Goal: Task Accomplishment & Management: Use online tool/utility

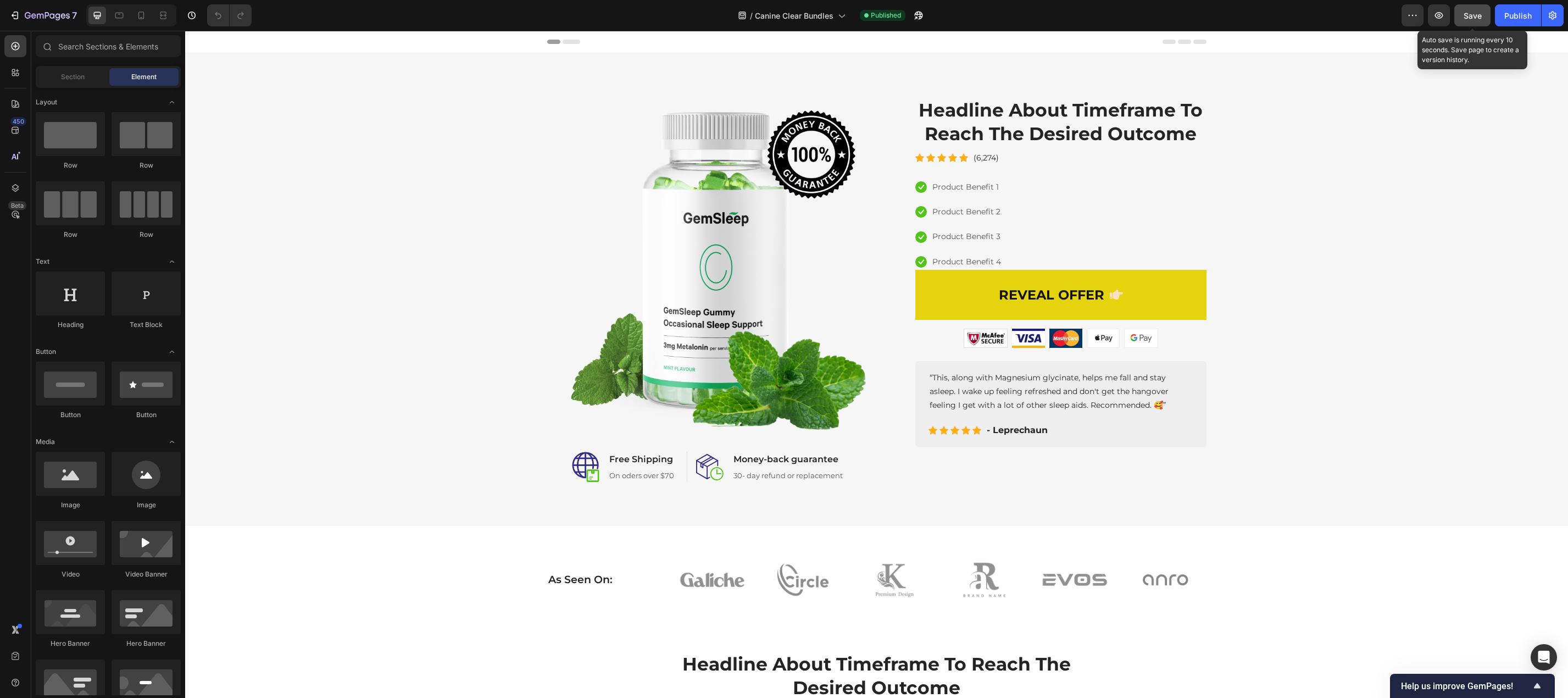
click at [1478, 21] on div "Save" at bounding box center [1472, 15] width 19 height 12
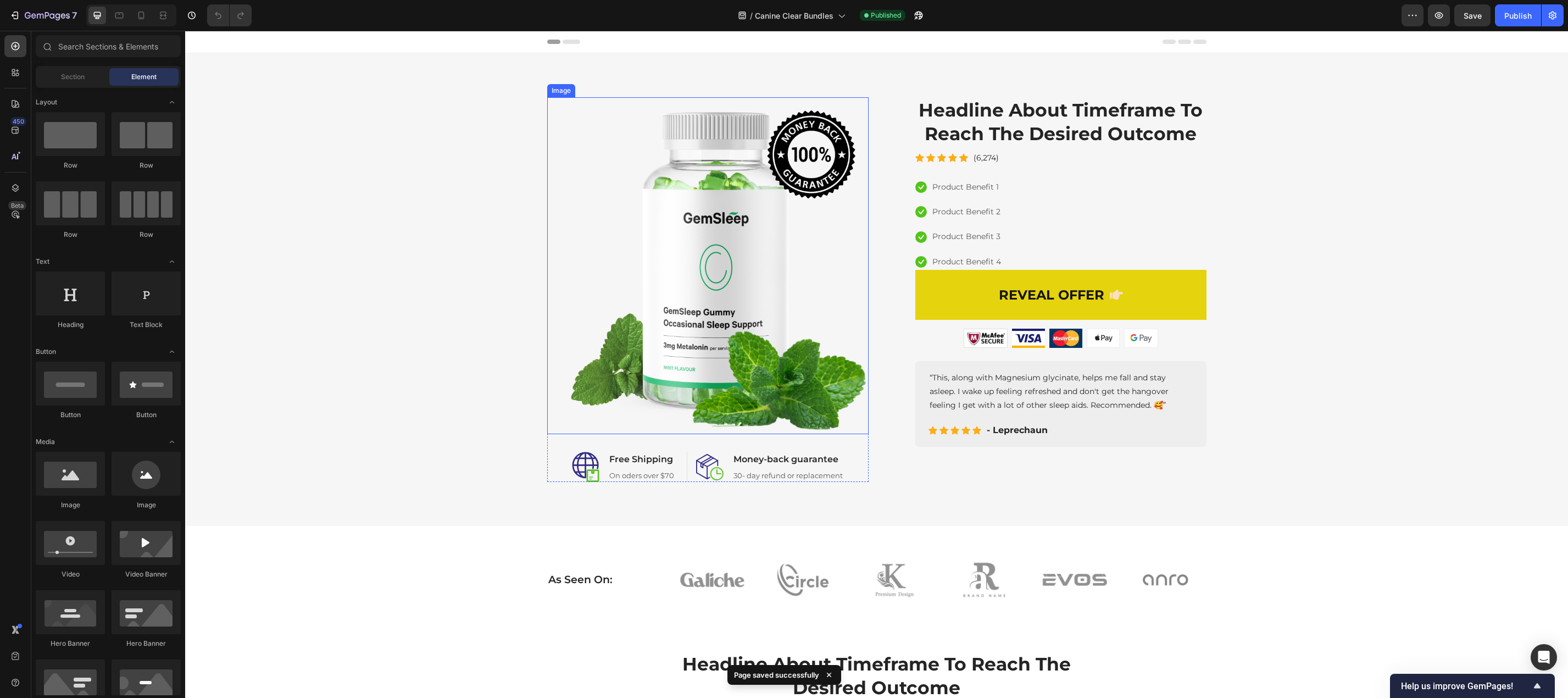
click at [686, 299] on img at bounding box center [708, 265] width 321 height 337
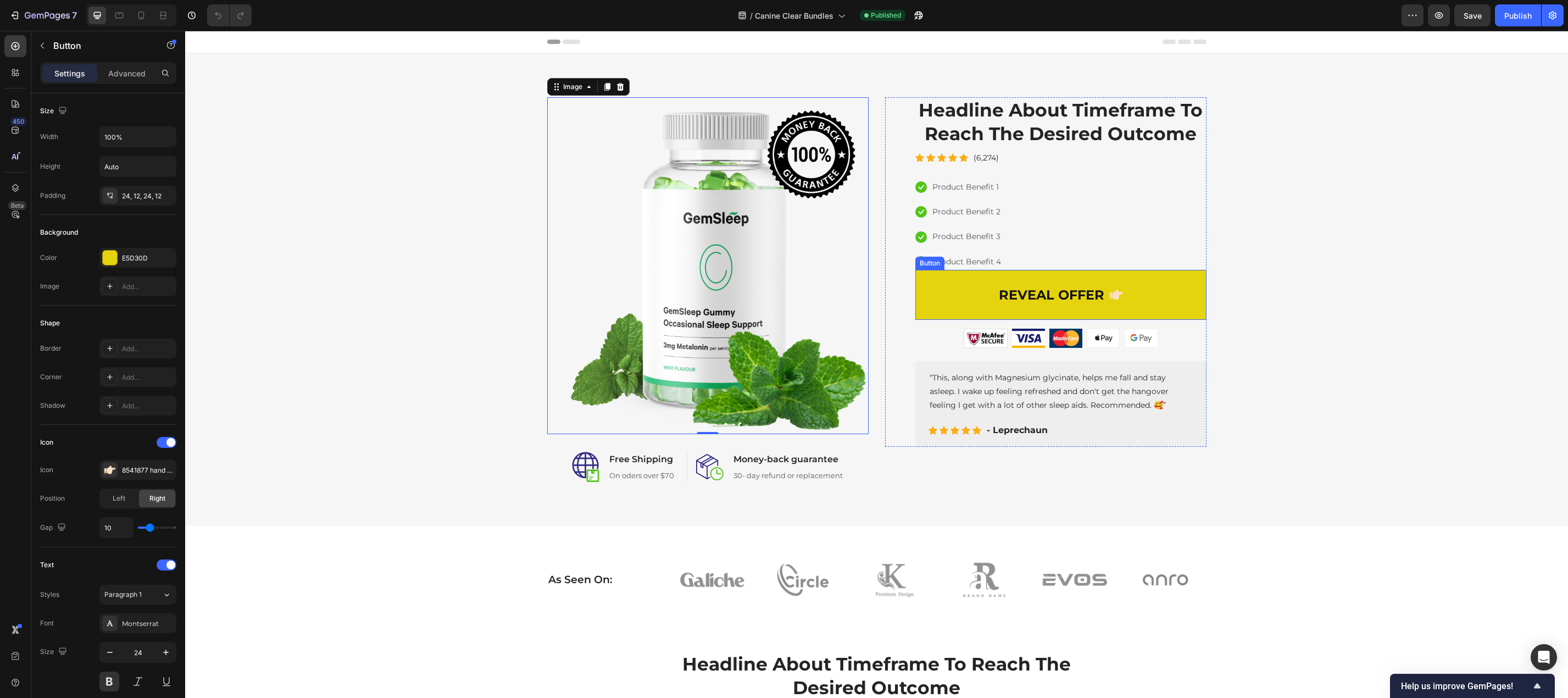
click at [1197, 297] on link "REVEAL OFFER" at bounding box center [1061, 295] width 291 height 50
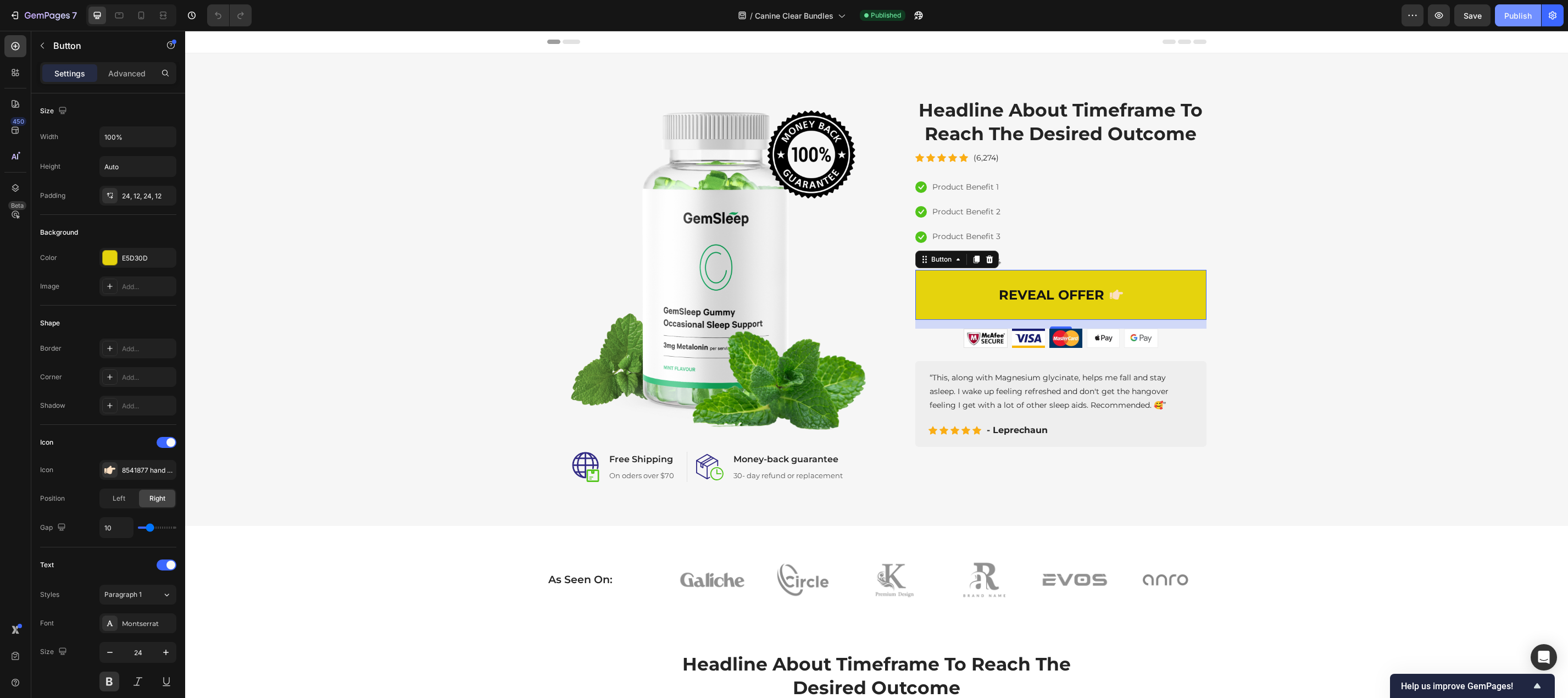
click at [1521, 17] on div "Publish" at bounding box center [1518, 15] width 28 height 12
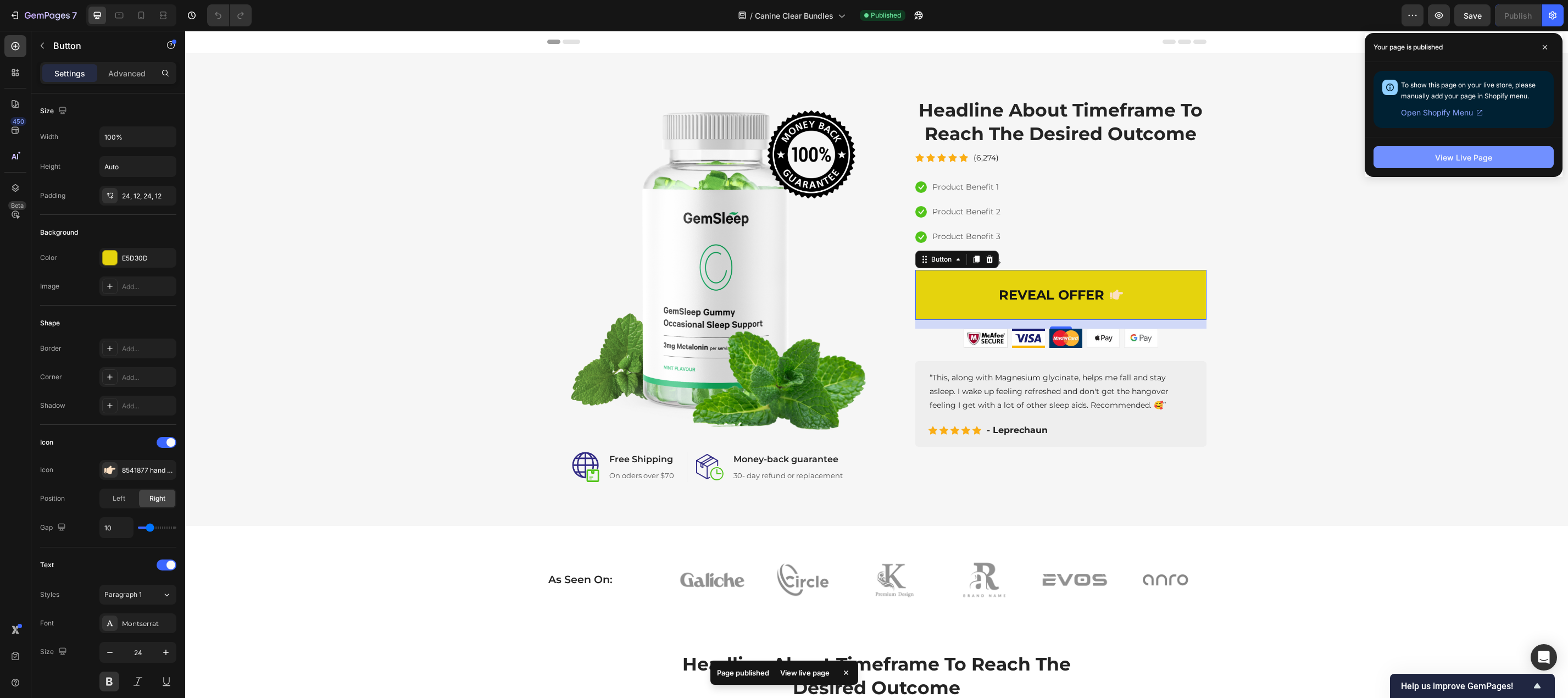
click at [1438, 161] on div "View Live Page" at bounding box center [1463, 157] width 57 height 12
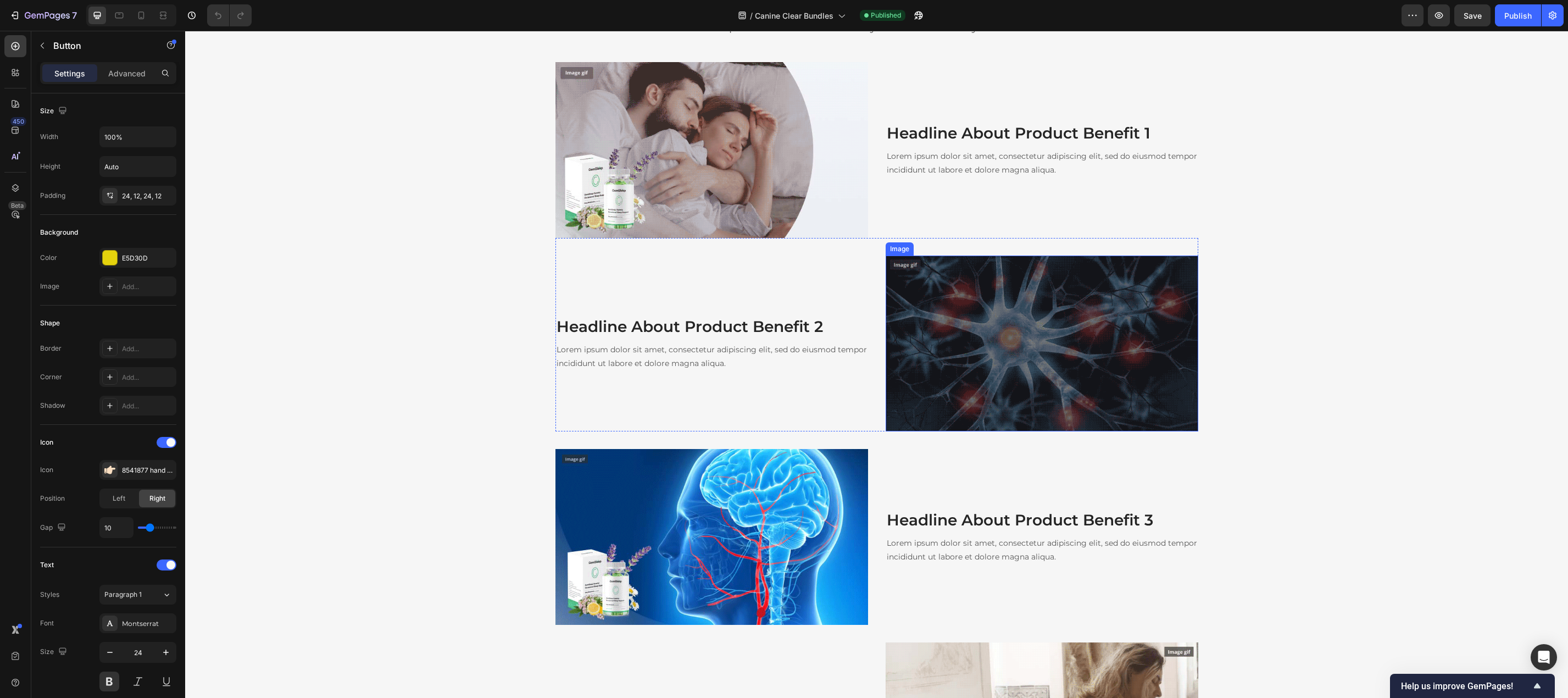
scroll to position [1209, 0]
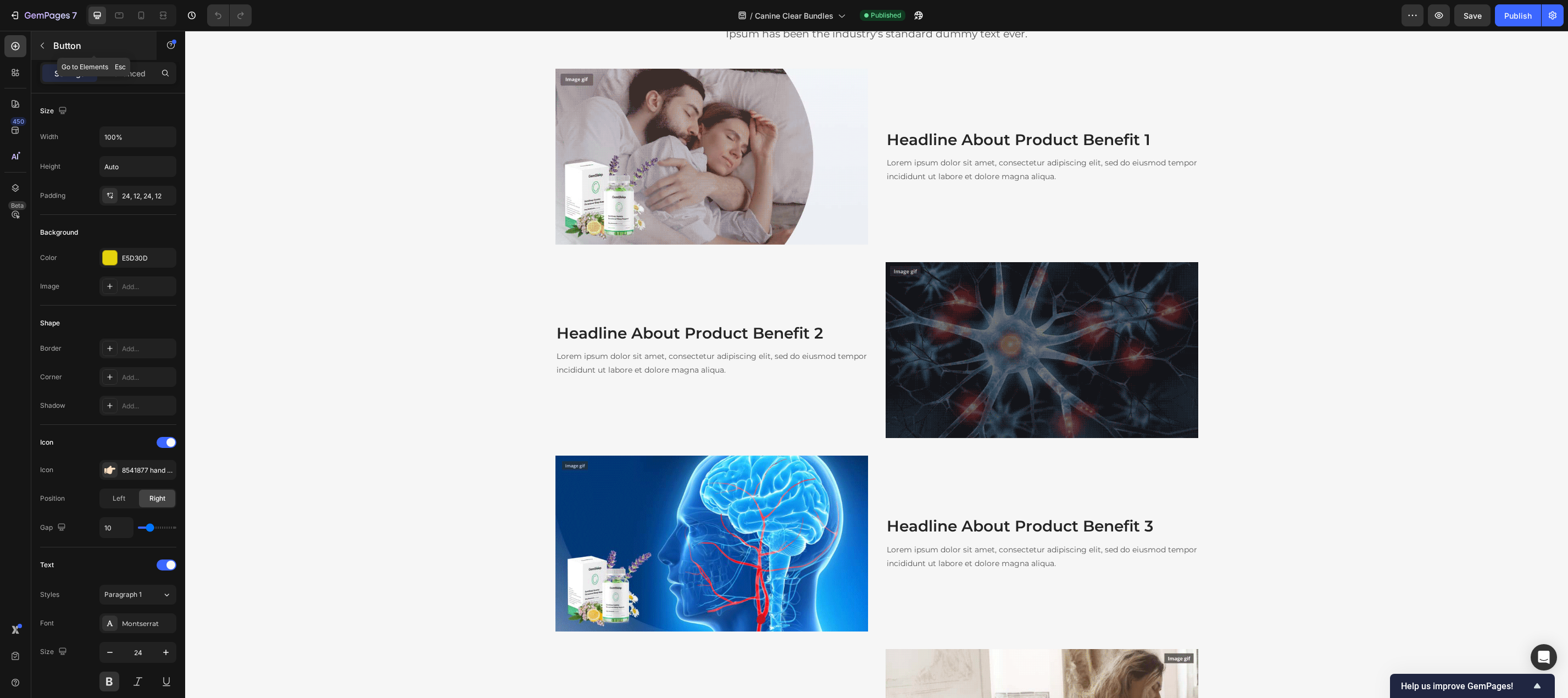
click at [44, 45] on icon "button" at bounding box center [42, 45] width 8 height 8
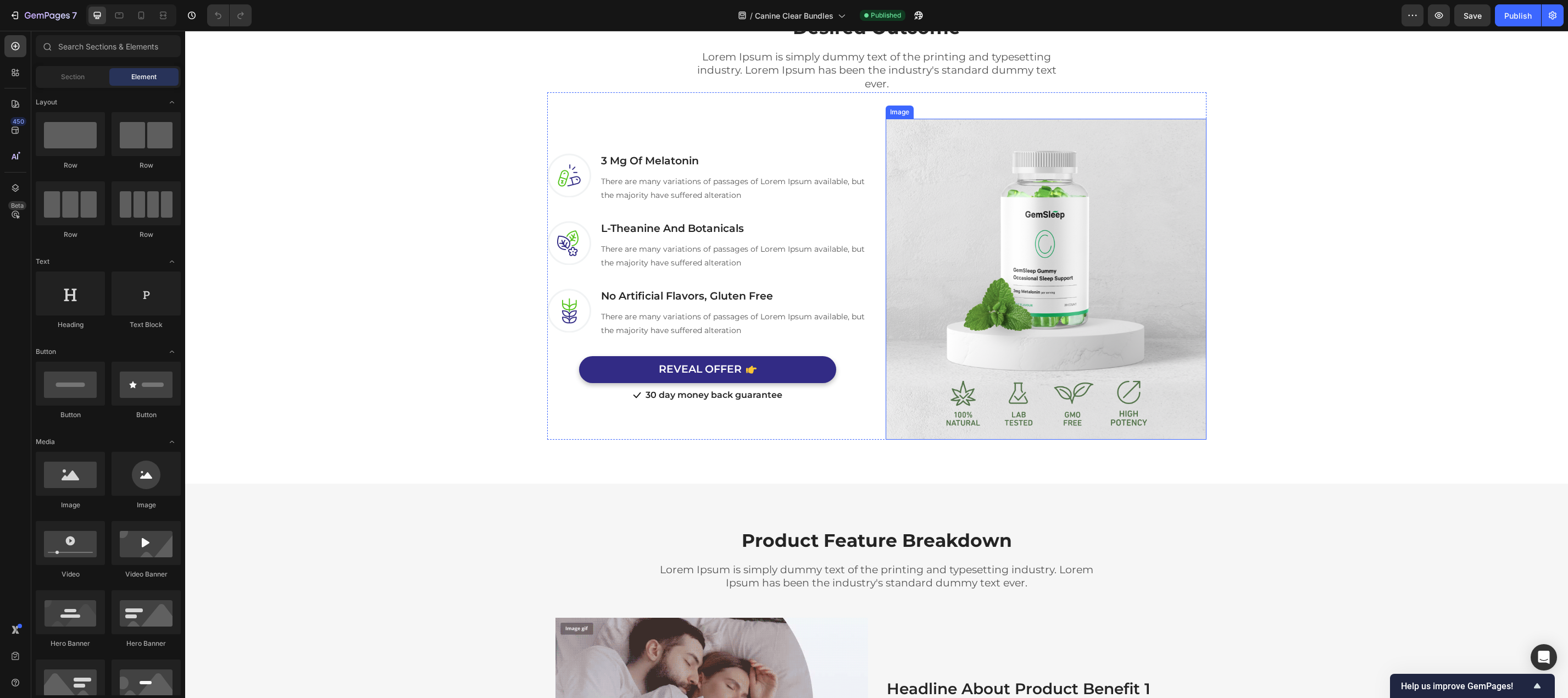
scroll to position [659, 0]
click at [994, 247] on img at bounding box center [1046, 280] width 321 height 321
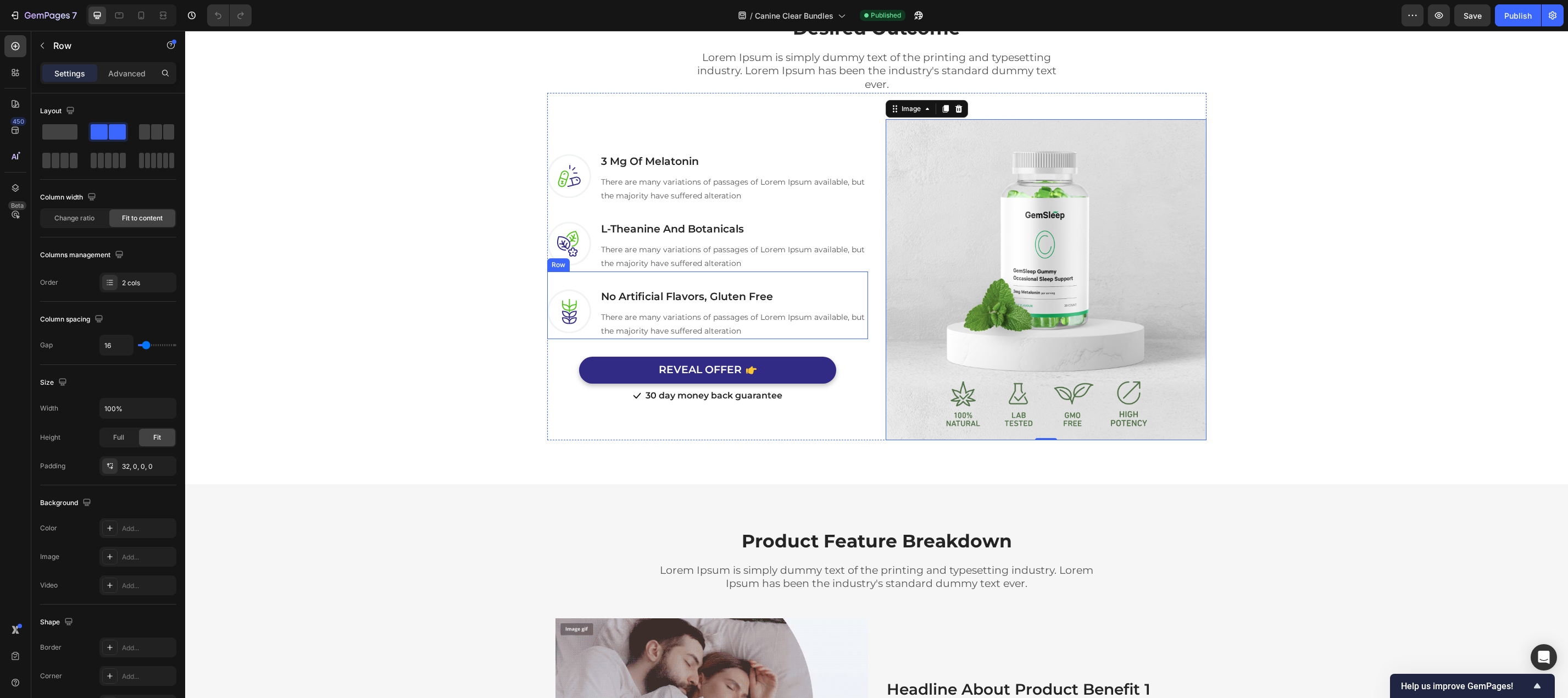
click at [753, 280] on div "Image No Artificial Flavors, Gluten Free Heading There are many variations of p…" at bounding box center [708, 305] width 321 height 68
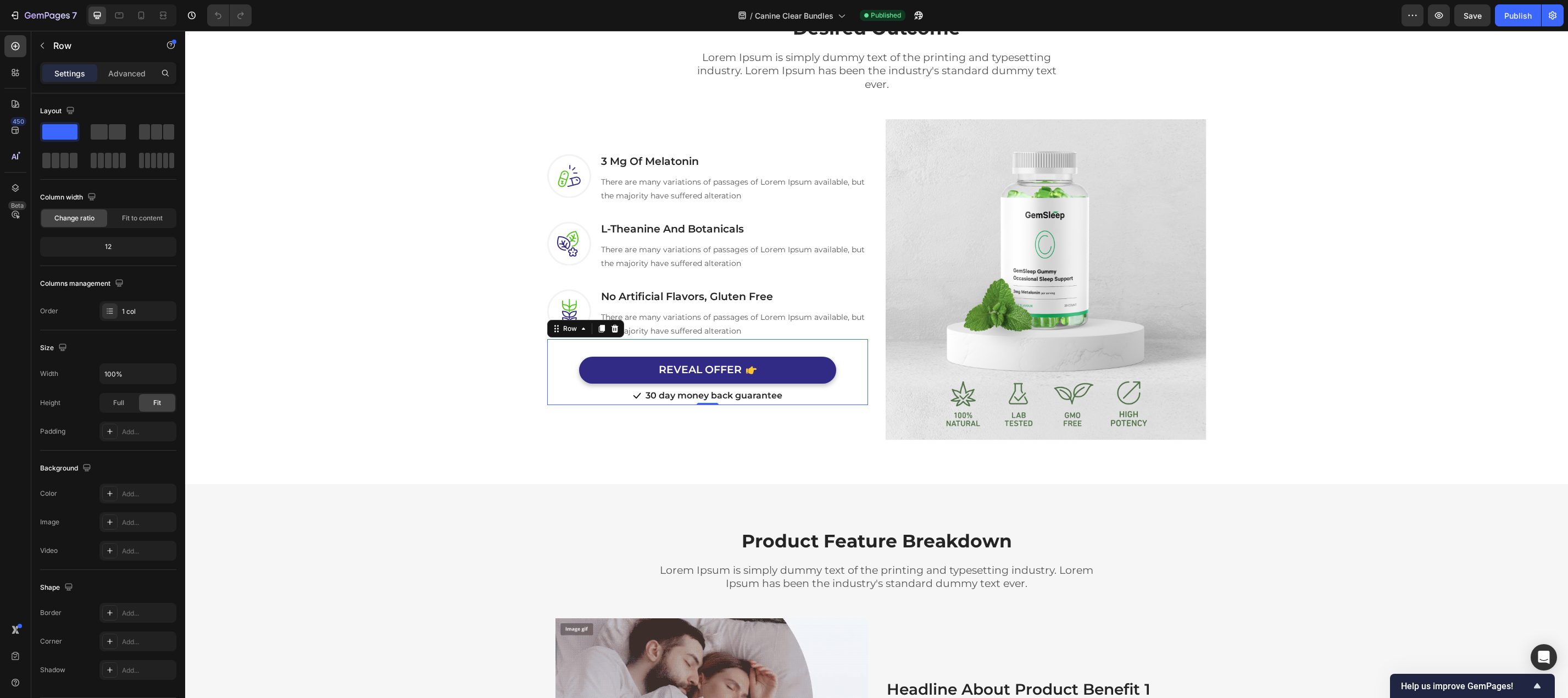
click at [842, 349] on div "REVEAL OFFER Button" at bounding box center [708, 362] width 321 height 45
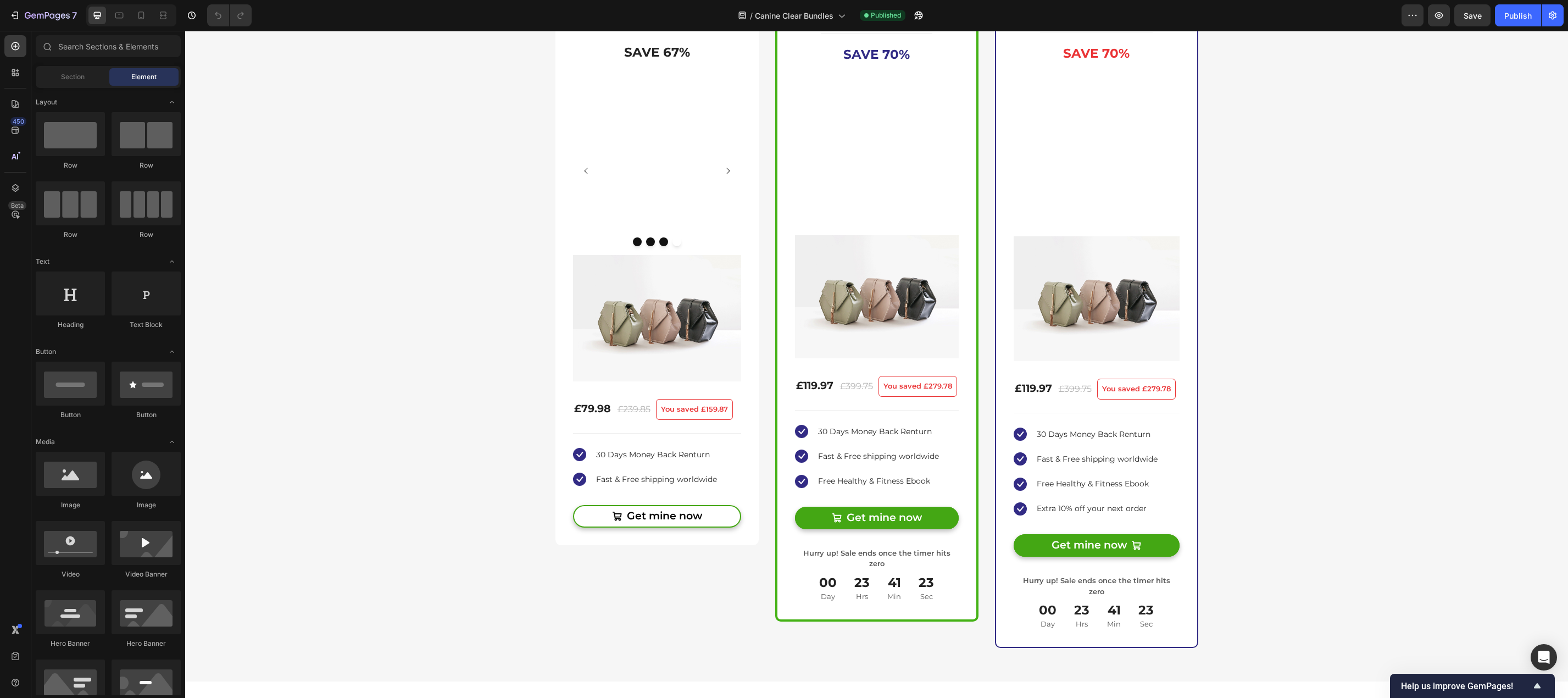
scroll to position [2509, 0]
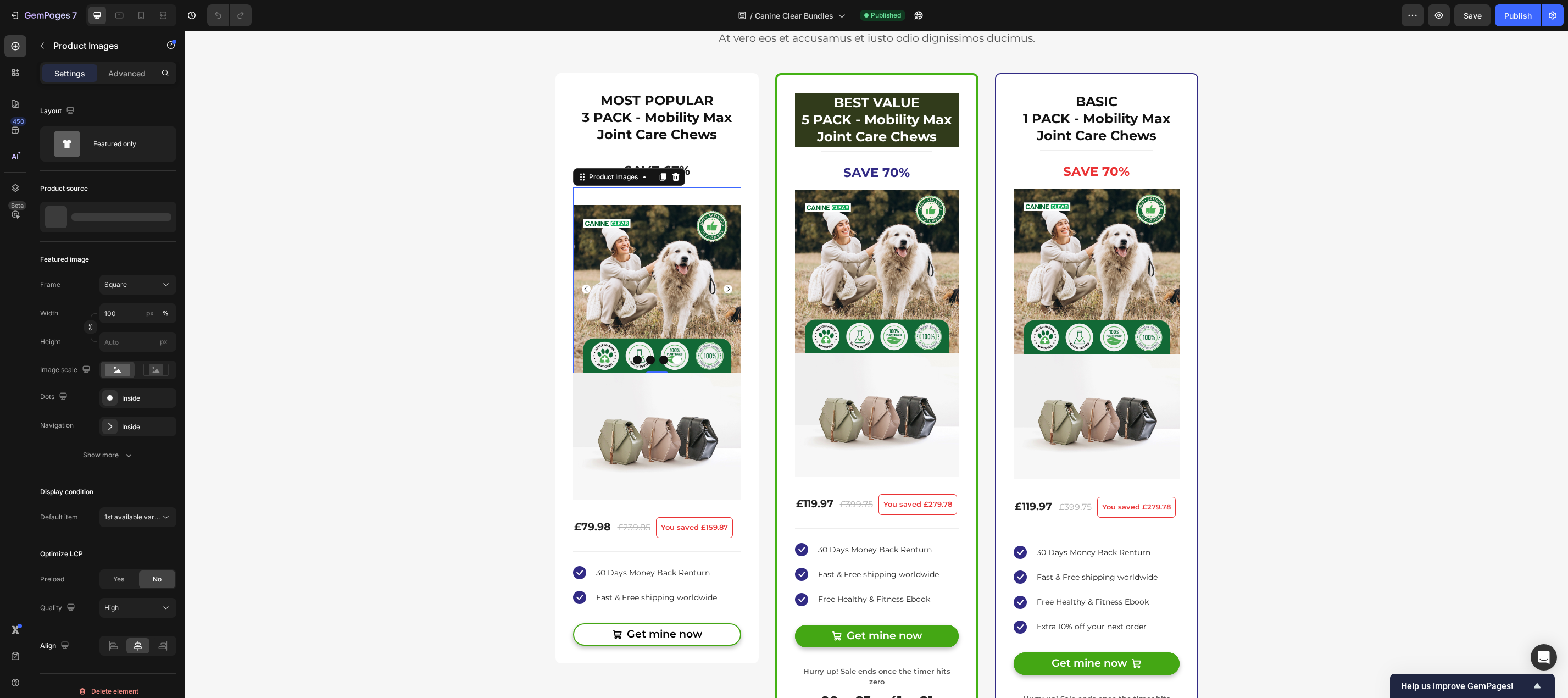
click at [670, 253] on img at bounding box center [657, 289] width 168 height 168
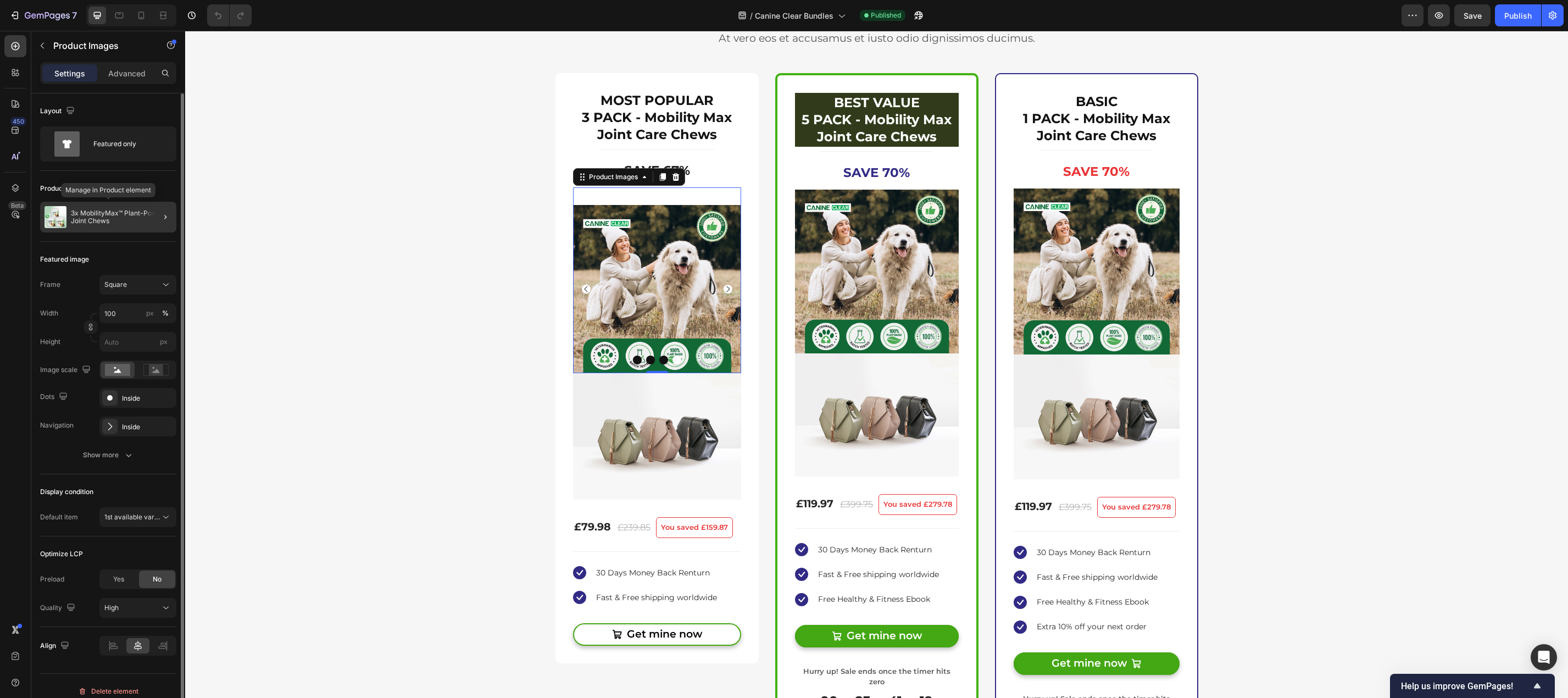
click at [130, 215] on p "3x MobilityMax™ Plant-Powered Joint Chews" at bounding box center [121, 217] width 101 height 15
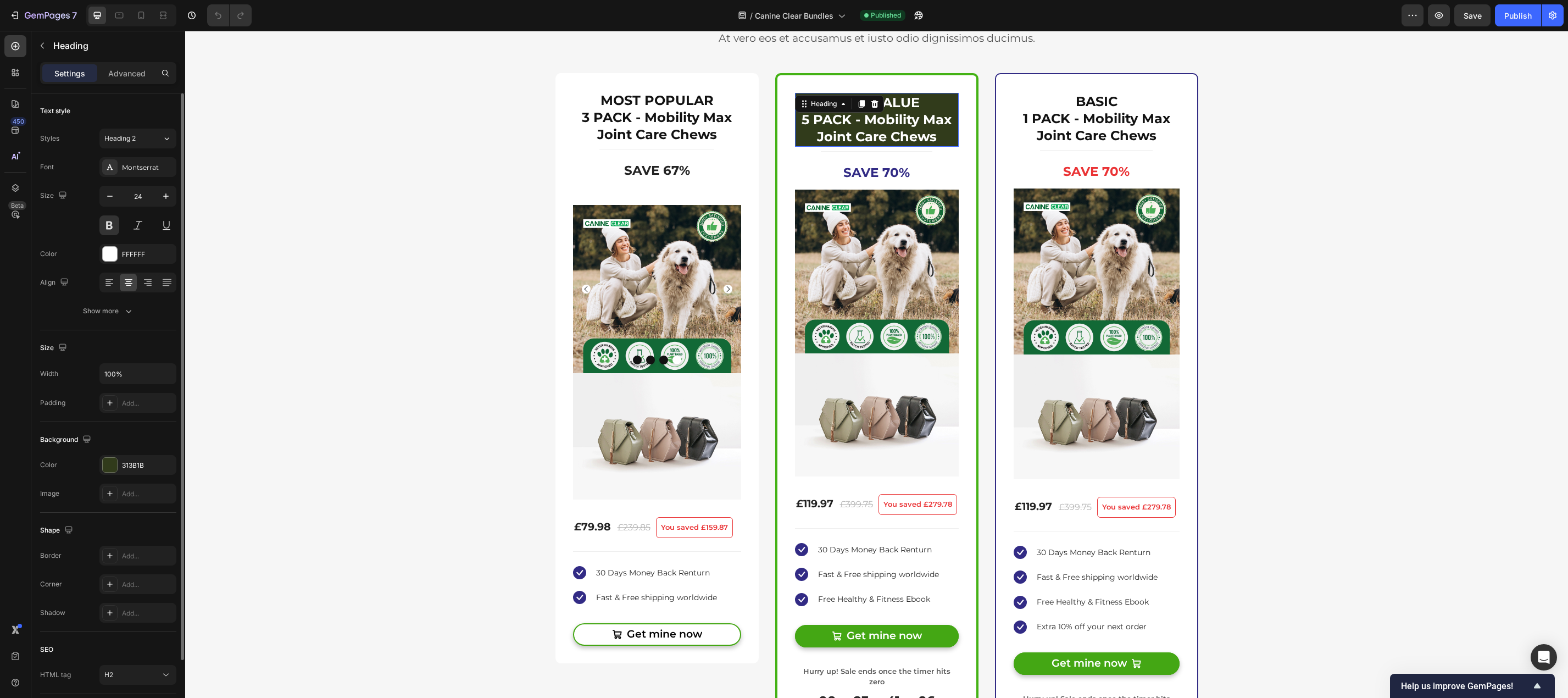
click at [930, 121] on h2 "BEST VALUE 5 PACK - Mobility Max Joint Care Chews" at bounding box center [877, 120] width 163 height 54
click at [143, 374] on input "100%" at bounding box center [138, 374] width 76 height 20
click at [165, 373] on icon "button" at bounding box center [166, 373] width 11 height 11
click at [135, 402] on span "Fit content" at bounding box center [120, 401] width 33 height 10
click at [111, 374] on input "Auto" at bounding box center [138, 374] width 76 height 20
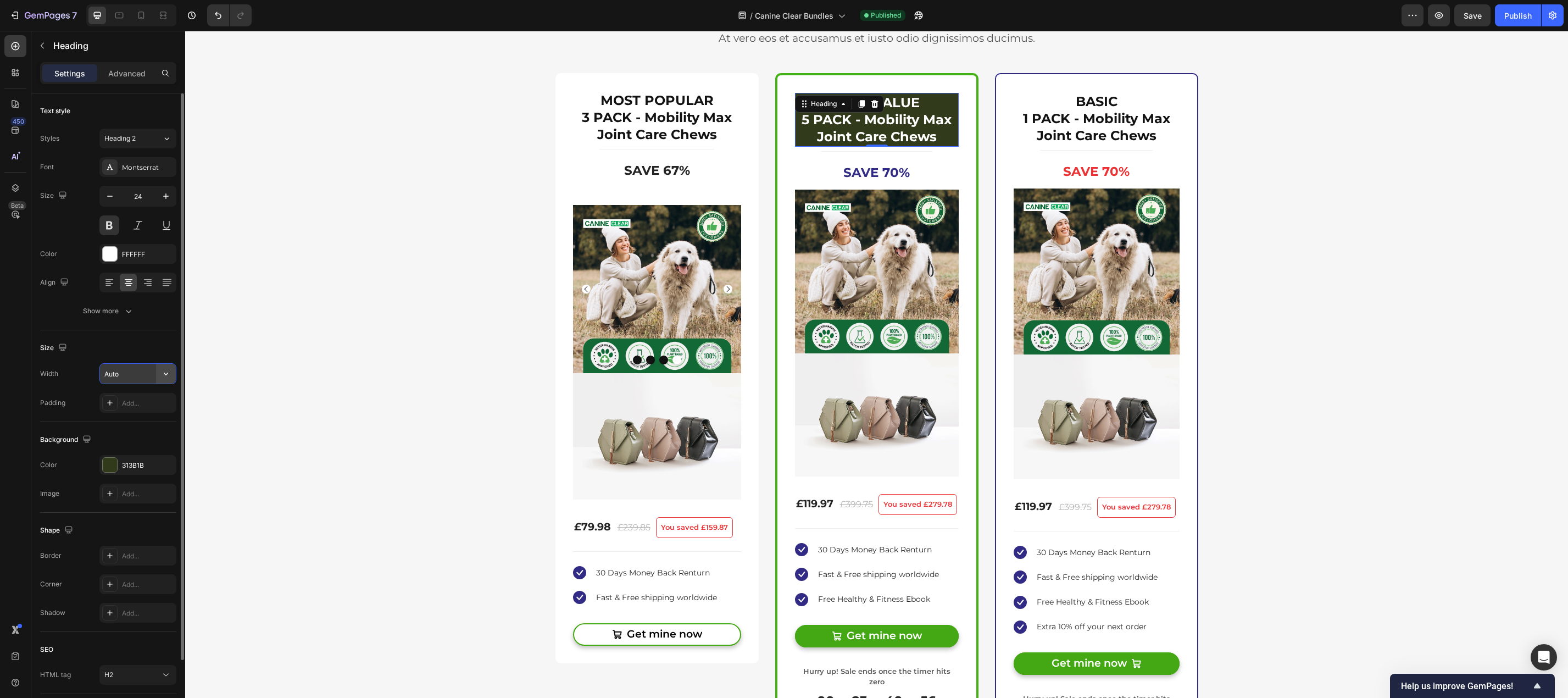
click at [163, 376] on icon "button" at bounding box center [166, 373] width 11 height 11
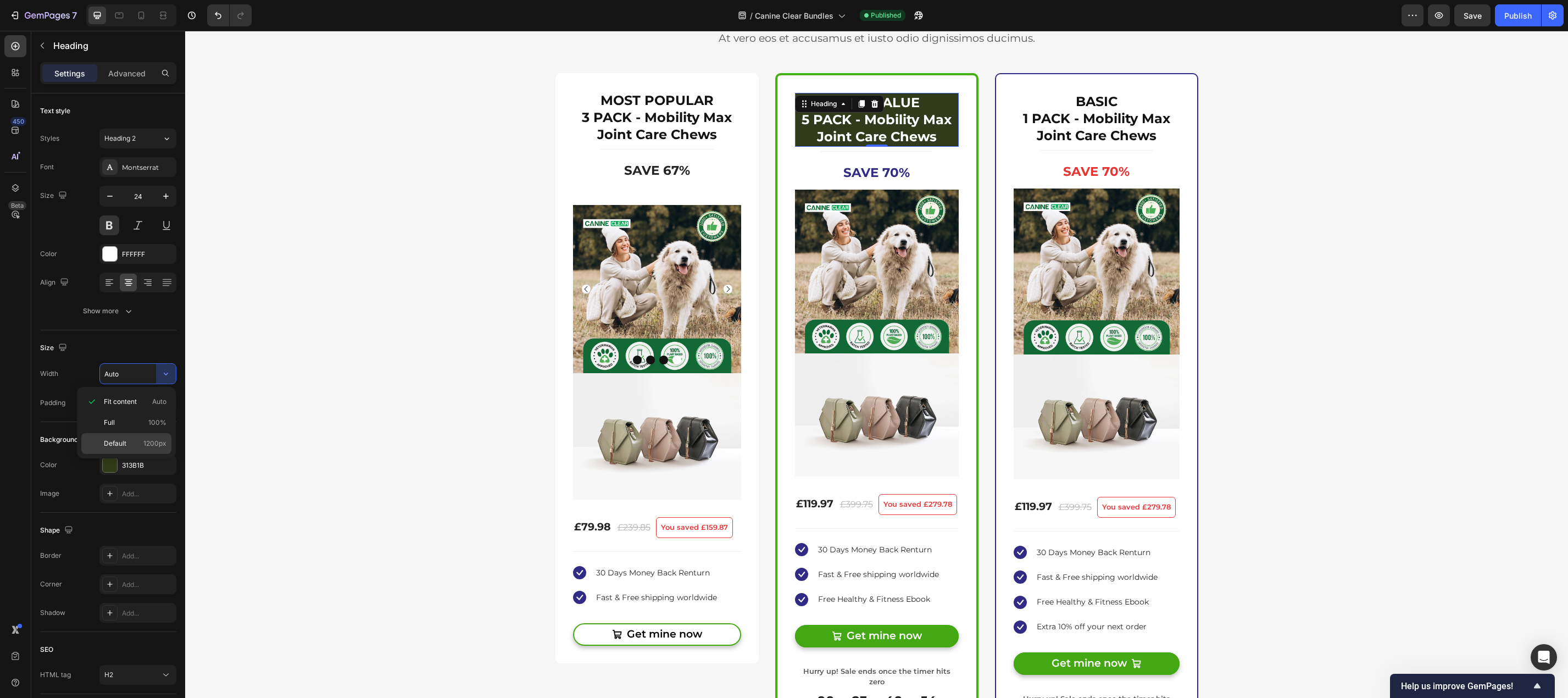
click at [125, 441] on span "Default" at bounding box center [115, 443] width 22 height 10
click at [126, 367] on input "1200" at bounding box center [138, 374] width 76 height 20
click at [165, 372] on icon "button" at bounding box center [166, 373] width 11 height 11
click at [130, 416] on div "Full 100%" at bounding box center [126, 422] width 90 height 21
type input "100%"
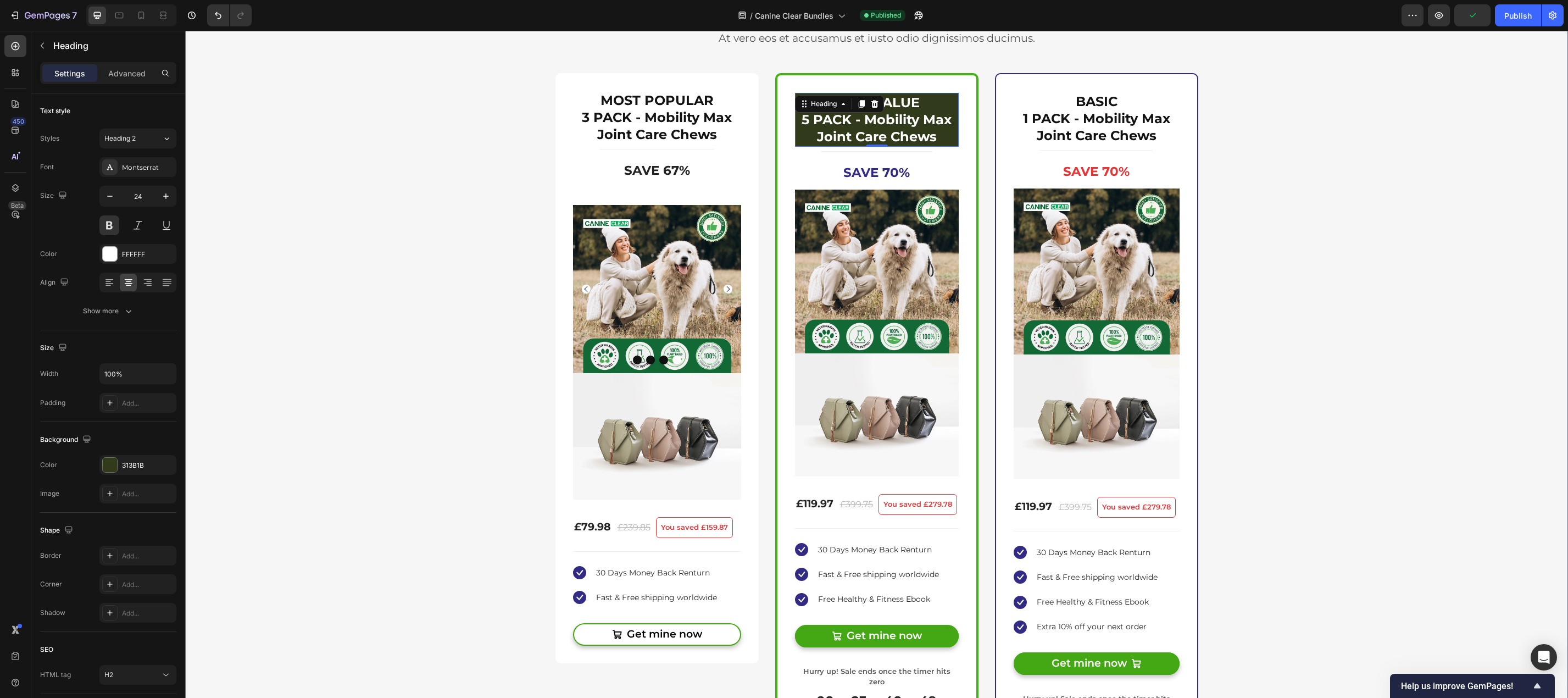
click at [1320, 177] on div "Buy more & save up to 55% Heading At vero eos et accusamus et iusto odio dignis…" at bounding box center [877, 381] width 1366 height 770
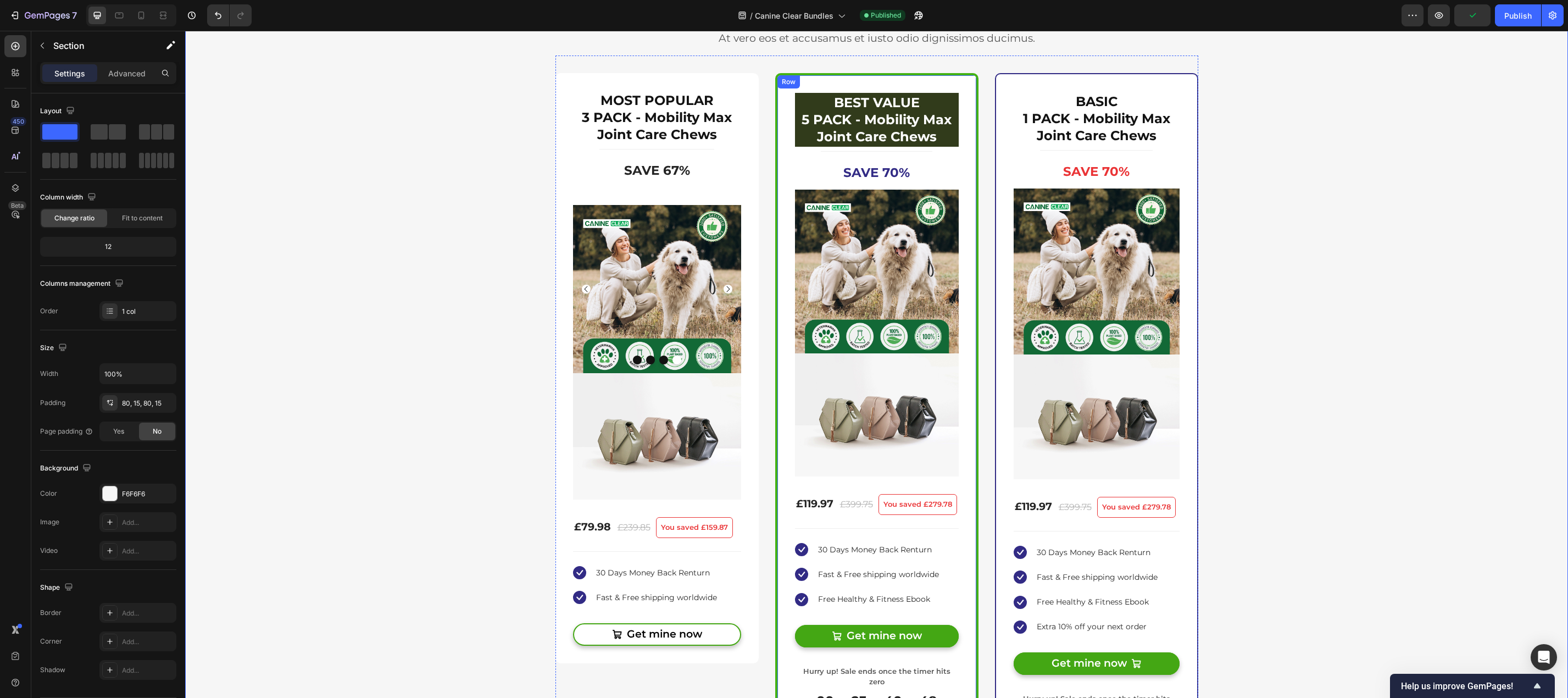
click at [838, 86] on div "5x MobilityMax™ Plant-Powered Joint Chews Product Title BEST VALUE 5 PACK - Mob…" at bounding box center [877, 406] width 204 height 666
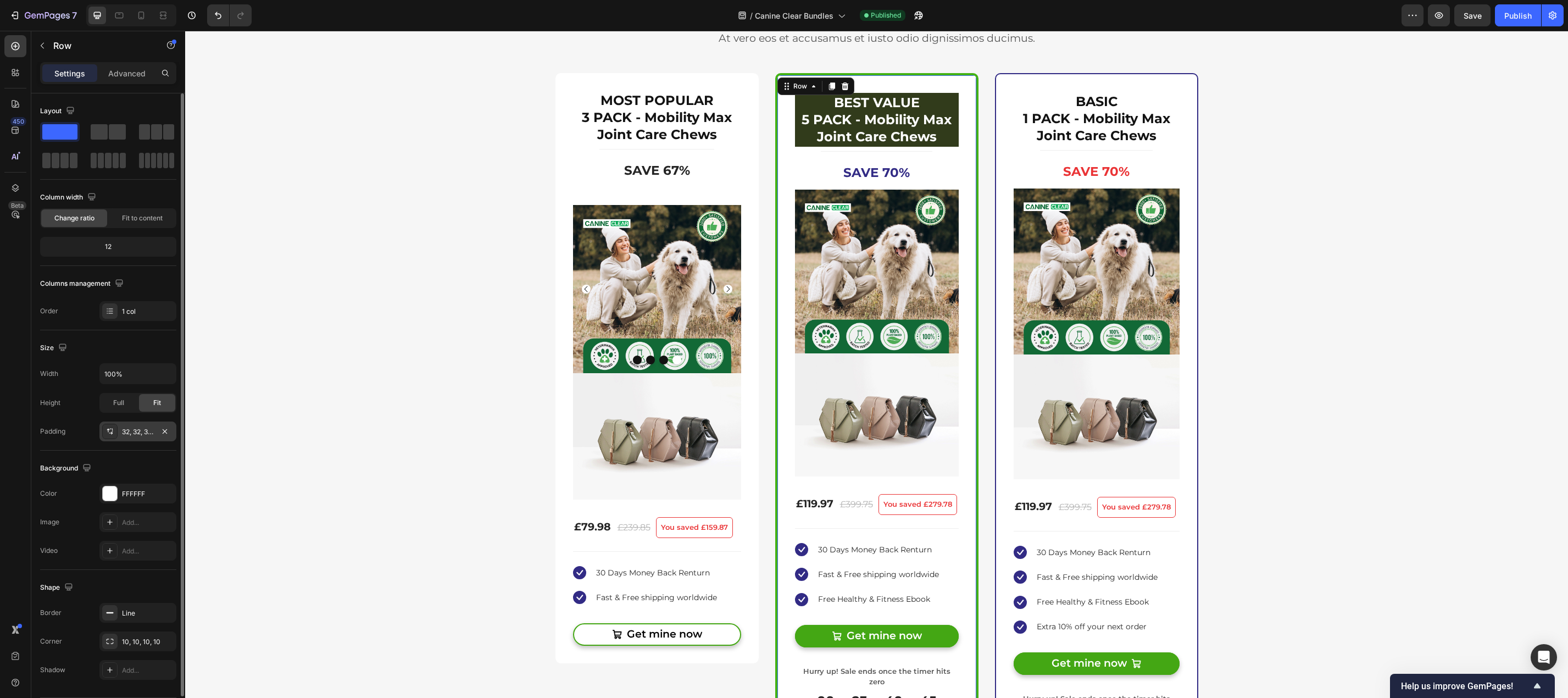
click at [133, 427] on div "32, 32, 32, 32" at bounding box center [137, 432] width 32 height 10
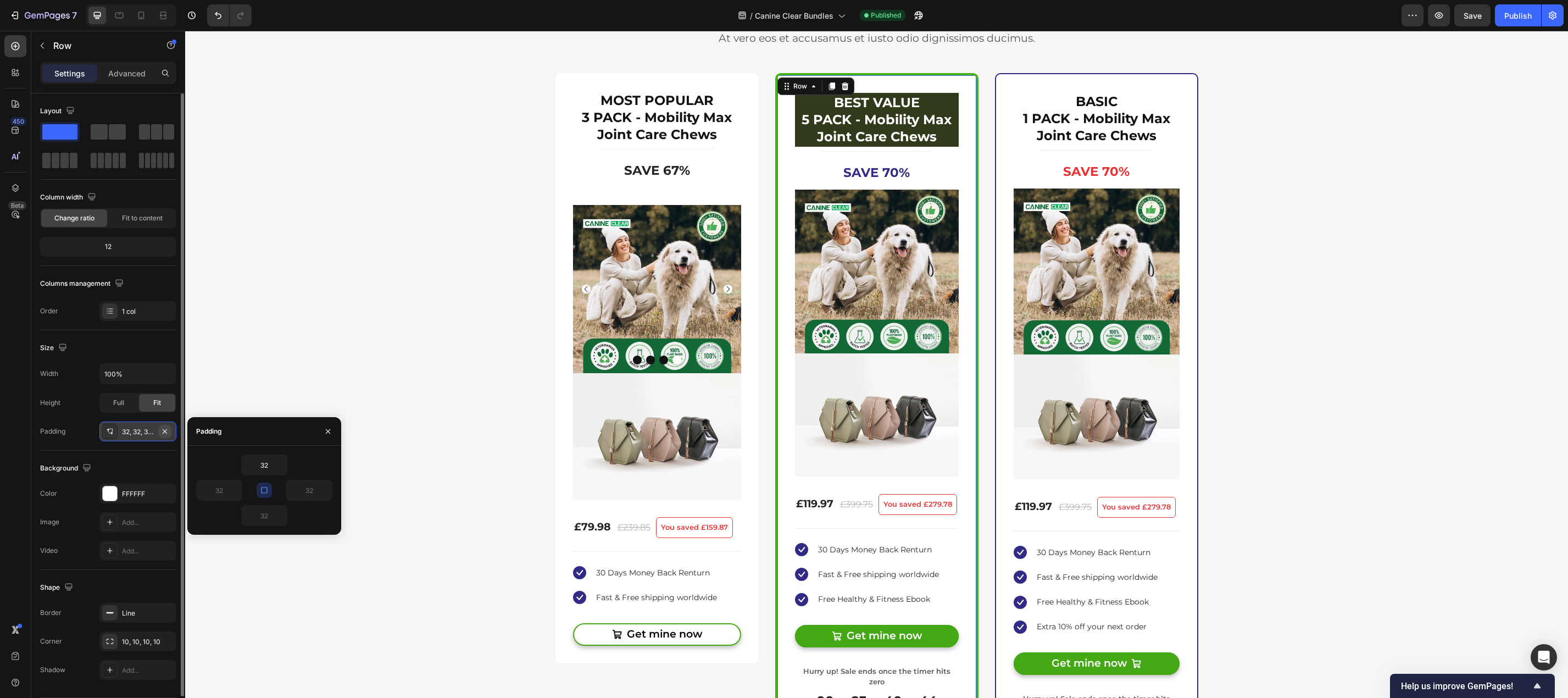
click at [167, 429] on icon "button" at bounding box center [164, 431] width 8 height 8
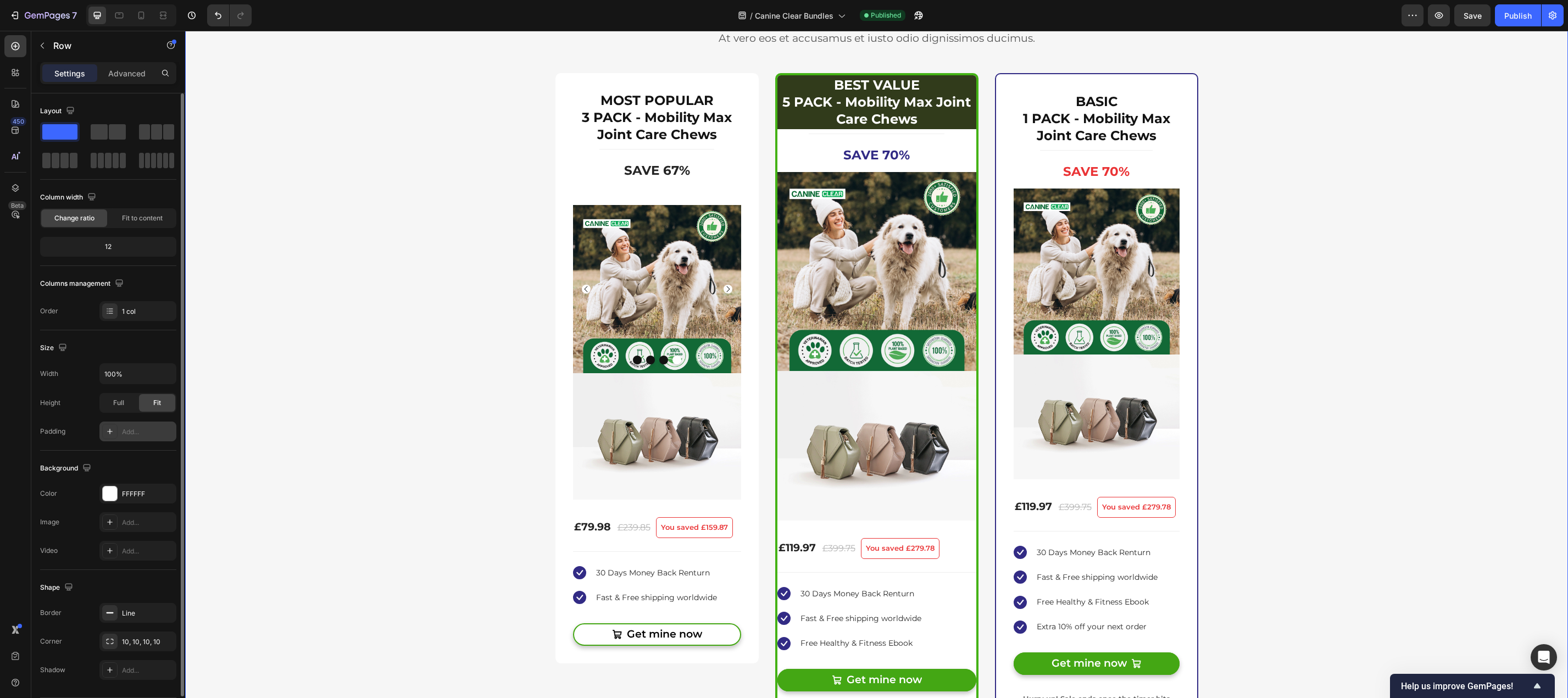
click at [1361, 224] on div "Buy more & save up to 55% Heading At vero eos et accusamus et iusto odio dignis…" at bounding box center [877, 381] width 1366 height 770
click at [719, 104] on h2 "MOST POPULAR 3 PACK - Mobility Max Joint Care Chews" at bounding box center [657, 118] width 168 height 54
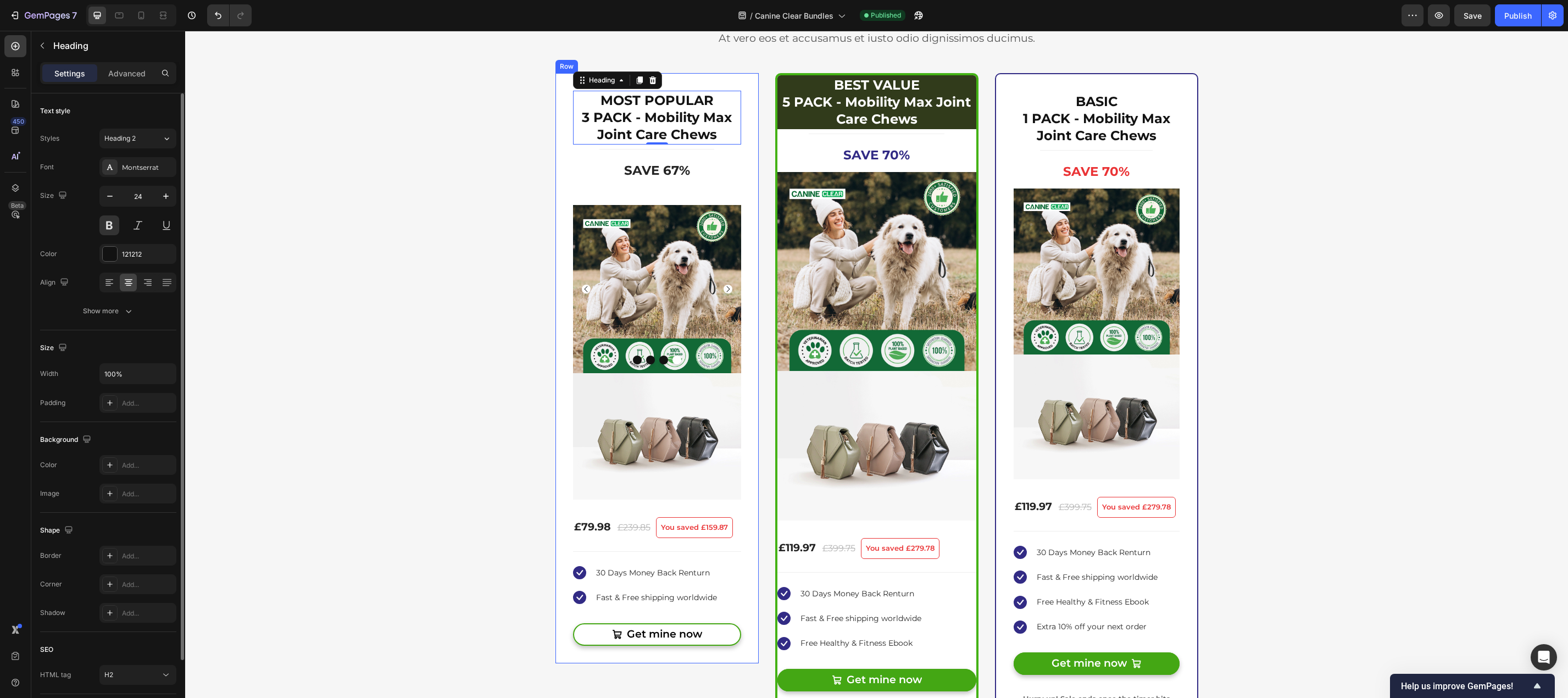
click at [735, 79] on div "3x MobilityMax™ Plant-Powered Joint Chews Product Title MOST POPULAR 3 PACK - M…" at bounding box center [657, 368] width 204 height 590
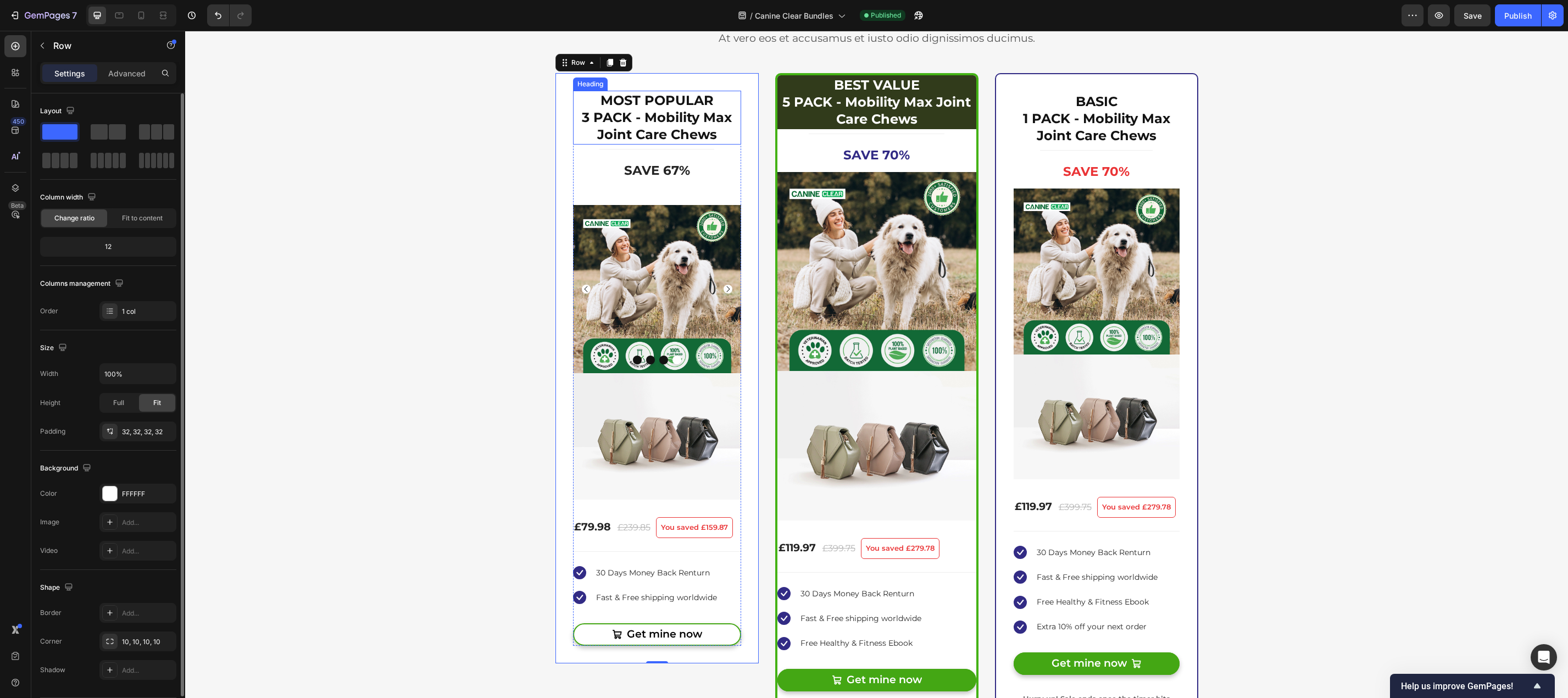
click at [711, 112] on h2 "MOST POPULAR 3 PACK - Mobility Max Joint Care Chews" at bounding box center [657, 118] width 168 height 54
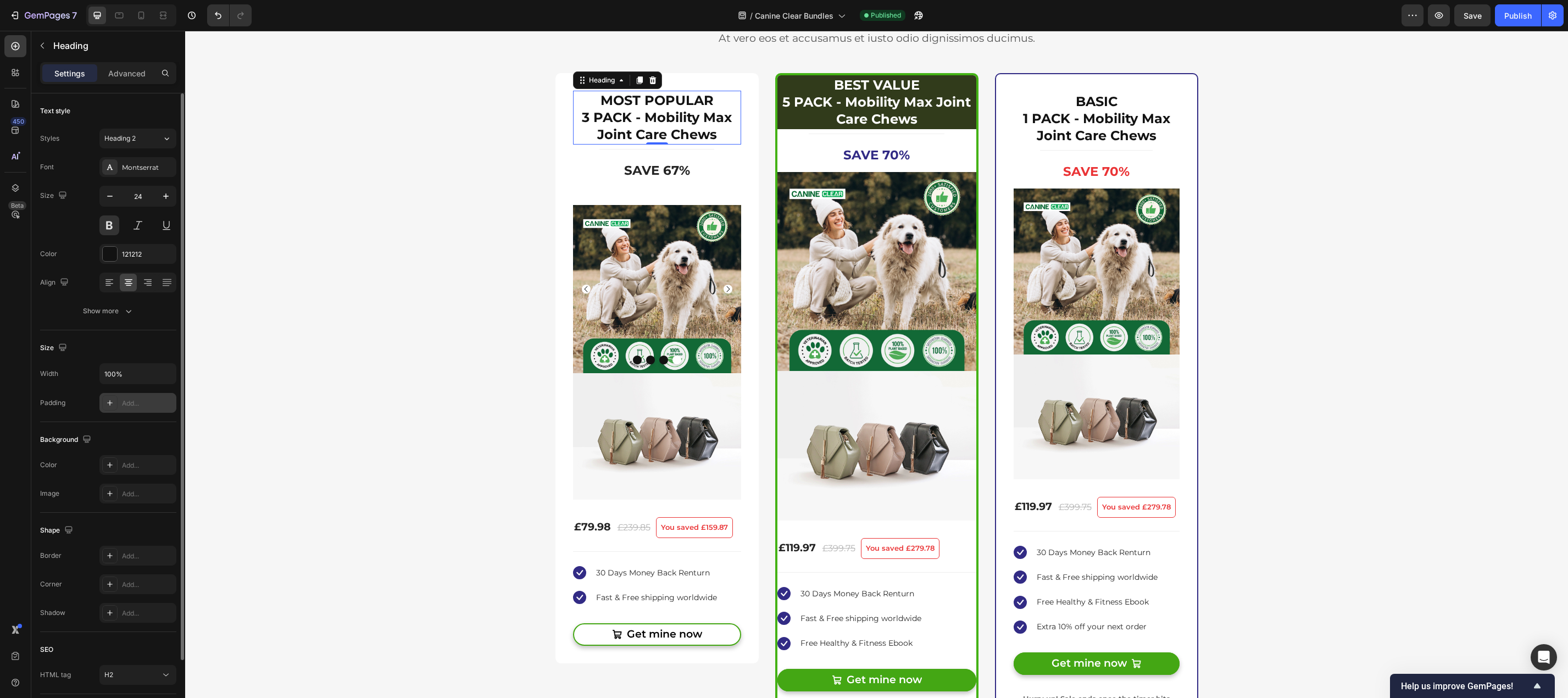
click at [140, 406] on div "Add..." at bounding box center [147, 403] width 52 height 10
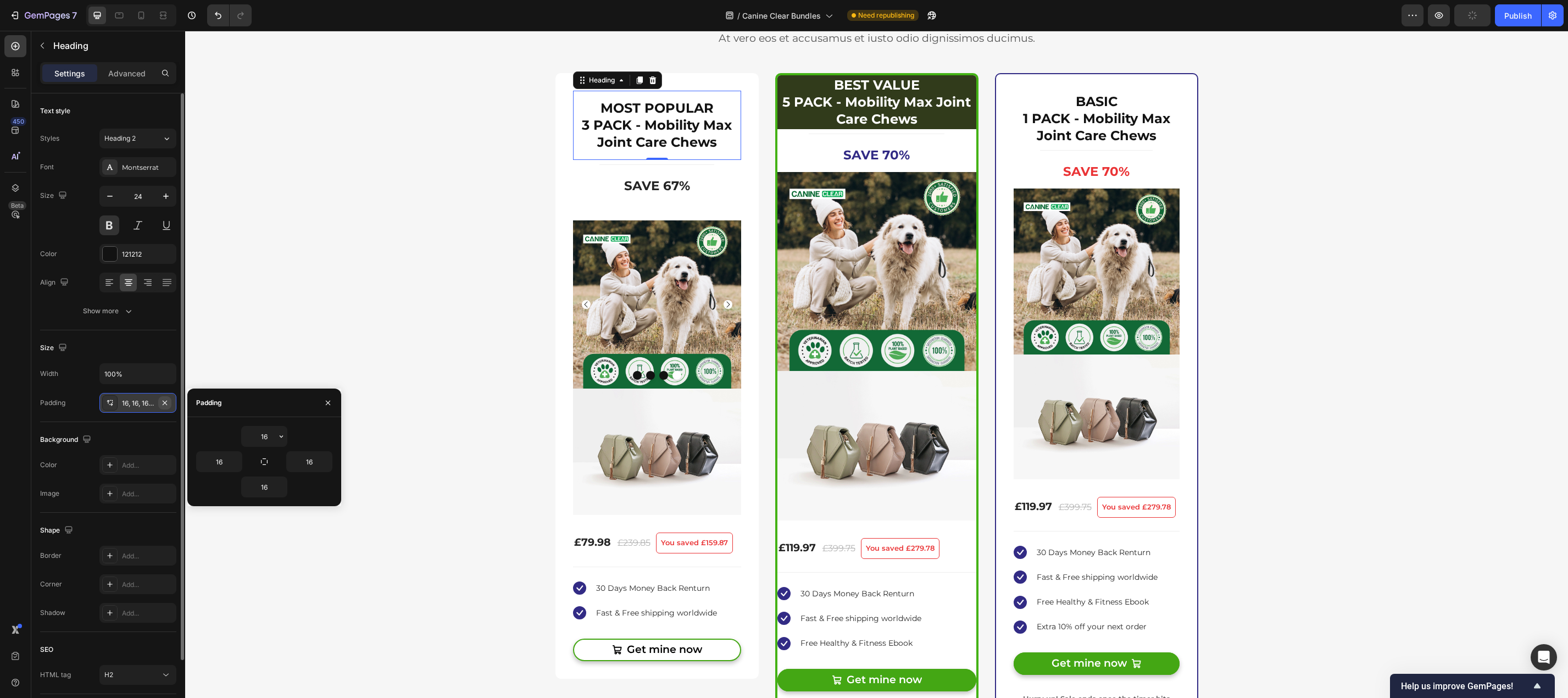
click at [169, 404] on button "button" at bounding box center [164, 403] width 13 height 13
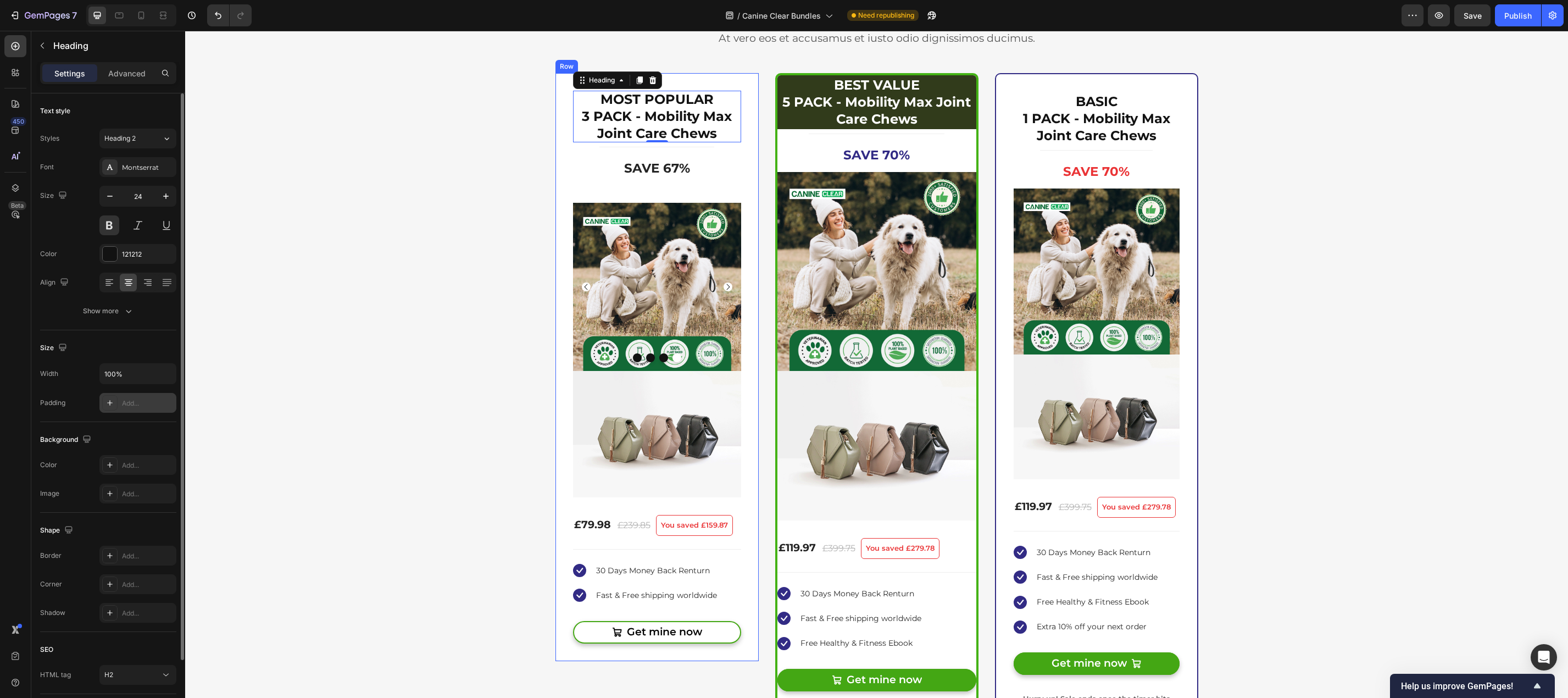
click at [730, 85] on div "3x MobilityMax™ Plant-Powered Joint Chews Product Title MOST POPULAR 3 PACK - M…" at bounding box center [657, 367] width 204 height 588
click at [722, 106] on h2 "MOST POPULAR 3 PACK - Mobility Max Joint Care Chews" at bounding box center [657, 116] width 168 height 52
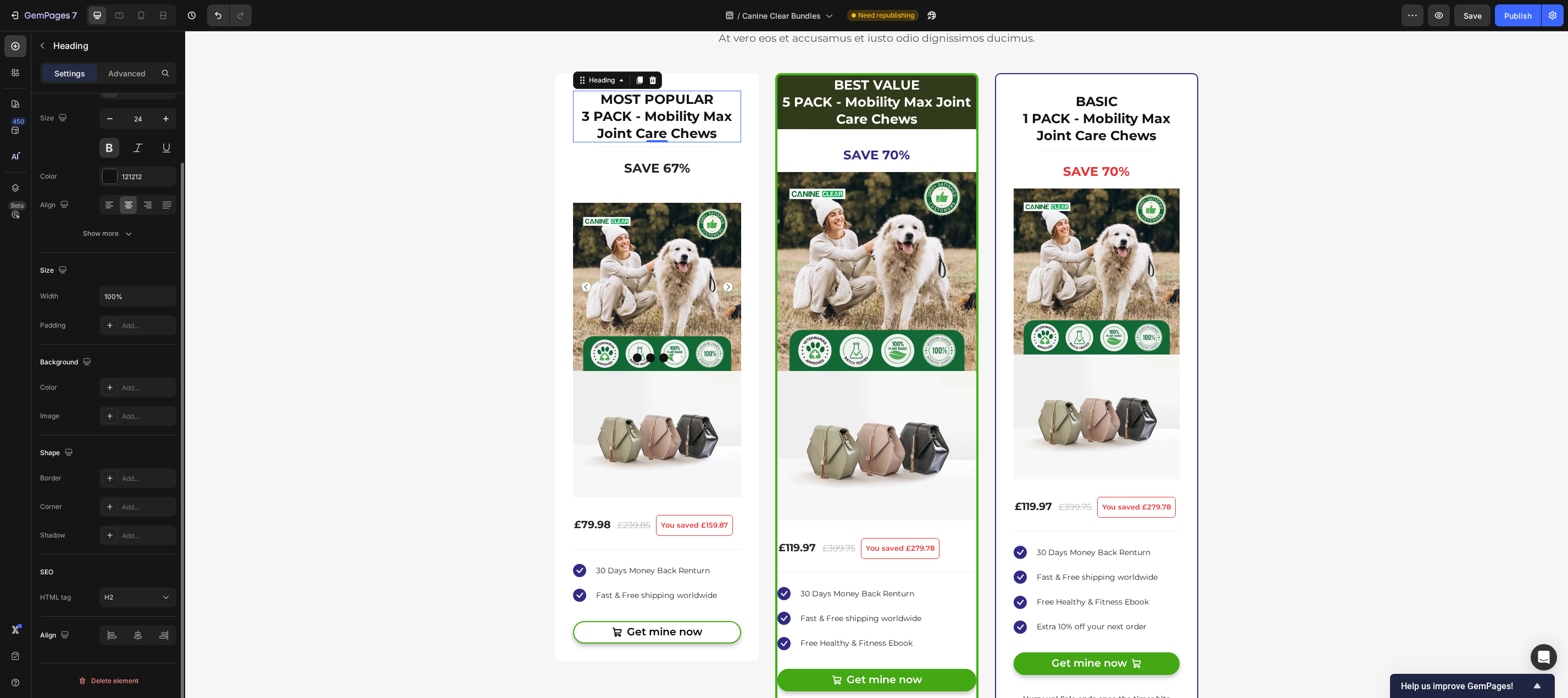
scroll to position [0, 0]
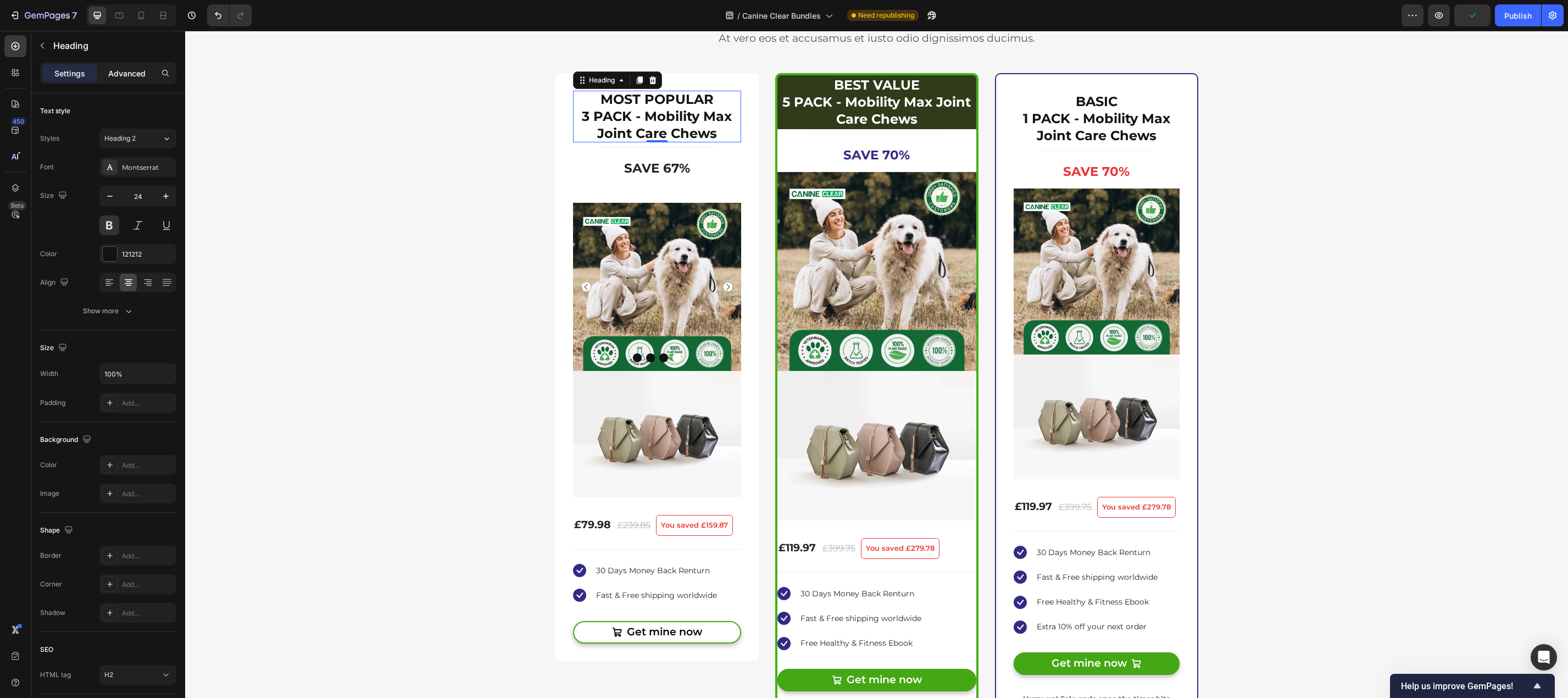
click at [133, 72] on p "Advanced" at bounding box center [126, 73] width 37 height 12
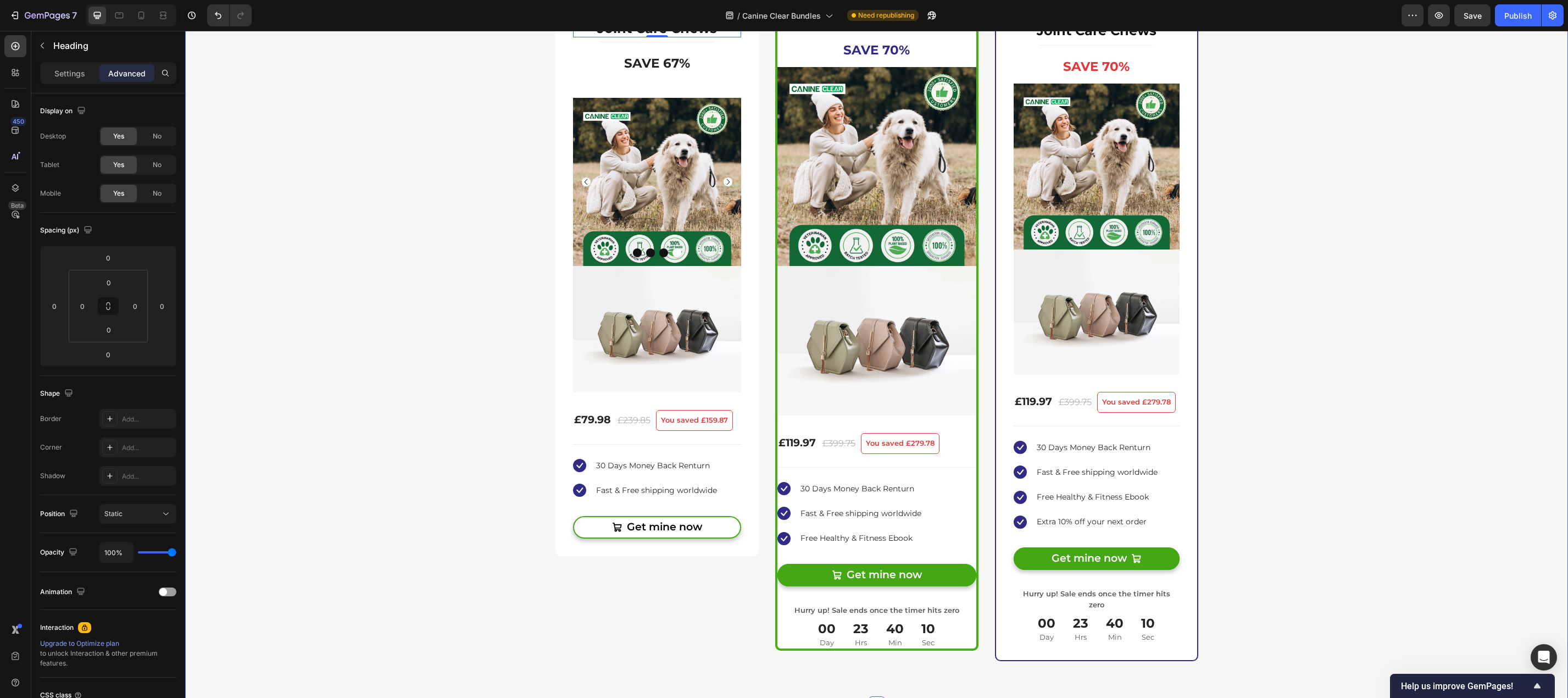
scroll to position [2619, 0]
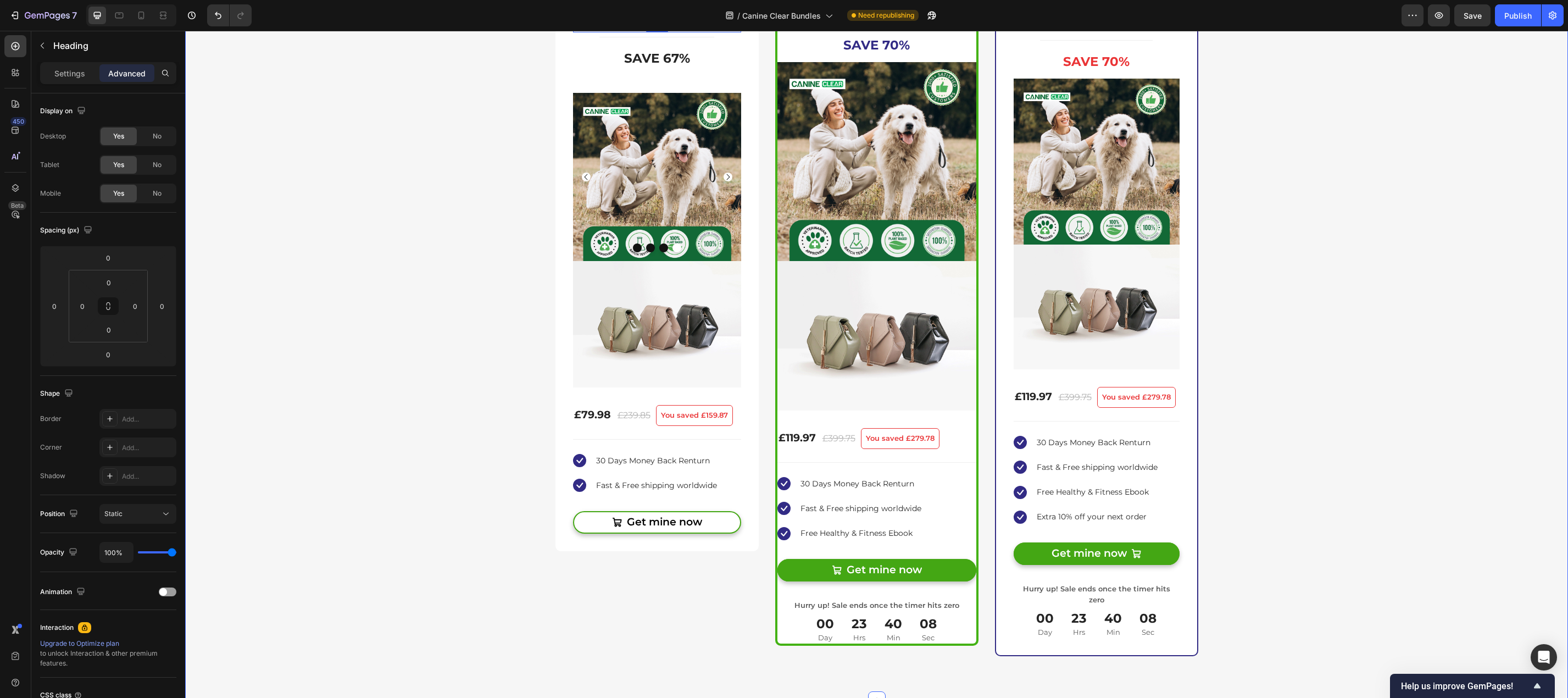
click at [1381, 461] on div "Buy more & save up to 55% Heading At vero eos et accusamus et iusto odio dignis…" at bounding box center [877, 271] width 1366 height 770
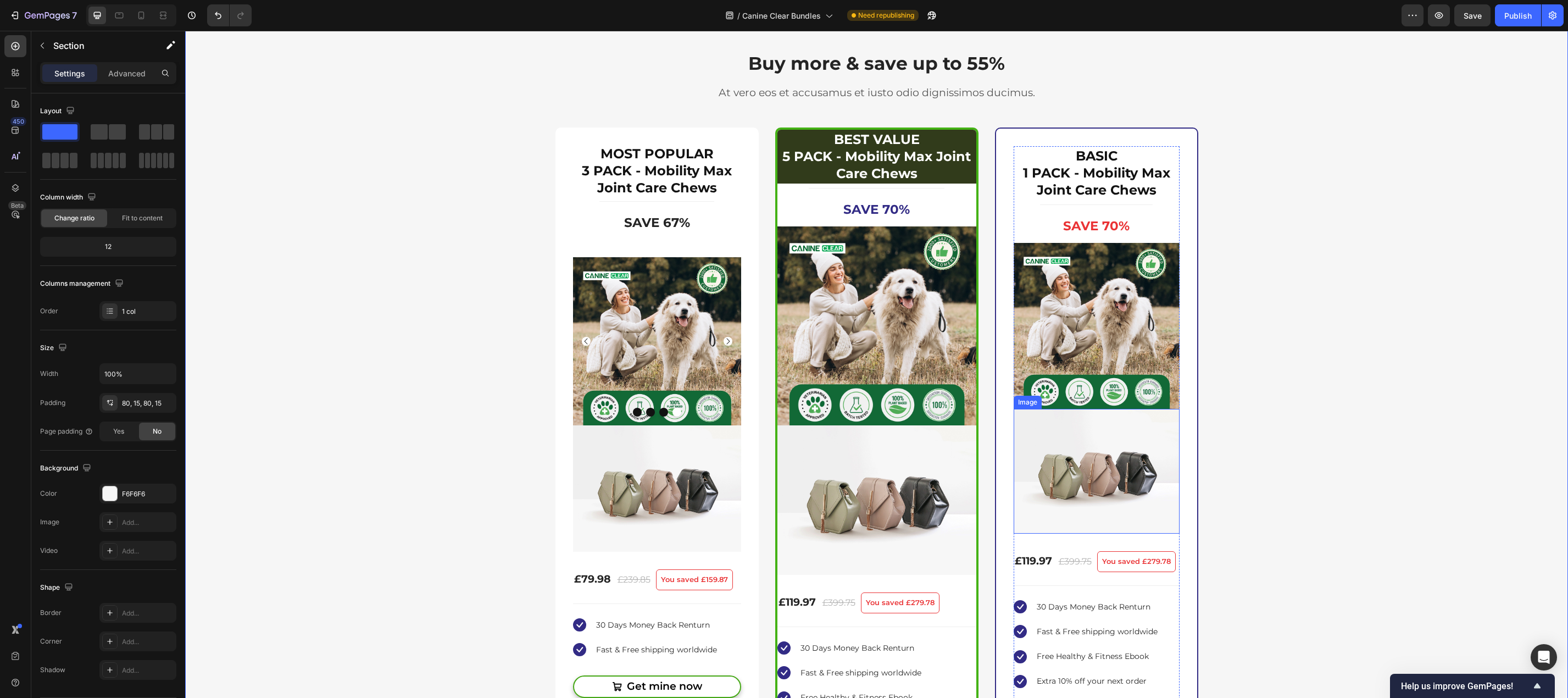
scroll to position [2454, 0]
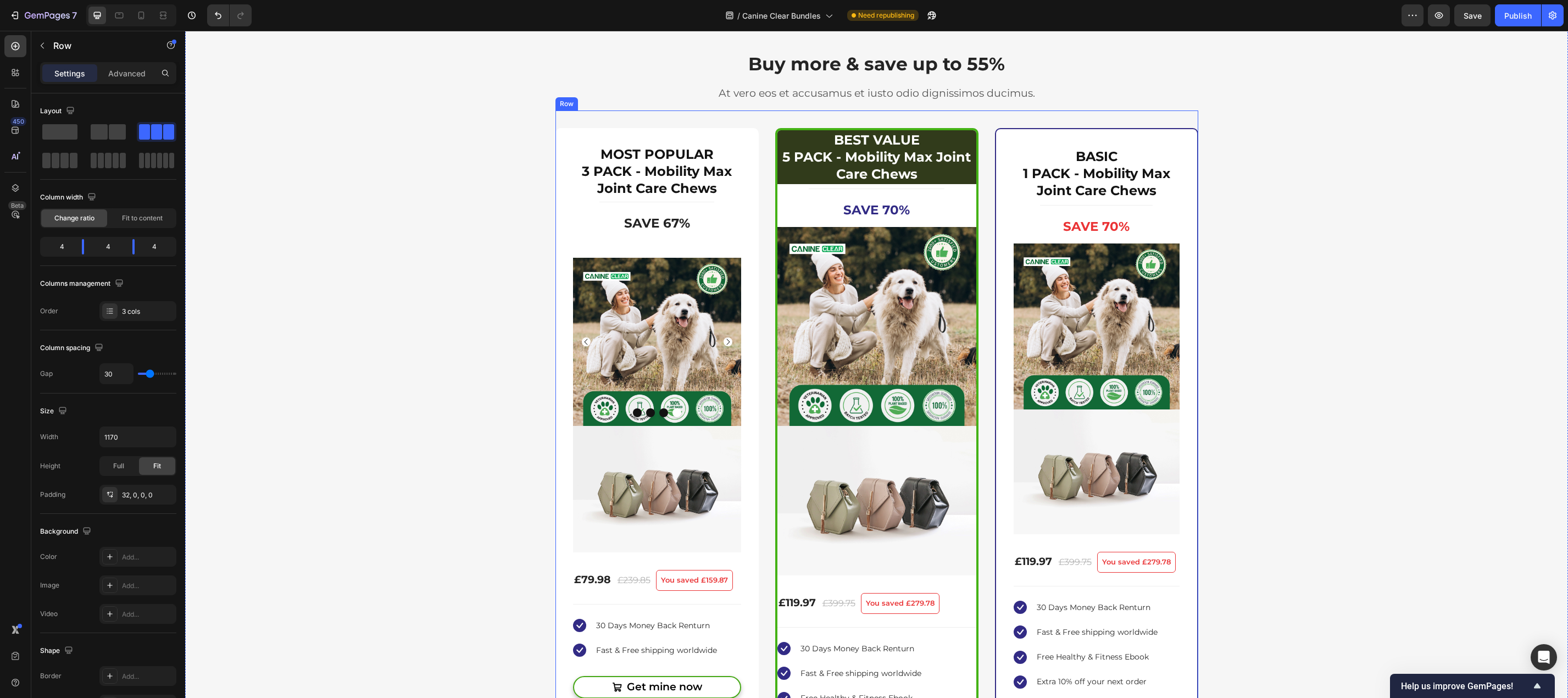
click at [746, 116] on div "3x MobilityMax™ Plant-Powered Joint Chews Product Title MOST POPULAR 3 PACK - M…" at bounding box center [877, 465] width 643 height 710
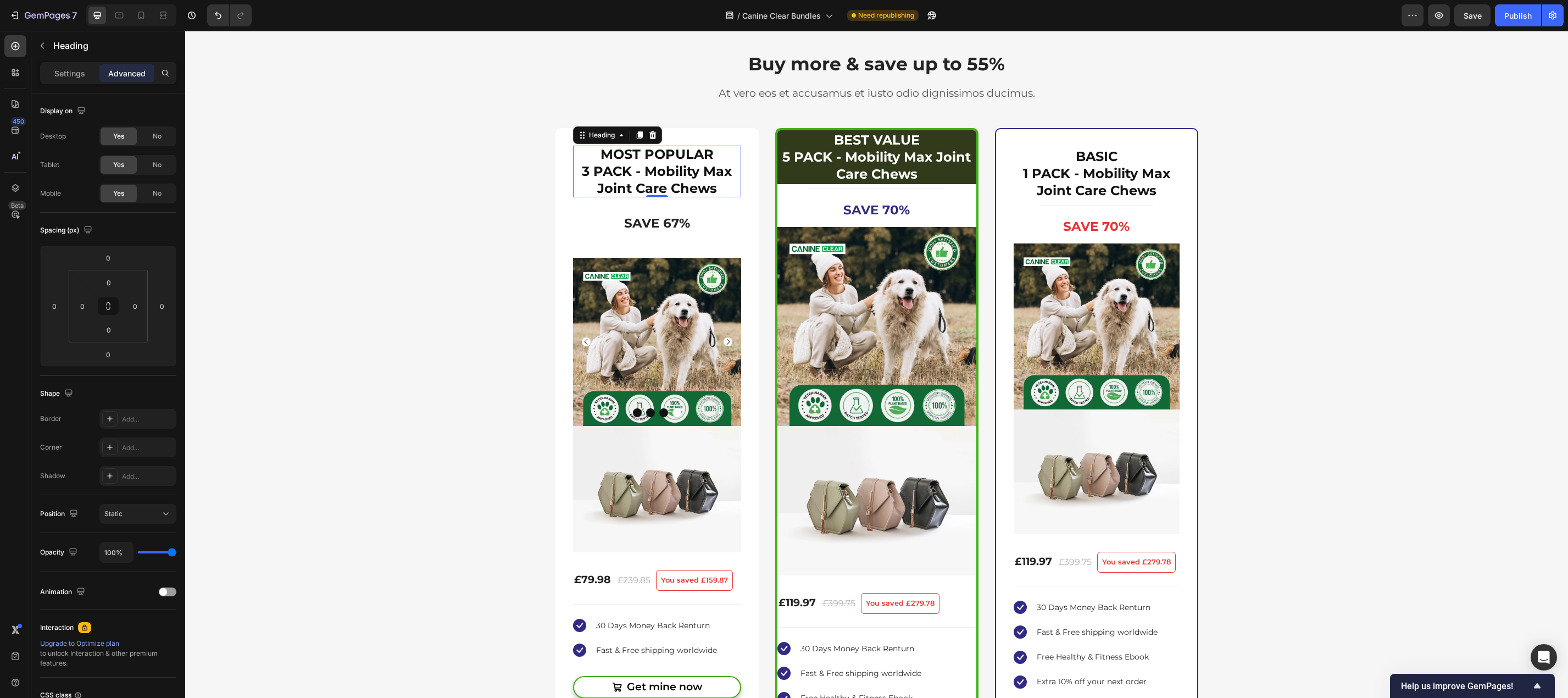
click at [650, 184] on h2 "MOST POPULAR 3 PACK - Mobility Max Joint Care Chews" at bounding box center [657, 171] width 168 height 52
click at [39, 52] on button "button" at bounding box center [42, 46] width 18 height 18
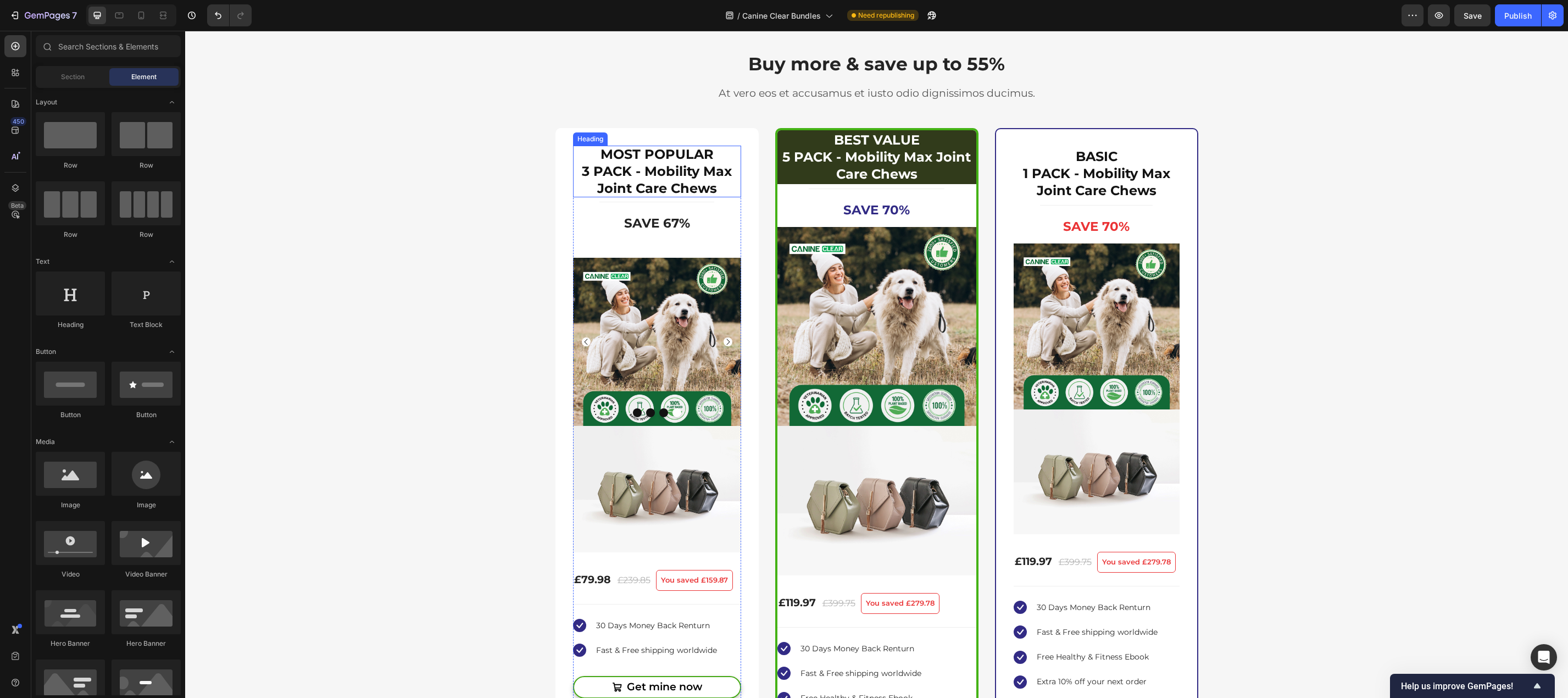
click at [645, 158] on h2 "MOST POPULAR 3 PACK - Mobility Max Joint Care Chews" at bounding box center [657, 171] width 168 height 52
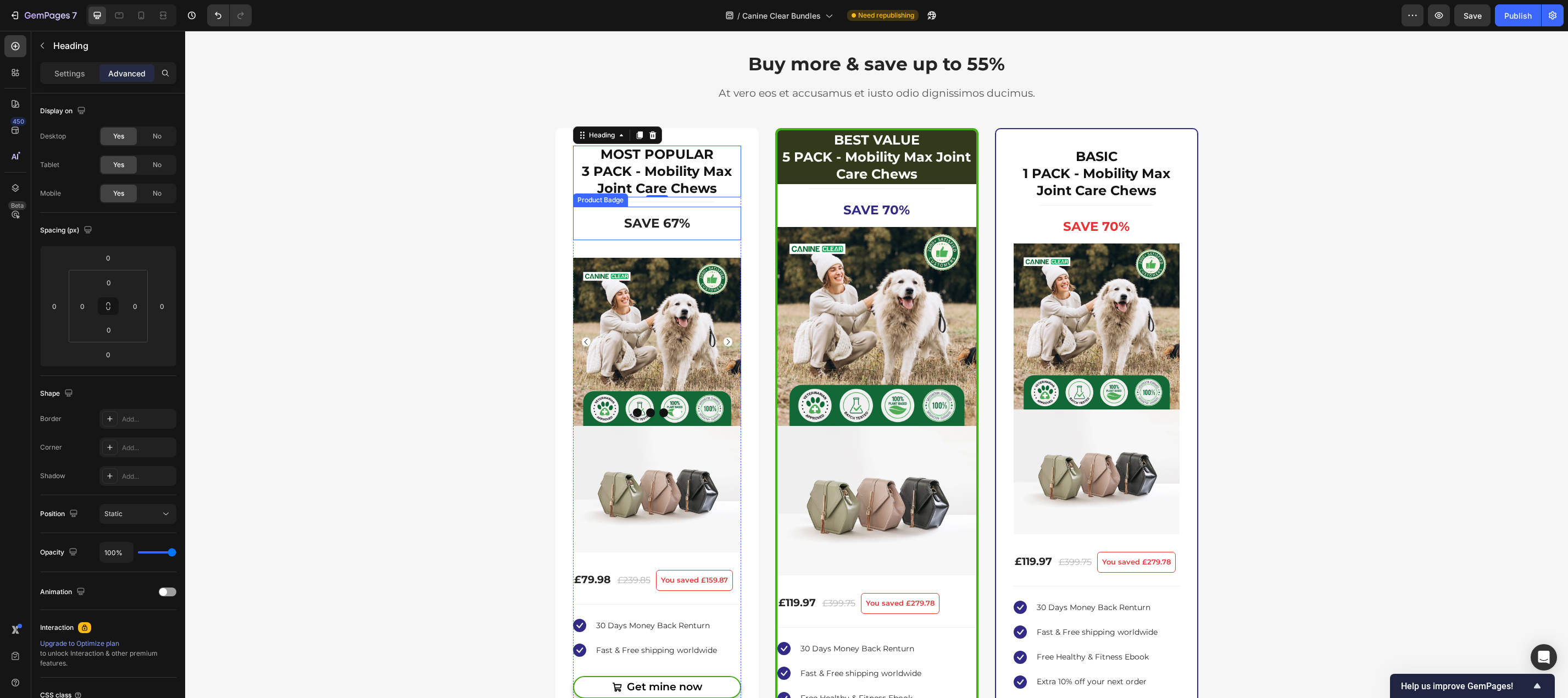
click at [653, 224] on pre "Save 67%" at bounding box center [657, 224] width 83 height 34
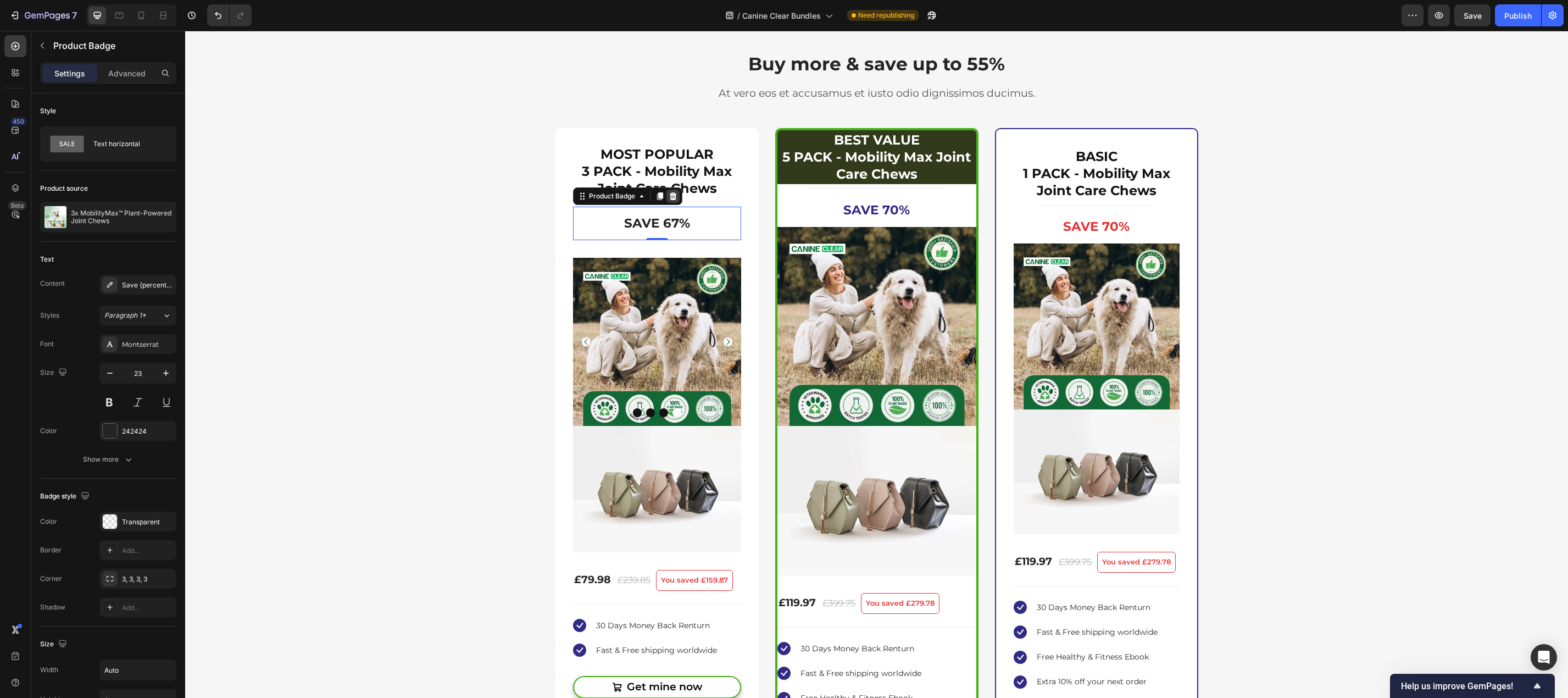
click at [670, 194] on icon at bounding box center [672, 196] width 7 height 8
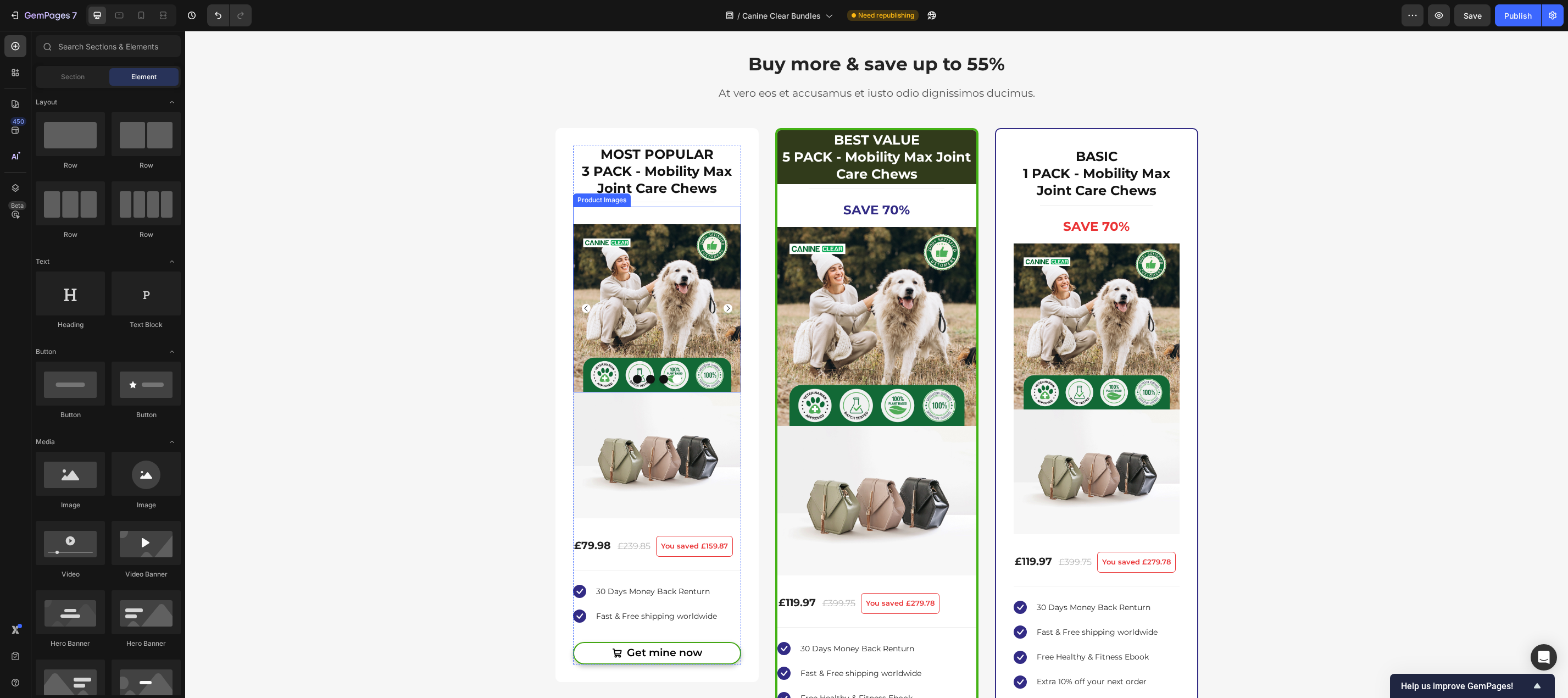
click at [693, 295] on img at bounding box center [657, 309] width 168 height 168
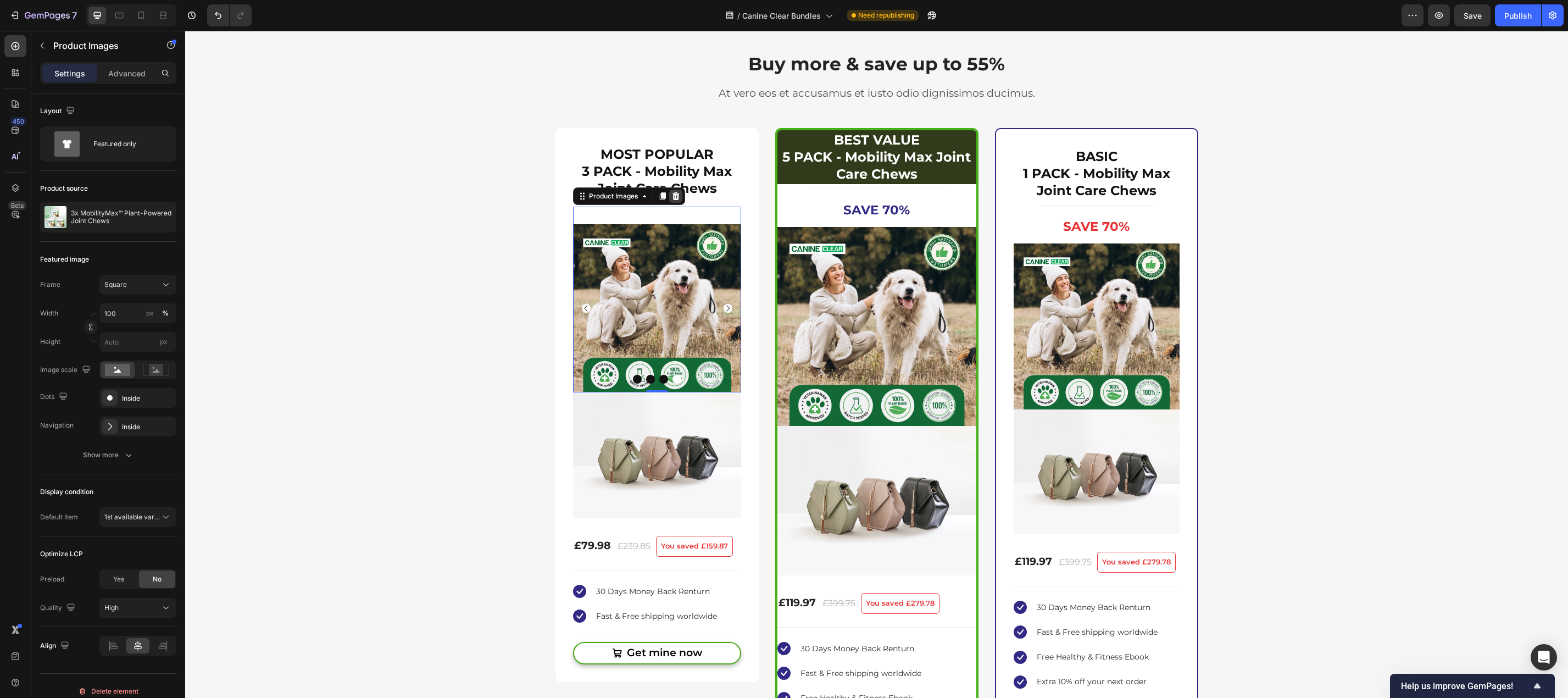
click at [671, 197] on icon at bounding box center [675, 196] width 7 height 8
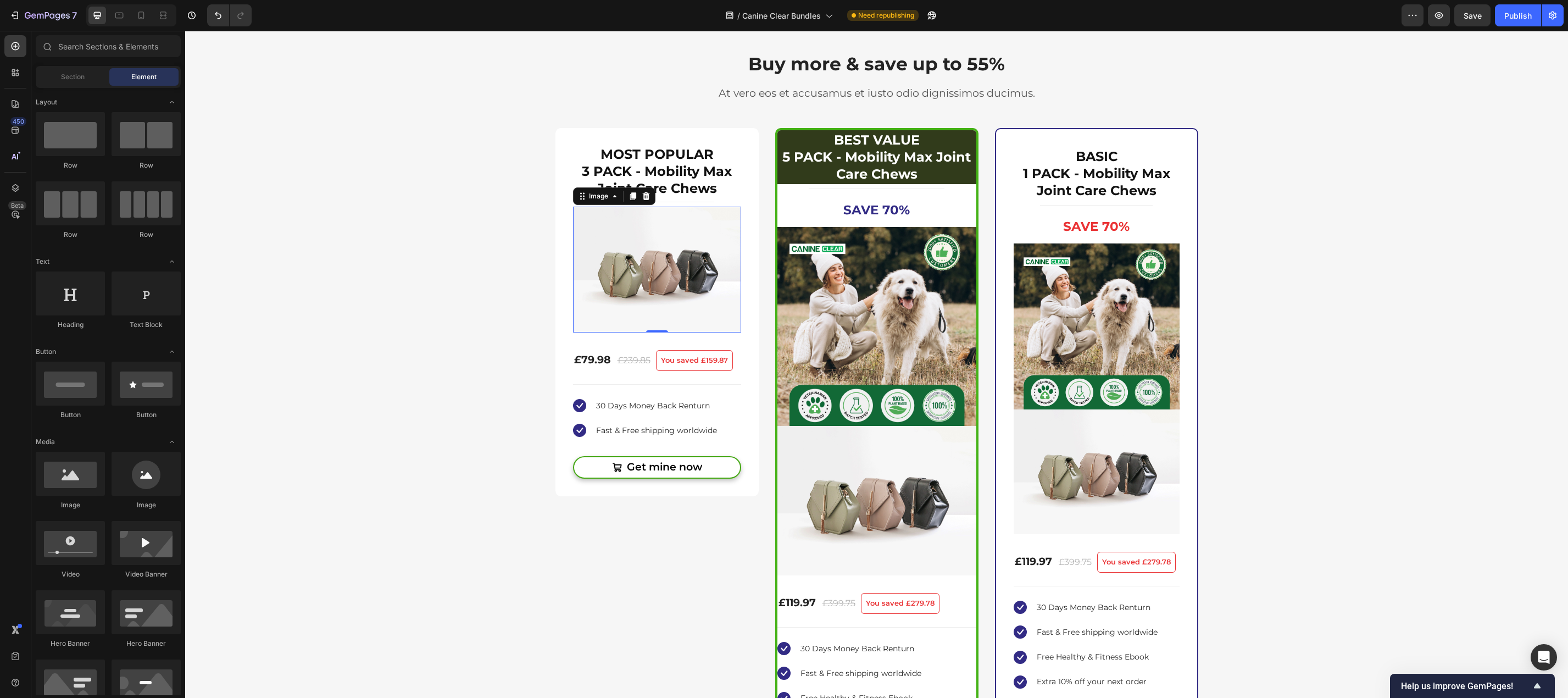
click at [662, 274] on img at bounding box center [657, 270] width 168 height 126
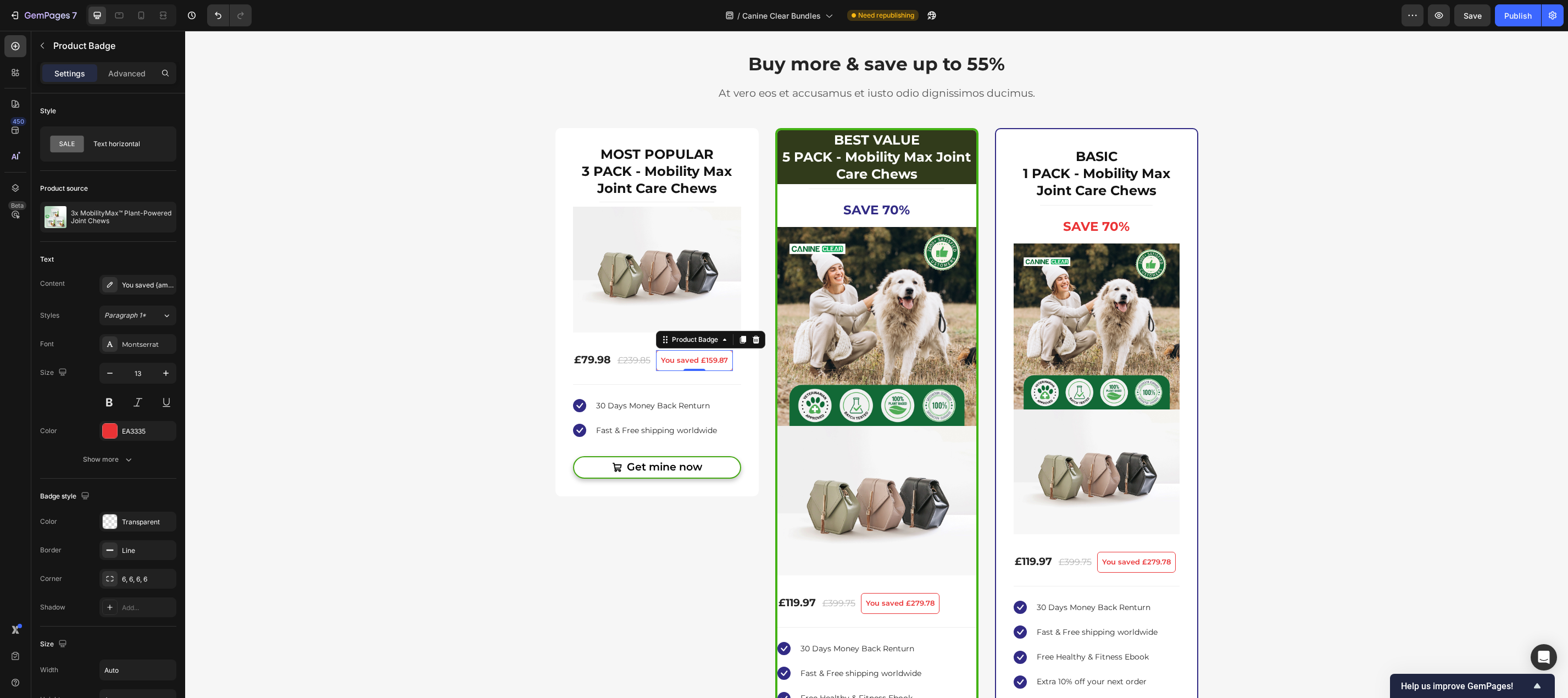
click at [685, 359] on pre "You saved £159.87" at bounding box center [694, 361] width 76 height 20
click at [754, 339] on icon at bounding box center [755, 339] width 7 height 8
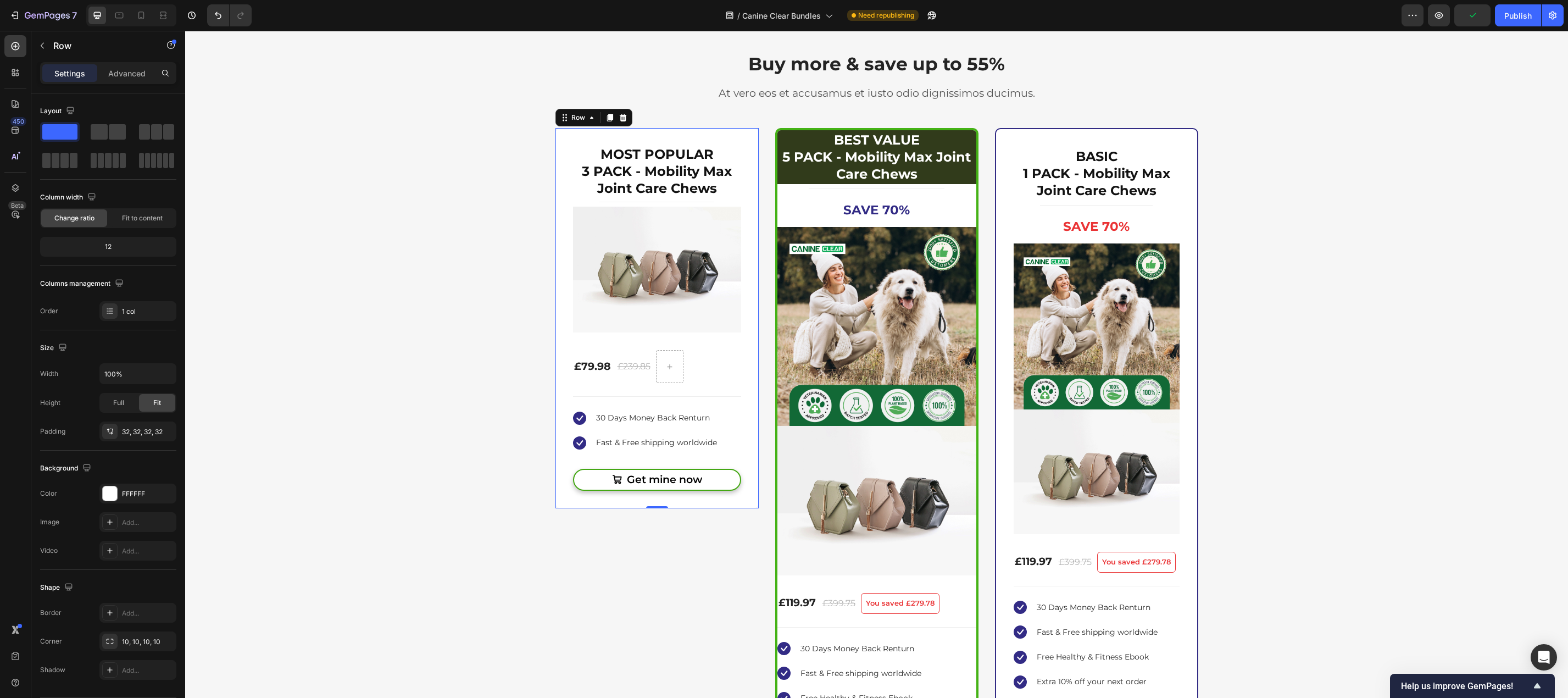
click at [739, 137] on div "3x MobilityMax™ Plant-Powered Joint Chews Product Title MOST POPULAR 3 PACK - M…" at bounding box center [657, 318] width 204 height 380
click at [620, 117] on icon at bounding box center [622, 117] width 7 height 8
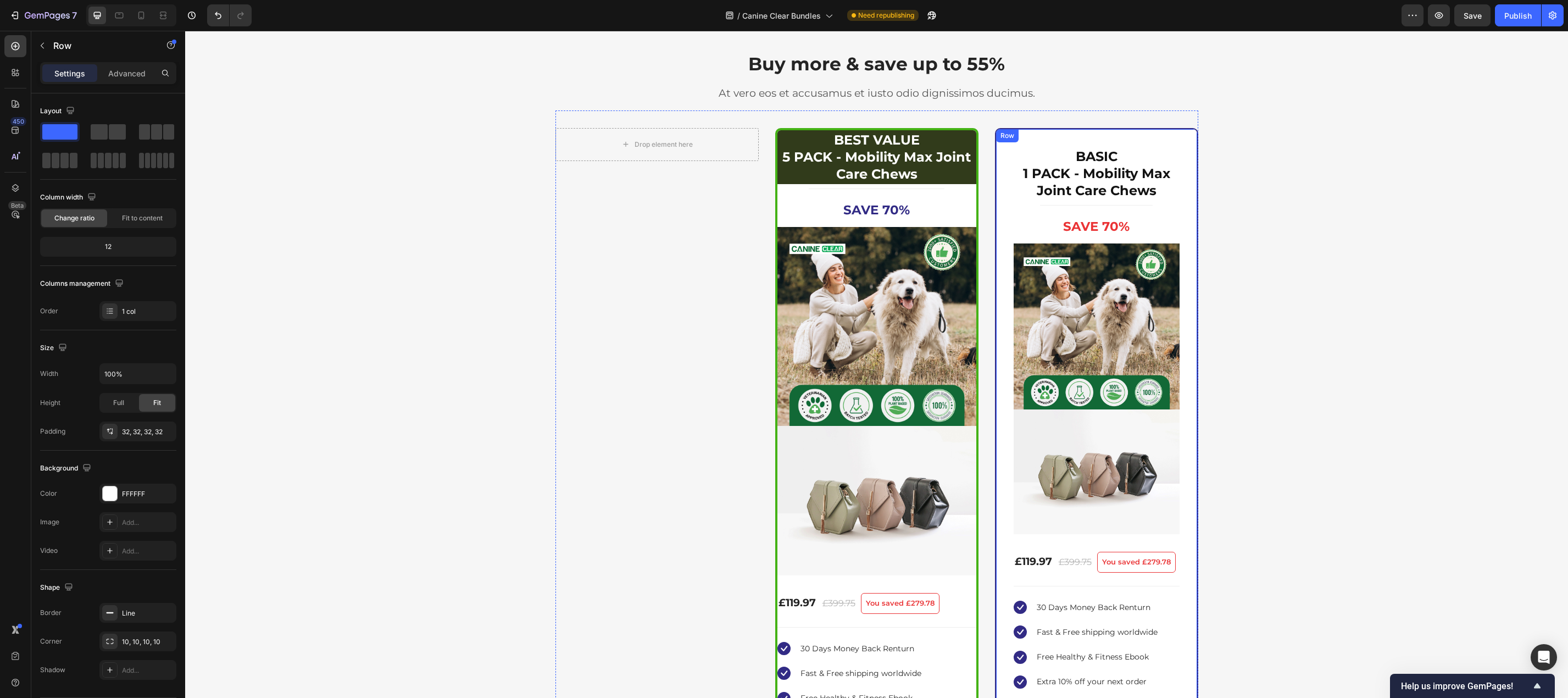
click at [1170, 139] on div "5x MobilityMax™ Plant-Powered Joint Chews Product Title BASIC 1 PACK - Mobility…" at bounding box center [1096, 474] width 204 height 693
click at [1059, 143] on icon at bounding box center [1062, 140] width 7 height 8
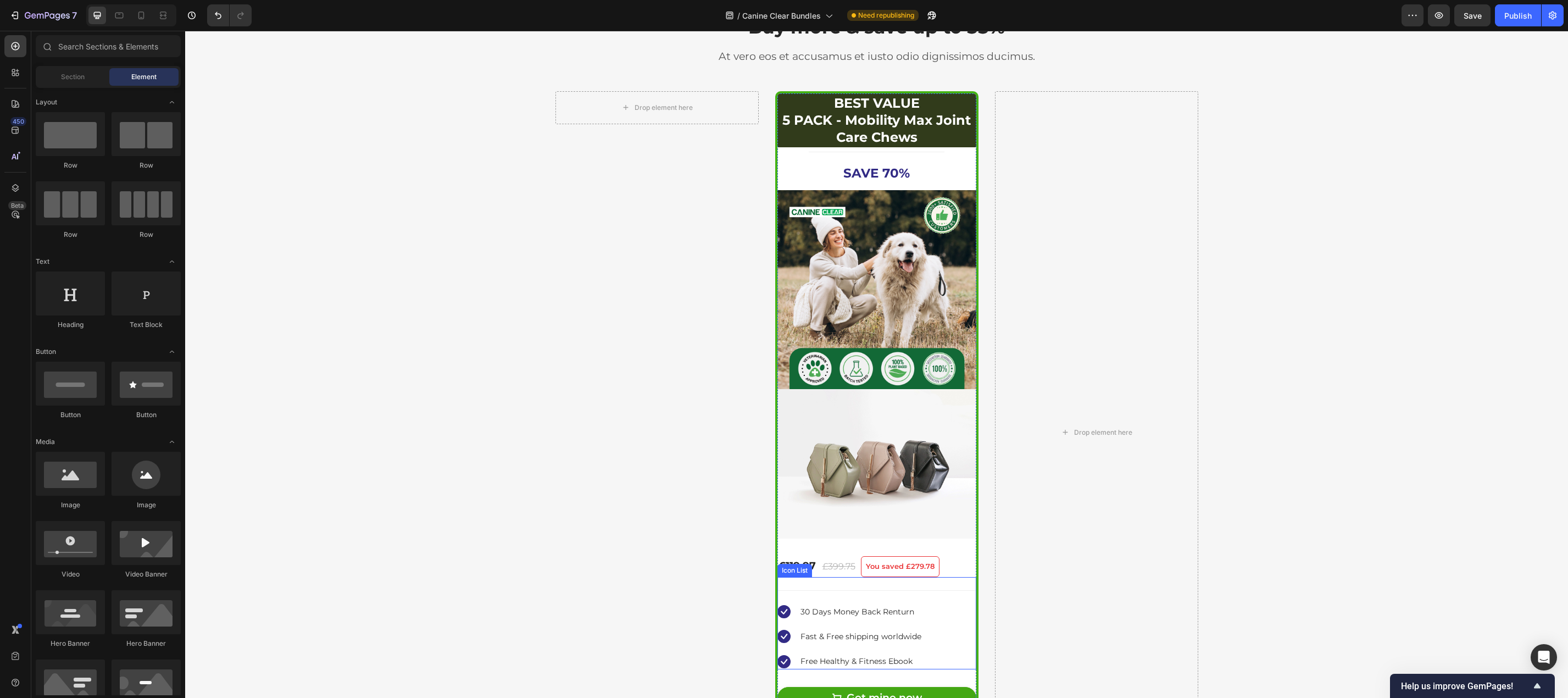
scroll to position [2619, 0]
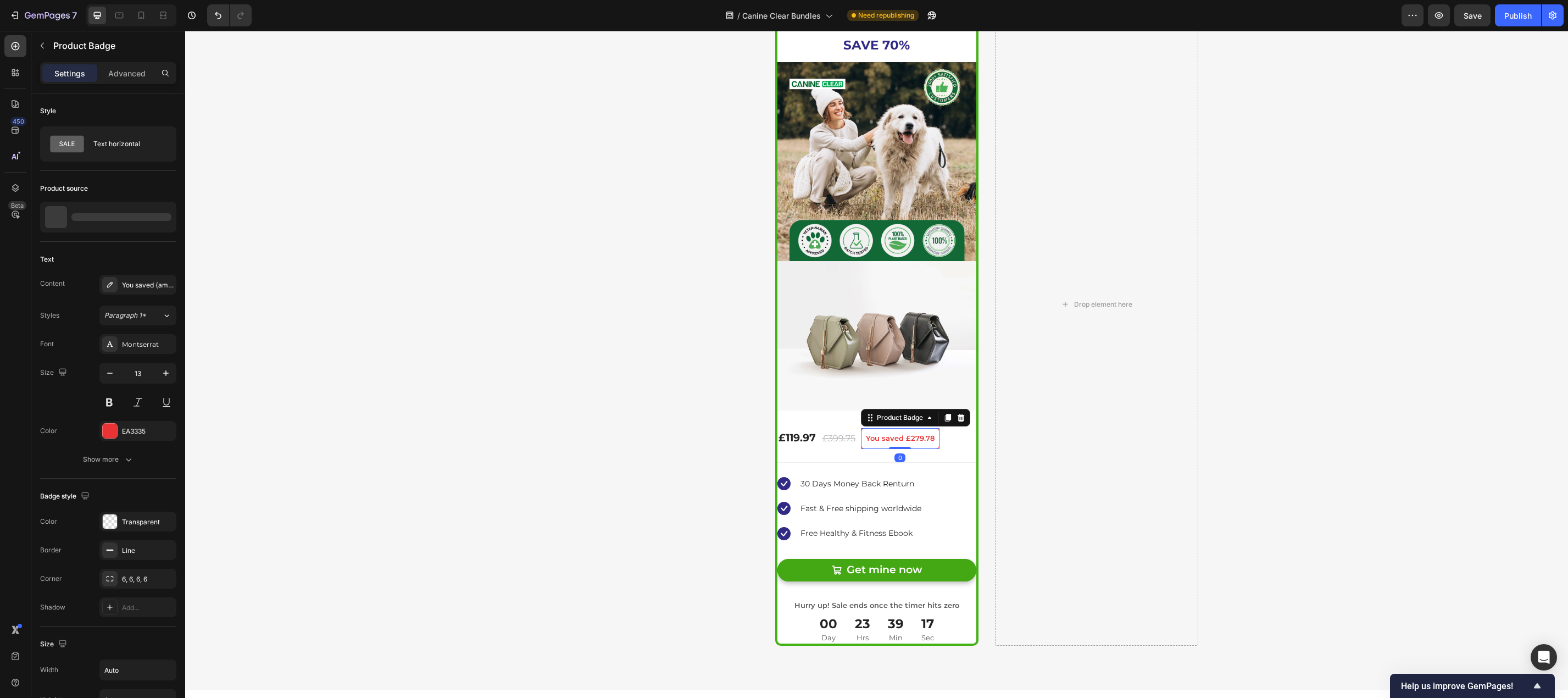
click at [901, 438] on pre "You saved £279.78" at bounding box center [900, 439] width 77 height 20
click at [961, 414] on icon at bounding box center [961, 417] width 8 height 8
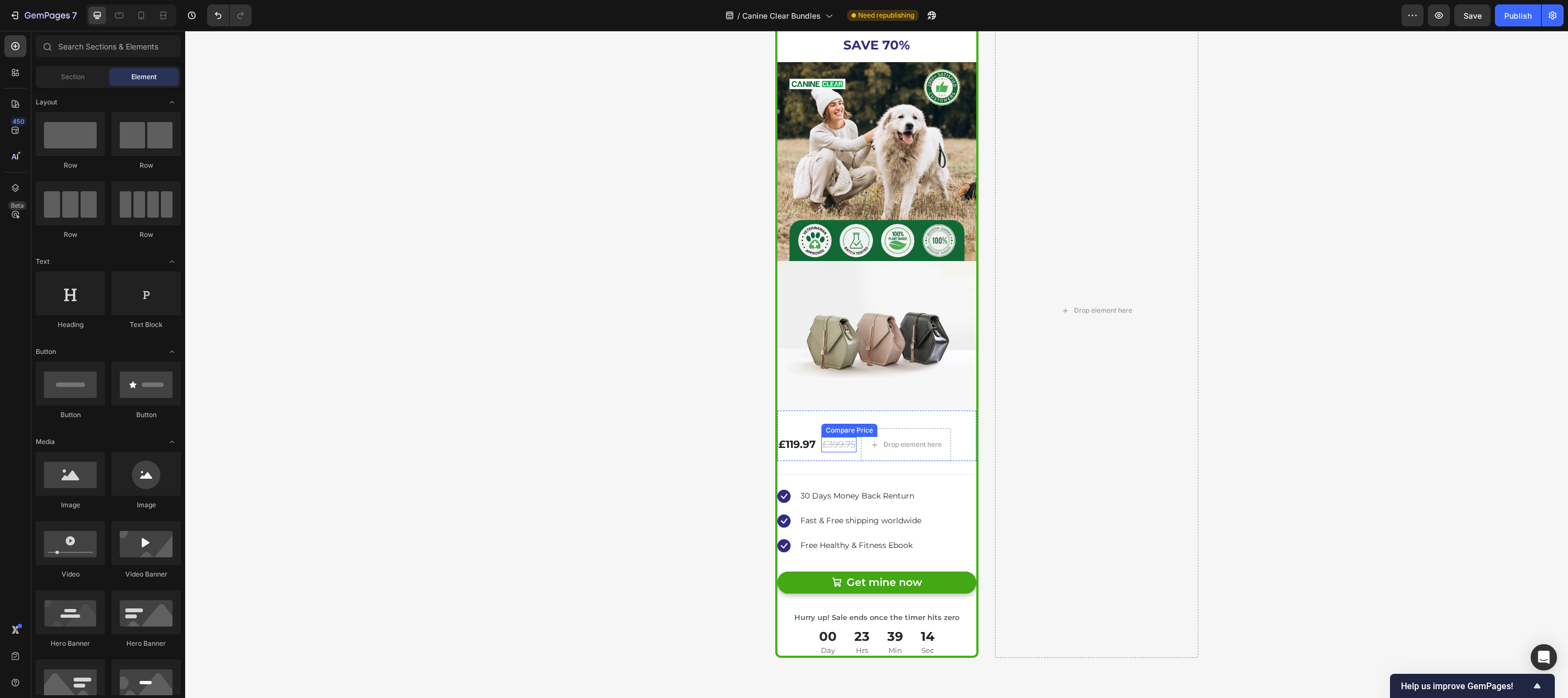
click at [834, 444] on div "£399.75" at bounding box center [839, 444] width 35 height 15
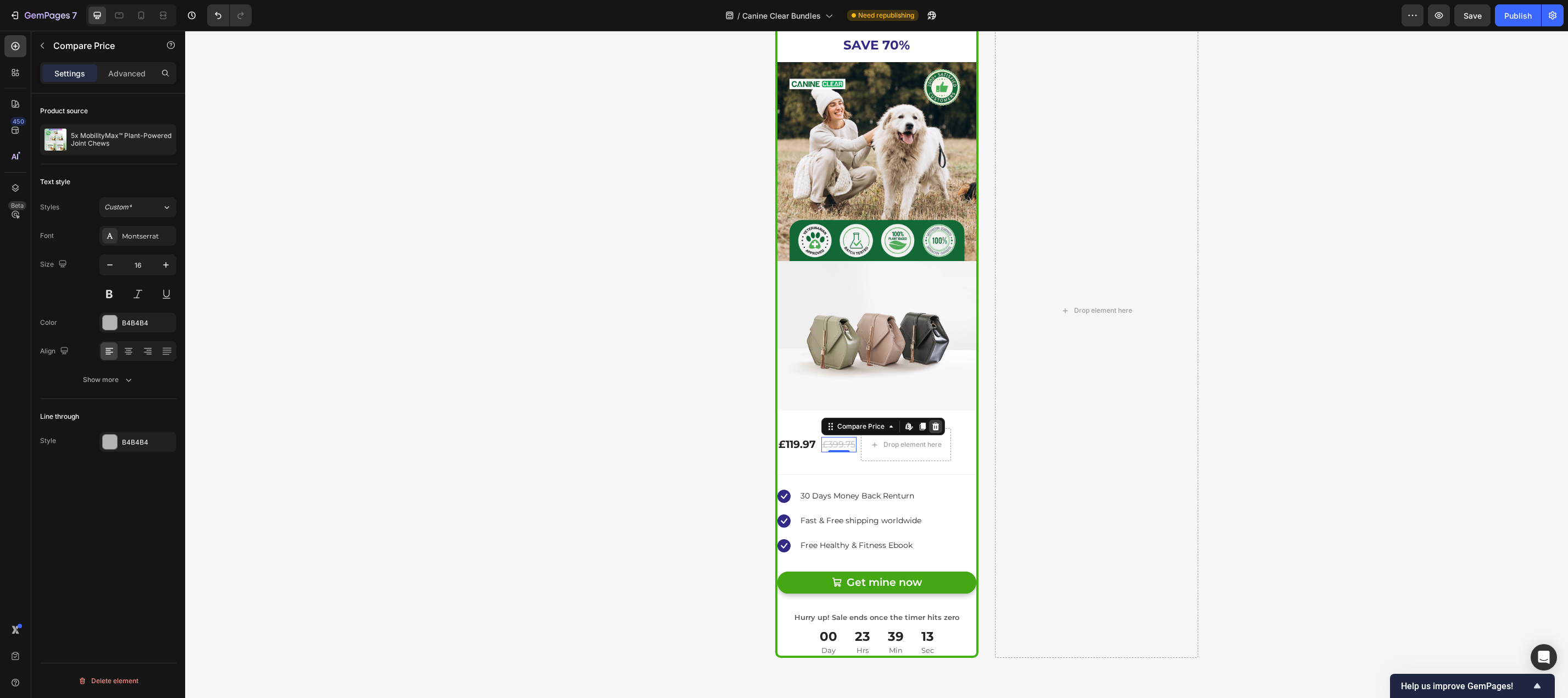
click at [931, 424] on icon at bounding box center [934, 427] width 7 height 8
click at [804, 448] on div "£119.97" at bounding box center [796, 444] width 39 height 16
click at [886, 427] on icon at bounding box center [887, 426] width 8 height 8
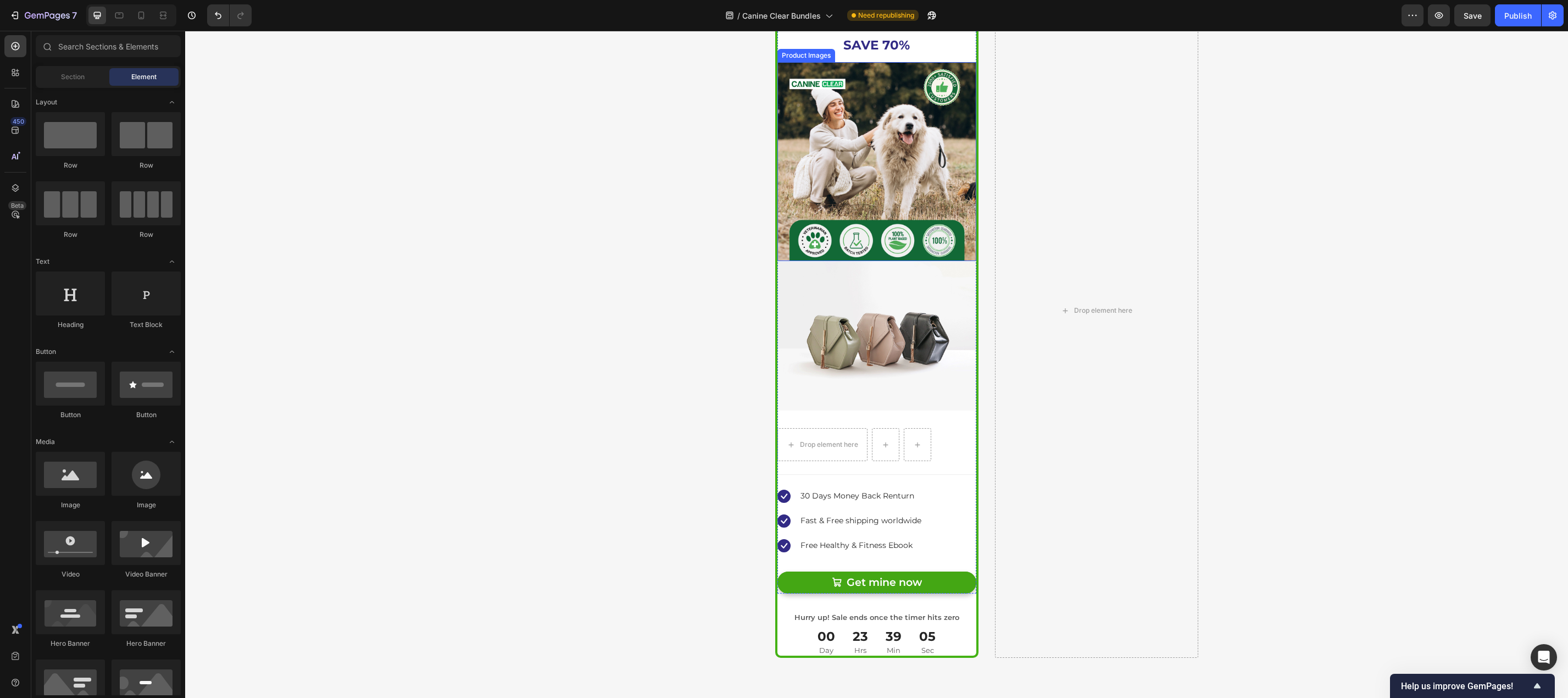
click at [886, 121] on img at bounding box center [877, 162] width 199 height 199
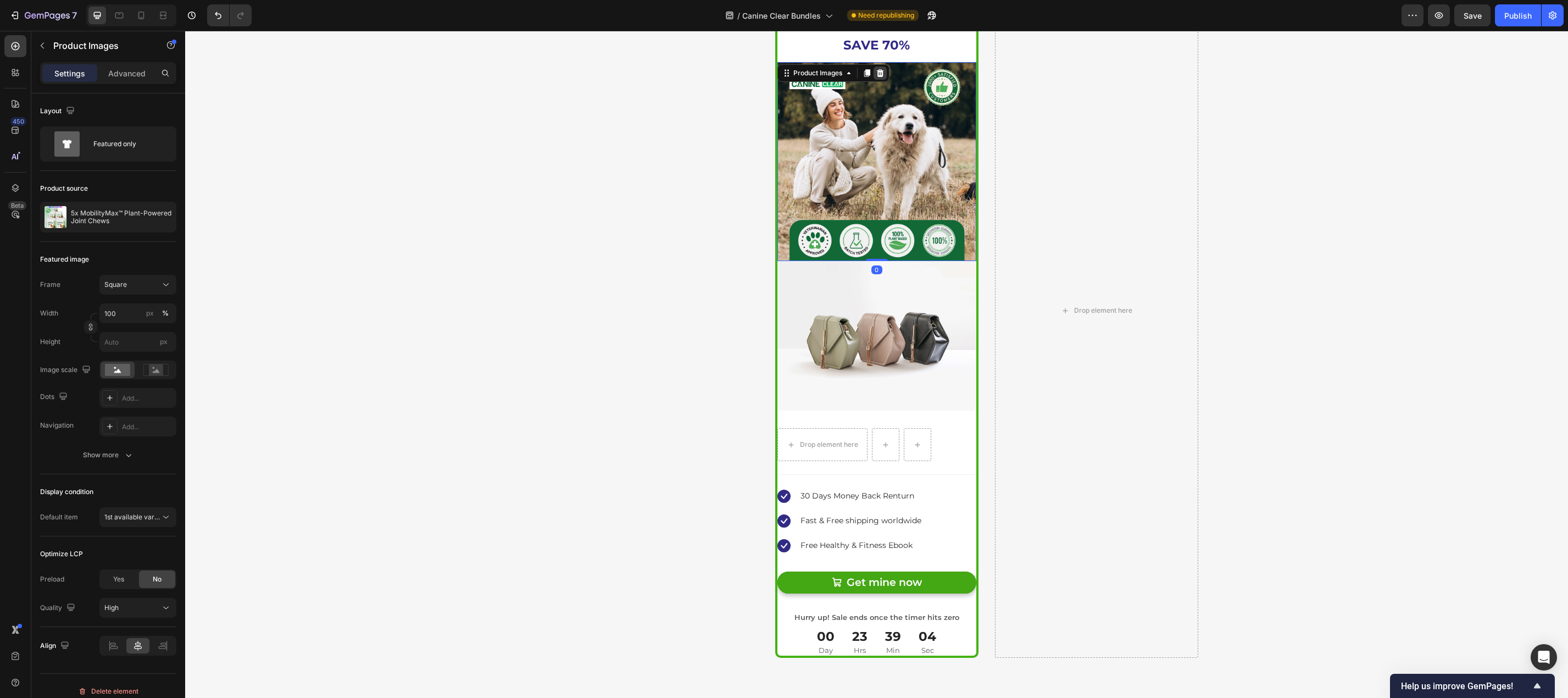
click at [876, 73] on icon at bounding box center [879, 73] width 7 height 8
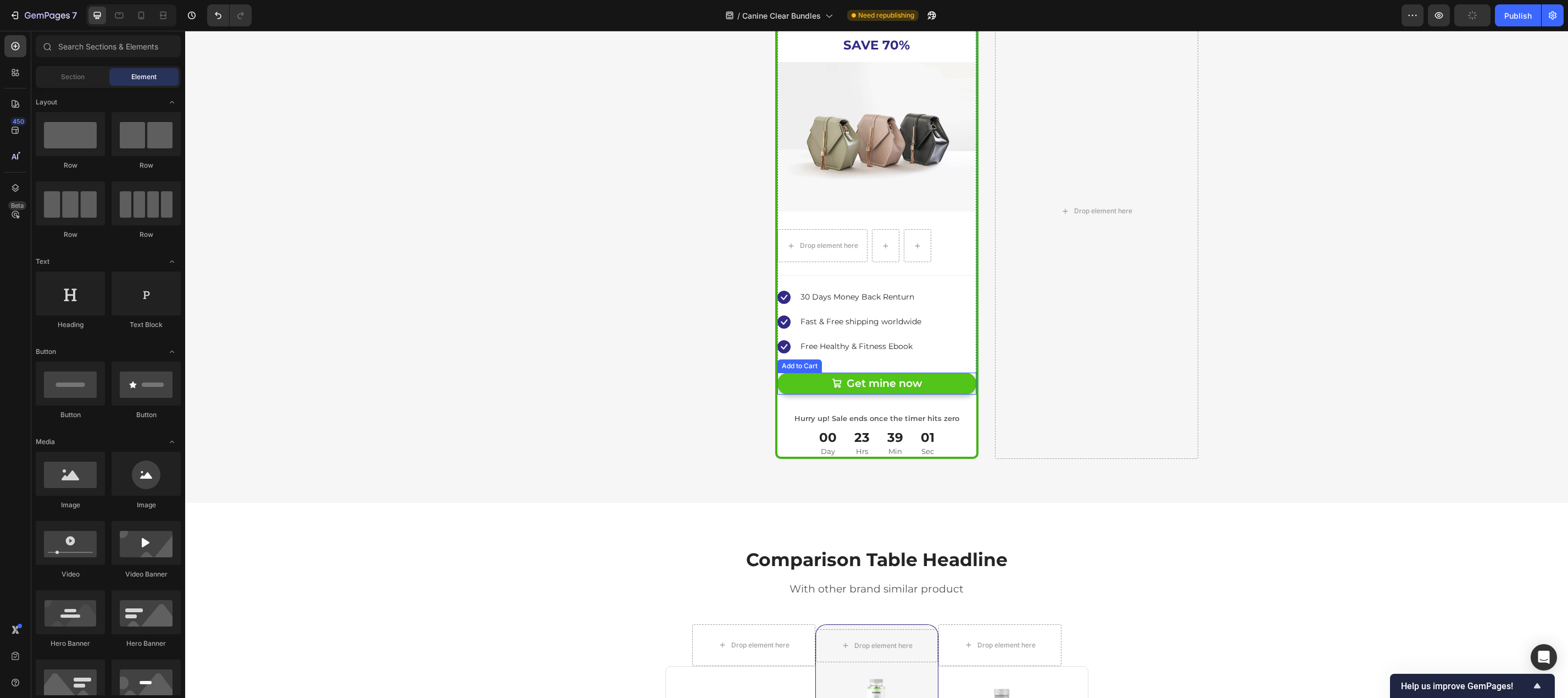
click at [937, 383] on button "Get mine now" at bounding box center [877, 383] width 199 height 22
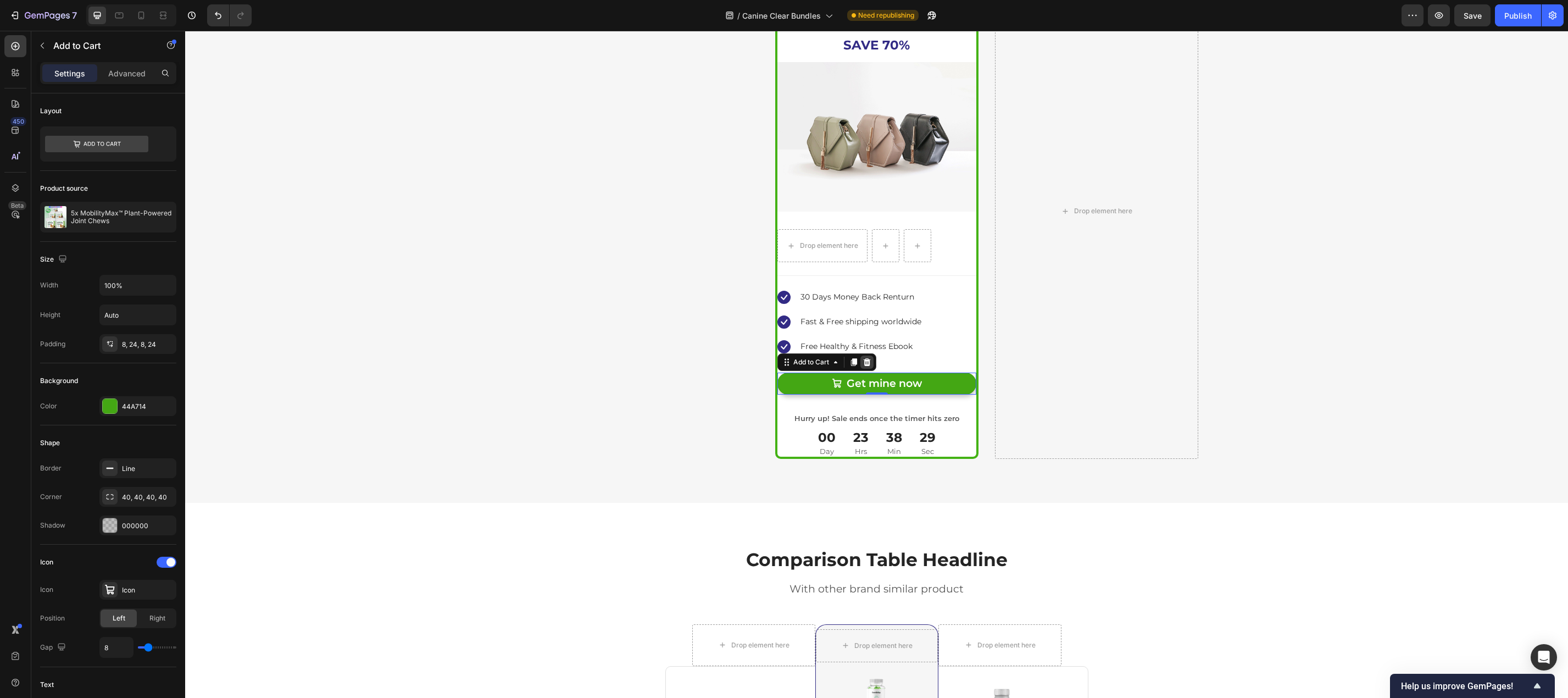
click at [863, 361] on icon at bounding box center [866, 362] width 8 height 8
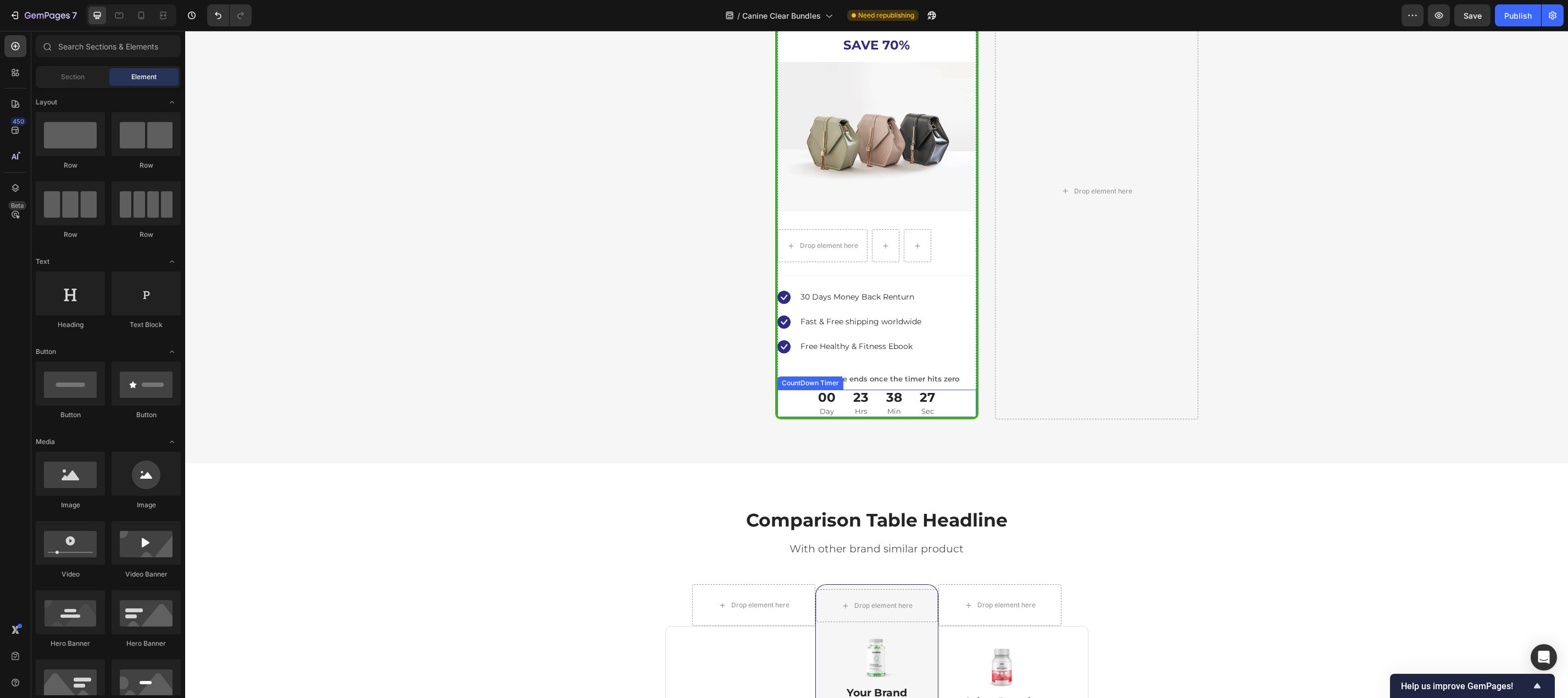
click at [869, 403] on div "23 Hrs" at bounding box center [860, 403] width 33 height 27
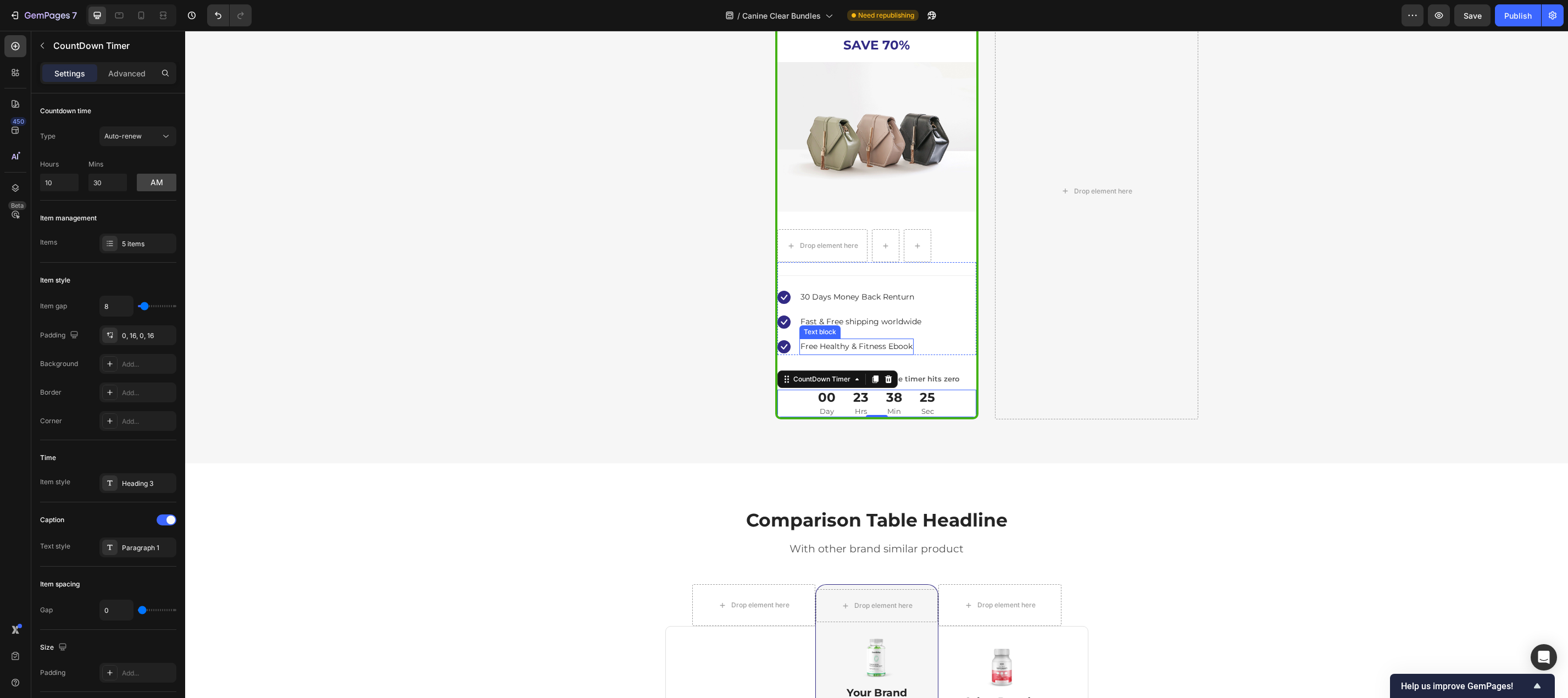
click at [870, 343] on p "Free Healthy & Fitness Ebook" at bounding box center [856, 346] width 112 height 14
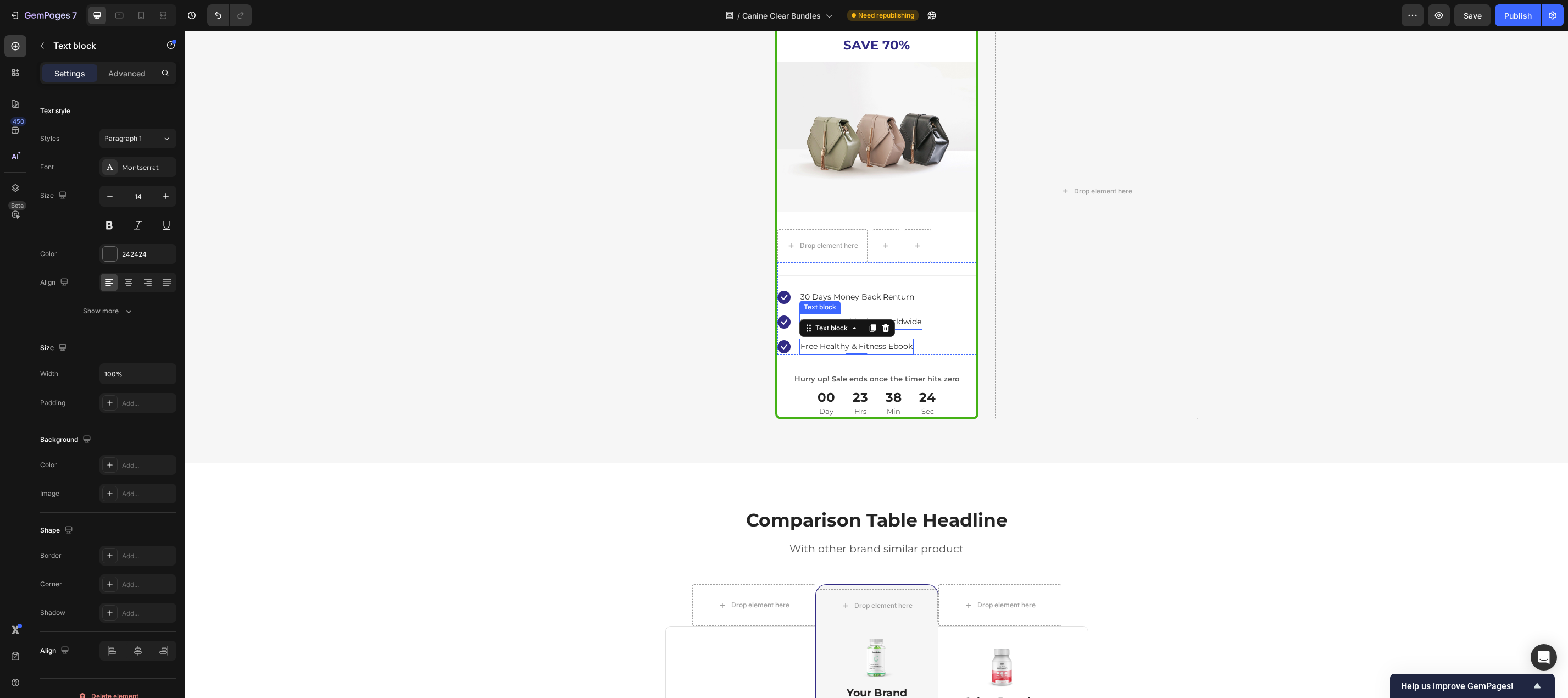
click at [914, 318] on p "Fast & Free shipping worldwide" at bounding box center [860, 322] width 121 height 14
click at [902, 300] on p "30 Days Money Back Renturn" at bounding box center [856, 297] width 113 height 14
click at [1520, 17] on div "Publish" at bounding box center [1518, 15] width 28 height 12
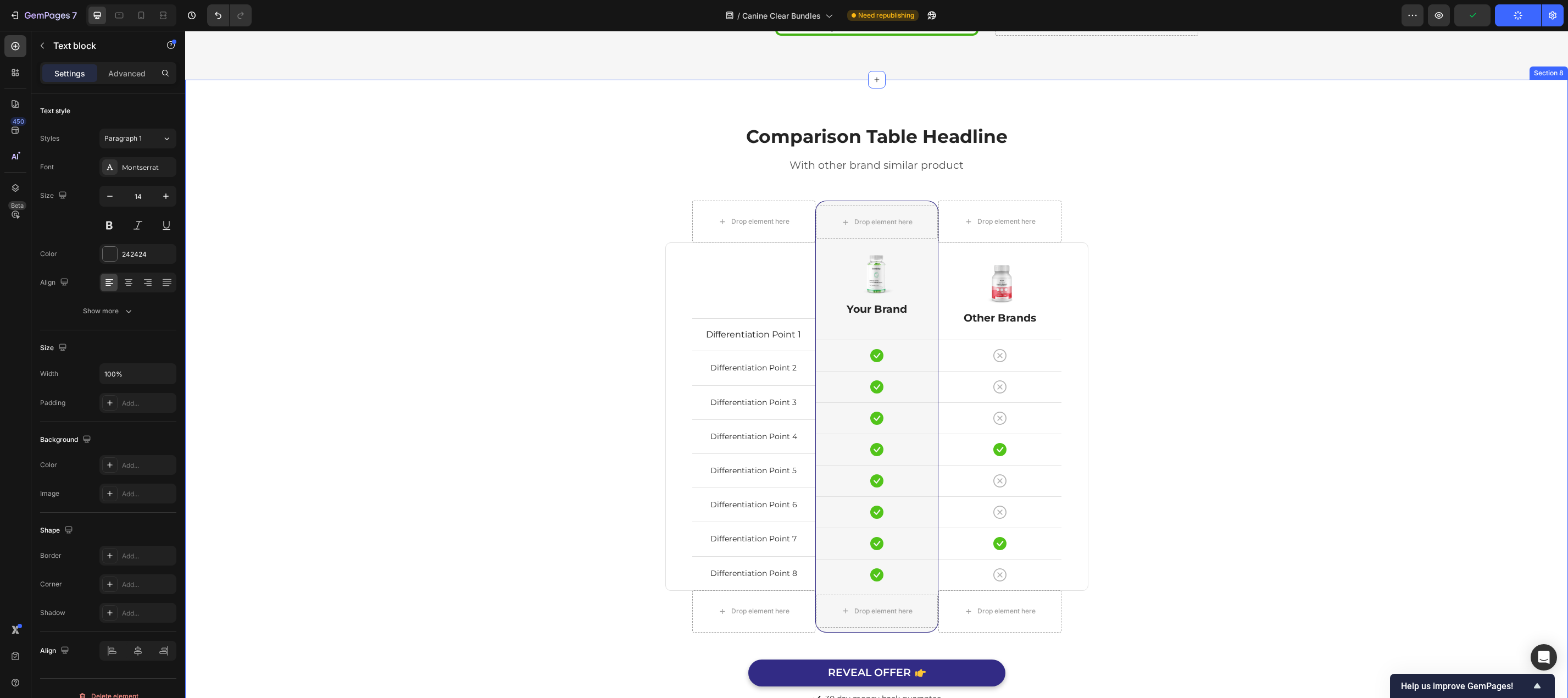
scroll to position [3004, 0]
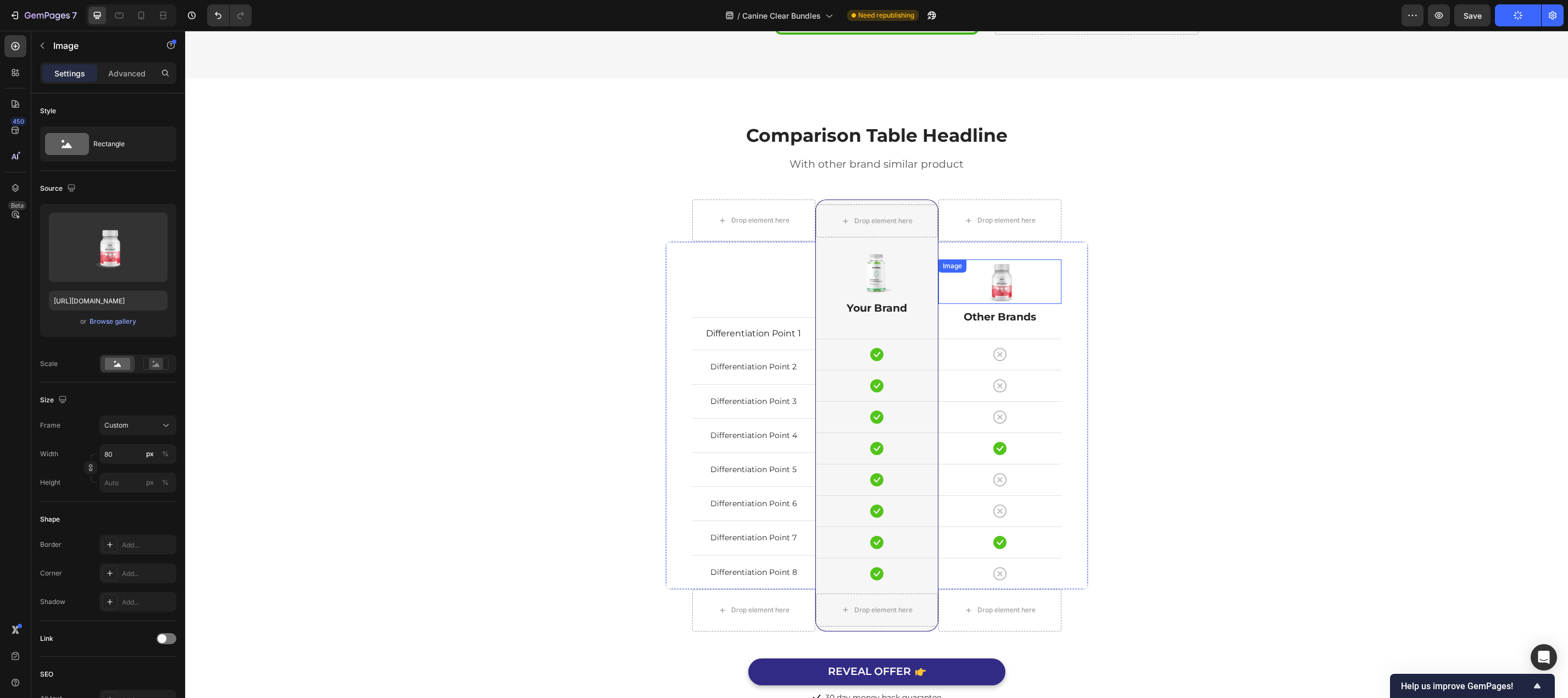
click at [1008, 299] on img at bounding box center [999, 282] width 44 height 45
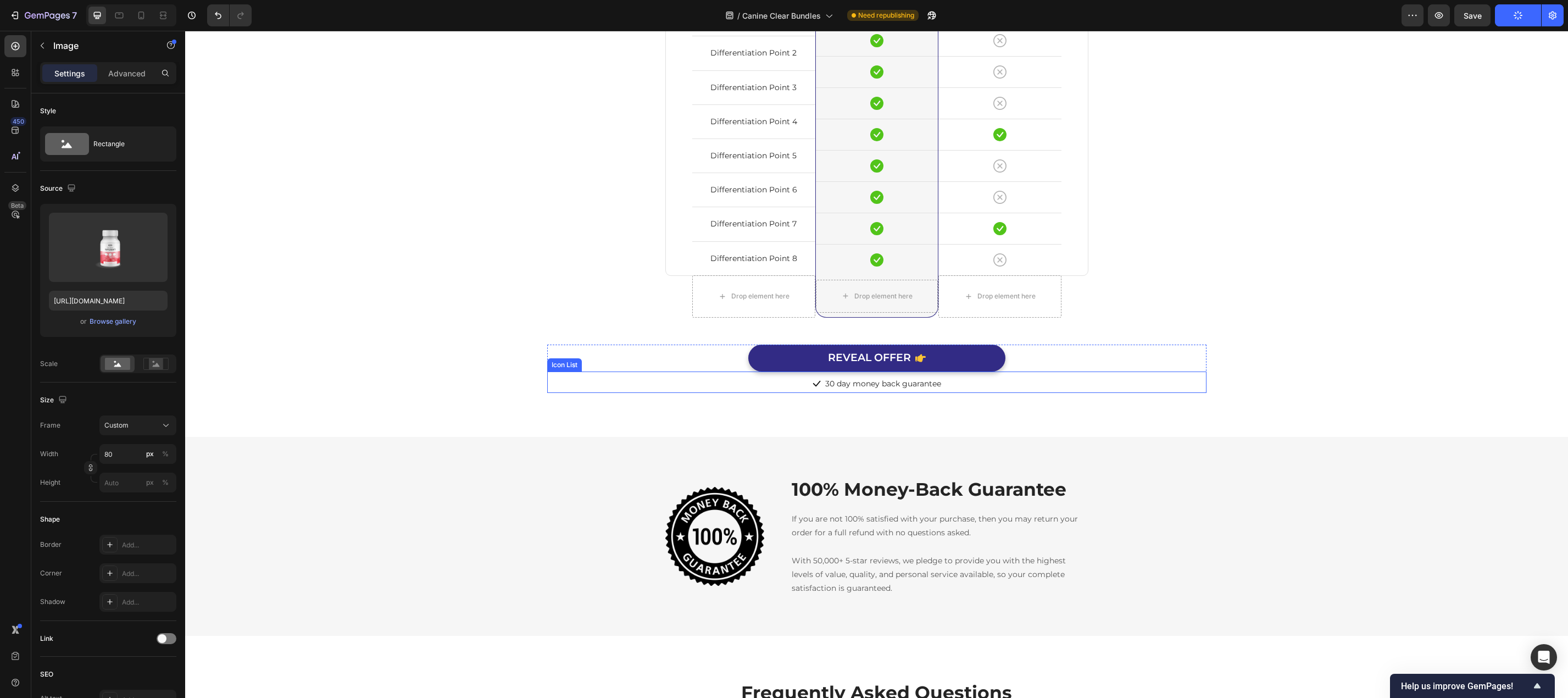
scroll to position [3389, 0]
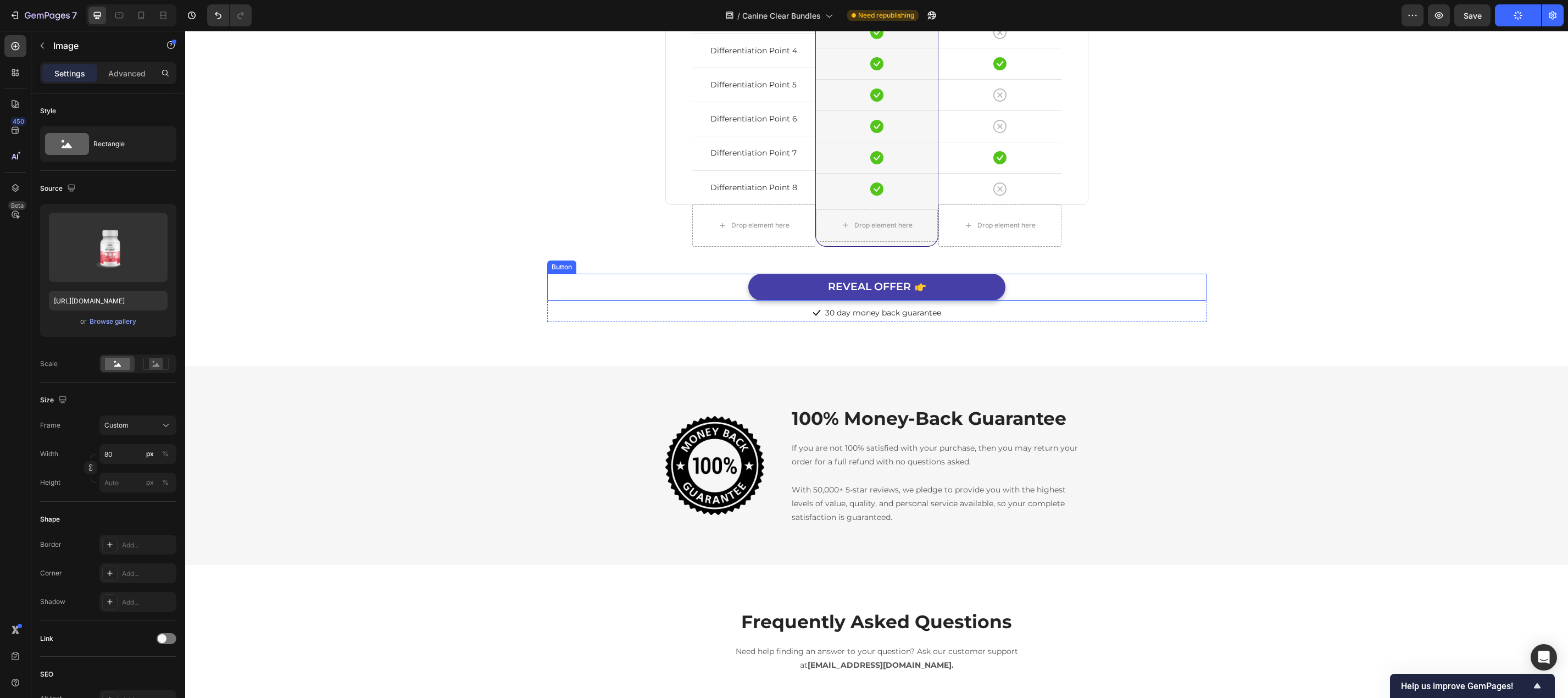
click at [977, 286] on button "REVEAL OFFER" at bounding box center [876, 287] width 257 height 27
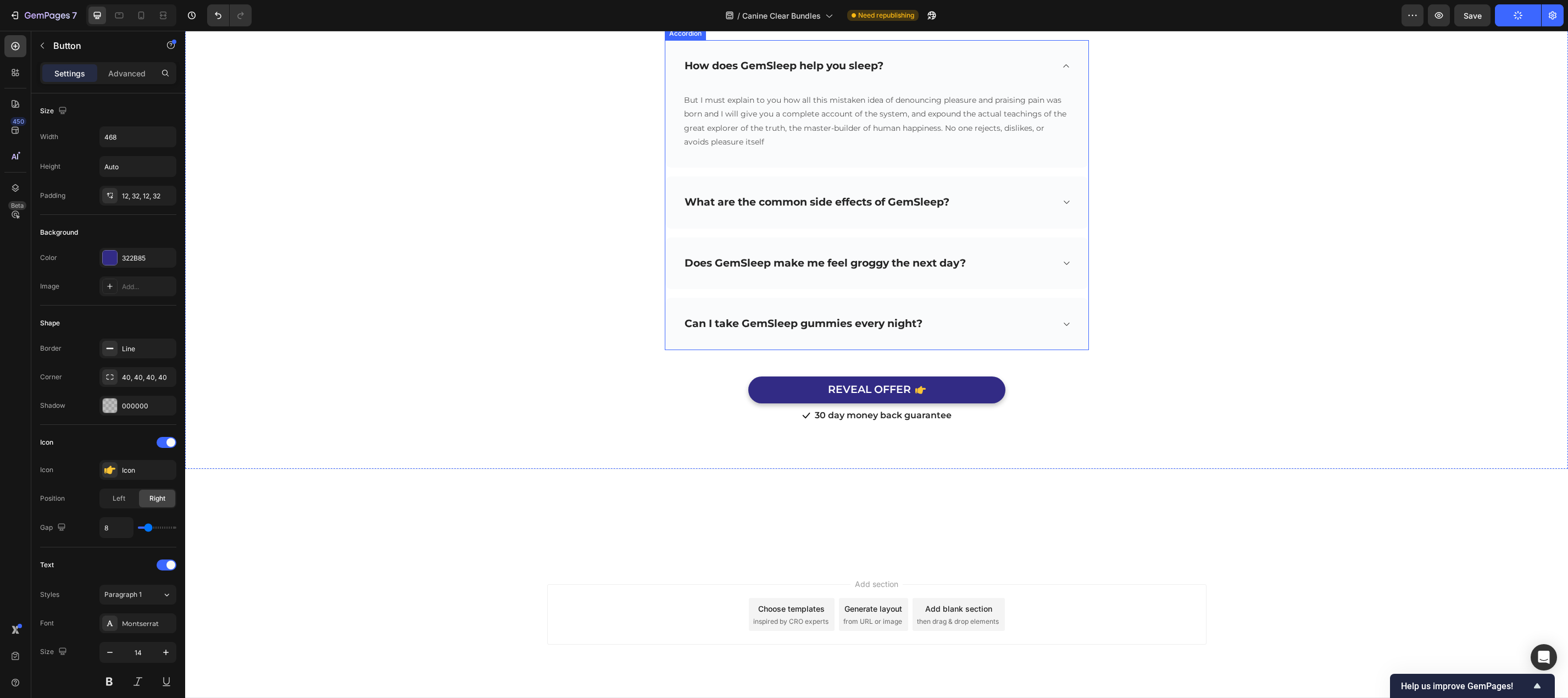
scroll to position [4071, 0]
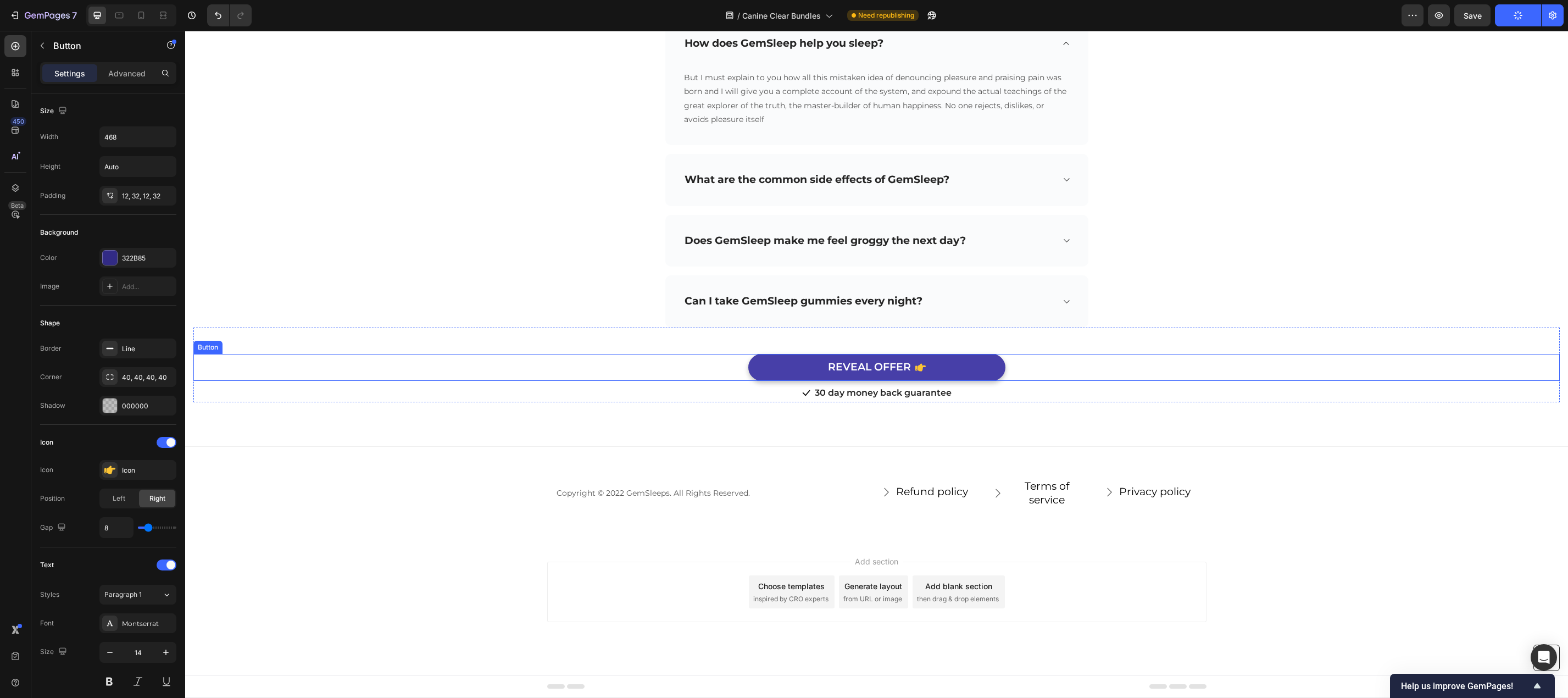
click at [957, 369] on button "REVEAL OFFER" at bounding box center [876, 367] width 257 height 27
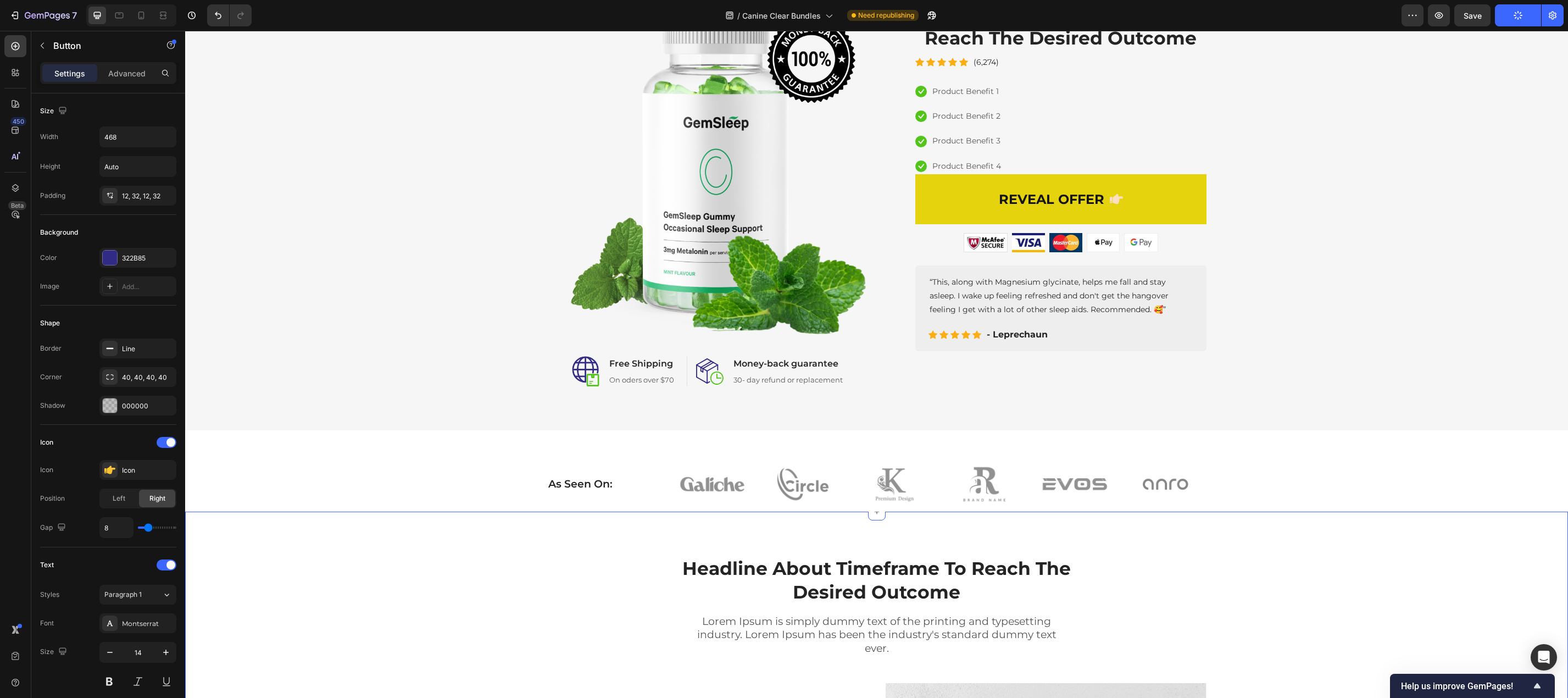
scroll to position [0, 0]
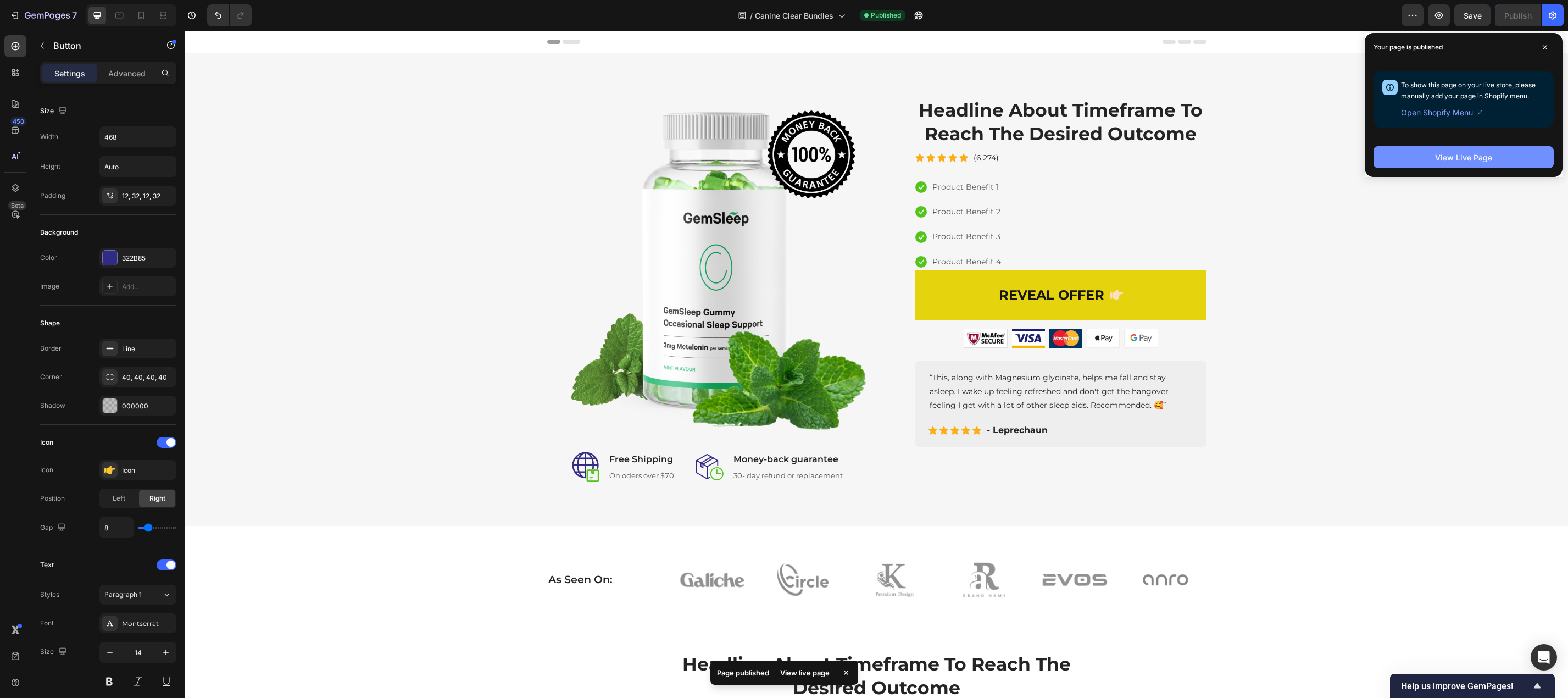
click at [1505, 157] on button "View Live Page" at bounding box center [1463, 157] width 180 height 22
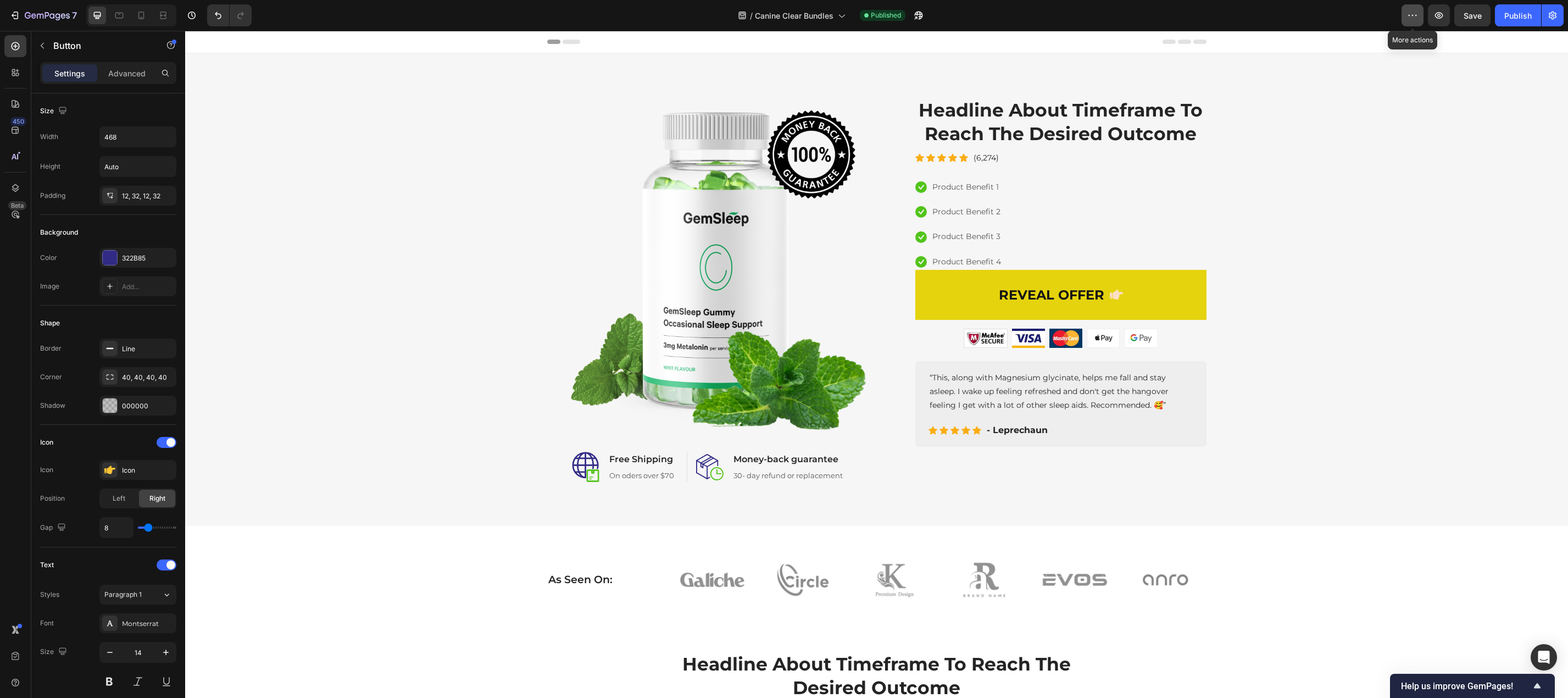
click at [1418, 15] on button "button" at bounding box center [1412, 15] width 22 height 22
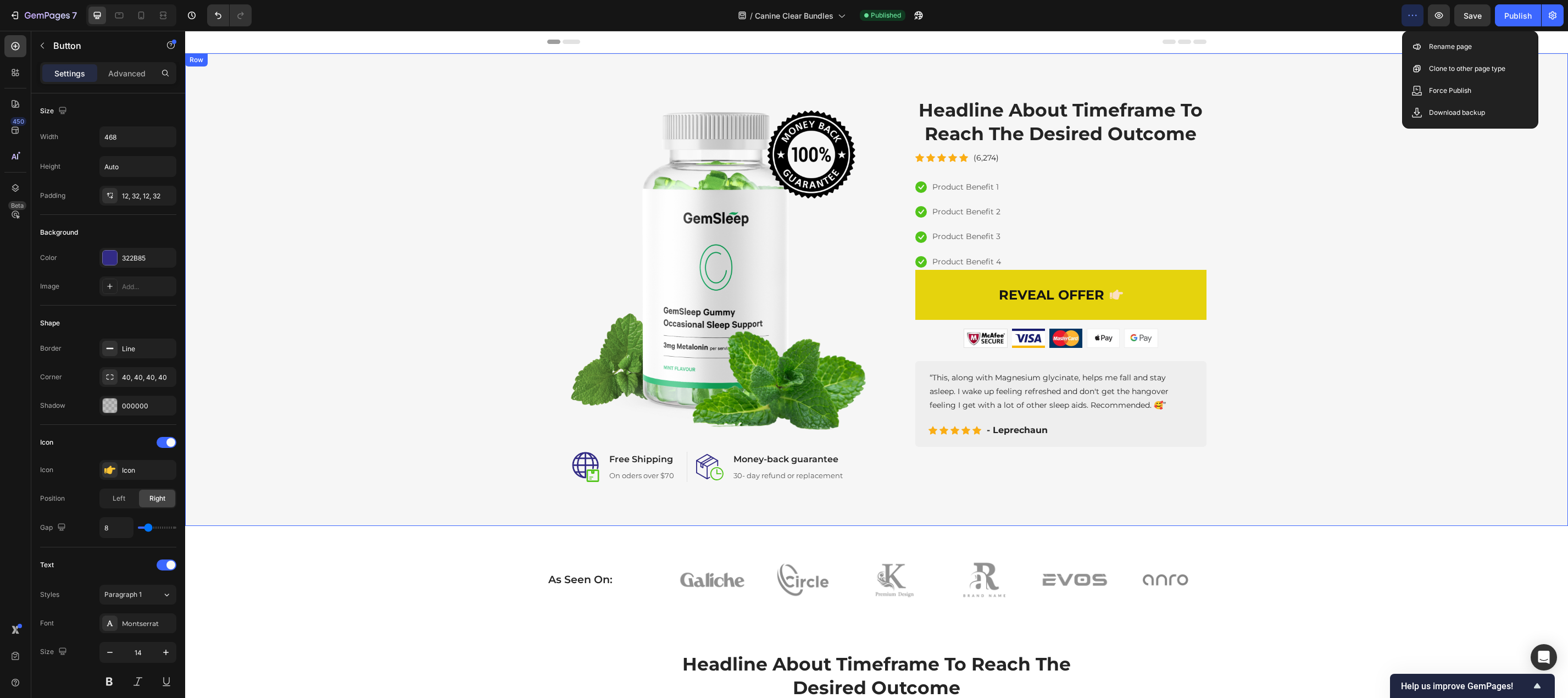
click at [1396, 187] on div "Image Image Free Shipping Heading On oders over $70 Text block Row Image Money-…" at bounding box center [877, 289] width 1366 height 385
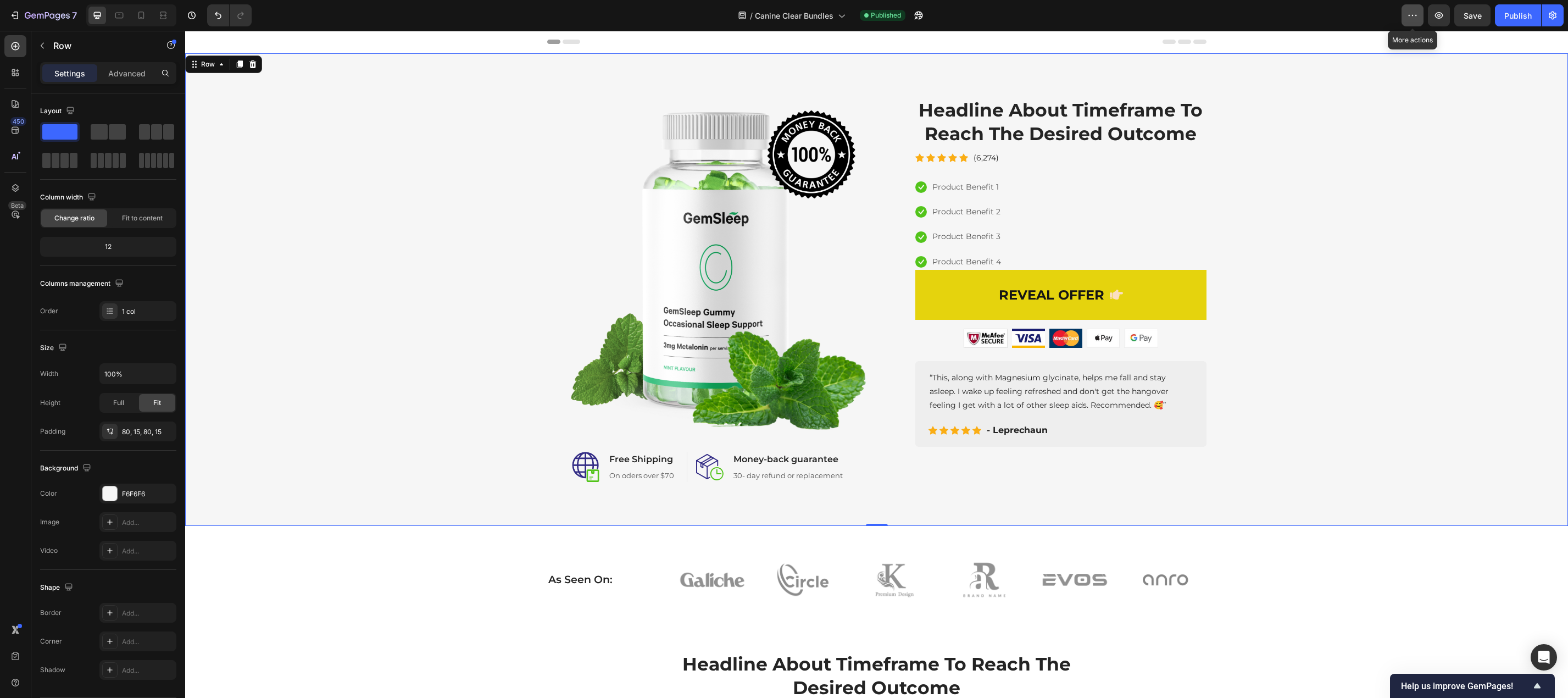
click at [1412, 25] on button "button" at bounding box center [1412, 15] width 22 height 22
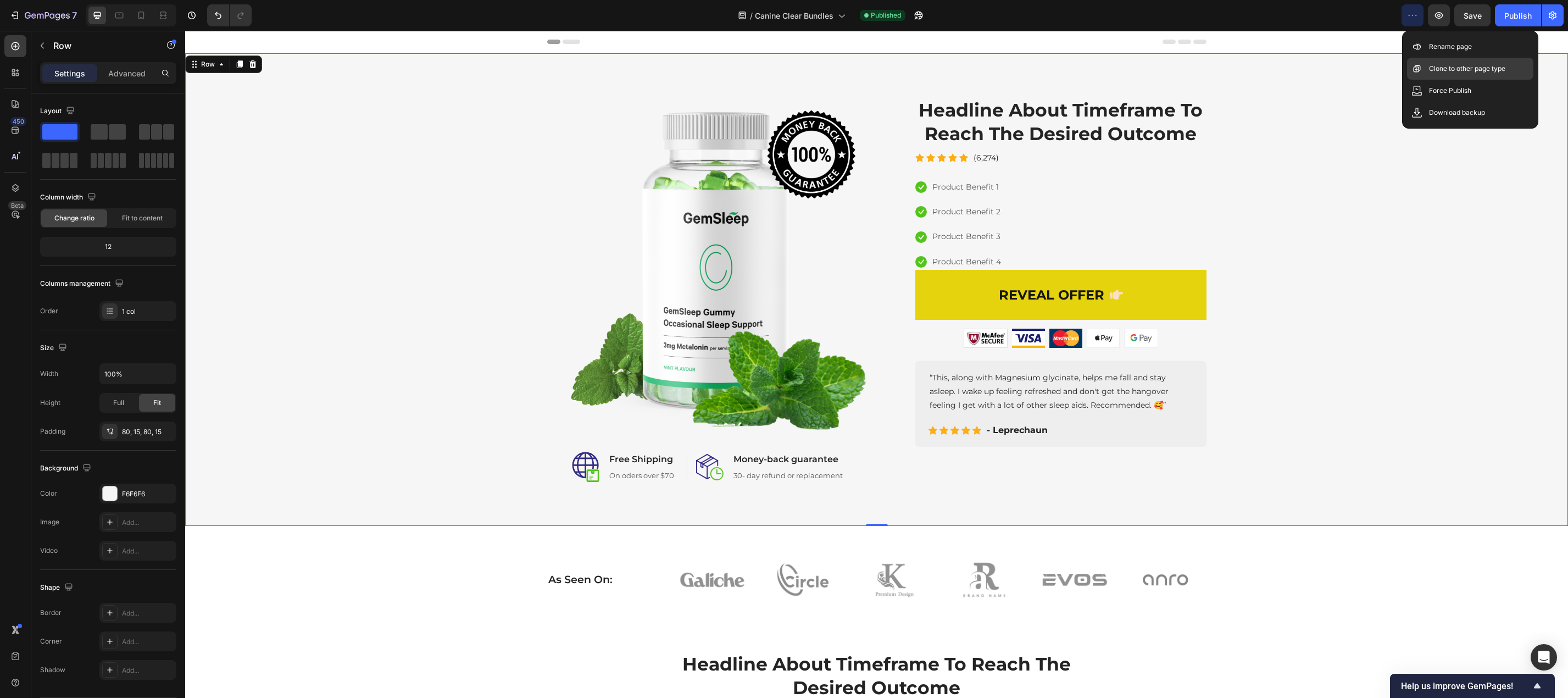
click at [1455, 75] on div "Clone to other page type" at bounding box center [1470, 69] width 126 height 22
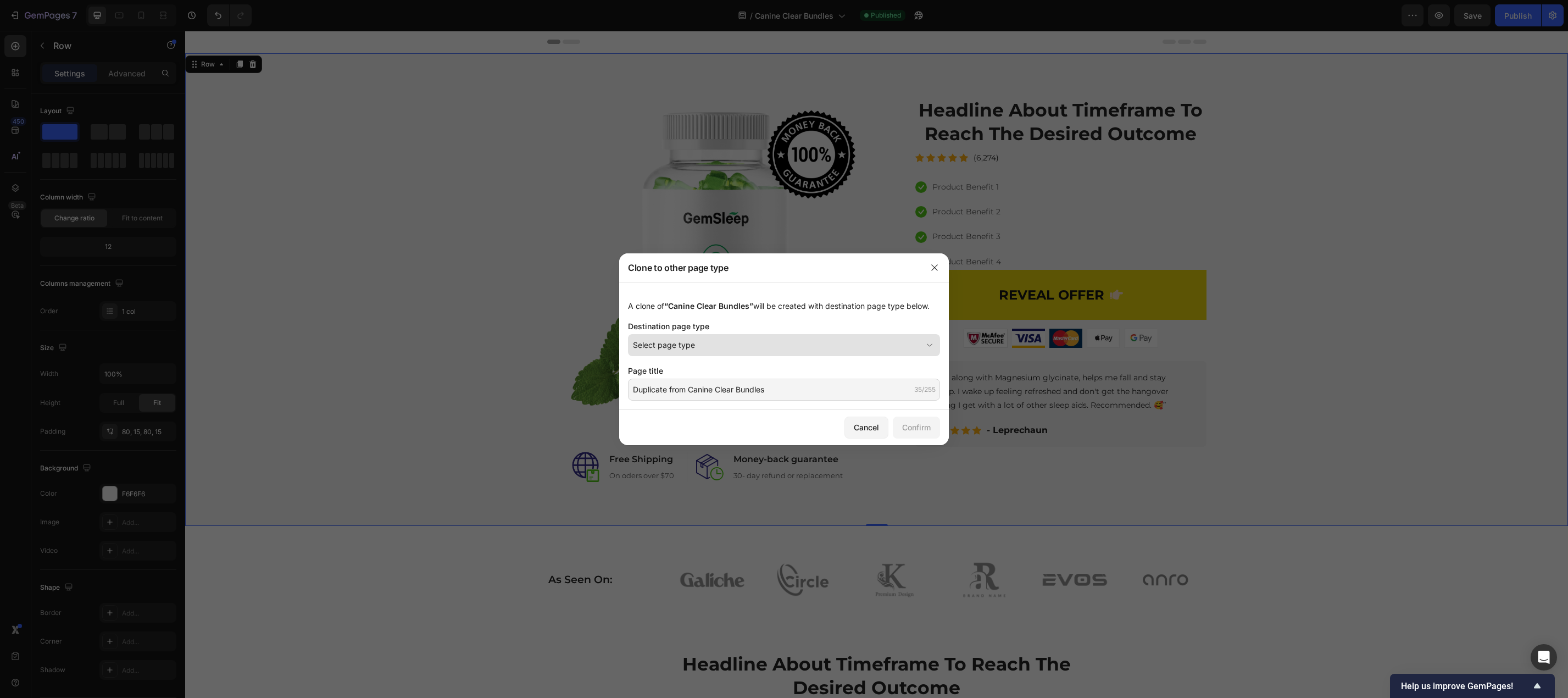
click at [696, 346] on div "Select page type" at bounding box center [777, 345] width 289 height 12
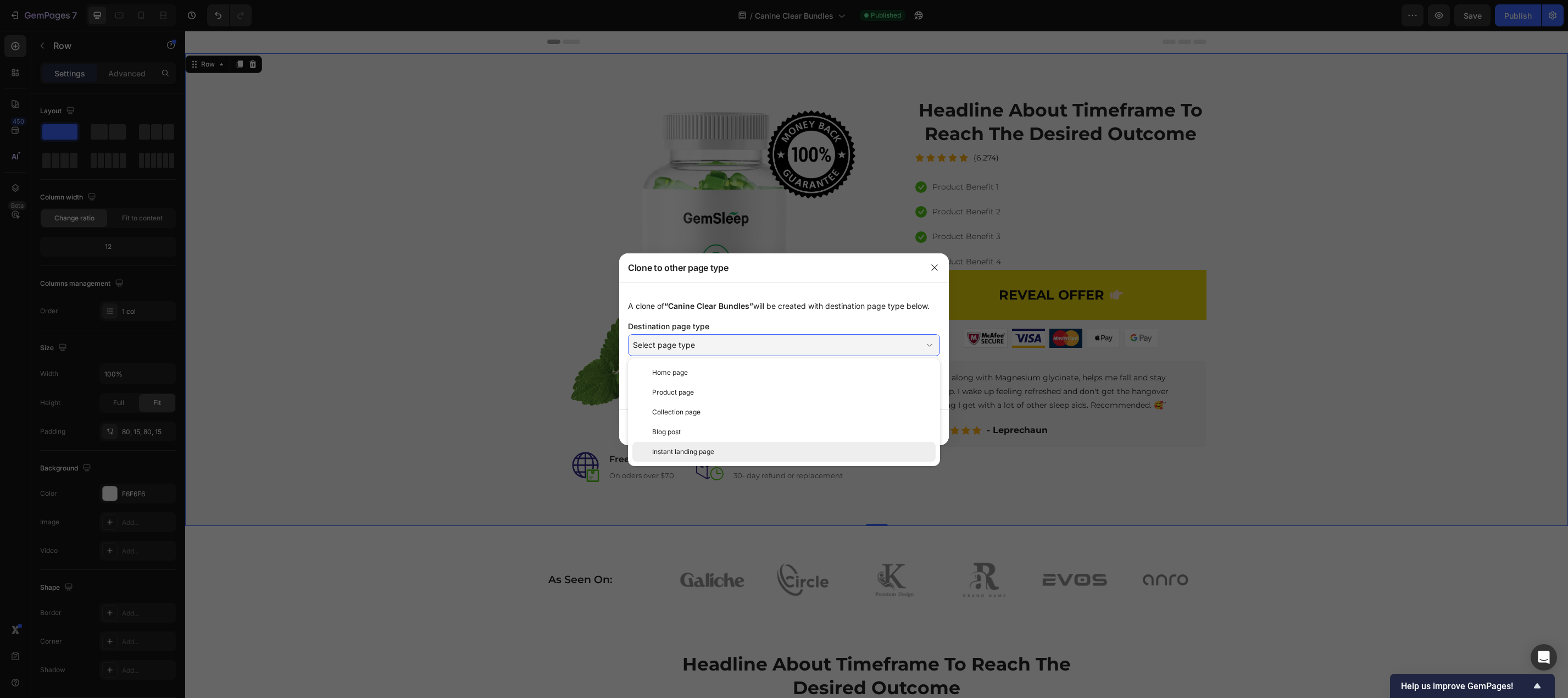
click at [700, 455] on span "Instant landing page" at bounding box center [683, 451] width 62 height 10
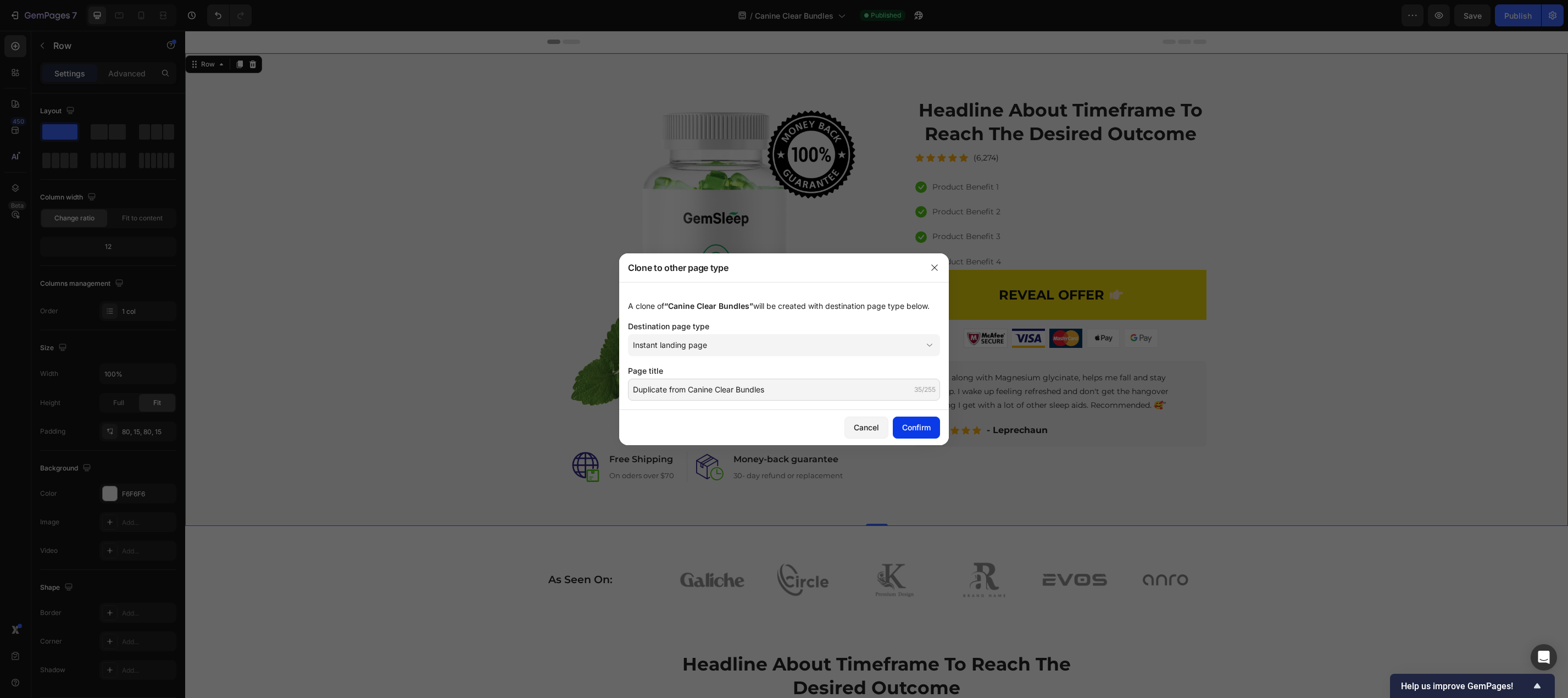
click at [914, 429] on div "Confirm" at bounding box center [916, 427] width 29 height 12
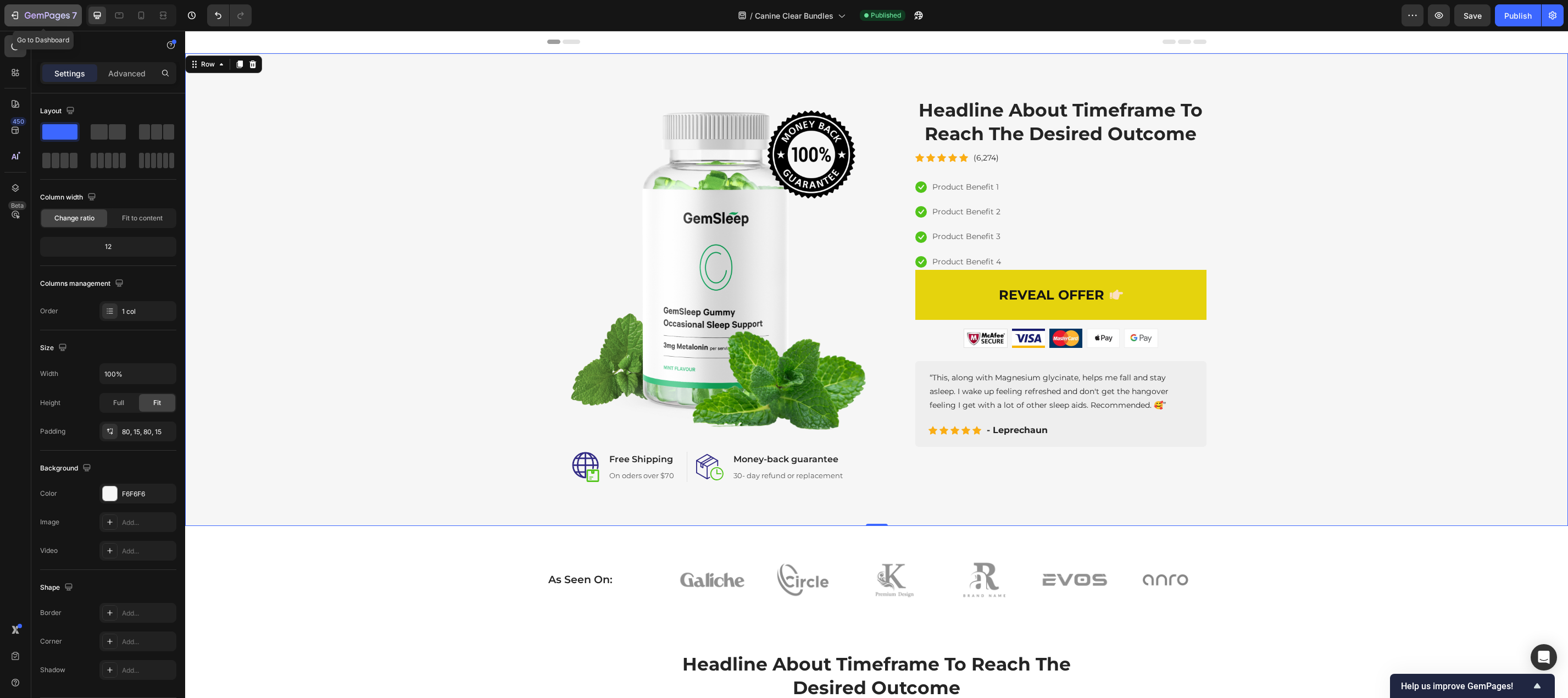
click at [15, 12] on icon "button" at bounding box center [15, 15] width 11 height 11
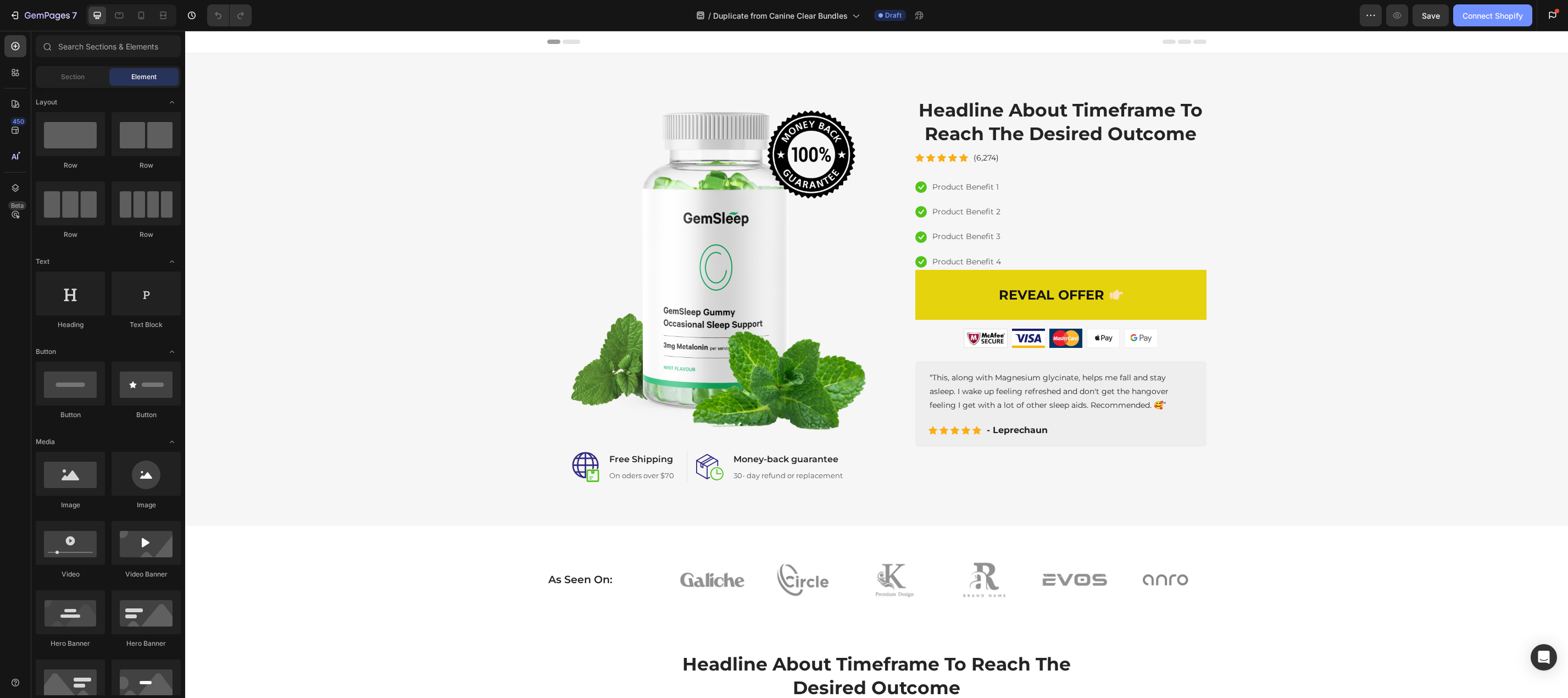
click at [1480, 14] on div "Connect Shopify" at bounding box center [1492, 15] width 60 height 12
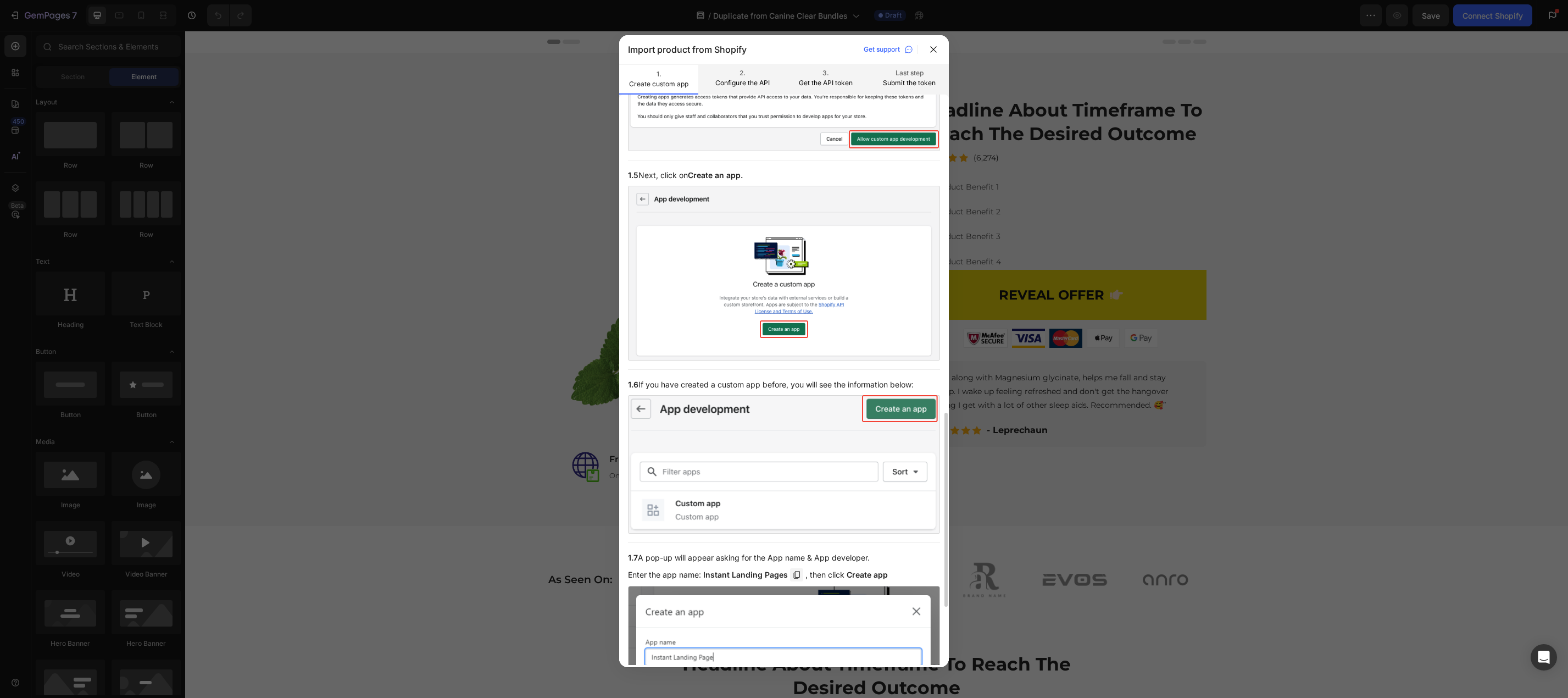
scroll to position [1105, 0]
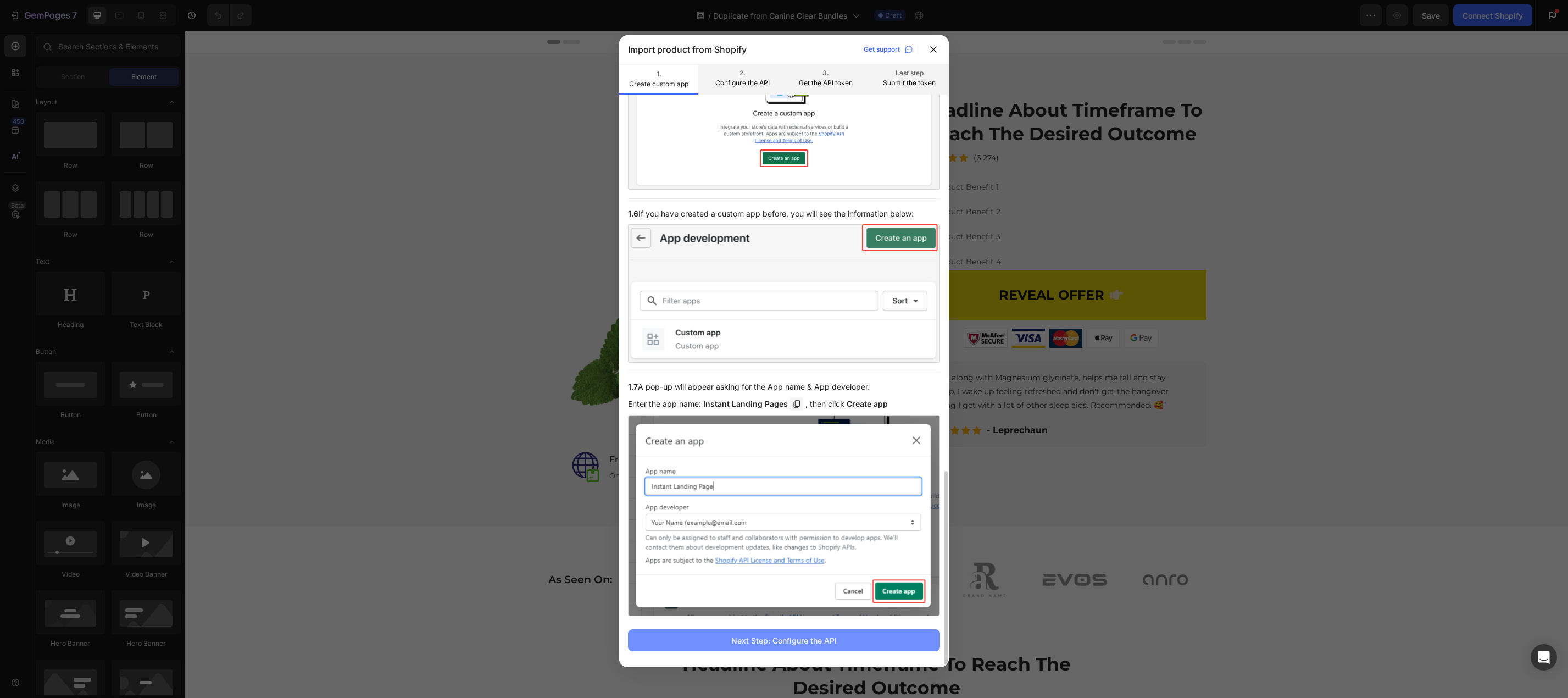
click at [834, 642] on div "Next Step: Configure the API" at bounding box center [783, 640] width 106 height 12
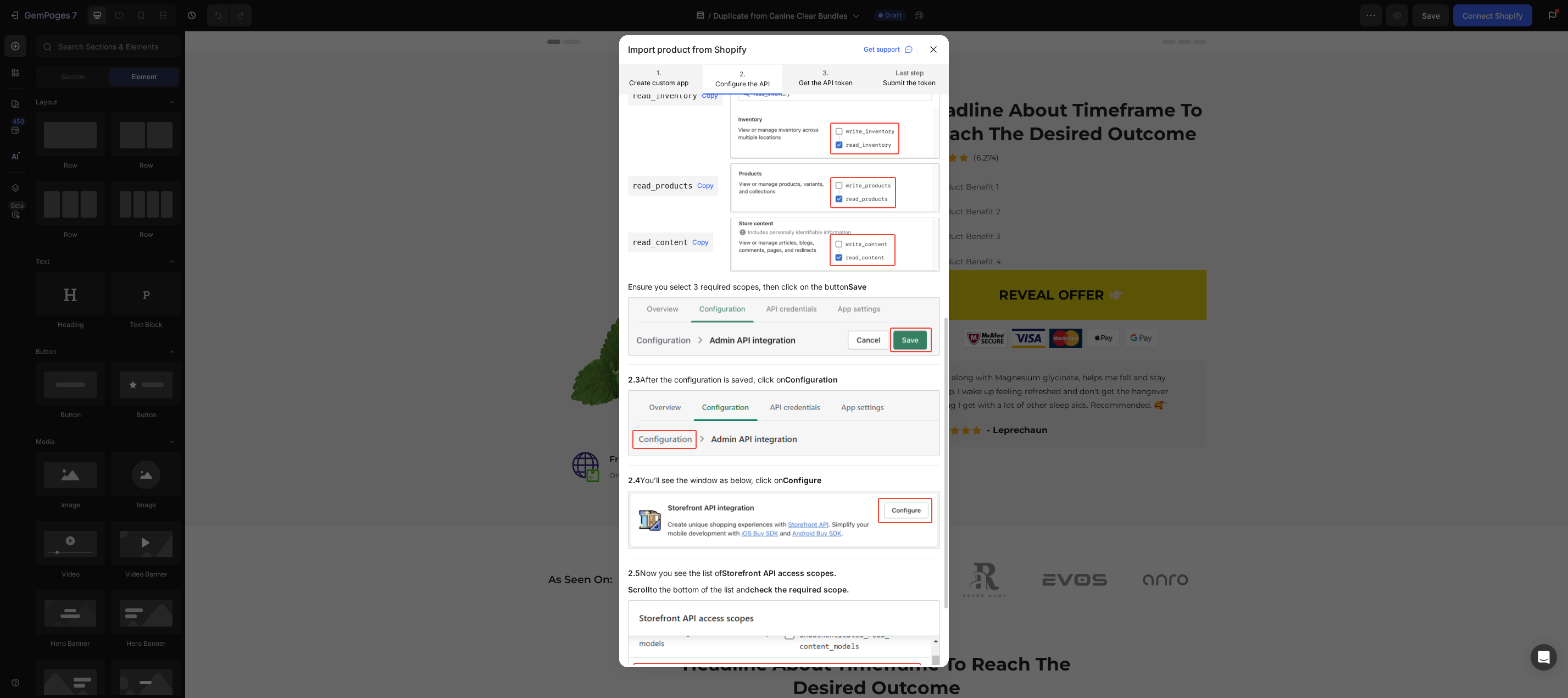
scroll to position [548, 0]
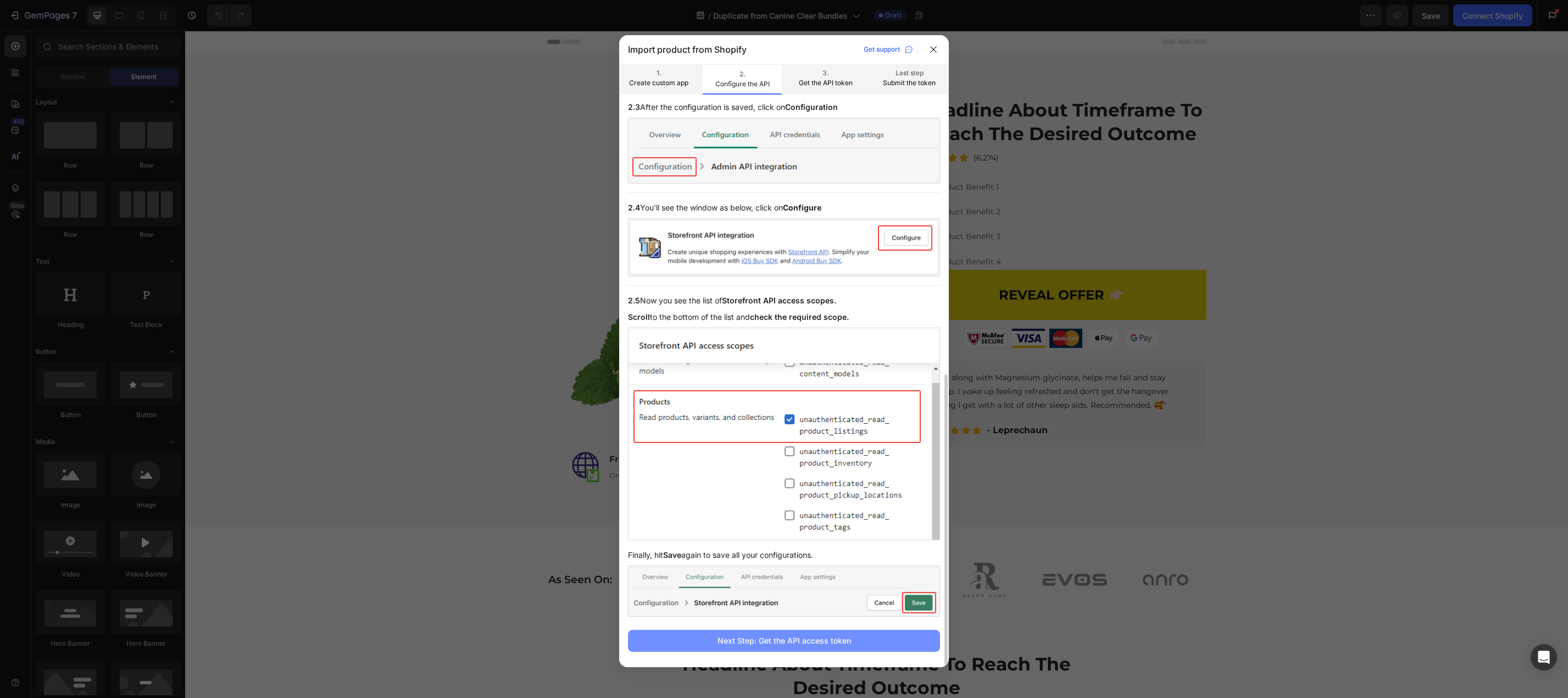
click at [842, 644] on div "Next Step: Get the API access token" at bounding box center [784, 640] width 133 height 12
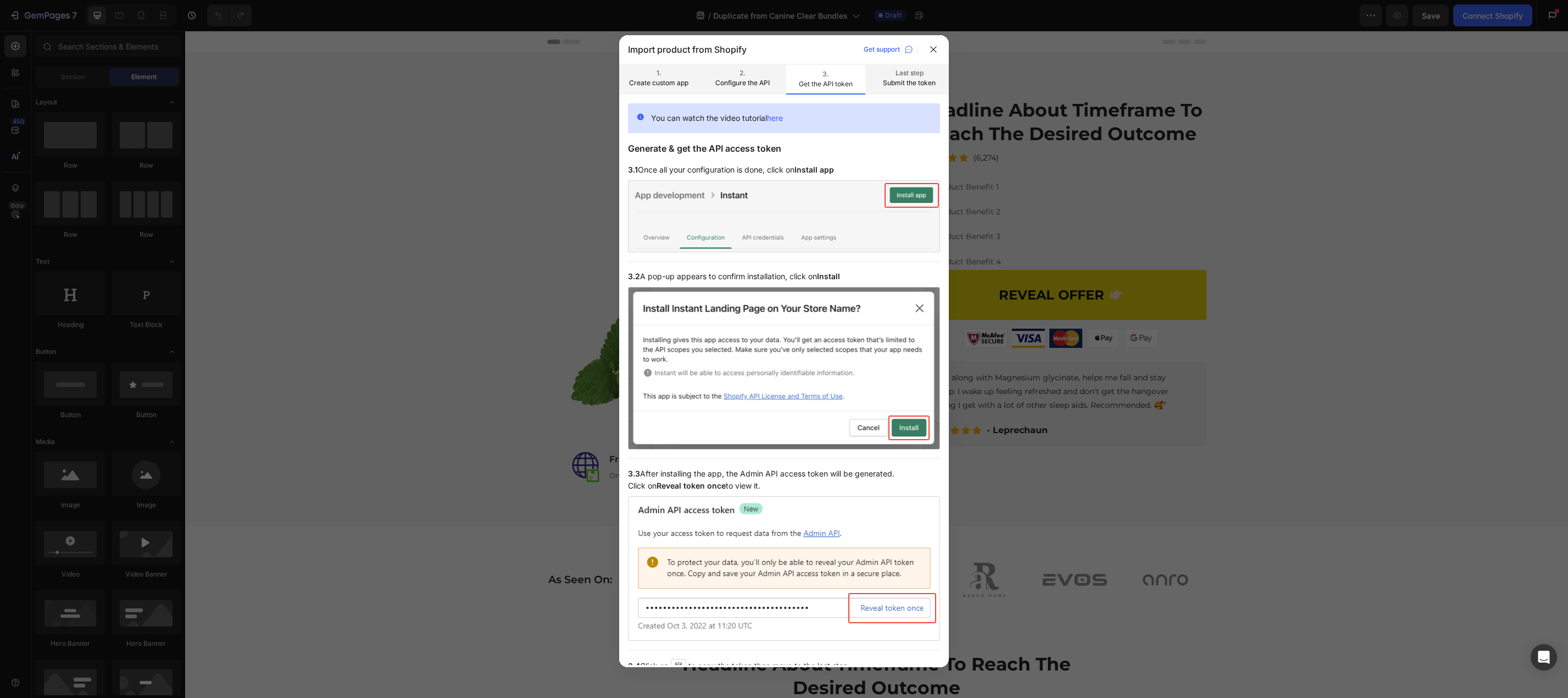
scroll to position [211, 0]
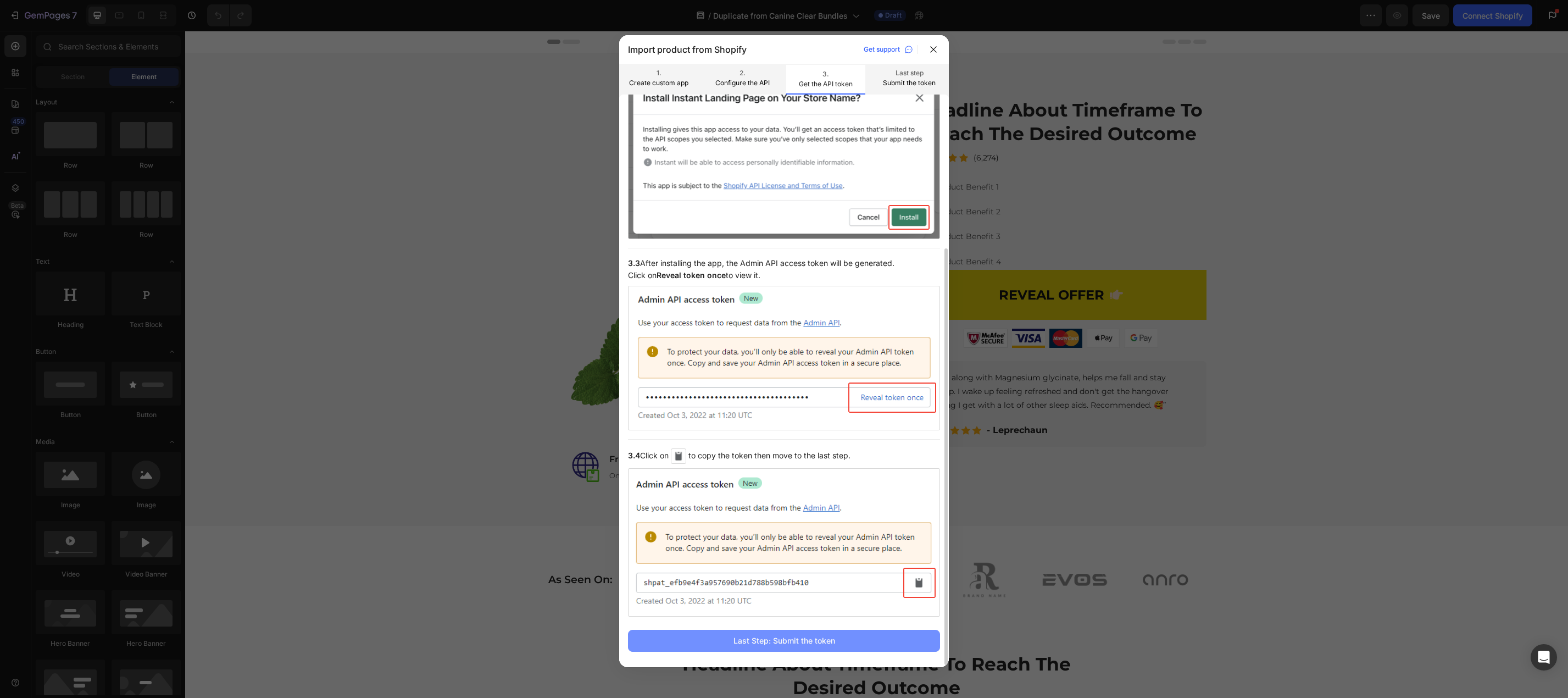
click at [838, 643] on button "Last Step: Submit the token" at bounding box center [783, 641] width 312 height 22
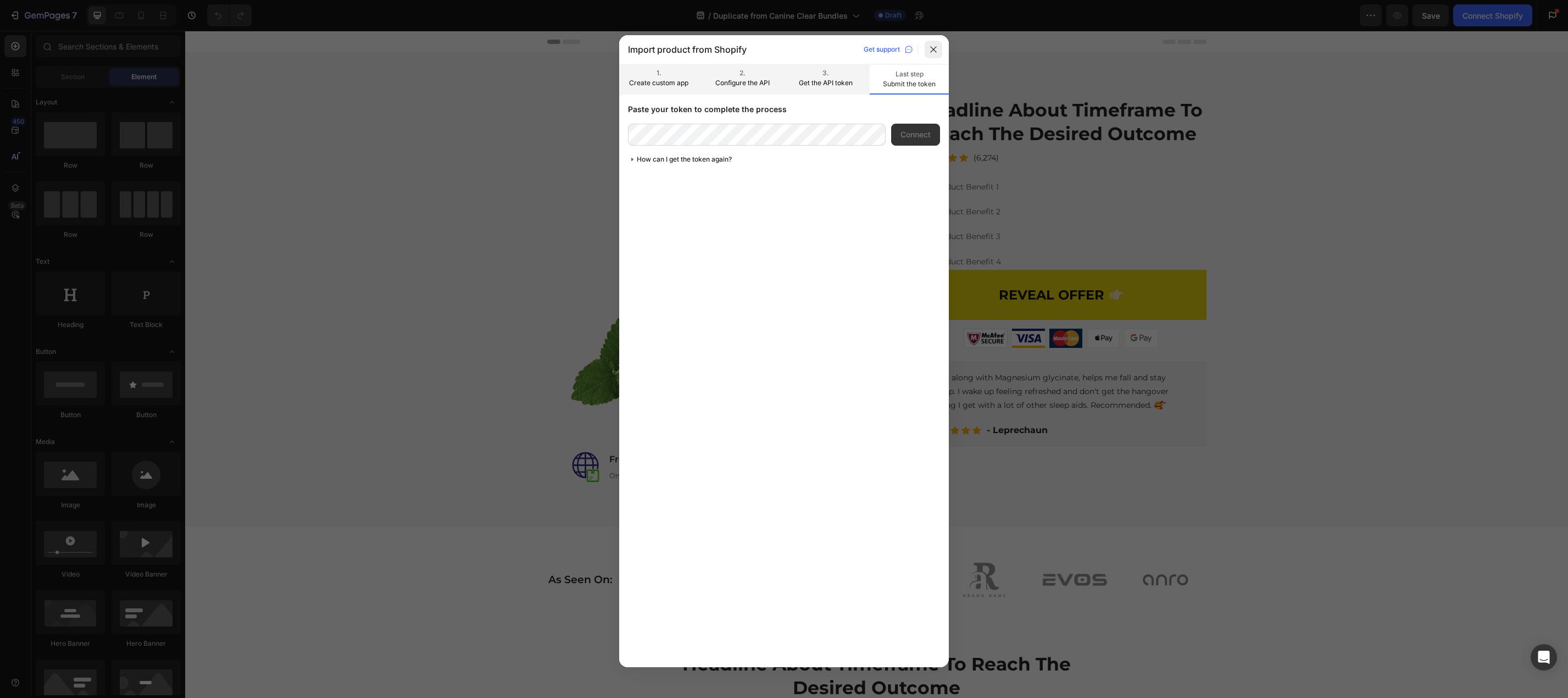
click at [930, 51] on icon at bounding box center [933, 49] width 8 height 8
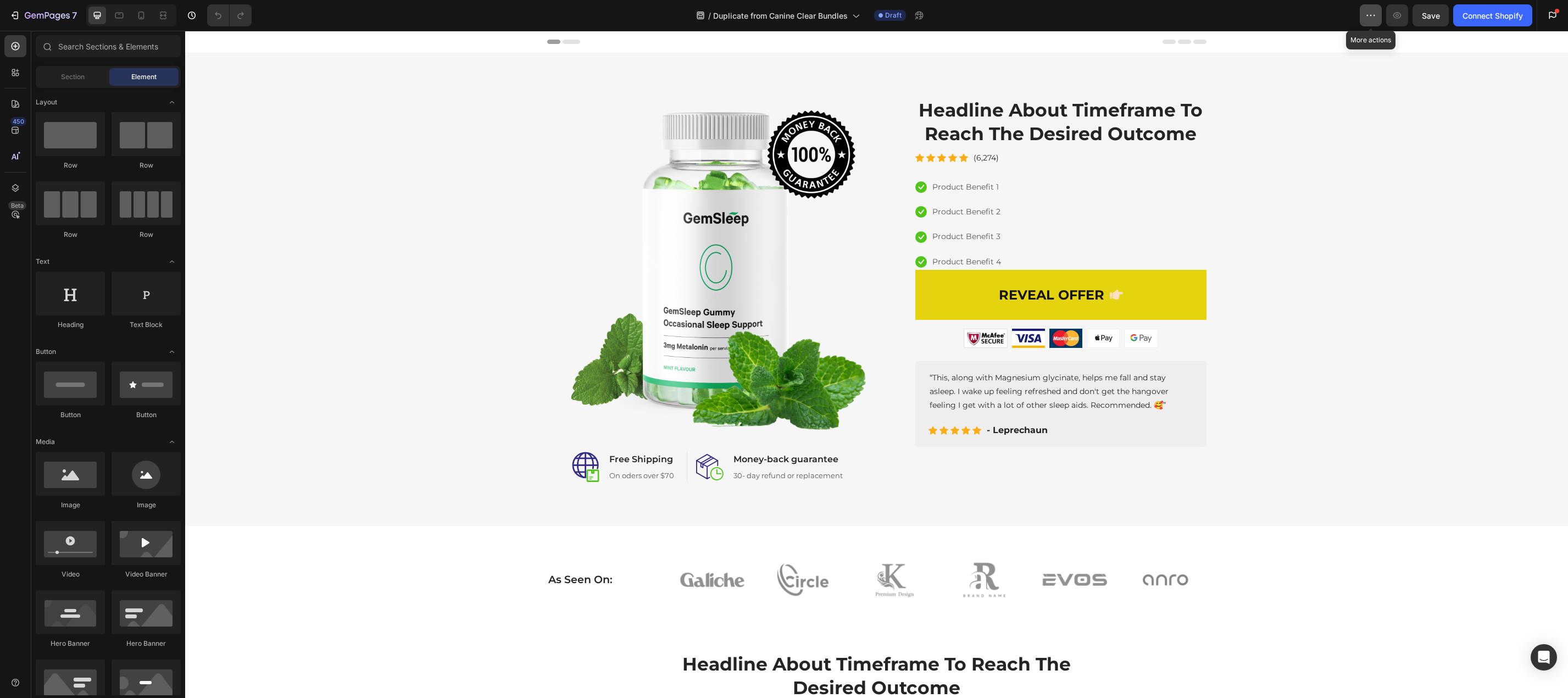
click at [1378, 15] on button "button" at bounding box center [1371, 15] width 22 height 22
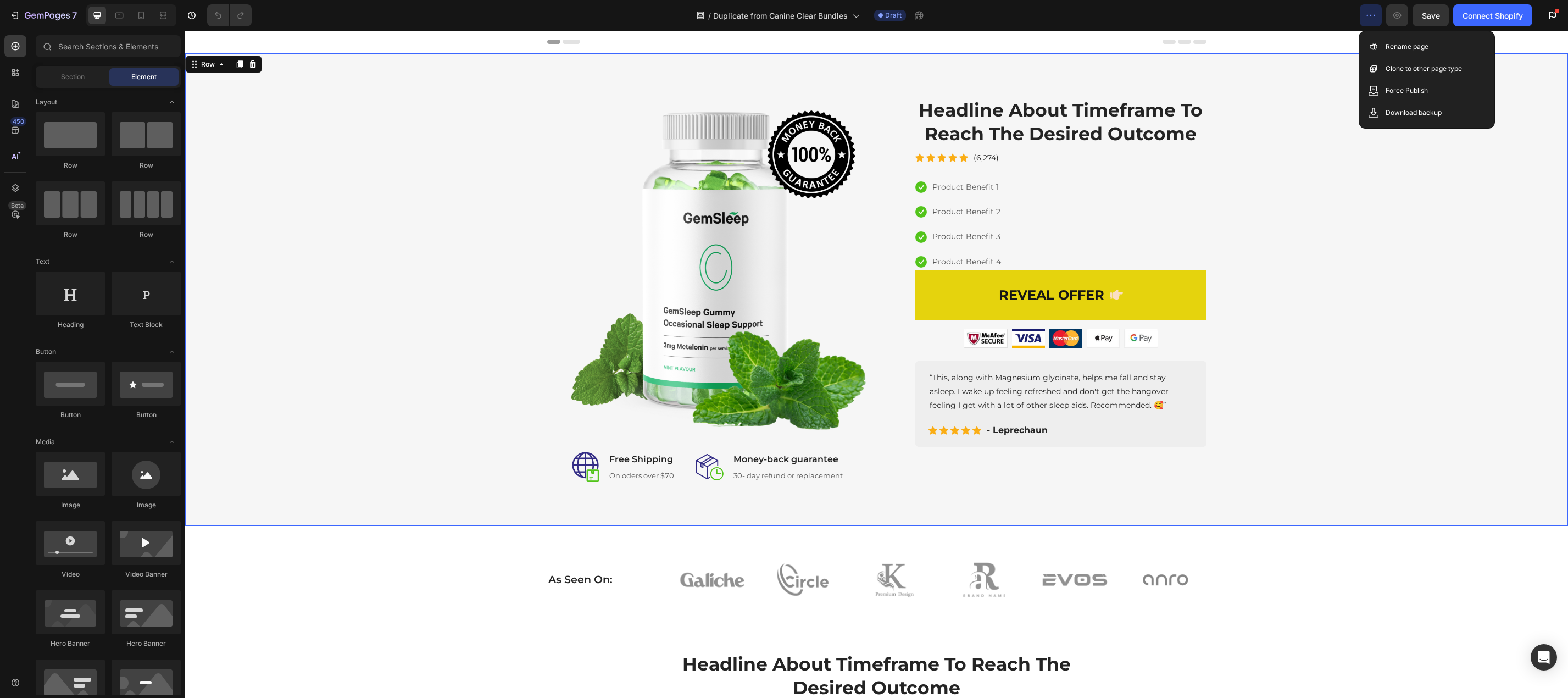
drag, startPoint x: 1510, startPoint y: 113, endPoint x: 1496, endPoint y: 100, distance: 19.1
click at [1510, 113] on div "Image Image Free Shipping Heading On oders over $70 Text block Row Image Money-…" at bounding box center [877, 289] width 1366 height 385
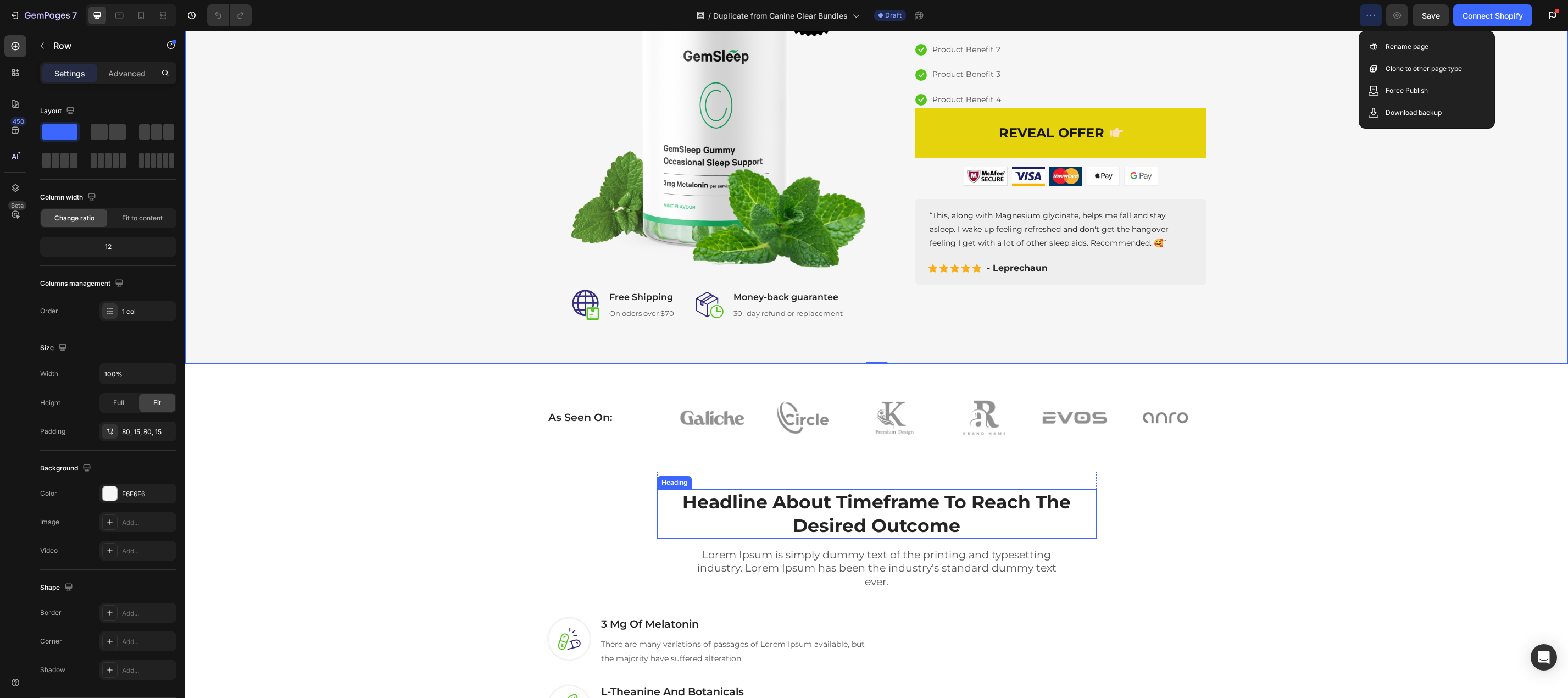
scroll to position [110, 0]
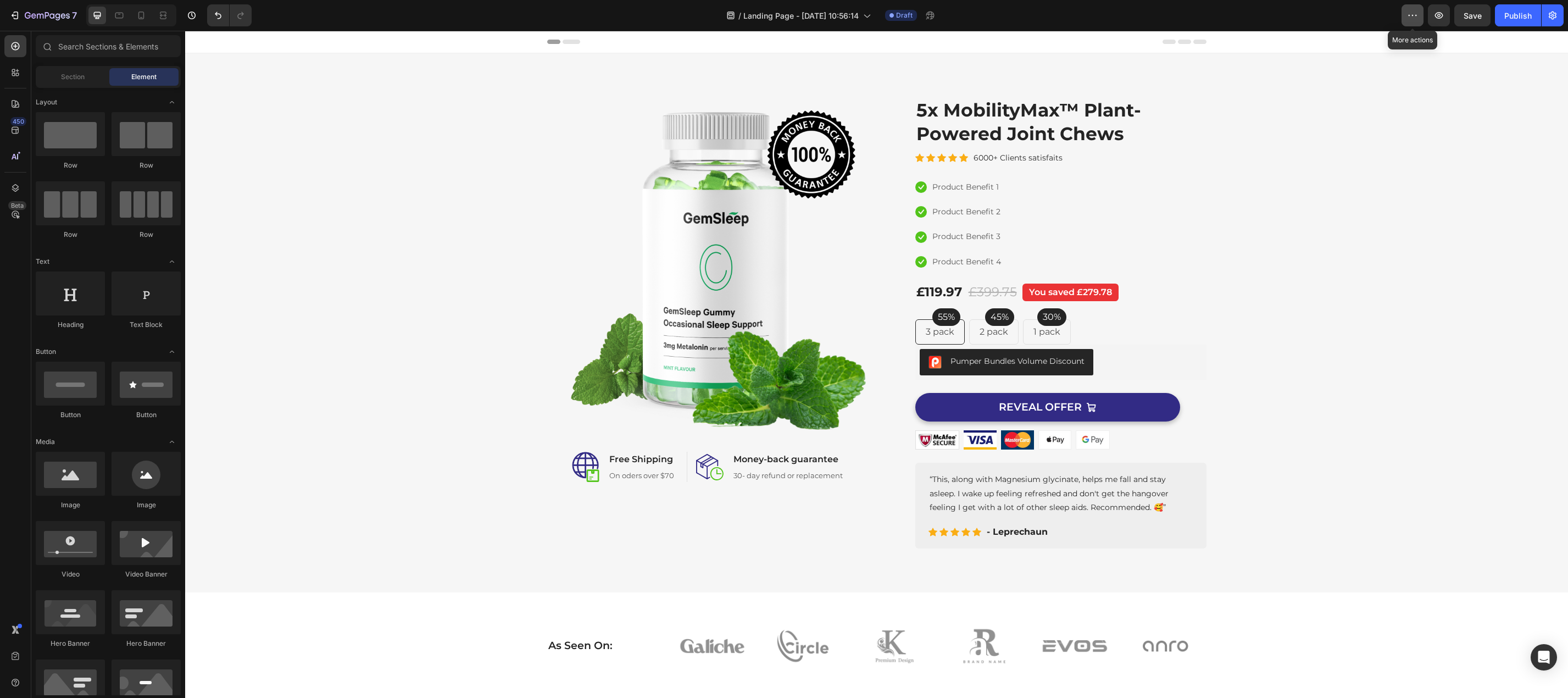
click at [1409, 17] on icon "button" at bounding box center [1412, 15] width 11 height 11
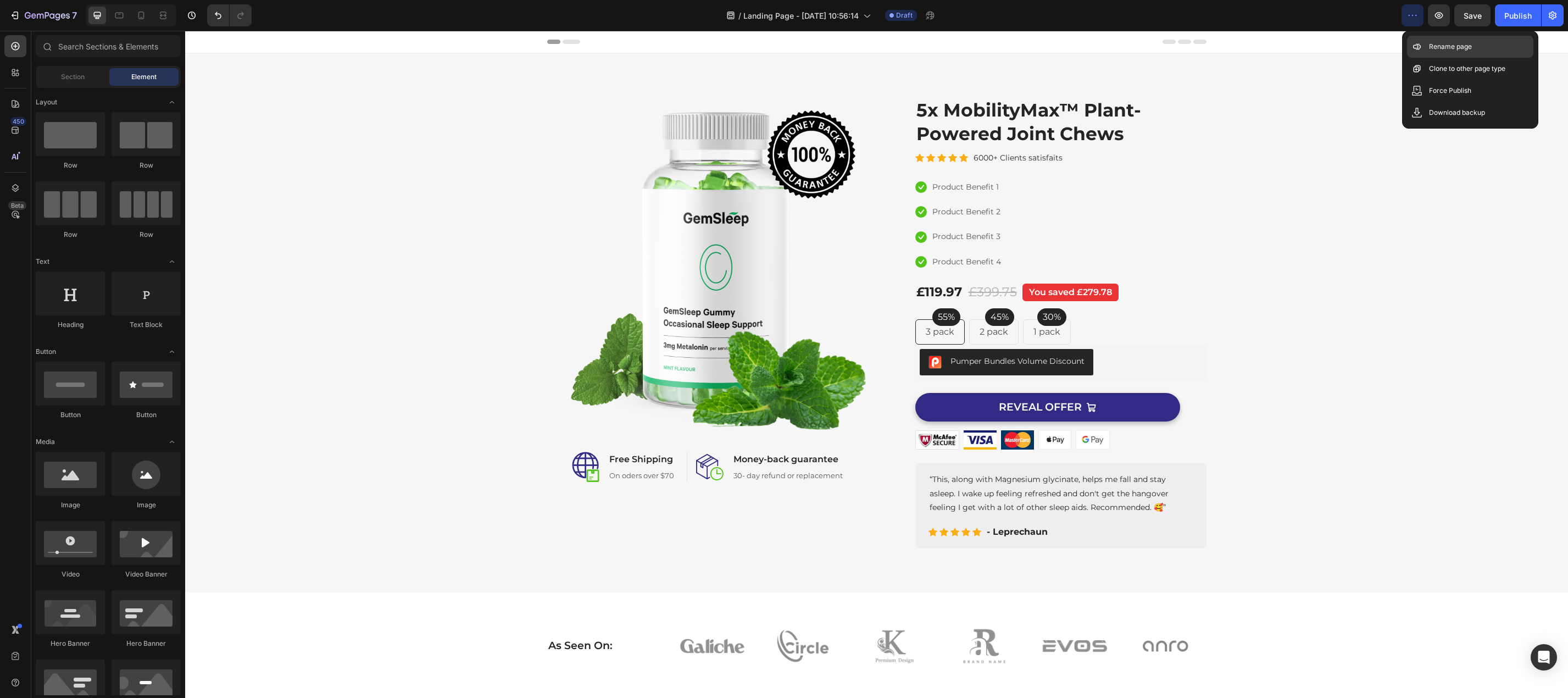
click at [1435, 48] on p "Rename page" at bounding box center [1450, 46] width 43 height 11
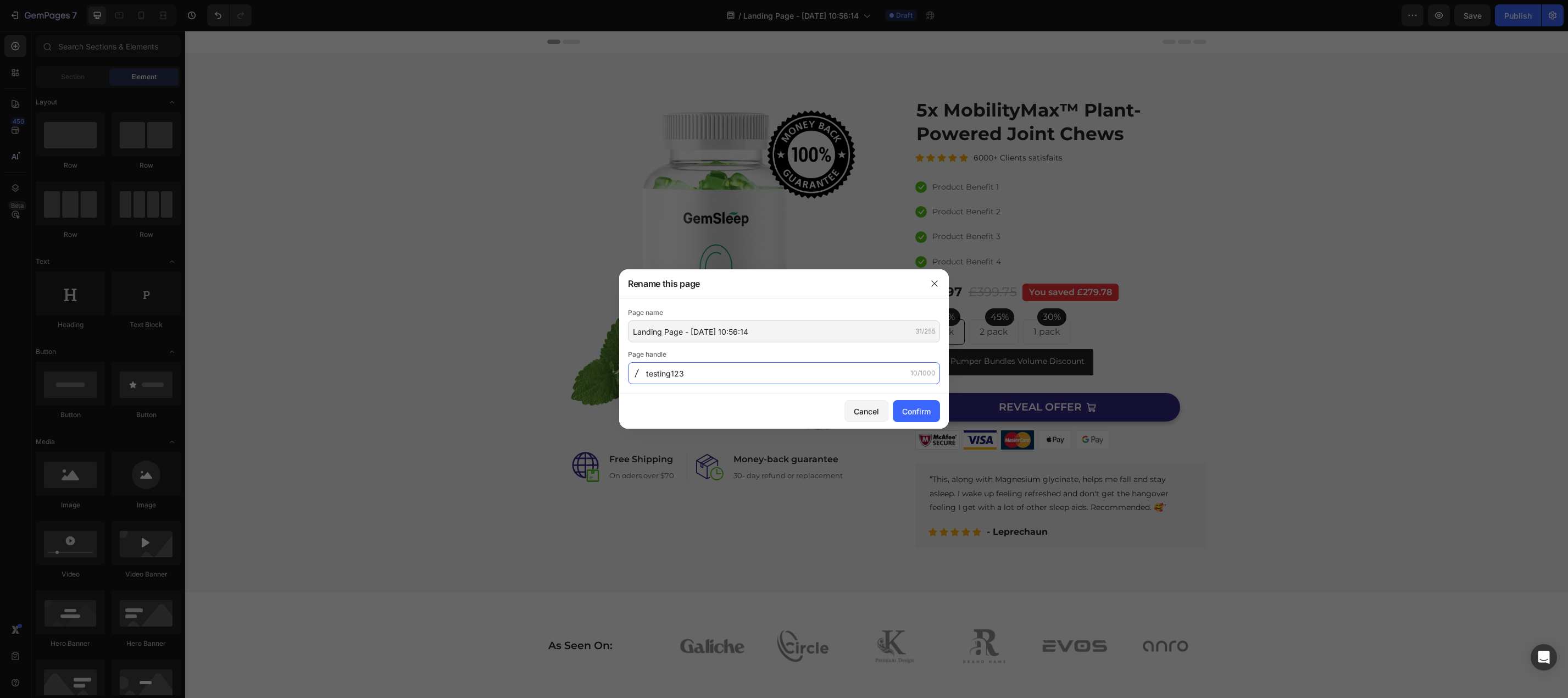
type input "testing123"
click at [732, 332] on input "Landing Page - Sep 27, 10:56:14" at bounding box center [783, 331] width 312 height 22
type input "testing123"
click at [939, 410] on button "Confirm" at bounding box center [916, 411] width 47 height 22
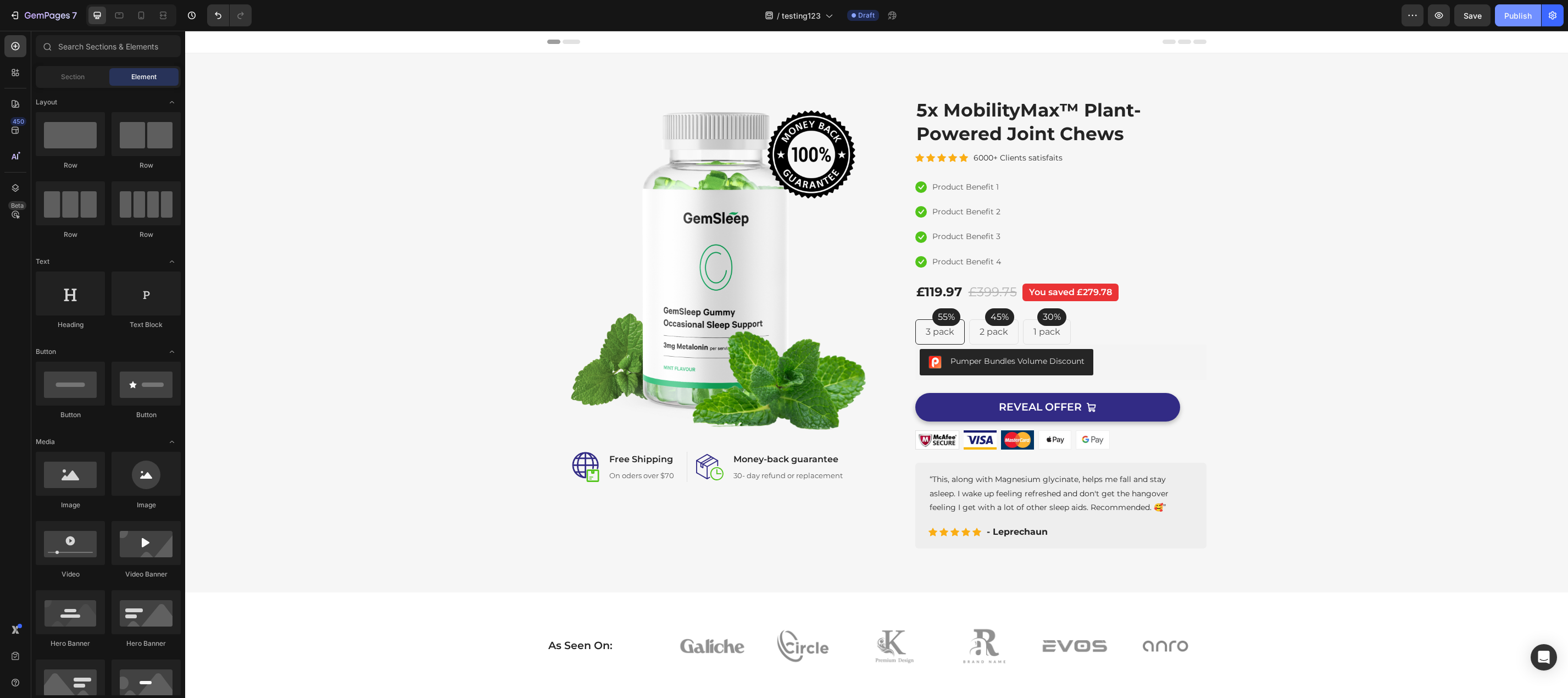
click at [1505, 11] on div "Publish" at bounding box center [1518, 15] width 28 height 12
click at [754, 322] on img at bounding box center [708, 265] width 321 height 337
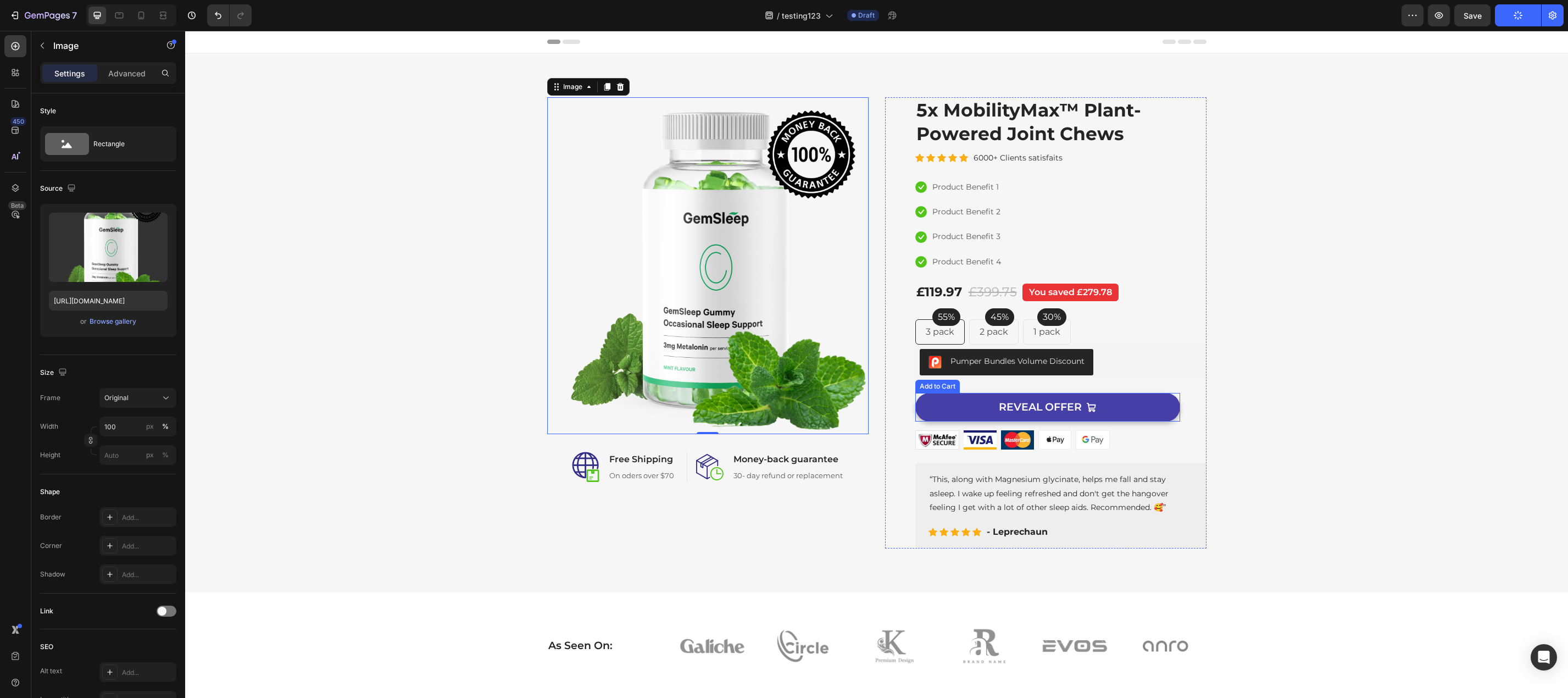
click at [1144, 410] on button "REVEAL OFFER" at bounding box center [1047, 407] width 264 height 29
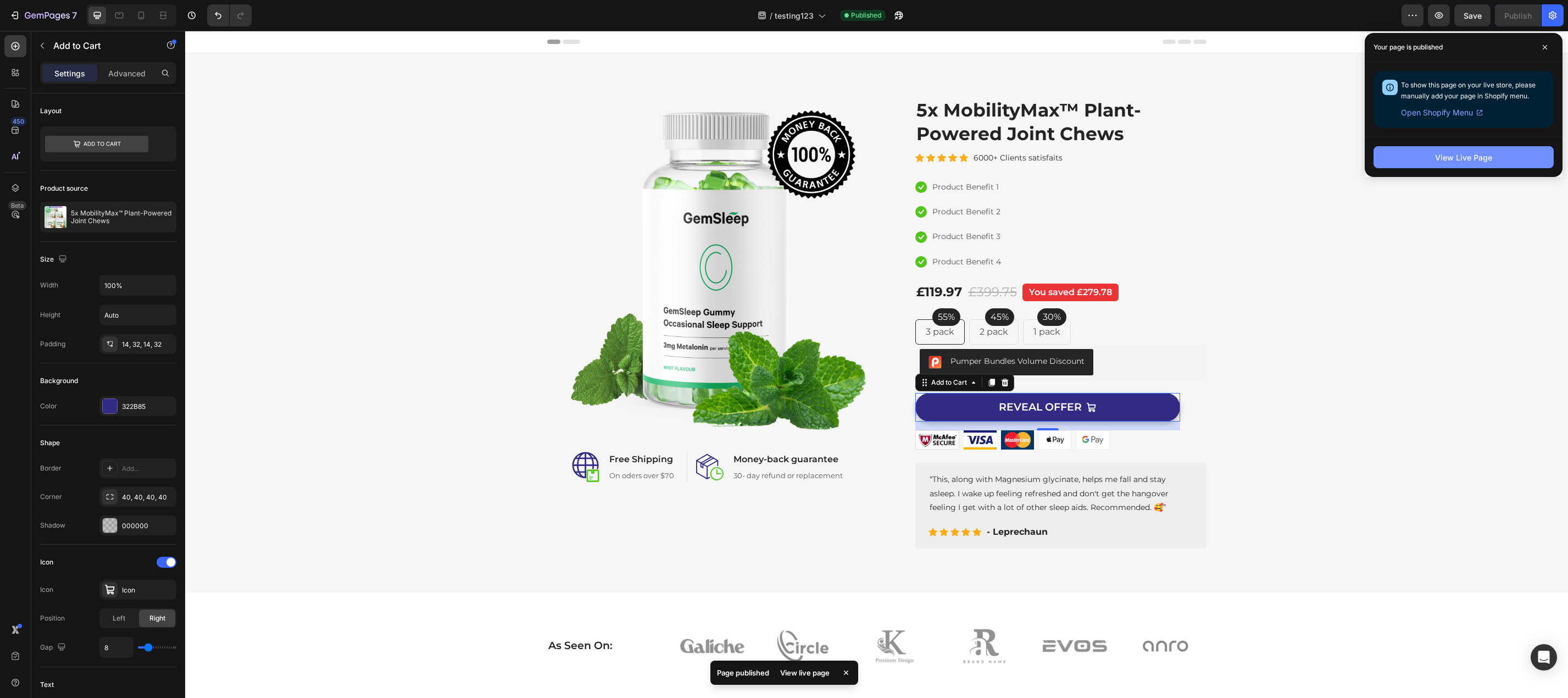
click at [1478, 155] on div "View Live Page" at bounding box center [1463, 157] width 57 height 12
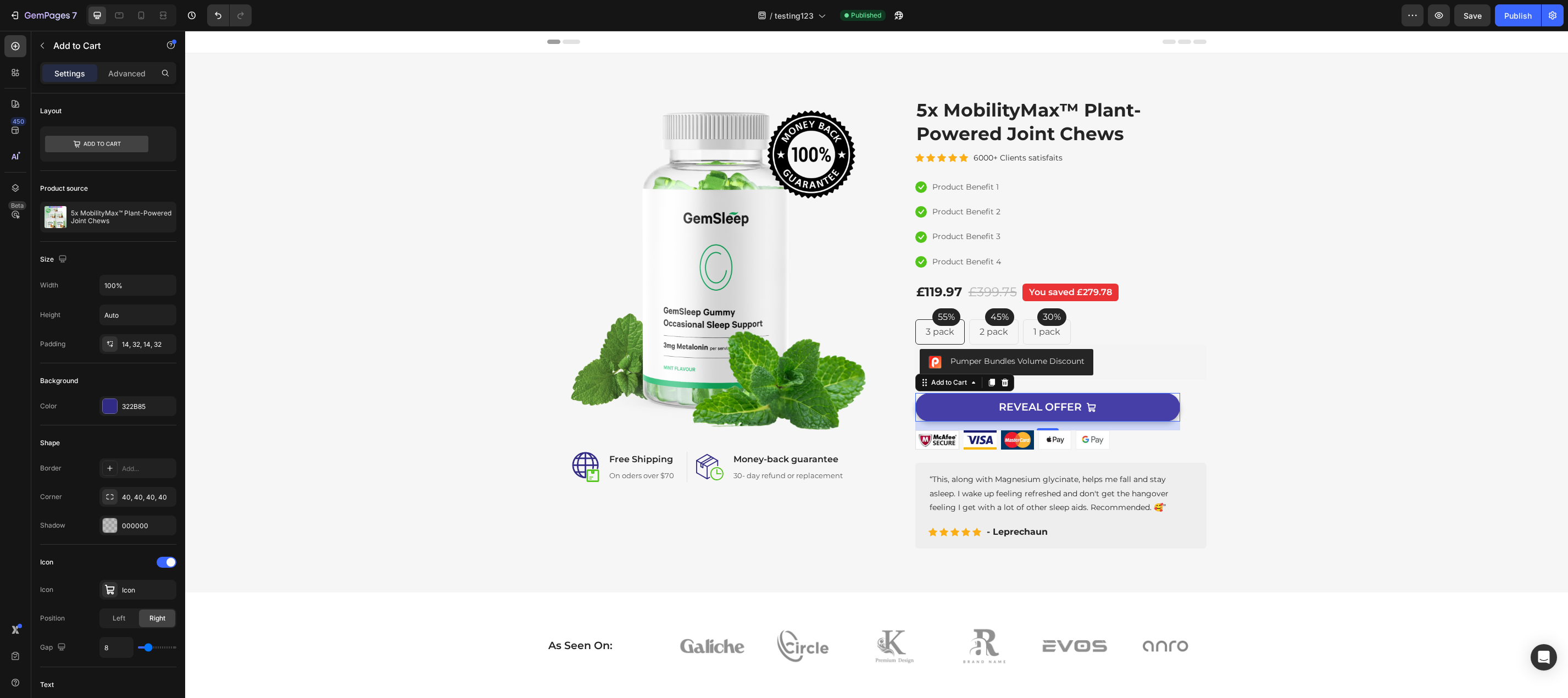
click at [1155, 413] on button "REVEAL OFFER" at bounding box center [1047, 407] width 264 height 29
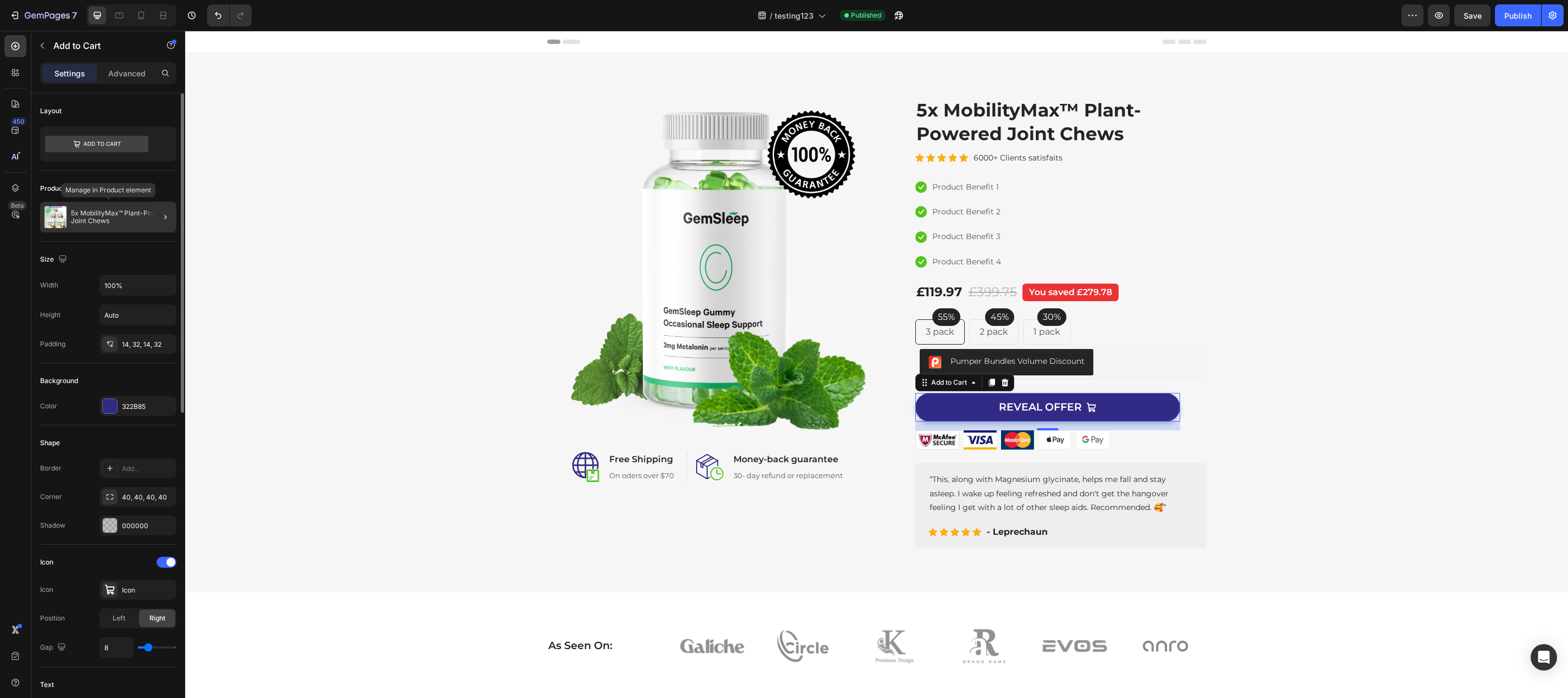
click at [121, 219] on p "5x MobilityMax™ Plant-Powered Joint Chews" at bounding box center [121, 217] width 101 height 15
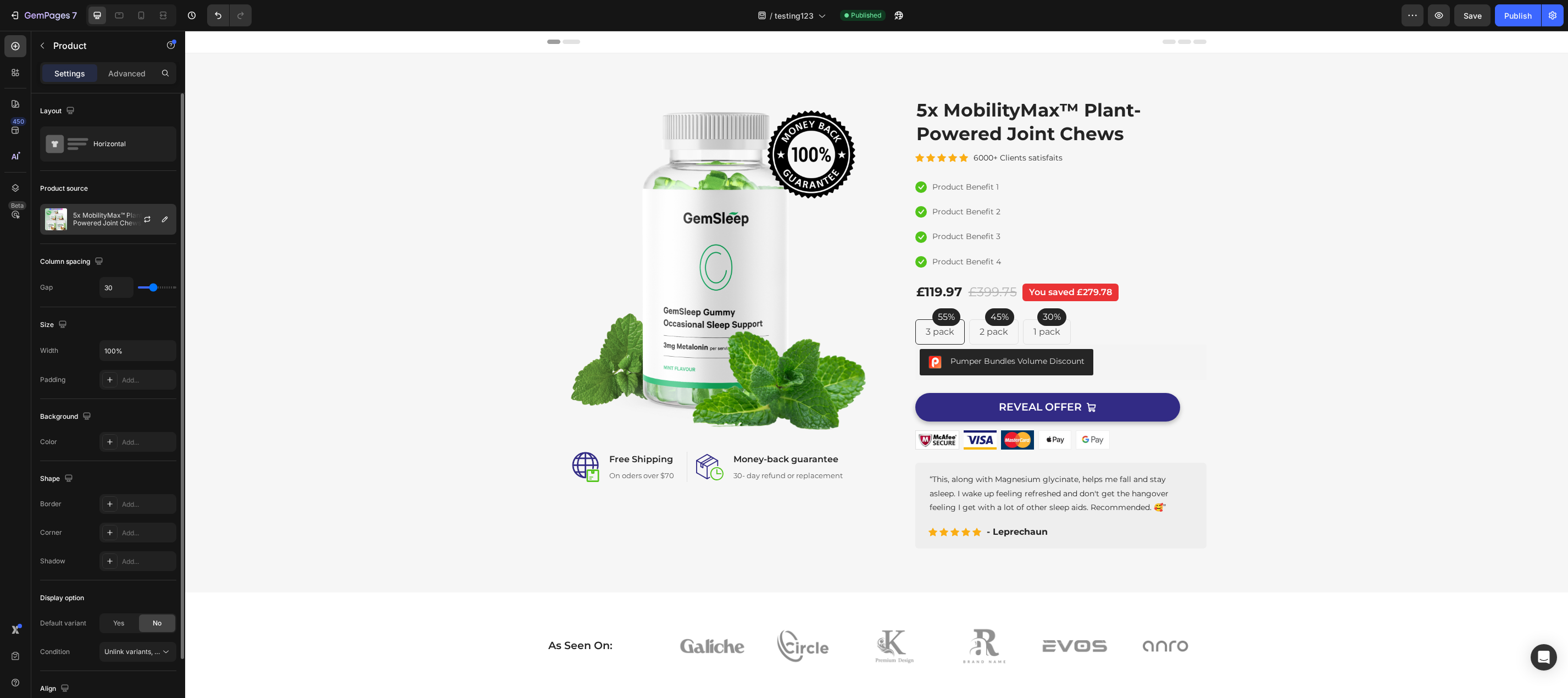
click at [103, 232] on div "5x MobilityMax™ Plant-Powered Joint Chews" at bounding box center [108, 219] width 136 height 31
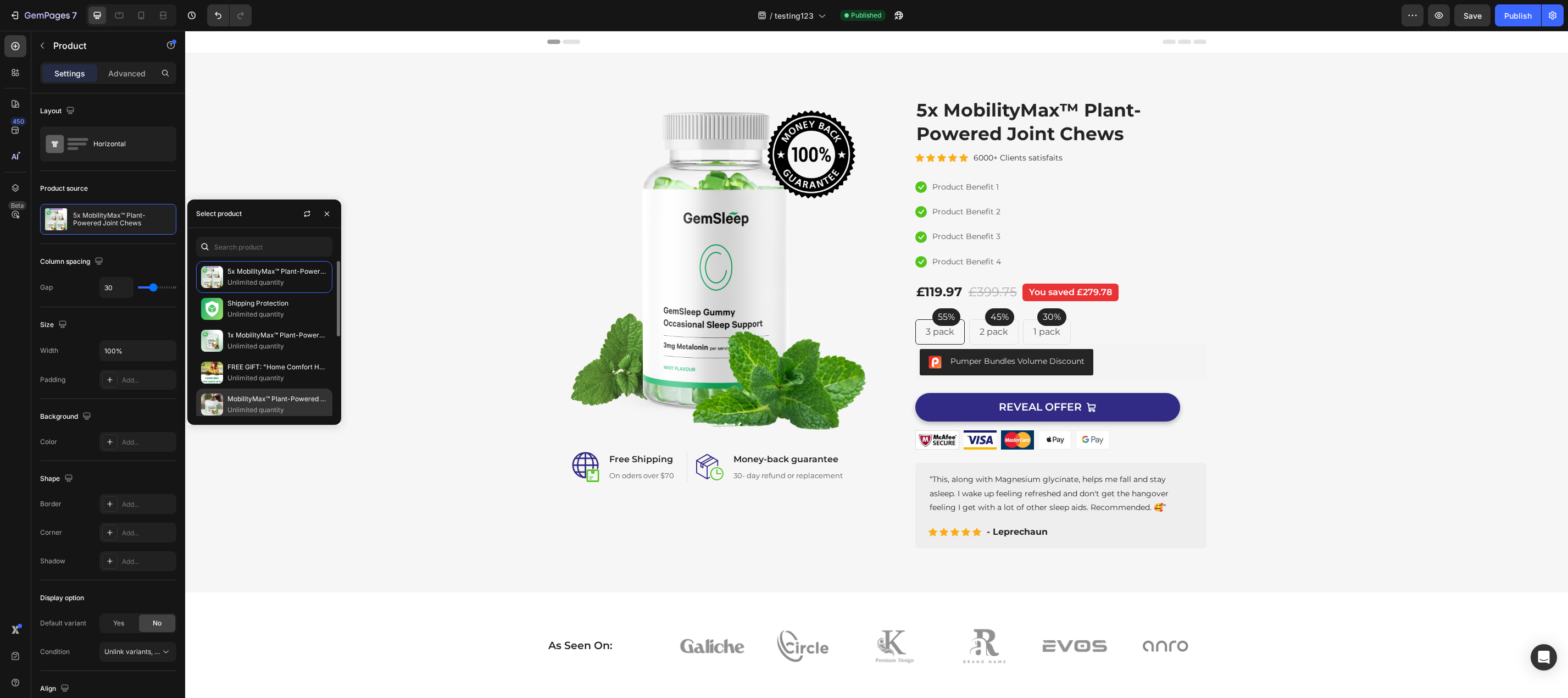
scroll to position [164, 0]
click at [281, 404] on p "Unlimited quantity" at bounding box center [278, 406] width 100 height 11
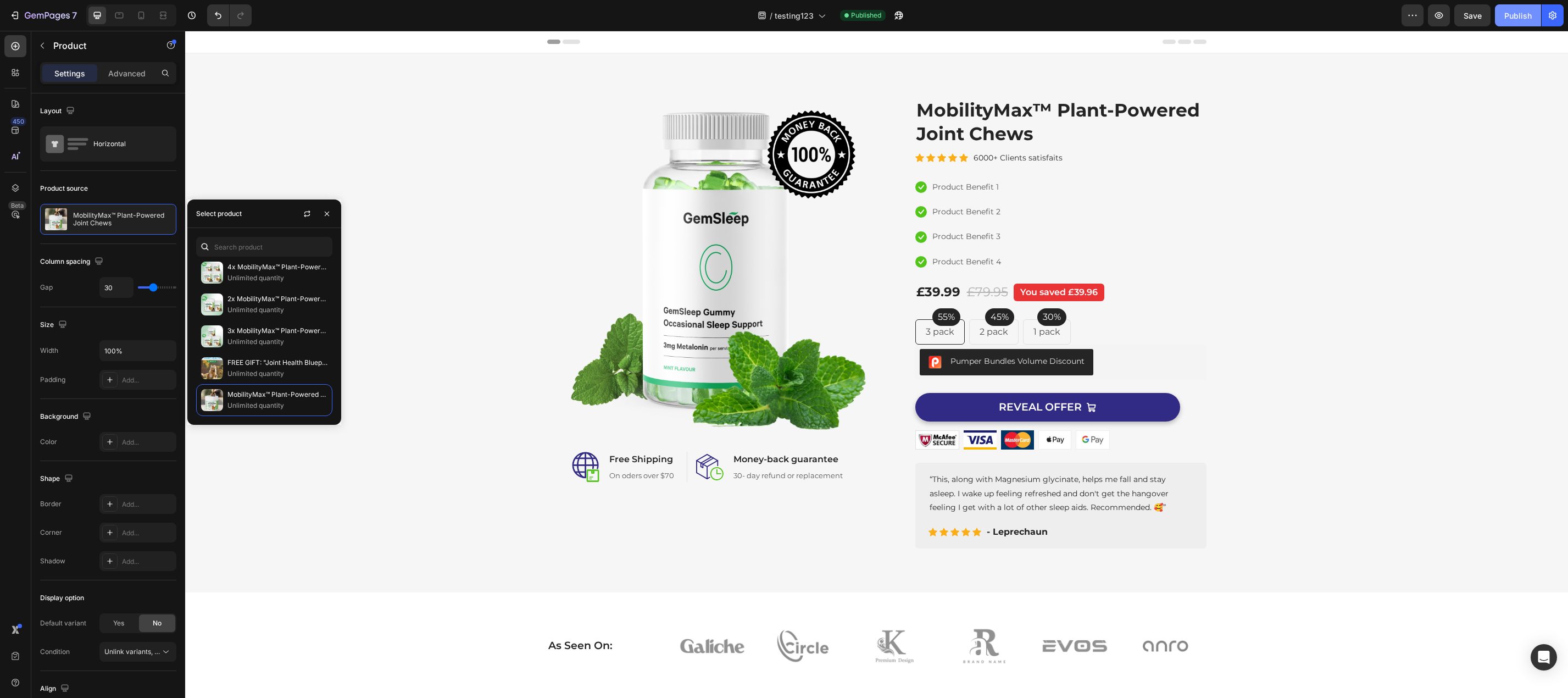
click at [1509, 12] on div "Publish" at bounding box center [1518, 15] width 28 height 12
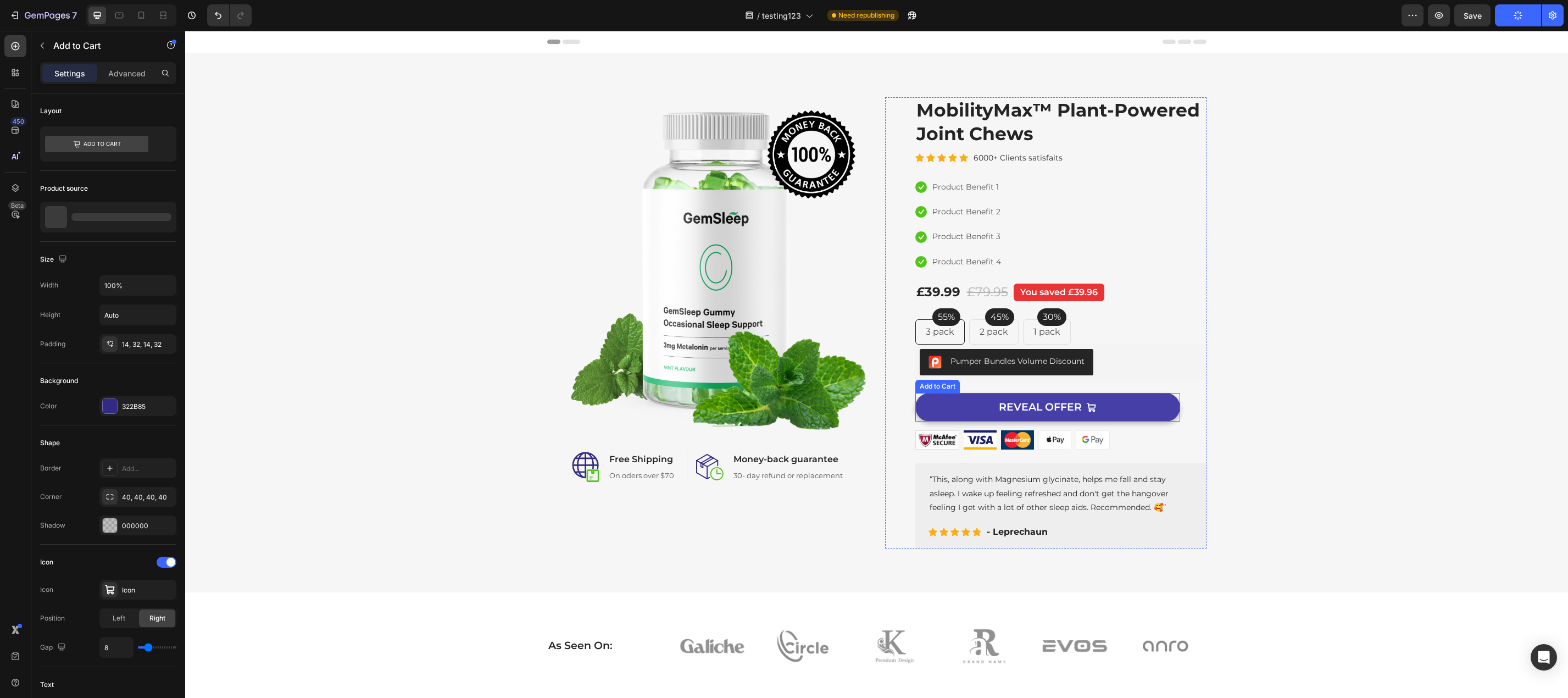
click at [1162, 407] on button "REVEAL OFFER" at bounding box center [1047, 407] width 264 height 29
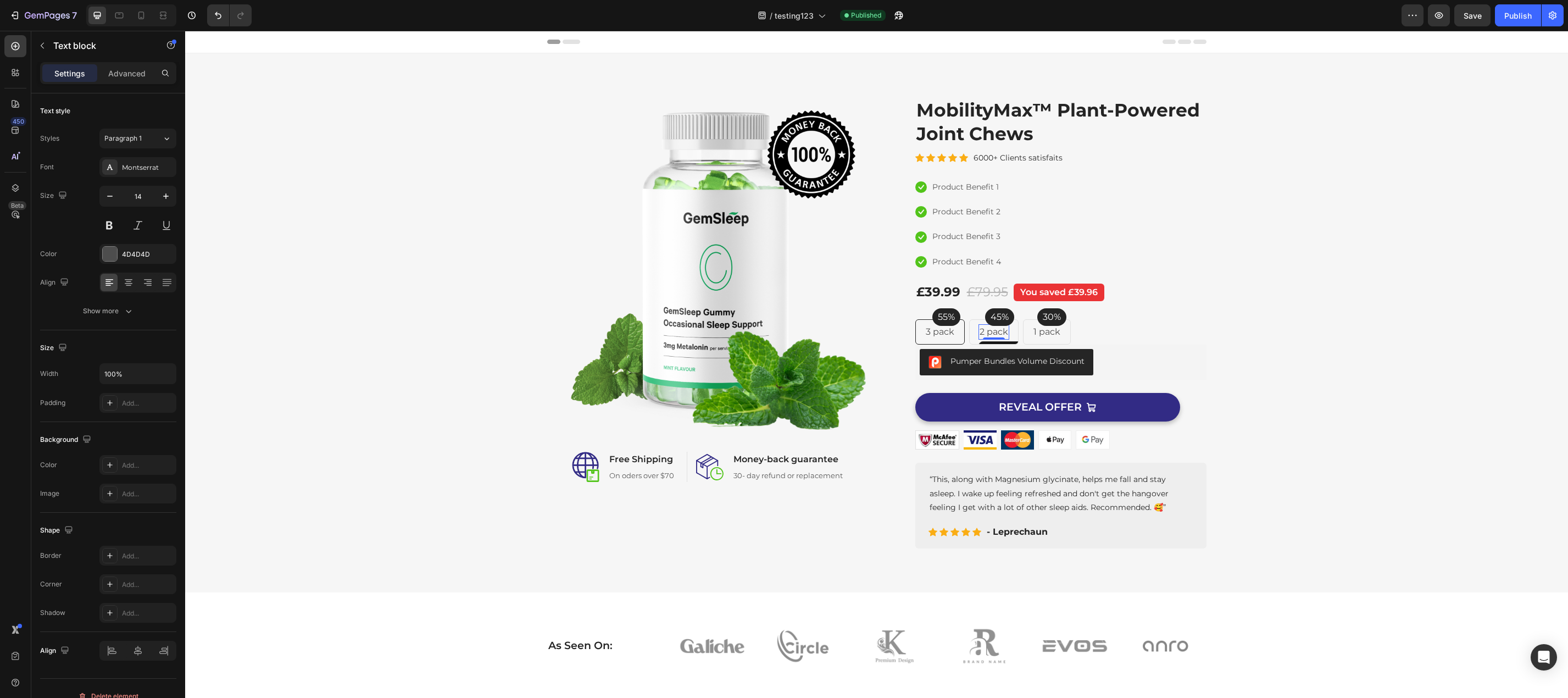
click at [994, 332] on p "2 pack" at bounding box center [993, 332] width 29 height 13
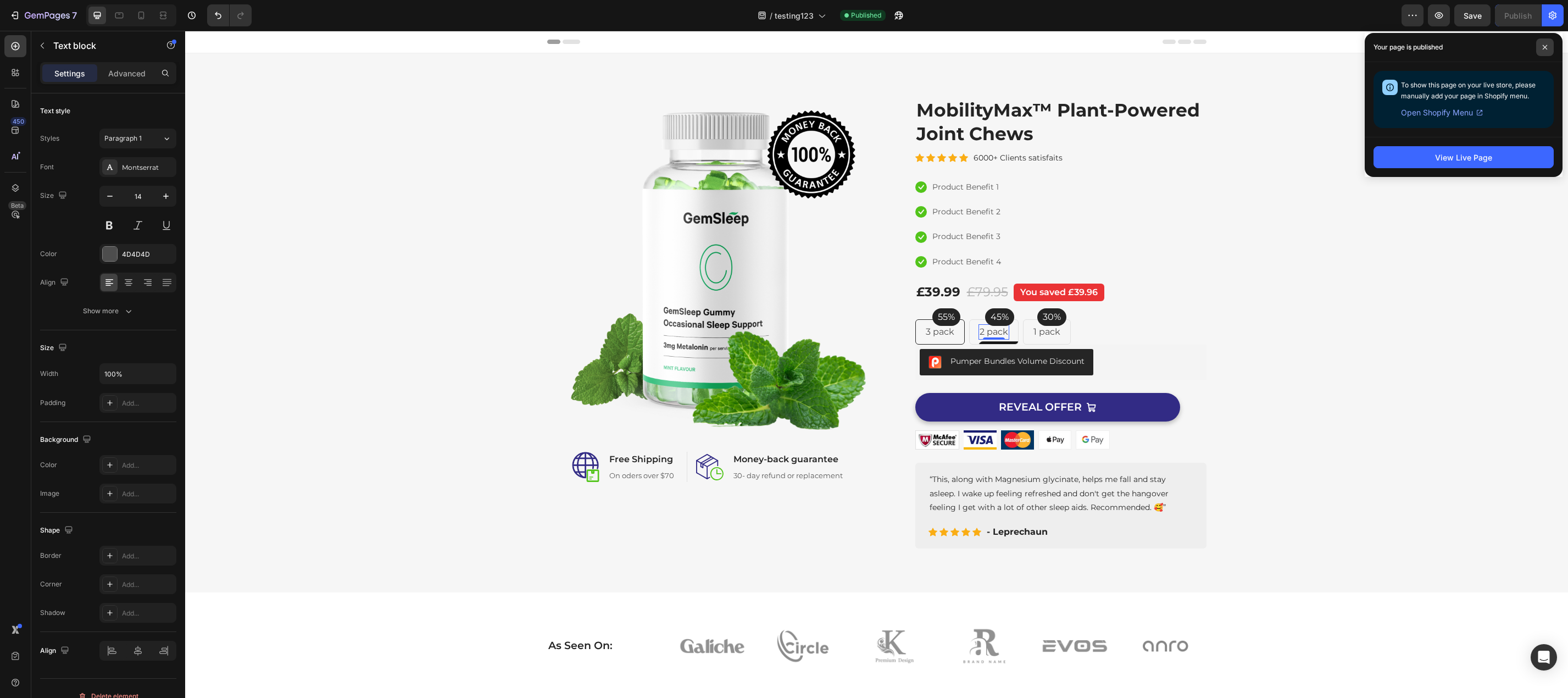
click at [1544, 45] on icon at bounding box center [1544, 47] width 5 height 5
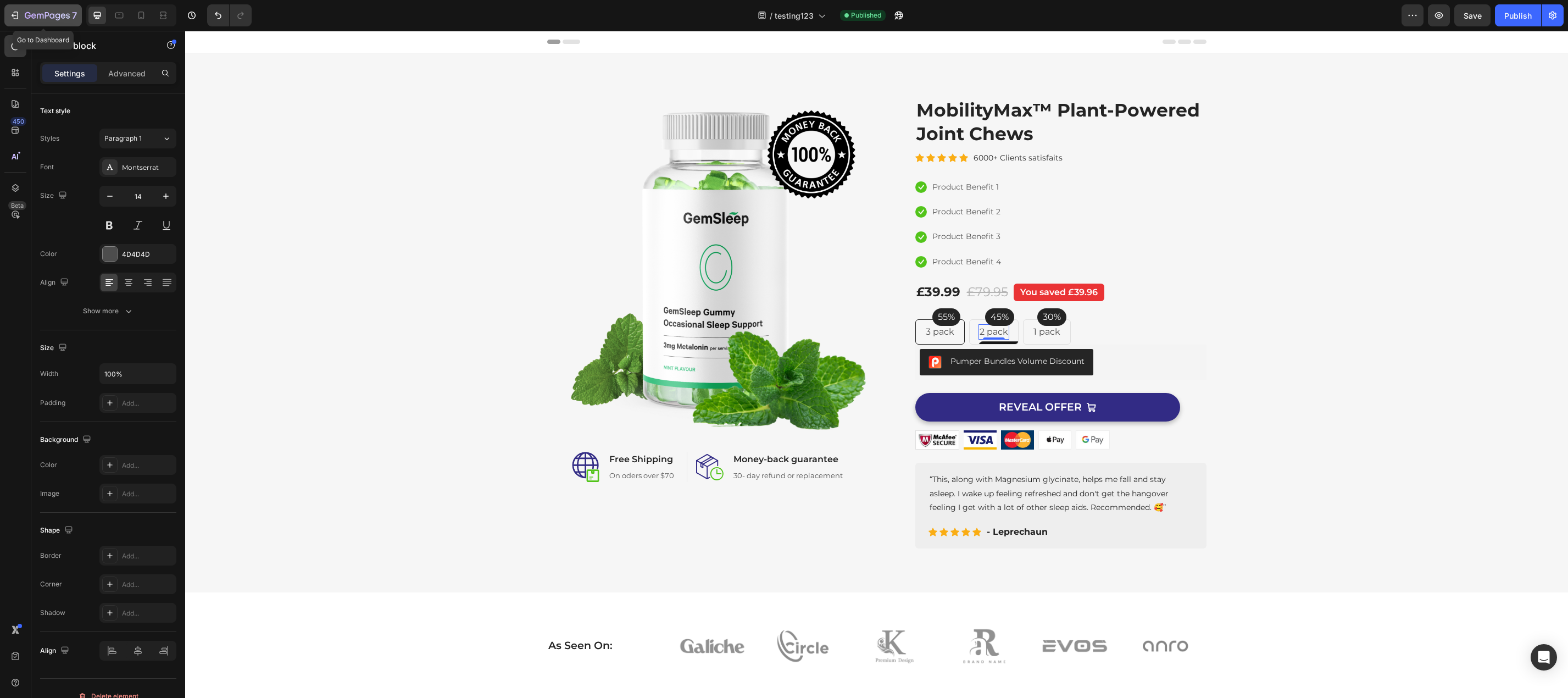
click at [24, 16] on div "7" at bounding box center [43, 15] width 68 height 13
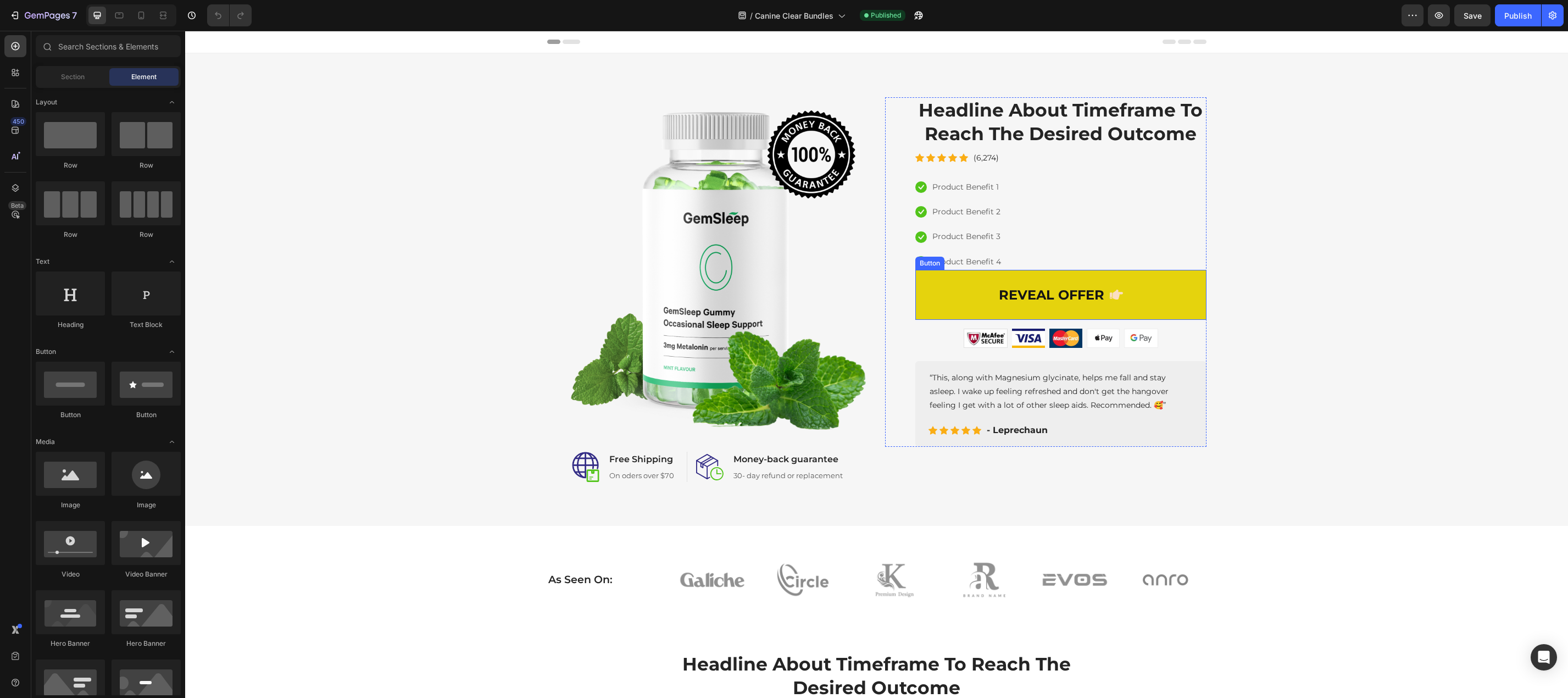
click at [1178, 310] on link "REVEAL OFFER" at bounding box center [1061, 295] width 291 height 50
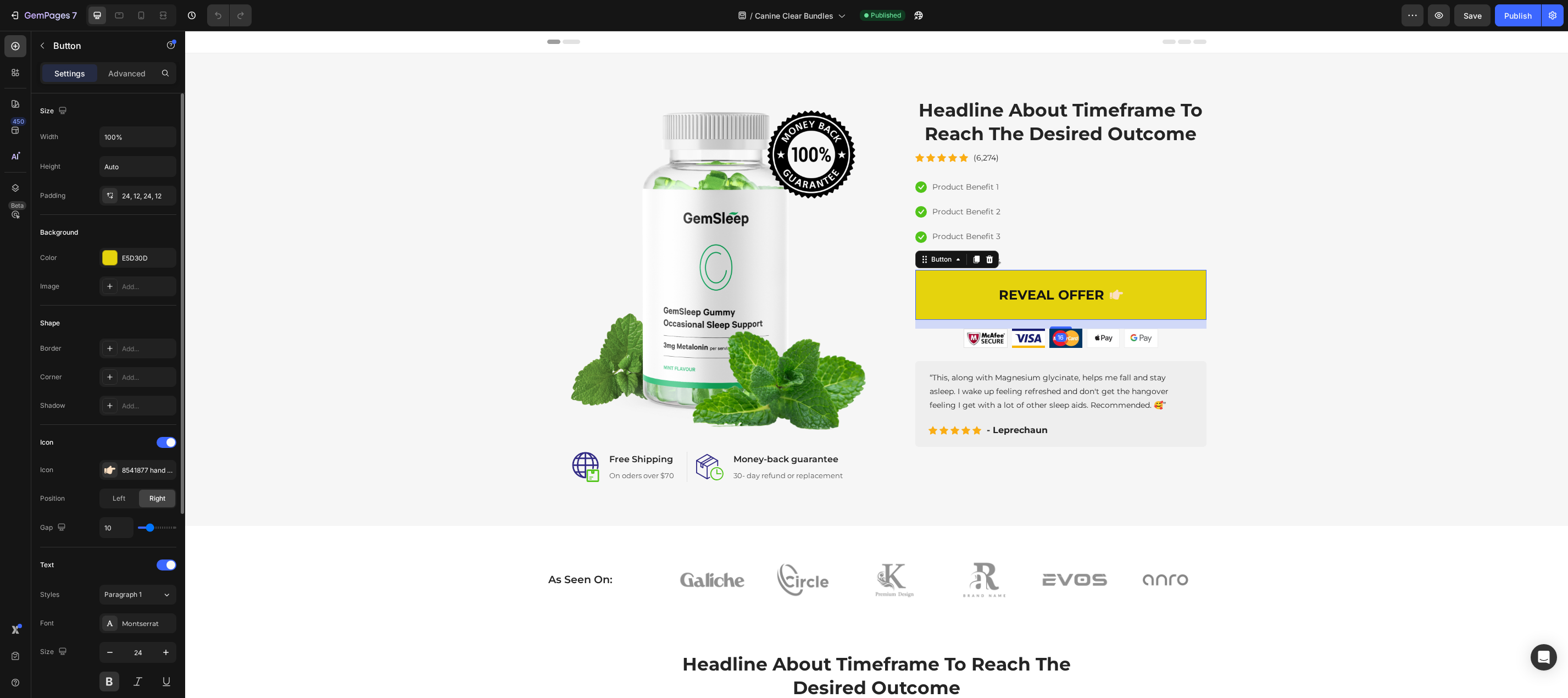
scroll to position [110, 0]
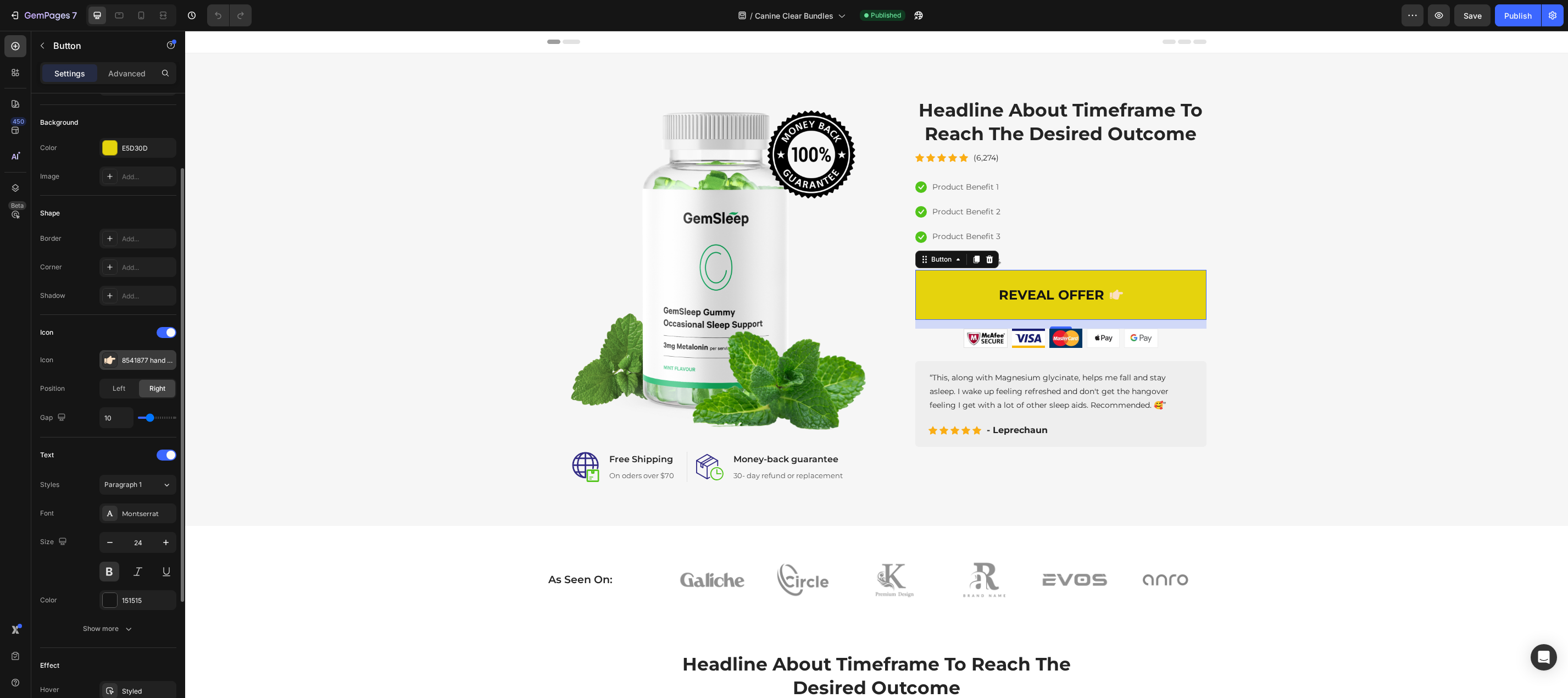
click at [110, 357] on icon at bounding box center [109, 360] width 11 height 8
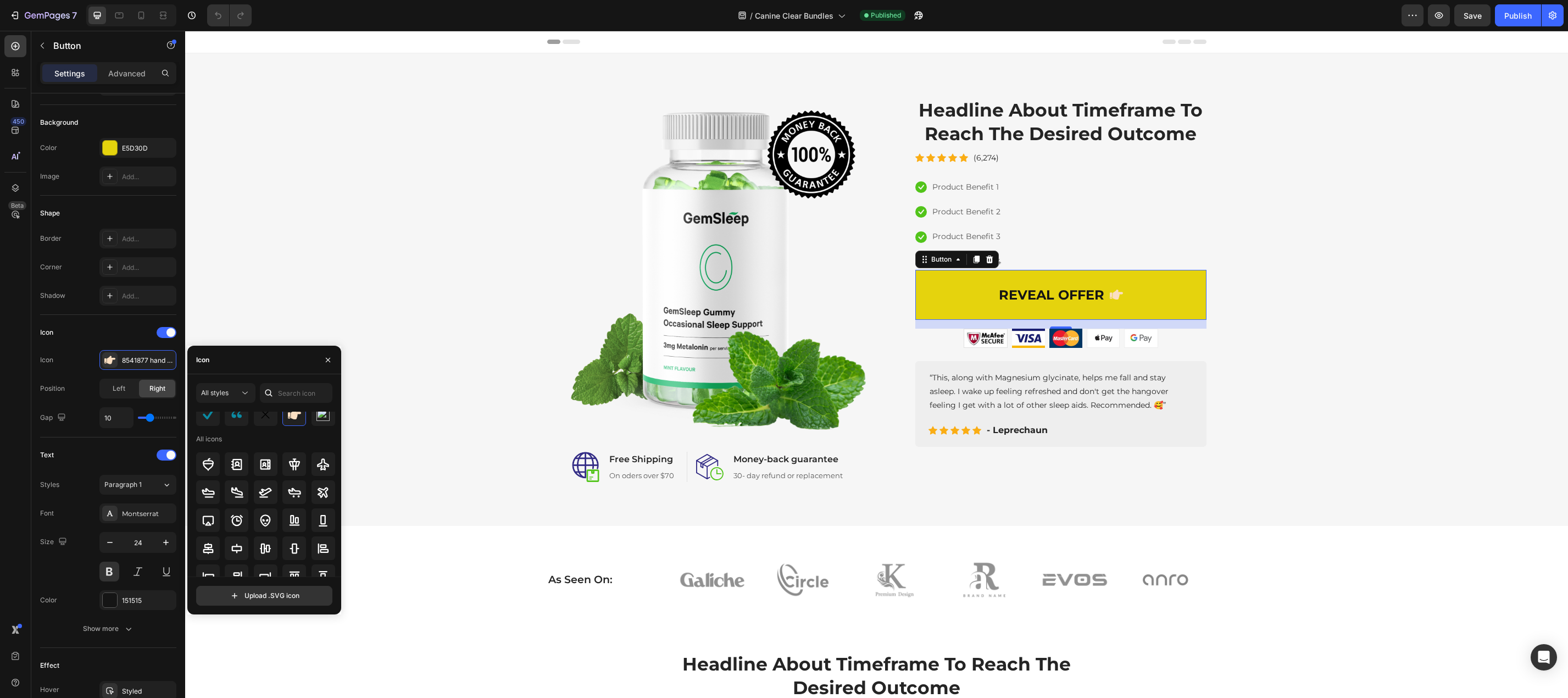
scroll to position [0, 0]
click at [321, 443] on img at bounding box center [322, 445] width 13 height 13
click at [302, 444] on div at bounding box center [294, 445] width 24 height 24
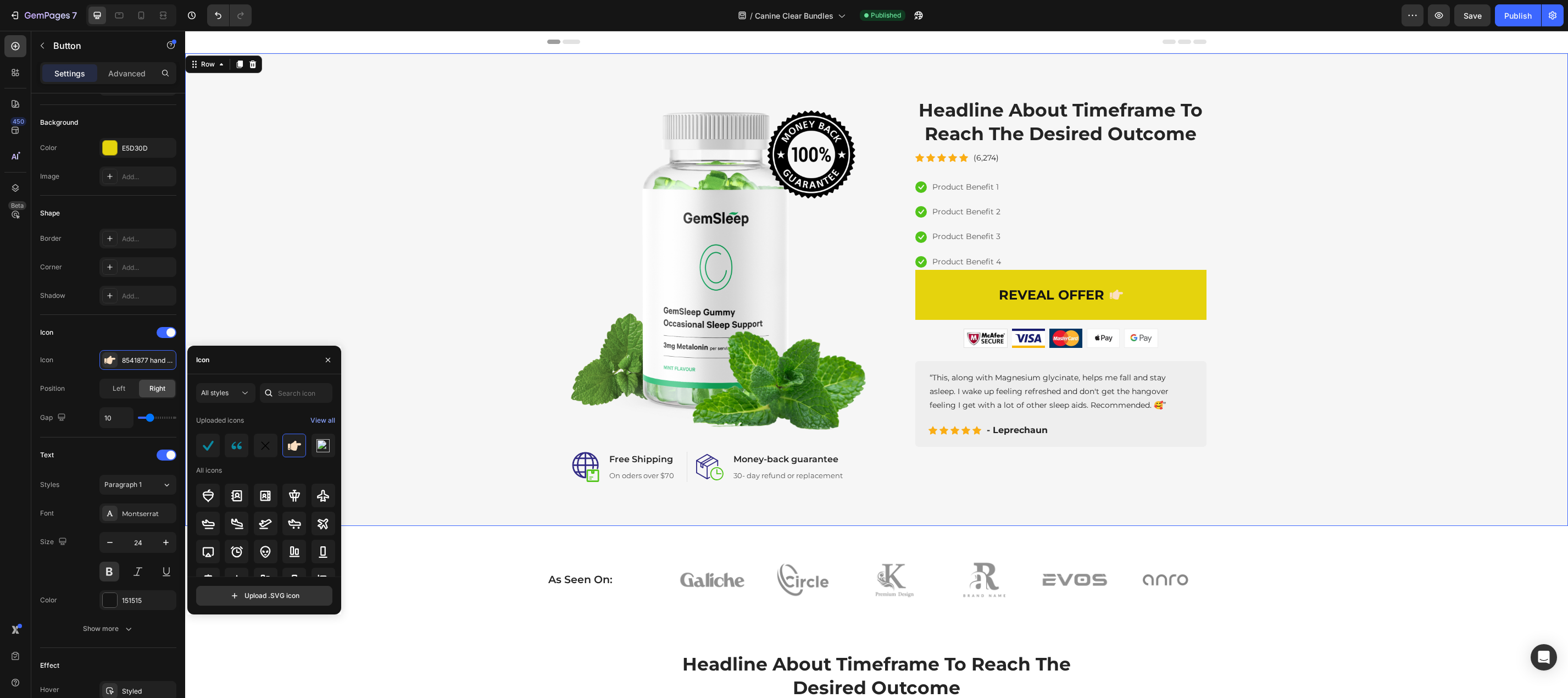
click at [1346, 484] on div "Image Image Free Shipping Heading On oders over $70 Text block Row Image Money-…" at bounding box center [876, 289] width 1382 height 473
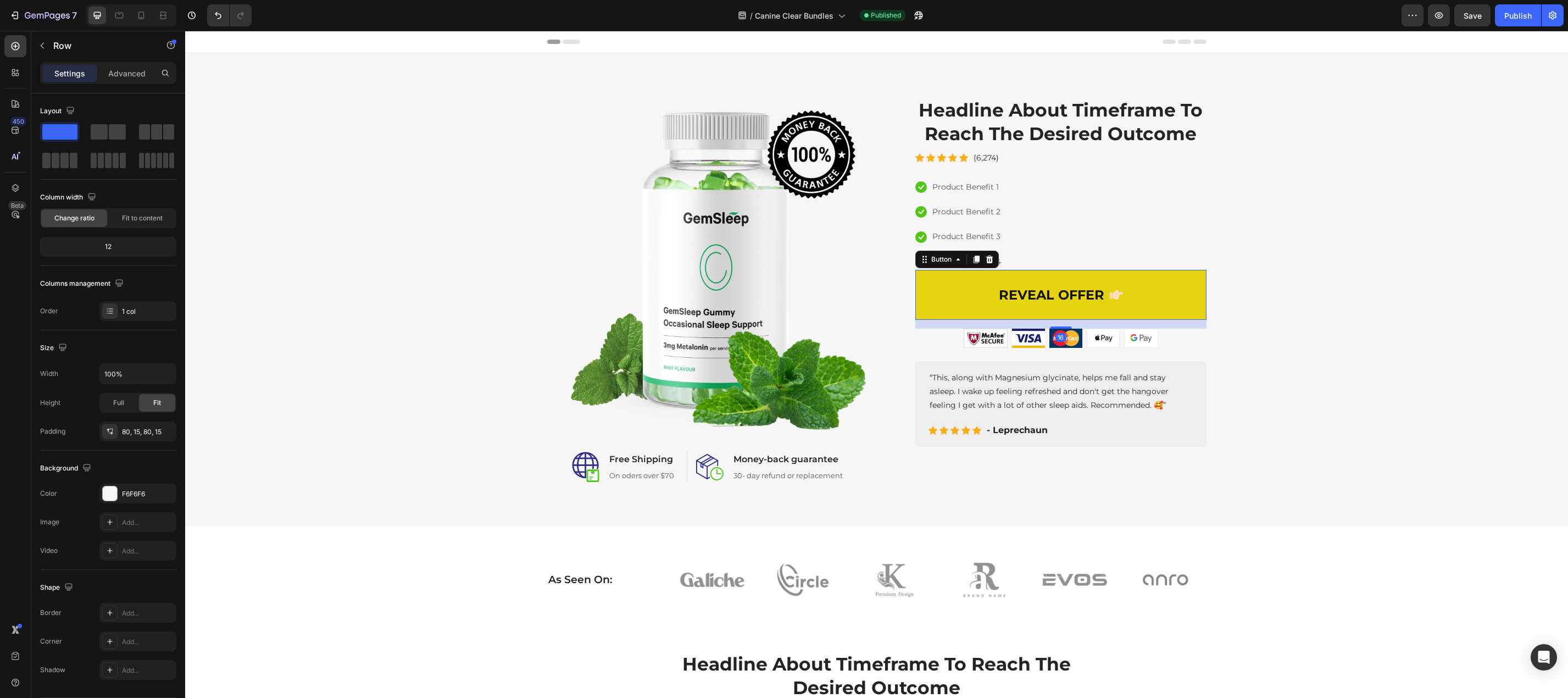
click at [931, 305] on link "REVEAL OFFER" at bounding box center [1061, 295] width 291 height 50
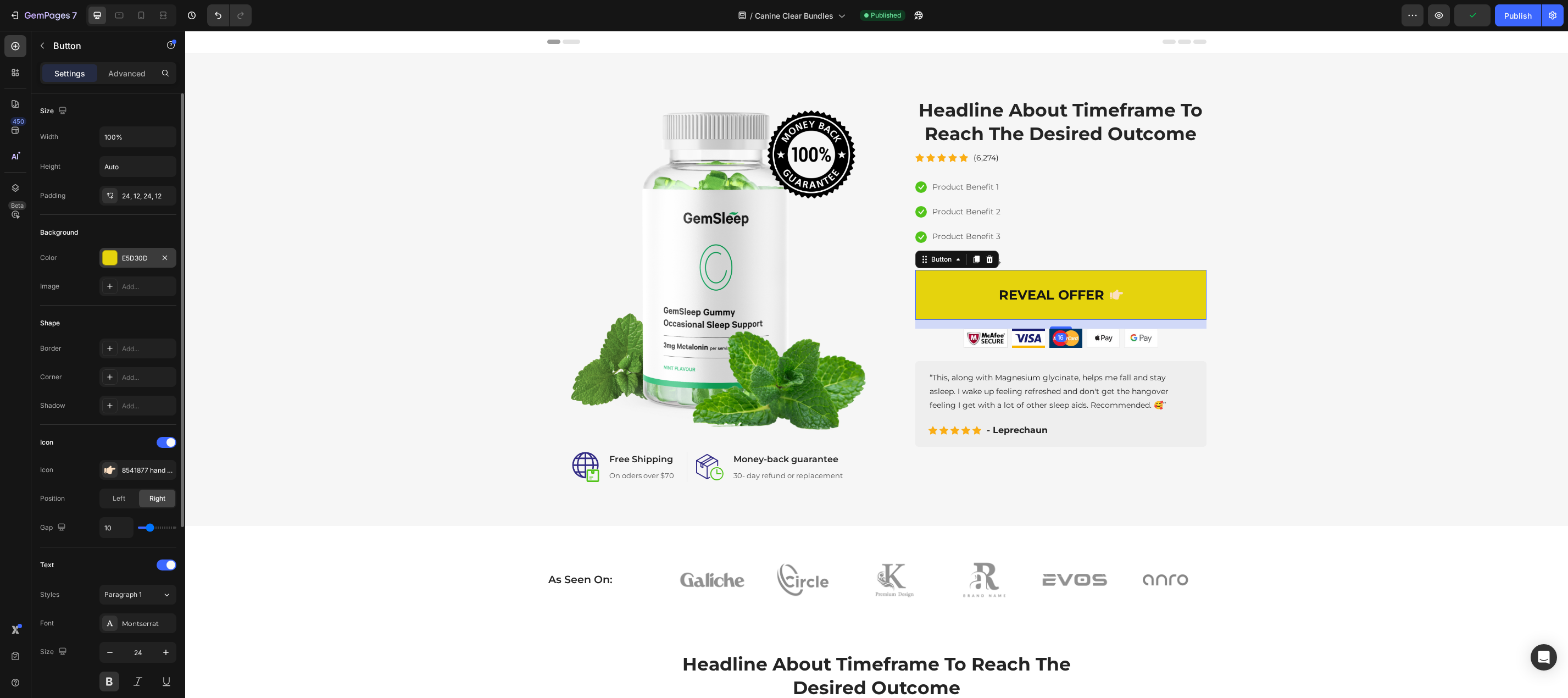
click at [106, 256] on div at bounding box center [109, 258] width 15 height 15
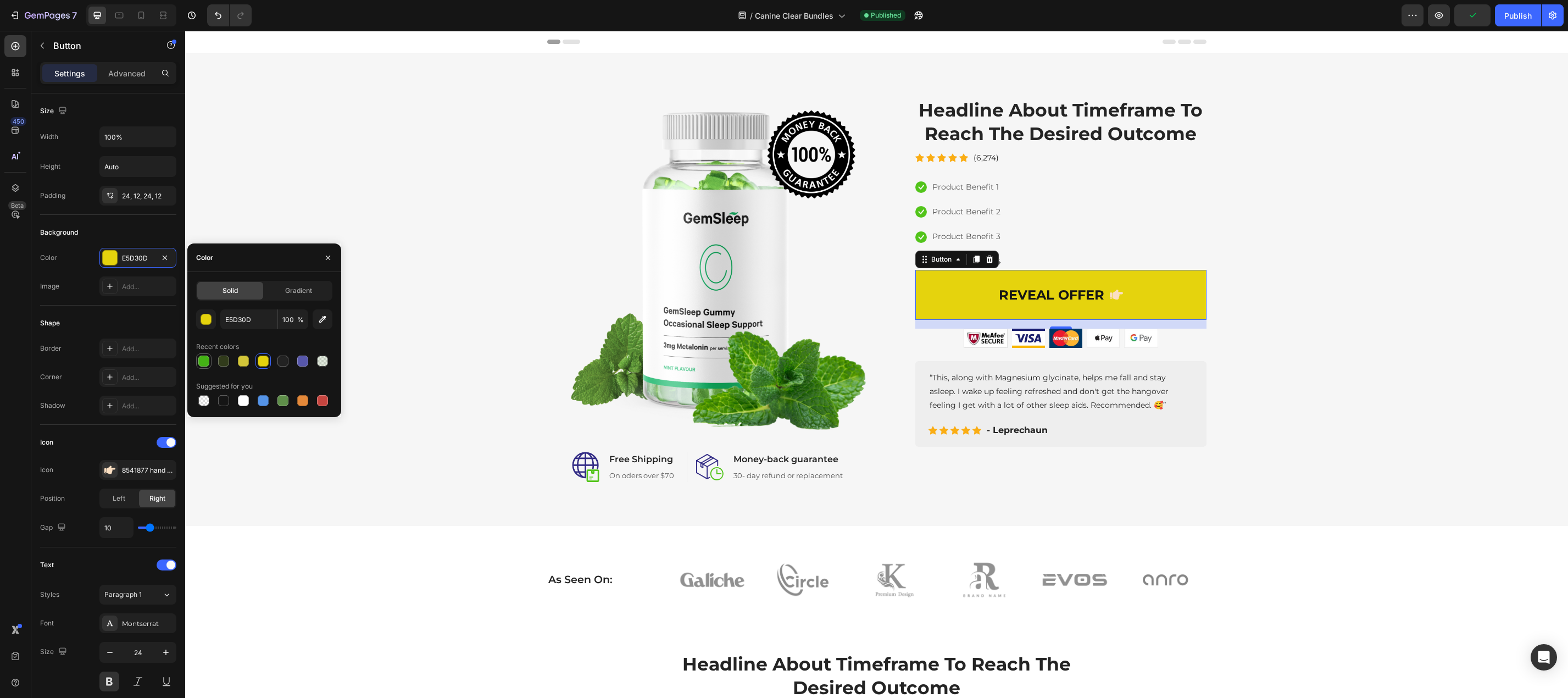
click at [205, 362] on div at bounding box center [204, 361] width 11 height 11
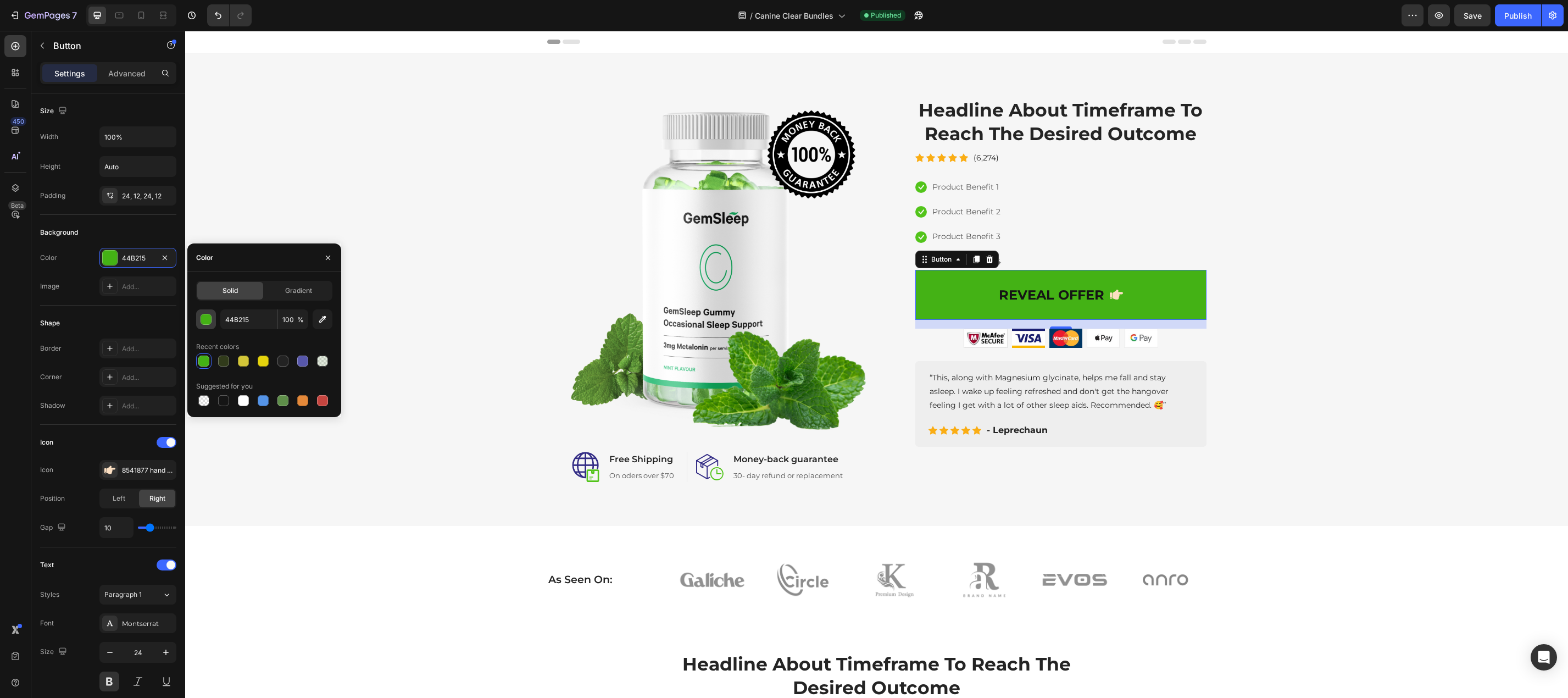
click at [210, 320] on div "button" at bounding box center [207, 320] width 11 height 11
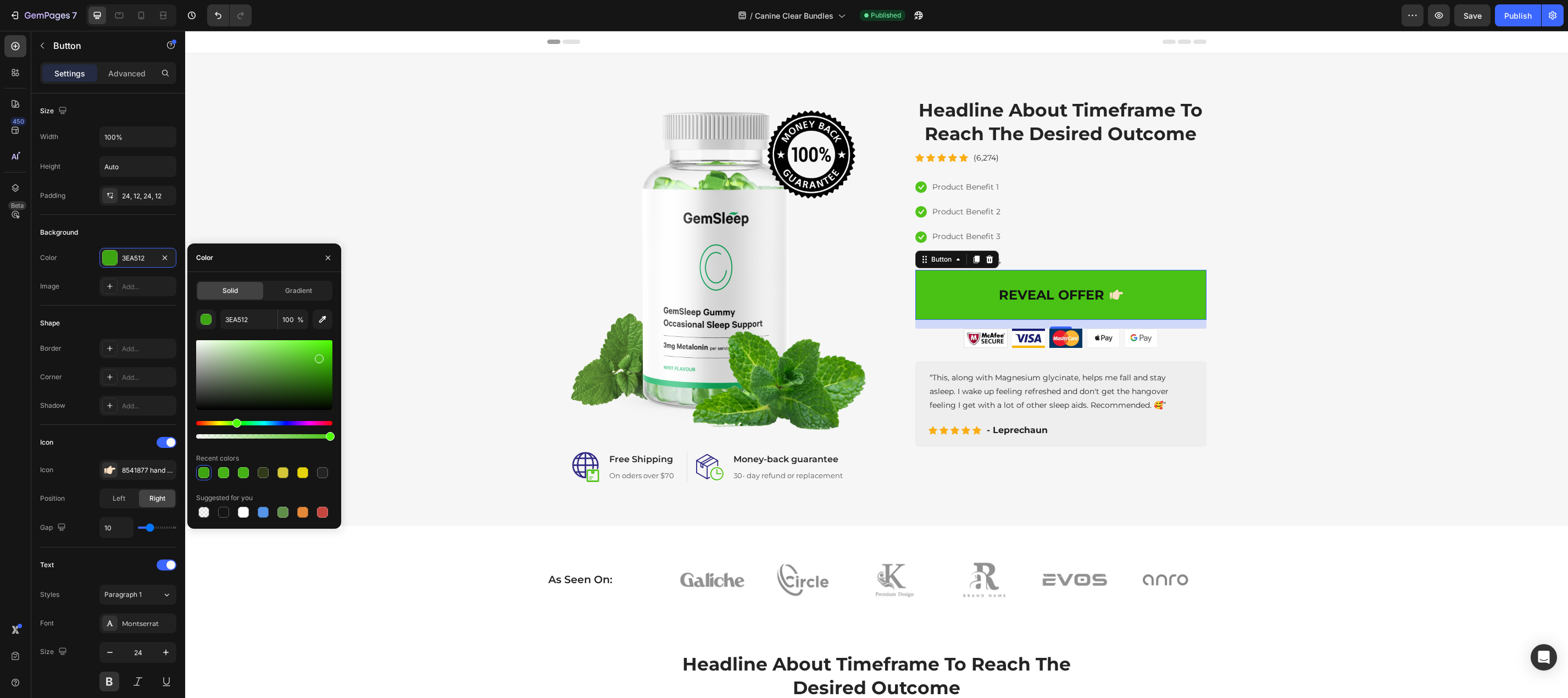
type input "49C115"
drag, startPoint x: 305, startPoint y: 383, endPoint x: 318, endPoint y: 356, distance: 30.0
click at [318, 356] on div at bounding box center [264, 375] width 136 height 69
click at [113, 447] on div "Icon" at bounding box center [108, 442] width 136 height 18
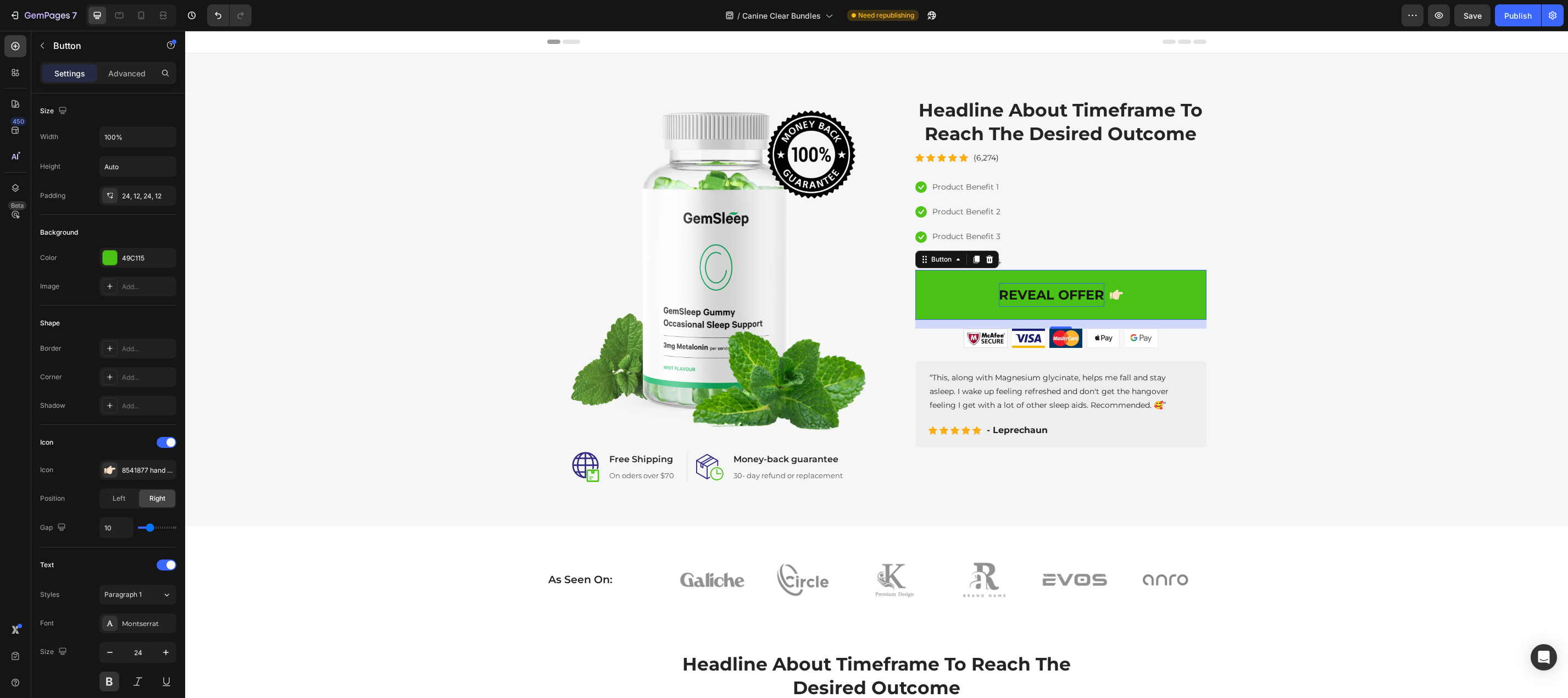
click at [1035, 296] on p "REVEAL OFFER" at bounding box center [1051, 295] width 106 height 24
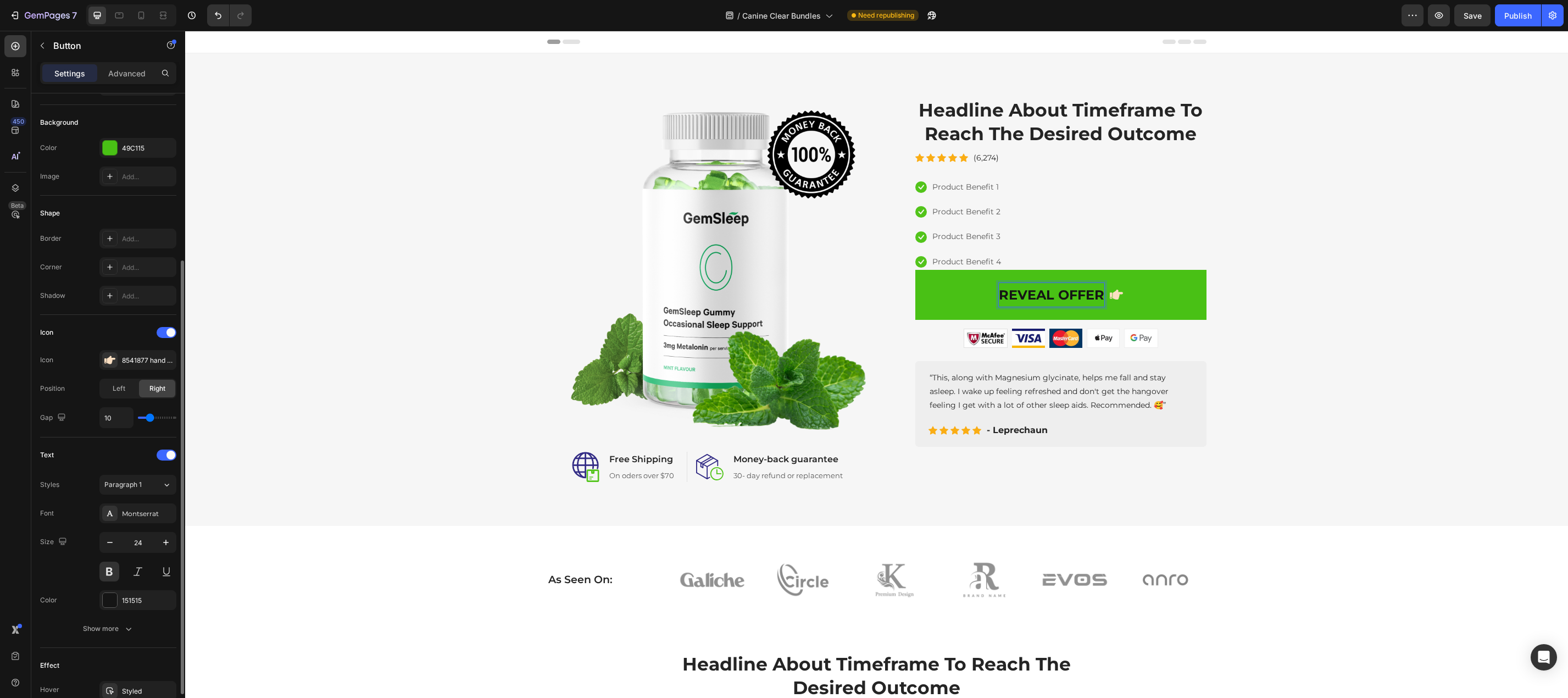
scroll to position [165, 0]
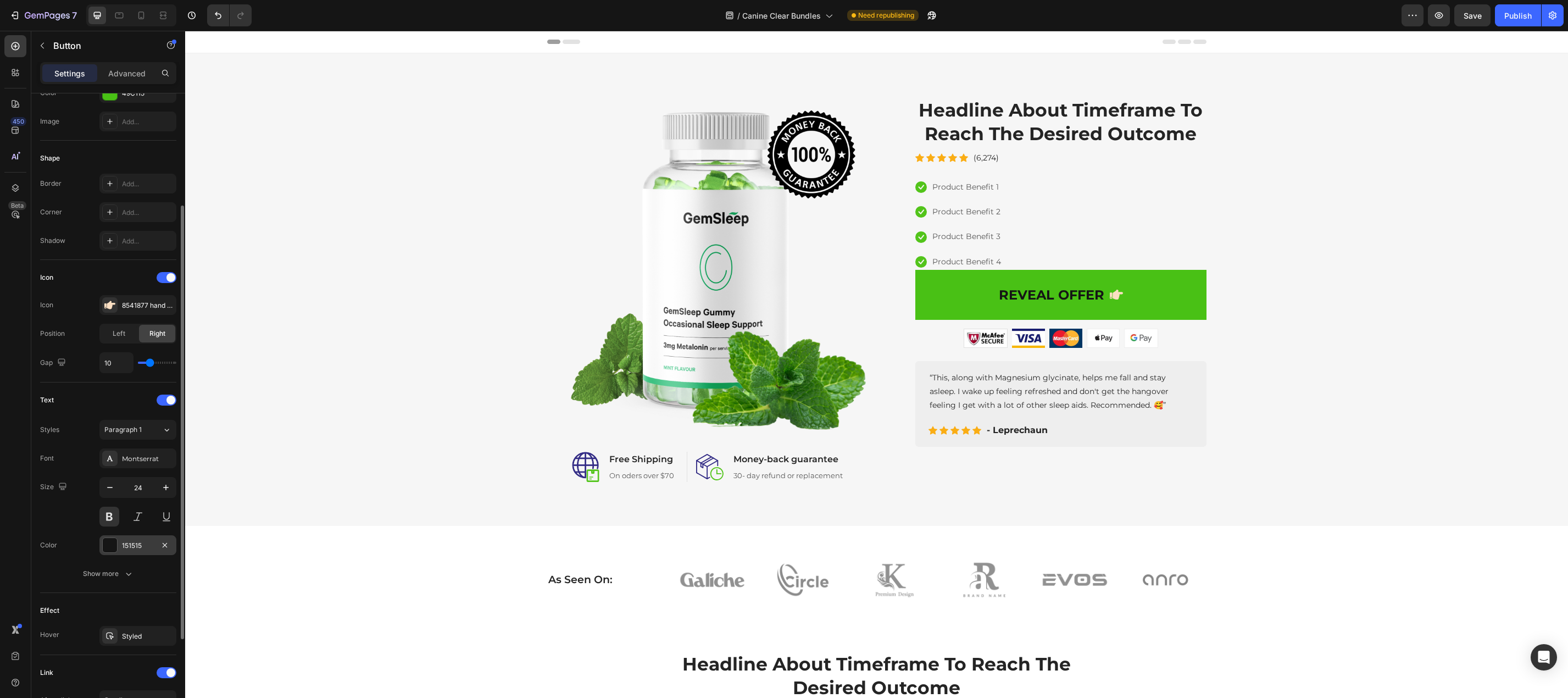
click at [119, 545] on div "151515" at bounding box center [138, 545] width 77 height 20
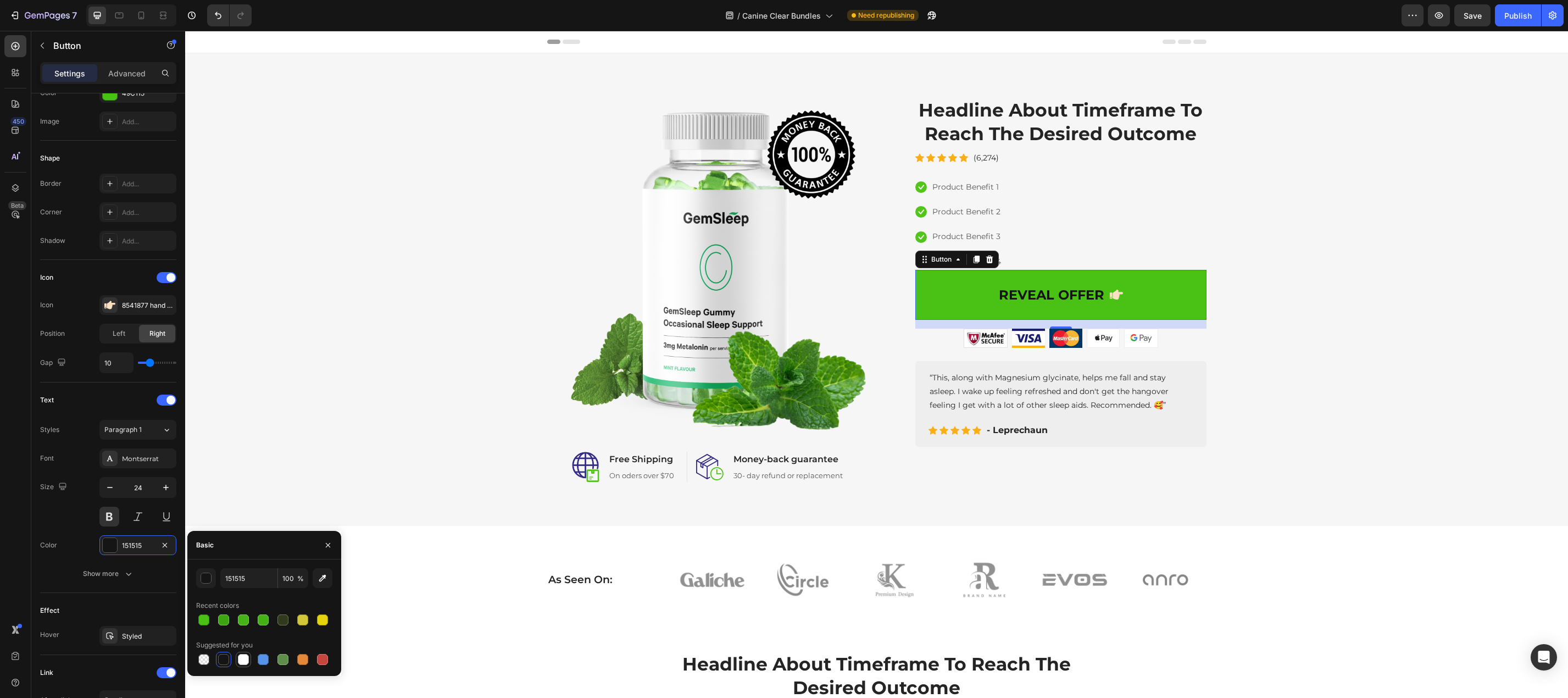
click at [245, 659] on div at bounding box center [244, 659] width 11 height 11
click at [299, 662] on div at bounding box center [302, 659] width 11 height 11
click at [272, 663] on div at bounding box center [264, 659] width 136 height 15
click at [326, 619] on div at bounding box center [322, 620] width 11 height 11
click at [242, 659] on div at bounding box center [244, 659] width 11 height 11
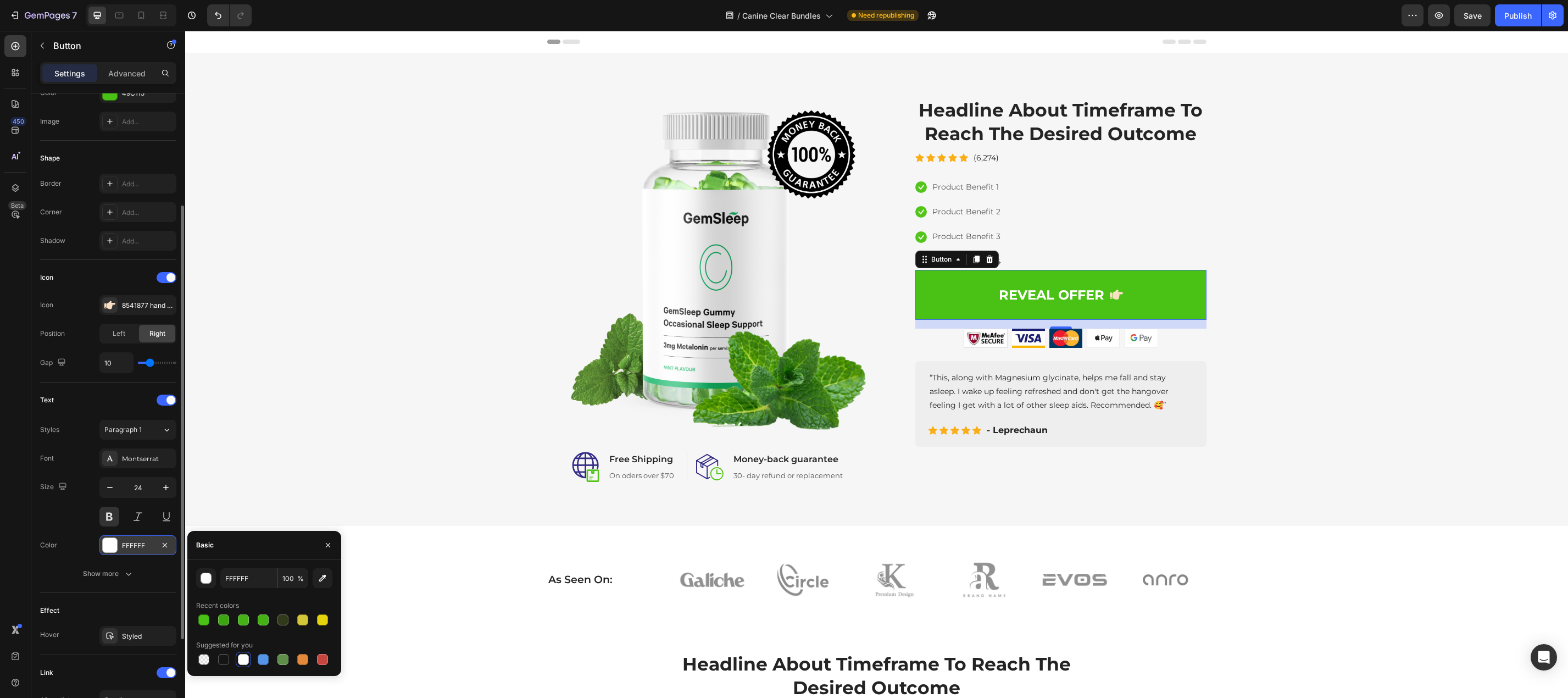
click at [113, 549] on div at bounding box center [109, 545] width 15 height 15
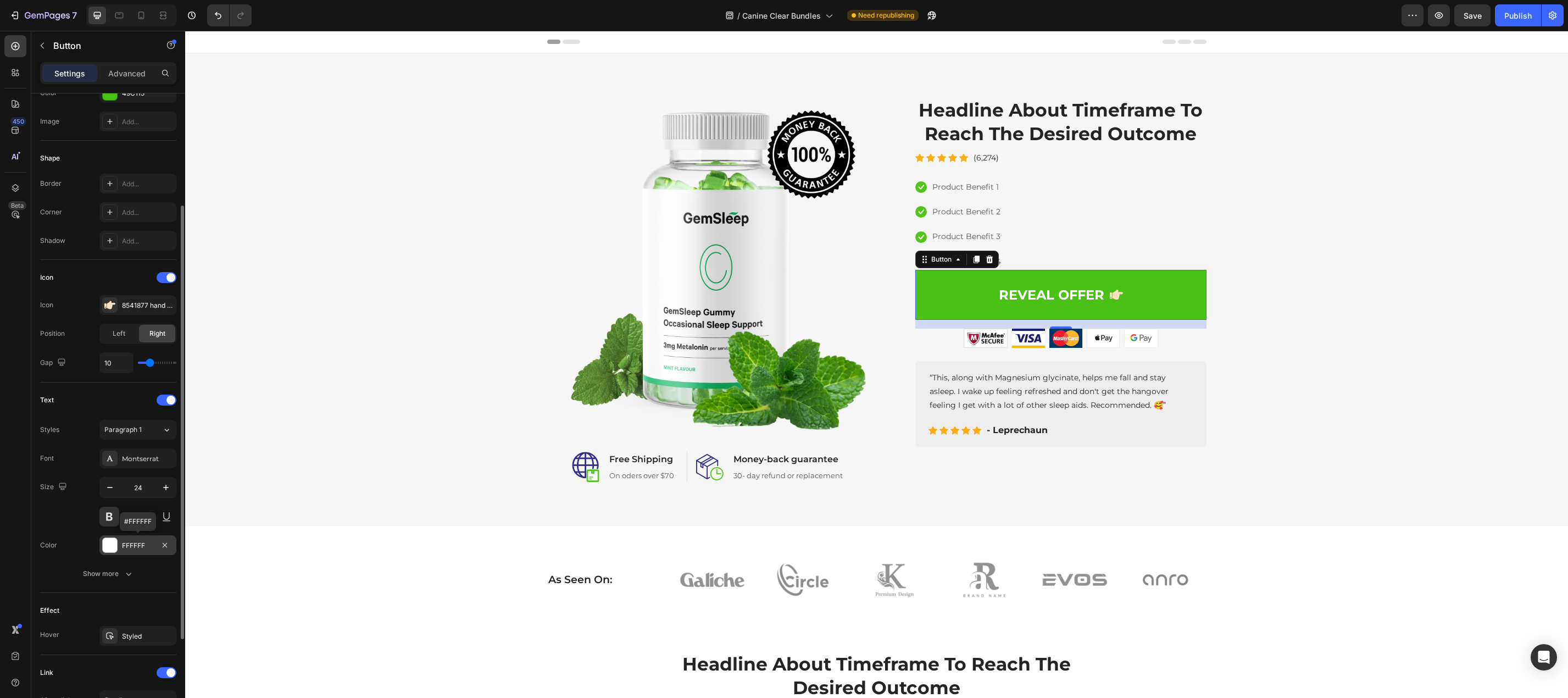
click at [113, 550] on div at bounding box center [109, 545] width 15 height 15
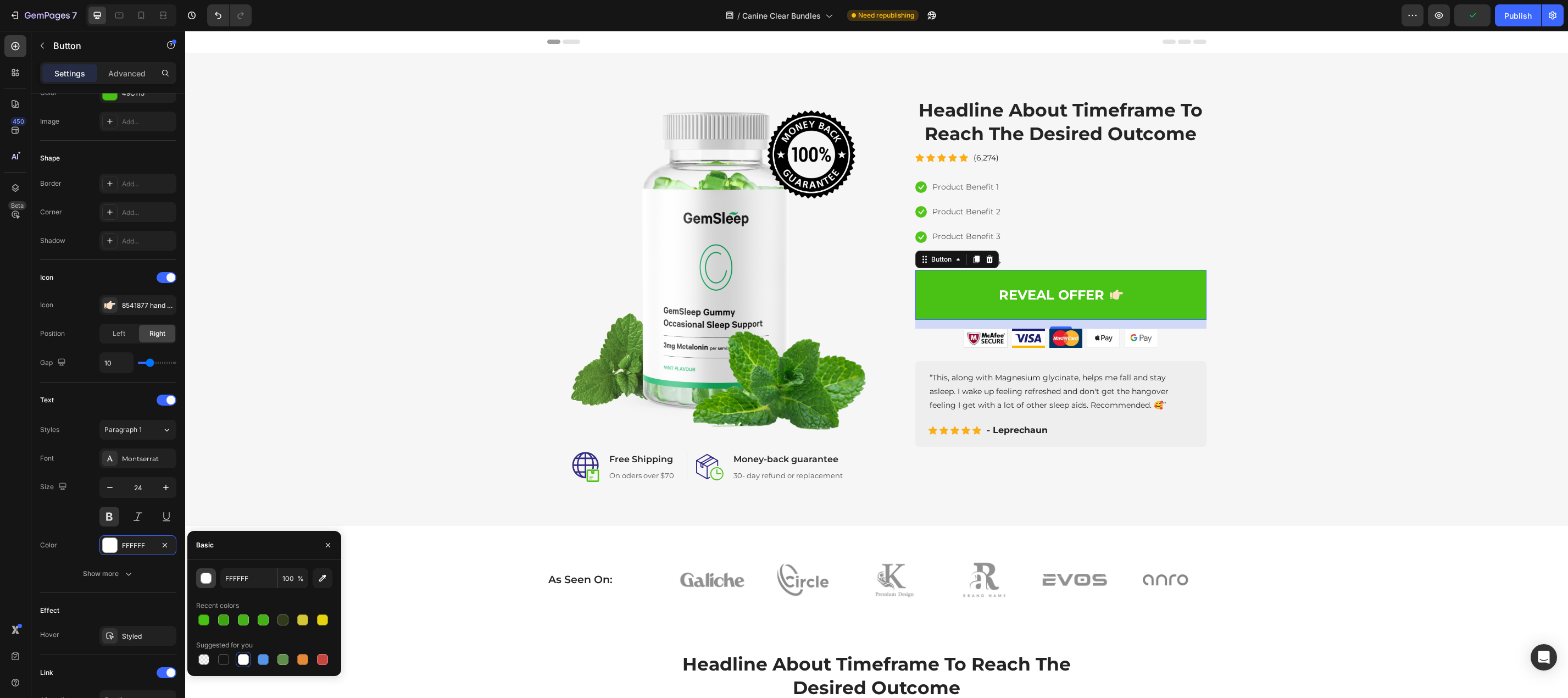
click at [207, 576] on div "button" at bounding box center [207, 578] width 11 height 11
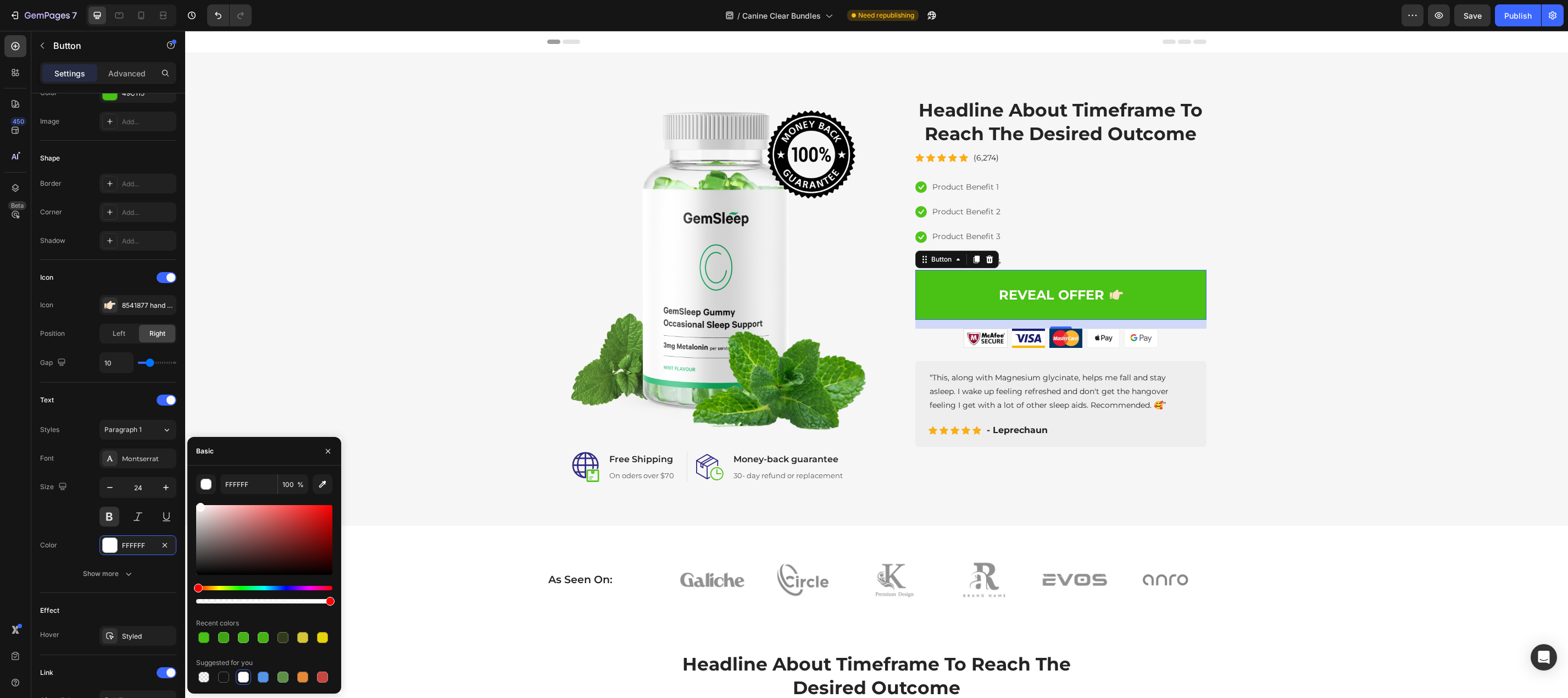
drag, startPoint x: 200, startPoint y: 510, endPoint x: 199, endPoint y: 497, distance: 13.0
click at [199, 497] on div "FFFFFF 100 % Recent colors Suggested for you" at bounding box center [264, 579] width 136 height 211
type input "FFF9F9"
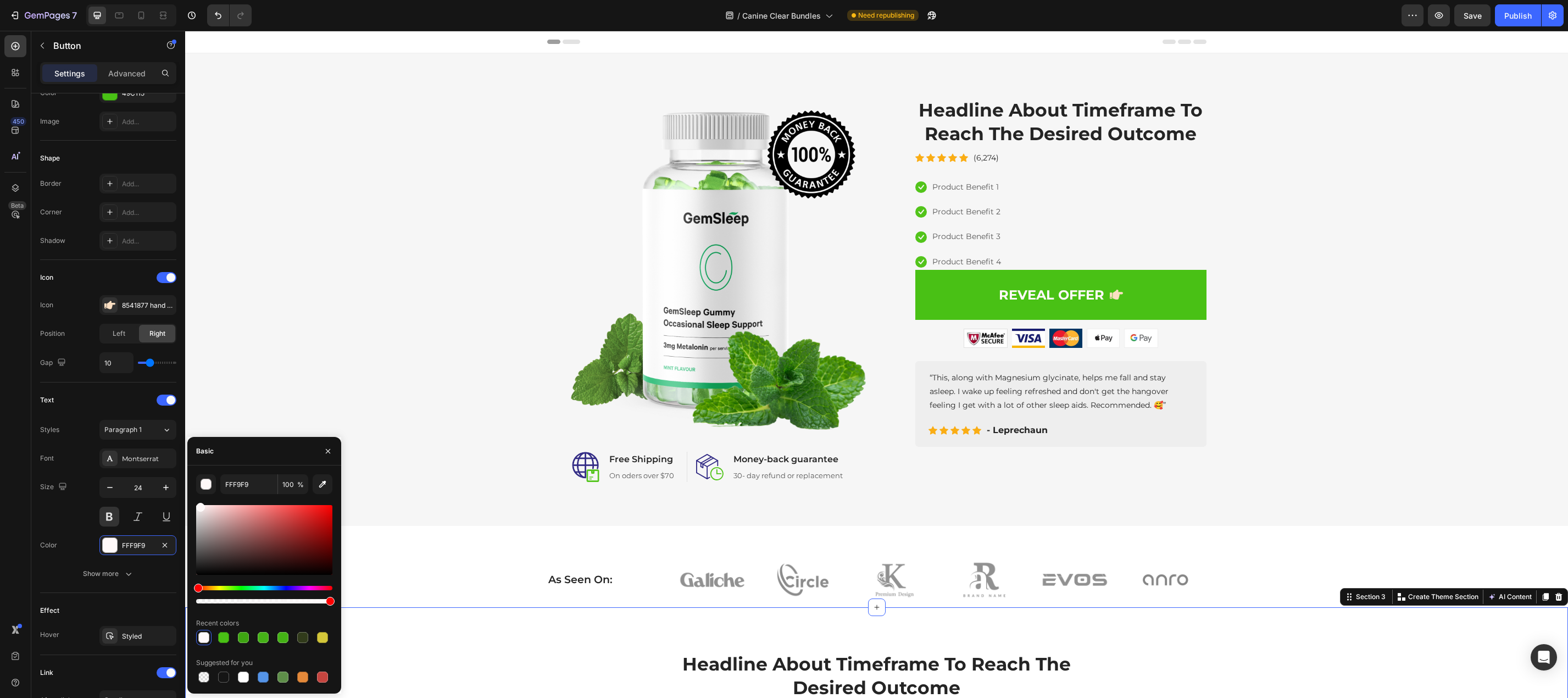
scroll to position [0, 0]
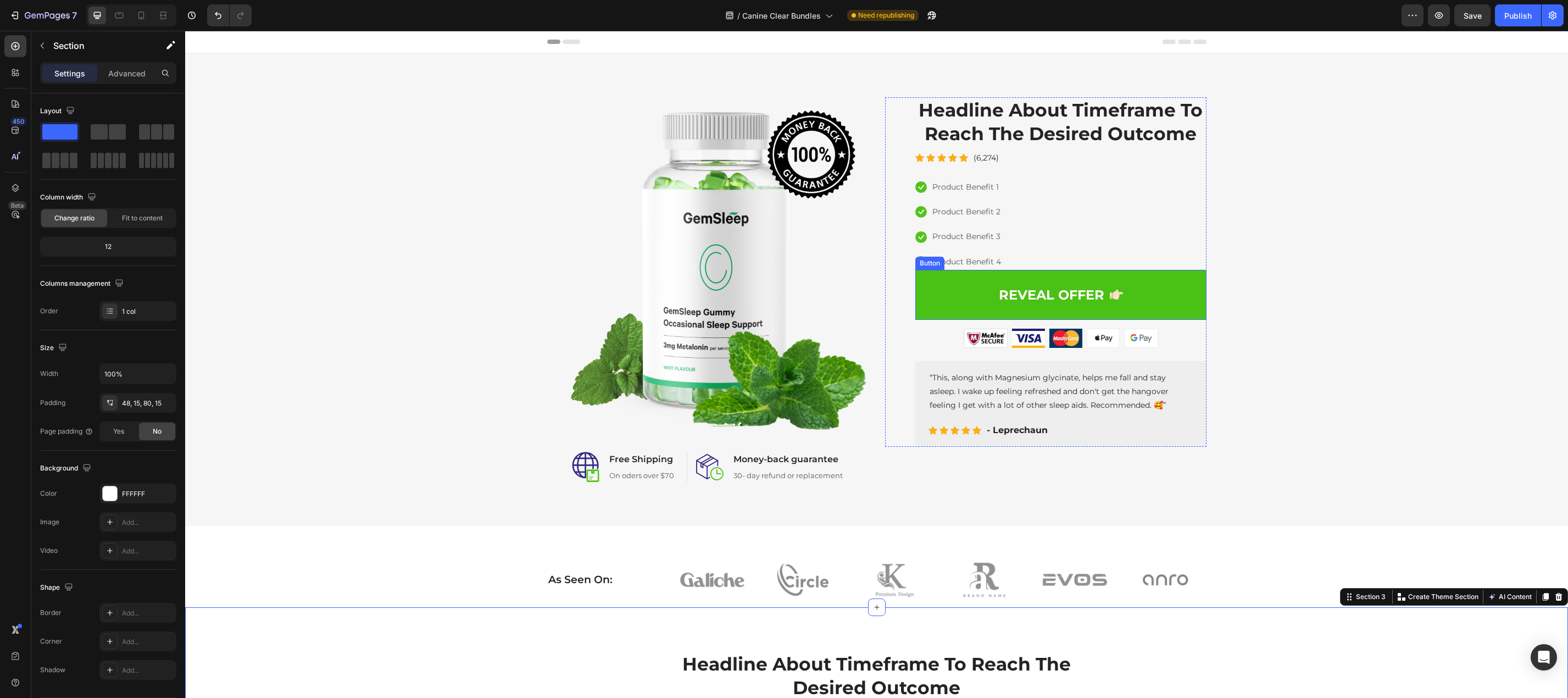
click at [1188, 307] on link "REVEAL OFFER" at bounding box center [1061, 295] width 291 height 50
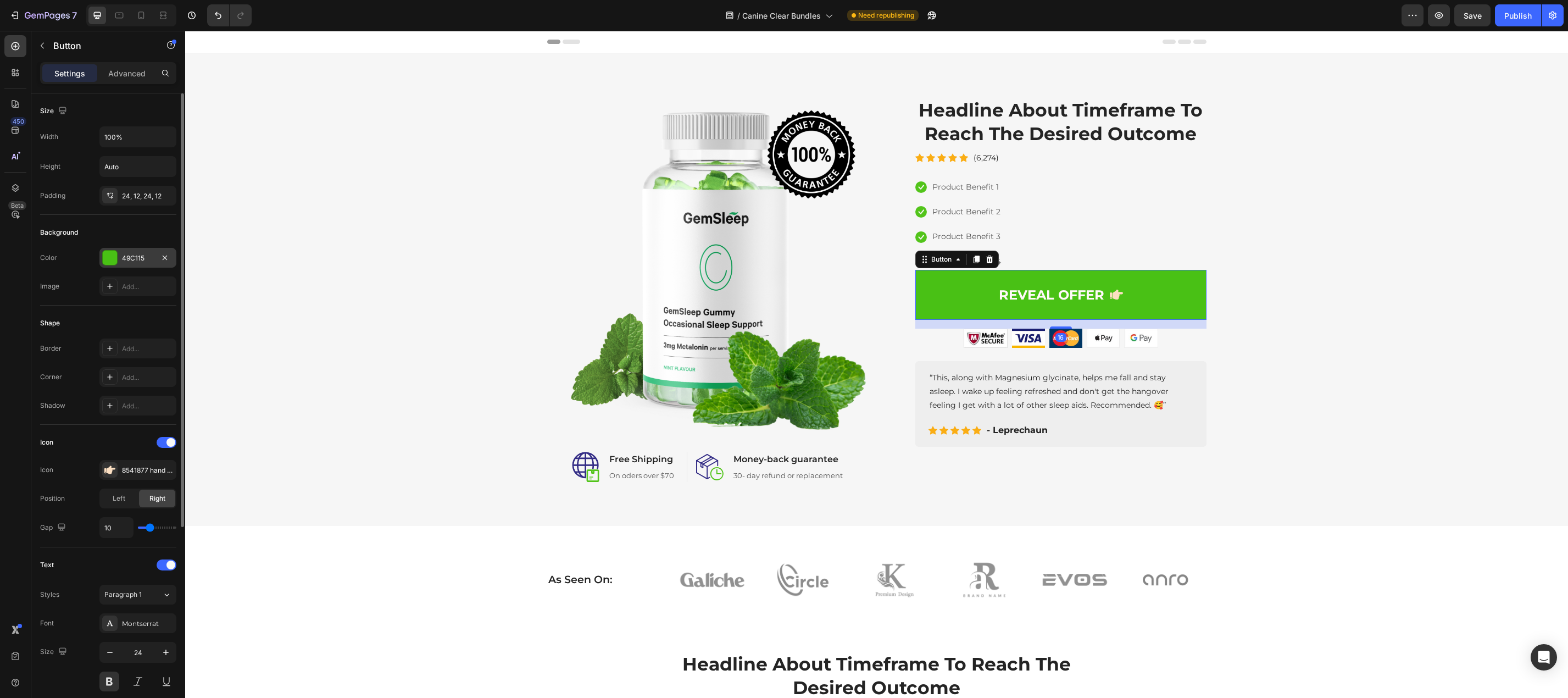
click at [110, 255] on div at bounding box center [109, 258] width 15 height 15
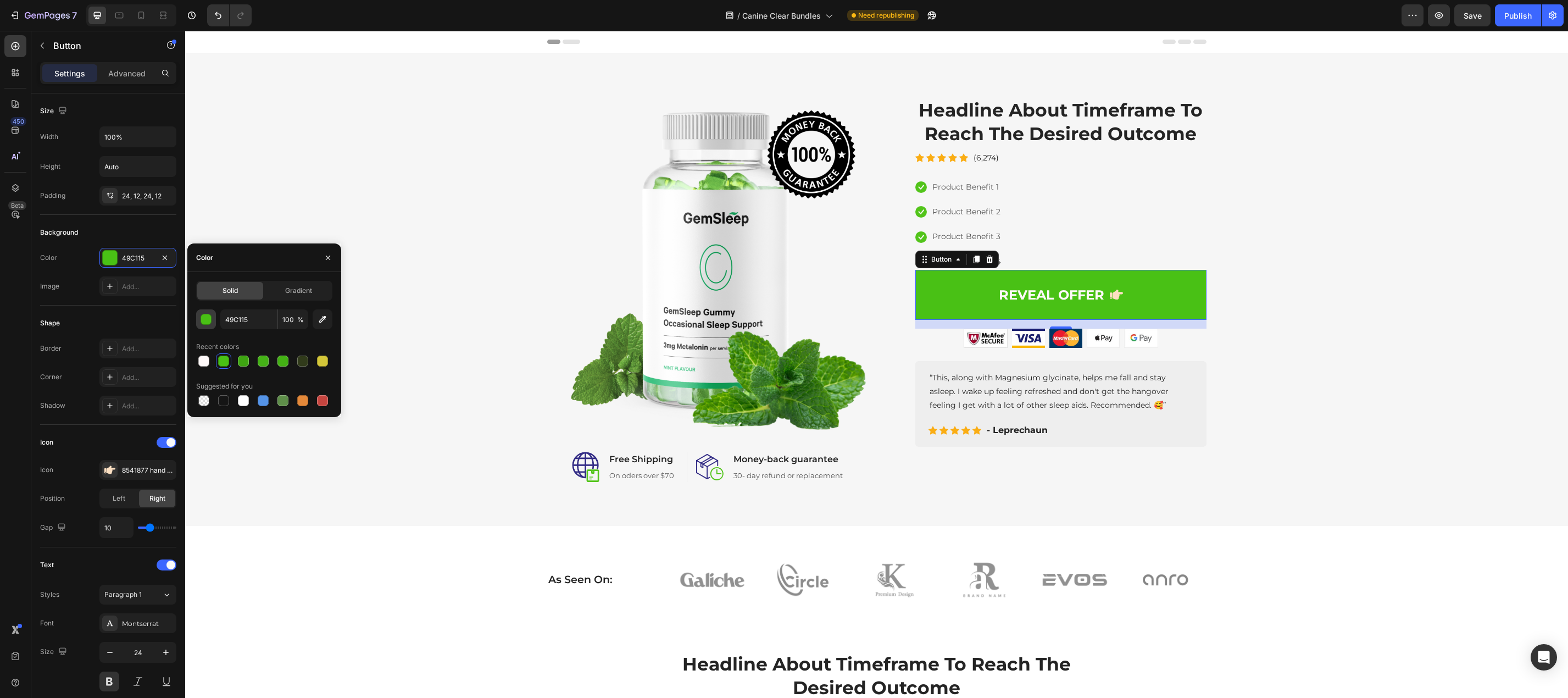
click at [210, 323] on div "button" at bounding box center [207, 320] width 11 height 11
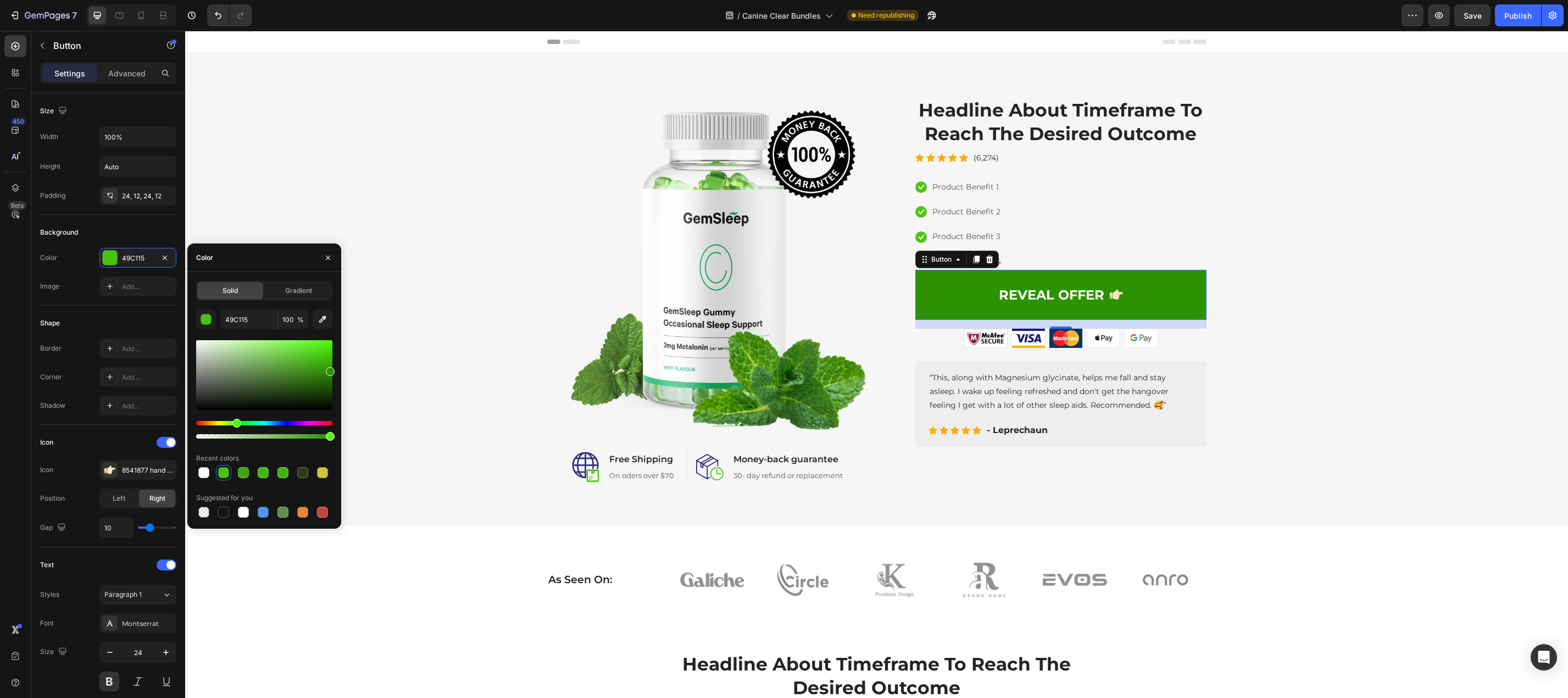
type input "2C9300"
drag, startPoint x: 324, startPoint y: 366, endPoint x: 340, endPoint y: 370, distance: 16.5
click at [338, 369] on div "Solid Gradient 2C9300 100 % Recent colors Suggested for you" at bounding box center [264, 400] width 154 height 239
click at [941, 299] on link "REVEAL OFFER" at bounding box center [1061, 295] width 291 height 50
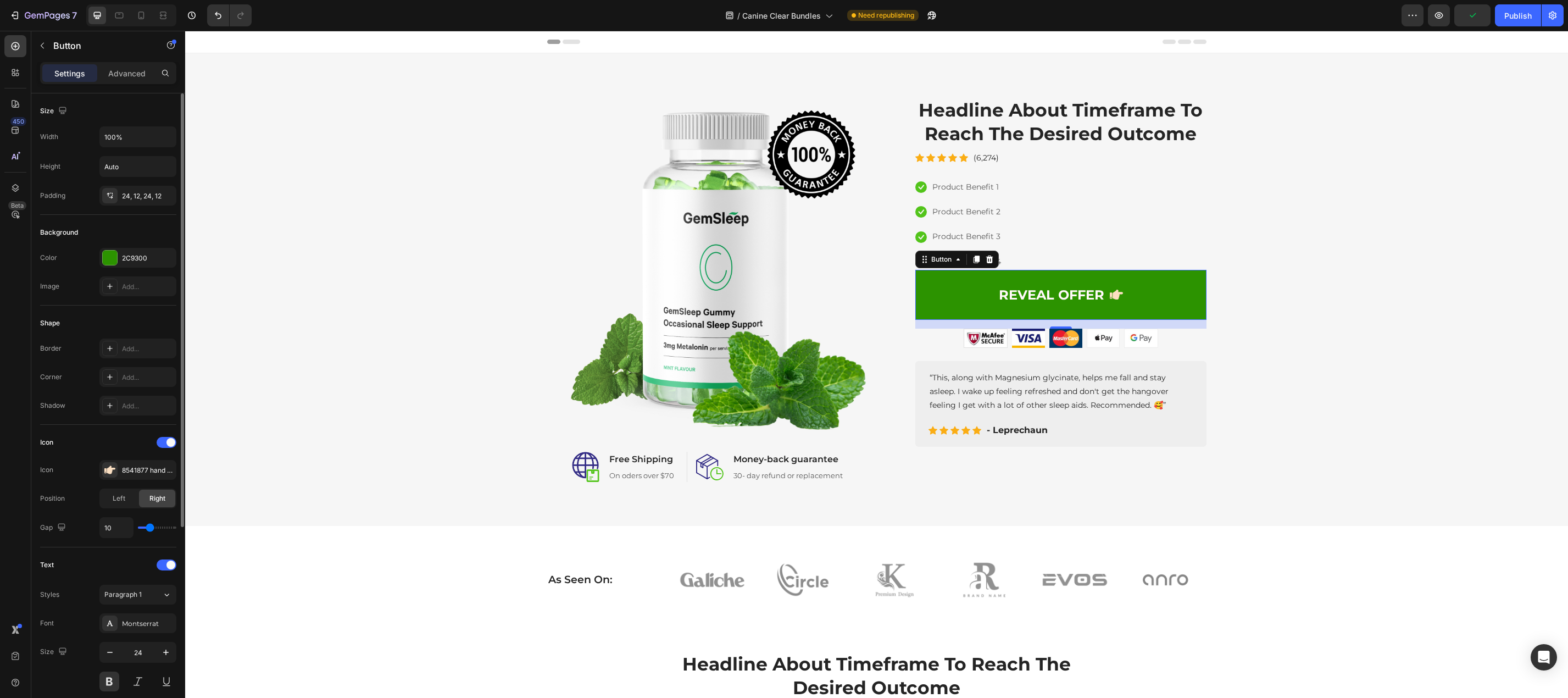
drag, startPoint x: 119, startPoint y: 349, endPoint x: 121, endPoint y: 359, distance: 10.2
click at [119, 349] on div "Add..." at bounding box center [138, 349] width 77 height 20
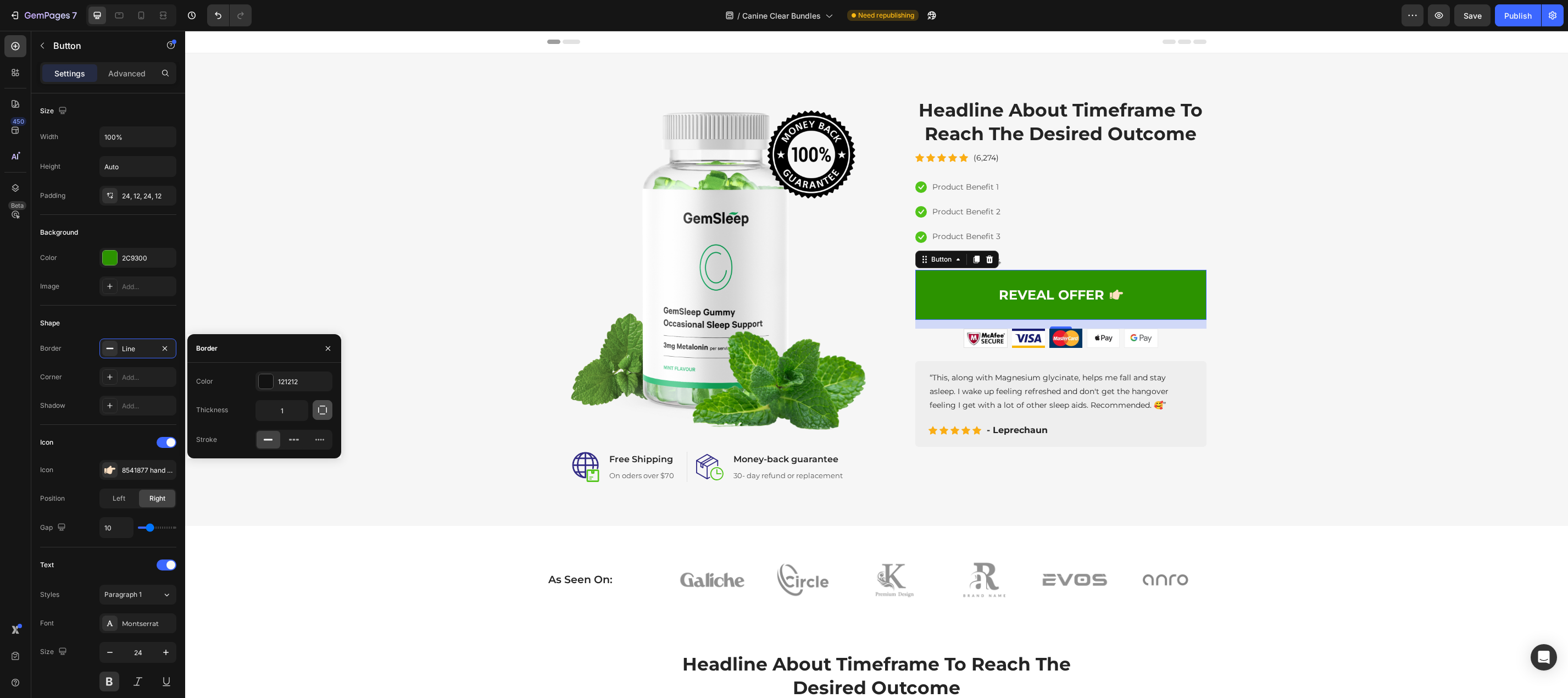
click at [322, 413] on icon "button" at bounding box center [322, 410] width 11 height 11
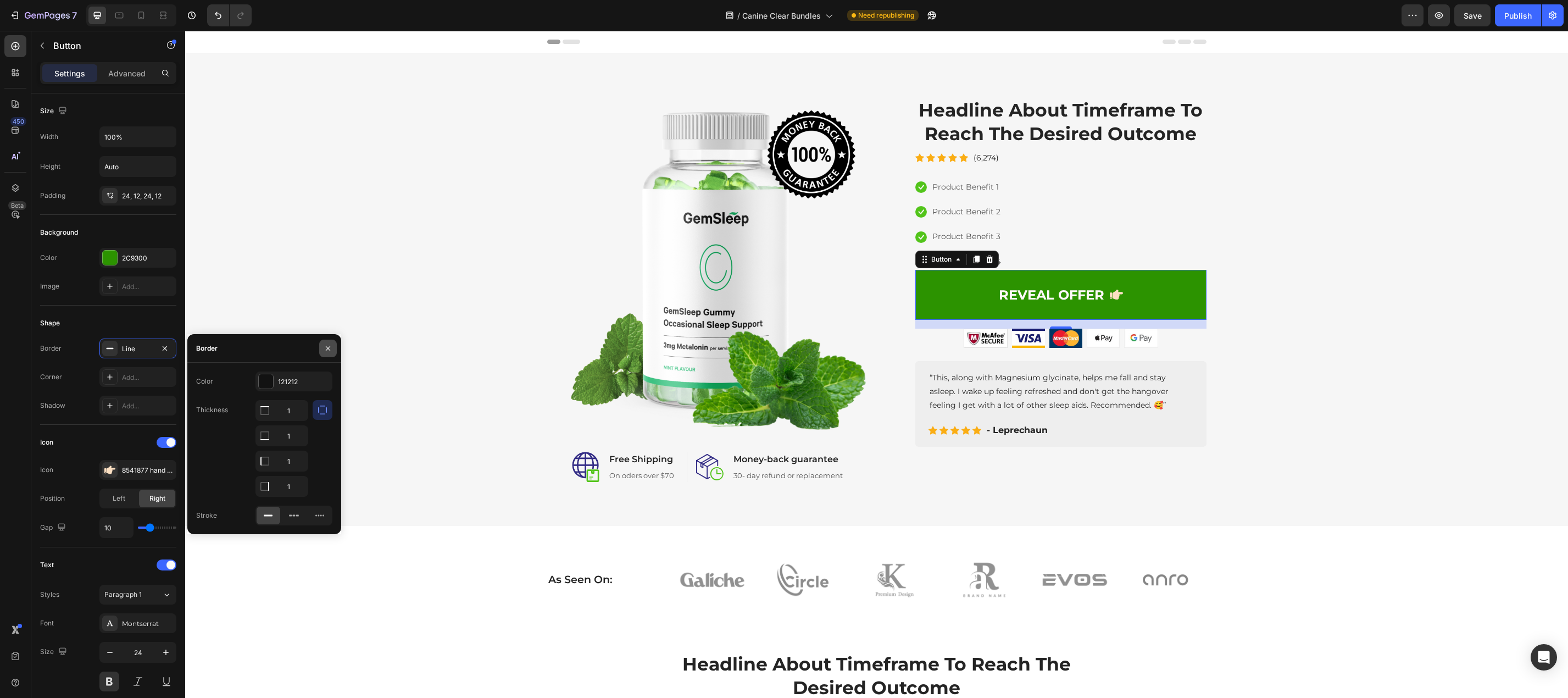
drag, startPoint x: 323, startPoint y: 352, endPoint x: 47, endPoint y: 329, distance: 277.0
click at [323, 352] on button "button" at bounding box center [328, 348] width 18 height 18
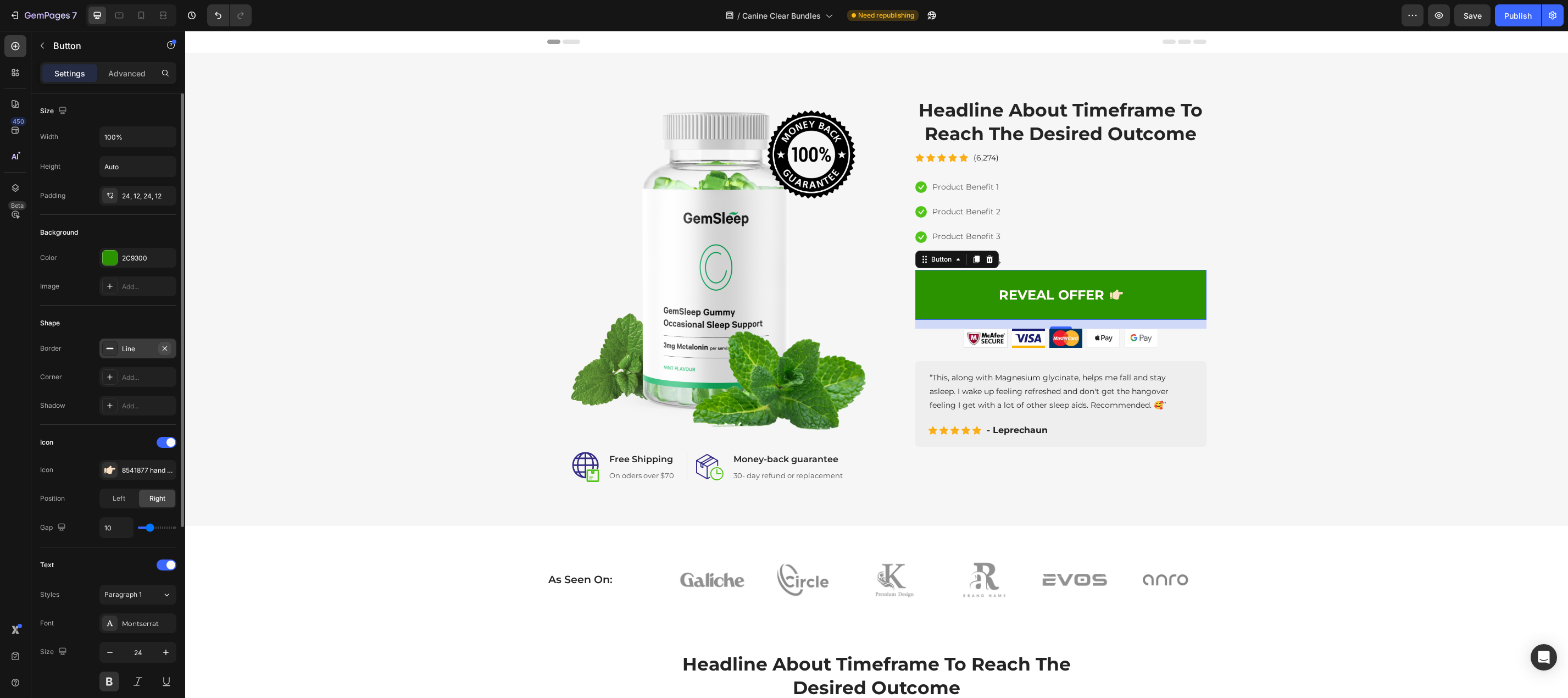
click at [165, 346] on icon "button" at bounding box center [164, 348] width 8 height 8
click at [119, 375] on div "Add..." at bounding box center [138, 377] width 77 height 20
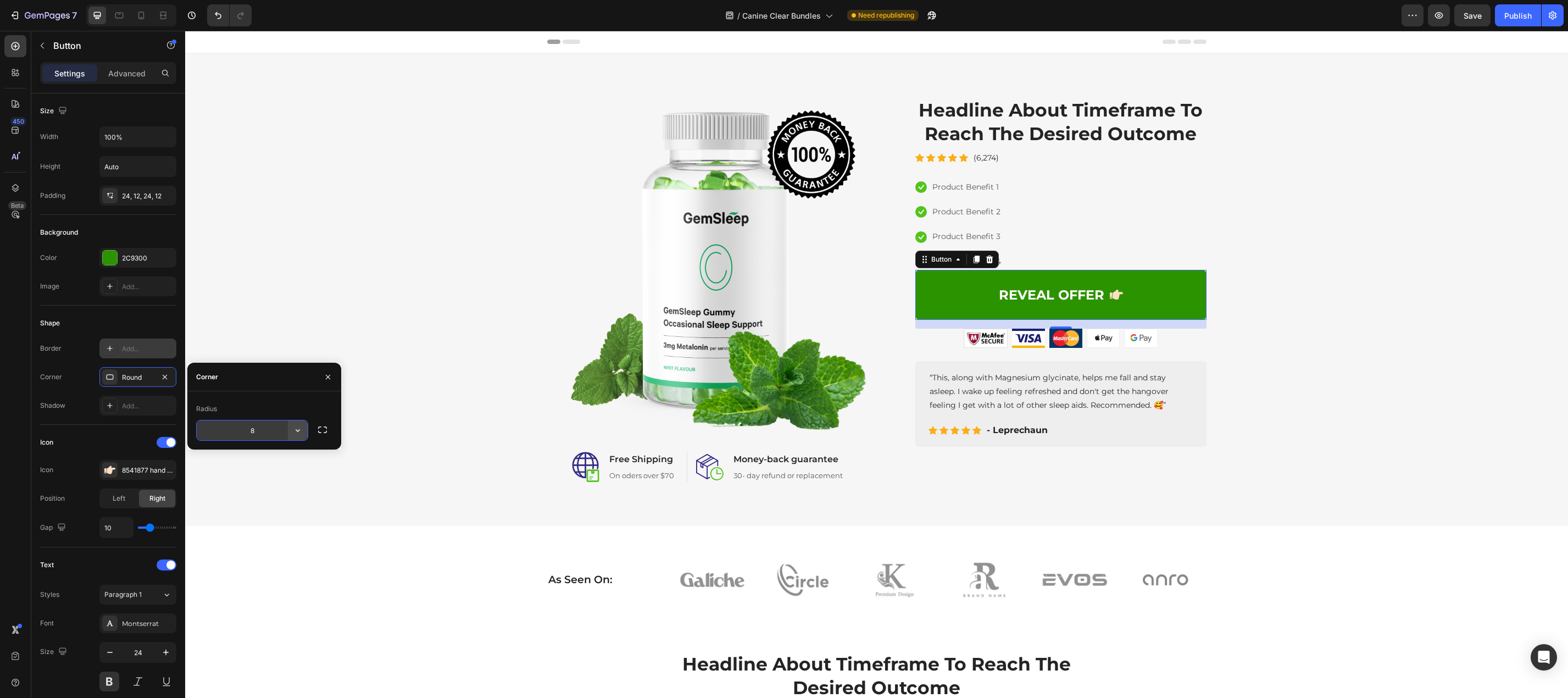
click at [294, 427] on icon "button" at bounding box center [298, 430] width 11 height 11
click at [294, 497] on icon at bounding box center [292, 500] width 8 height 7
type input "9999"
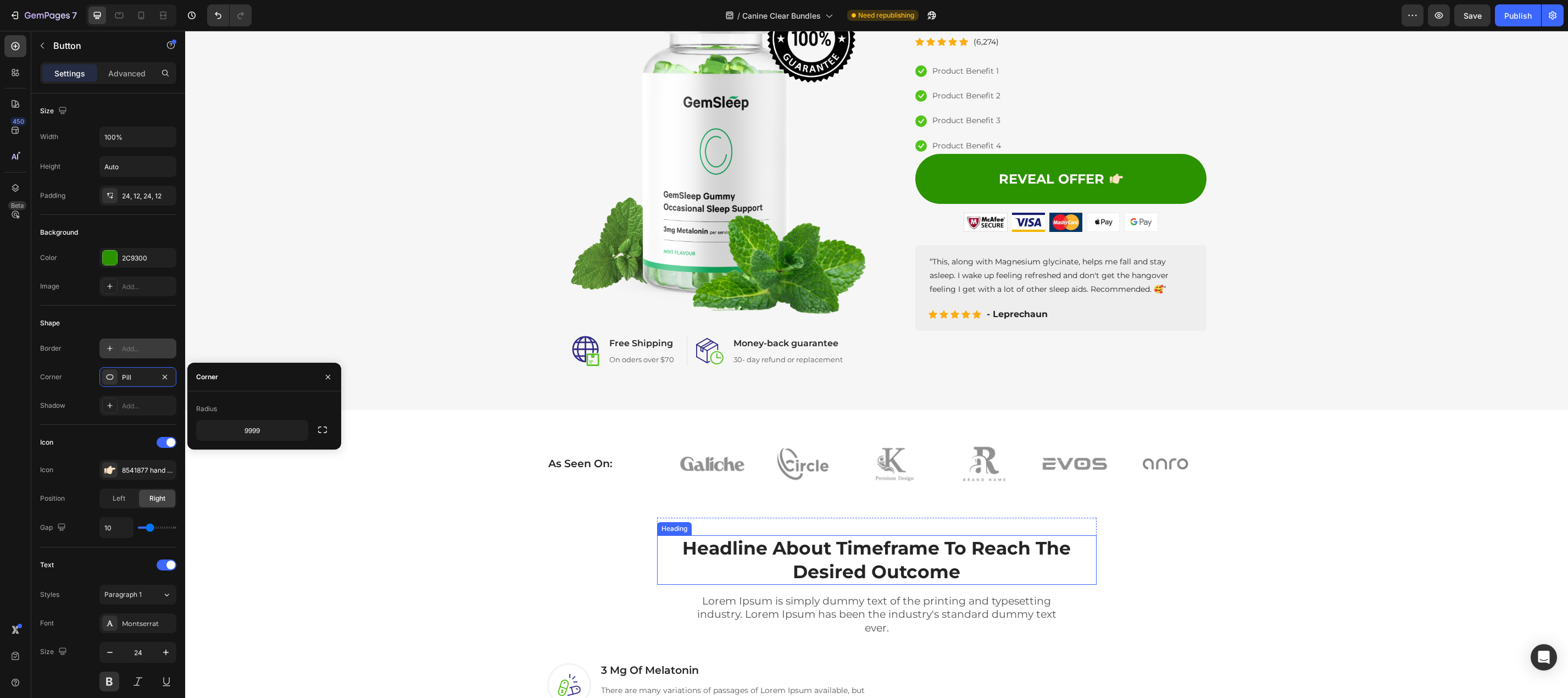
scroll to position [55, 0]
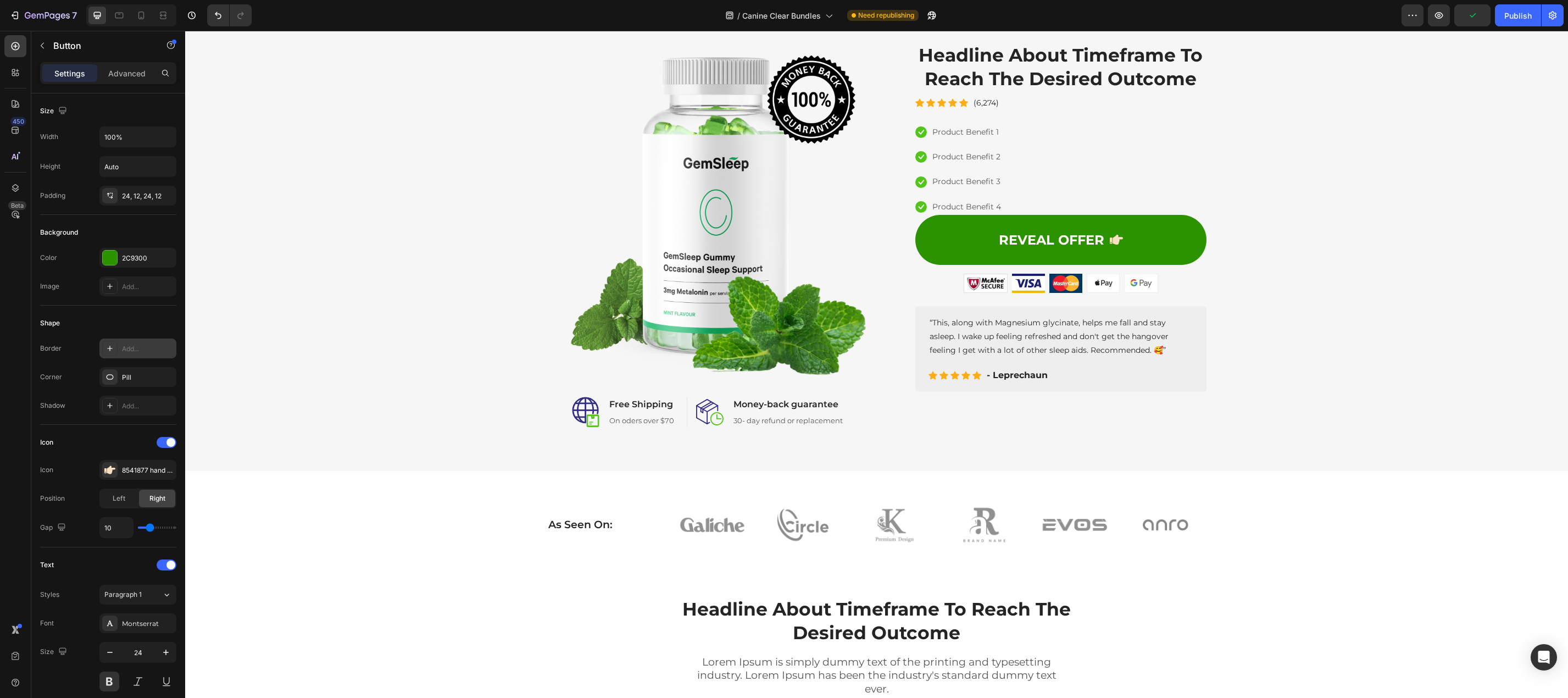
click at [959, 241] on link "REVEAL OFFER" at bounding box center [1061, 240] width 291 height 50
drag, startPoint x: 934, startPoint y: 240, endPoint x: 926, endPoint y: 240, distance: 8.0
click at [933, 240] on link "REVEAL OFFER" at bounding box center [1061, 240] width 291 height 50
click at [130, 346] on div "Add..." at bounding box center [147, 349] width 52 height 10
type input "1"
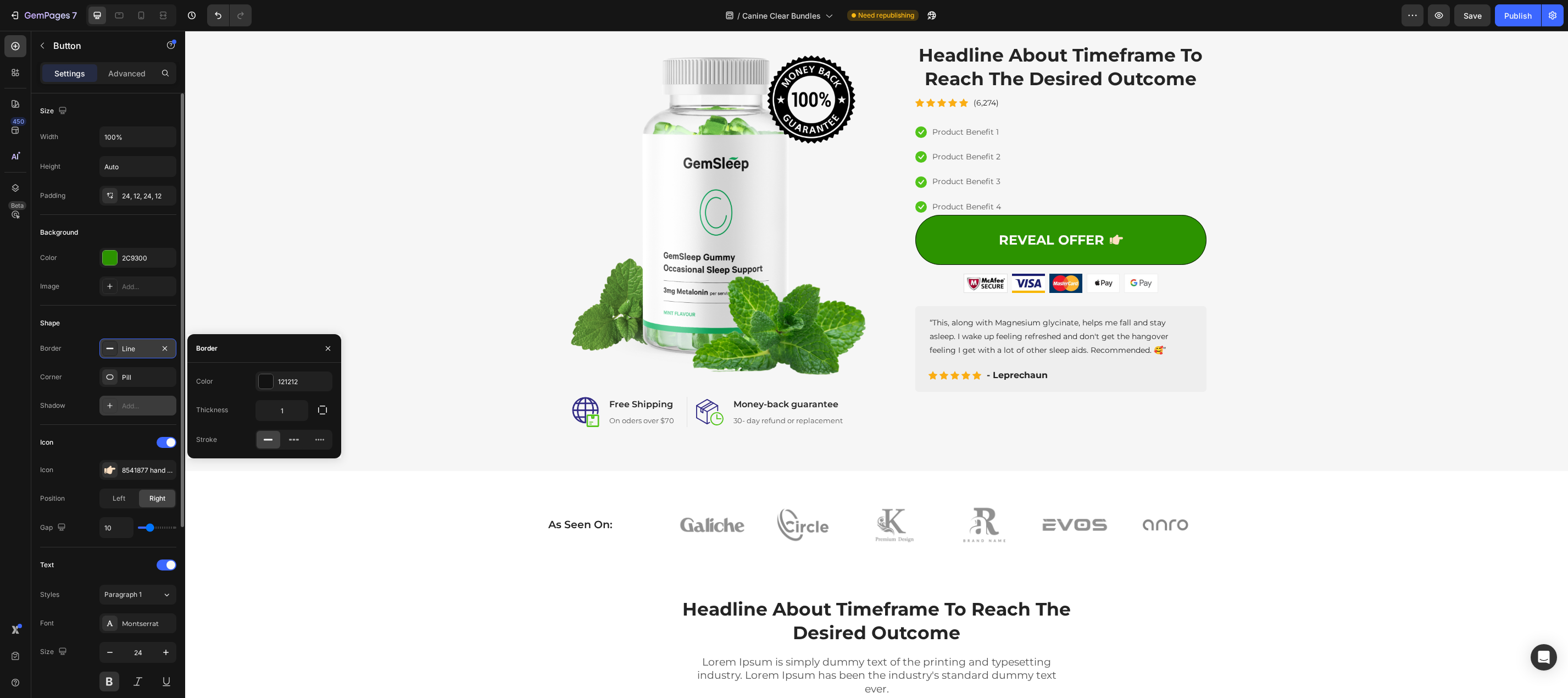
click at [123, 405] on div "Add..." at bounding box center [147, 406] width 52 height 10
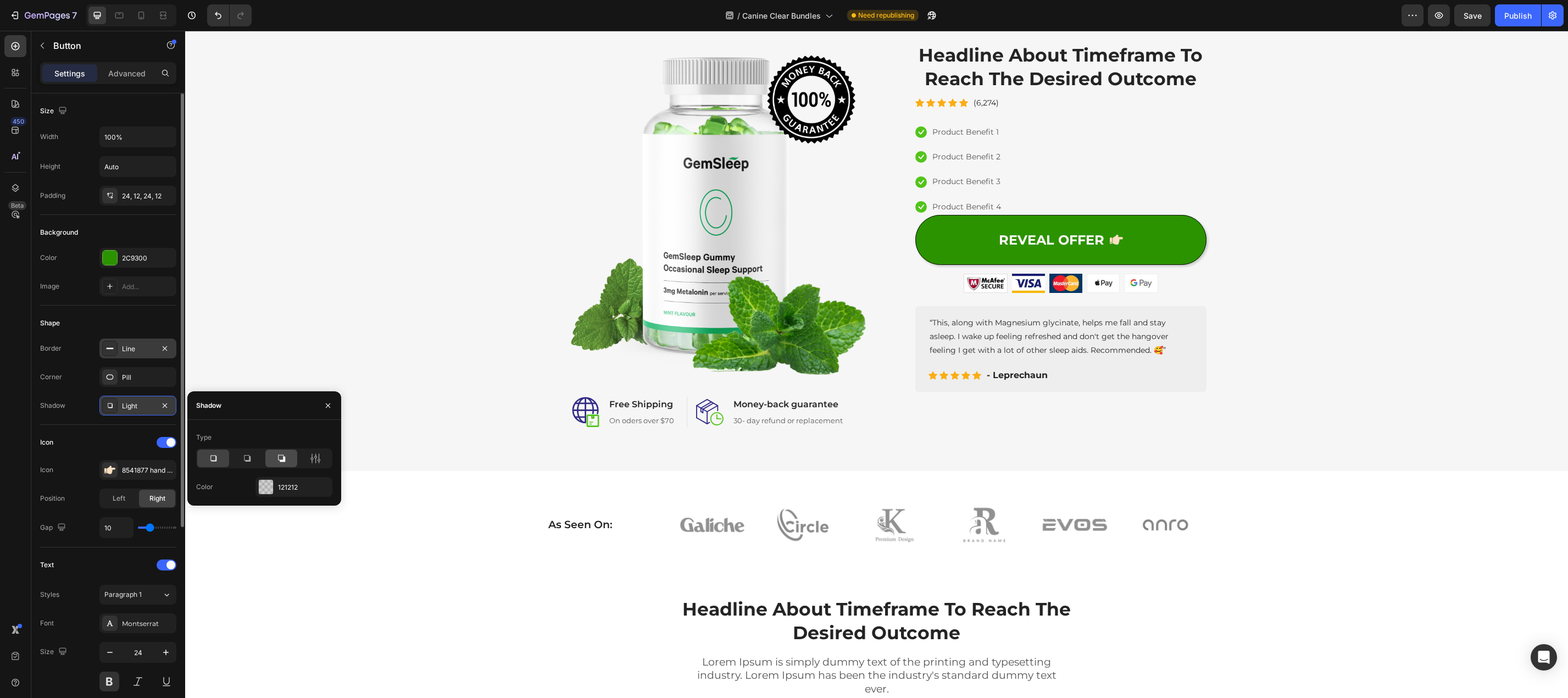
click at [280, 457] on icon at bounding box center [281, 458] width 11 height 11
click at [247, 455] on icon at bounding box center [247, 458] width 7 height 7
click at [265, 482] on div at bounding box center [266, 487] width 15 height 15
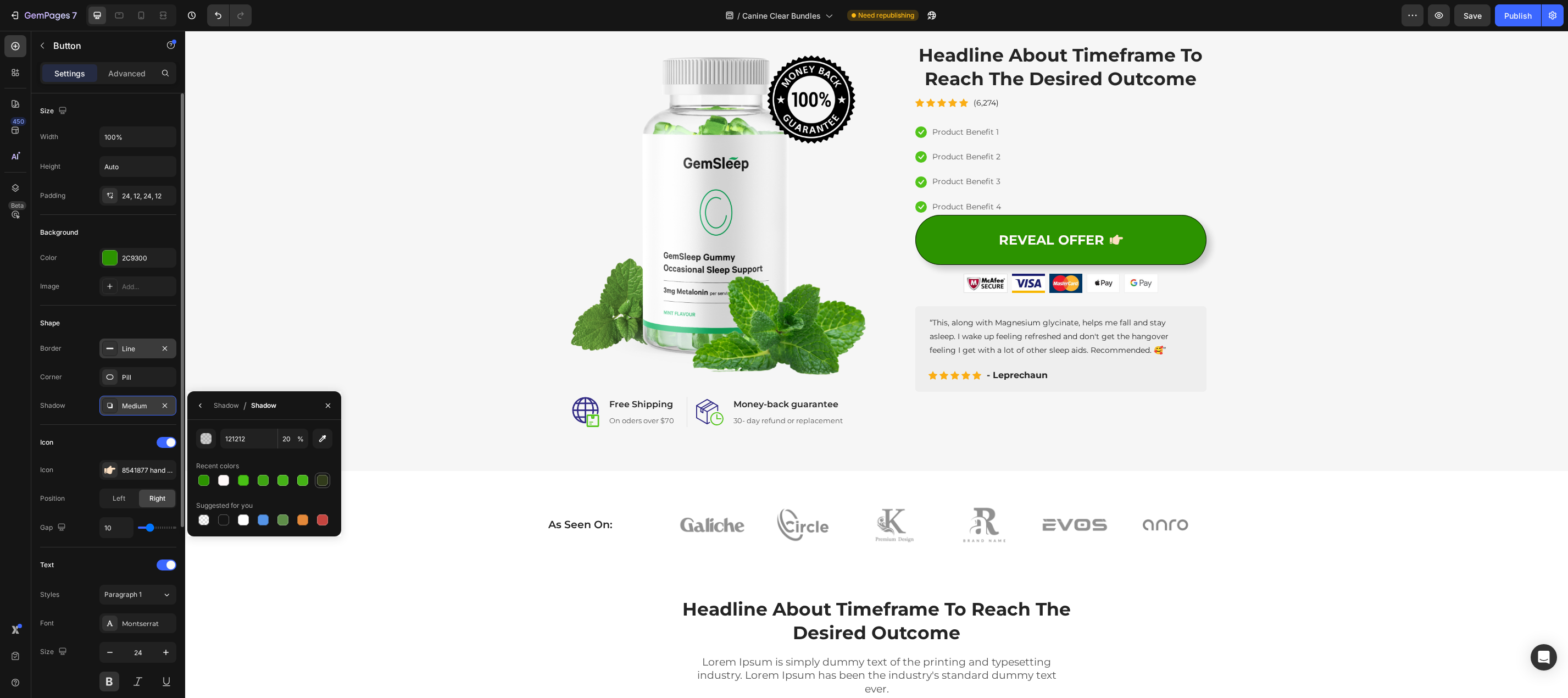
click at [326, 484] on div at bounding box center [322, 481] width 11 height 11
type input "313B1B"
type input "100"
click at [303, 518] on div at bounding box center [302, 520] width 11 height 11
click at [286, 519] on div at bounding box center [283, 520] width 11 height 11
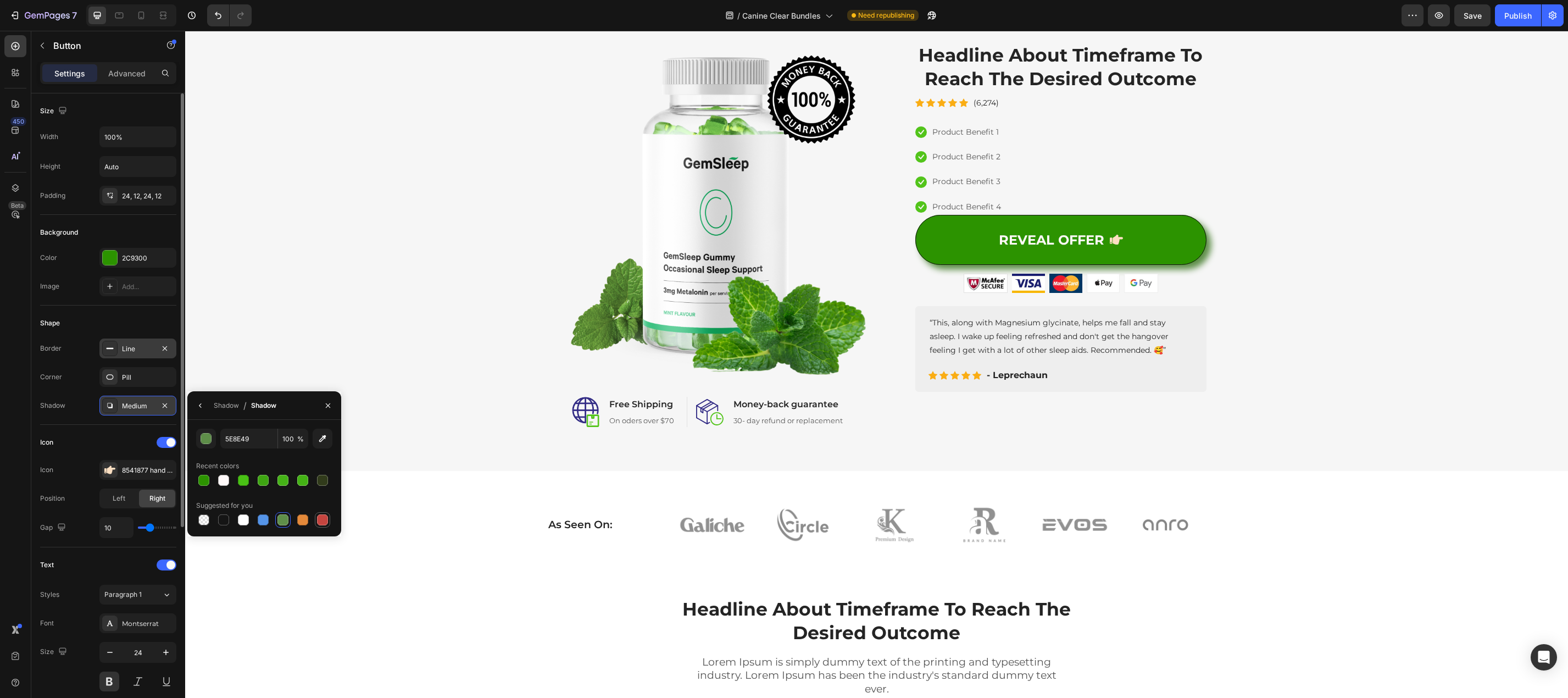
click at [323, 518] on div at bounding box center [322, 520] width 11 height 11
click at [305, 517] on div at bounding box center [302, 520] width 11 height 11
click at [264, 518] on div at bounding box center [263, 520] width 11 height 11
click at [305, 521] on div at bounding box center [302, 520] width 11 height 11
type input "E4893A"
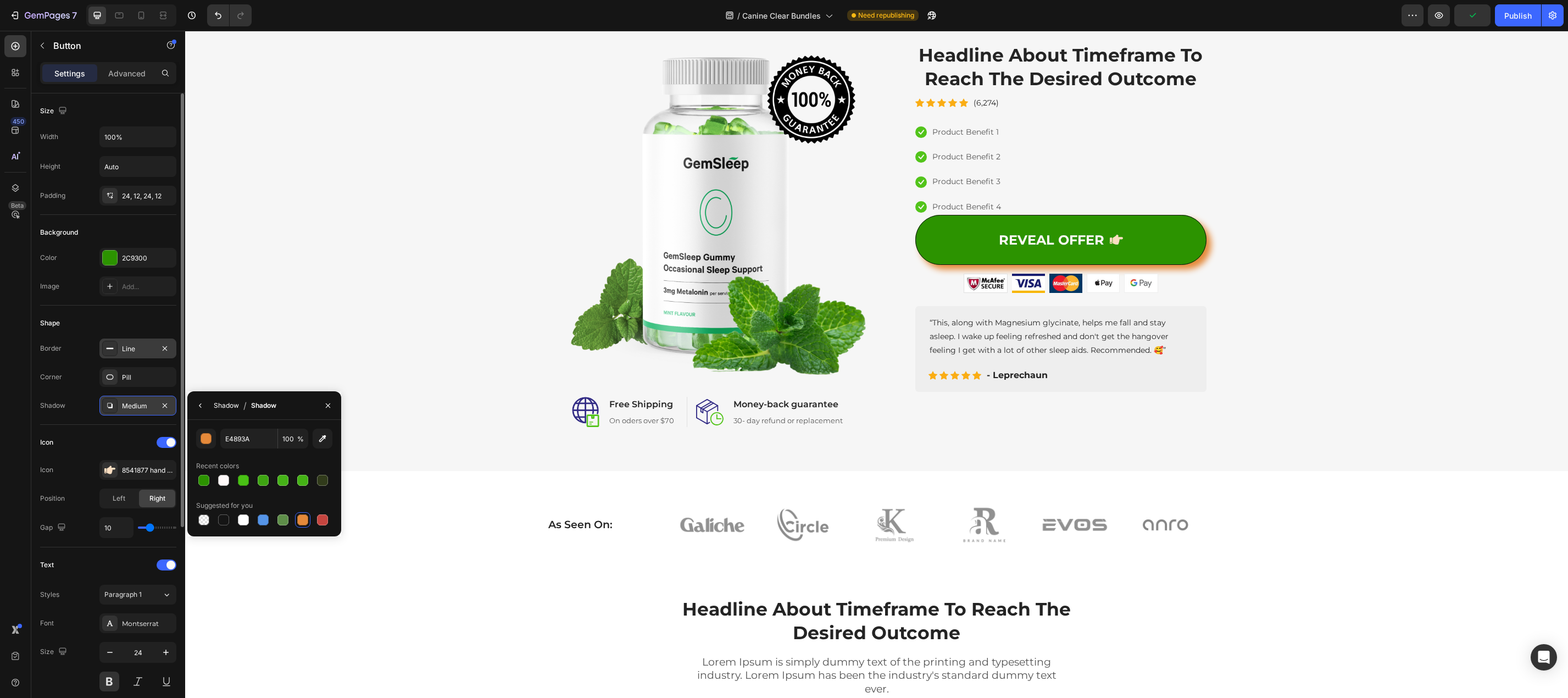
click at [214, 403] on div "Shadow" at bounding box center [226, 405] width 25 height 10
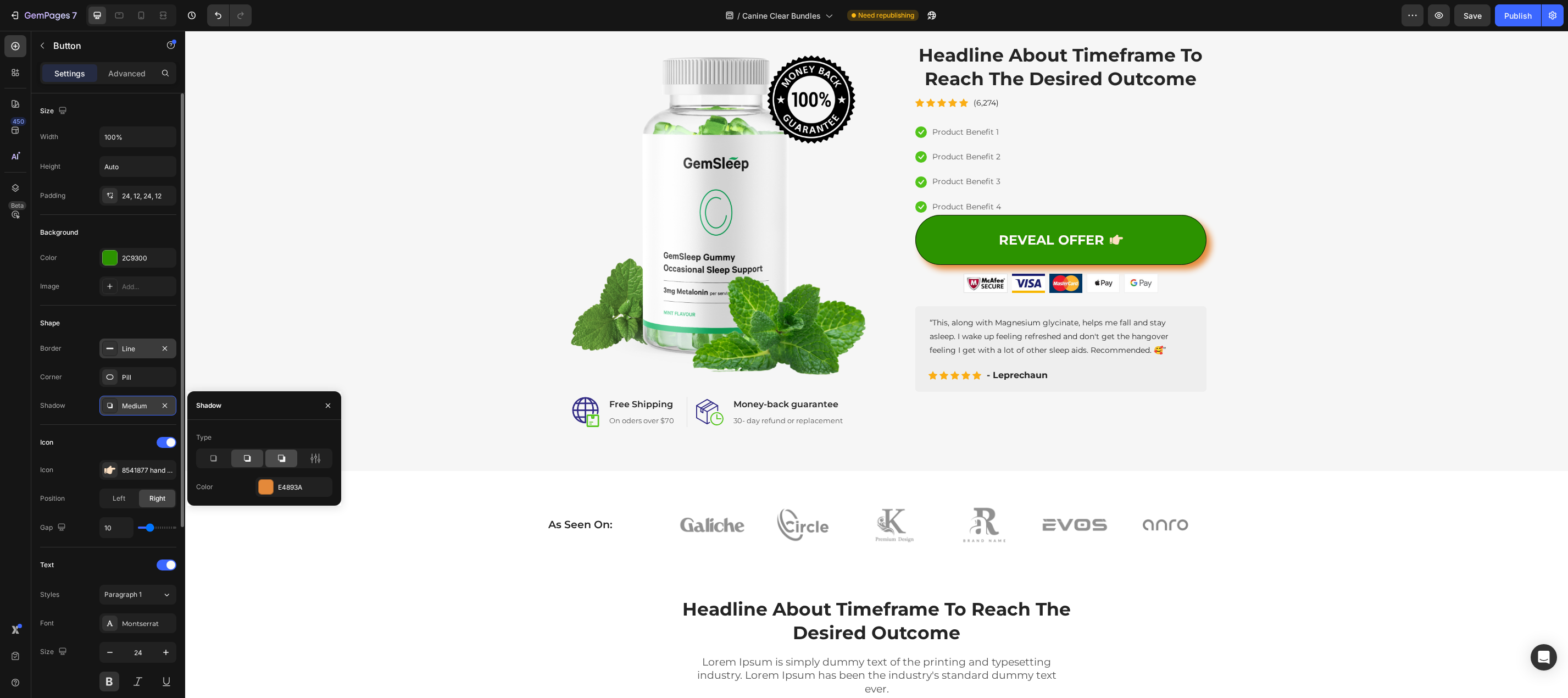
click at [286, 457] on icon at bounding box center [281, 458] width 11 height 11
click at [217, 460] on icon at bounding box center [213, 458] width 11 height 11
click at [245, 458] on icon at bounding box center [247, 458] width 11 height 11
click at [318, 458] on icon at bounding box center [315, 458] width 11 height 11
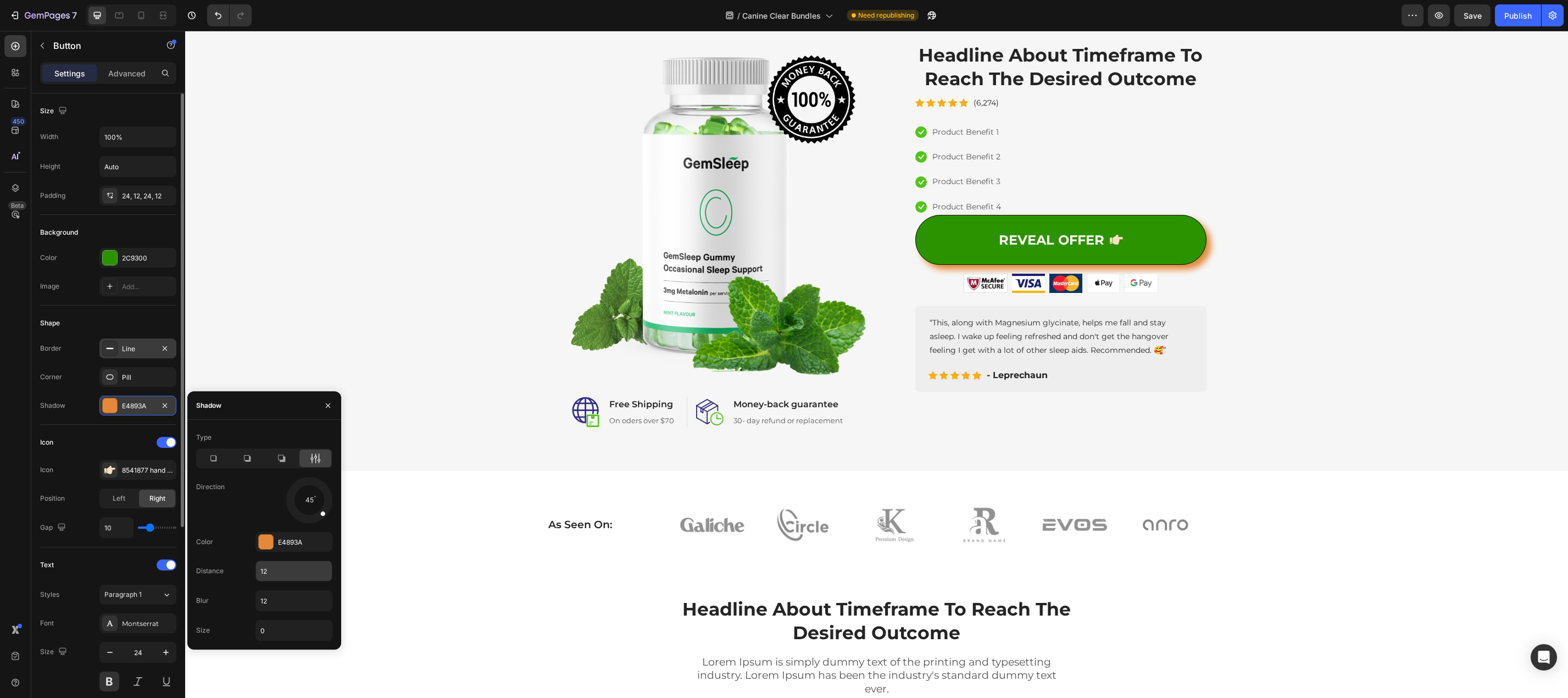
click at [268, 572] on input "12" at bounding box center [294, 572] width 76 height 20
type input "7"
type input "5"
type input "2"
type input "3"
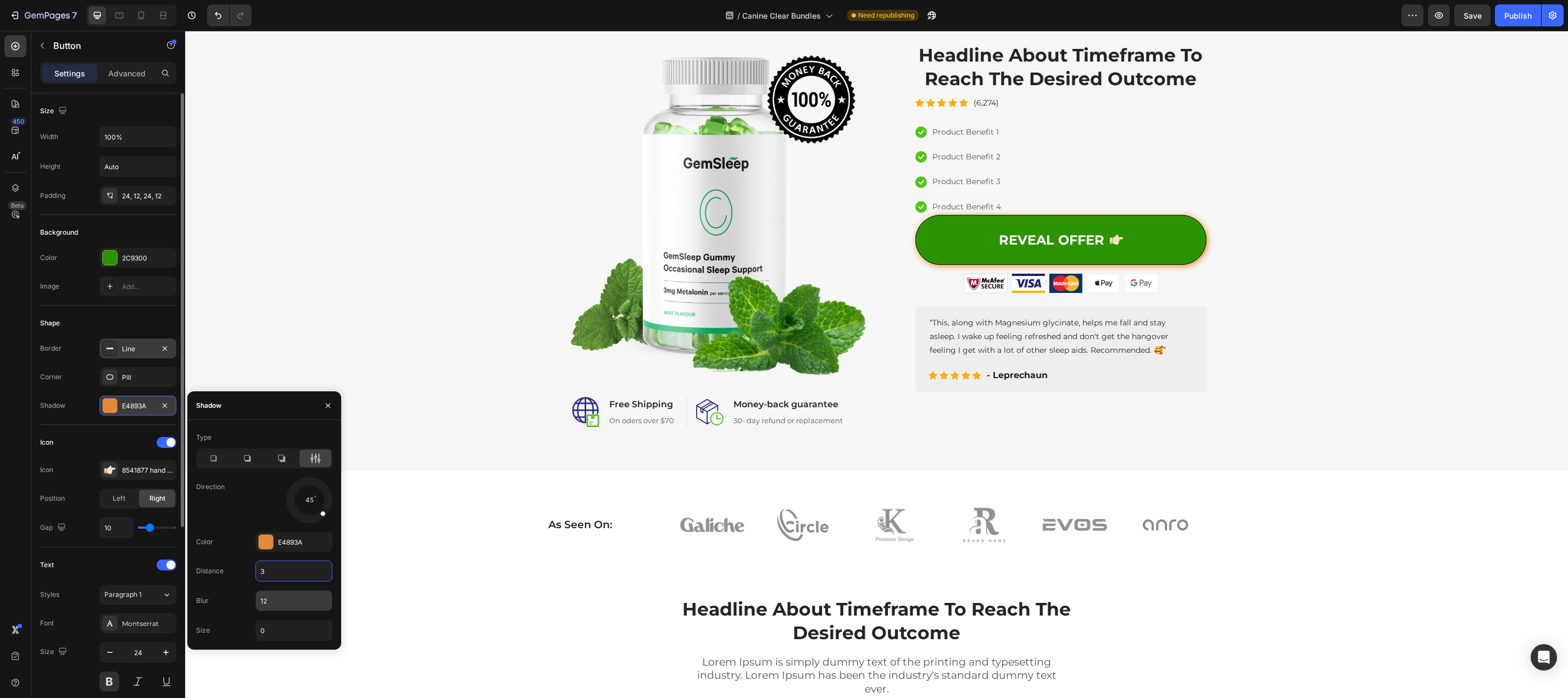
click at [278, 597] on input "12" at bounding box center [294, 601] width 76 height 20
type input "5"
type input "10"
type input "5"
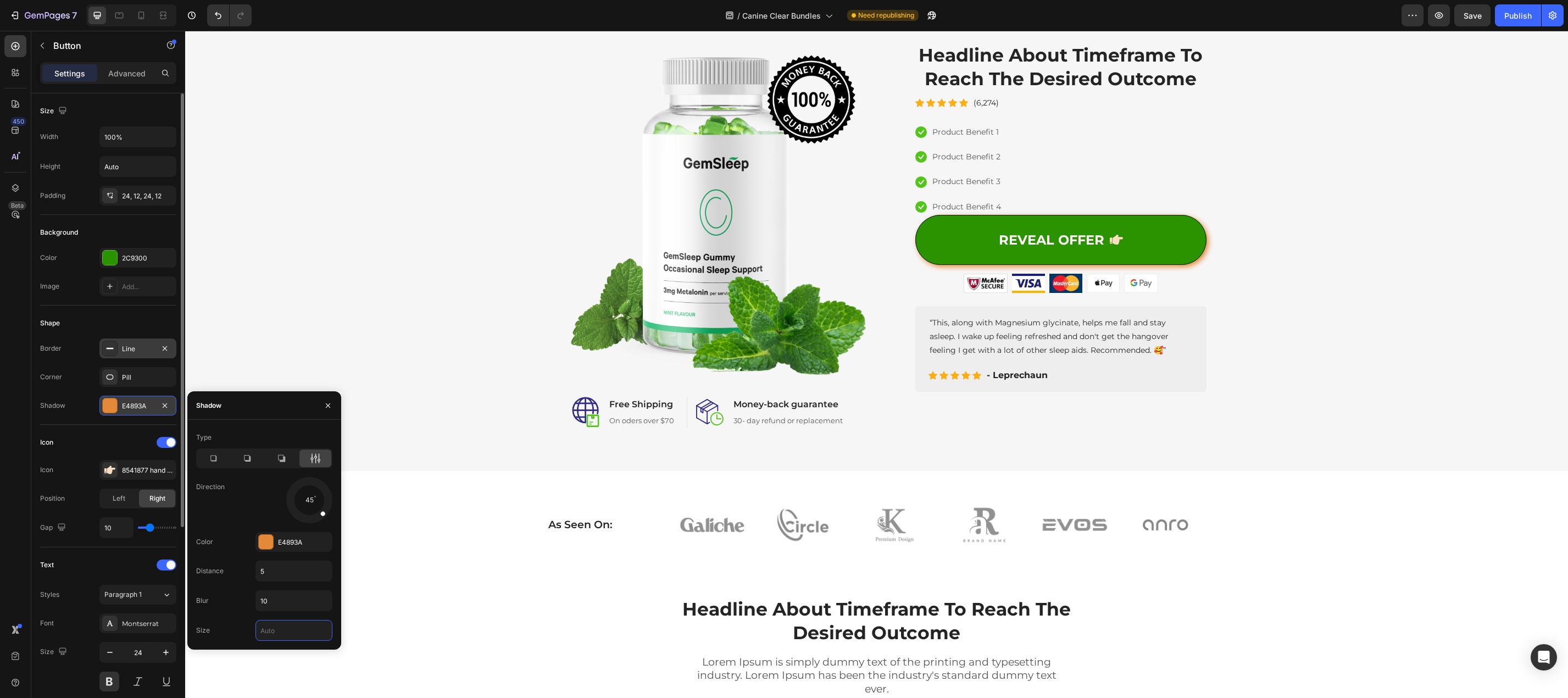
type input "2"
type input "1"
click at [217, 457] on icon at bounding box center [214, 459] width 6 height 6
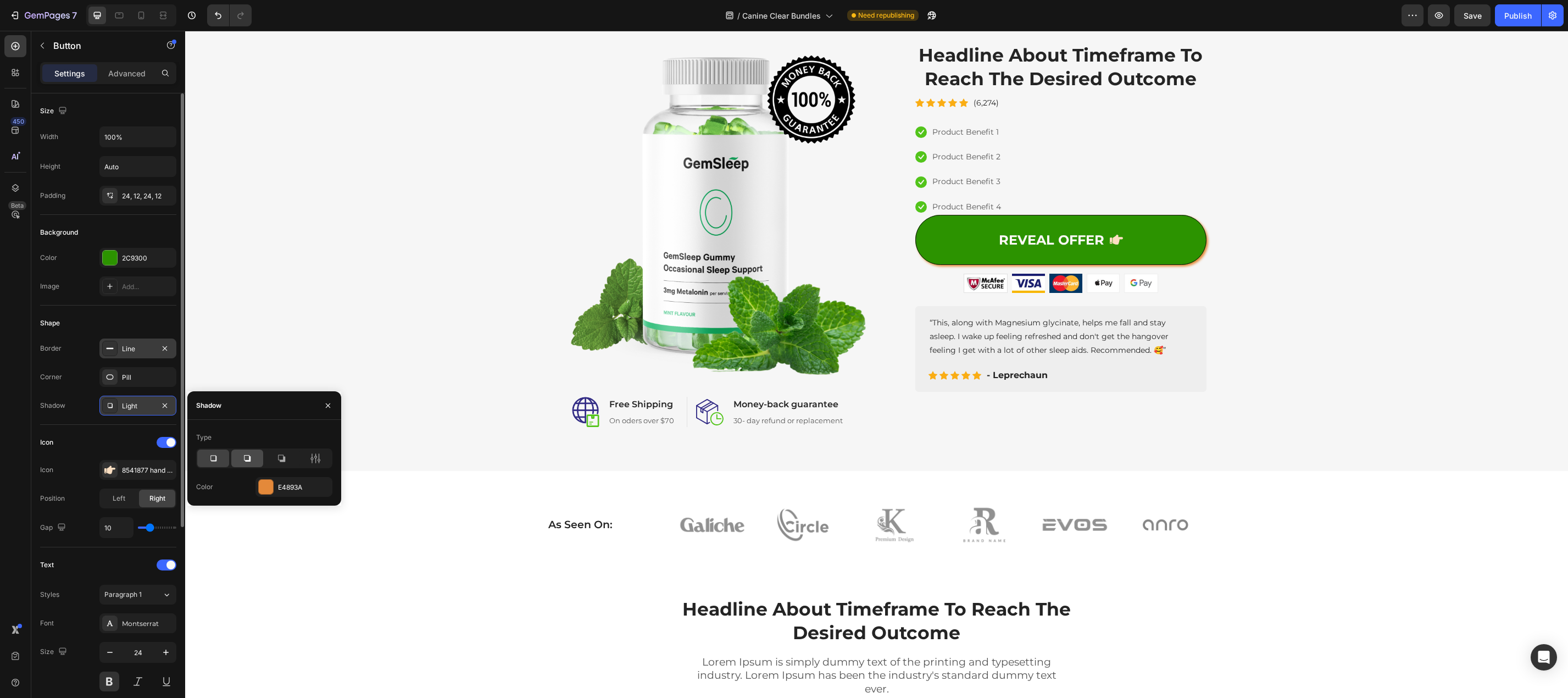
click at [246, 457] on icon at bounding box center [247, 458] width 11 height 11
click at [318, 455] on icon at bounding box center [315, 458] width 11 height 11
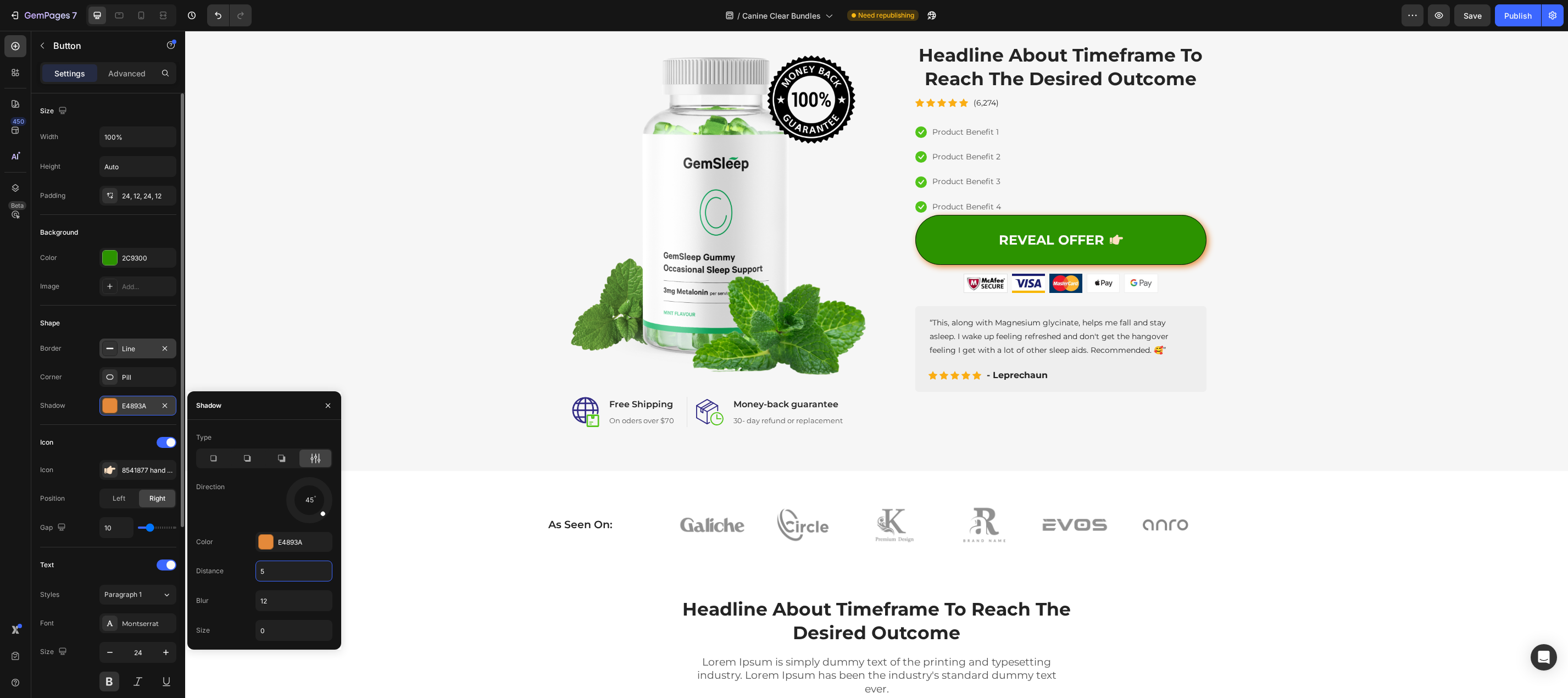
type input "5"
type input "7"
click at [273, 628] on input "0" at bounding box center [294, 630] width 76 height 20
type input "2"
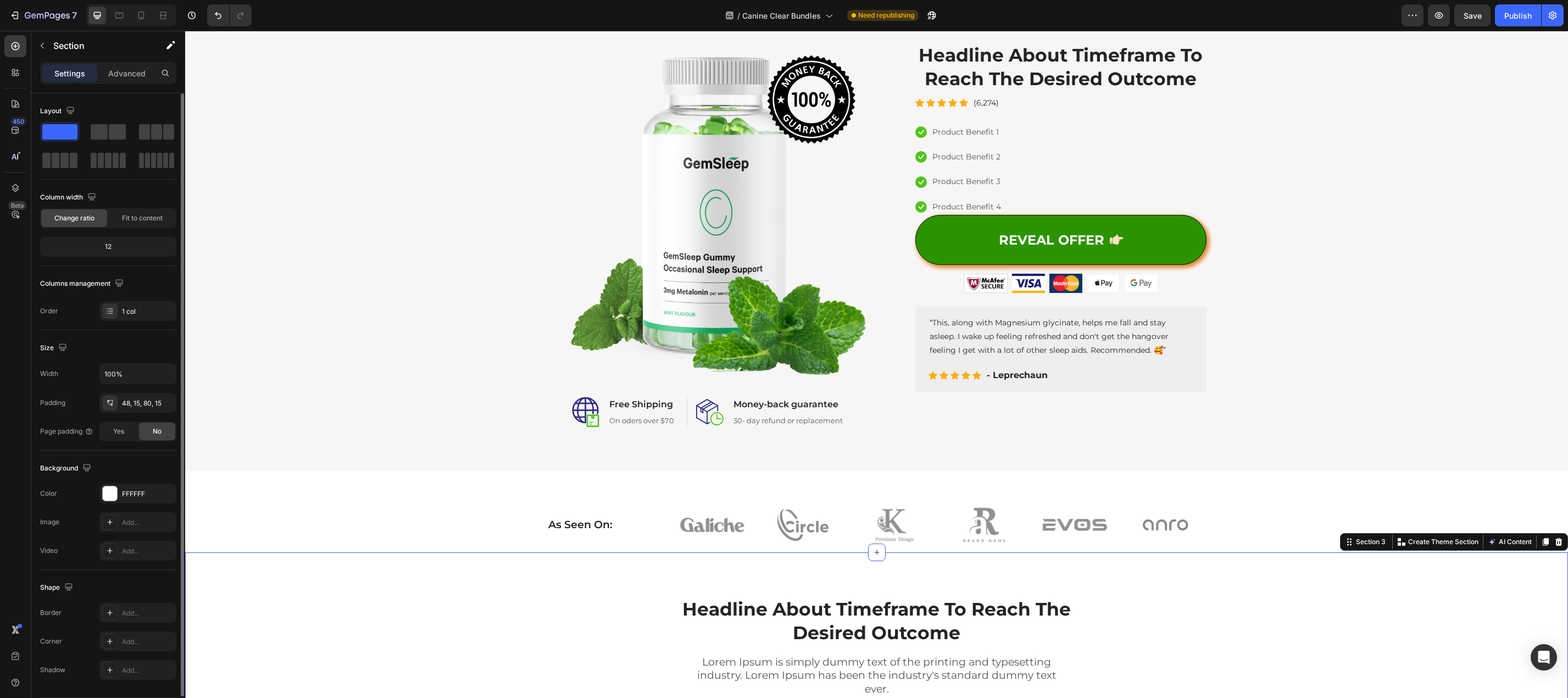
drag, startPoint x: 1514, startPoint y: 17, endPoint x: 1509, endPoint y: 29, distance: 13.0
click at [1514, 17] on div "Publish" at bounding box center [1518, 15] width 28 height 12
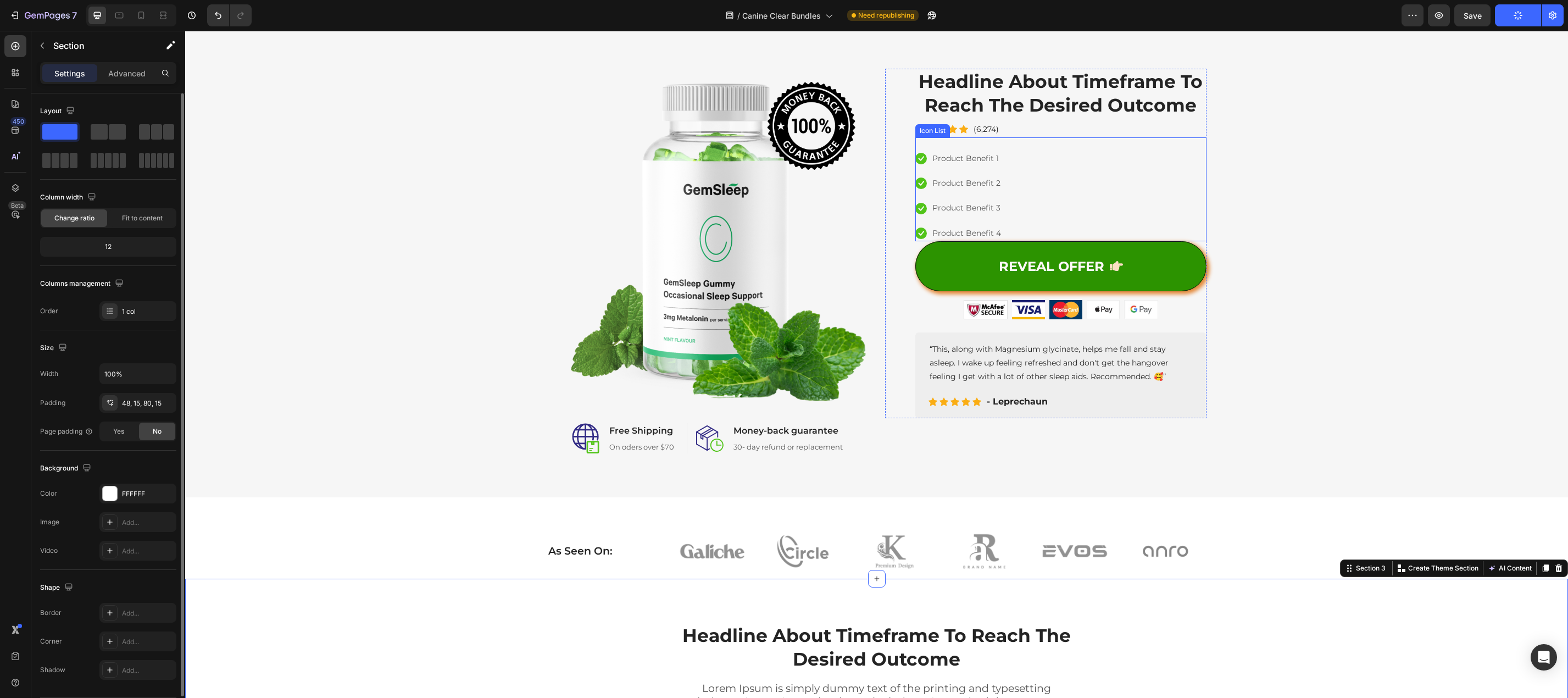
scroll to position [0, 0]
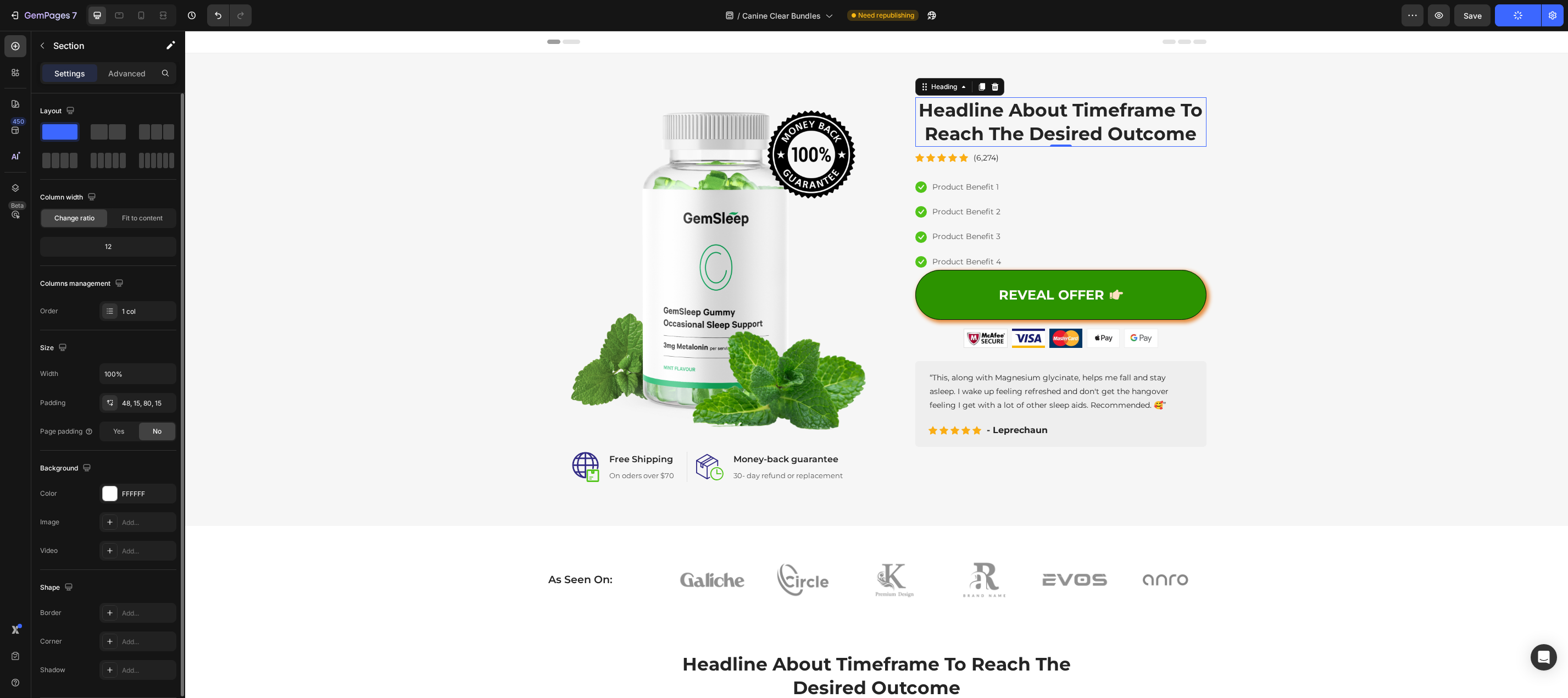
click at [1063, 137] on p "Headline About Timeframe To Reach The Desired Outcome" at bounding box center [1061, 122] width 289 height 47
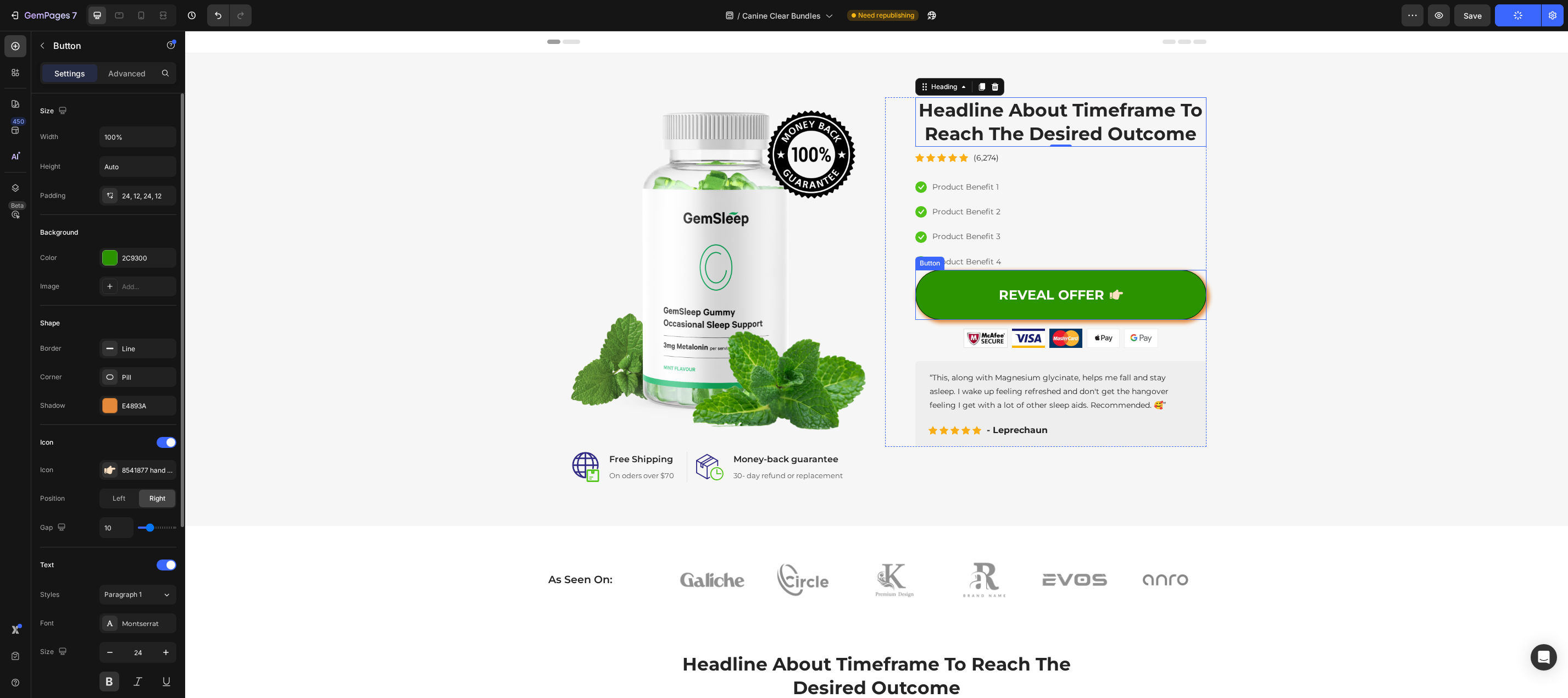
click at [1177, 297] on link "REVEAL OFFER" at bounding box center [1061, 295] width 291 height 50
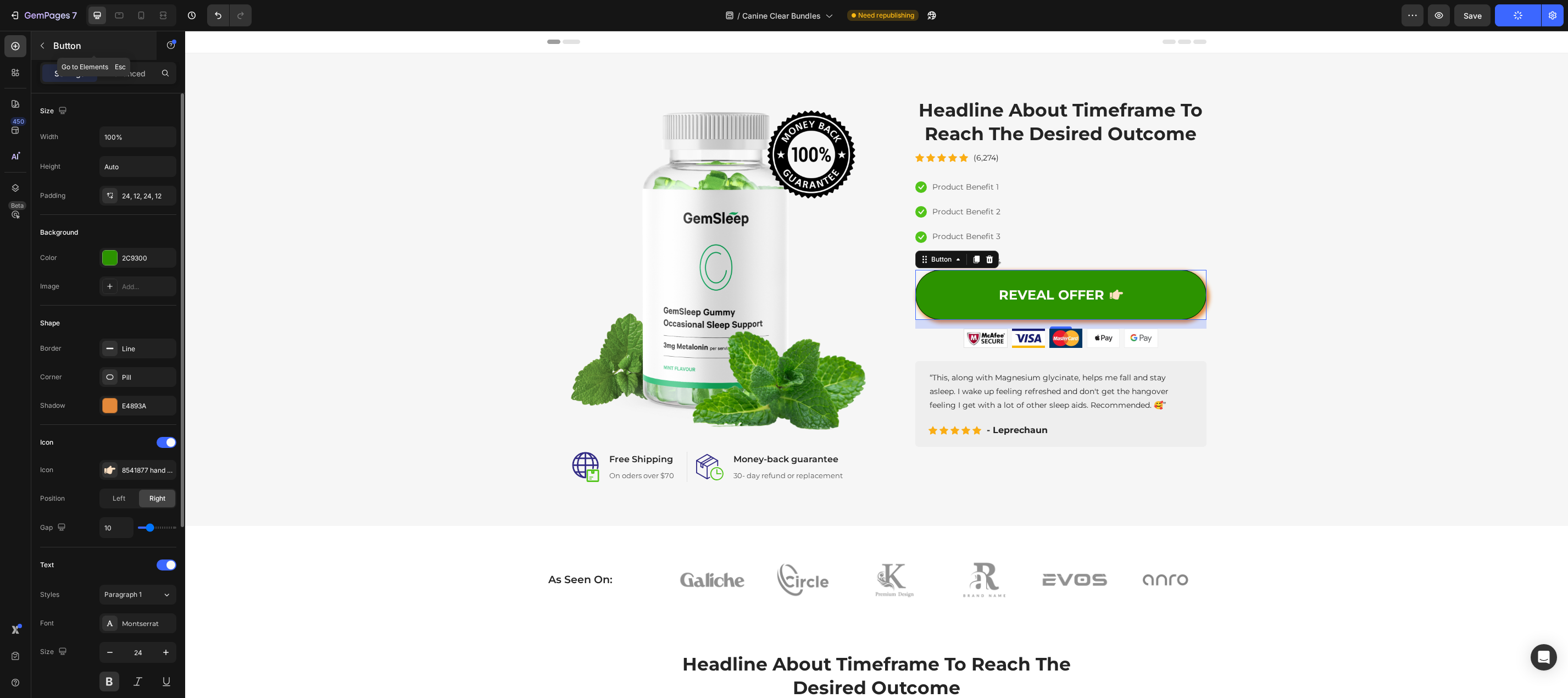
click at [49, 45] on button "button" at bounding box center [42, 46] width 18 height 18
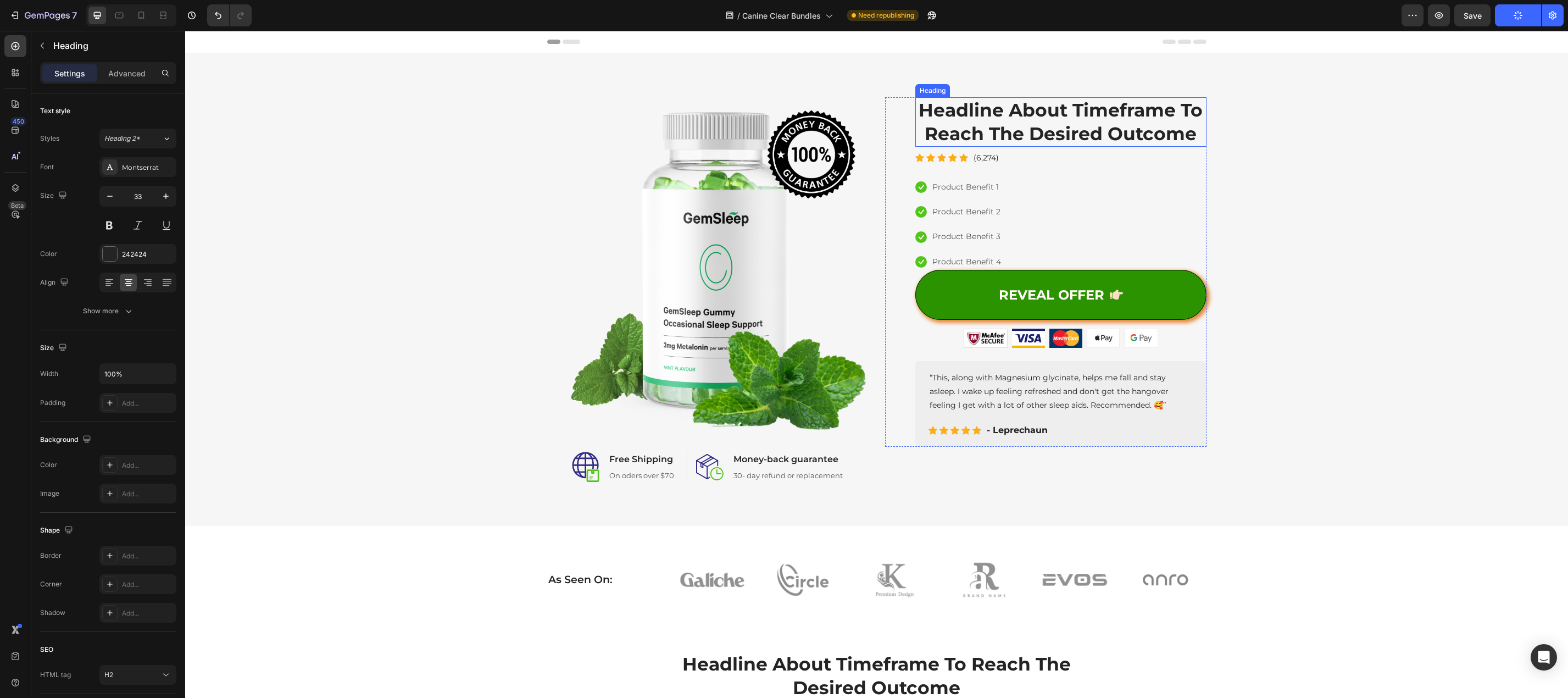
click at [977, 104] on p "Headline About Timeframe To Reach The Desired Outcome" at bounding box center [1061, 122] width 289 height 47
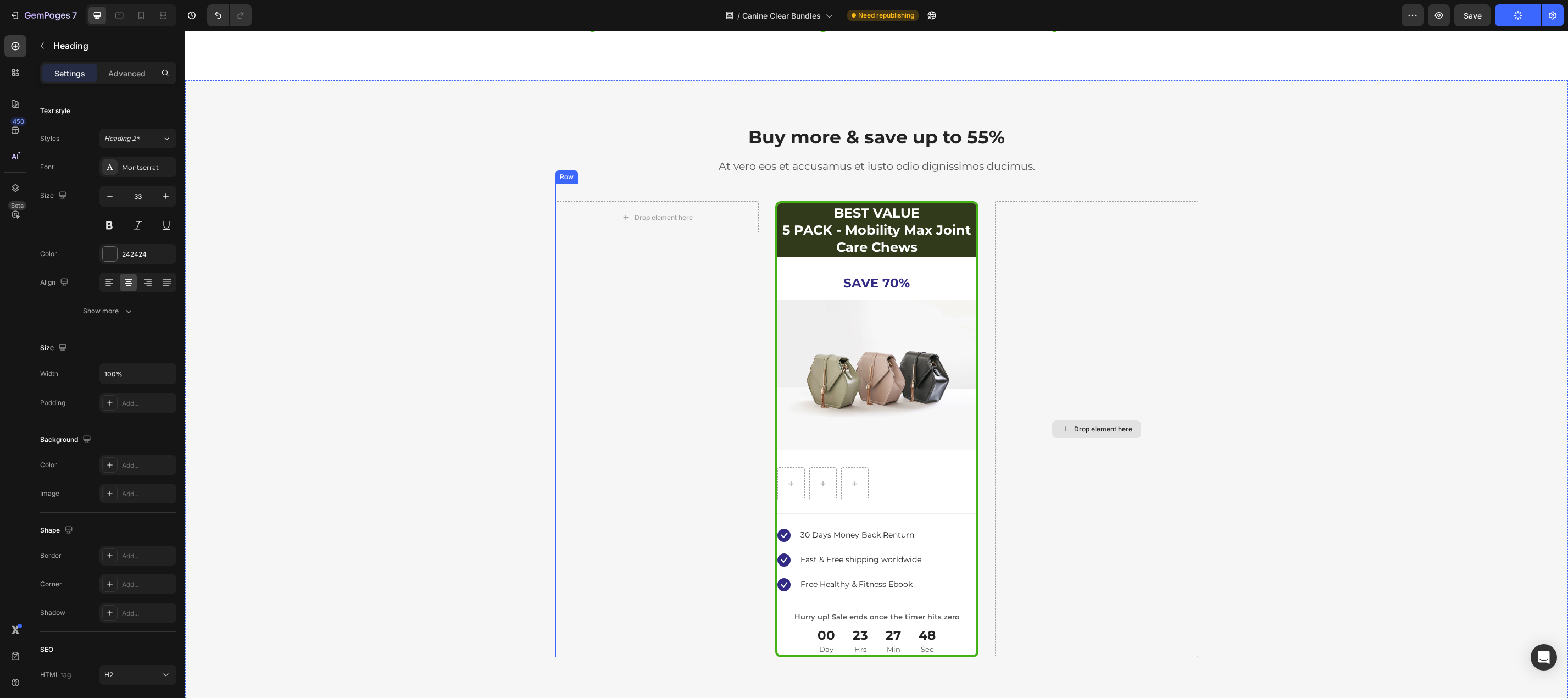
scroll to position [2528, 0]
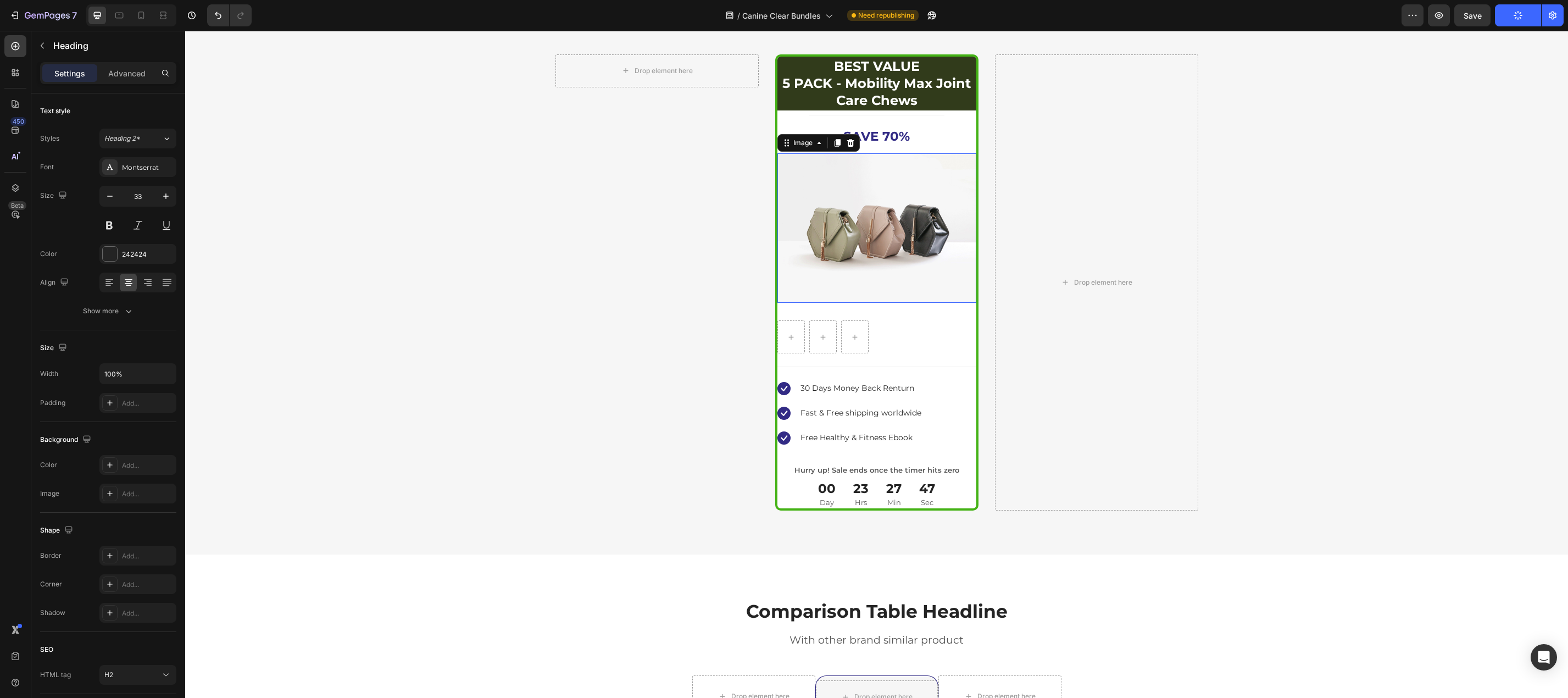
click at [857, 221] on img at bounding box center [877, 228] width 199 height 150
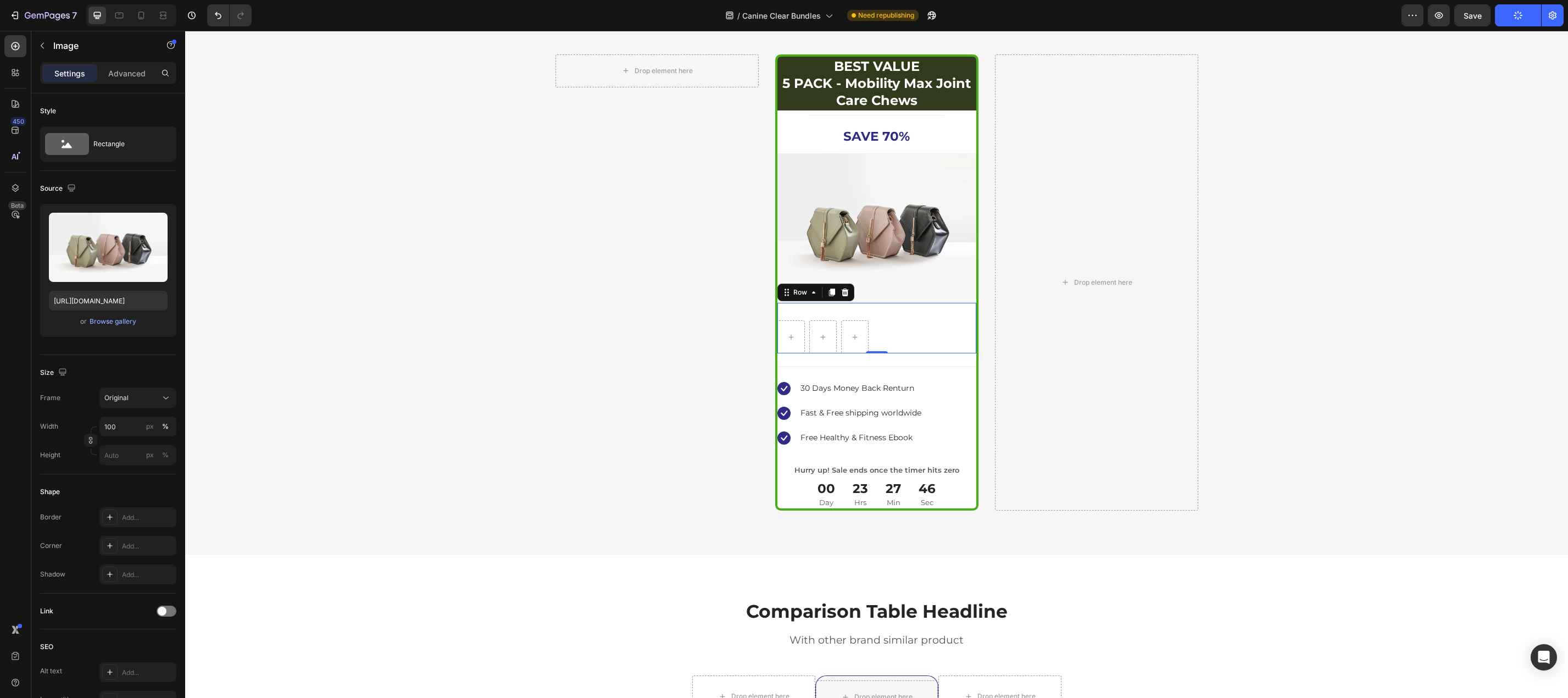
click at [880, 342] on div "Row 0" at bounding box center [877, 329] width 199 height 51
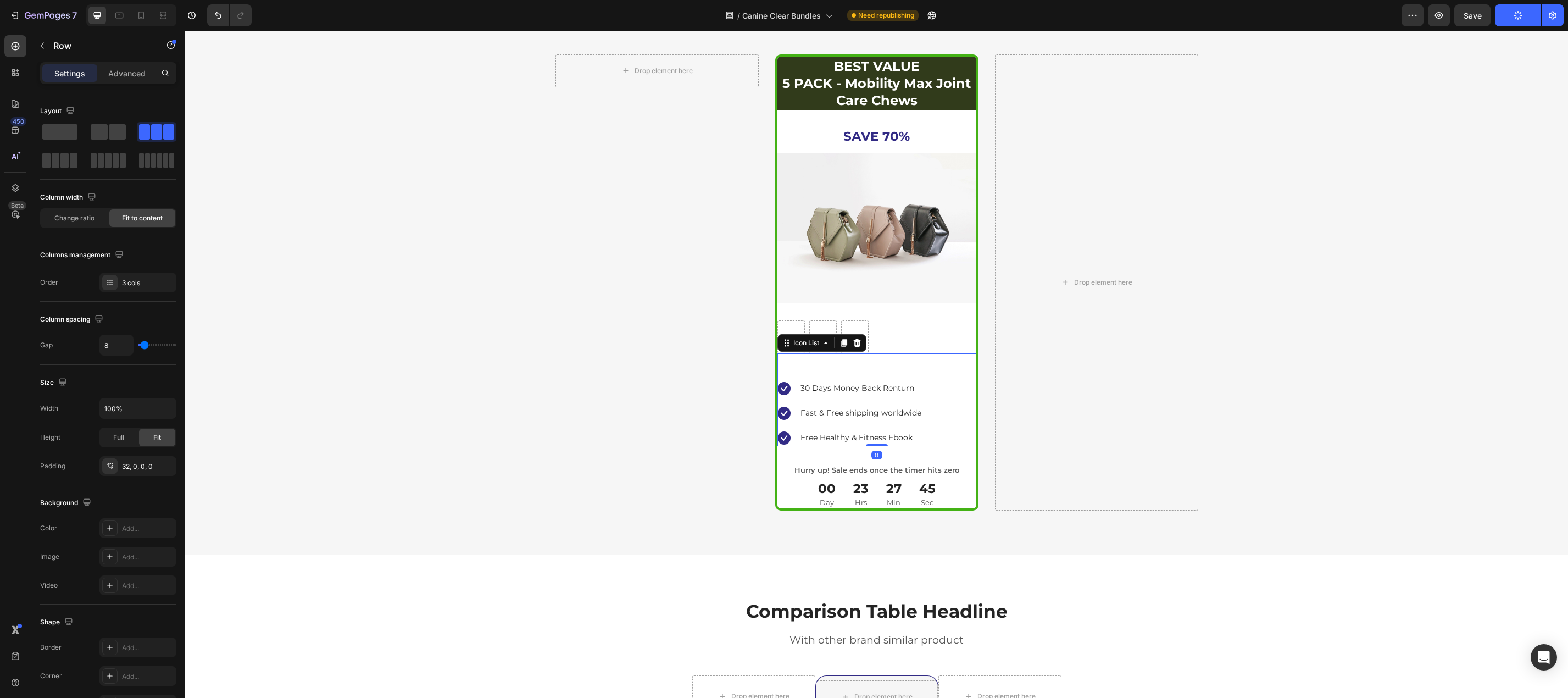
click at [890, 400] on ul "Icon 30 Days Money Back Renturn Text block Icon Fast & Free shipping worldwide …" at bounding box center [850, 413] width 145 height 66
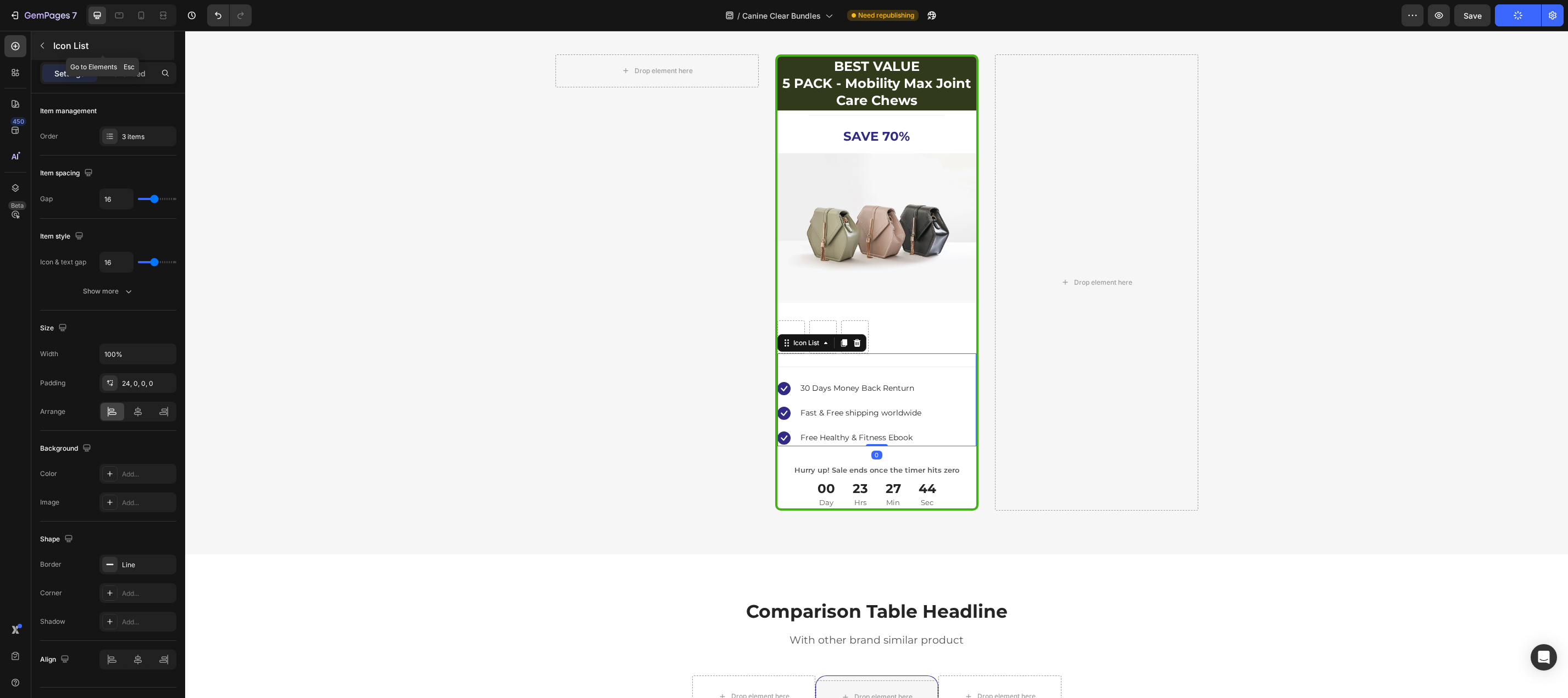
click at [45, 43] on icon "button" at bounding box center [42, 45] width 8 height 8
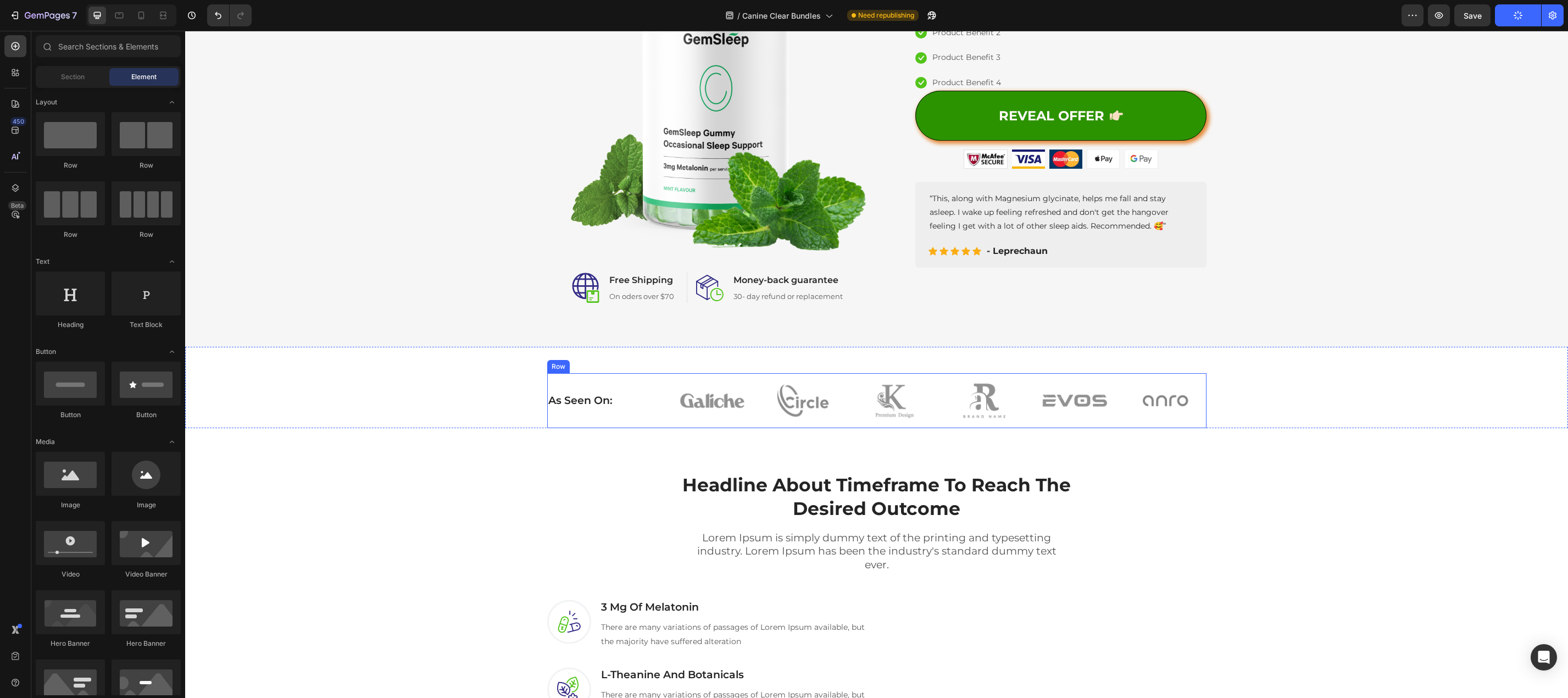
scroll to position [0, 0]
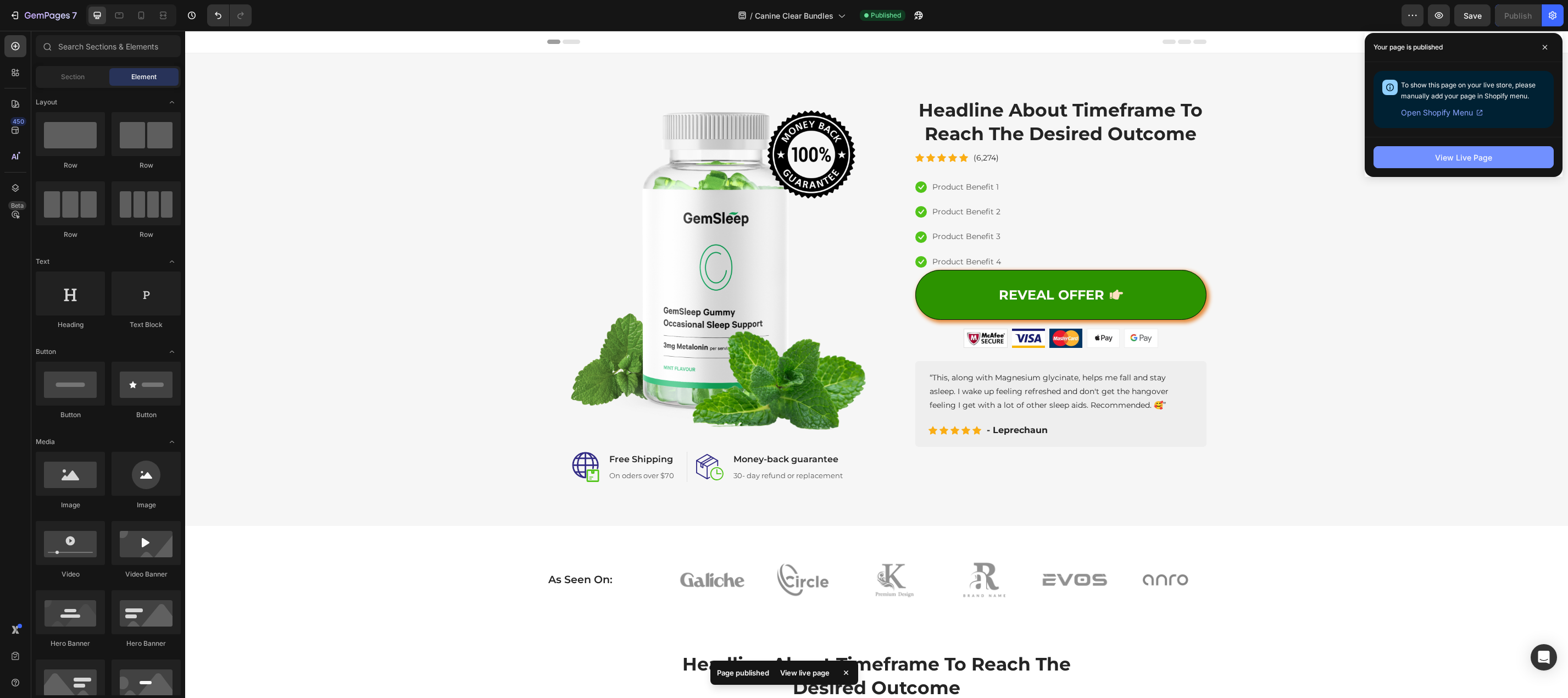
click at [1466, 156] on div "View Live Page" at bounding box center [1463, 157] width 57 height 12
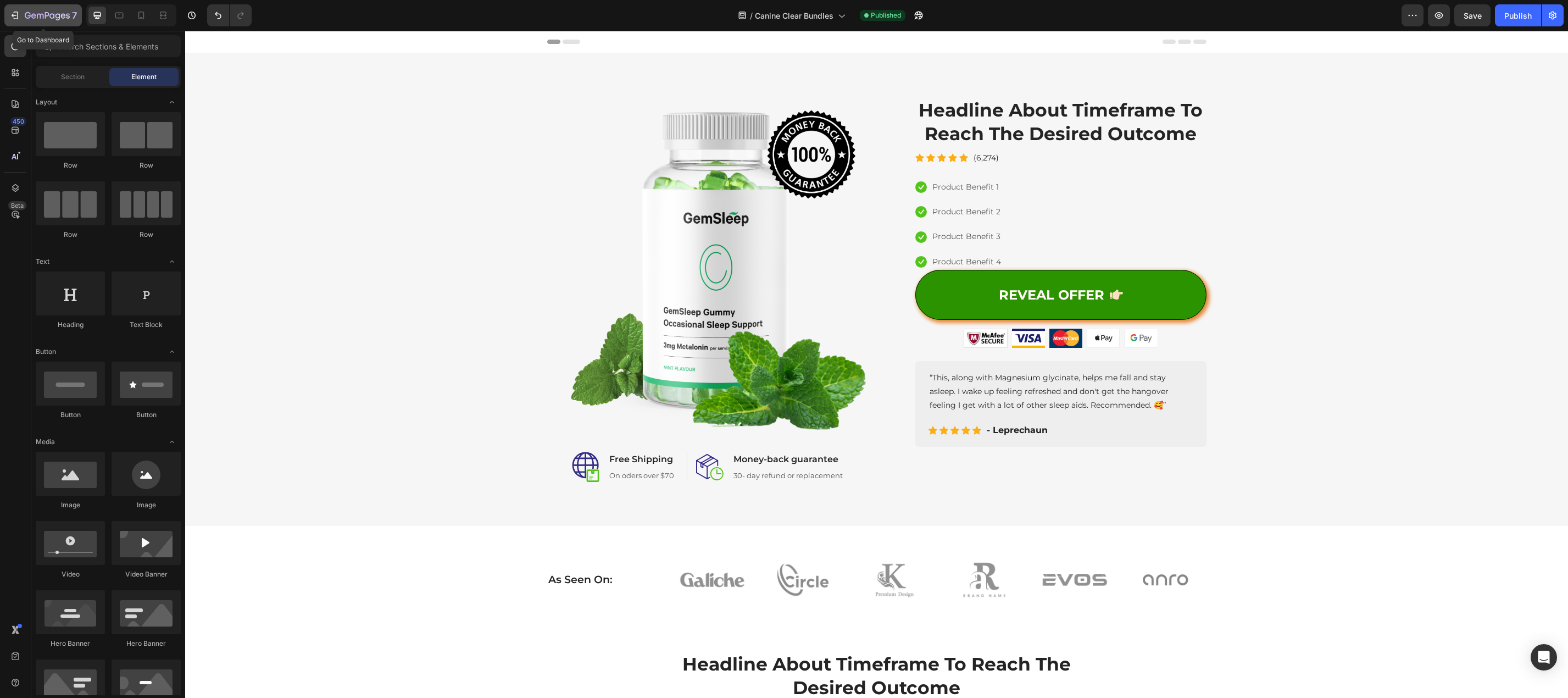
click at [22, 15] on div "7" at bounding box center [43, 15] width 68 height 13
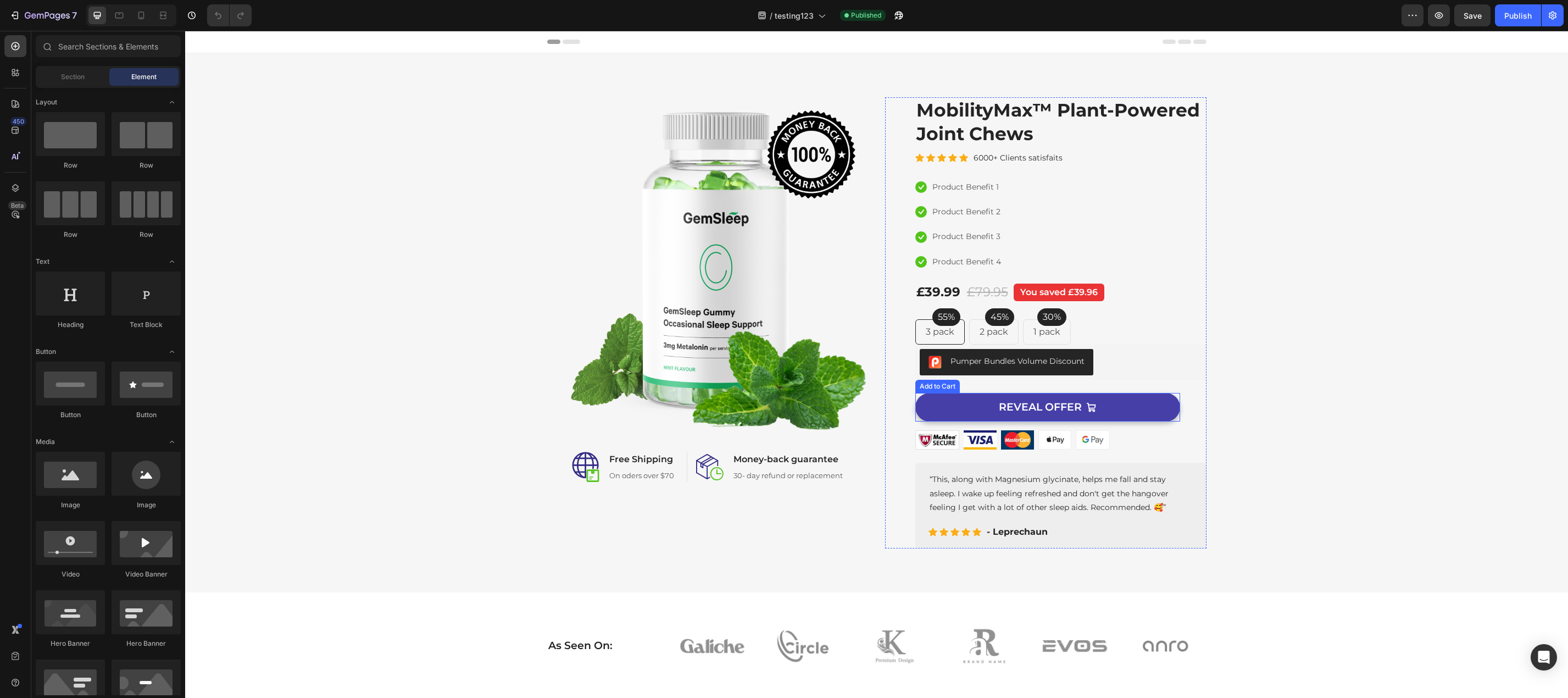
click at [1146, 410] on button "REVEAL OFFER" at bounding box center [1047, 407] width 264 height 29
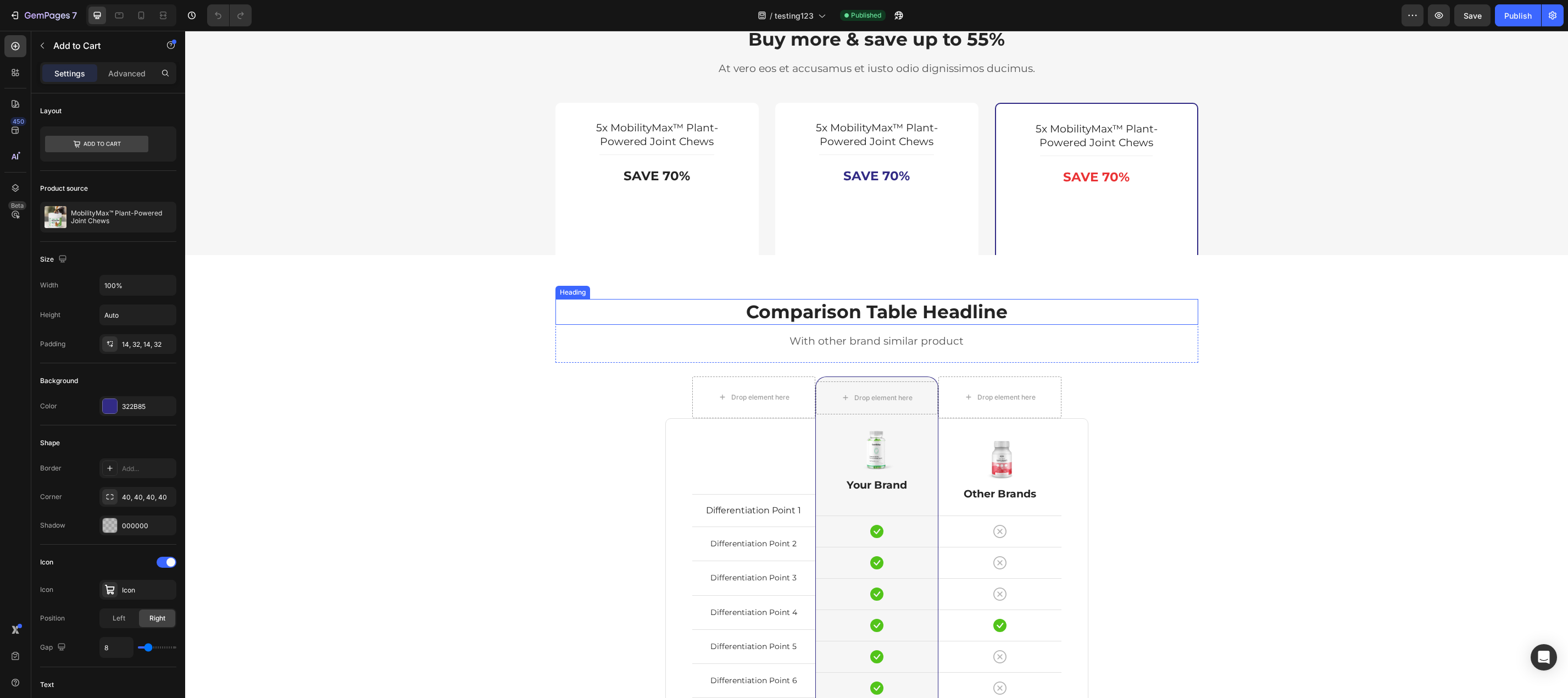
scroll to position [2528, 0]
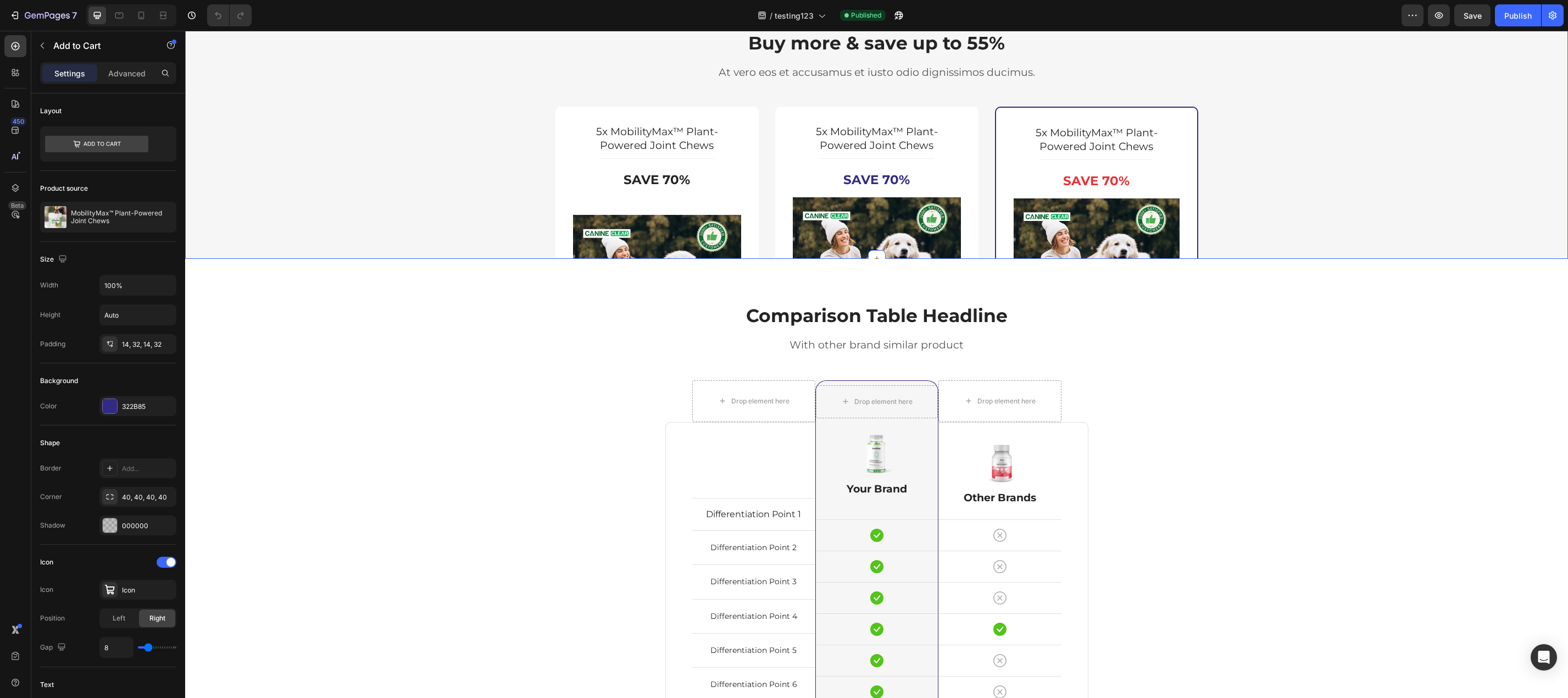
click at [1346, 153] on div "Buy more & save up to 55% Heading At vero eos et accusamus et iusto odio dignis…" at bounding box center [877, 340] width 1366 height 621
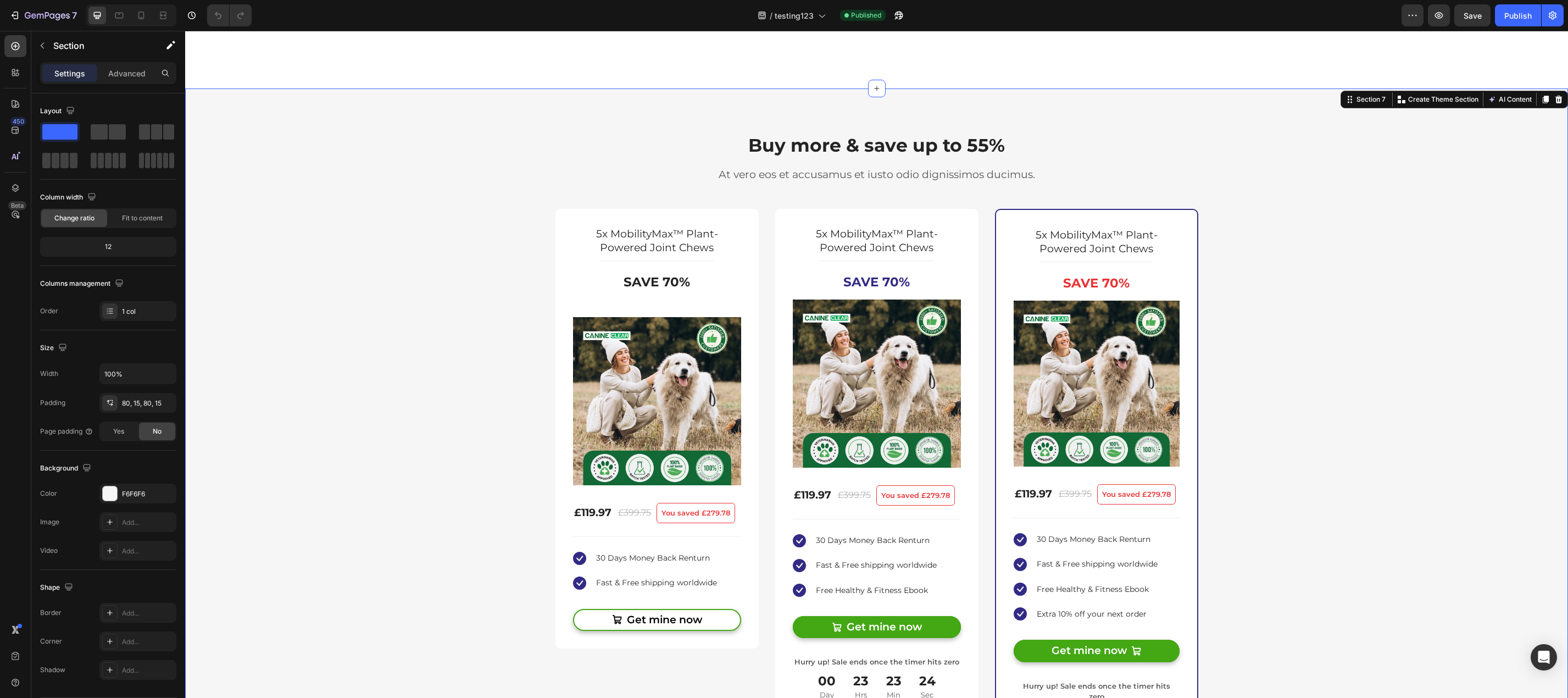
scroll to position [2583, 0]
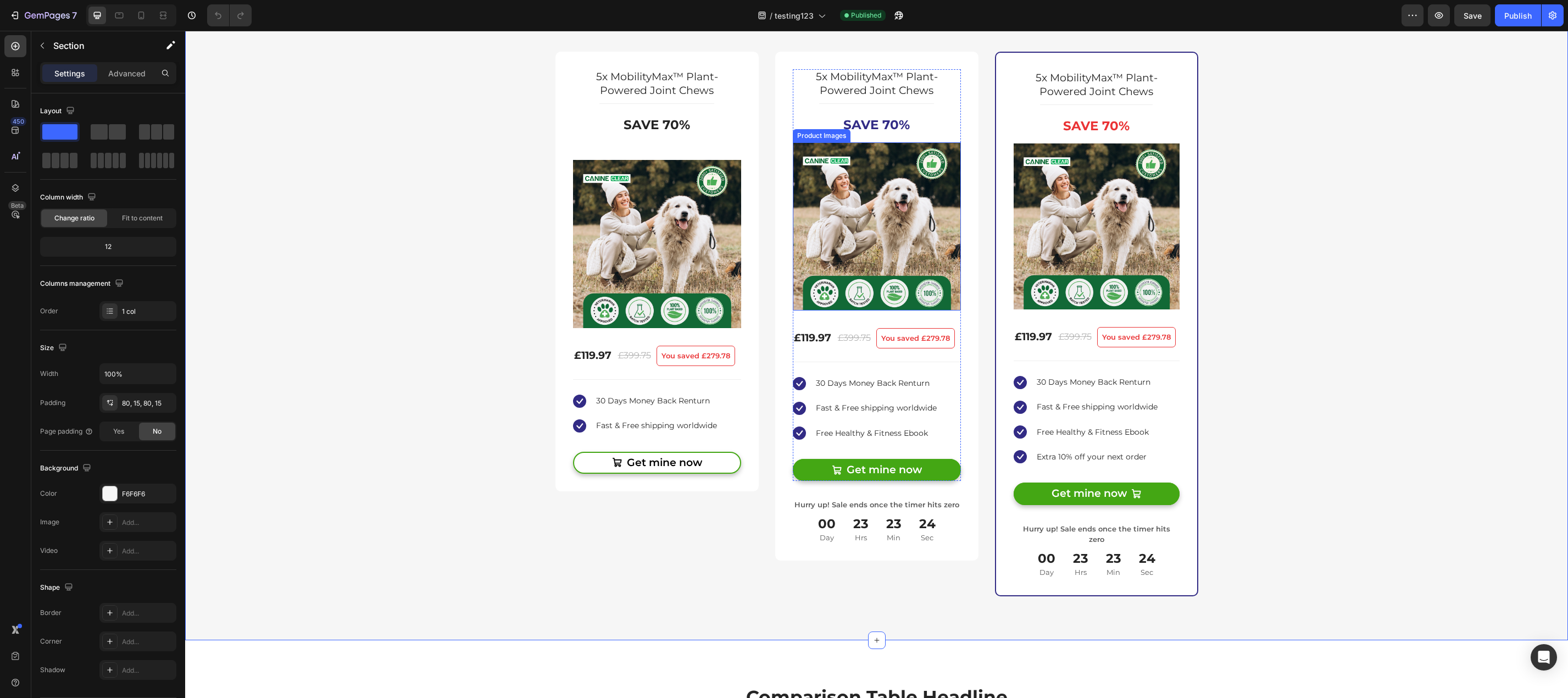
click at [853, 200] on img at bounding box center [877, 227] width 168 height 168
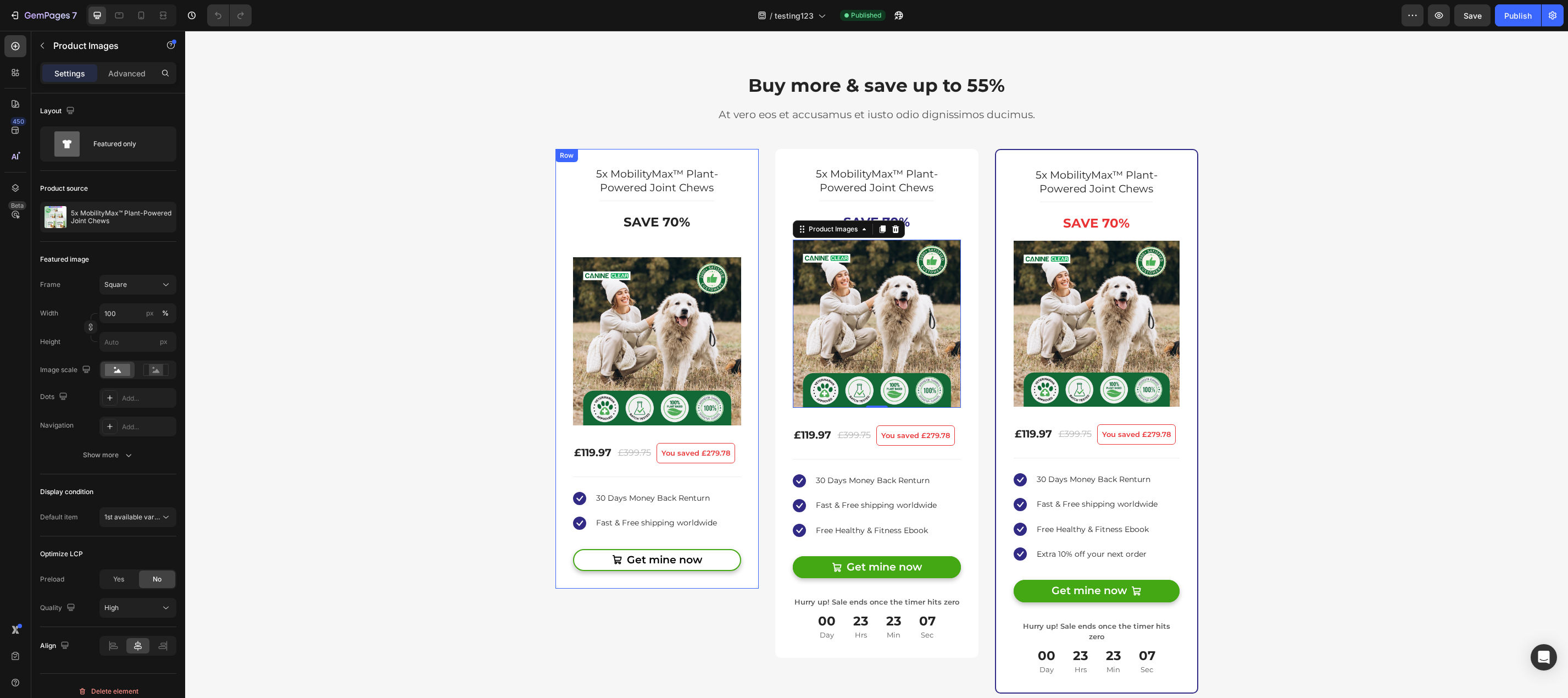
scroll to position [2473, 0]
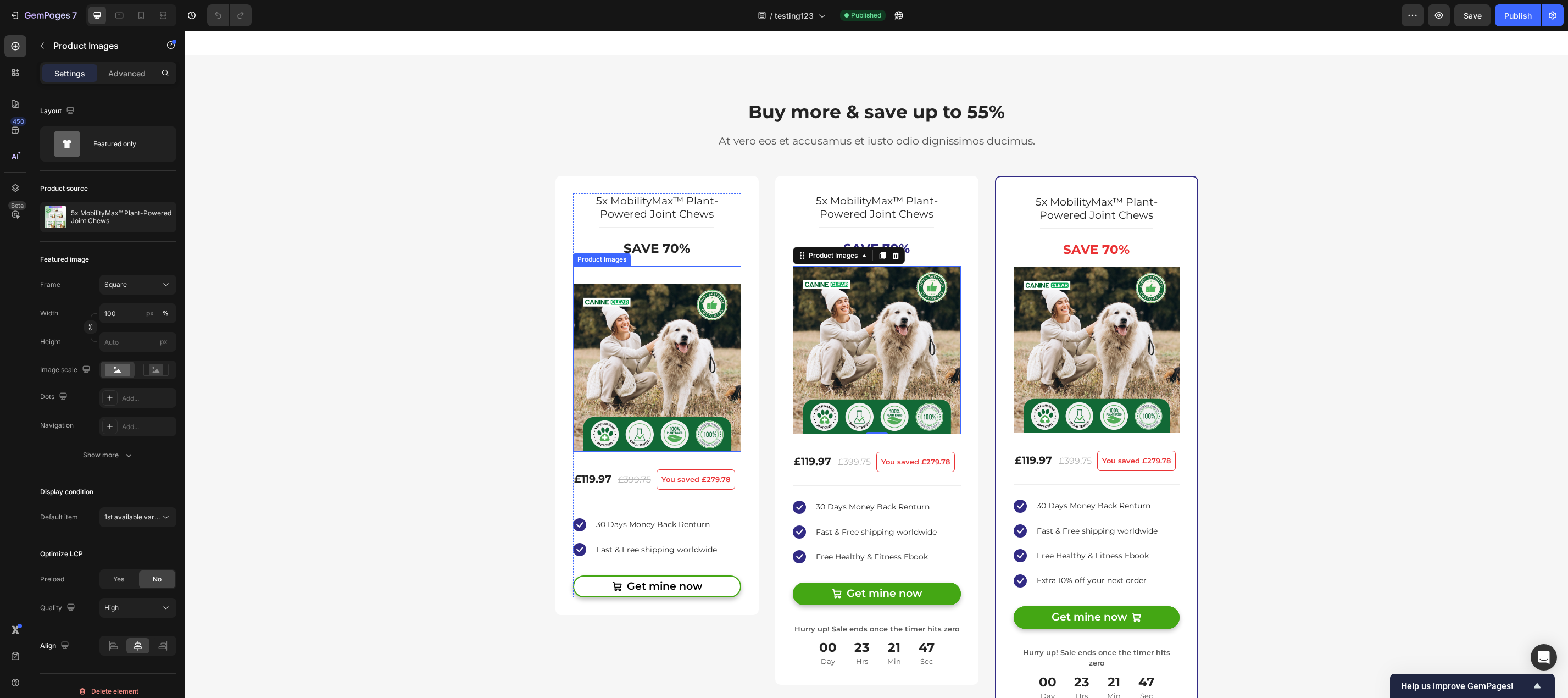
click at [678, 343] on img at bounding box center [657, 368] width 168 height 168
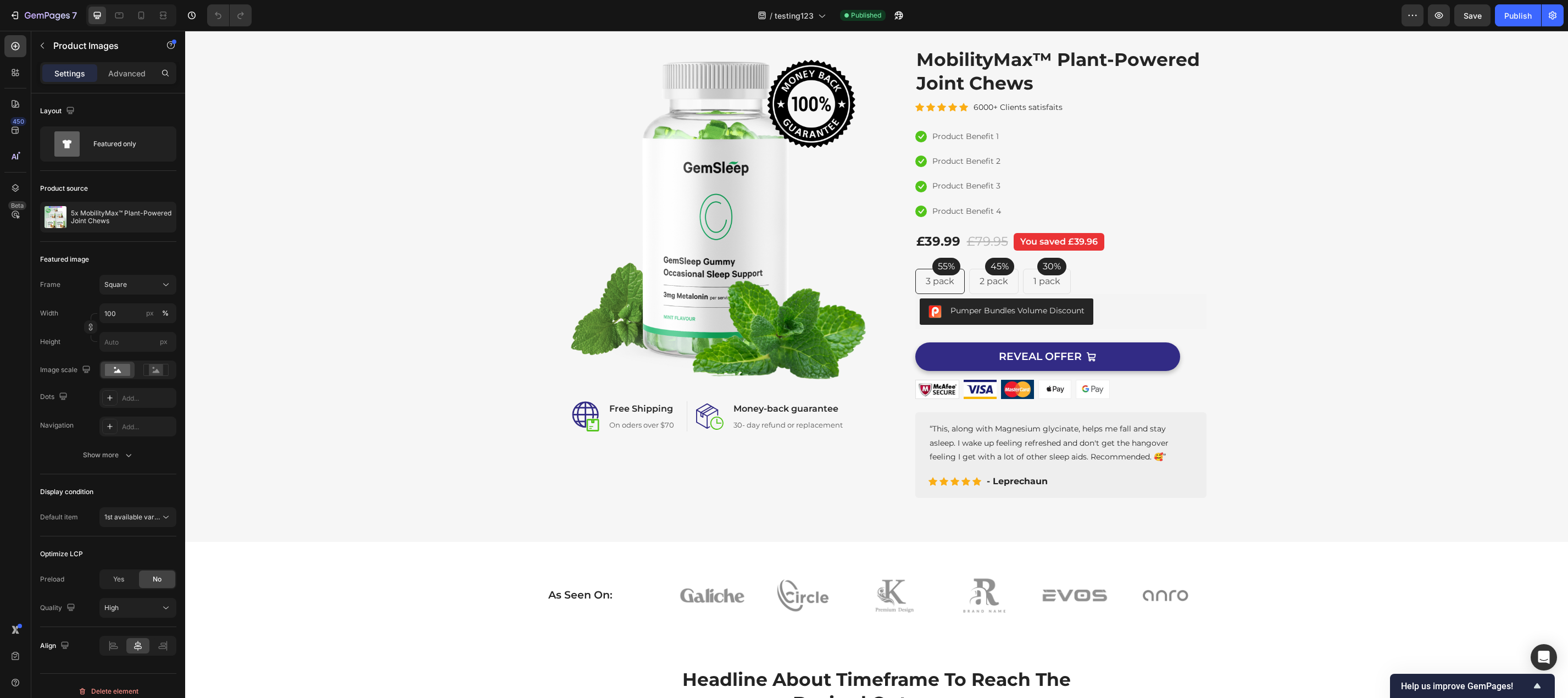
scroll to position [0, 0]
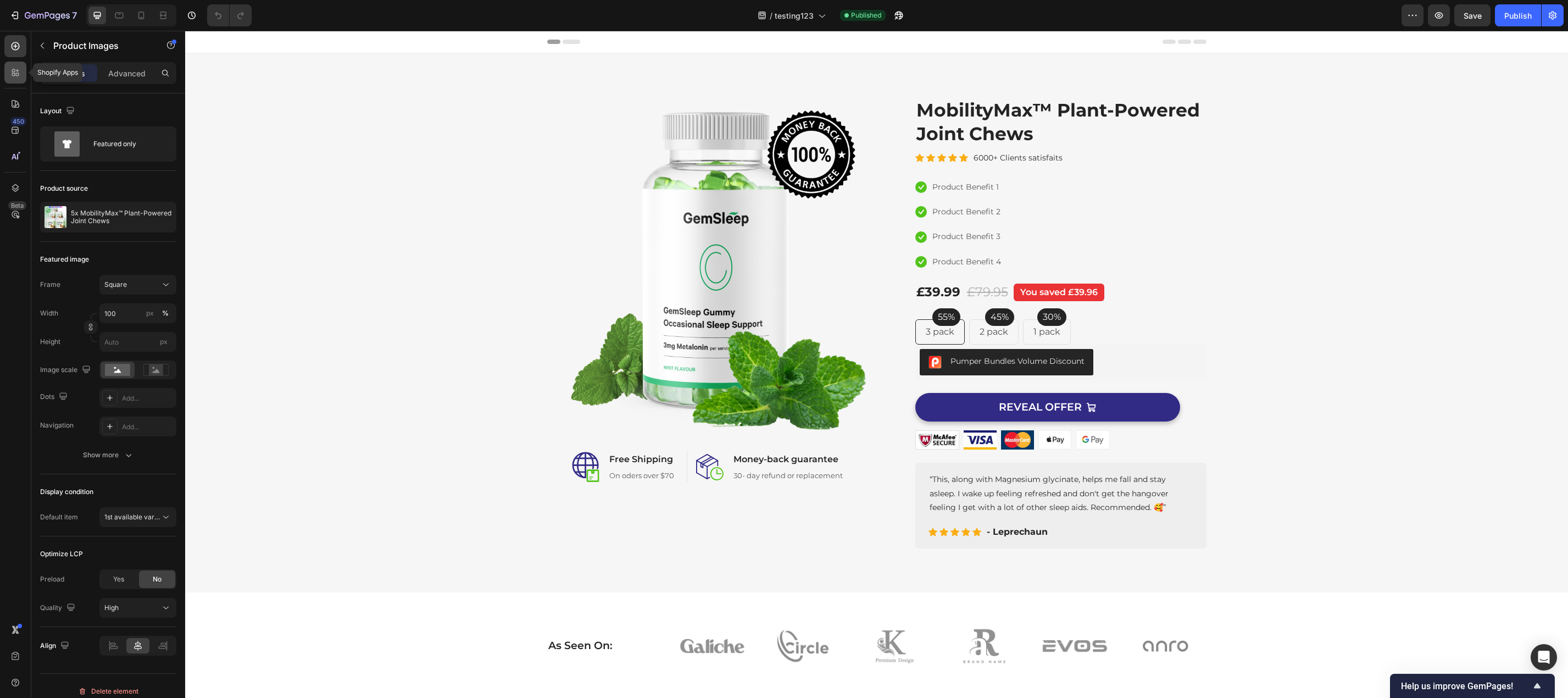
click at [21, 73] on div at bounding box center [15, 72] width 22 height 22
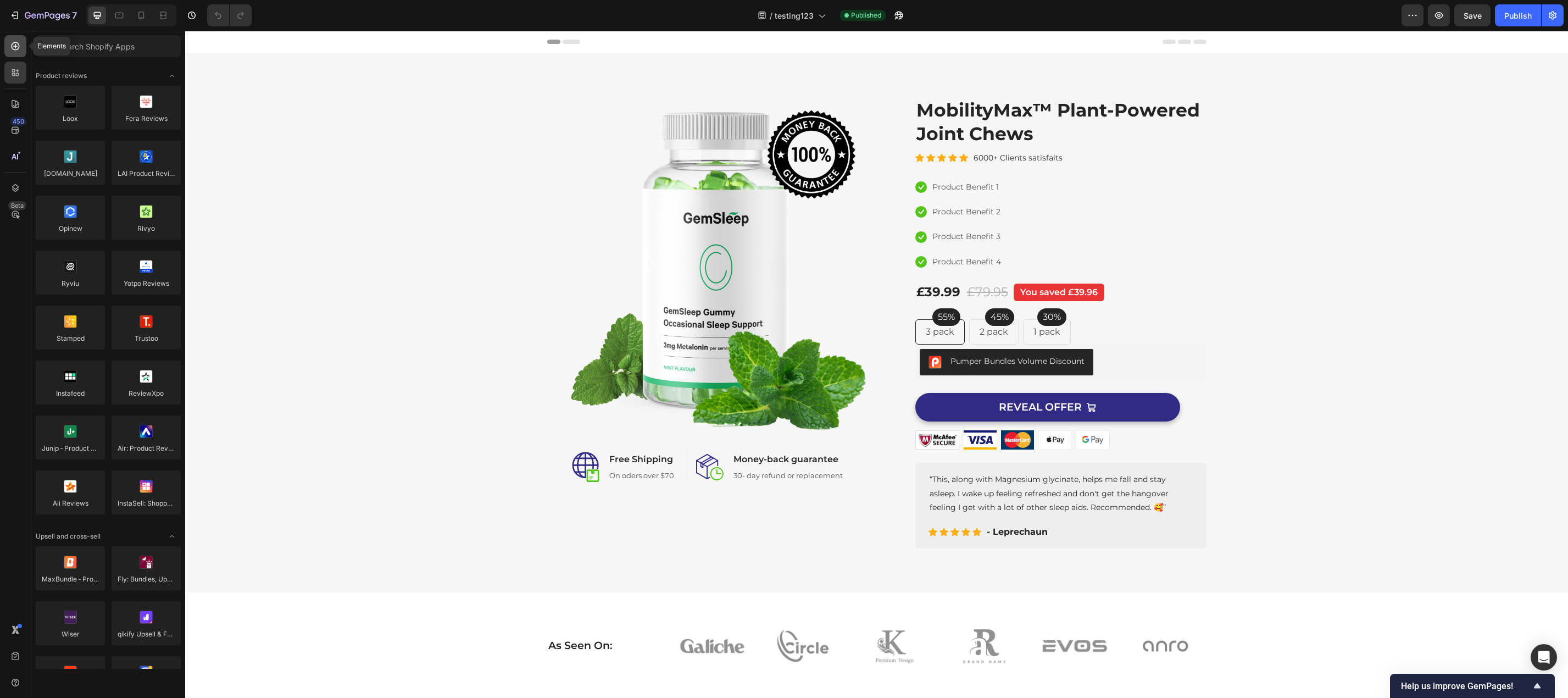
click at [16, 51] on icon at bounding box center [15, 46] width 11 height 11
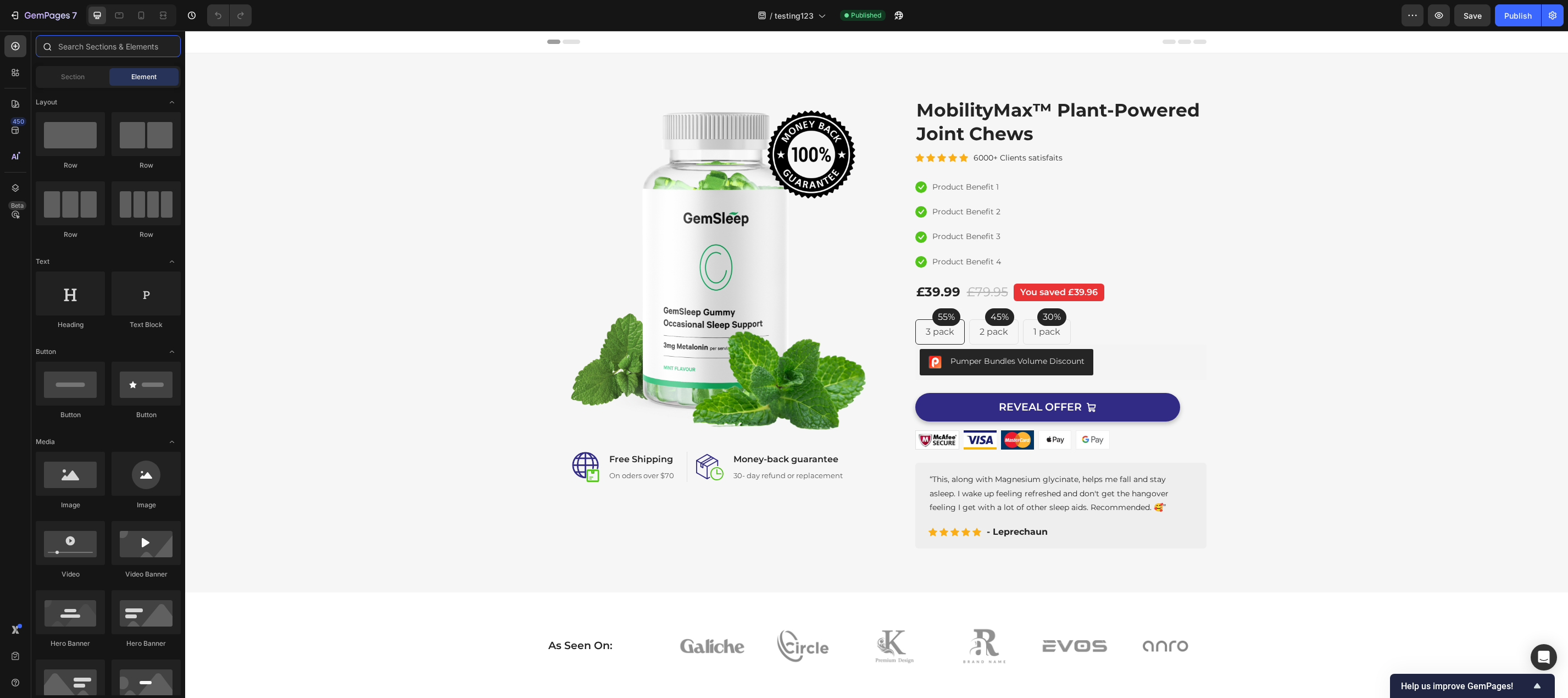
click at [132, 43] on input "text" at bounding box center [108, 46] width 145 height 22
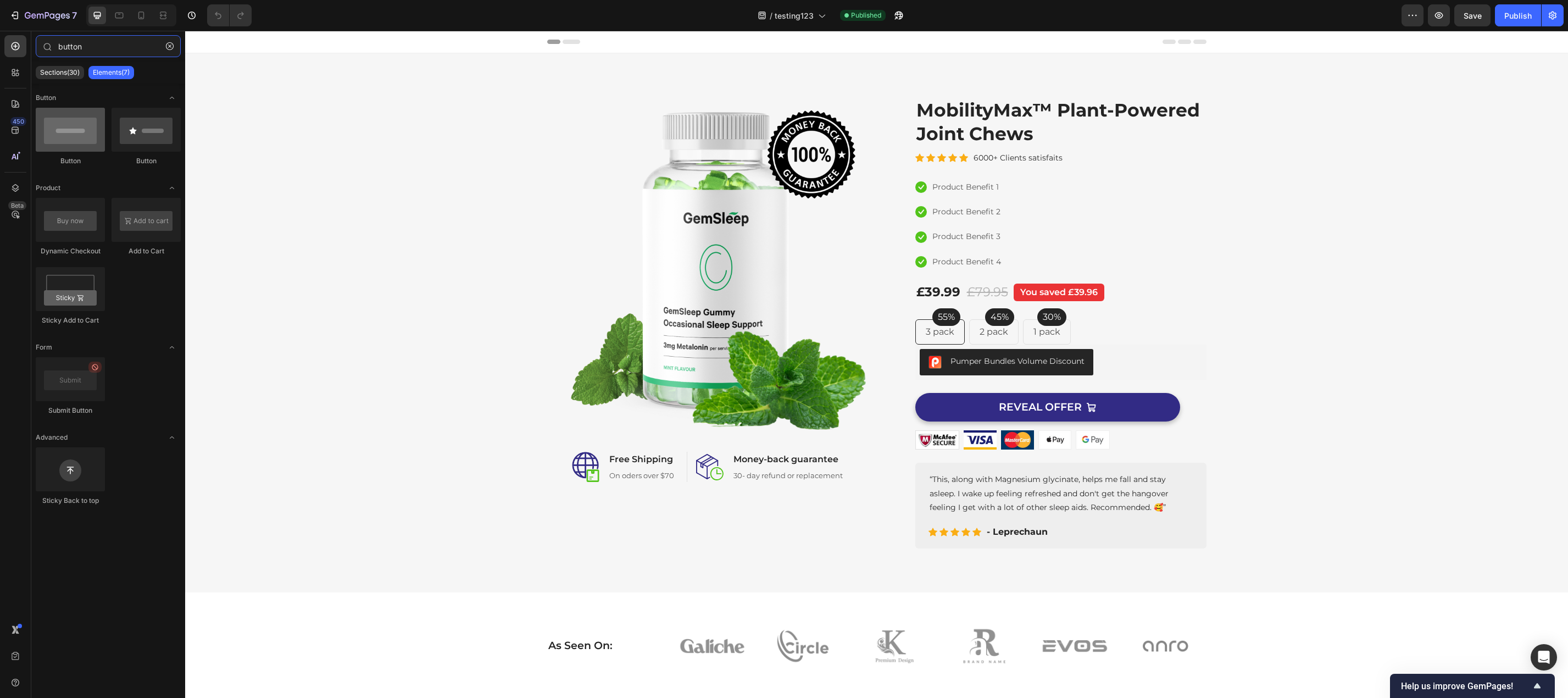
type input "button"
drag, startPoint x: 255, startPoint y: 175, endPoint x: 1025, endPoint y: 418, distance: 807.4
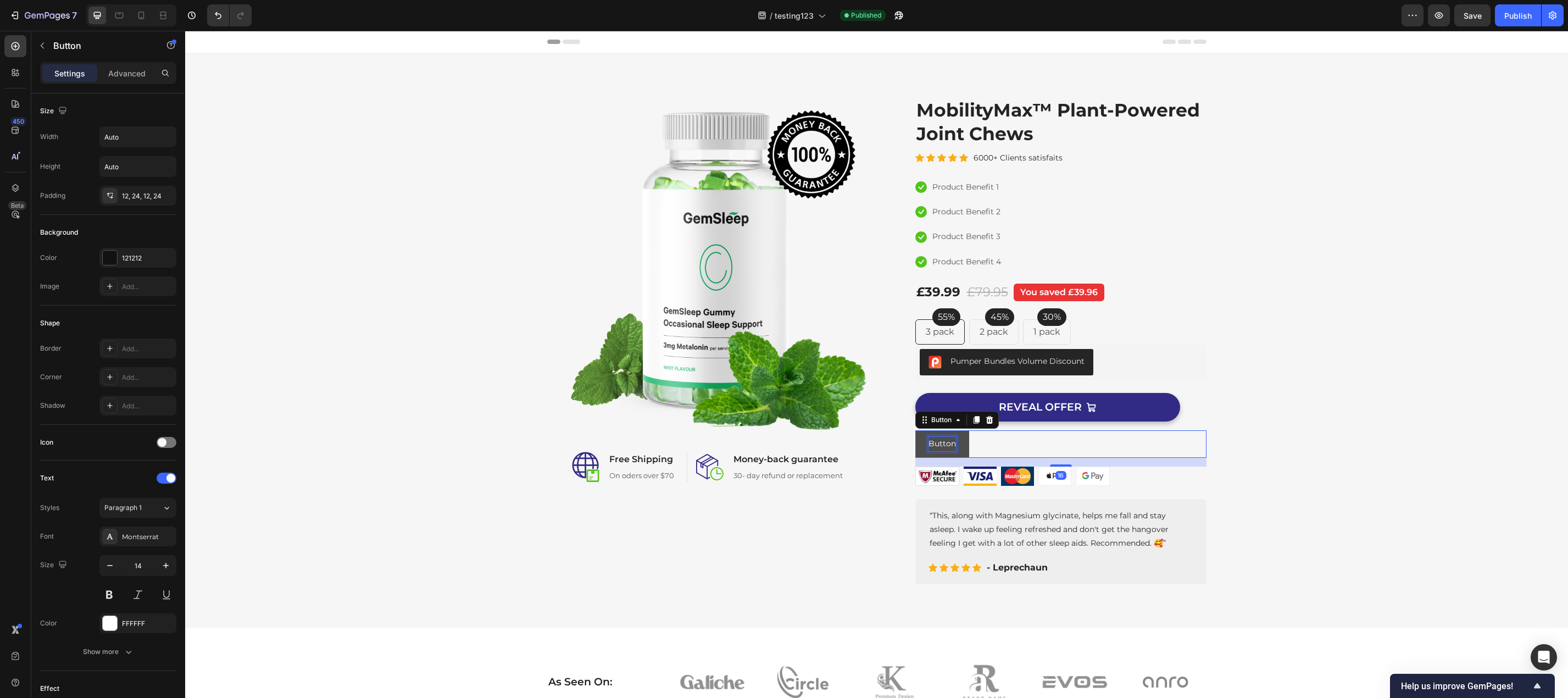
click at [930, 440] on p "Button" at bounding box center [942, 443] width 28 height 14
click at [915, 446] on button "Button" at bounding box center [942, 443] width 54 height 27
click at [133, 140] on input "Auto" at bounding box center [138, 137] width 76 height 20
click at [163, 136] on icon "button" at bounding box center [166, 137] width 11 height 11
click at [127, 184] on p "Full 100%" at bounding box center [135, 185] width 62 height 10
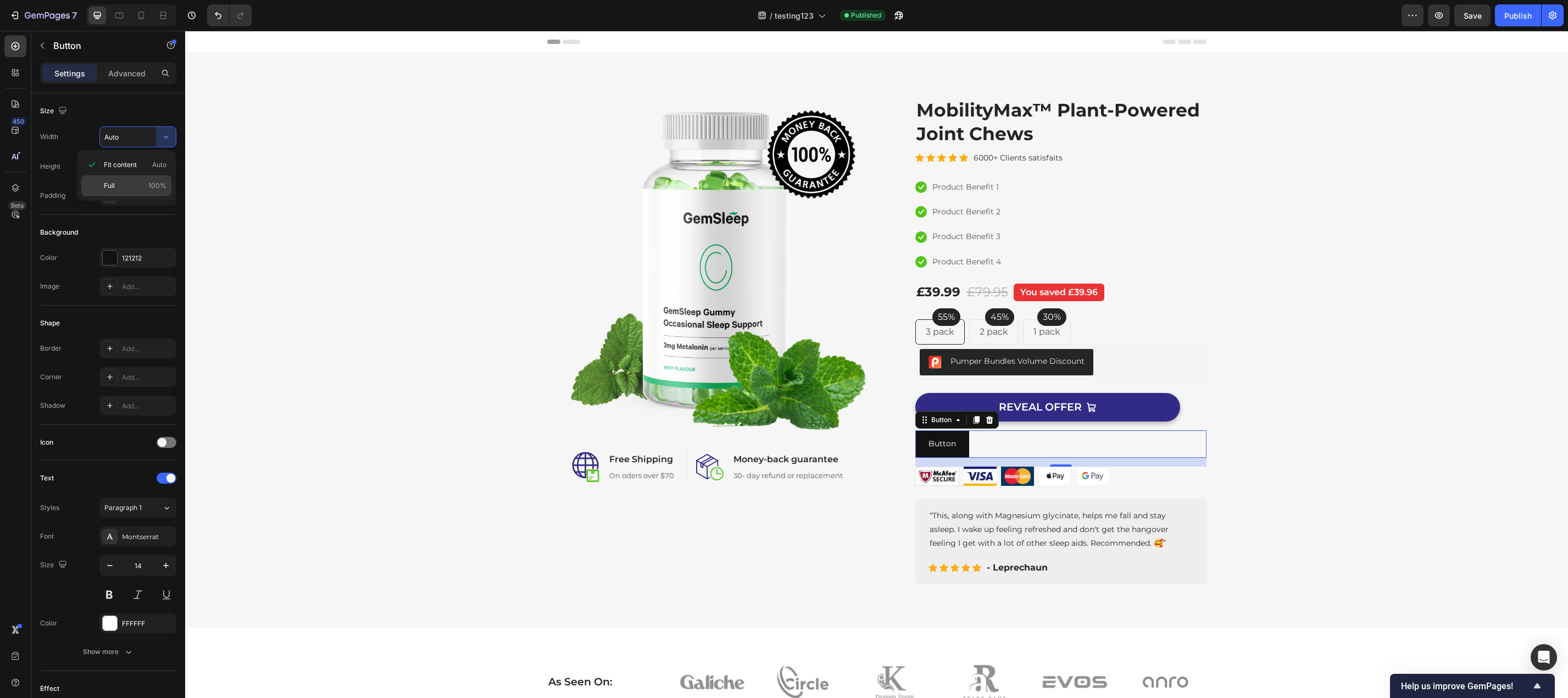
type input "100%"
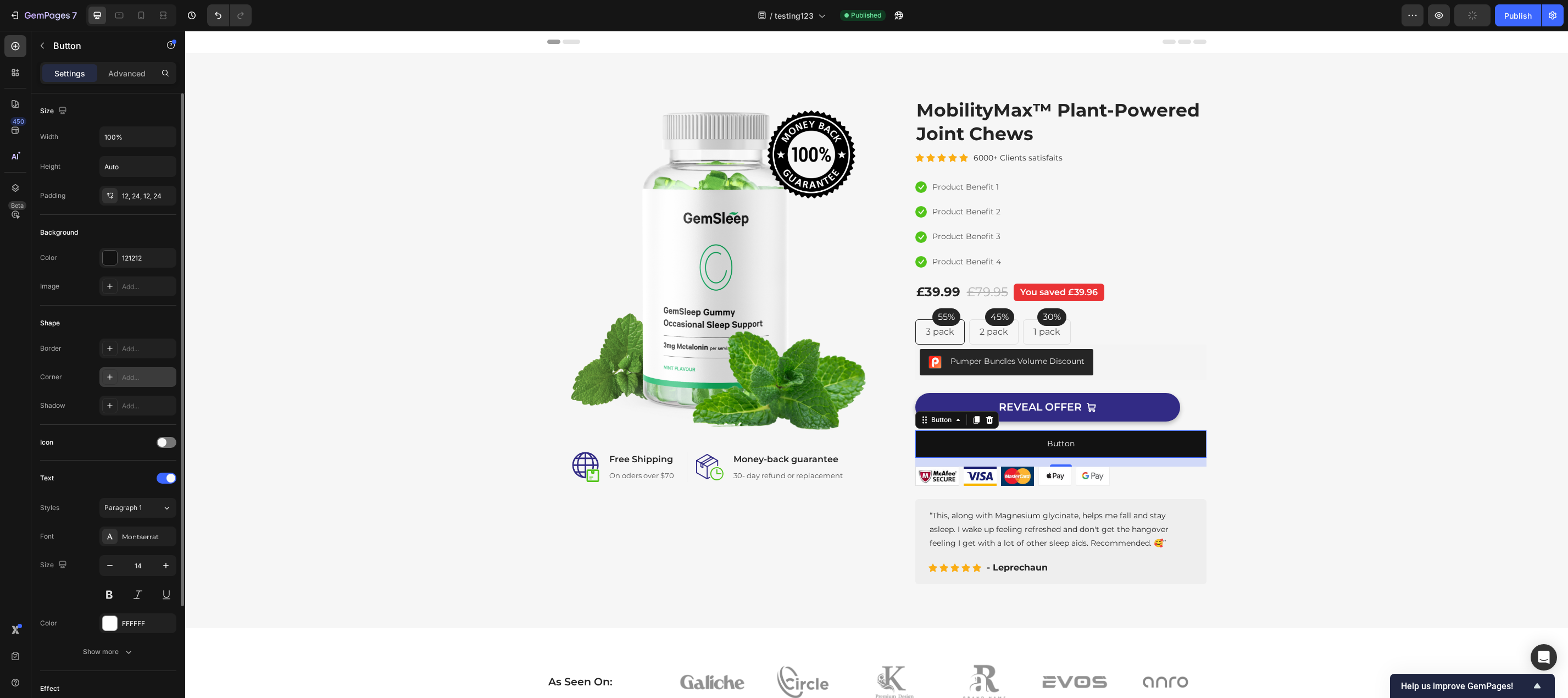
click at [127, 375] on div "Add..." at bounding box center [147, 377] width 52 height 10
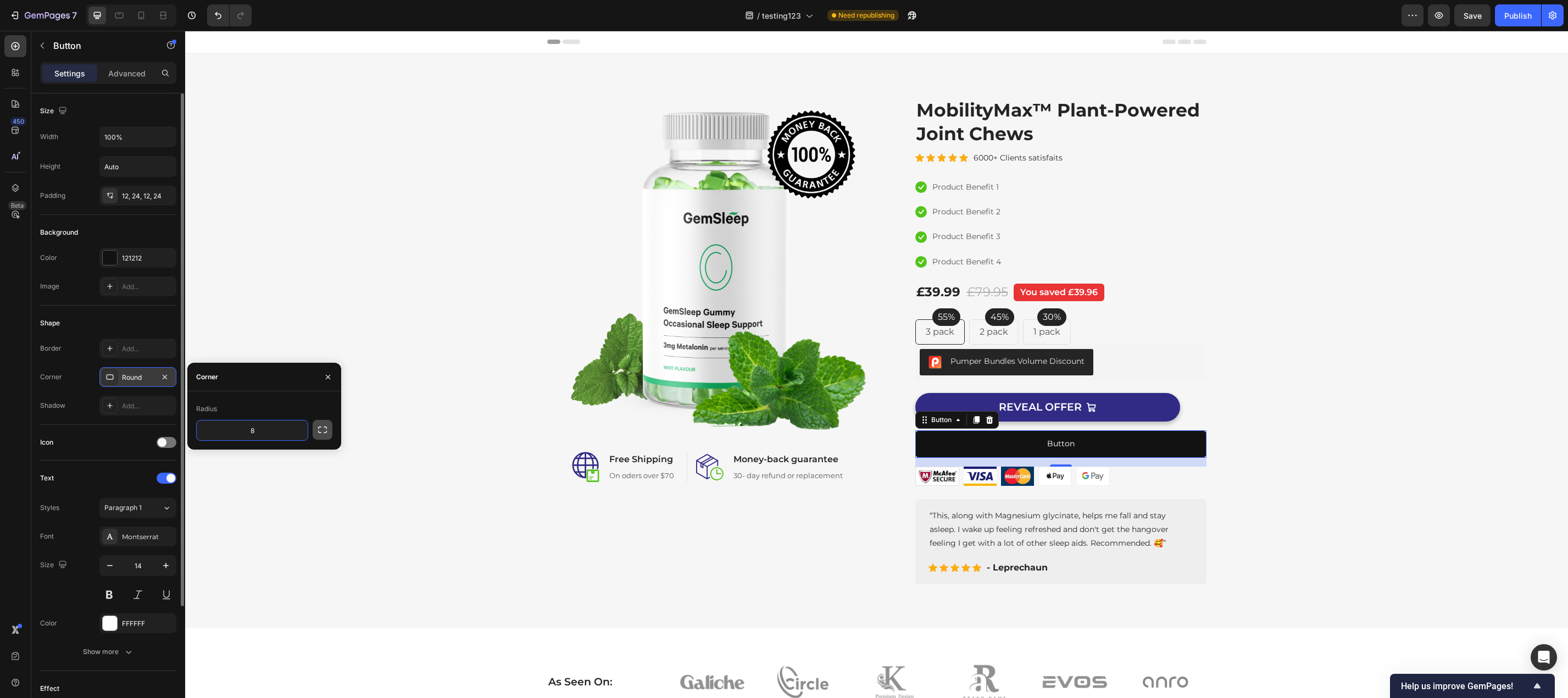
click at [326, 431] on icon "button" at bounding box center [322, 430] width 11 height 11
click at [325, 431] on icon "button" at bounding box center [322, 430] width 11 height 11
click at [163, 376] on icon "button" at bounding box center [165, 376] width 5 height 5
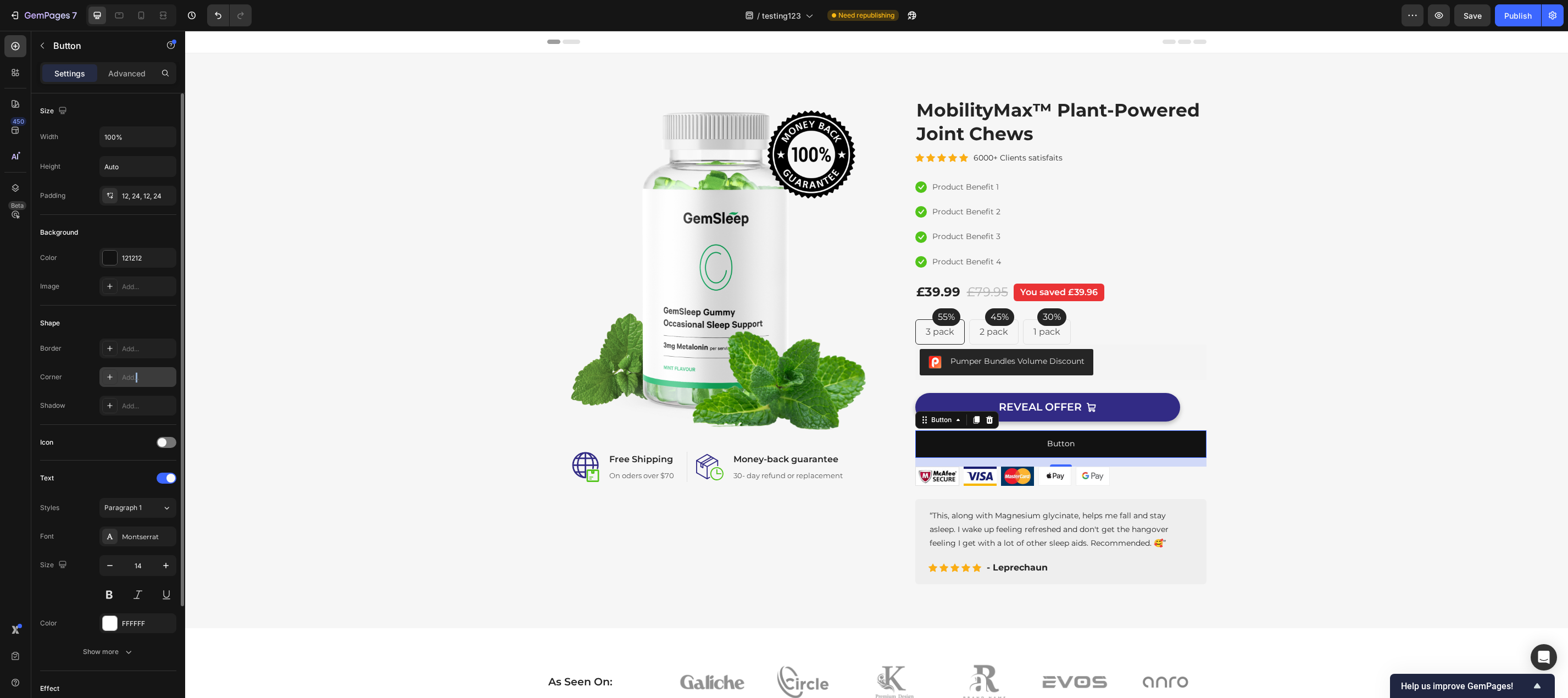
click at [138, 379] on div "Add..." at bounding box center [147, 377] width 52 height 10
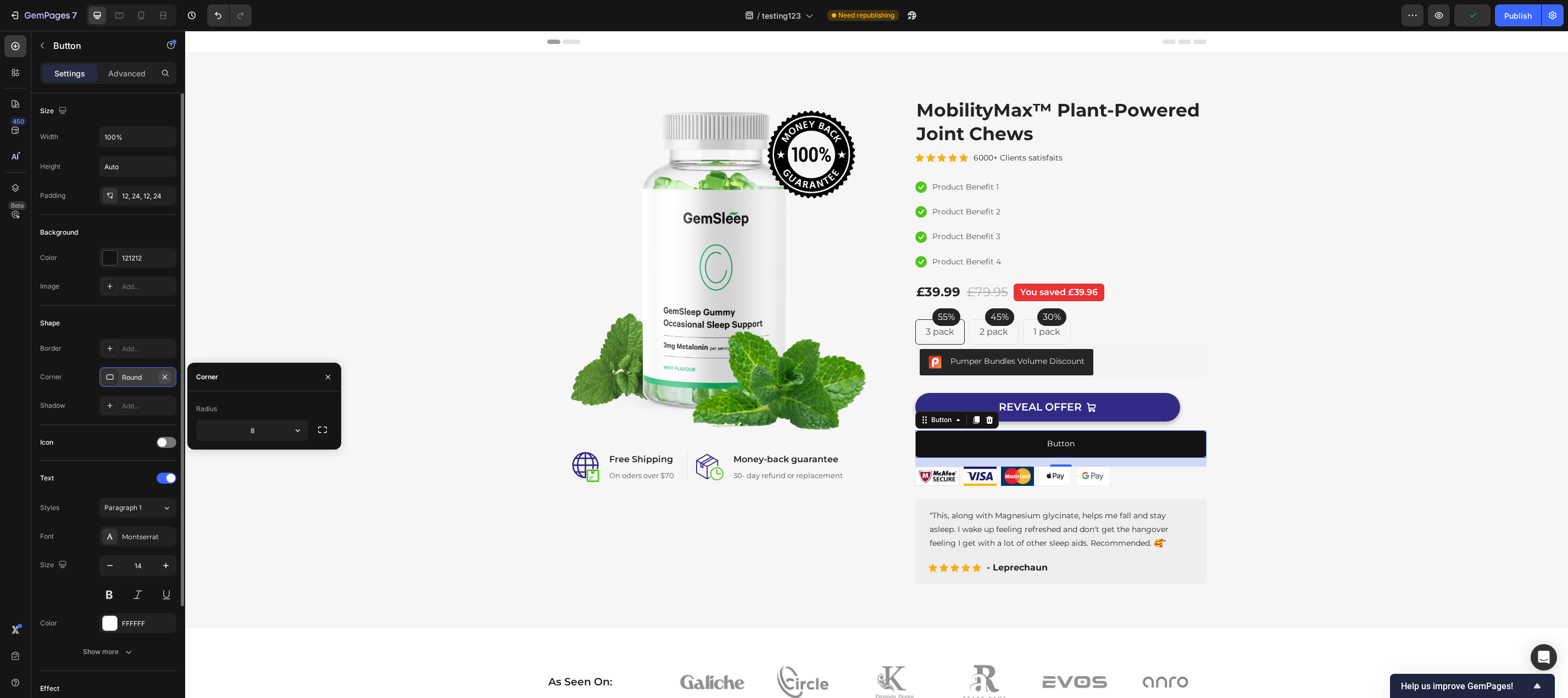
click at [170, 376] on button "button" at bounding box center [164, 376] width 13 height 13
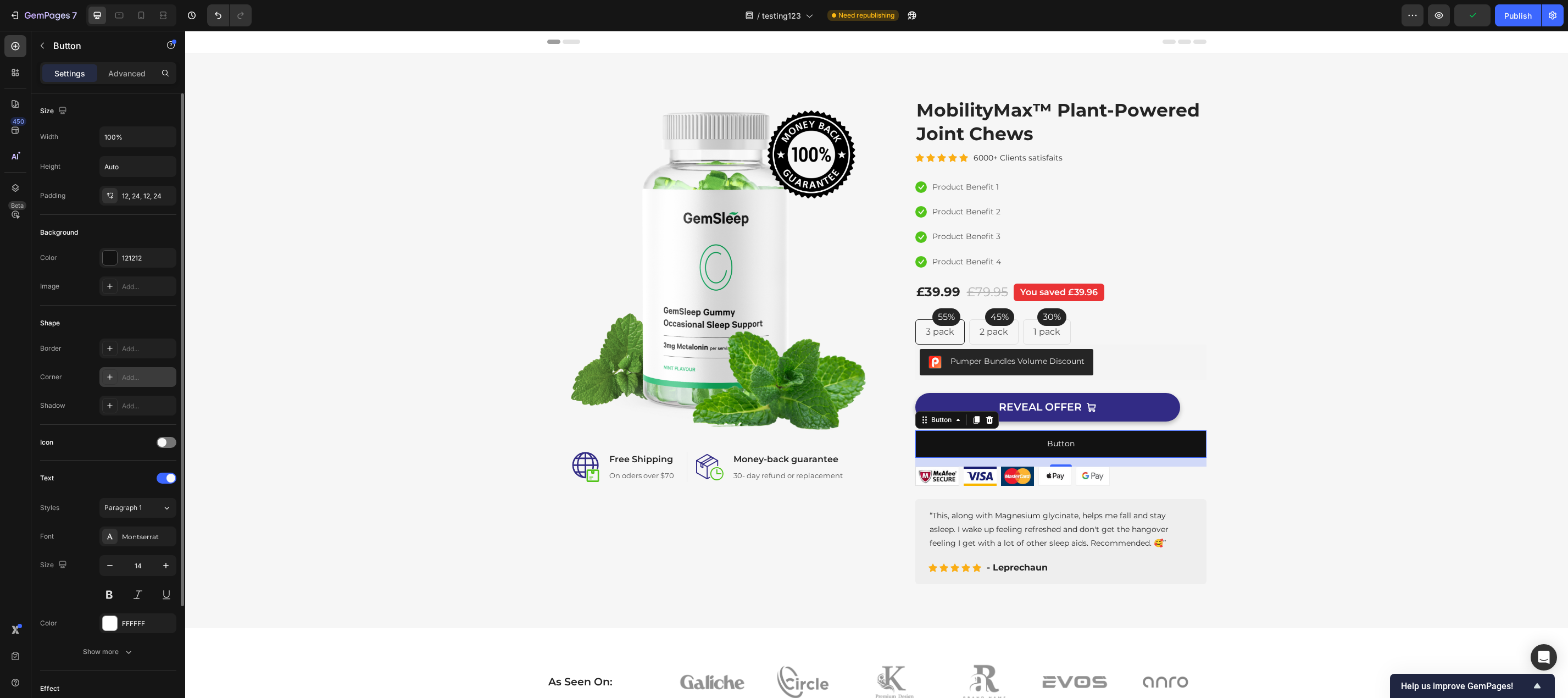
click at [106, 376] on icon at bounding box center [109, 376] width 8 height 8
type input "8"
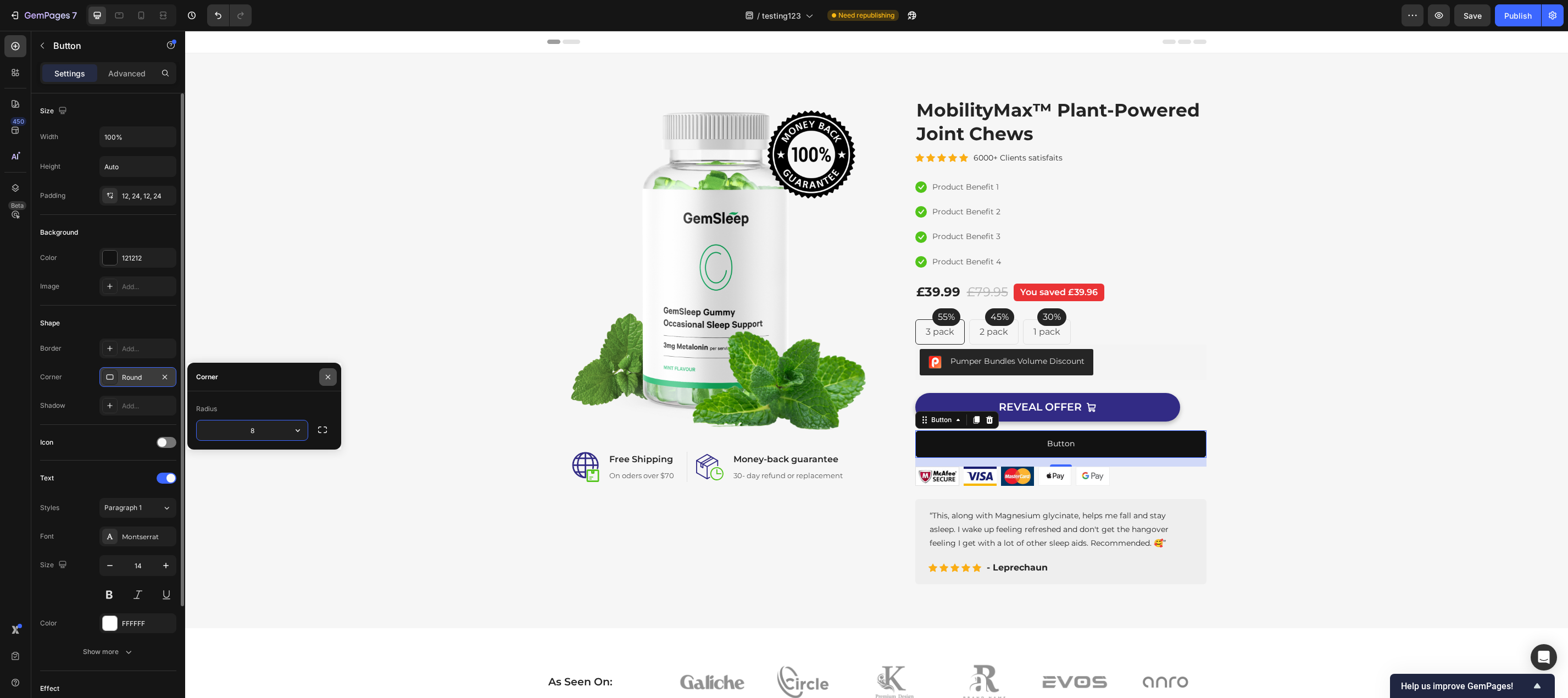
click at [325, 377] on icon "button" at bounding box center [328, 376] width 8 height 8
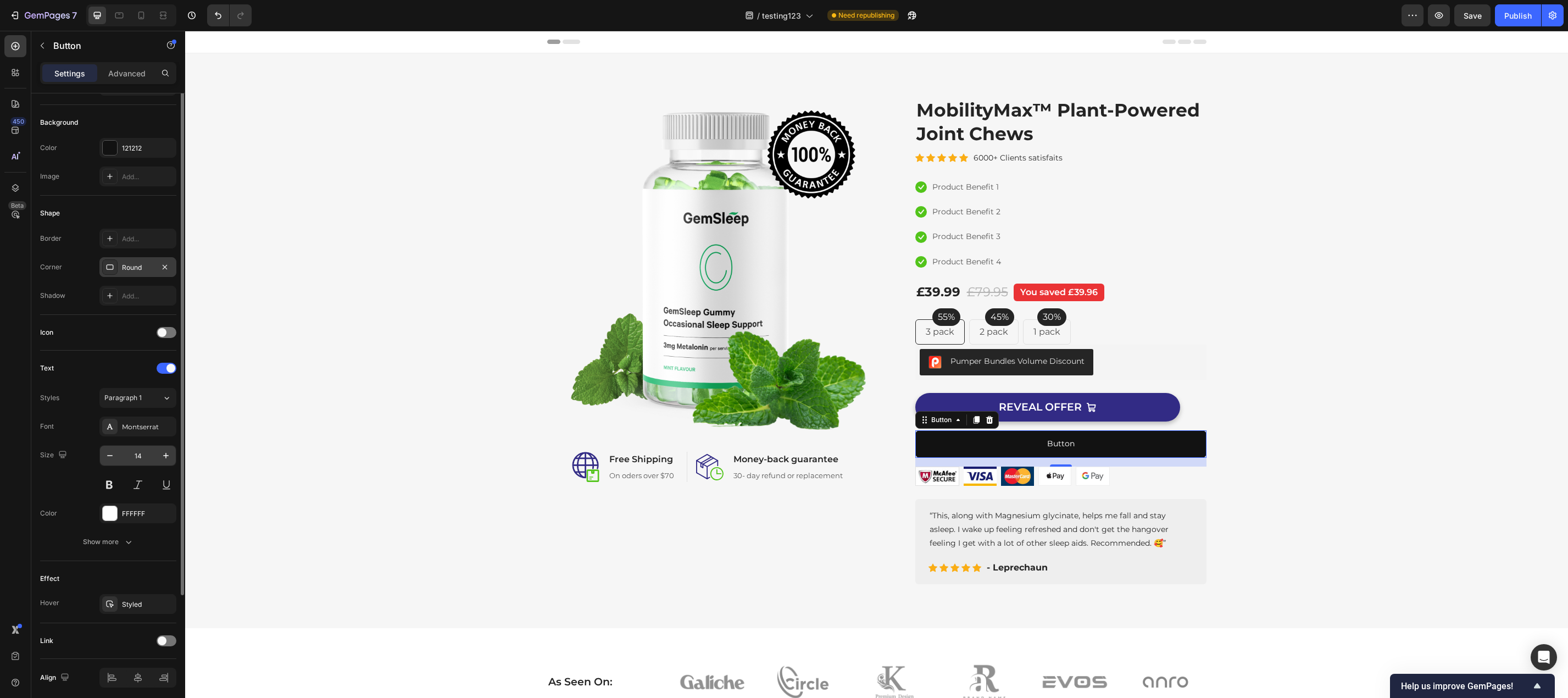
scroll to position [152, 0]
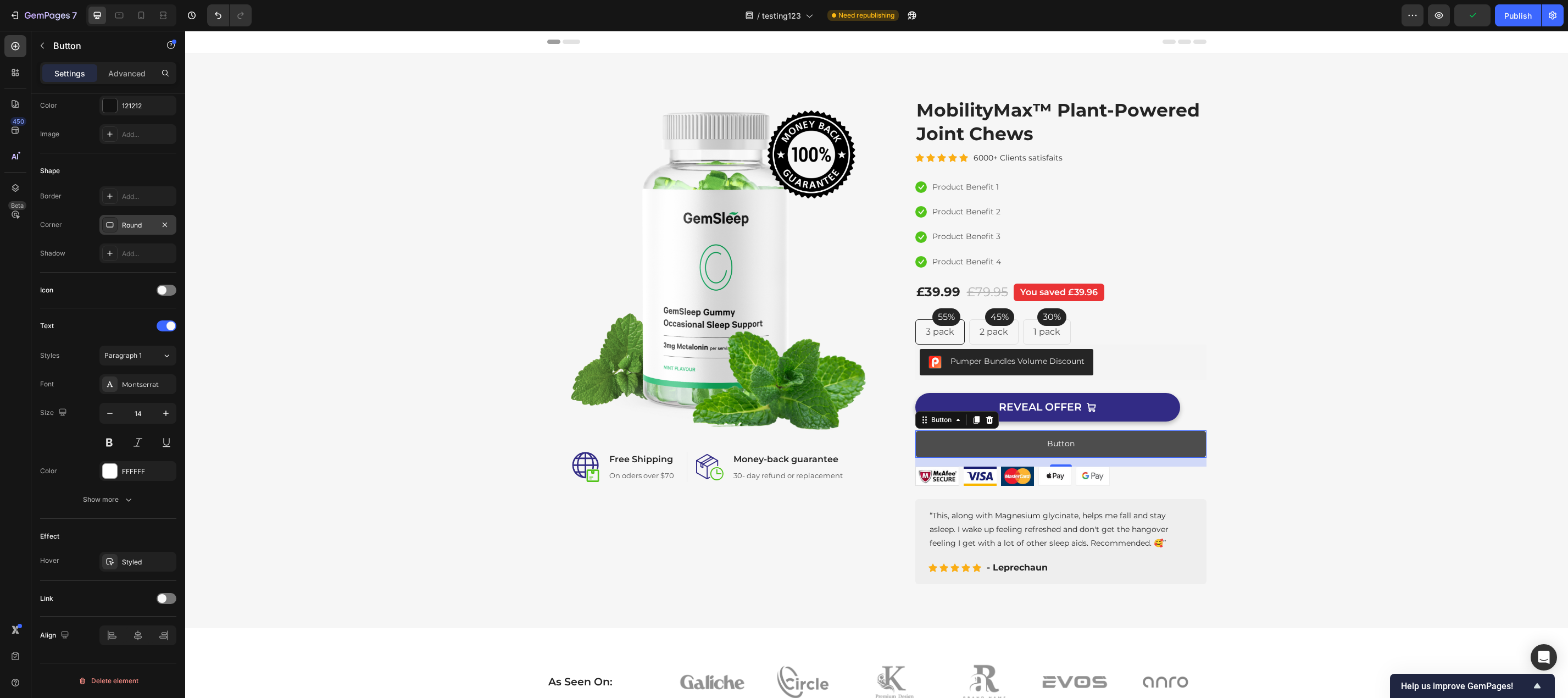
click at [947, 447] on button "Button" at bounding box center [1061, 443] width 291 height 27
click at [955, 420] on icon at bounding box center [957, 420] width 8 height 8
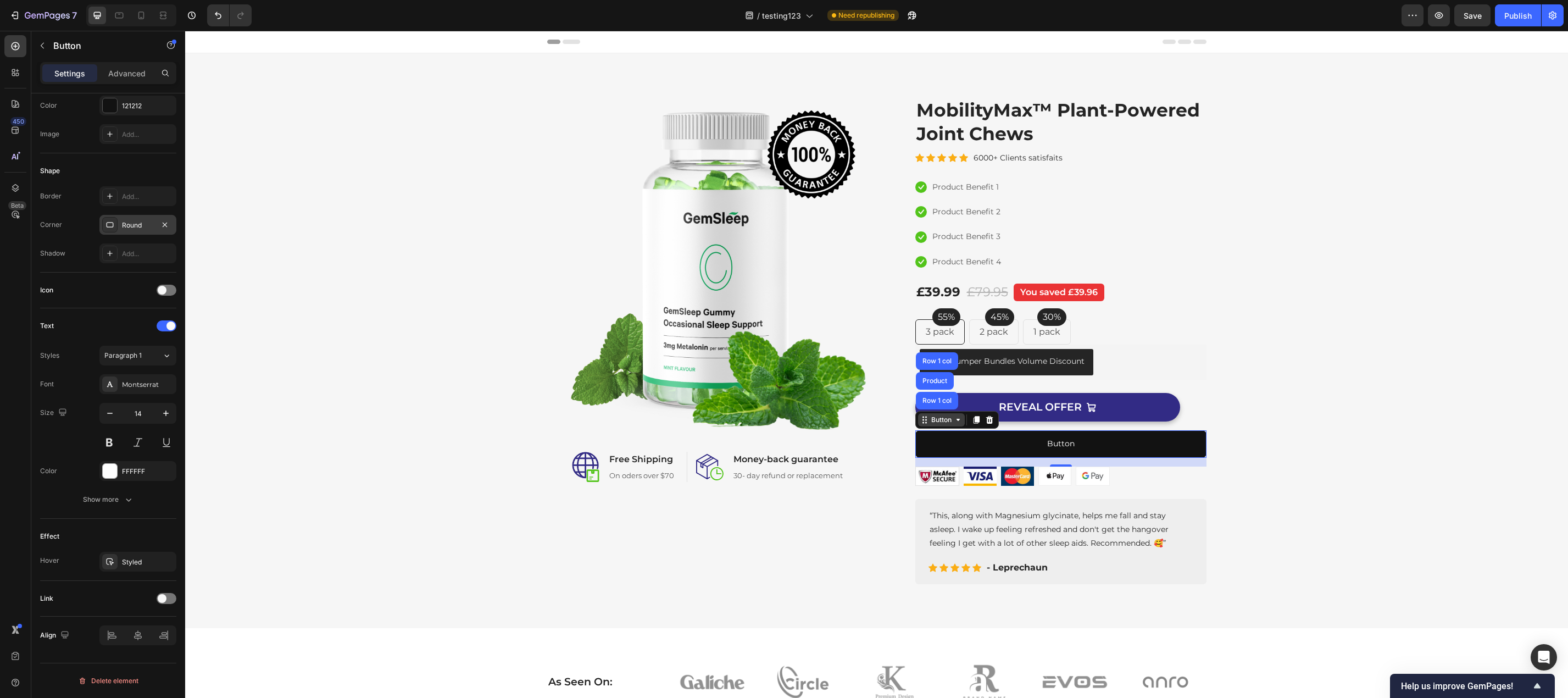
click at [957, 420] on icon at bounding box center [958, 420] width 3 height 2
click at [974, 423] on icon at bounding box center [975, 420] width 8 height 8
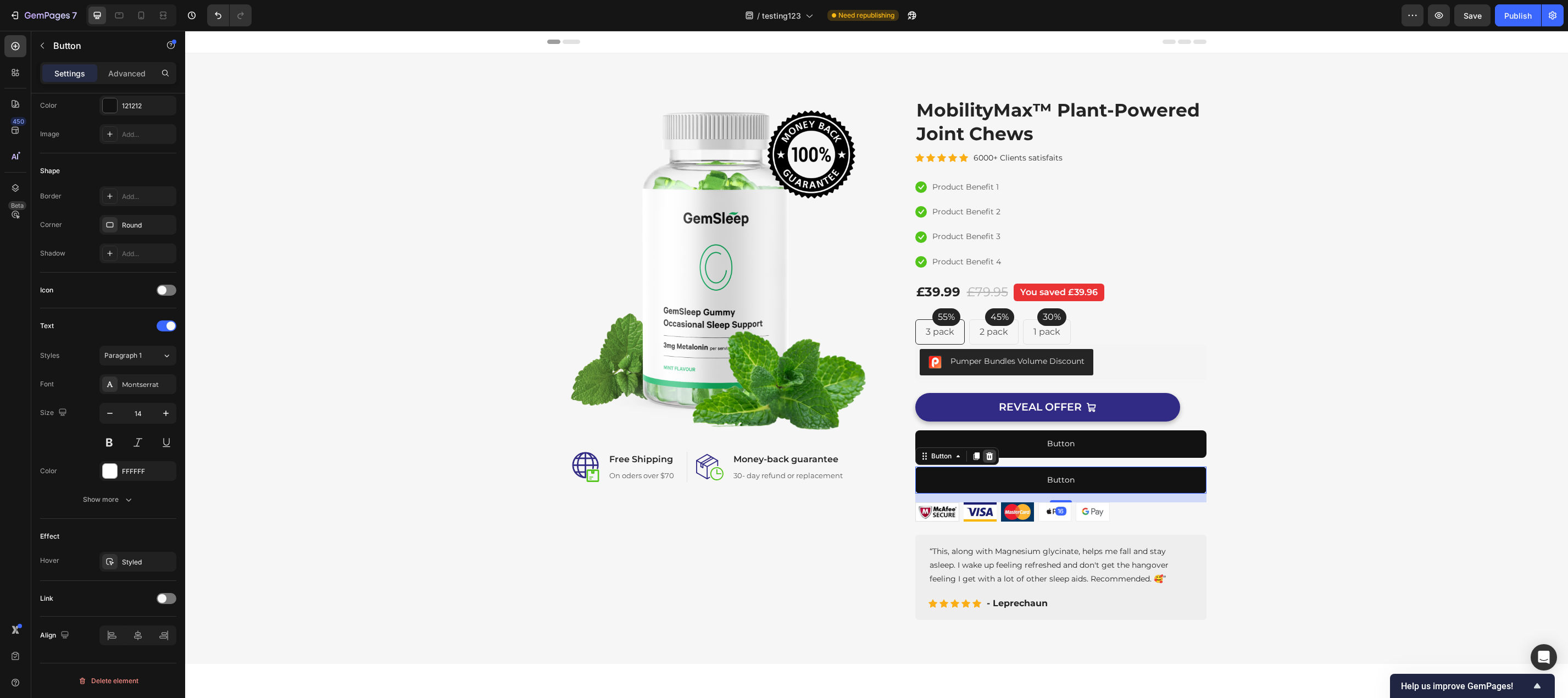
click at [987, 452] on icon at bounding box center [989, 456] width 8 height 8
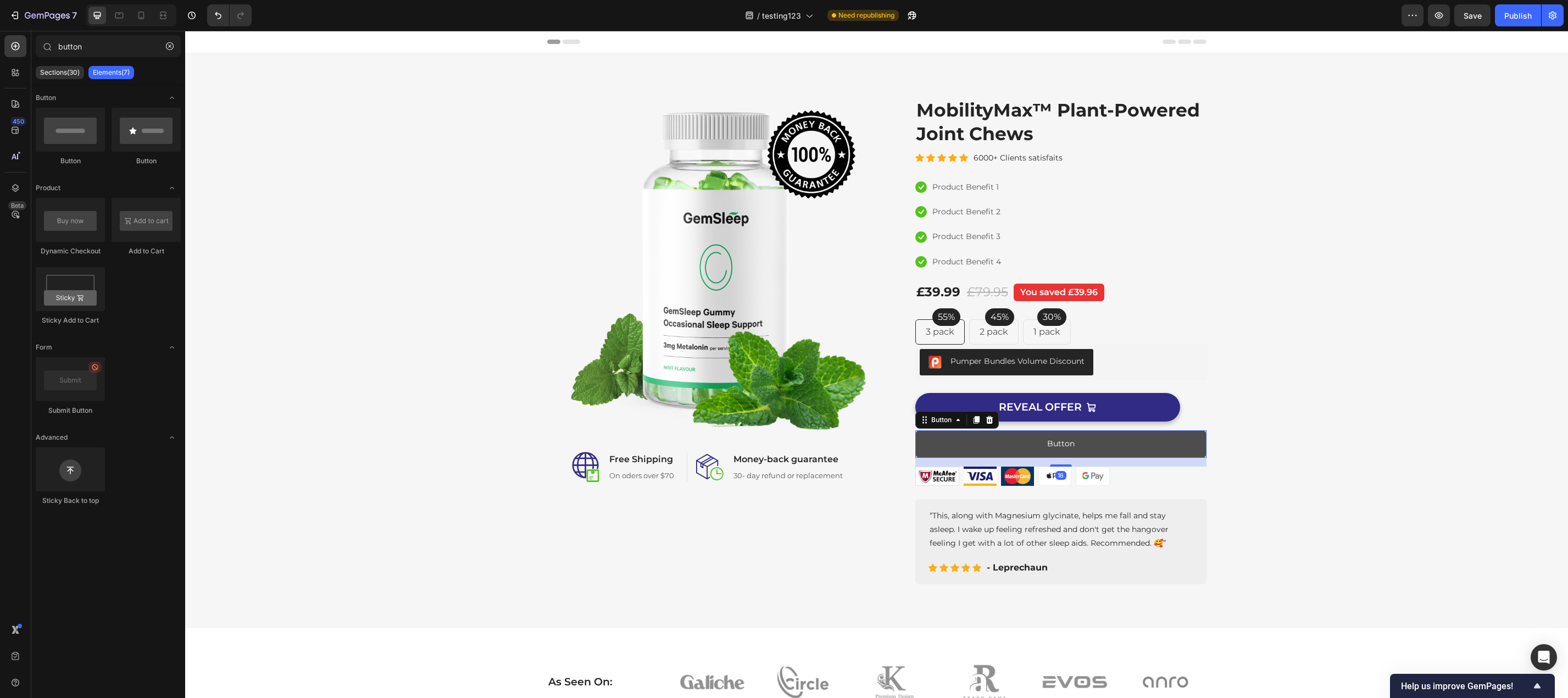
click at [1188, 450] on button "Button" at bounding box center [1061, 443] width 291 height 27
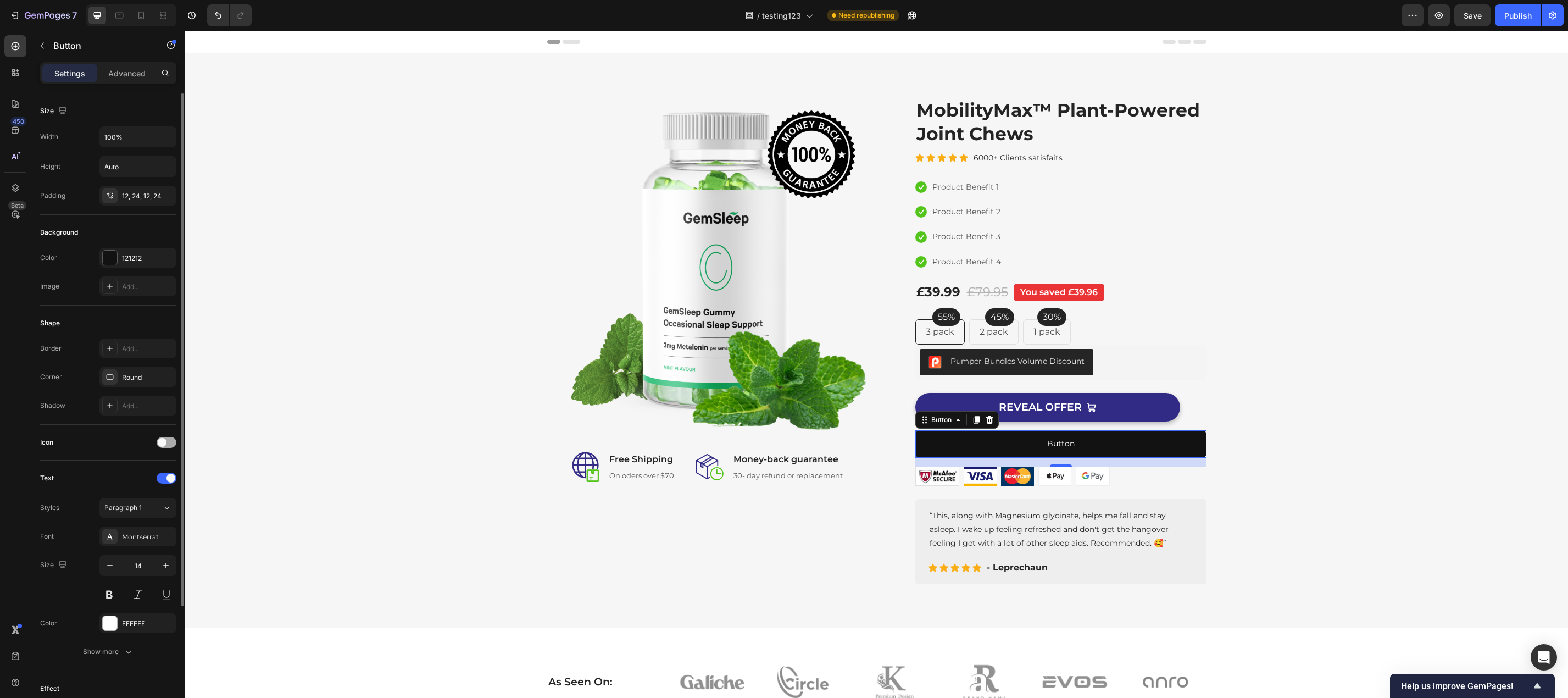
click at [166, 447] on div at bounding box center [167, 442] width 20 height 11
click at [112, 468] on icon at bounding box center [109, 470] width 9 height 9
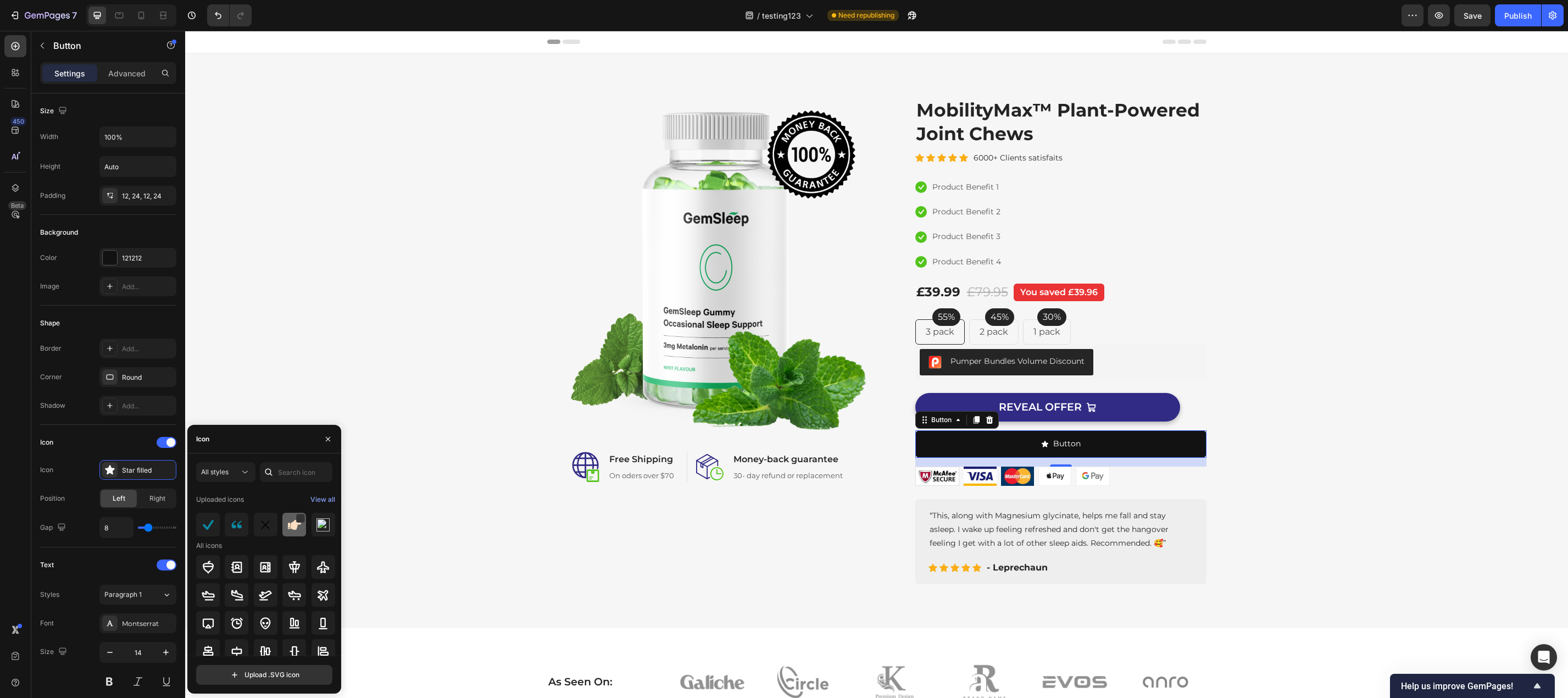
click at [299, 528] on div at bounding box center [294, 524] width 24 height 24
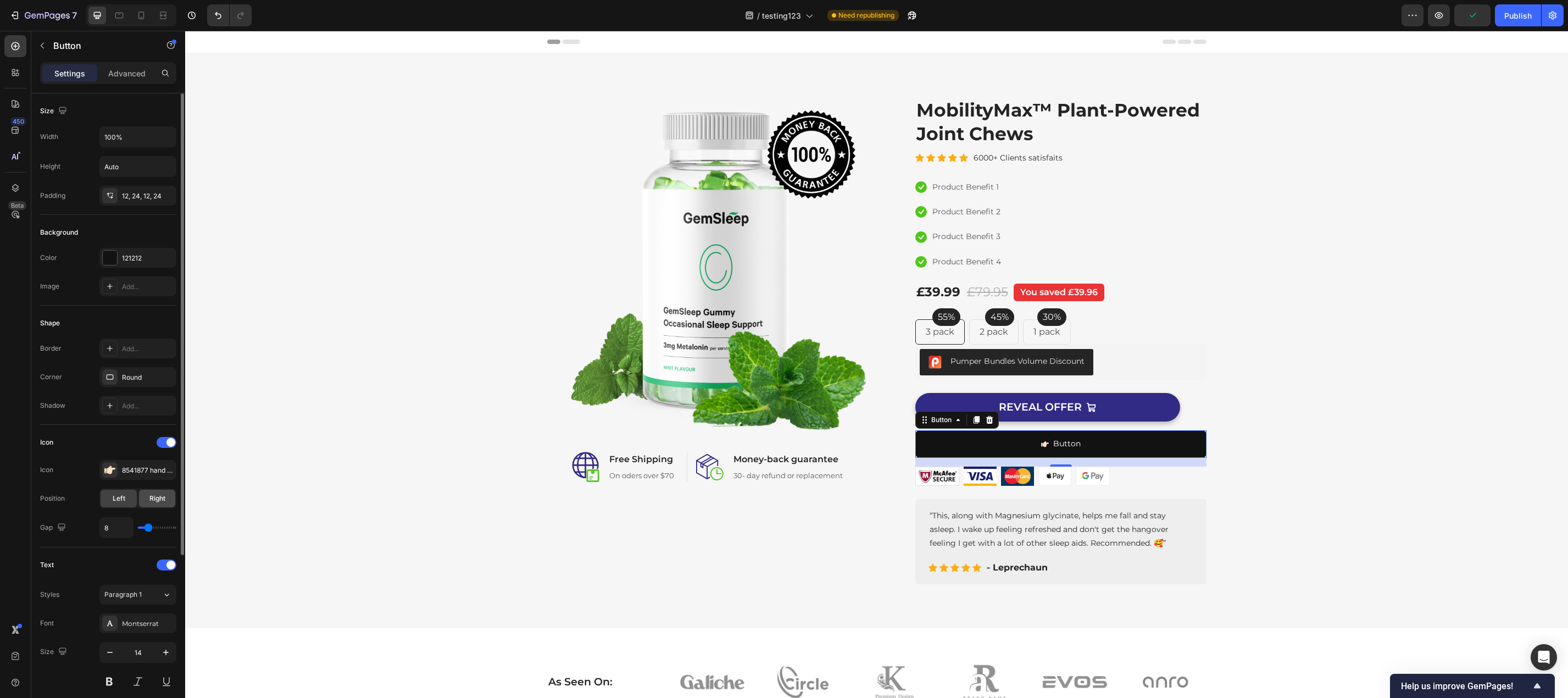
click at [144, 498] on div "Right" at bounding box center [156, 498] width 36 height 18
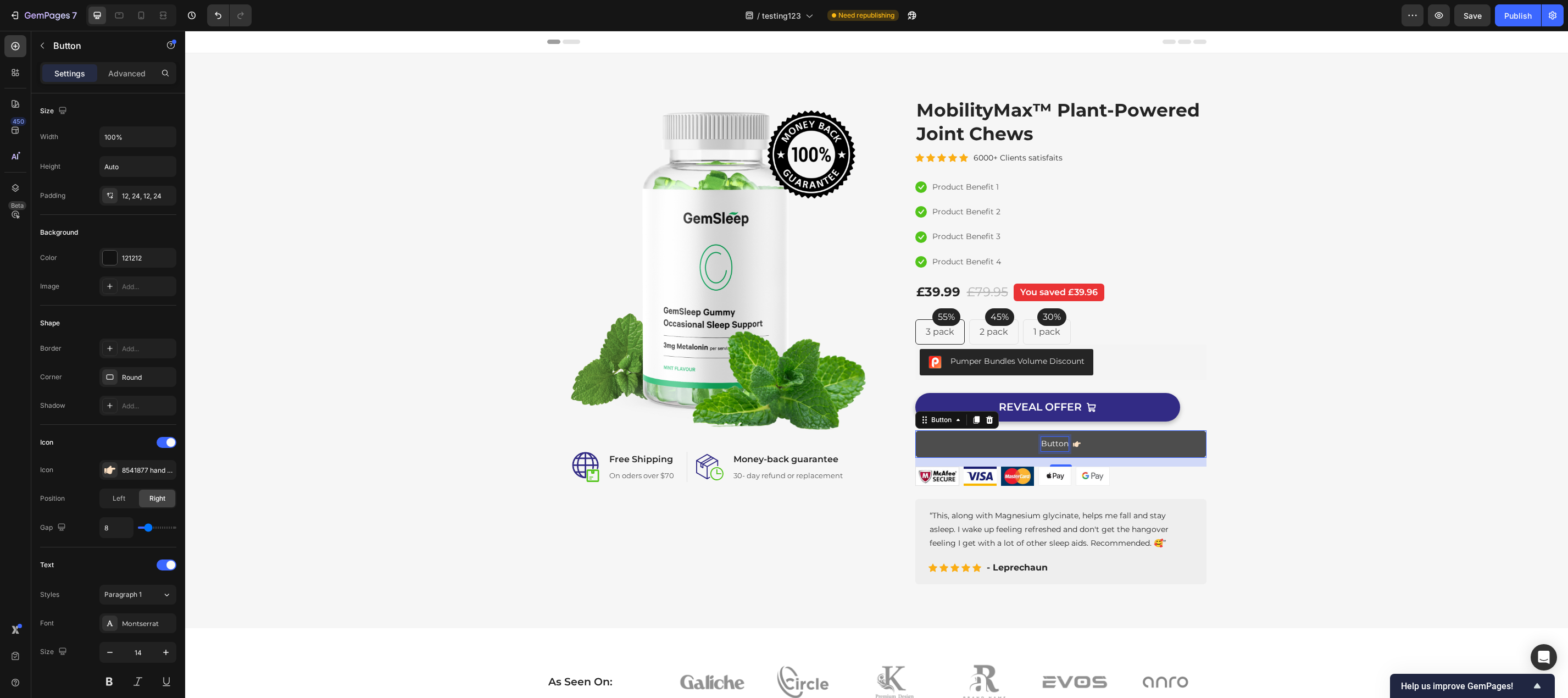
click at [1055, 445] on p "Button" at bounding box center [1055, 443] width 28 height 14
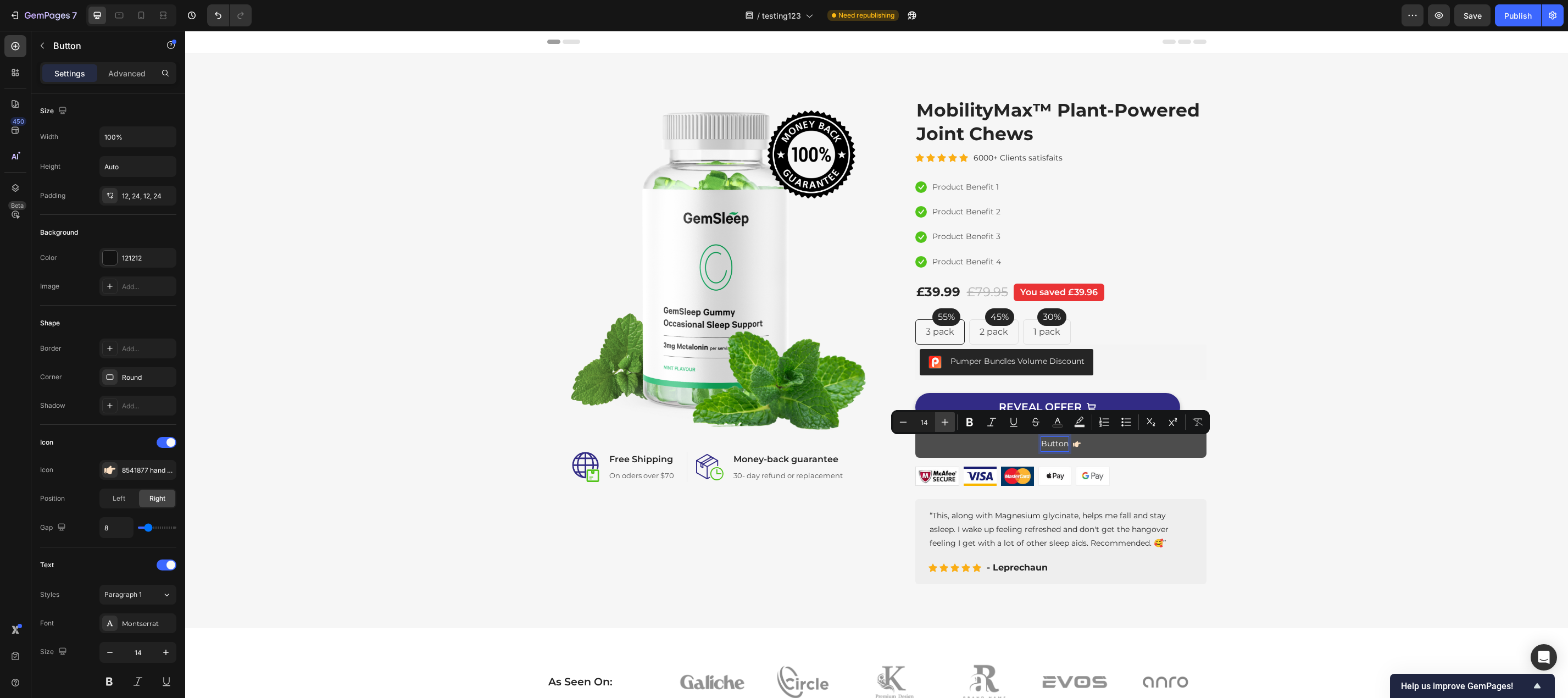
click at [942, 423] on icon "Editor contextual toolbar" at bounding box center [944, 422] width 11 height 11
click at [943, 423] on icon "Editor contextual toolbar" at bounding box center [944, 422] width 11 height 11
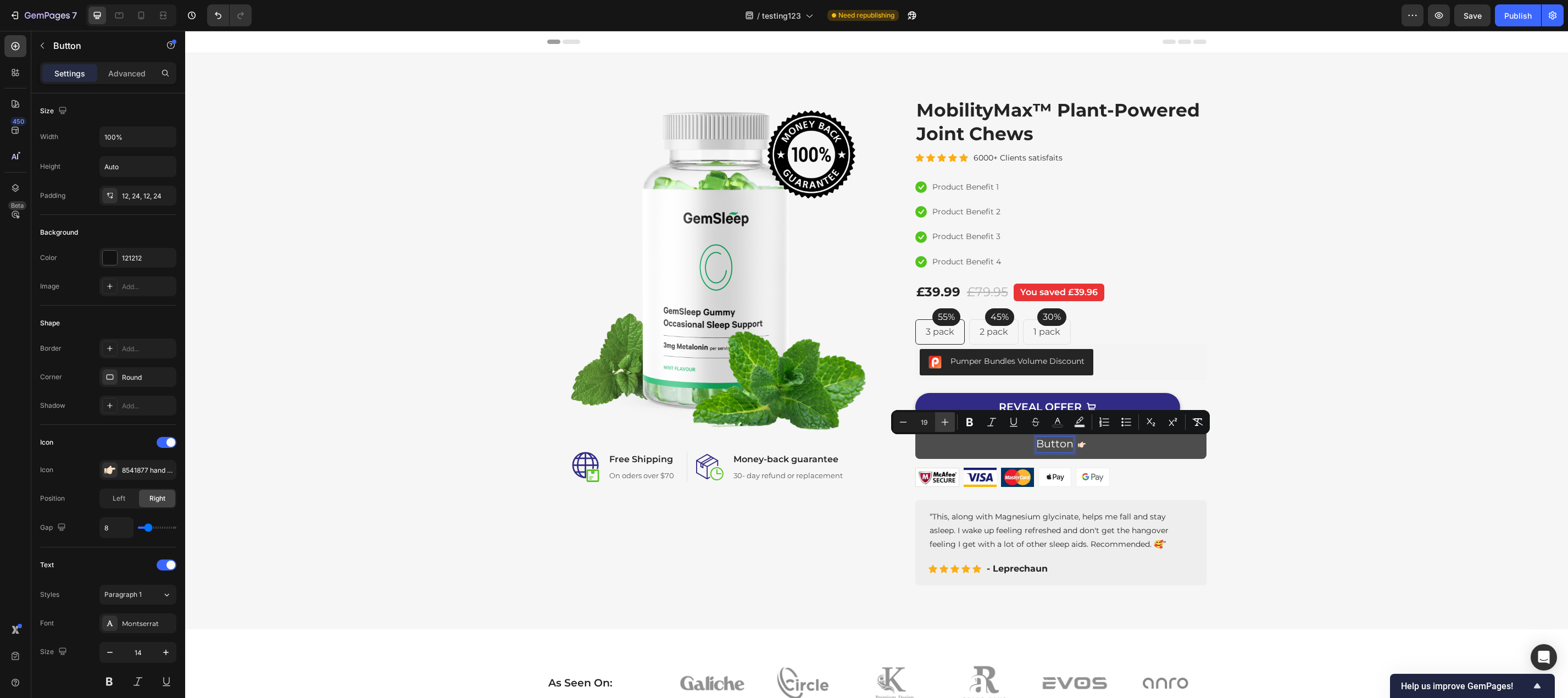
click at [943, 423] on icon "Editor contextual toolbar" at bounding box center [944, 422] width 11 height 11
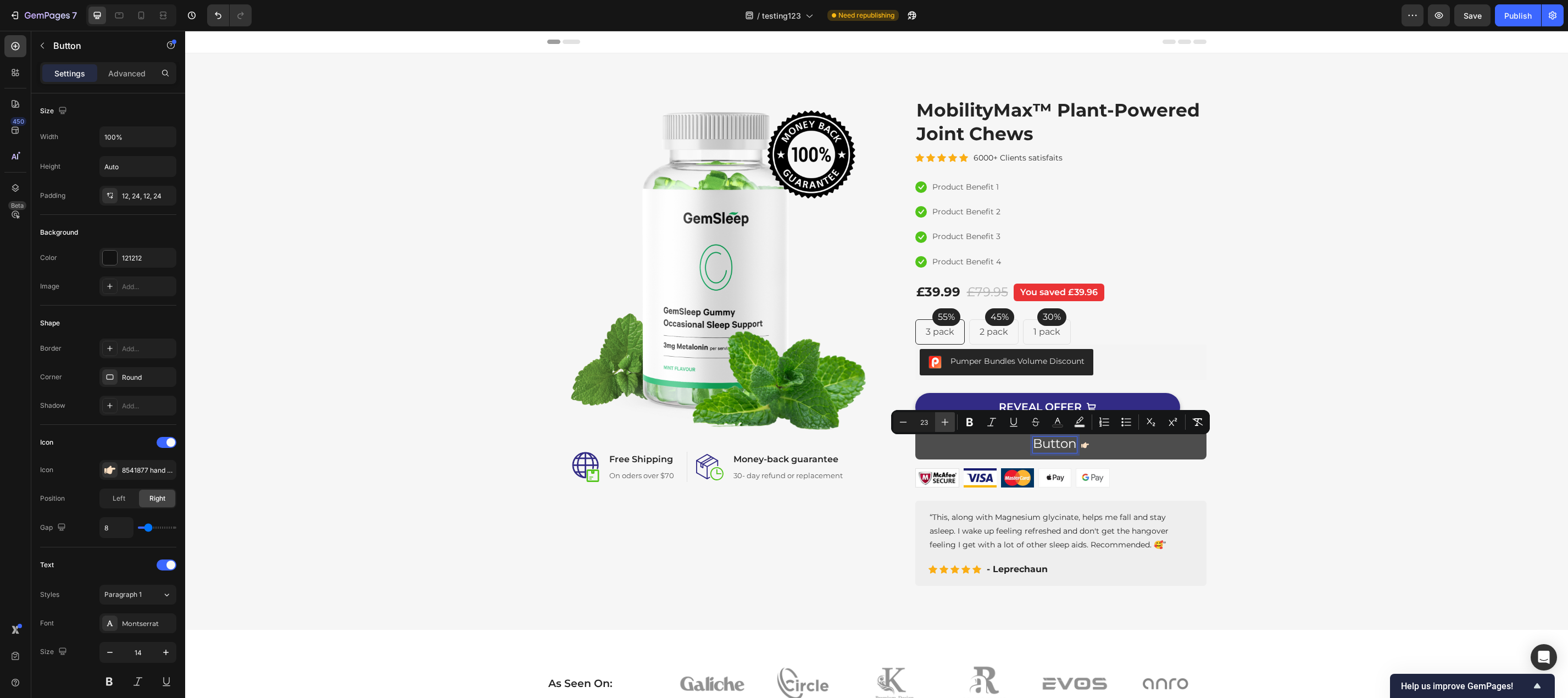
type input "24"
click at [915, 430] on button "REVEA" at bounding box center [1061, 445] width 291 height 29
click at [1016, 444] on span "REVEAL OFFER" at bounding box center [1055, 443] width 103 height 16
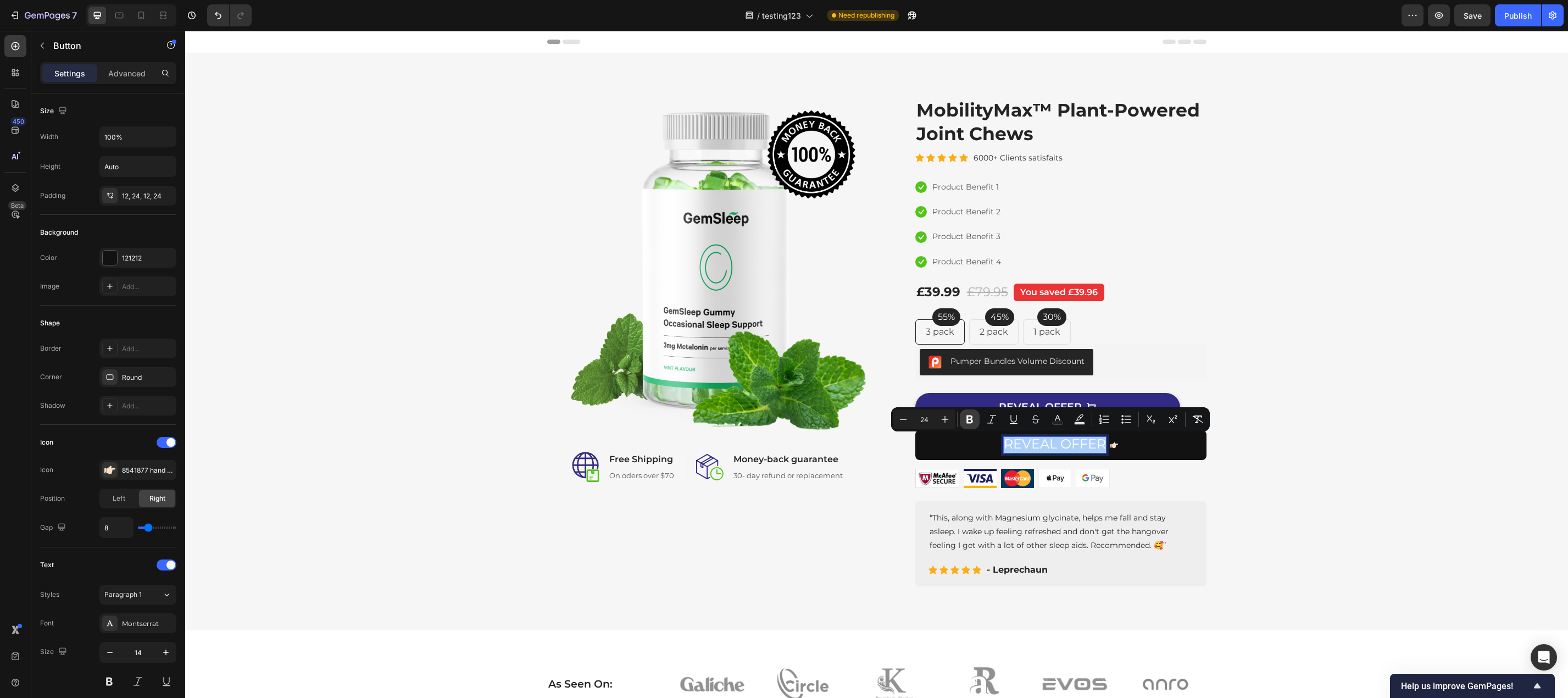
click at [972, 420] on icon "Editor contextual toolbar" at bounding box center [969, 420] width 7 height 8
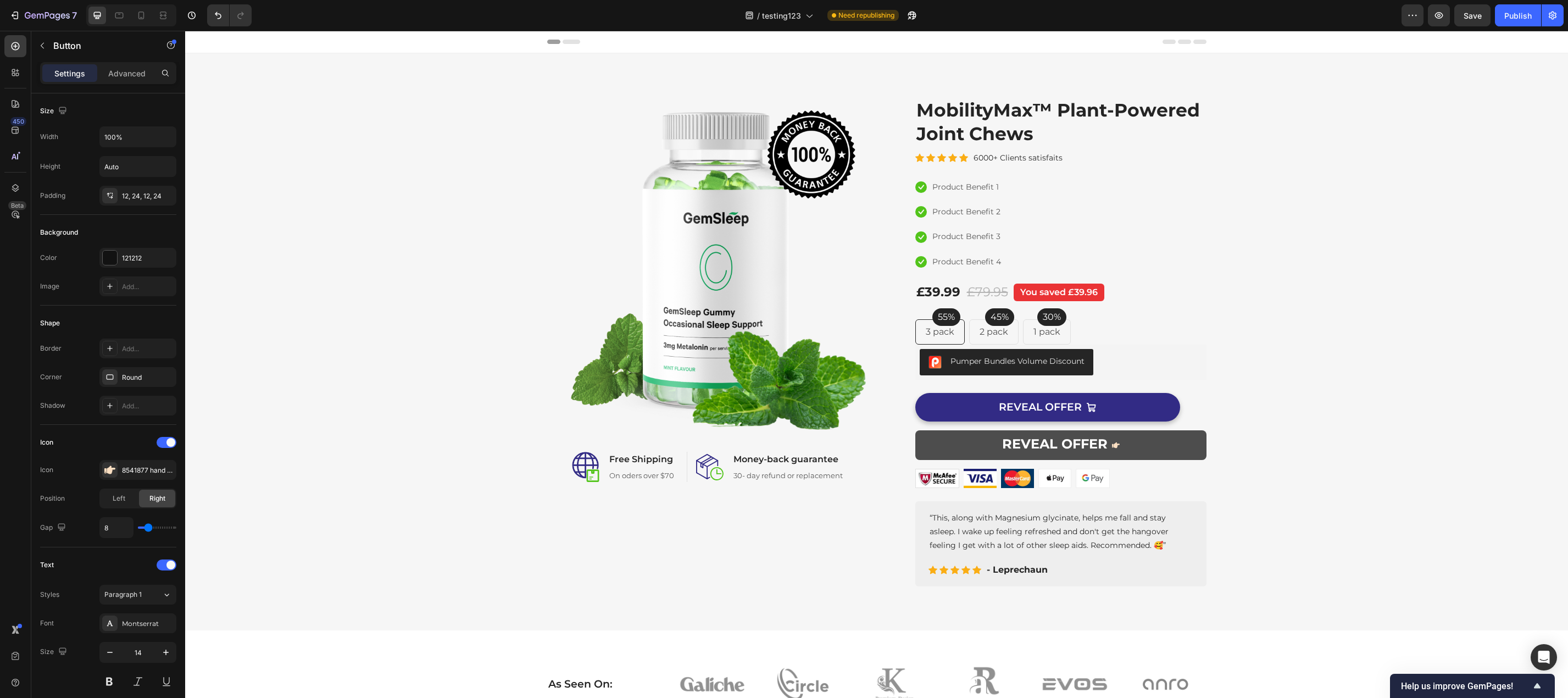
click at [1112, 448] on icon at bounding box center [1115, 446] width 8 height 6
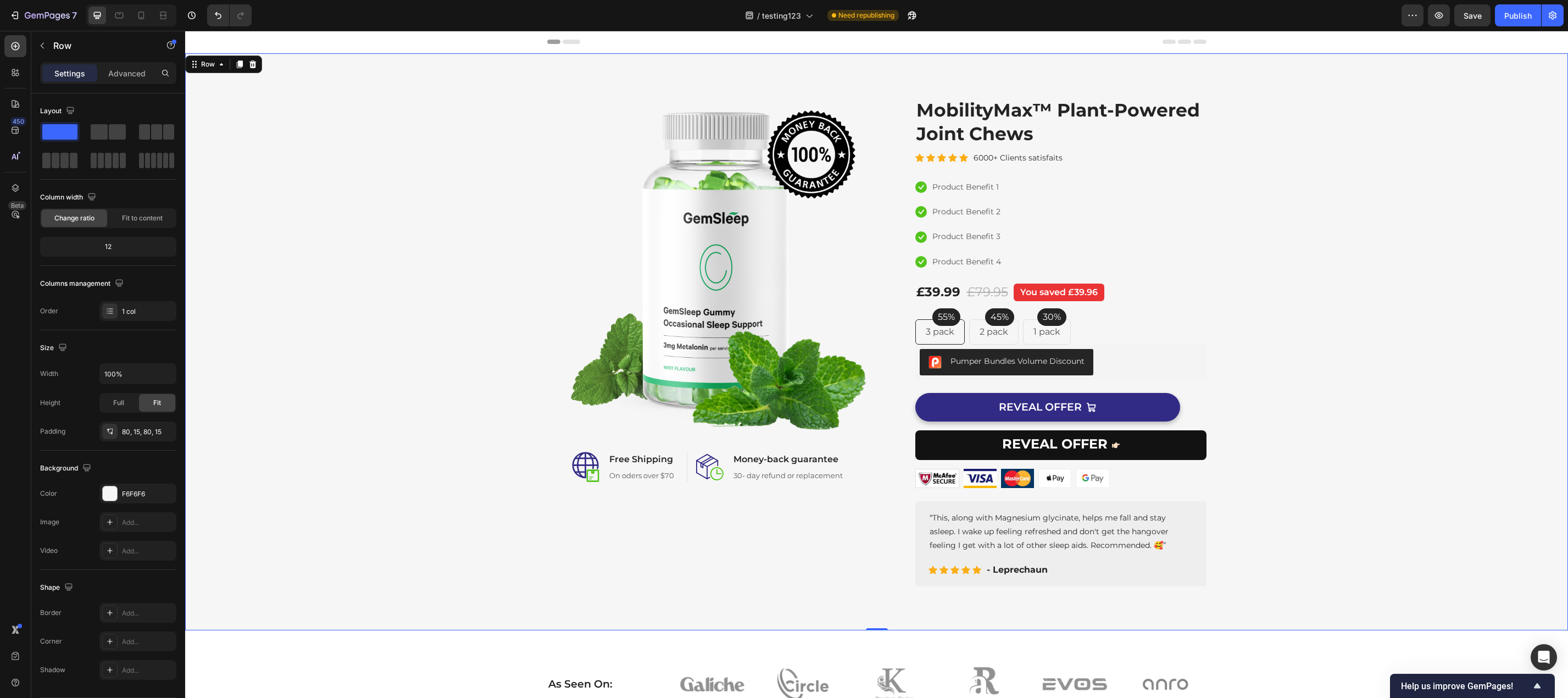
click at [1382, 502] on div "Image Image Free Shipping Heading On oders over $70 Text block Row Image Money-…" at bounding box center [877, 342] width 1366 height 489
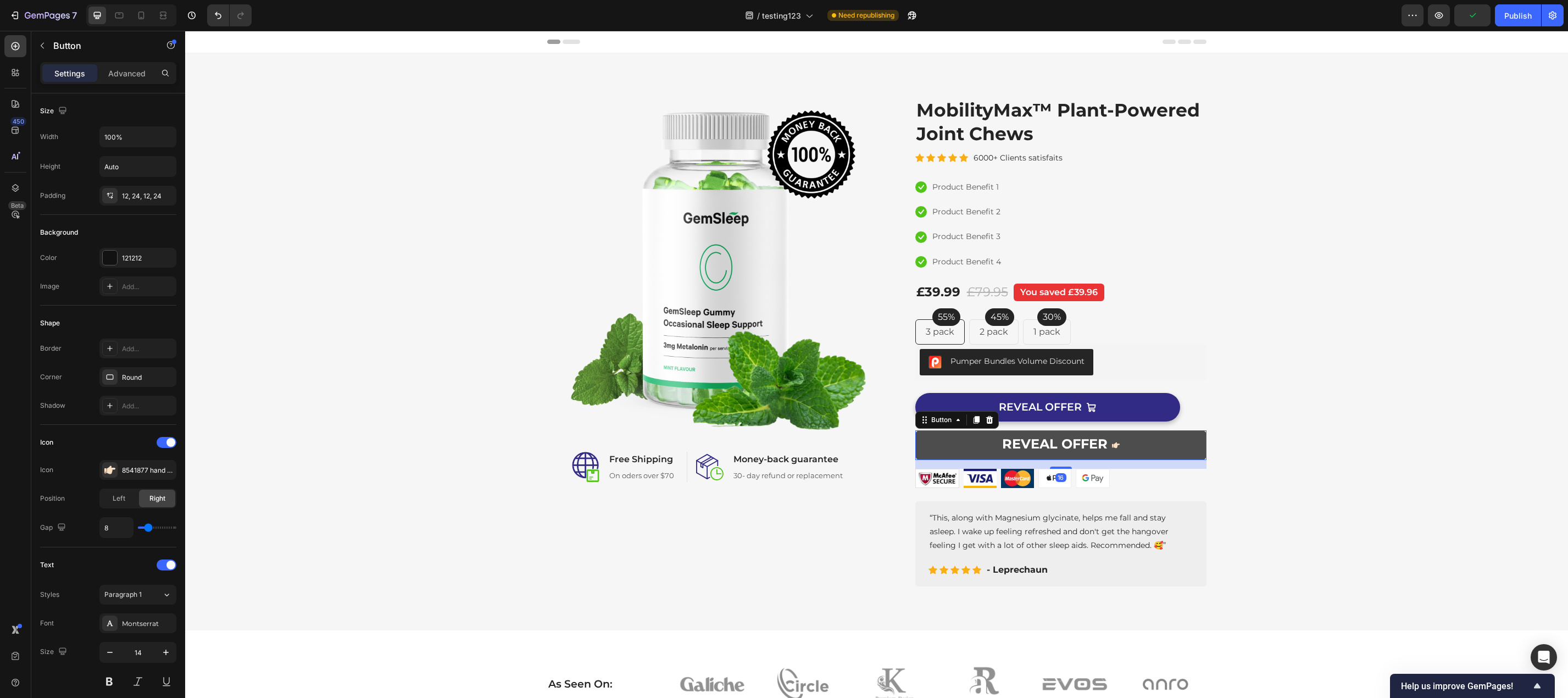
click at [1129, 447] on button "REVEAL OFFER" at bounding box center [1061, 445] width 291 height 29
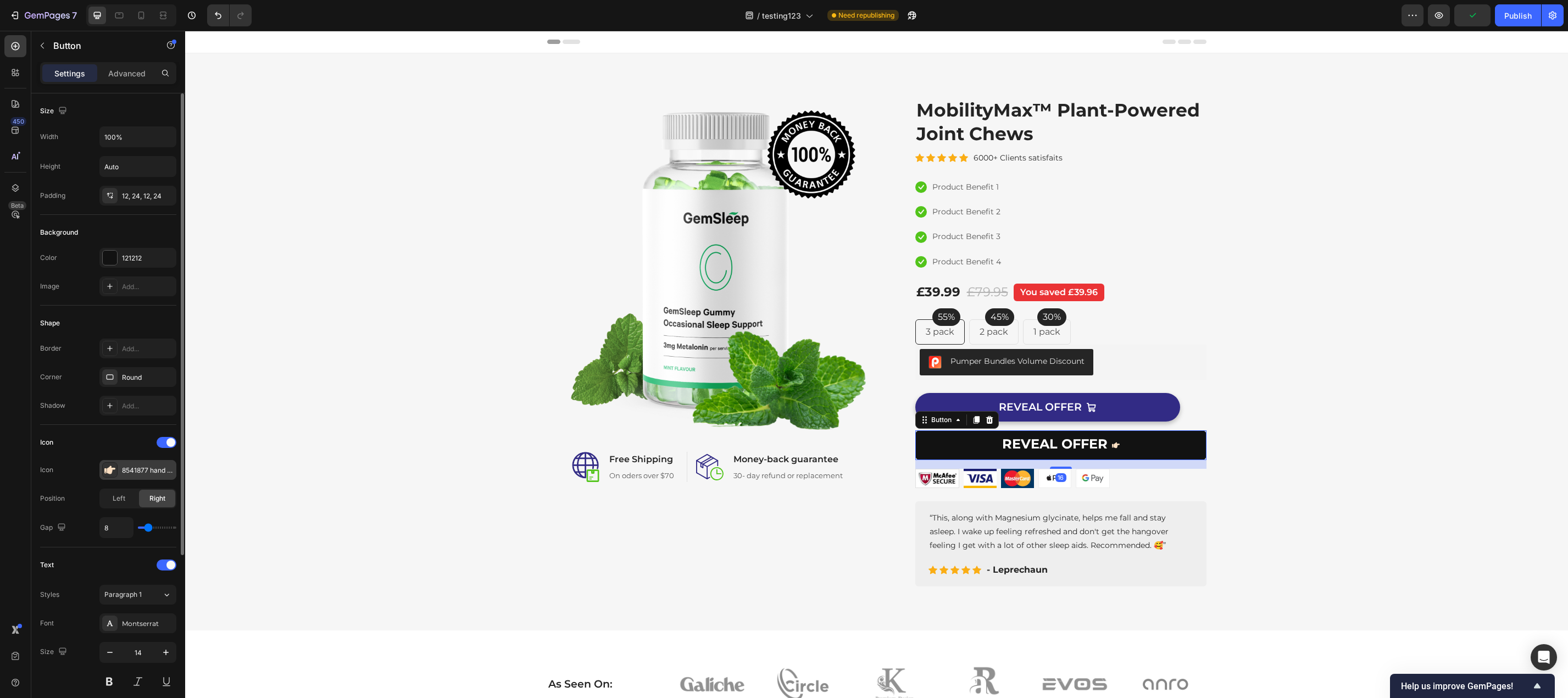
click at [133, 469] on div "8541877 hand point right icon" at bounding box center [147, 470] width 52 height 10
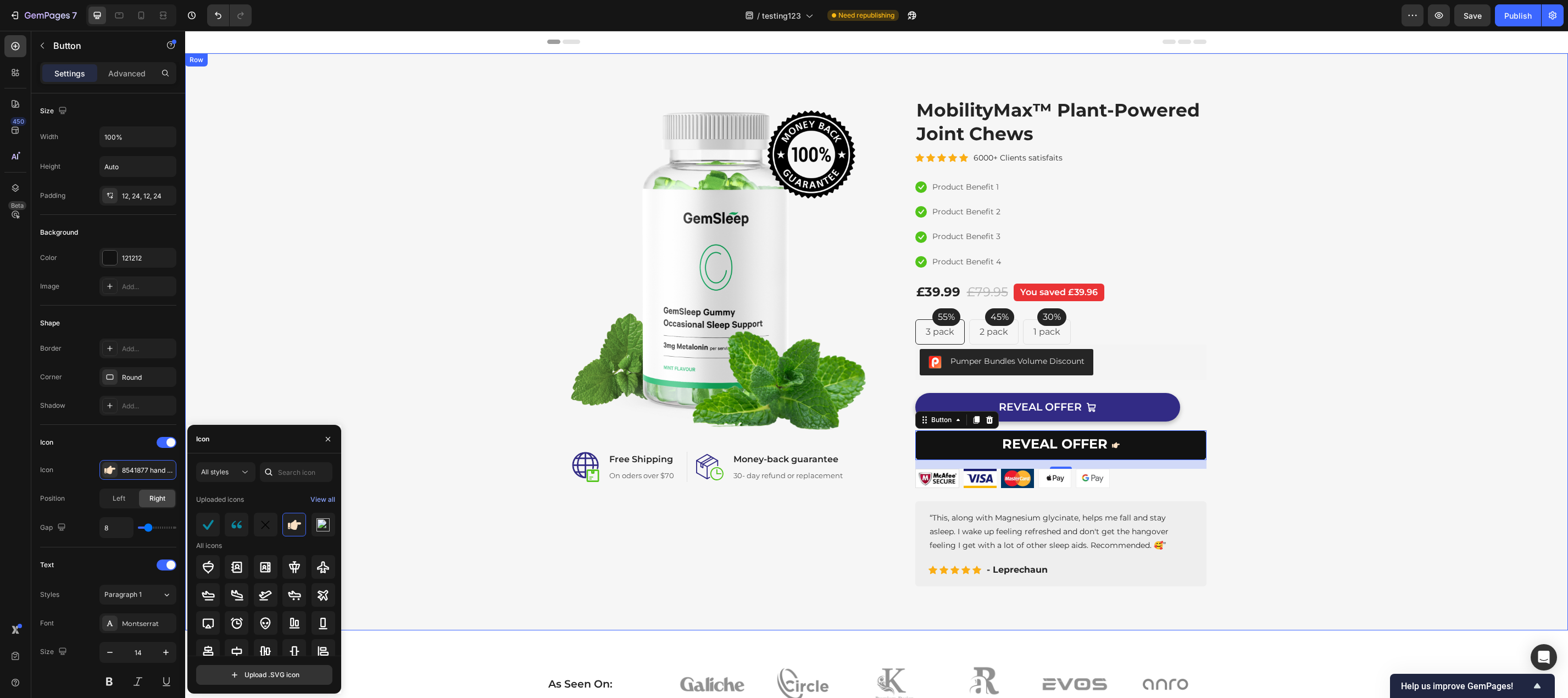
click at [1382, 479] on div "Image Image Free Shipping Heading On oders over $70 Text block Row Image Money-…" at bounding box center [877, 342] width 1366 height 489
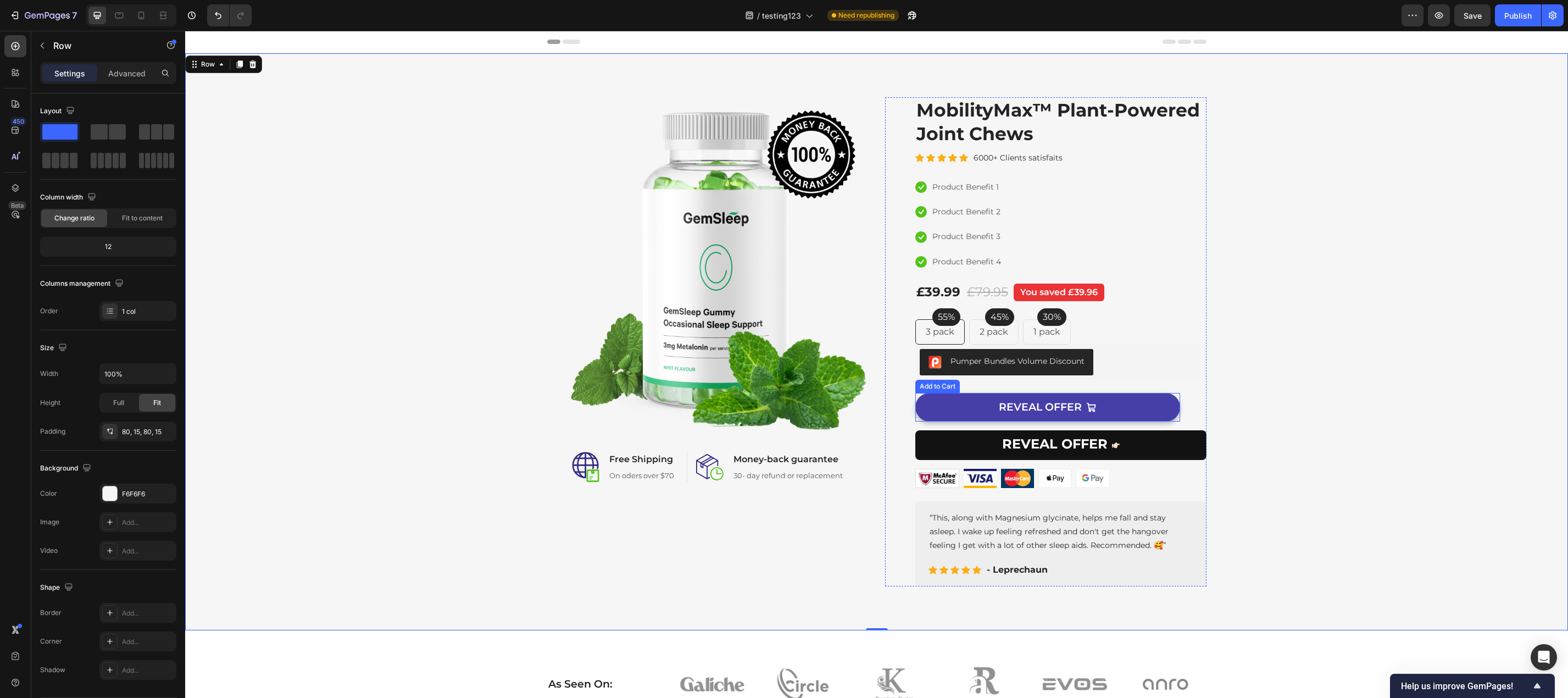
click at [1159, 406] on button "REVEAL OFFER" at bounding box center [1047, 407] width 264 height 29
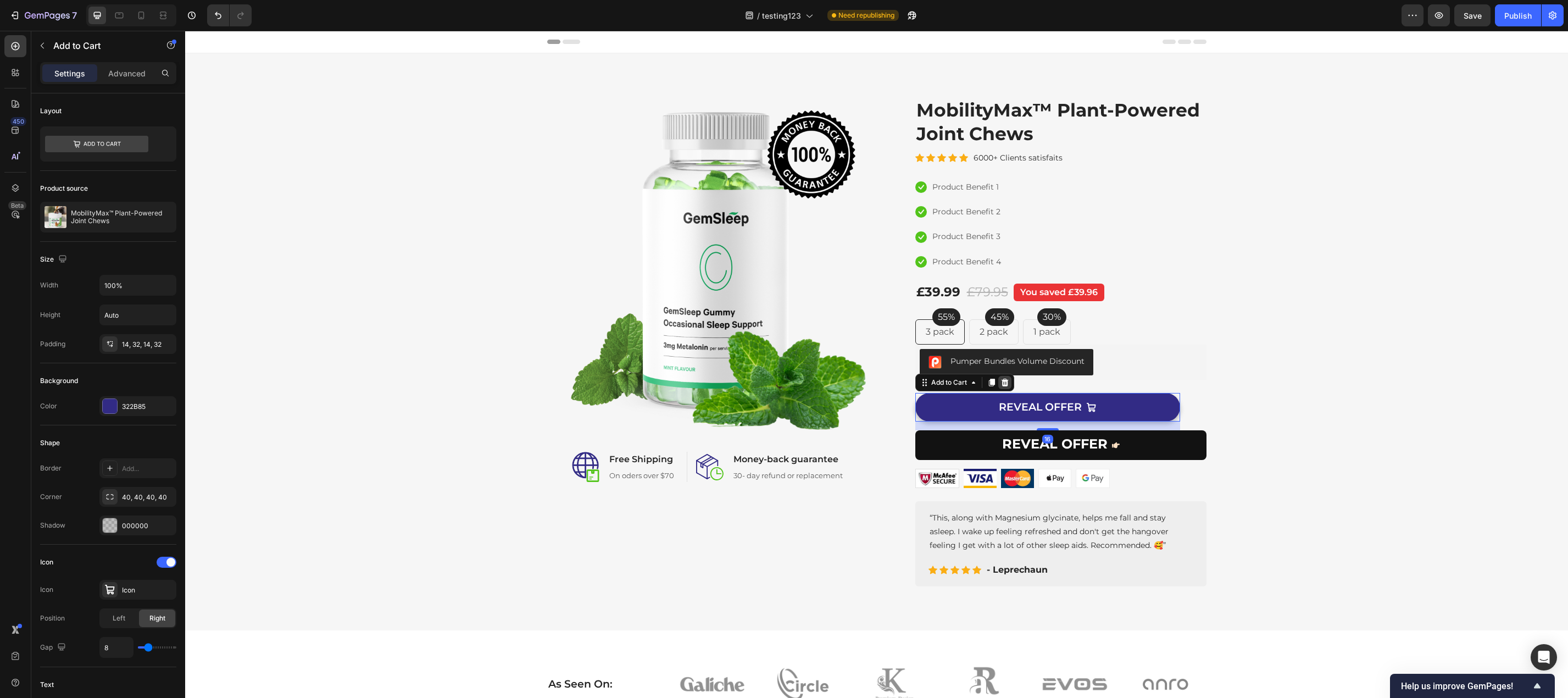
click at [1004, 382] on icon at bounding box center [1004, 382] width 8 height 8
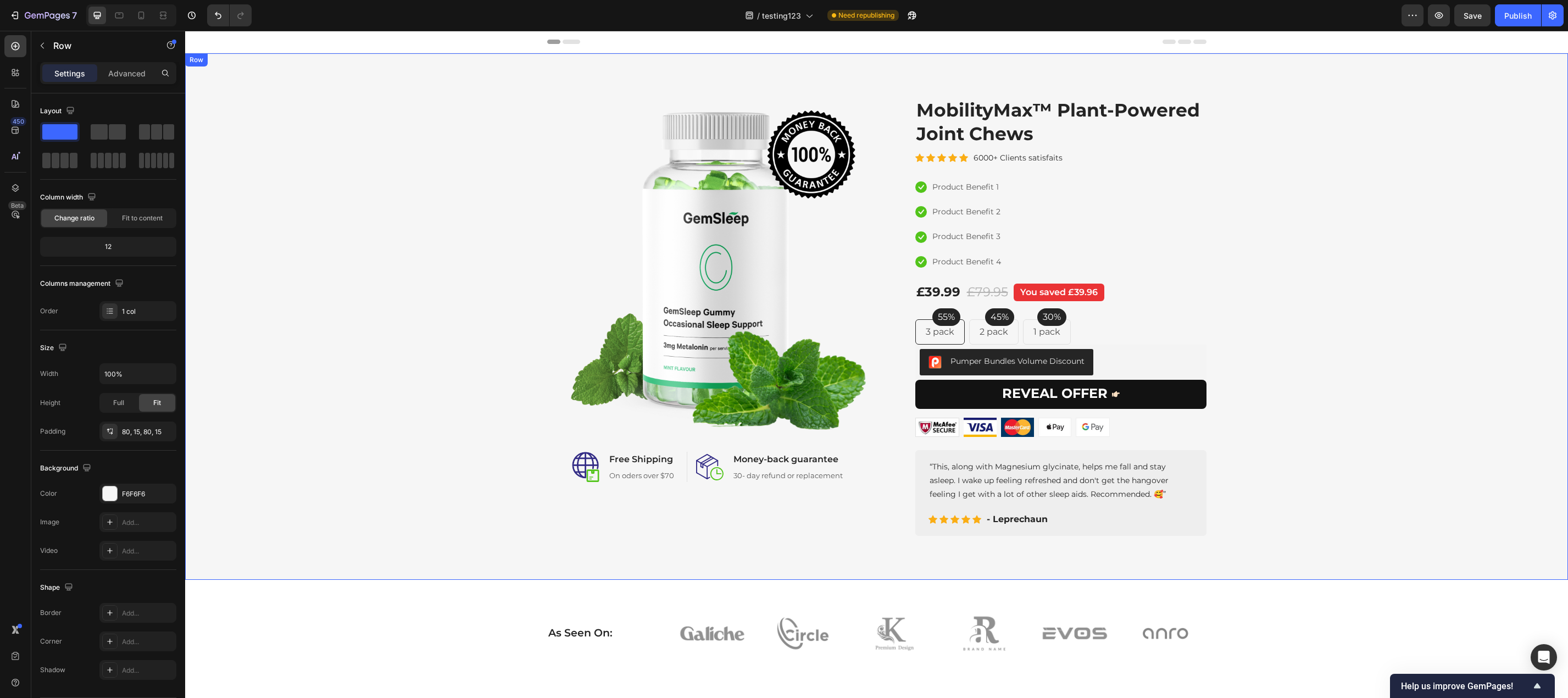
click at [1337, 516] on div "Image Image Free Shipping Heading On oders over $70 Text block Row Image Money-…" at bounding box center [877, 316] width 1366 height 439
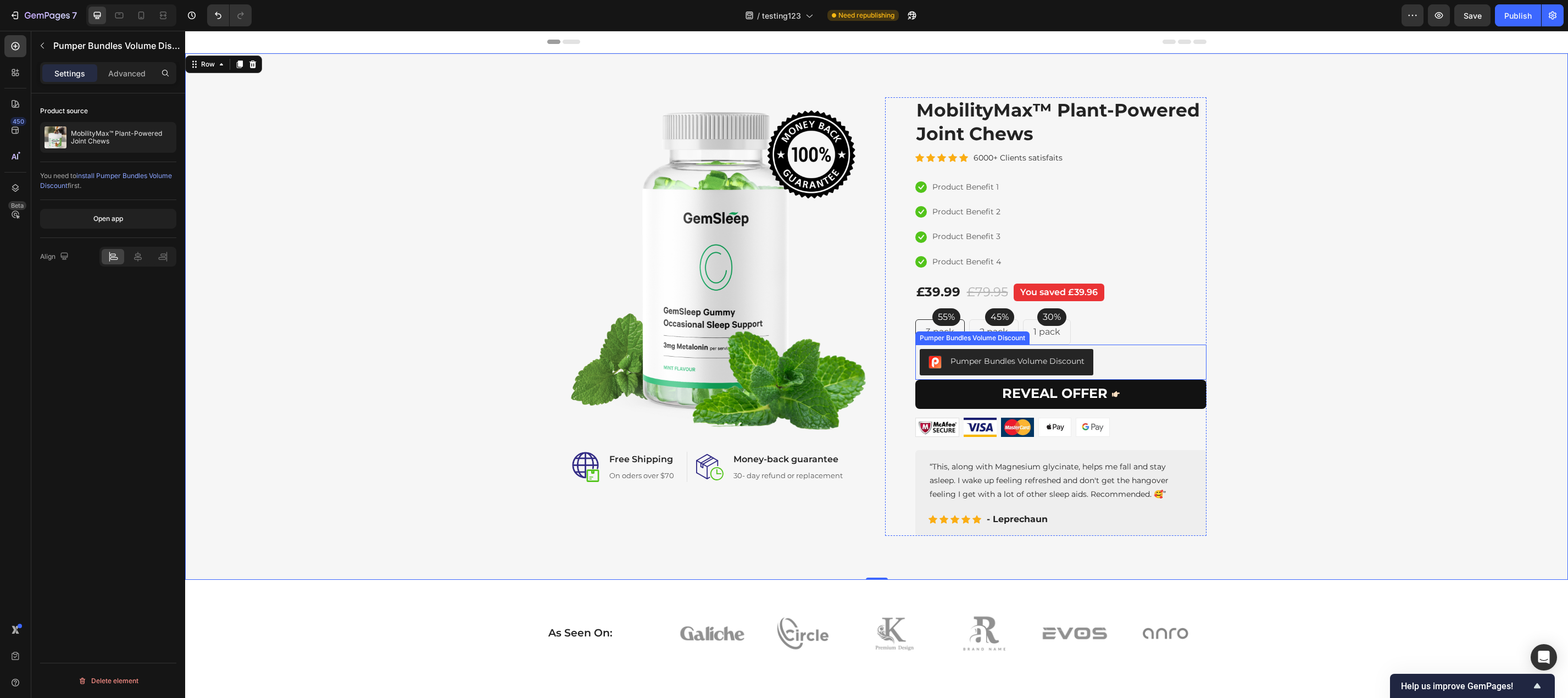
click at [1080, 354] on button "Pumper Bundles Volume Discount" at bounding box center [1006, 362] width 173 height 26
click at [1074, 331] on icon at bounding box center [1074, 334] width 8 height 8
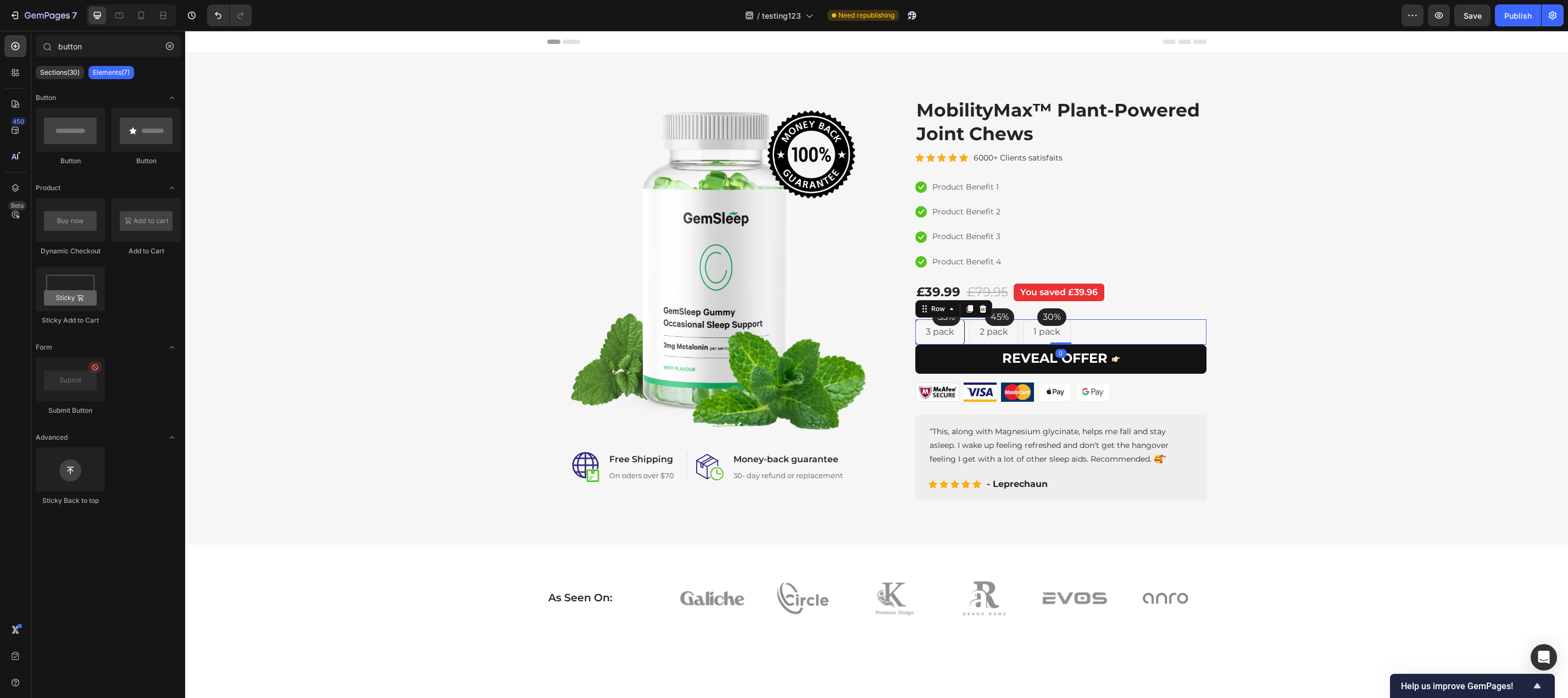
drag, startPoint x: 1174, startPoint y: 334, endPoint x: 1145, endPoint y: 322, distance: 31.4
click at [1173, 334] on div "55% Text block Row 3 pack Text block Row 45% Text block Row 2 pack Text block R…" at bounding box center [1061, 332] width 291 height 25
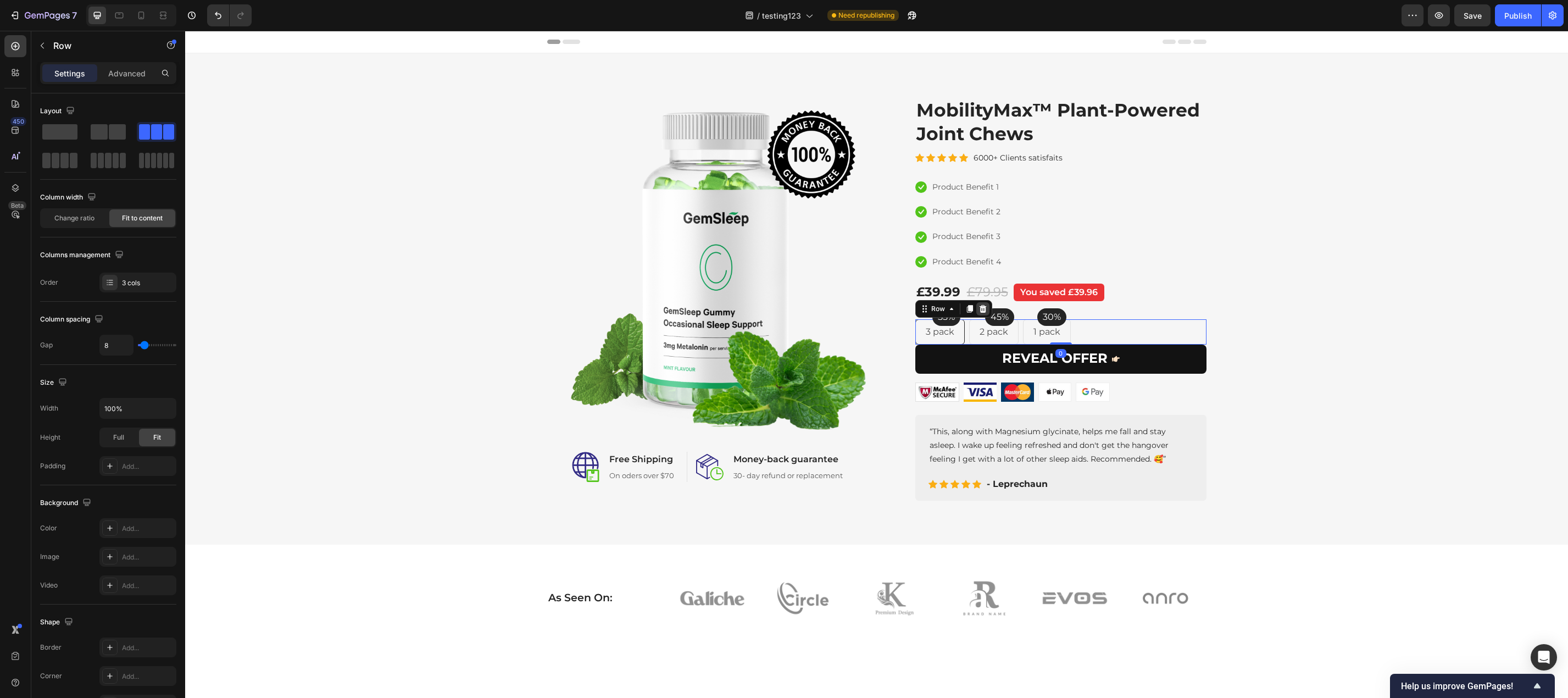
click at [977, 303] on div at bounding box center [982, 309] width 13 height 13
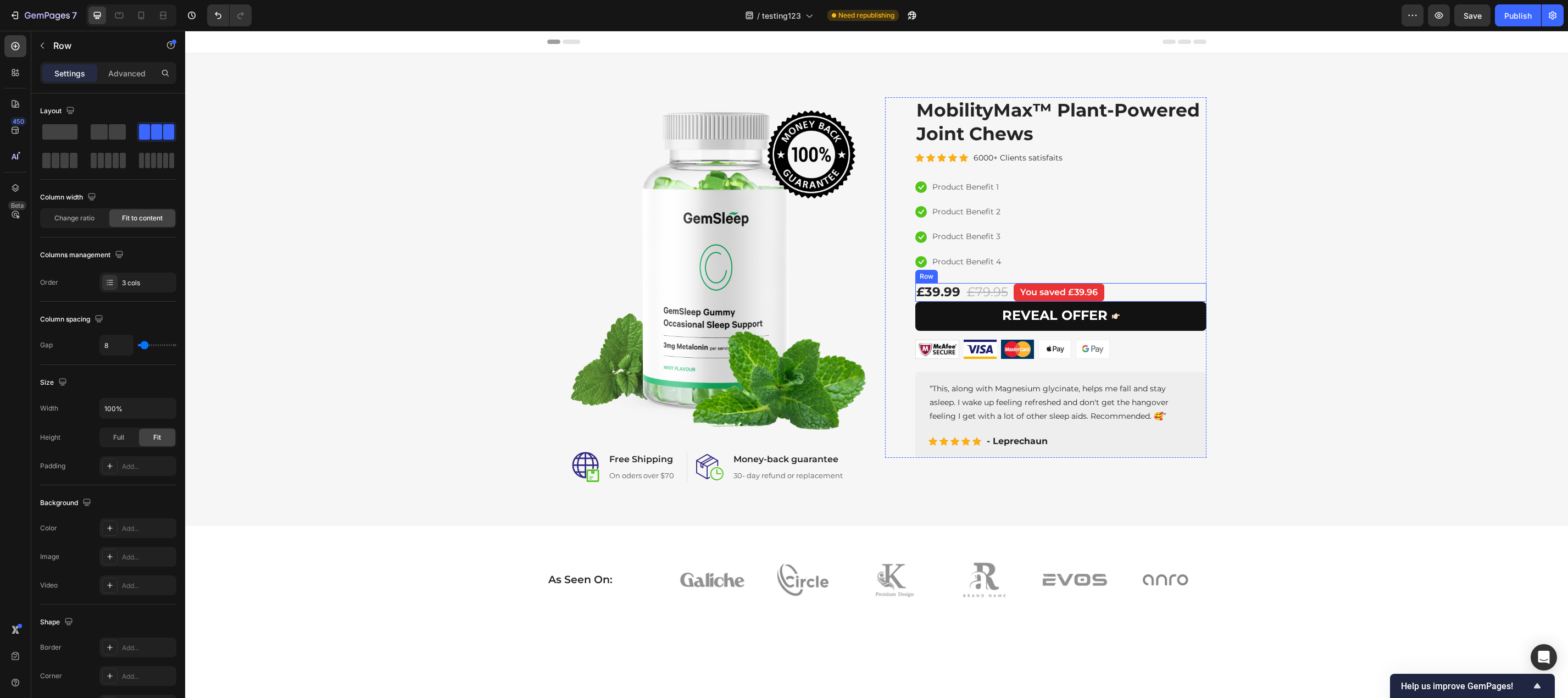
click at [1126, 290] on div "£39.99 Product Price Product Price £79.95 Compare Price Compare Price You saved…" at bounding box center [1061, 292] width 291 height 19
click at [981, 269] on icon at bounding box center [982, 272] width 8 height 8
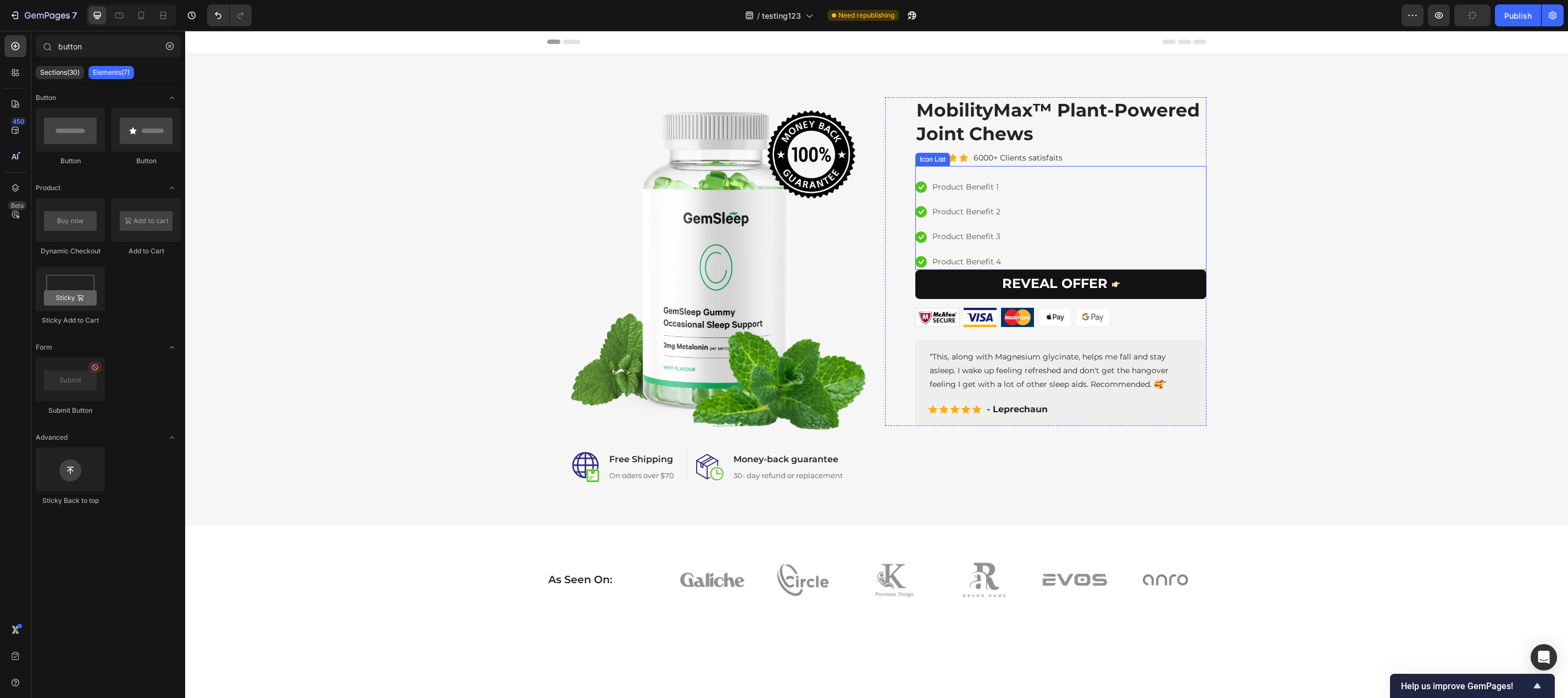
click at [1079, 265] on div "Icon Product Benefit 1 Text block Icon Product Benefit 2 Text block Icon Produc…" at bounding box center [1061, 224] width 291 height 91
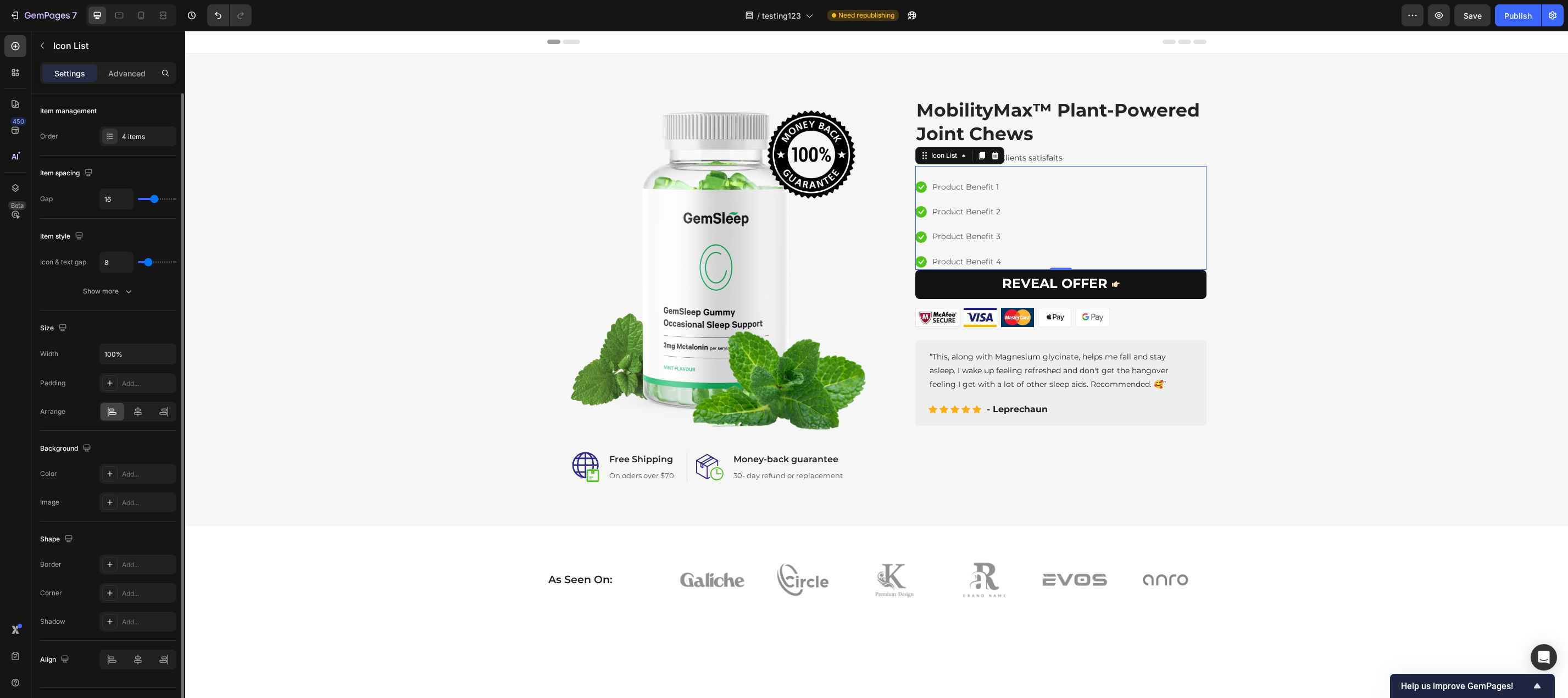
scroll to position [24, 0]
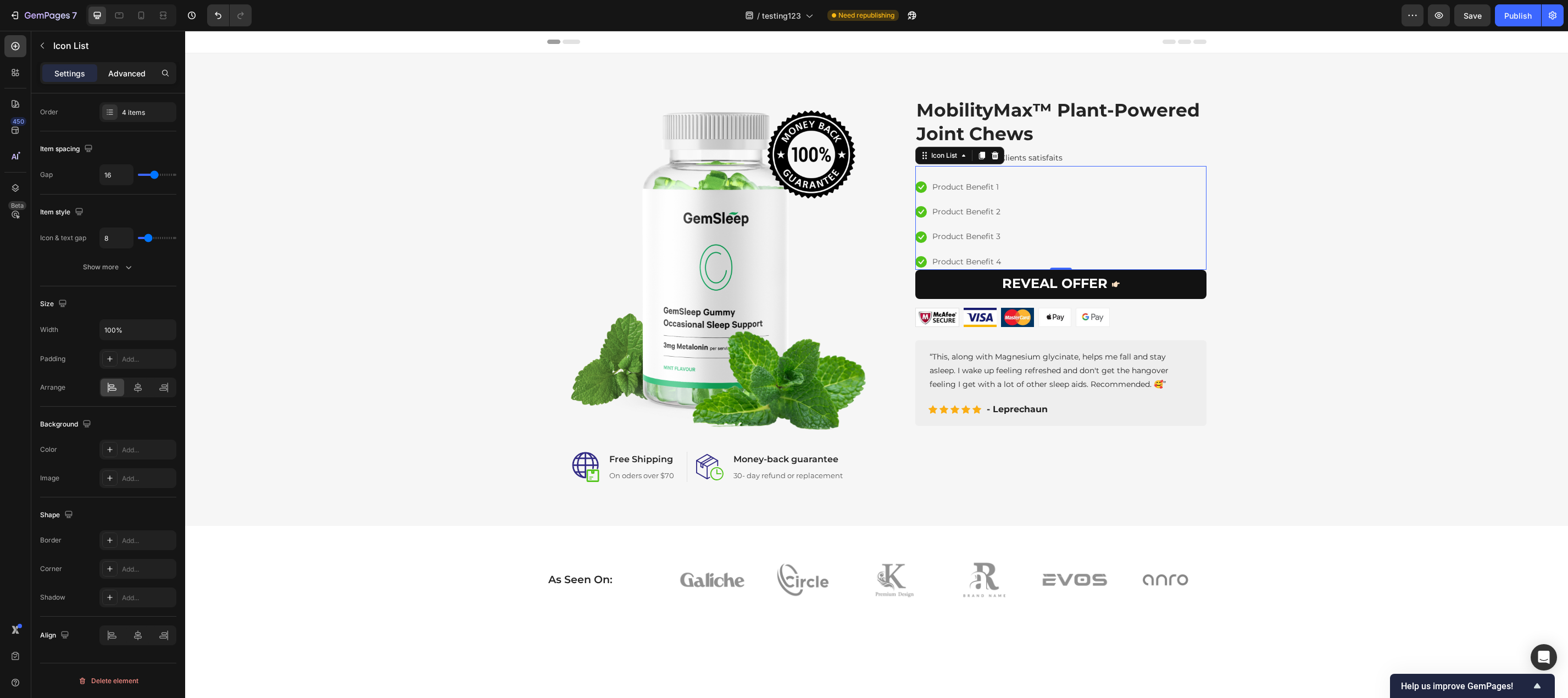
click at [123, 69] on p "Advanced" at bounding box center [126, 73] width 37 height 12
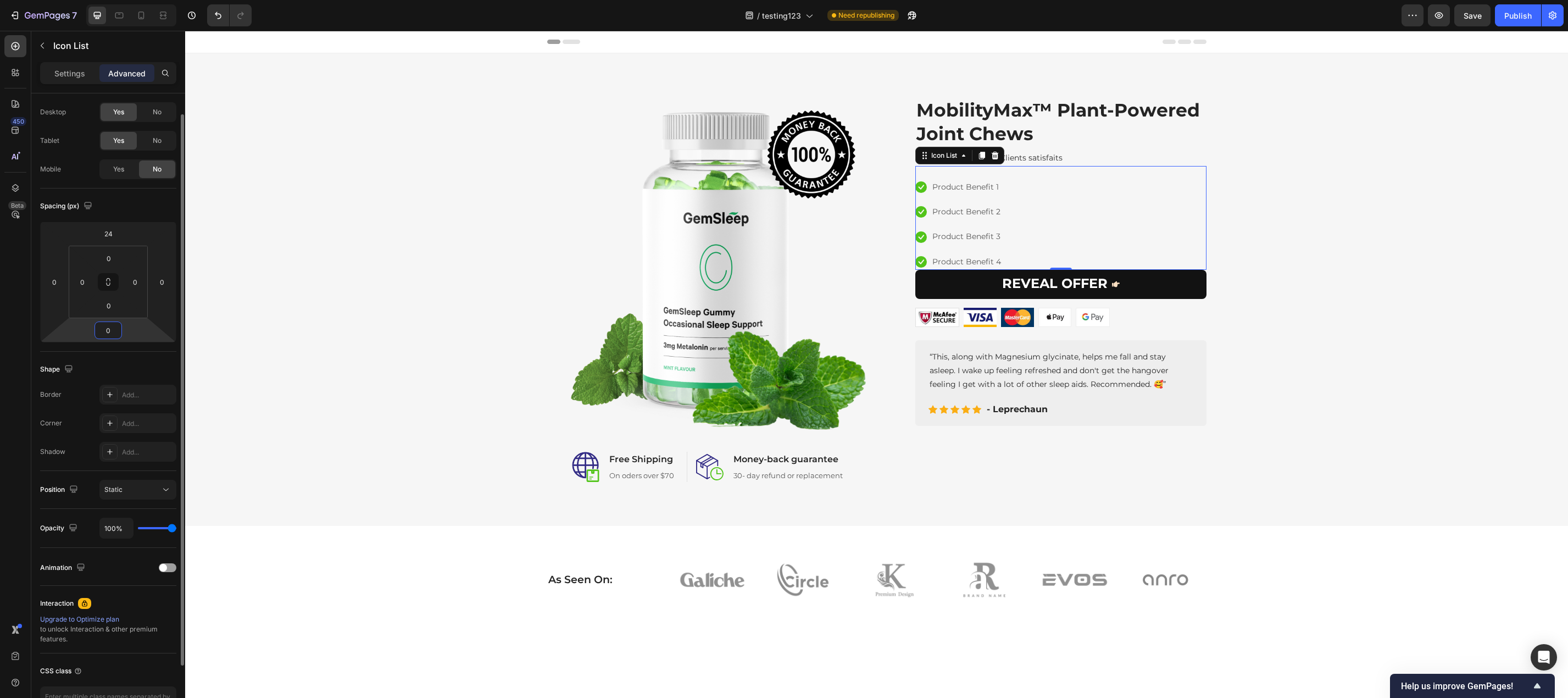
click at [109, 335] on input "0" at bounding box center [108, 330] width 22 height 16
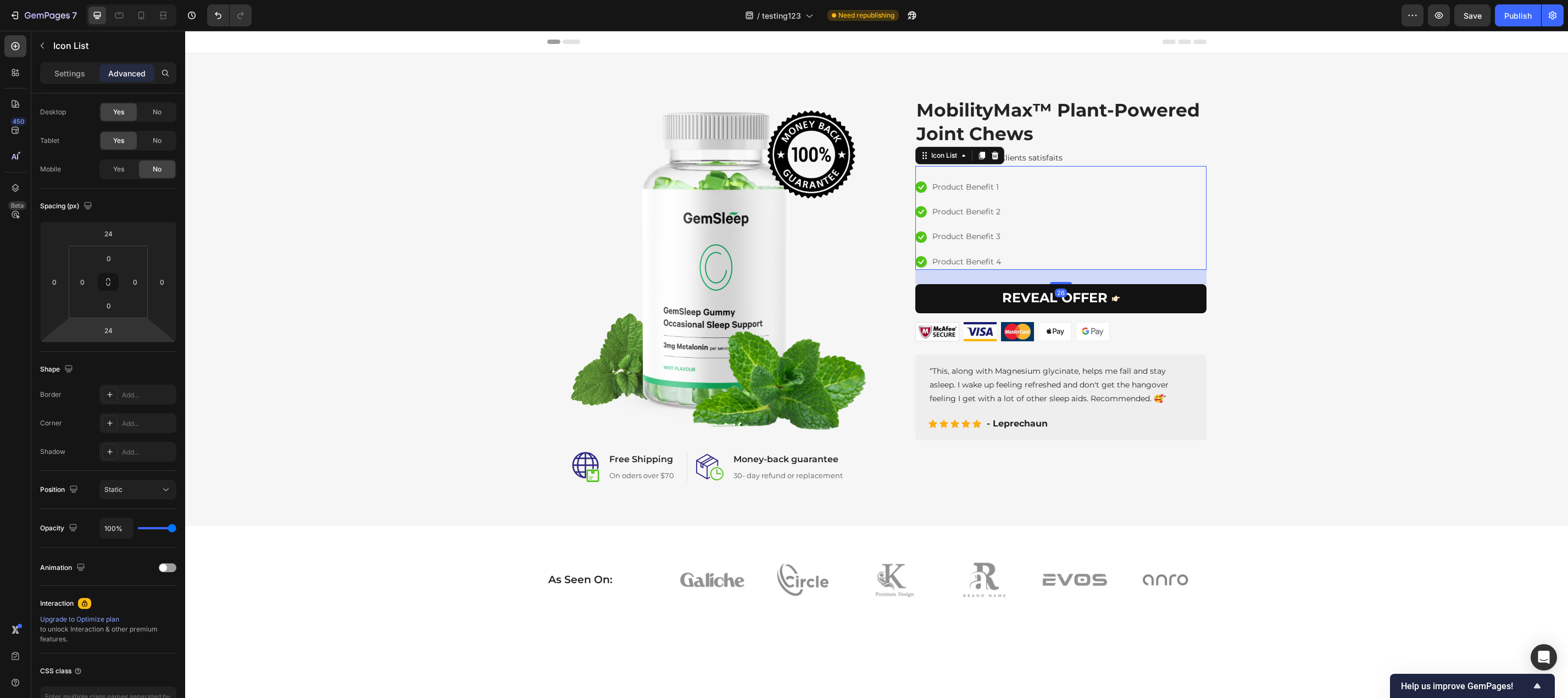
type input "22"
drag, startPoint x: 147, startPoint y: 326, endPoint x: 156, endPoint y: 320, distance: 10.8
click at [156, 0] on html "7 Version history / testing123 Need republishing Preview Save Publish 450 Beta …" at bounding box center [784, 0] width 1568 height 0
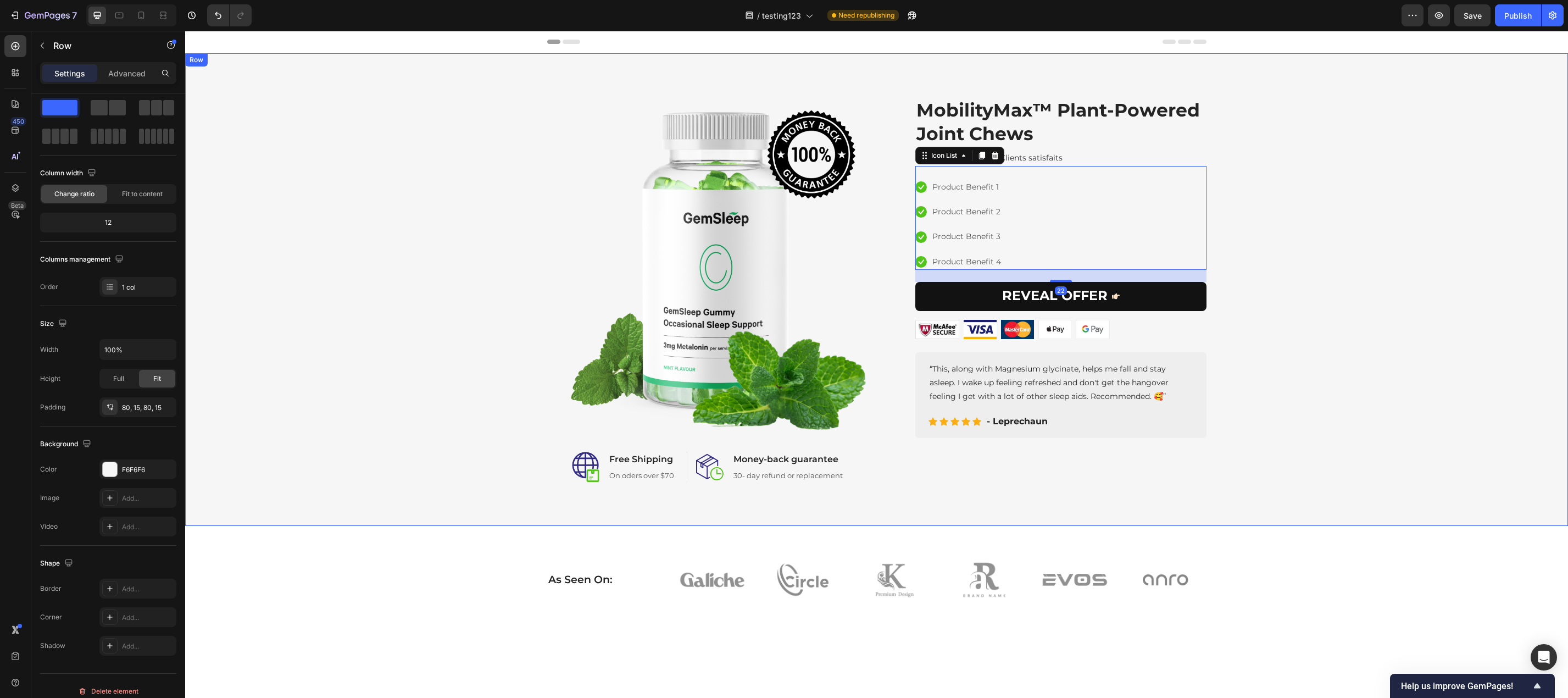
click at [466, 468] on div "Image Image Free Shipping Heading On oders over $70 Text block Row Image Money-…" at bounding box center [877, 289] width 1366 height 385
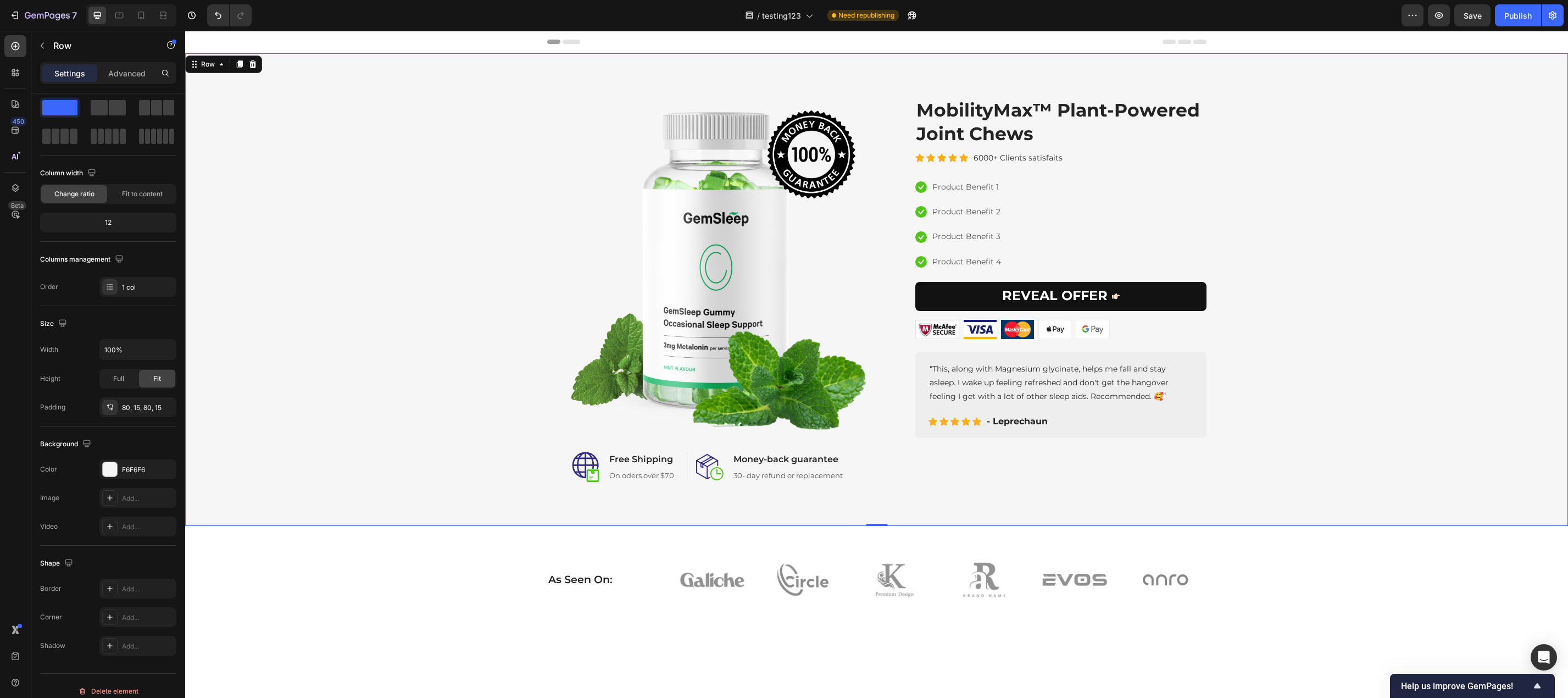
scroll to position [0, 0]
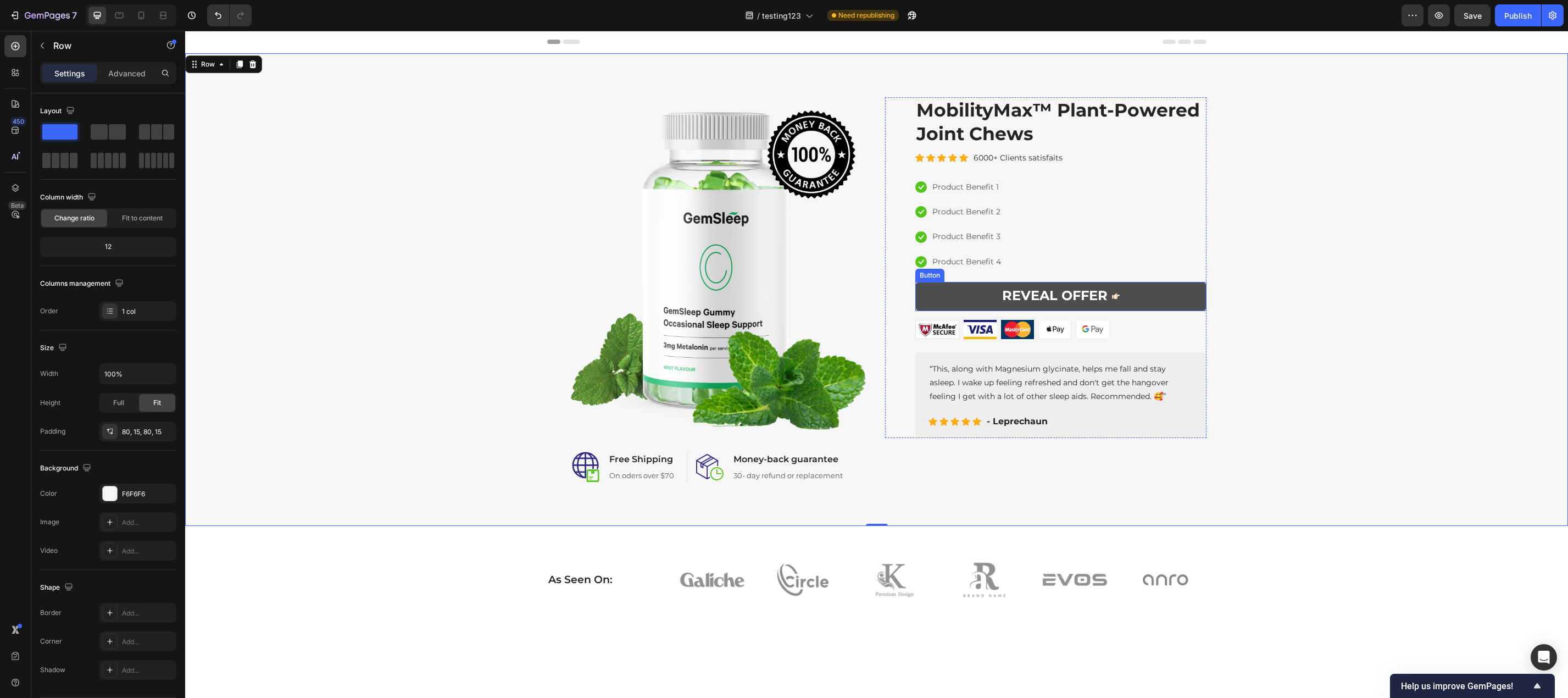
click at [1113, 292] on span at bounding box center [1115, 296] width 8 height 16
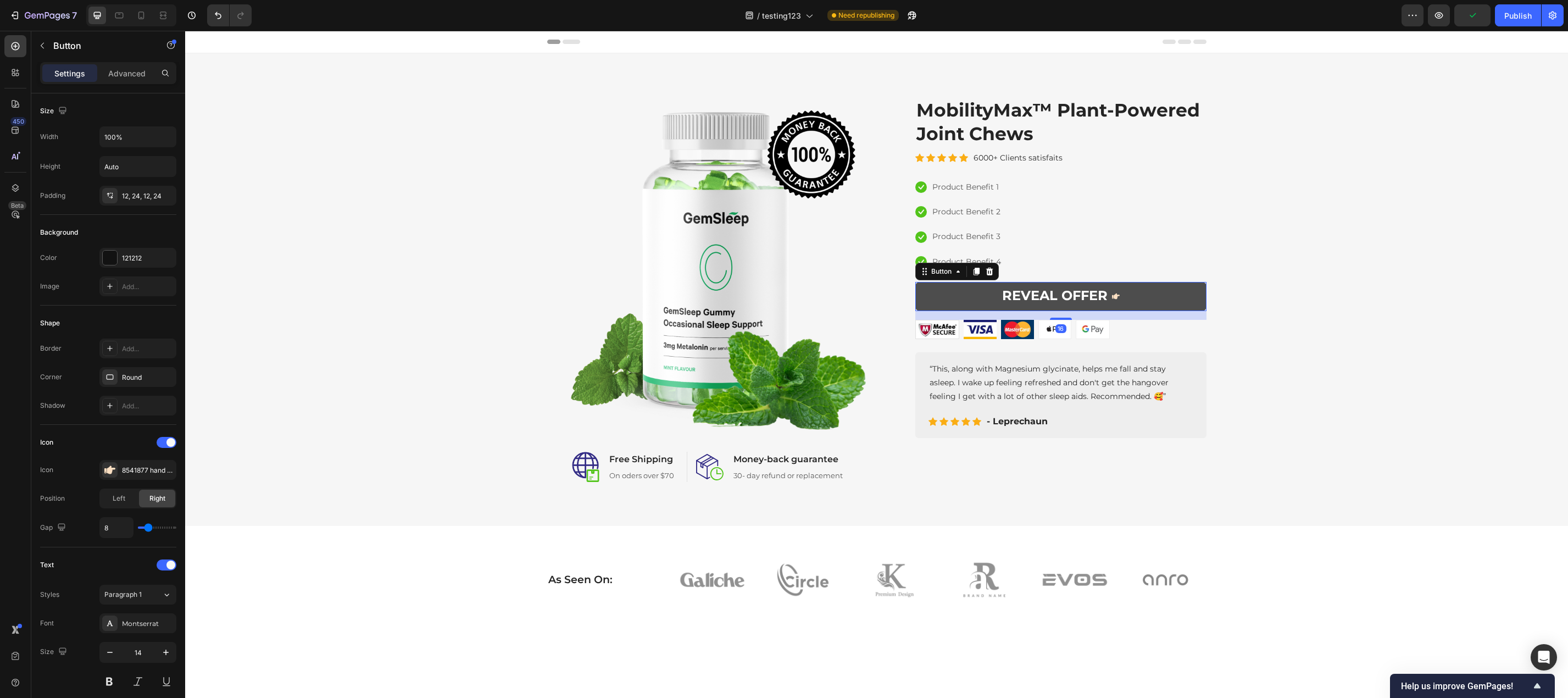
click at [1112, 301] on span at bounding box center [1115, 296] width 8 height 16
drag, startPoint x: 1480, startPoint y: 400, endPoint x: 1090, endPoint y: 344, distance: 394.0
click at [1480, 400] on div "Image Image Free Shipping Heading On oders over $70 Text block Row Image Money-…" at bounding box center [877, 289] width 1366 height 385
click at [1021, 298] on strong "REVEAL OFFER" at bounding box center [1055, 295] width 106 height 16
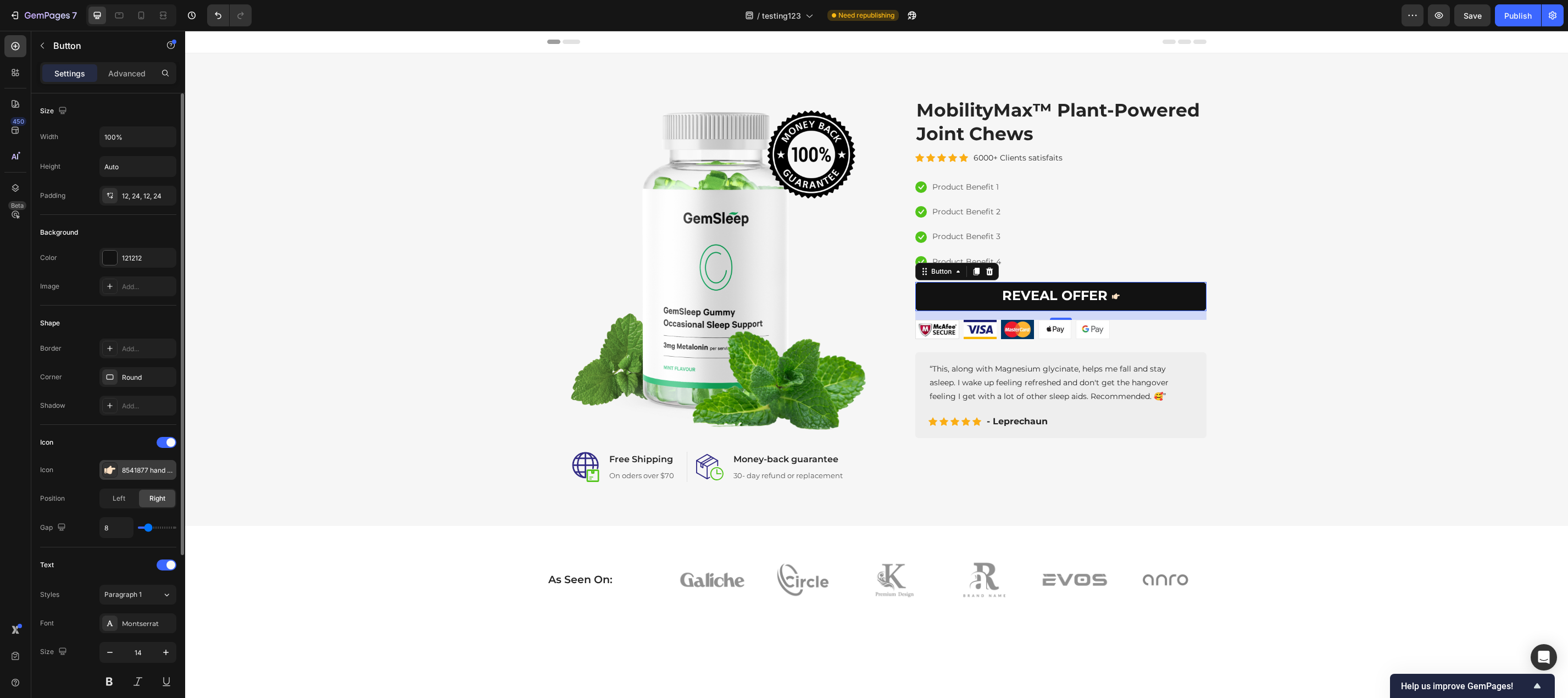
click at [110, 471] on icon at bounding box center [109, 470] width 11 height 8
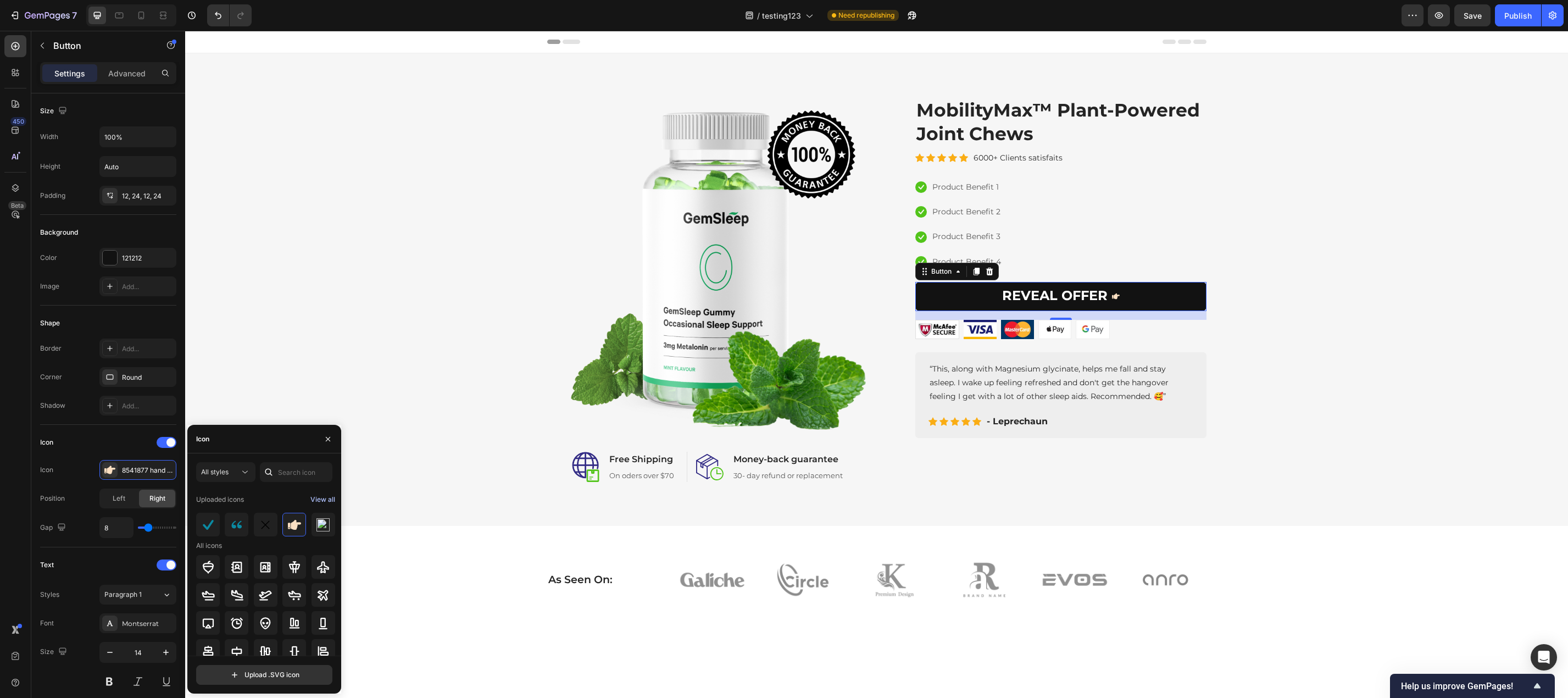
click at [331, 492] on button "View all" at bounding box center [322, 499] width 25 height 18
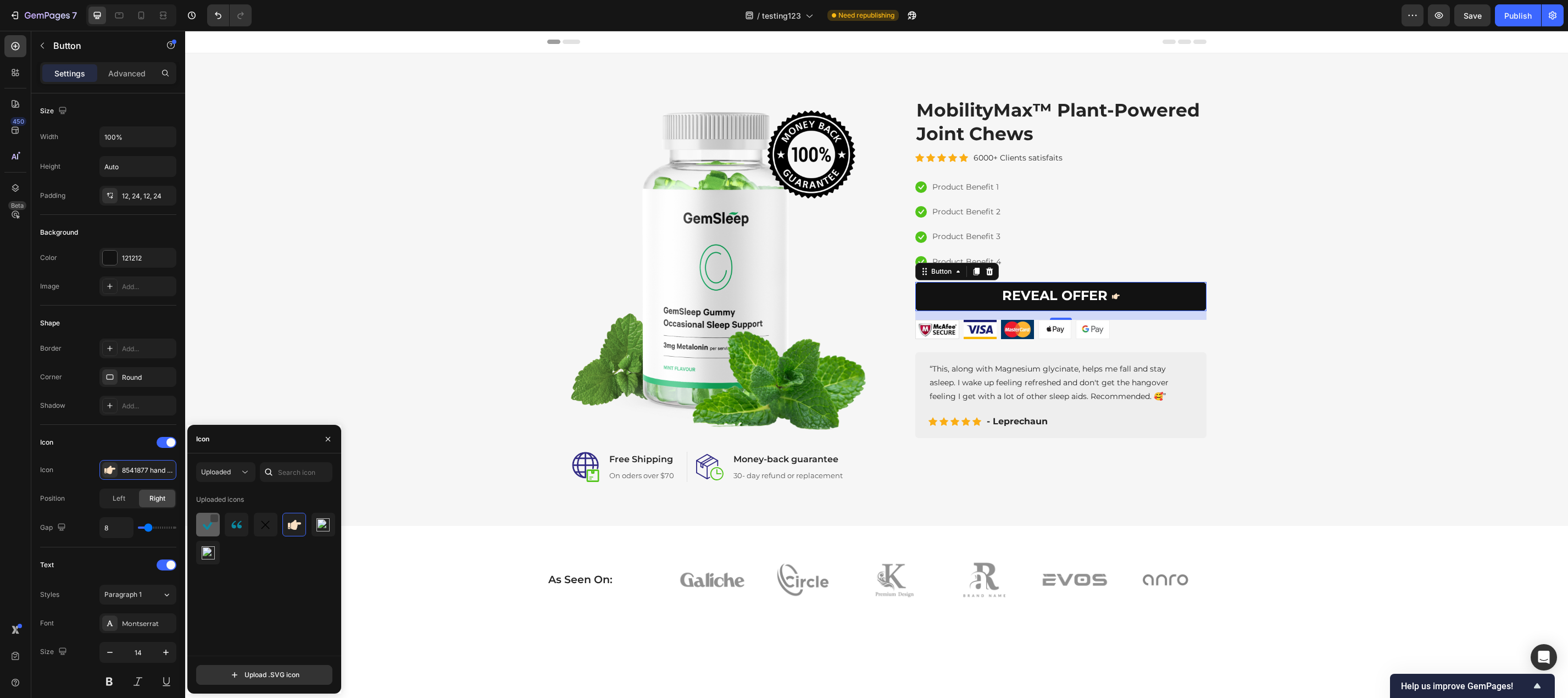
click at [210, 519] on div at bounding box center [214, 518] width 8 height 8
click at [296, 525] on img at bounding box center [294, 524] width 13 height 13
click at [330, 528] on div at bounding box center [323, 524] width 24 height 24
click at [325, 437] on icon "button" at bounding box center [328, 439] width 8 height 8
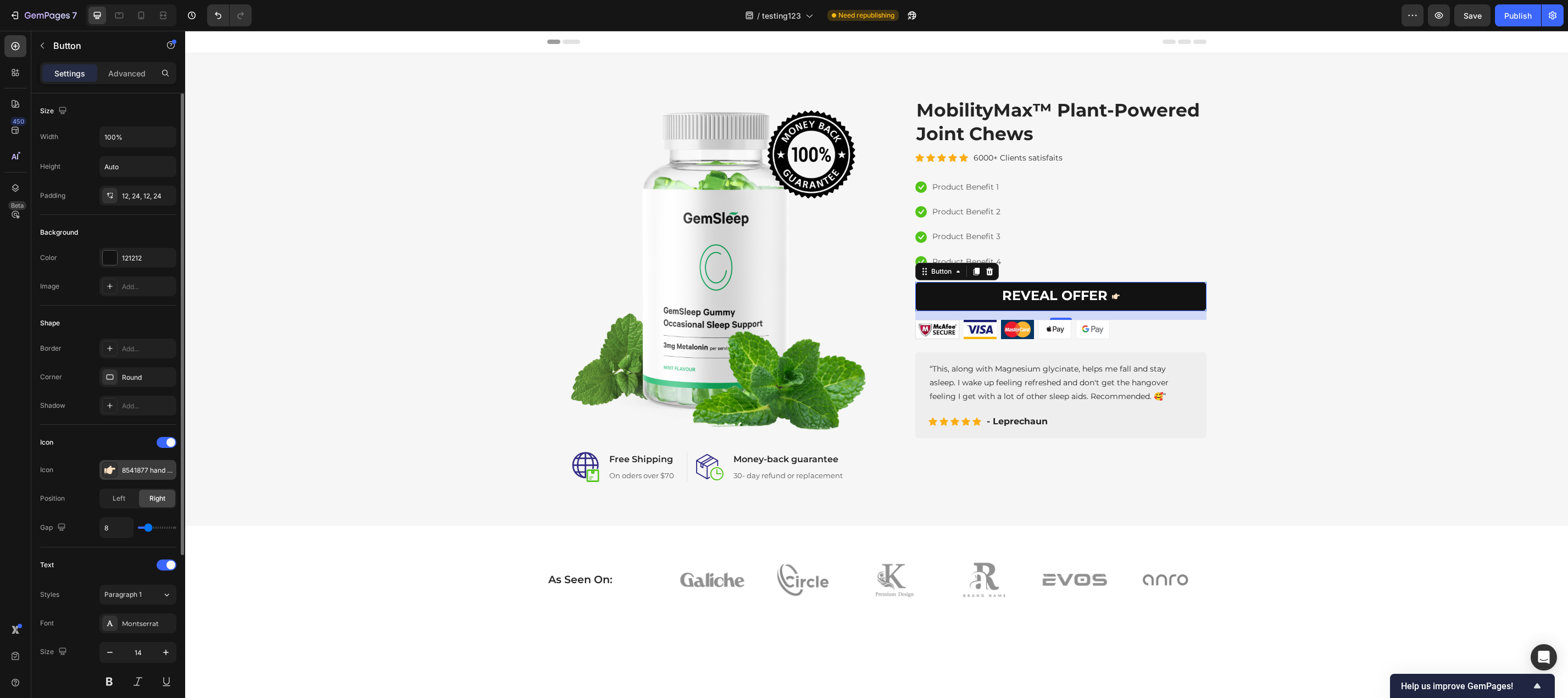
click at [110, 468] on icon at bounding box center [109, 470] width 11 height 8
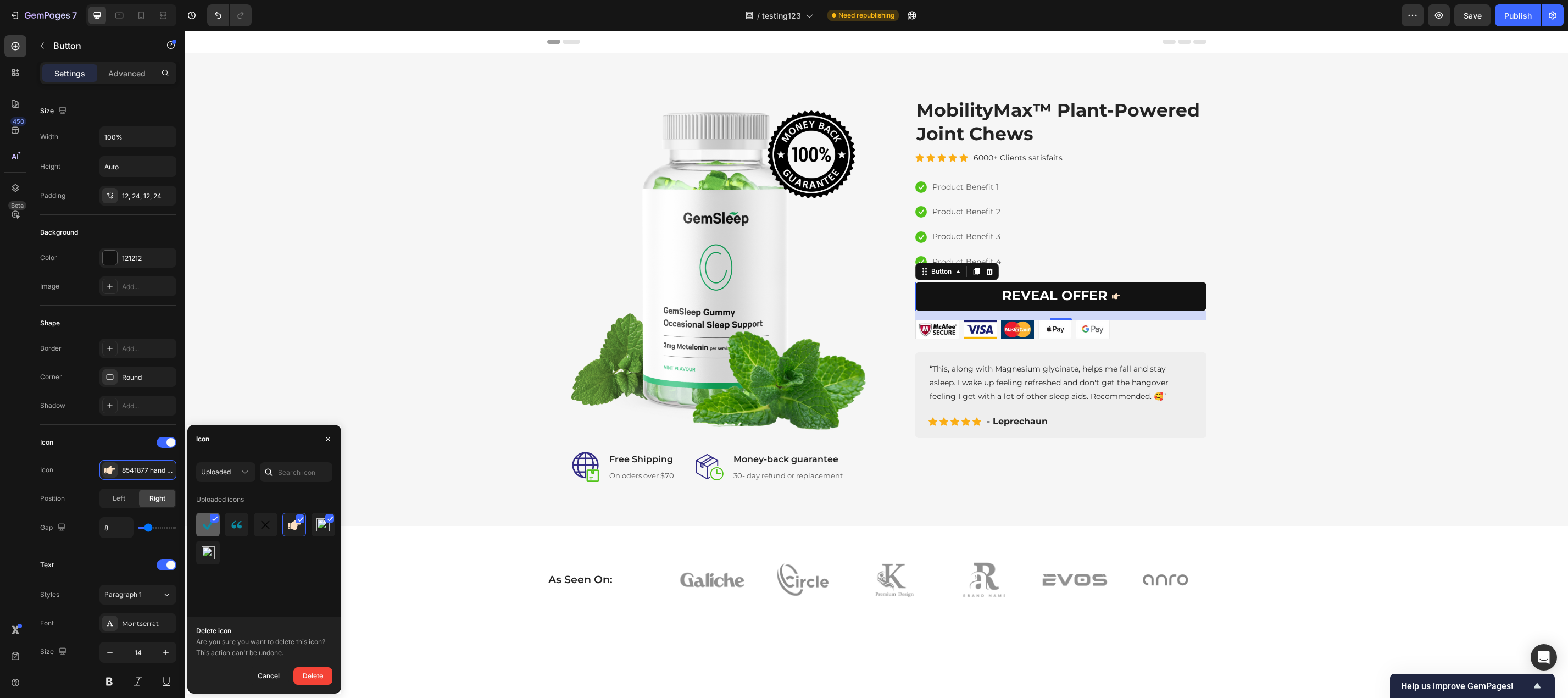
click at [211, 514] on div at bounding box center [214, 518] width 8 height 8
click at [246, 472] on icon at bounding box center [245, 472] width 11 height 11
click at [216, 498] on p "All styles" at bounding box center [214, 499] width 62 height 10
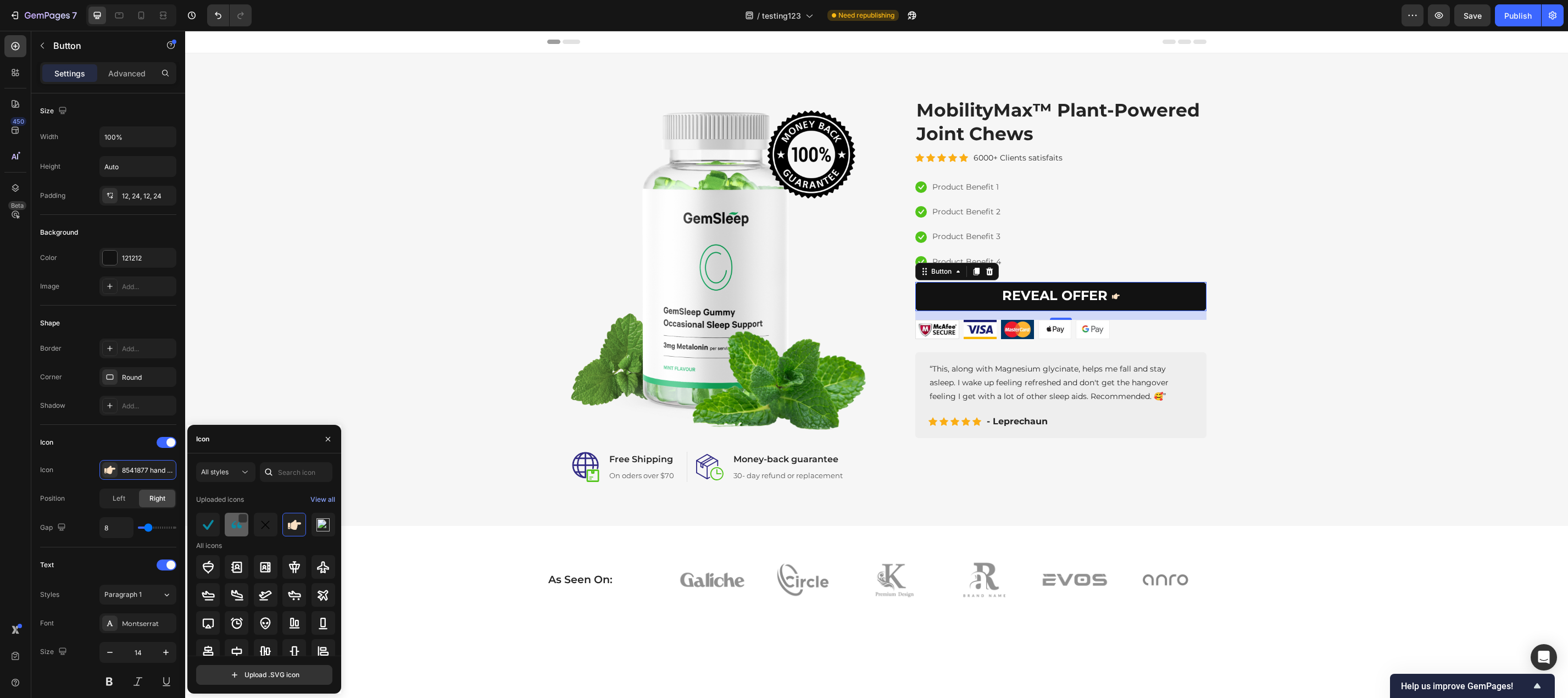
click at [236, 529] on img at bounding box center [237, 524] width 13 height 13
click at [292, 527] on img at bounding box center [294, 524] width 13 height 13
click at [135, 474] on div "8541877 hand point right icon" at bounding box center [147, 470] width 52 height 10
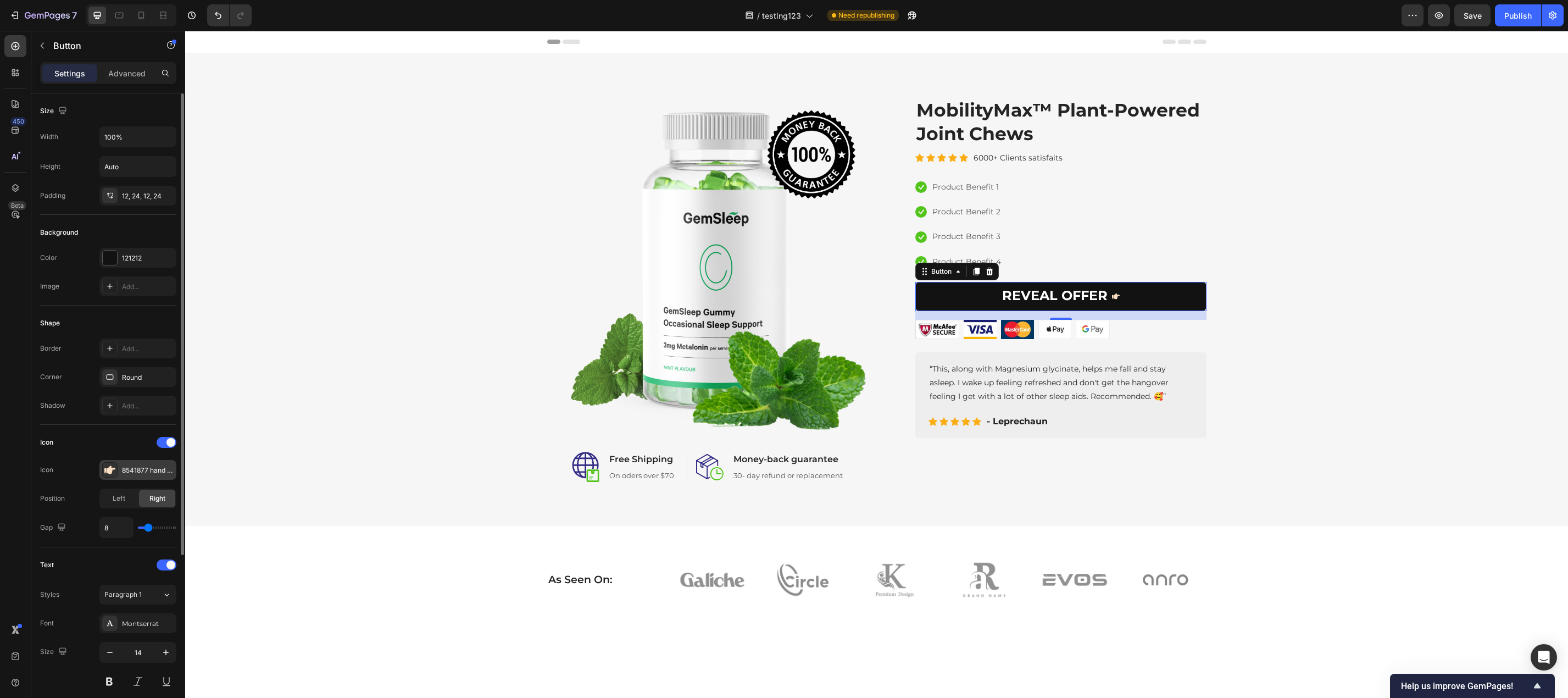
click at [146, 471] on div "8541877 hand point right icon" at bounding box center [147, 470] width 52 height 10
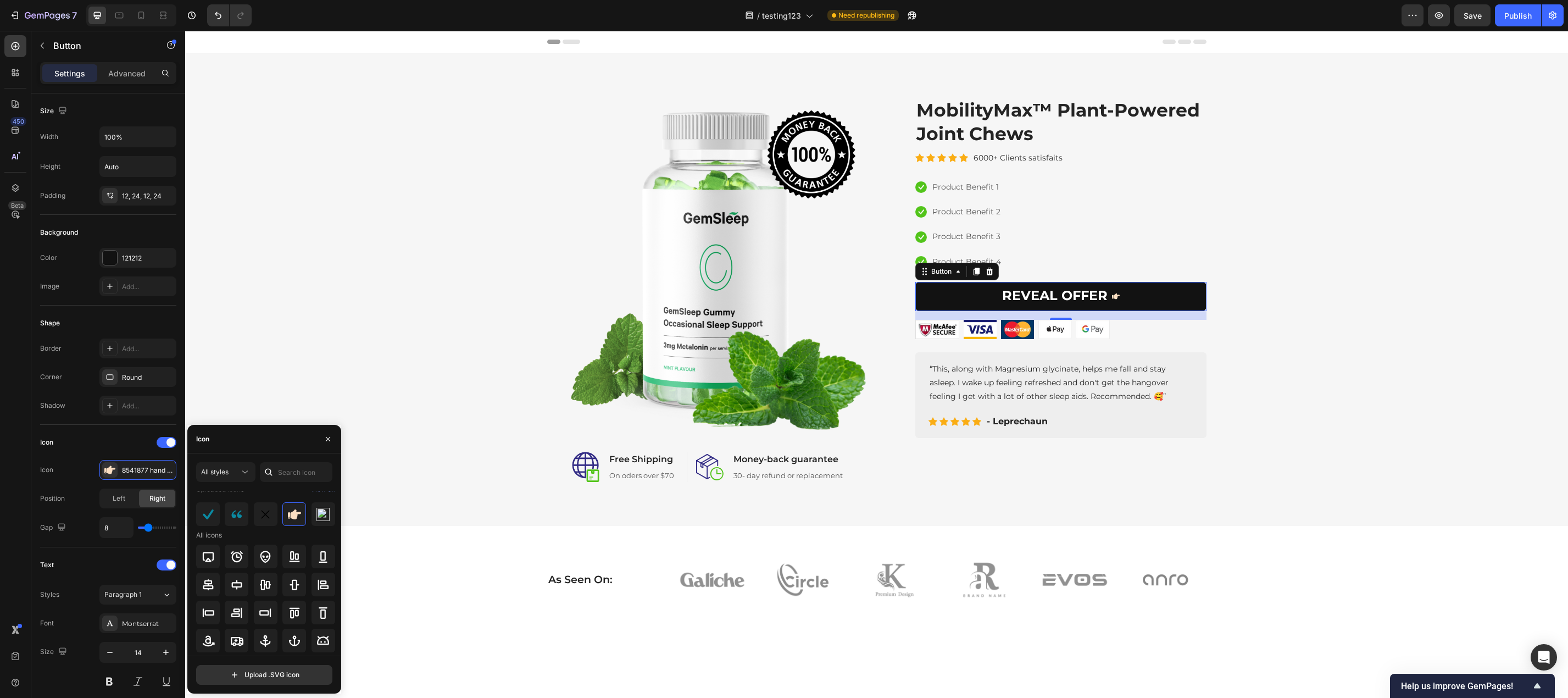
scroll to position [162, 0]
click at [267, 559] on icon at bounding box center [265, 564] width 13 height 13
click at [295, 531] on img at bounding box center [294, 524] width 13 height 13
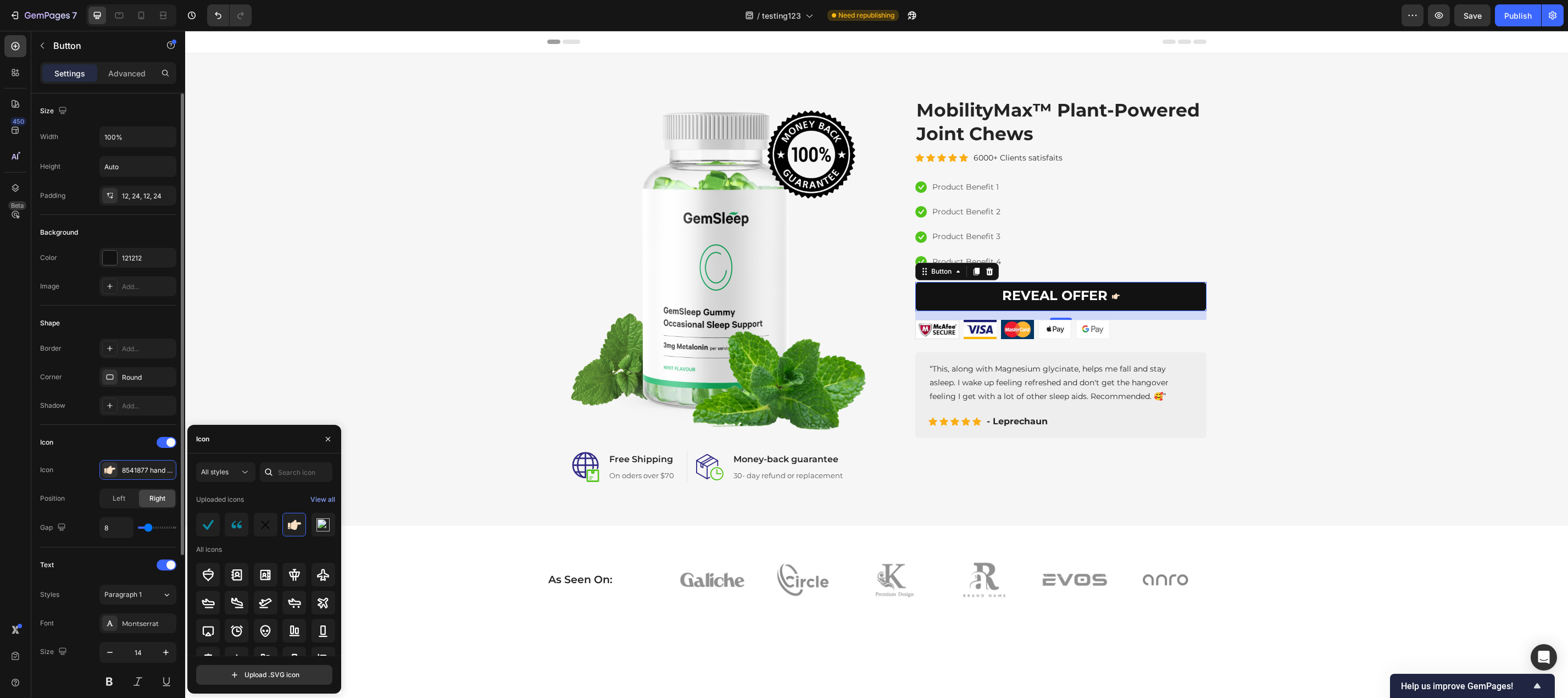
click at [120, 450] on div "Icon" at bounding box center [108, 442] width 136 height 18
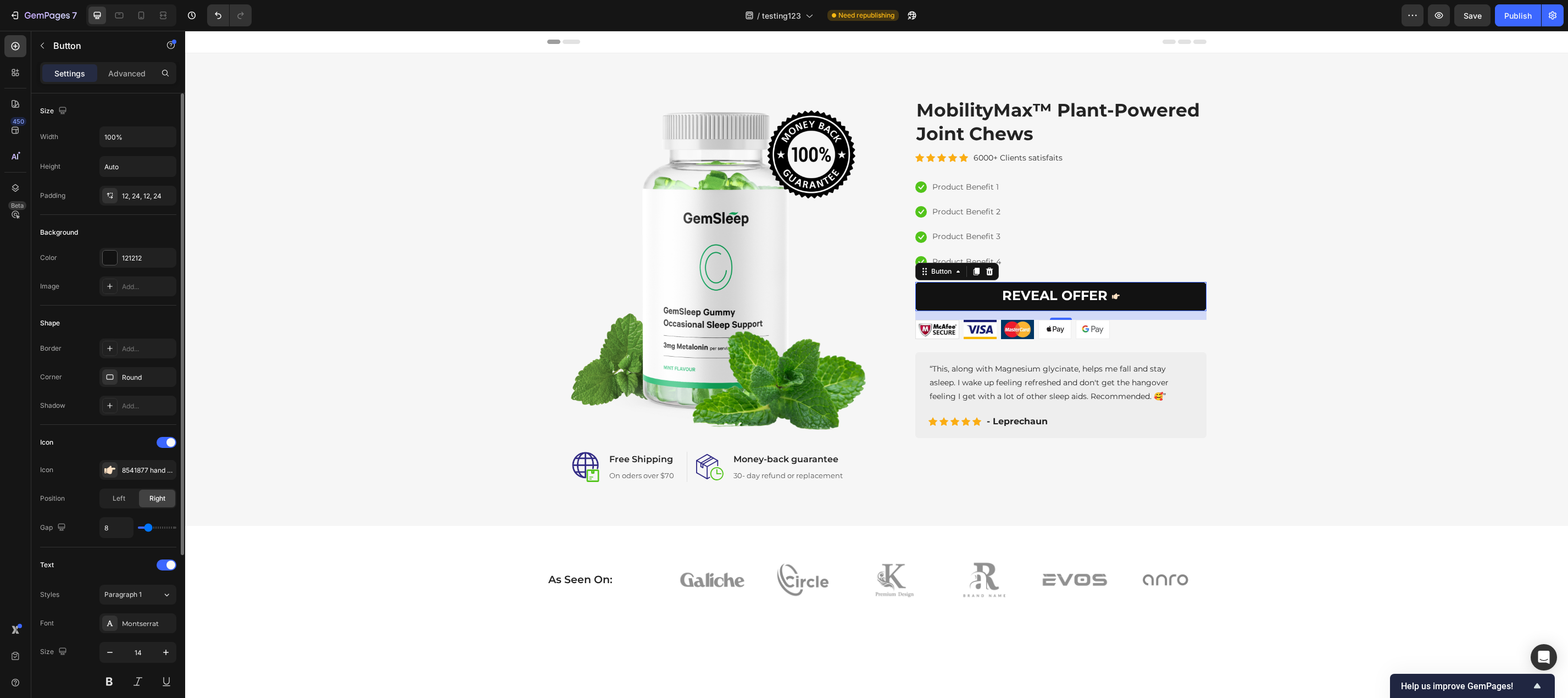
scroll to position [110, 0]
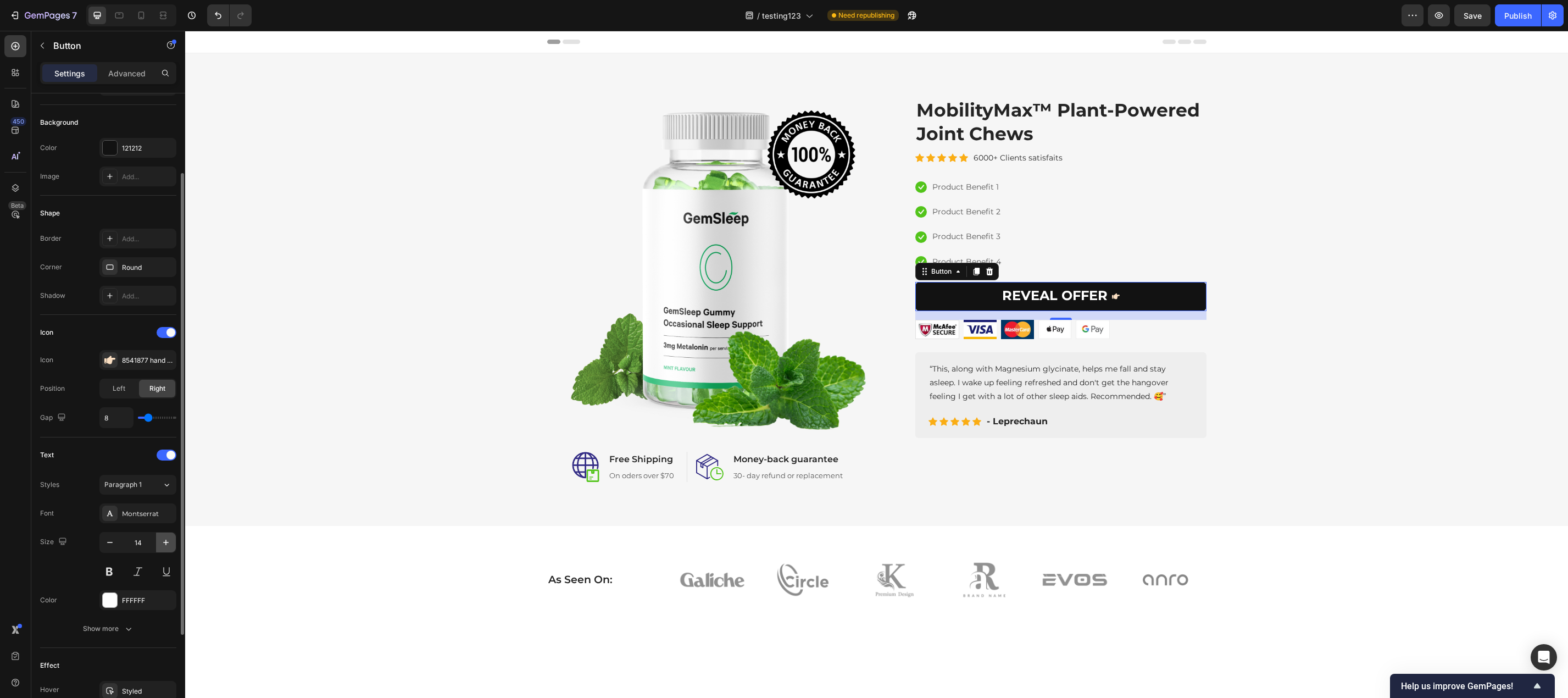
click at [168, 544] on icon "button" at bounding box center [166, 542] width 11 height 11
click at [165, 543] on icon "button" at bounding box center [166, 542] width 11 height 11
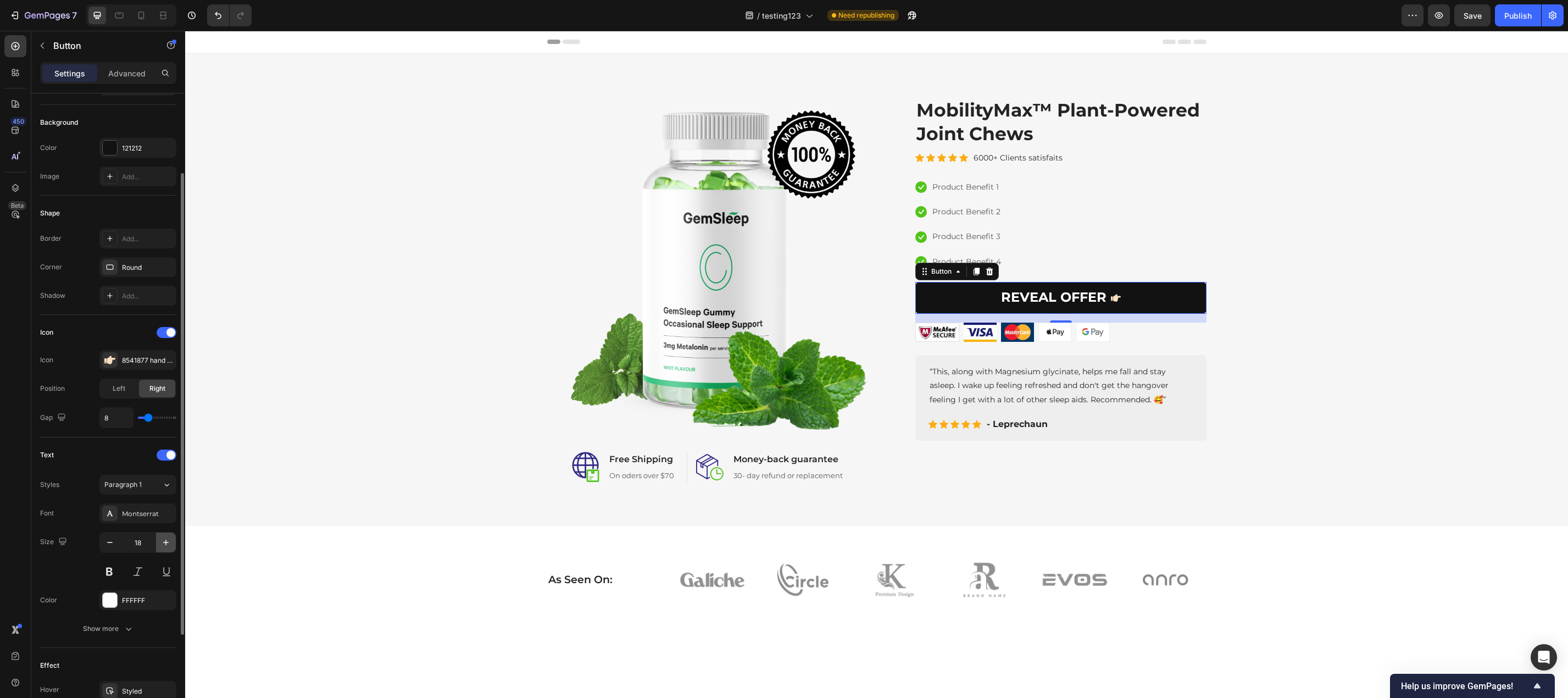
click at [165, 543] on icon "button" at bounding box center [166, 542] width 11 height 11
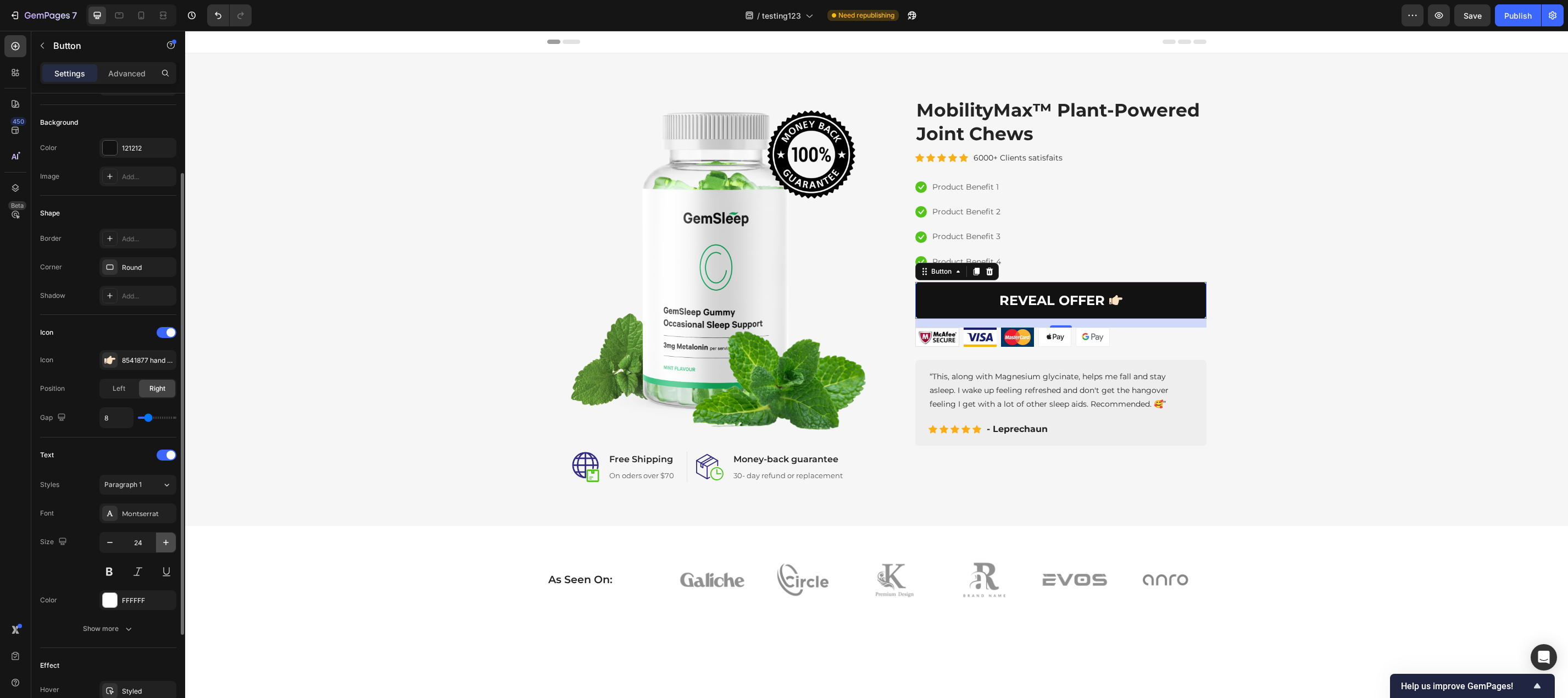
click at [165, 543] on icon "button" at bounding box center [166, 542] width 11 height 11
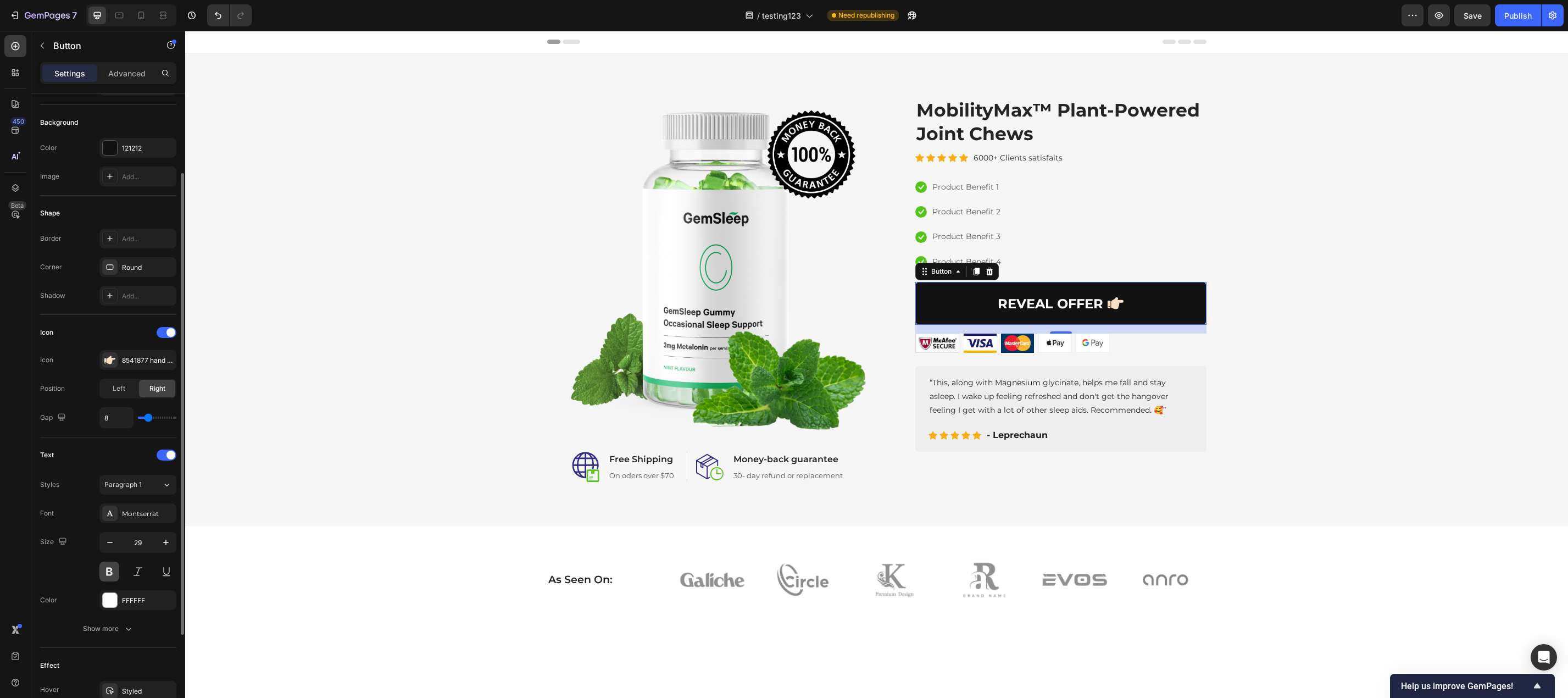
drag, startPoint x: 106, startPoint y: 540, endPoint x: 111, endPoint y: 564, distance: 24.5
click at [106, 541] on icon "button" at bounding box center [109, 542] width 11 height 11
type input "28"
type input "13"
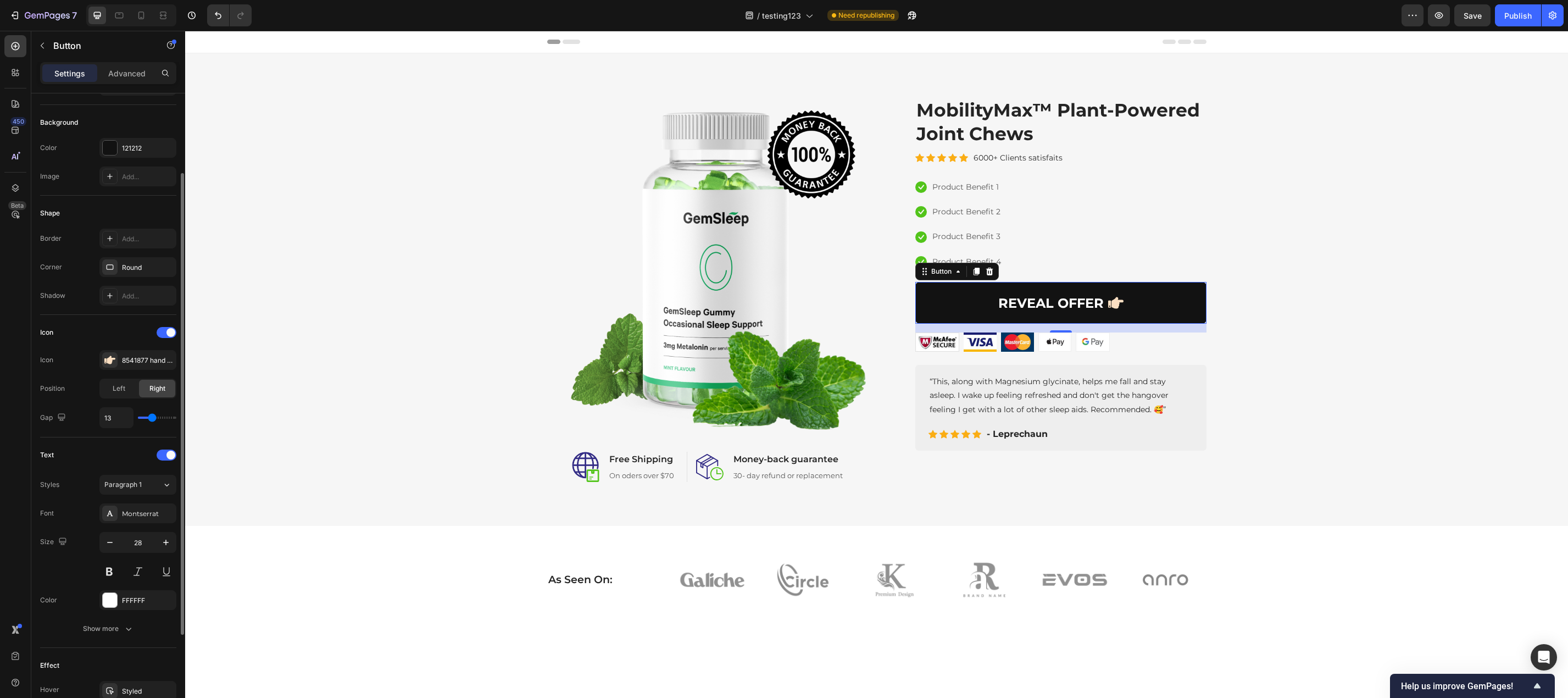
type input "14"
type input "15"
type input "16"
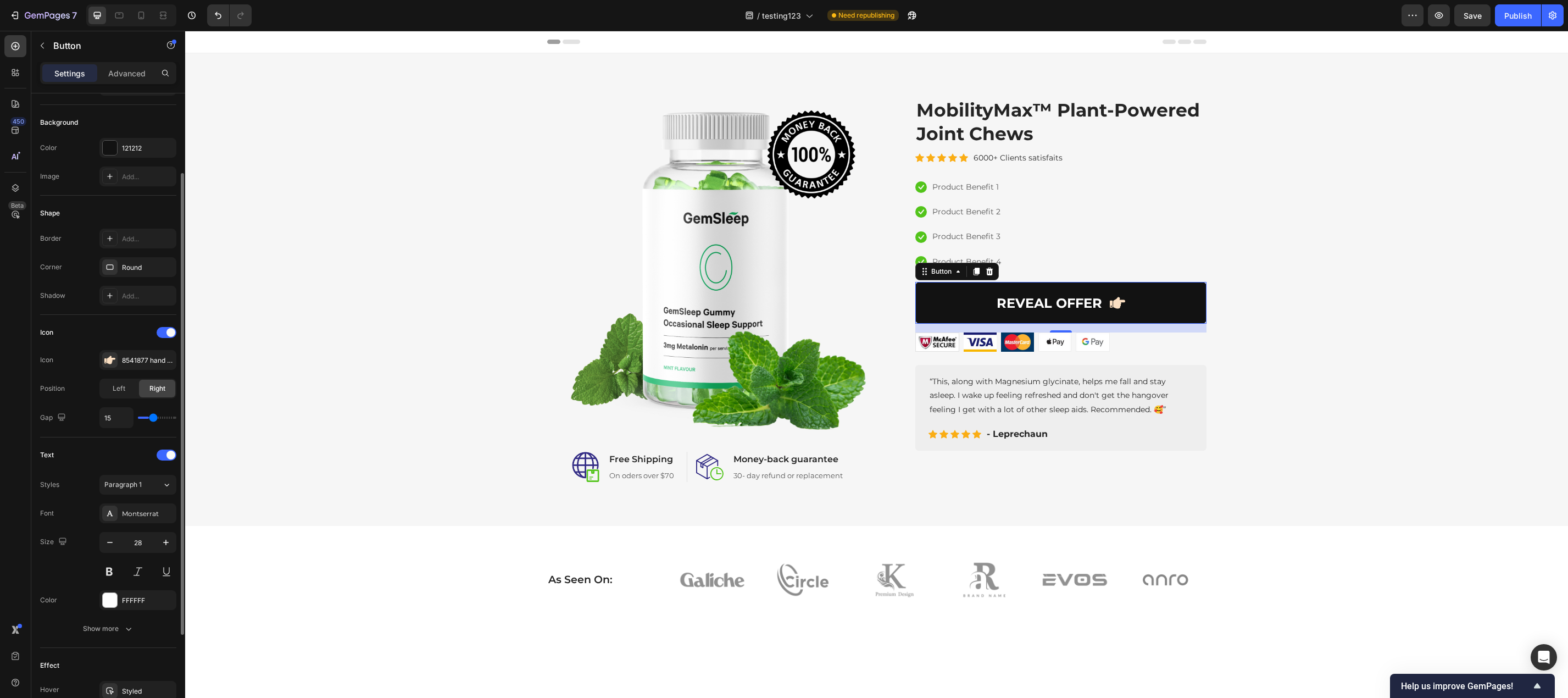
type input "16"
type input "17"
type input "18"
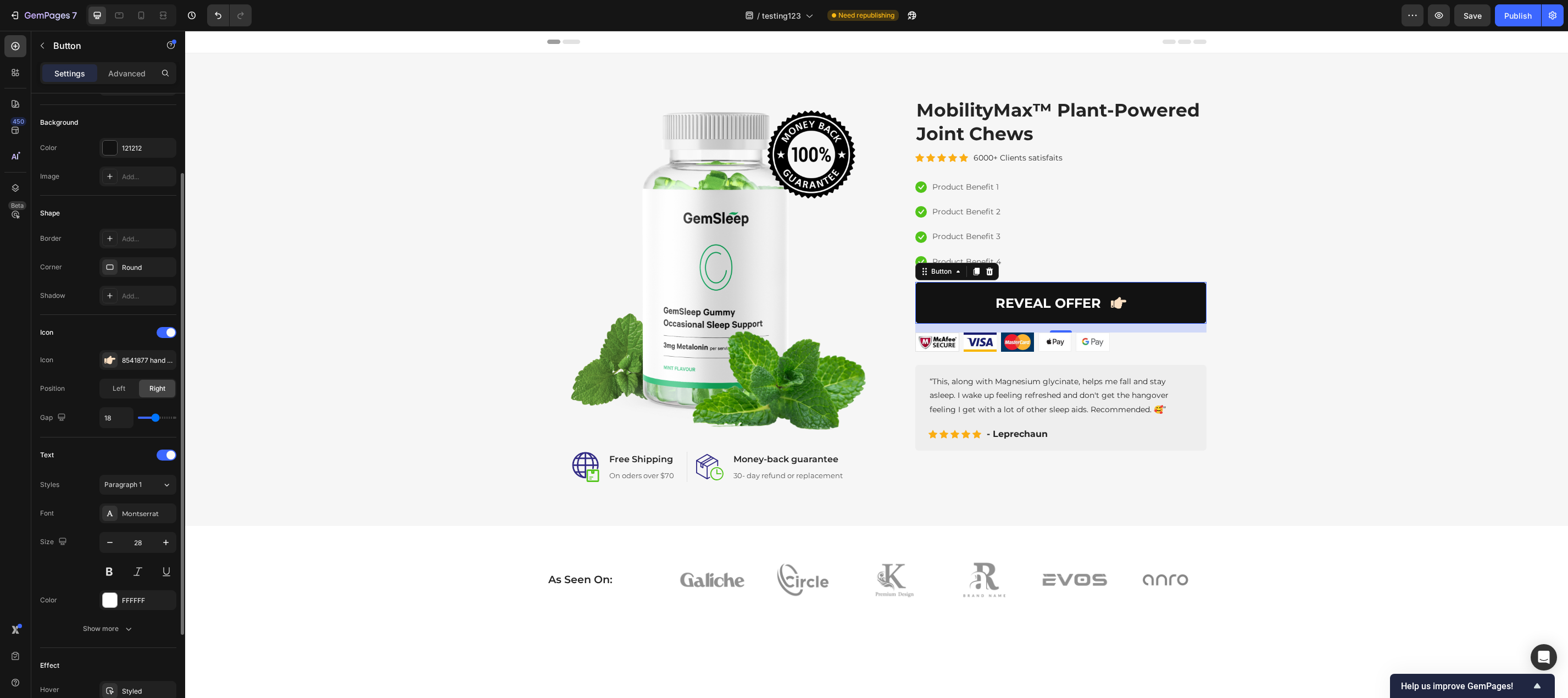
type input "19"
type input "20"
type input "21"
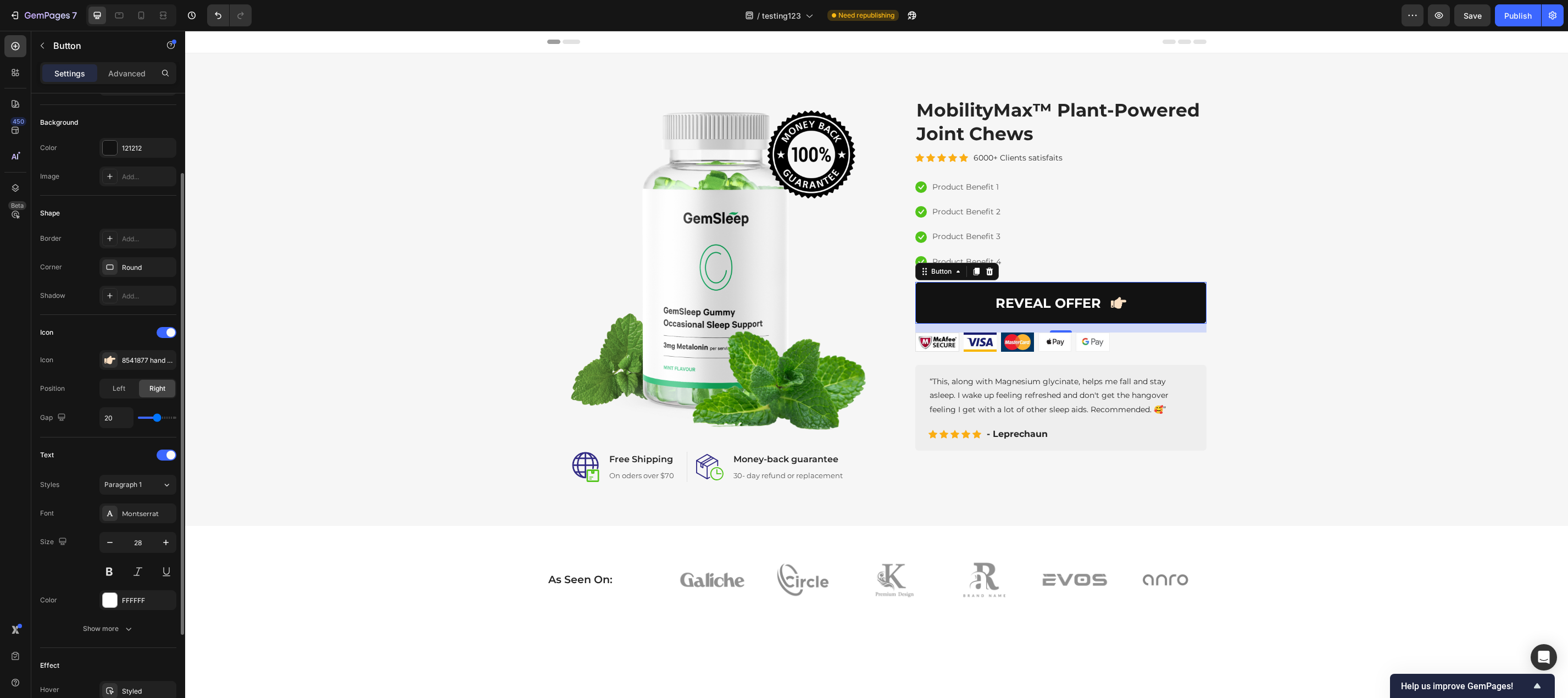
type input "21"
type input "20"
type input "19"
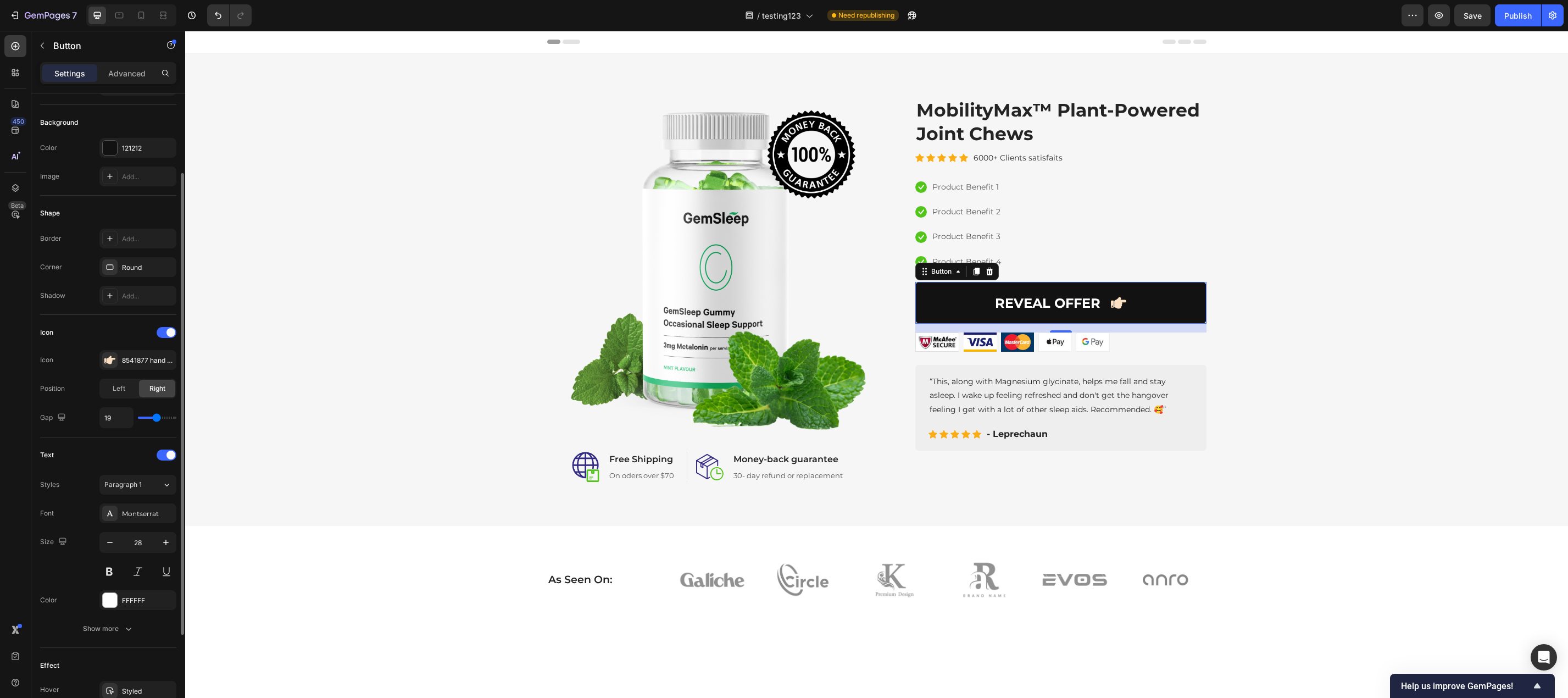
type input "18"
type input "16"
type input "15"
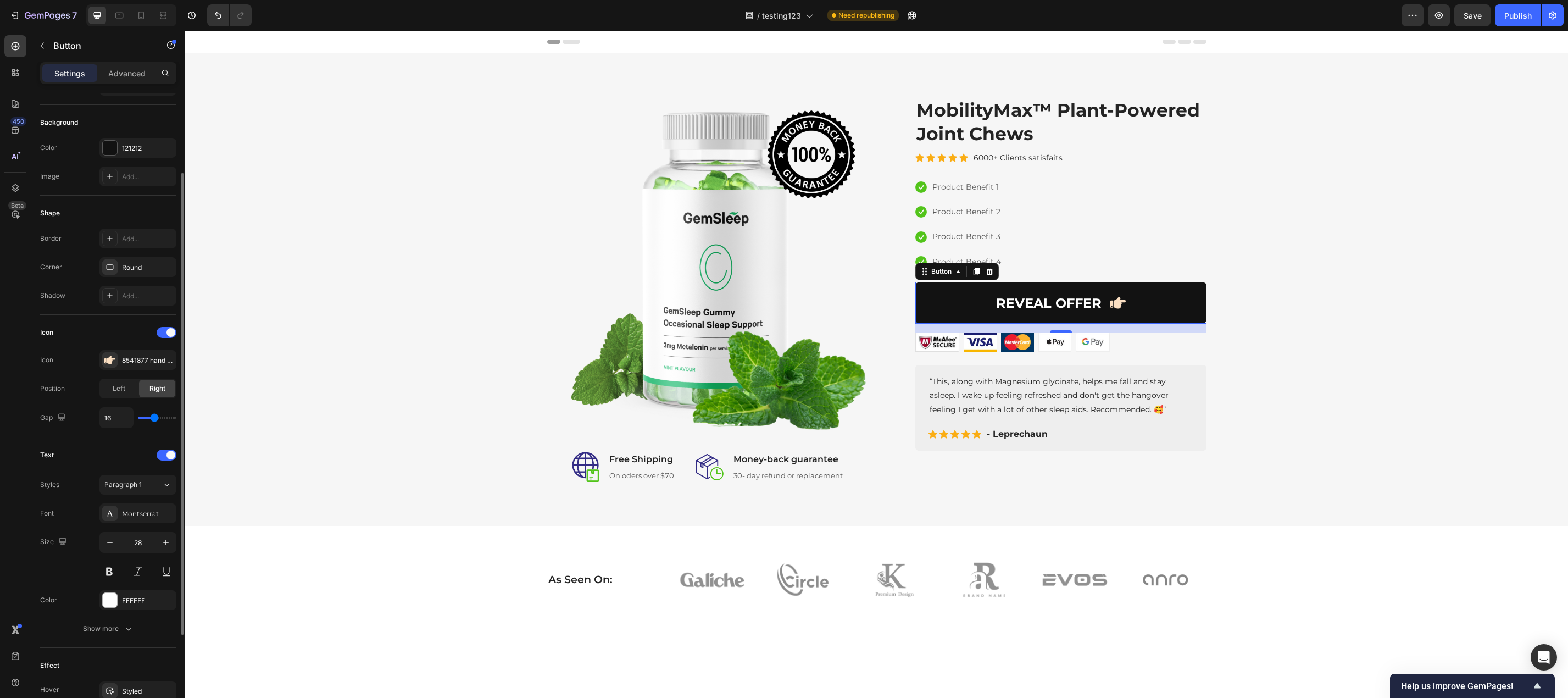
type input "15"
type input "14"
type input "13"
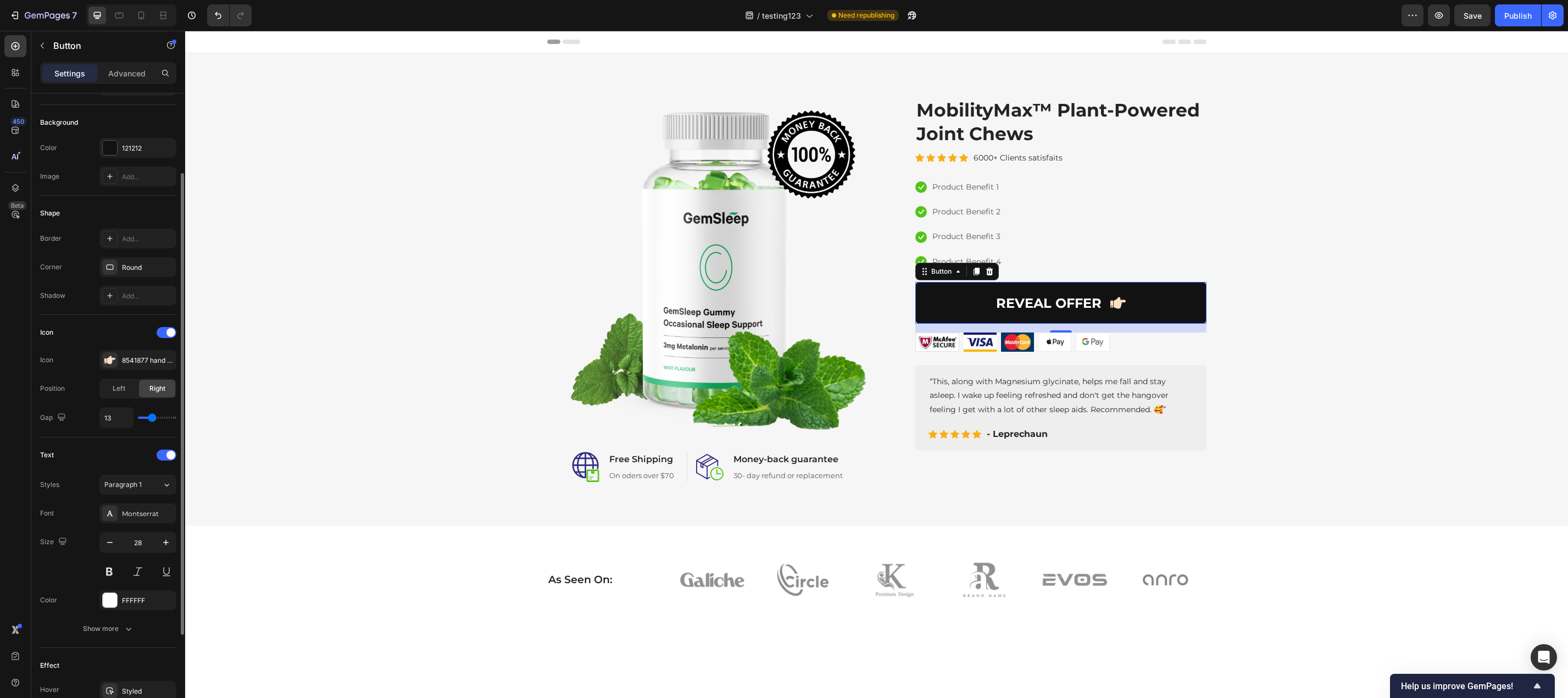
type input "12"
type input "11"
type input "10"
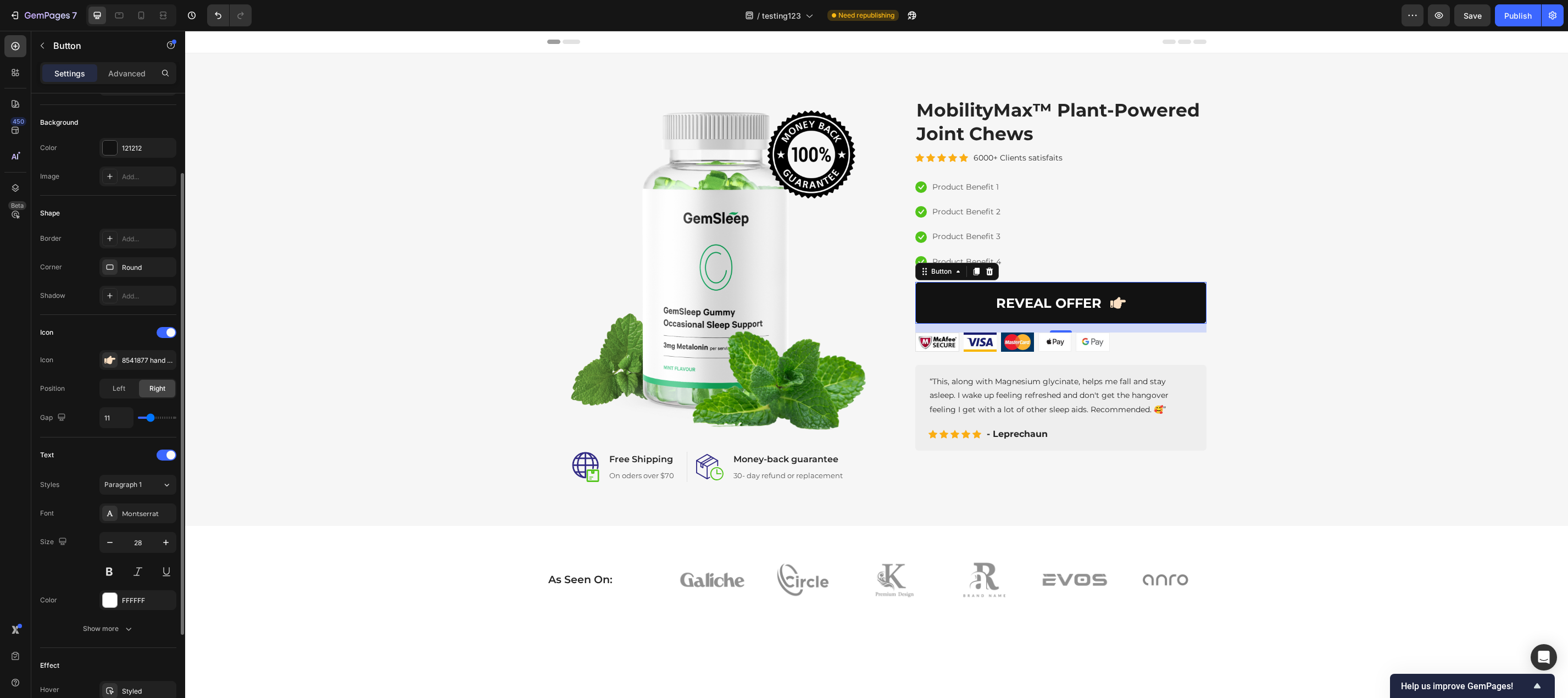
type input "10"
type input "9"
type input "8"
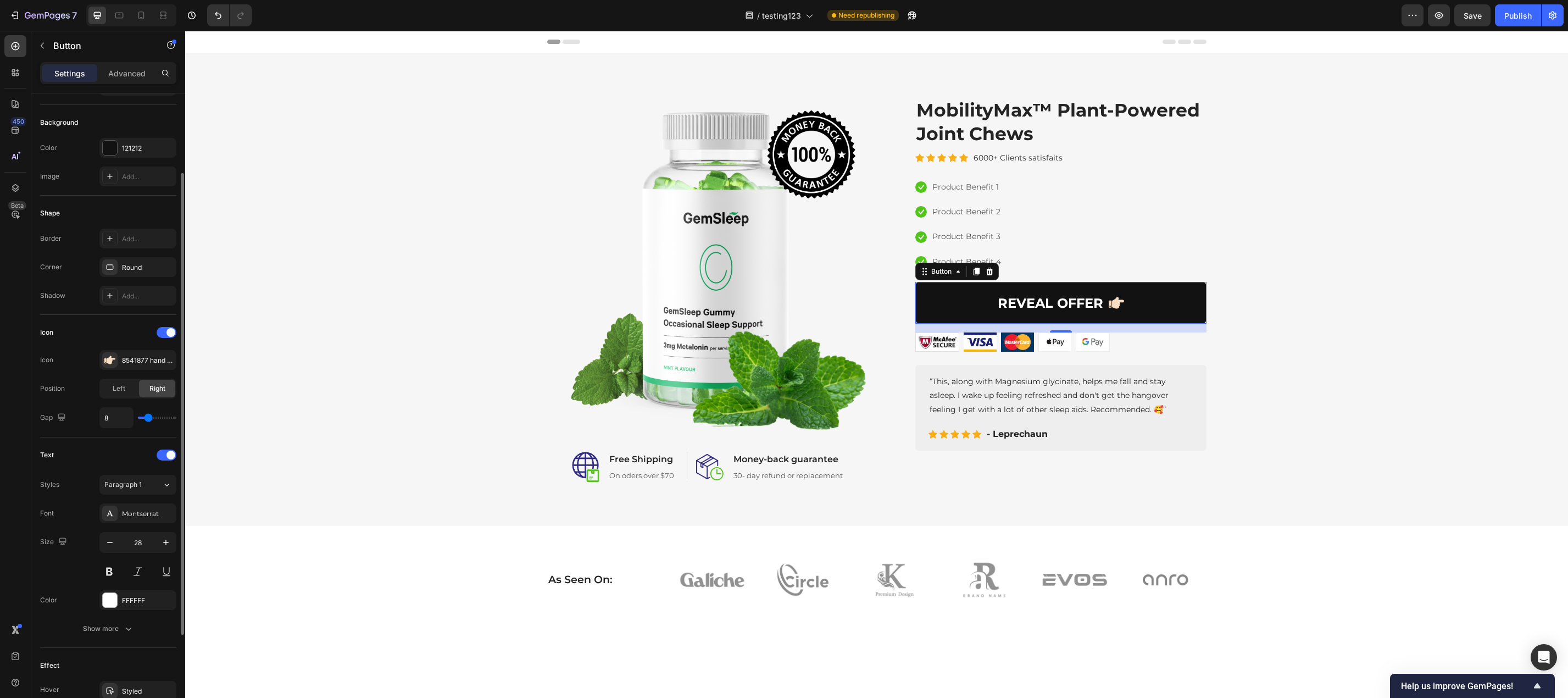
type input "7"
type input "8"
type input "9"
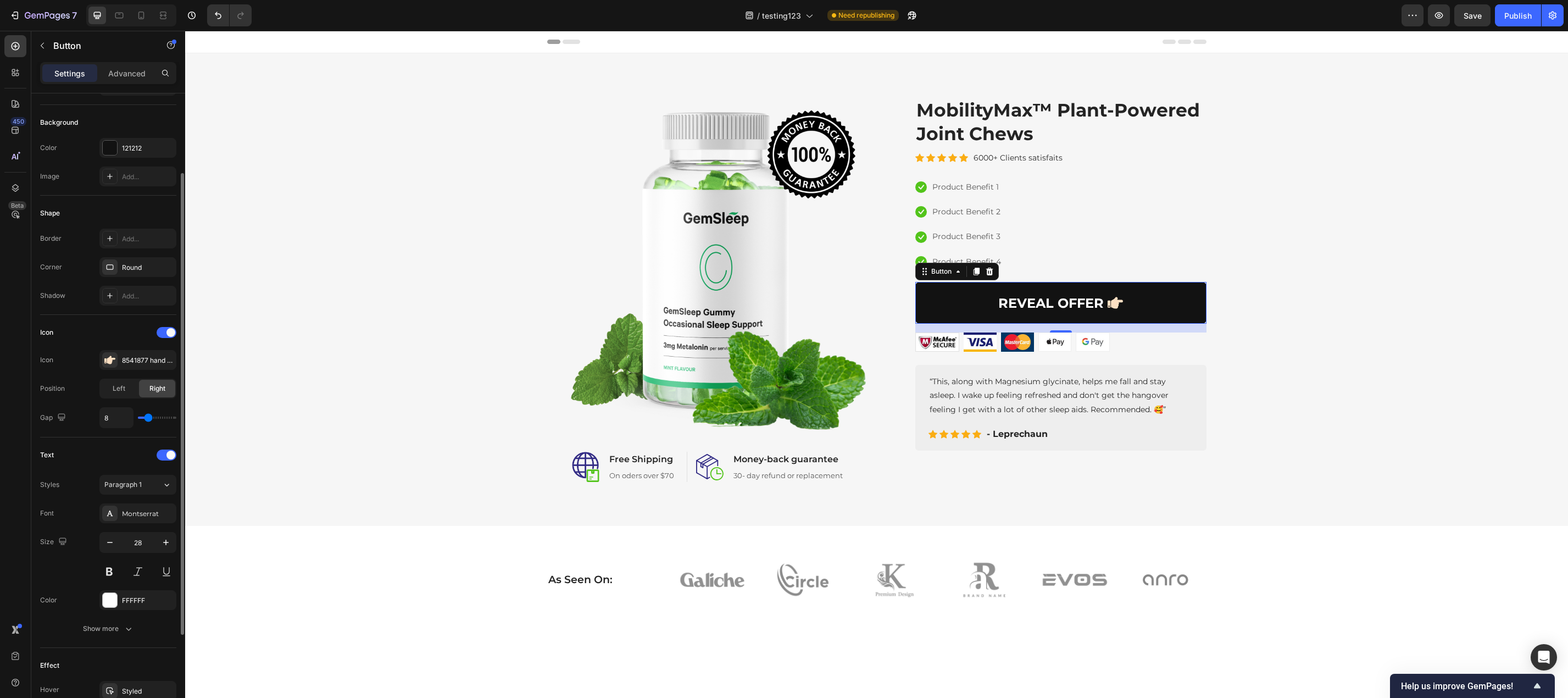
type input "9"
type input "10"
type input "11"
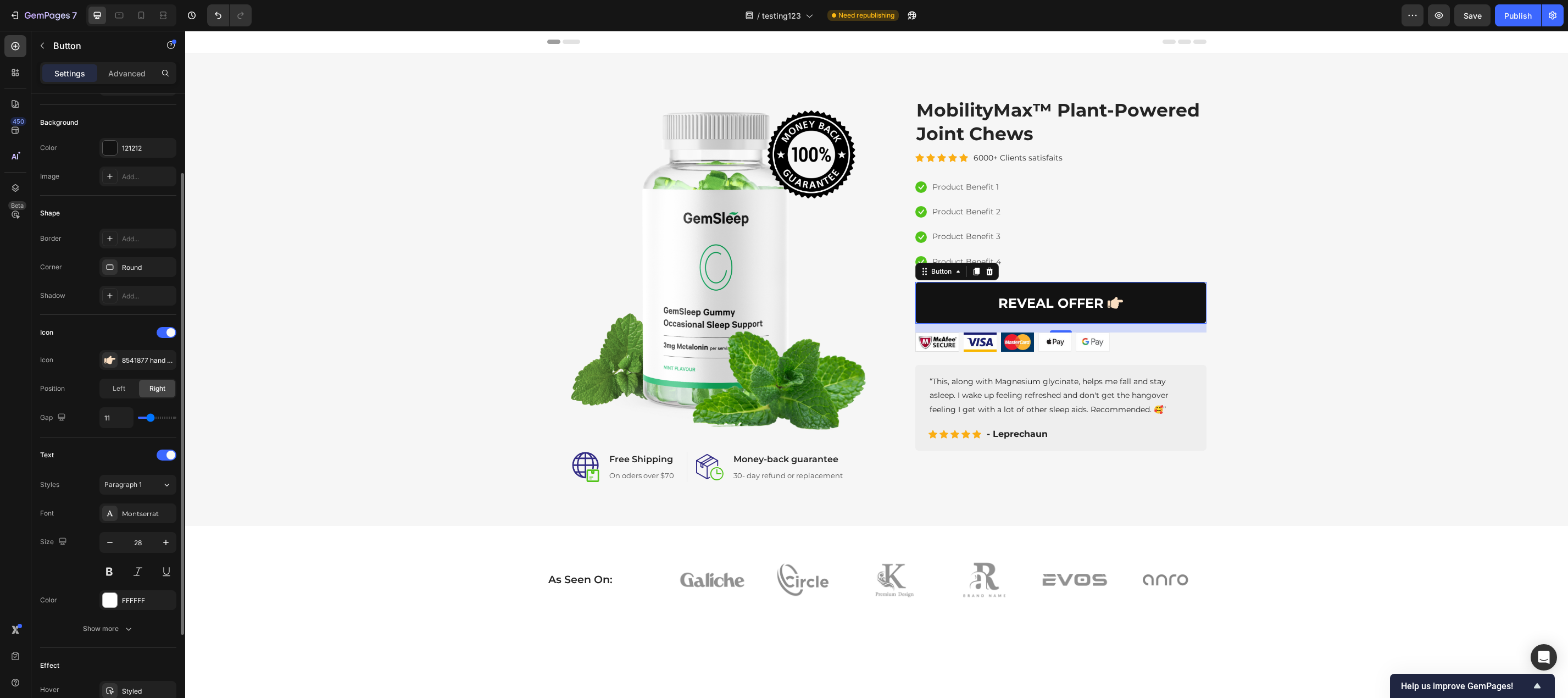
type input "13"
type input "14"
type input "15"
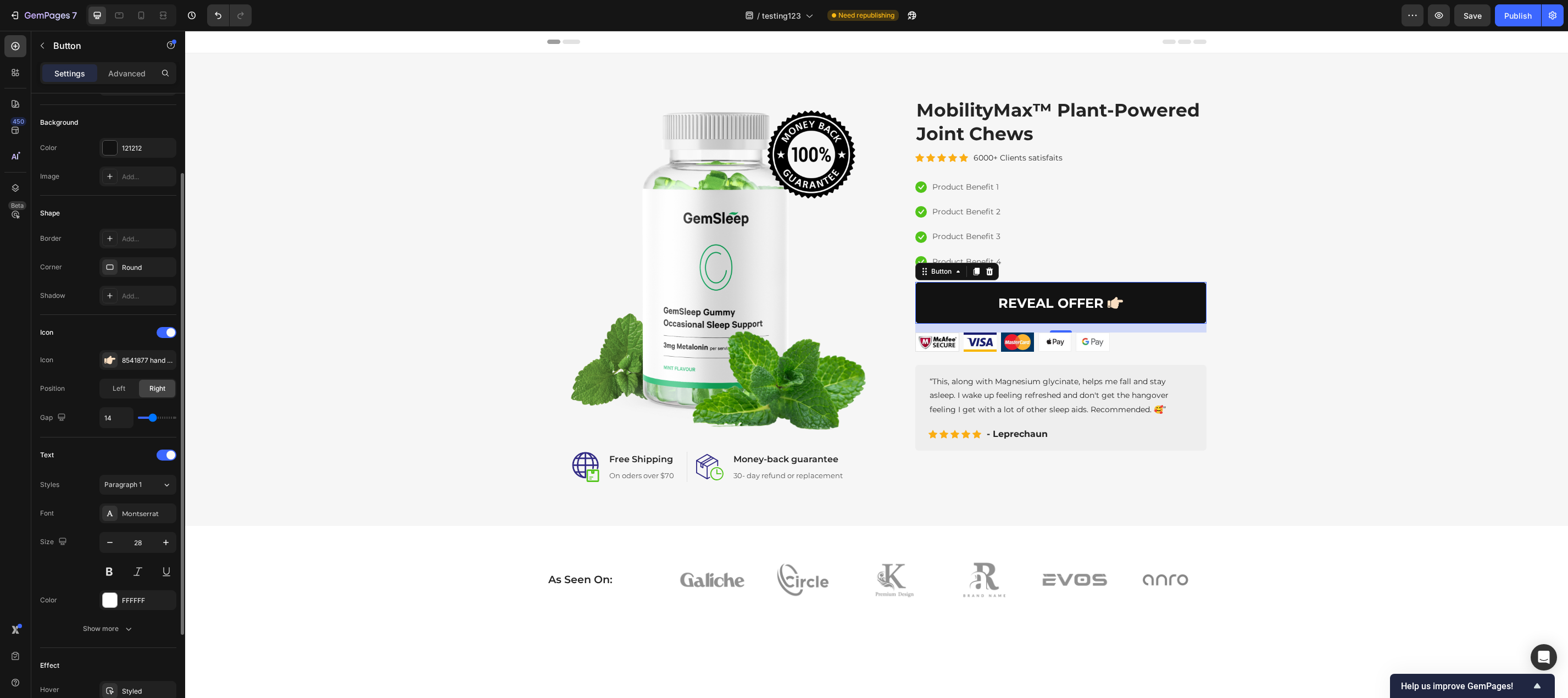
type input "15"
type input "16"
type input "15"
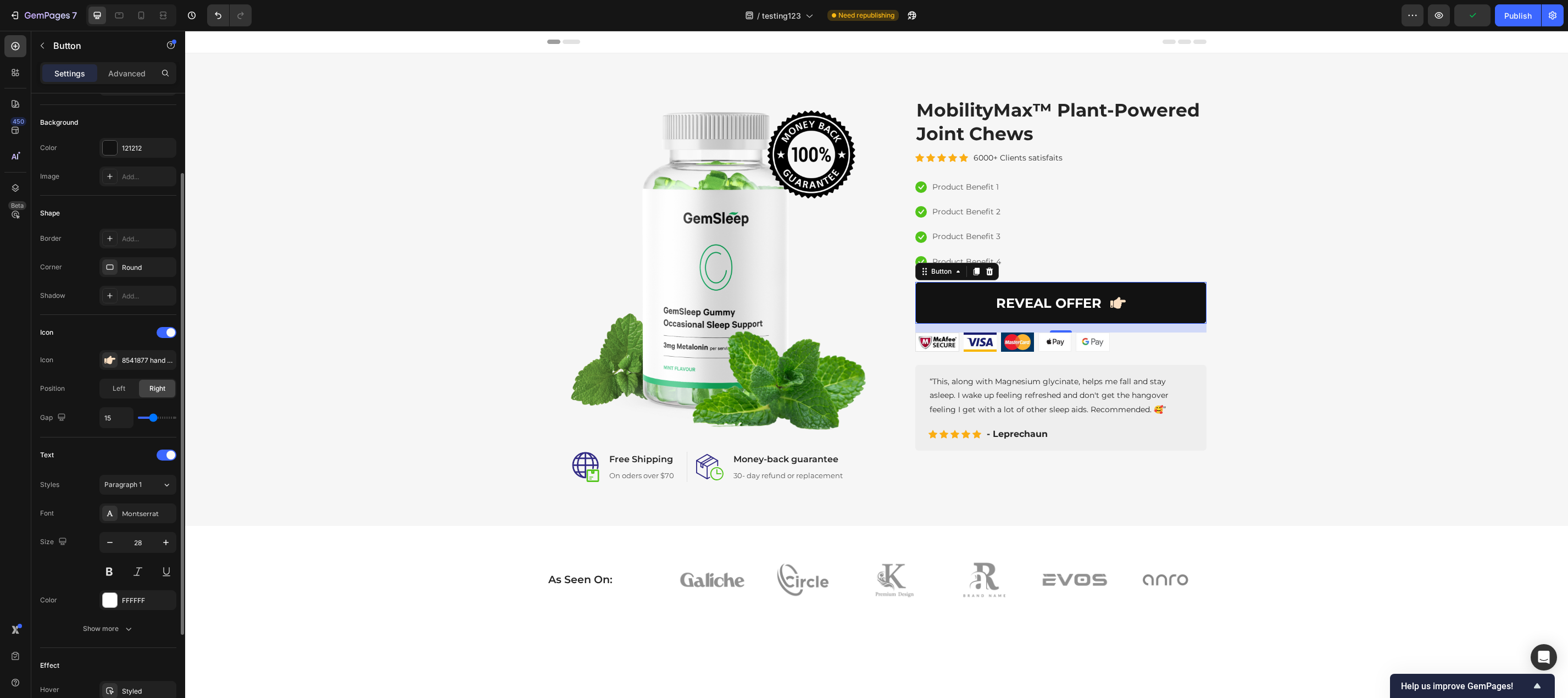
type input "14"
type input "13"
type input "12"
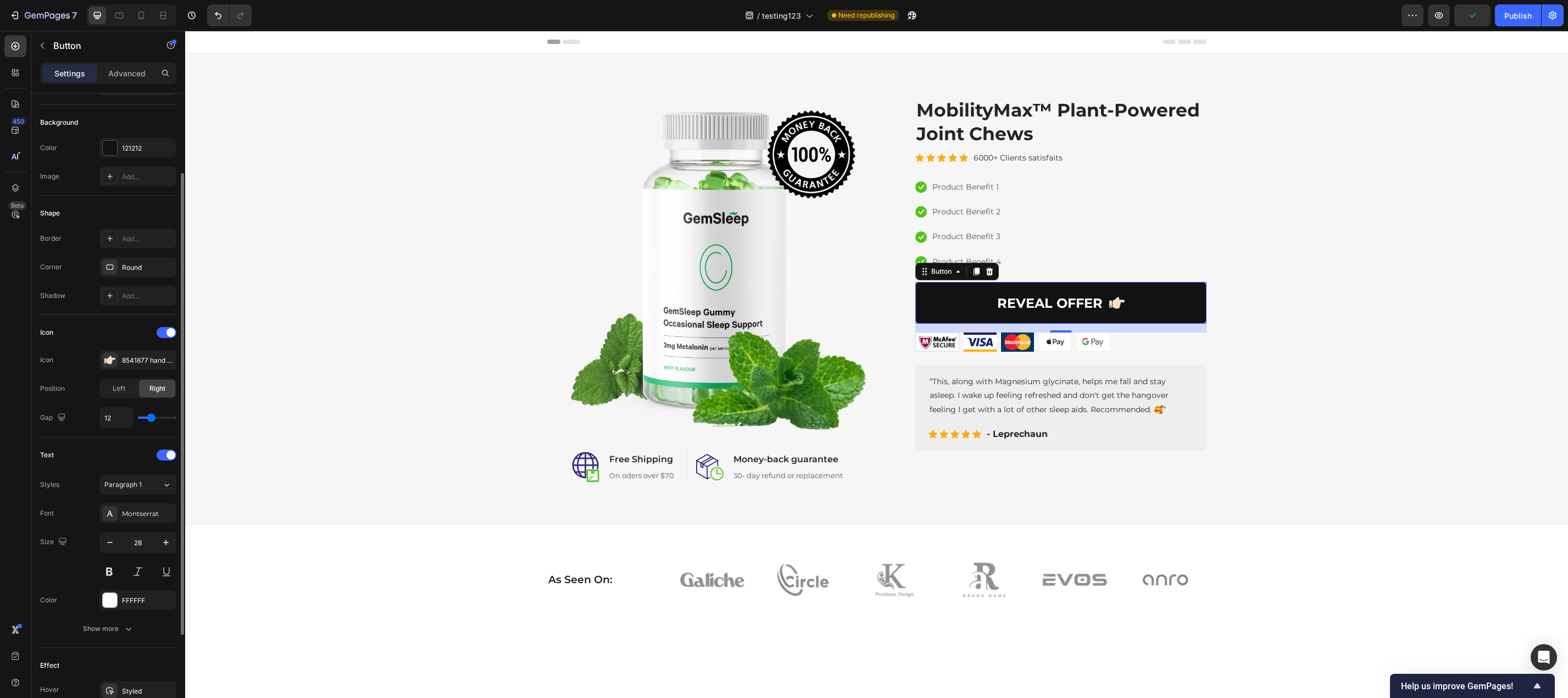
type input "12"
click at [151, 419] on input "range" at bounding box center [157, 417] width 39 height 2
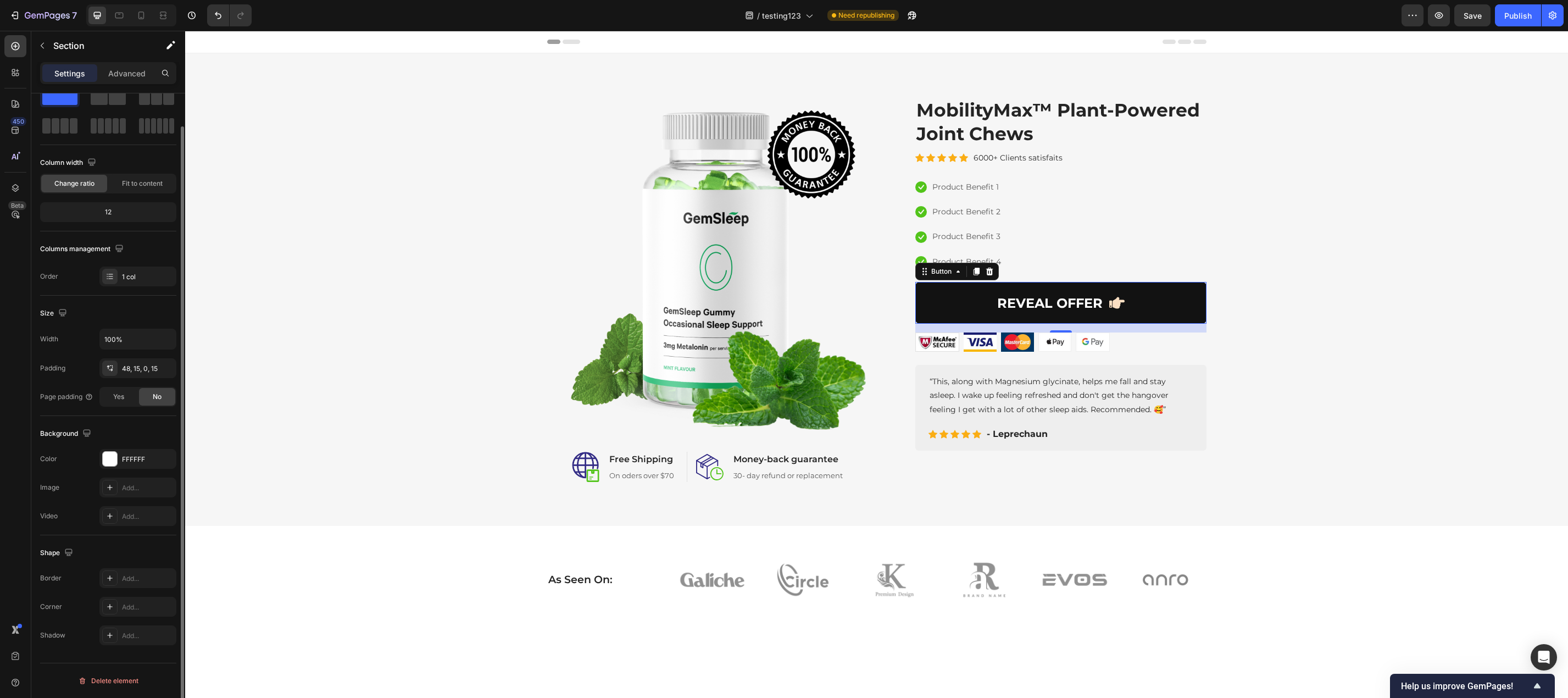
click at [1306, 605] on div "As Seen On: Heading Image Image Image Image Image Image Row Row" at bounding box center [877, 579] width 1366 height 55
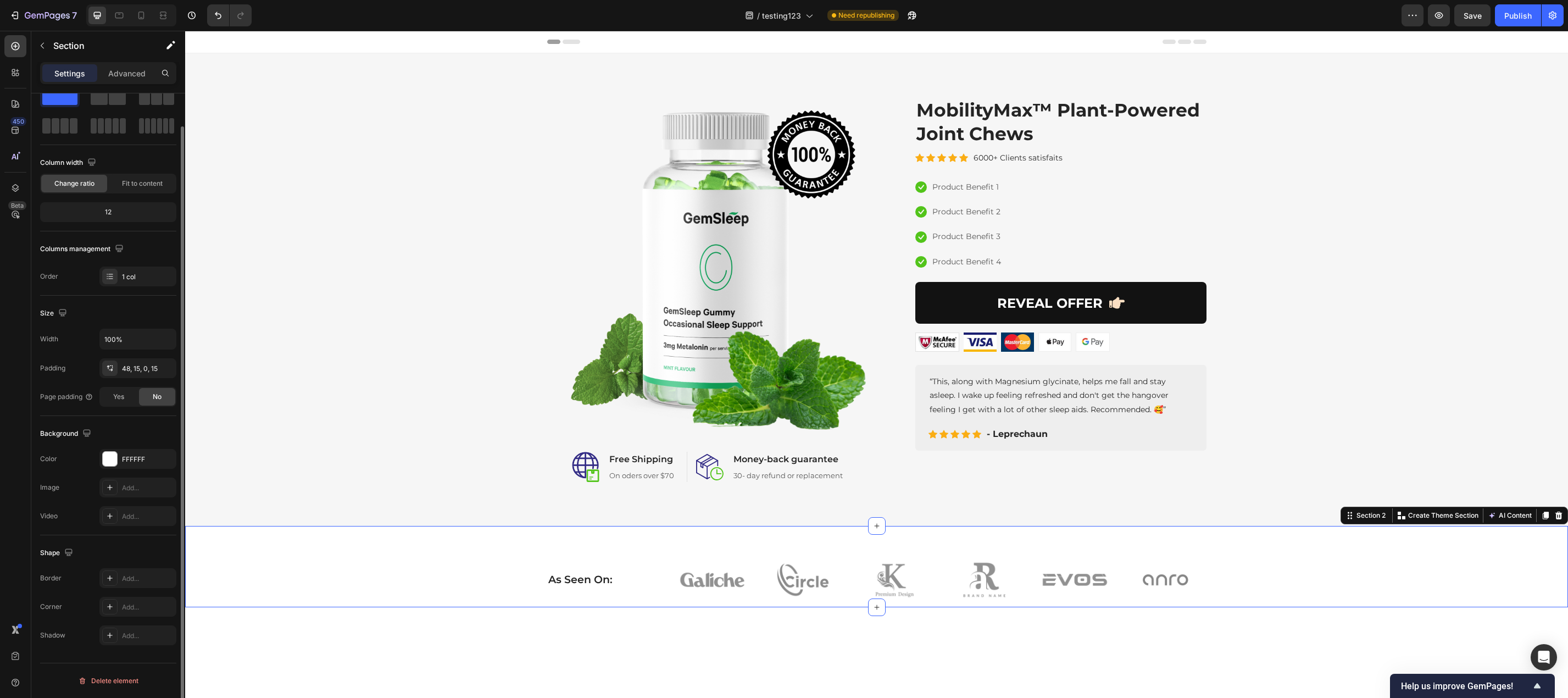
scroll to position [0, 0]
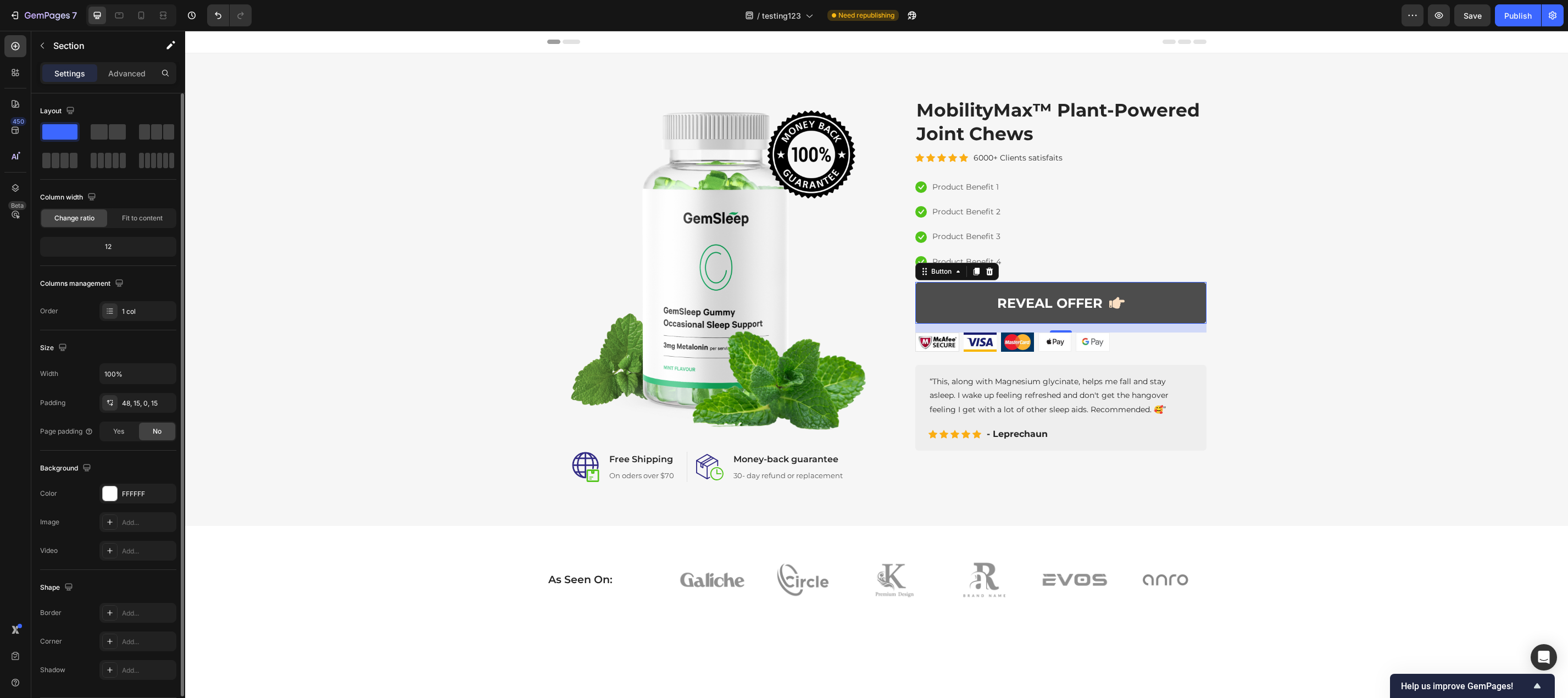
click at [1113, 299] on icon at bounding box center [1117, 302] width 15 height 12
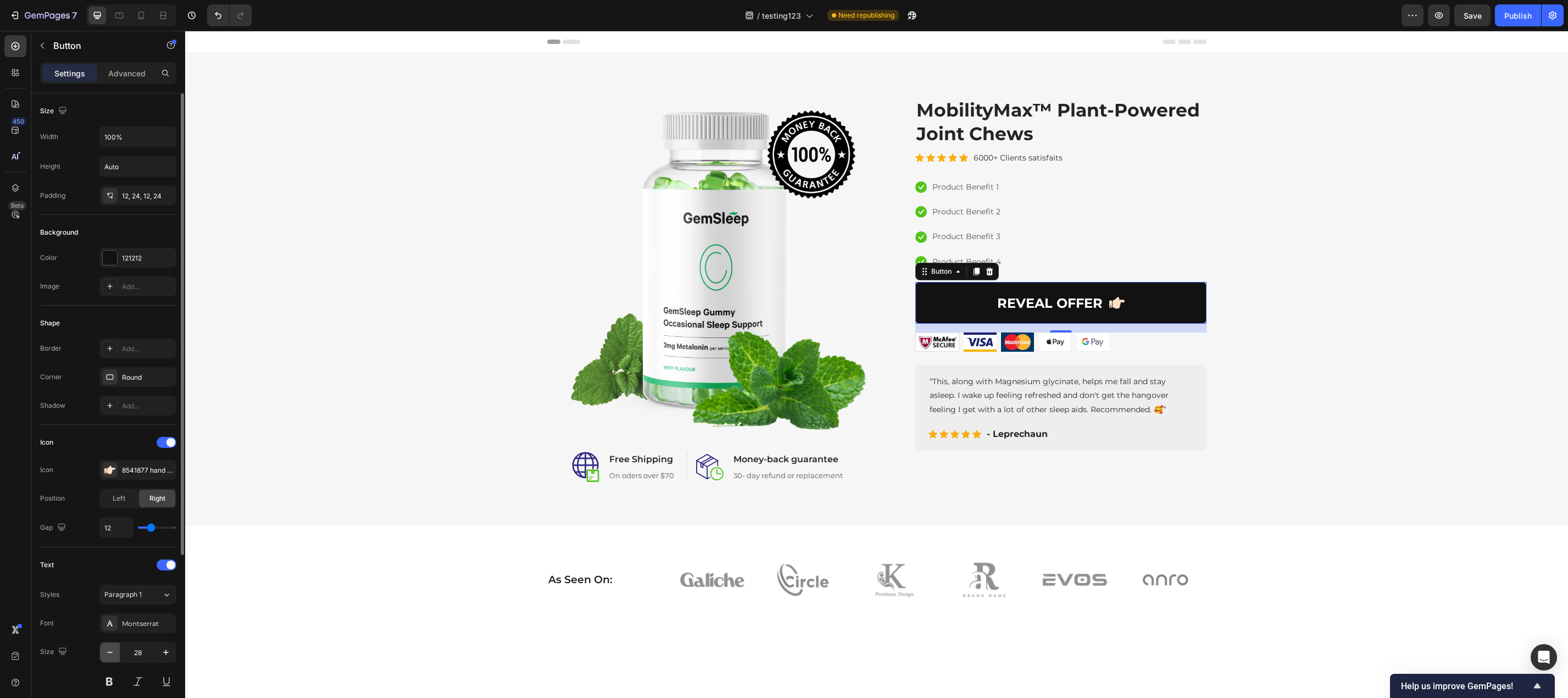
click at [107, 654] on icon "button" at bounding box center [109, 652] width 11 height 11
click at [107, 653] on icon "button" at bounding box center [109, 652] width 11 height 11
type input "24"
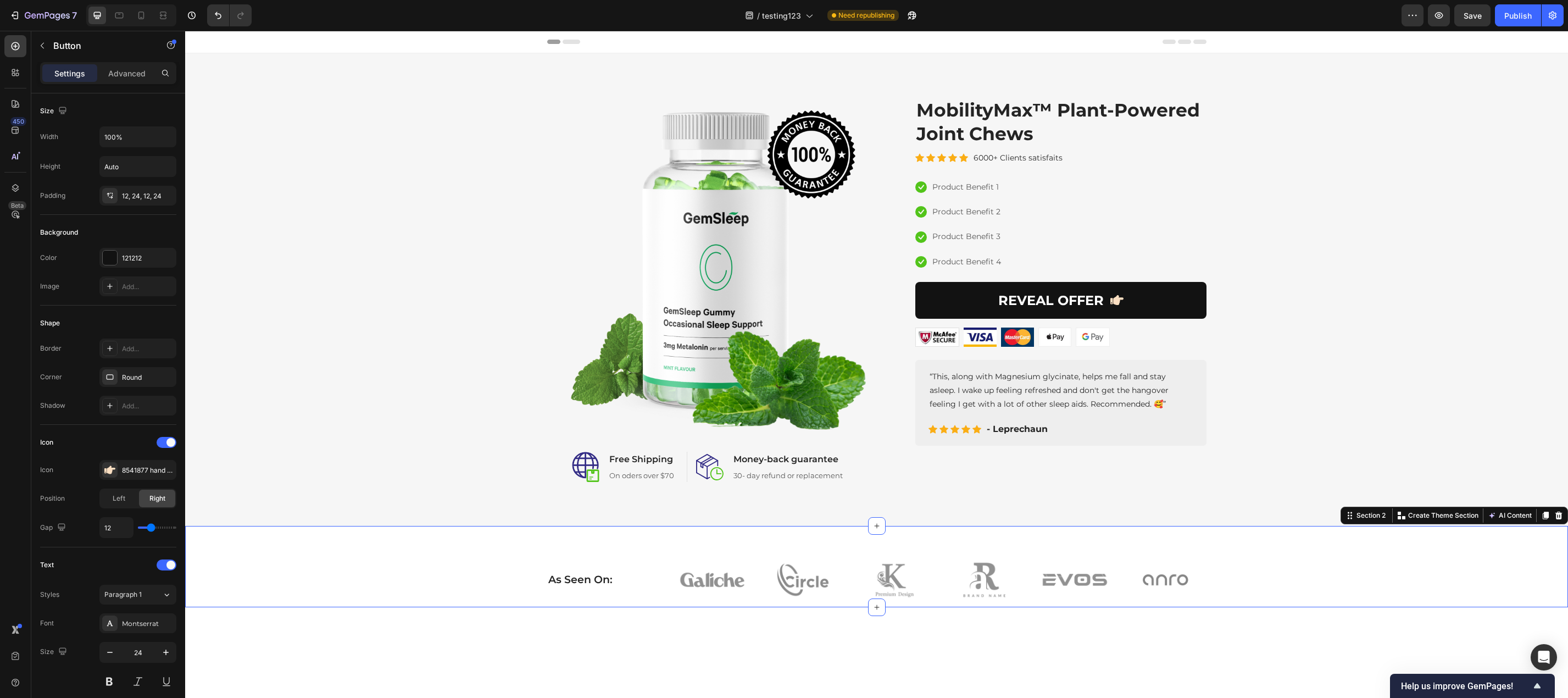
click at [1364, 580] on div "As Seen On: Heading Image Image Image Image Image Image Row Row" at bounding box center [877, 579] width 1366 height 55
click at [1194, 312] on button "REVEAL OFFER" at bounding box center [1061, 301] width 291 height 37
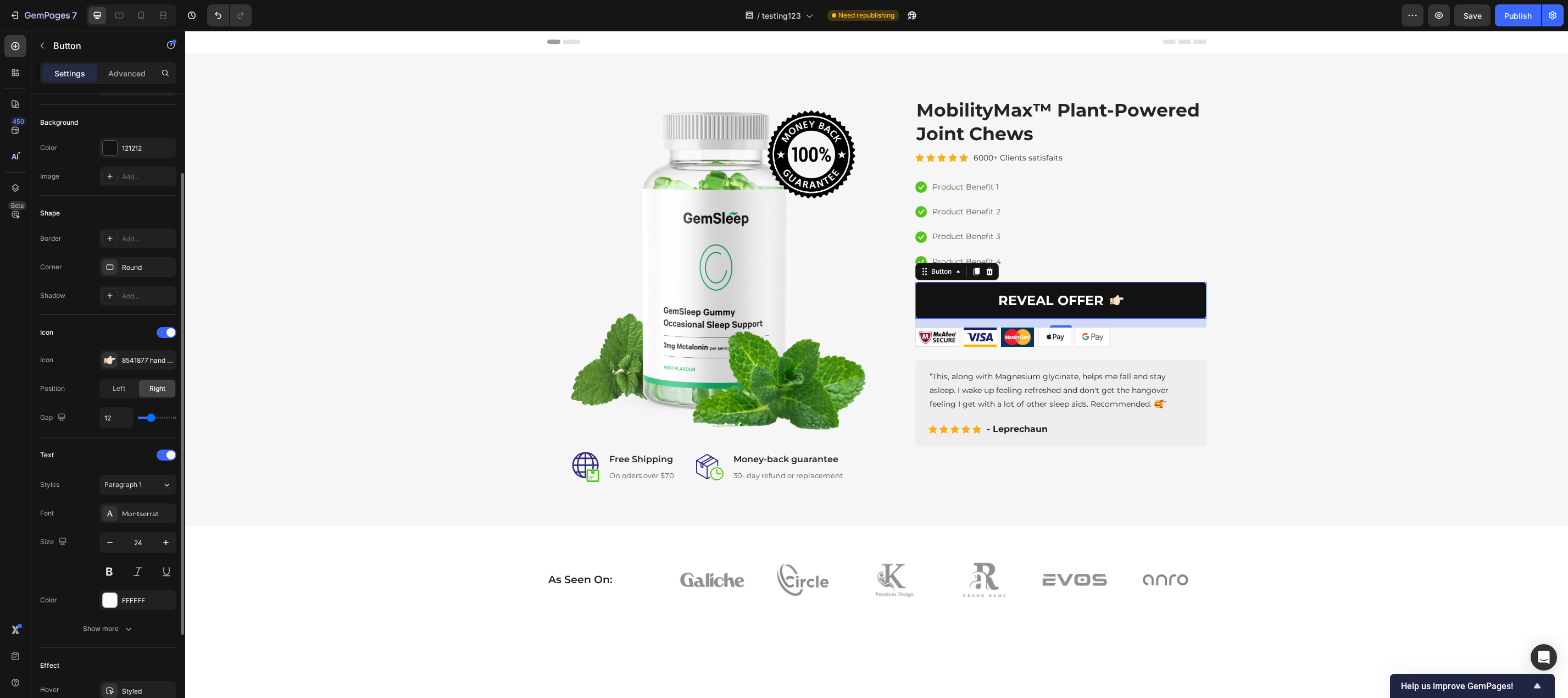
scroll to position [239, 0]
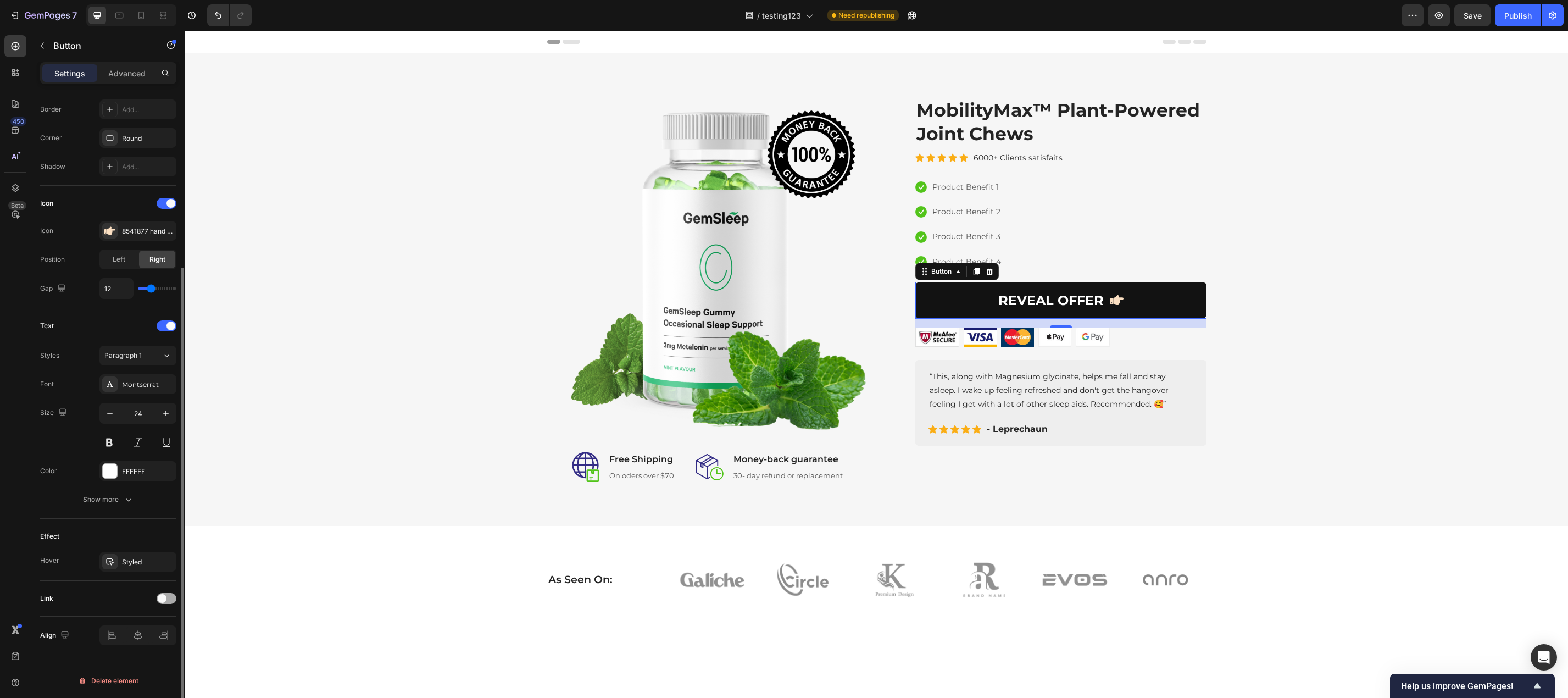
click at [171, 598] on div at bounding box center [167, 599] width 20 height 11
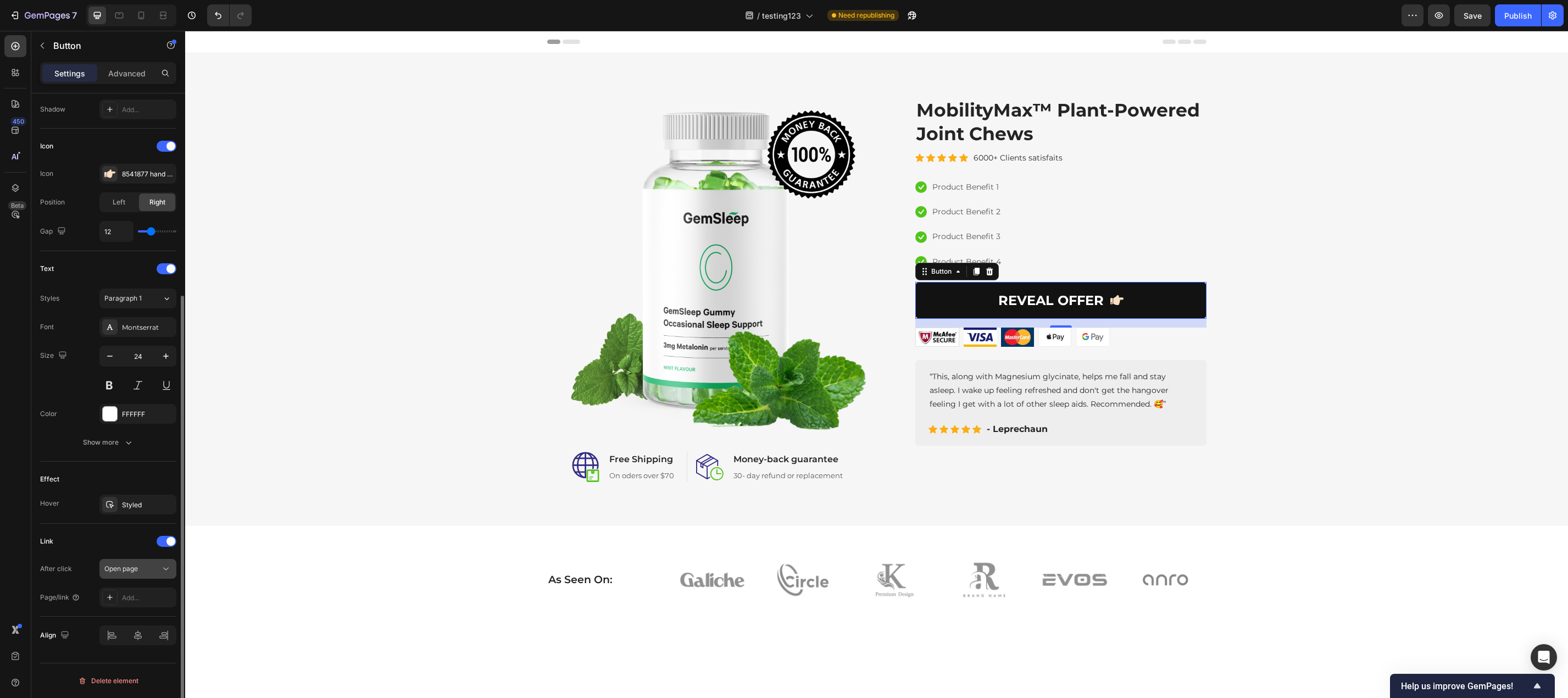
click at [150, 572] on div "Open page" at bounding box center [132, 568] width 56 height 10
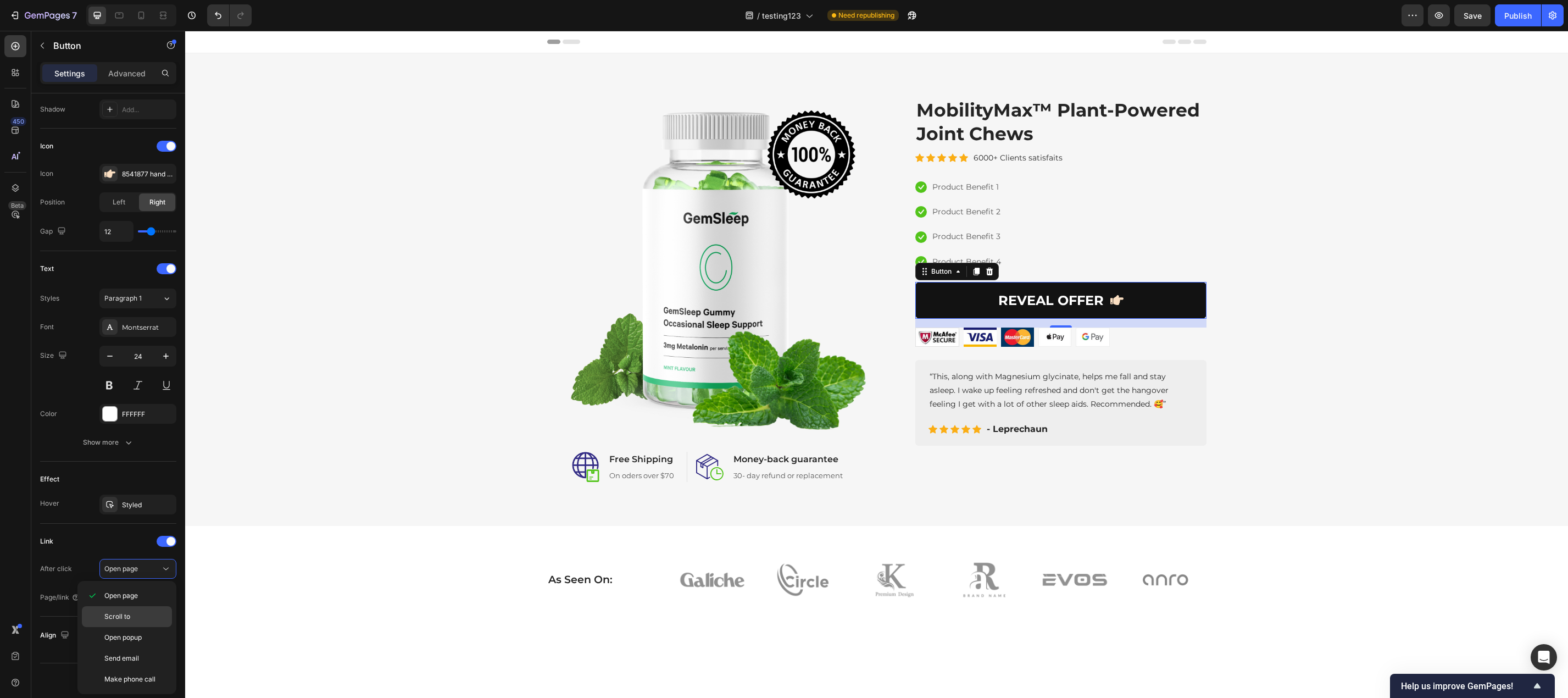
click at [131, 619] on p "Scroll to" at bounding box center [135, 616] width 62 height 10
click at [135, 593] on div "Add..." at bounding box center [147, 598] width 52 height 10
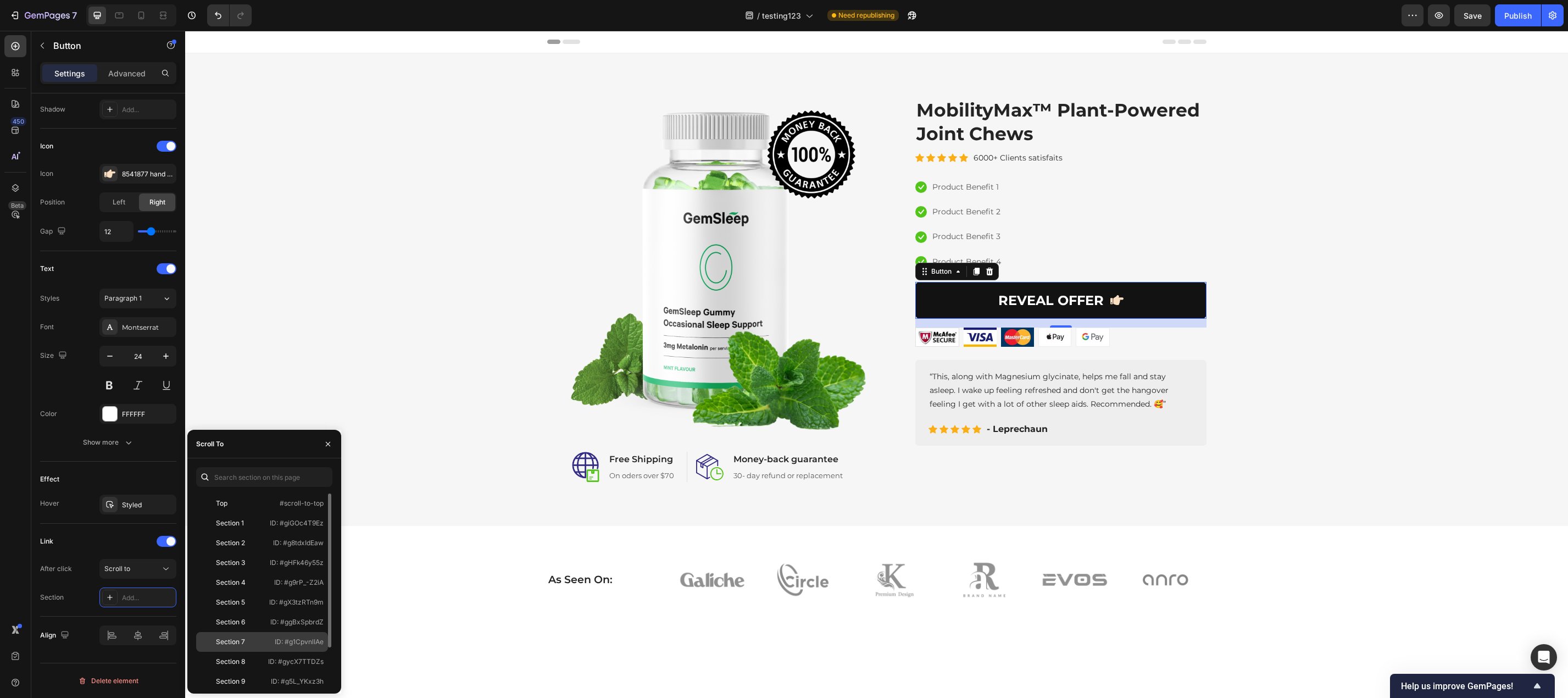
click at [232, 642] on div "Section 7" at bounding box center [230, 642] width 29 height 10
click at [1480, 19] on span "Save" at bounding box center [1472, 15] width 19 height 9
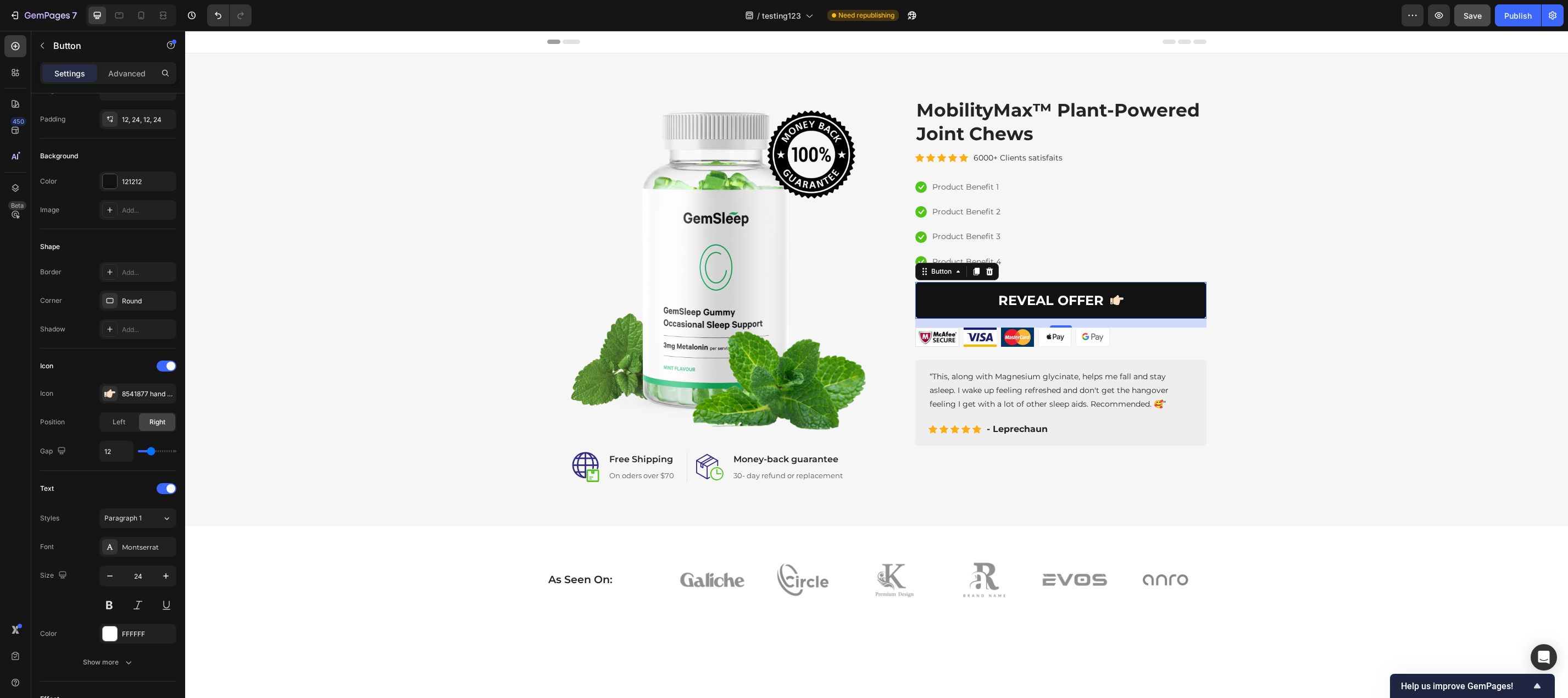
scroll to position [0, 0]
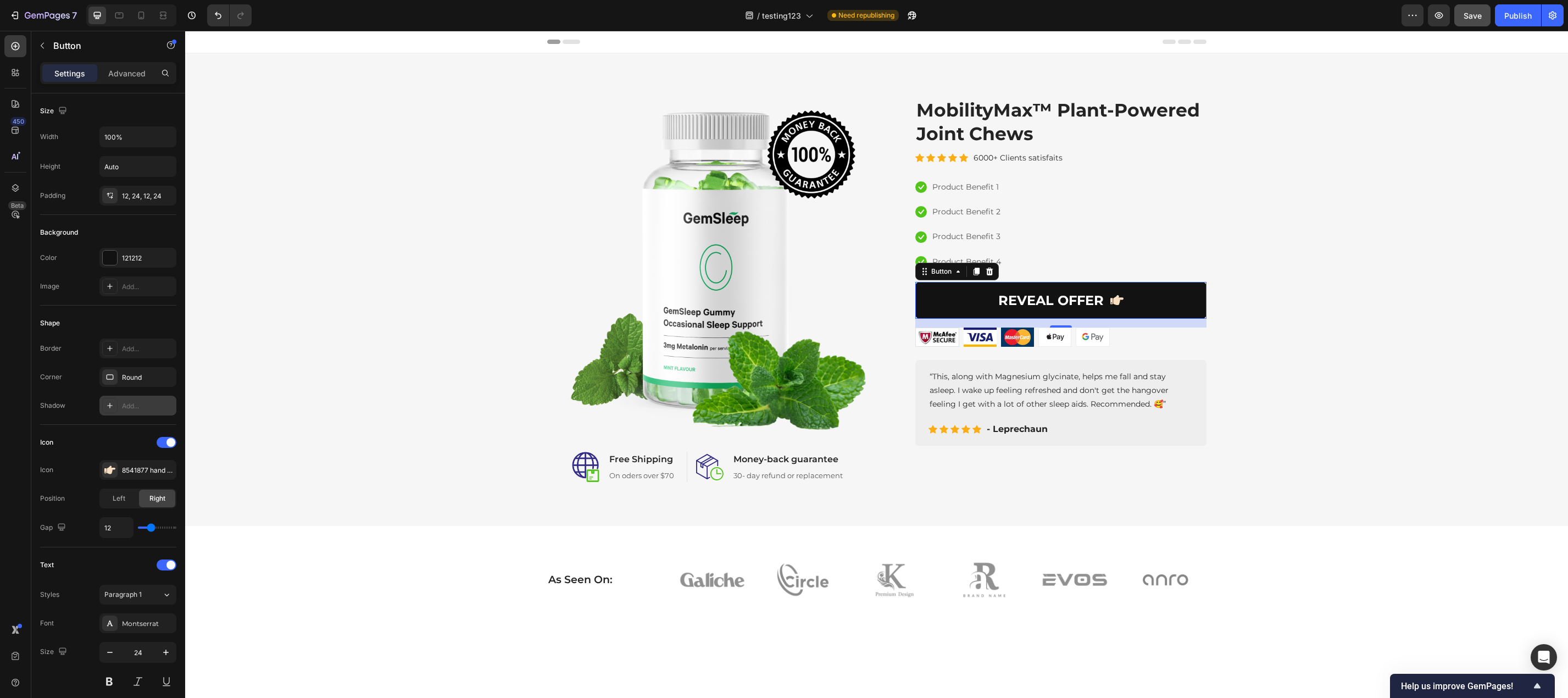
click at [133, 412] on div "Add..." at bounding box center [138, 406] width 77 height 20
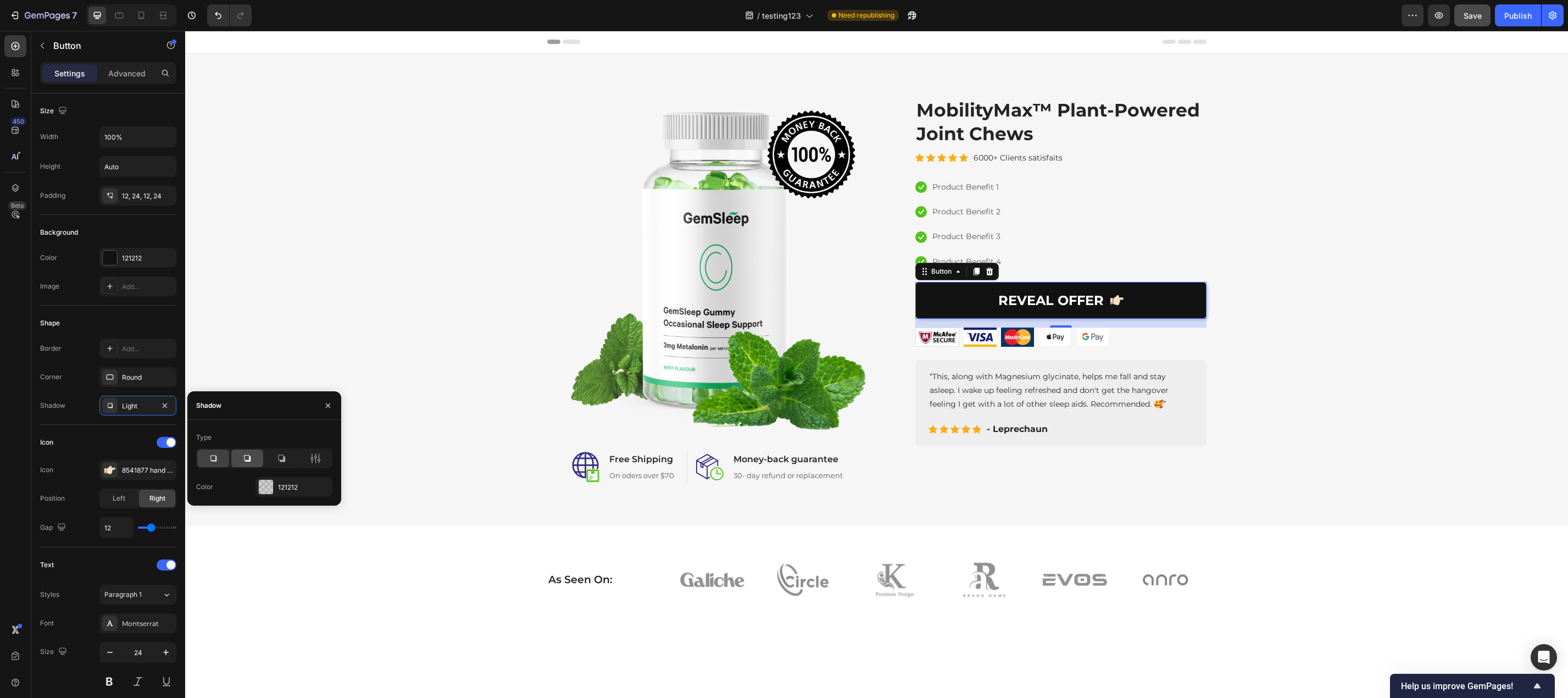
click at [254, 459] on div at bounding box center [247, 458] width 32 height 18
click at [261, 490] on div at bounding box center [266, 487] width 15 height 15
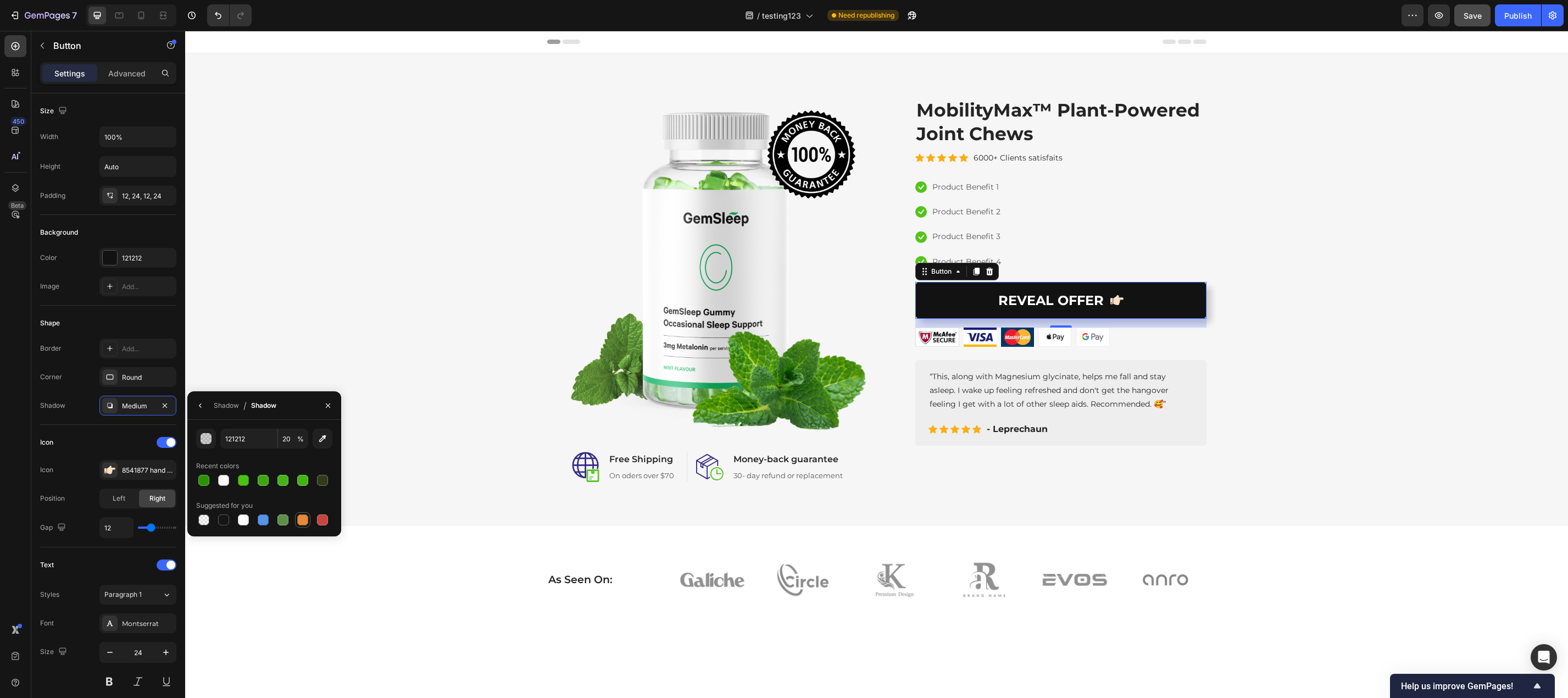
click at [301, 517] on div at bounding box center [302, 520] width 11 height 11
type input "E4893A"
type input "100"
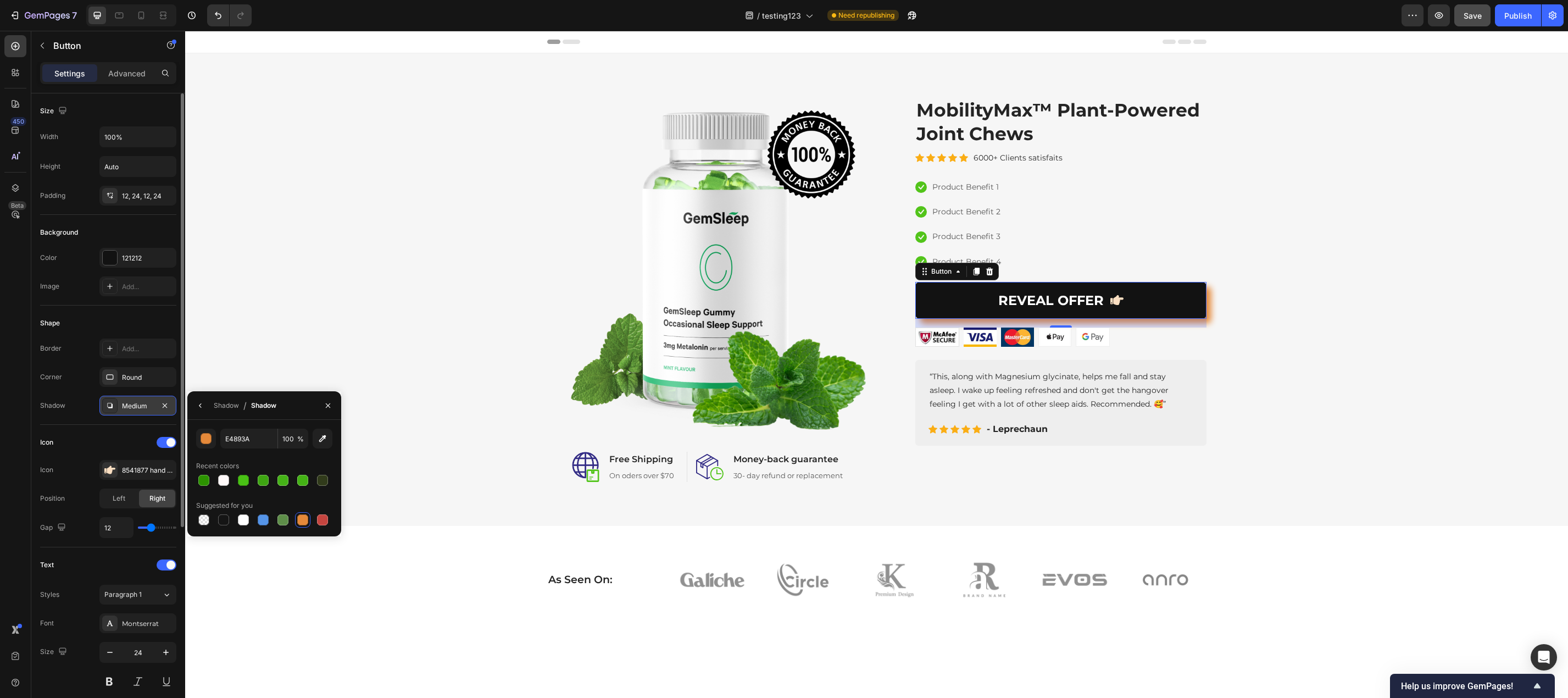
click at [130, 406] on div "Medium" at bounding box center [137, 406] width 32 height 10
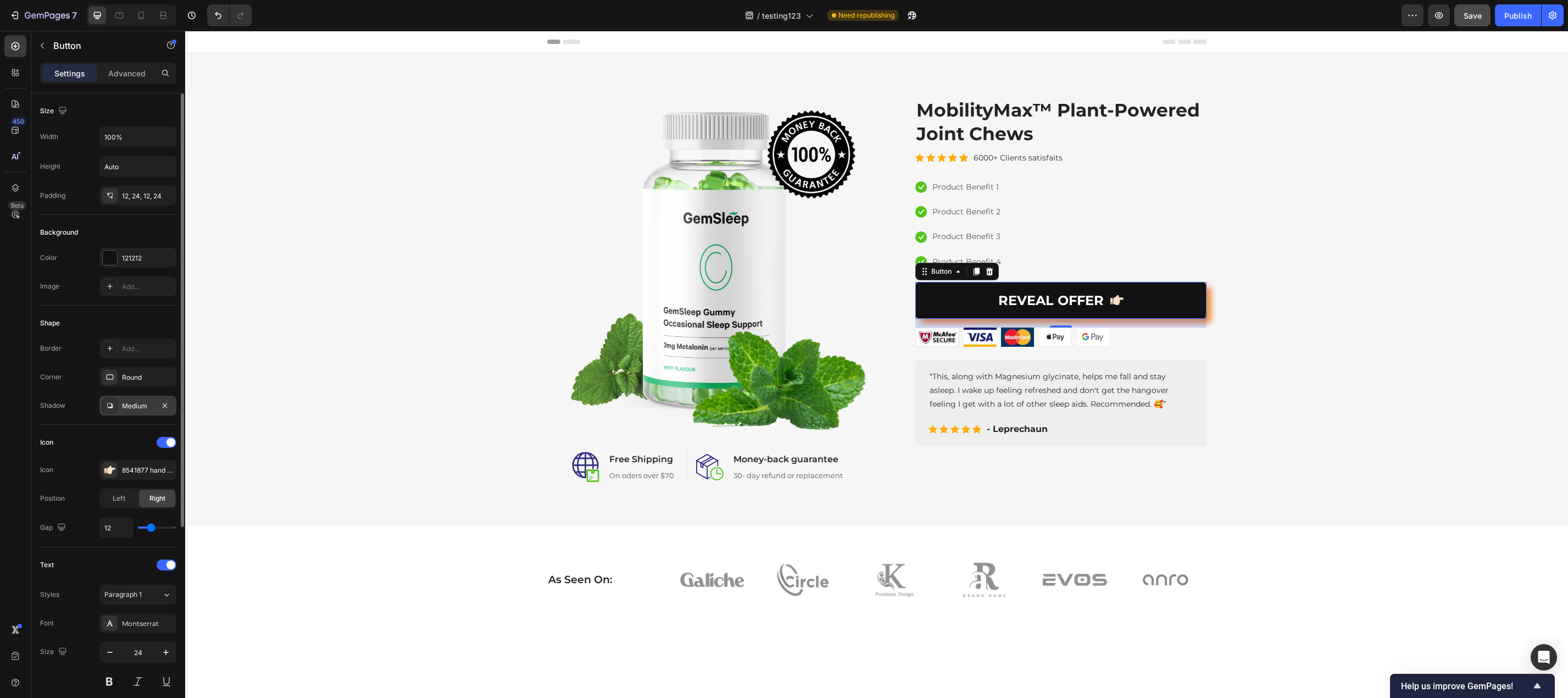
click at [113, 405] on icon at bounding box center [109, 405] width 8 height 8
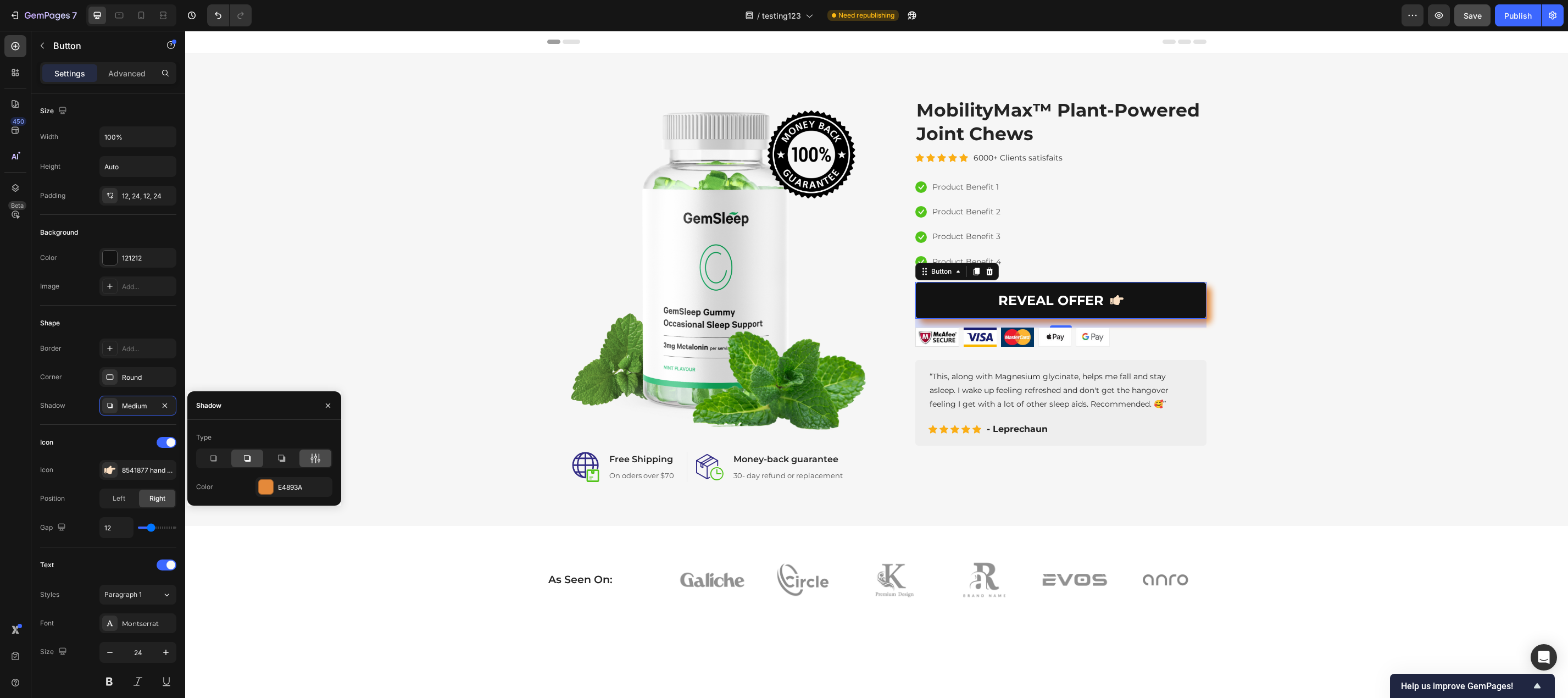
click at [308, 460] on div at bounding box center [315, 458] width 32 height 18
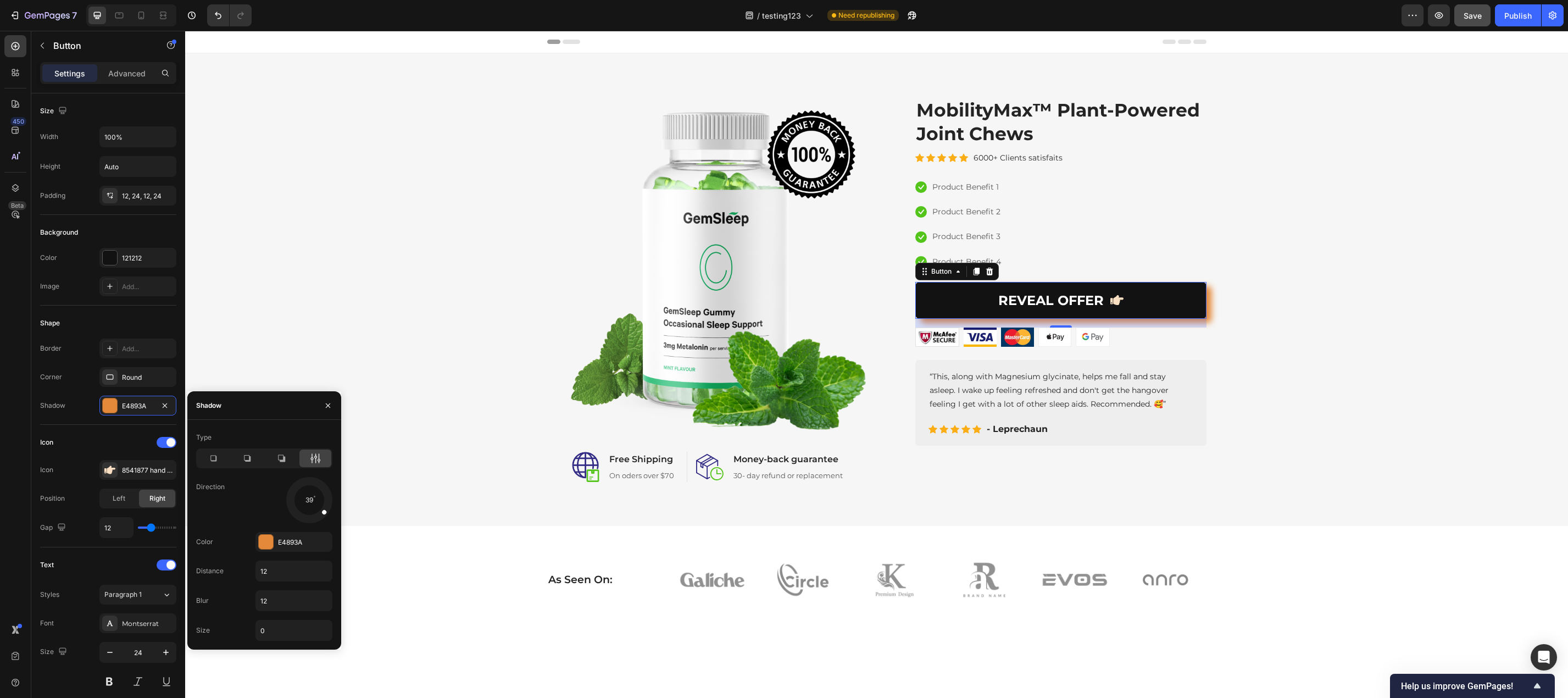
drag, startPoint x: 324, startPoint y: 515, endPoint x: 313, endPoint y: 503, distance: 16.3
click at [313, 503] on div at bounding box center [318, 507] width 23 height 20
click at [269, 600] on input "12" at bounding box center [294, 601] width 76 height 20
type input "7"
type input "4"
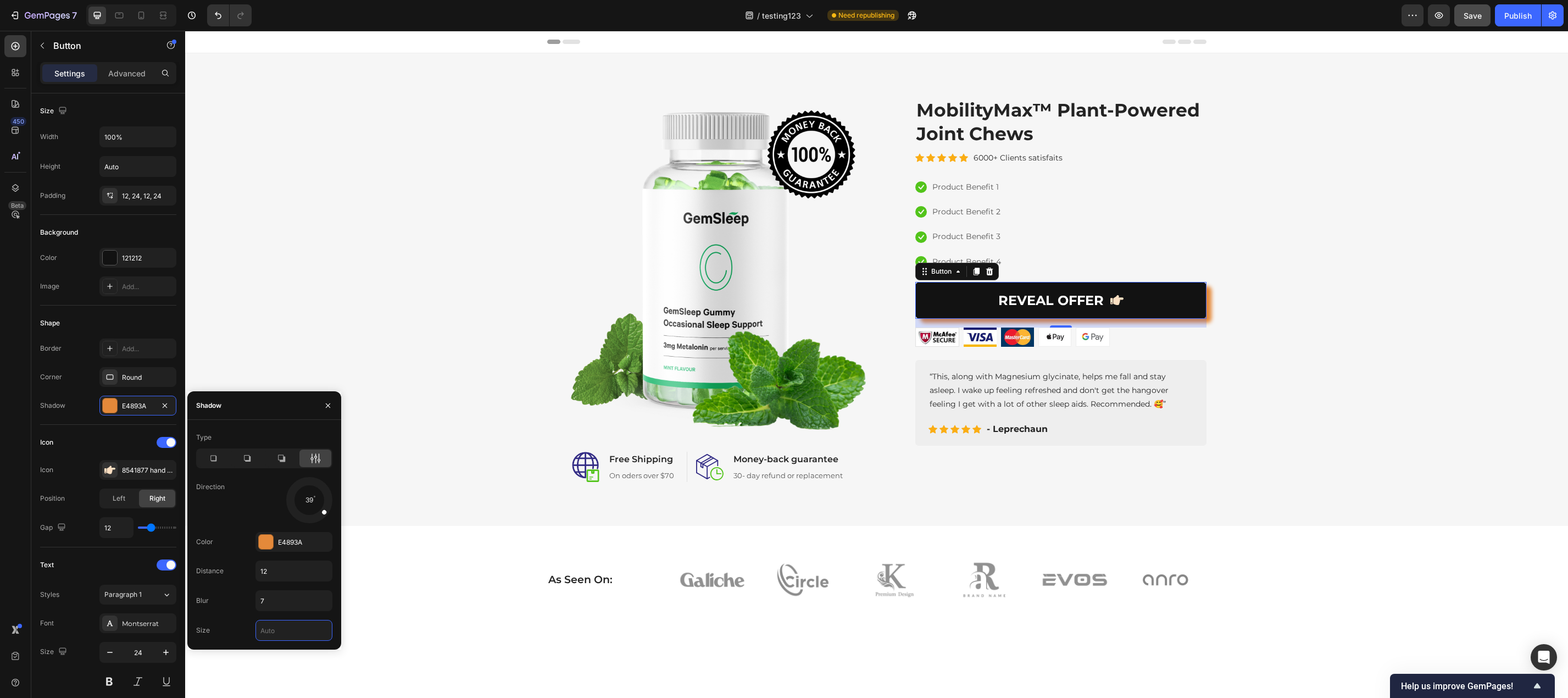
type input "2"
type input "1"
type input "0"
type input "5"
type input "7"
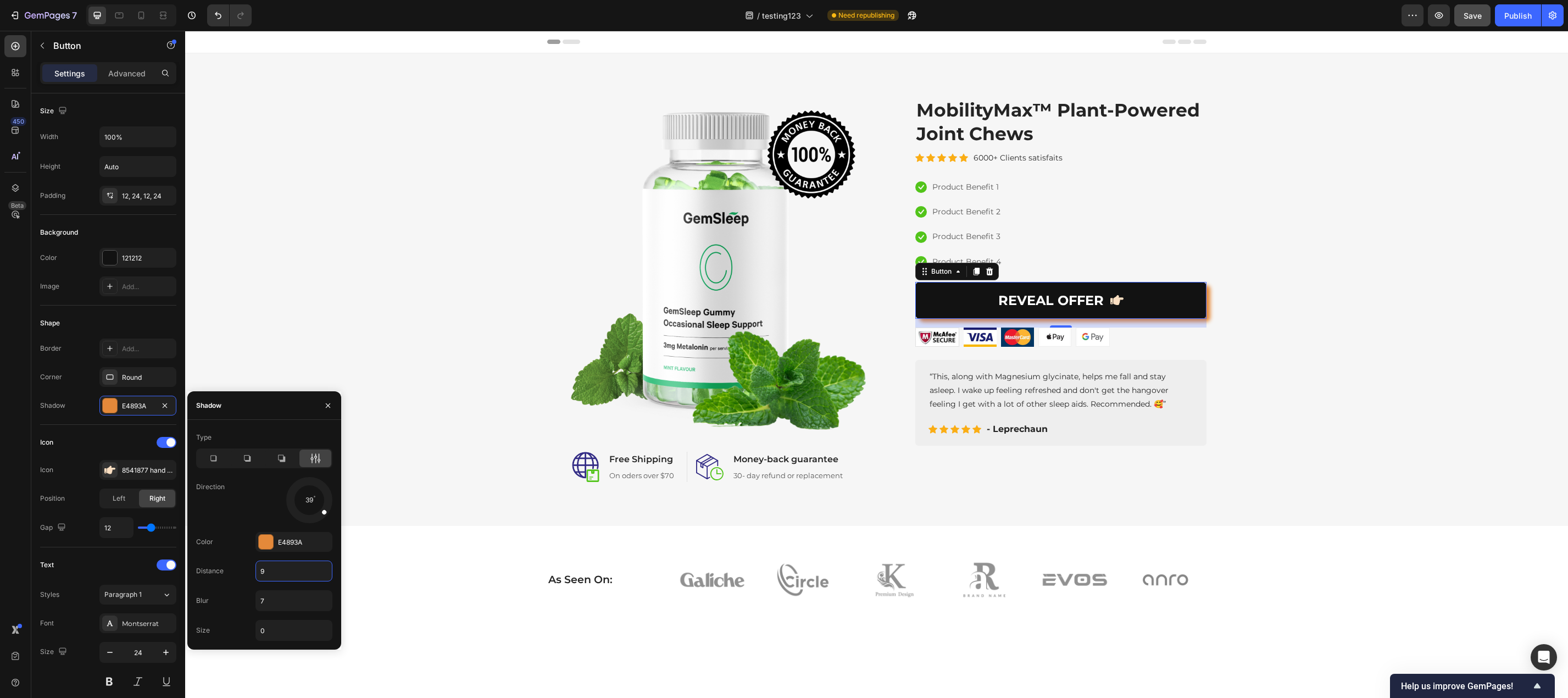
type input "9"
drag, startPoint x: 324, startPoint y: 511, endPoint x: 319, endPoint y: 515, distance: 6.4
click at [319, 515] on span at bounding box center [320, 515] width 6 height 6
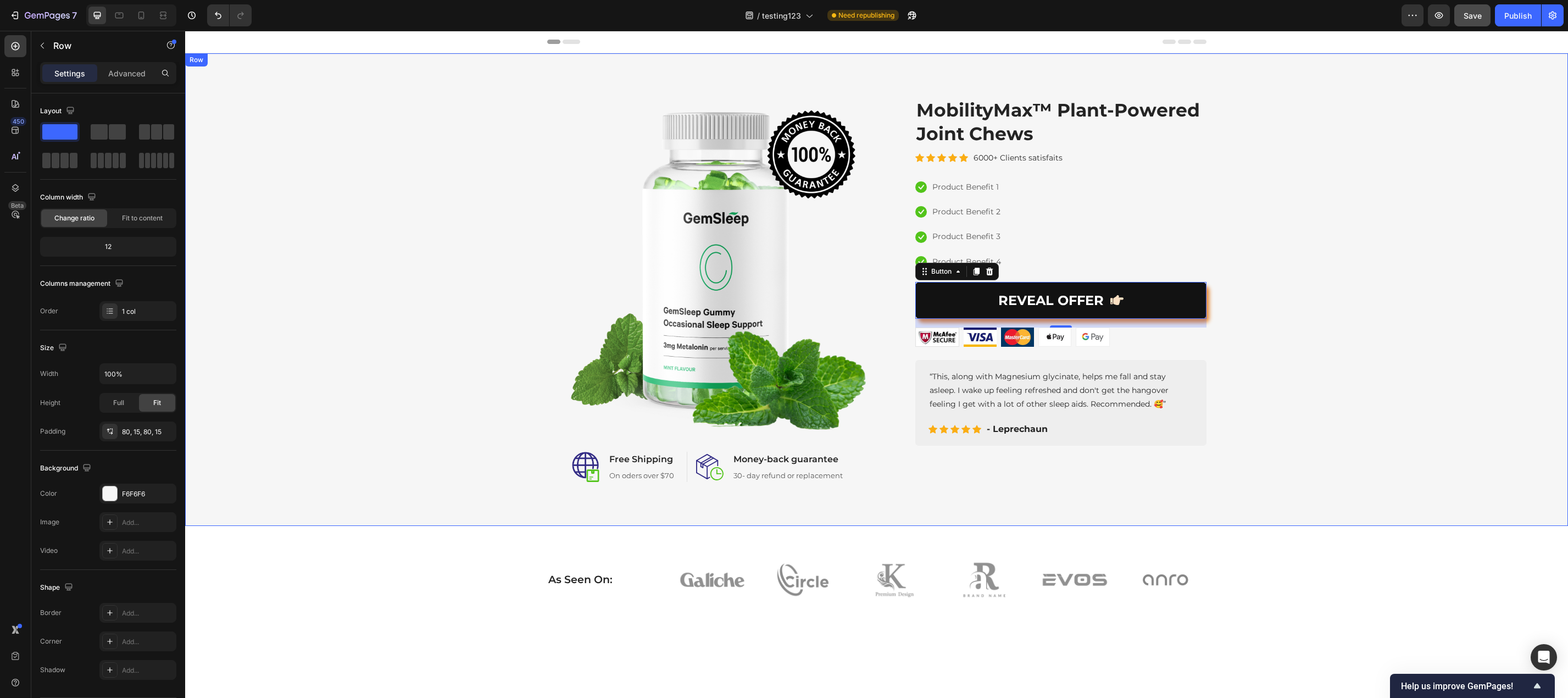
click at [230, 355] on div "Image Image Free Shipping Heading On oders over $70 Text block Row Image Money-…" at bounding box center [877, 289] width 1366 height 385
click at [1503, 16] on button "Publish" at bounding box center [1518, 15] width 46 height 22
click at [1163, 305] on link "REVEAL OFFER" at bounding box center [1061, 301] width 291 height 37
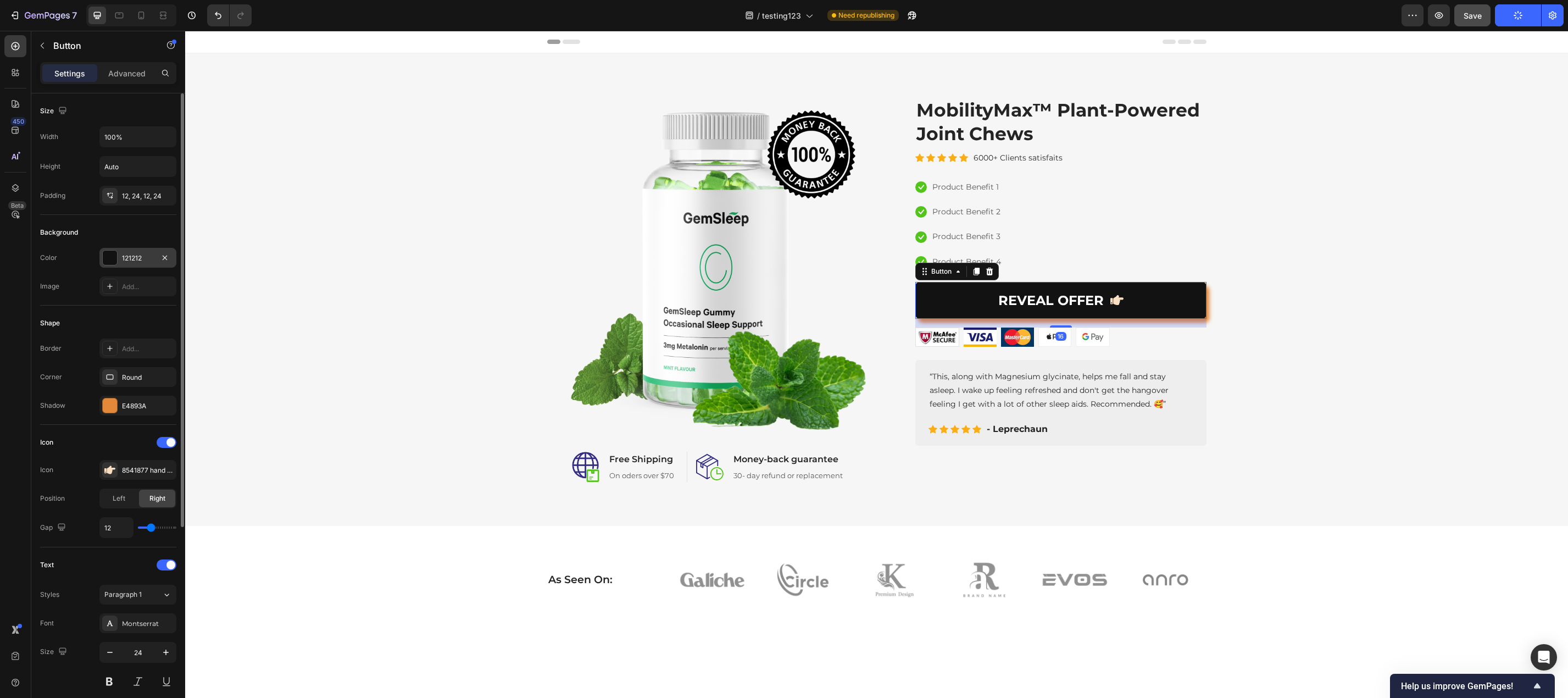
click at [125, 251] on div "121212" at bounding box center [138, 258] width 77 height 20
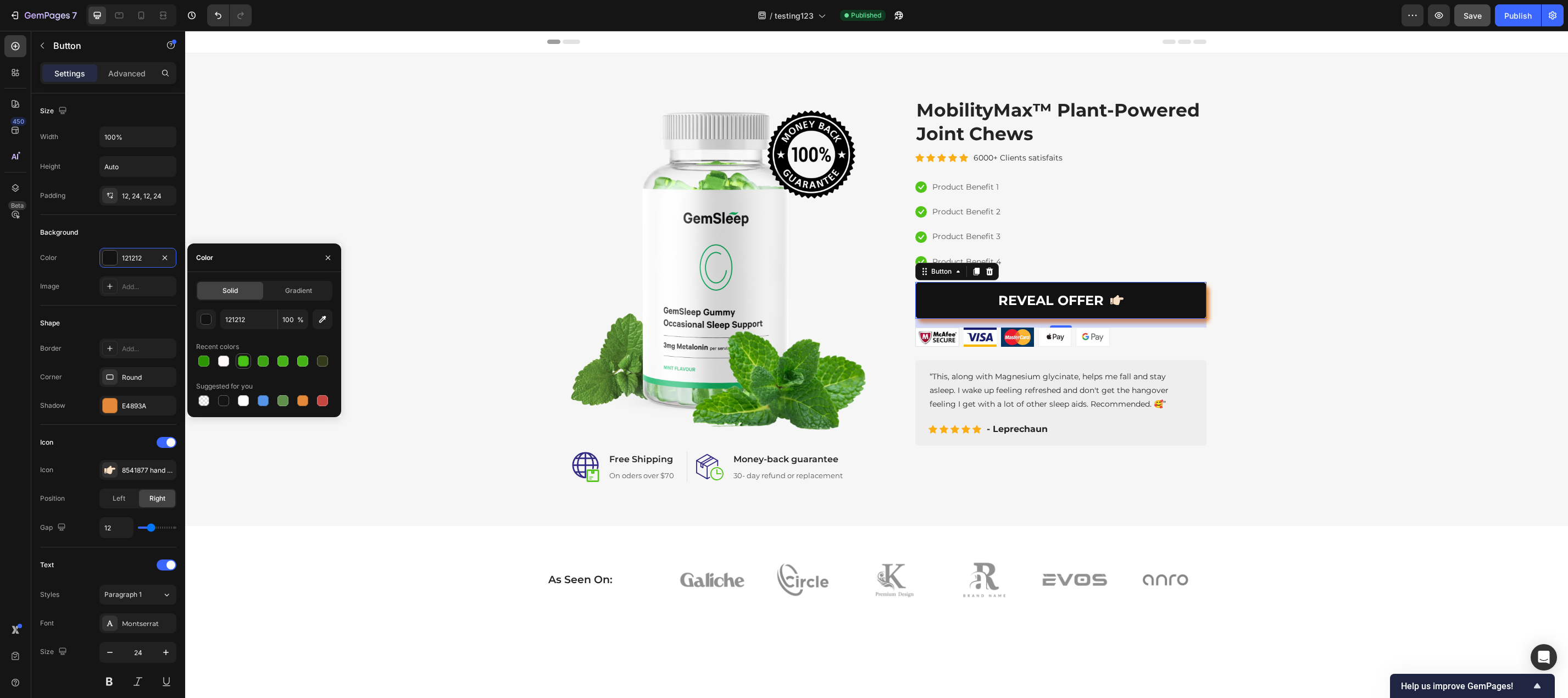
click at [242, 362] on div at bounding box center [244, 361] width 11 height 11
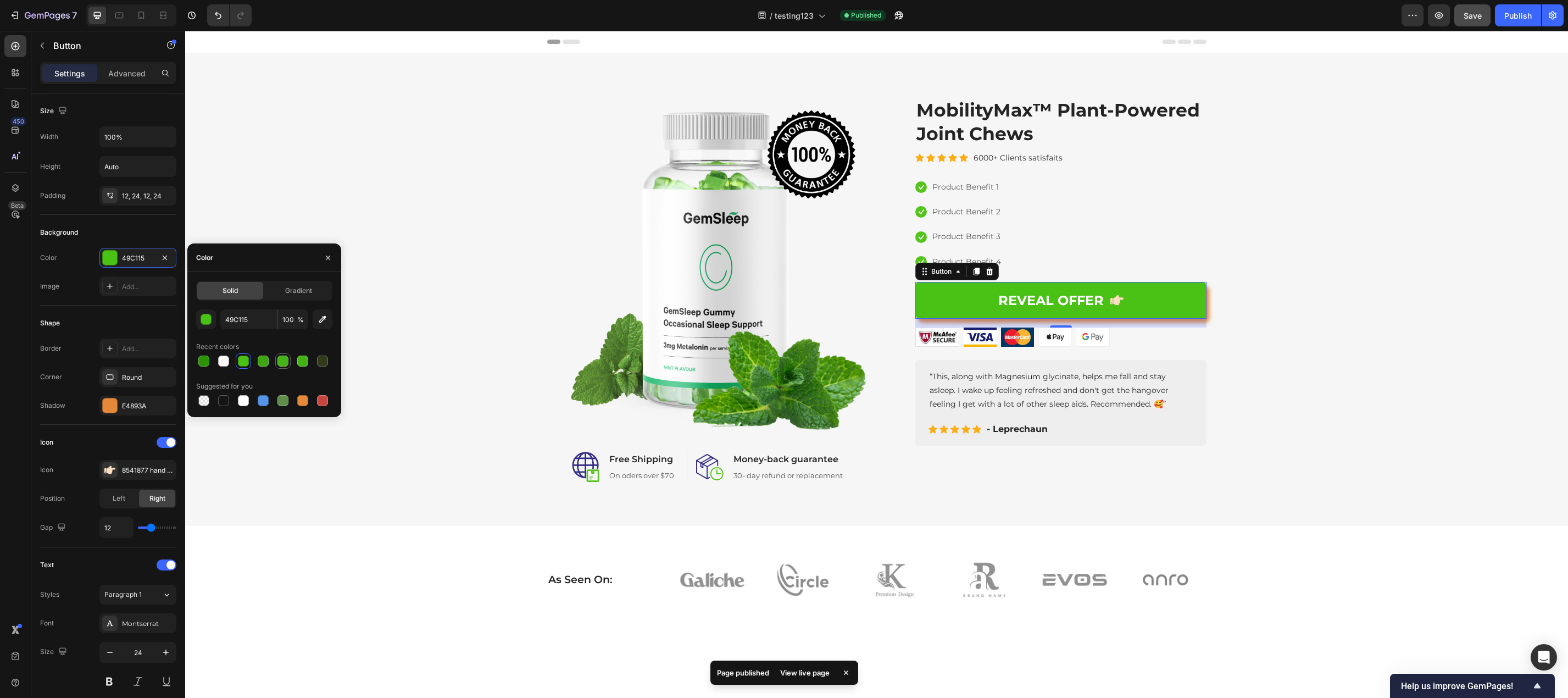
click at [284, 361] on div at bounding box center [283, 361] width 11 height 11
click at [302, 361] on div at bounding box center [302, 361] width 11 height 11
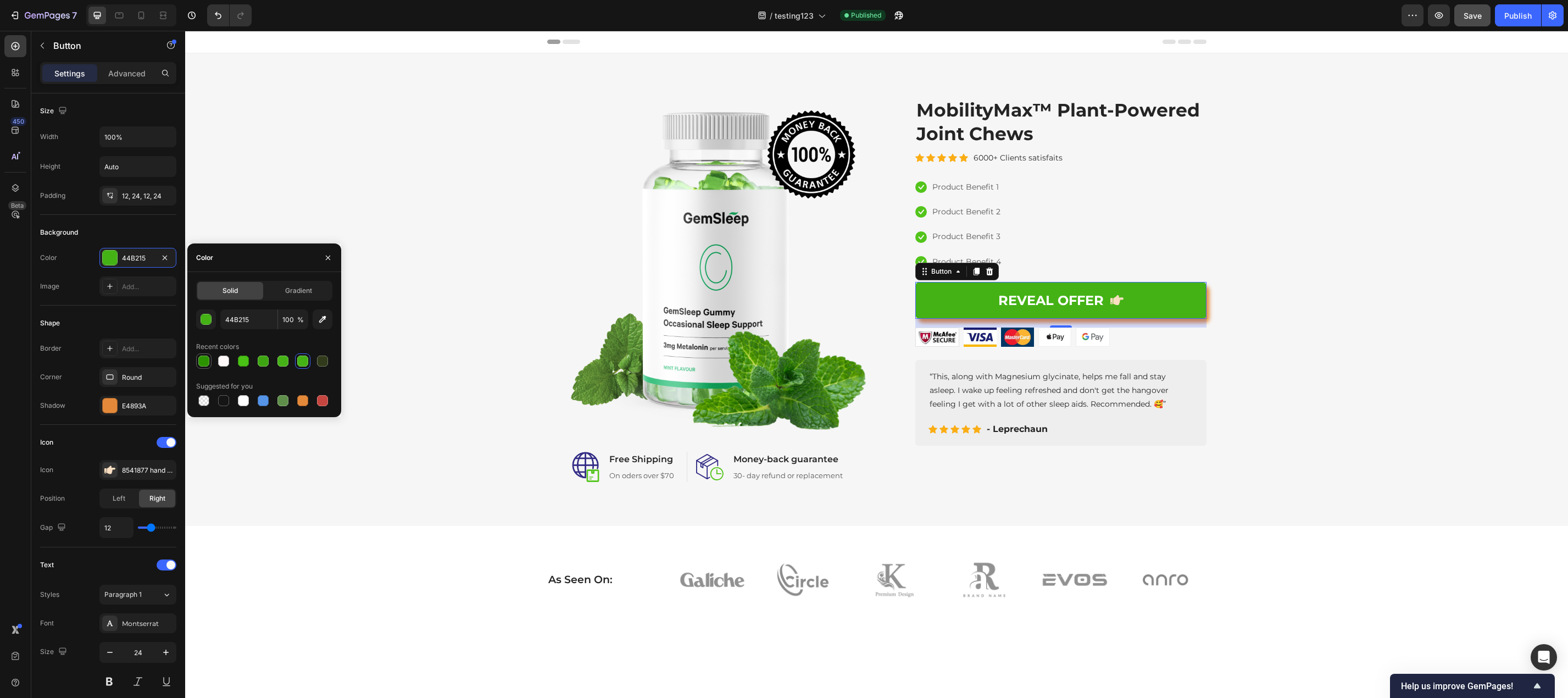
click at [205, 359] on div at bounding box center [204, 361] width 11 height 11
type input "2C9300"
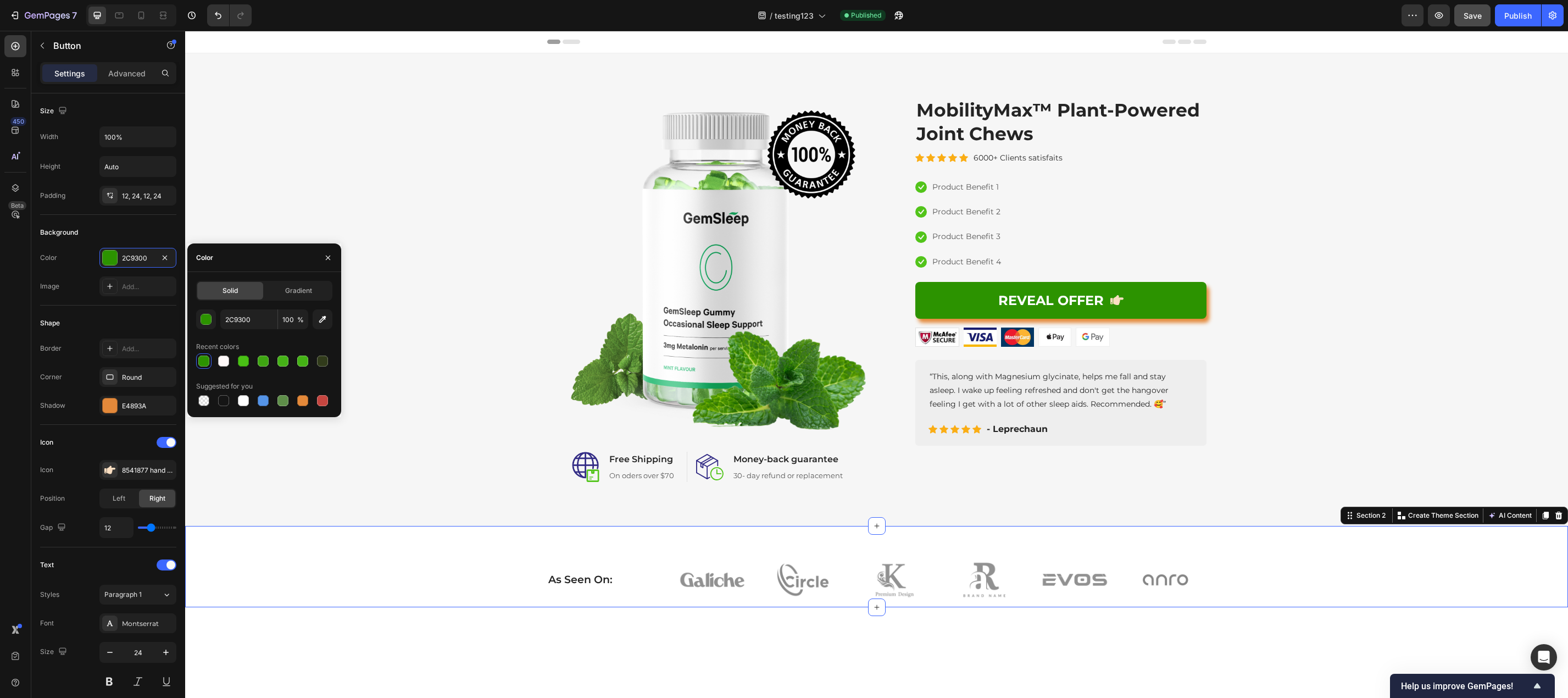
click at [1395, 584] on div "As Seen On: Heading Image Image Image Image Image Image Row Row" at bounding box center [877, 579] width 1366 height 55
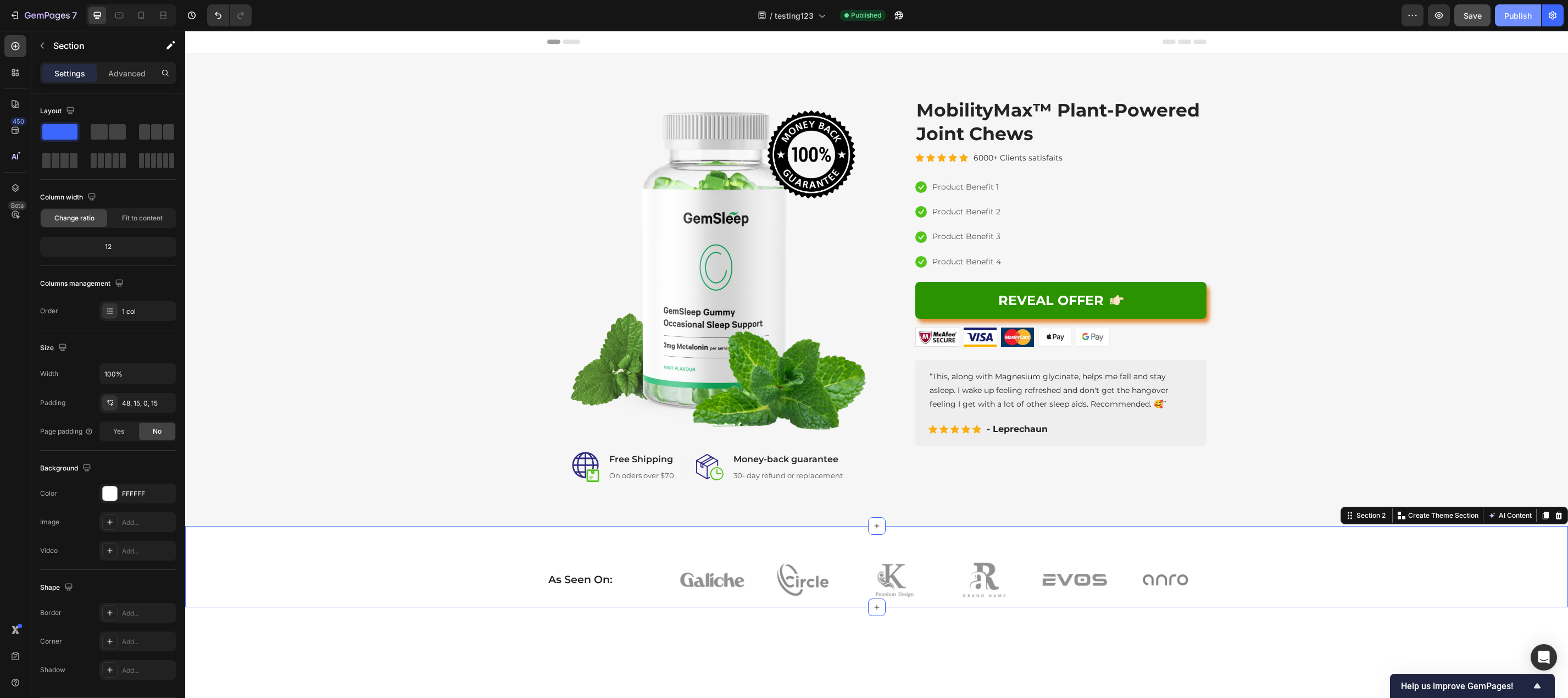
click at [1519, 10] on div "Publish" at bounding box center [1518, 15] width 28 height 12
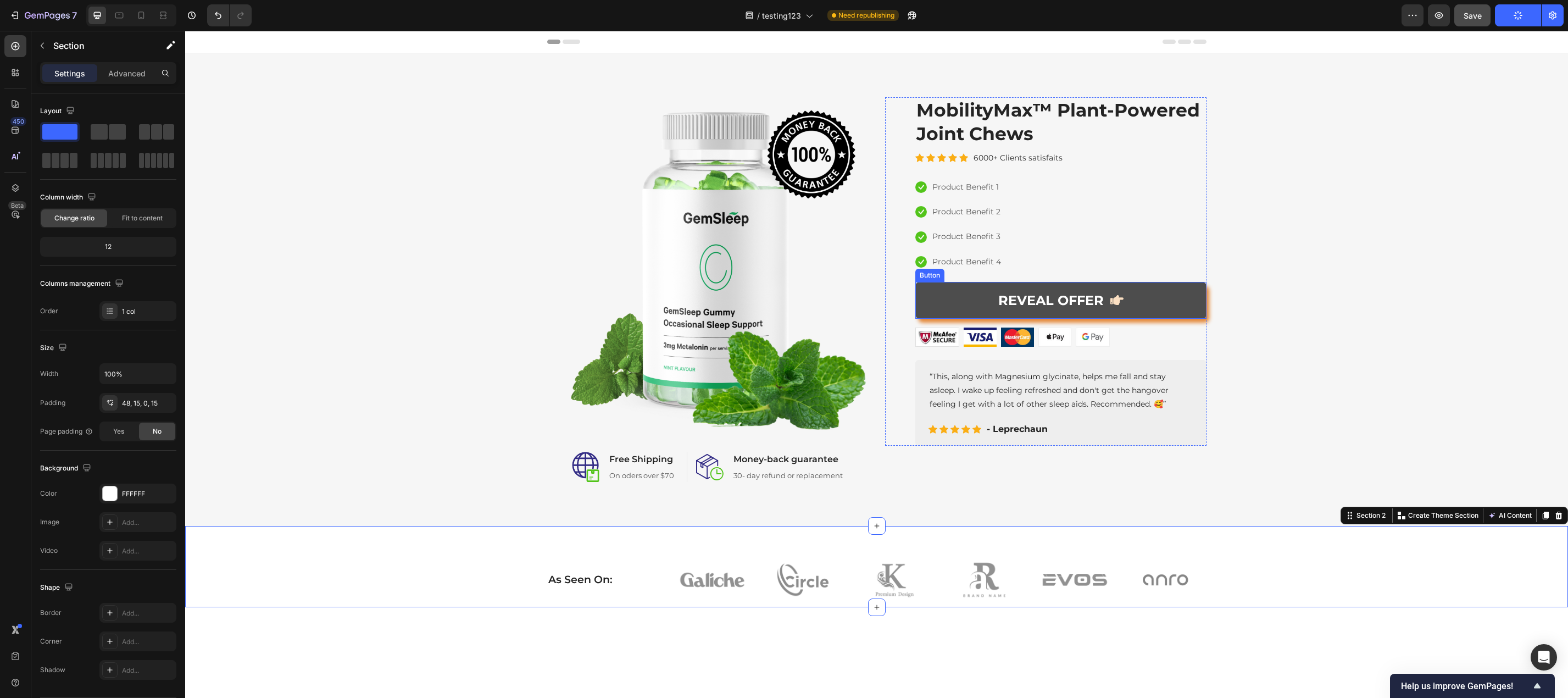
click at [1176, 305] on link "REVEAL OFFER" at bounding box center [1061, 301] width 291 height 37
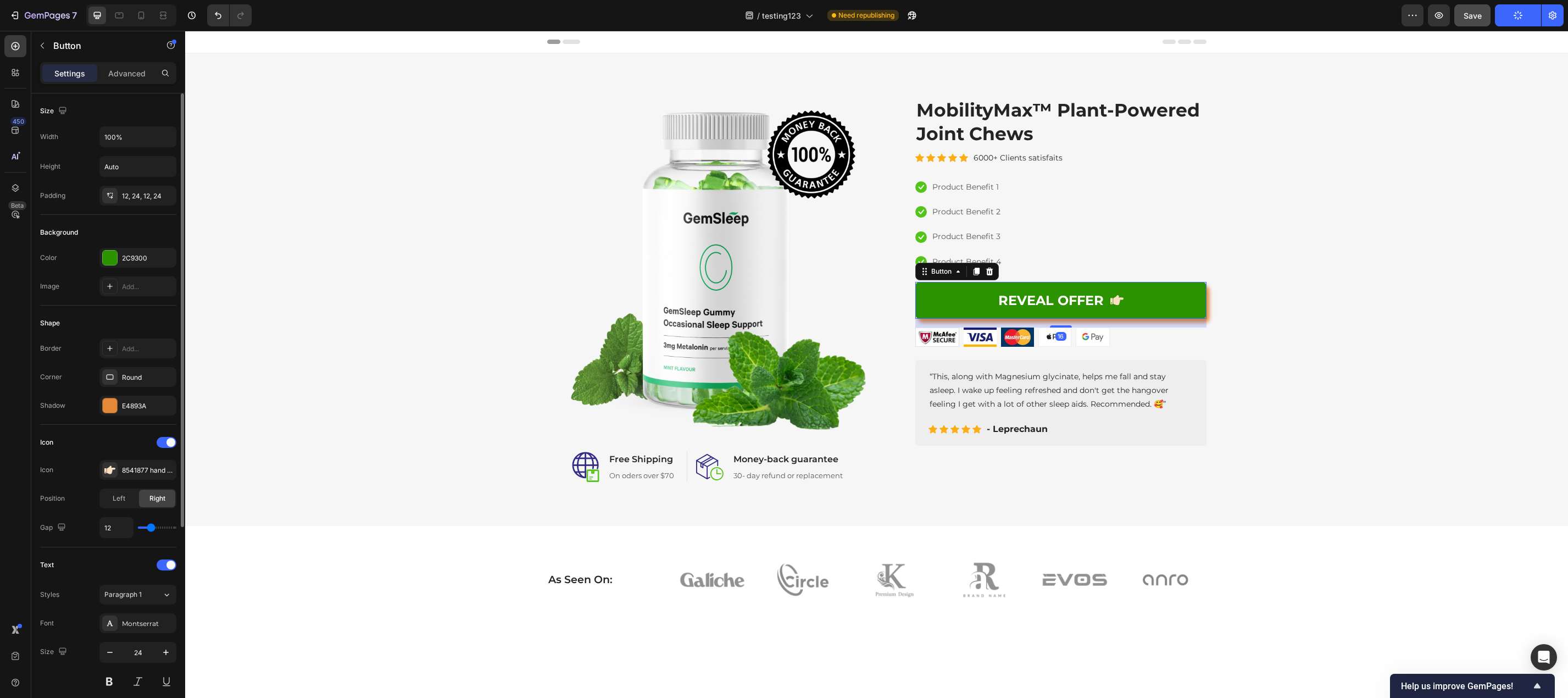
scroll to position [296, 0]
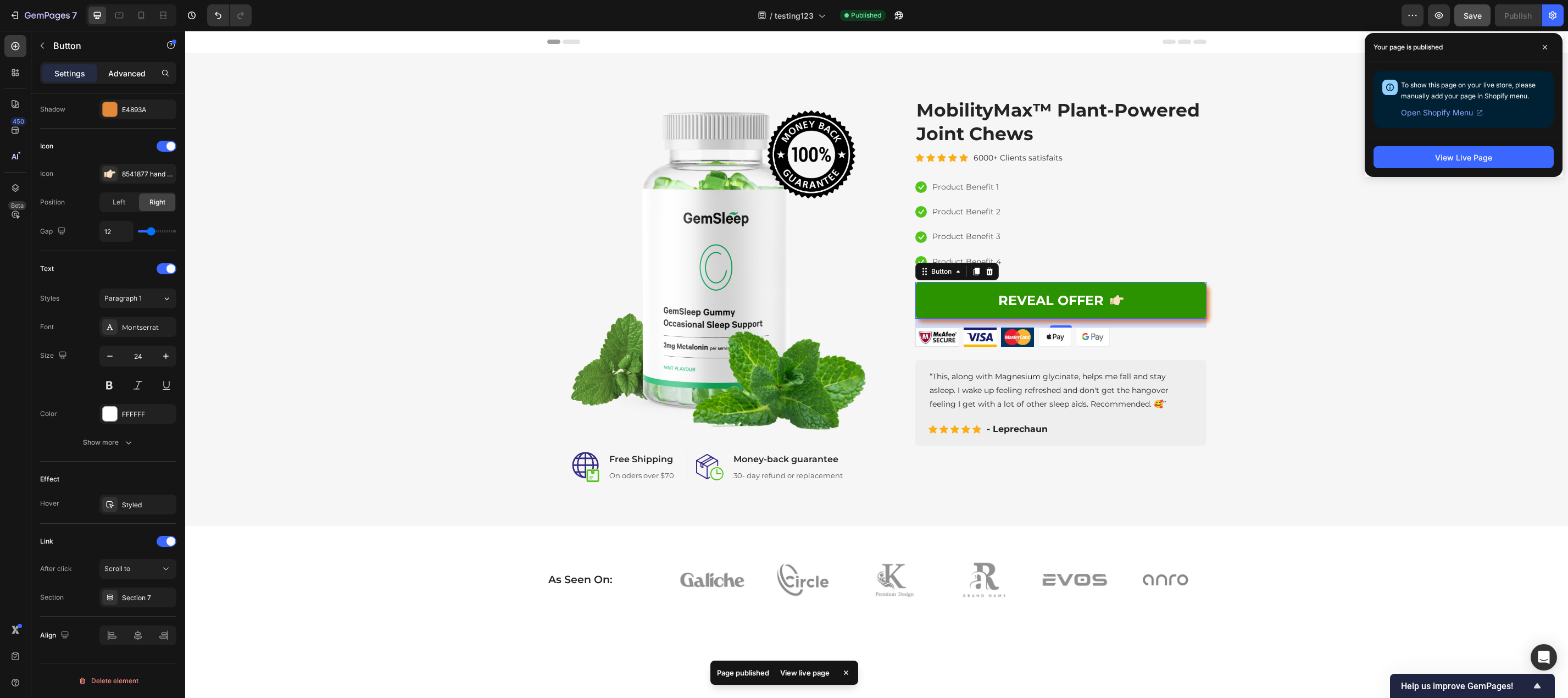
click at [129, 72] on p "Advanced" at bounding box center [126, 73] width 37 height 12
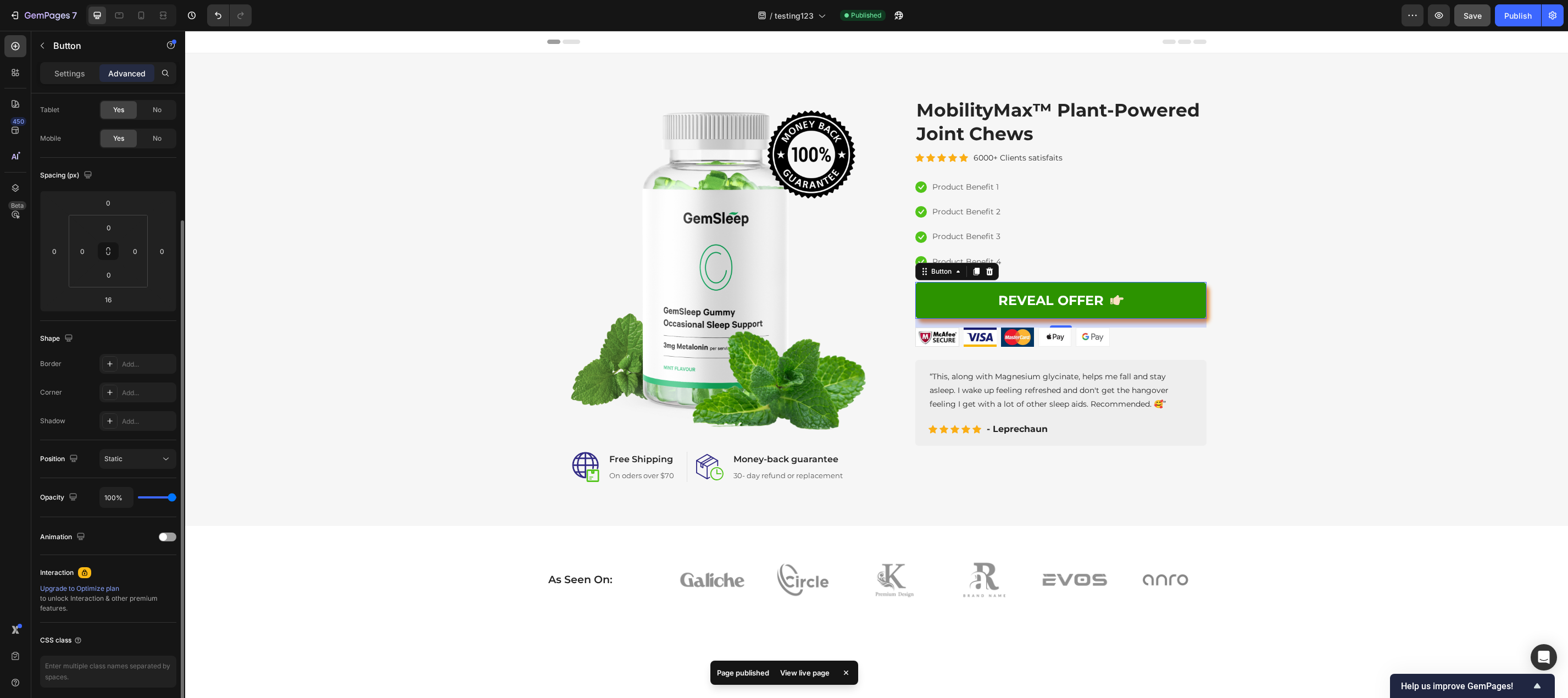
scroll to position [97, 0]
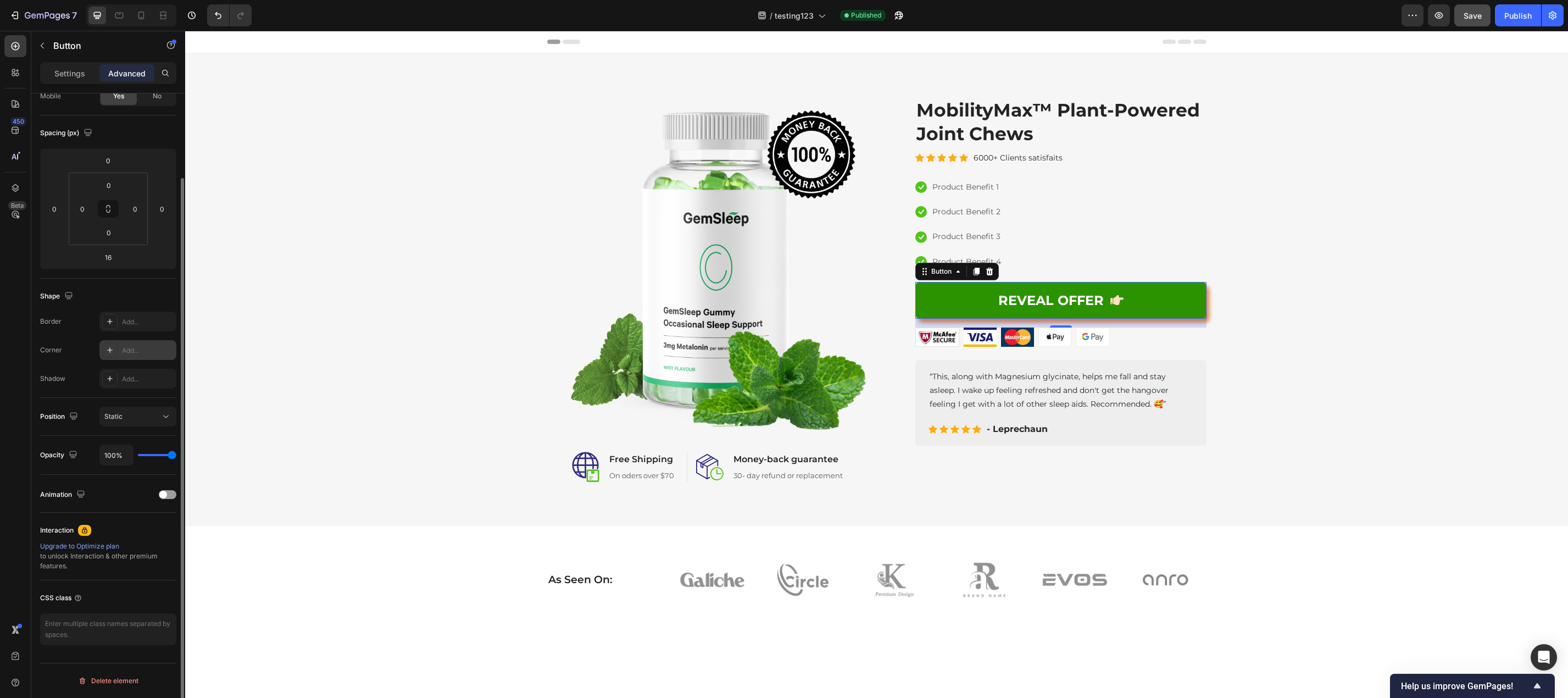
click at [69, 76] on p "Settings" at bounding box center [70, 73] width 31 height 12
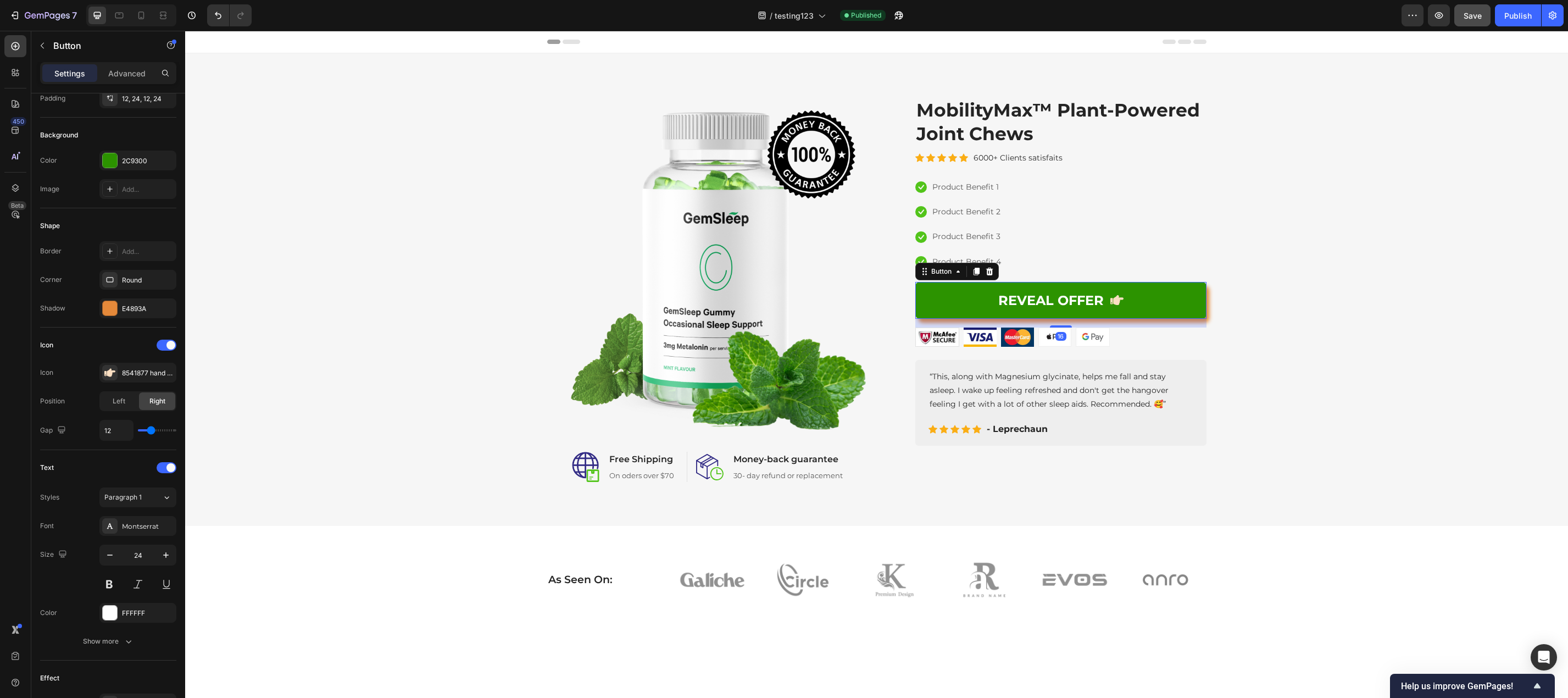
drag, startPoint x: 135, startPoint y: 73, endPoint x: 156, endPoint y: 72, distance: 21.0
click at [136, 72] on p "Advanced" at bounding box center [126, 73] width 37 height 12
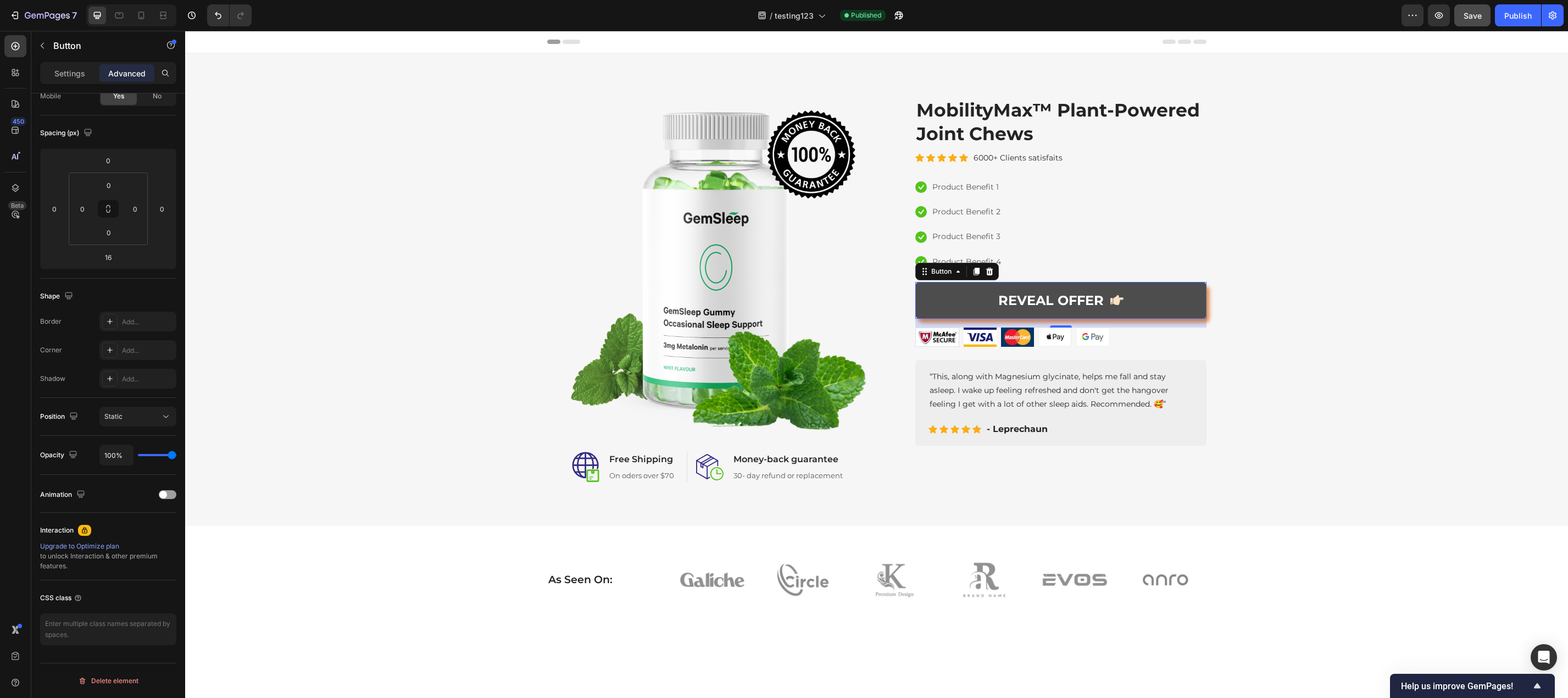
click at [1146, 307] on link "REVEAL OFFER" at bounding box center [1061, 301] width 291 height 37
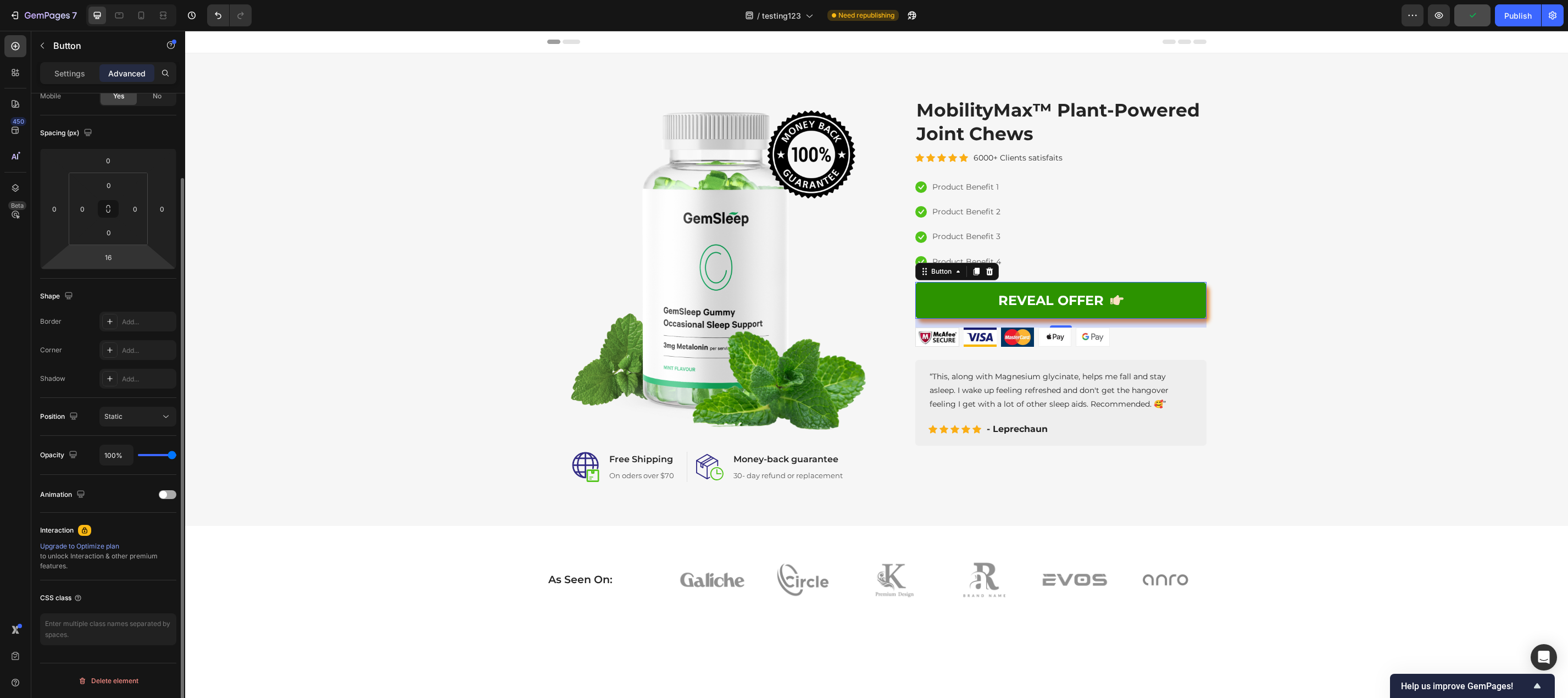
click at [169, 494] on div at bounding box center [167, 494] width 18 height 8
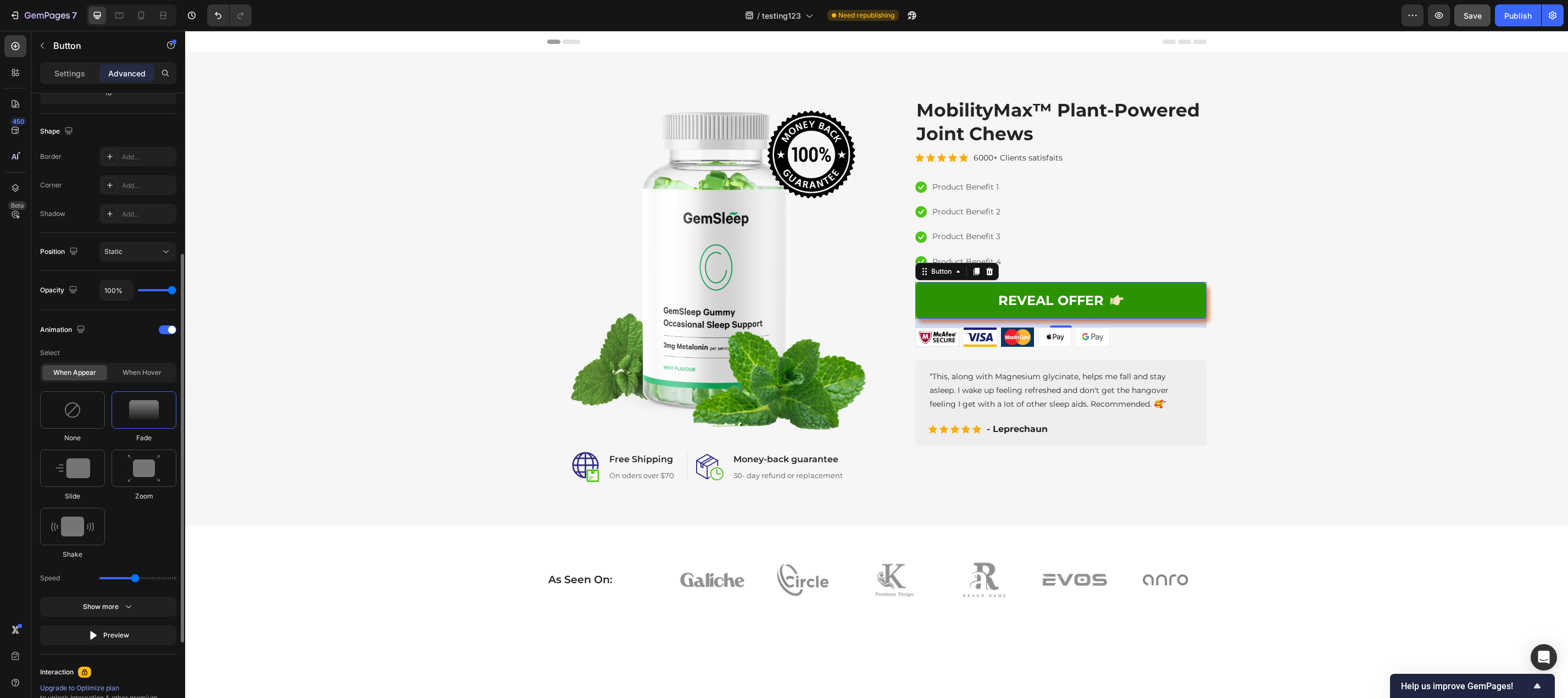
scroll to position [317, 0]
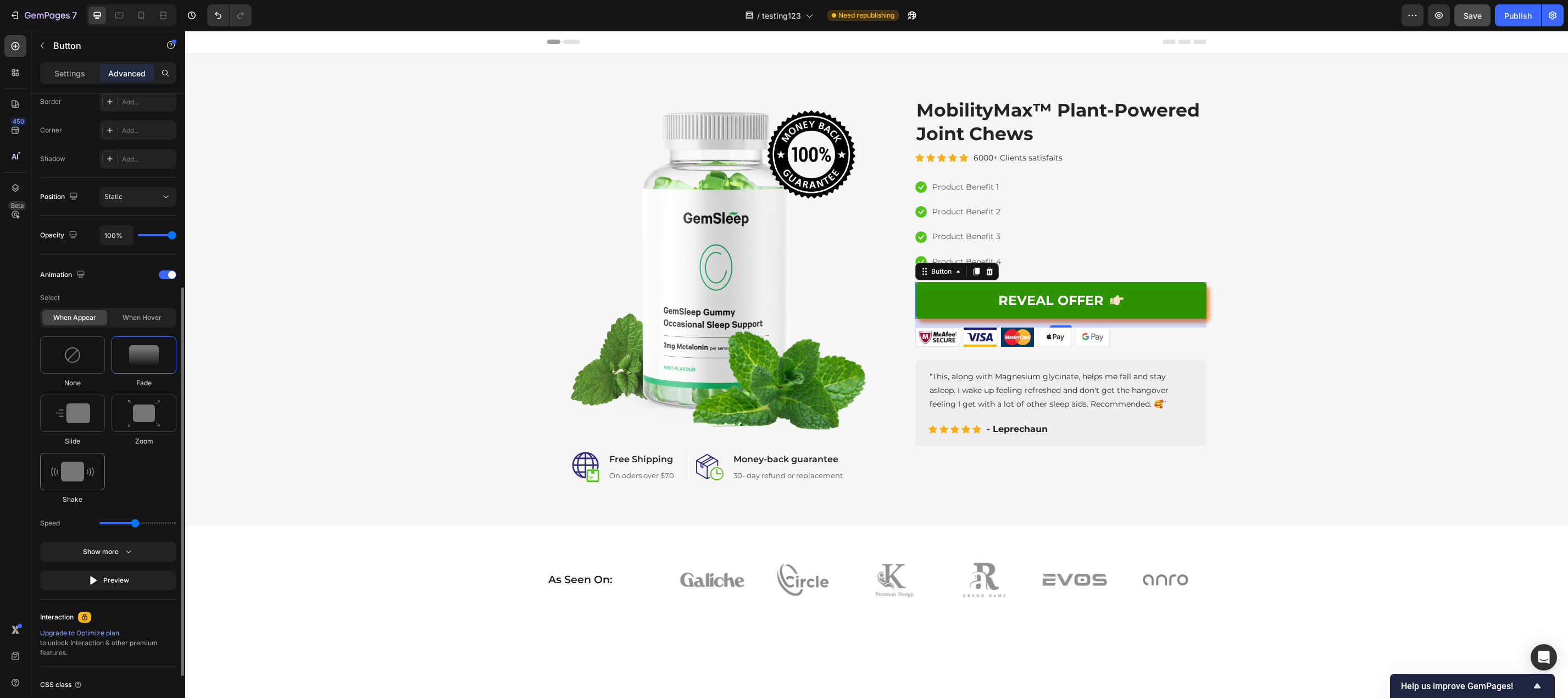
click at [77, 473] on img at bounding box center [72, 472] width 43 height 20
type input "0.7"
drag, startPoint x: 113, startPoint y: 526, endPoint x: 104, endPoint y: 526, distance: 9.0
click at [104, 524] on input "range" at bounding box center [138, 523] width 77 height 2
click at [109, 523] on input "range" at bounding box center [138, 523] width 77 height 2
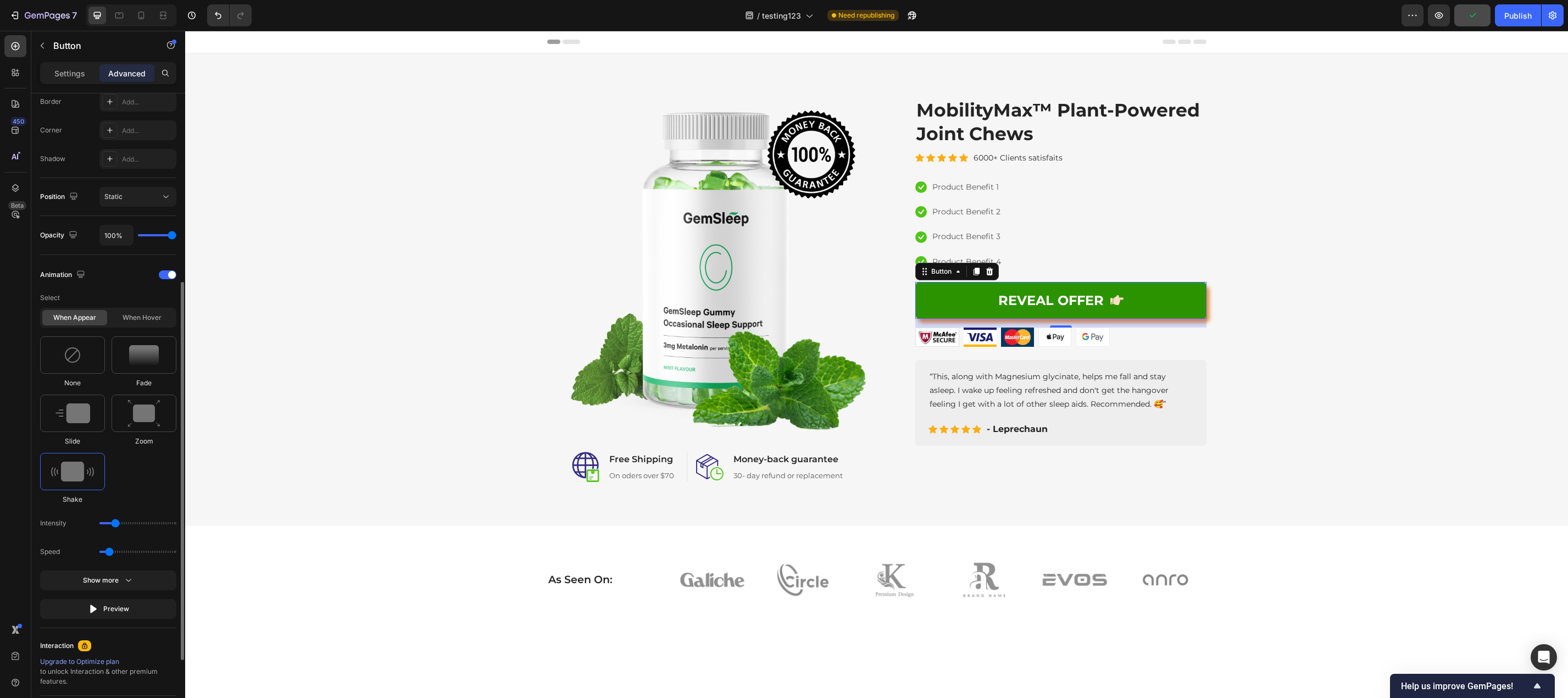
click at [113, 522] on input "range" at bounding box center [138, 523] width 77 height 2
type input "11"
click at [113, 522] on input "range" at bounding box center [138, 523] width 77 height 2
drag, startPoint x: 109, startPoint y: 553, endPoint x: 103, endPoint y: 554, distance: 6.1
type input "0.5"
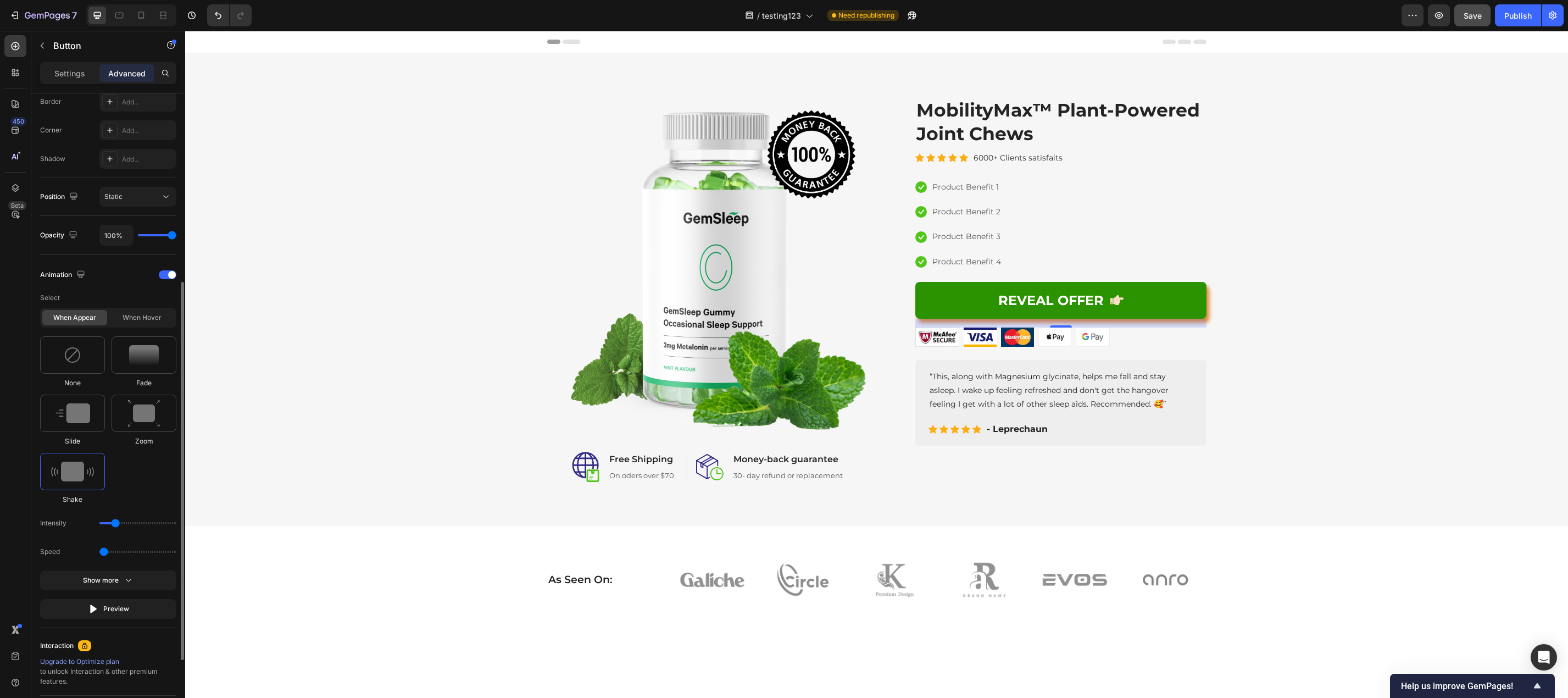
click at [103, 553] on input "range" at bounding box center [138, 551] width 77 height 2
click at [1506, 11] on div "Publish" at bounding box center [1518, 15] width 28 height 12
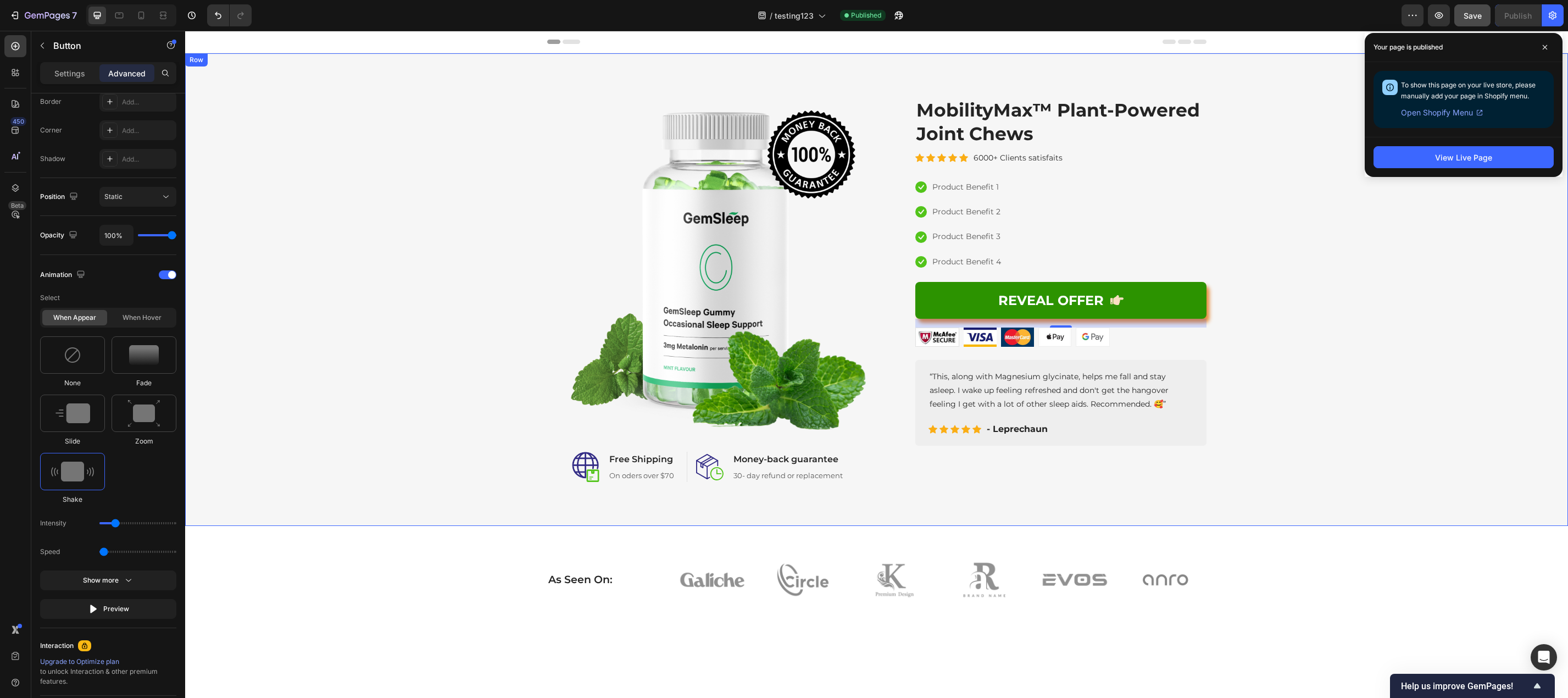
drag, startPoint x: 1331, startPoint y: 250, endPoint x: 1356, endPoint y: 202, distance: 54.1
click at [1332, 250] on div "Image Image Free Shipping Heading On oders over $70 Text block Row Image Money-…" at bounding box center [877, 289] width 1366 height 385
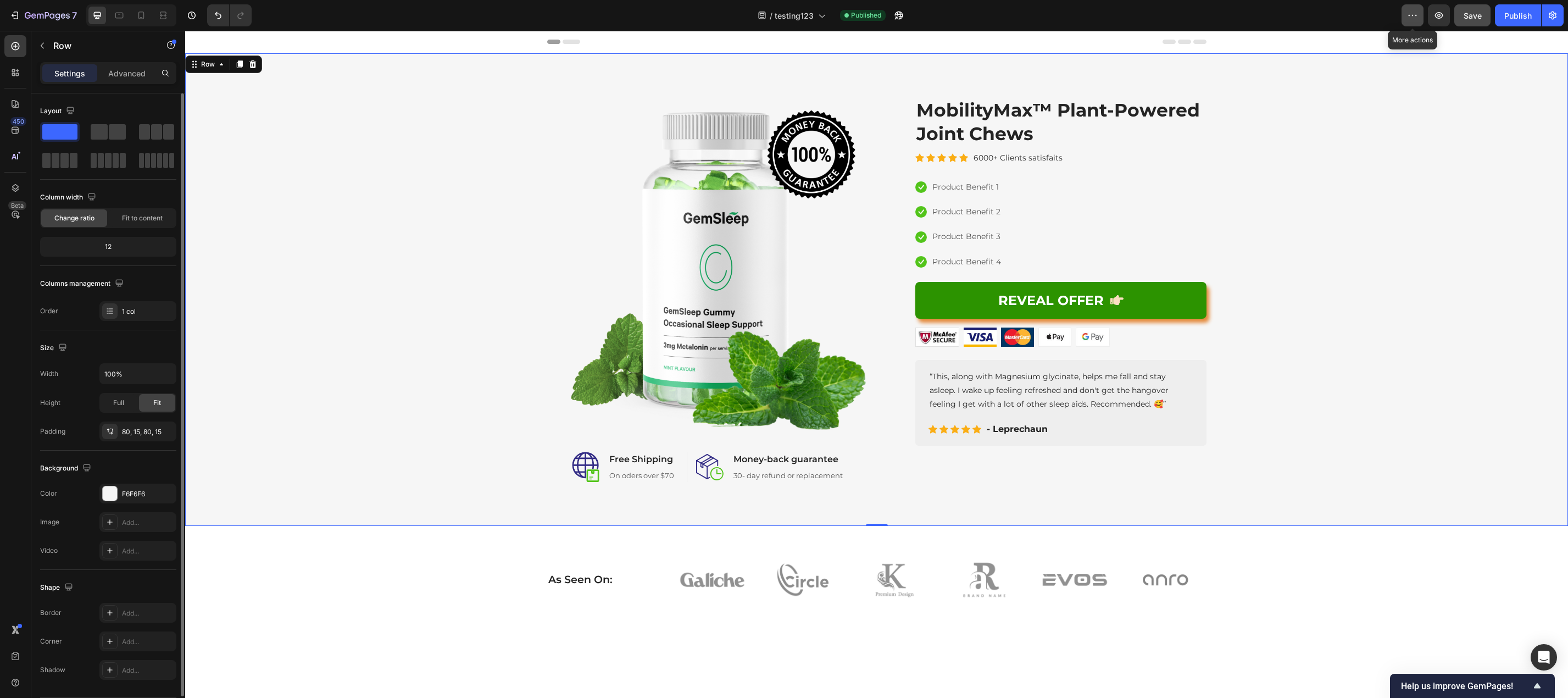
click at [1421, 16] on button "button" at bounding box center [1412, 15] width 22 height 22
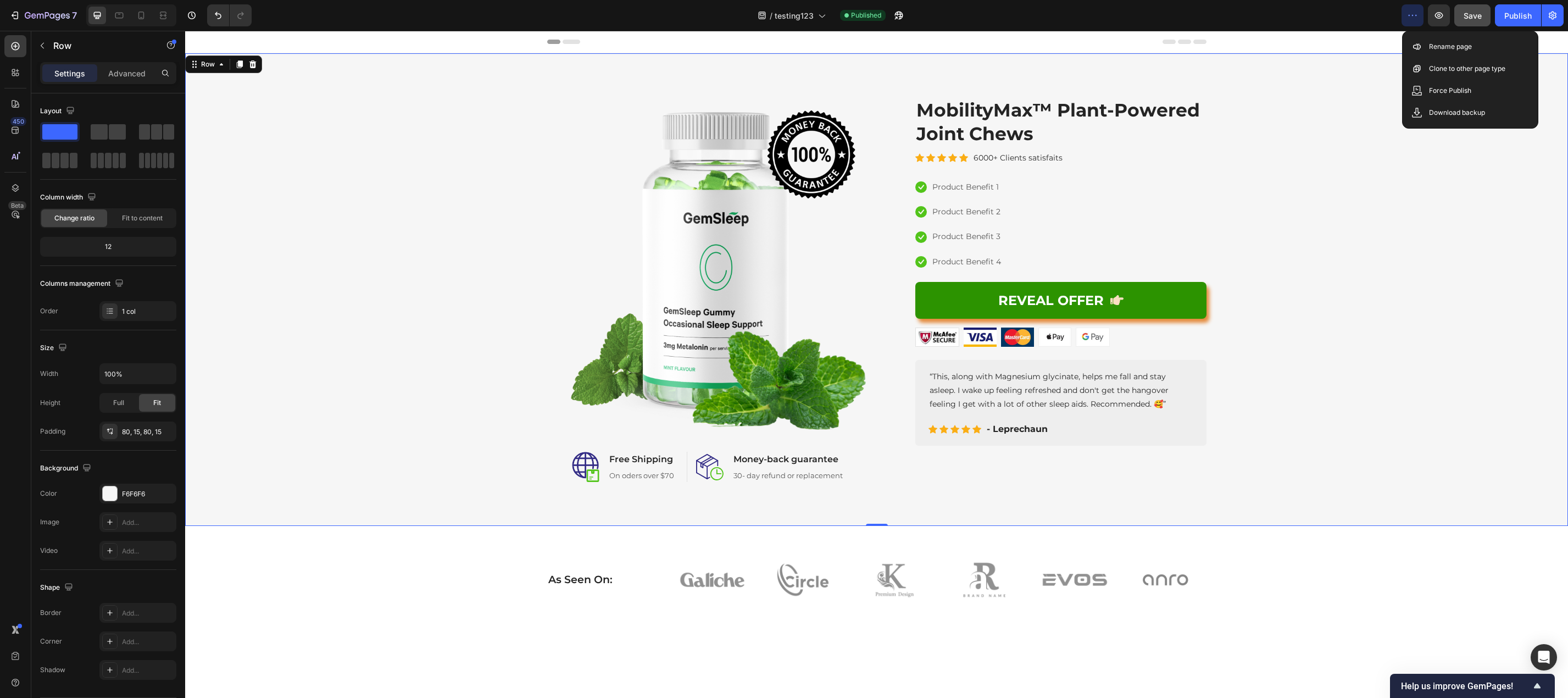
drag, startPoint x: 1460, startPoint y: 263, endPoint x: 1442, endPoint y: 157, distance: 107.5
click at [1460, 263] on div "Image Image Free Shipping Heading On oders over $70 Text block Row Image Money-…" at bounding box center [877, 289] width 1366 height 385
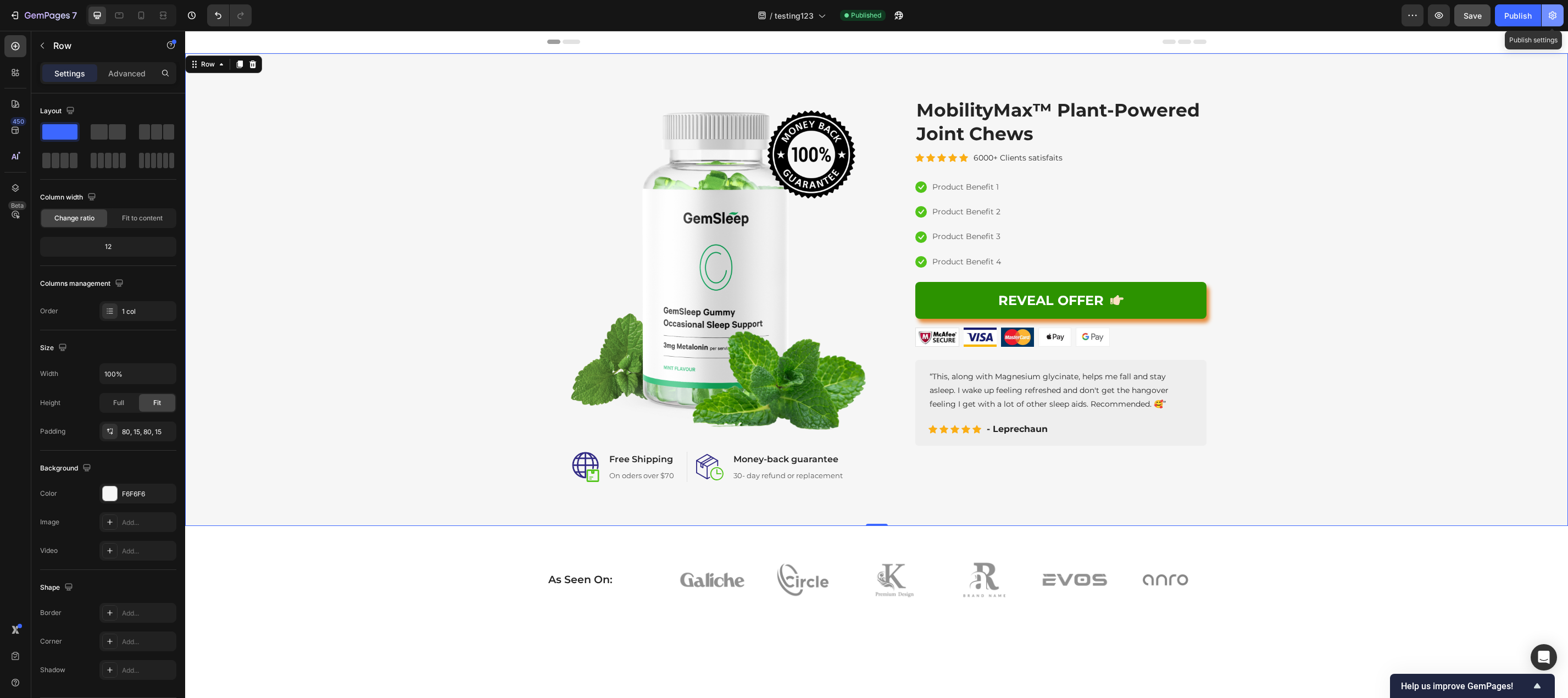
click at [1547, 13] on icon "button" at bounding box center [1553, 15] width 11 height 11
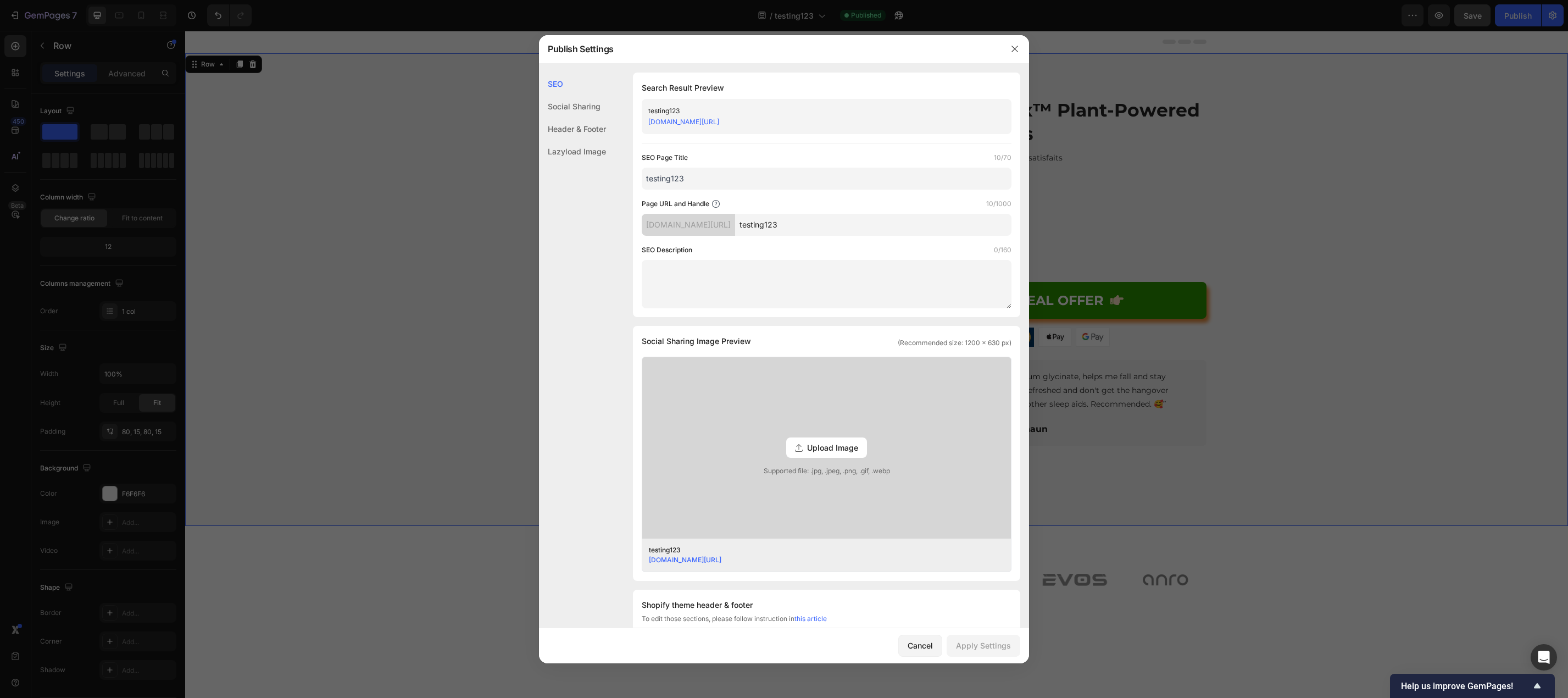
click at [572, 129] on div "Header & Footer" at bounding box center [572, 128] width 67 height 22
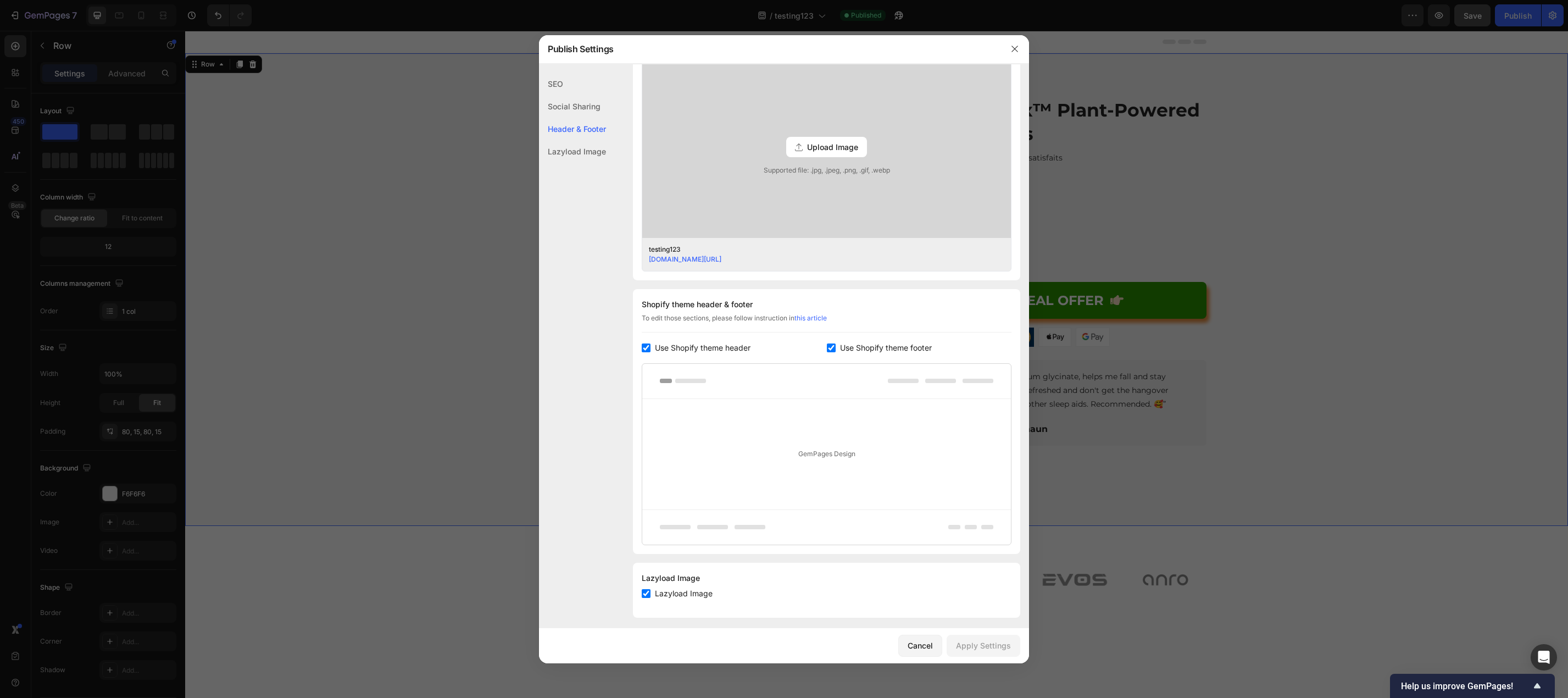
scroll to position [308, 0]
click at [702, 343] on span "Use Shopify theme header" at bounding box center [702, 340] width 96 height 13
checkbox input "false"
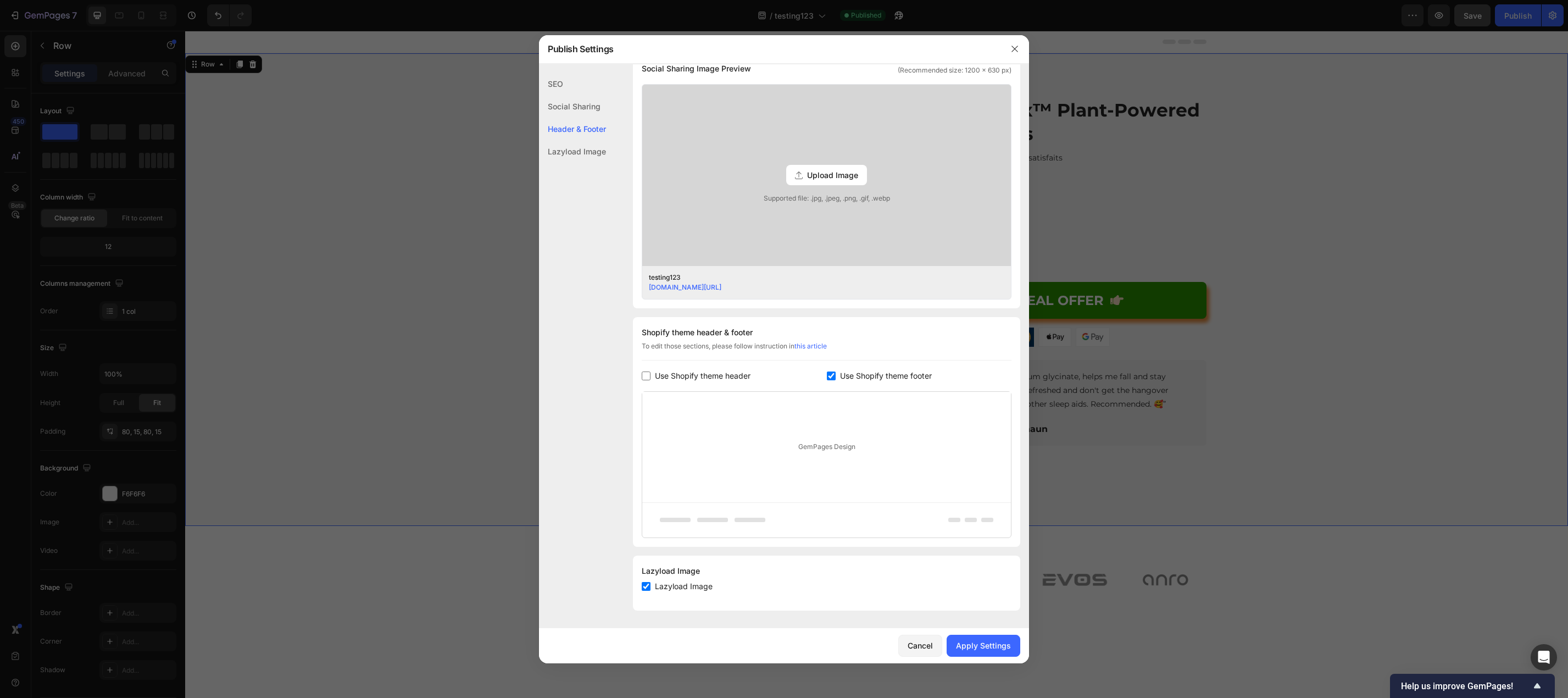
scroll to position [272, 0]
click at [877, 376] on span "Use Shopify theme footer" at bounding box center [885, 376] width 92 height 13
checkbox input "false"
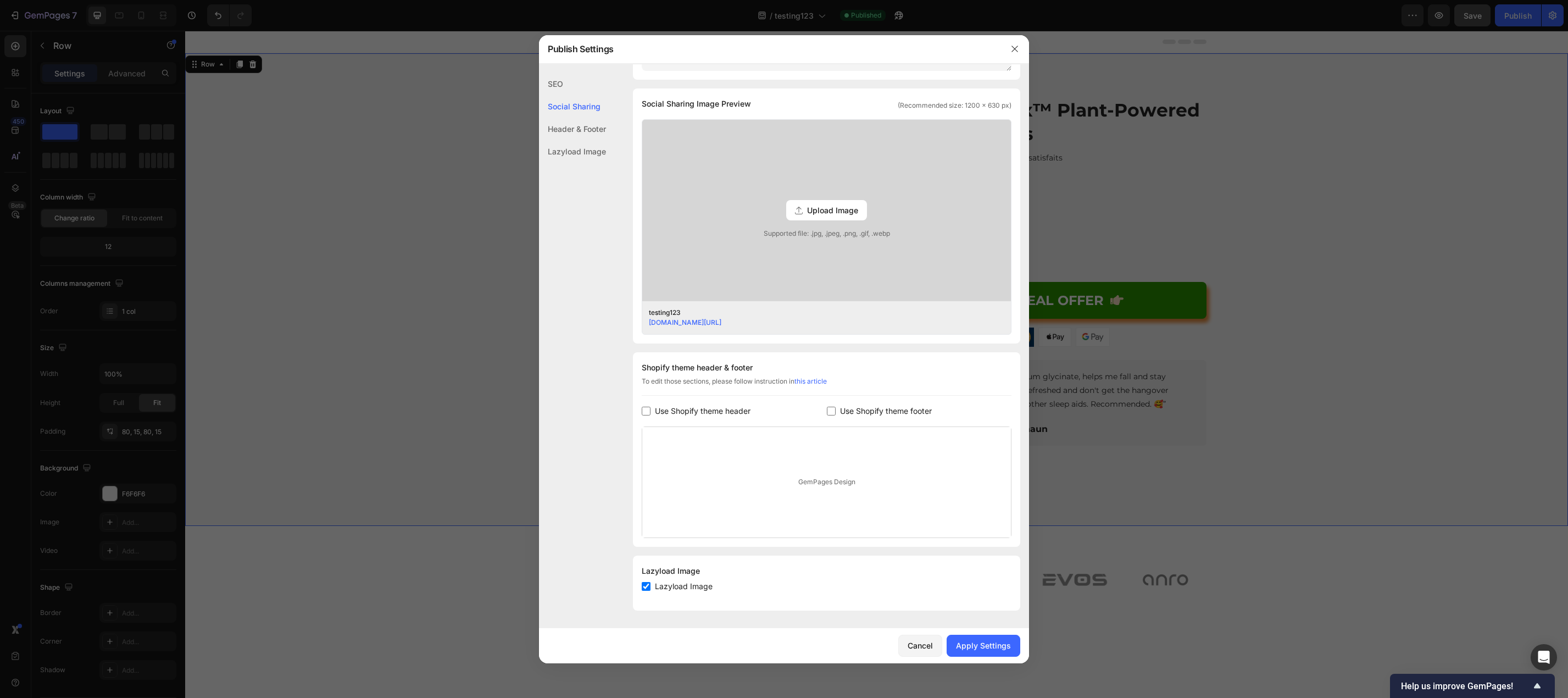
scroll to position [238, 0]
click at [988, 650] on div "Apply Settings" at bounding box center [983, 645] width 55 height 12
click at [605, 283] on div "SEO Social Sharing Header & Footer Lazyload Image" at bounding box center [572, 386] width 67 height 628
click at [1015, 45] on icon "button" at bounding box center [1014, 49] width 8 height 8
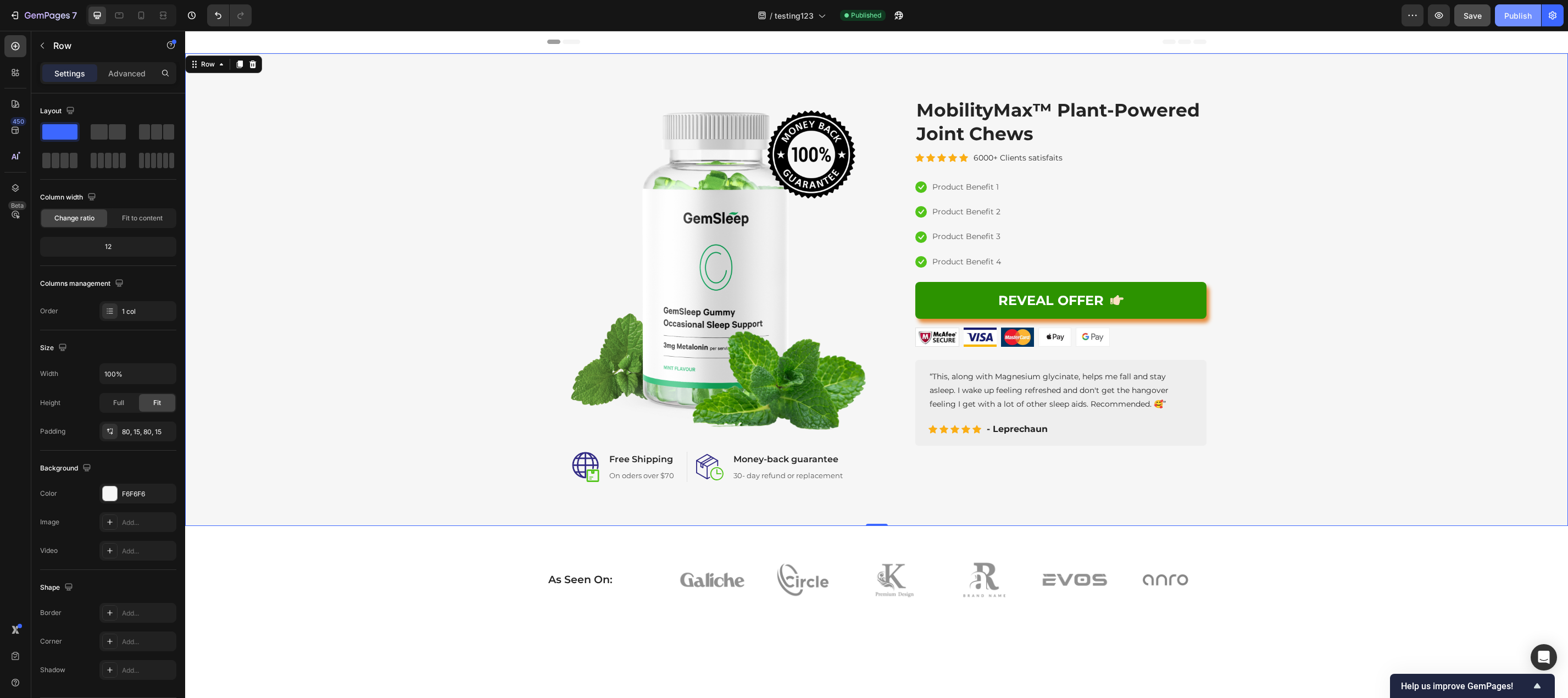
click at [1506, 8] on button "Publish" at bounding box center [1518, 15] width 46 height 22
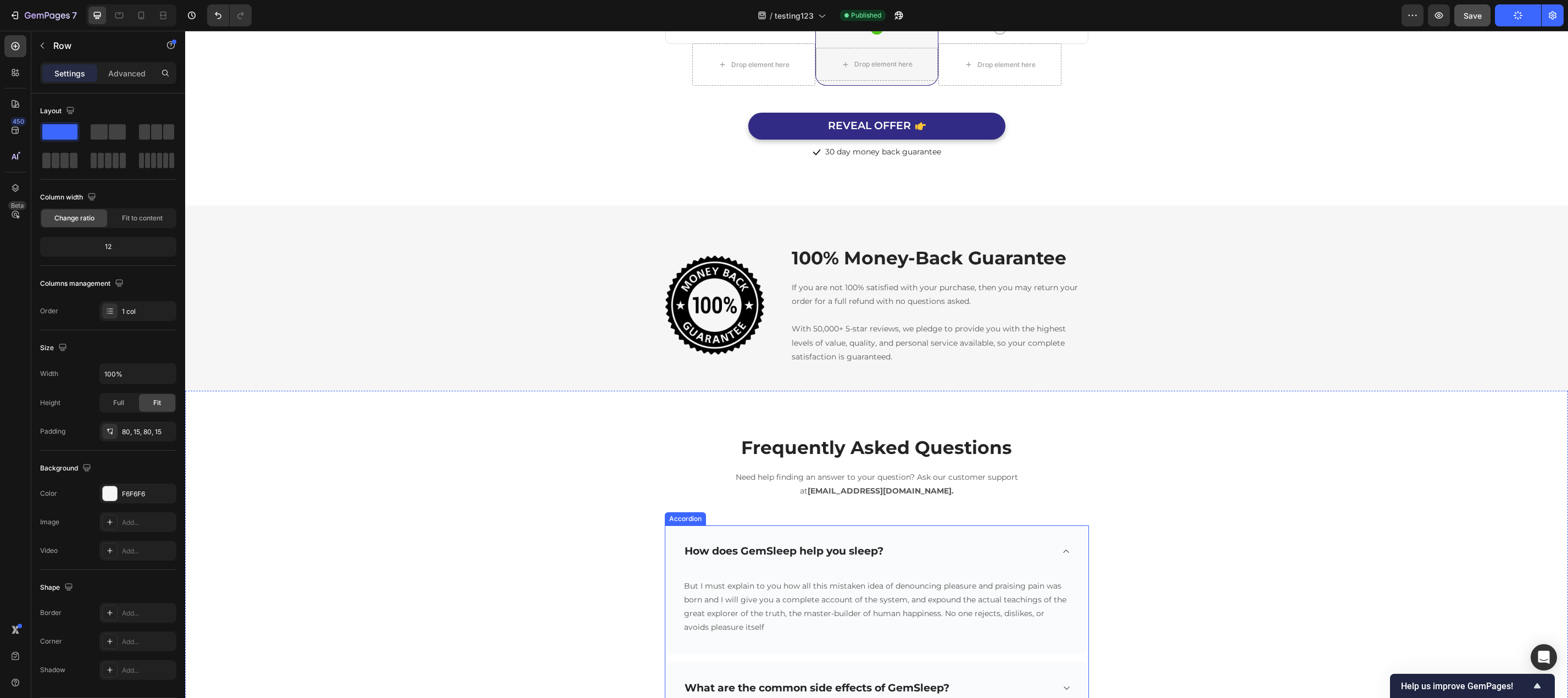
scroll to position [4022, 0]
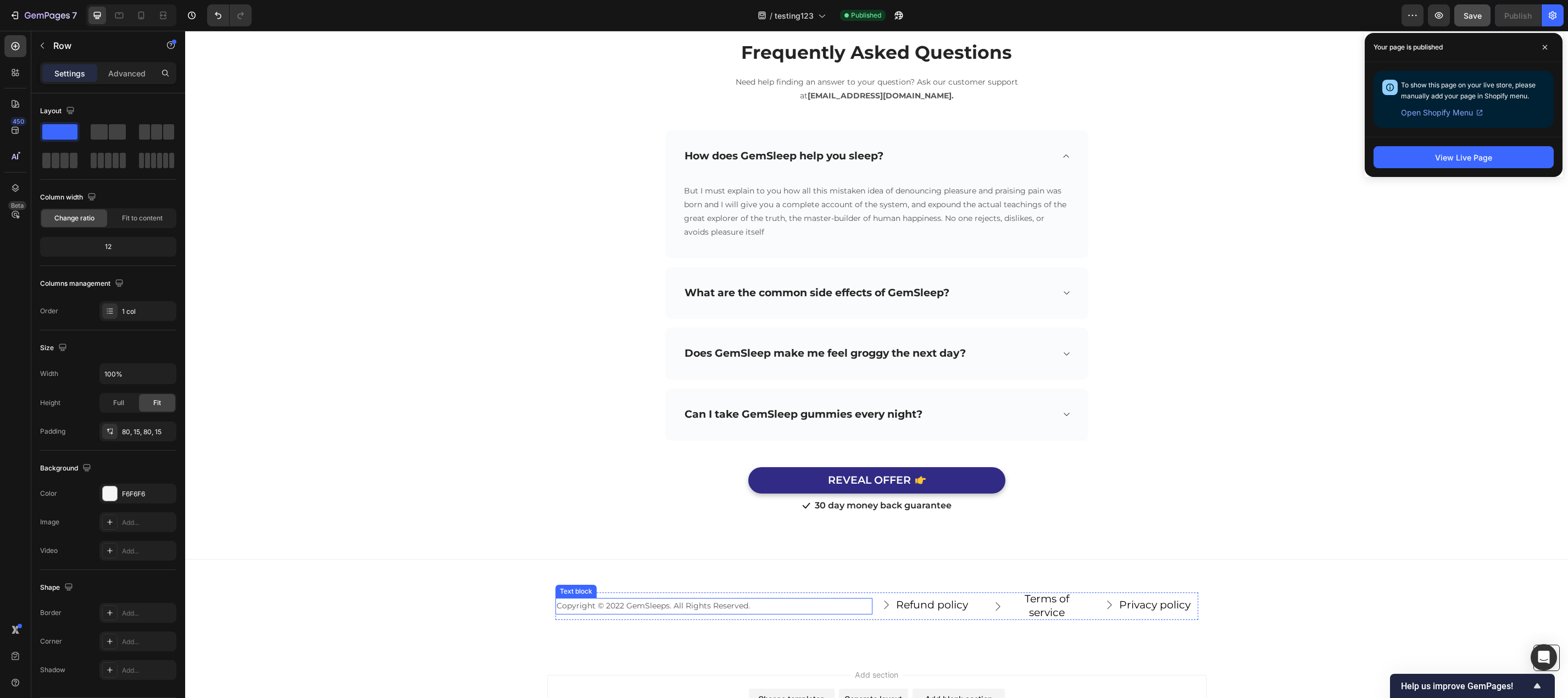
click at [681, 609] on p "Copyright © 2022 GemSleeps. All Rights Reserved." at bounding box center [714, 606] width 315 height 14
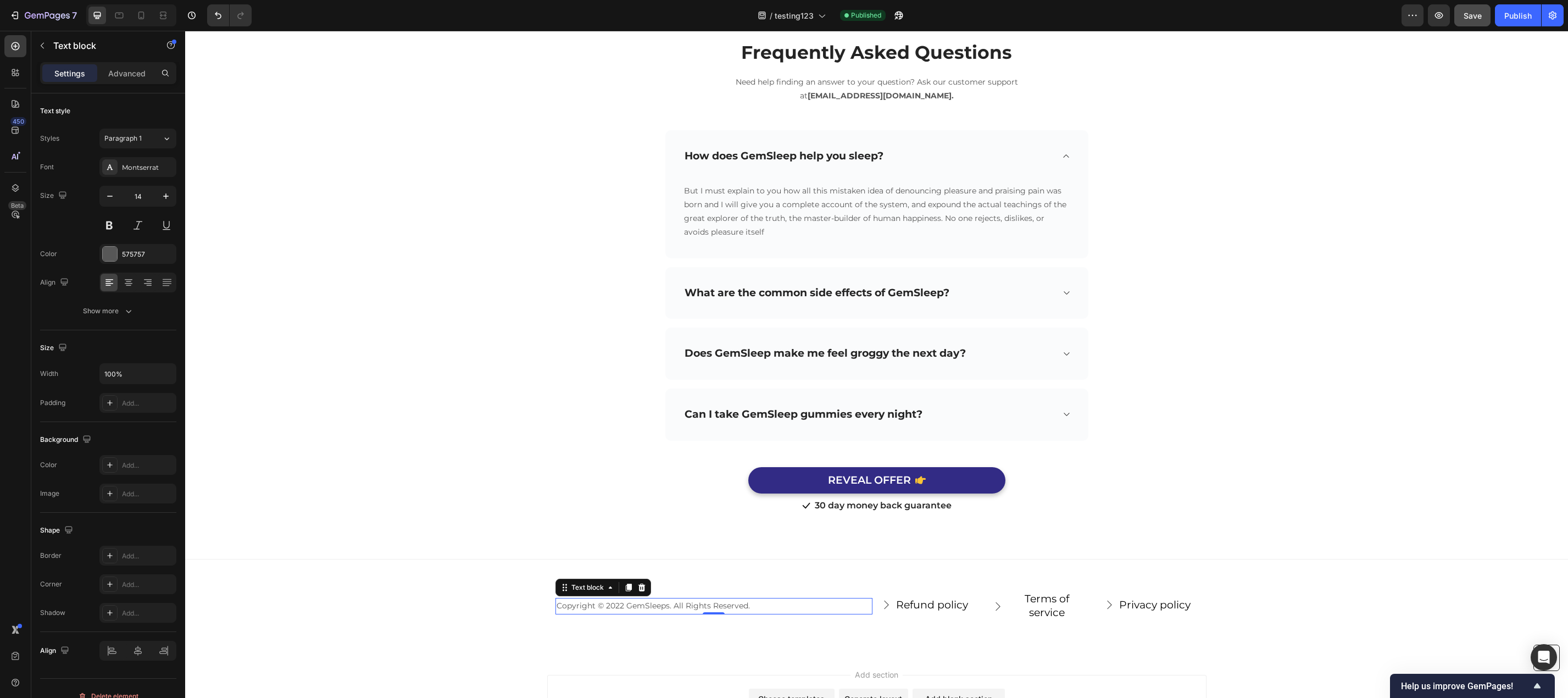
click at [634, 610] on p "Copyright © 2022 GemSleeps. All Rights Reserved." at bounding box center [714, 606] width 315 height 14
click at [621, 603] on p "Copyright © 2022 GemSleeps. All Rights Reserved." at bounding box center [714, 606] width 315 height 14
click at [618, 605] on p "Copyright © 2022 GemSleeps. All Rights Reserved." at bounding box center [714, 606] width 315 height 14
click at [664, 599] on div "Copyright © 2025 Canine Clear. All Rights Reserved." at bounding box center [713, 605] width 317 height 16
click at [664, 605] on p "Copyright © 2025 Canine Clear. All Rights Reserved." at bounding box center [714, 606] width 315 height 14
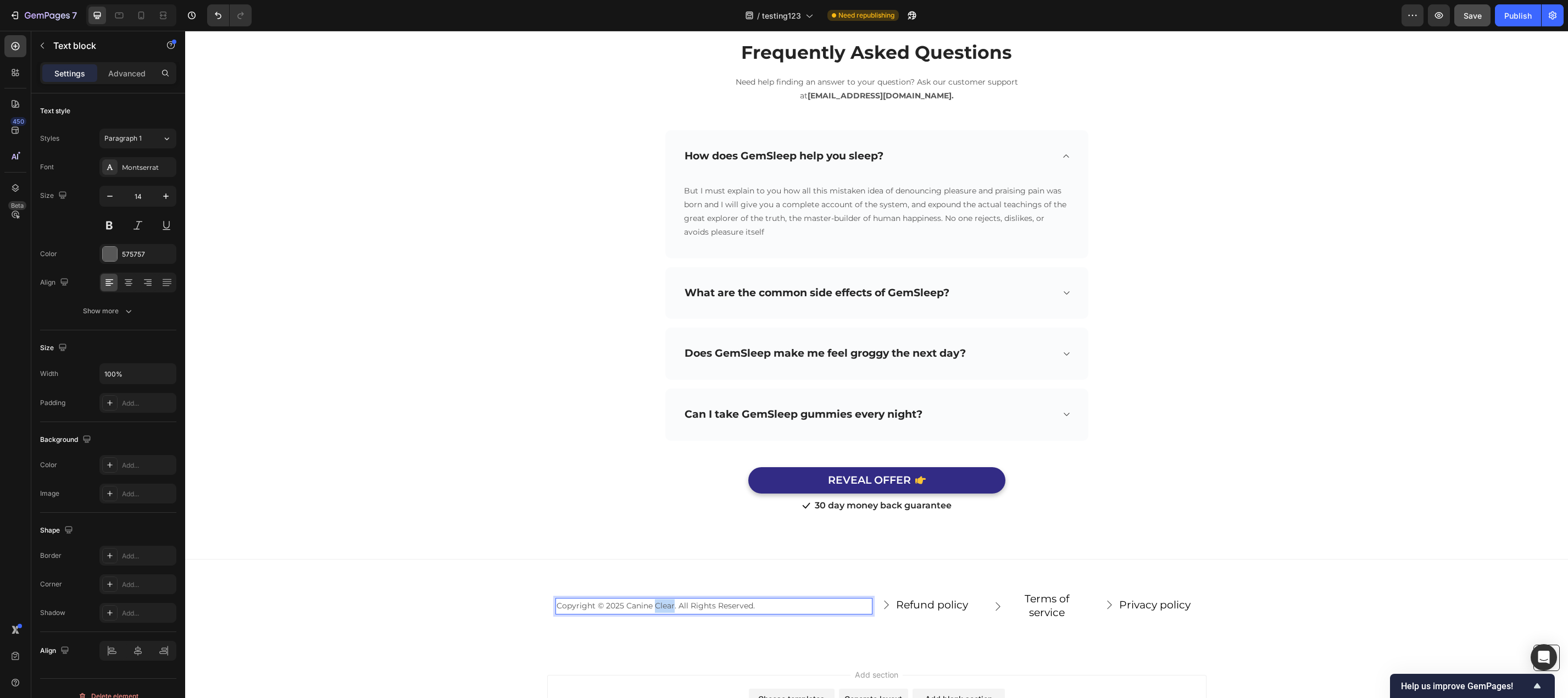
click at [664, 605] on p "Copyright © 2025 Canine Clear. All Rights Reserved." at bounding box center [714, 606] width 315 height 14
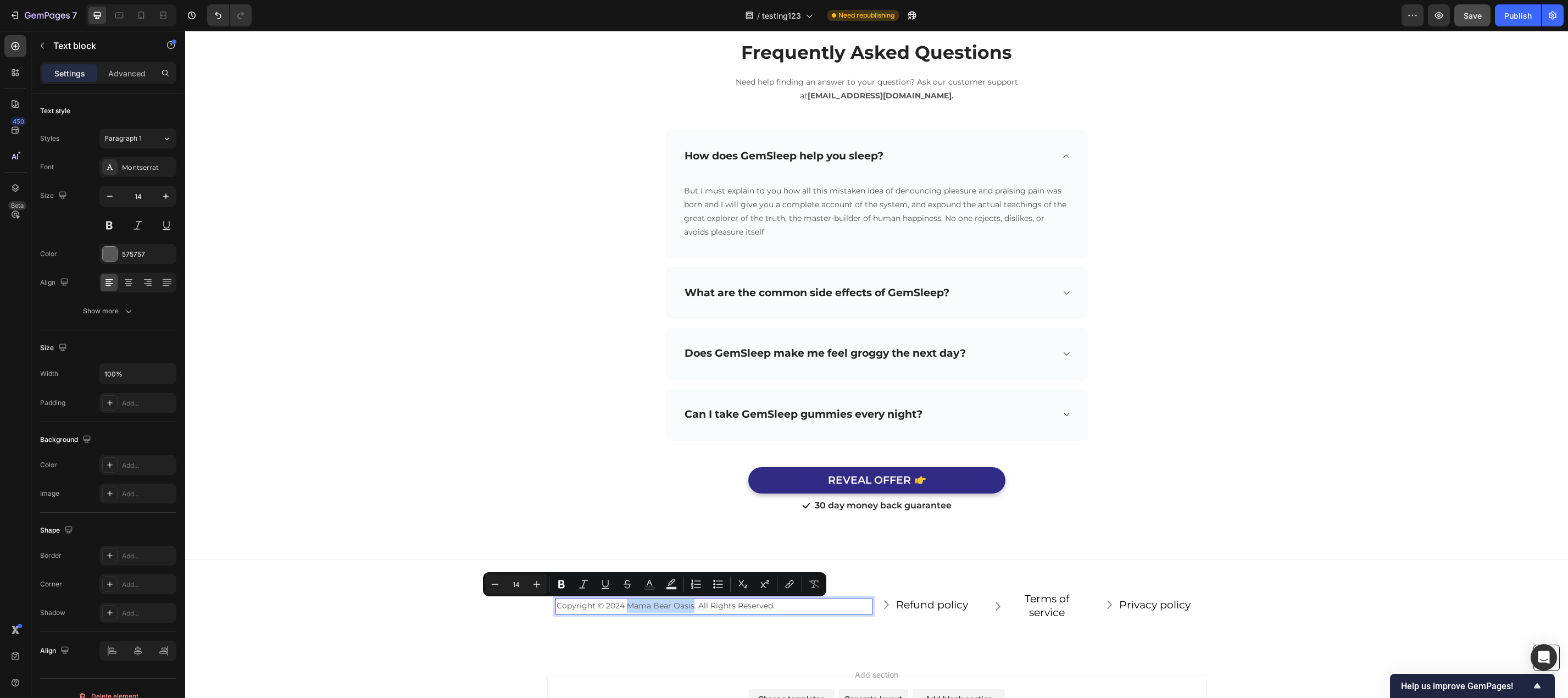
drag, startPoint x: 688, startPoint y: 606, endPoint x: 624, endPoint y: 609, distance: 64.1
click at [624, 609] on p "Copyright © 2024 Mama Bear Oasis. All Rights Reserved." at bounding box center [714, 606] width 315 height 14
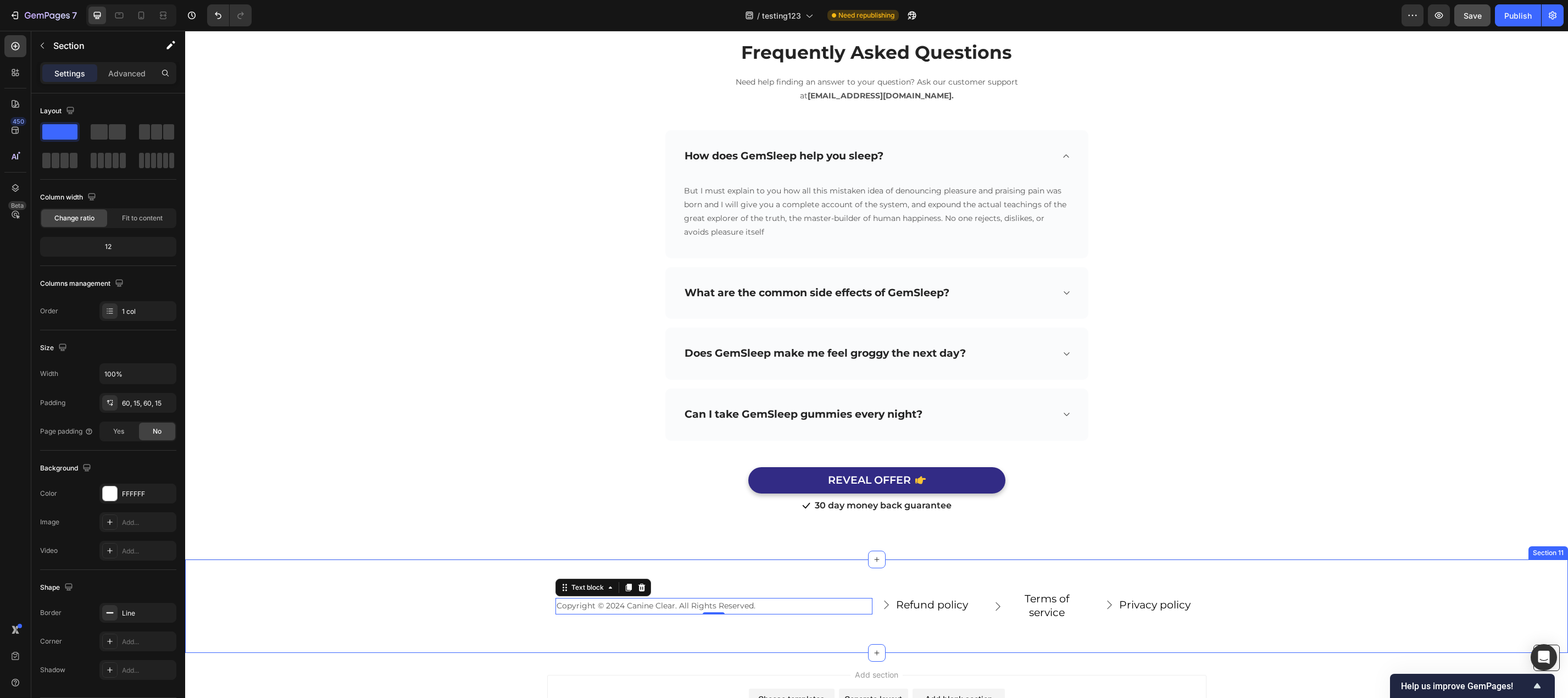
click at [603, 644] on div "Copyright © 2024 Canine Clear. All Rights Reserved. Text block 0 Refund policy …" at bounding box center [876, 605] width 1382 height 93
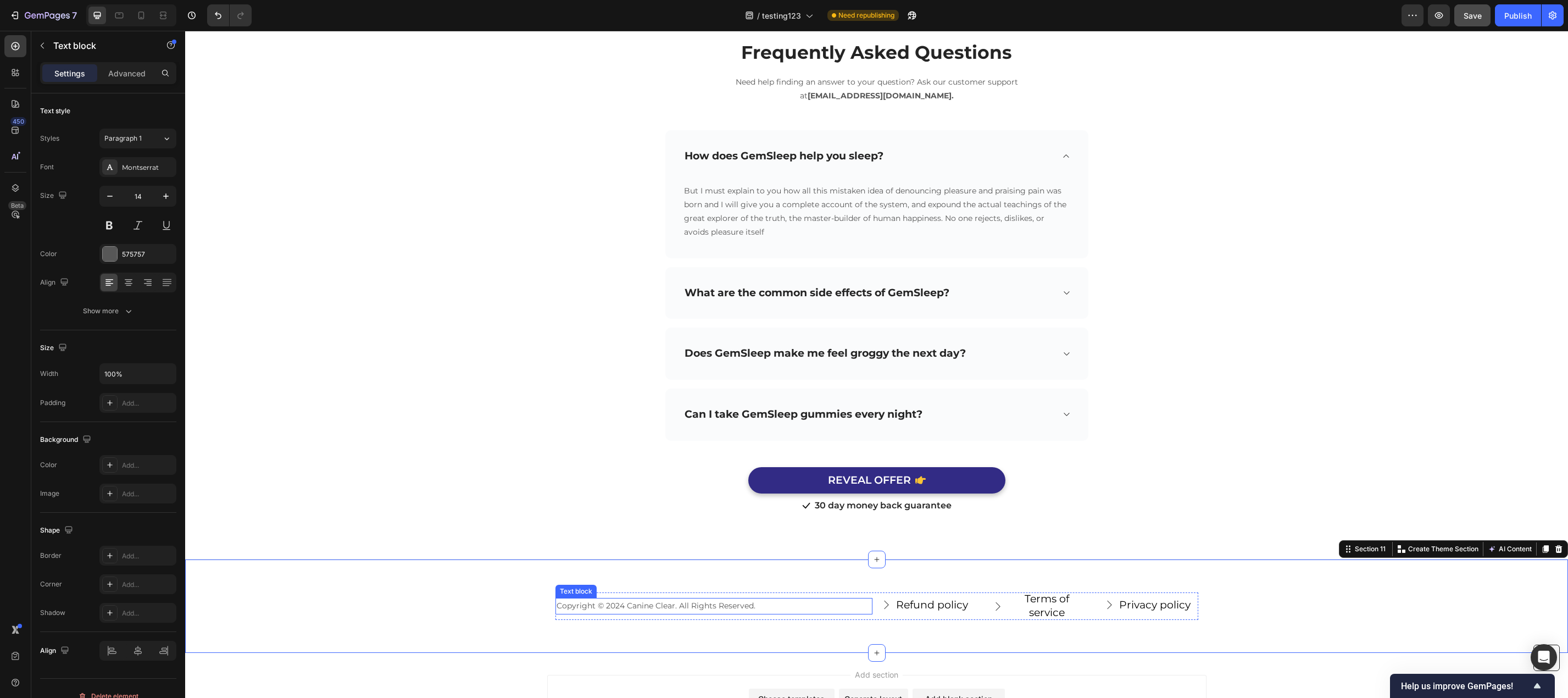
click at [619, 609] on p "Copyright © 2024 Canine Clear. All Rights Reserved." at bounding box center [714, 606] width 315 height 14
click at [617, 605] on p "Copyright © 2024 Canine Clear. All Rights Reserved." at bounding box center [714, 606] width 315 height 14
drag, startPoint x: 664, startPoint y: 669, endPoint x: 705, endPoint y: 664, distance: 41.3
click at [664, 669] on div "Add section Choose templates inspired by CRO experts Generate layout from URL o…" at bounding box center [876, 706] width 1382 height 109
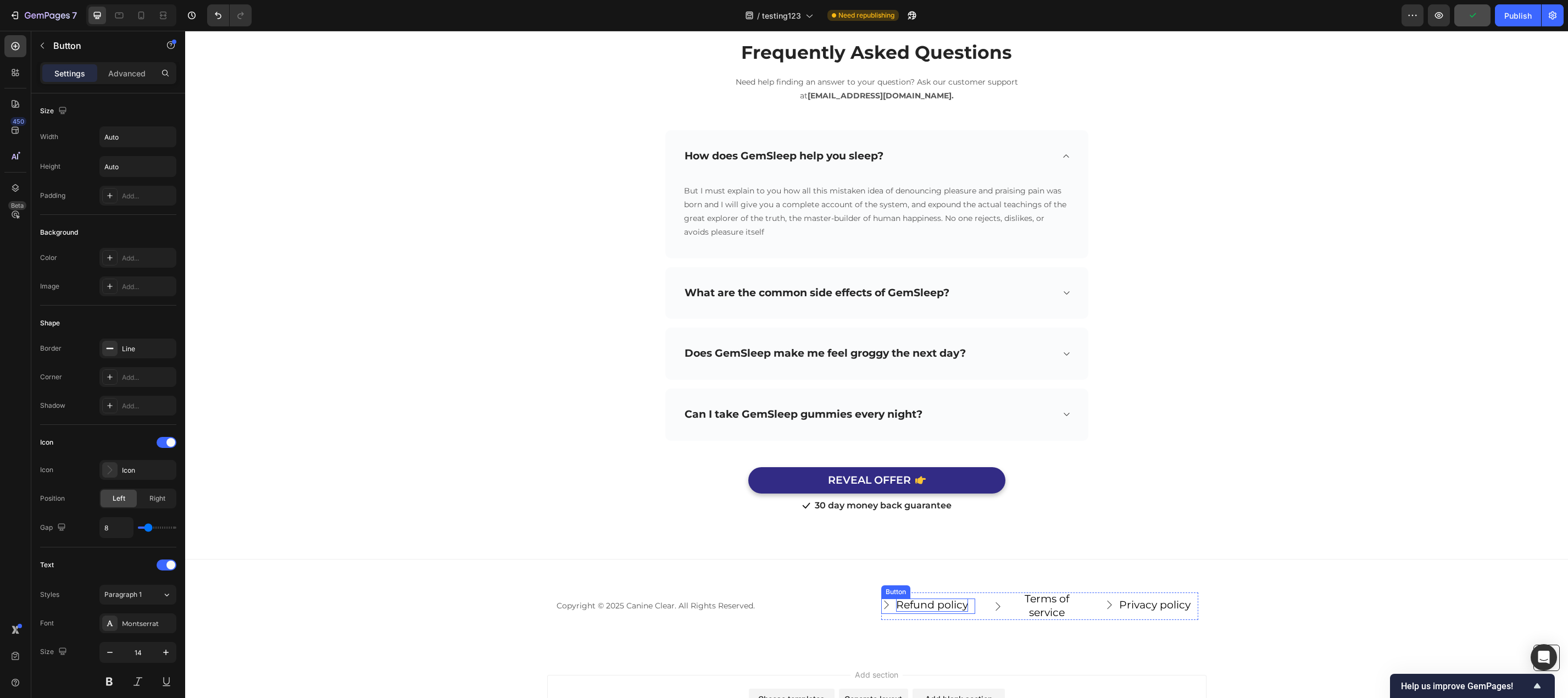
click at [942, 602] on div "Refund policy" at bounding box center [931, 605] width 72 height 14
click at [111, 655] on icon "button" at bounding box center [109, 652] width 11 height 11
click at [165, 652] on icon "button" at bounding box center [166, 652] width 11 height 11
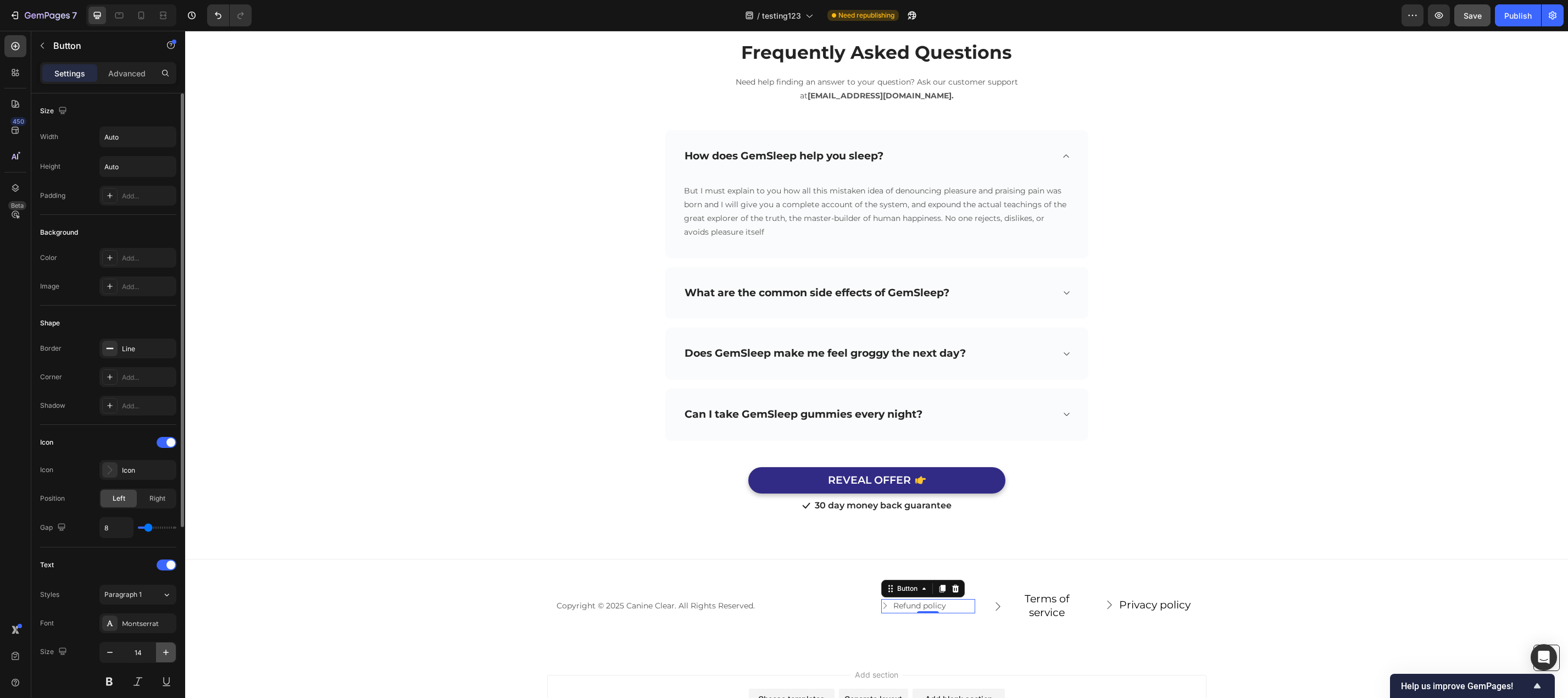
click at [166, 652] on icon "button" at bounding box center [166, 652] width 5 height 5
click at [116, 652] on button "button" at bounding box center [110, 652] width 20 height 20
type input "14"
click at [883, 607] on icon at bounding box center [885, 605] width 8 height 8
click at [119, 530] on input "8" at bounding box center [116, 528] width 33 height 20
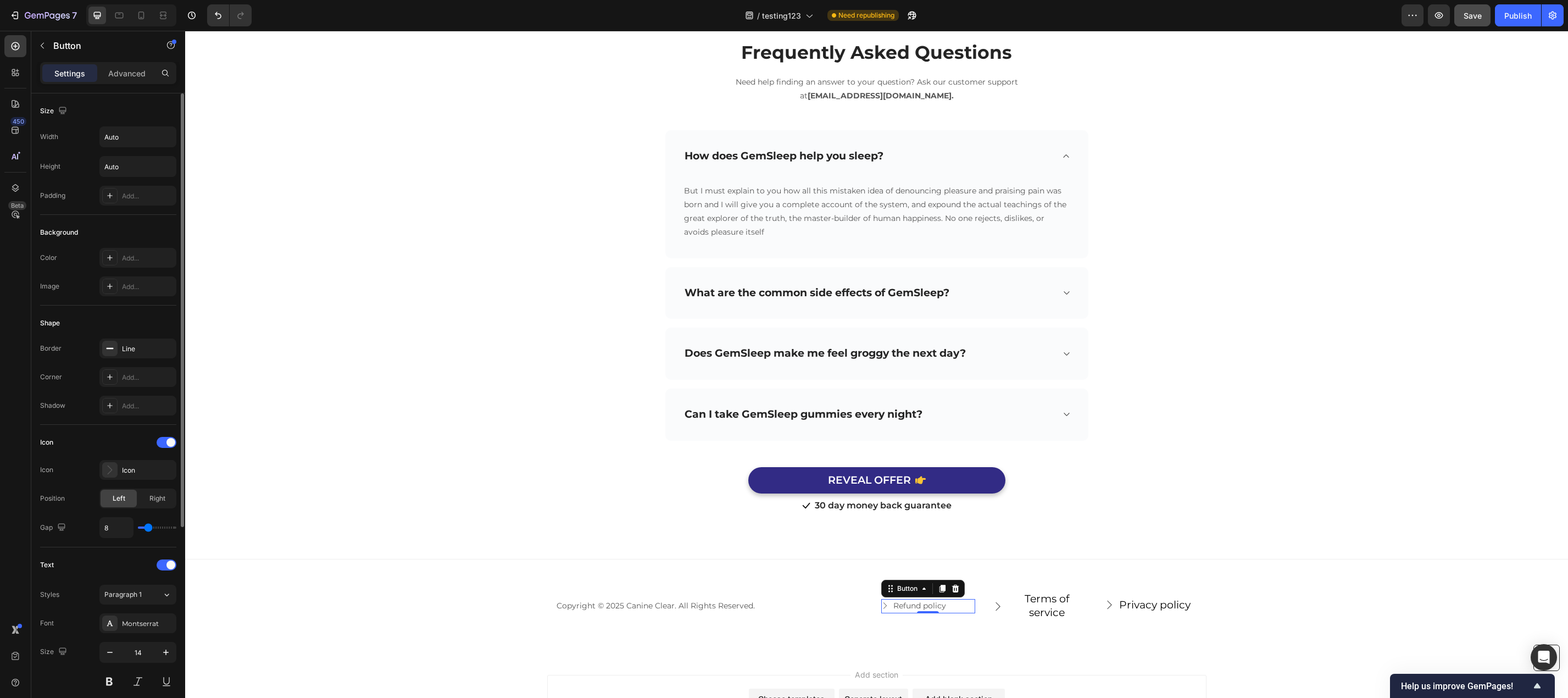
type input "7"
type input "6"
type input "5"
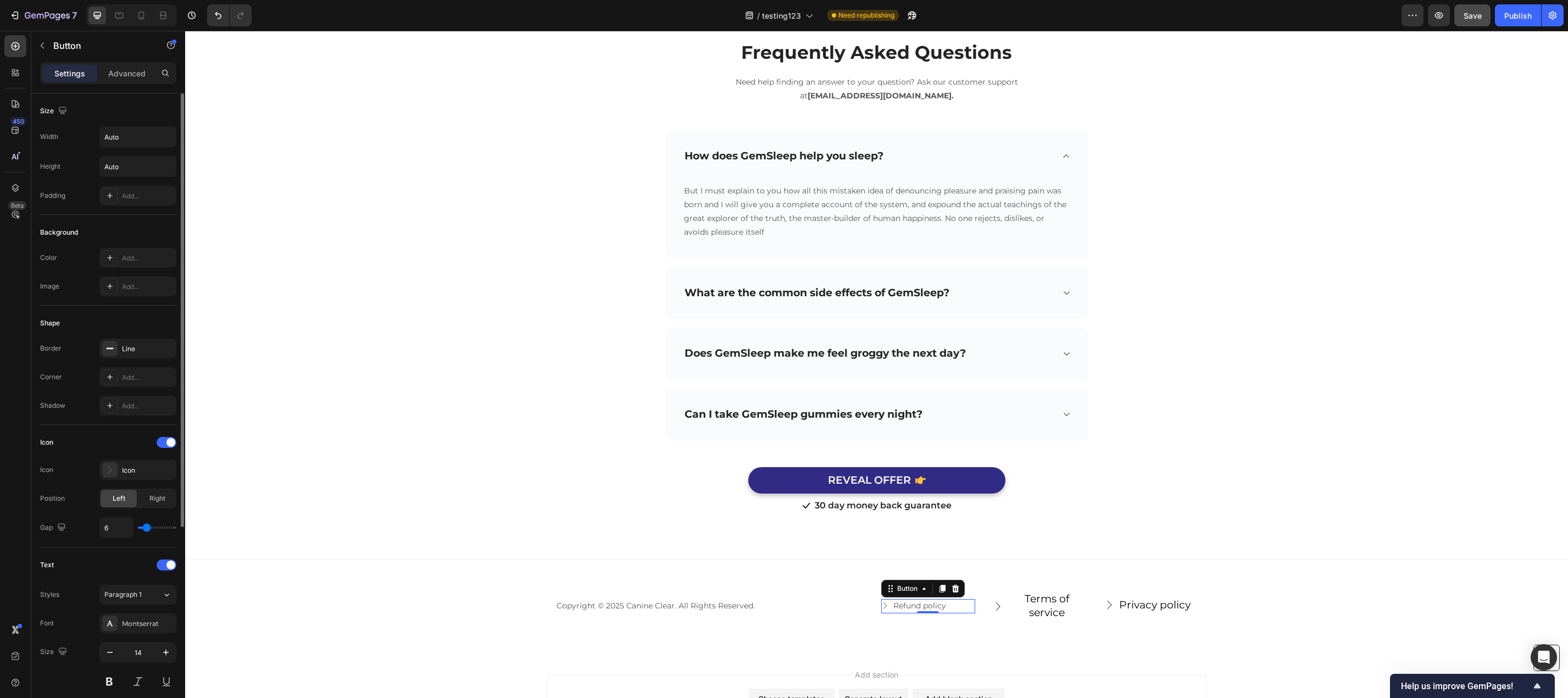
type input "5"
type input "4"
type input "3"
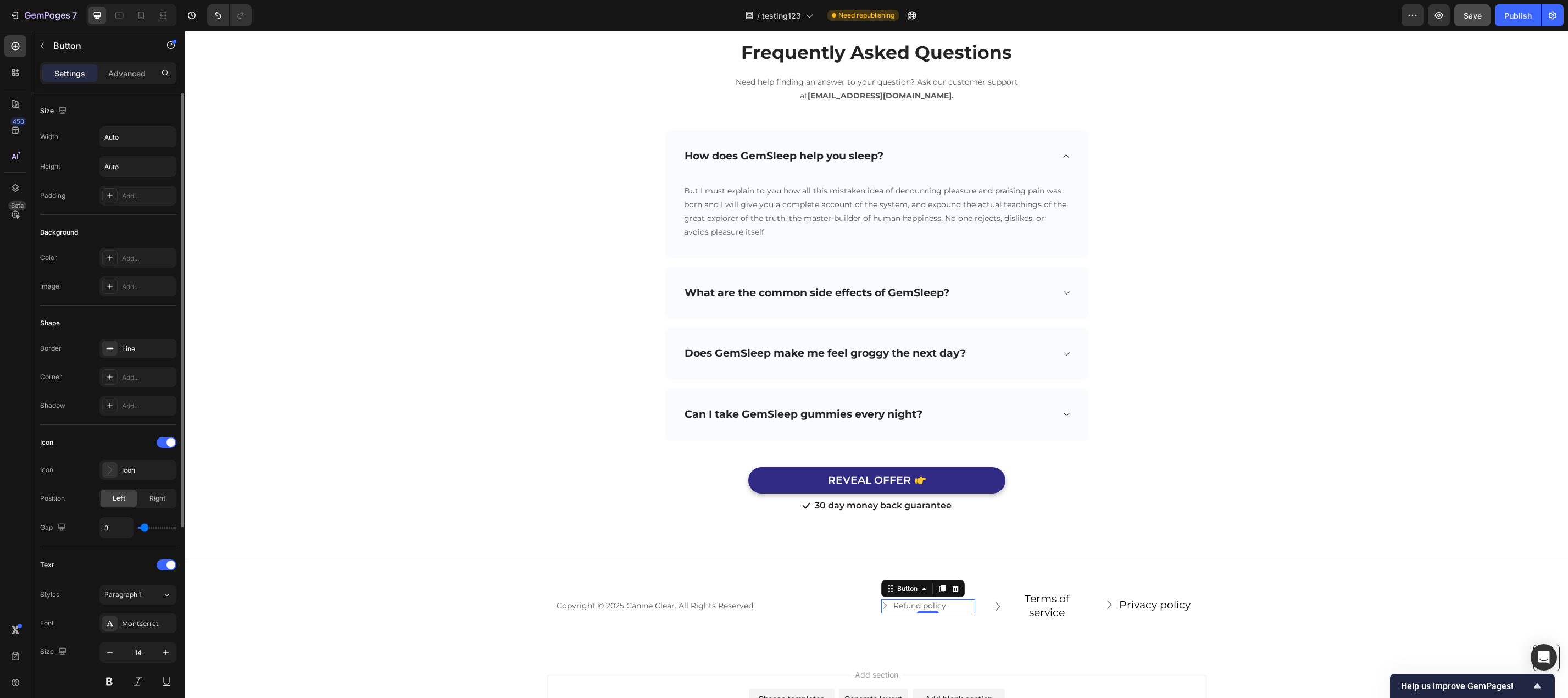
type input "2"
type input "4"
type input "5"
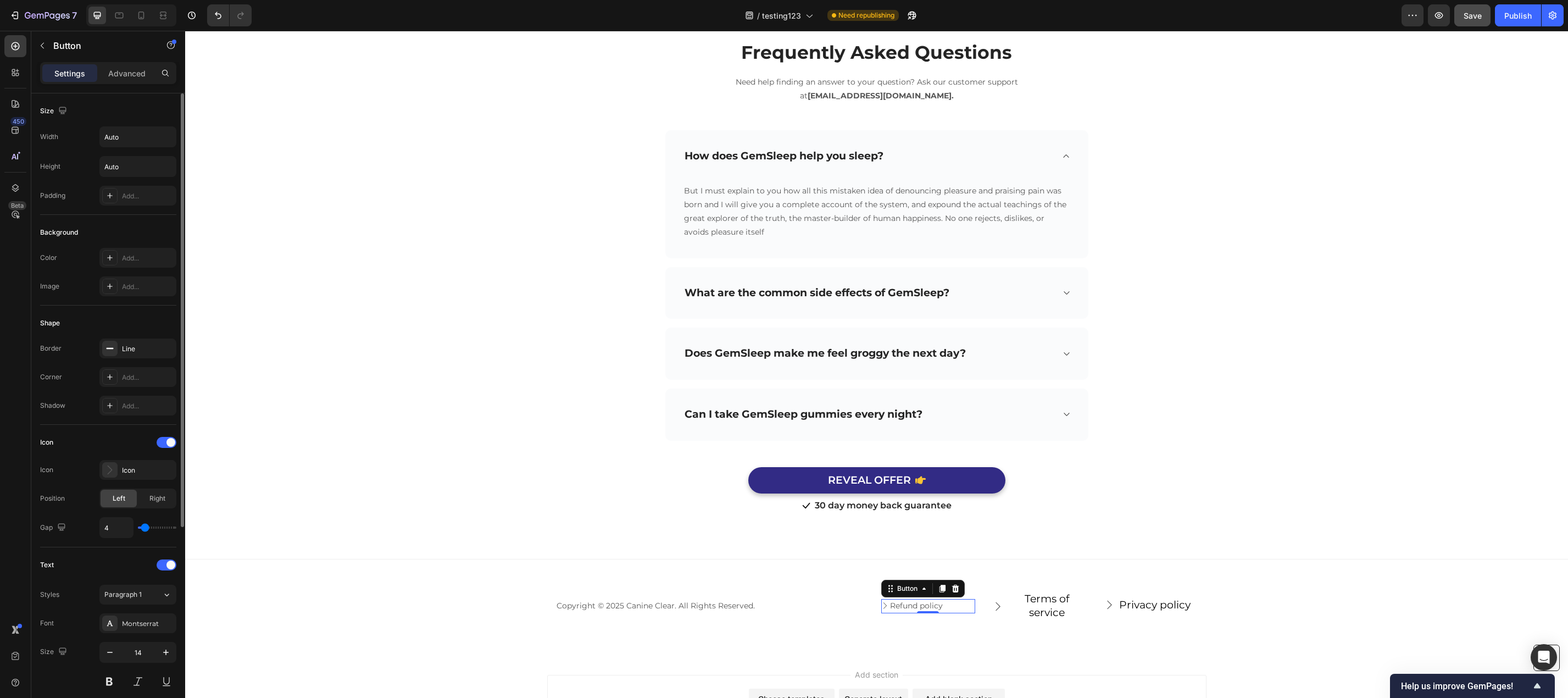
type input "5"
type input "6"
type input "7"
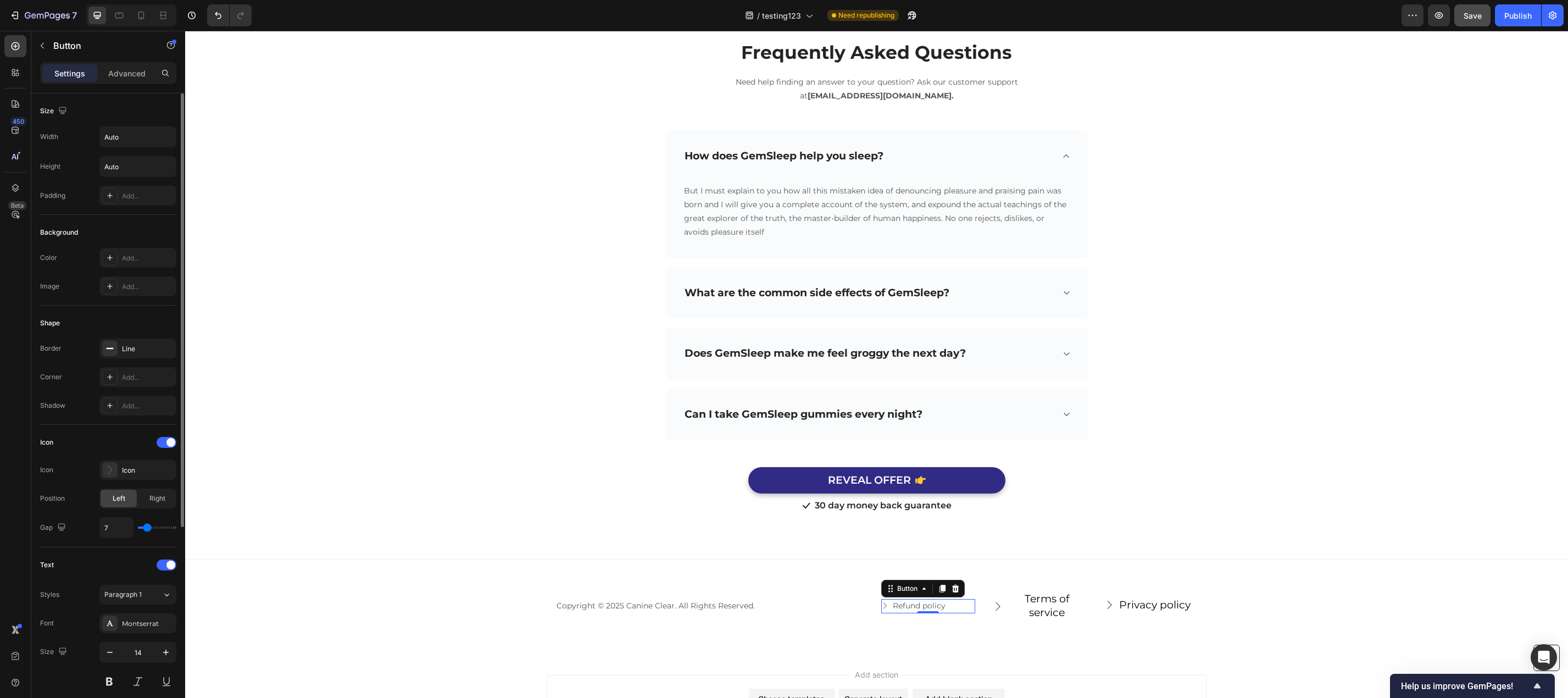
type input "5"
type input "4"
type input "3"
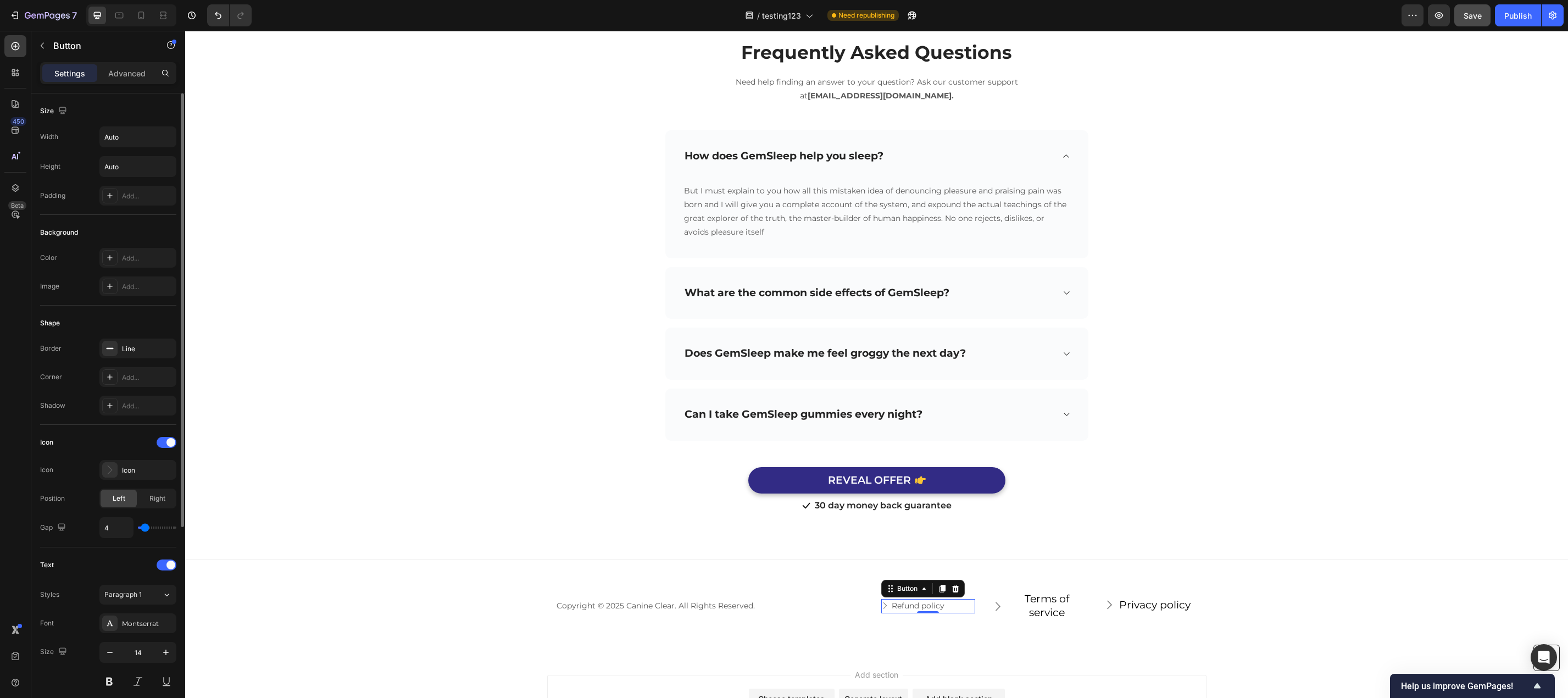
type input "3"
type input "2"
type input "1"
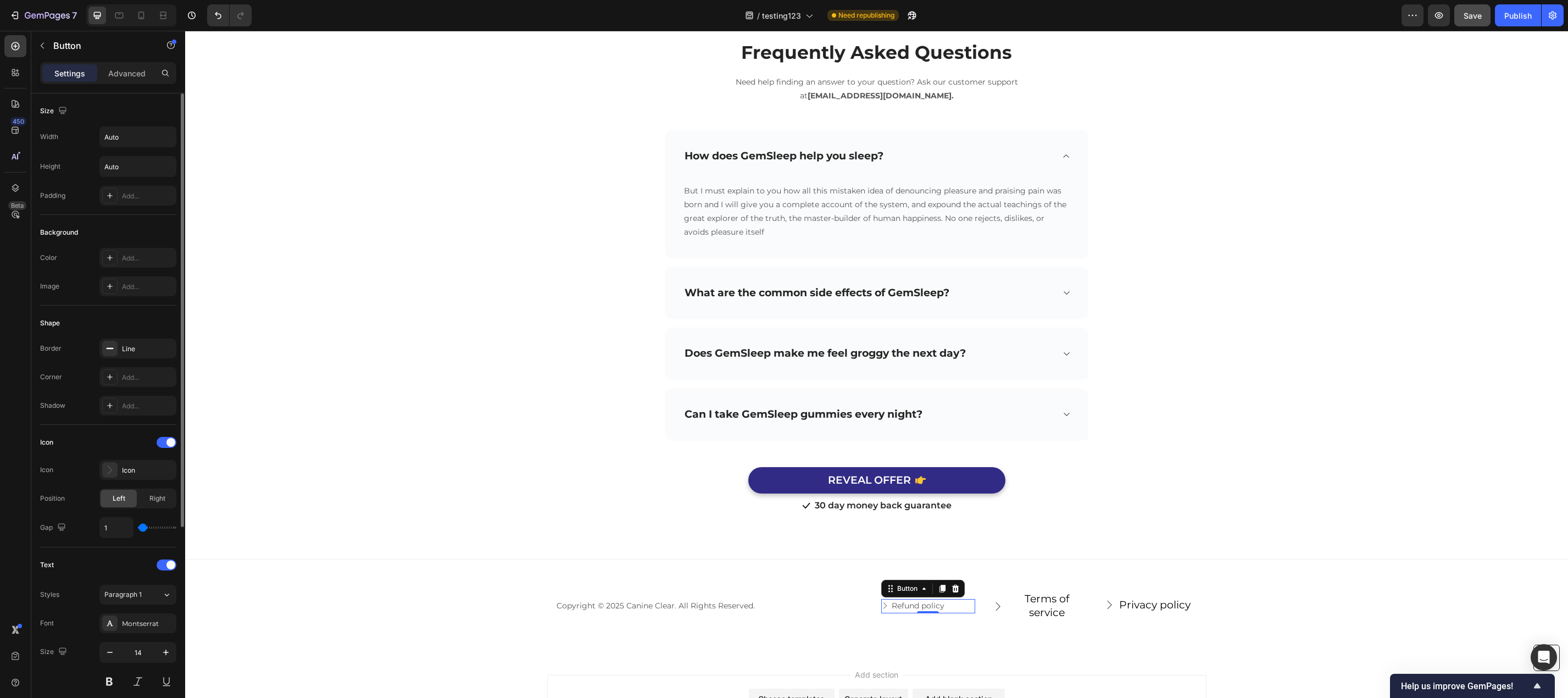
type input "0"
type input "1"
type input "3"
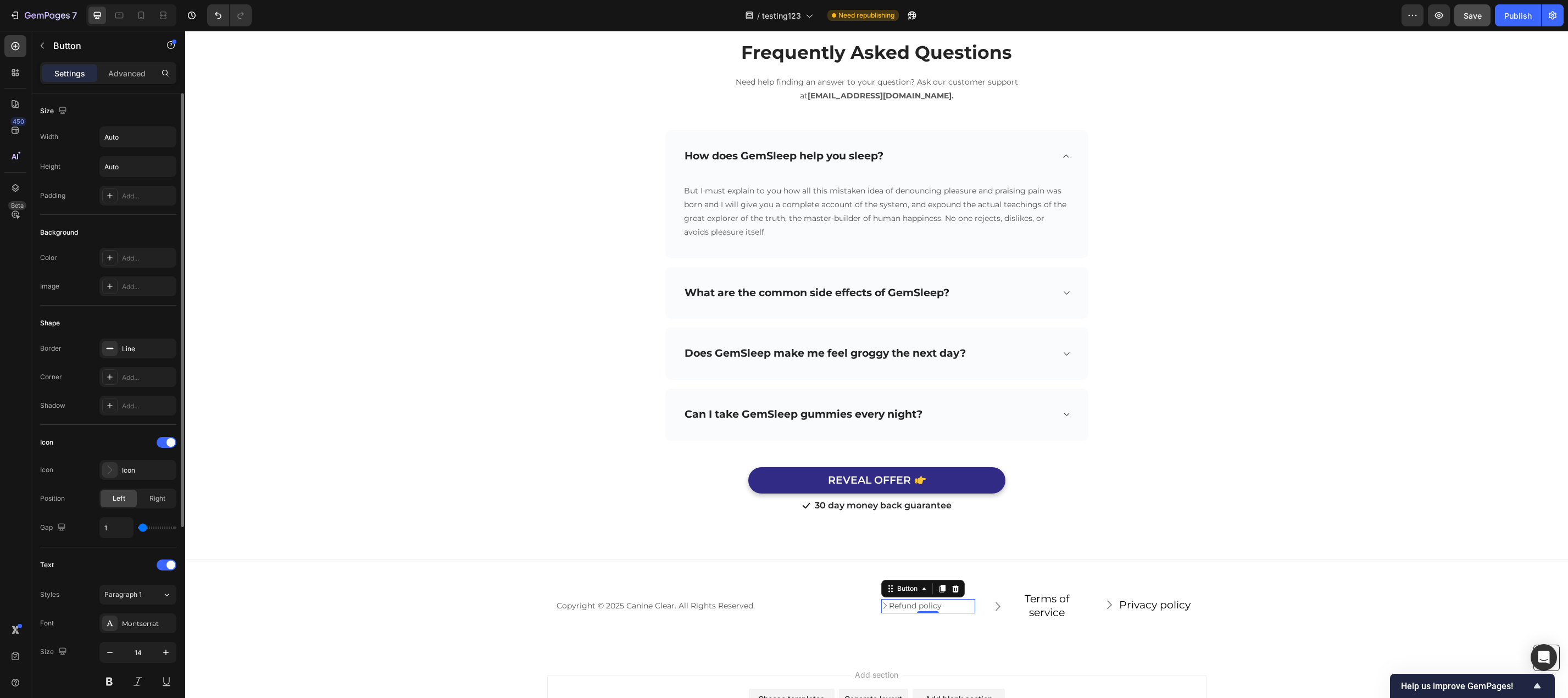
type input "3"
type input "4"
click at [145, 528] on input "range" at bounding box center [157, 528] width 39 height 2
click at [110, 655] on icon "button" at bounding box center [109, 652] width 11 height 11
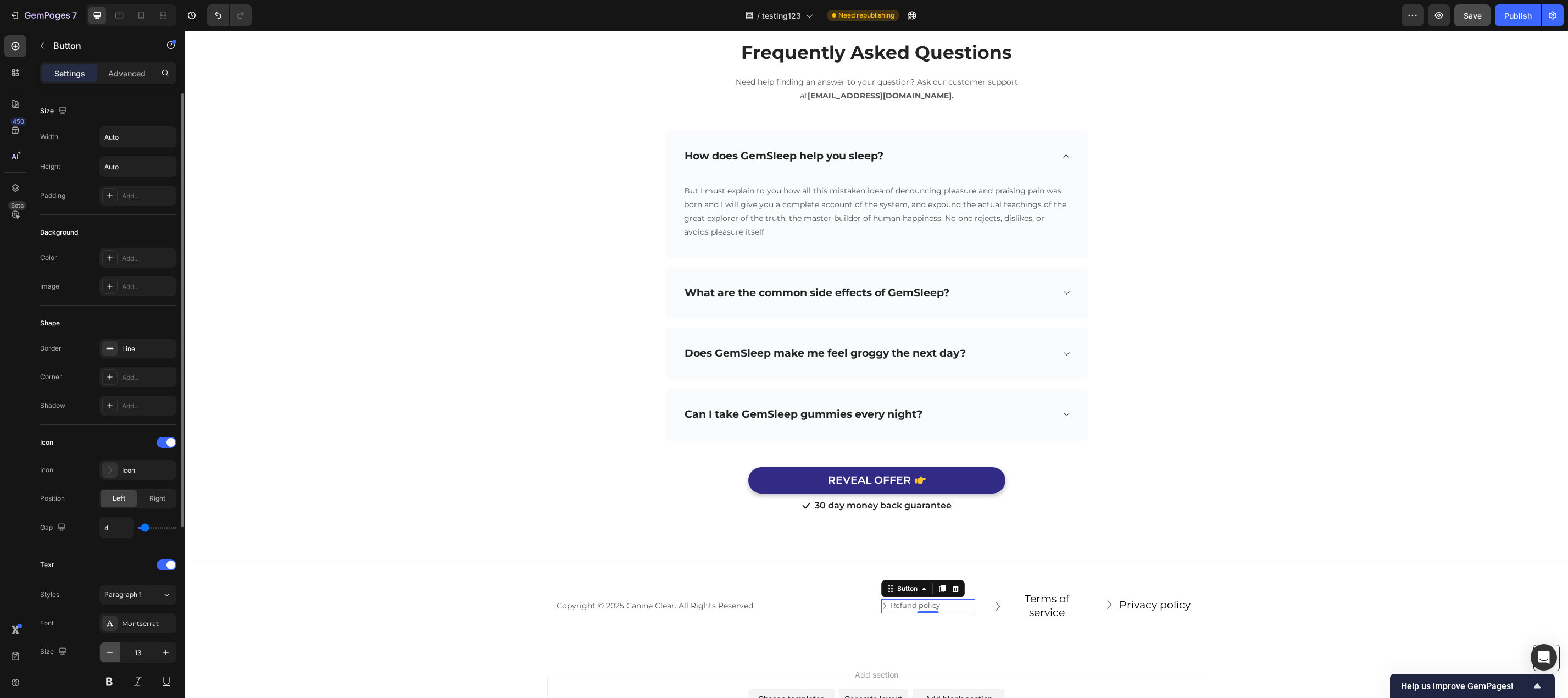
click at [110, 655] on icon "button" at bounding box center [109, 652] width 11 height 11
click at [167, 656] on icon "button" at bounding box center [166, 652] width 11 height 11
click at [165, 656] on icon "button" at bounding box center [166, 652] width 11 height 11
type input "13"
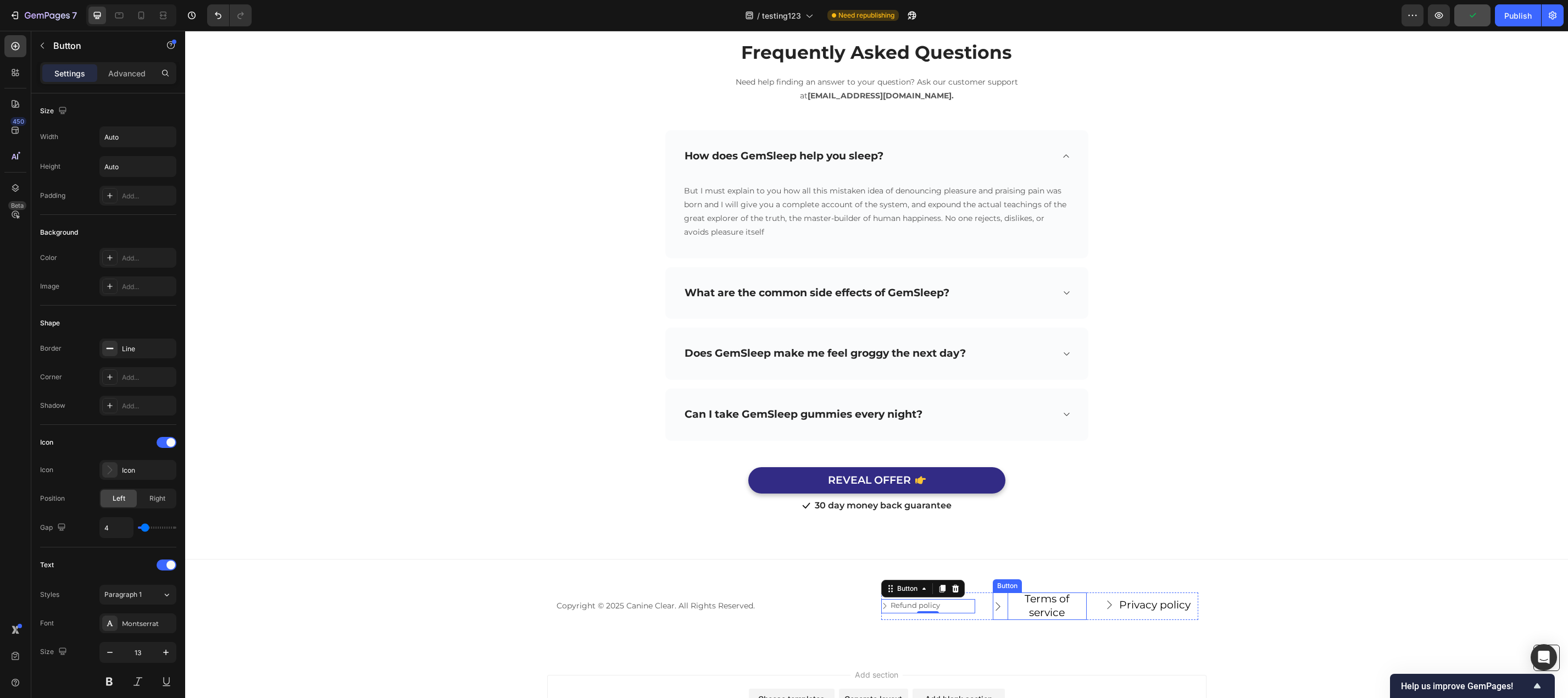
click at [1047, 599] on div "Terms of service" at bounding box center [1047, 605] width 79 height 27
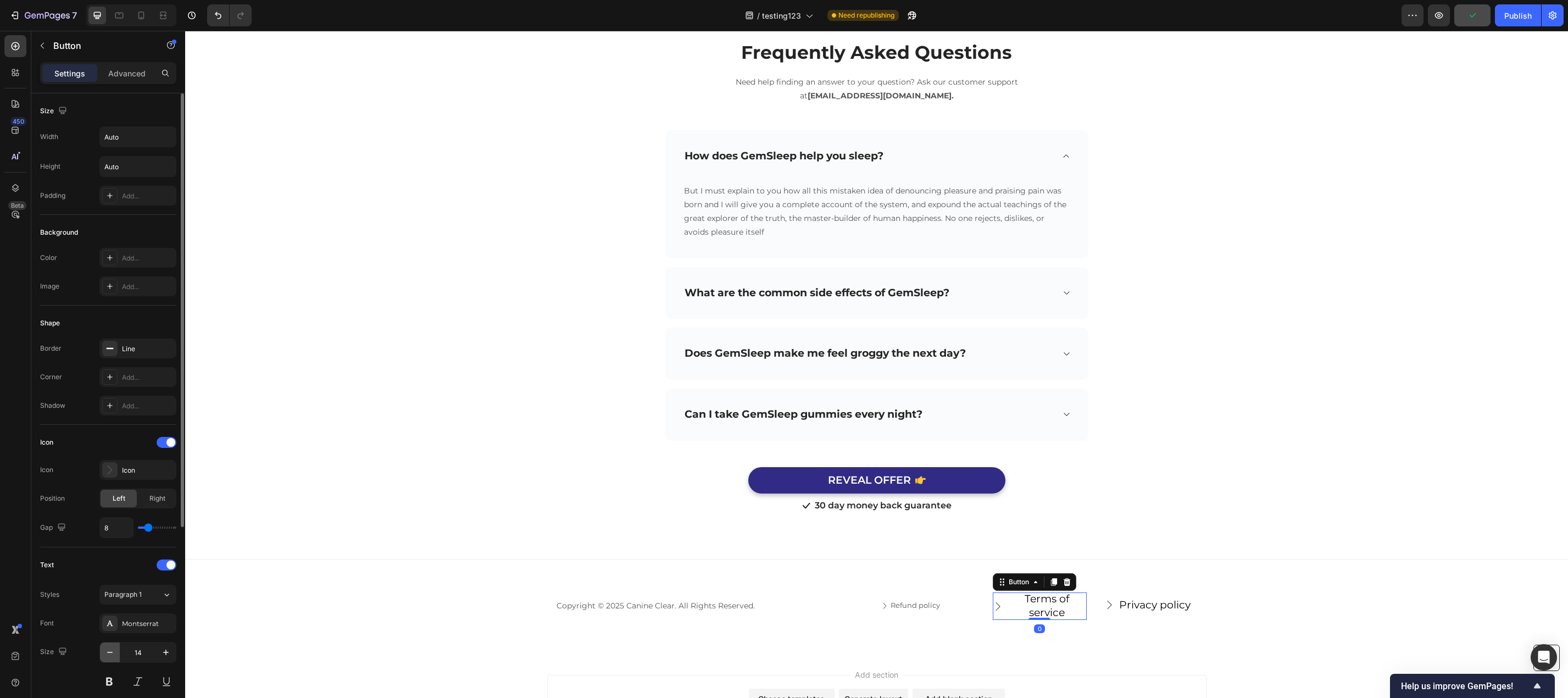
click at [106, 655] on icon "button" at bounding box center [109, 652] width 11 height 11
type input "13"
type input "4"
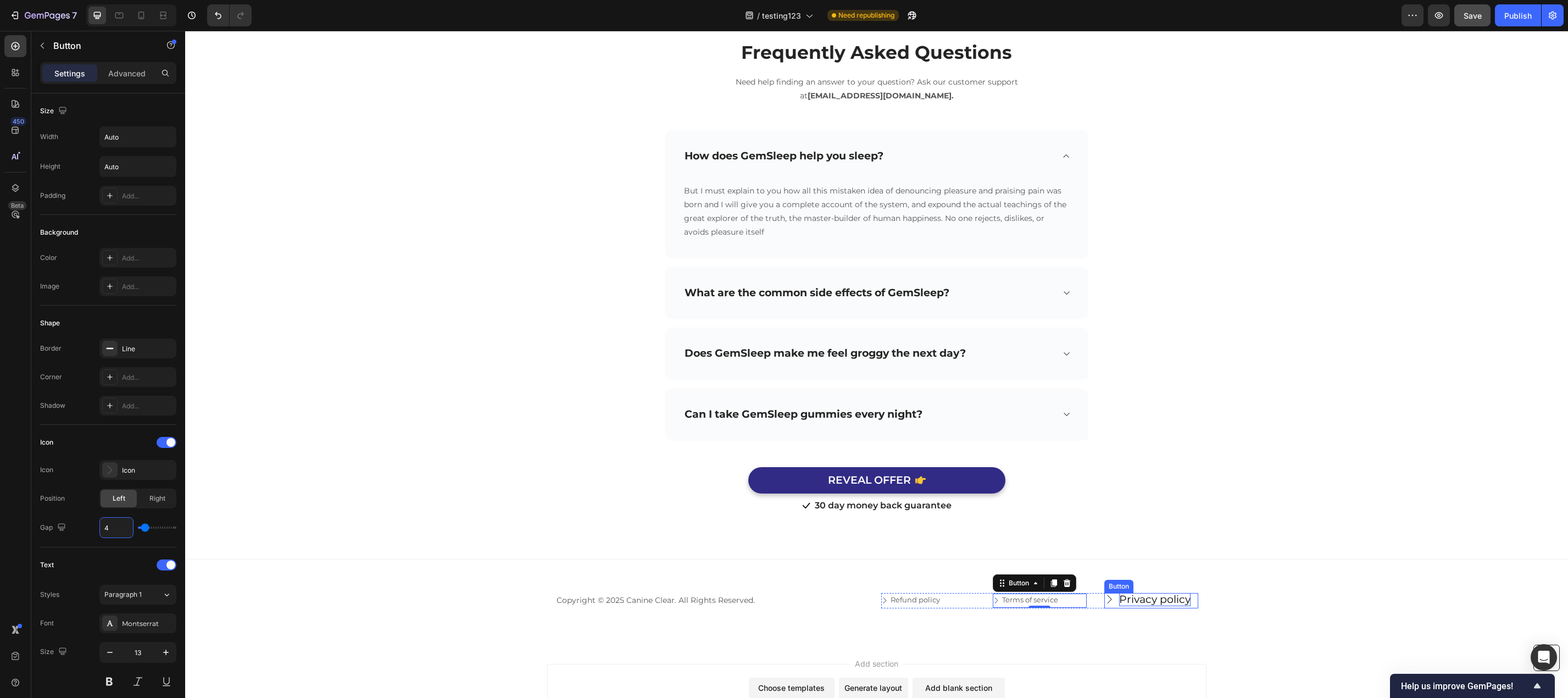
click at [1161, 605] on div "Privacy policy" at bounding box center [1154, 600] width 72 height 14
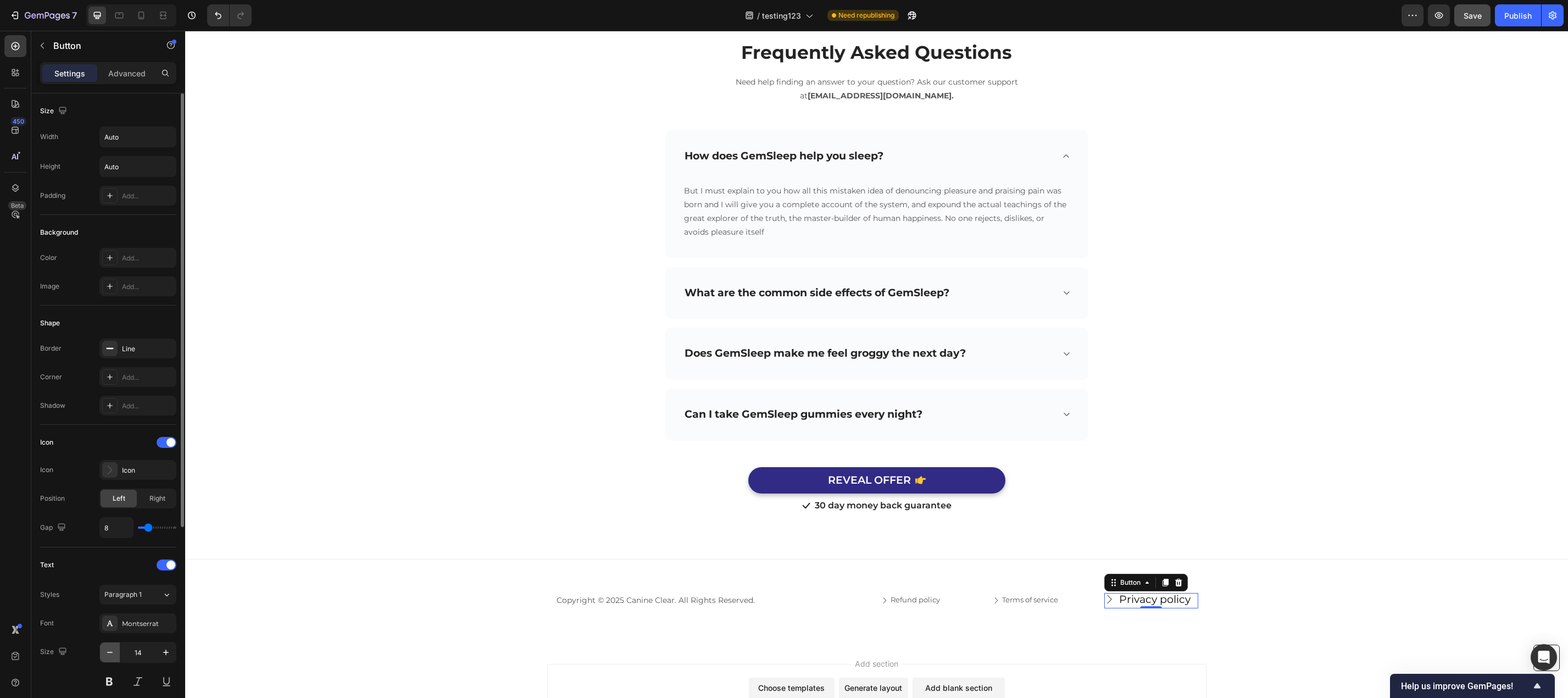
click at [116, 652] on button "button" at bounding box center [110, 652] width 20 height 20
type input "13"
click at [1104, 597] on icon at bounding box center [1107, 600] width 7 height 7
type input "4"
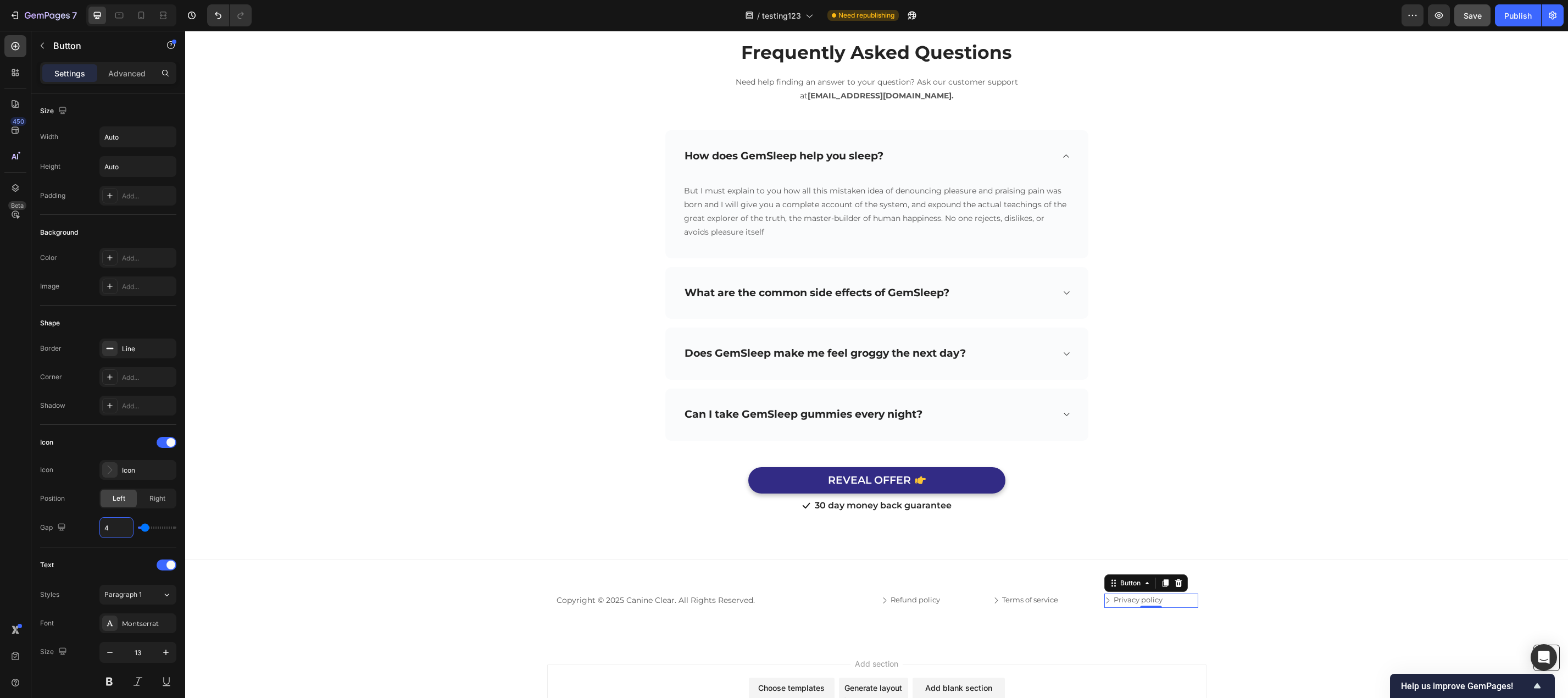
type input "4"
click at [1479, 19] on span "Save" at bounding box center [1472, 15] width 19 height 9
click at [1516, 20] on div "Publish" at bounding box center [1518, 15] width 28 height 12
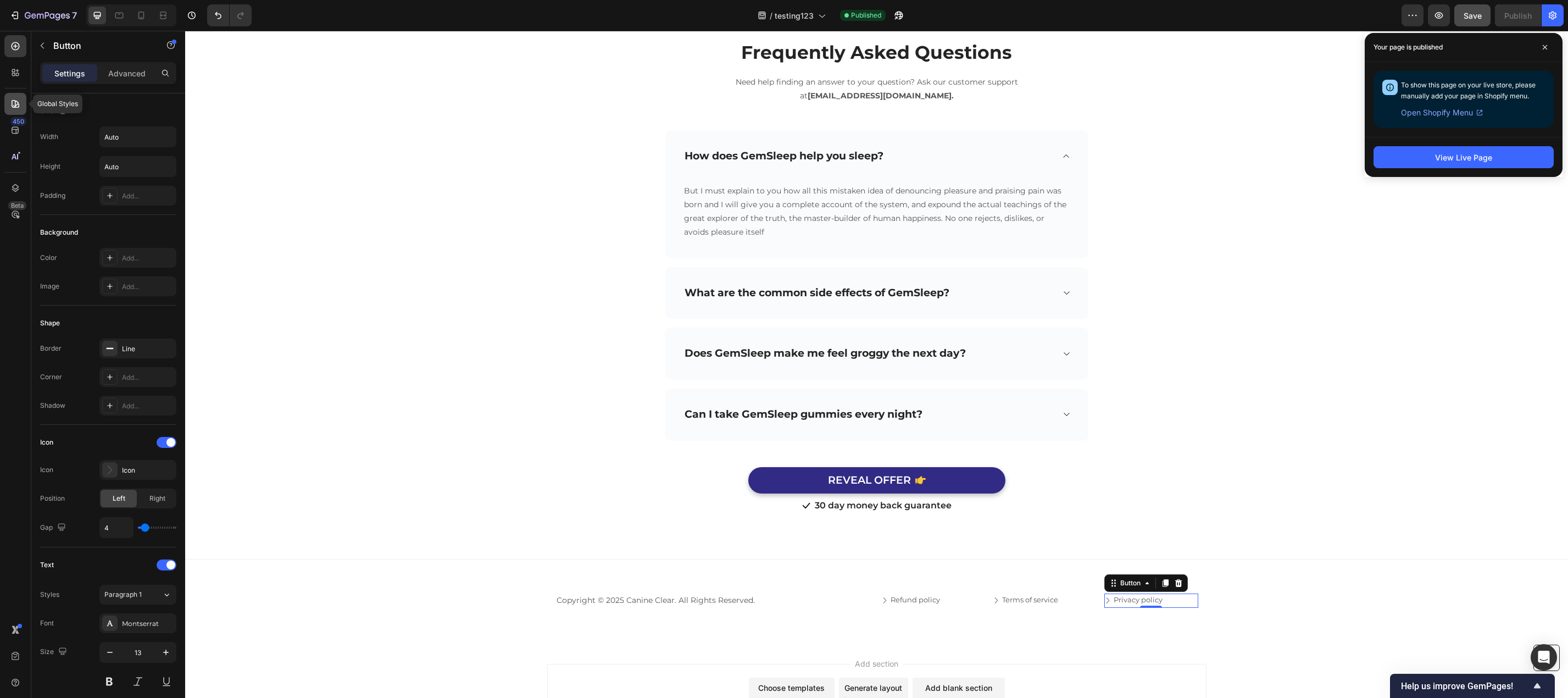
click at [12, 103] on icon at bounding box center [15, 104] width 8 height 8
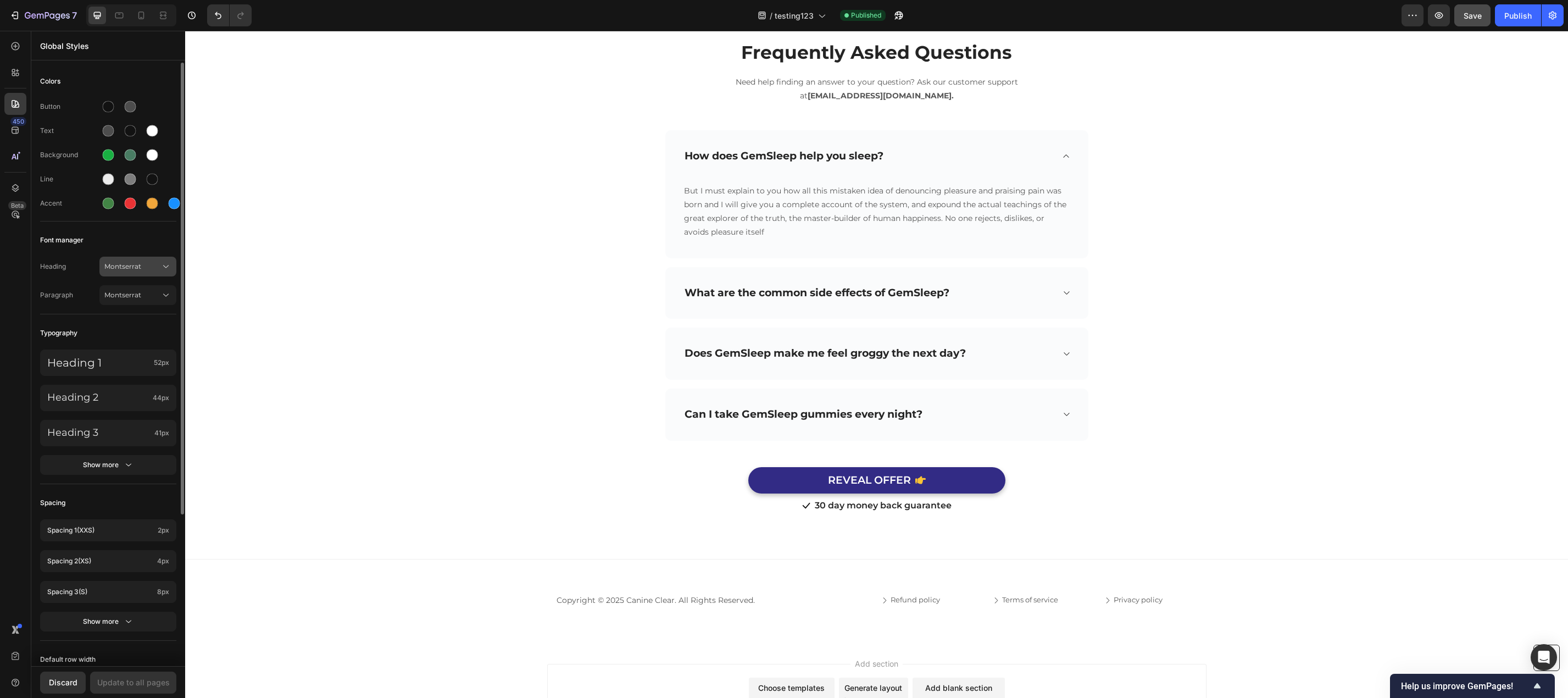
click at [126, 269] on span "Montserrat" at bounding box center [132, 266] width 56 height 10
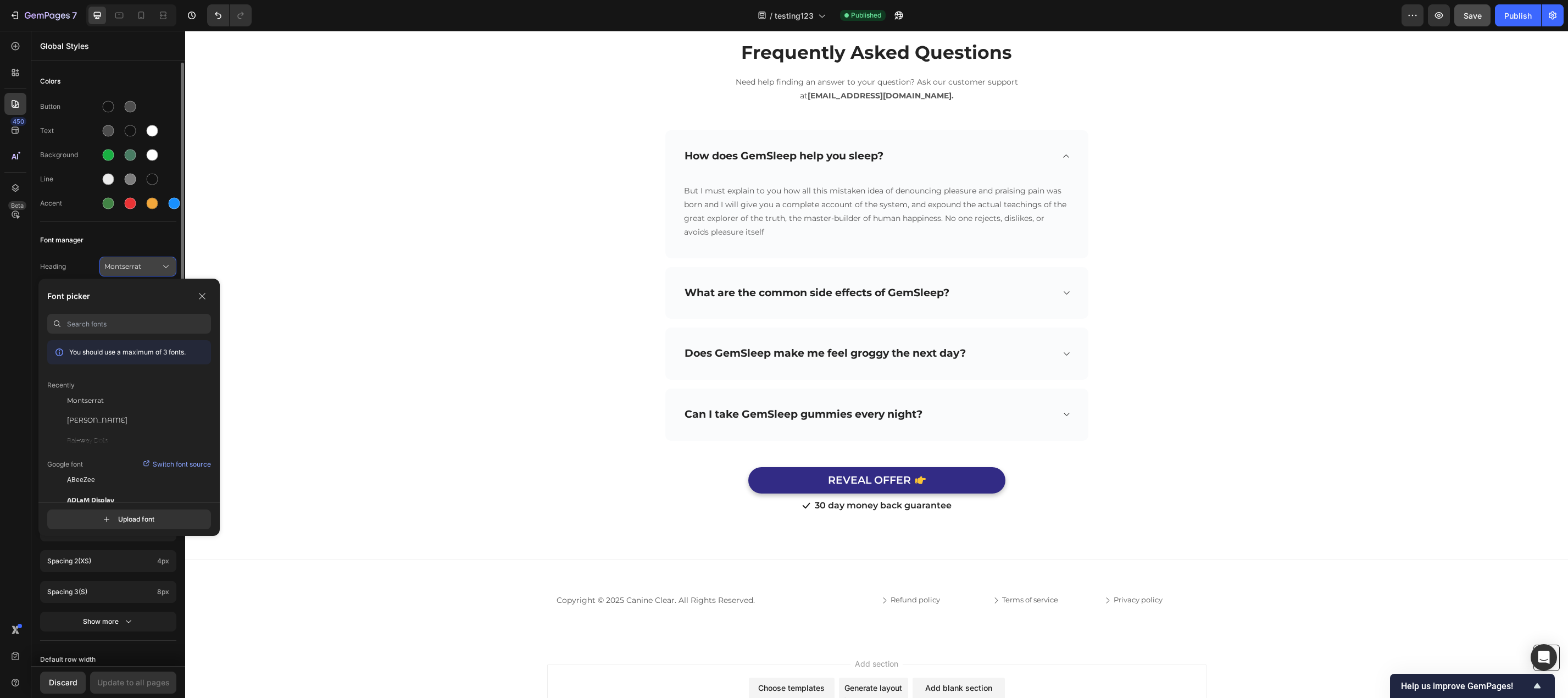
click at [126, 269] on span "Montserrat" at bounding box center [132, 266] width 56 height 10
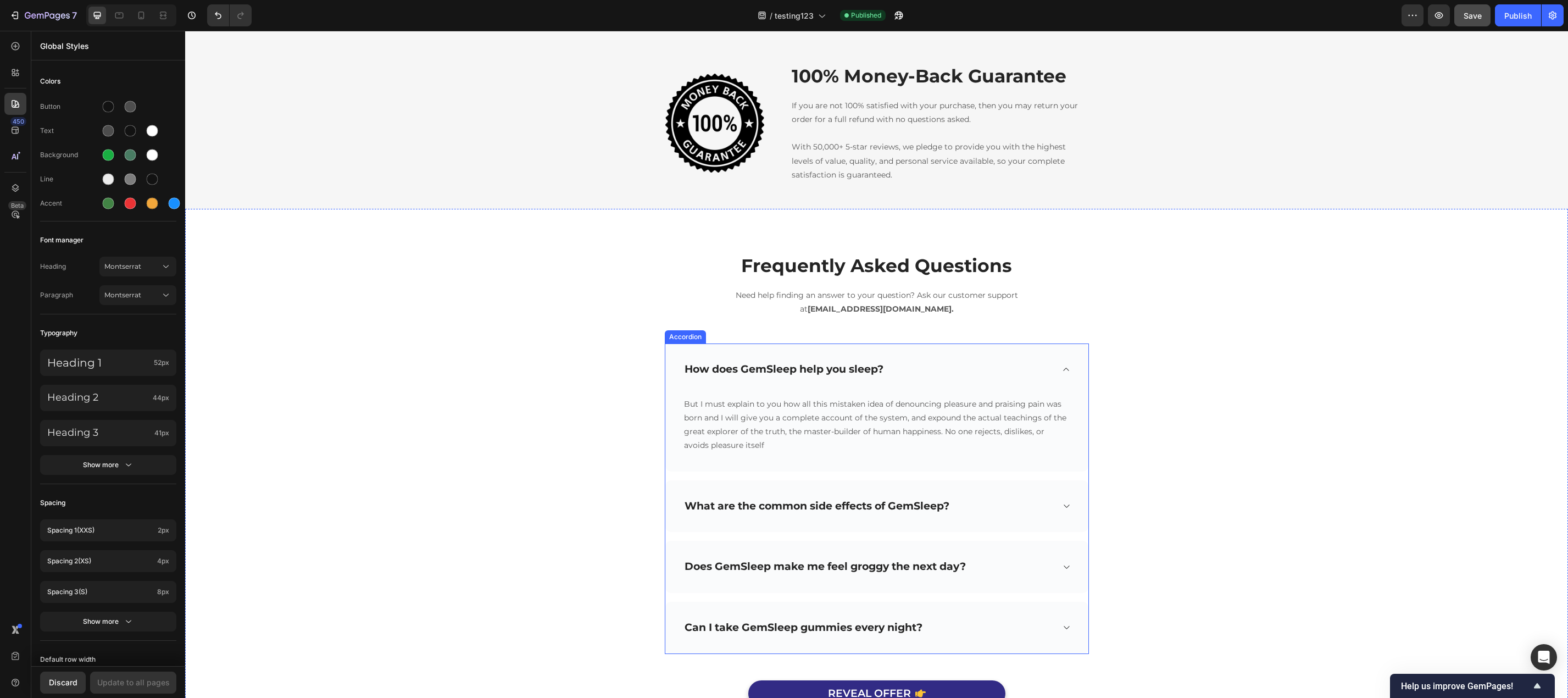
scroll to position [3802, 0]
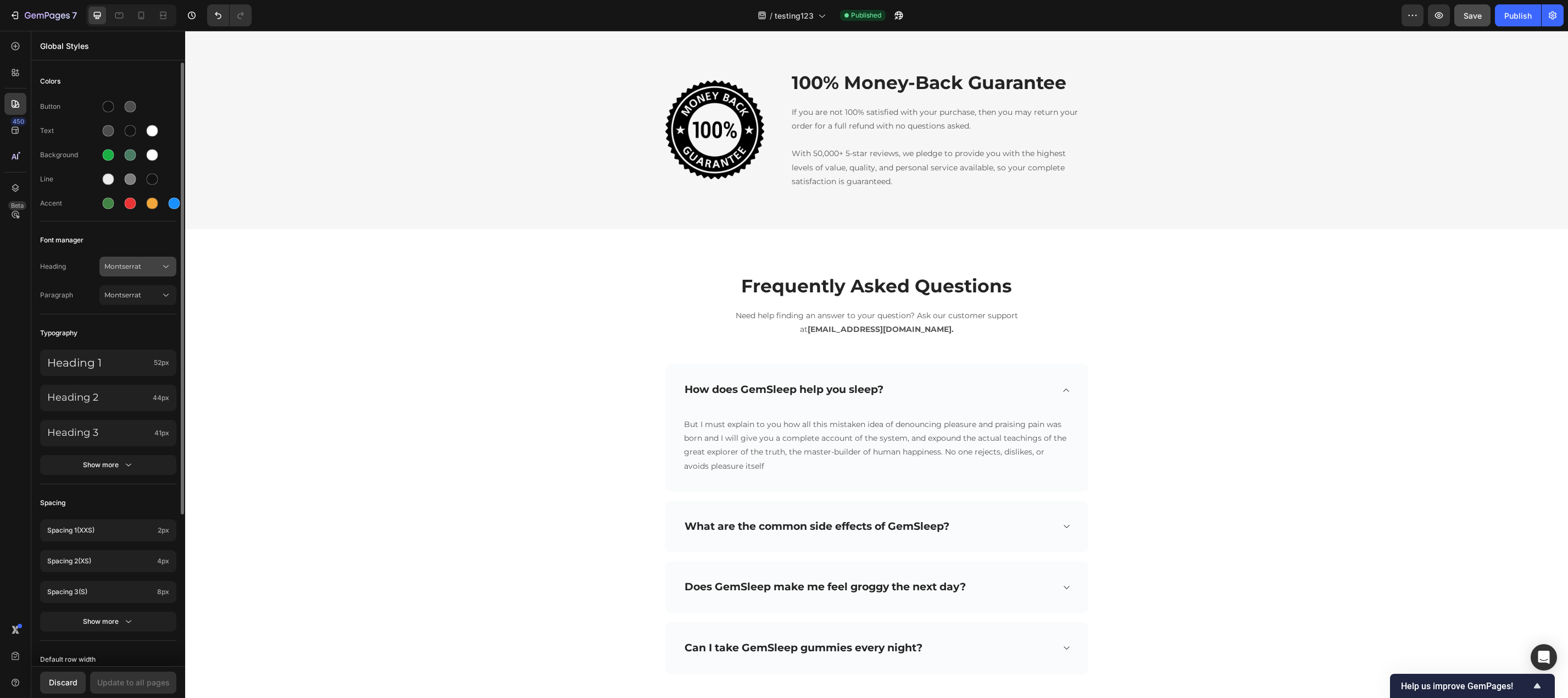
click at [119, 266] on span "Montserrat" at bounding box center [132, 266] width 56 height 10
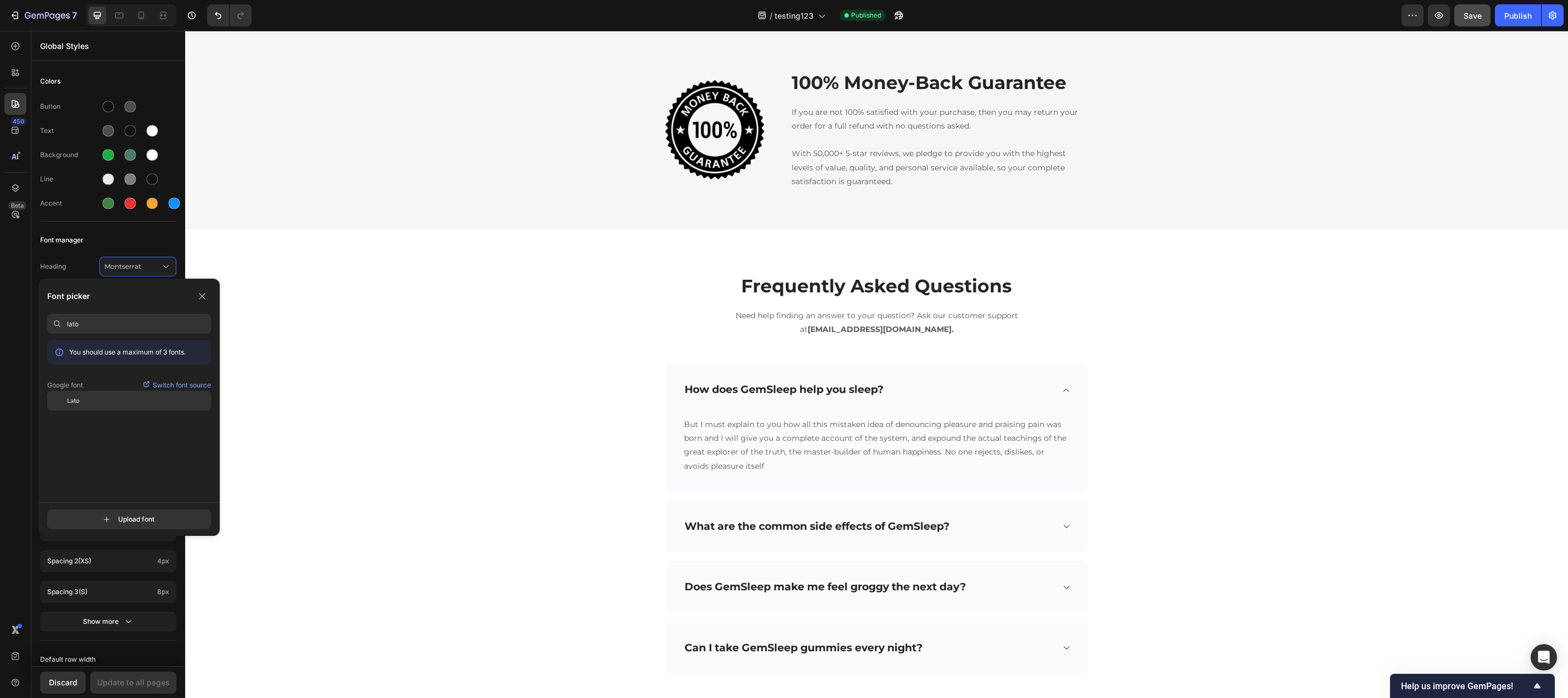
type input "lato"
click at [79, 400] on span "Lato" at bounding box center [73, 400] width 12 height 10
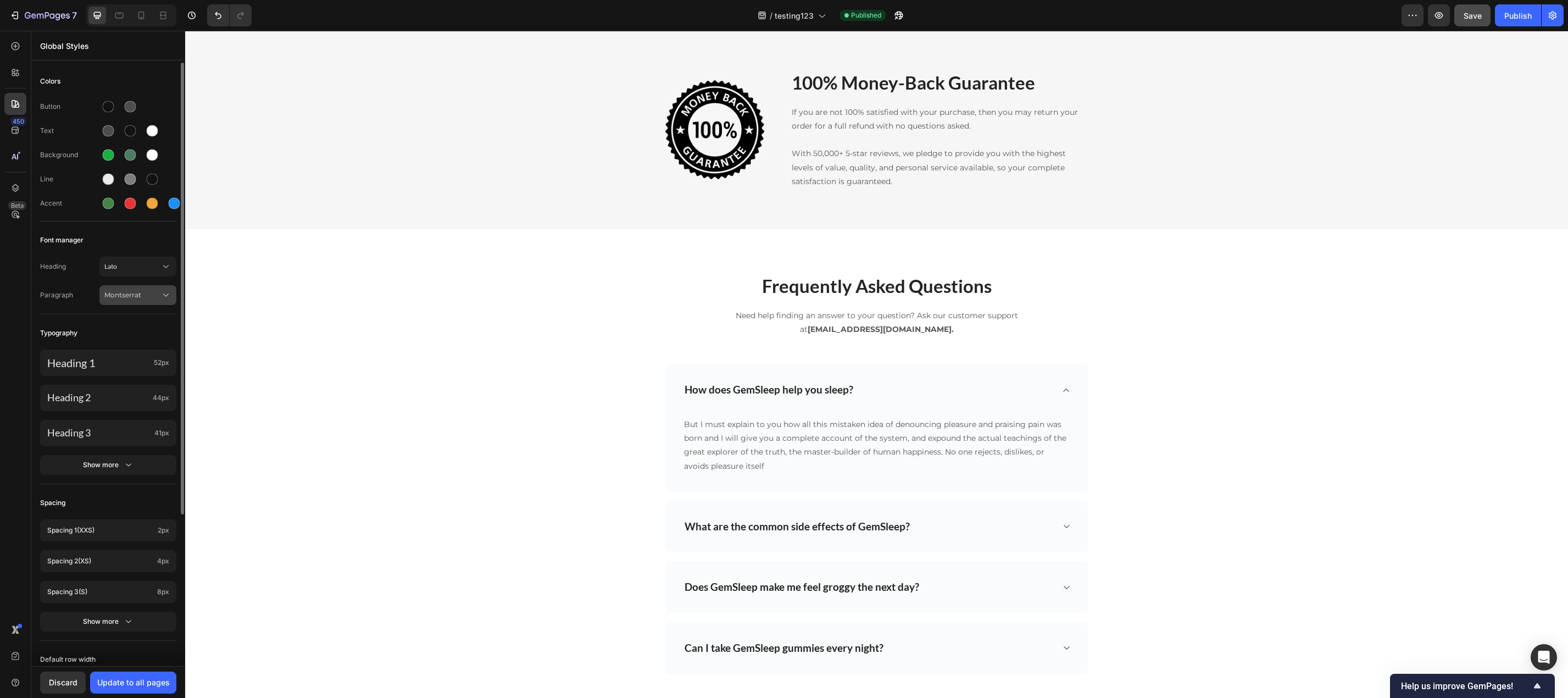
click at [131, 295] on span "Montserrat" at bounding box center [132, 295] width 56 height 10
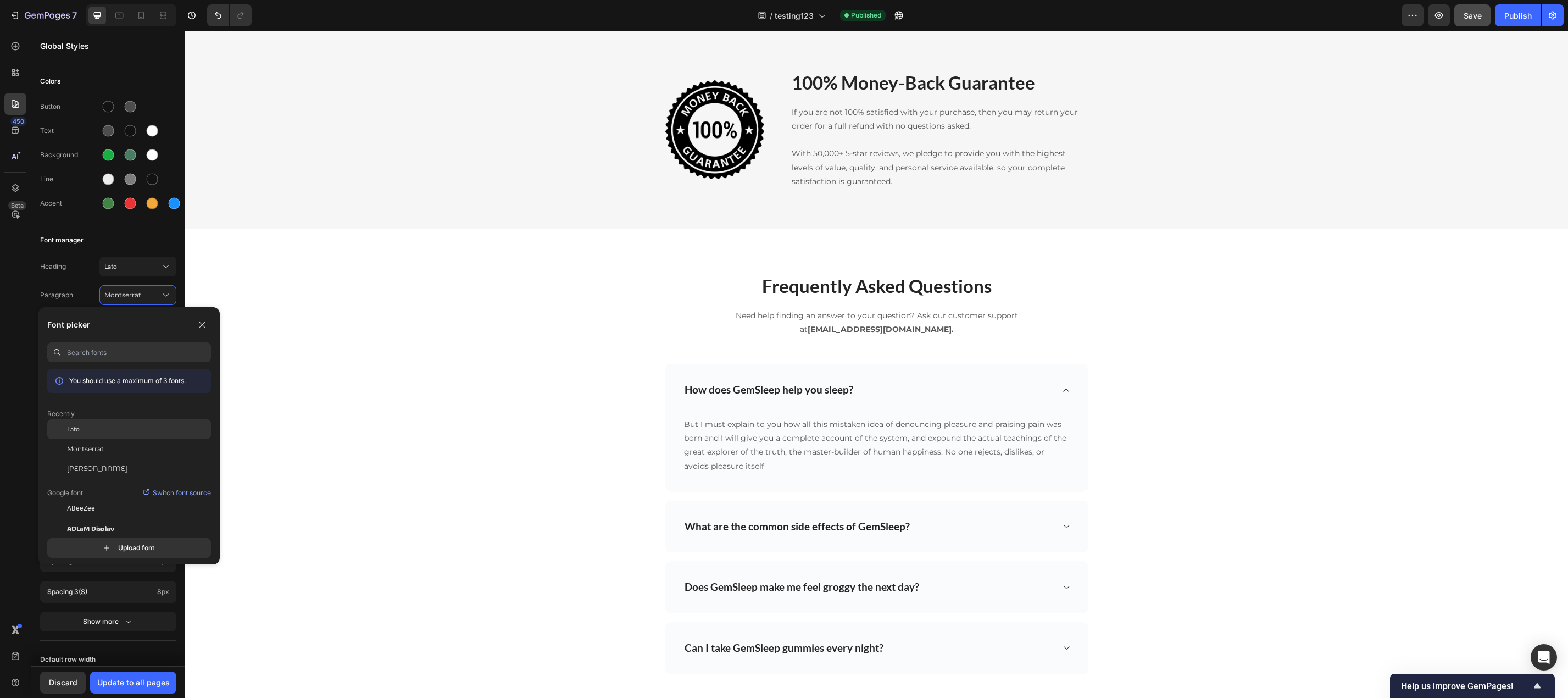
click at [69, 429] on span "Lato" at bounding box center [73, 429] width 12 height 10
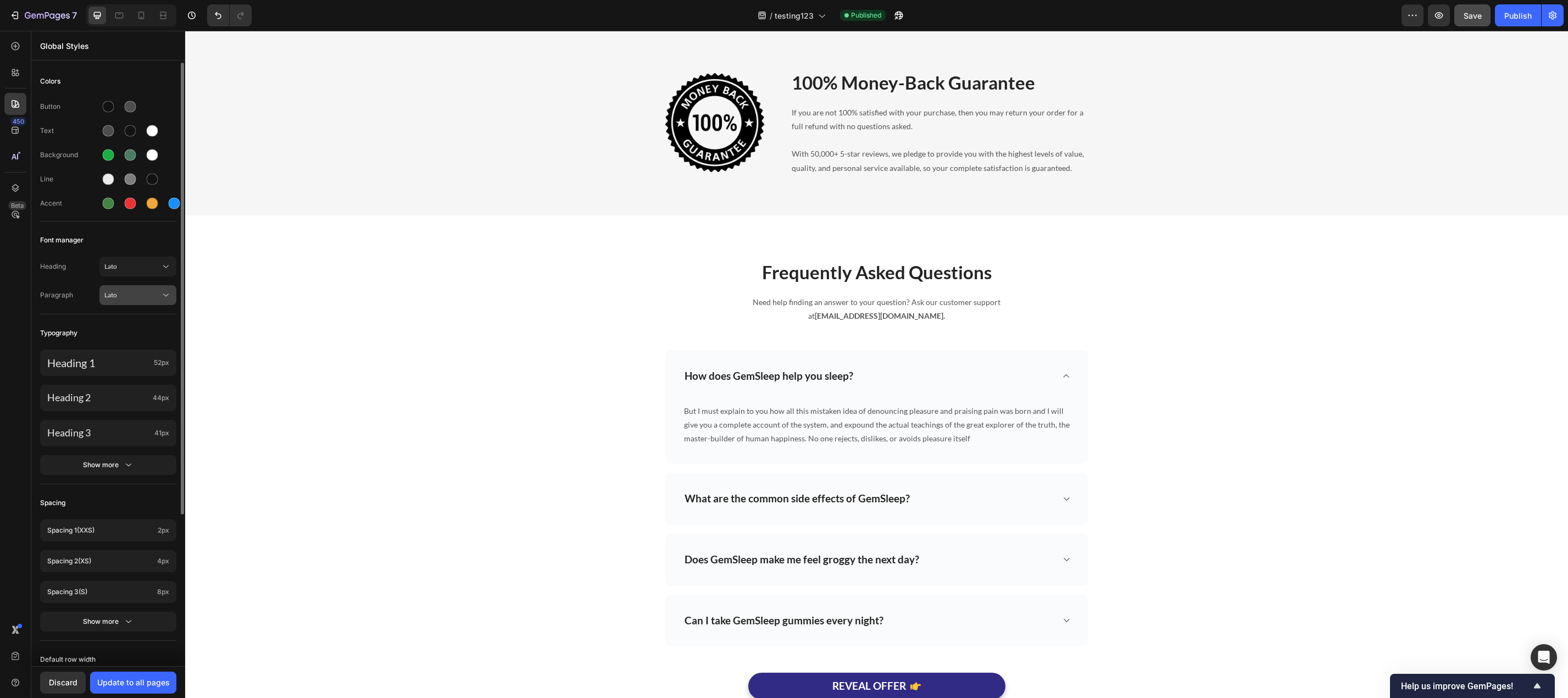
click at [126, 298] on span "Lato" at bounding box center [132, 295] width 56 height 10
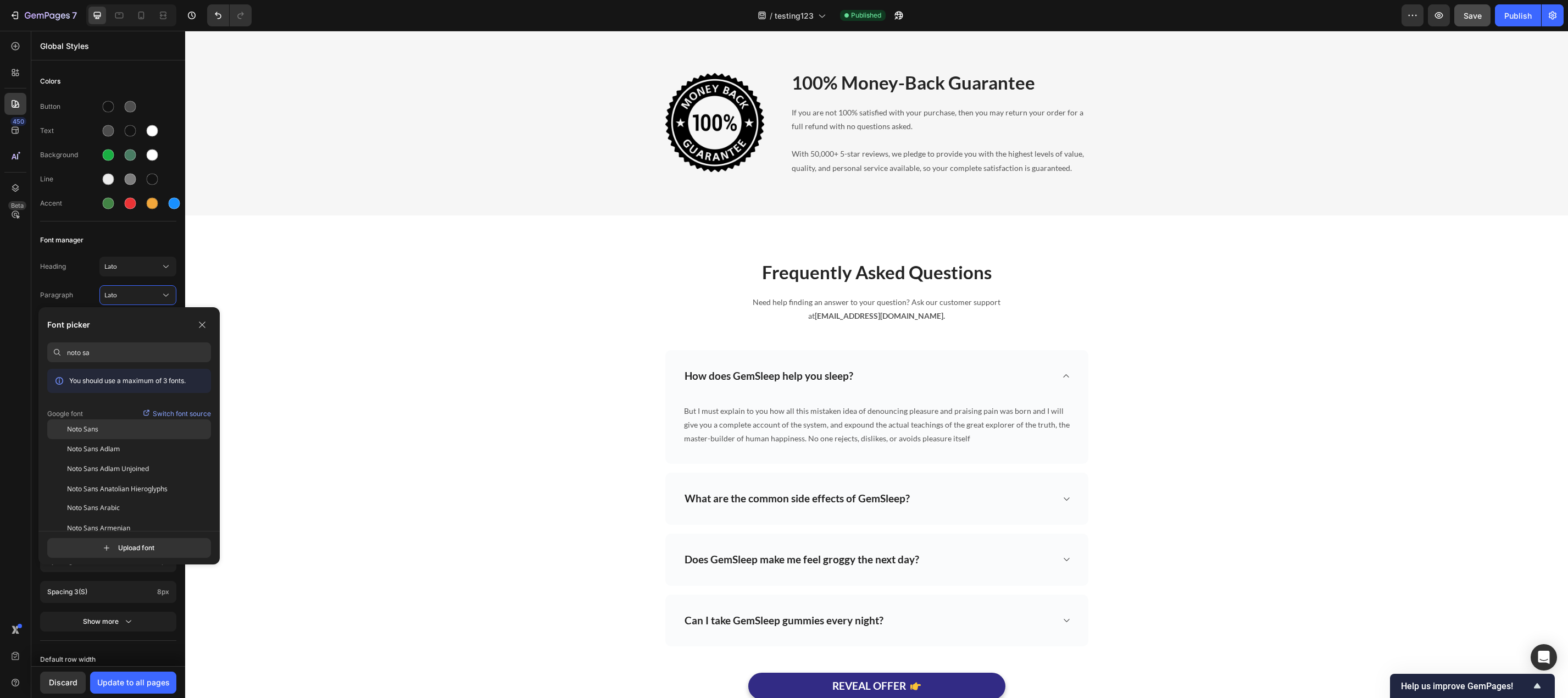
type input "noto sa"
click at [76, 430] on span "Noto Sans" at bounding box center [82, 429] width 32 height 10
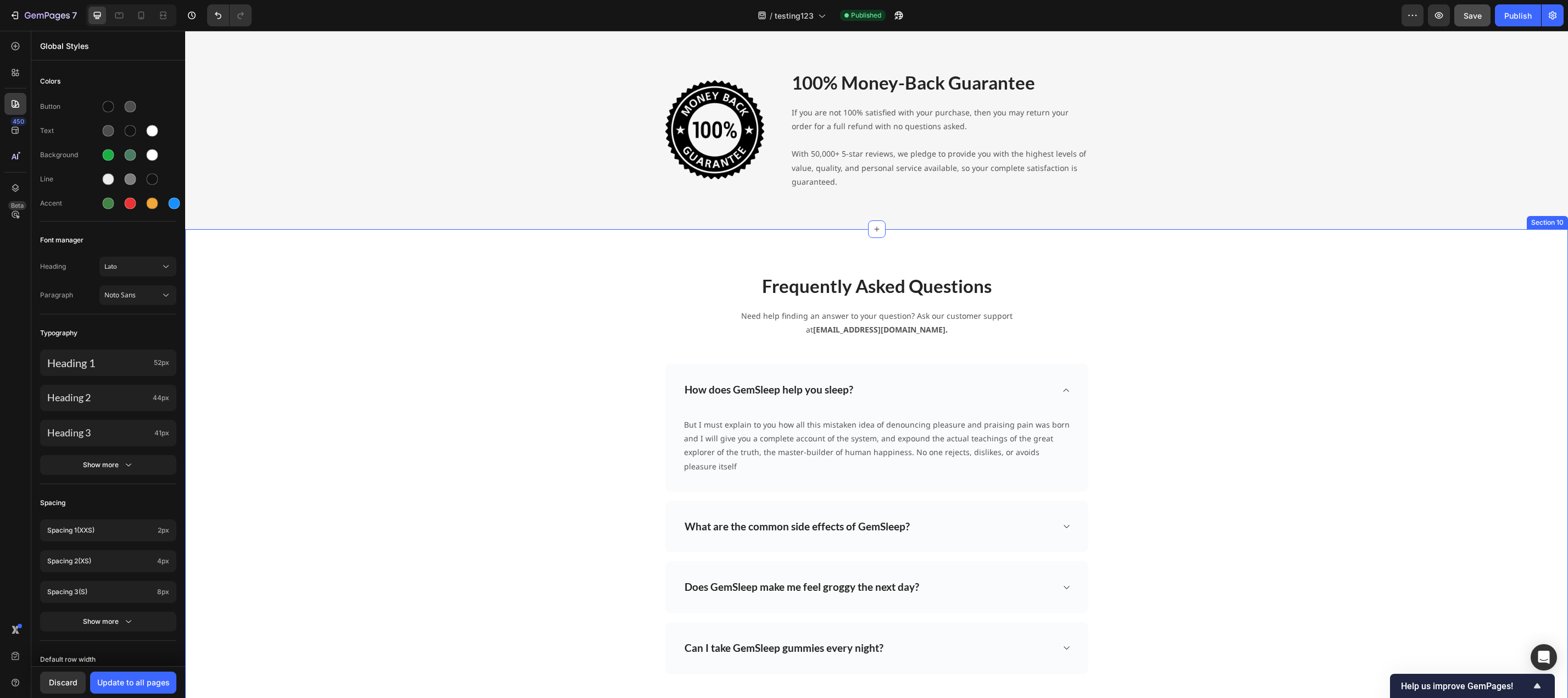
click at [247, 481] on div "Frequently Asked Questions Heading Need help finding an answer to your question…" at bounding box center [877, 511] width 1366 height 475
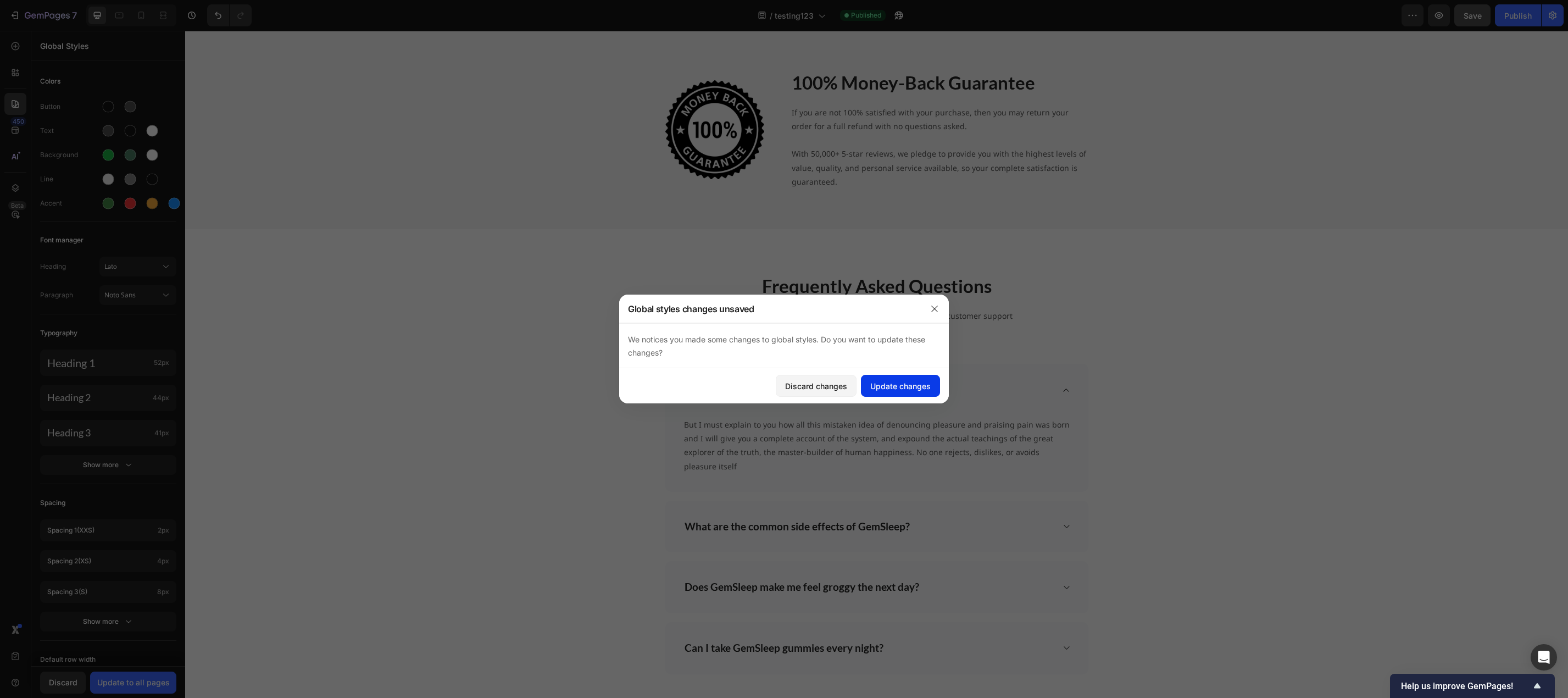
click at [895, 384] on div "Update changes" at bounding box center [900, 386] width 60 height 12
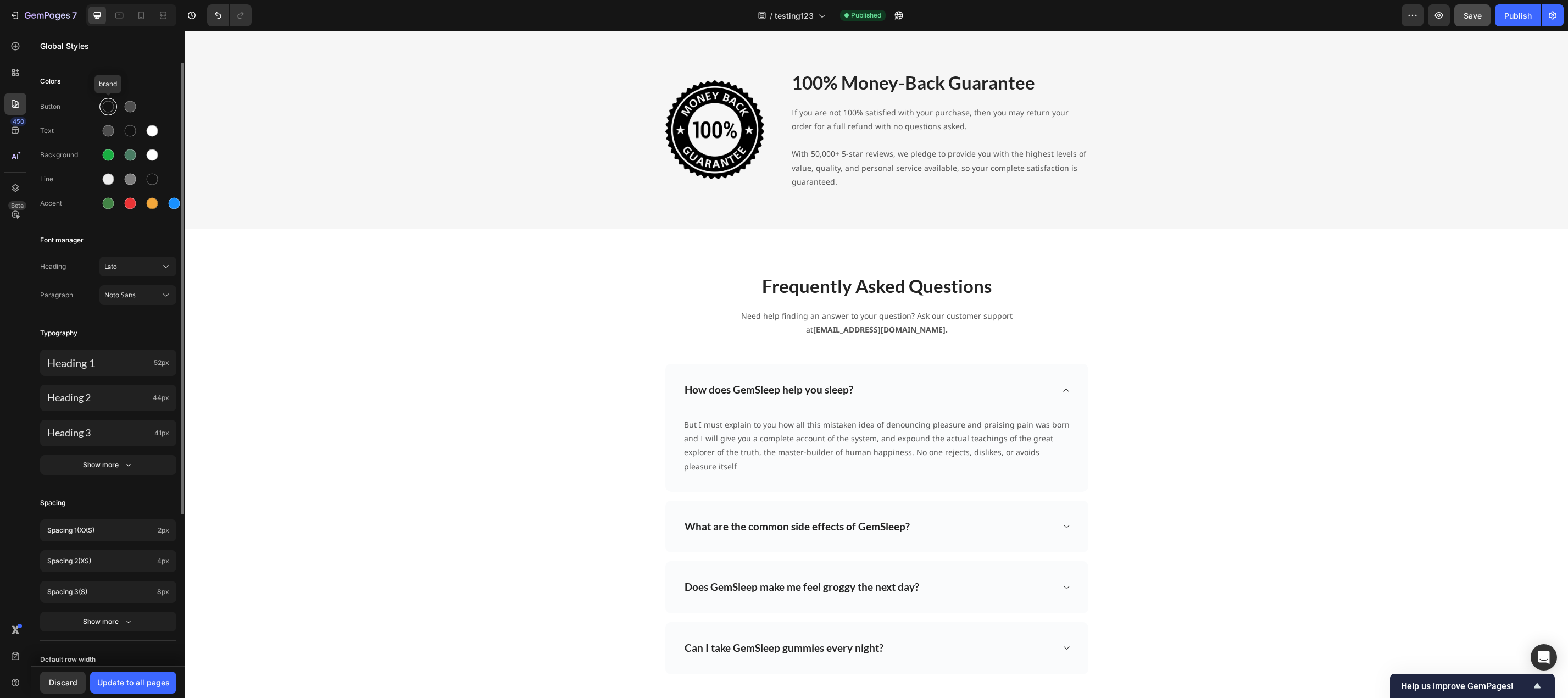
click at [105, 103] on div at bounding box center [108, 106] width 12 height 12
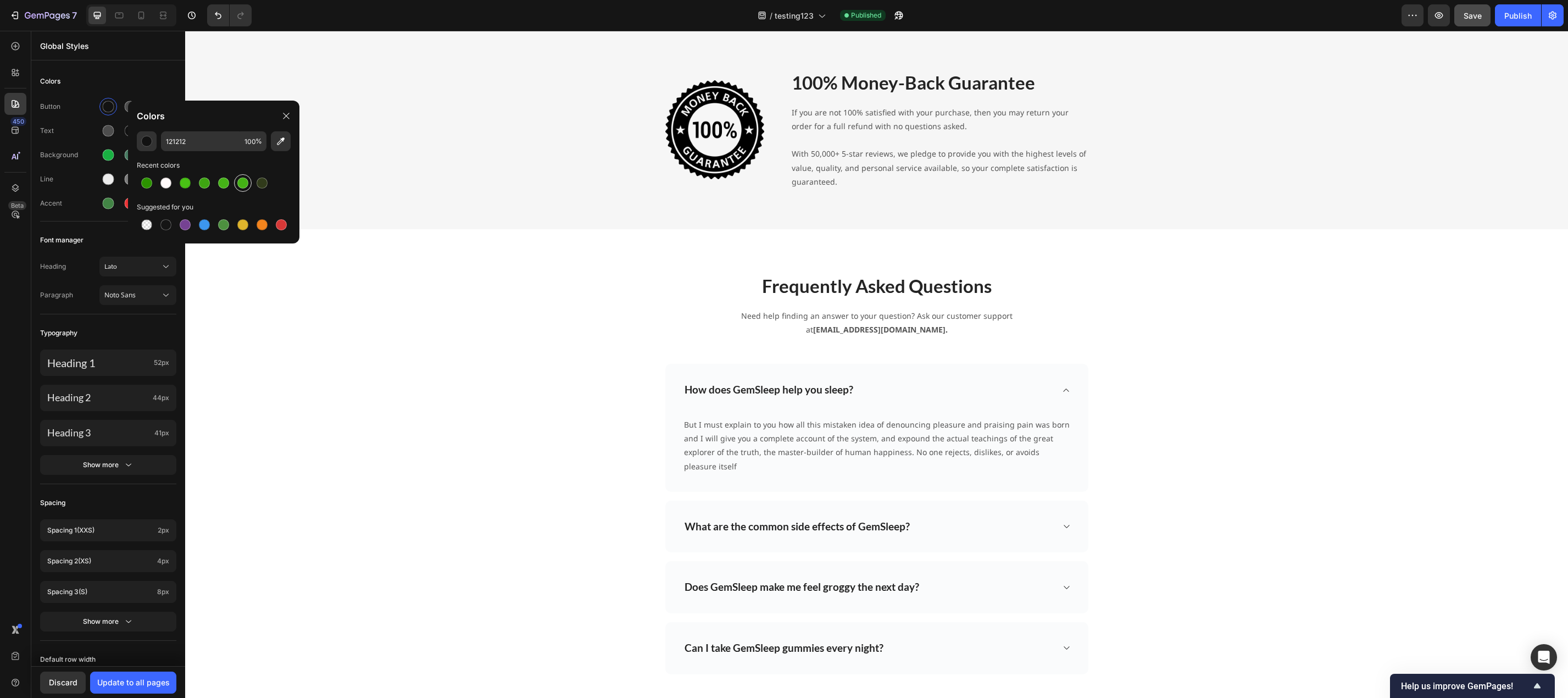
click at [238, 187] on div at bounding box center [243, 183] width 11 height 11
click at [226, 185] on div at bounding box center [224, 183] width 11 height 11
type input "45B217"
click at [147, 50] on p "Global Styles" at bounding box center [108, 46] width 136 height 12
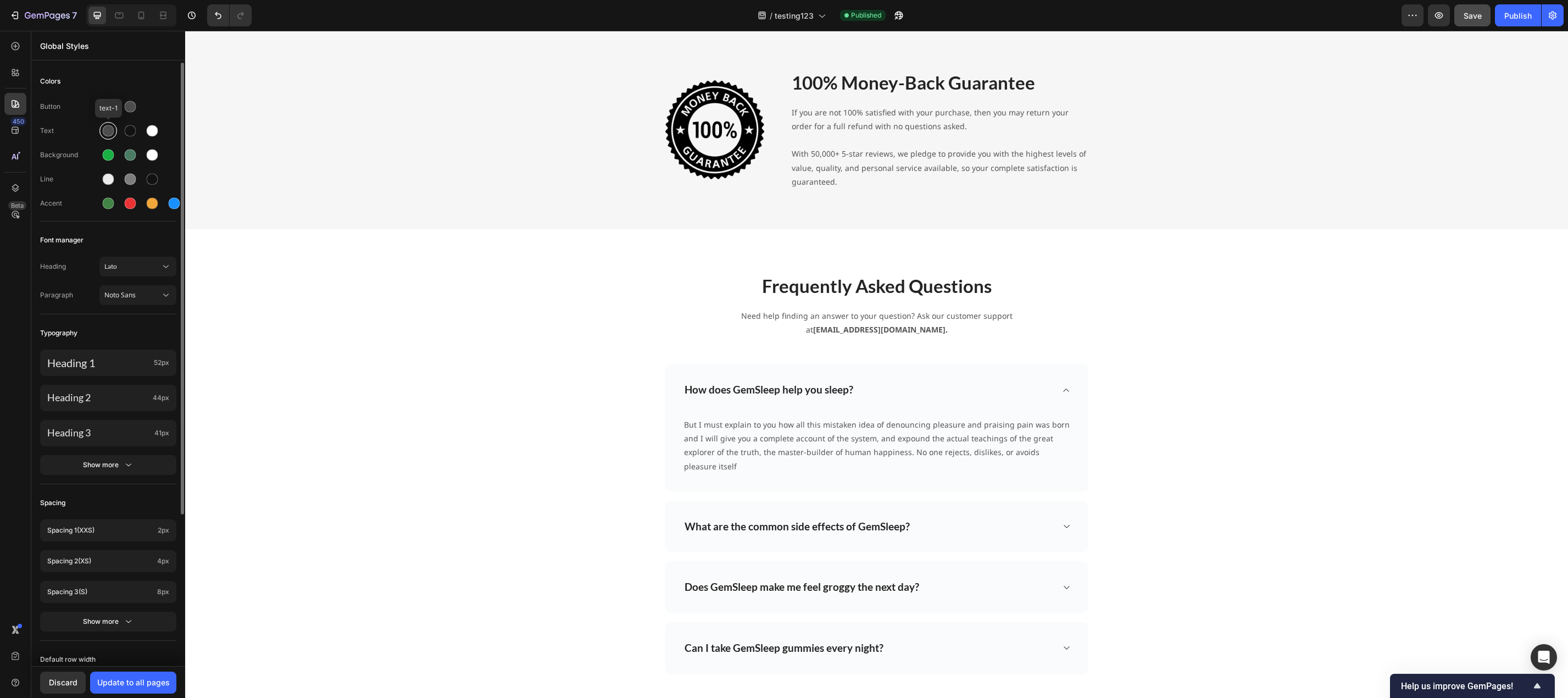
click at [109, 130] on div at bounding box center [108, 130] width 12 height 12
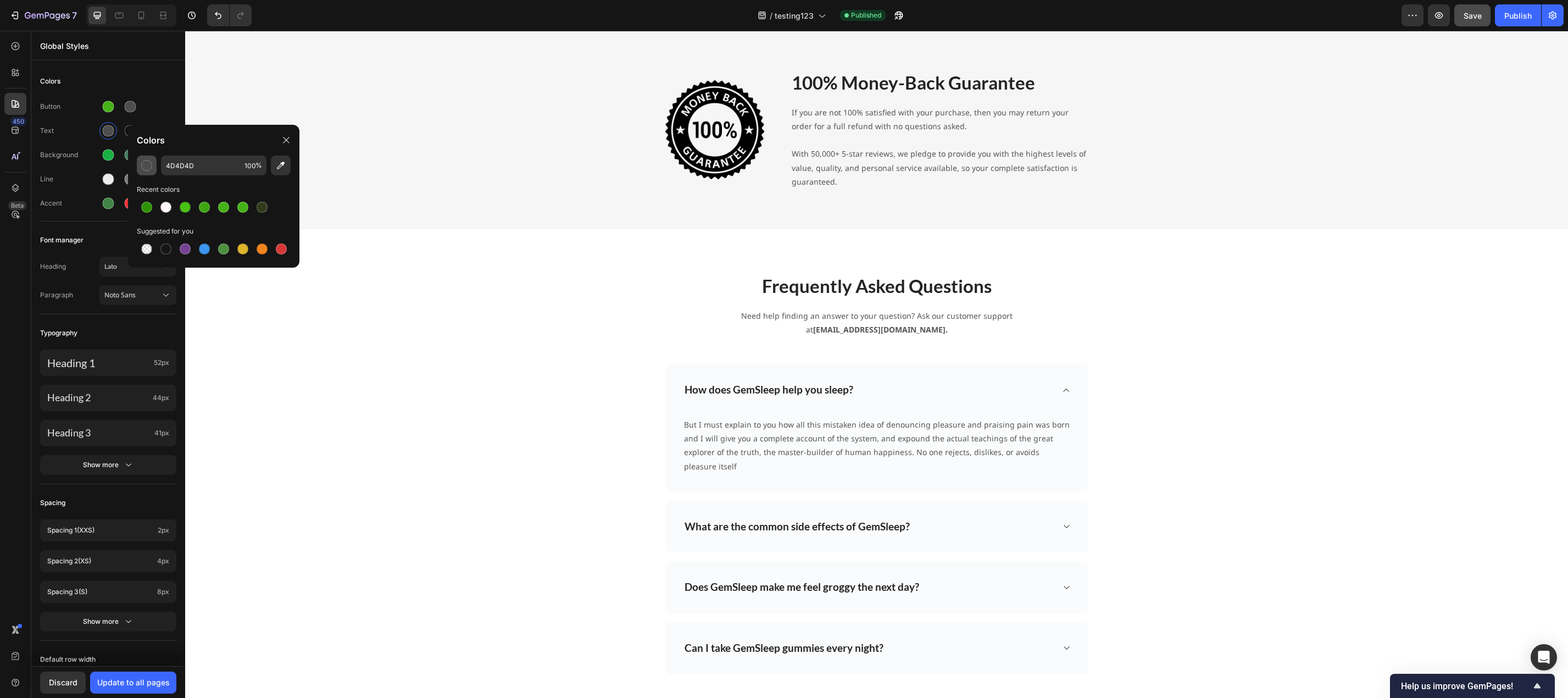
click at [148, 167] on div "button" at bounding box center [146, 165] width 11 height 11
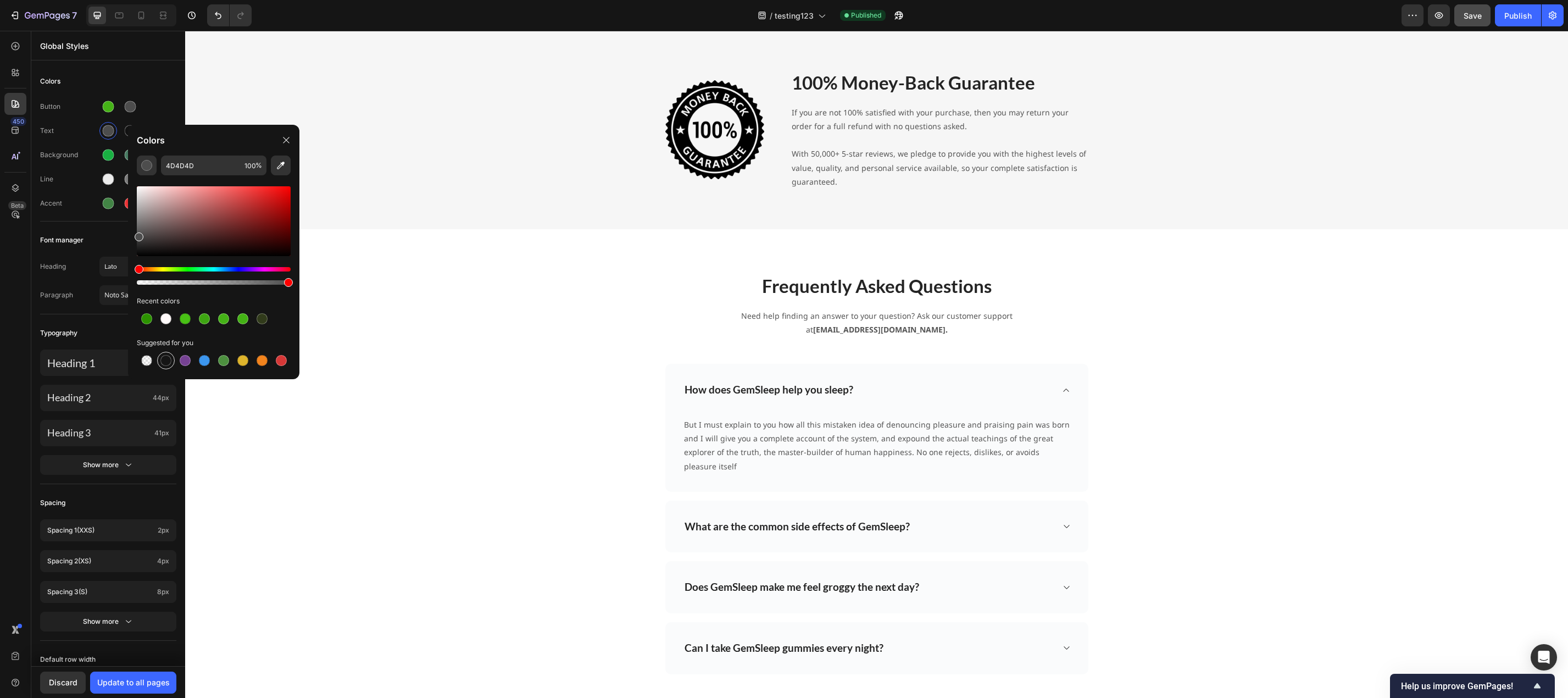
click at [171, 357] on div at bounding box center [166, 360] width 13 height 13
type input "151515"
drag, startPoint x: 288, startPoint y: 285, endPoint x: 272, endPoint y: 282, distance: 16.3
click at [272, 282] on div at bounding box center [274, 282] width 8 height 8
click at [281, 282] on div at bounding box center [214, 282] width 154 height 5
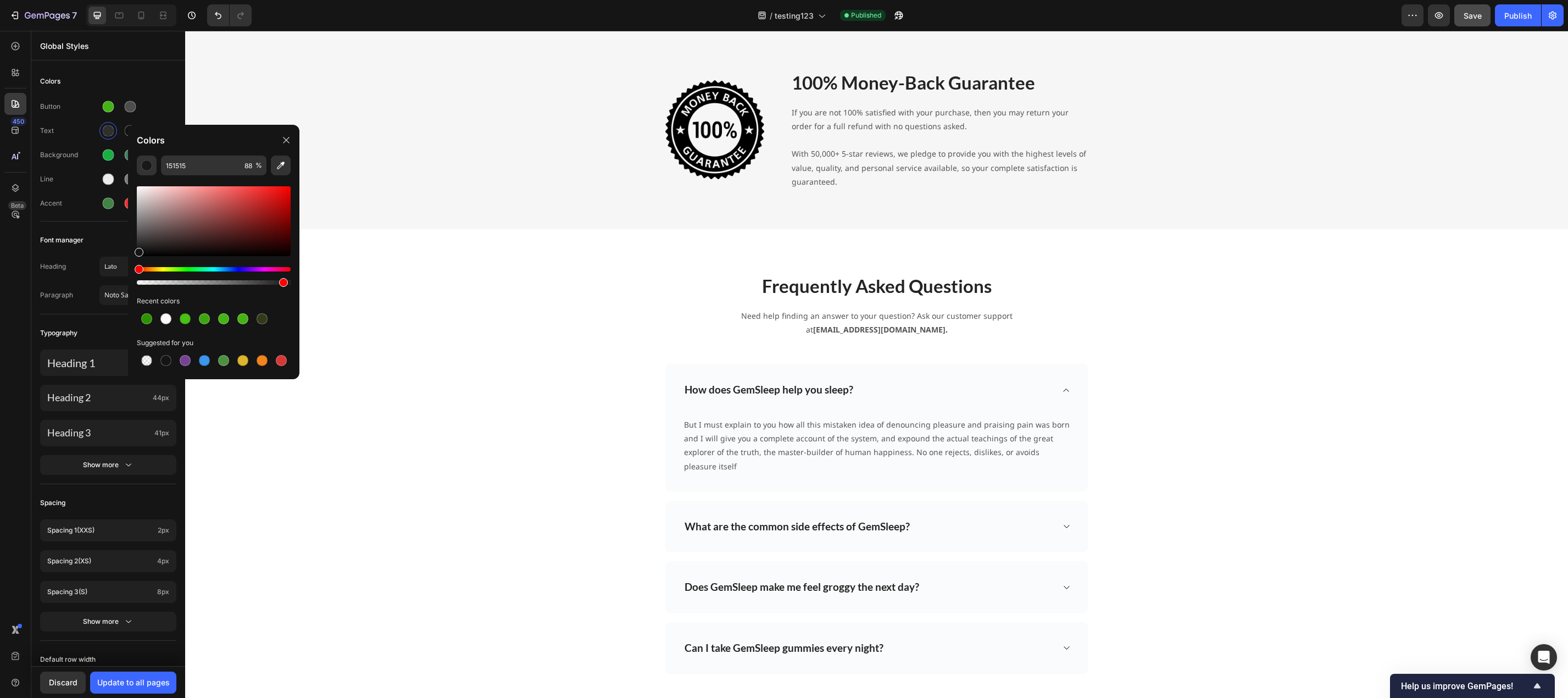
type input "94"
click at [163, 75] on div "Colors" at bounding box center [108, 82] width 136 height 20
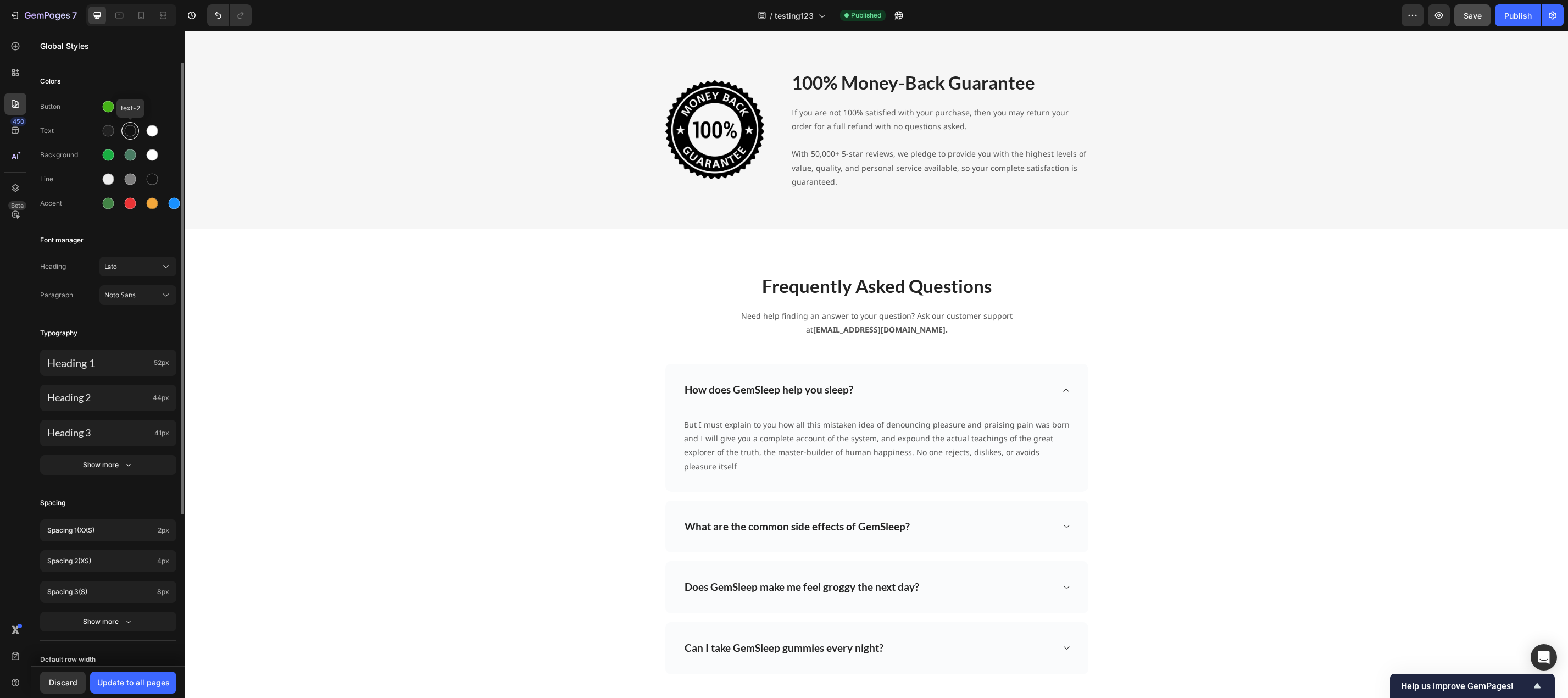
click at [134, 133] on div at bounding box center [130, 130] width 12 height 12
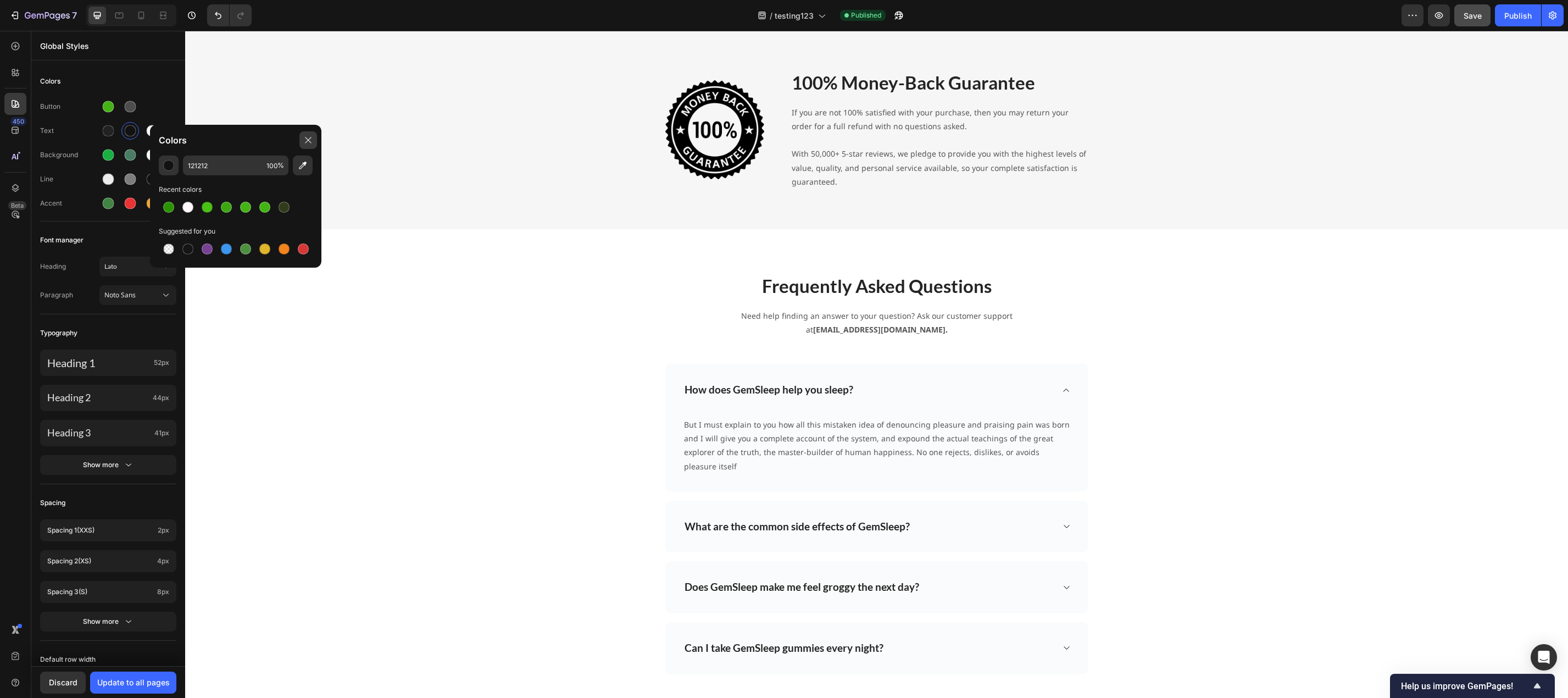
click at [303, 140] on div at bounding box center [308, 140] width 18 height 18
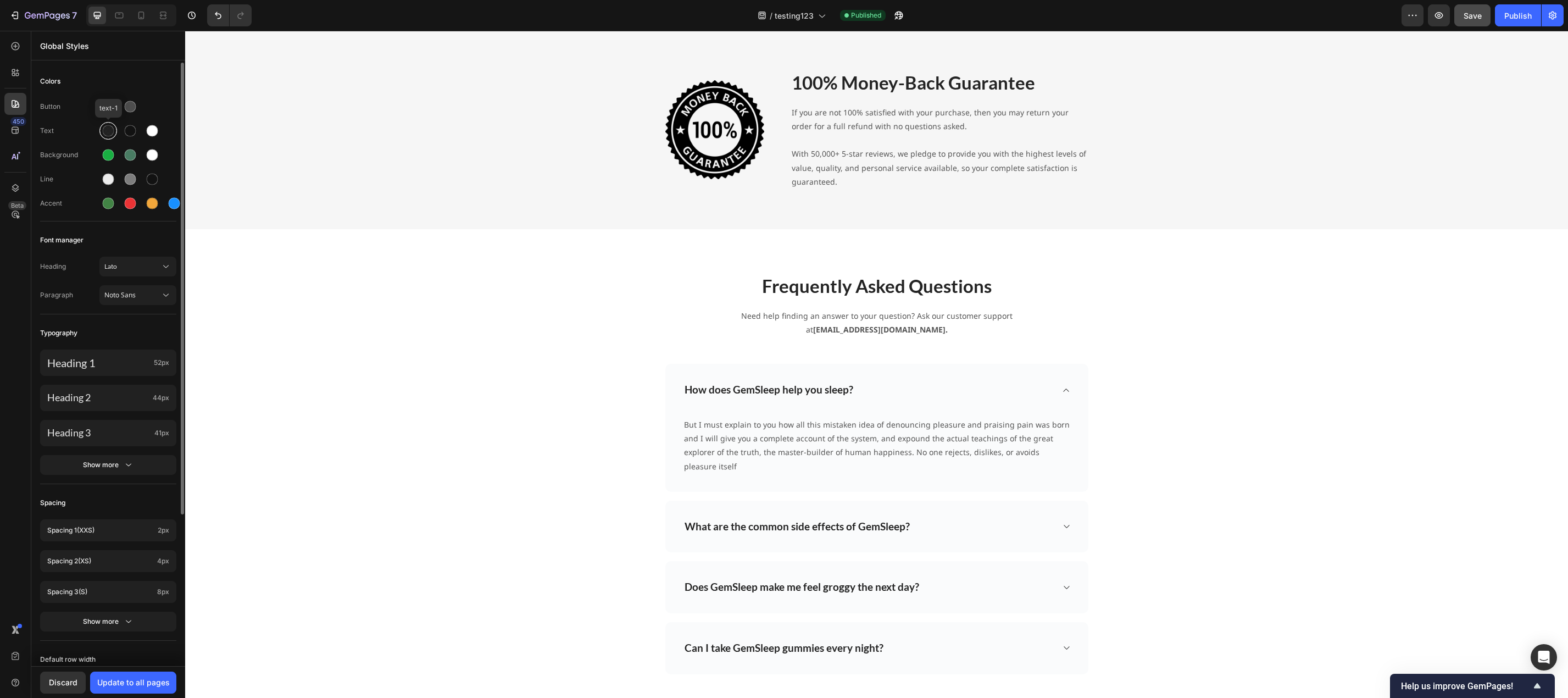
click at [106, 131] on div at bounding box center [108, 130] width 12 height 12
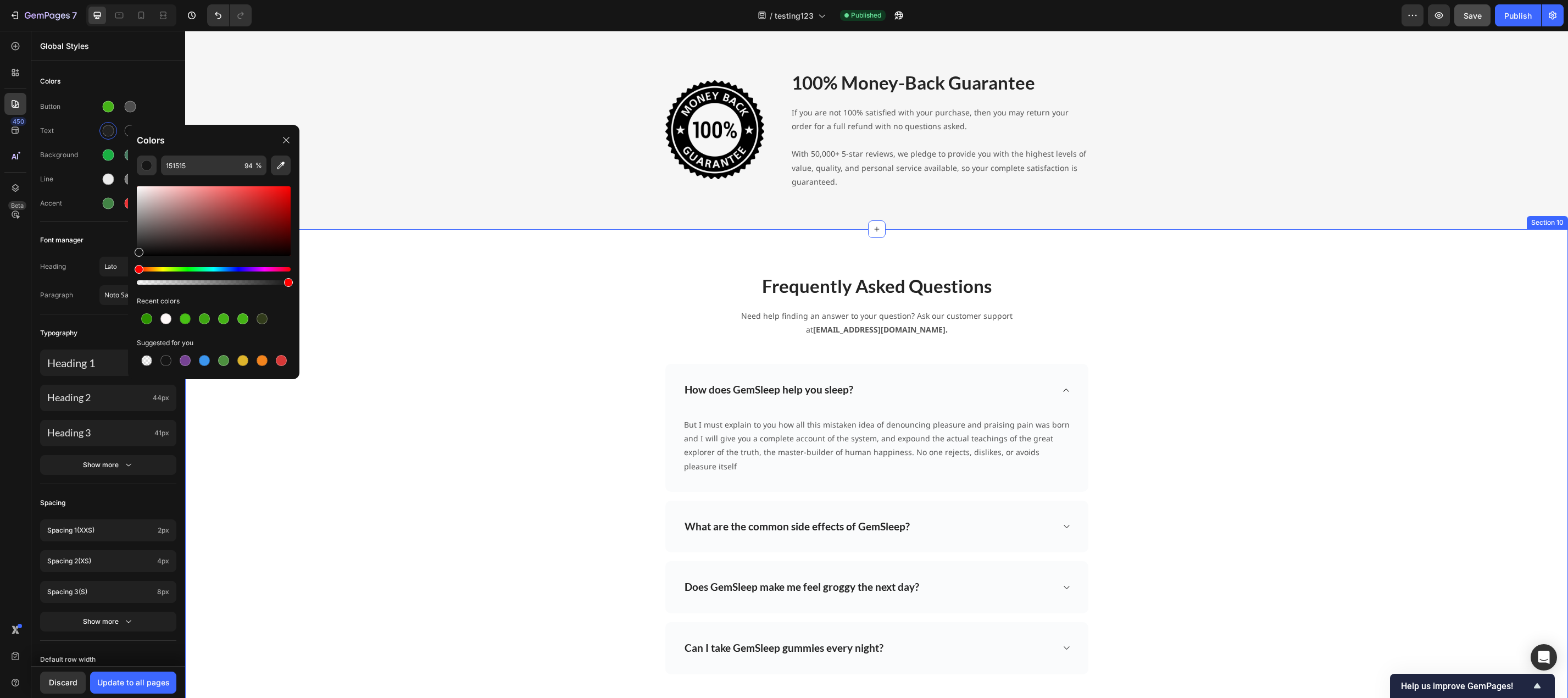
type input "100"
drag, startPoint x: 469, startPoint y: 315, endPoint x: 326, endPoint y: 282, distance: 146.8
drag, startPoint x: 289, startPoint y: 281, endPoint x: 296, endPoint y: 283, distance: 7.3
click at [296, 283] on div "151515 100 % Recent colors Suggested for you" at bounding box center [214, 263] width 171 height 215
drag, startPoint x: 138, startPoint y: 255, endPoint x: 121, endPoint y: 270, distance: 22.7
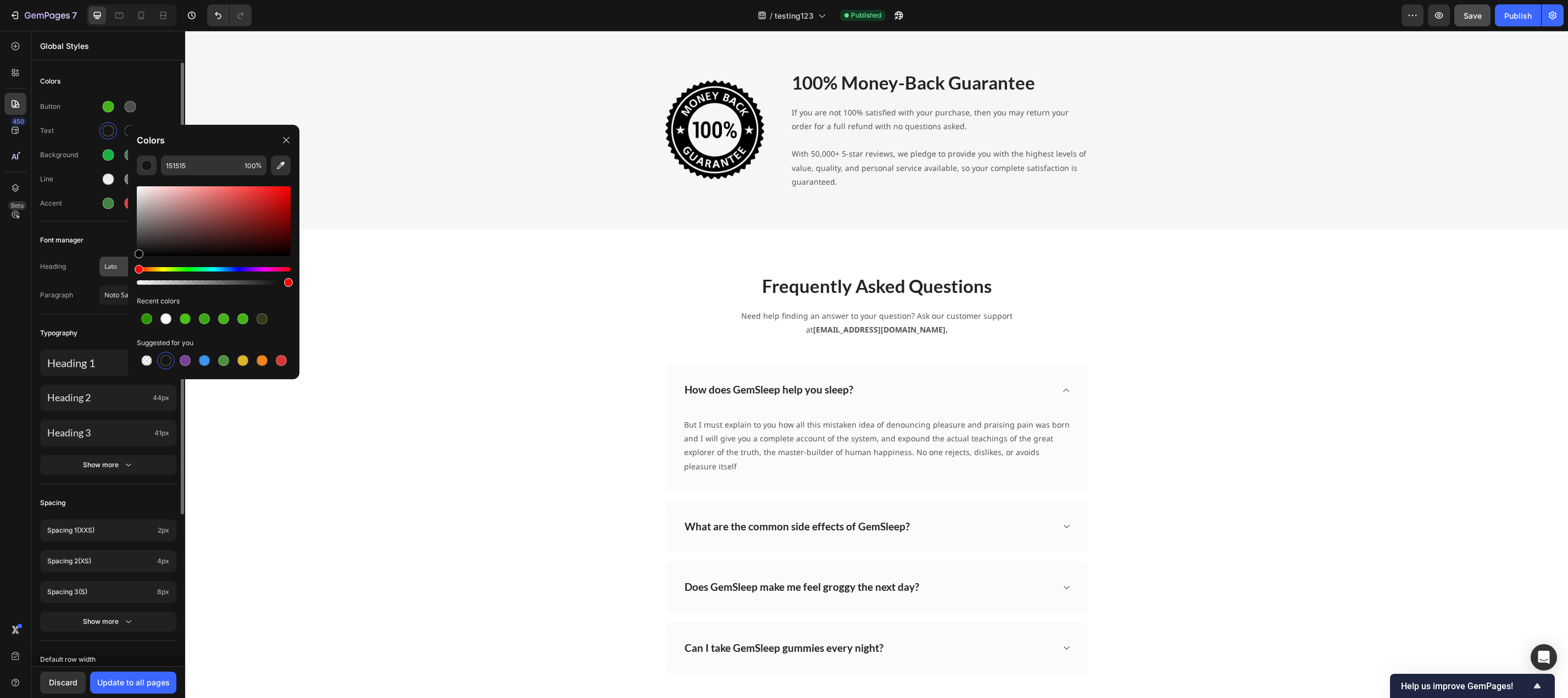
click at [121, 0] on div "7 Version history / testing123 Published Preview Save Publish 450 Beta Global S…" at bounding box center [784, 0] width 1568 height 0
type input "000000"
drag, startPoint x: 288, startPoint y: 284, endPoint x: 278, endPoint y: 284, distance: 10.0
click at [278, 284] on div at bounding box center [280, 282] width 8 height 8
click at [281, 284] on div at bounding box center [281, 282] width 8 height 8
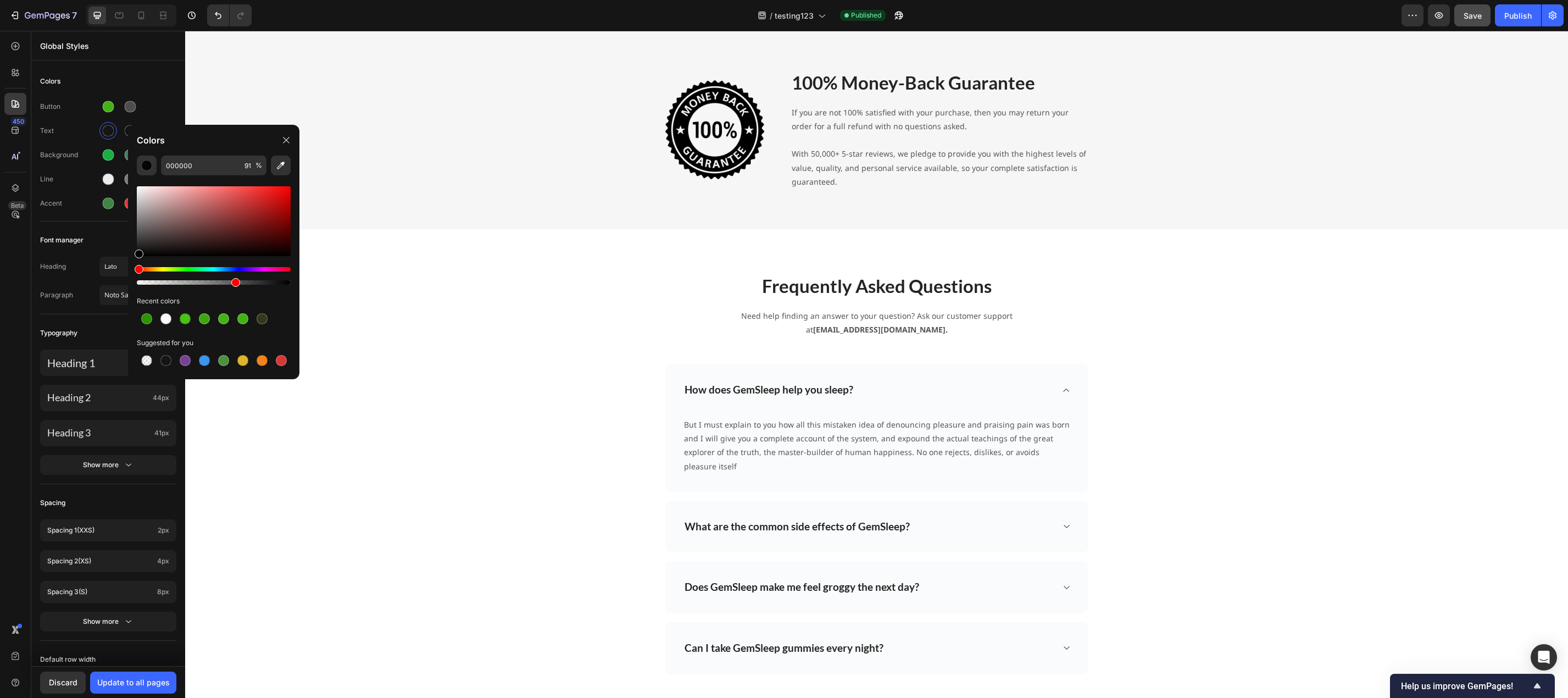
drag, startPoint x: 284, startPoint y: 283, endPoint x: 234, endPoint y: 279, distance: 50.2
click at [234, 279] on div at bounding box center [235, 282] width 8 height 8
click at [190, 282] on div at bounding box center [214, 282] width 154 height 5
type input "35"
click at [165, 72] on div "Colors" at bounding box center [108, 82] width 136 height 20
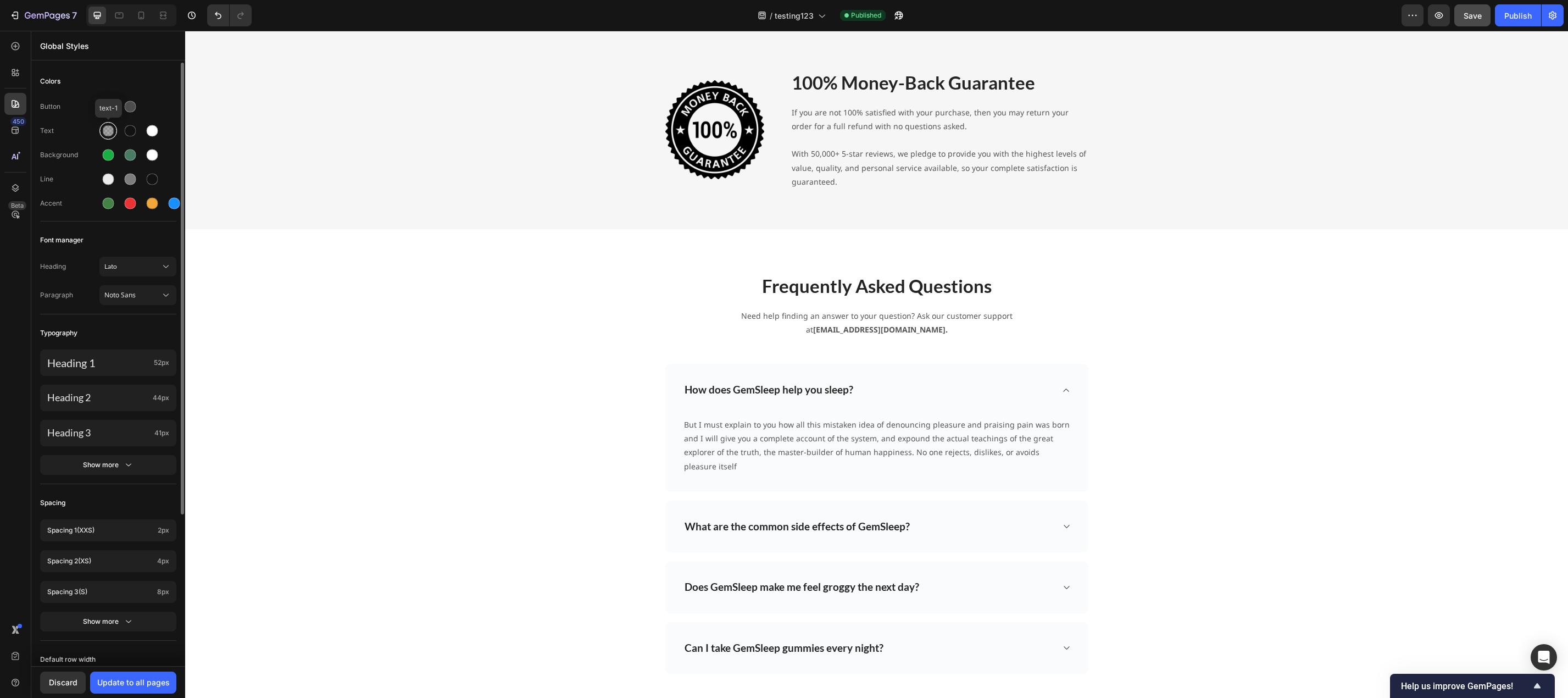
click at [109, 128] on div at bounding box center [108, 130] width 12 height 12
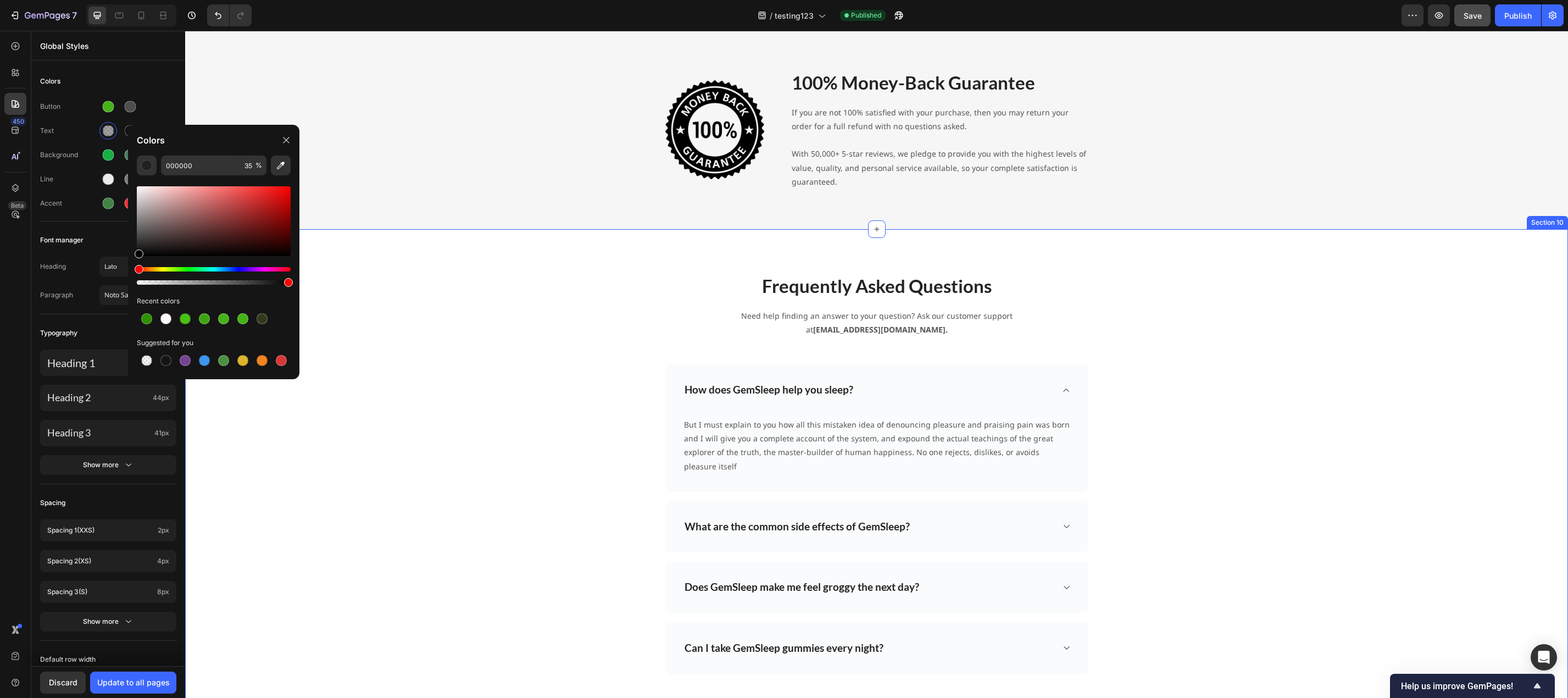
type input "100"
drag, startPoint x: 375, startPoint y: 315, endPoint x: 315, endPoint y: 284, distance: 67.5
click at [165, 109] on div "Button" at bounding box center [108, 106] width 136 height 18
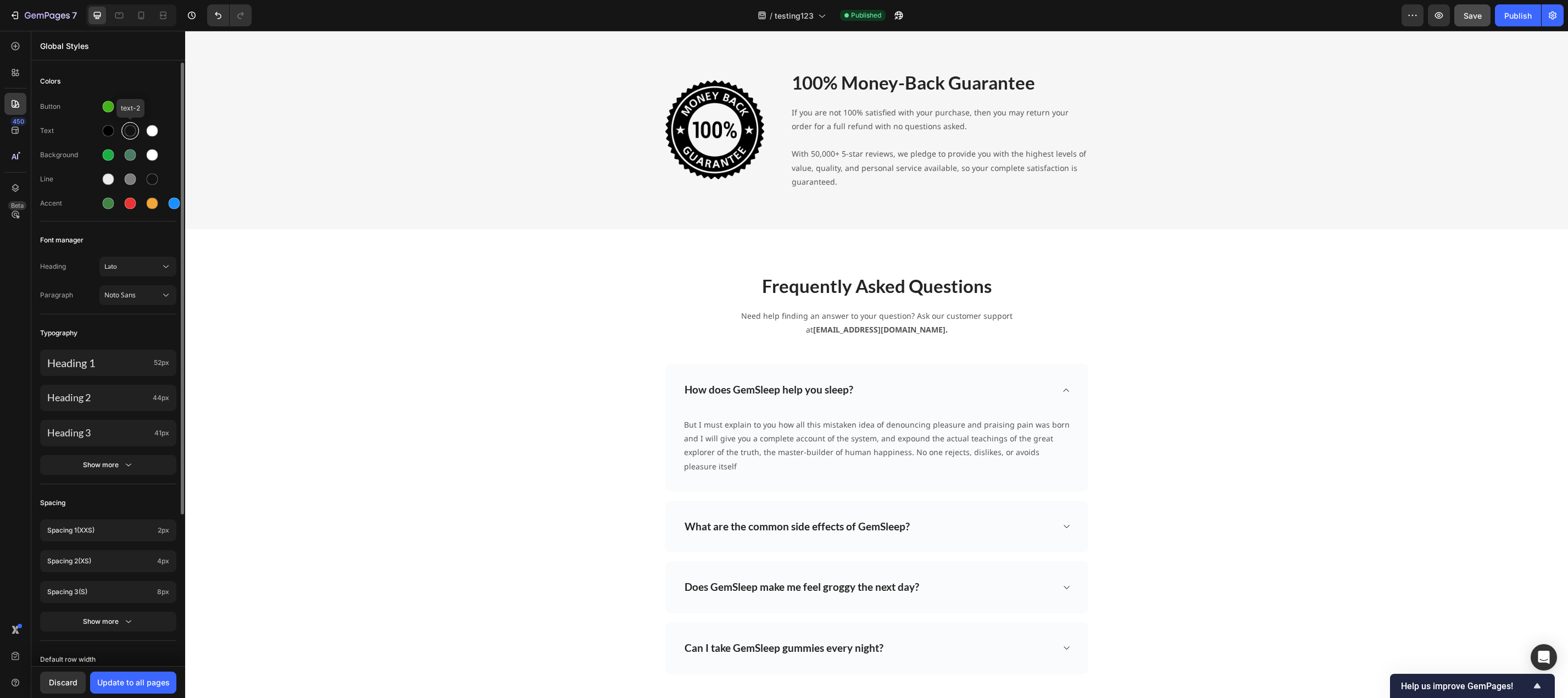
click at [130, 131] on div at bounding box center [130, 130] width 12 height 12
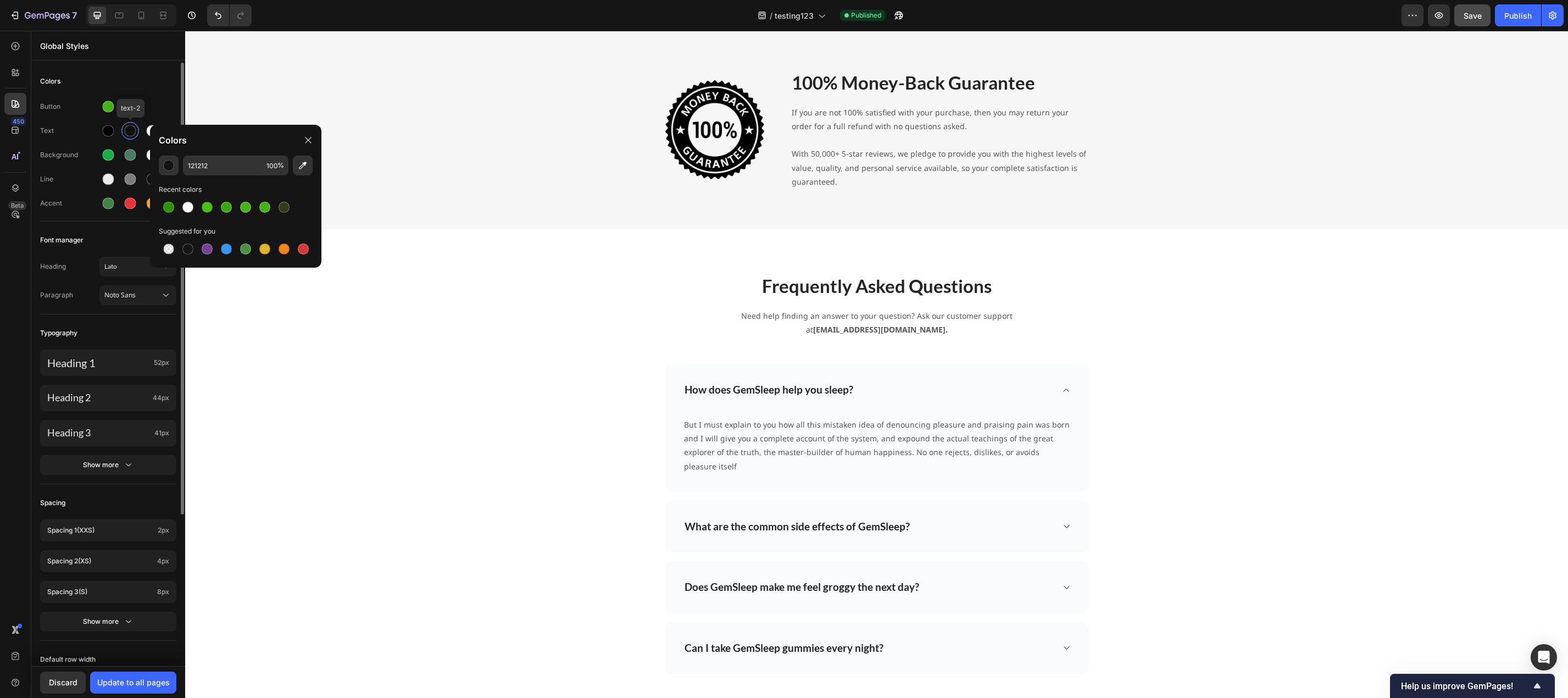
click at [129, 131] on div at bounding box center [130, 130] width 12 height 12
click at [108, 137] on div at bounding box center [108, 130] width 12 height 12
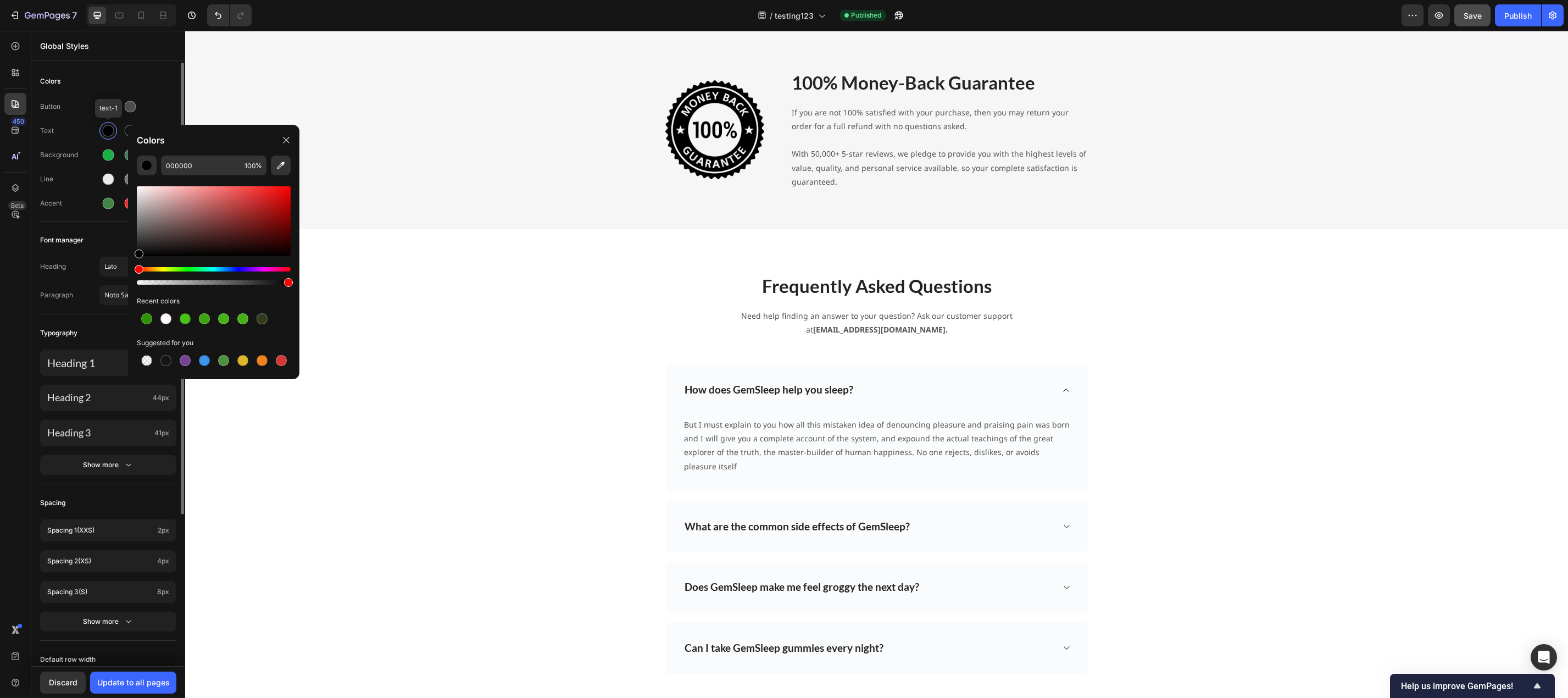
click at [108, 137] on div at bounding box center [108, 130] width 12 height 12
click at [173, 97] on div "Button Text Background Line Accent" at bounding box center [108, 156] width 136 height 130
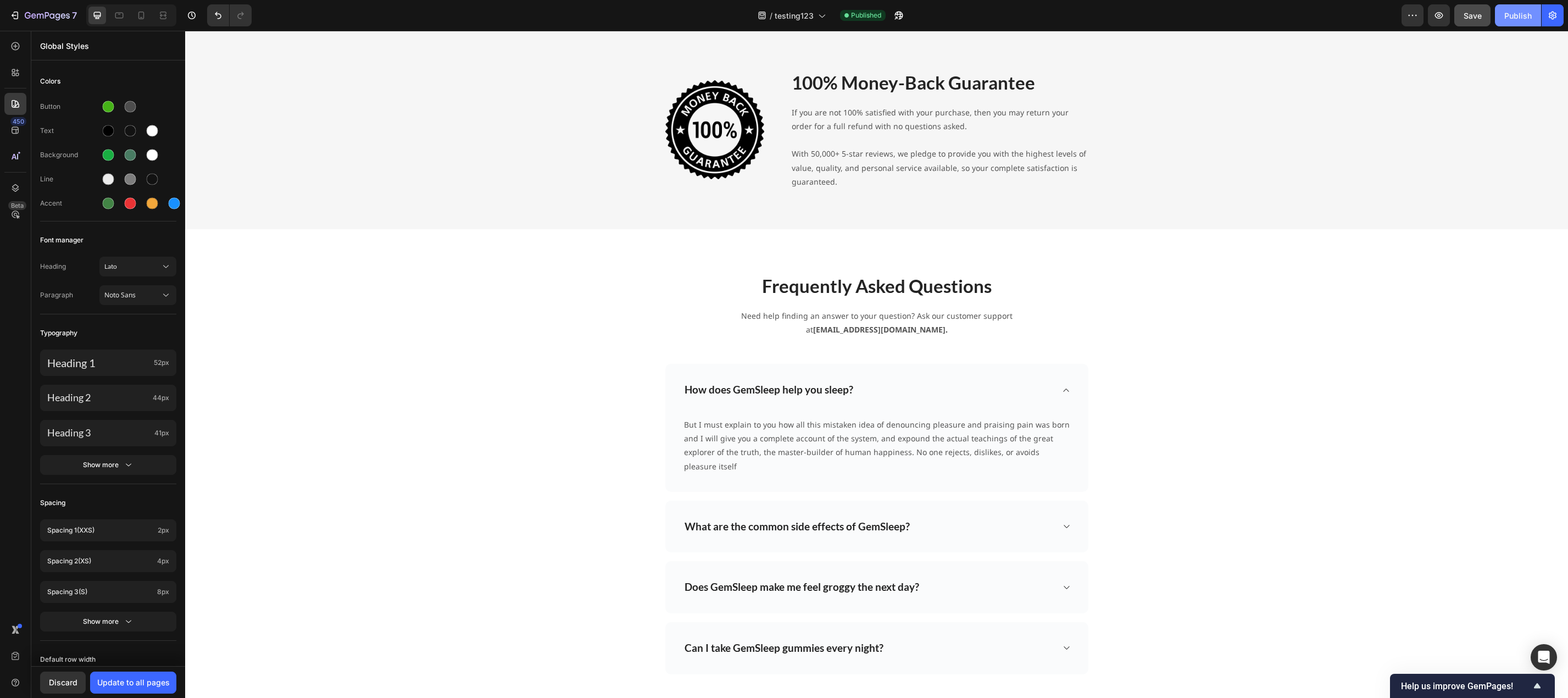
click at [1514, 14] on div "Publish" at bounding box center [1518, 15] width 28 height 12
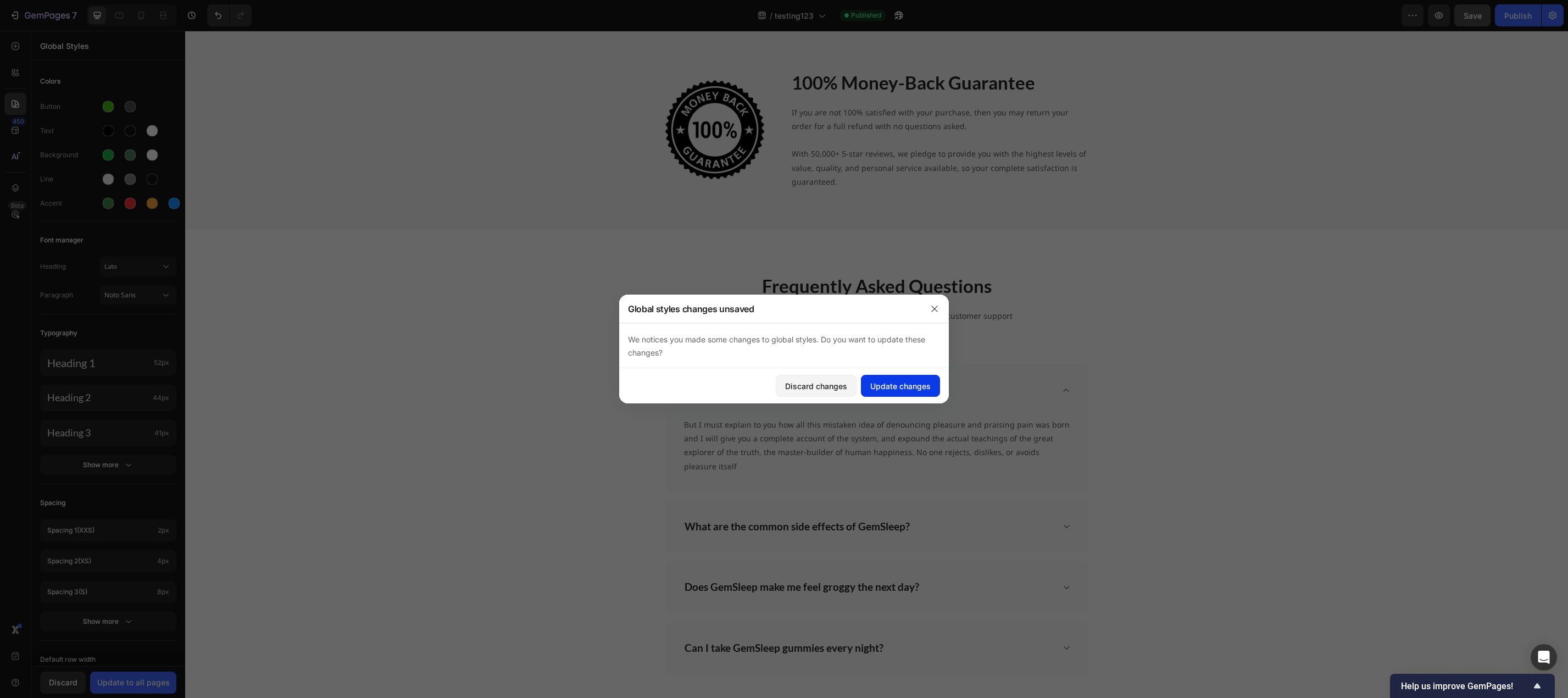
click at [900, 390] on div "Update changes" at bounding box center [900, 386] width 60 height 12
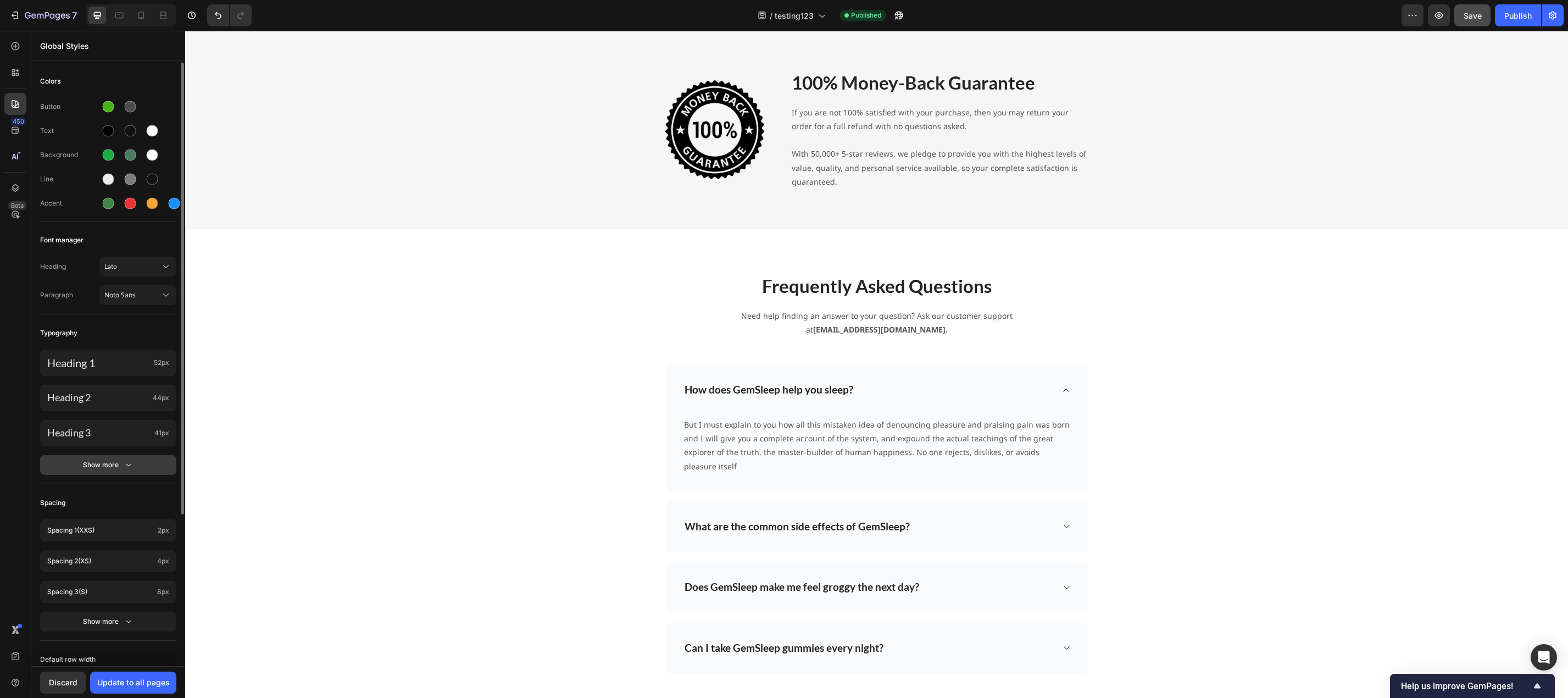
click at [105, 465] on div "Show more" at bounding box center [109, 465] width 51 height 11
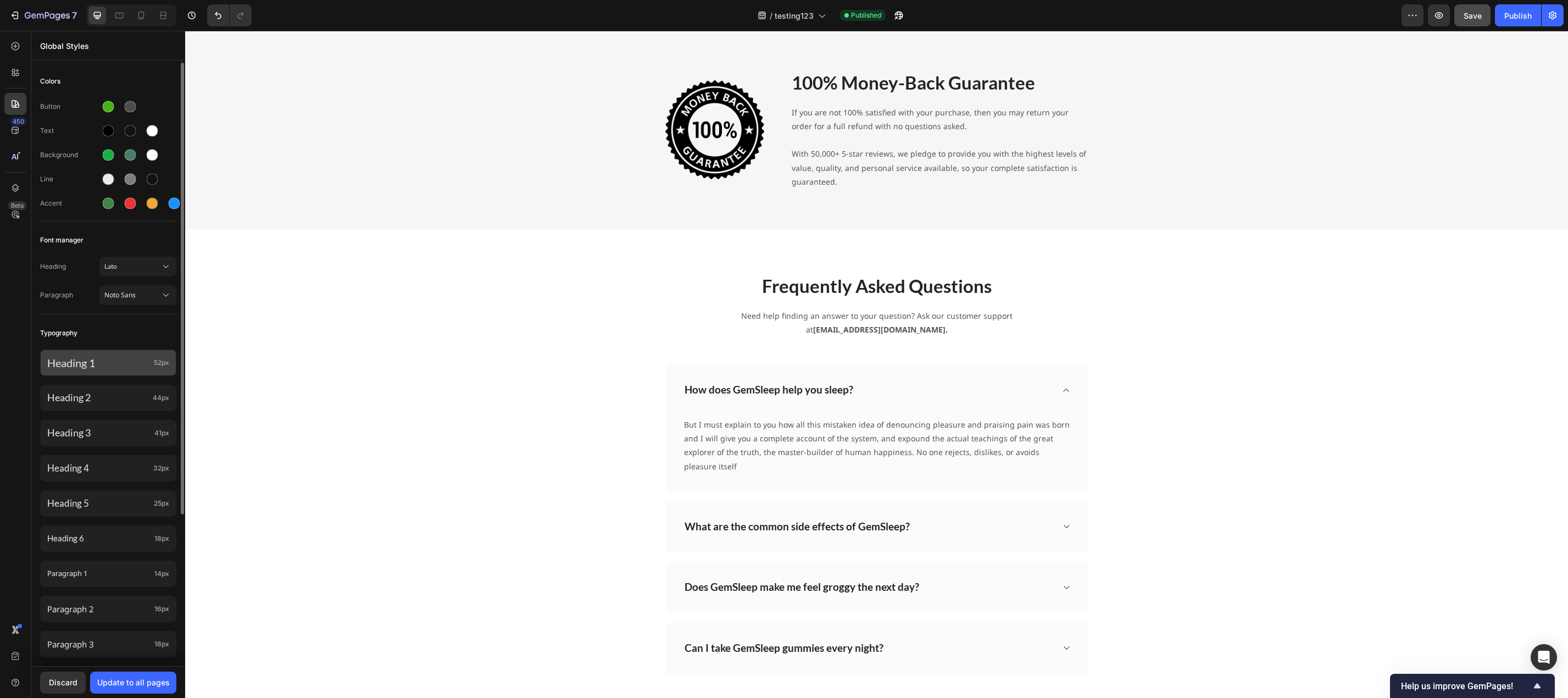
click at [99, 370] on div "Heading 1 52px" at bounding box center [108, 362] width 136 height 26
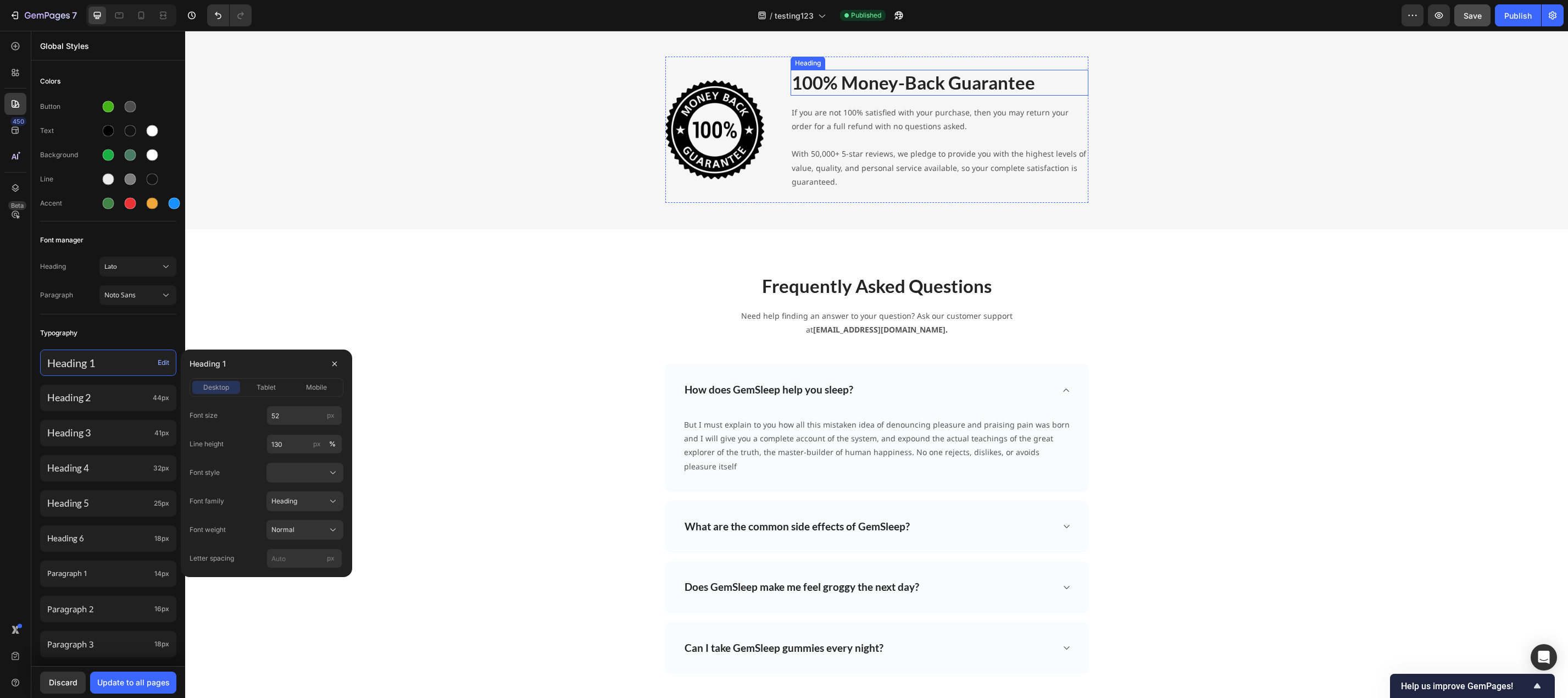
scroll to position [0, 0]
click at [897, 79] on p "100% Money-Back Guarantee" at bounding box center [939, 83] width 295 height 24
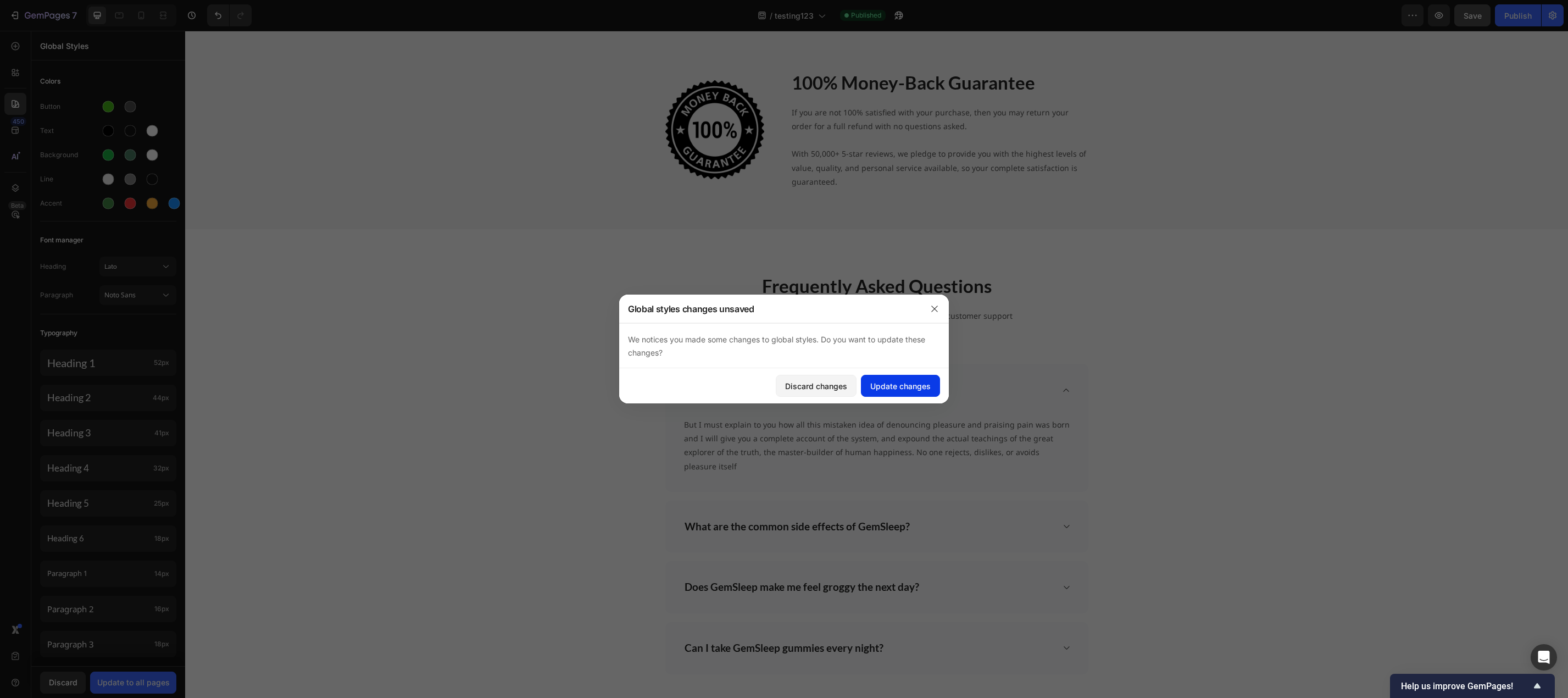
click at [914, 387] on div "Update changes" at bounding box center [900, 386] width 60 height 12
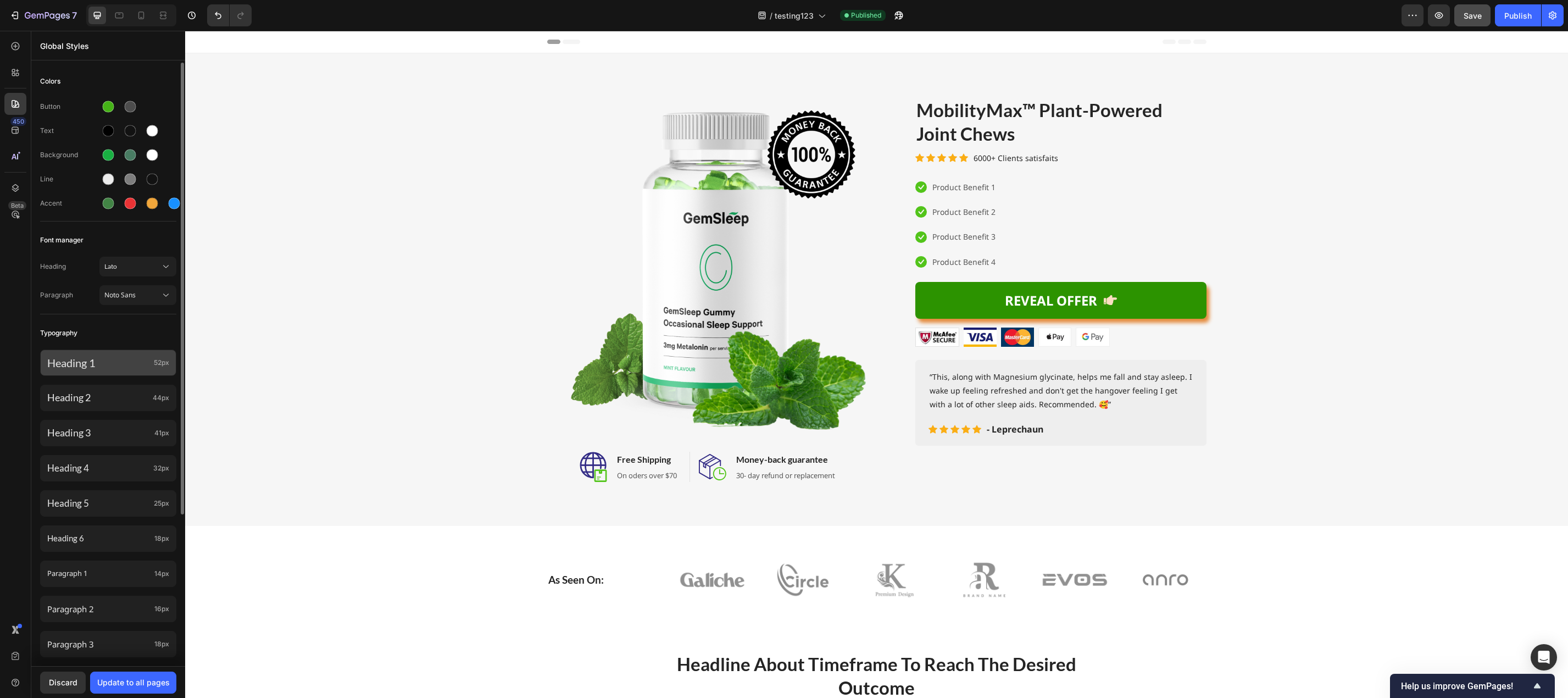
click at [108, 367] on p "Heading 1" at bounding box center [98, 362] width 103 height 15
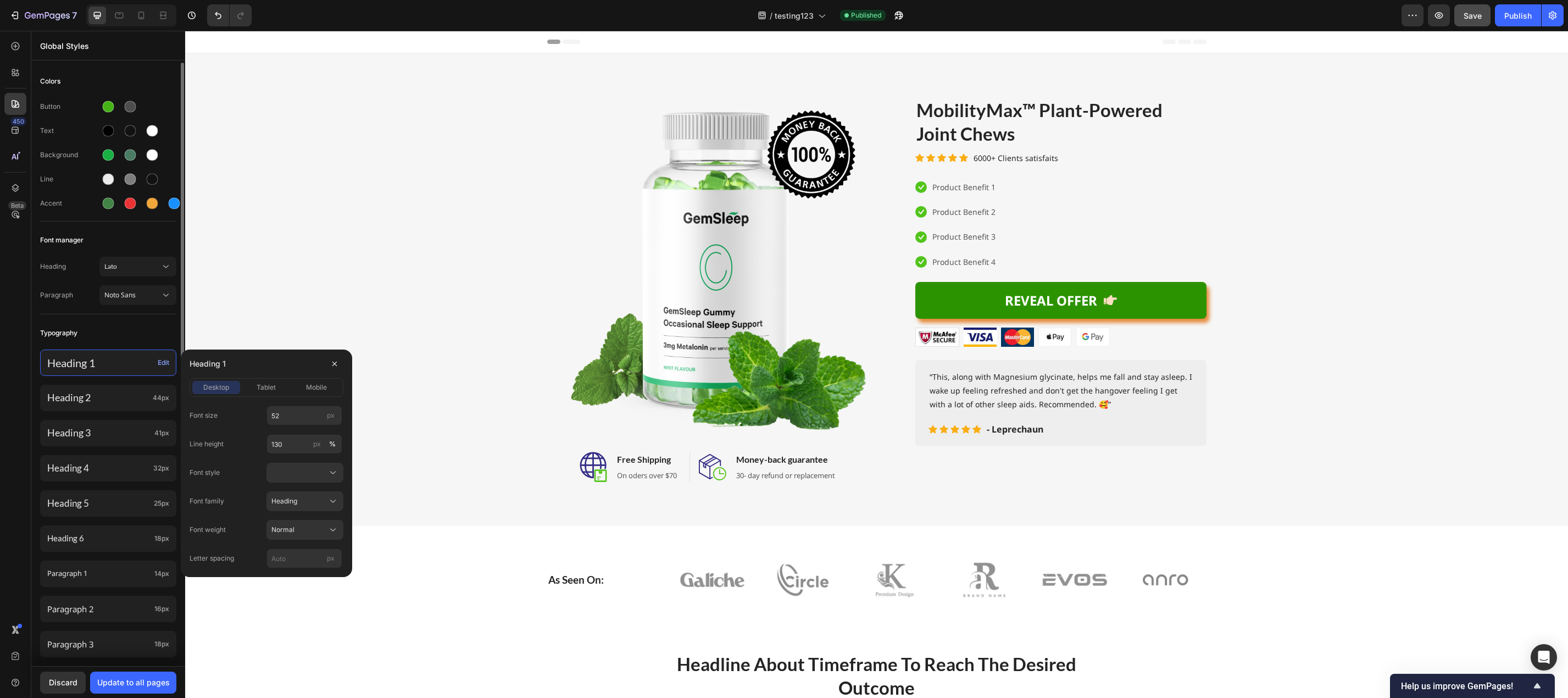
click at [106, 366] on p "Heading 1" at bounding box center [100, 362] width 106 height 15
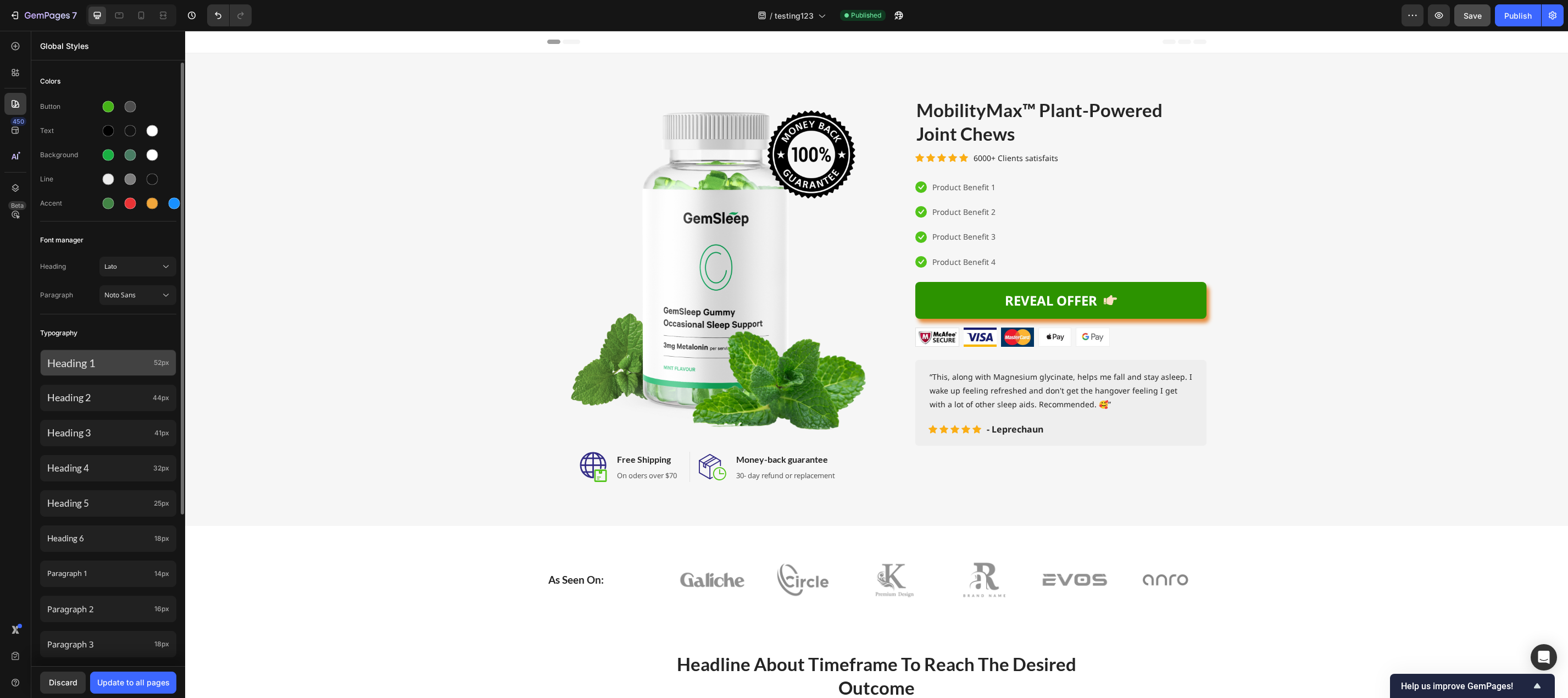
click at [161, 364] on span "52px" at bounding box center [162, 362] width 15 height 10
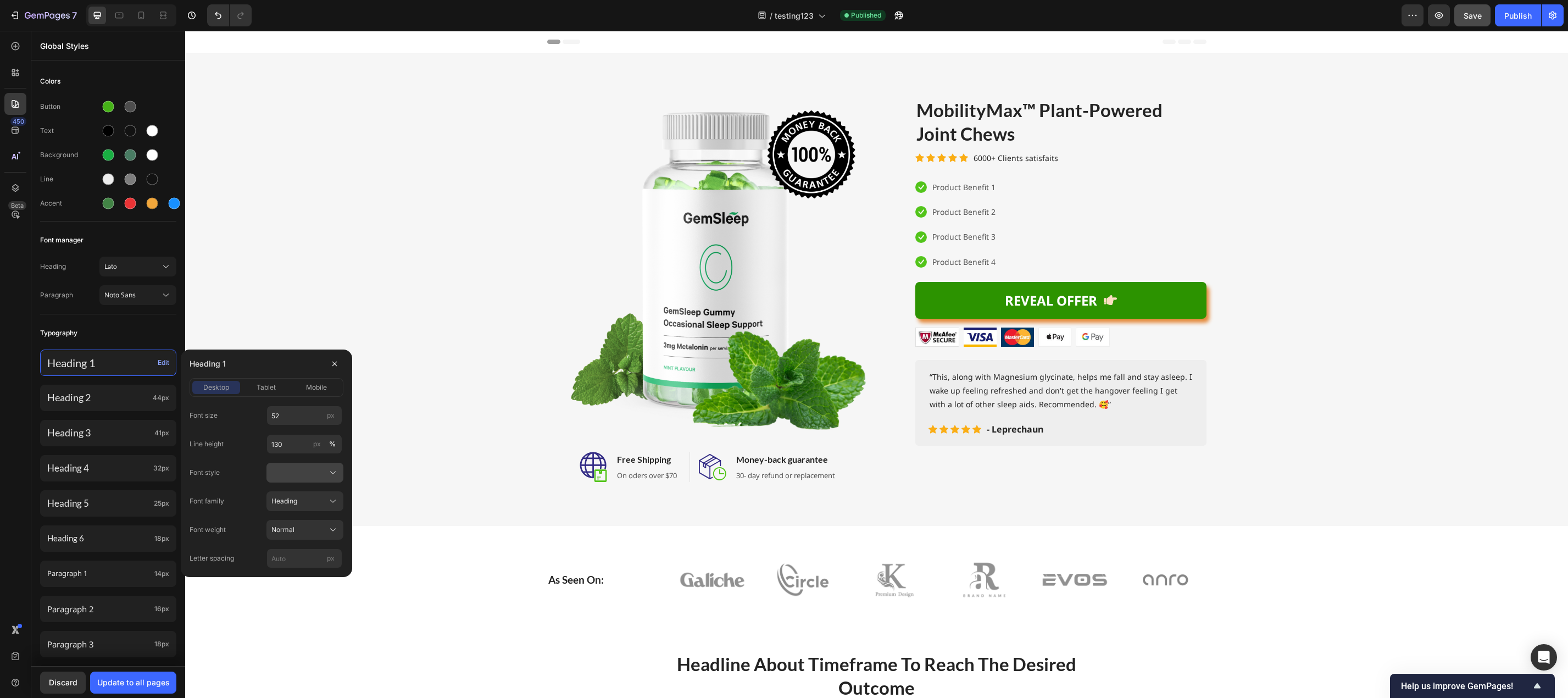
click at [316, 473] on div at bounding box center [305, 473] width 67 height 11
click at [324, 504] on div "Heading" at bounding box center [298, 501] width 54 height 10
click at [317, 386] on span "mobile" at bounding box center [316, 387] width 21 height 10
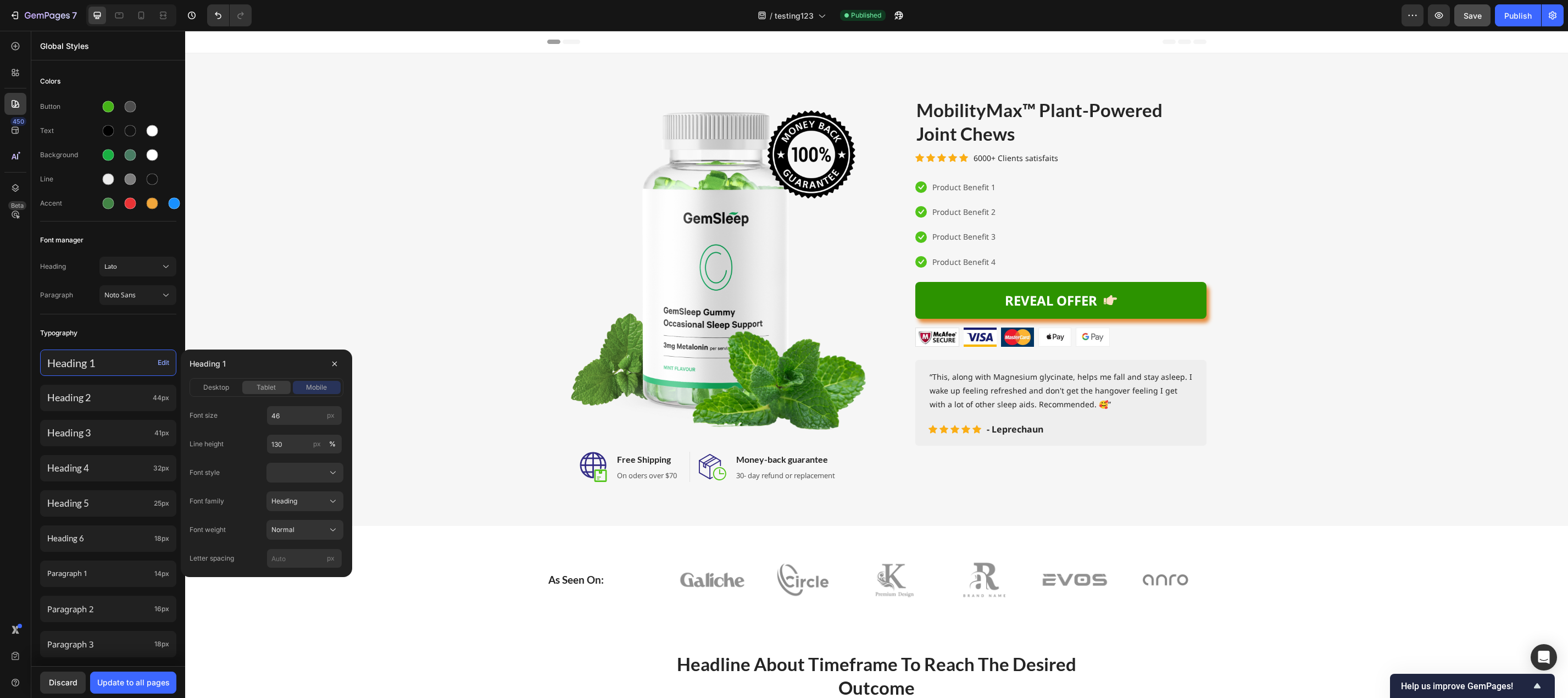
click at [276, 387] on span "tablet" at bounding box center [266, 387] width 19 height 10
click at [198, 388] on div "desktop" at bounding box center [216, 387] width 48 height 10
click at [200, 295] on div "Image Image Free Shipping Heading On oders over $70 Text block Row Image Money-…" at bounding box center [877, 289] width 1366 height 385
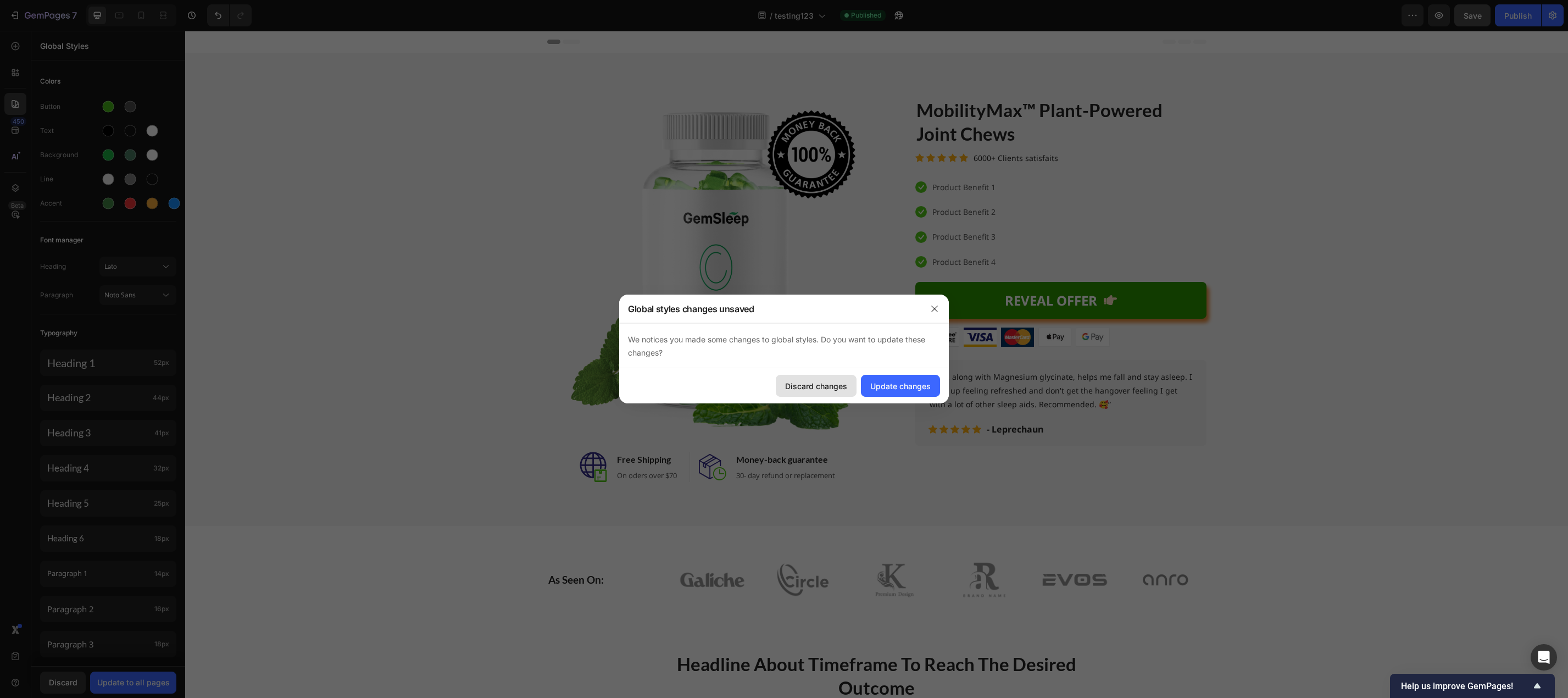
click at [825, 391] on div "Discard changes" at bounding box center [816, 386] width 62 height 12
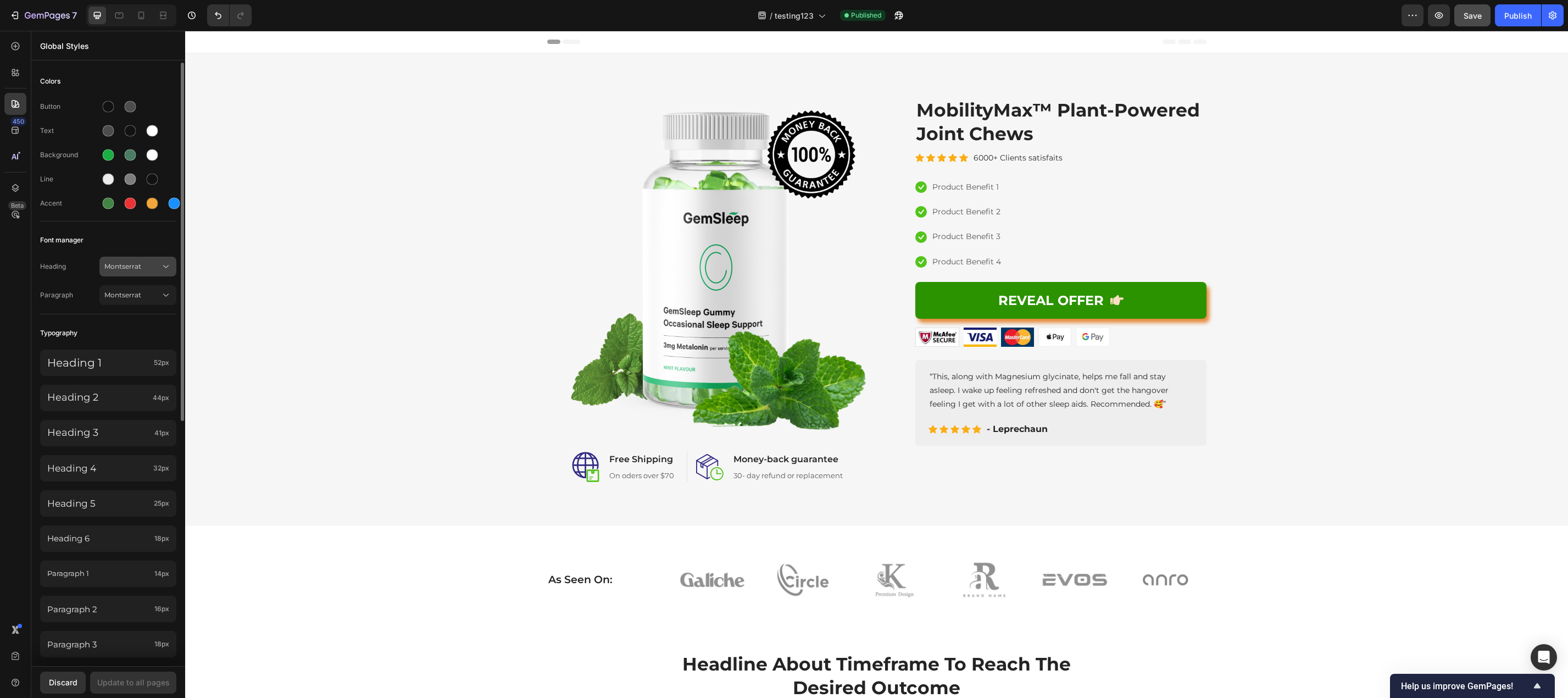
click at [146, 268] on span "Montserrat" at bounding box center [132, 266] width 56 height 10
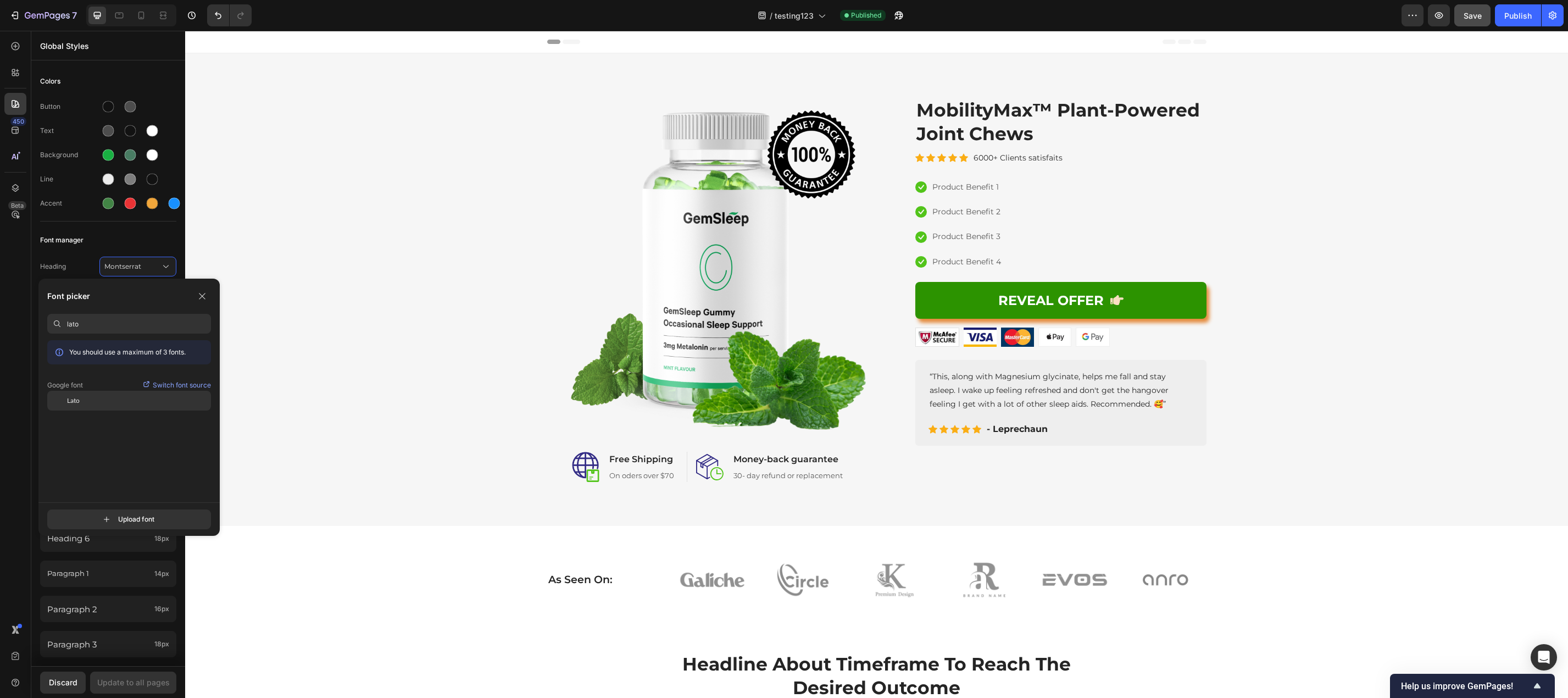
click at [77, 401] on span "Lato" at bounding box center [73, 400] width 12 height 10
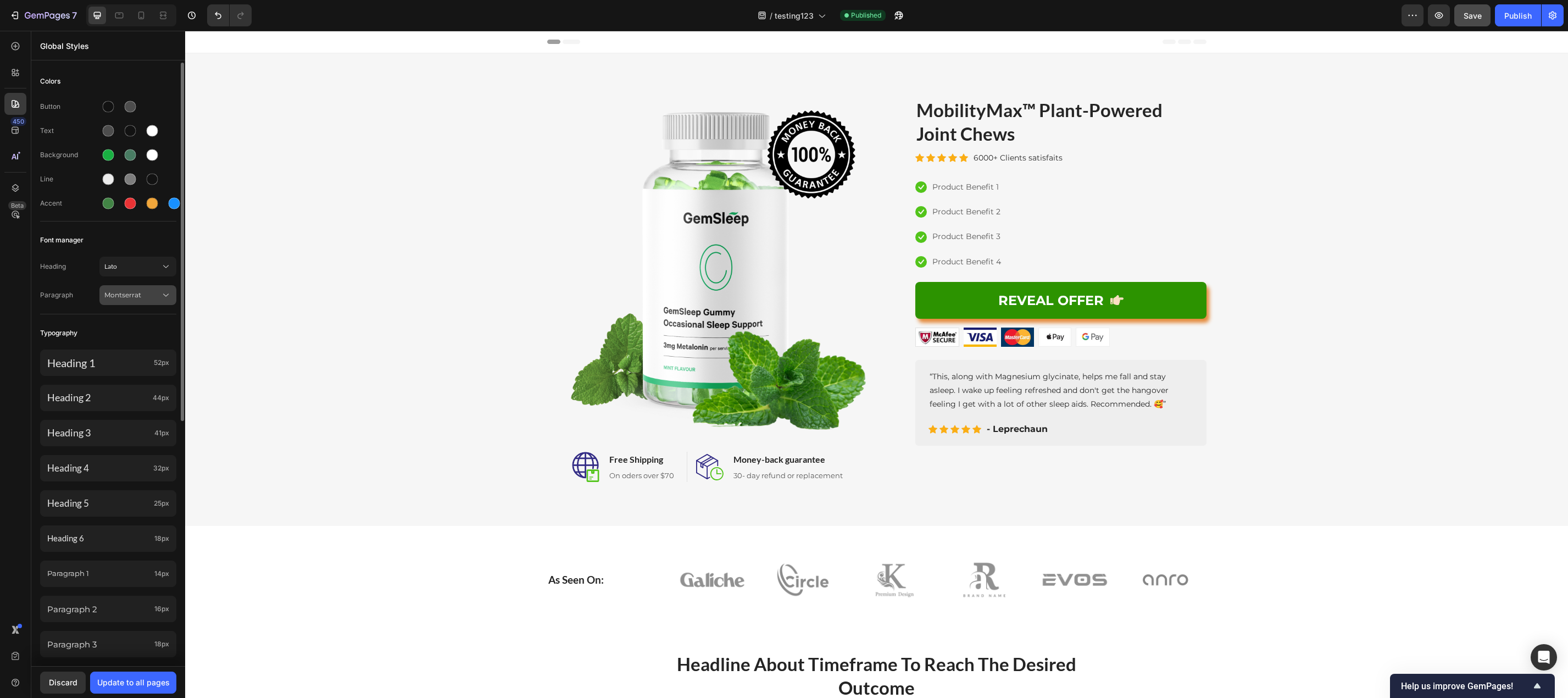
click at [126, 290] on span "Montserrat" at bounding box center [132, 295] width 56 height 10
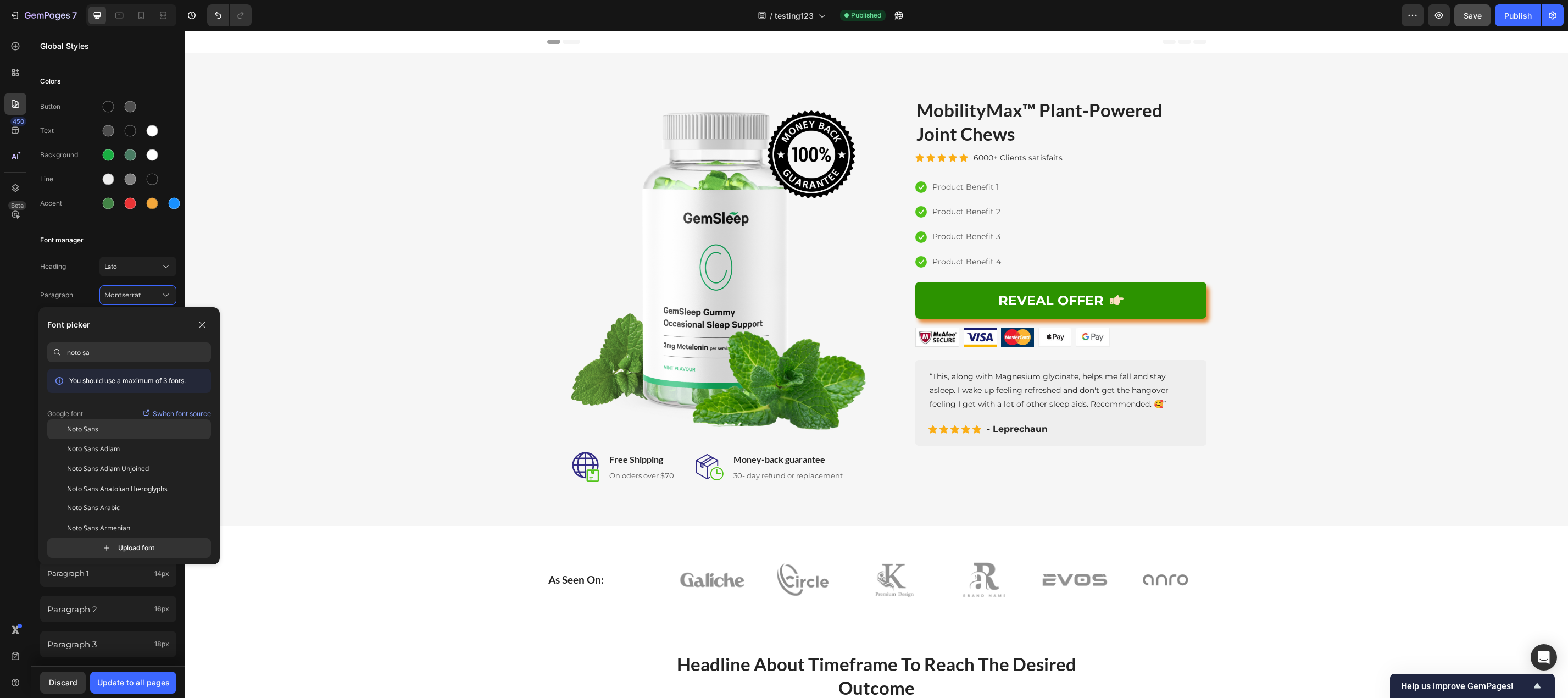
click at [110, 436] on div "Noto Sans" at bounding box center [129, 430] width 163 height 20
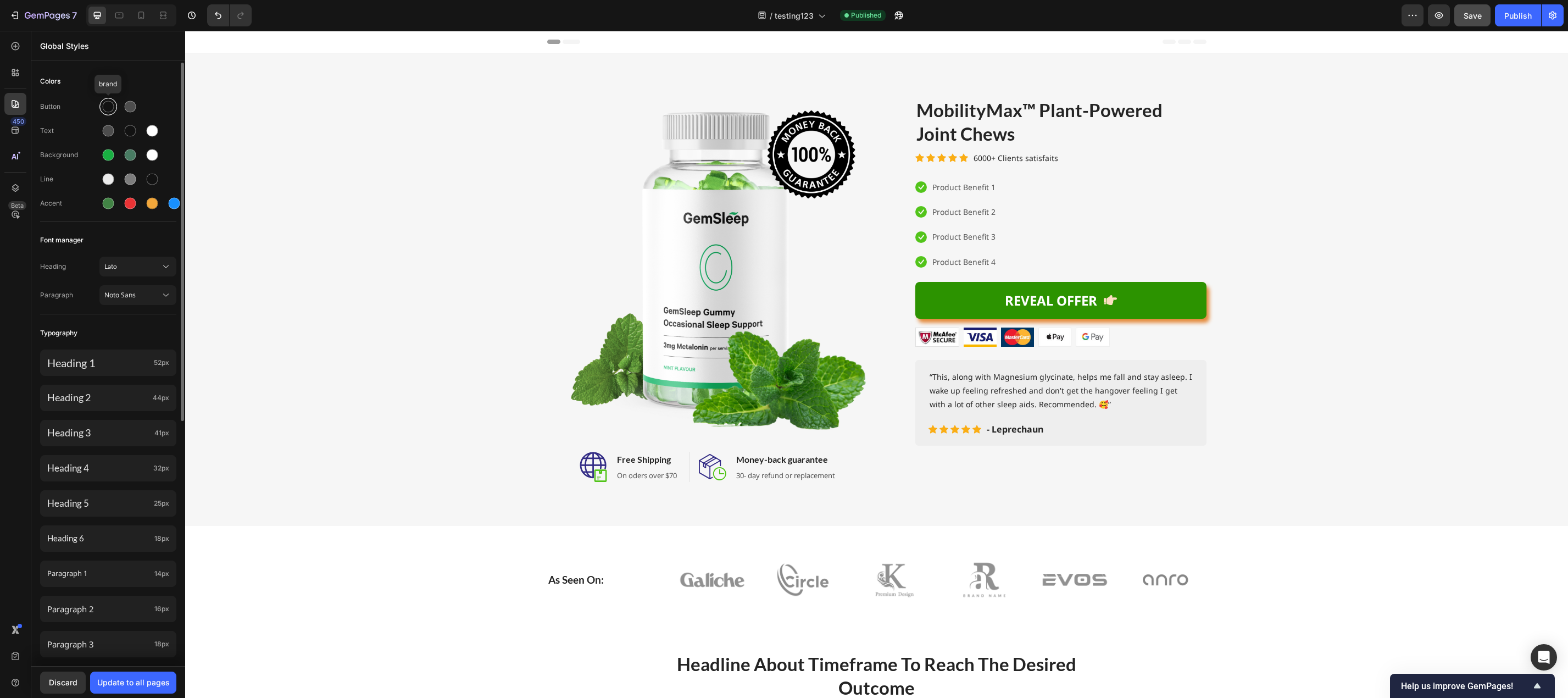
click at [109, 106] on div at bounding box center [108, 106] width 12 height 12
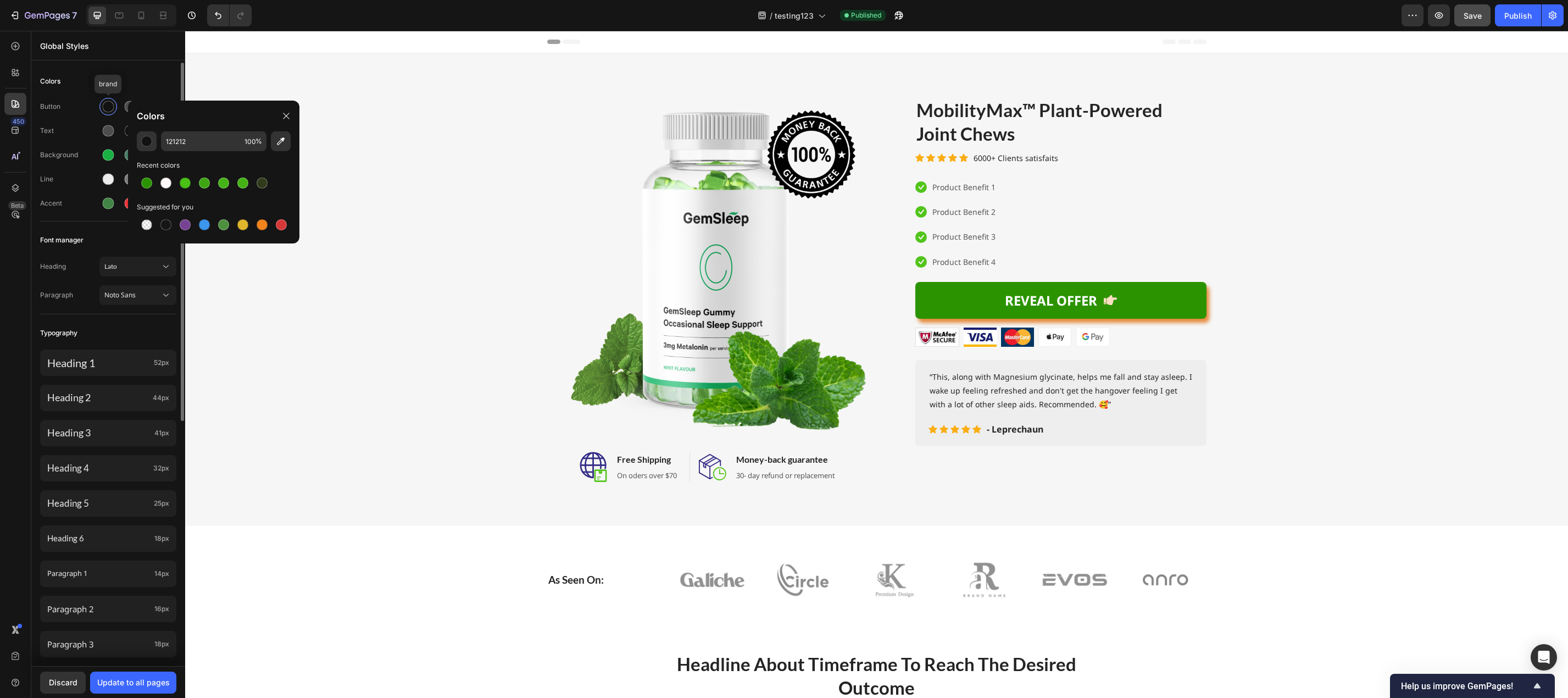
click at [109, 106] on div at bounding box center [108, 106] width 12 height 12
click at [241, 179] on div at bounding box center [243, 183] width 11 height 11
type input "44B215"
click at [133, 79] on div "Colors" at bounding box center [108, 82] width 136 height 20
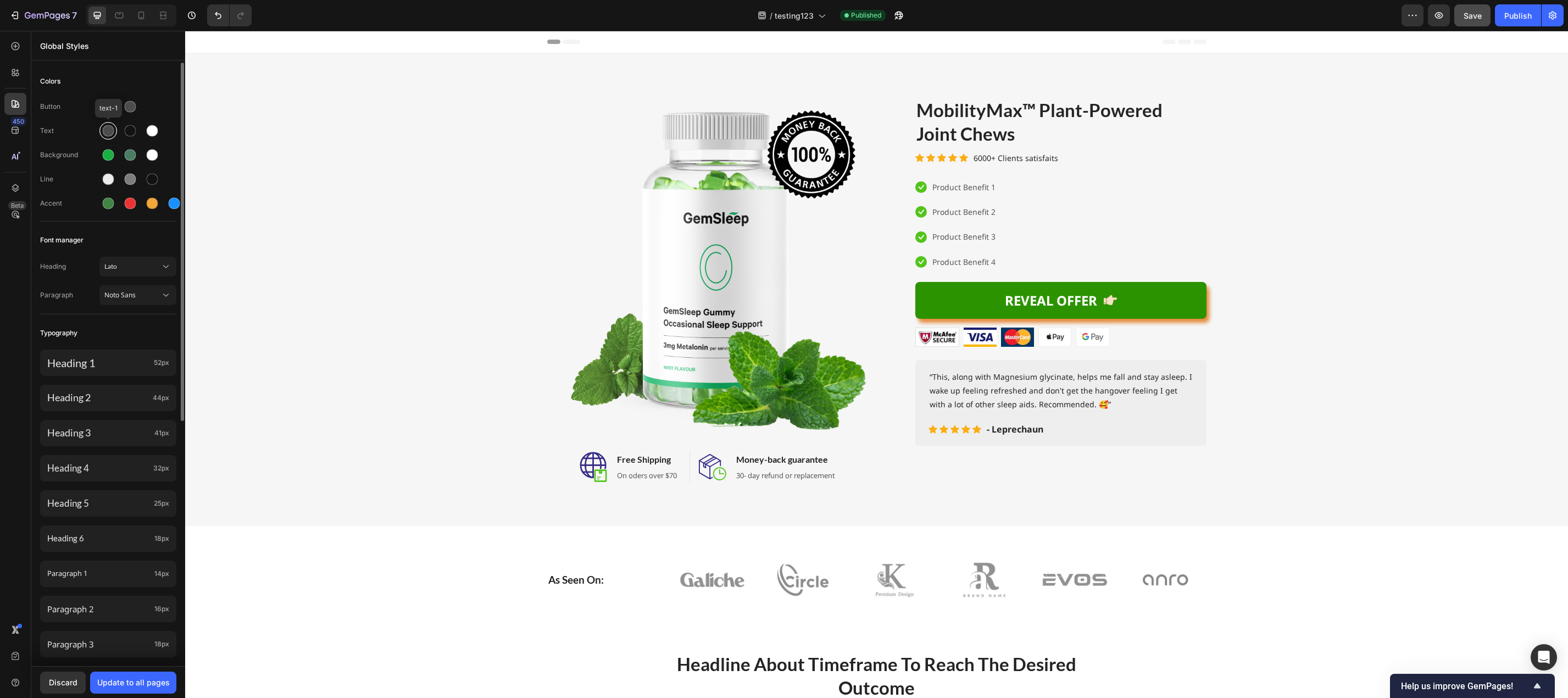
click at [104, 133] on div at bounding box center [108, 130] width 12 height 12
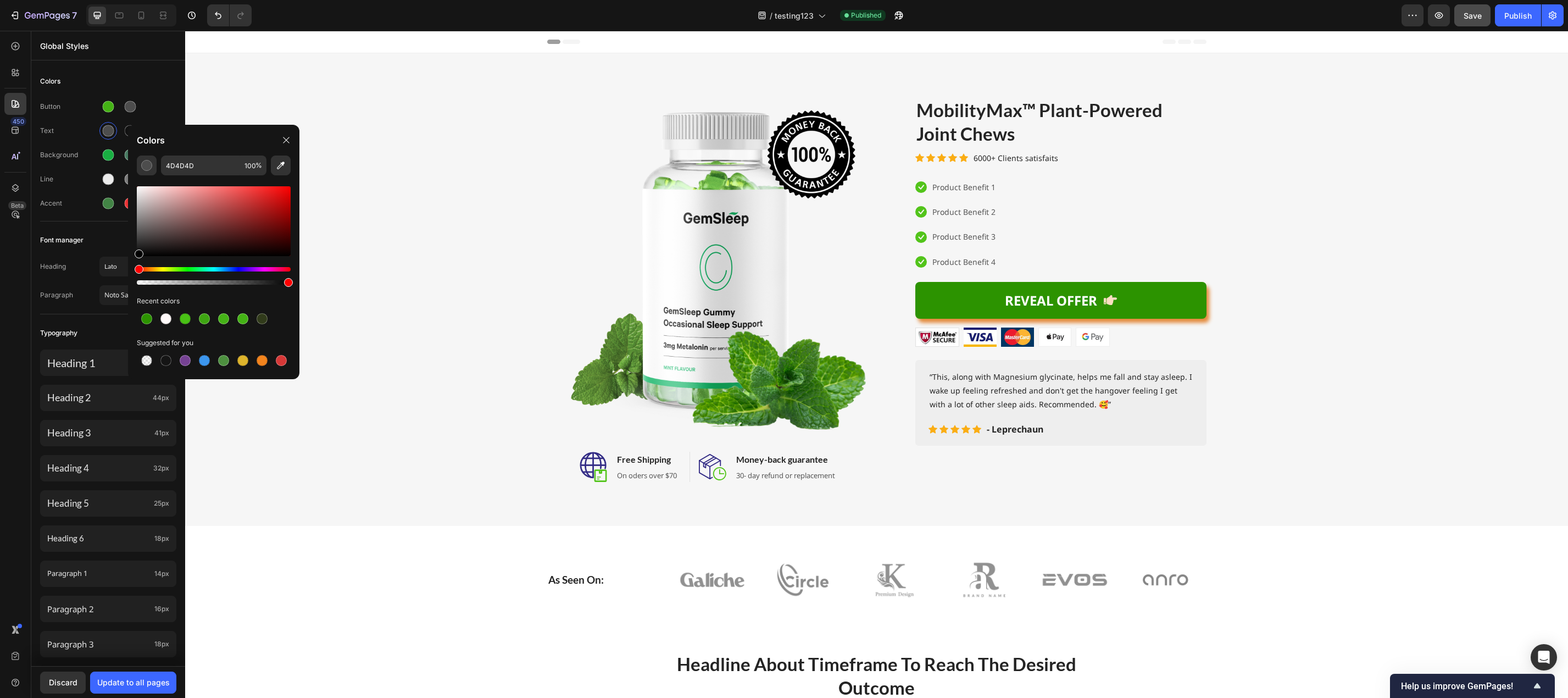
type input "000000"
drag, startPoint x: 140, startPoint y: 238, endPoint x: 135, endPoint y: 268, distance: 30.4
click at [136, 268] on div at bounding box center [214, 235] width 154 height 103
drag, startPoint x: 475, startPoint y: 312, endPoint x: 304, endPoint y: 284, distance: 173.3
type input "100"
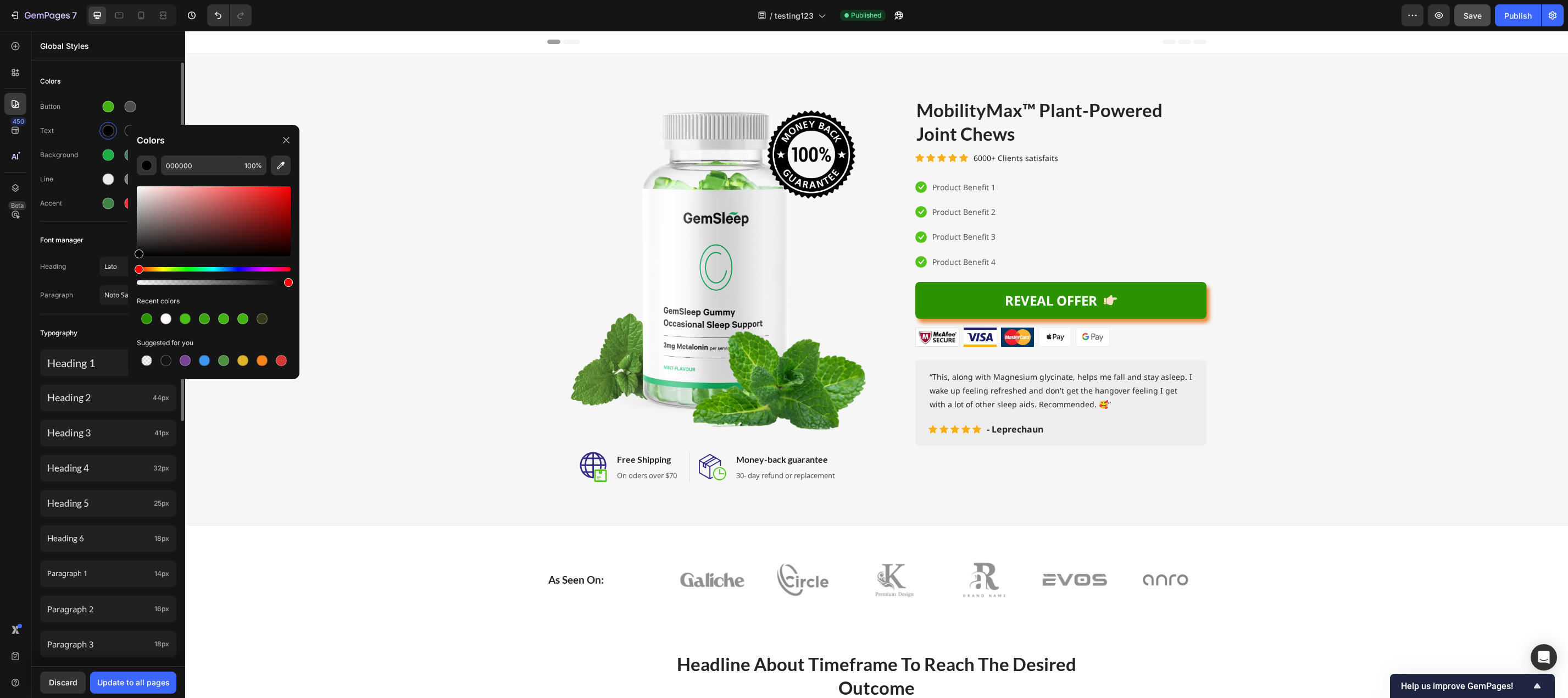
click at [159, 77] on div "Colors" at bounding box center [108, 82] width 136 height 20
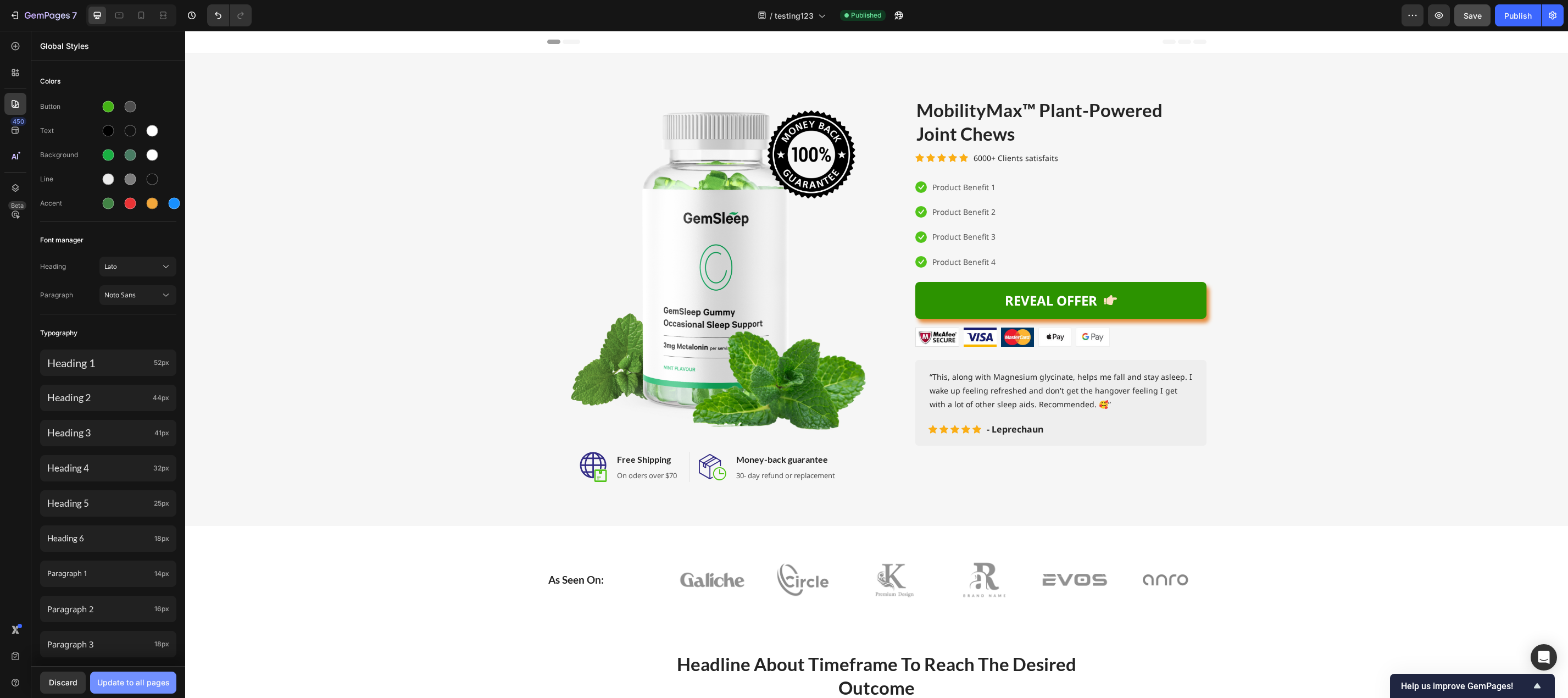
click at [146, 686] on div "Update to all pages" at bounding box center [133, 682] width 72 height 12
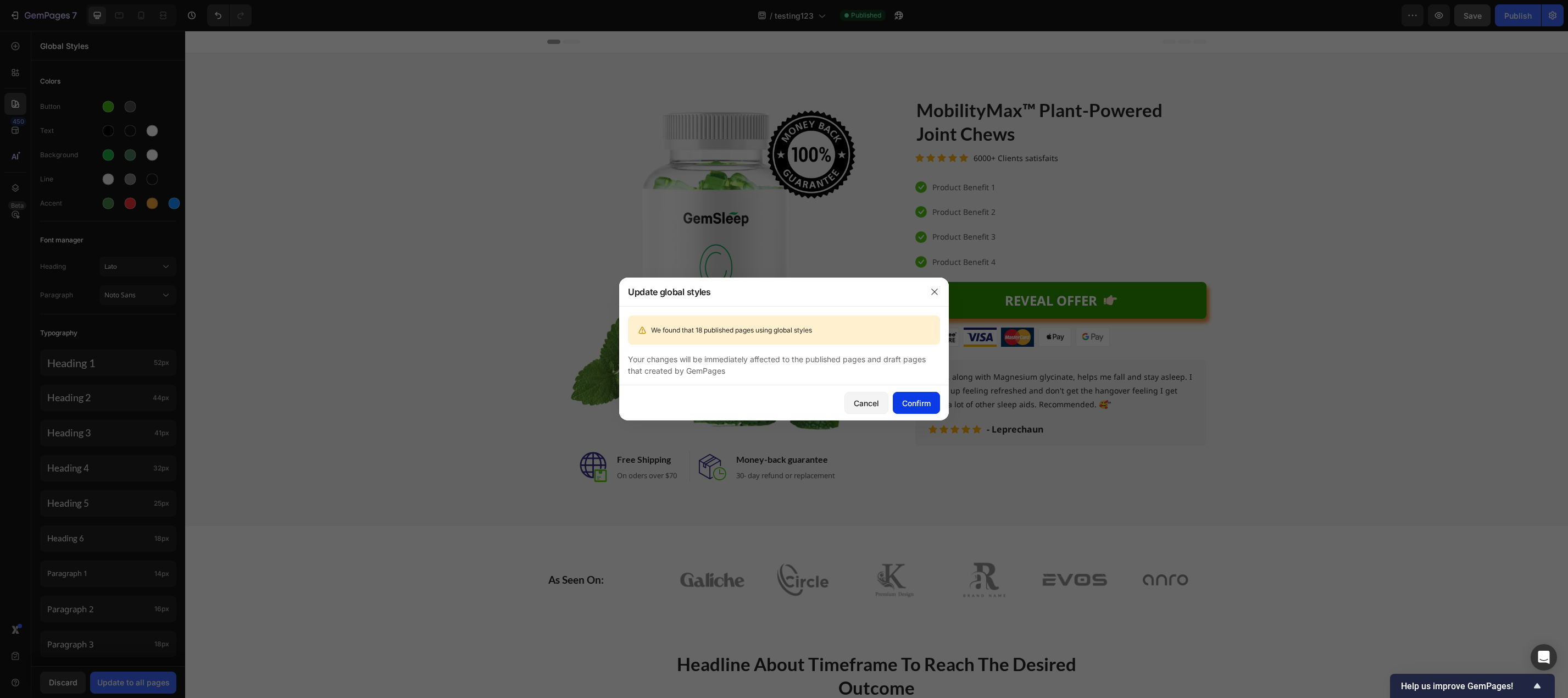
click at [914, 399] on div "Confirm" at bounding box center [916, 403] width 29 height 12
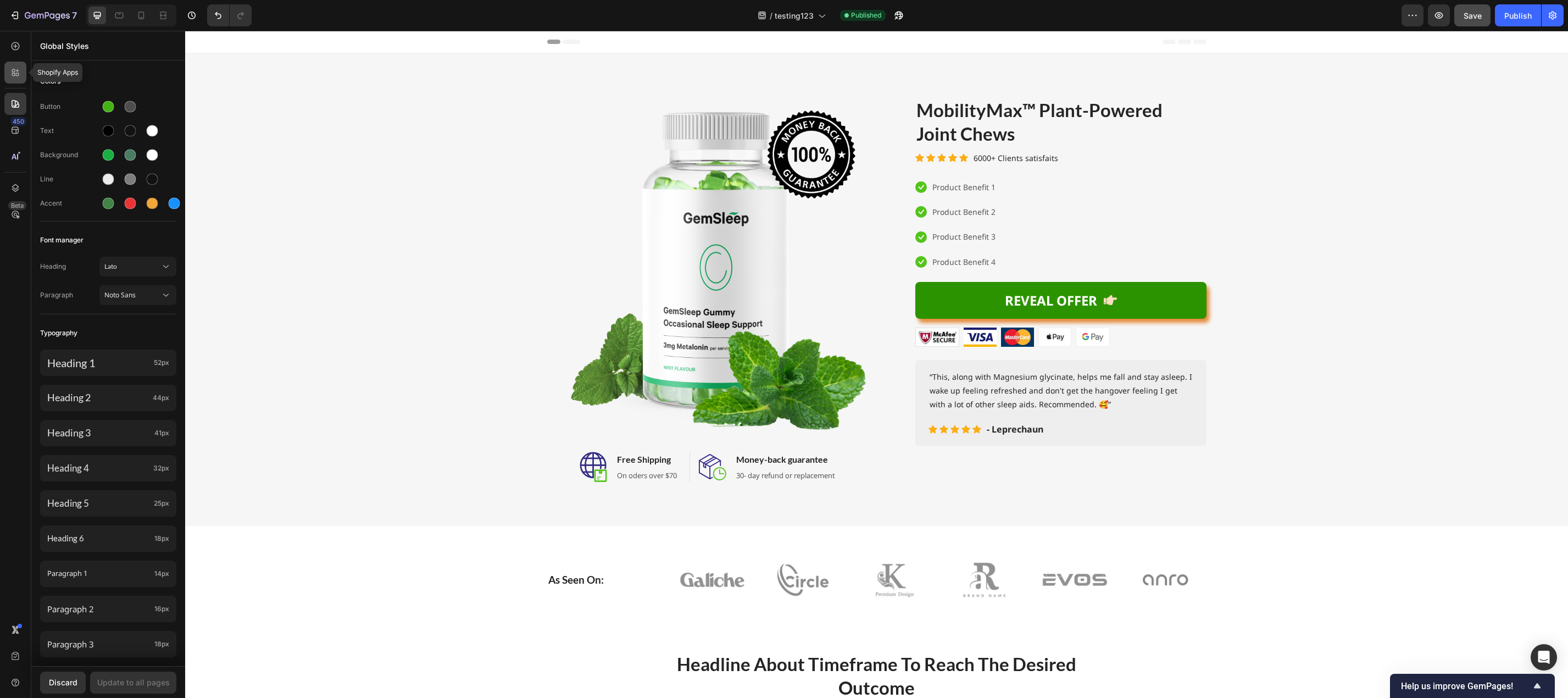
click at [13, 68] on icon at bounding box center [15, 72] width 11 height 11
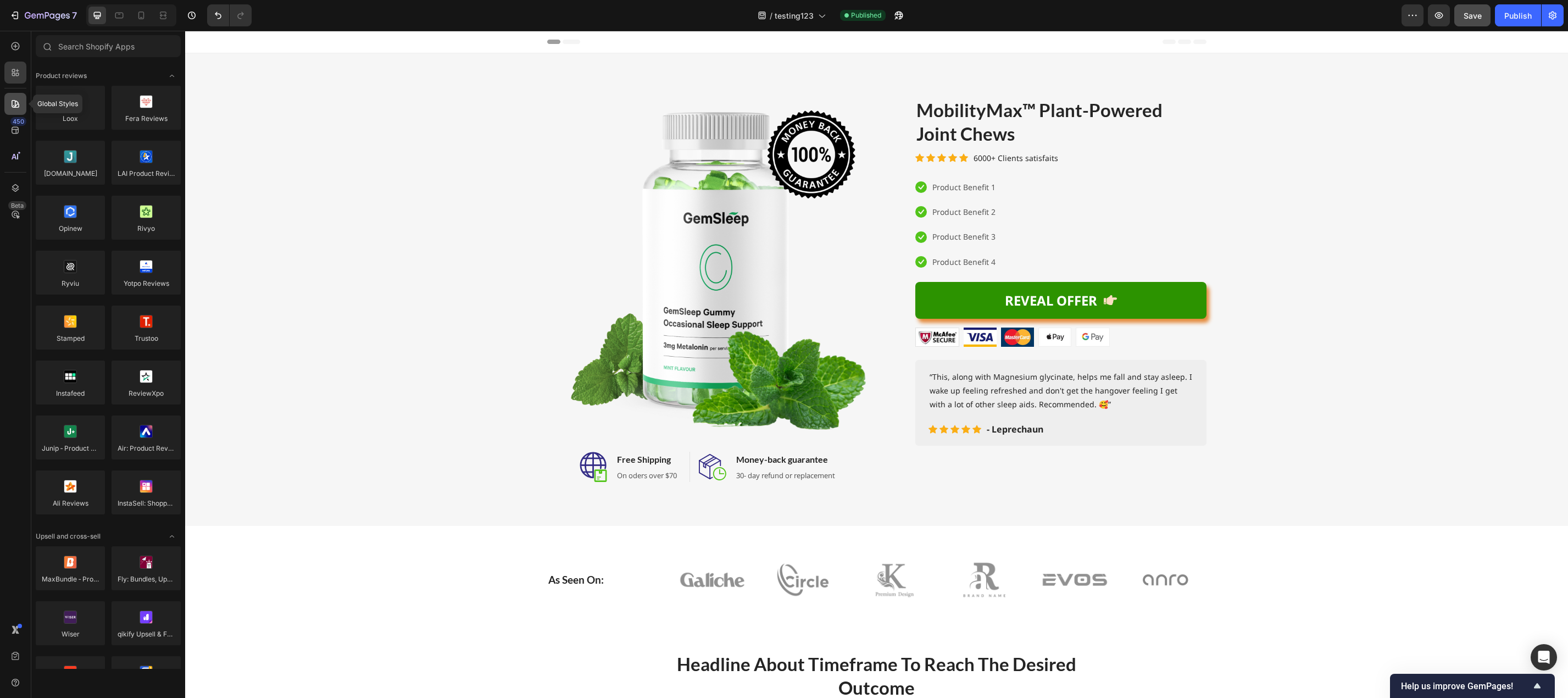
click at [14, 107] on icon at bounding box center [15, 104] width 11 height 11
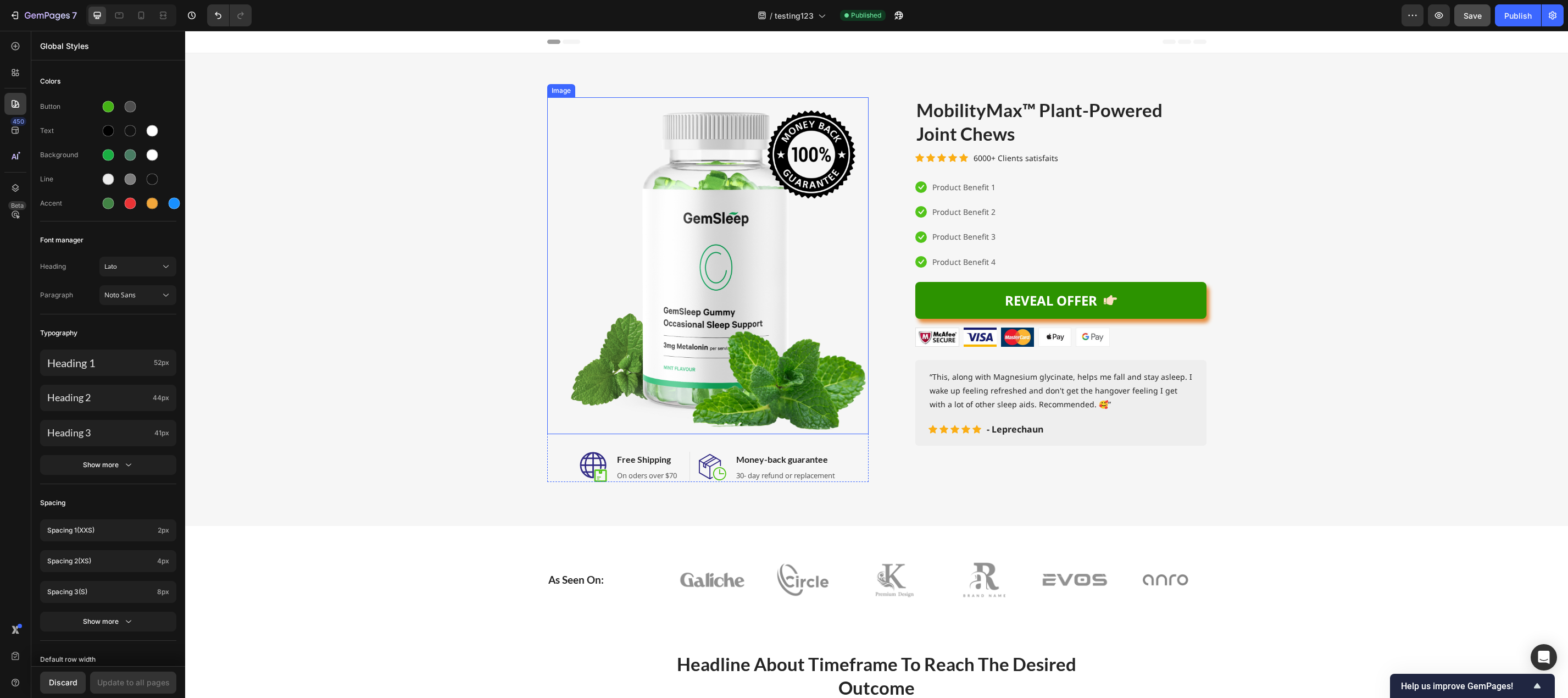
click at [565, 187] on img at bounding box center [708, 265] width 321 height 337
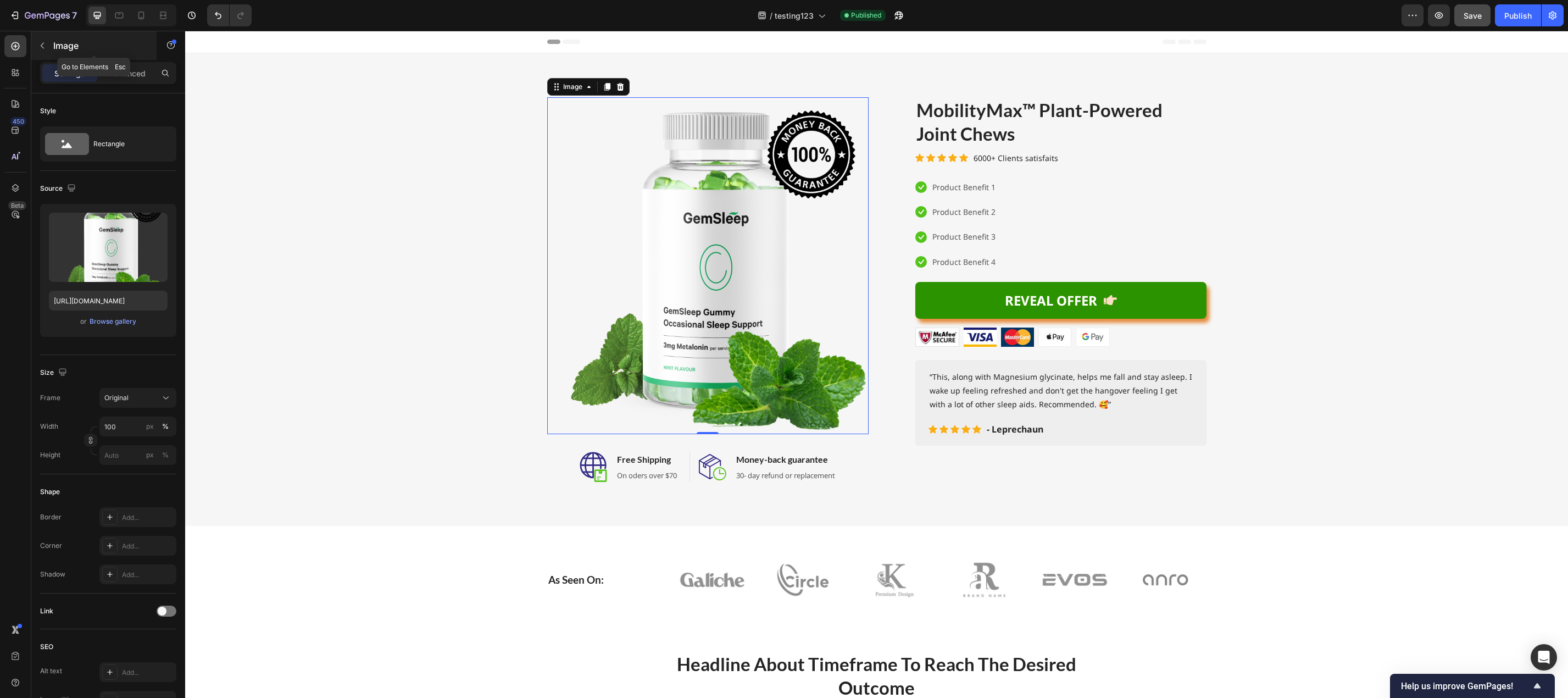
click at [42, 48] on icon "button" at bounding box center [42, 45] width 8 height 8
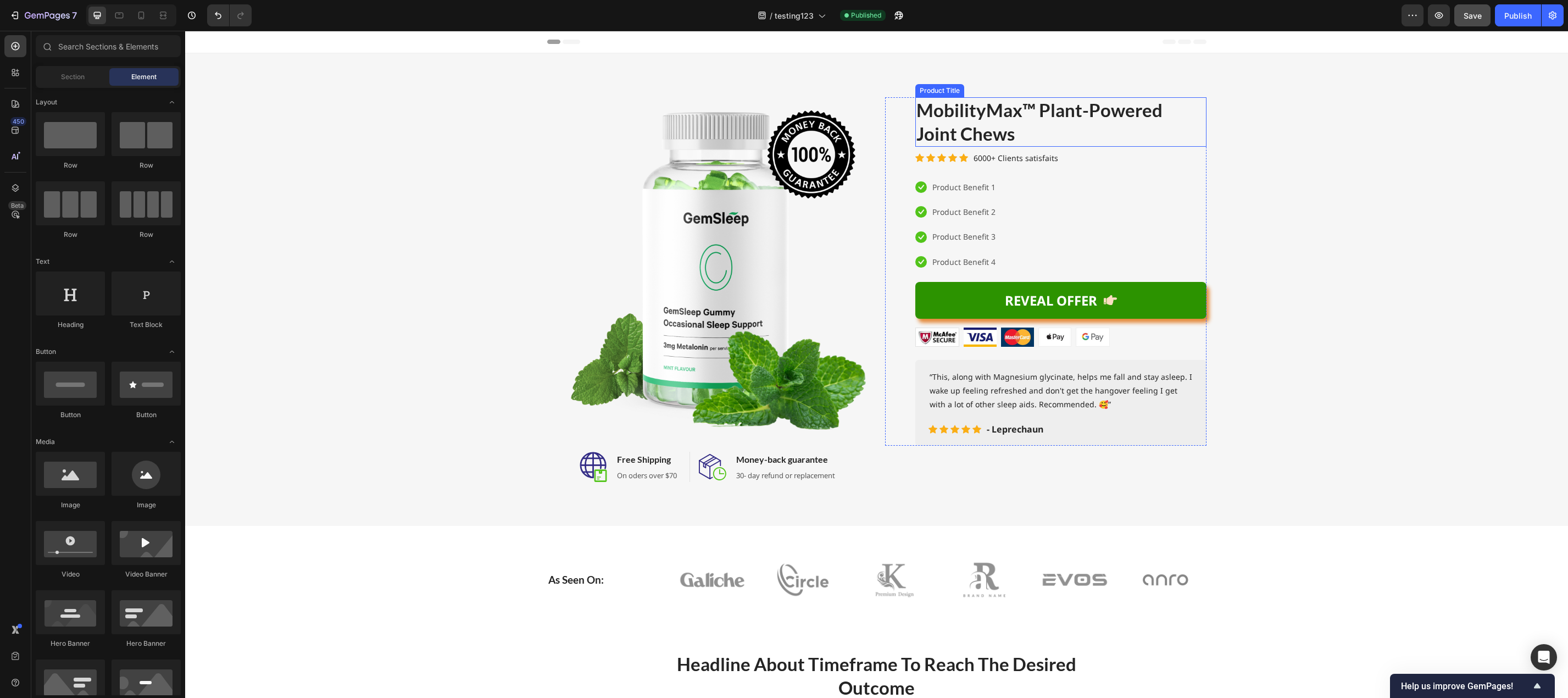
click at [1081, 101] on h2 "MobilityMax™ Plant-Powered Joint Chews" at bounding box center [1061, 122] width 291 height 49
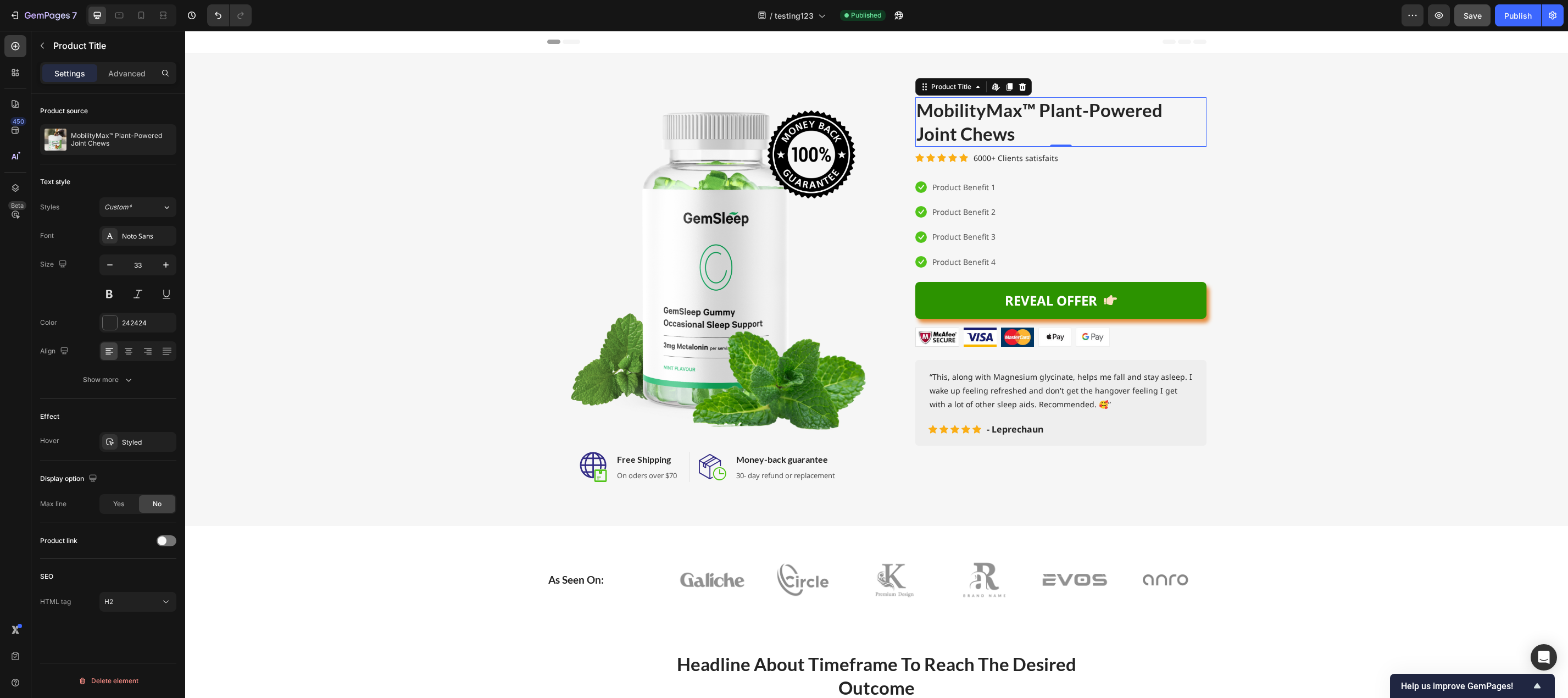
click at [1075, 127] on h2 "MobilityMax™ Plant-Powered Joint Chews" at bounding box center [1061, 122] width 291 height 49
click at [11, 63] on div at bounding box center [15, 72] width 22 height 22
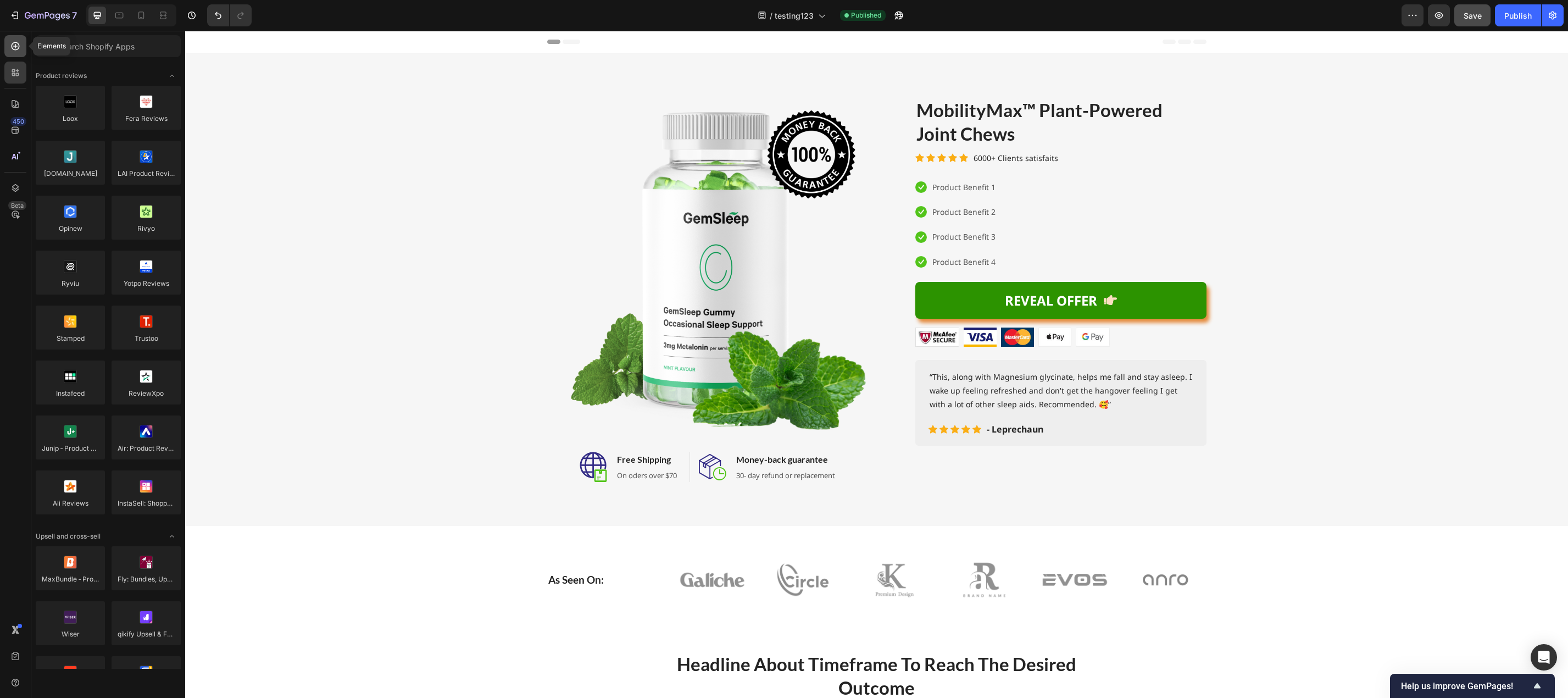
click at [11, 49] on icon at bounding box center [15, 46] width 11 height 11
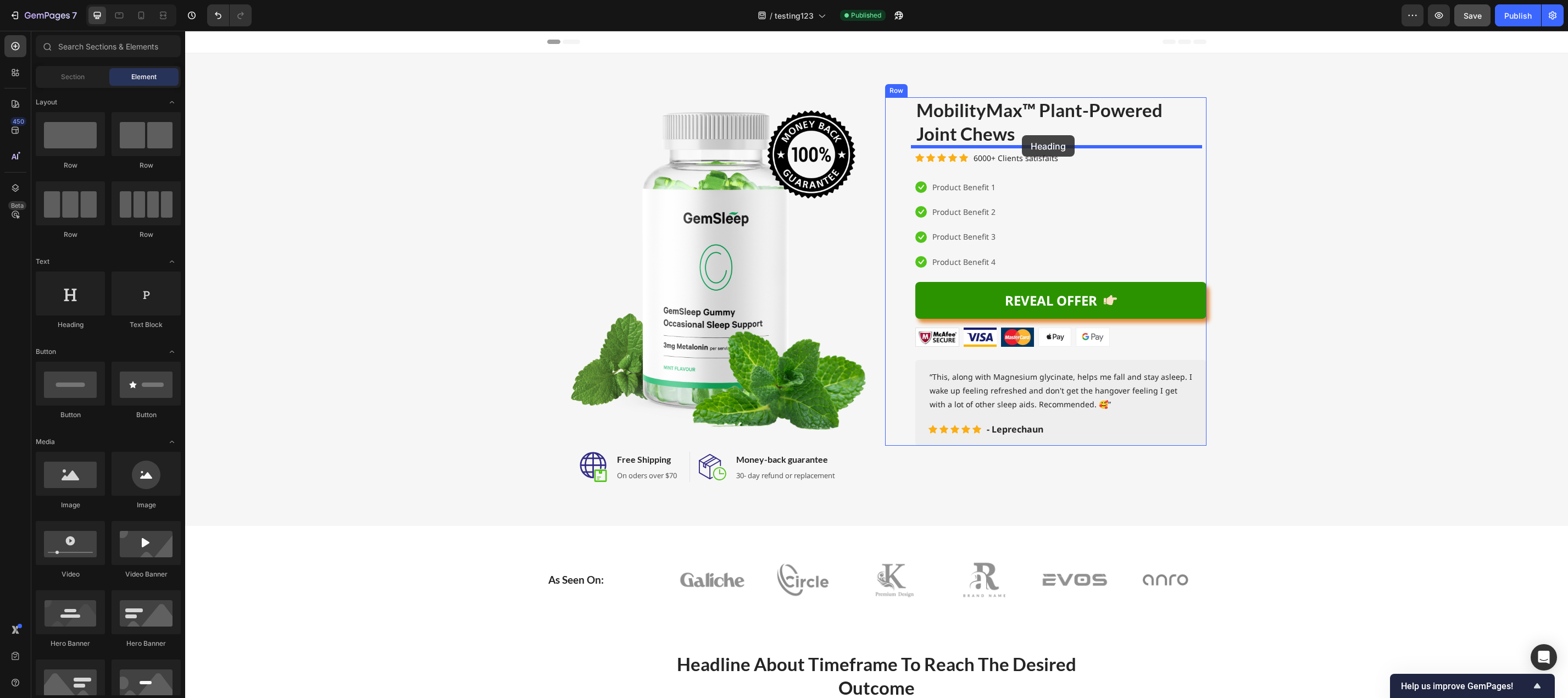
drag, startPoint x: 255, startPoint y: 327, endPoint x: 1021, endPoint y: 135, distance: 789.7
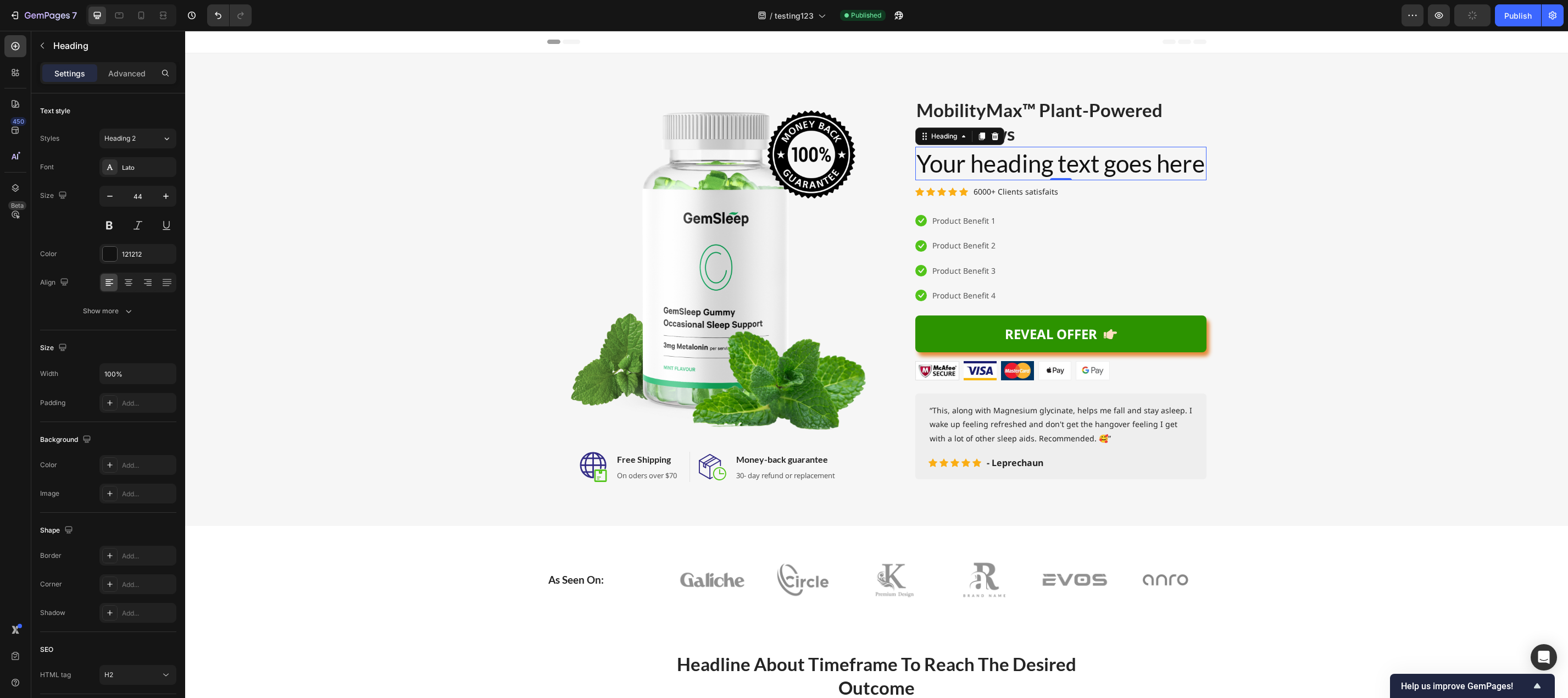
click at [949, 180] on h2 "Your heading text goes here" at bounding box center [1061, 163] width 291 height 33
click at [949, 179] on p "Your heading text goes here" at bounding box center [1061, 164] width 289 height 32
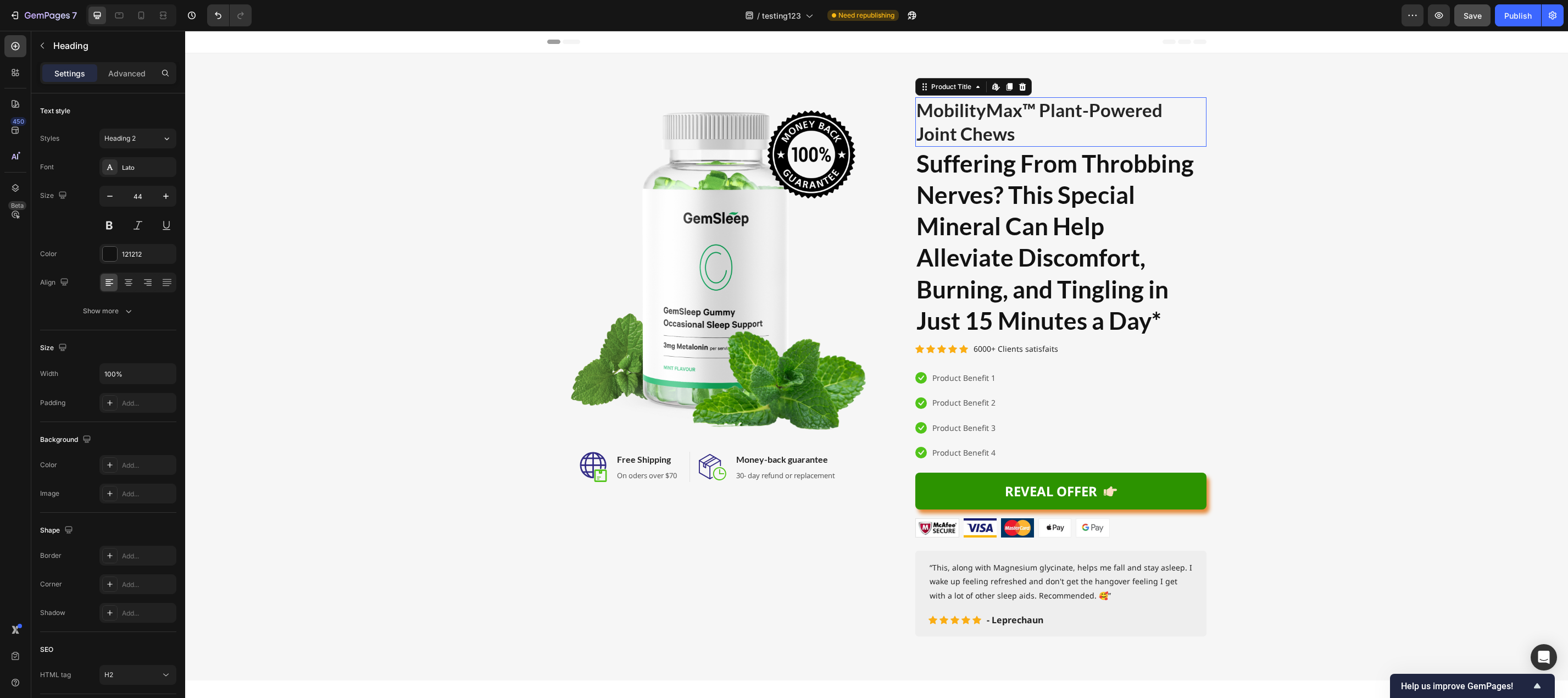
click at [1060, 124] on h2 "MobilityMax™ Plant-Powered Joint Chews" at bounding box center [1061, 122] width 291 height 49
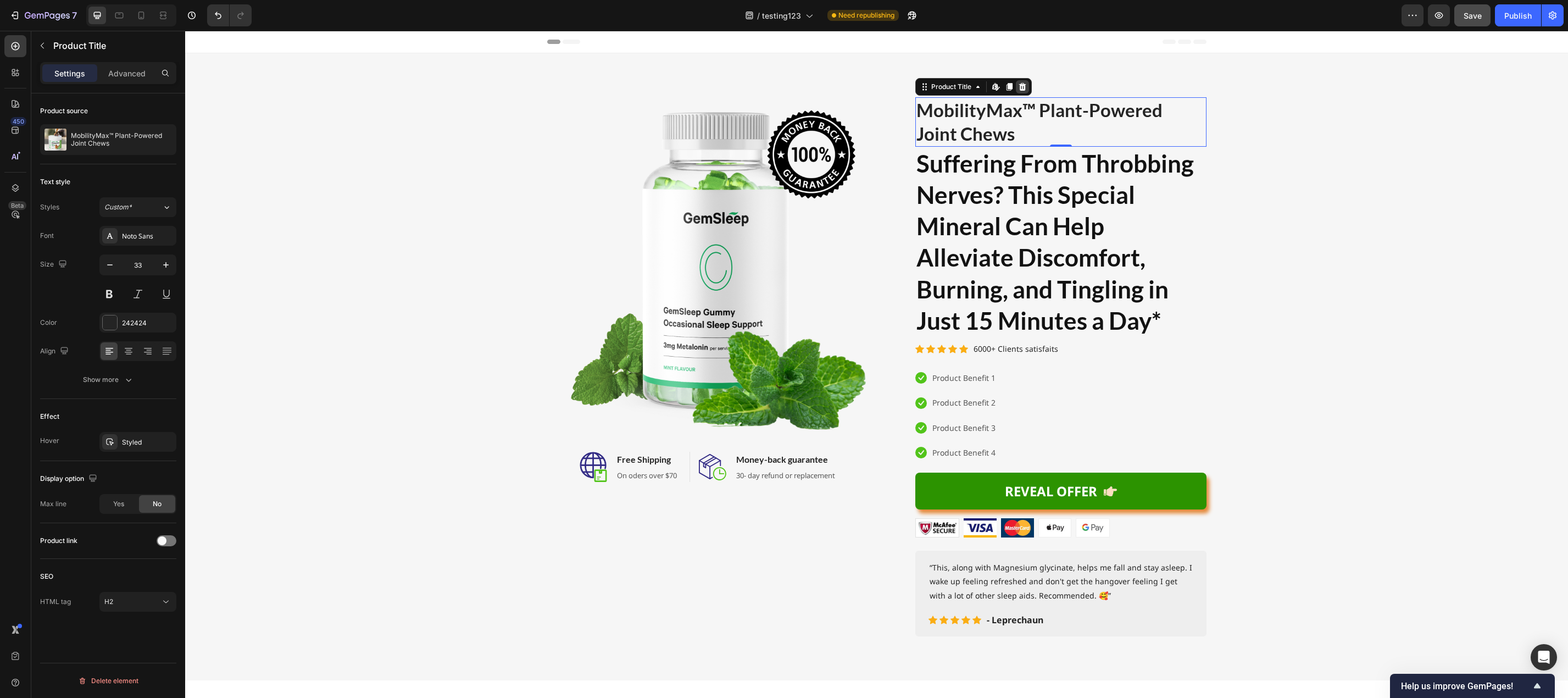
click at [1020, 87] on icon at bounding box center [1021, 87] width 7 height 8
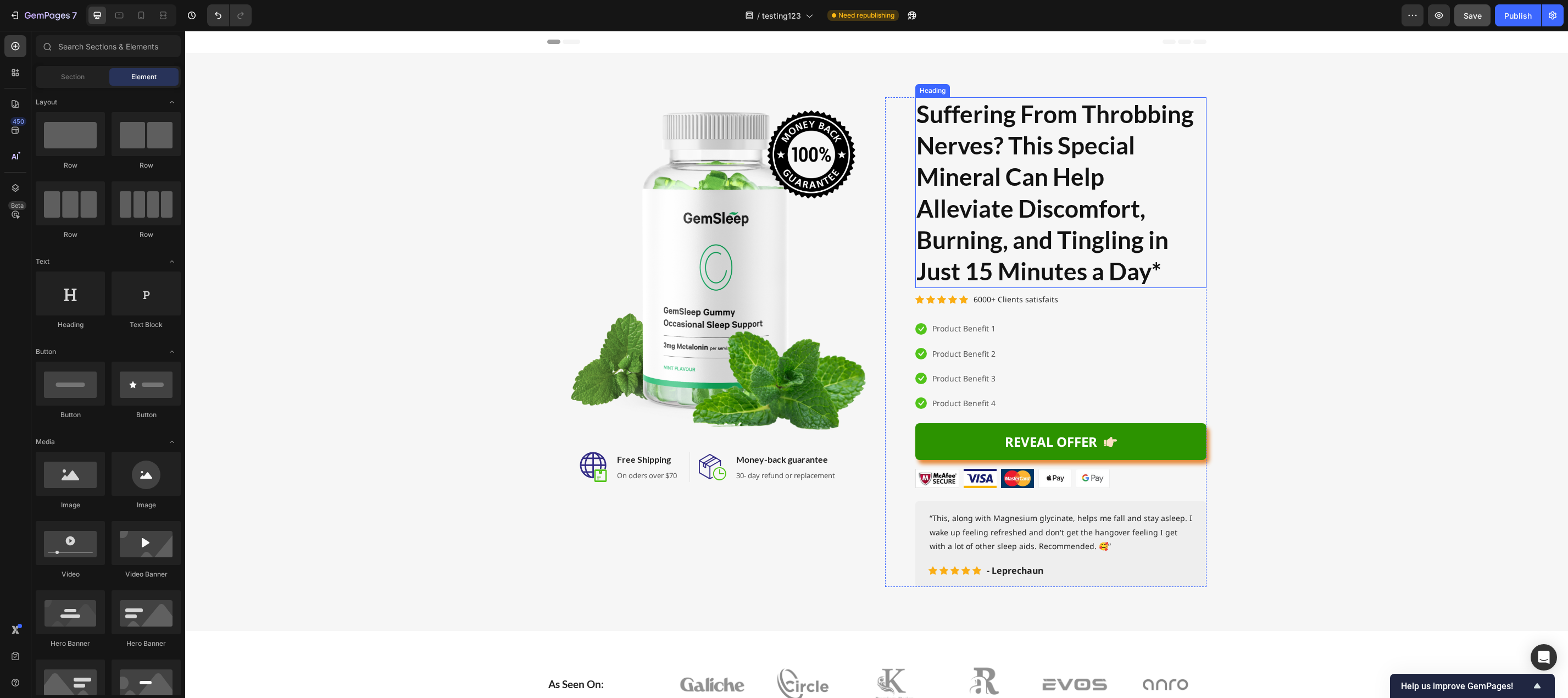
click at [1075, 245] on strong "Suffering From Throbbing Nerves? This Special Mineral Can Help Alleviate Discom…" at bounding box center [1055, 192] width 278 height 186
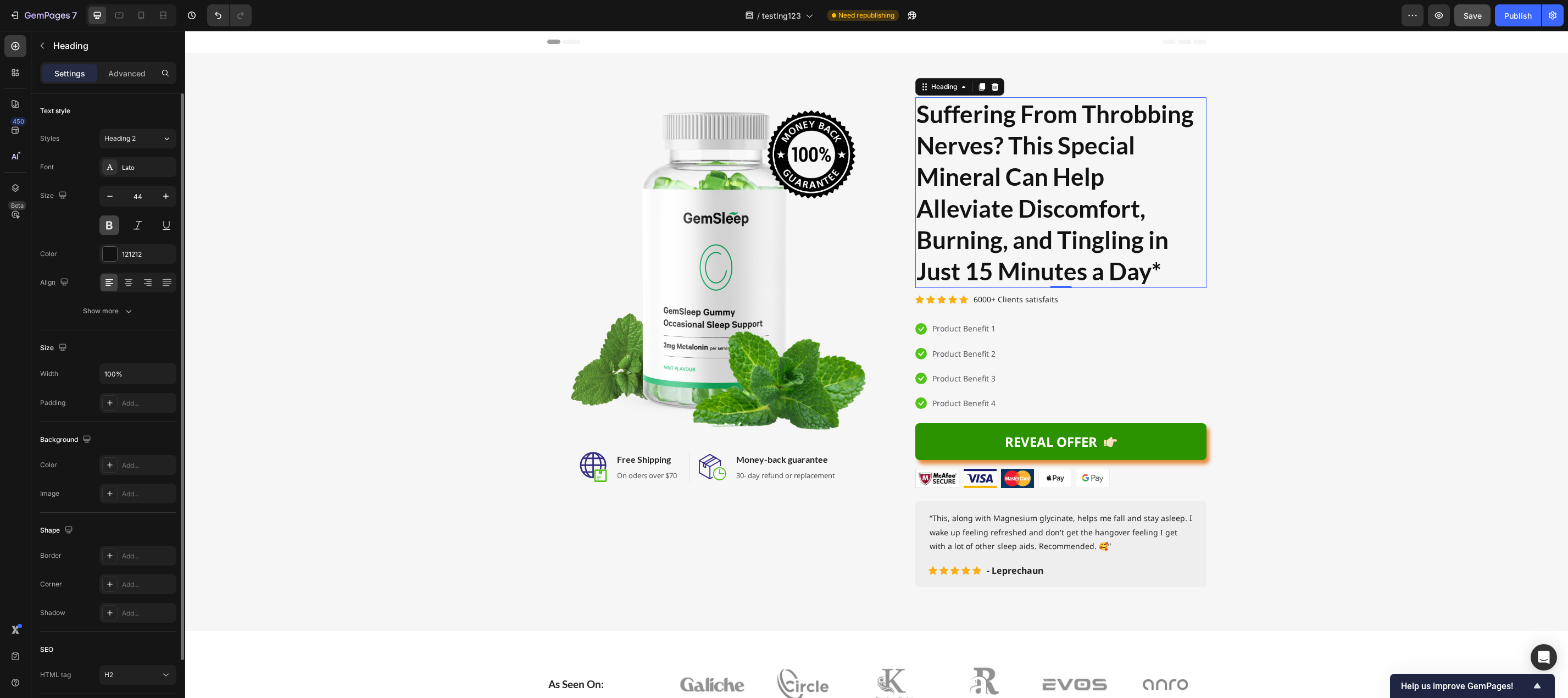
click at [113, 227] on button at bounding box center [109, 225] width 20 height 20
click at [1104, 217] on strong "Suffering From Throbbing Nerves? This Special Mineral Can Help Alleviate Discom…" at bounding box center [1055, 192] width 278 height 186
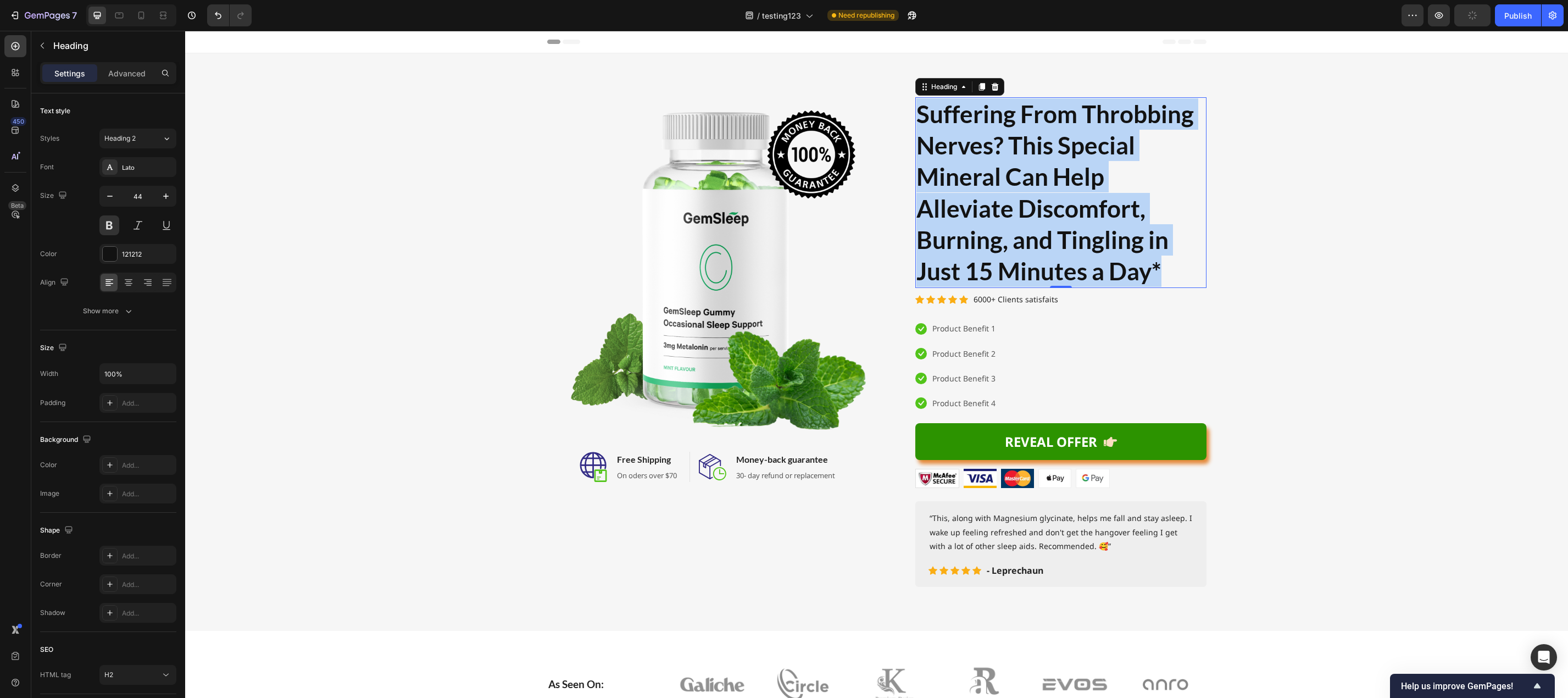
click at [1104, 217] on strong "Suffering From Throbbing Nerves? This Special Mineral Can Help Alleviate Discom…" at bounding box center [1055, 192] width 278 height 186
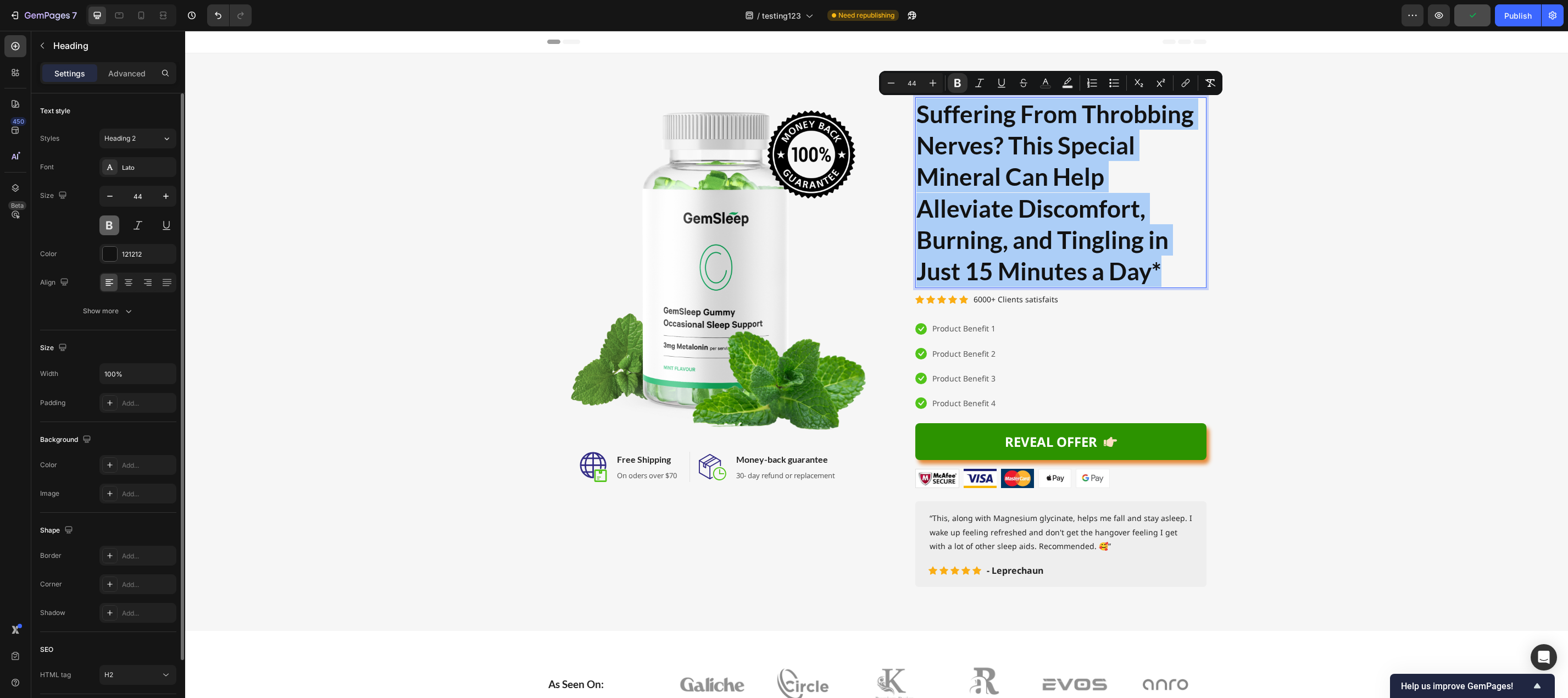
click at [107, 223] on button at bounding box center [109, 225] width 20 height 20
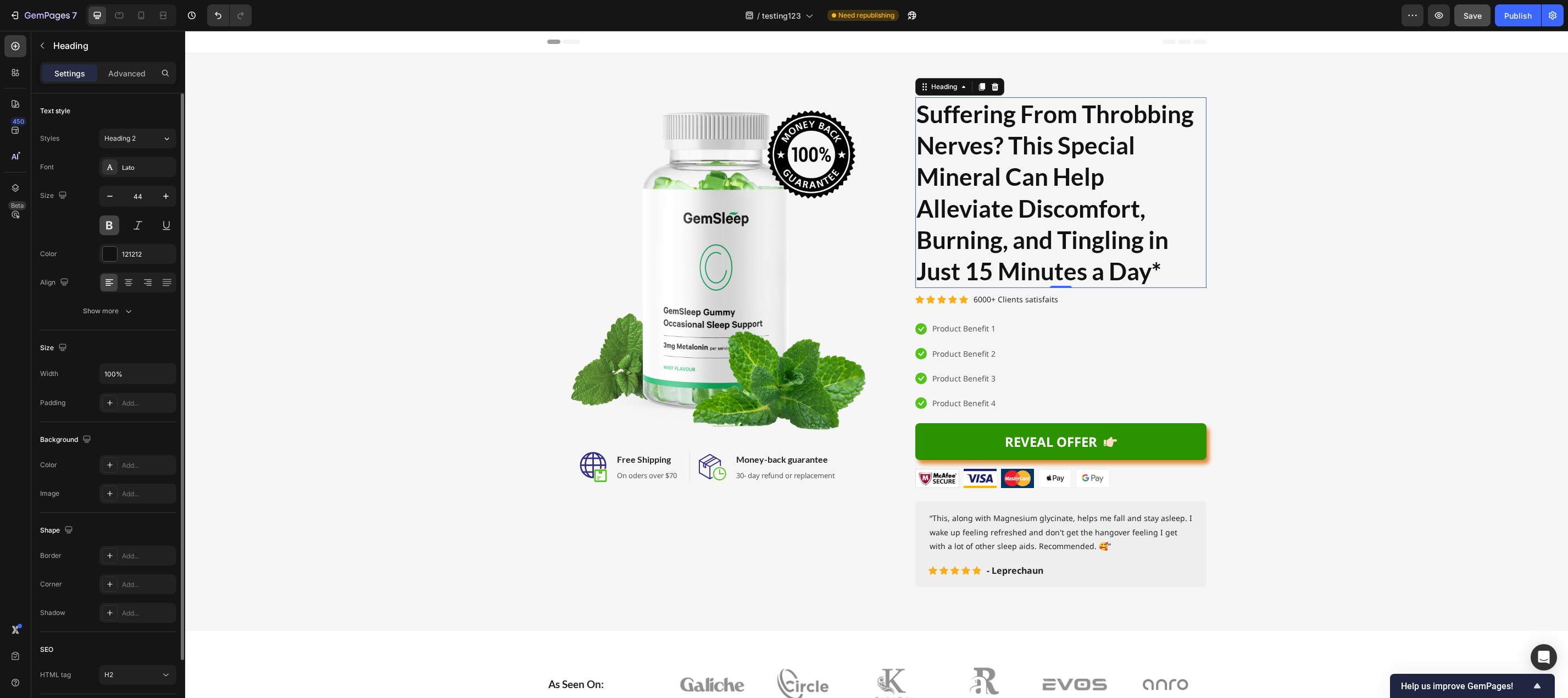
click at [107, 224] on button at bounding box center [109, 225] width 20 height 20
click at [1079, 258] on strong "Suffering From Throbbing Nerves? This Special Mineral Can Help Alleviate Discom…" at bounding box center [1055, 192] width 278 height 186
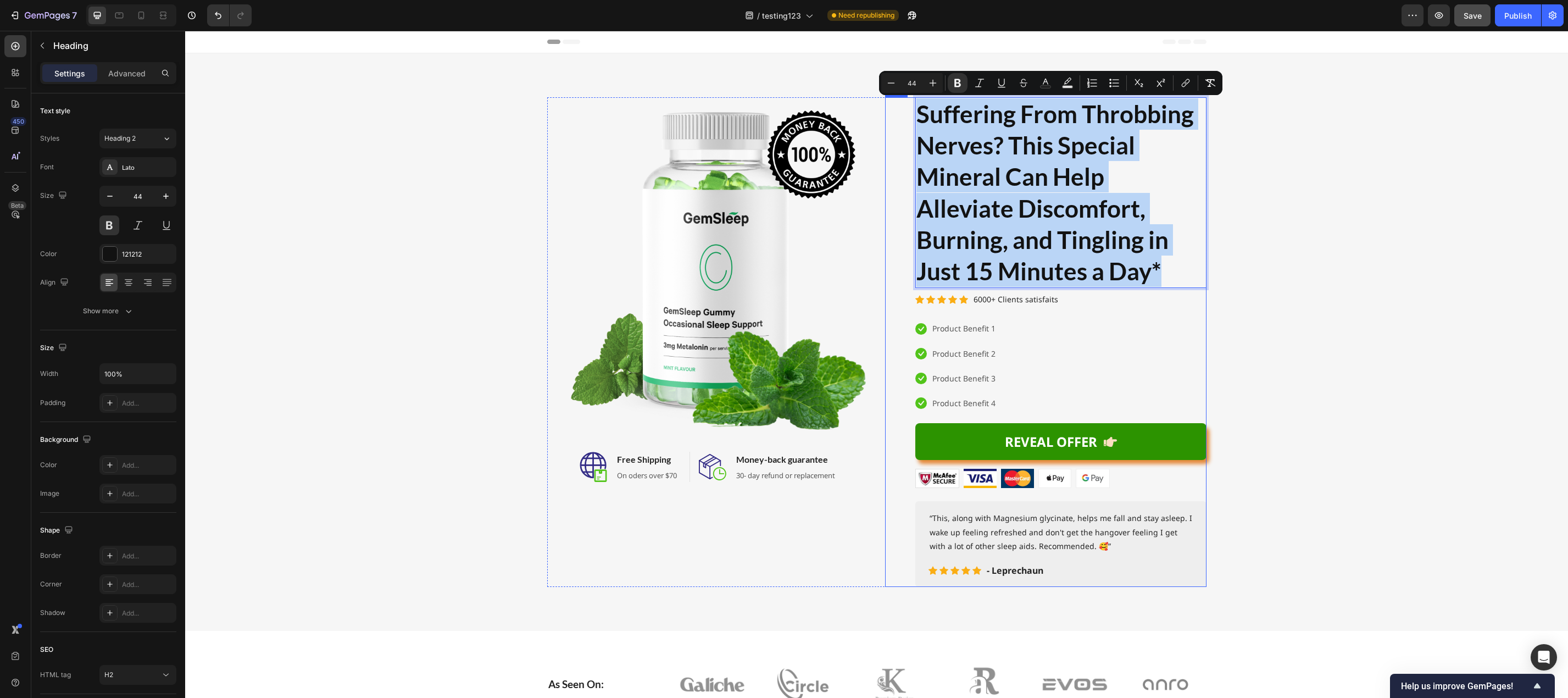
drag, startPoint x: 1159, startPoint y: 271, endPoint x: 909, endPoint y: 114, distance: 295.2
click at [909, 114] on div "Product Images Suffering From Throbbing Nerves? This Special Mineral Can Help A…" at bounding box center [1045, 342] width 321 height 490
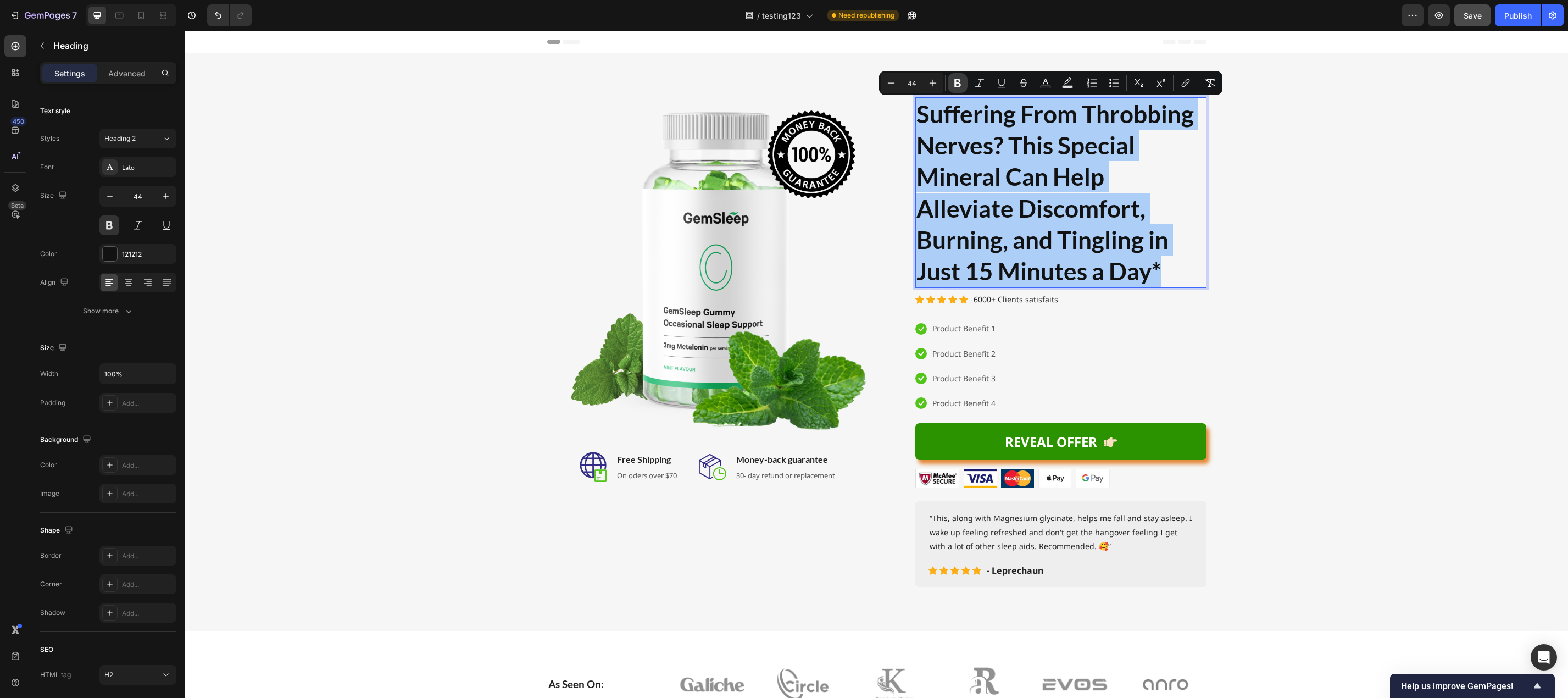
click at [957, 81] on icon "Editor contextual toolbar" at bounding box center [957, 83] width 11 height 11
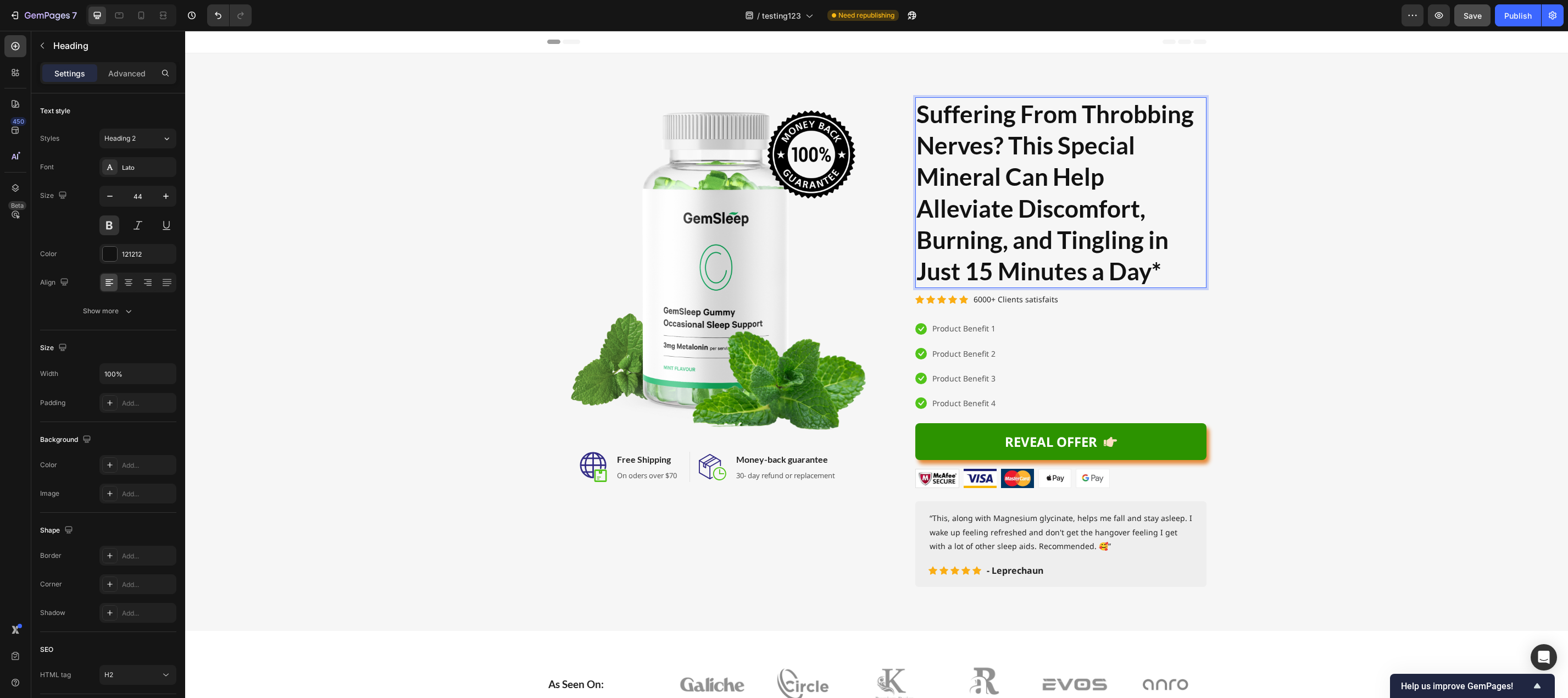
click at [1027, 227] on p "Suffering From Throbbing Nerves? This Special Mineral Can Help Alleviate Discom…" at bounding box center [1061, 193] width 289 height 188
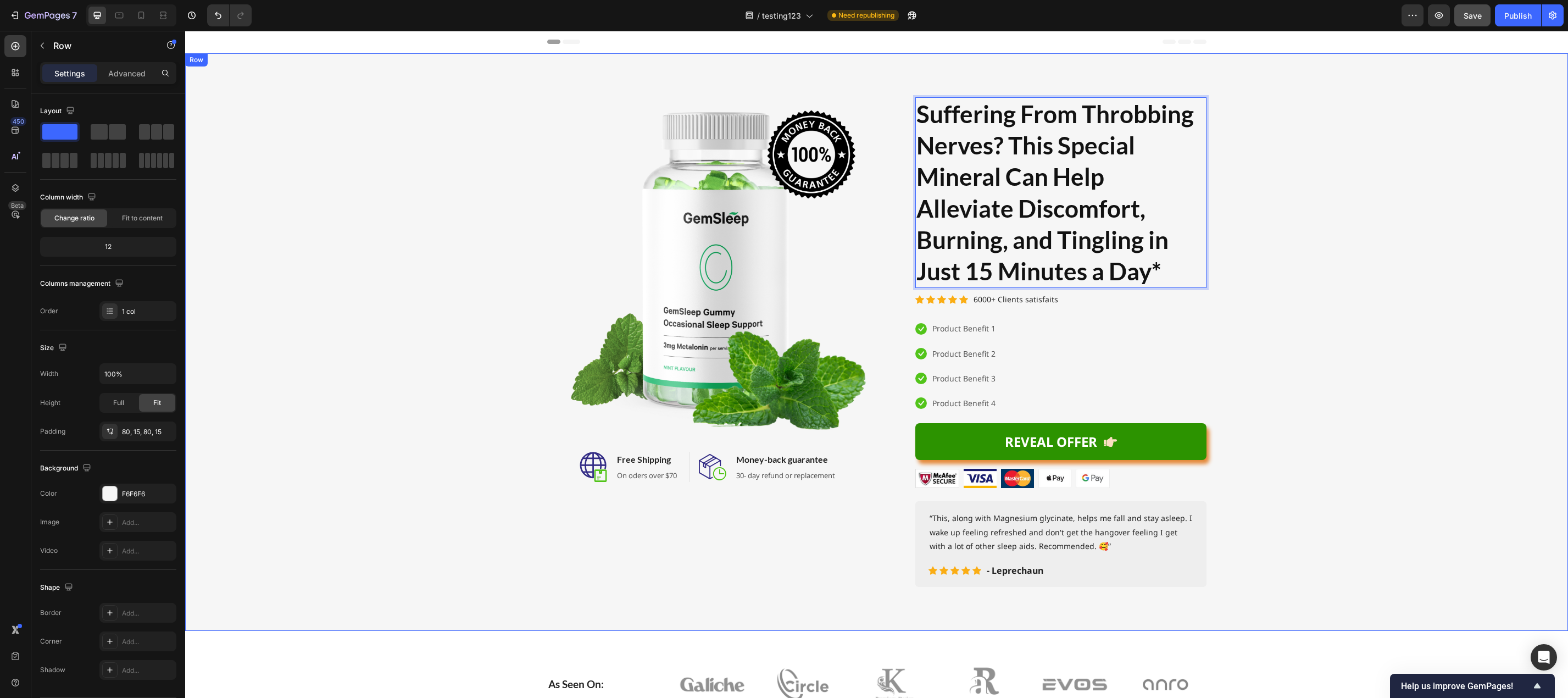
click at [1400, 345] on div "Image Image Free Shipping Heading On oders over $70 Text block Row Image Money-…" at bounding box center [877, 342] width 1366 height 490
click at [985, 208] on p "Suffering From Throbbing Nerves? This Special Mineral Can Help Alleviate Discom…" at bounding box center [1061, 193] width 289 height 188
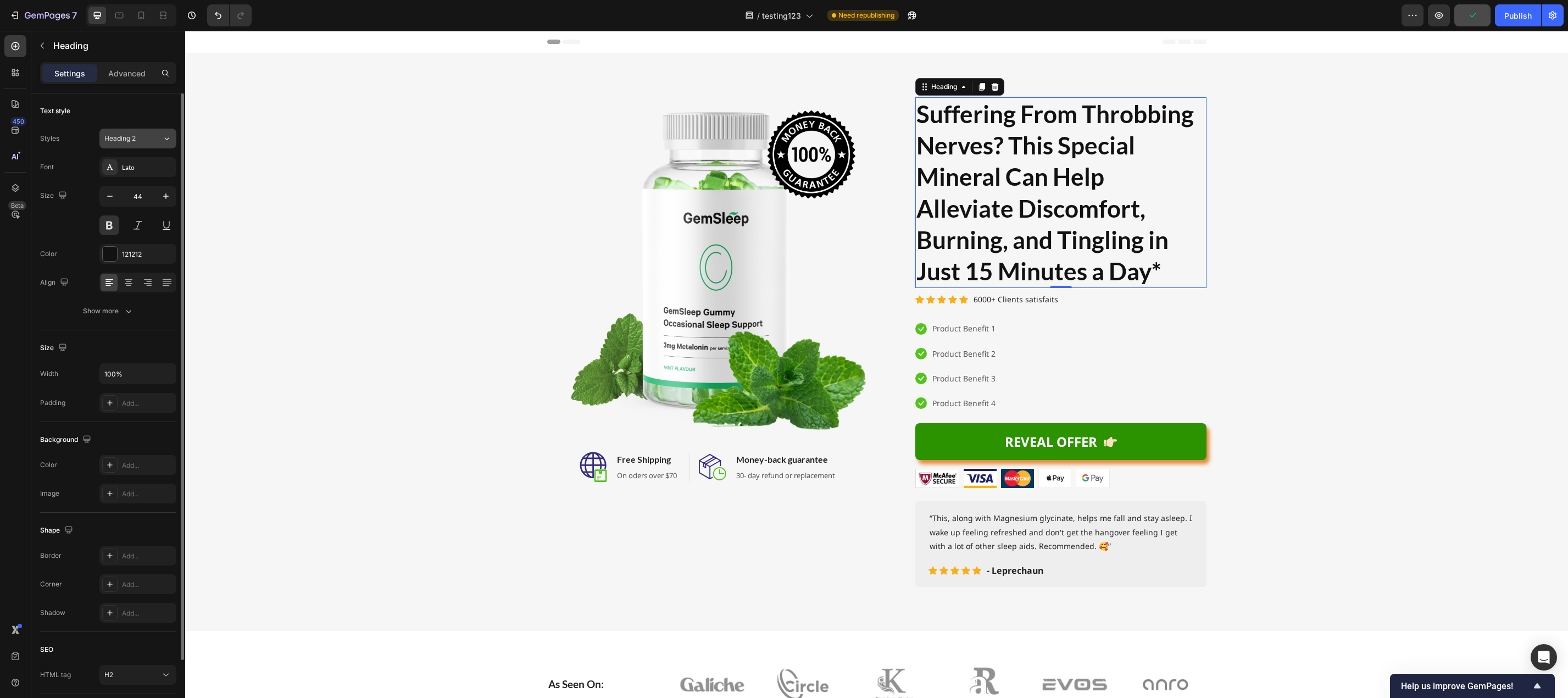
click at [162, 137] on icon at bounding box center [167, 138] width 9 height 11
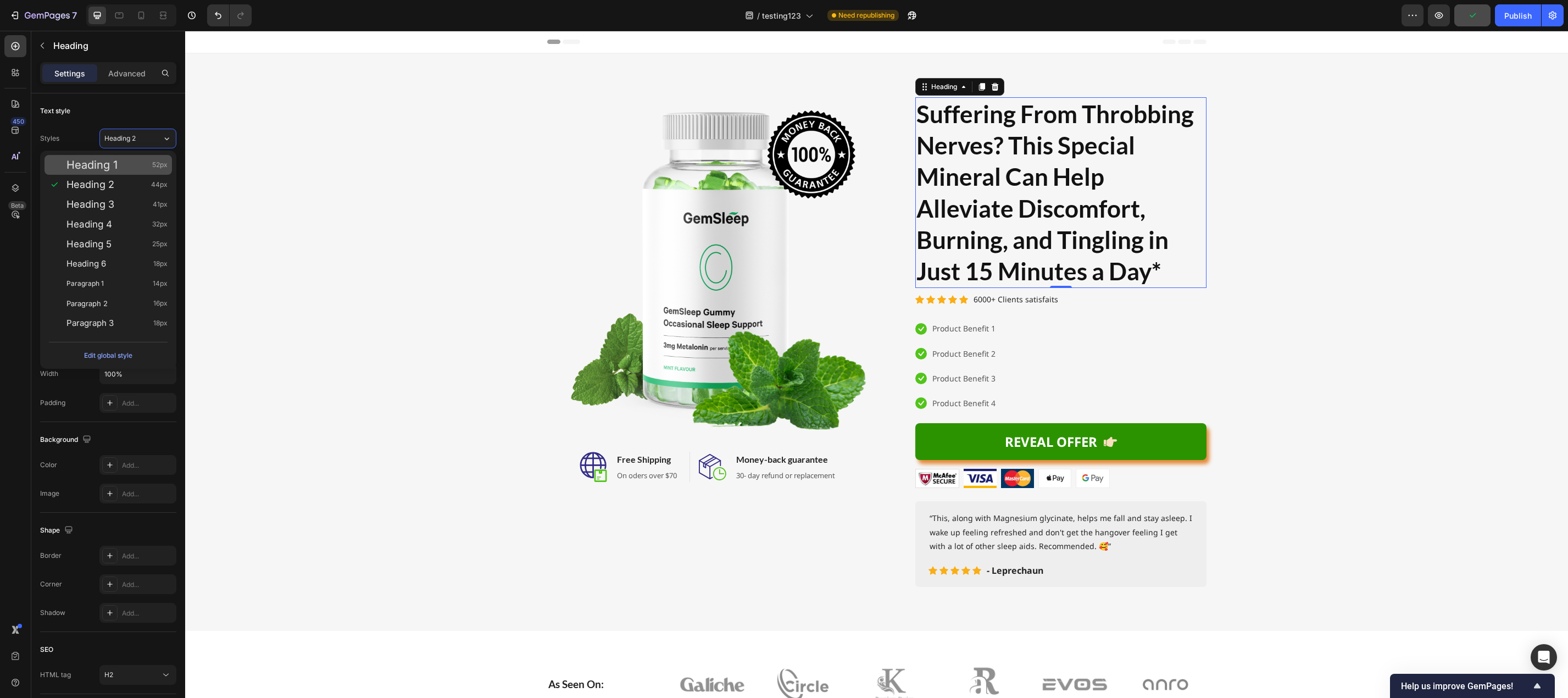
click at [121, 164] on div "Heading 1 52px" at bounding box center [116, 165] width 101 height 11
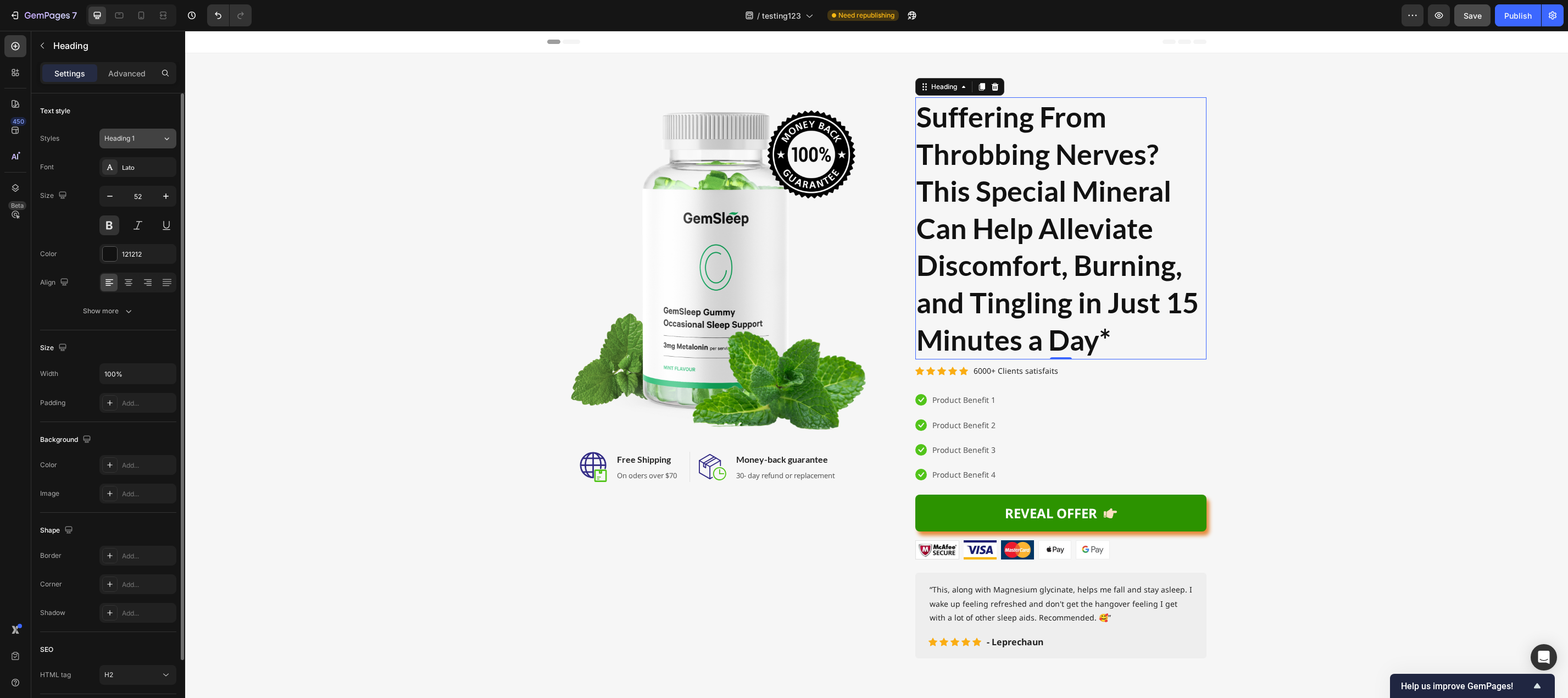
click at [130, 137] on span "Heading 1" at bounding box center [119, 138] width 30 height 10
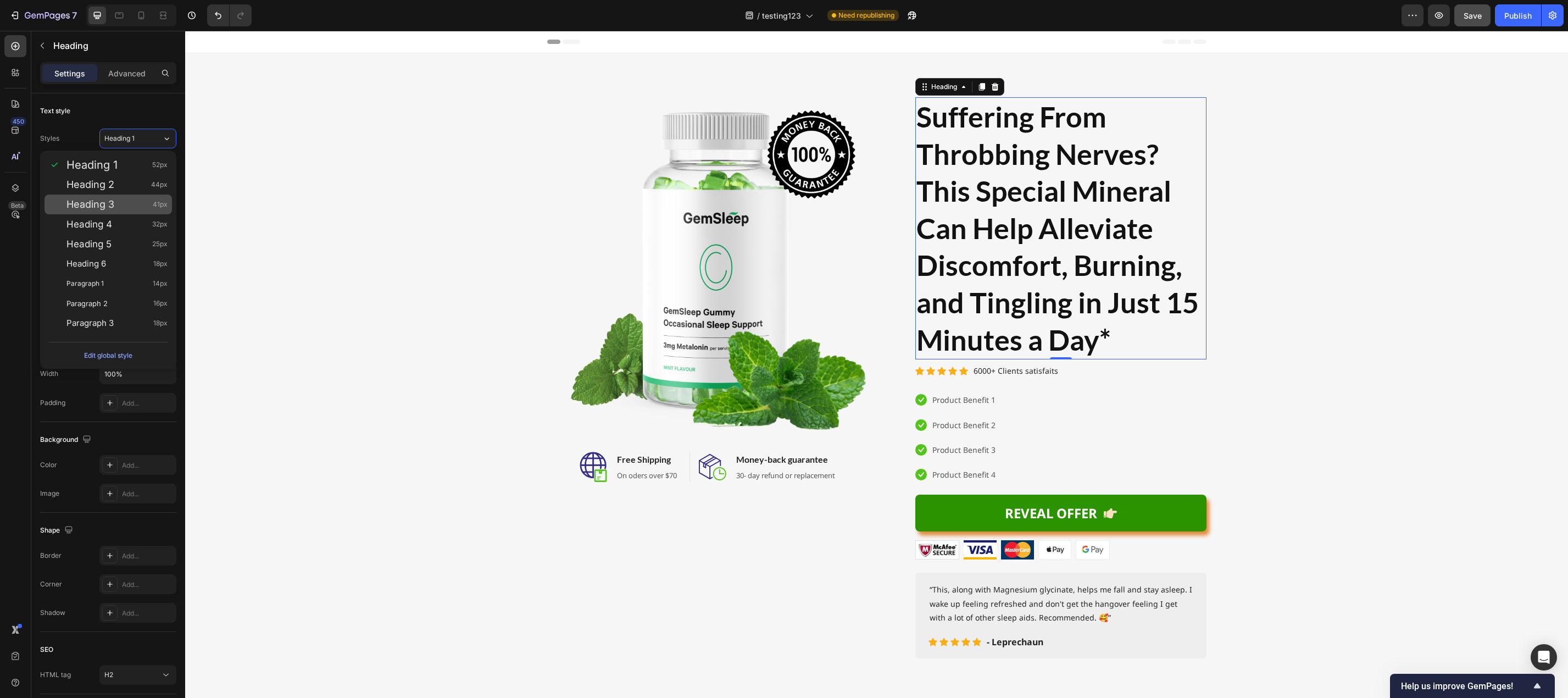
click at [126, 204] on div "Heading 3 41px" at bounding box center [116, 204] width 101 height 11
type input "41"
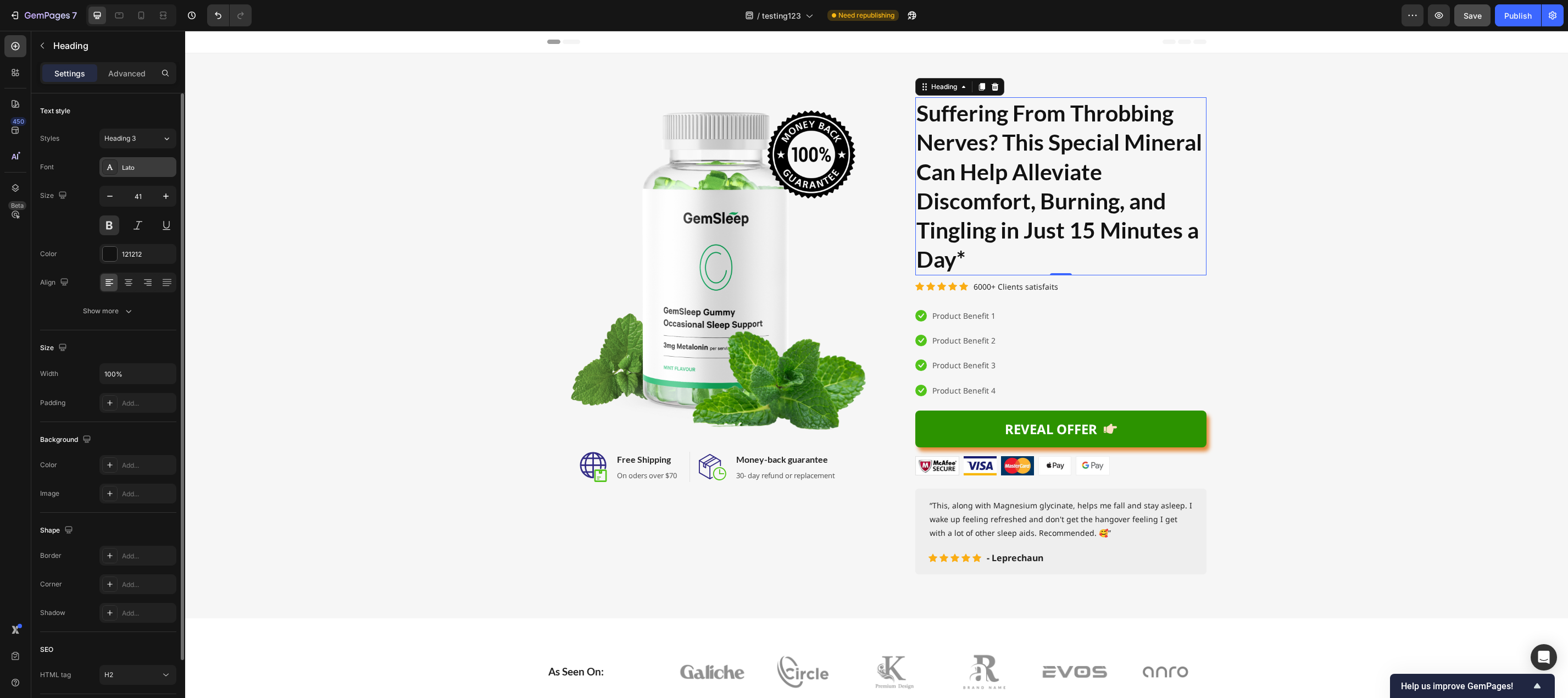
click at [135, 171] on div "Lato" at bounding box center [147, 167] width 52 height 10
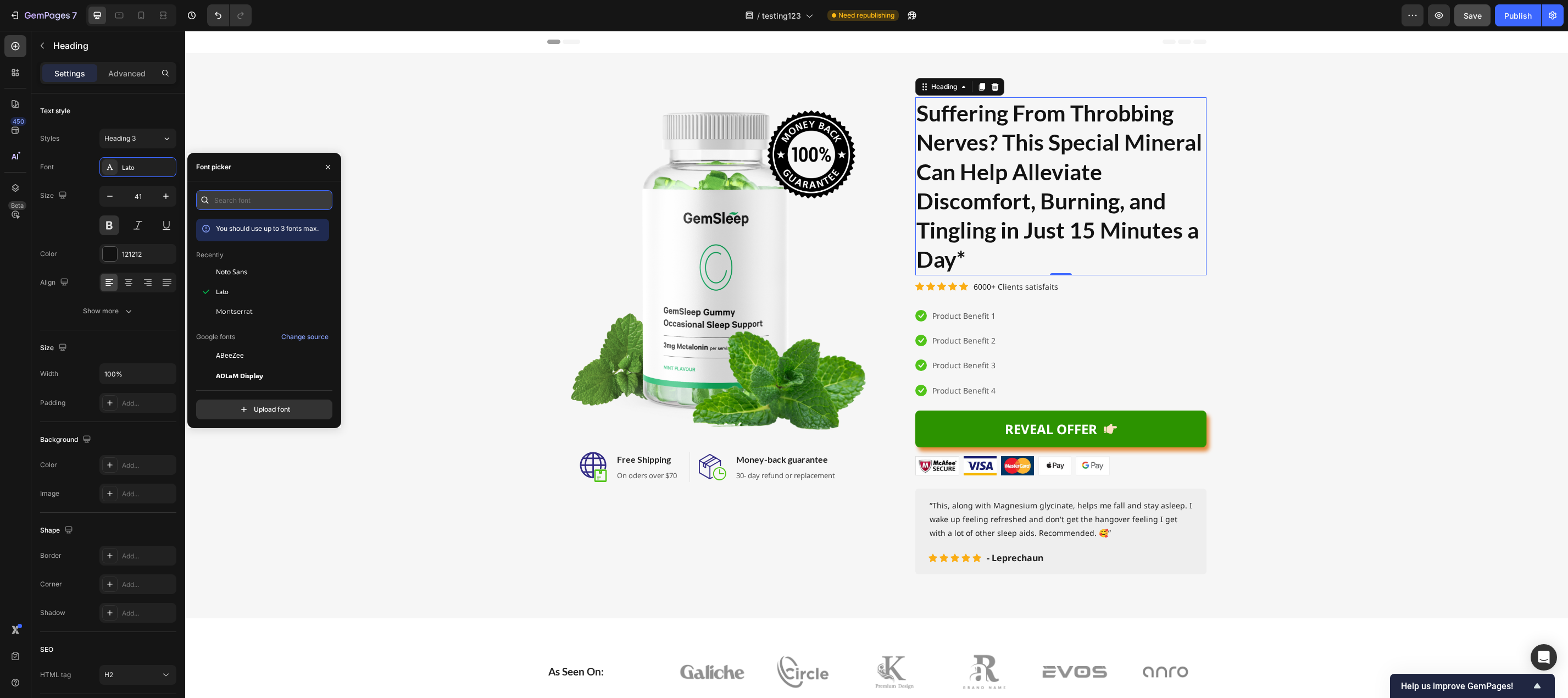
click at [263, 204] on input "text" at bounding box center [264, 201] width 136 height 20
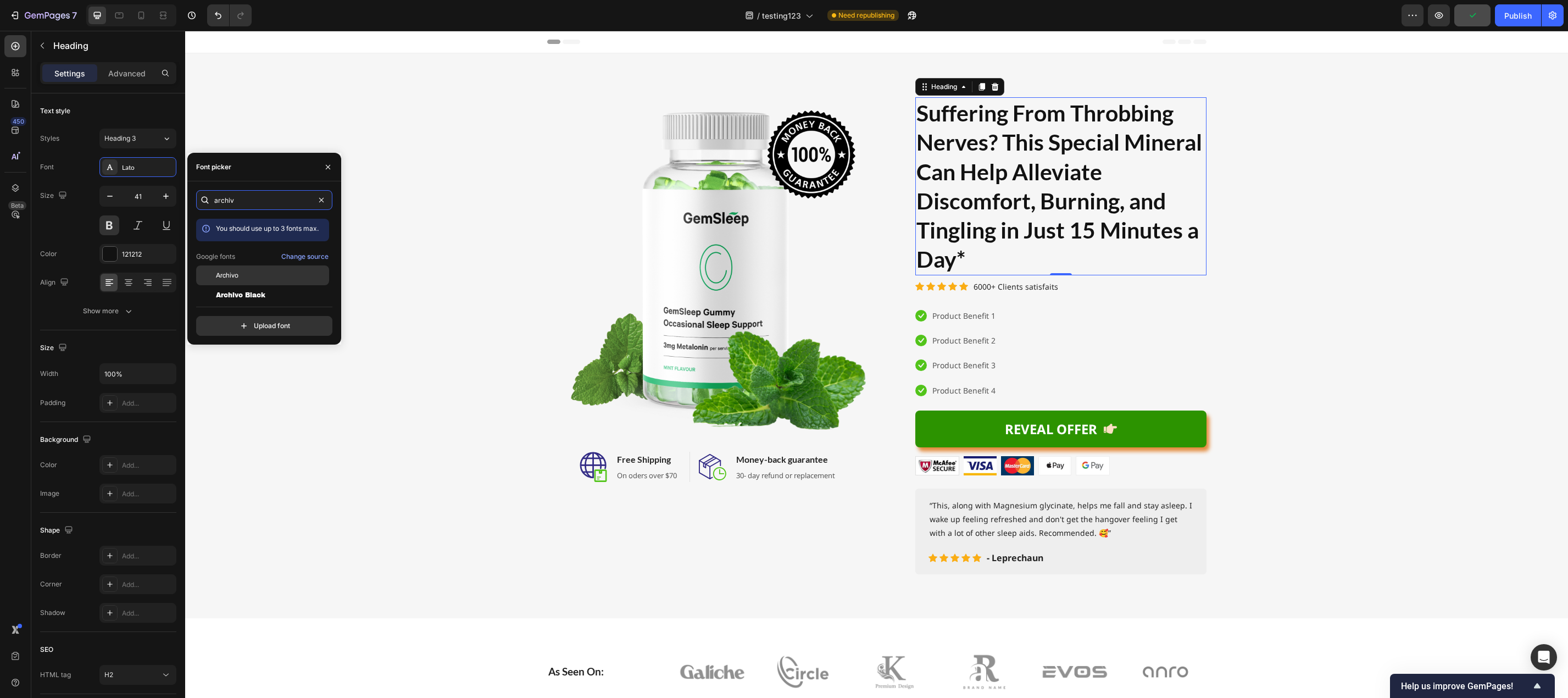
type input "archiv"
click at [247, 278] on div "Archivo" at bounding box center [271, 275] width 111 height 10
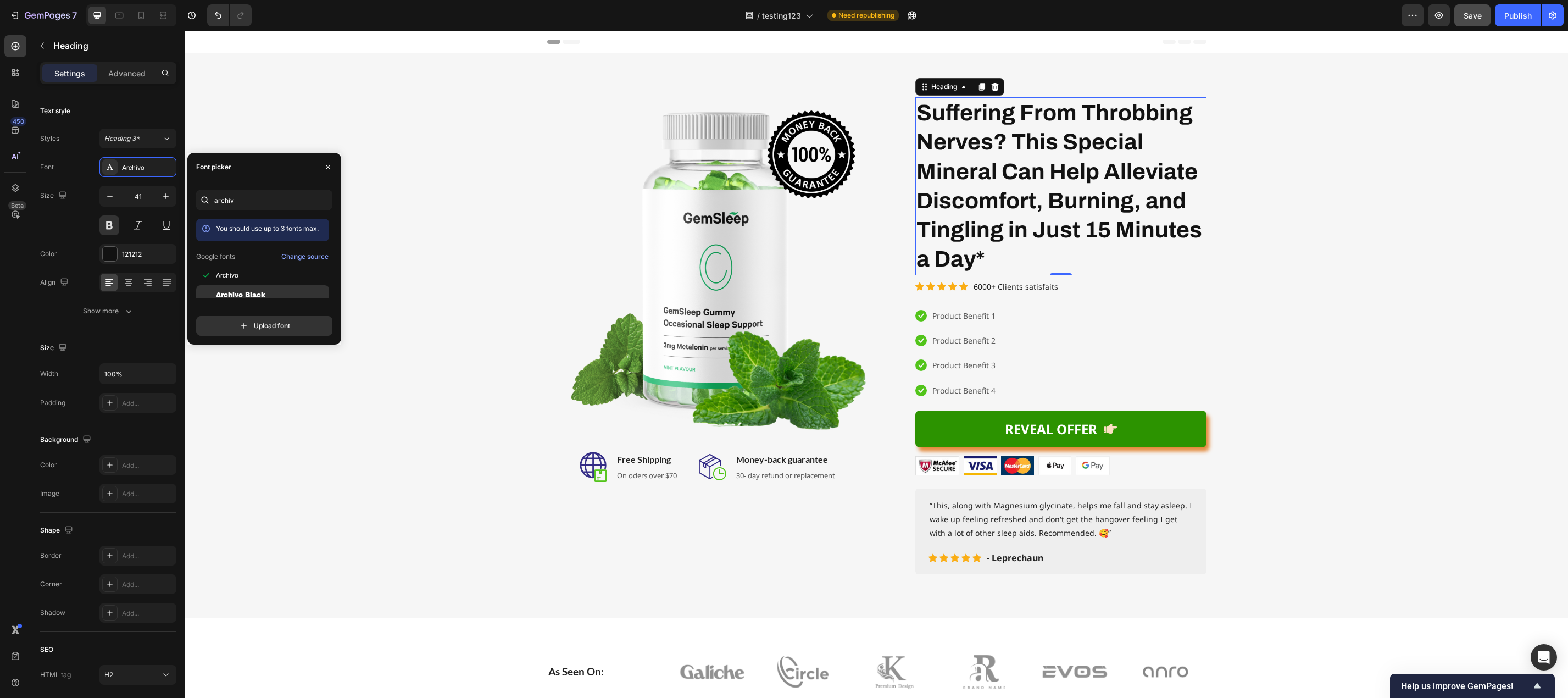
click at [259, 291] on span "Archivo Black" at bounding box center [241, 295] width 49 height 10
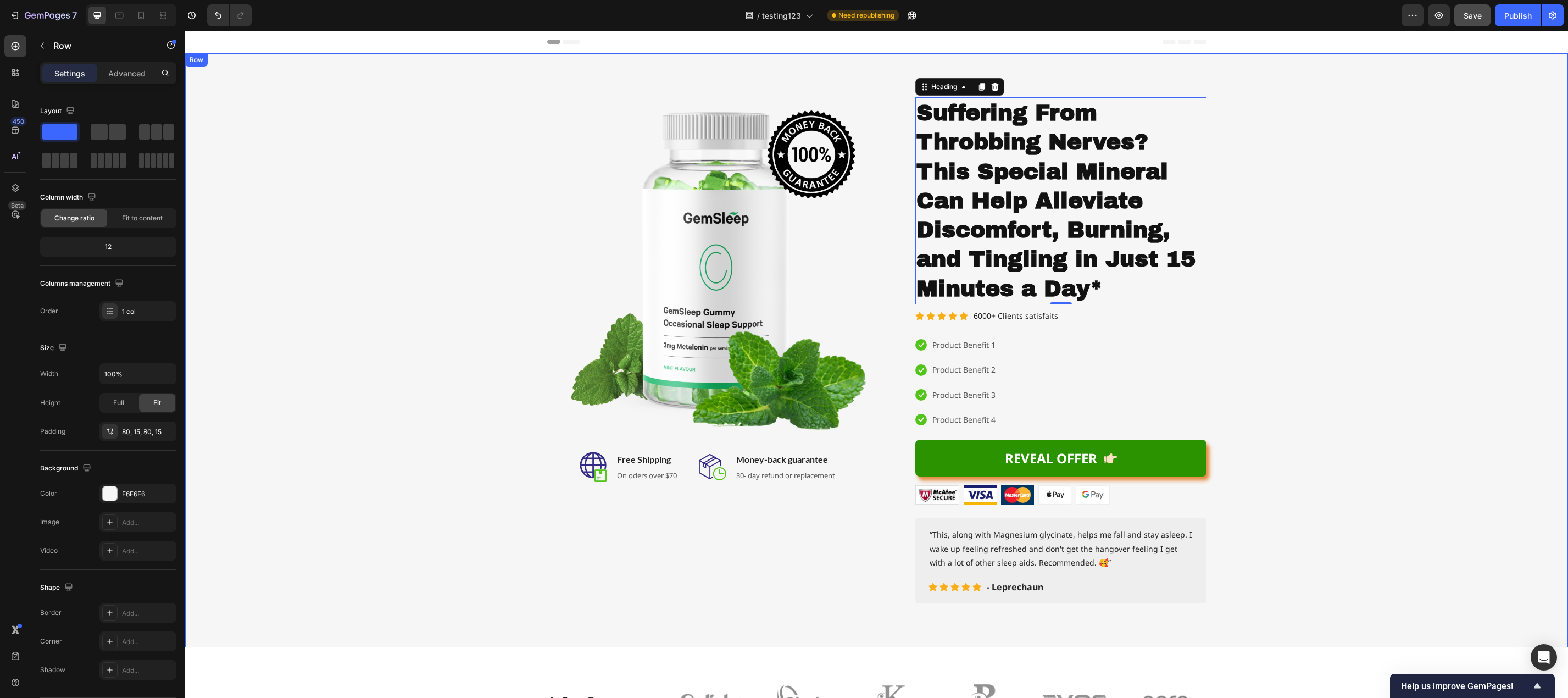
click at [1298, 323] on div "Image Image Free Shipping Heading On oders over $70 Text block Row Image Money-…" at bounding box center [877, 350] width 1366 height 506
click at [1125, 273] on p "Suffering From Throbbing Nerves? This Special Mineral Can Help Alleviate Discom…" at bounding box center [1061, 201] width 289 height 205
drag, startPoint x: 1337, startPoint y: 334, endPoint x: 1327, endPoint y: 330, distance: 10.8
click at [1337, 334] on div "Image Image Free Shipping Heading On oders over $70 Text block Row Image Money-…" at bounding box center [877, 350] width 1366 height 506
click at [1075, 253] on p "Suffering From Throbbing Nerves? This Special Mineral Can Help Alleviate Discom…" at bounding box center [1061, 201] width 289 height 205
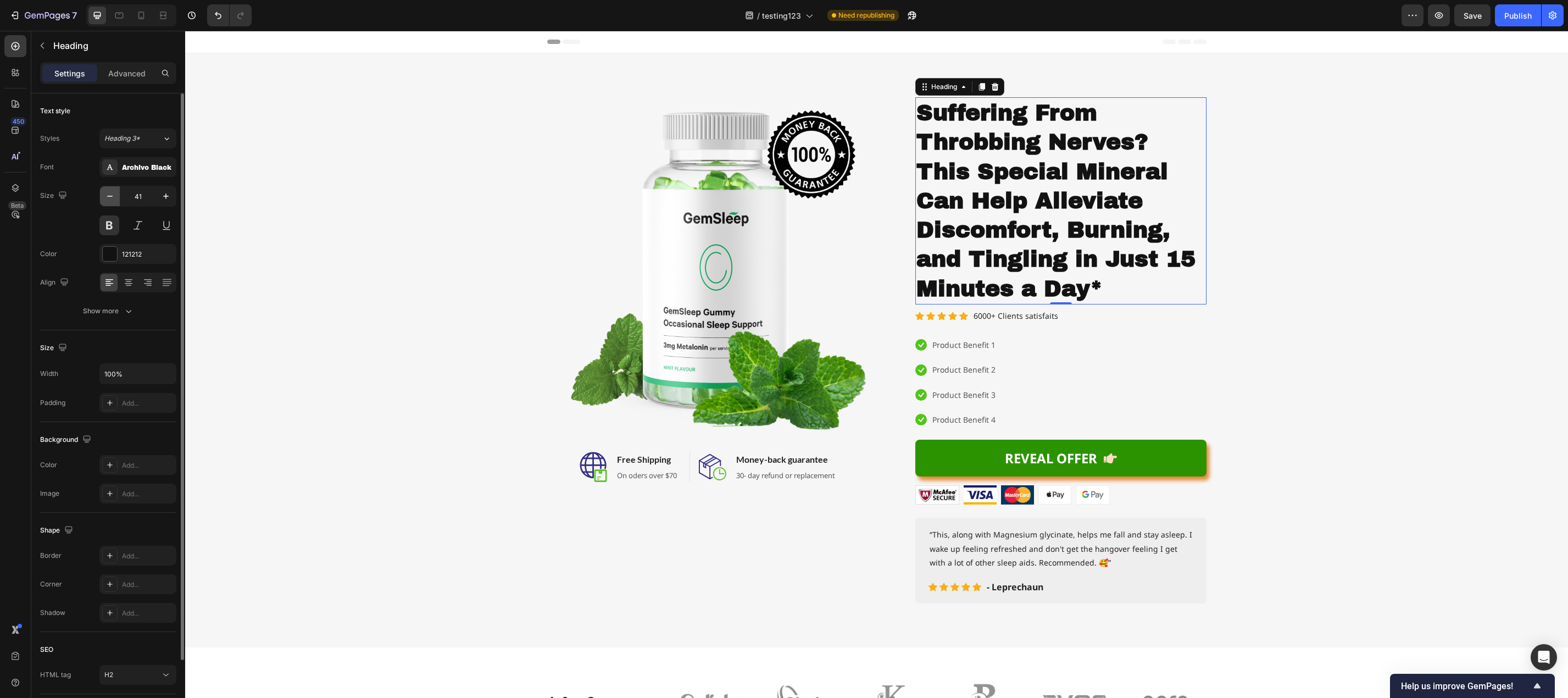
click at [113, 194] on icon "button" at bounding box center [109, 196] width 11 height 11
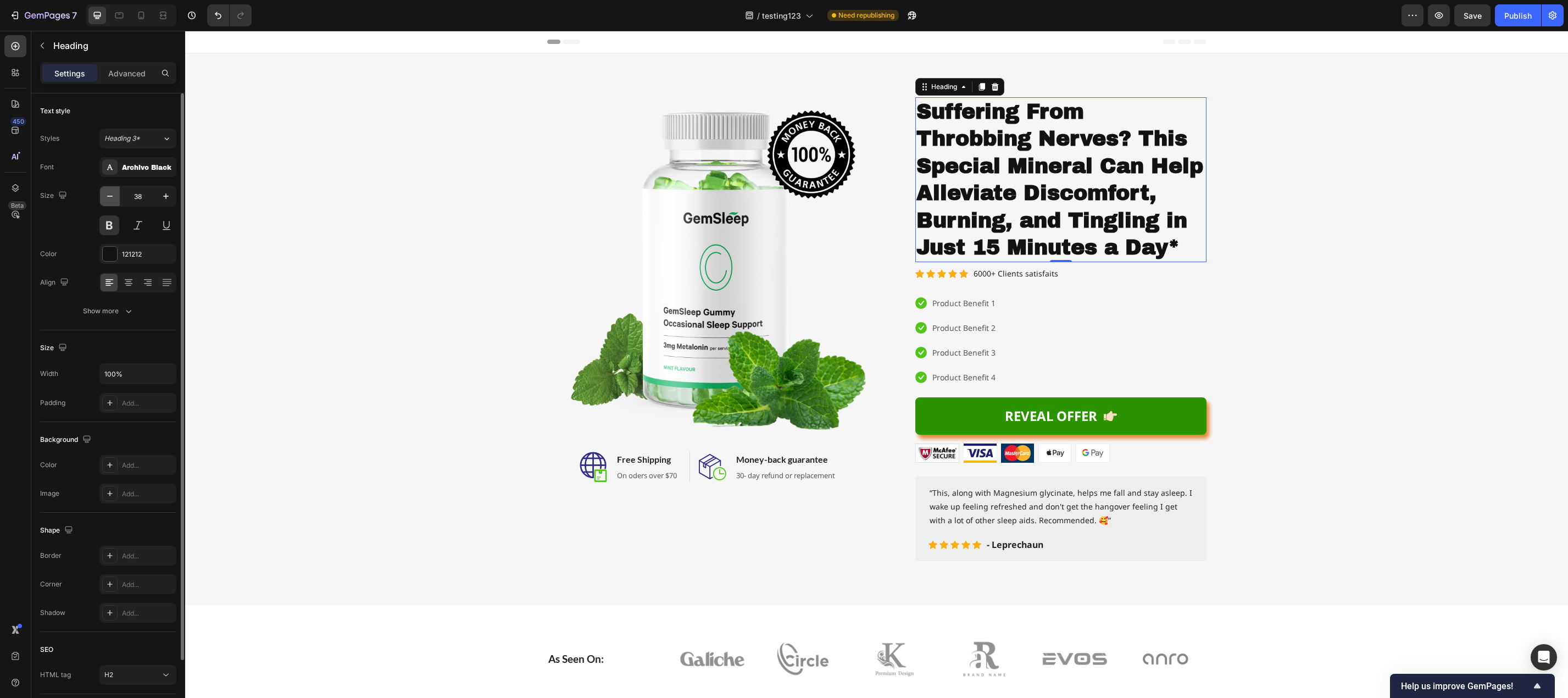
click at [112, 194] on icon "button" at bounding box center [109, 196] width 11 height 11
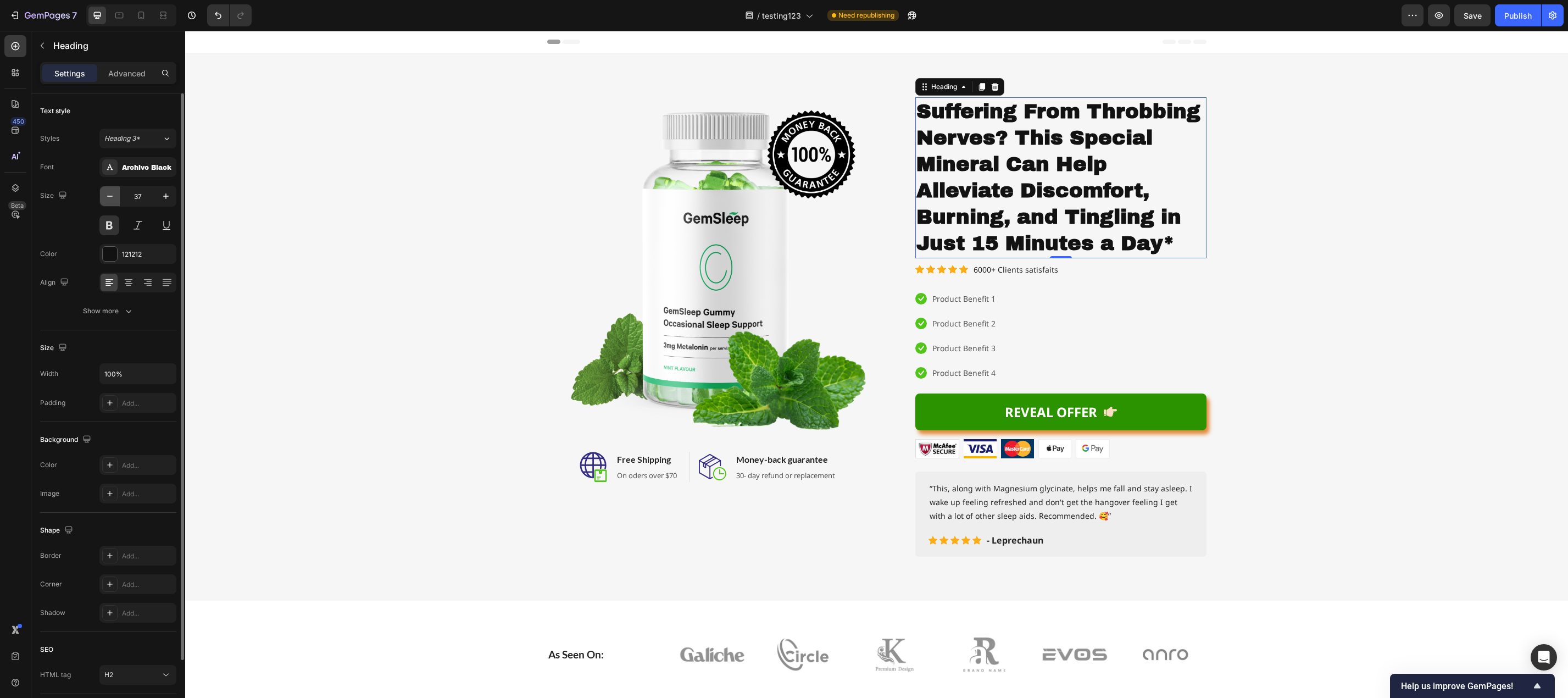
click at [112, 194] on icon "button" at bounding box center [109, 196] width 11 height 11
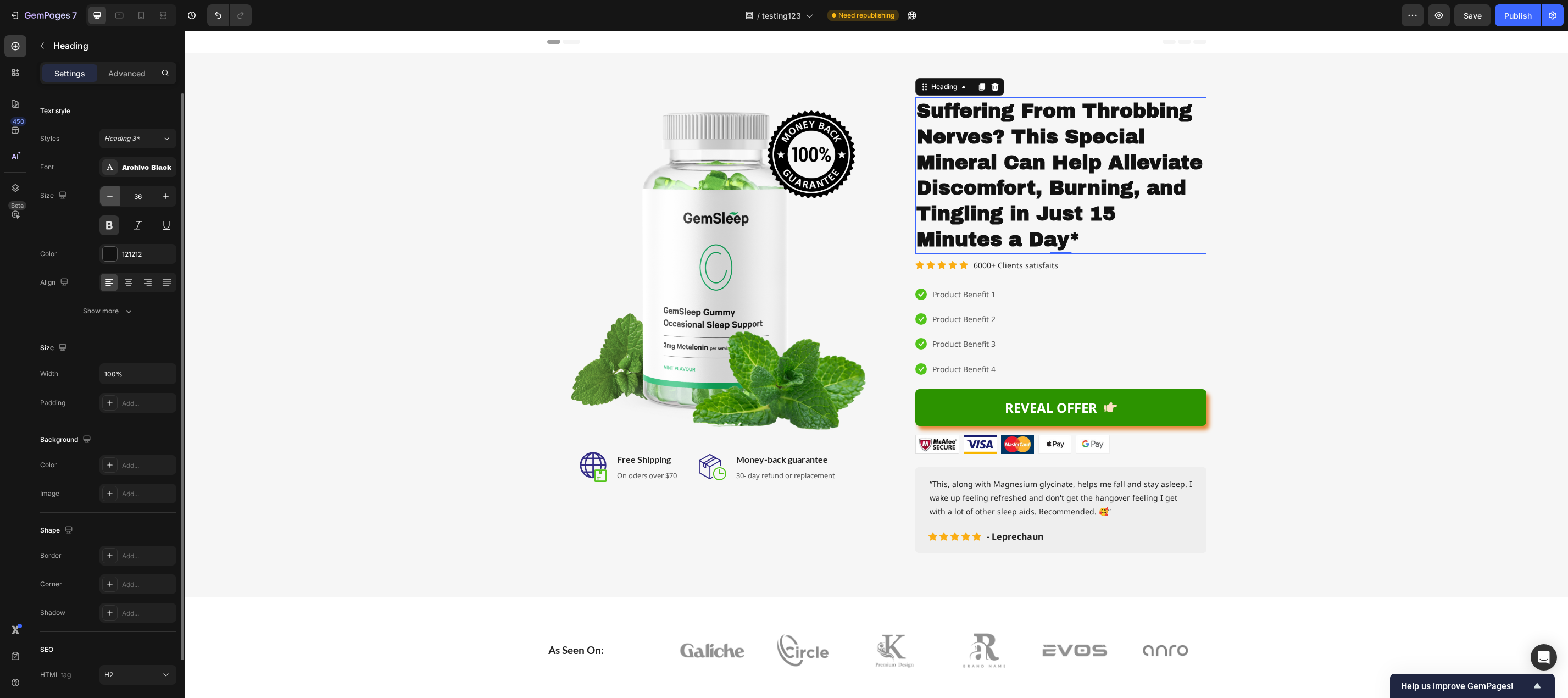
click at [112, 194] on icon "button" at bounding box center [109, 196] width 11 height 11
click at [112, 194] on icon "button" at bounding box center [109, 196] width 11 height 11
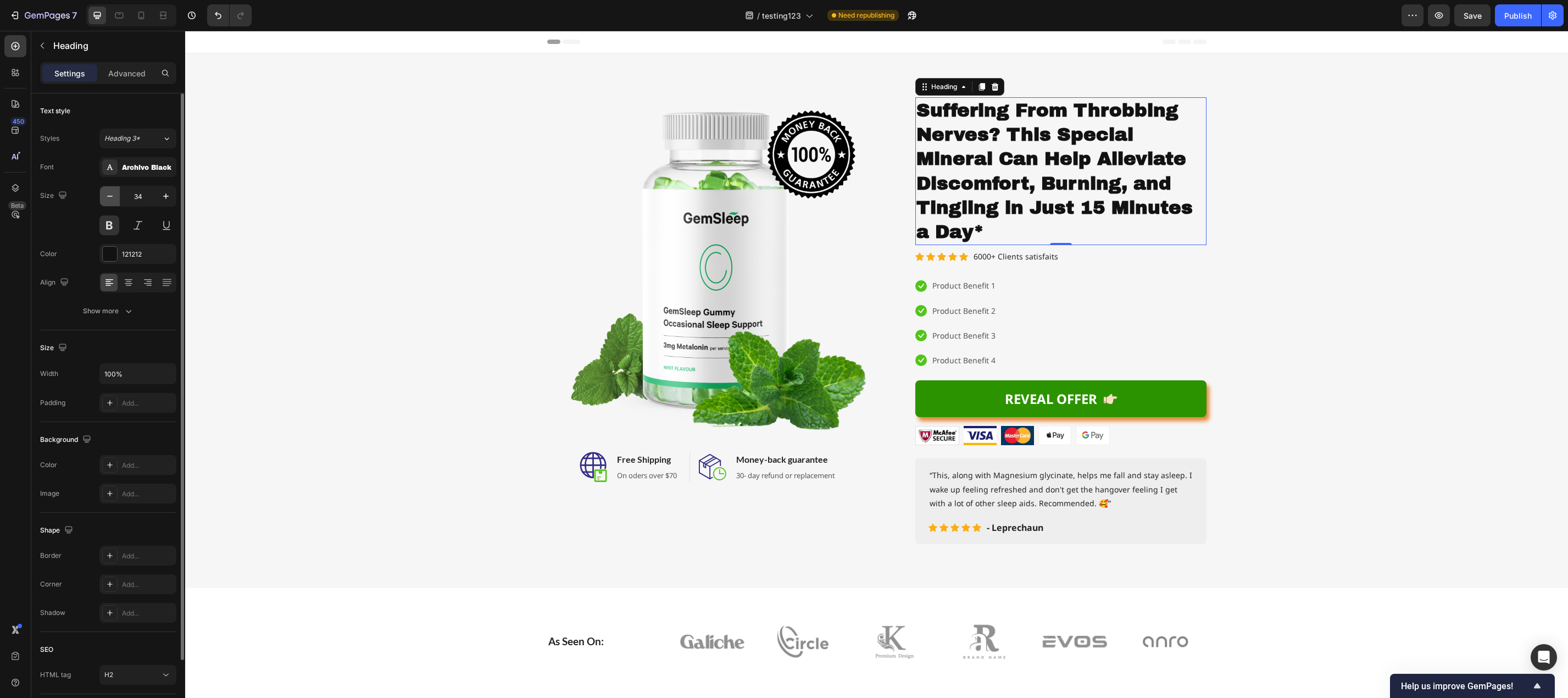
type input "33"
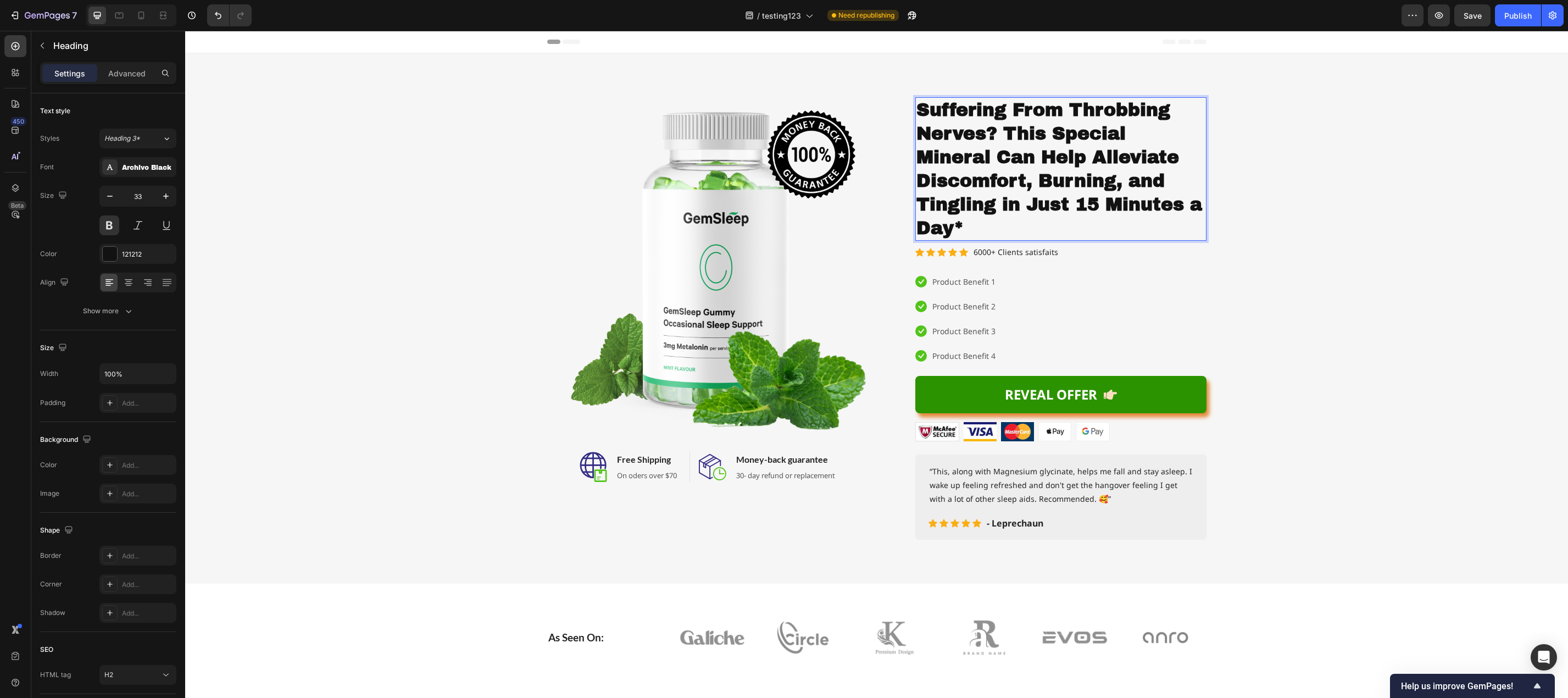
click at [954, 228] on p "Suffering From Throbbing Nerves? This Special Mineral Can Help Alleviate Discom…" at bounding box center [1061, 169] width 289 height 141
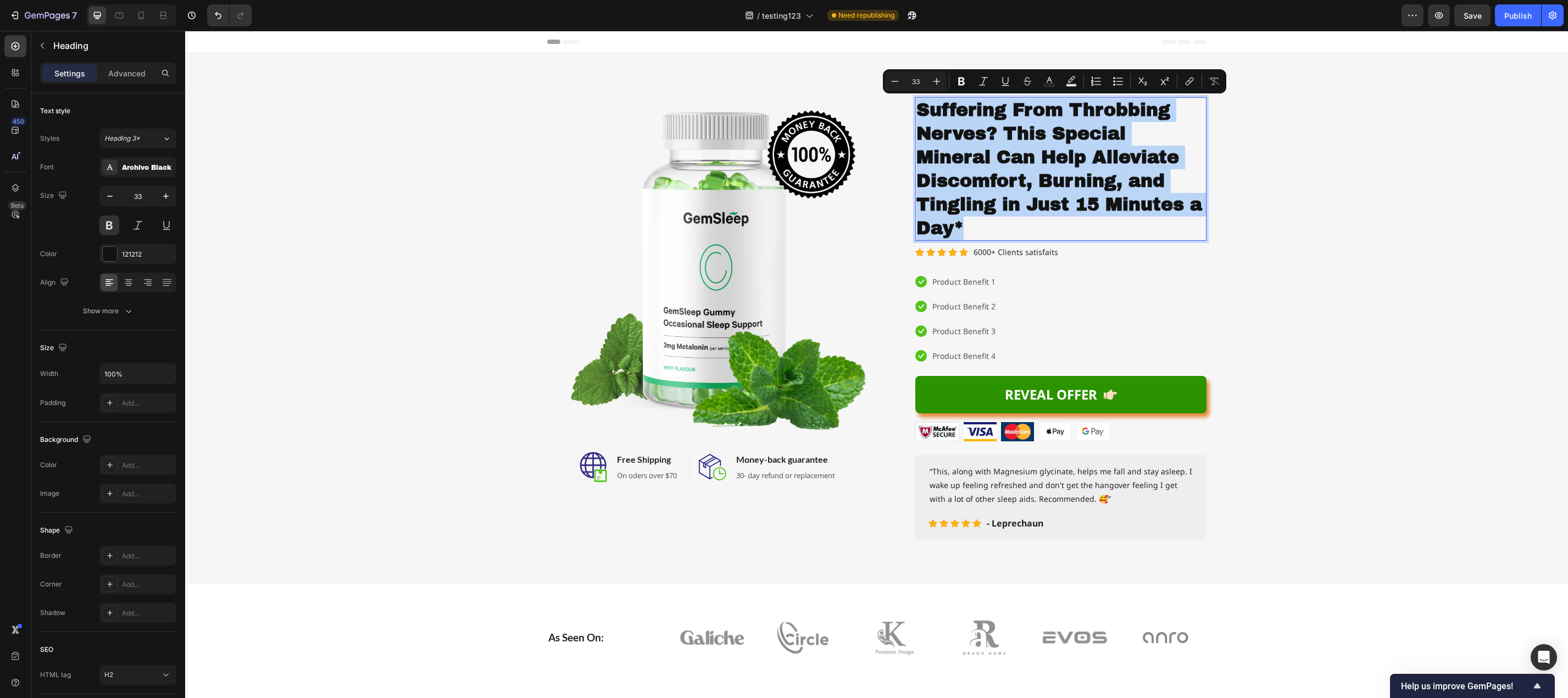
drag, startPoint x: 969, startPoint y: 231, endPoint x: 915, endPoint y: 110, distance: 132.5
click at [917, 110] on p "Suffering From Throbbing Nerves? This Special Mineral Can Help Alleviate Discom…" at bounding box center [1061, 169] width 289 height 141
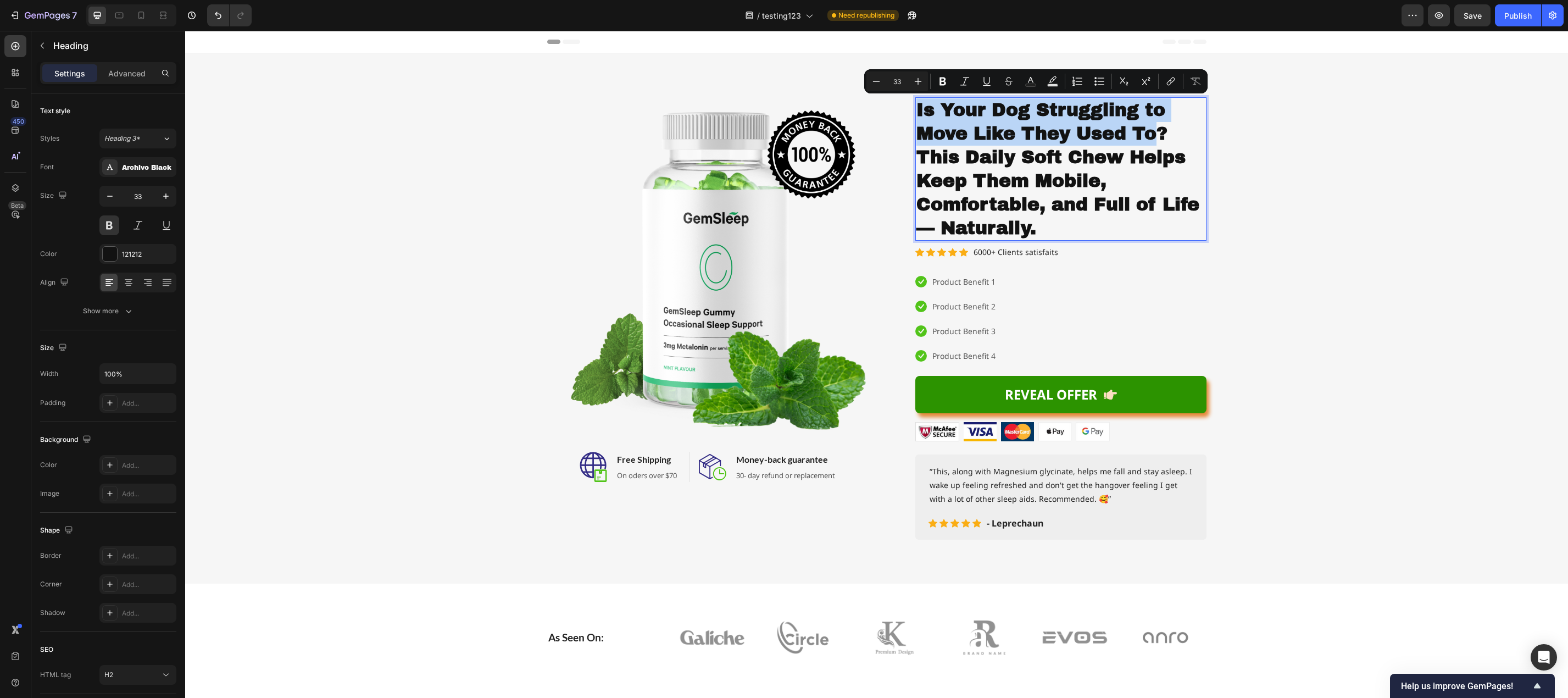
drag, startPoint x: 914, startPoint y: 106, endPoint x: 1155, endPoint y: 140, distance: 243.4
click at [1155, 140] on p "Is Your Dog Struggling to Move Like They Used To? This Daily Soft Chew Helps Ke…" at bounding box center [1061, 169] width 289 height 141
drag, startPoint x: 1160, startPoint y: 138, endPoint x: 913, endPoint y: 118, distance: 247.8
click at [917, 118] on p "Is Your Dog Struggling to Move Like They Used To? This Daily Soft Chew Helps Ke…" at bounding box center [1061, 169] width 289 height 141
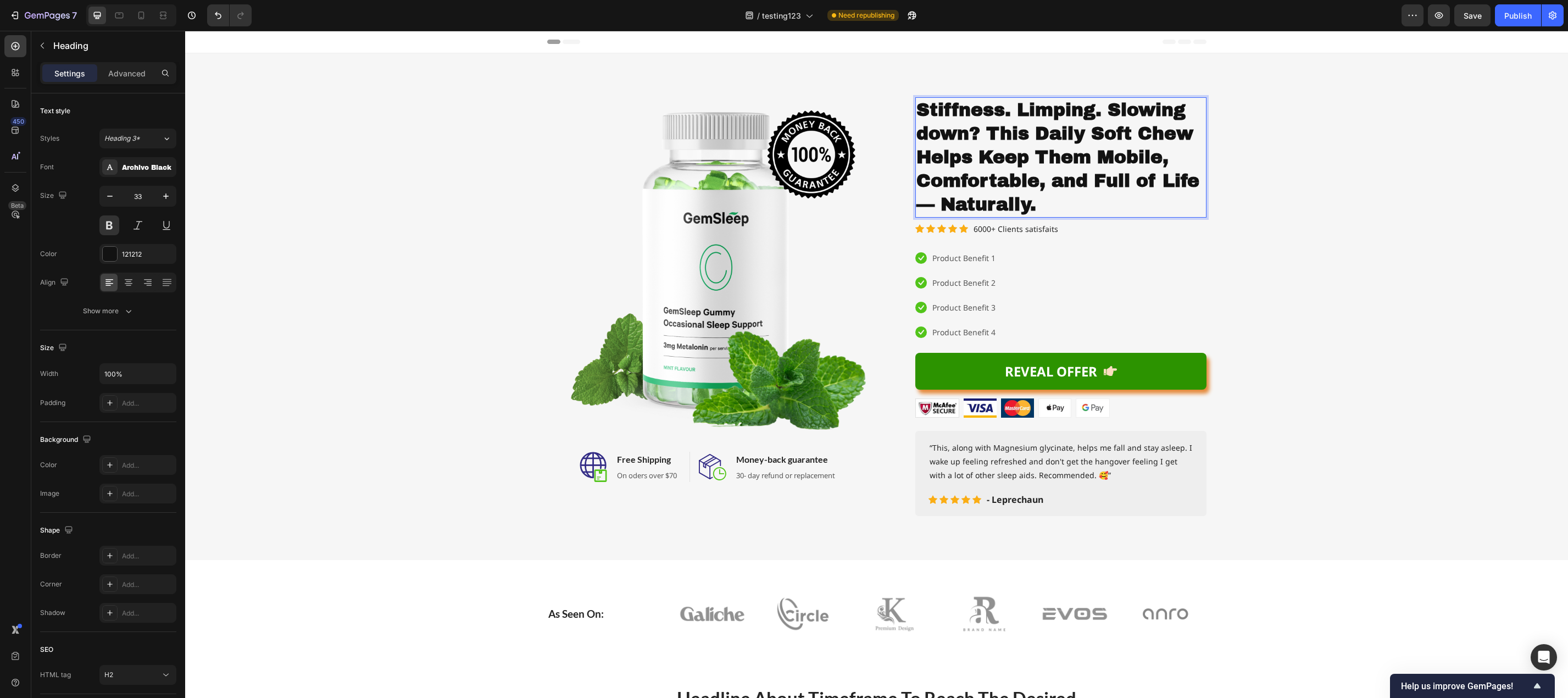
click at [934, 110] on p "Stiffness. Limping. Slowing down? This Daily Soft Chew Helps Keep Them Mobile, …" at bounding box center [1061, 157] width 289 height 118
click at [928, 133] on p "Stiffness. Limping. Slowing down? This Daily Soft Chew Helps Keep Them Mobile, …" at bounding box center [1061, 157] width 289 height 118
click at [1050, 162] on p "Stiffness. Limping. Slowing down? This Daily Soft Chew Helps Keep Them Mobile, …" at bounding box center [1061, 157] width 289 height 118
click at [1510, 16] on div "Publish" at bounding box center [1518, 15] width 28 height 12
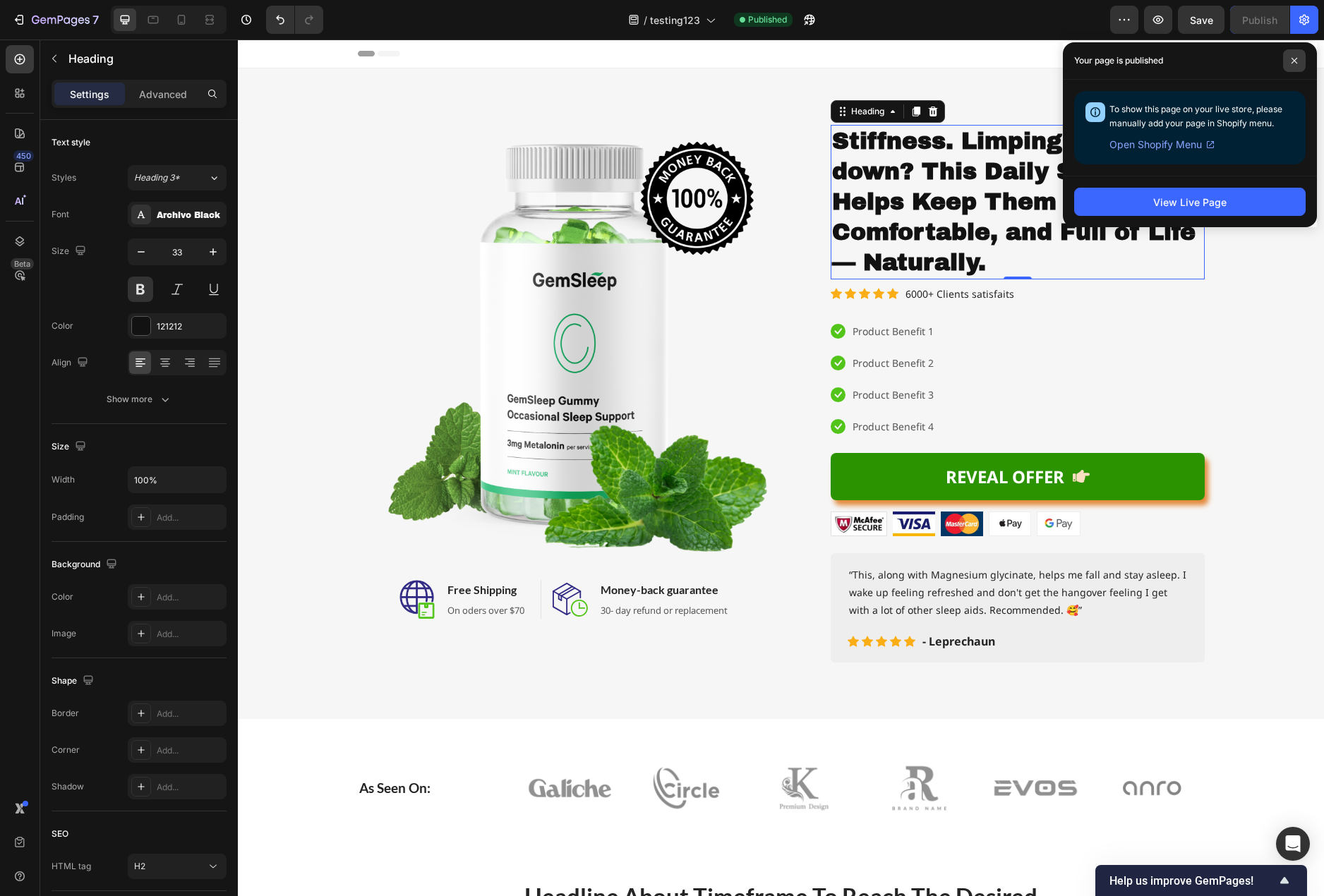
click at [1290, 58] on icon at bounding box center [1293, 60] width 7 height 7
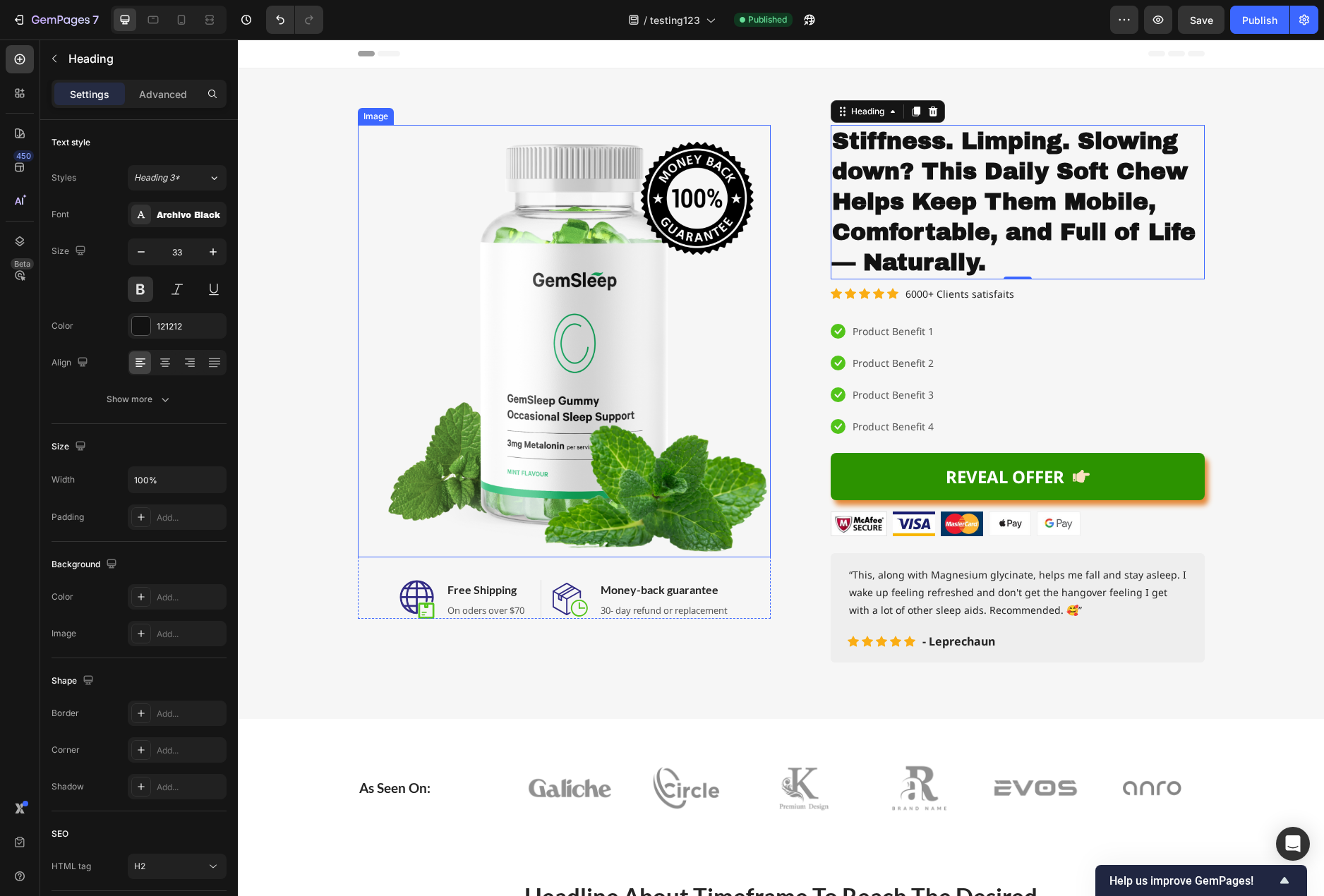
click at [610, 303] on img at bounding box center [563, 341] width 413 height 433
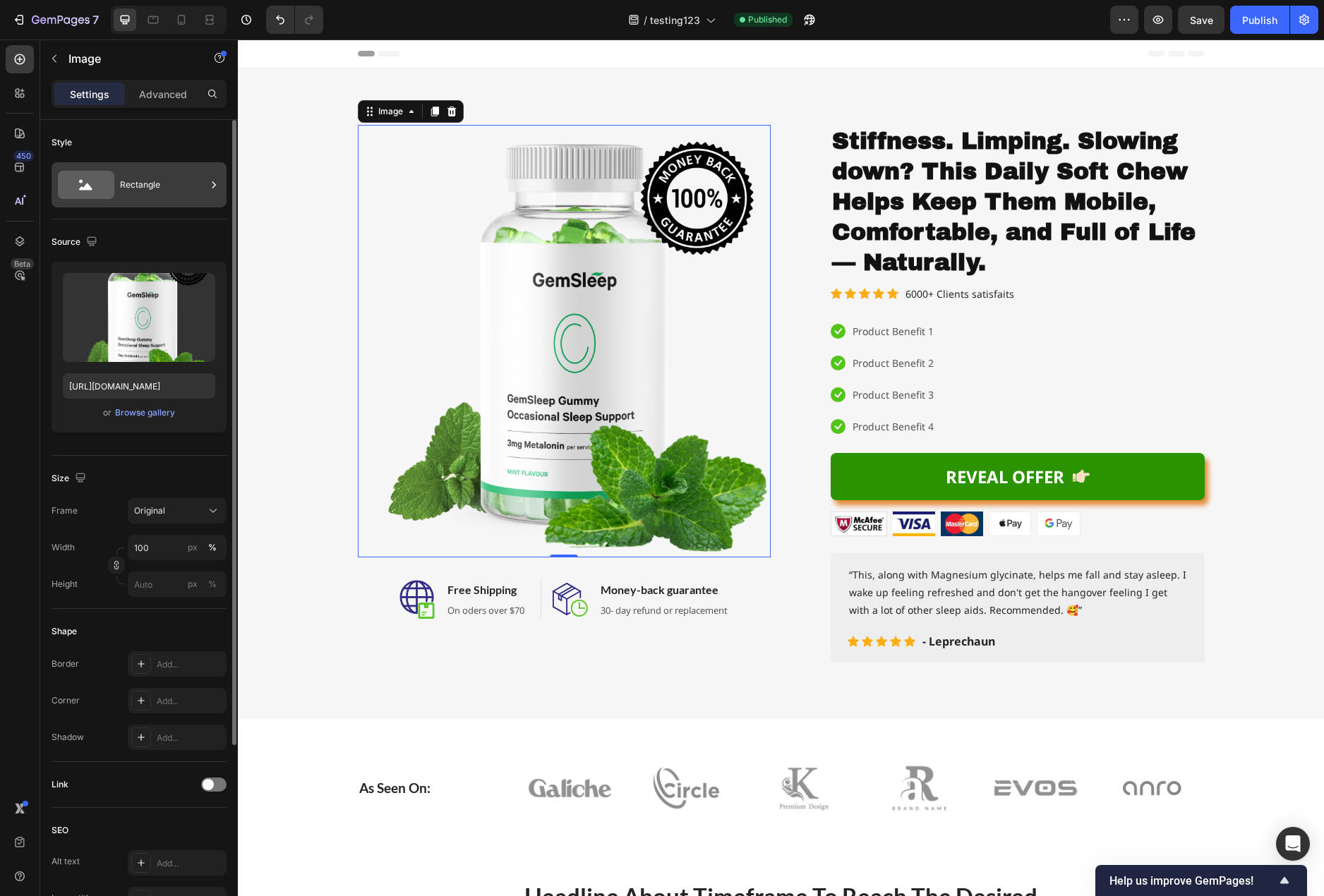
click at [170, 190] on div "Rectangle" at bounding box center [162, 184] width 86 height 33
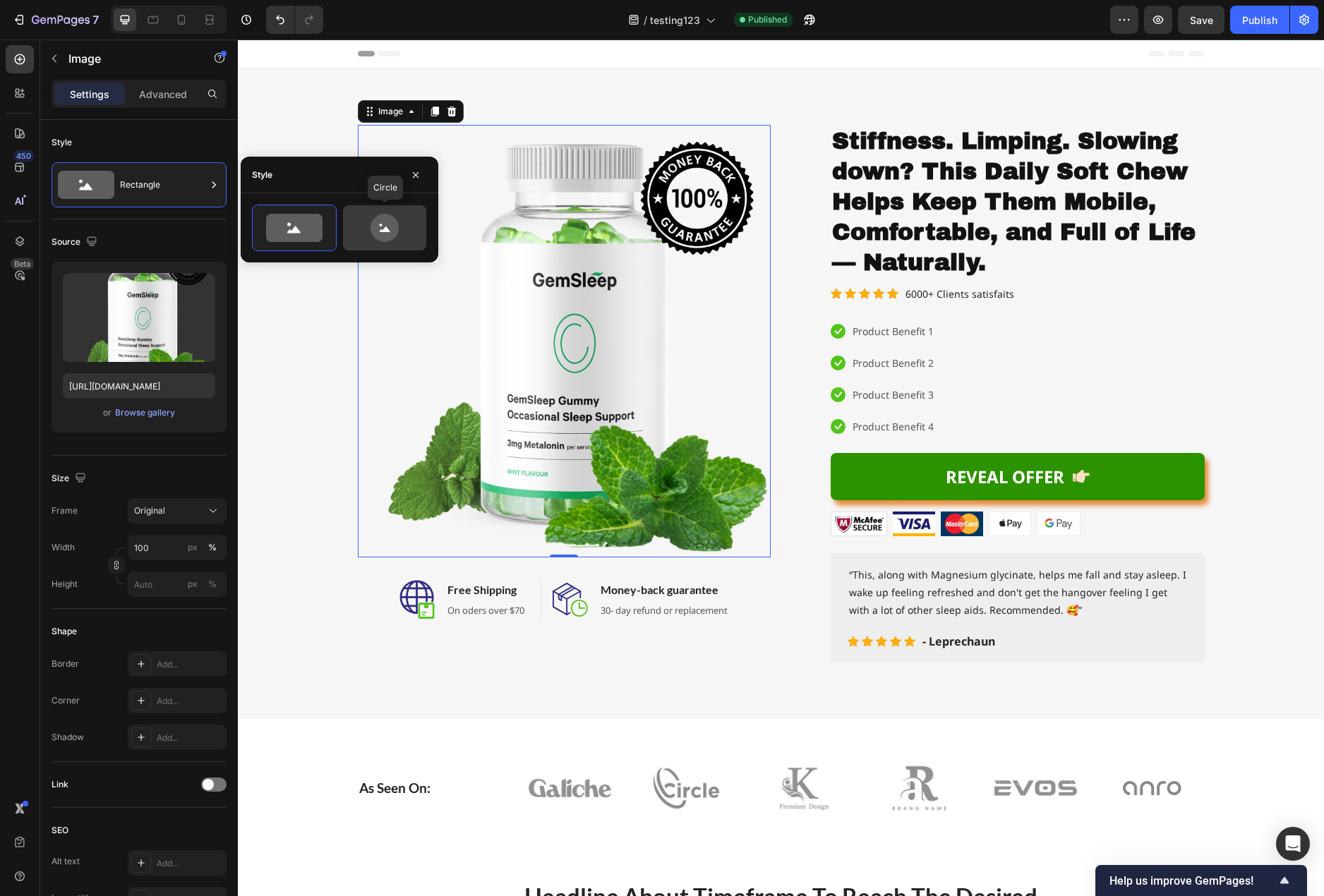
click at [373, 232] on icon at bounding box center [384, 228] width 29 height 29
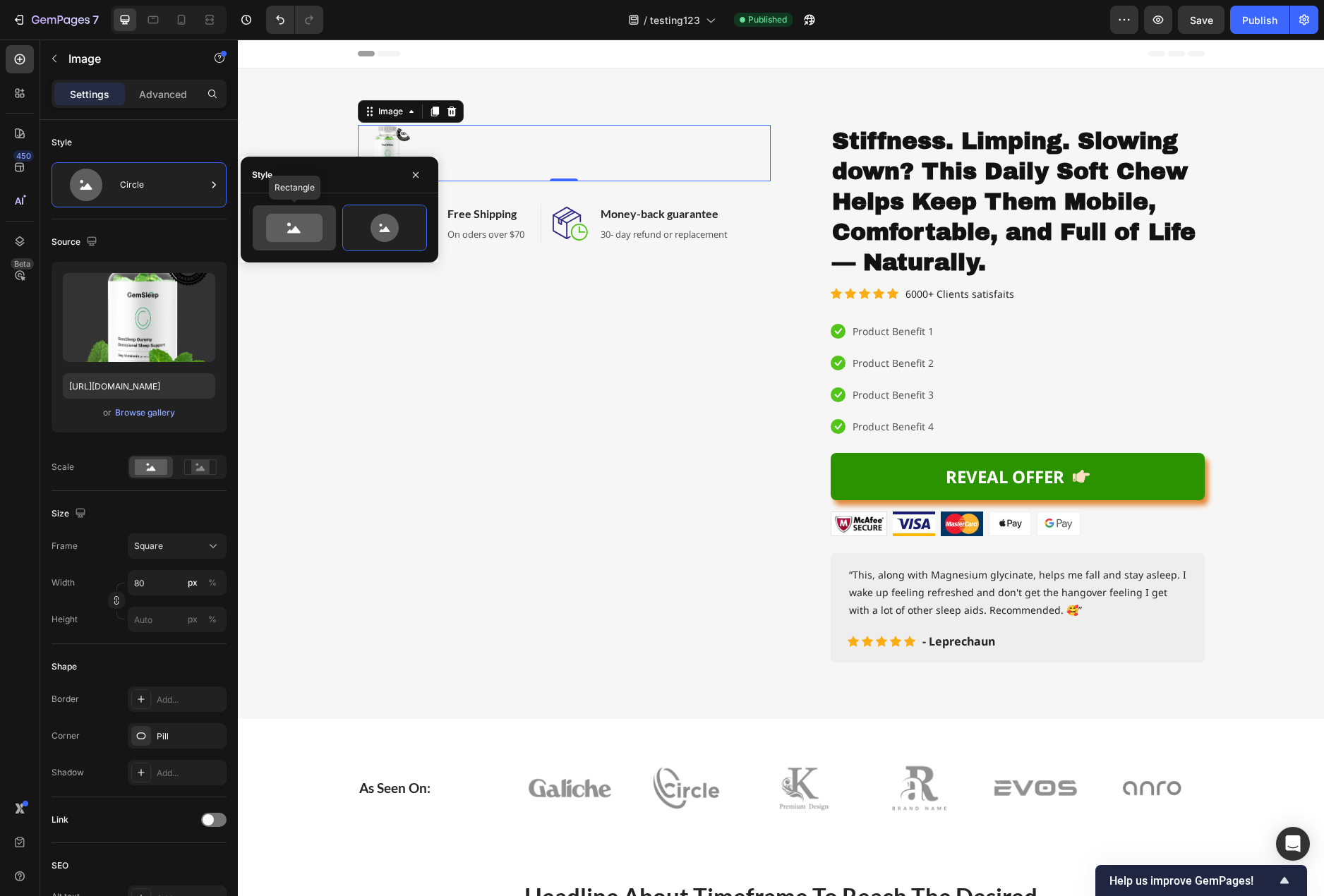
click at [314, 233] on icon at bounding box center [294, 228] width 56 height 29
type input "100"
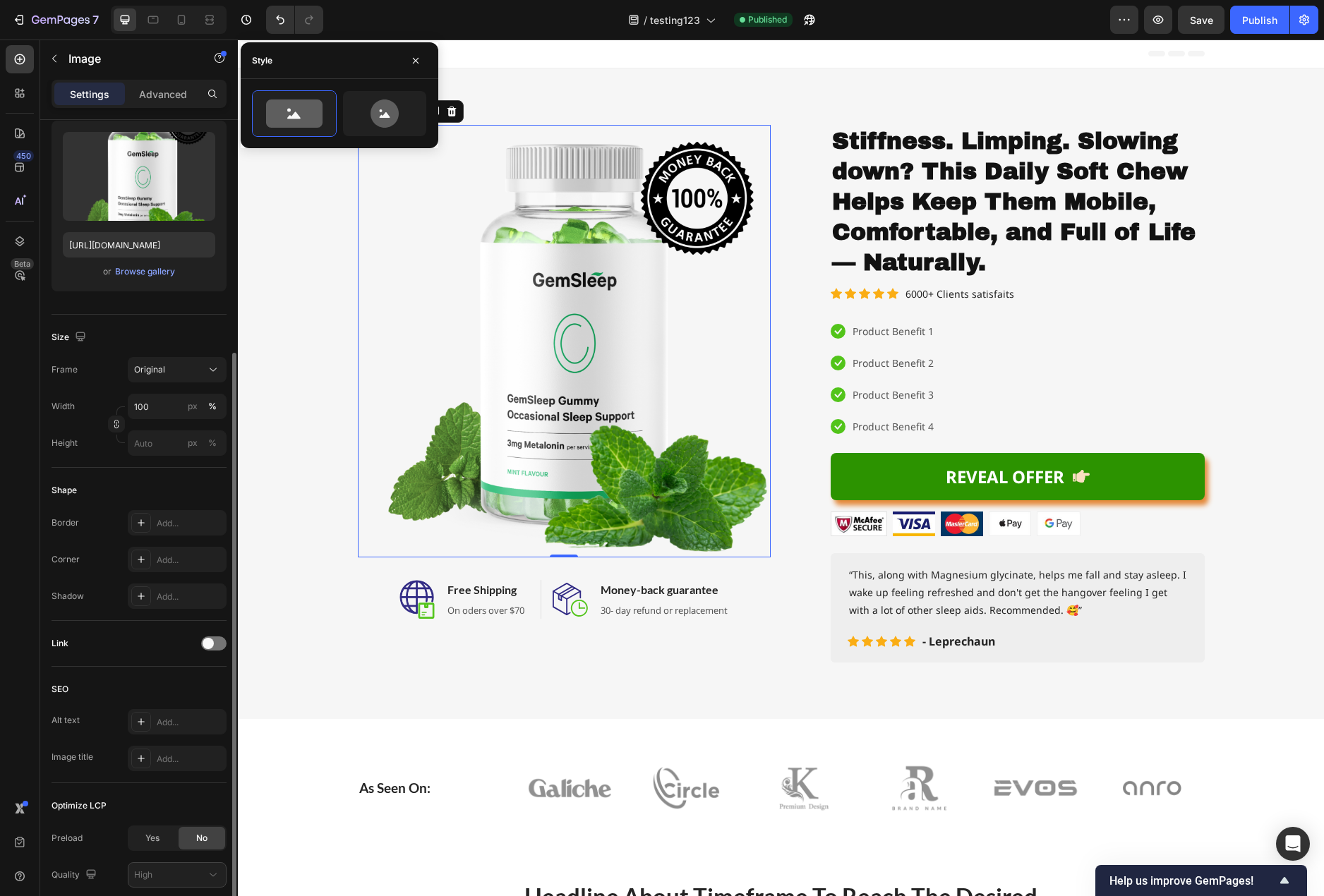
scroll to position [212, 0]
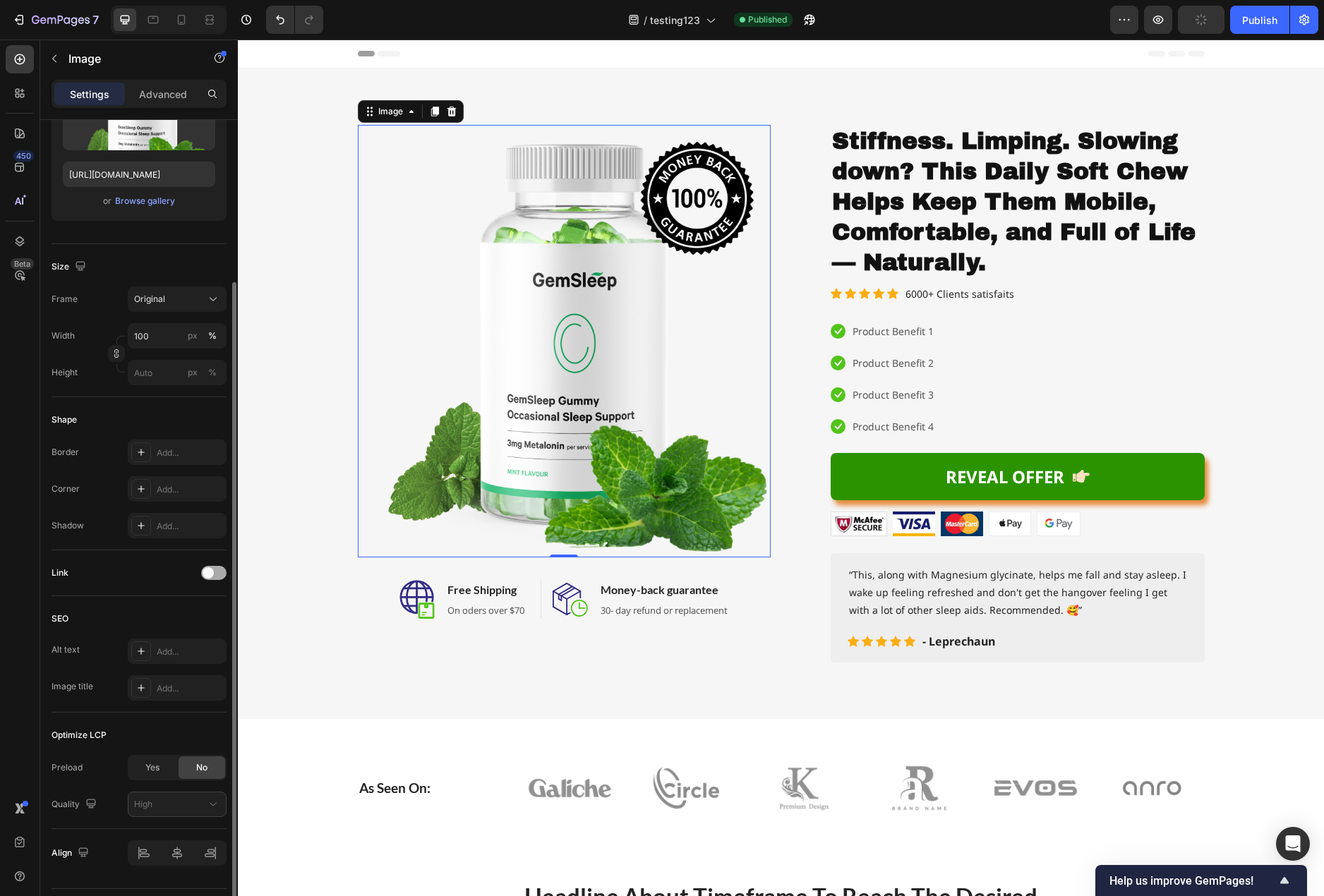
click at [212, 573] on span at bounding box center [207, 572] width 11 height 11
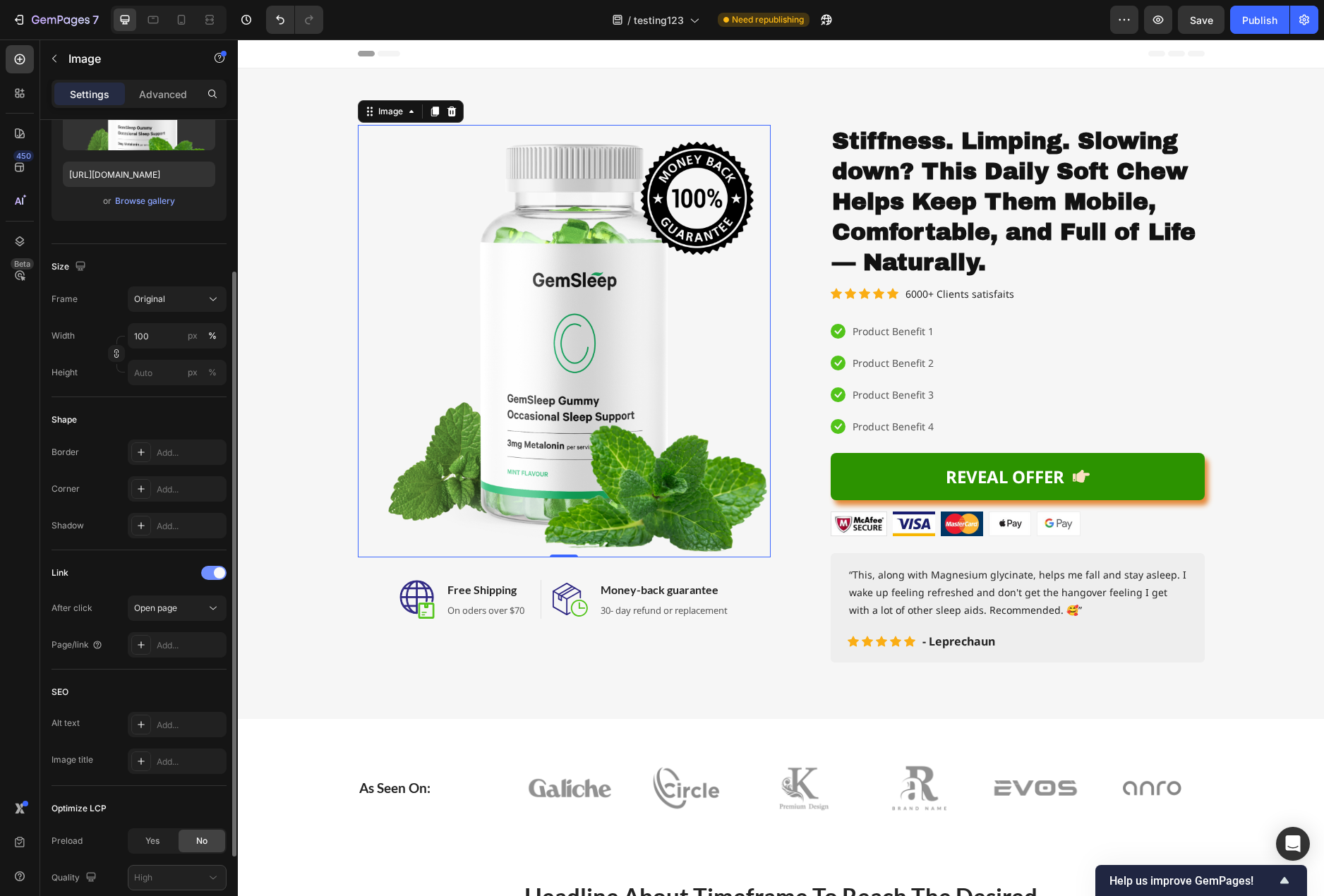
click at [210, 574] on div at bounding box center [214, 572] width 26 height 14
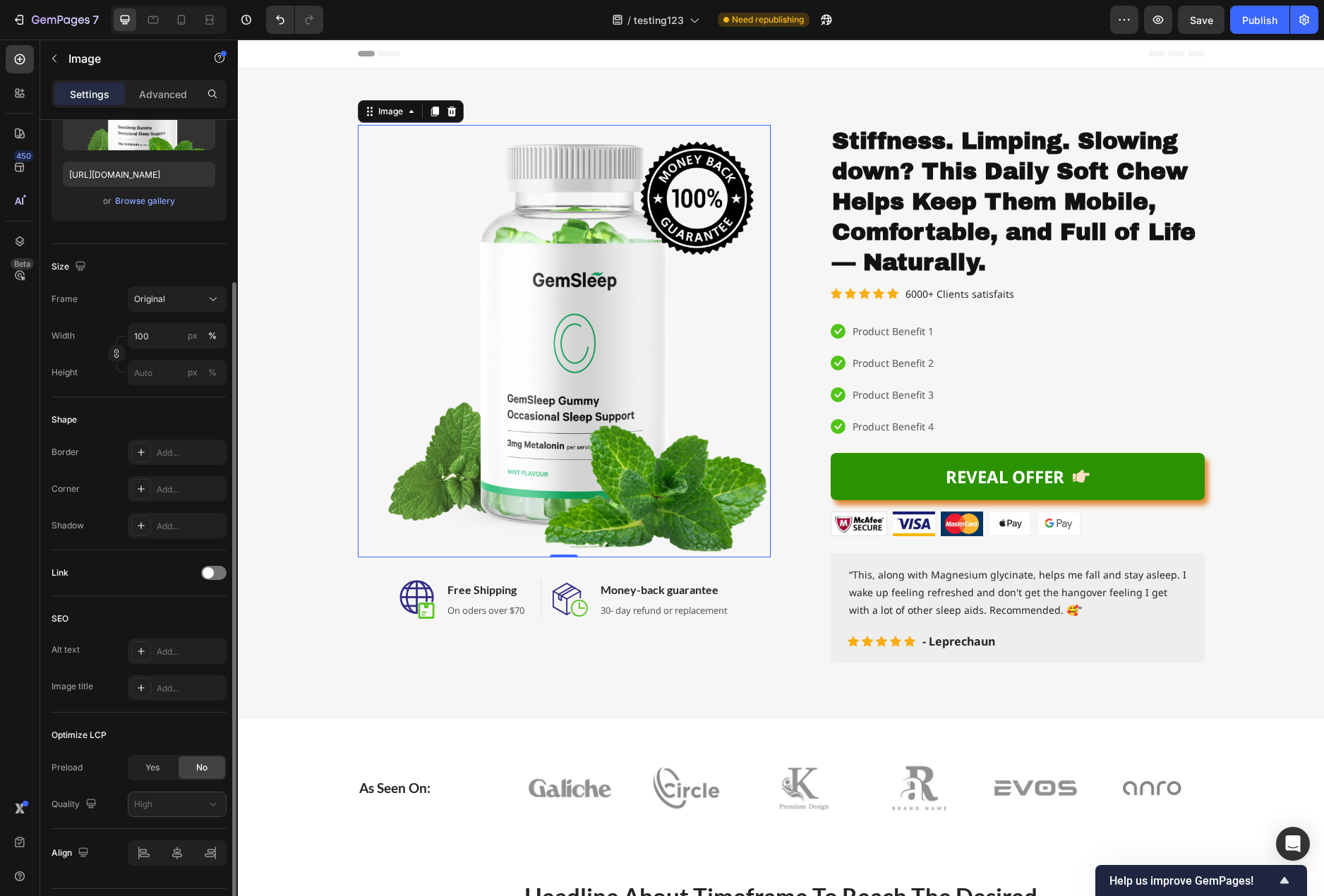
scroll to position [249, 0]
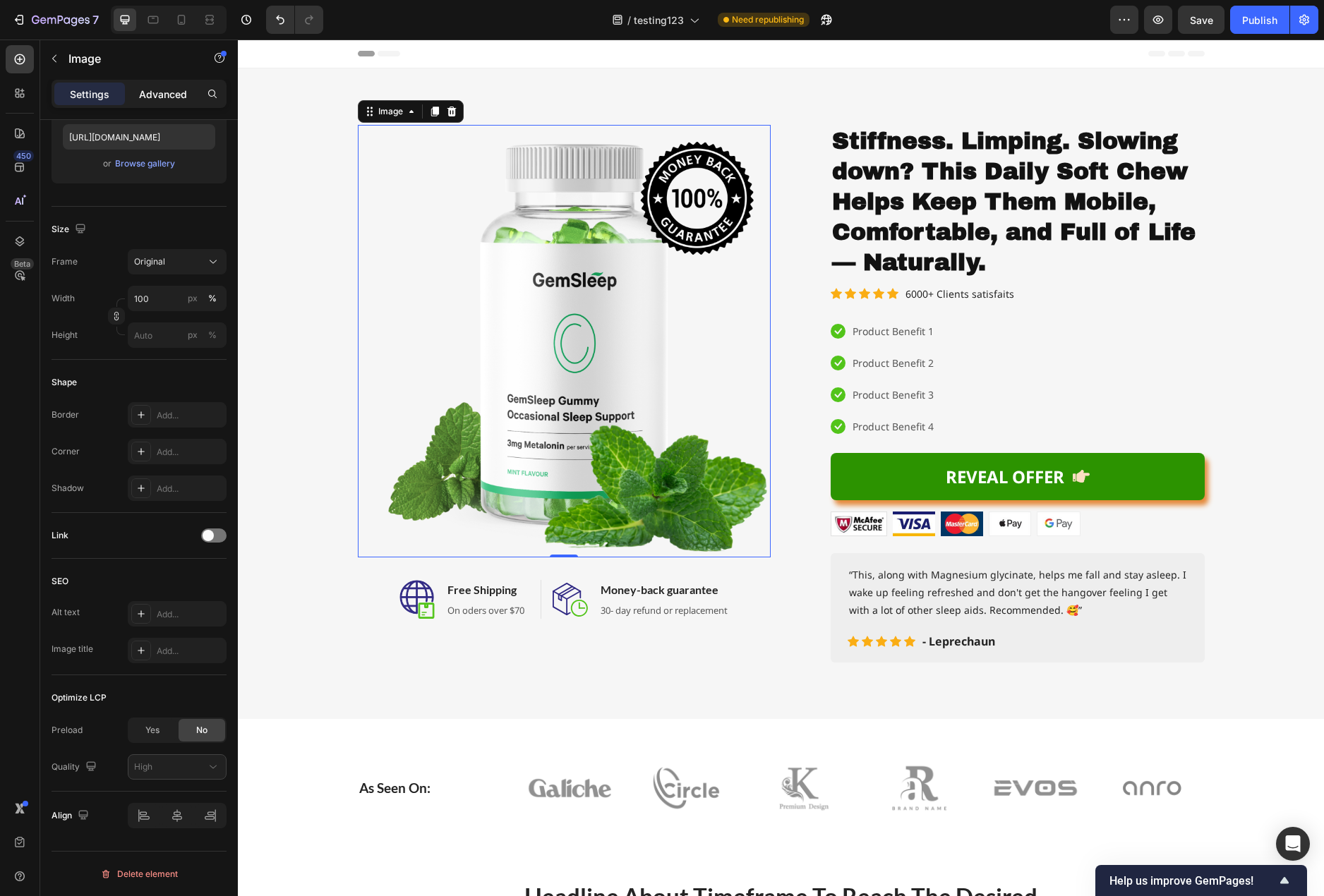
click at [175, 102] on div "Advanced" at bounding box center [162, 93] width 70 height 23
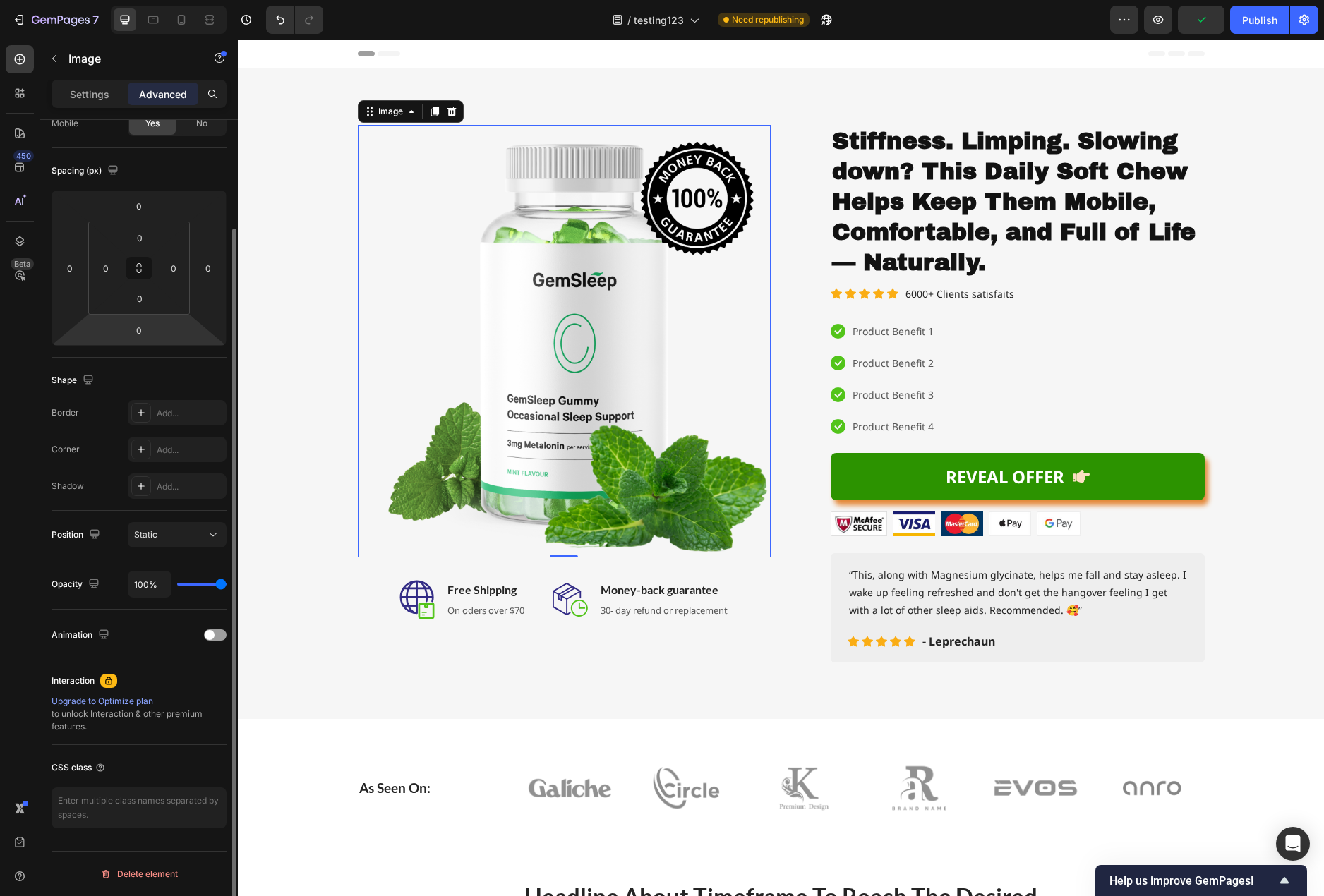
scroll to position [54, 0]
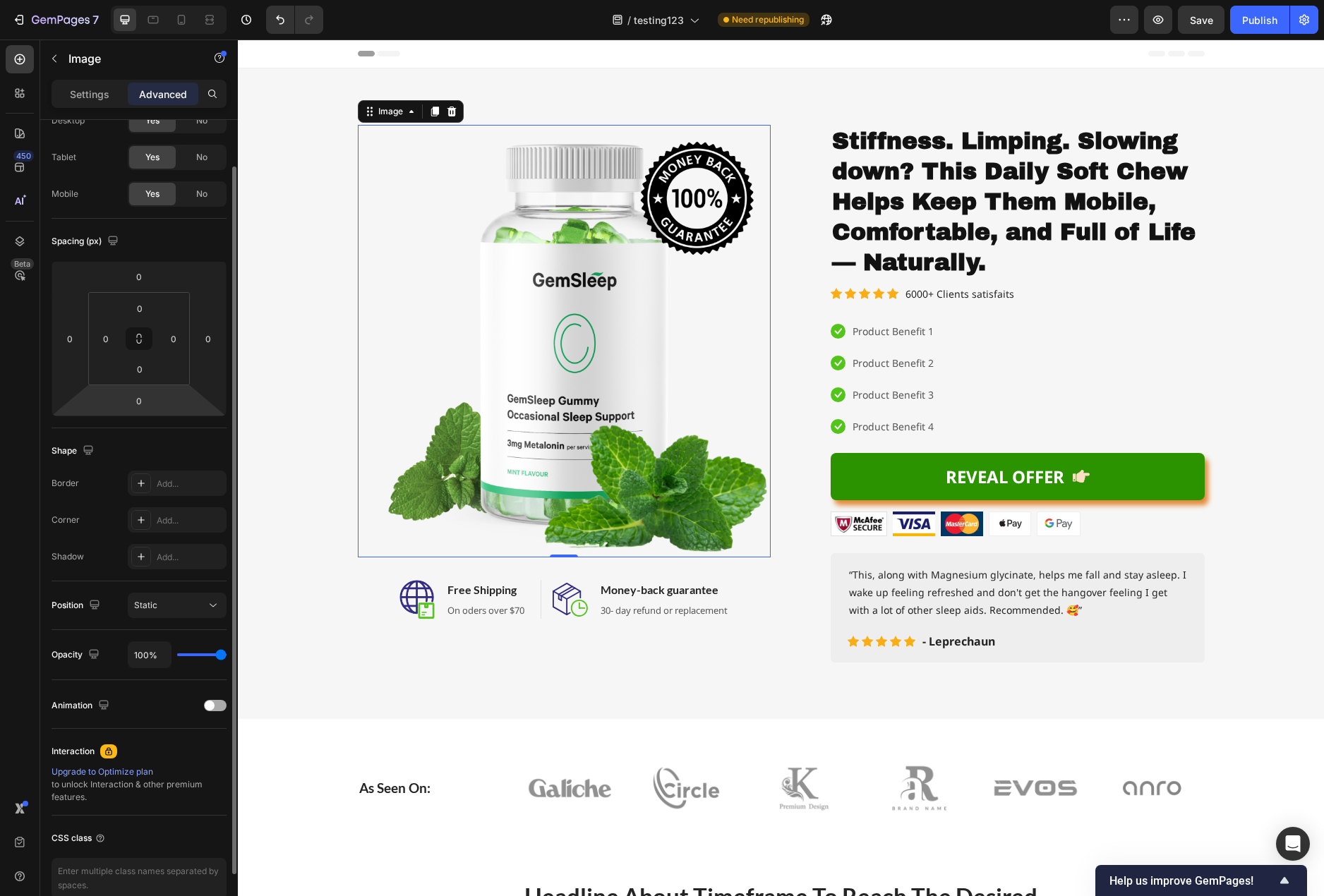
click at [212, 708] on span at bounding box center [210, 706] width 10 height 10
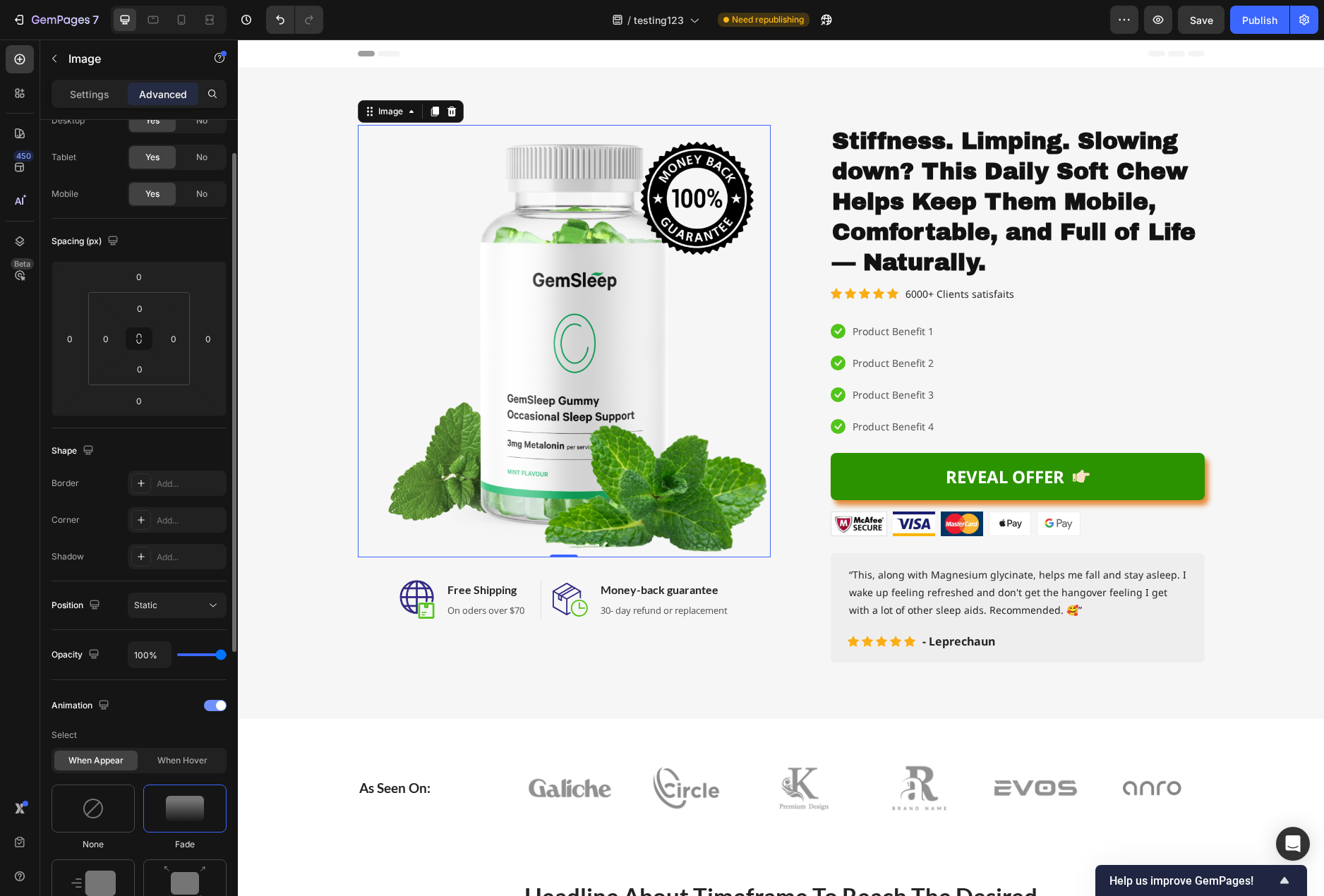
click at [208, 708] on div at bounding box center [215, 705] width 23 height 11
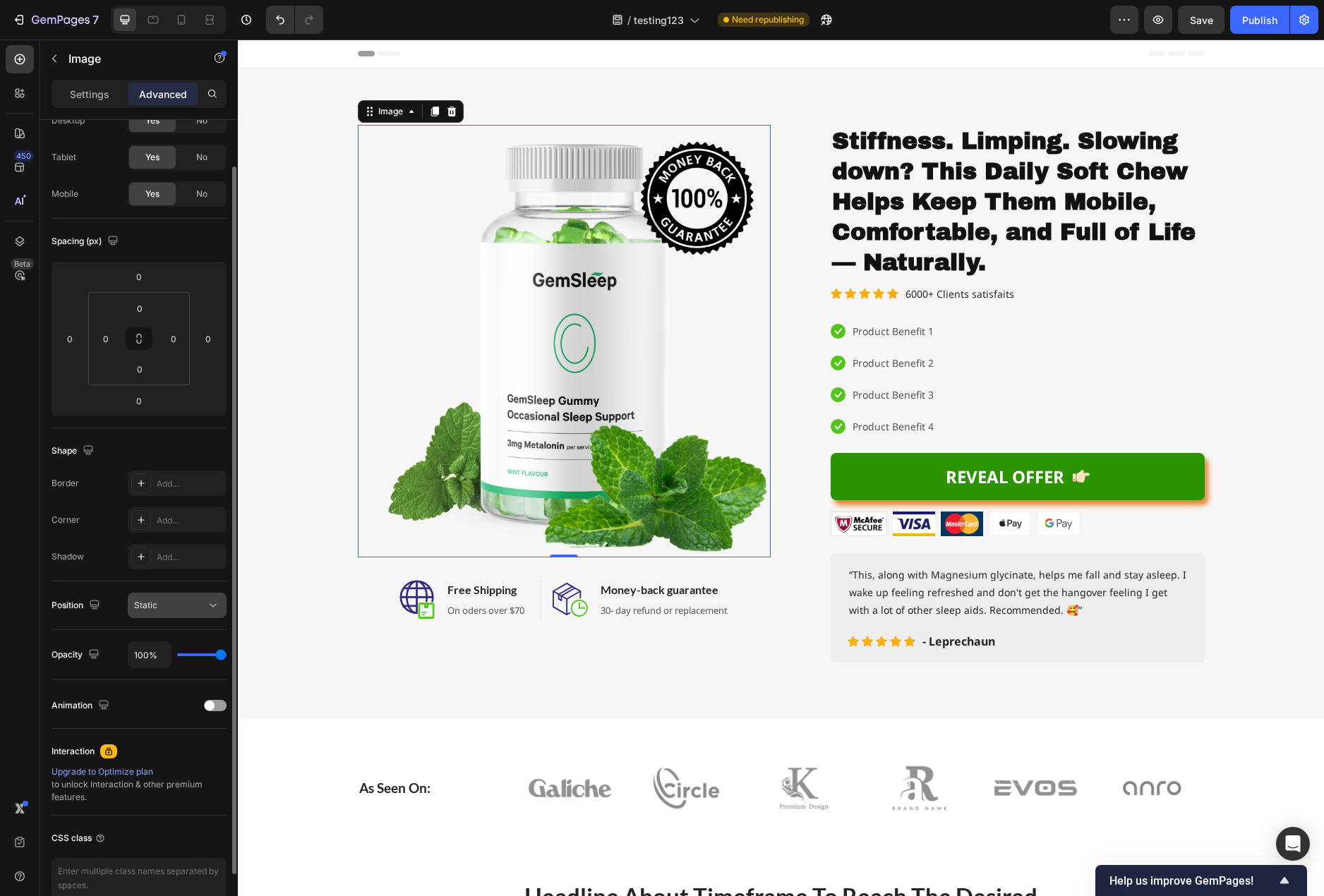
click at [203, 600] on div "Static" at bounding box center [169, 605] width 72 height 13
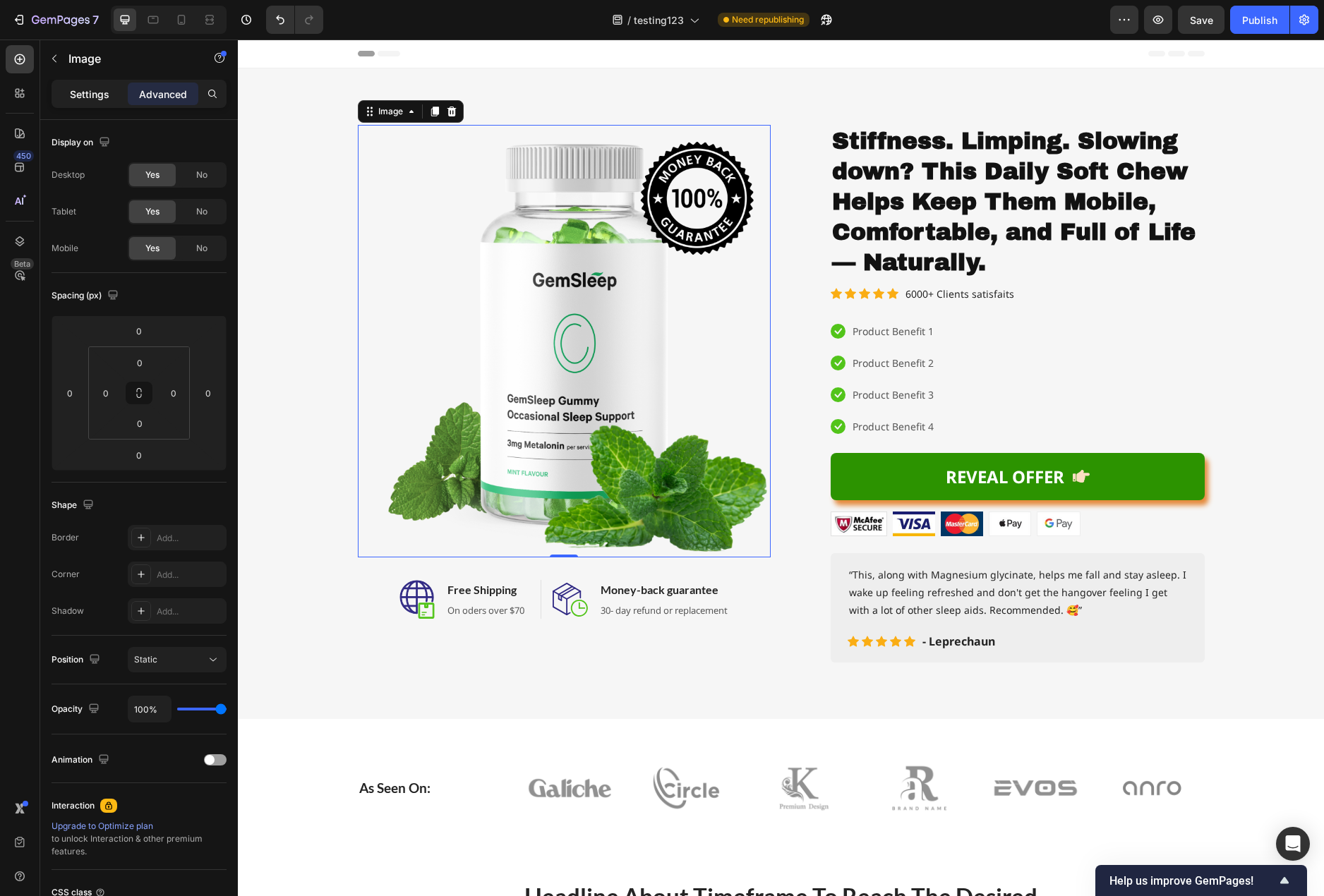
click at [74, 94] on p "Settings" at bounding box center [90, 94] width 40 height 15
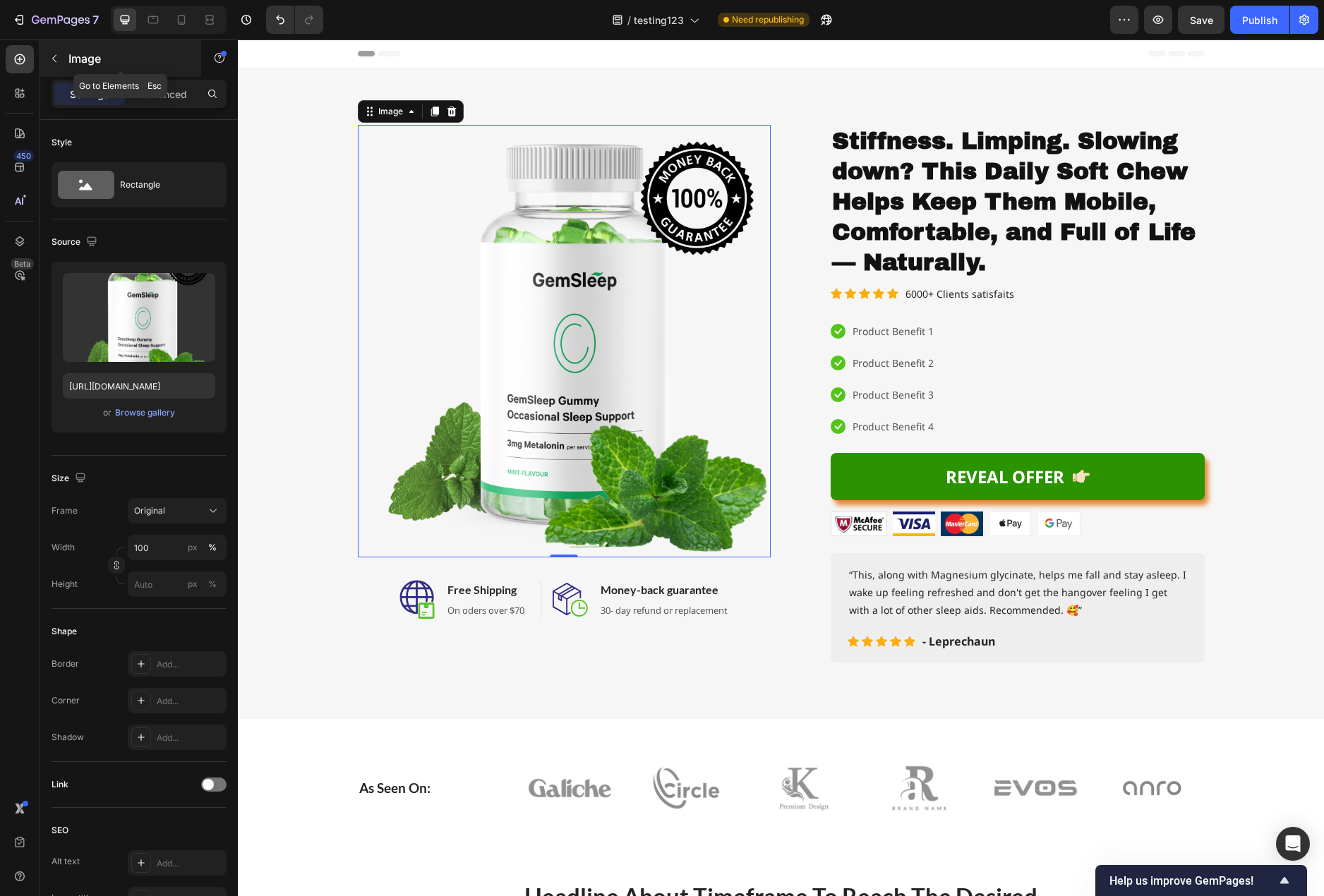
click at [57, 50] on button "button" at bounding box center [53, 58] width 23 height 23
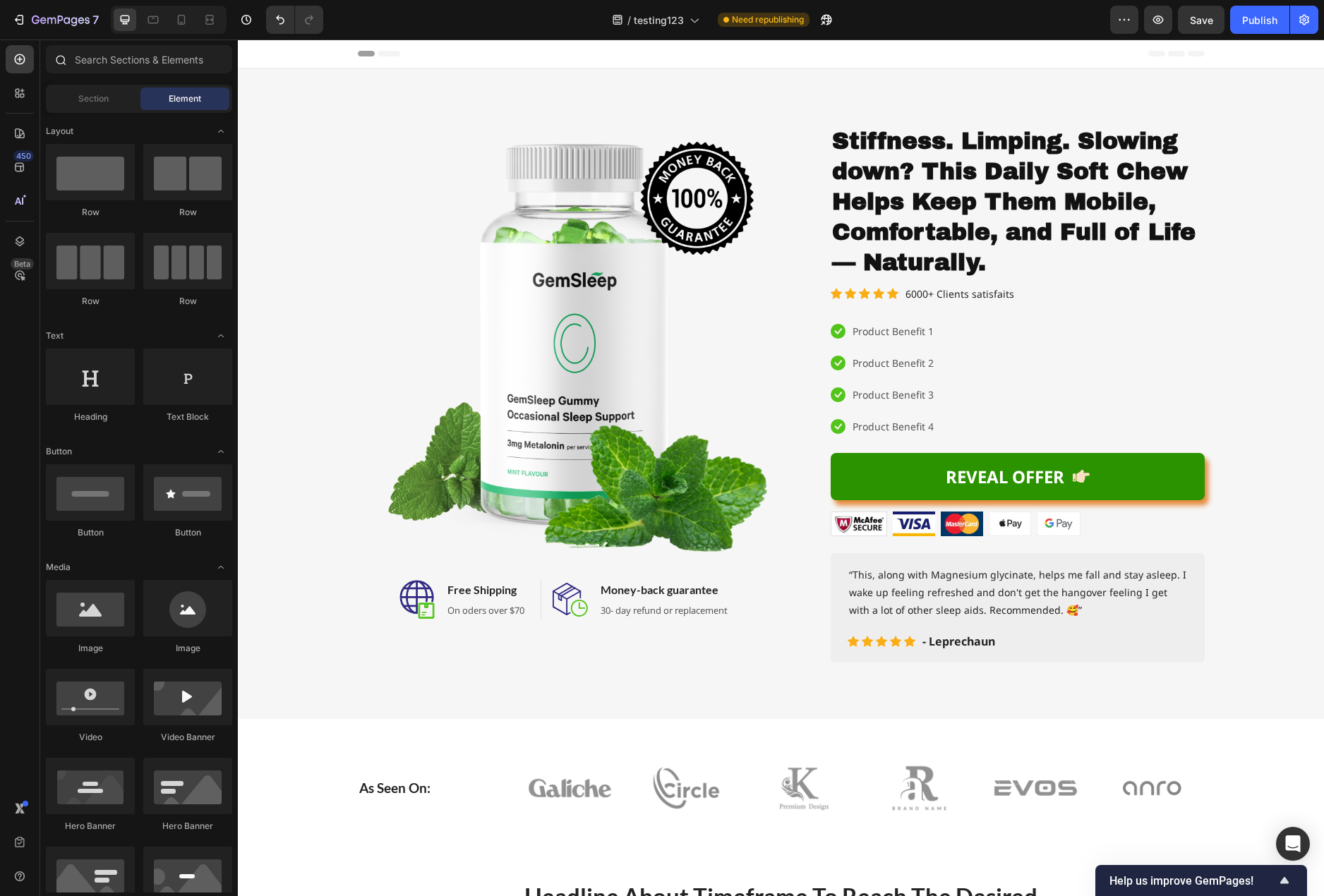
click at [72, 63] on div at bounding box center [59, 59] width 29 height 29
click at [97, 51] on input "text" at bounding box center [139, 59] width 186 height 29
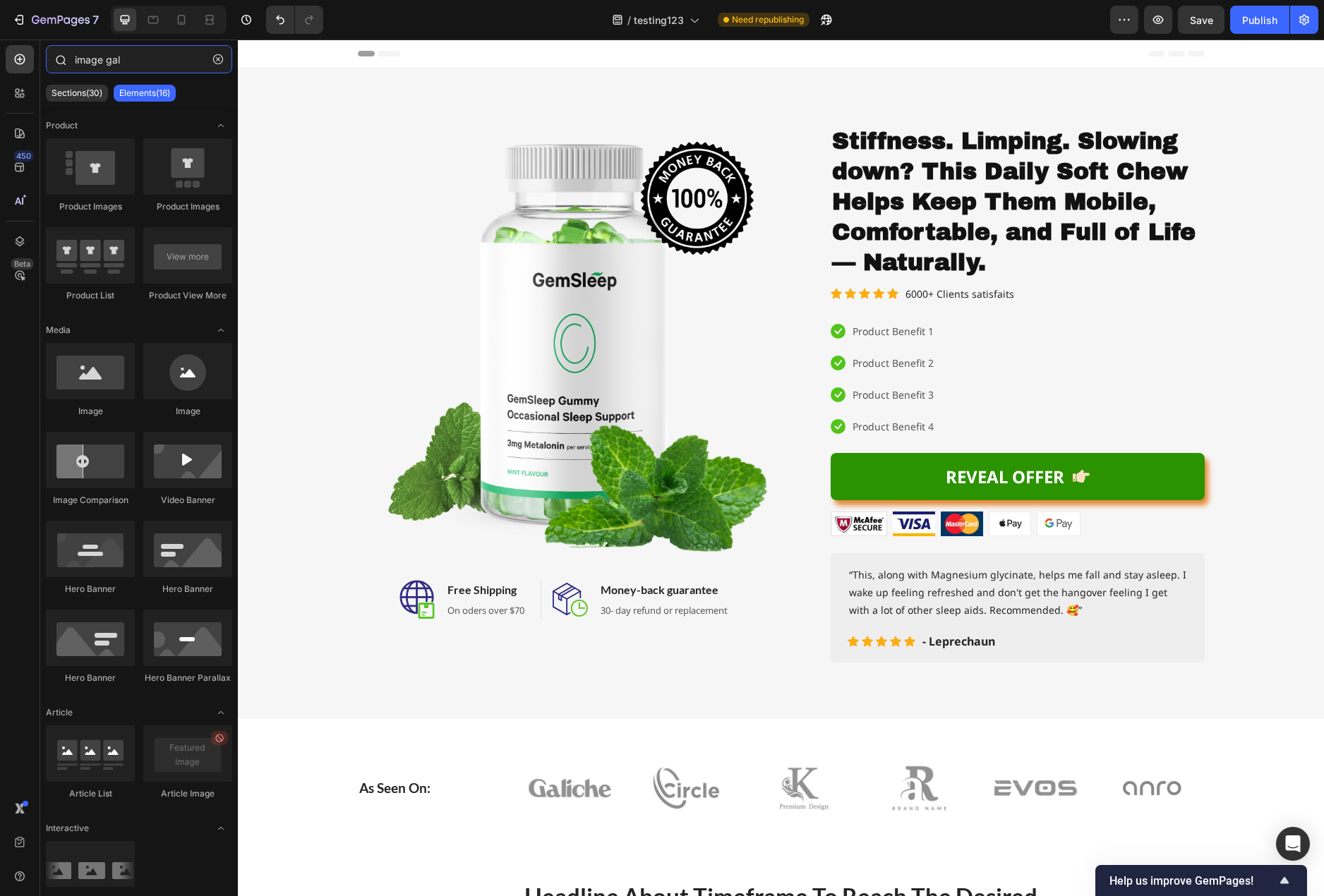
type input "image gall"
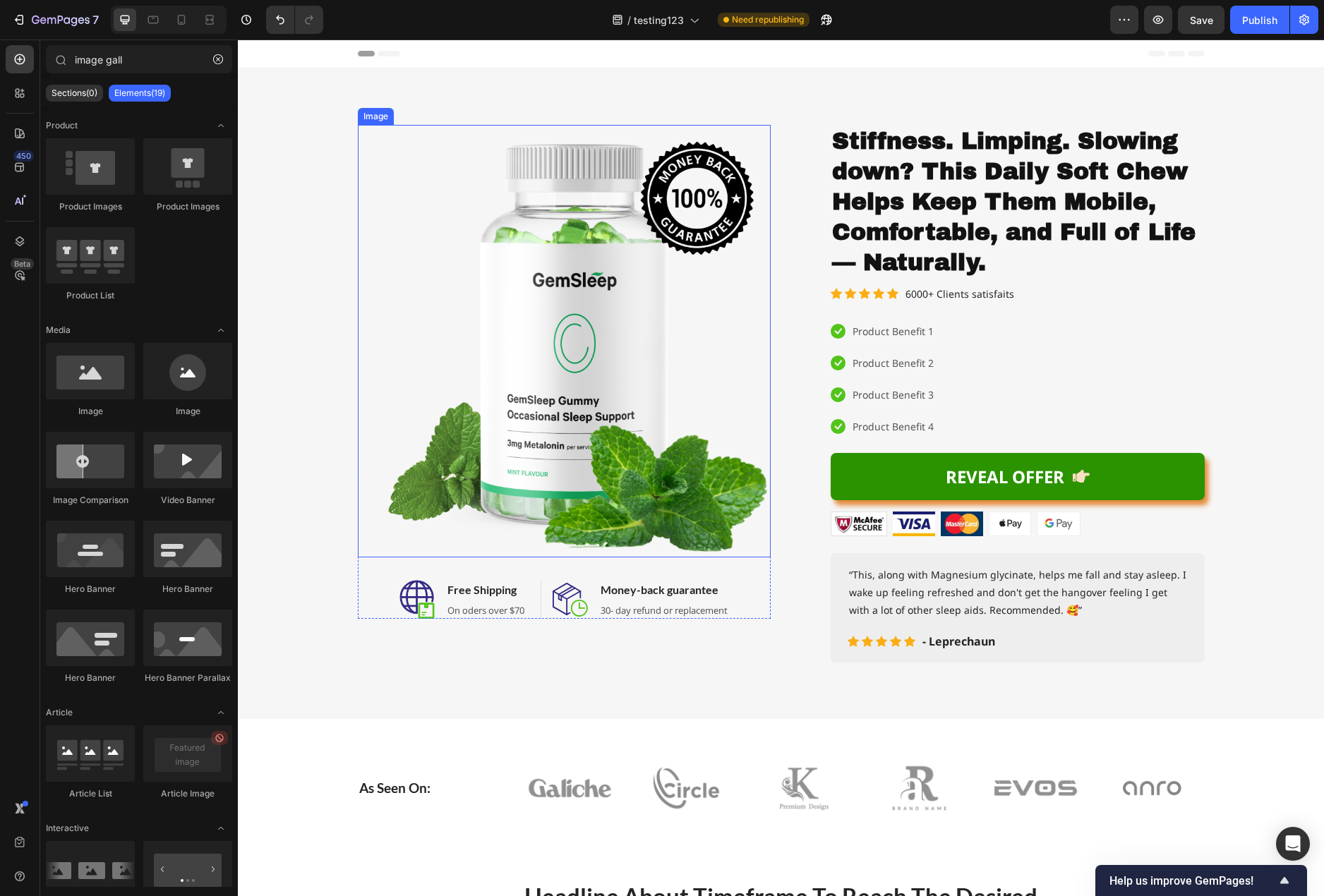
click at [577, 429] on img at bounding box center [563, 341] width 413 height 433
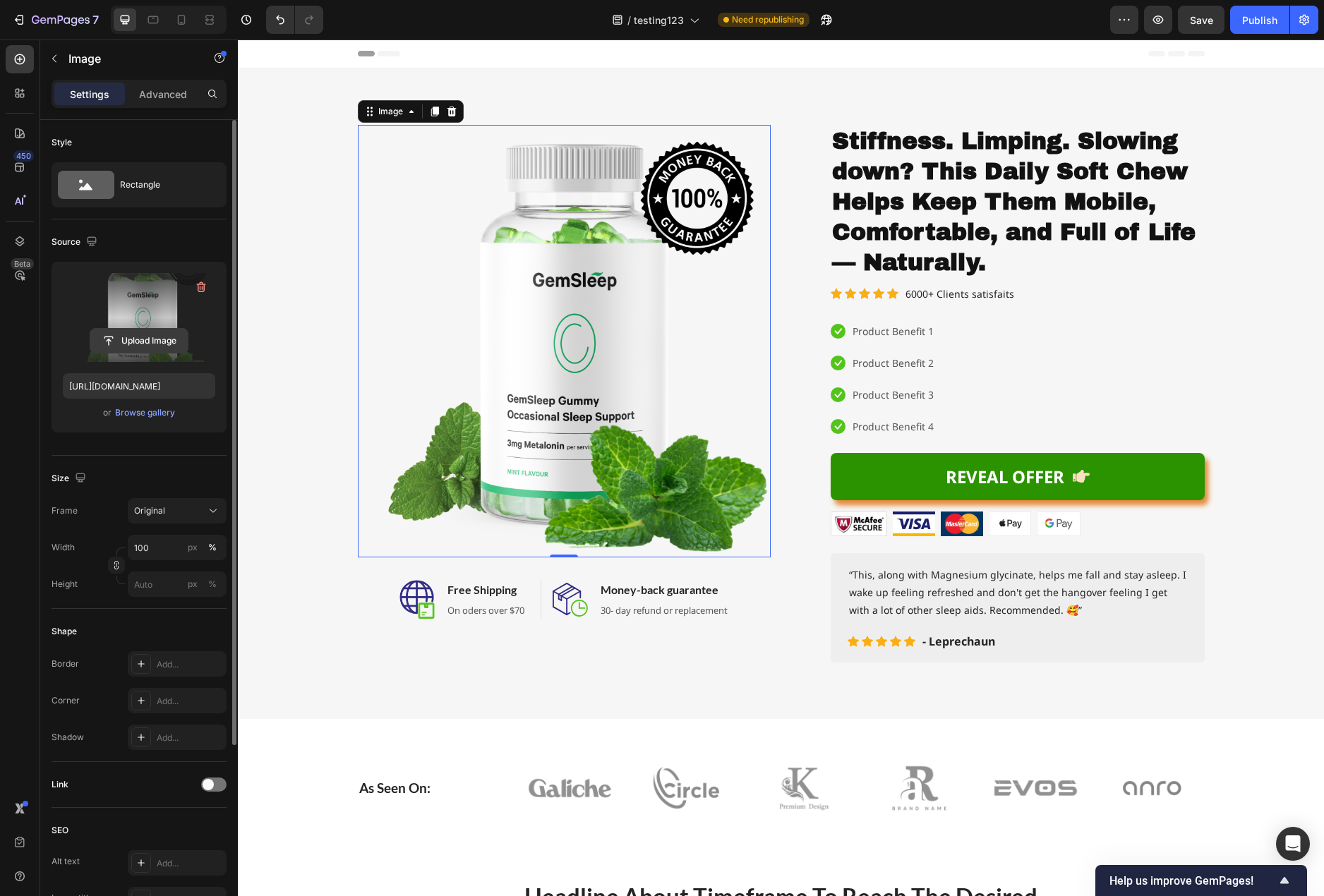
click at [128, 338] on input "file" at bounding box center [139, 341] width 97 height 24
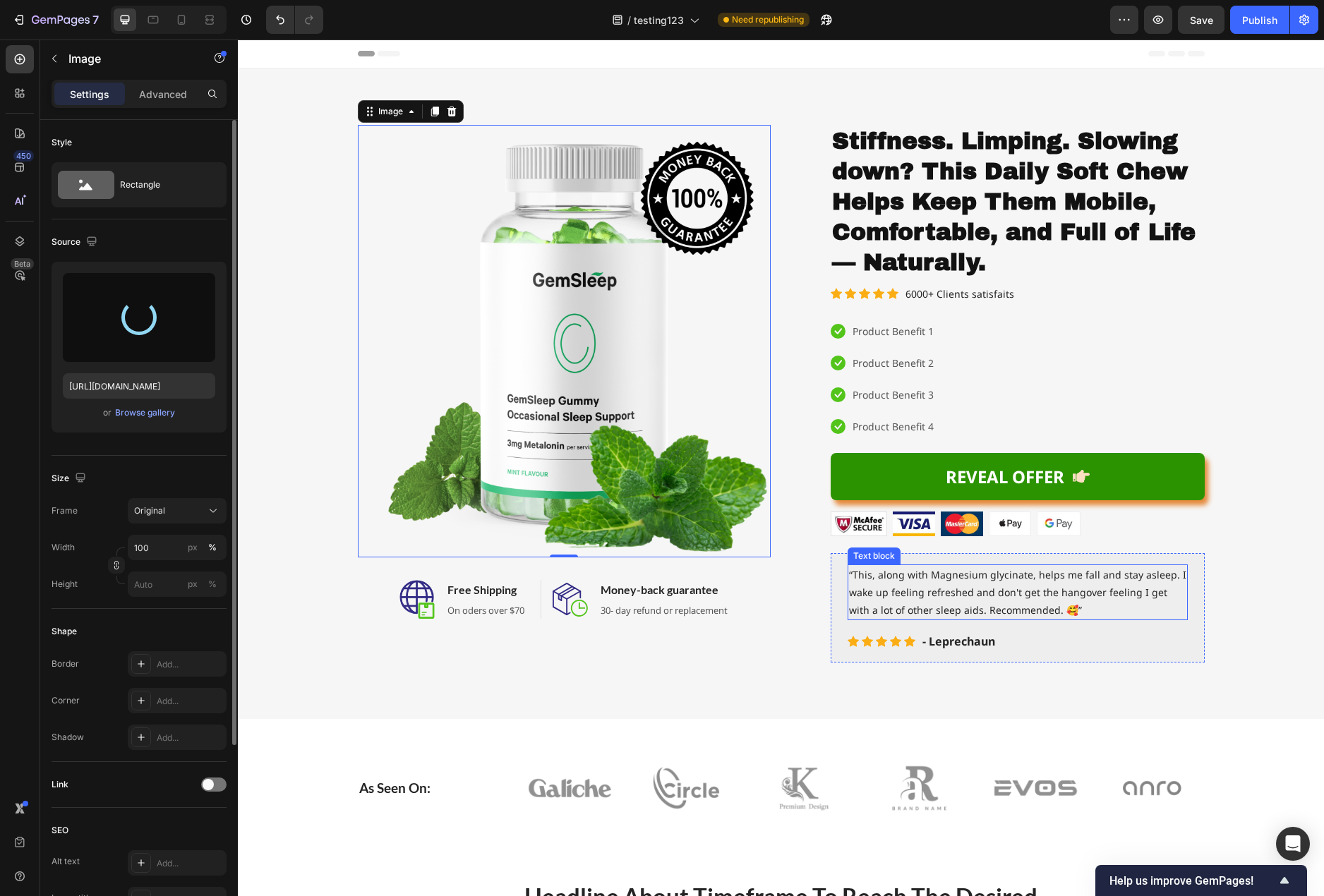
type input "[URL][DOMAIN_NAME]"
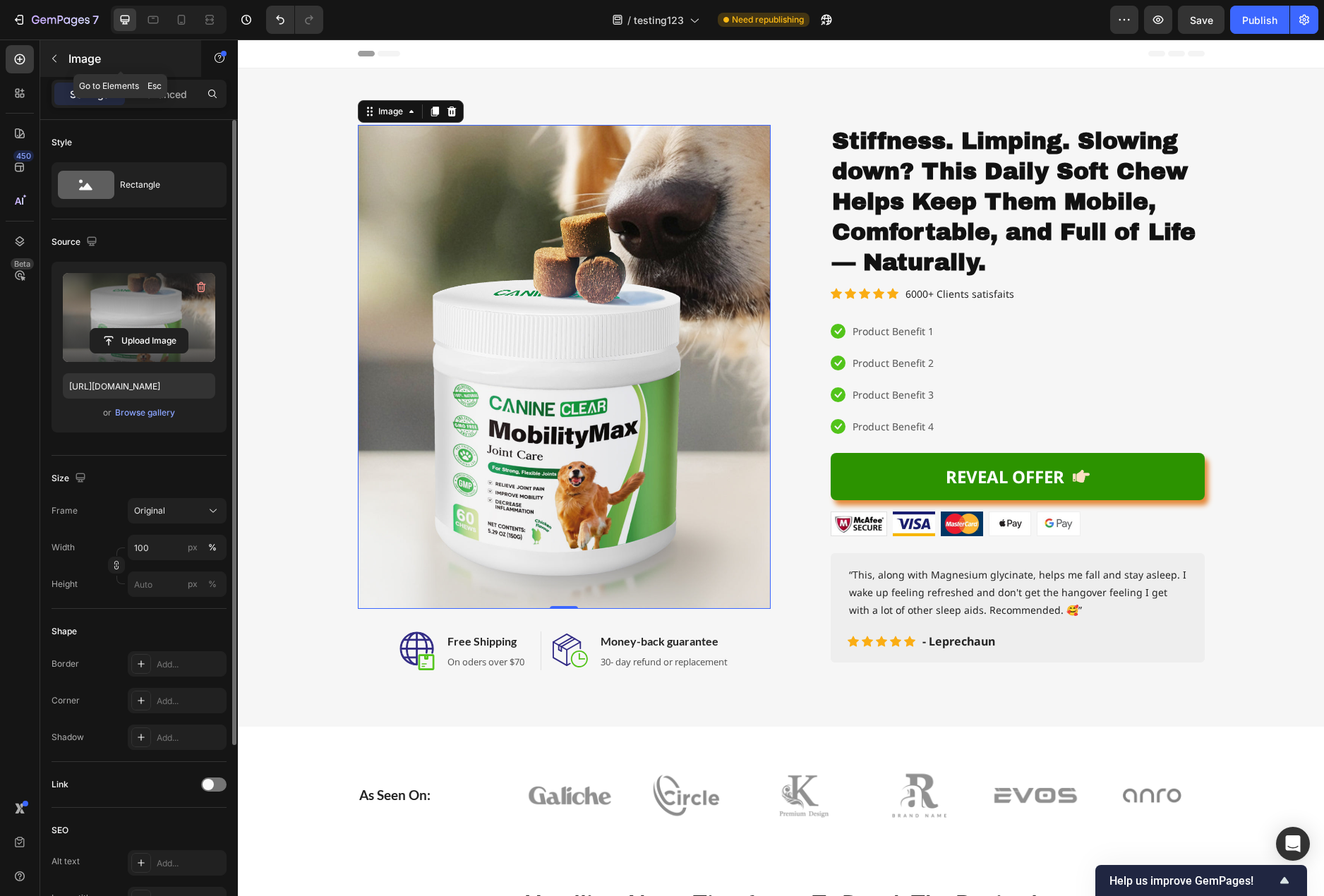
click at [51, 60] on icon "button" at bounding box center [53, 57] width 11 height 11
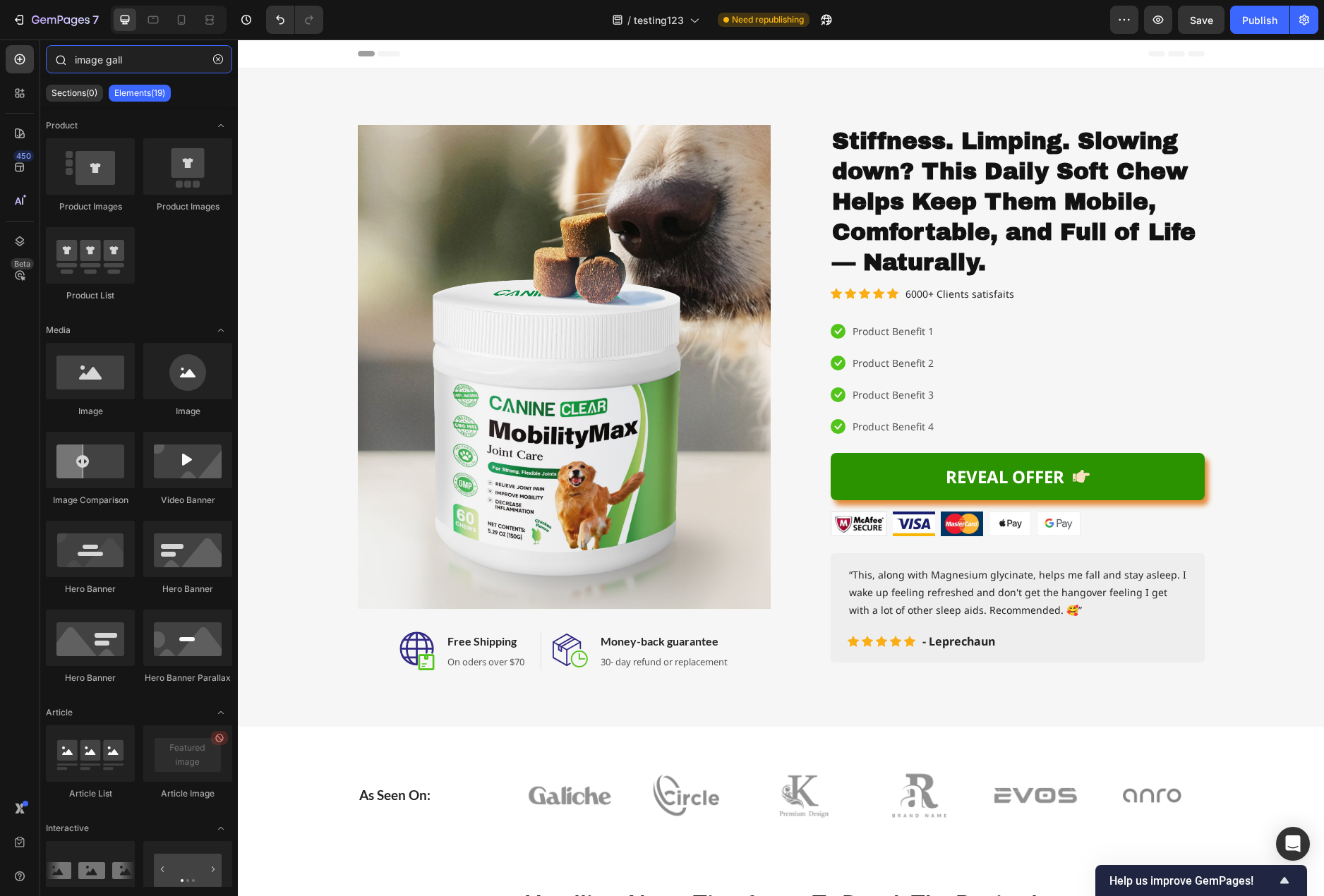
click at [128, 60] on input "image gall" at bounding box center [139, 59] width 186 height 29
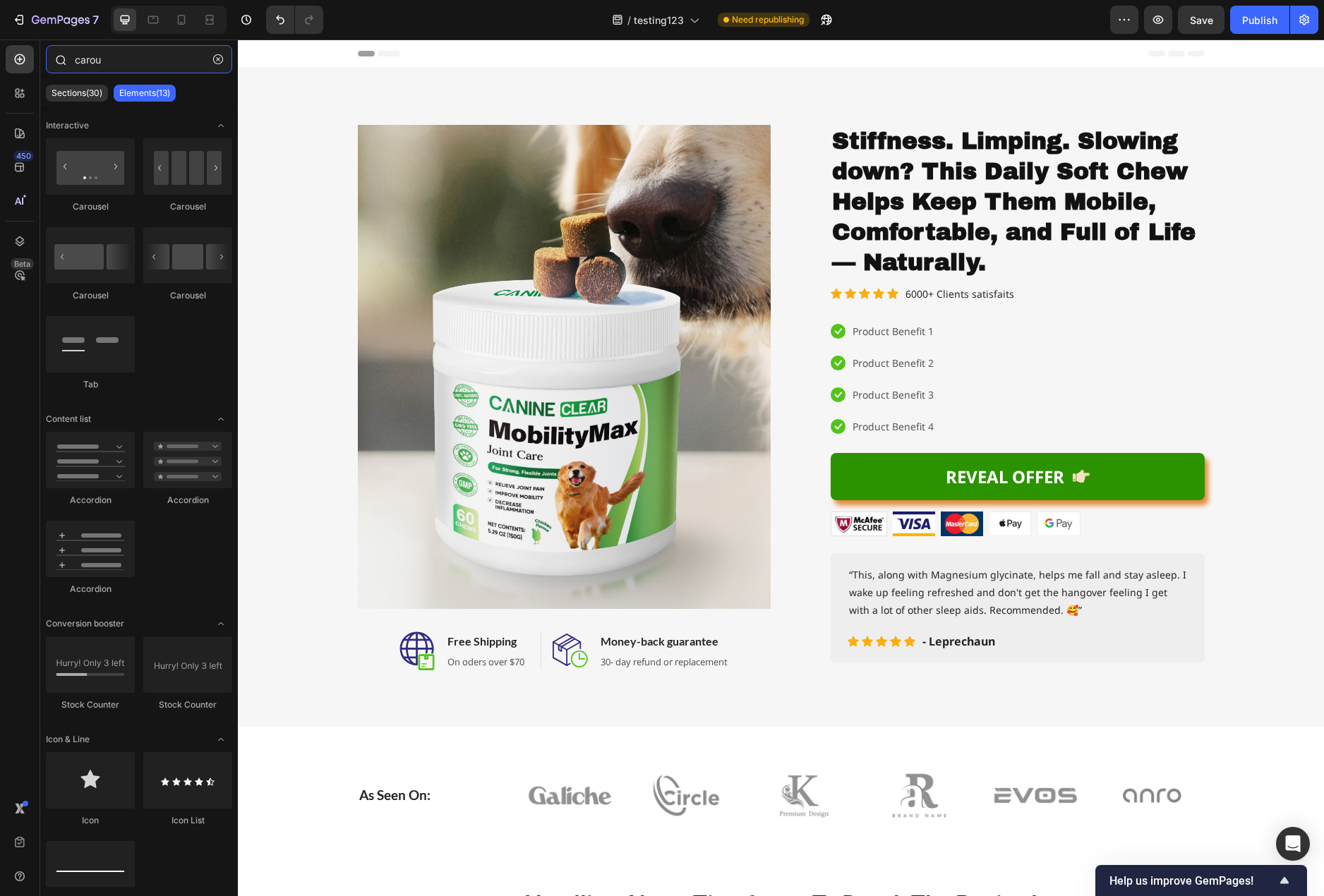
type input "carous"
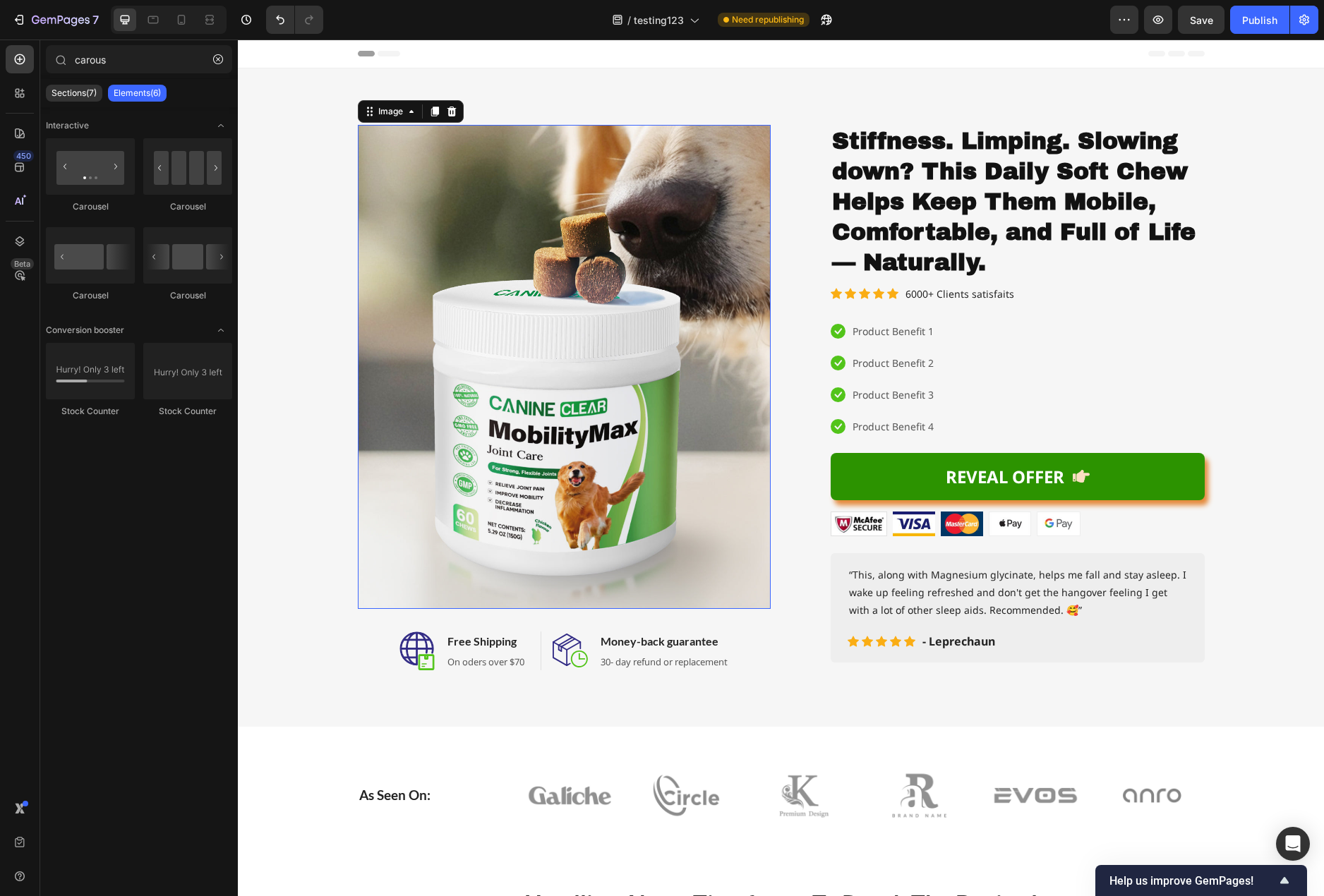
click at [618, 261] on img at bounding box center [563, 366] width 413 height 484
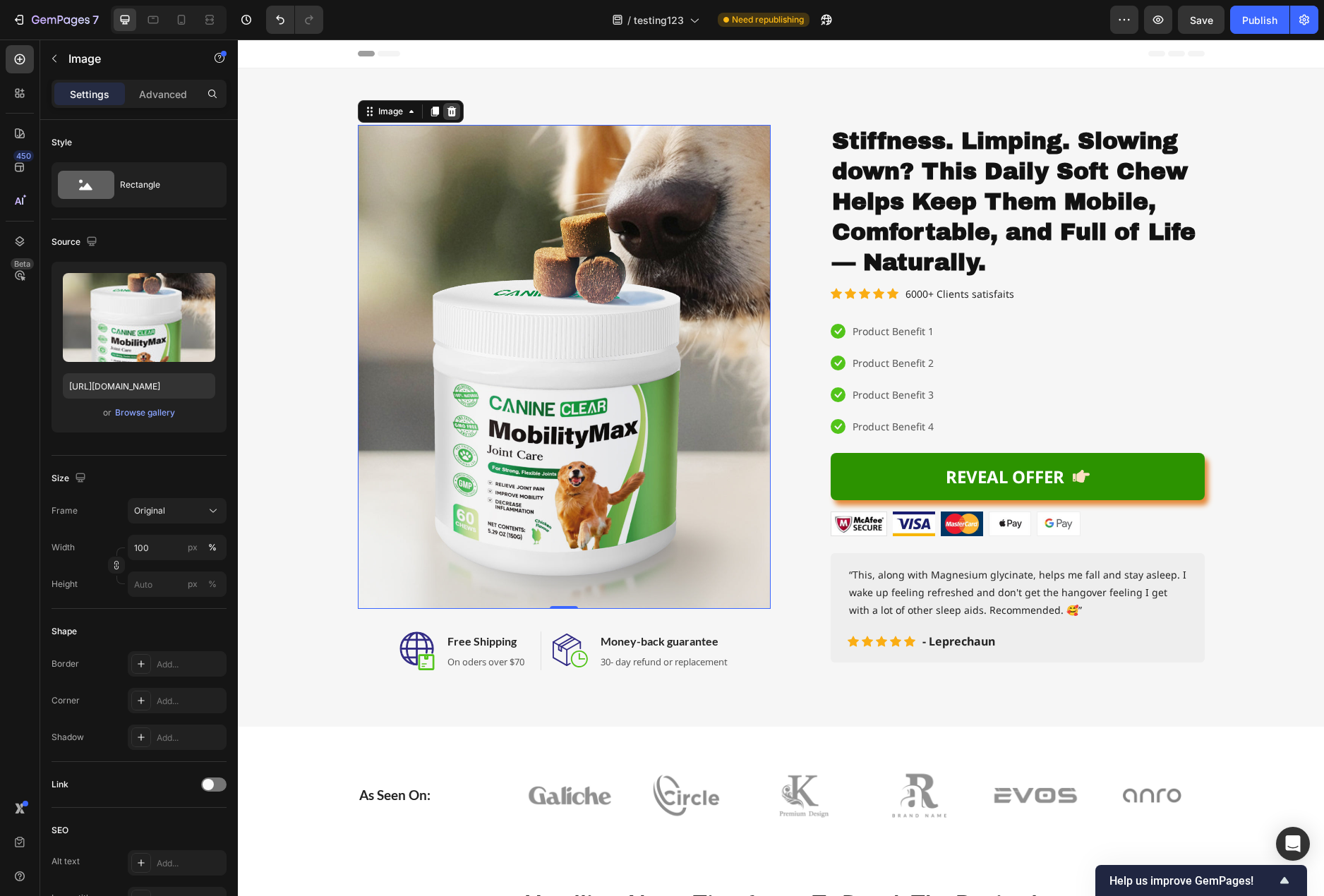
click at [451, 119] on div at bounding box center [451, 111] width 17 height 17
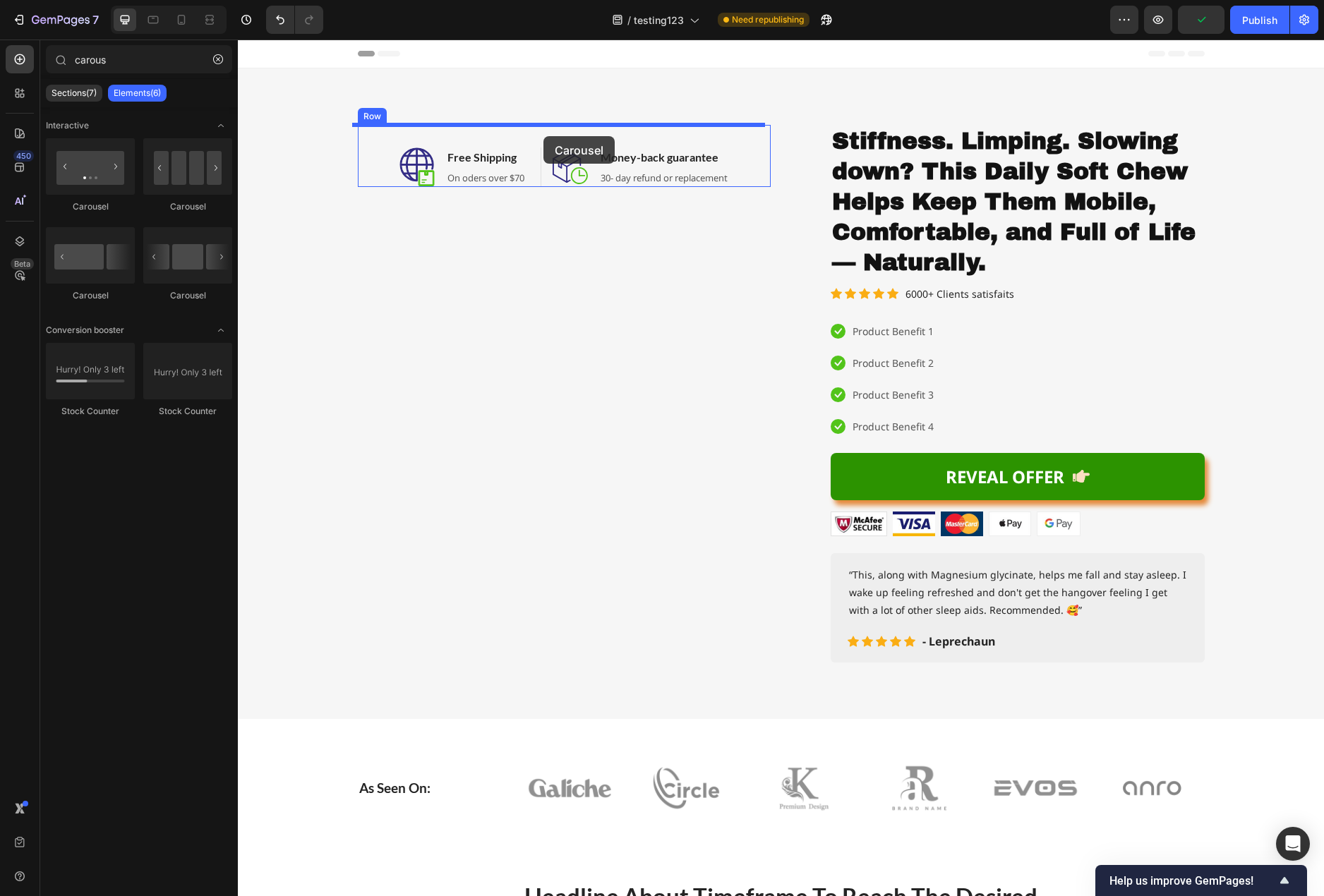
drag, startPoint x: 326, startPoint y: 216, endPoint x: 544, endPoint y: 137, distance: 231.9
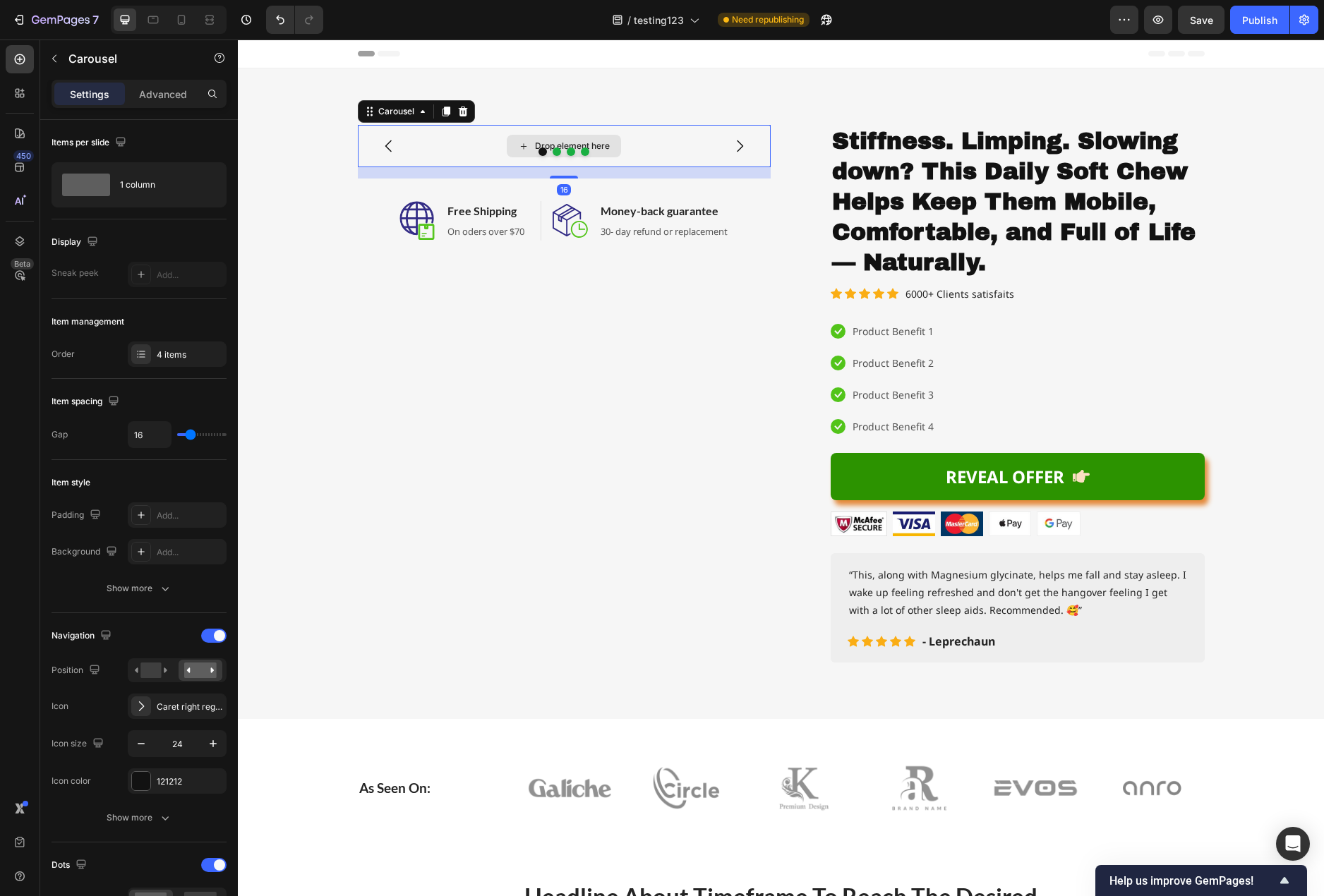
click at [606, 144] on div "Drop element here" at bounding box center [563, 146] width 114 height 23
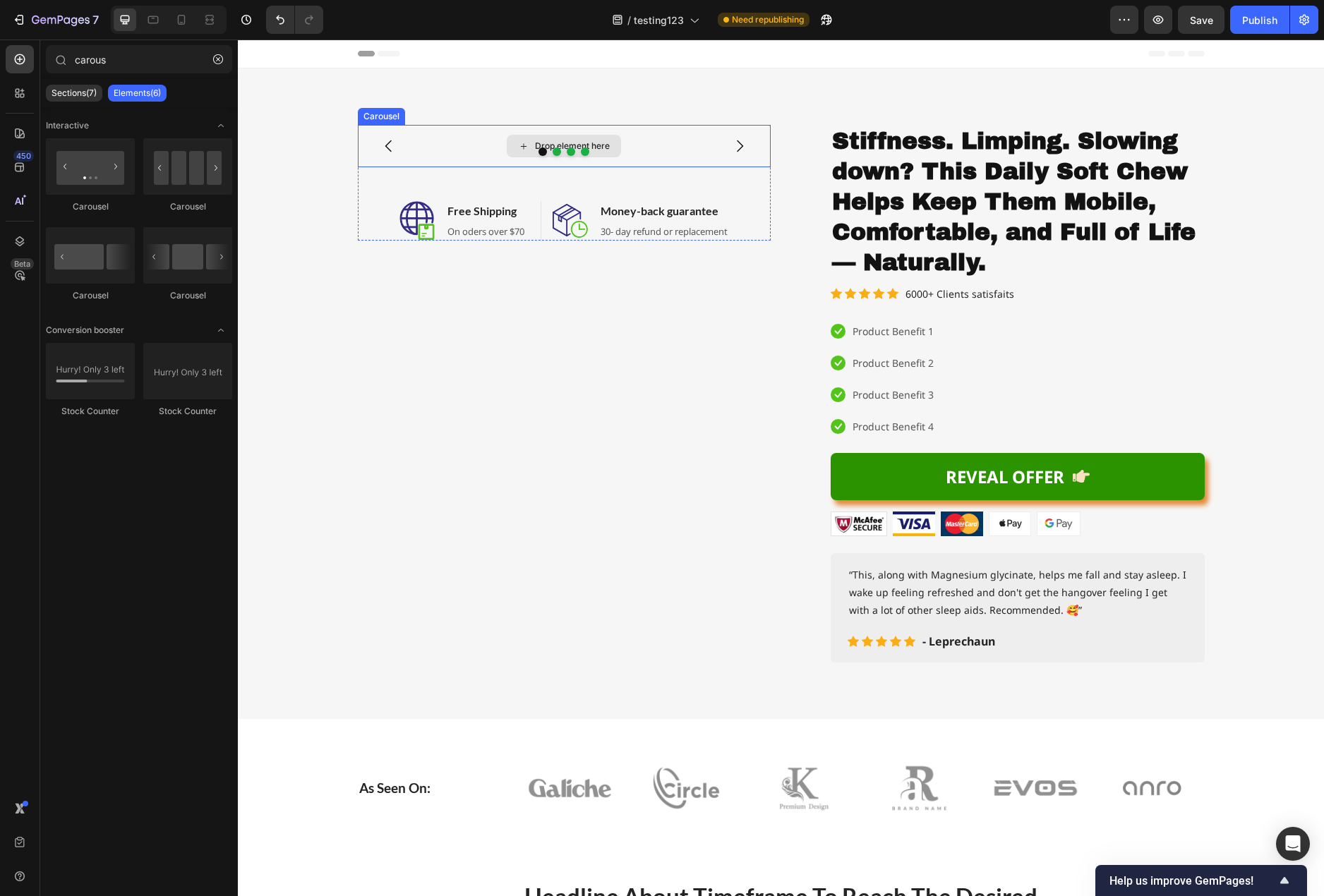
click at [597, 146] on div "Drop element here" at bounding box center [572, 146] width 75 height 11
click at [602, 137] on div "Drop element here" at bounding box center [563, 146] width 114 height 23
click at [601, 142] on div "Drop element here" at bounding box center [572, 146] width 75 height 11
click at [218, 53] on button "button" at bounding box center [218, 58] width 23 height 23
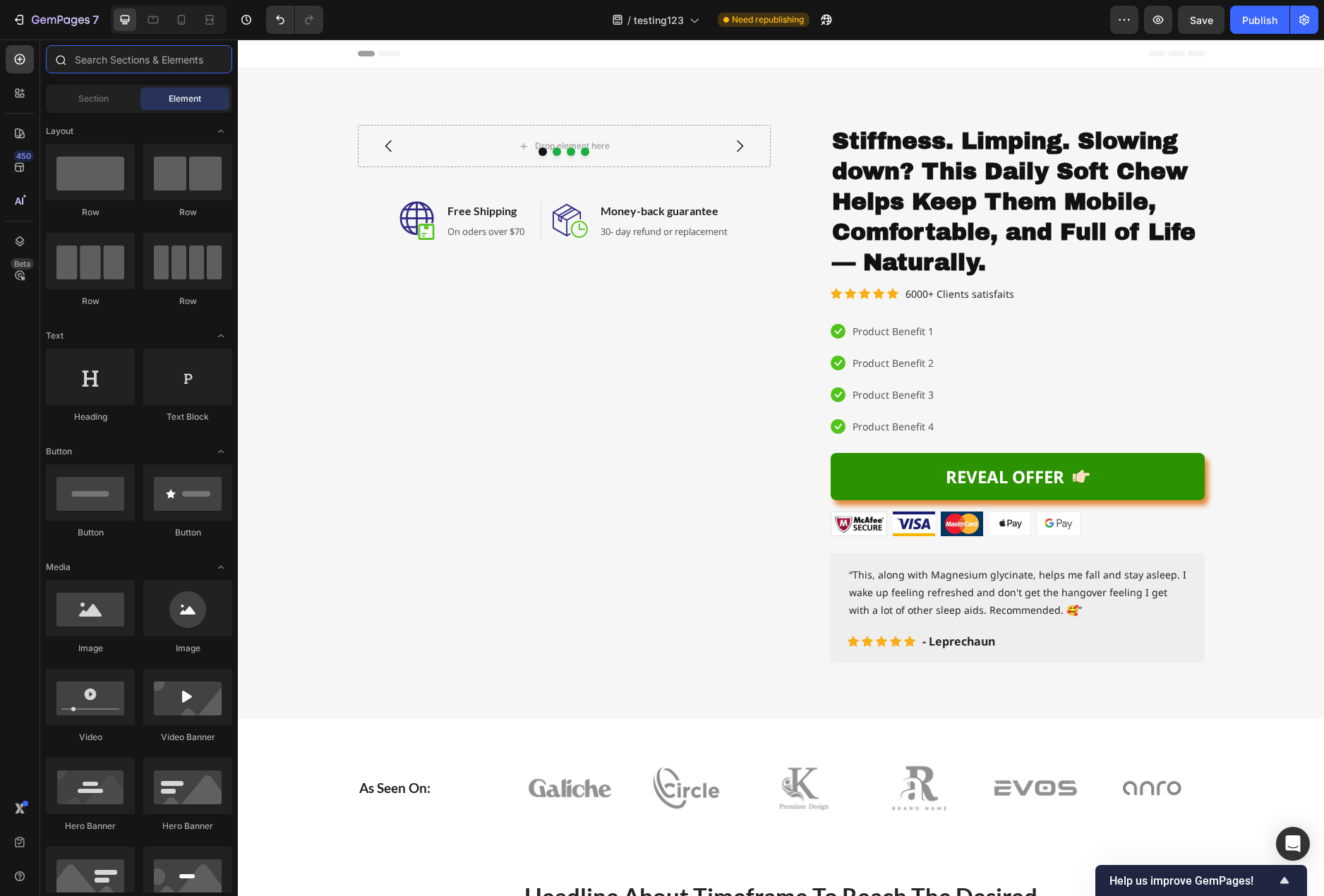
click at [107, 62] on input "text" at bounding box center [139, 59] width 186 height 29
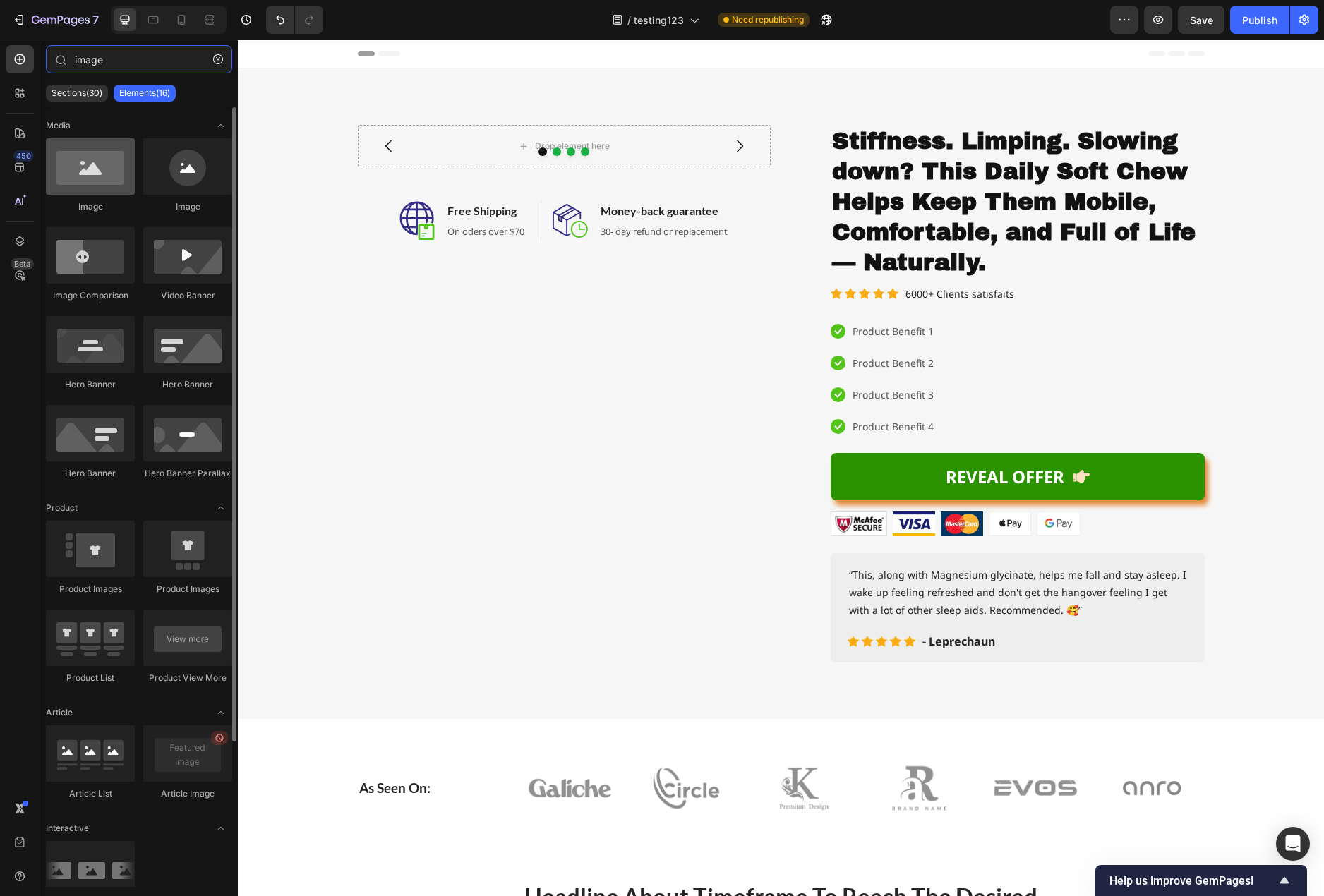
type input "image"
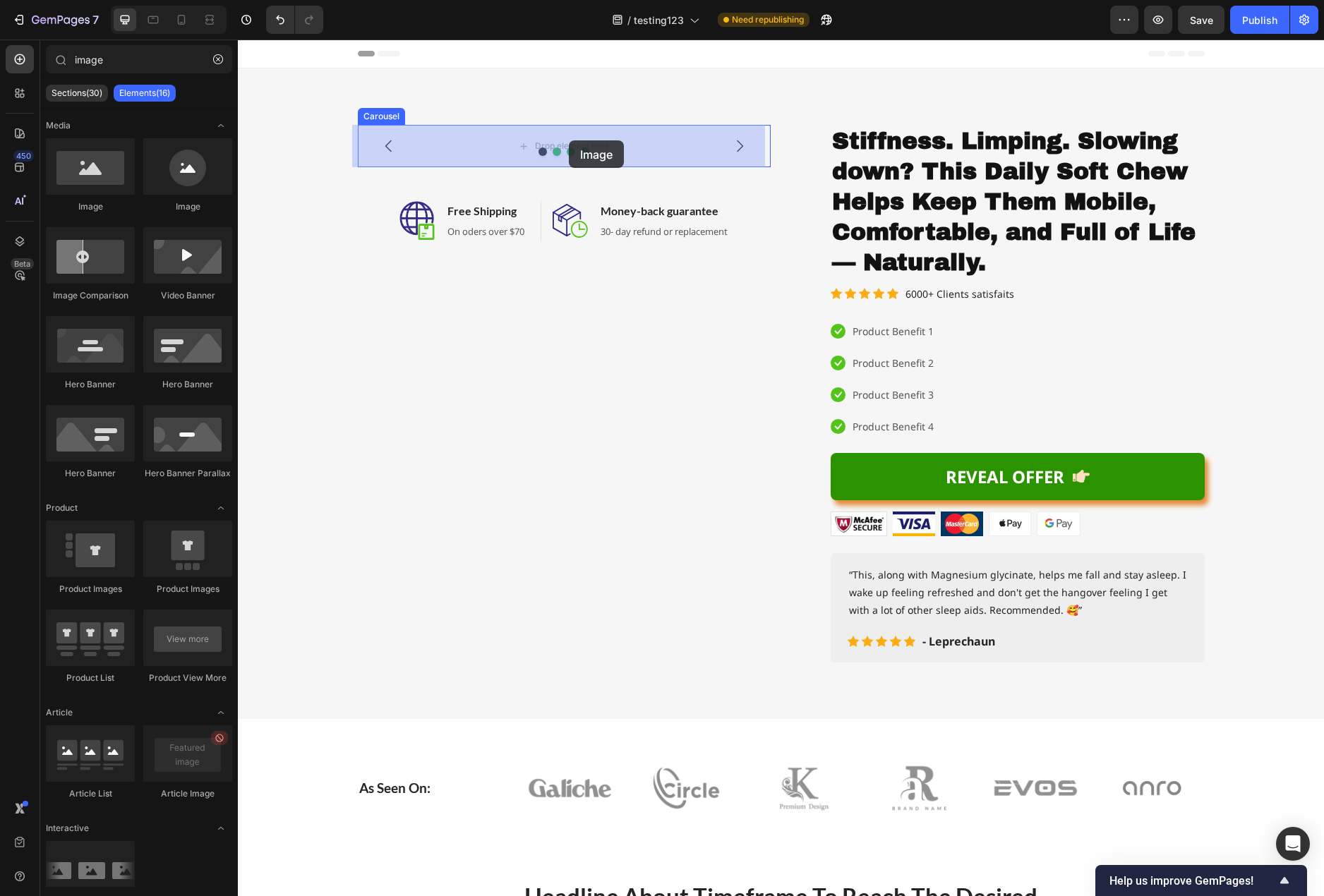
drag, startPoint x: 331, startPoint y: 206, endPoint x: 568, endPoint y: 143, distance: 245.2
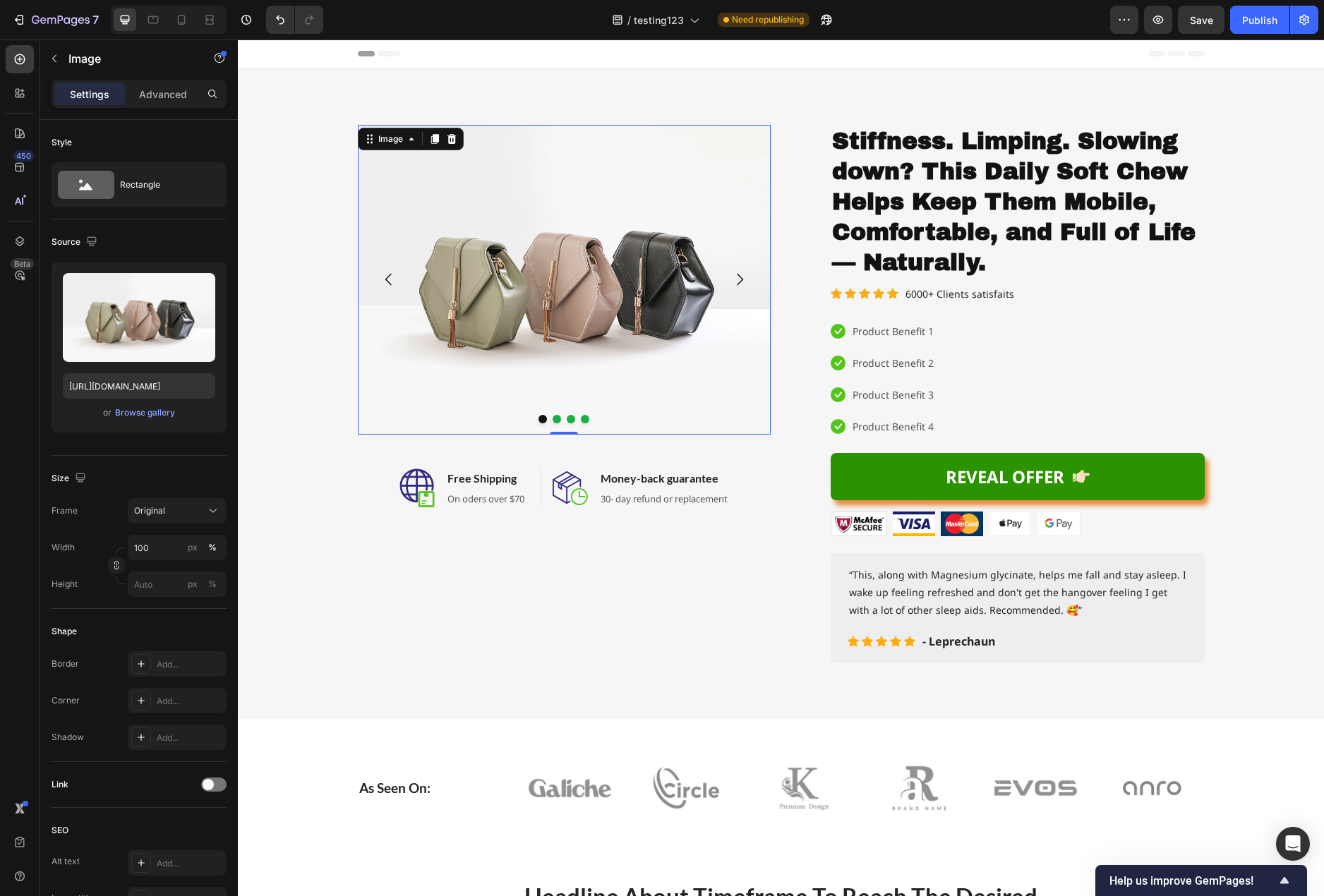
click at [598, 301] on img at bounding box center [563, 279] width 413 height 310
click at [141, 413] on div "Browse gallery" at bounding box center [145, 412] width 60 height 13
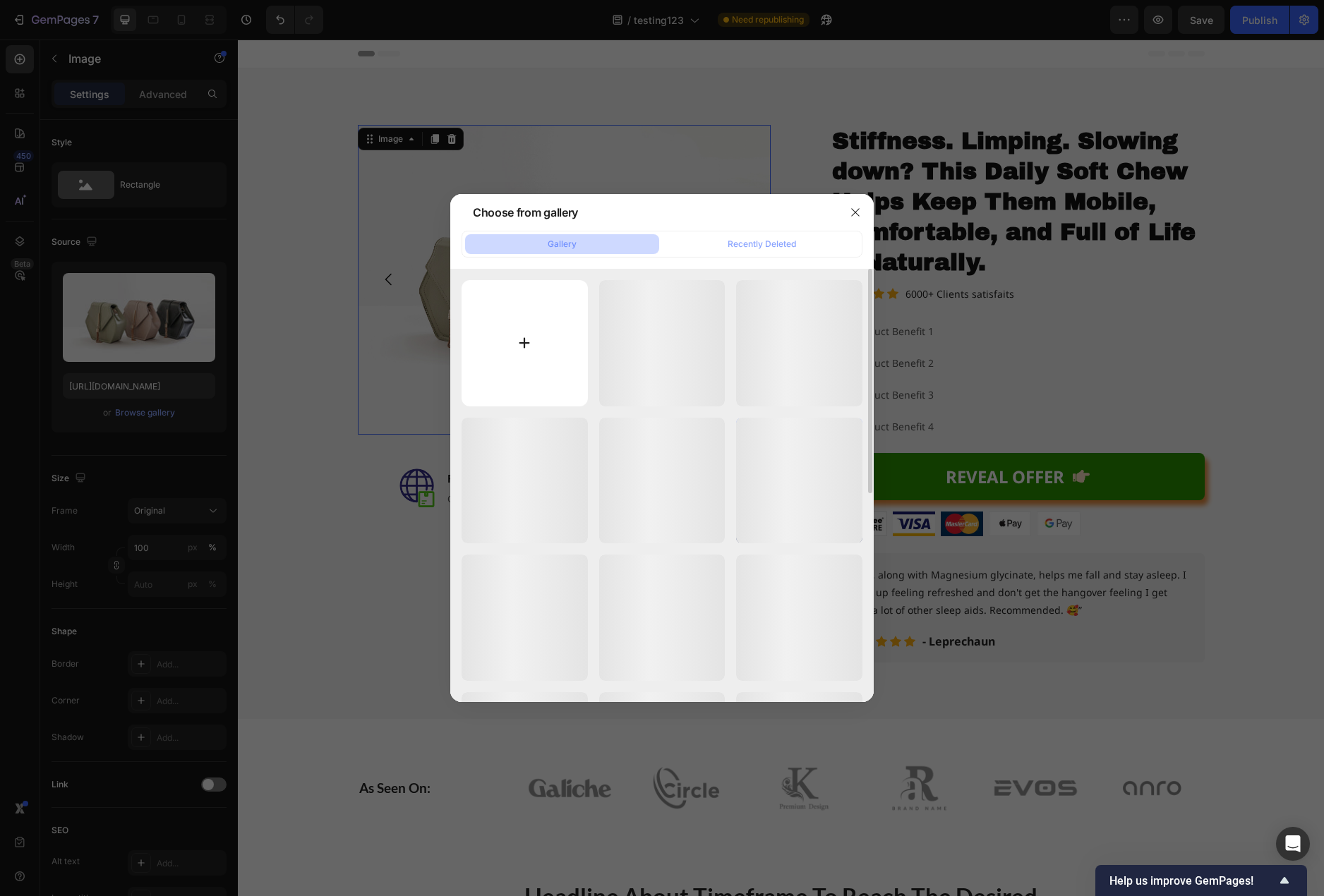
click at [509, 349] on input "file" at bounding box center [525, 344] width 127 height 127
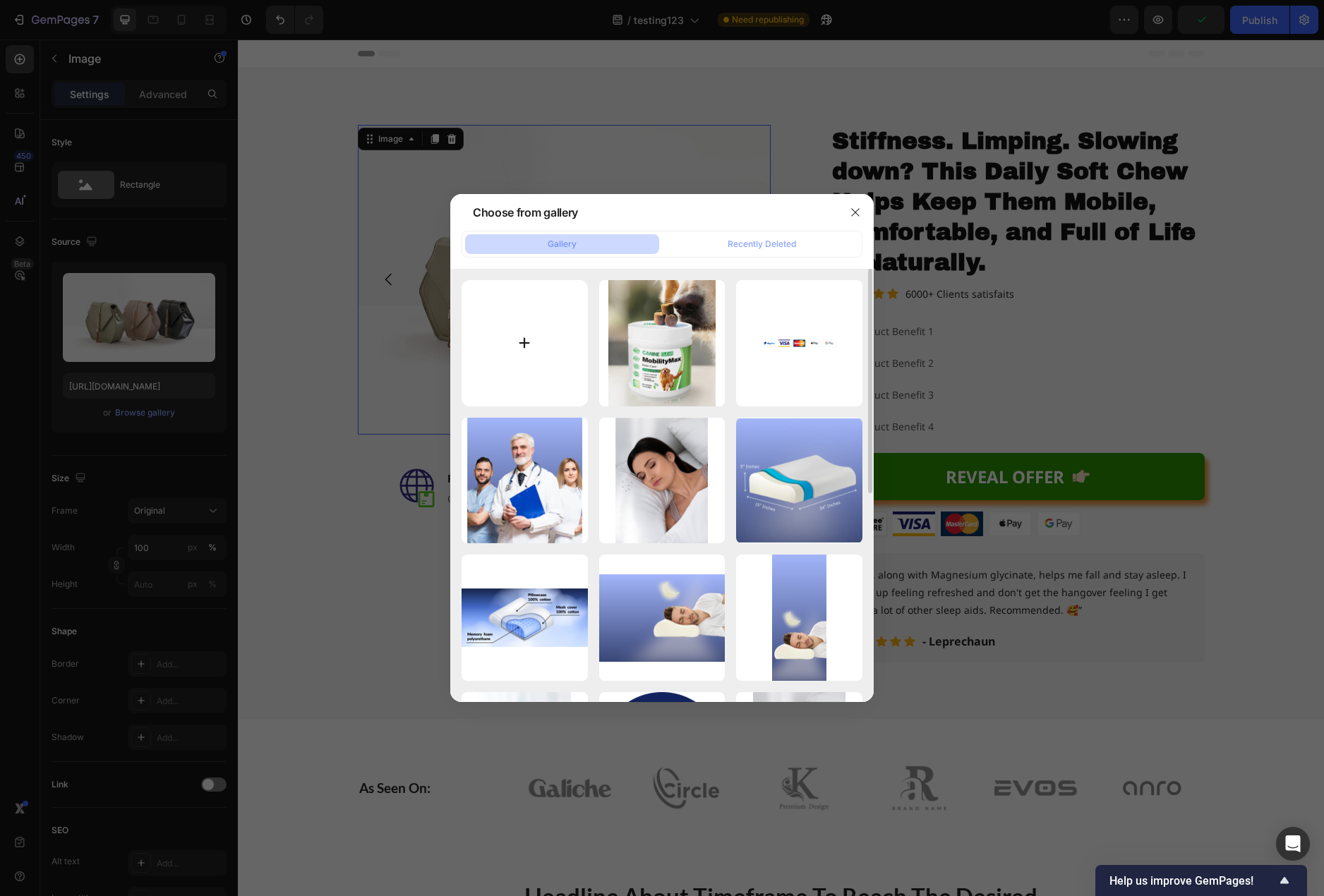
type input "C:\fakepath\tub-new-1092x1280.png"
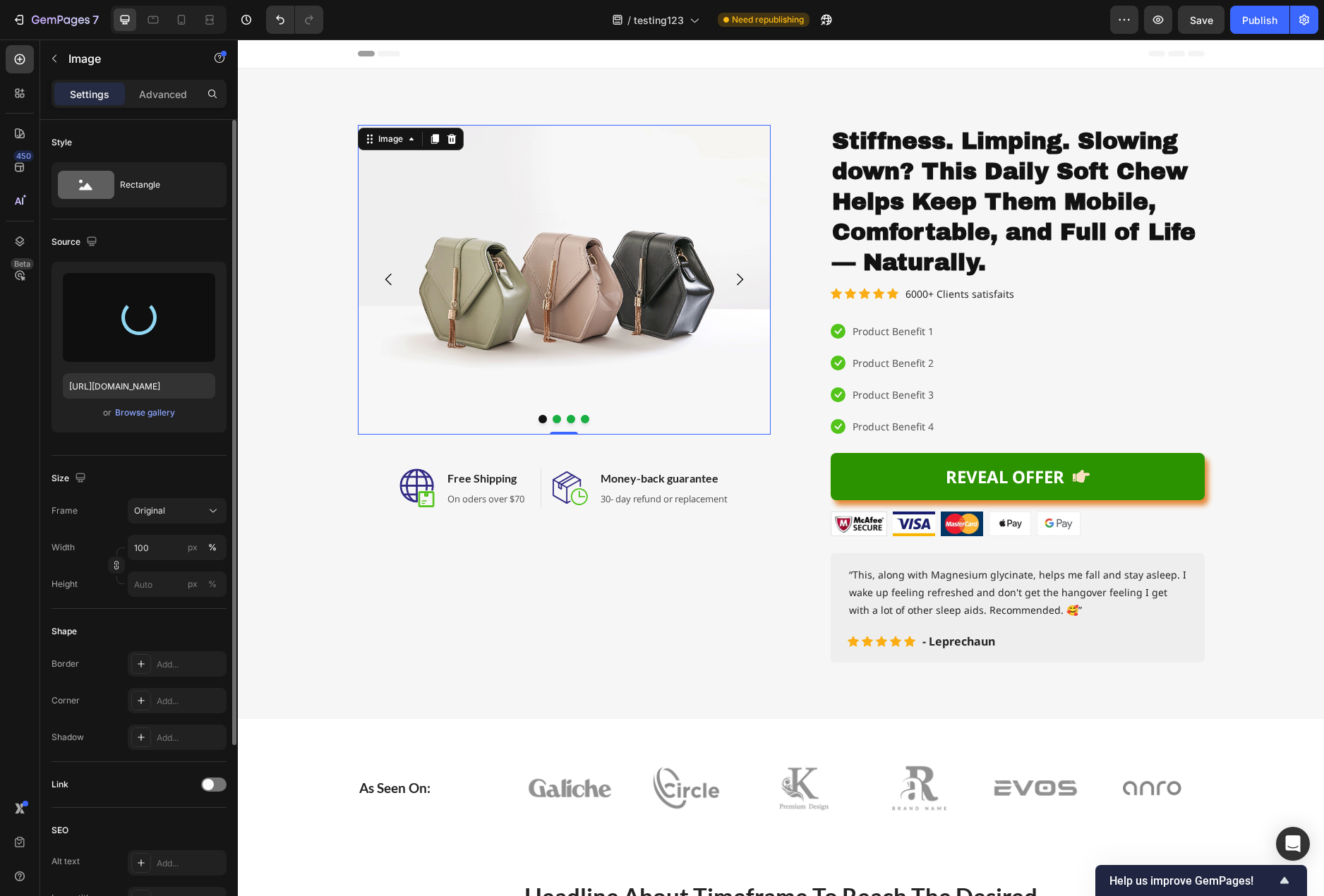
type input "[URL][DOMAIN_NAME]"
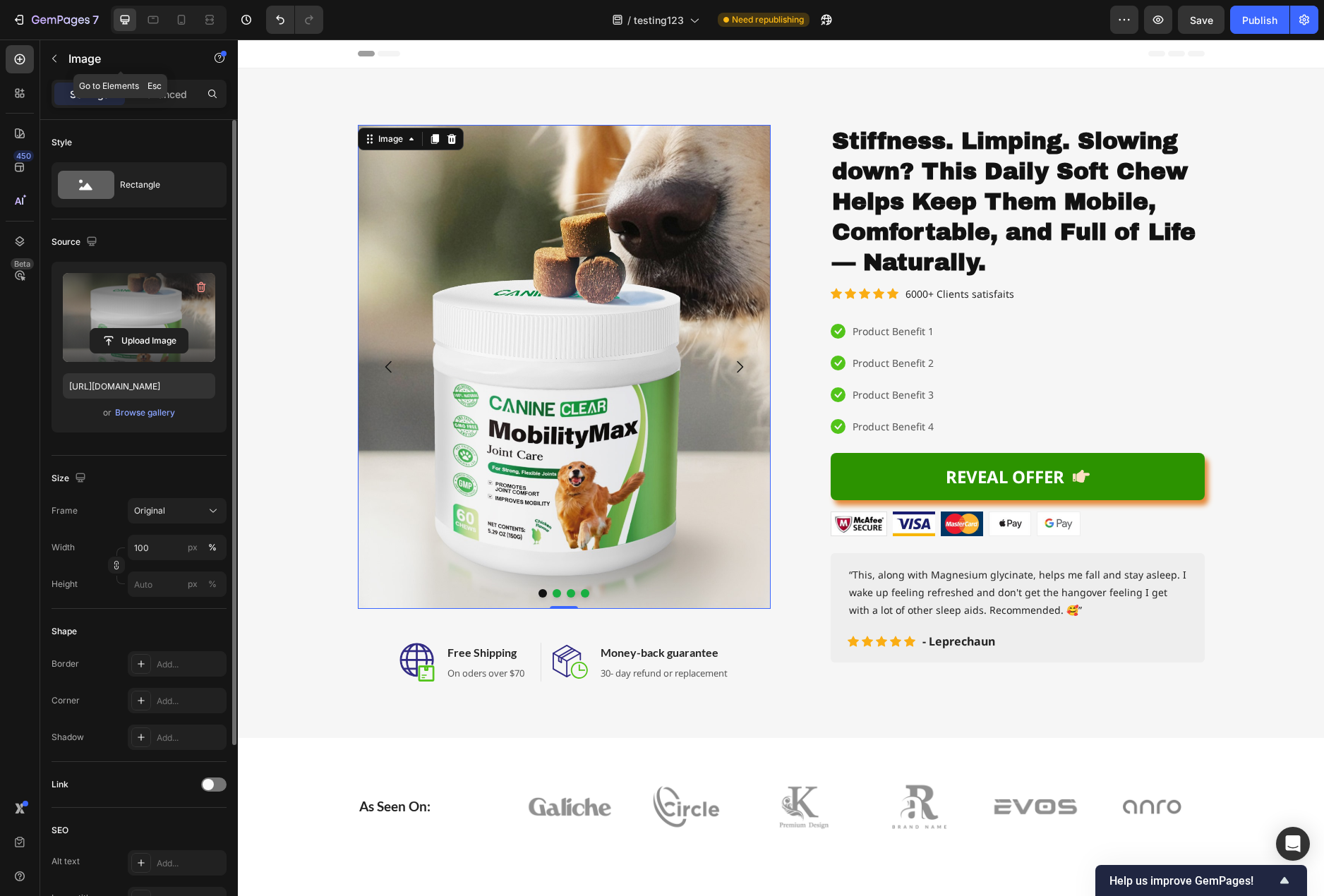
click at [49, 53] on icon "button" at bounding box center [53, 57] width 11 height 11
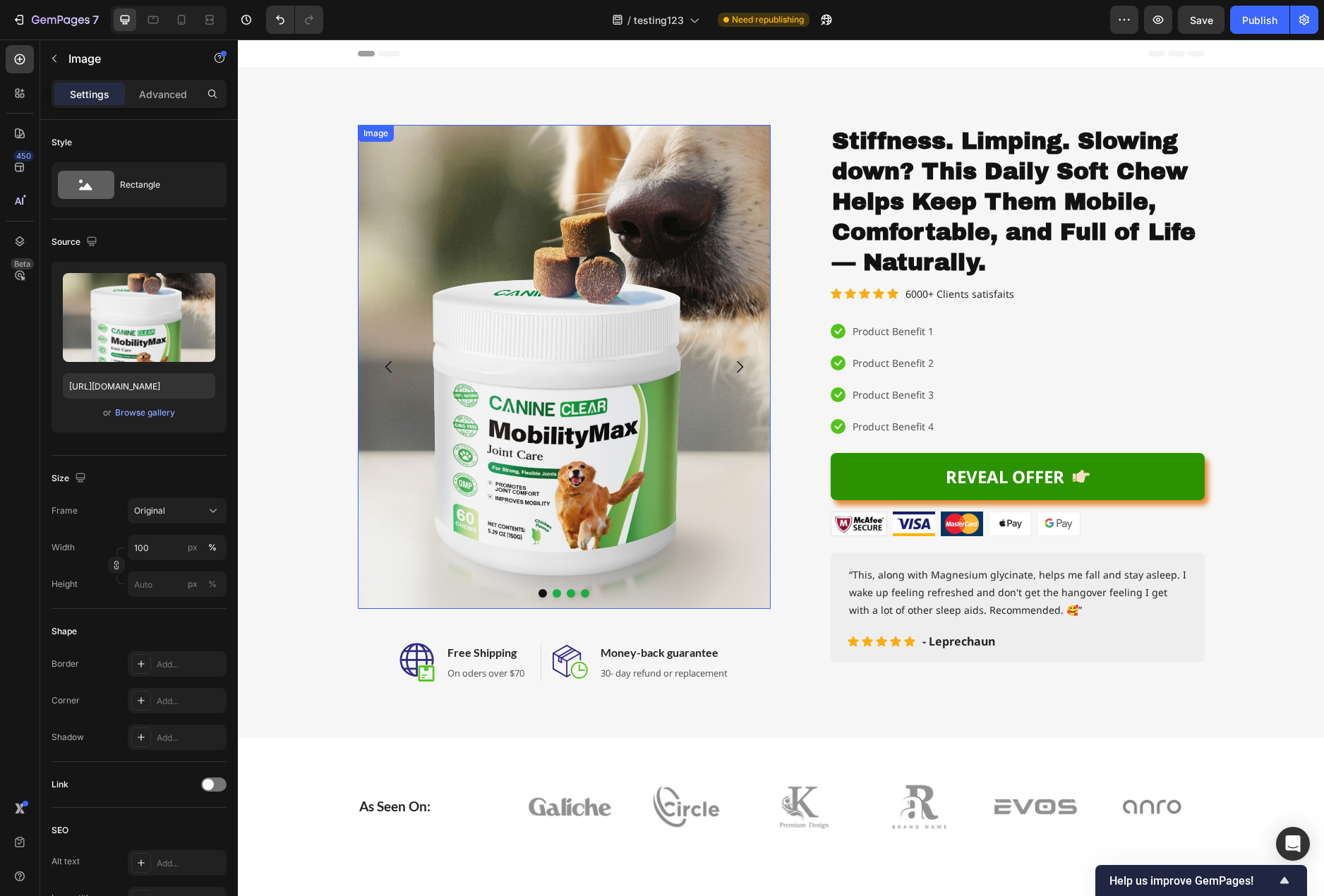
click at [728, 151] on img at bounding box center [563, 366] width 413 height 484
click at [733, 372] on icon "Carousel Next Arrow" at bounding box center [739, 366] width 17 height 17
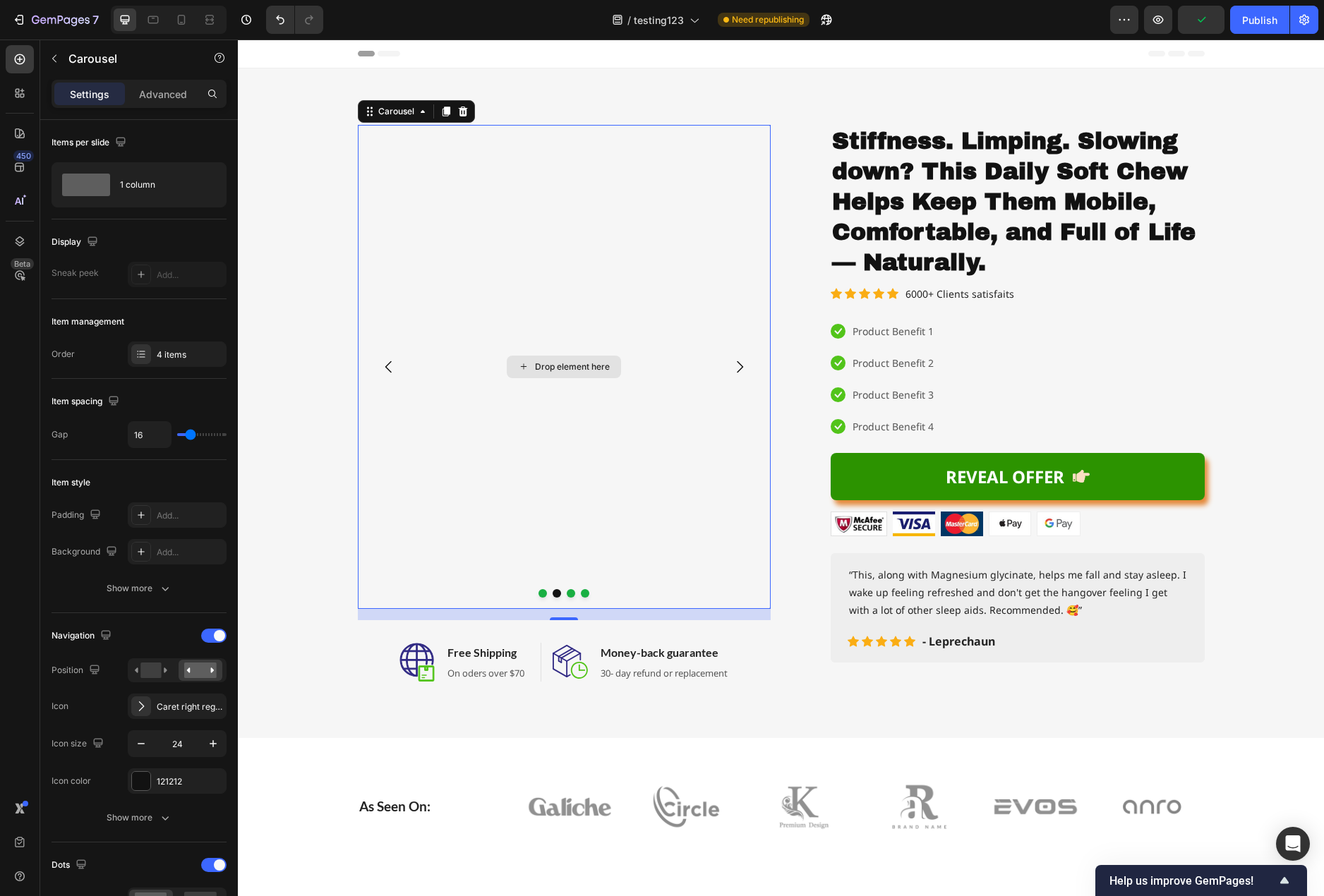
click at [575, 366] on div "Drop element here" at bounding box center [572, 366] width 75 height 11
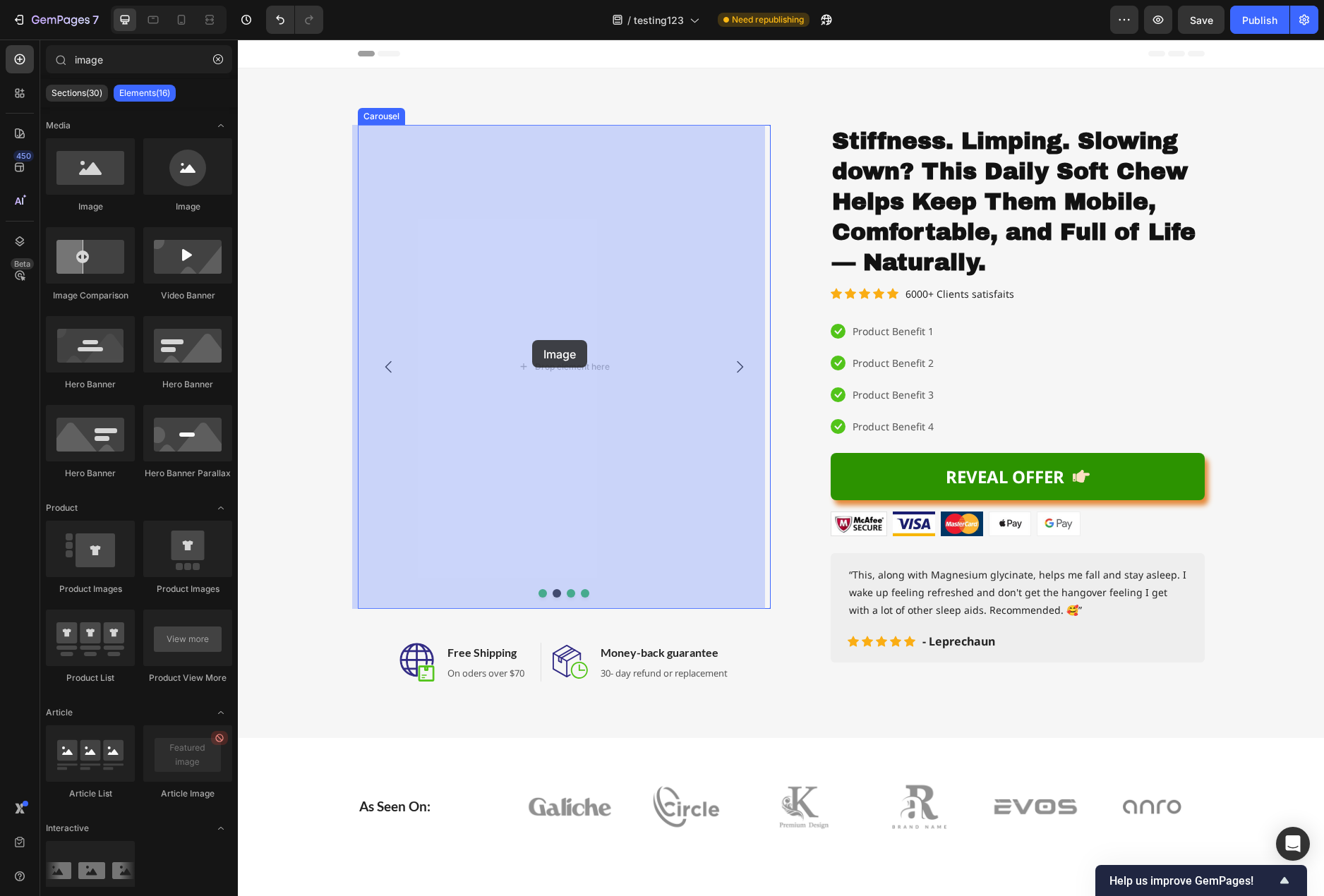
drag, startPoint x: 340, startPoint y: 217, endPoint x: 532, endPoint y: 340, distance: 228.0
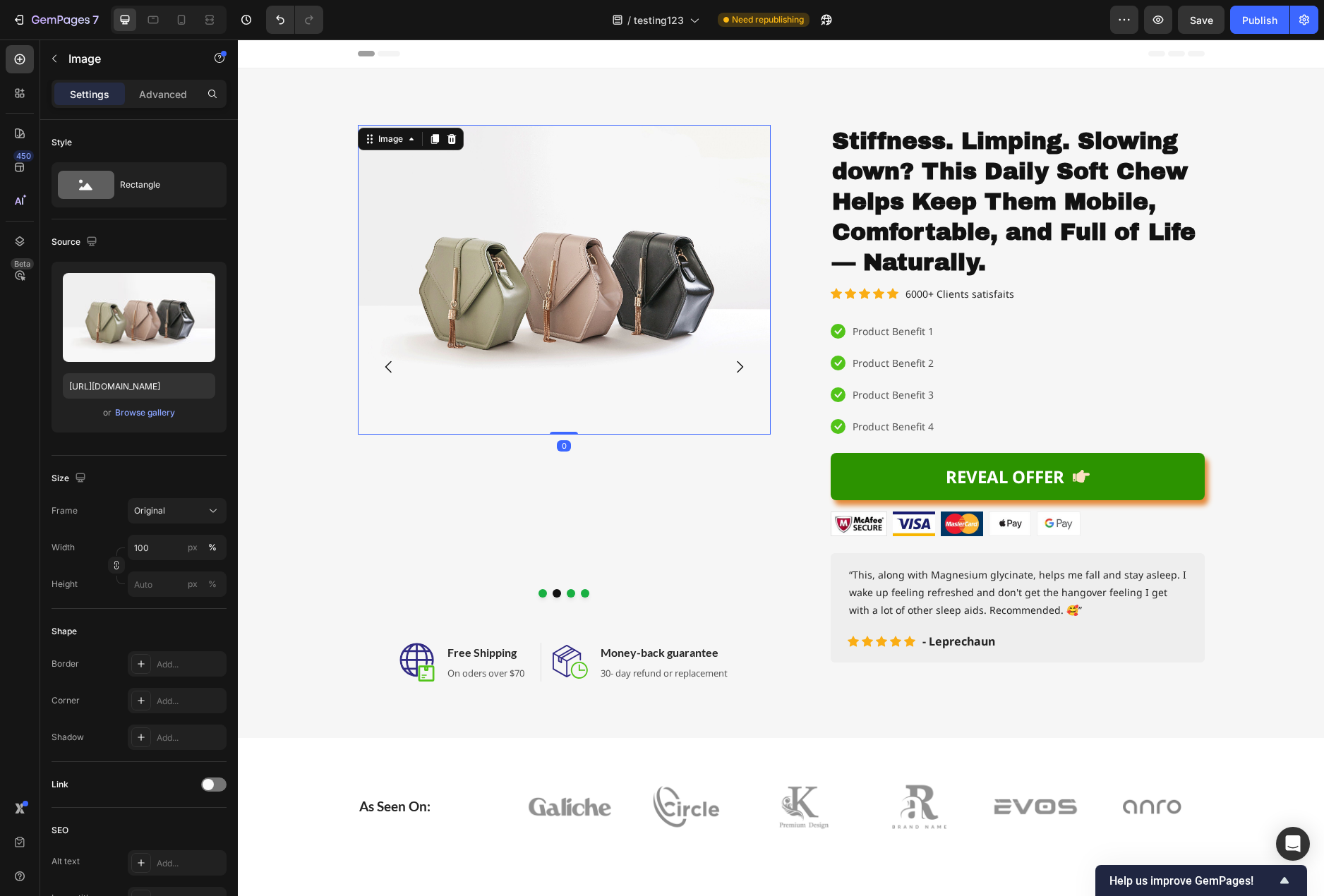
click at [551, 312] on img at bounding box center [563, 279] width 413 height 310
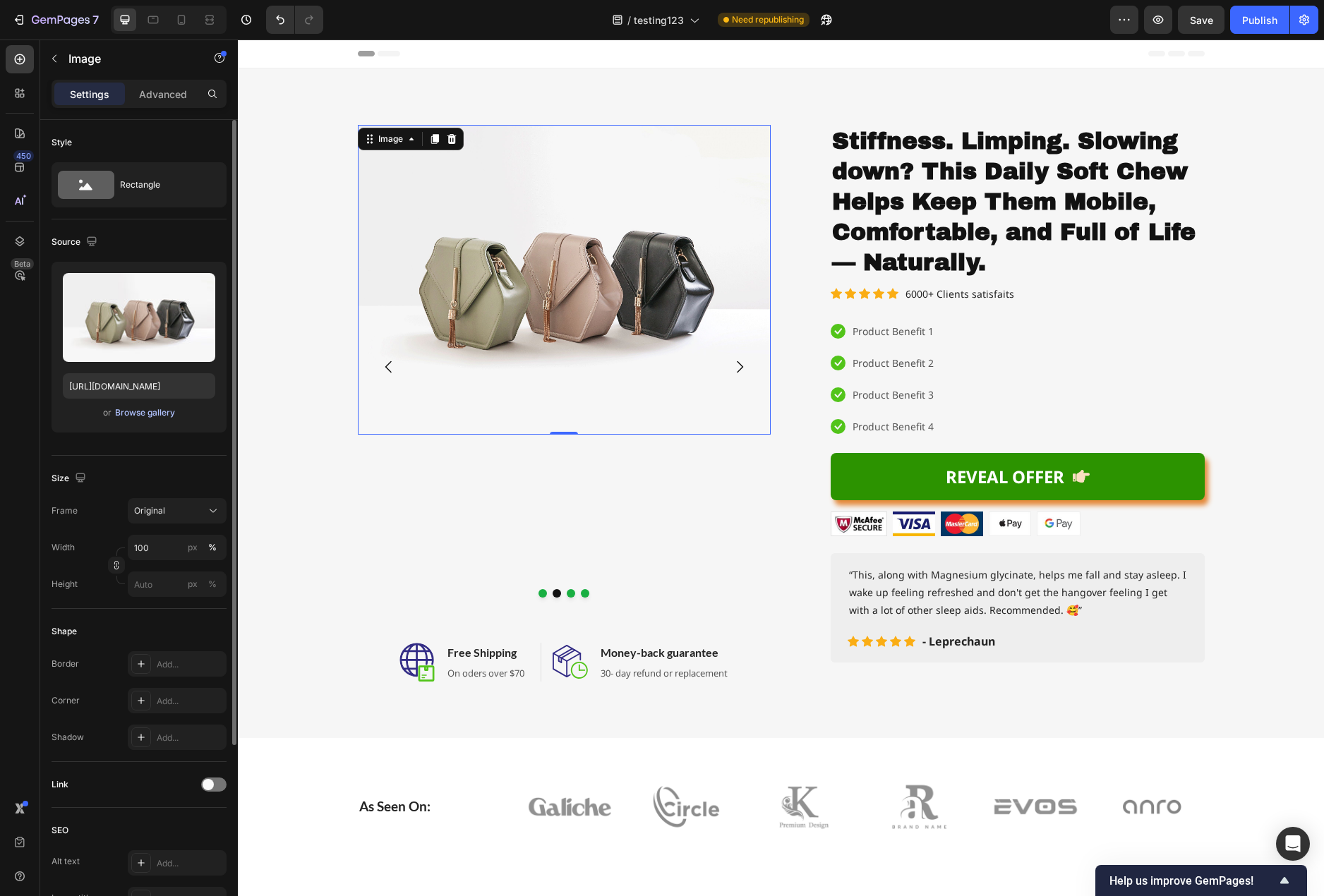
click at [153, 409] on div "Browse gallery" at bounding box center [145, 412] width 60 height 13
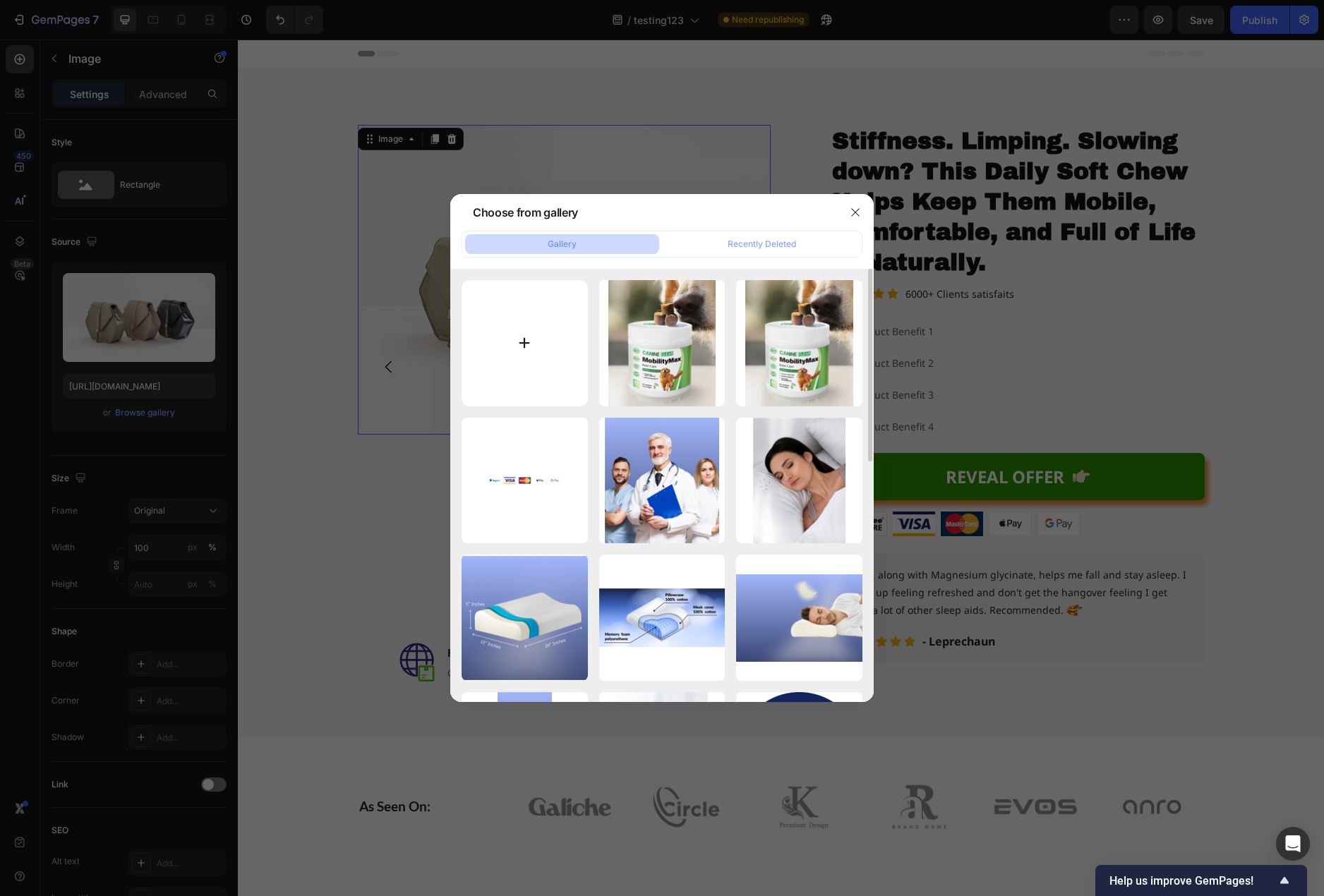
click at [526, 348] on input "file" at bounding box center [525, 344] width 127 height 127
type input "C:\fakepath\feeding guide.jpeg"
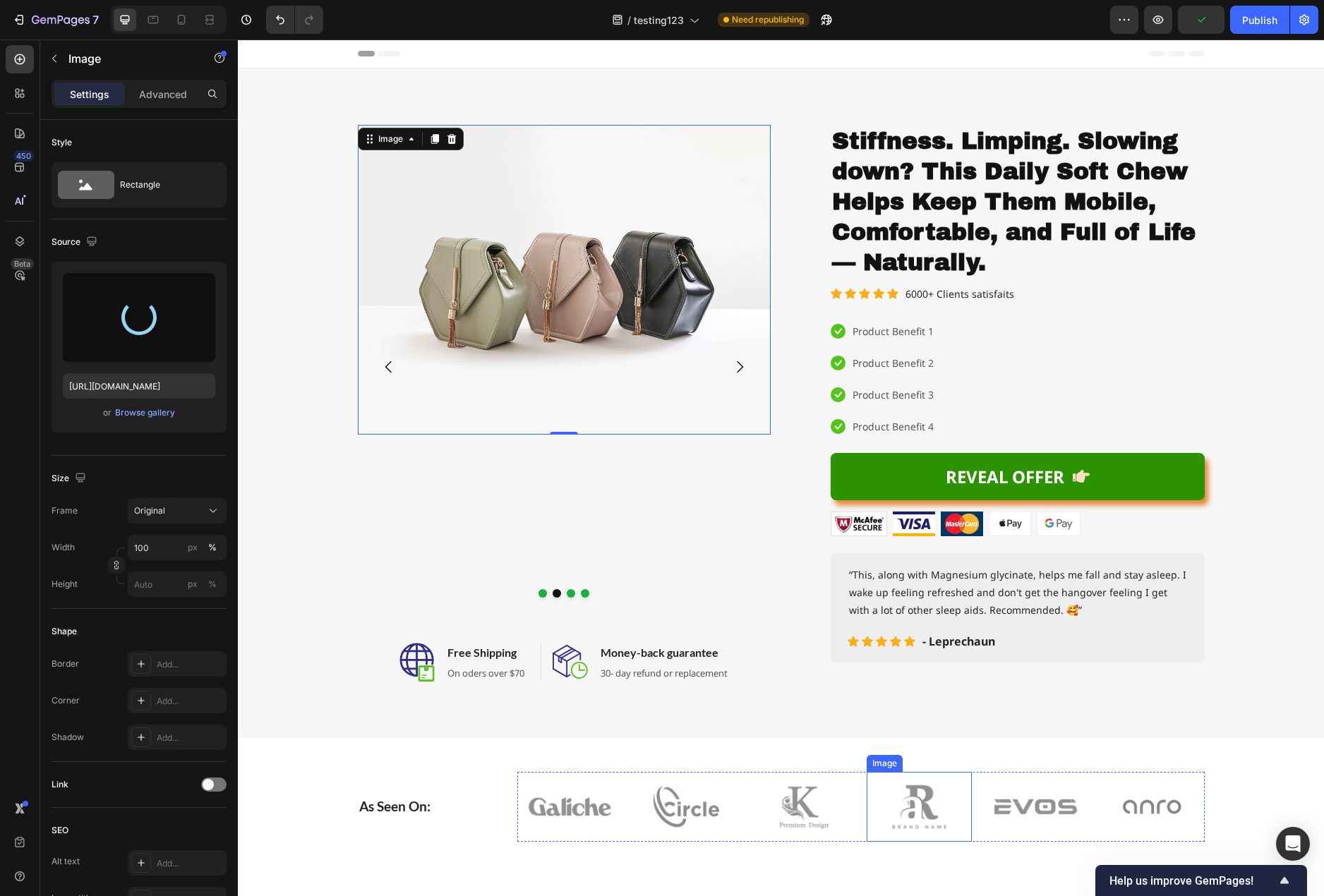
type input "[URL][DOMAIN_NAME]"
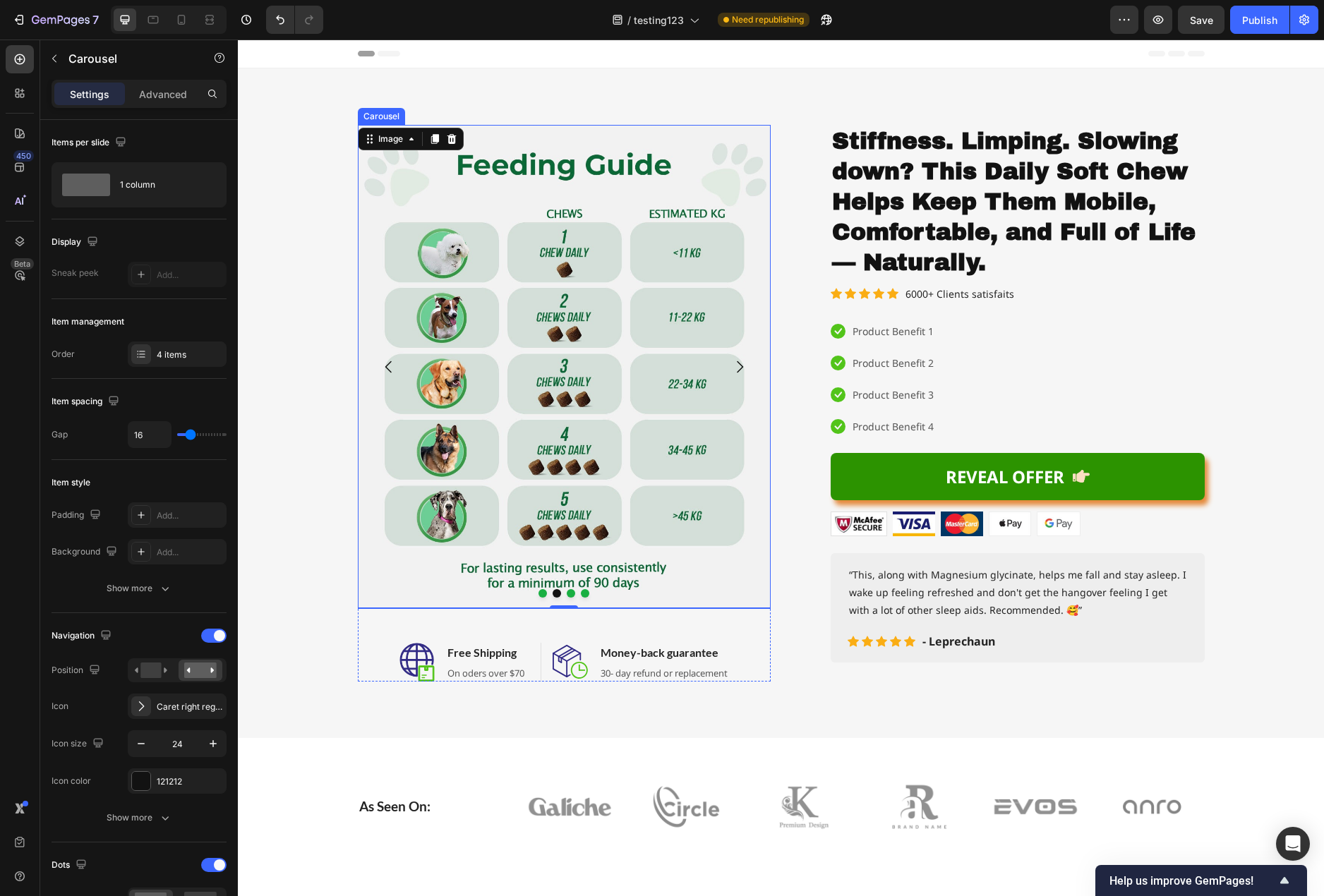
click at [733, 364] on icon "Carousel Next Arrow" at bounding box center [739, 366] width 17 height 17
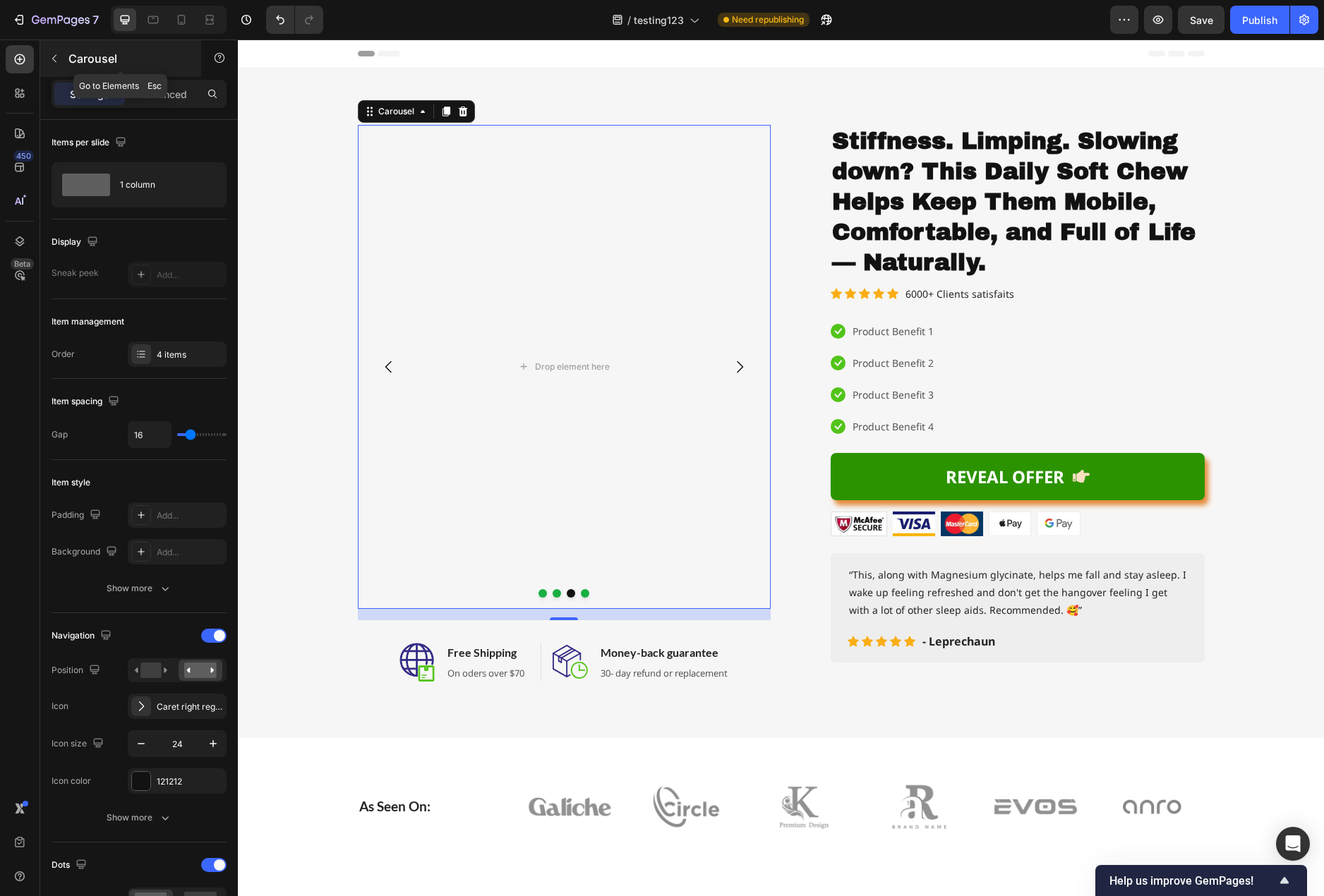
click at [59, 52] on icon "button" at bounding box center [53, 57] width 11 height 11
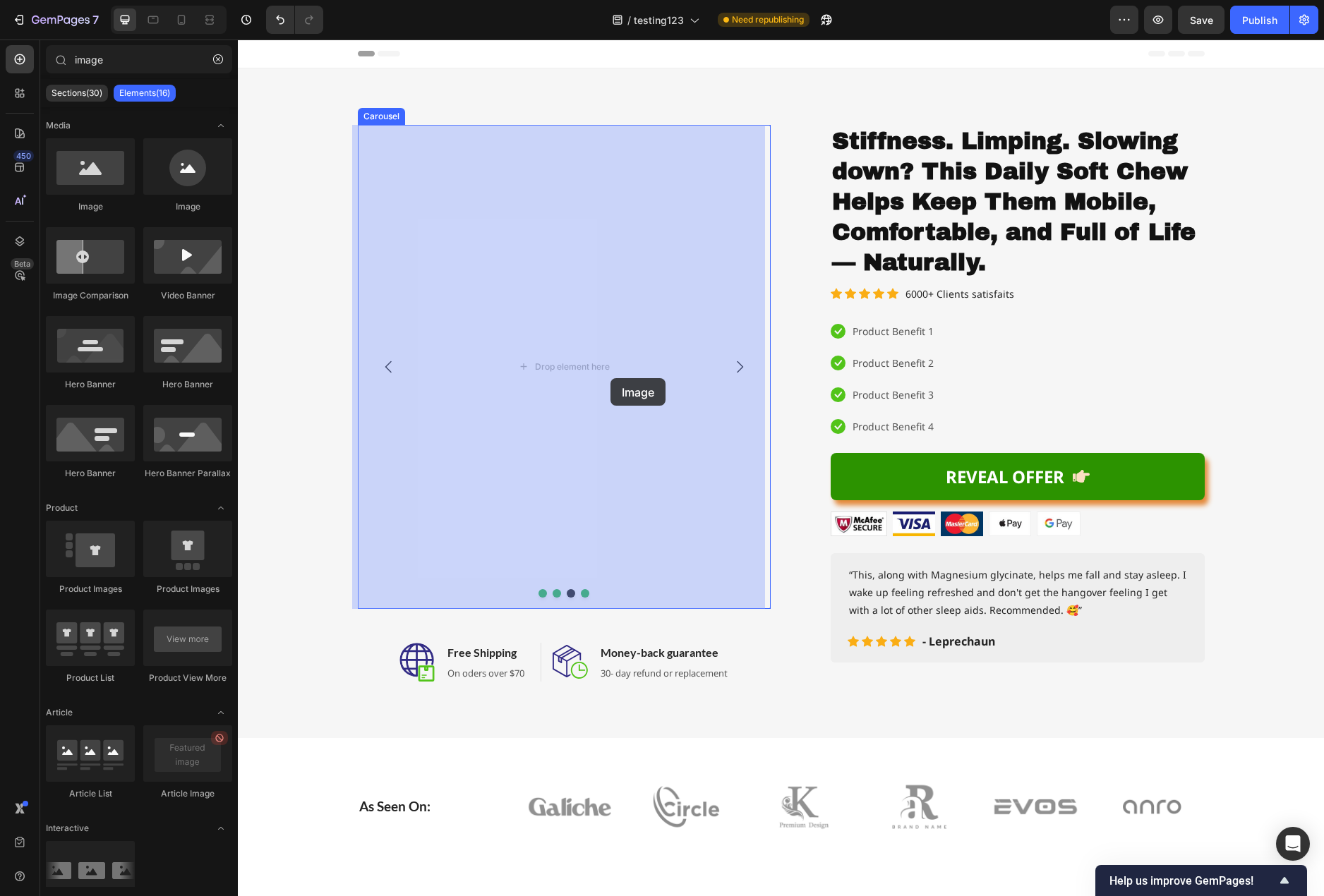
drag, startPoint x: 338, startPoint y: 201, endPoint x: 591, endPoint y: 375, distance: 307.1
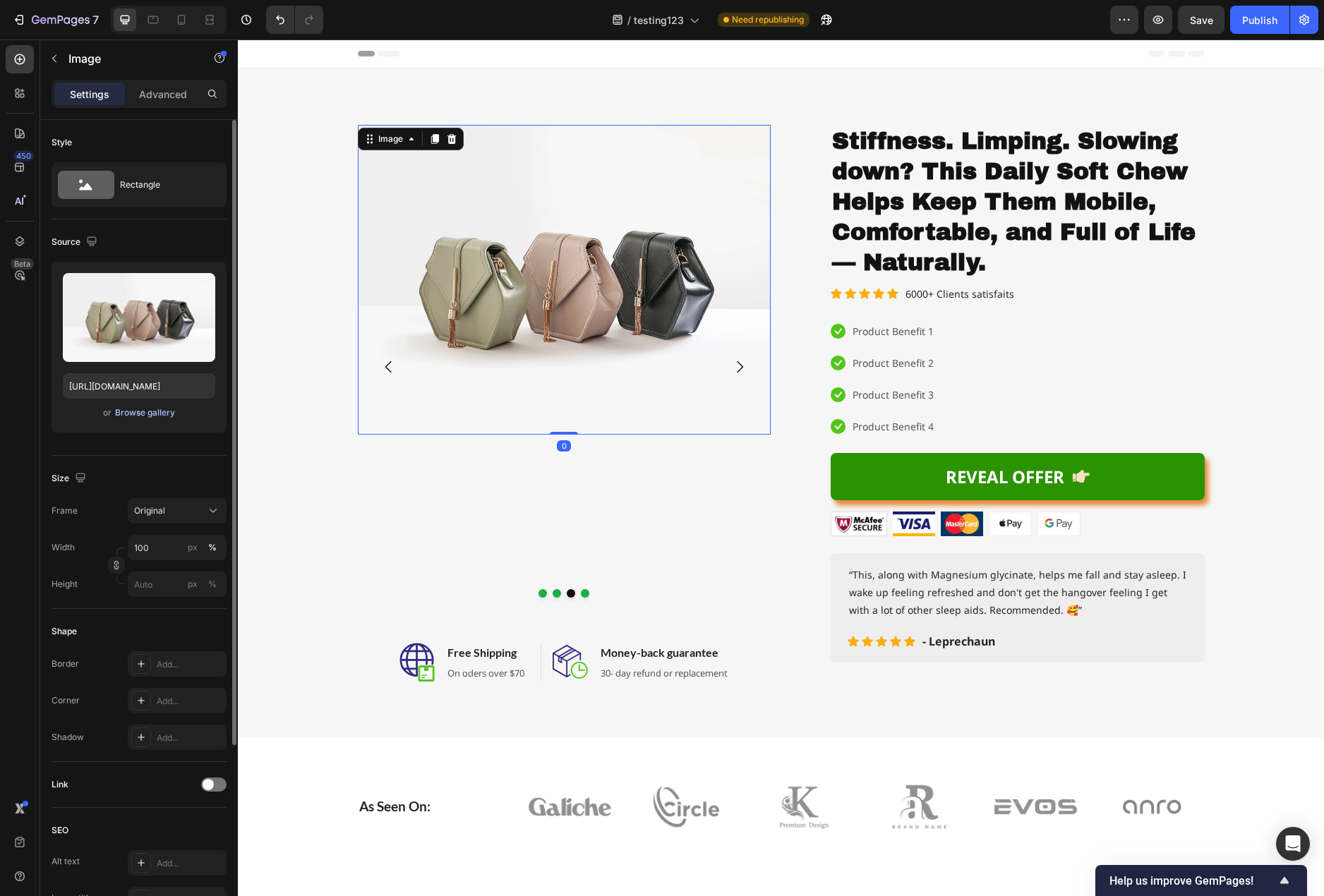
click at [138, 414] on div "Browse gallery" at bounding box center [145, 412] width 60 height 13
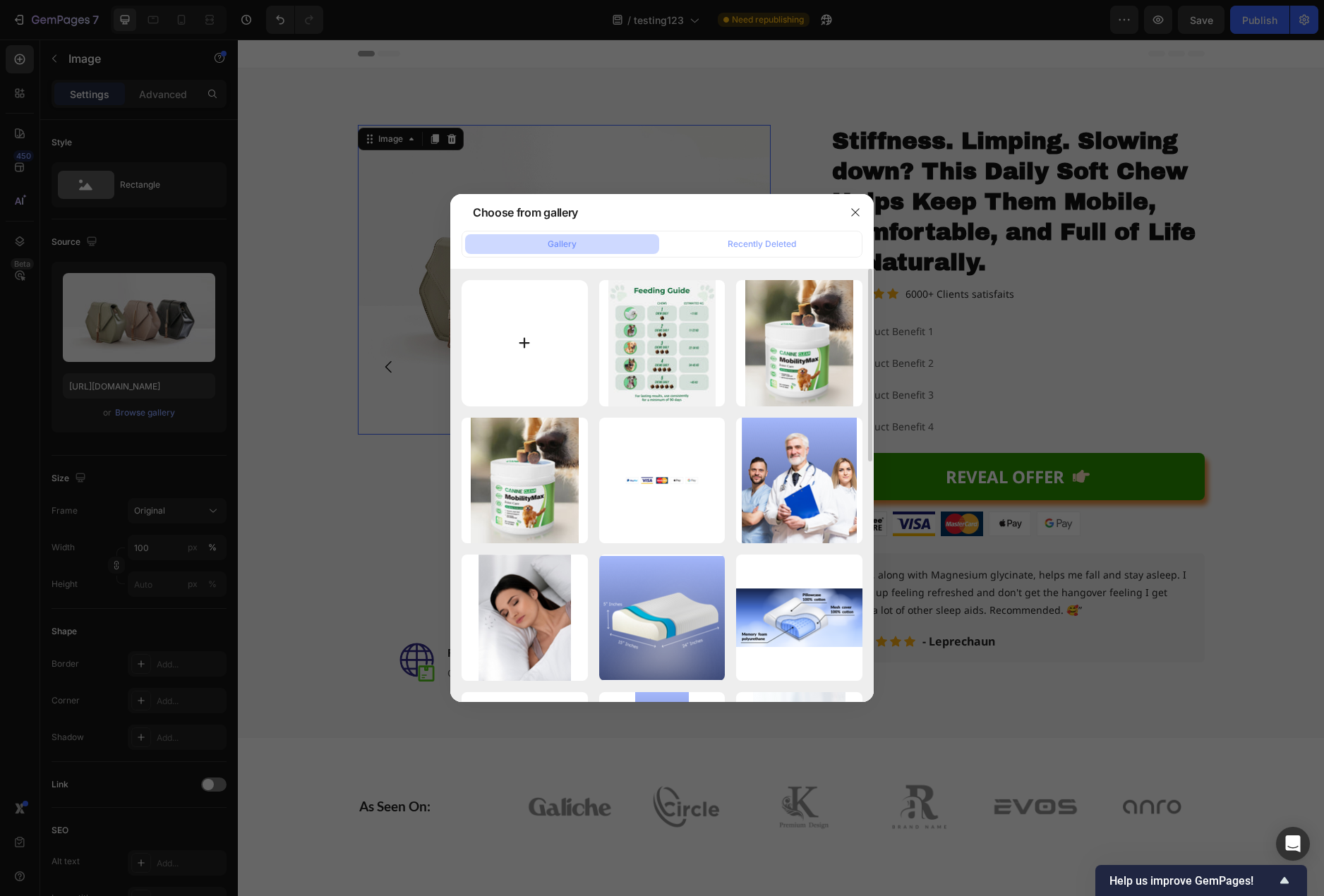
click at [553, 366] on input "file" at bounding box center [525, 344] width 127 height 127
type input "C:\fakepath\Image 2.jpg"
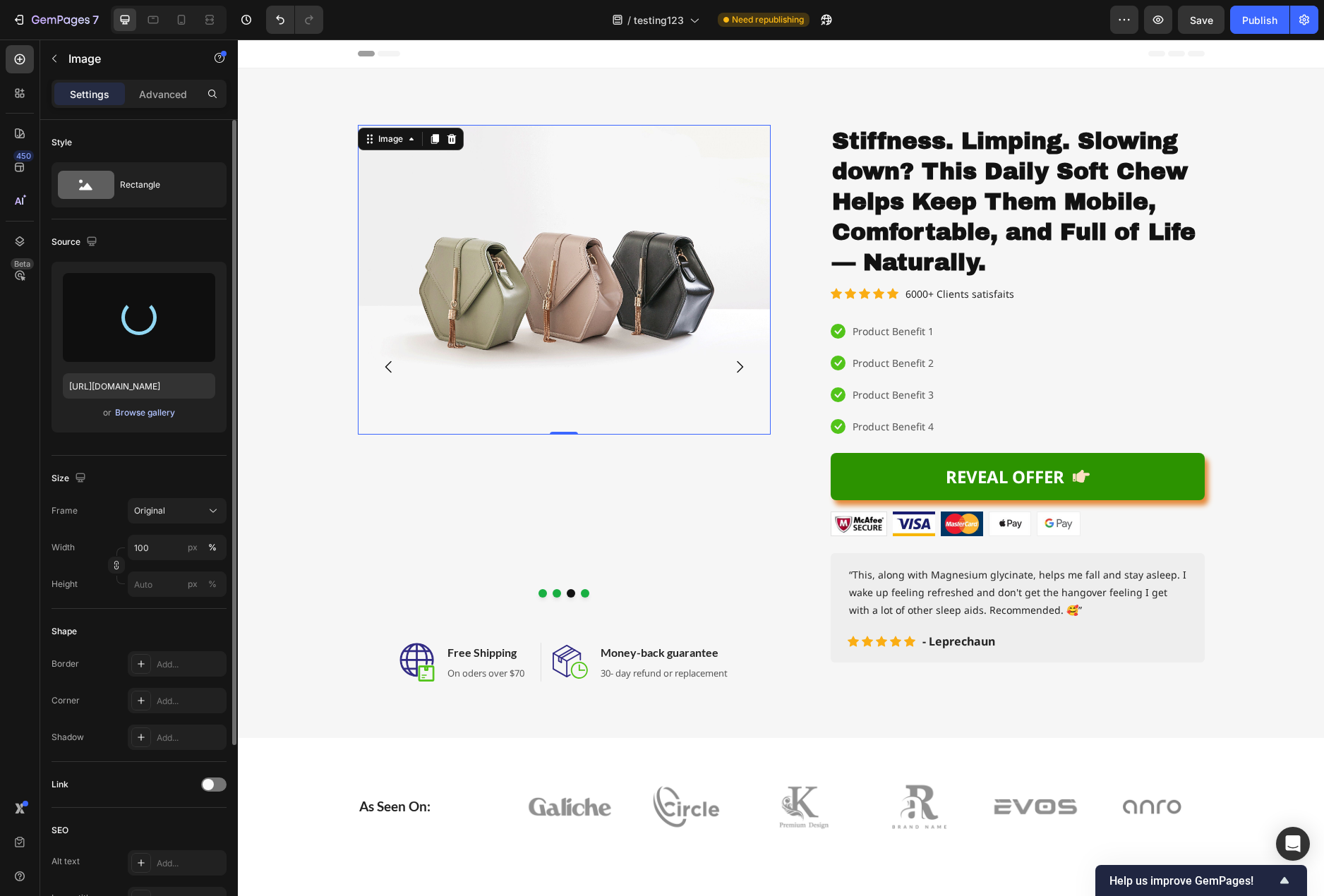
click at [149, 411] on div "Browse gallery" at bounding box center [145, 412] width 60 height 13
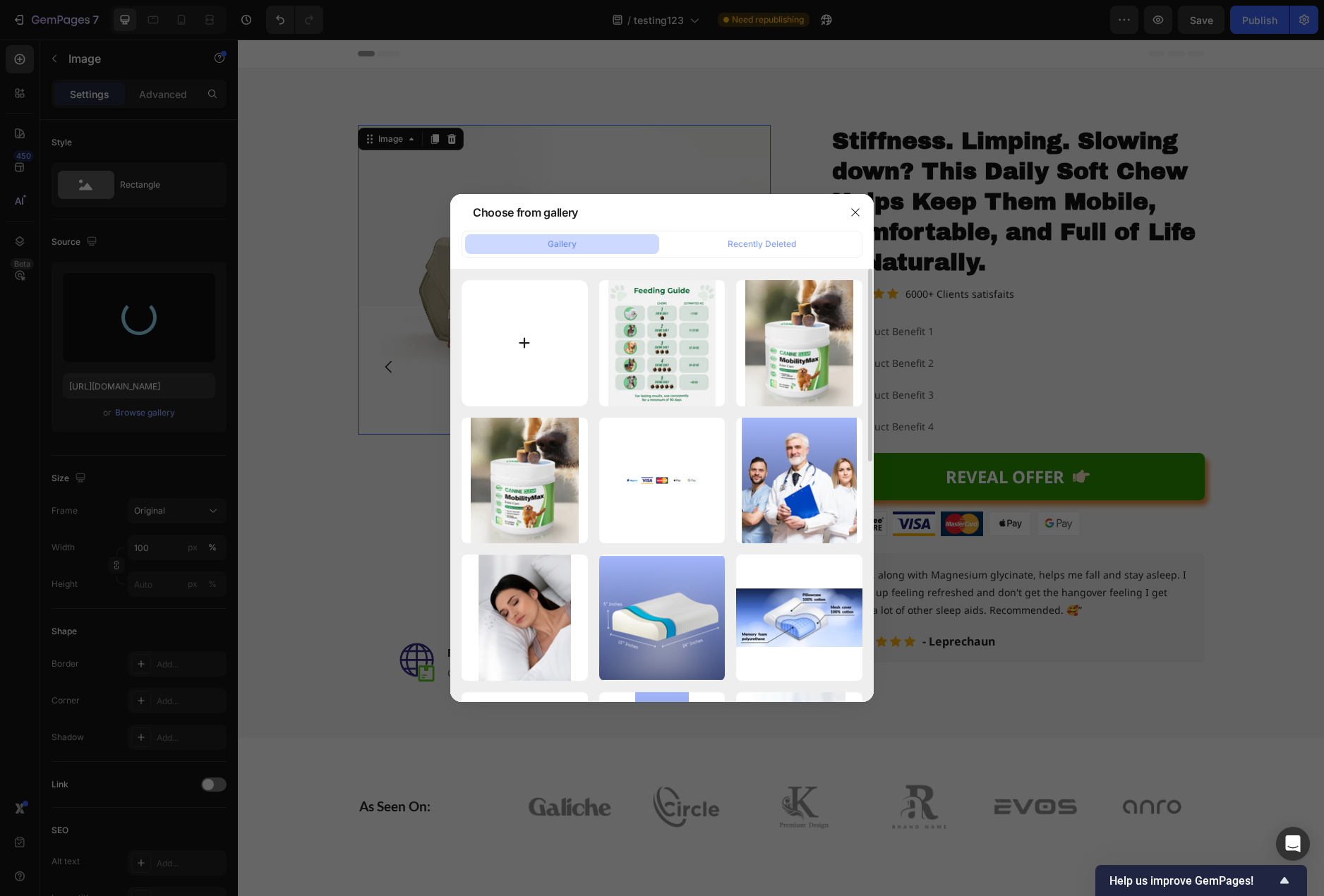
click at [537, 342] on input "file" at bounding box center [525, 344] width 127 height 127
type input "[URL][DOMAIN_NAME]"
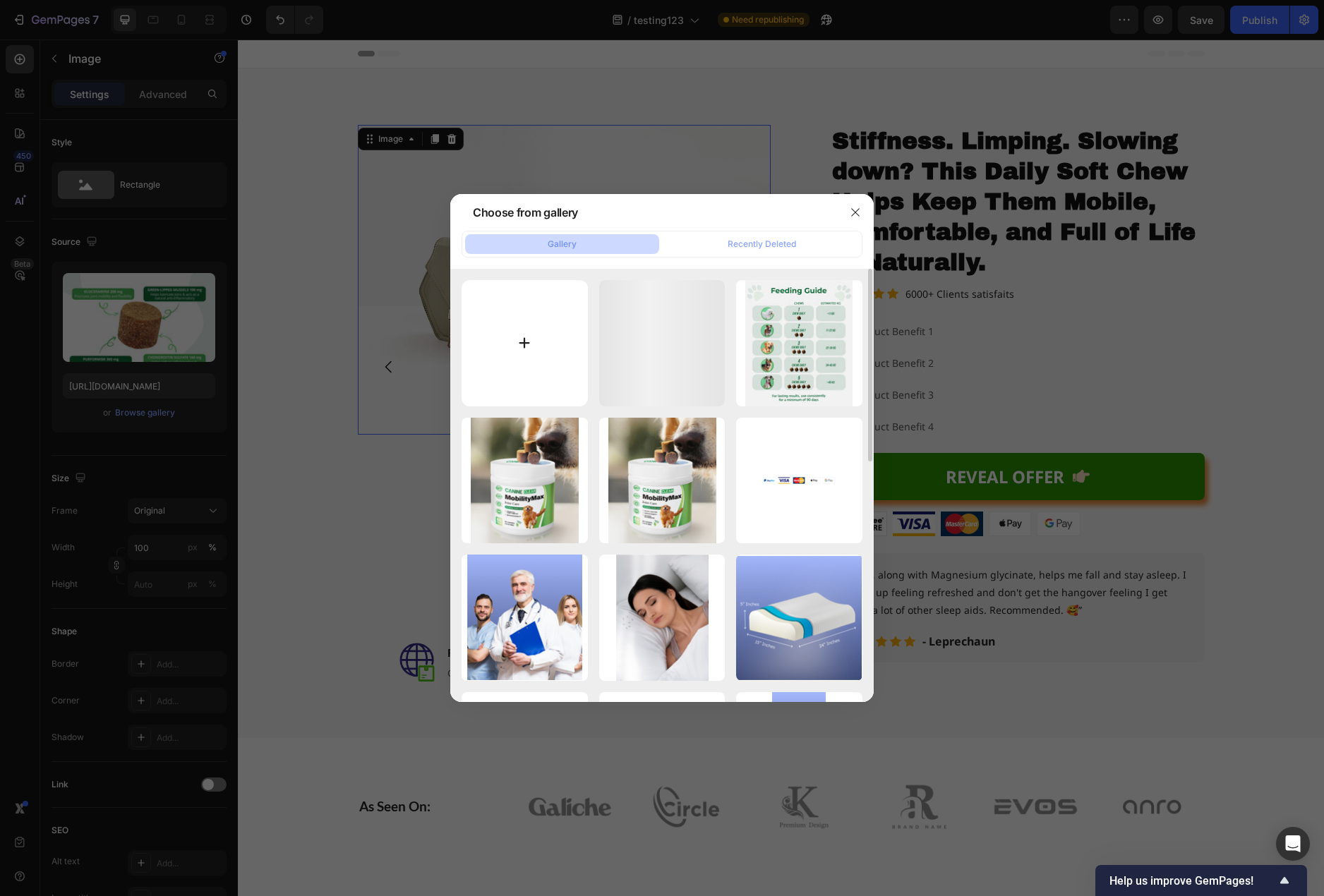
type input "C:\fakepath\benefits-new-asa.jpeg"
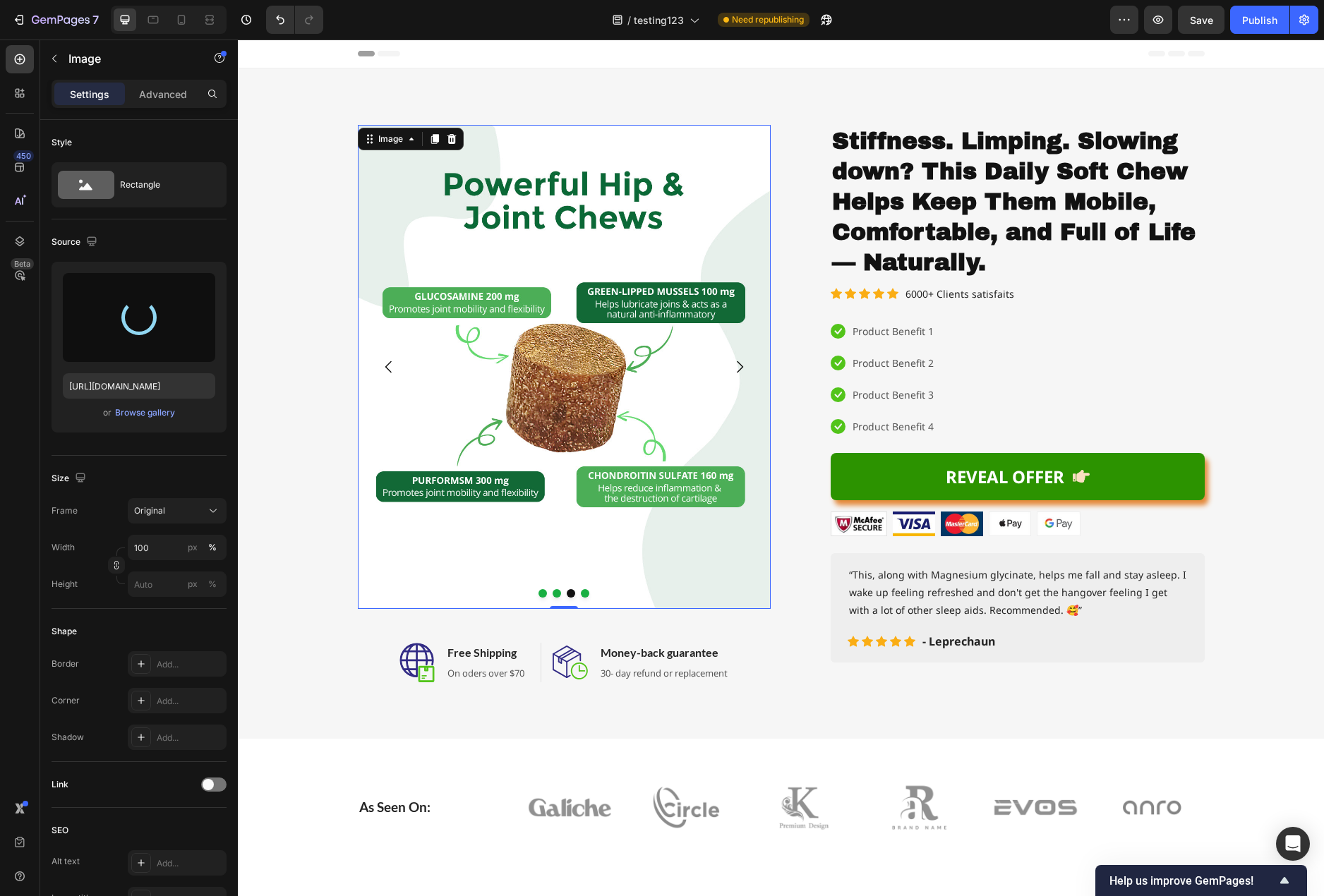
type input "[URL][DOMAIN_NAME]"
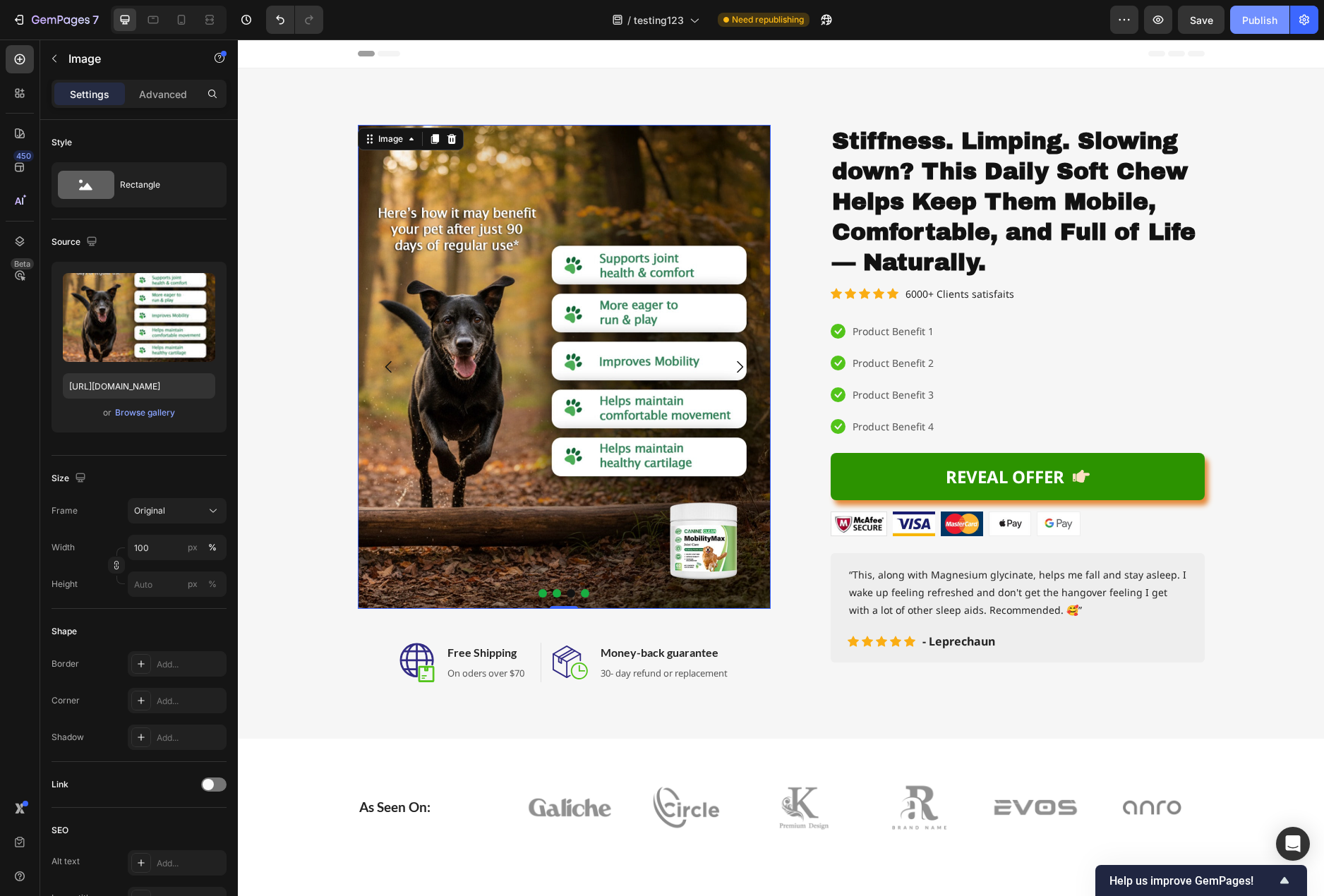
click at [1263, 21] on div "Publish" at bounding box center [1260, 20] width 36 height 15
click at [54, 58] on icon "button" at bounding box center [53, 57] width 11 height 11
click at [683, 170] on img at bounding box center [563, 366] width 413 height 484
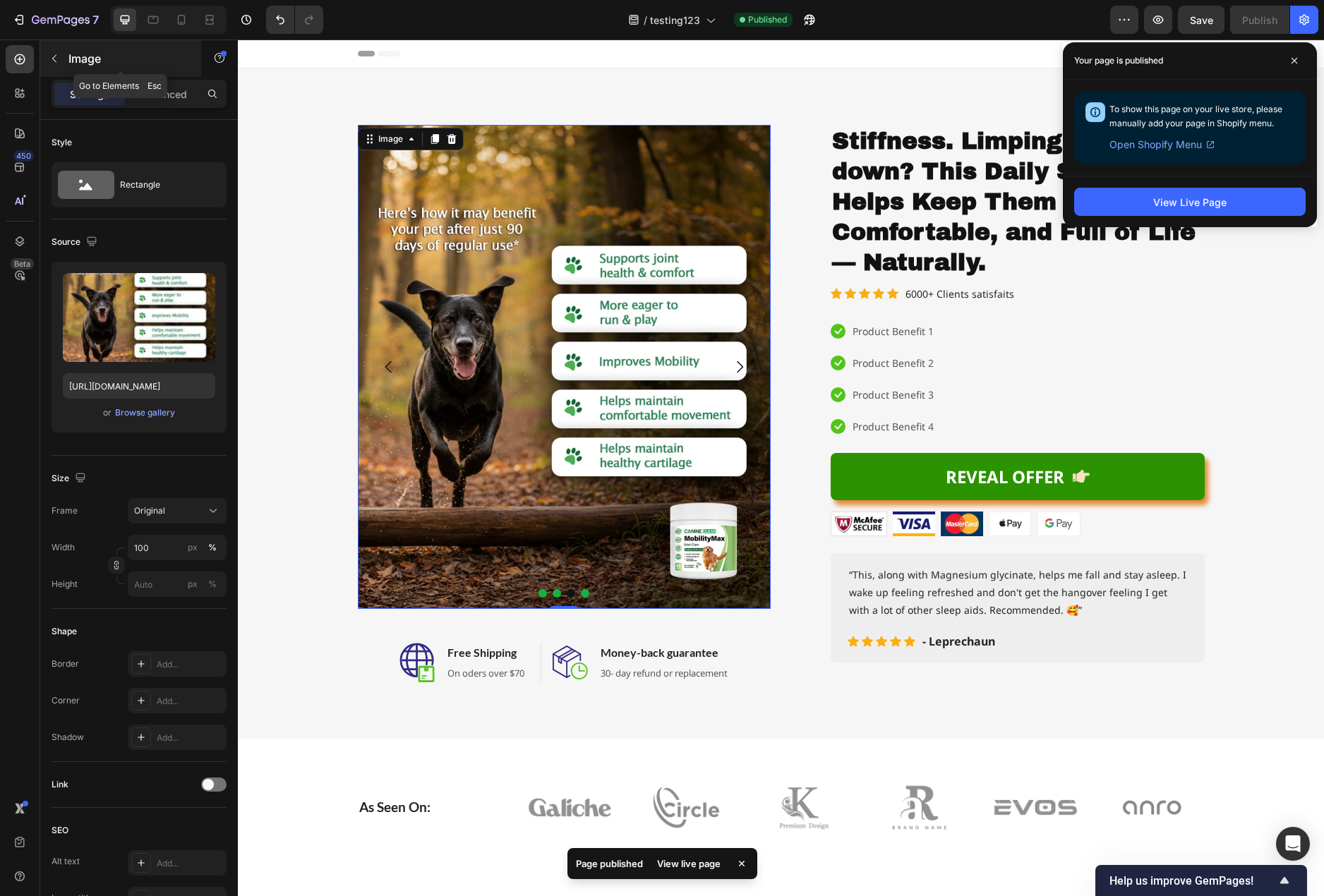
click at [60, 58] on button "button" at bounding box center [53, 58] width 23 height 23
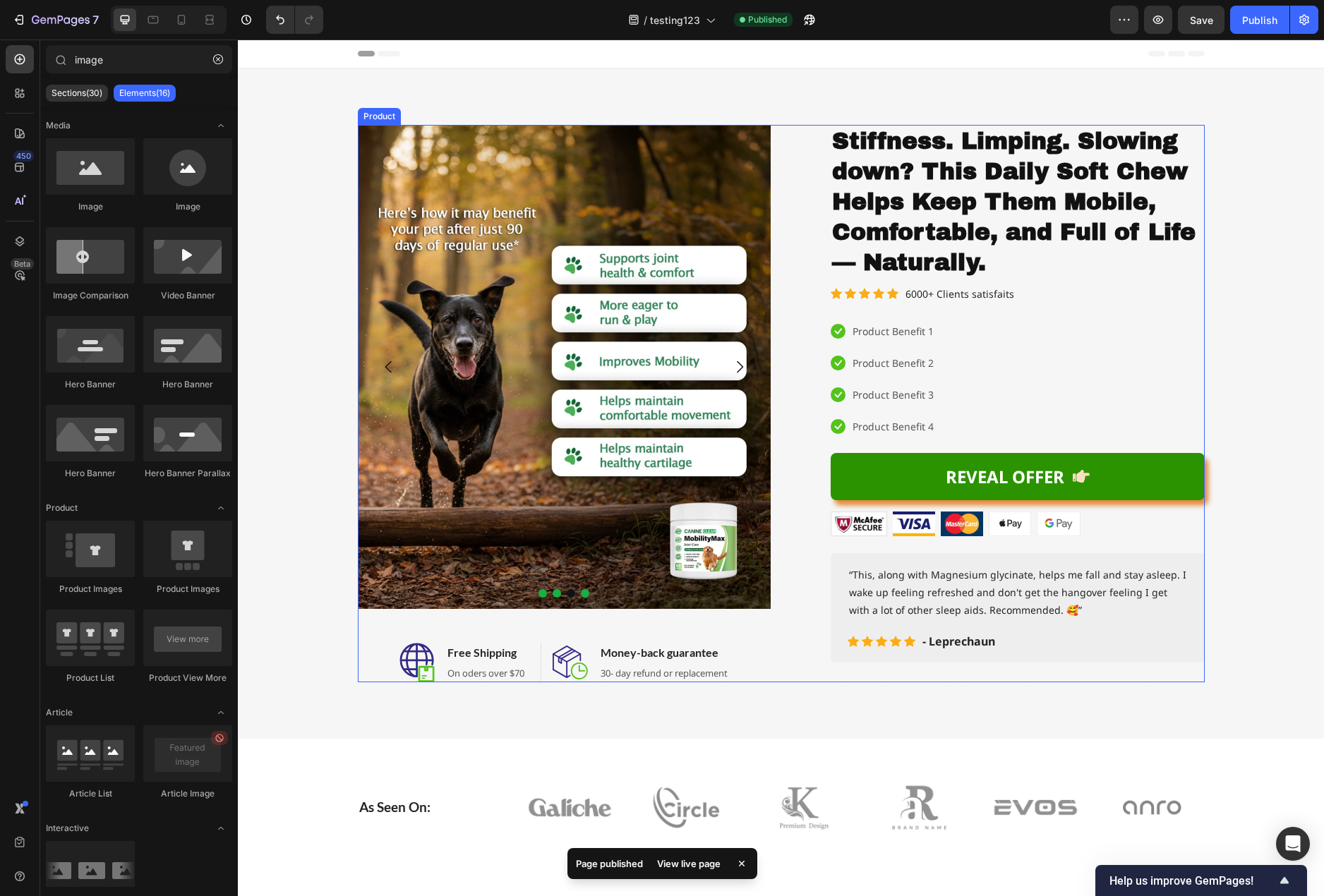
click at [770, 210] on div "Image Image Image Drop element here Carousel Image Free Shipping Heading On ode…" at bounding box center [780, 403] width 847 height 557
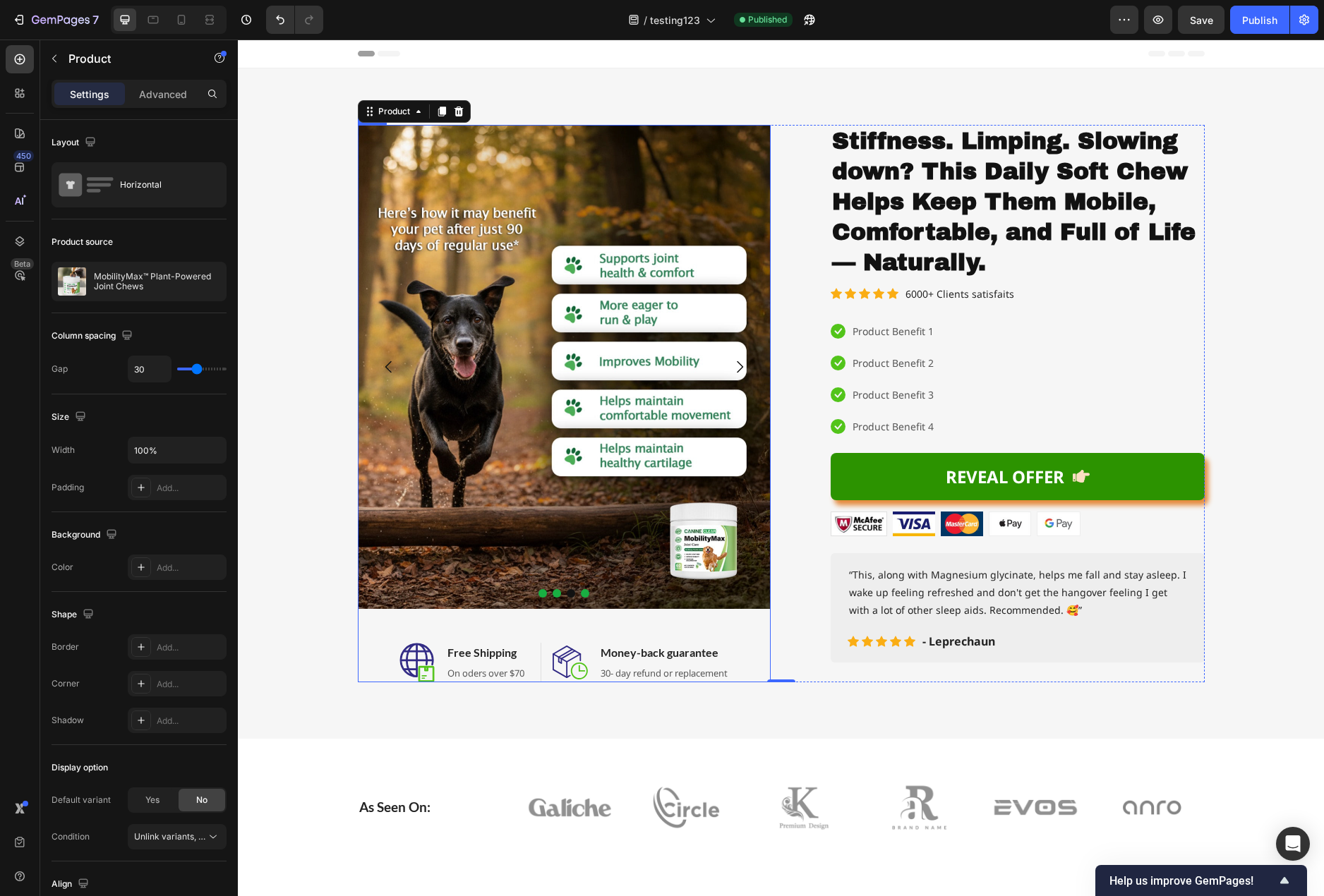
click at [625, 618] on div "Image Image Image Drop element here [GEOGRAPHIC_DATA]" at bounding box center [563, 372] width 413 height 495
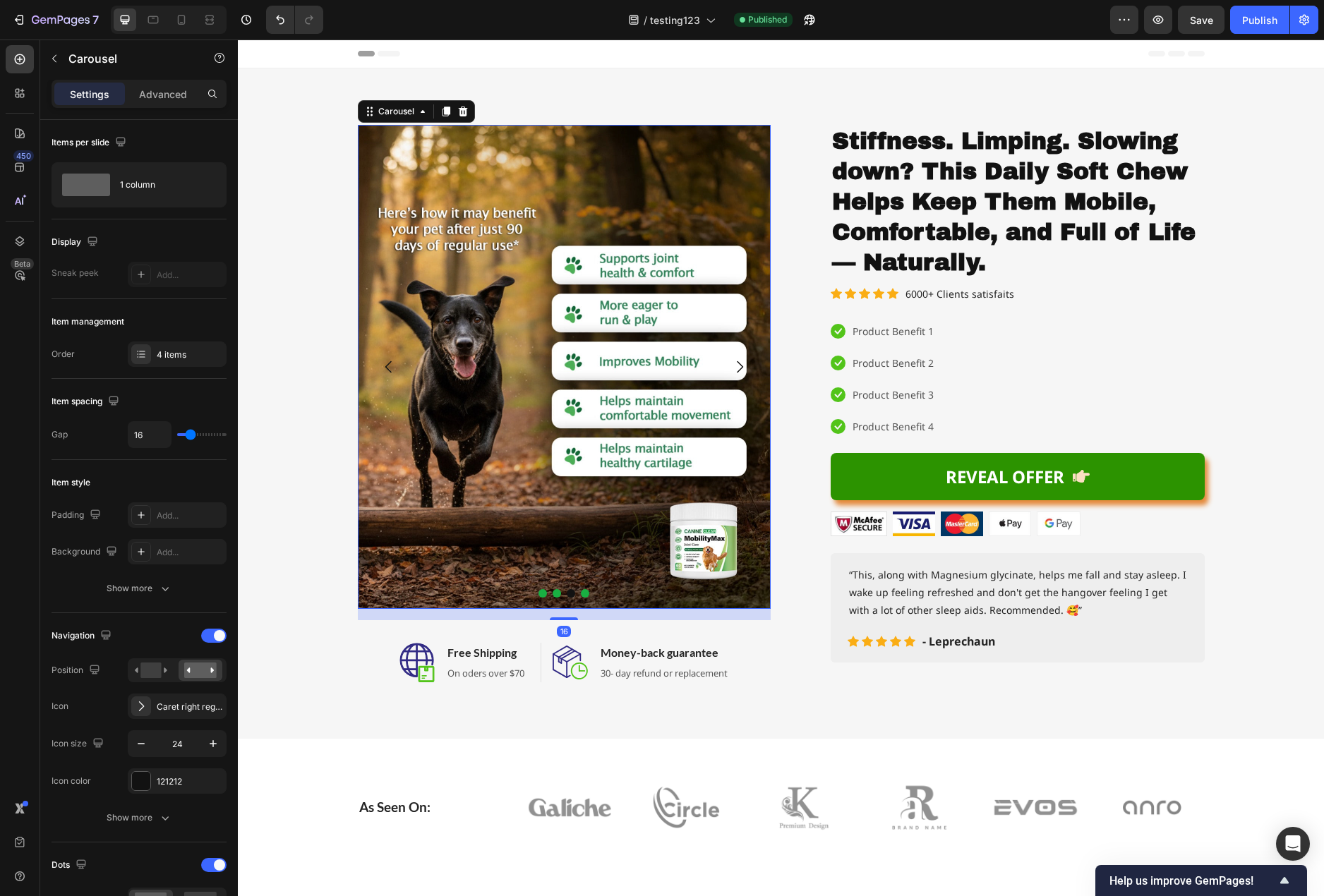
click at [756, 590] on div at bounding box center [563, 593] width 413 height 9
click at [172, 353] on div "4 items" at bounding box center [189, 354] width 66 height 13
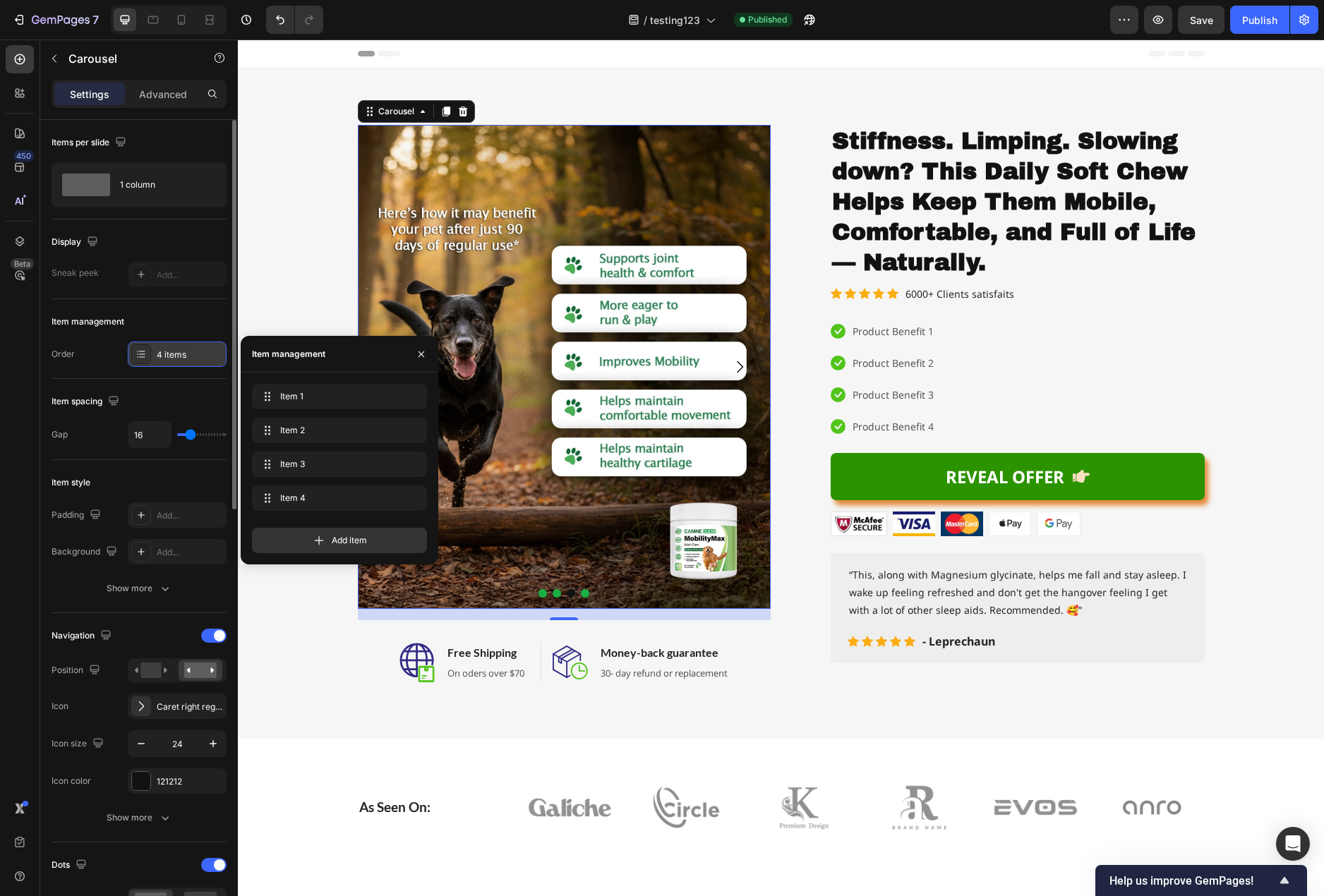
click at [173, 352] on div "4 items" at bounding box center [189, 354] width 66 height 13
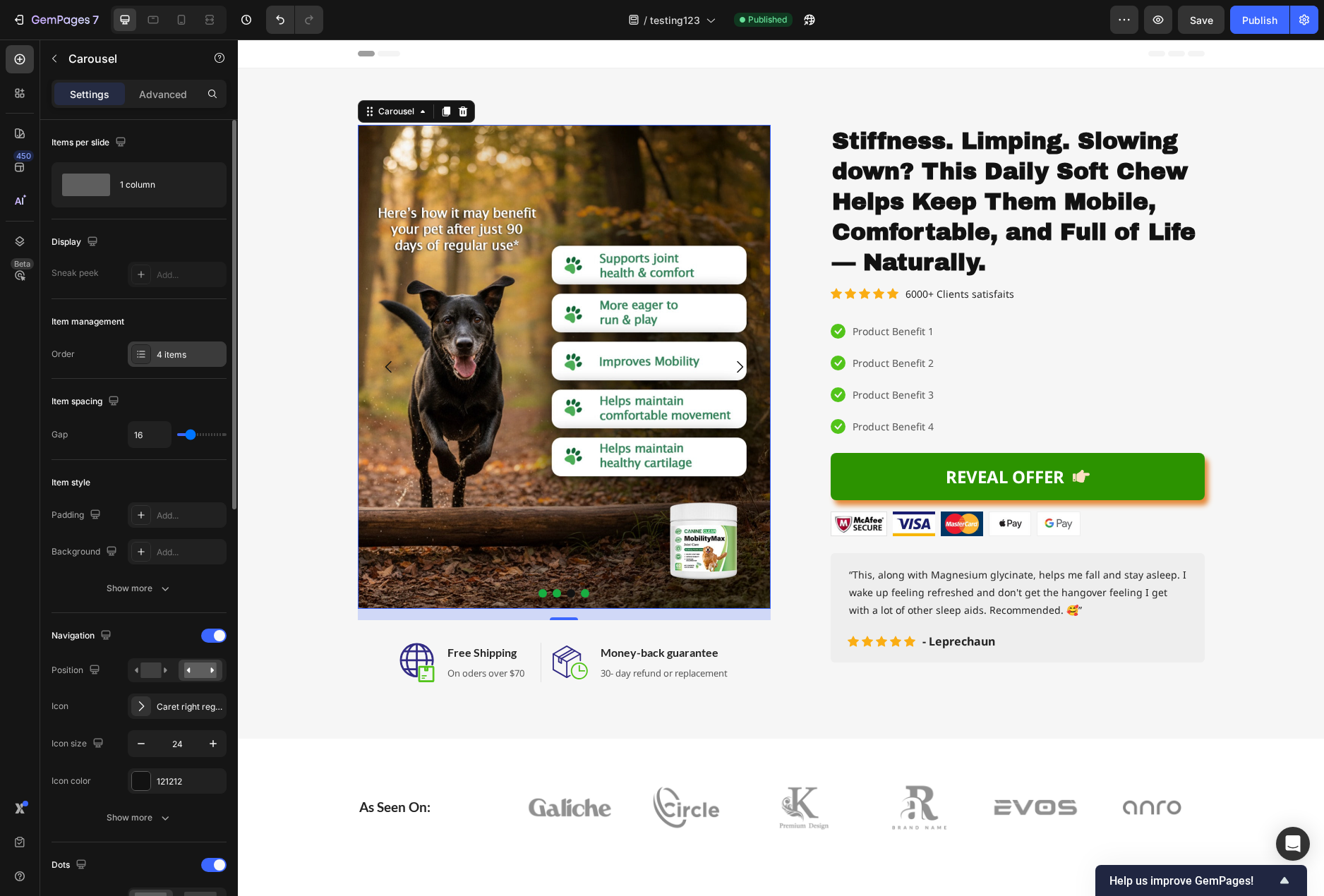
click at [175, 349] on div "4 items" at bounding box center [189, 354] width 66 height 13
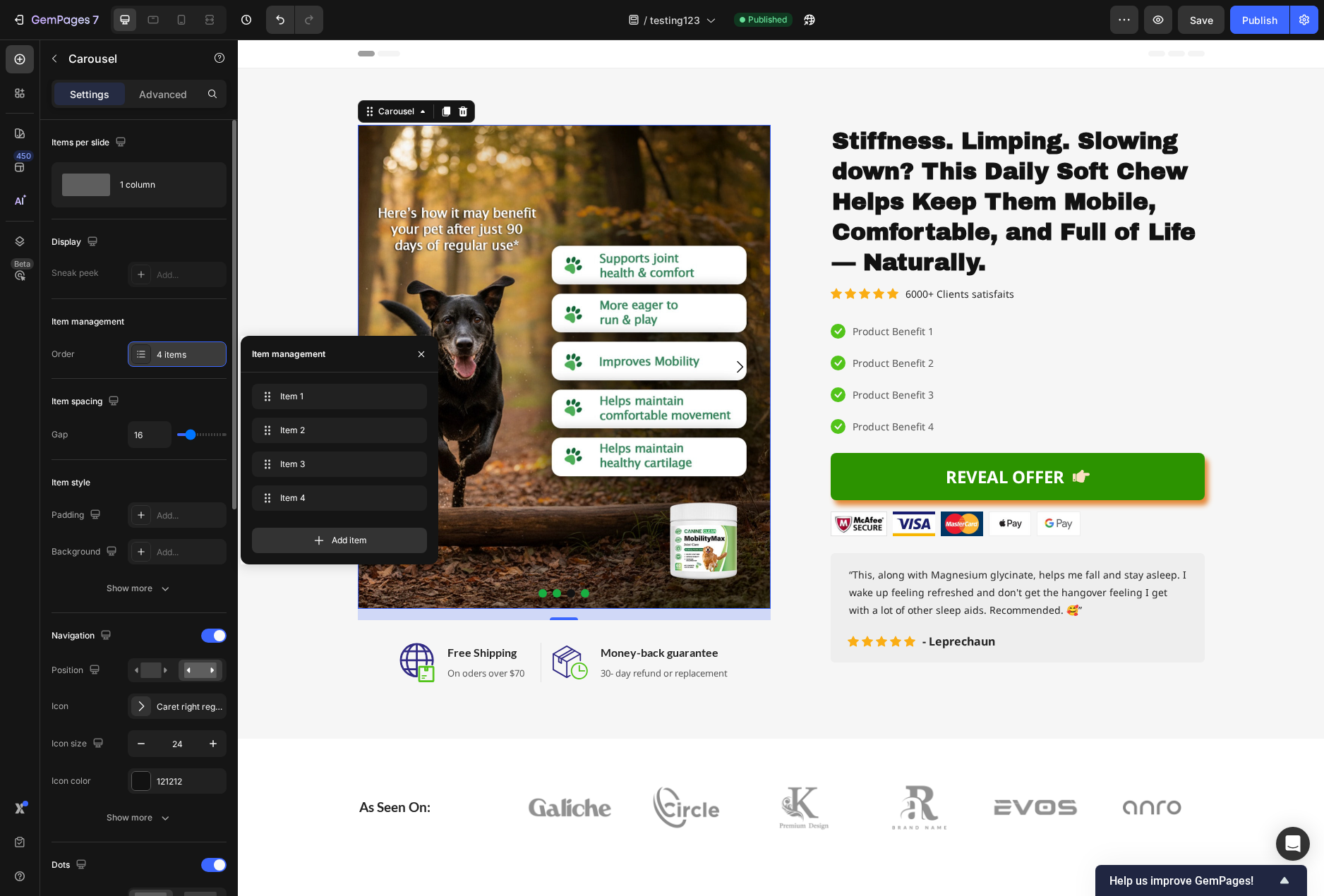
click at [188, 350] on div "4 items" at bounding box center [189, 354] width 66 height 13
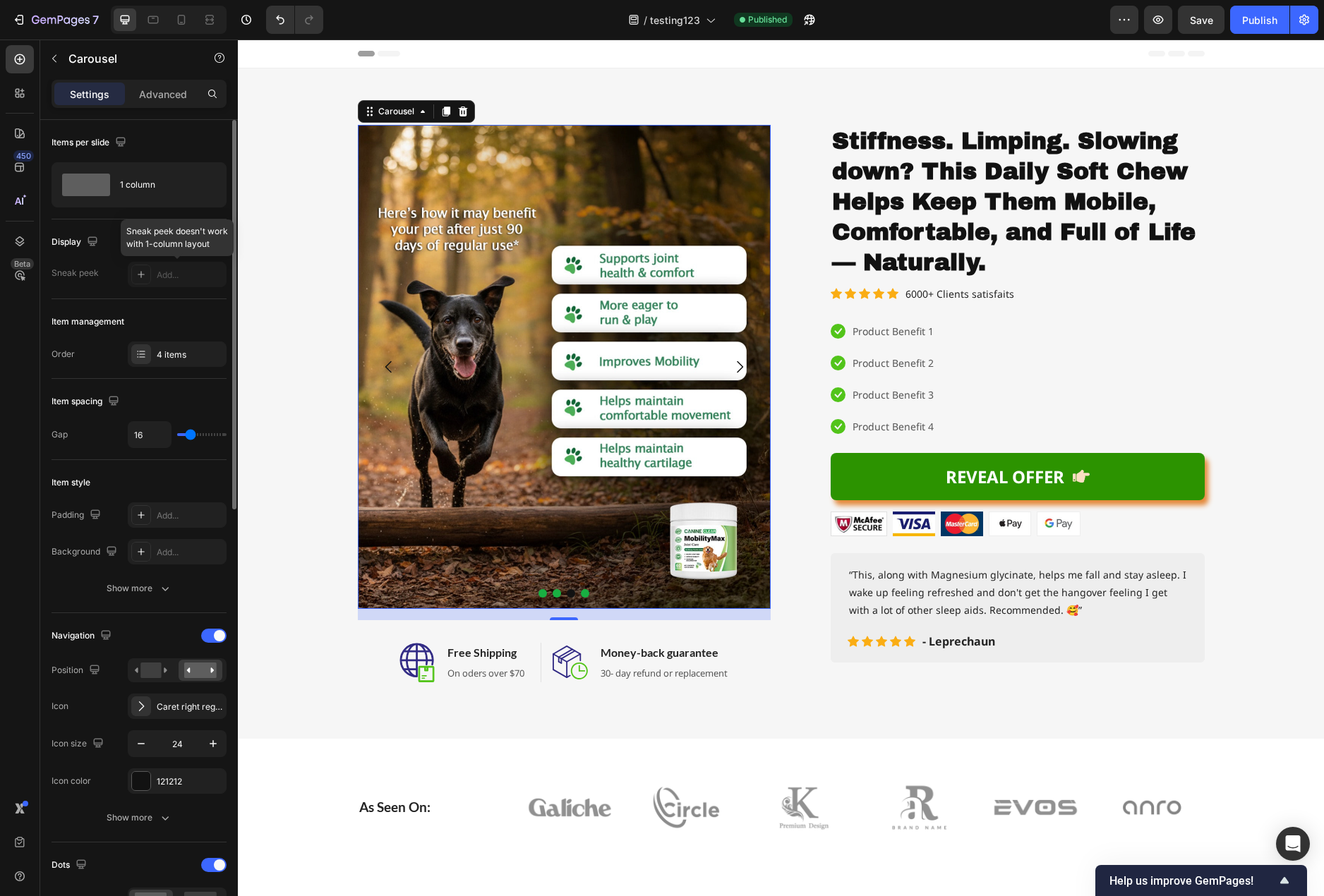
click at [173, 277] on div at bounding box center [177, 274] width 99 height 26
click at [137, 186] on div "1 column" at bounding box center [162, 184] width 86 height 33
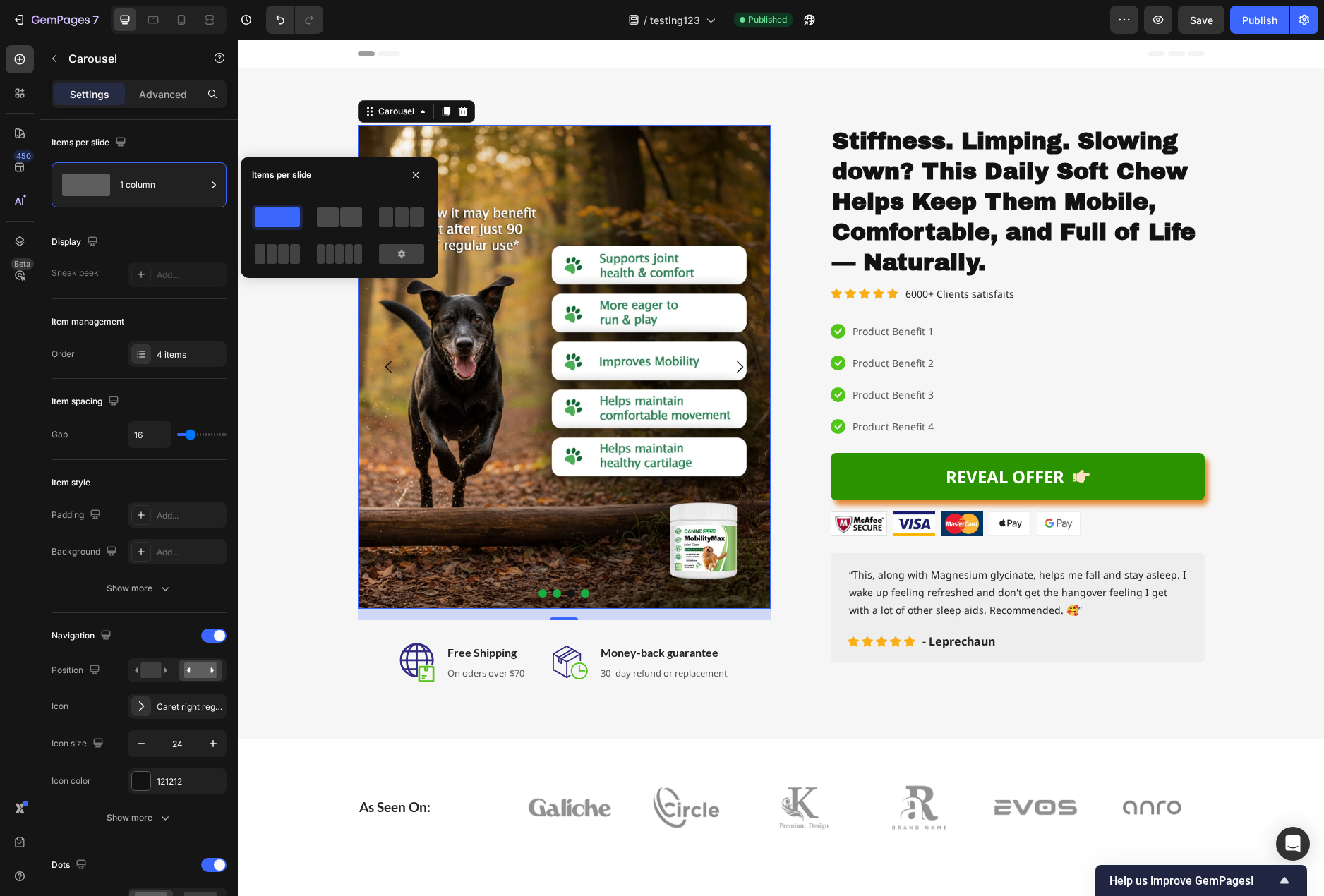
click at [340, 225] on div at bounding box center [340, 217] width 46 height 20
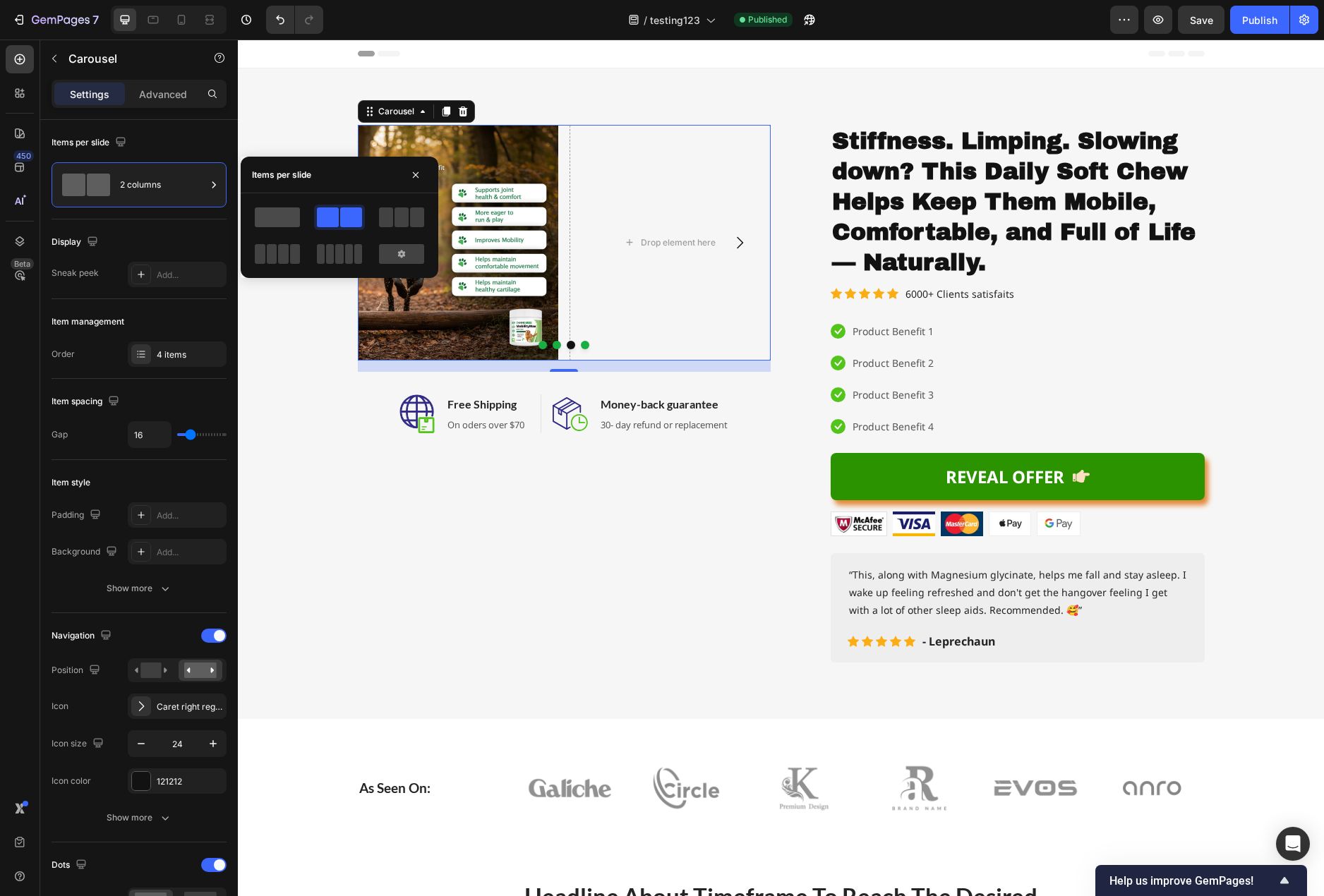
click at [276, 221] on span at bounding box center [277, 217] width 46 height 20
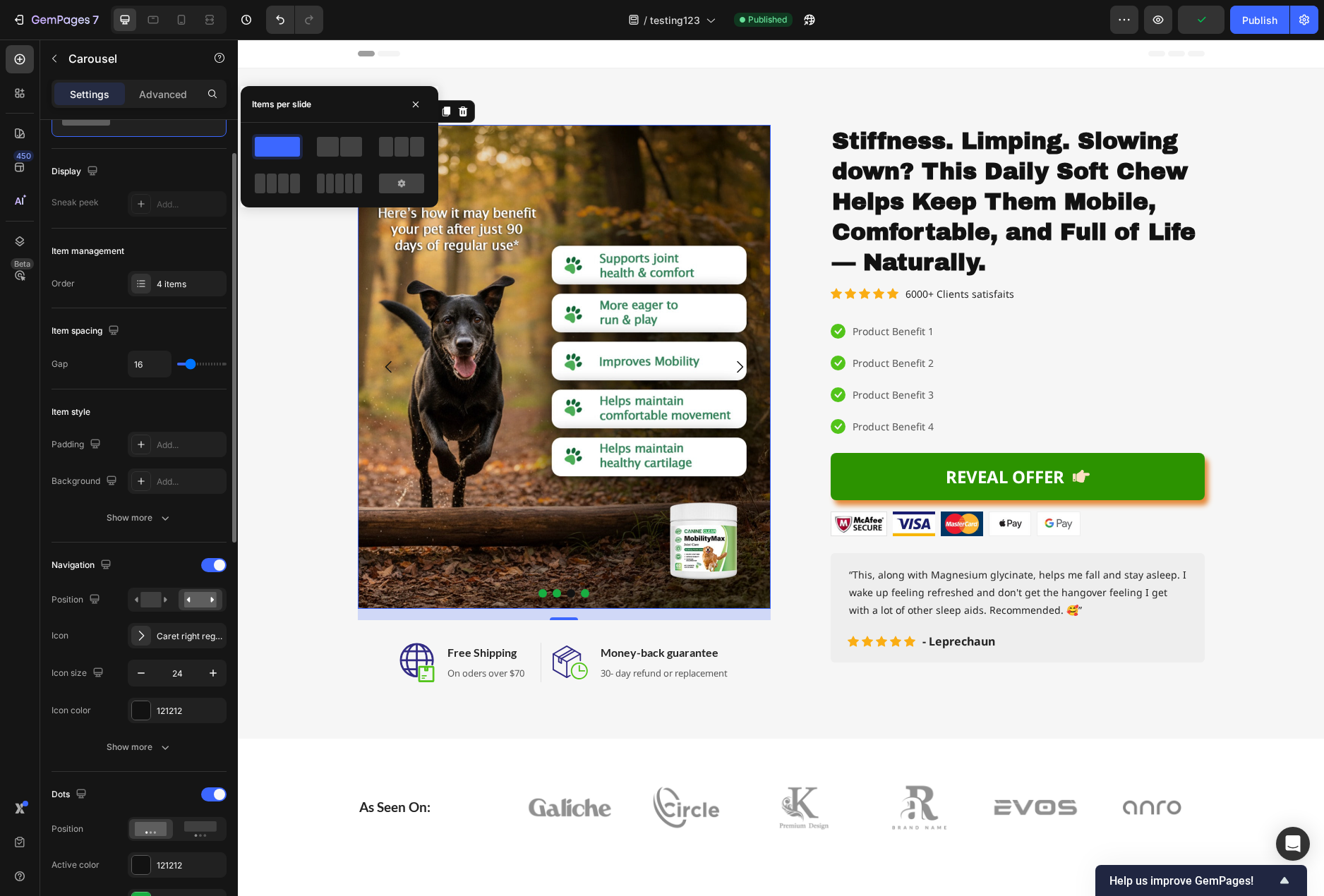
scroll to position [142, 0]
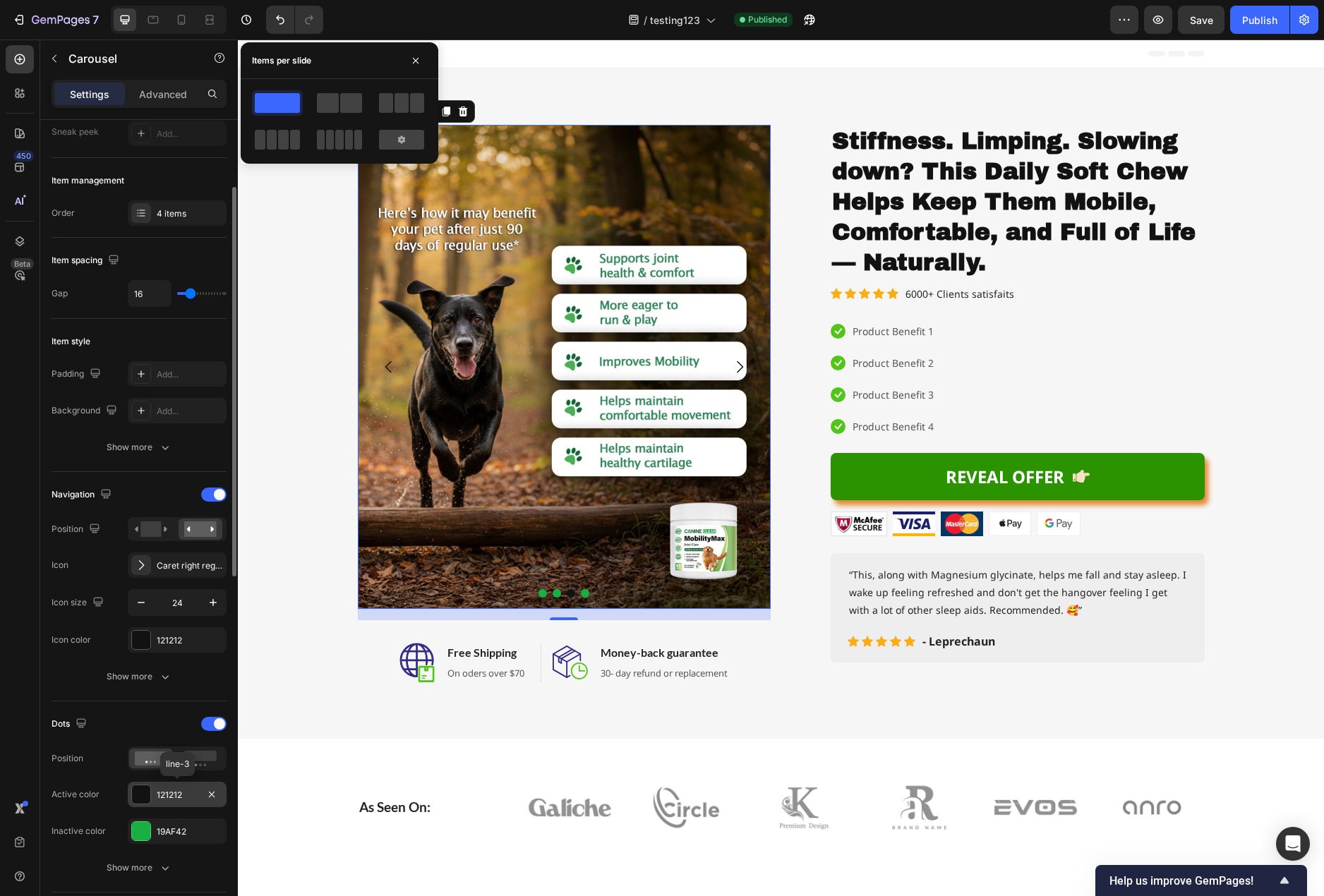
click at [144, 797] on div at bounding box center [141, 794] width 19 height 19
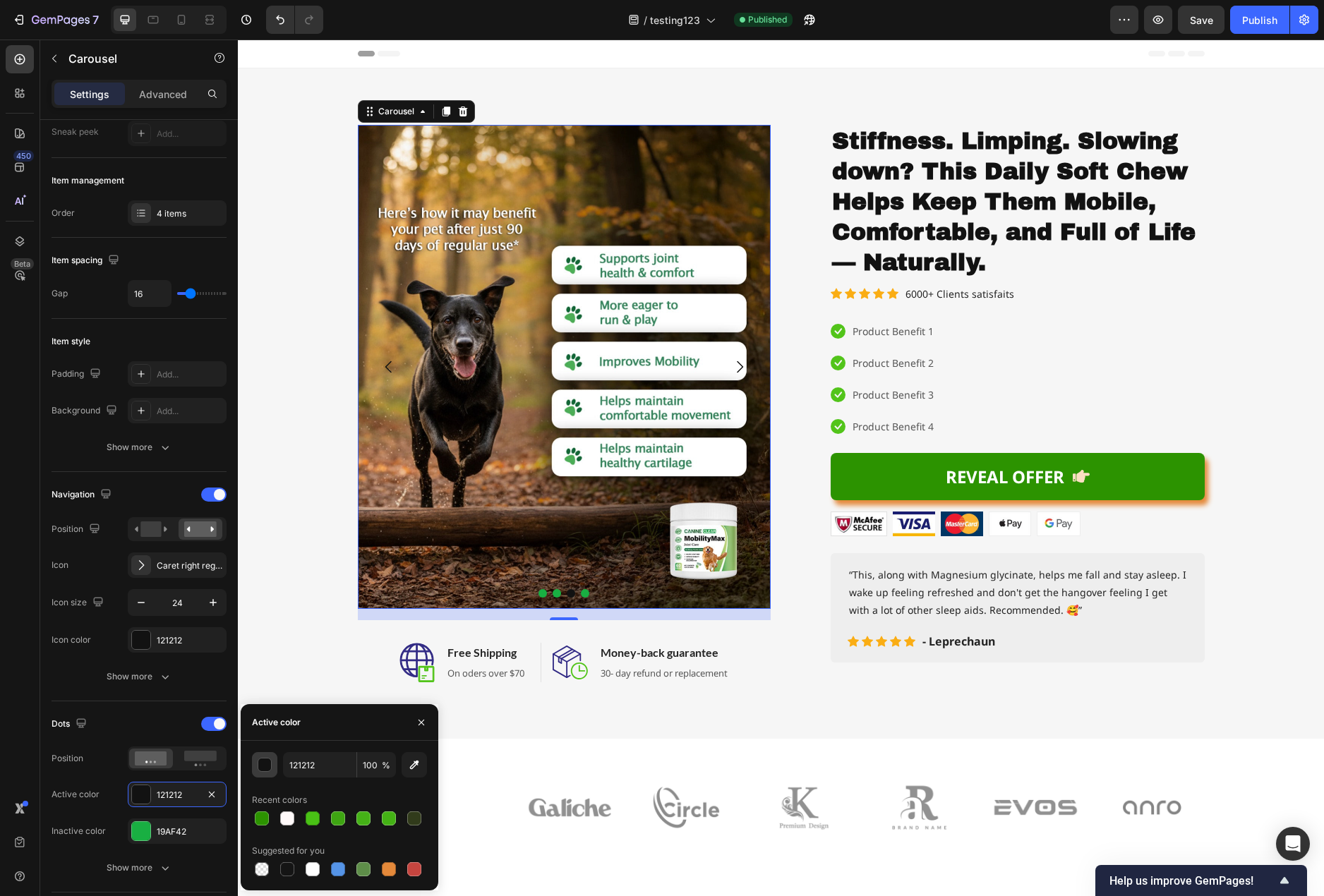
click at [263, 759] on div "button" at bounding box center [265, 765] width 14 height 14
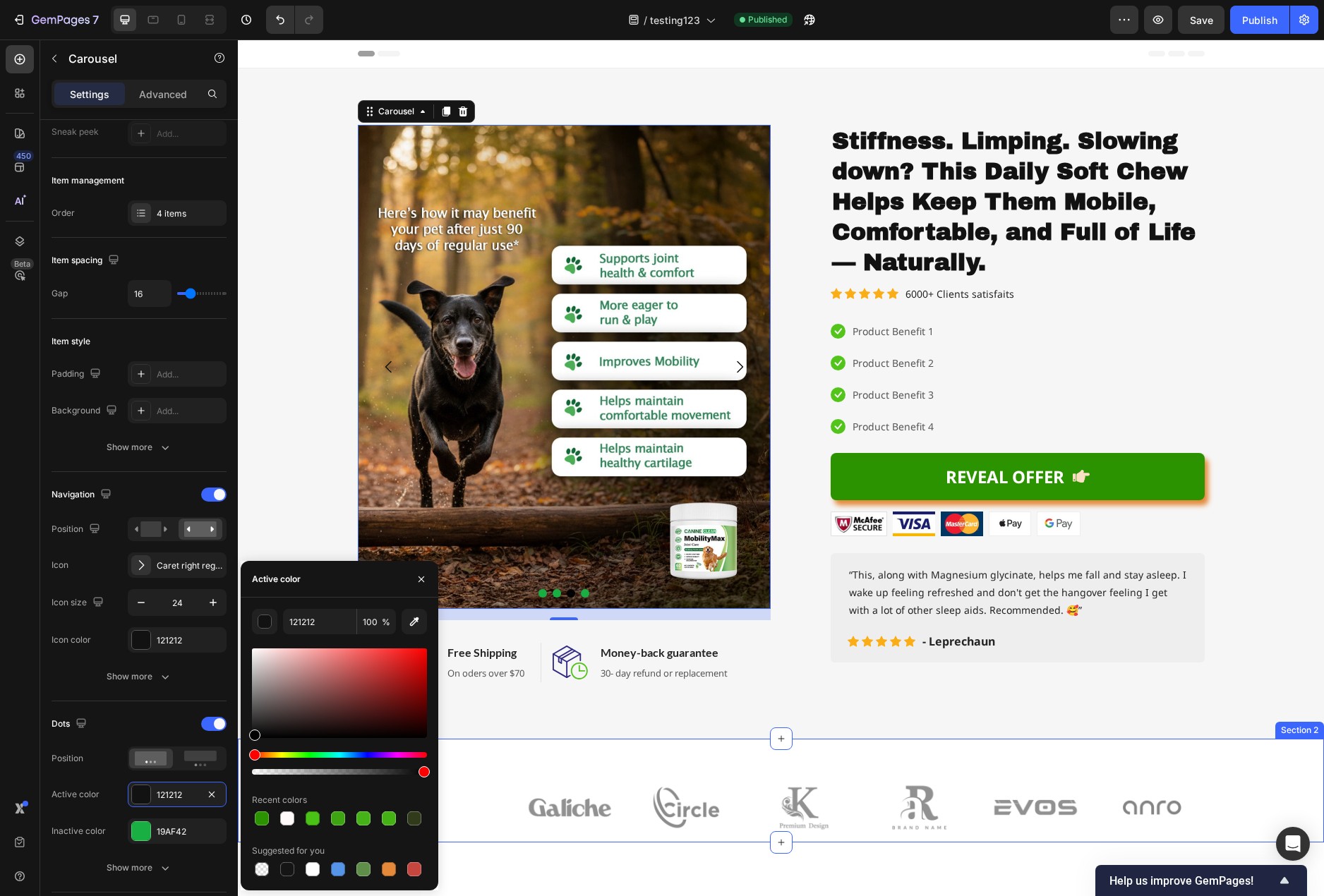
drag, startPoint x: 491, startPoint y: 774, endPoint x: 238, endPoint y: 752, distance: 254.0
type input "000000"
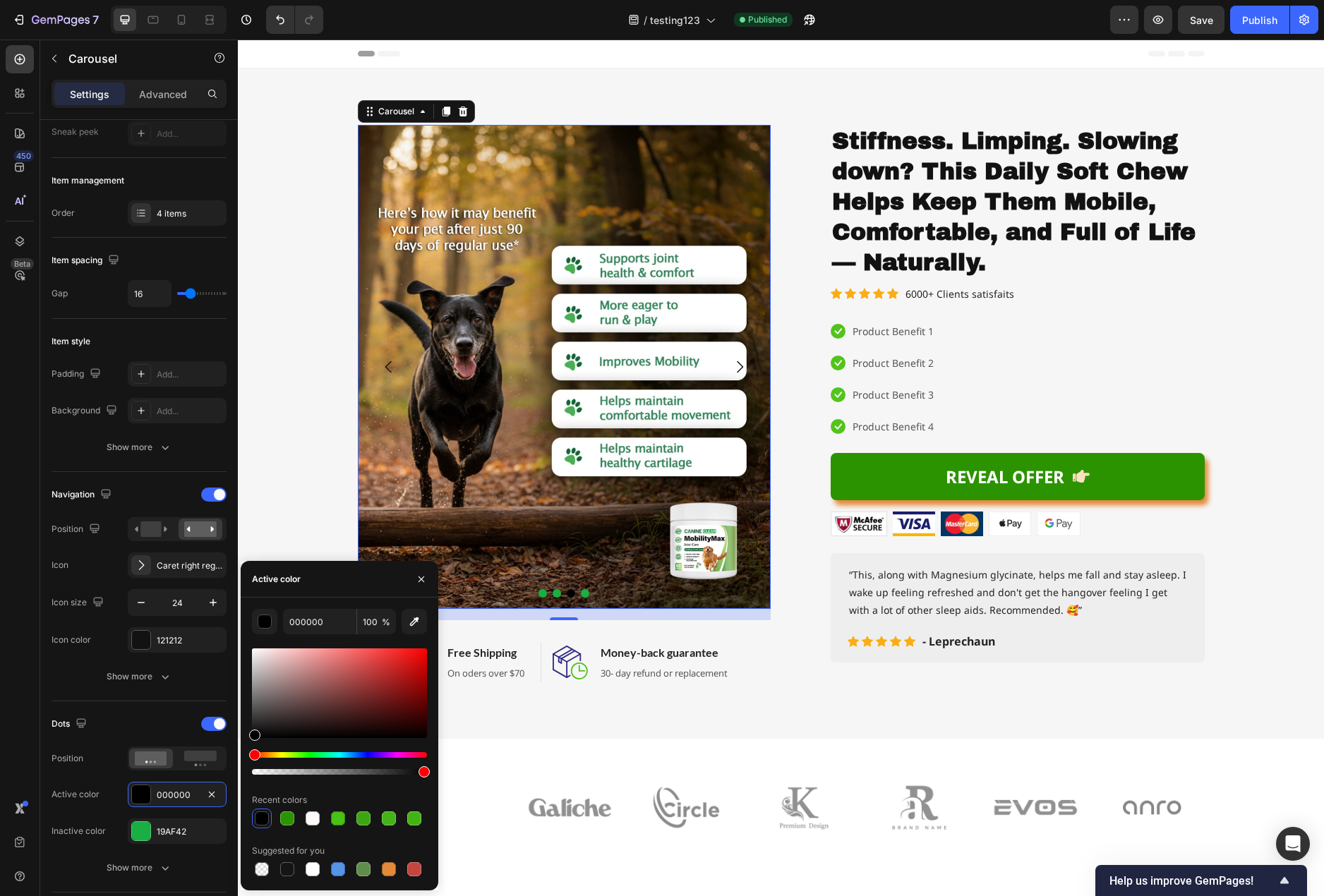
drag, startPoint x: 252, startPoint y: 735, endPoint x: 246, endPoint y: 749, distance: 15.2
click at [246, 749] on div "000000 100 % Recent colors Suggested for you" at bounding box center [340, 744] width 198 height 270
drag, startPoint x: 420, startPoint y: 774, endPoint x: 392, endPoint y: 774, distance: 28.0
click at [392, 774] on div at bounding box center [394, 771] width 11 height 11
type input "80"
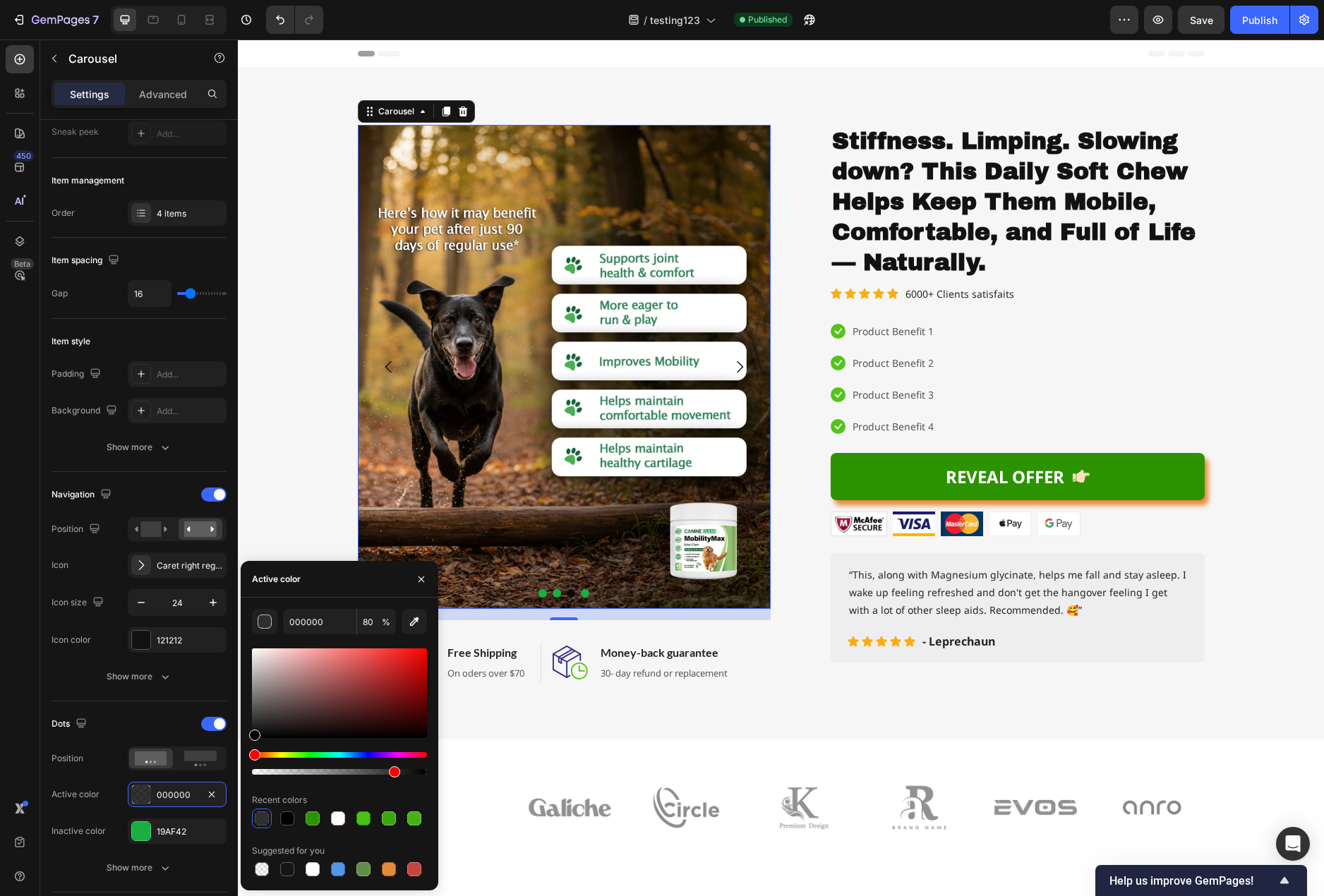
click at [392, 775] on div at bounding box center [394, 771] width 11 height 11
click at [140, 838] on div at bounding box center [141, 831] width 19 height 19
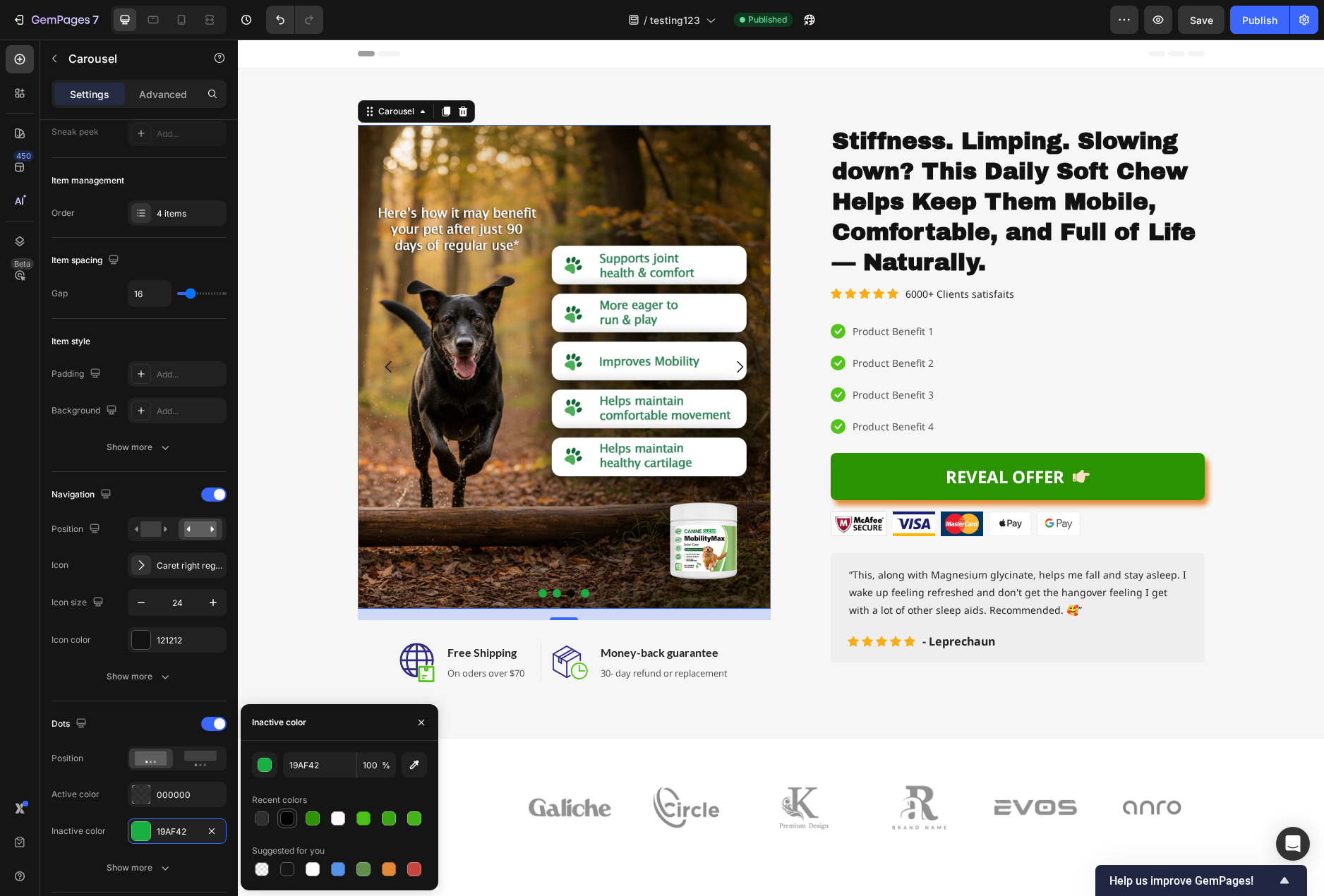
click at [288, 824] on div at bounding box center [287, 818] width 14 height 14
type input "000000"
click at [139, 834] on div at bounding box center [141, 831] width 19 height 19
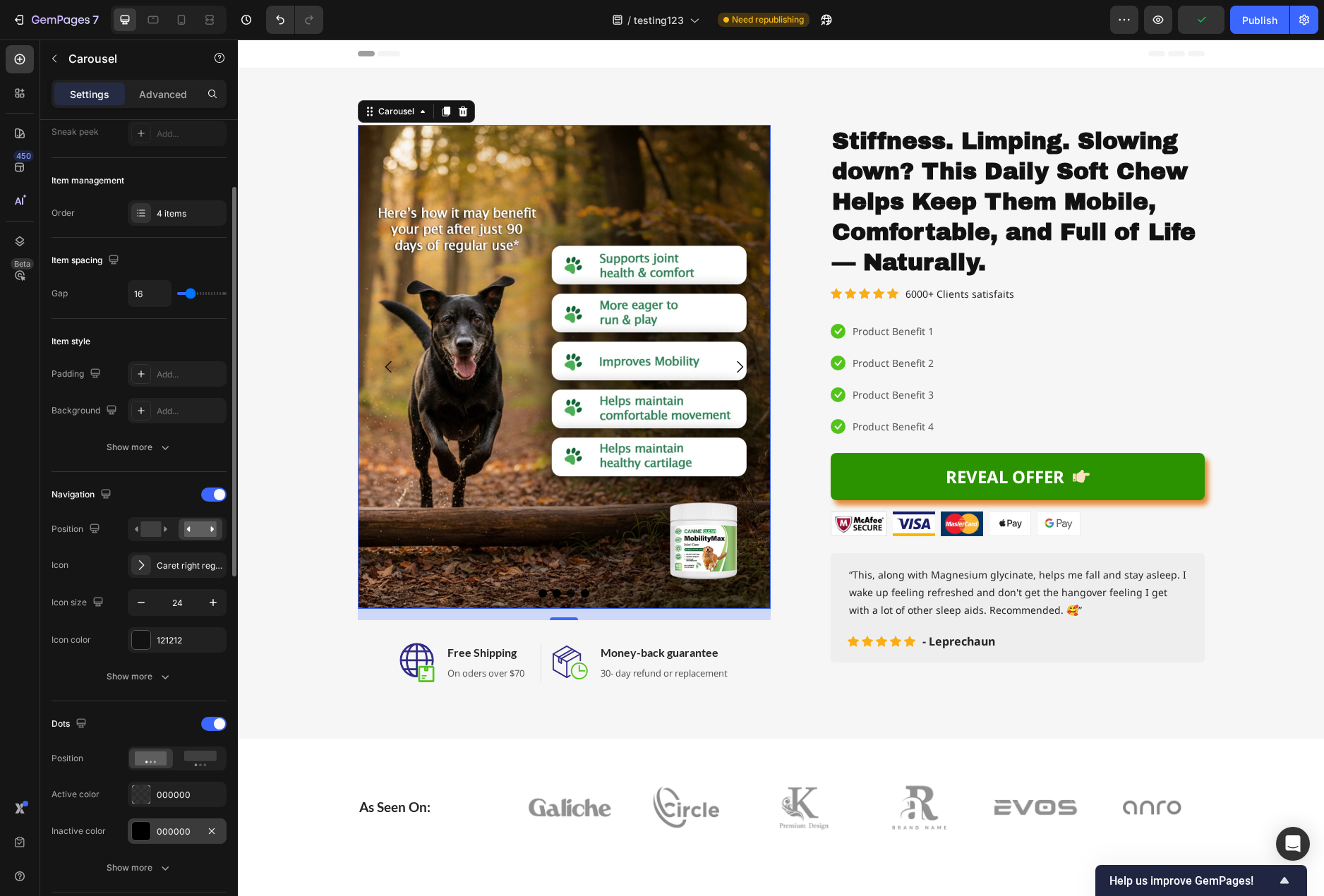
click at [146, 841] on div at bounding box center [141, 831] width 19 height 19
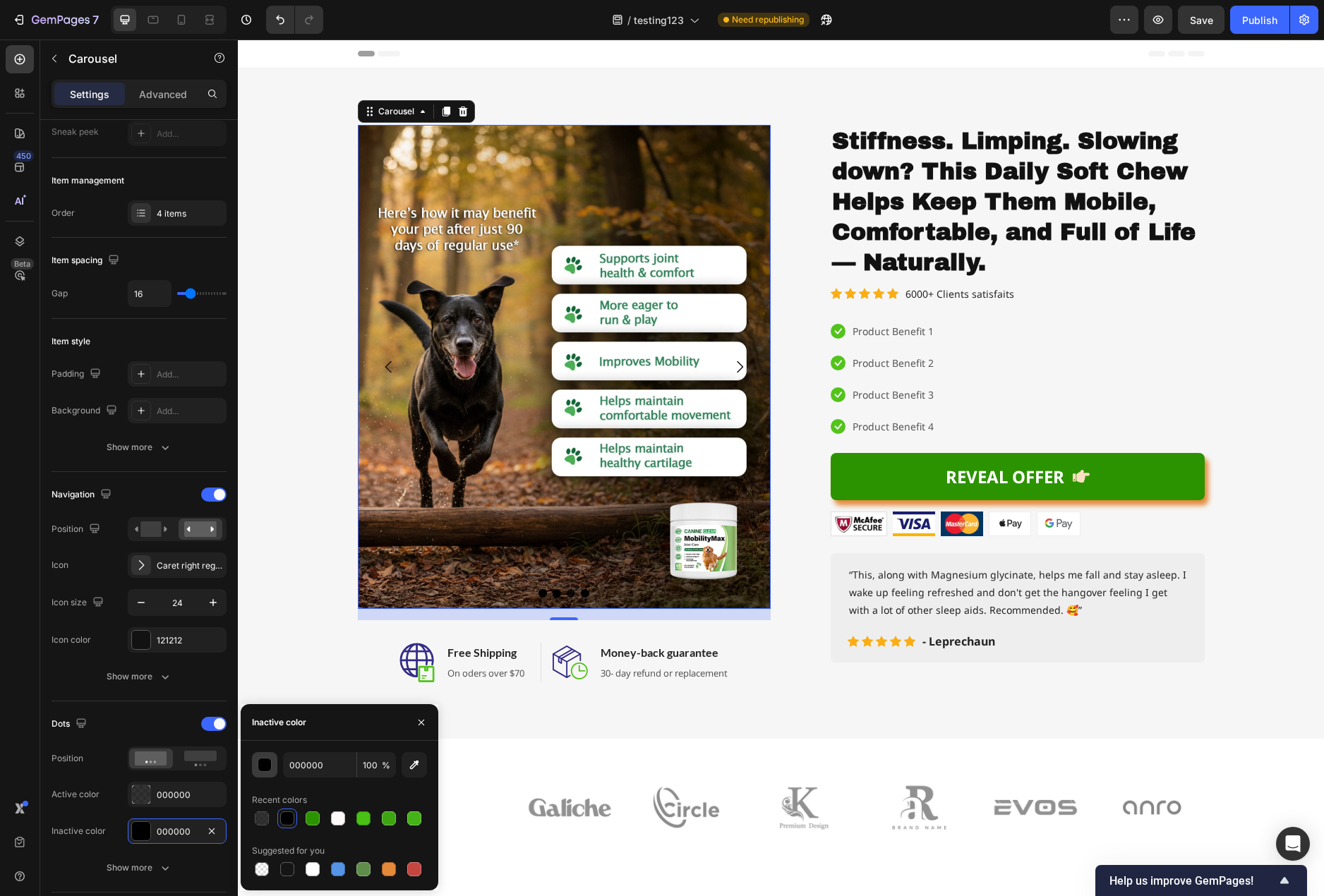
click at [261, 769] on div "button" at bounding box center [265, 765] width 14 height 14
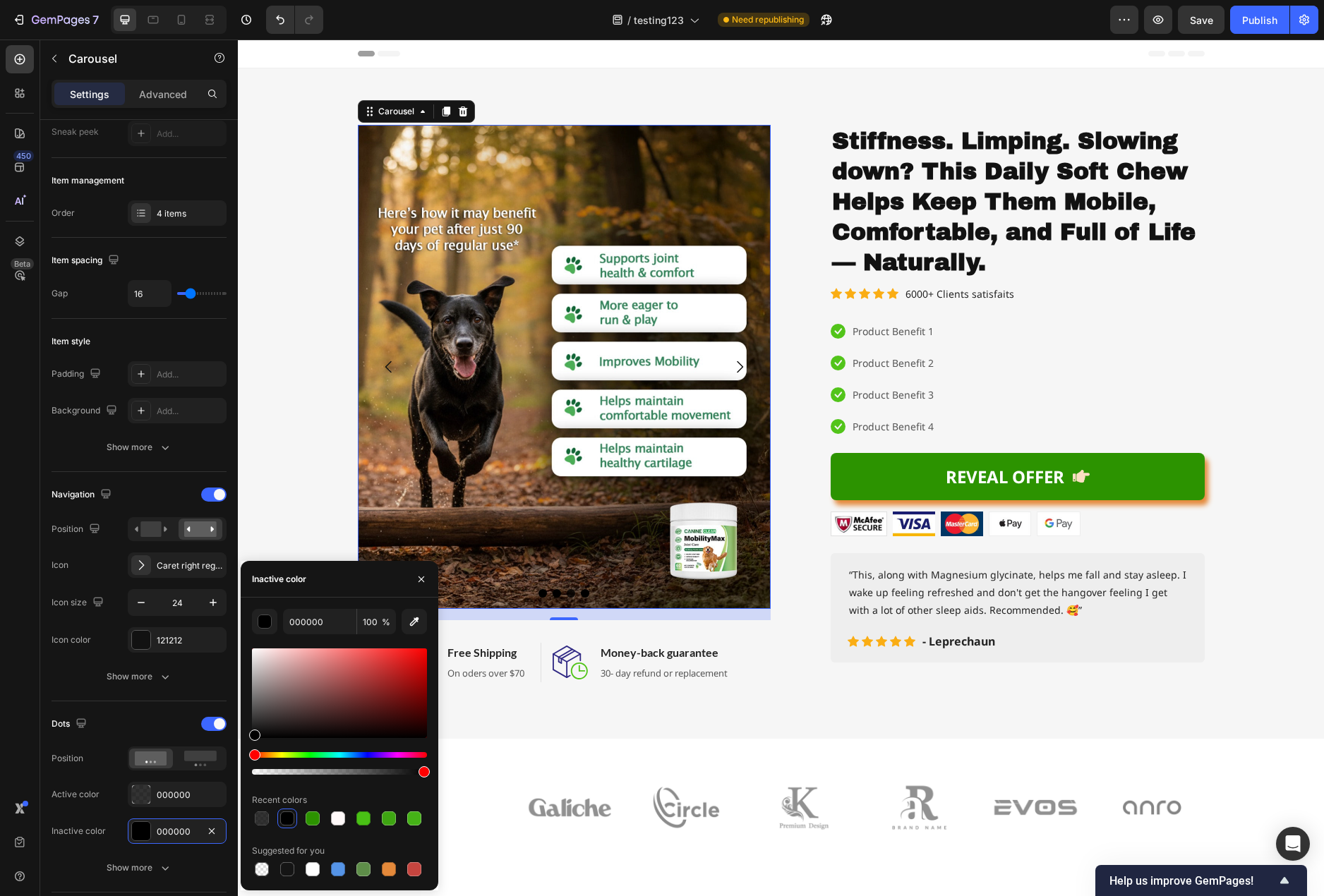
click at [333, 765] on div at bounding box center [339, 763] width 175 height 23
click at [333, 771] on div at bounding box center [339, 772] width 175 height 6
type input "40"
click at [322, 774] on div at bounding box center [324, 771] width 11 height 11
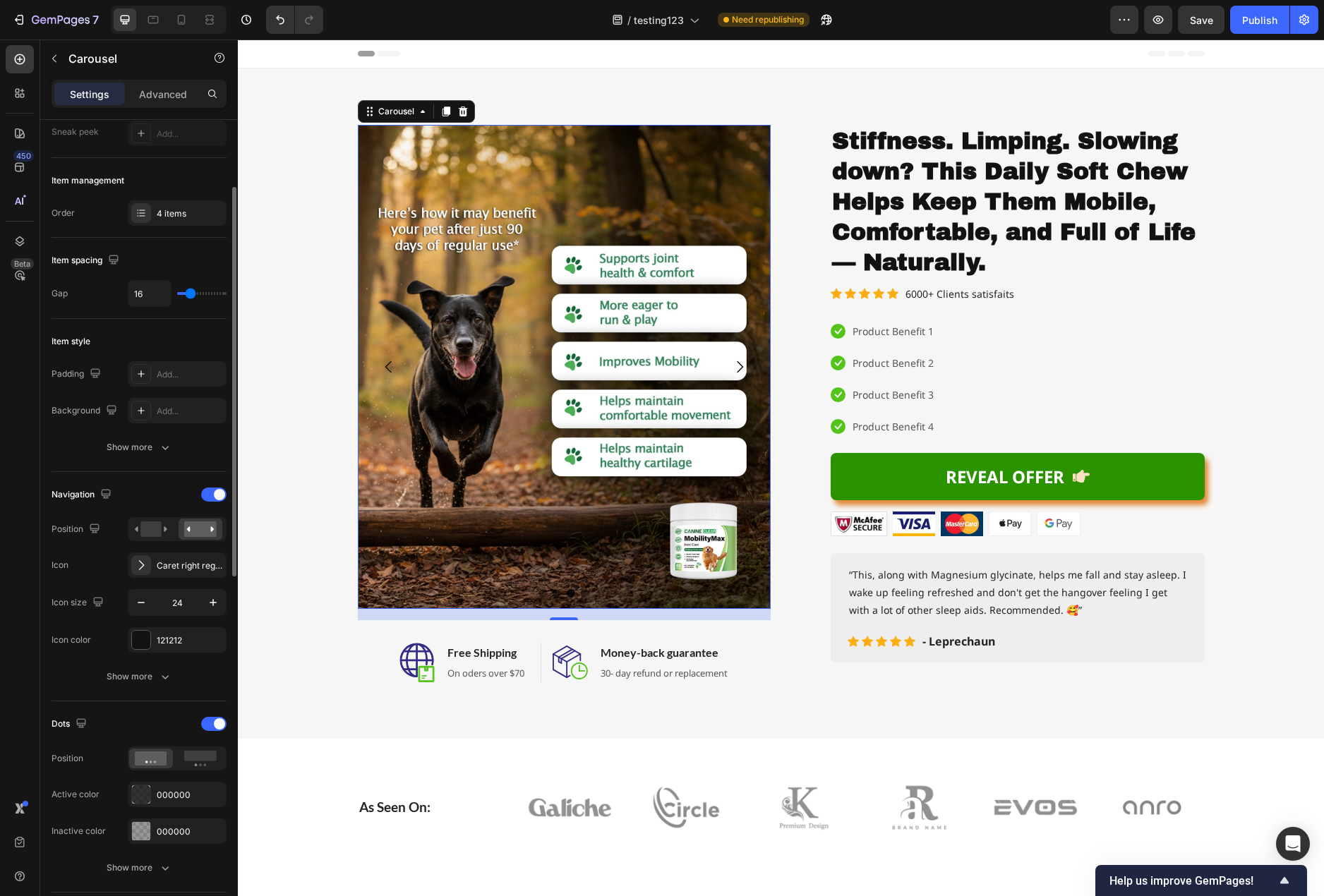
click at [163, 723] on div "Dots" at bounding box center [139, 724] width 175 height 23
click at [154, 529] on rect at bounding box center [151, 530] width 21 height 16
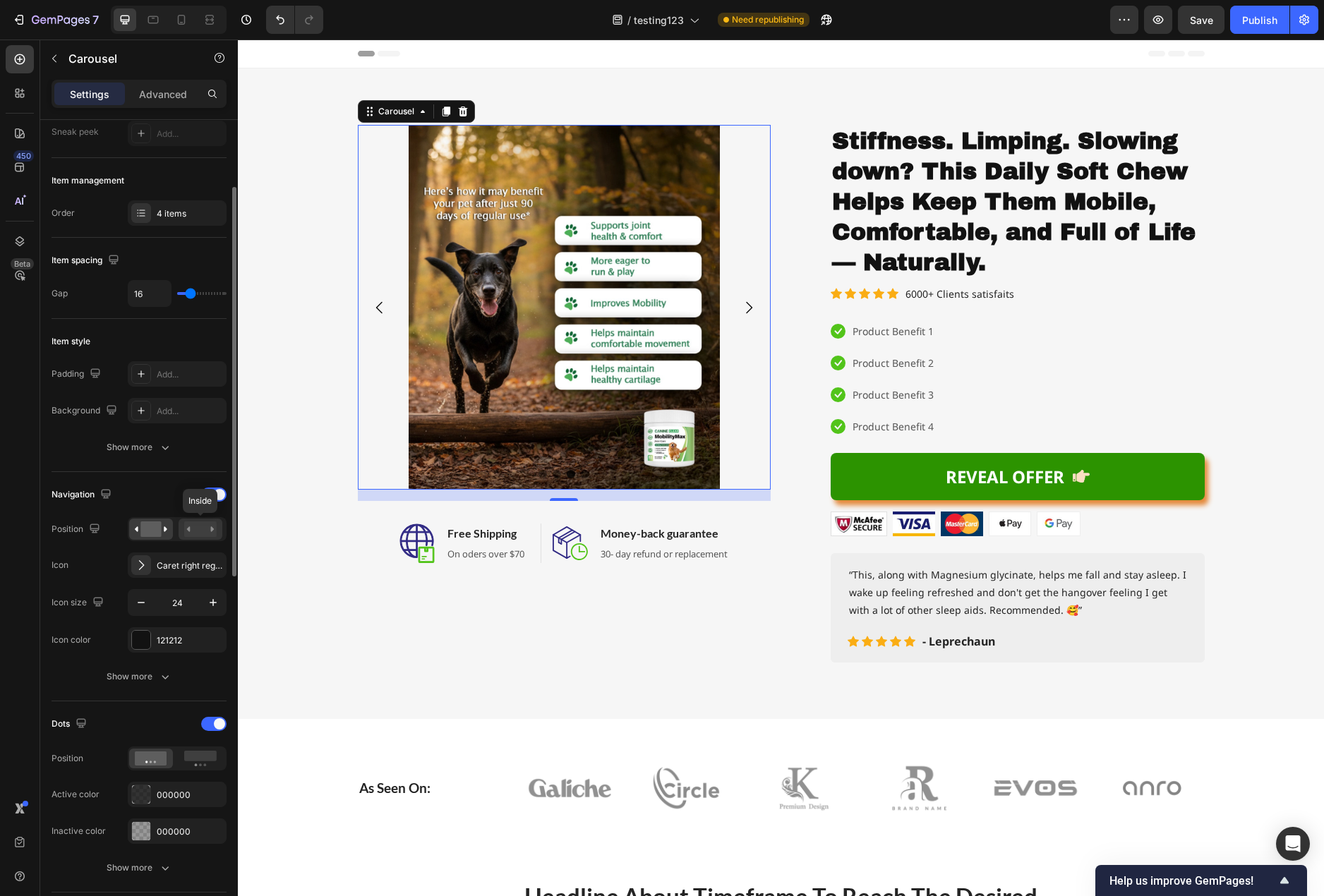
click at [194, 529] on rect at bounding box center [200, 530] width 33 height 16
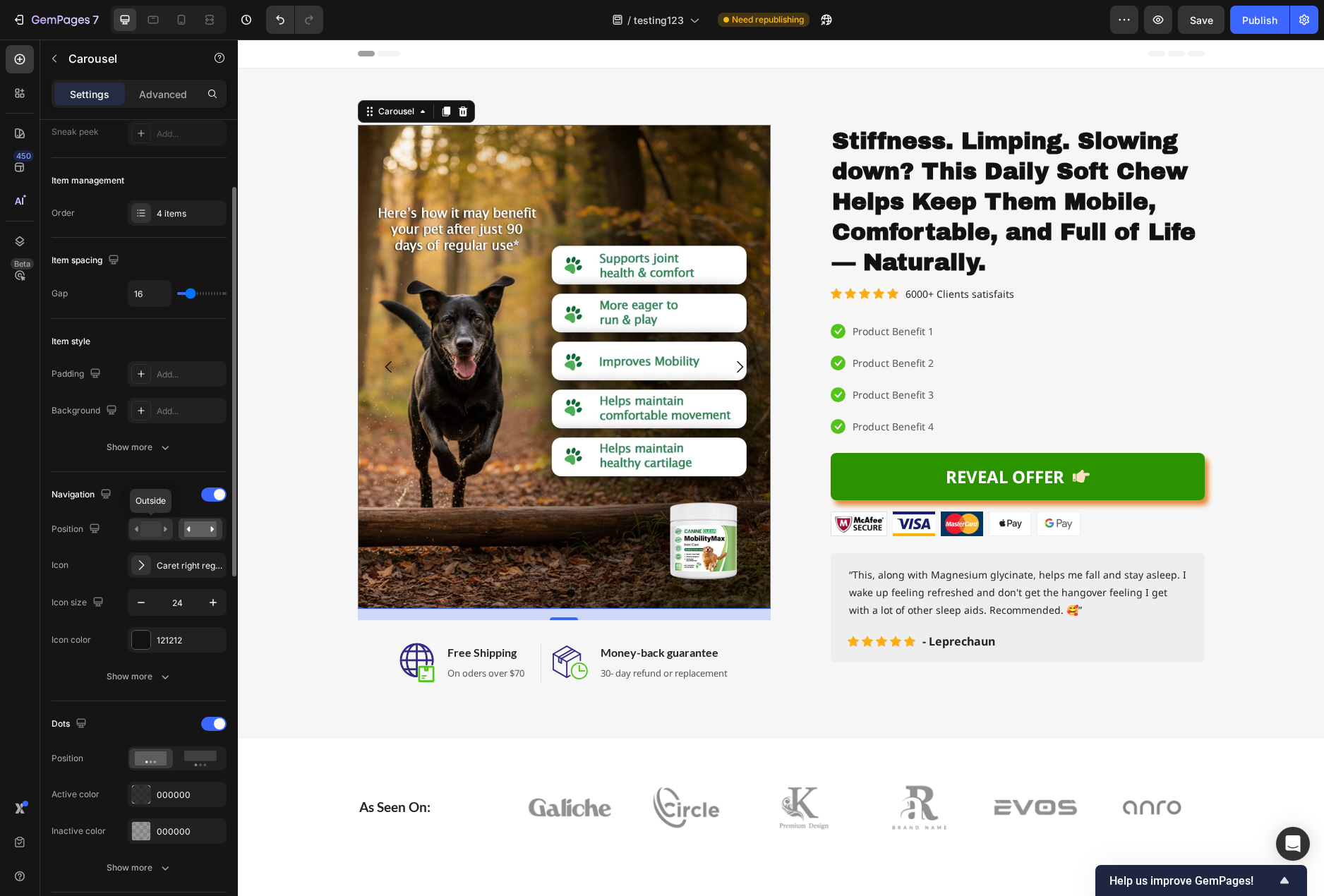
click at [150, 529] on rect at bounding box center [151, 530] width 21 height 16
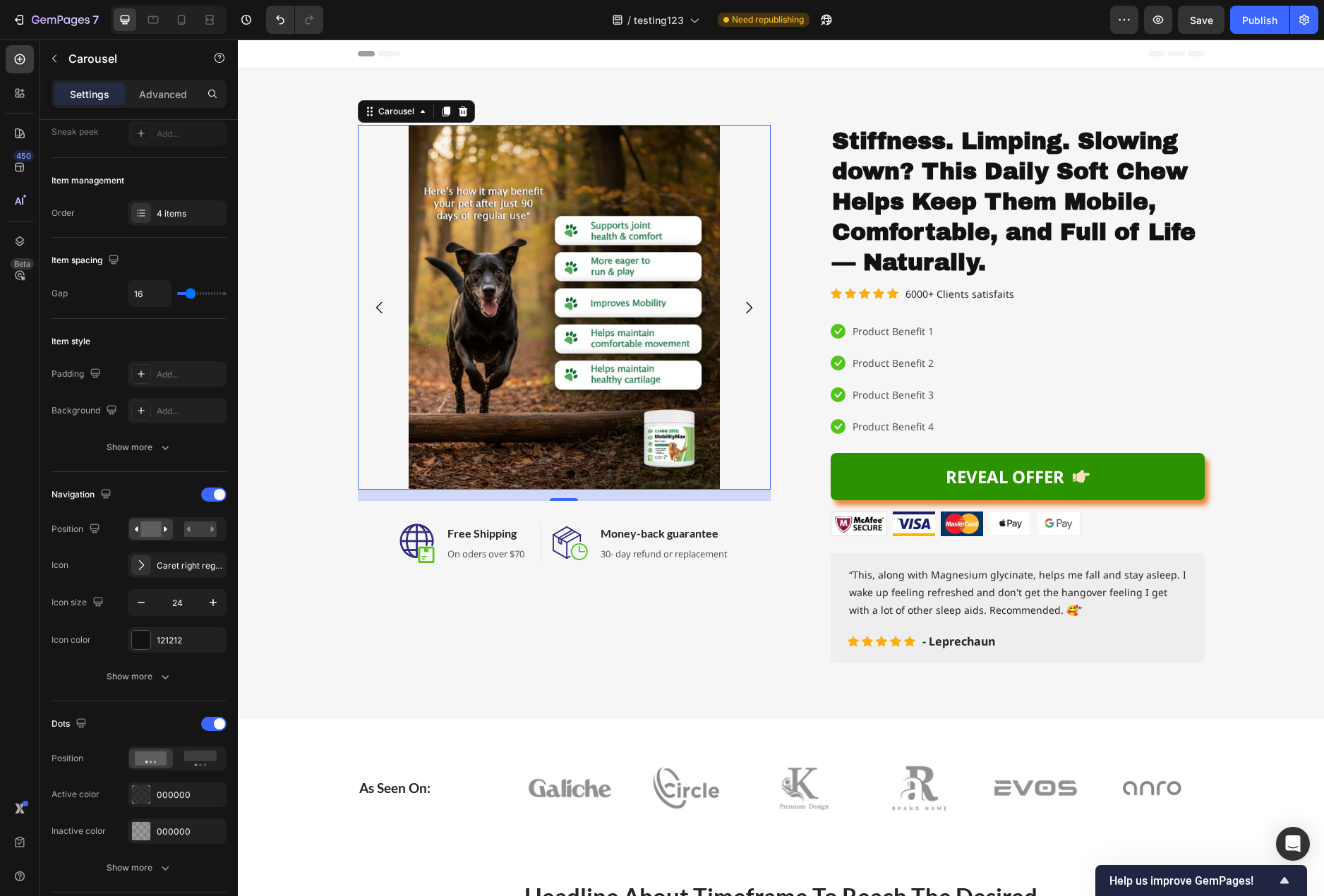
click at [746, 309] on icon "Carousel Next Arrow" at bounding box center [748, 307] width 17 height 17
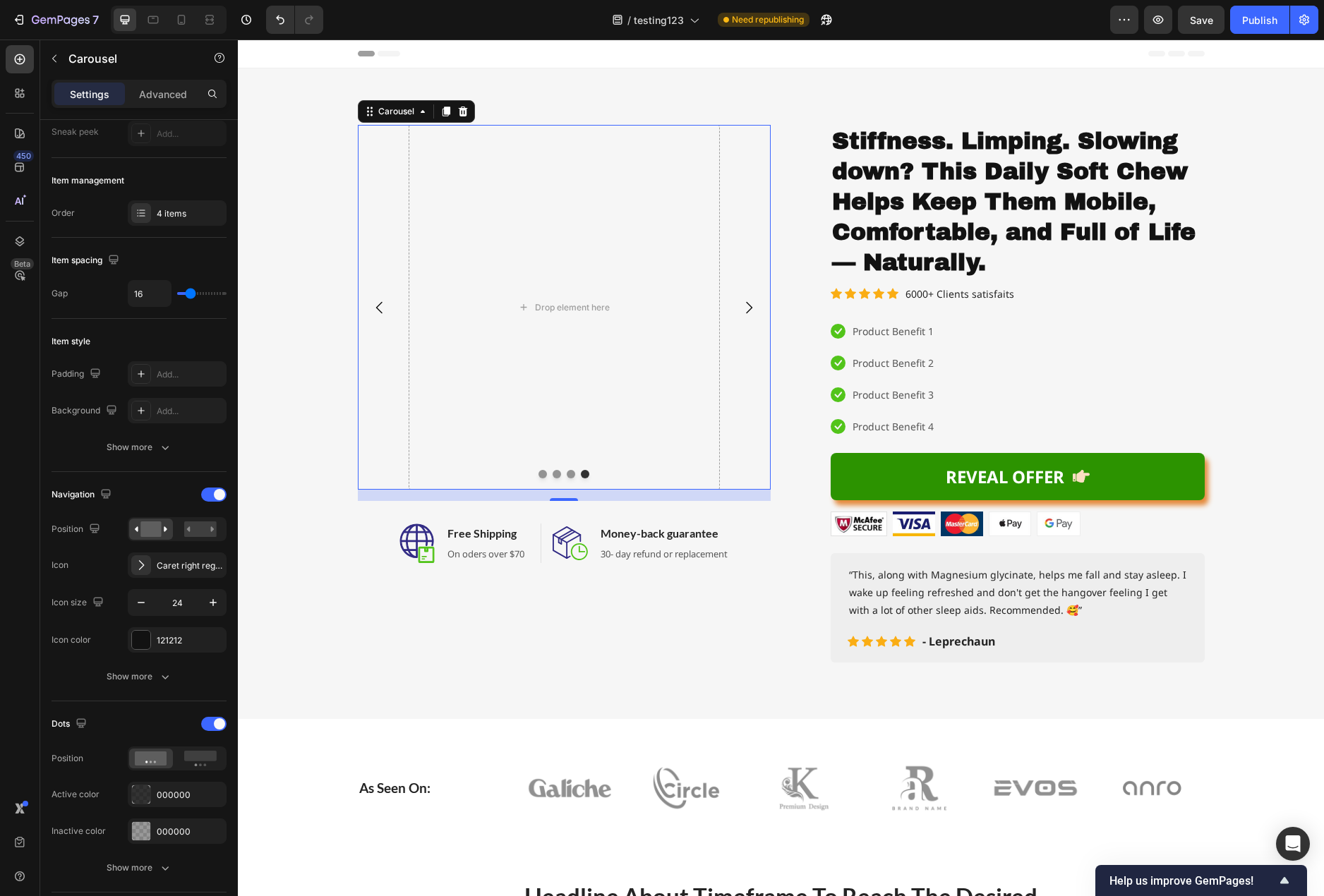
click at [371, 311] on icon "Carousel Back Arrow" at bounding box center [379, 307] width 17 height 17
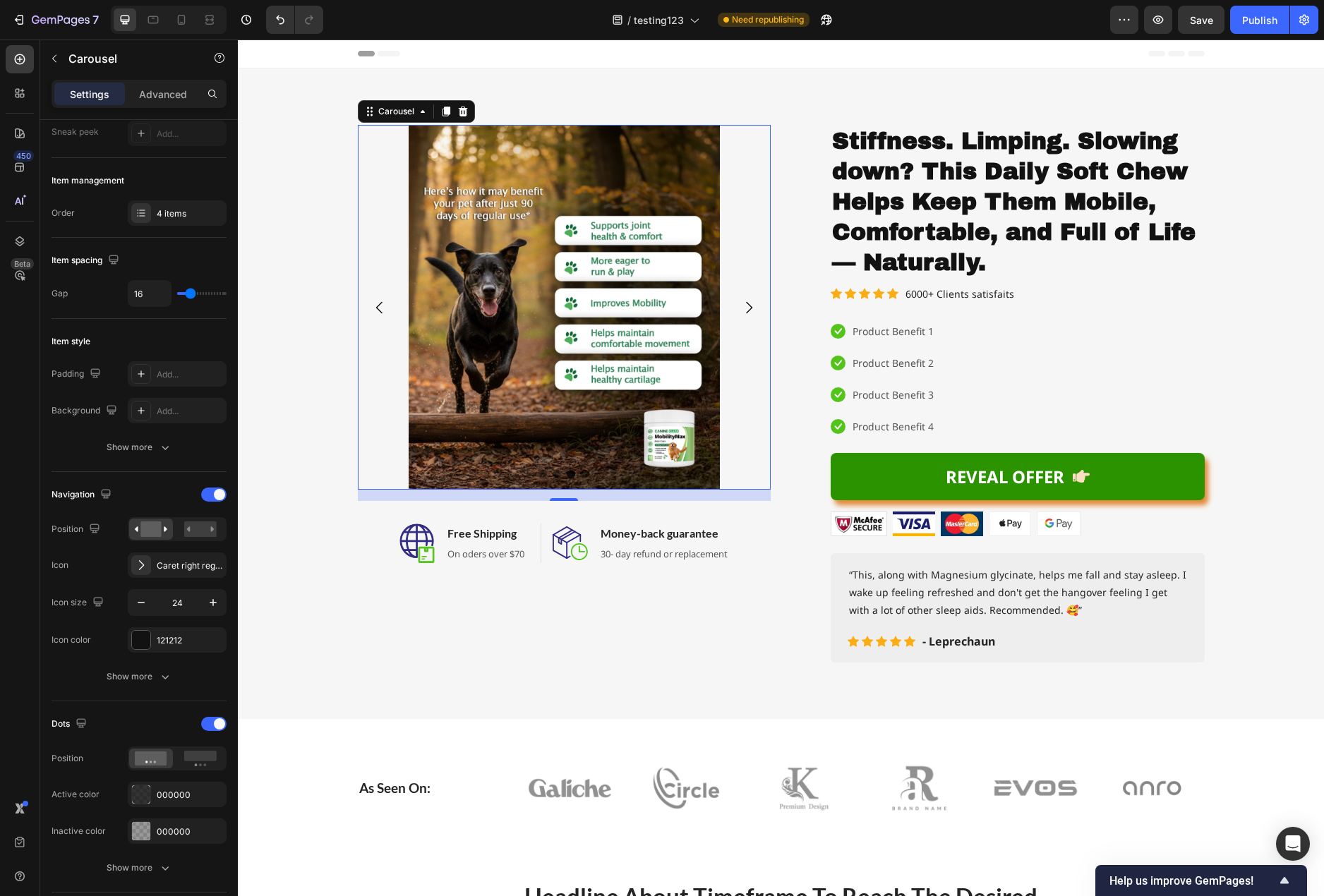
click at [372, 311] on icon "Carousel Back Arrow" at bounding box center [379, 307] width 17 height 17
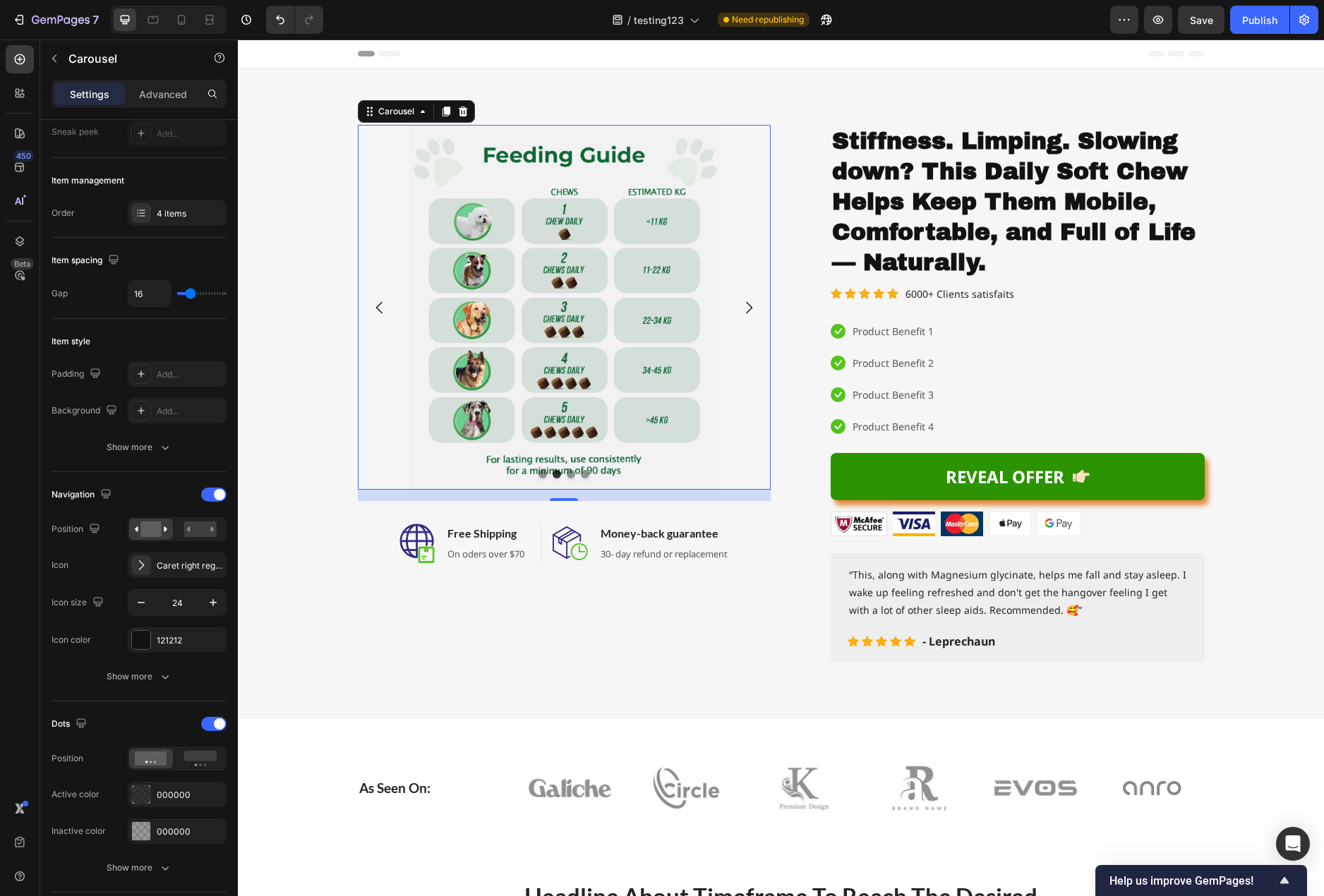
click at [375, 311] on icon "Carousel Back Arrow" at bounding box center [379, 307] width 17 height 17
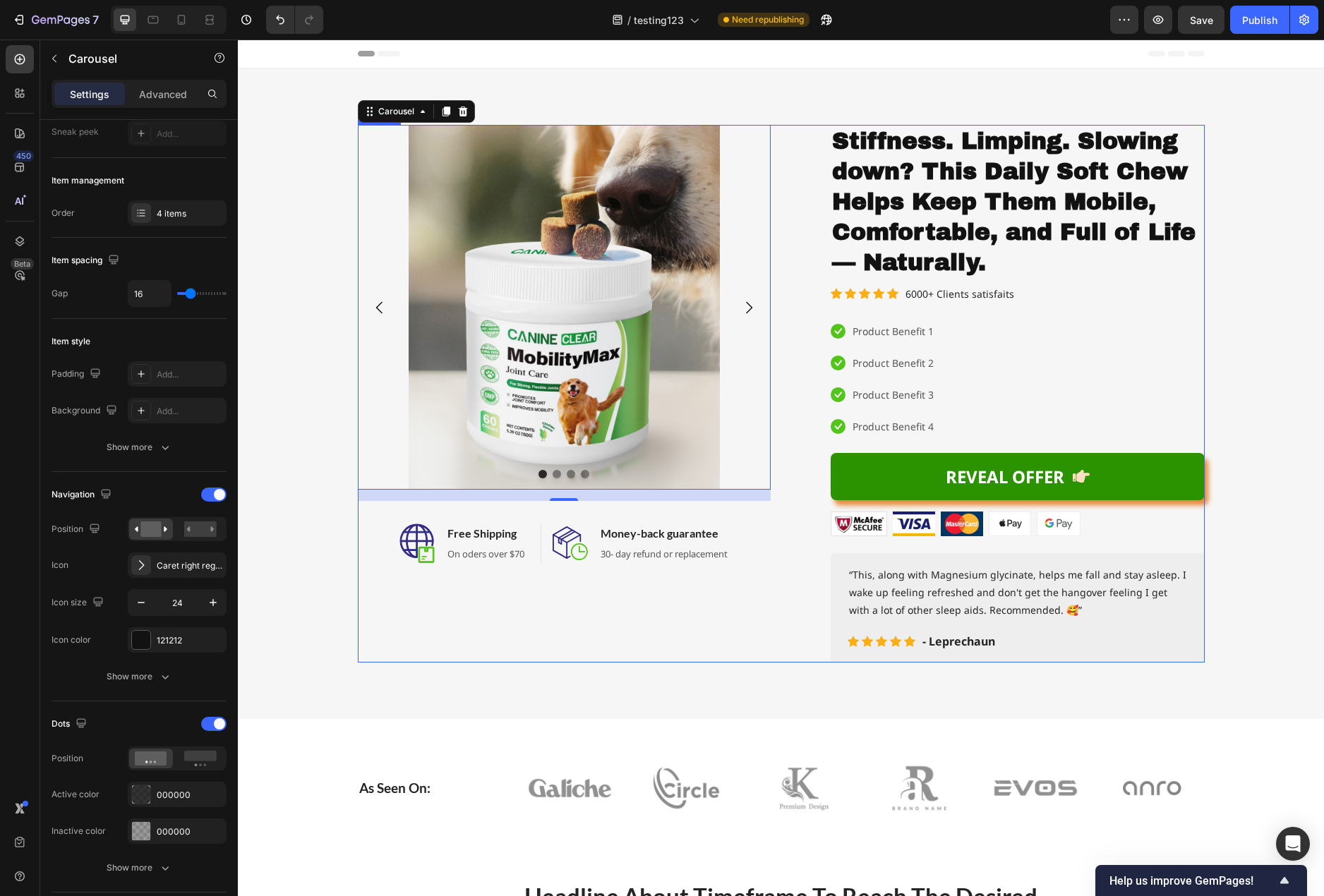
click at [680, 654] on div "Image Image Image Drop element here Carousel 16 Image Free Shipping Heading On …" at bounding box center [563, 393] width 413 height 538
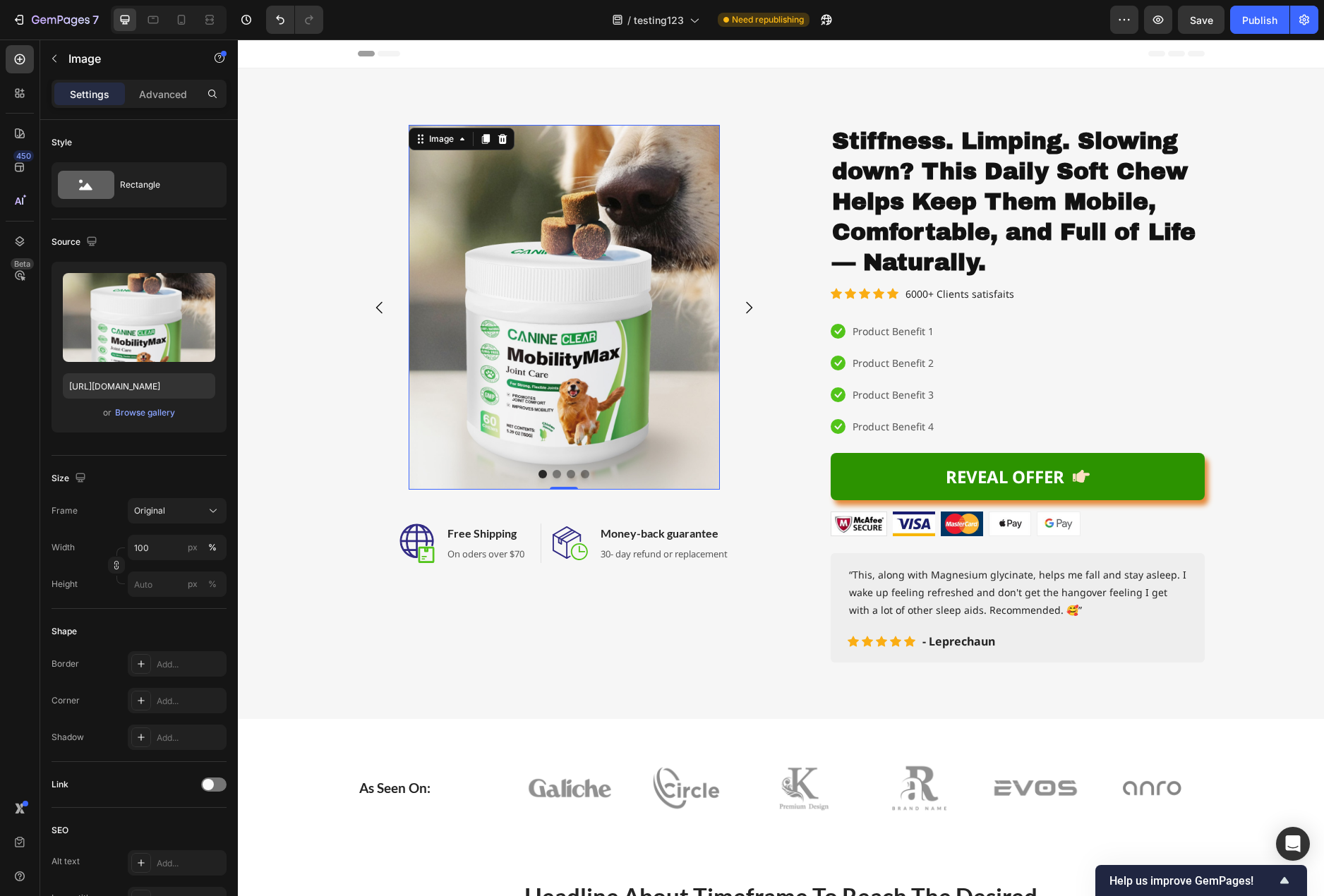
click at [558, 318] on img at bounding box center [564, 307] width 311 height 364
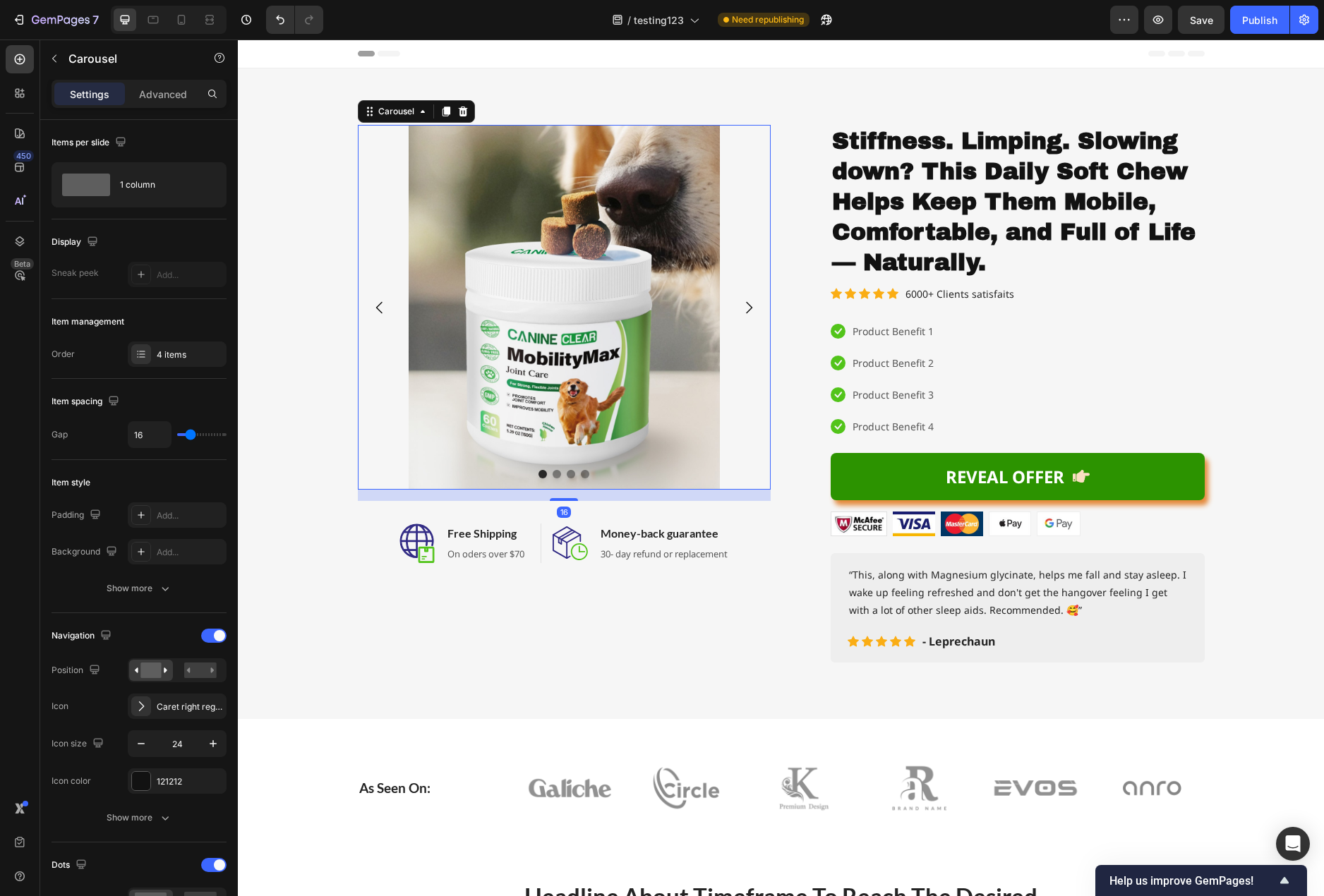
click at [392, 161] on div "Image Image Image Drop element here" at bounding box center [563, 307] width 413 height 364
click at [200, 673] on rect at bounding box center [200, 670] width 33 height 16
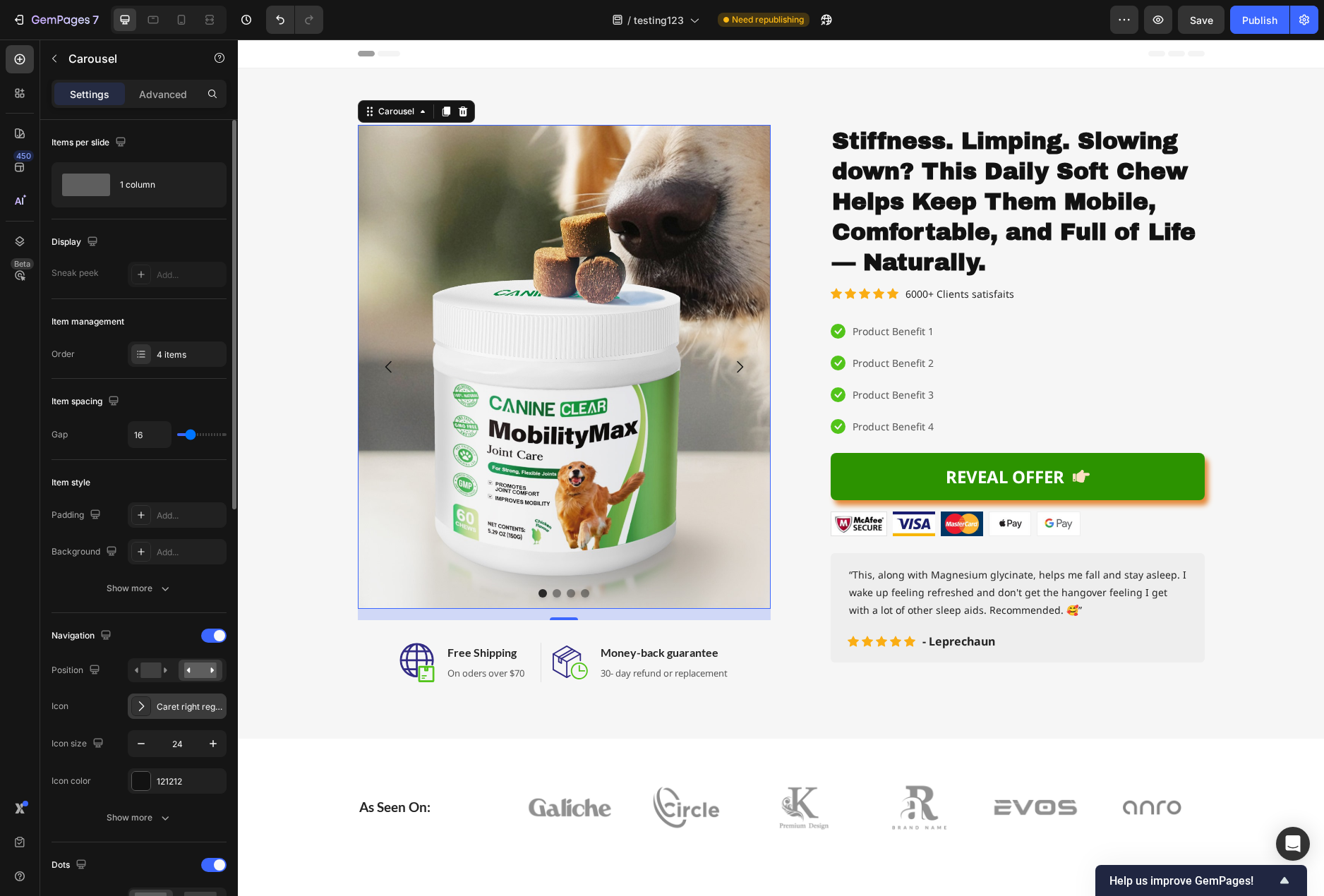
click at [151, 711] on div "Caret right regular" at bounding box center [177, 706] width 99 height 26
click at [54, 606] on div "Item style Padding Add... Background Add... Show more" at bounding box center [139, 537] width 175 height 153
click at [148, 589] on div "Show more" at bounding box center [140, 588] width 65 height 14
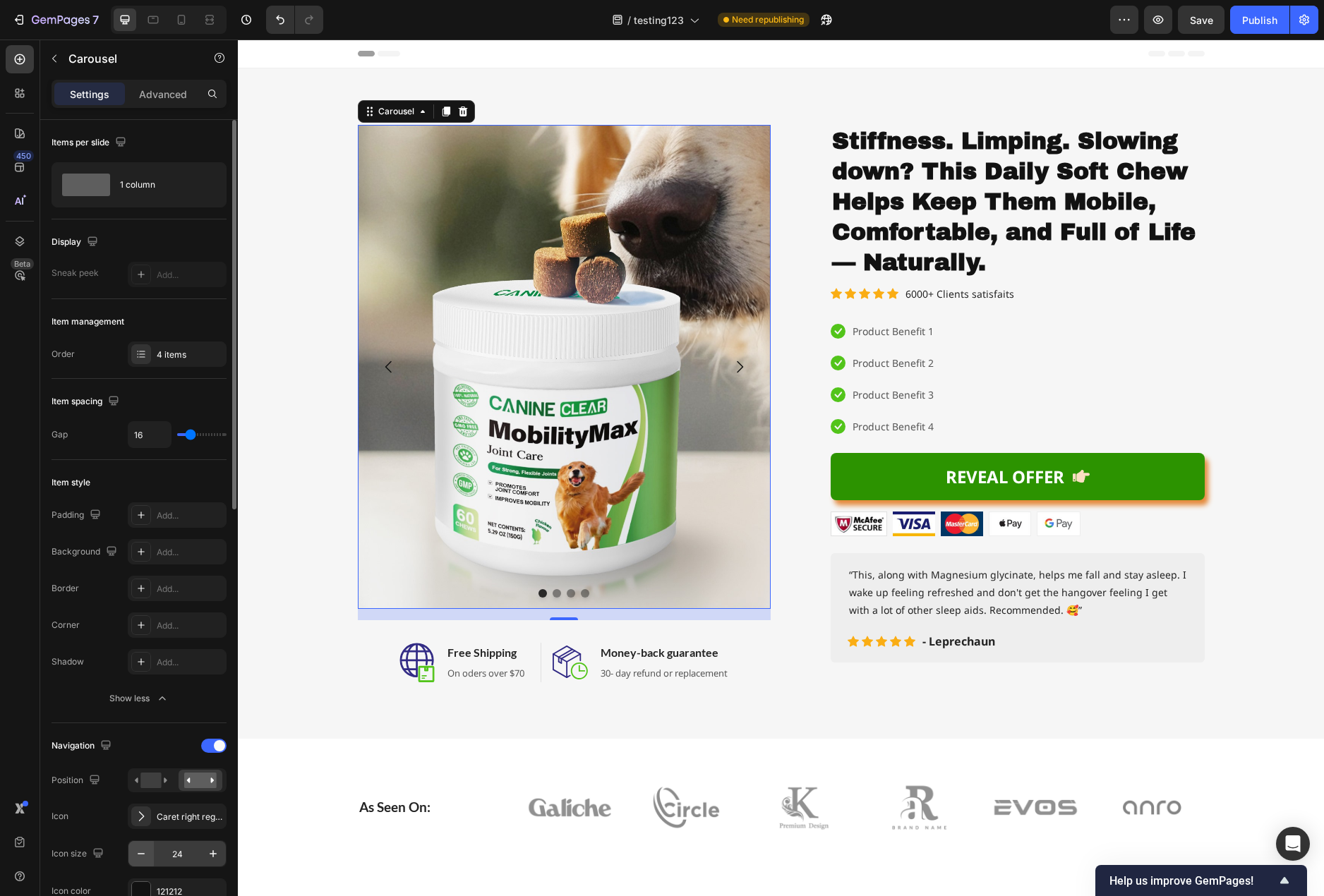
scroll to position [142, 0]
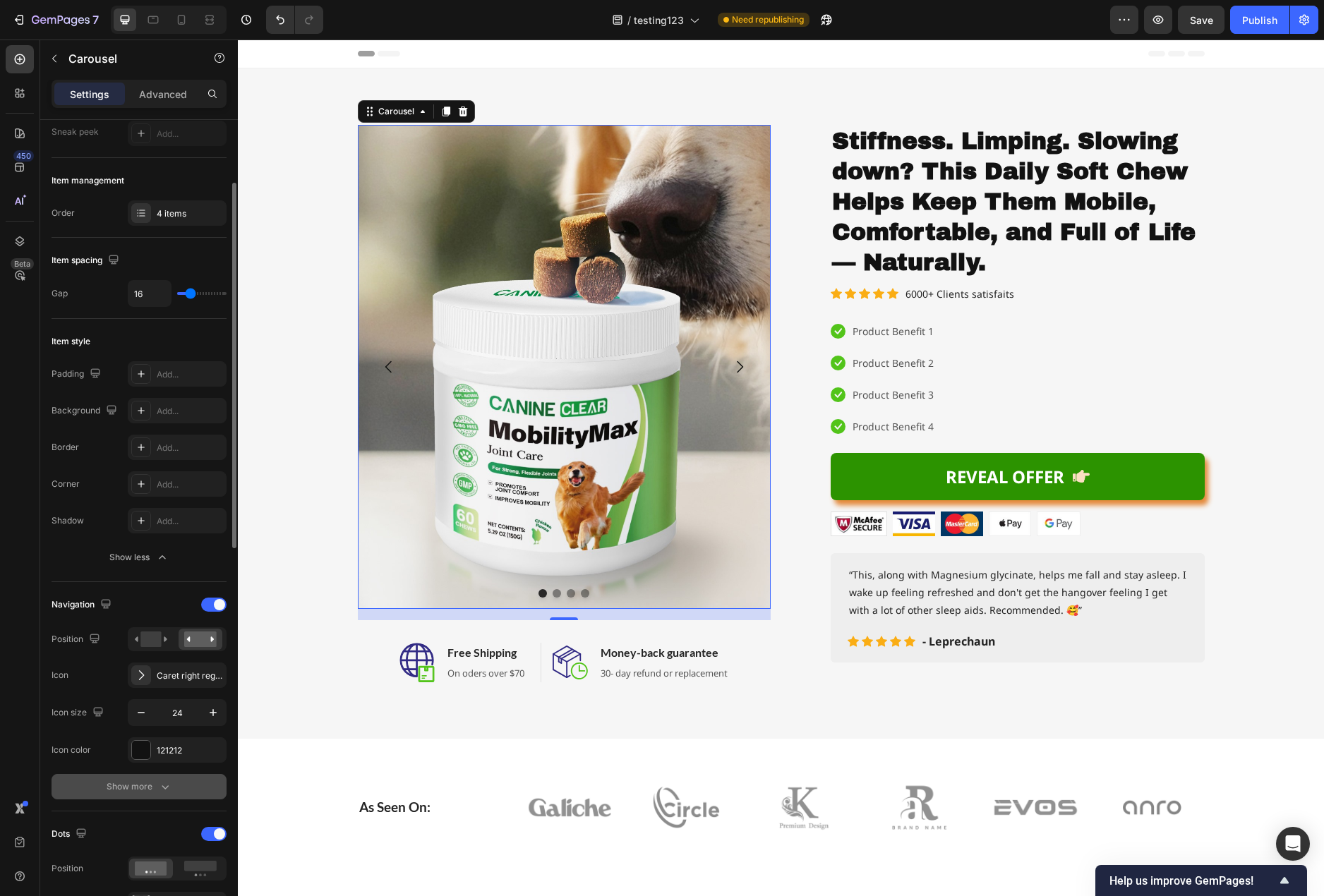
click at [153, 780] on div "Show more" at bounding box center [140, 786] width 65 height 14
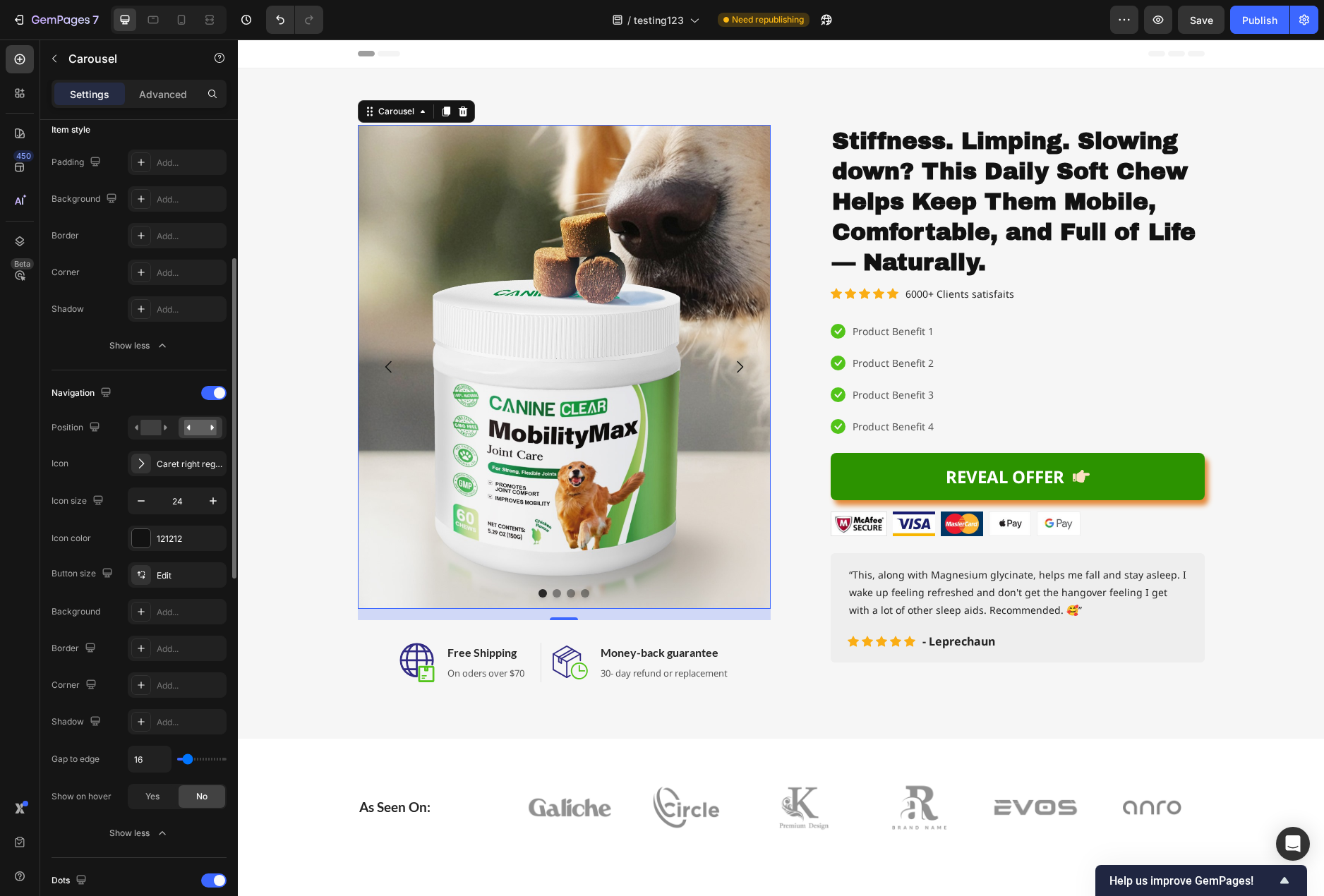
type input "18"
type input "24"
type input "27"
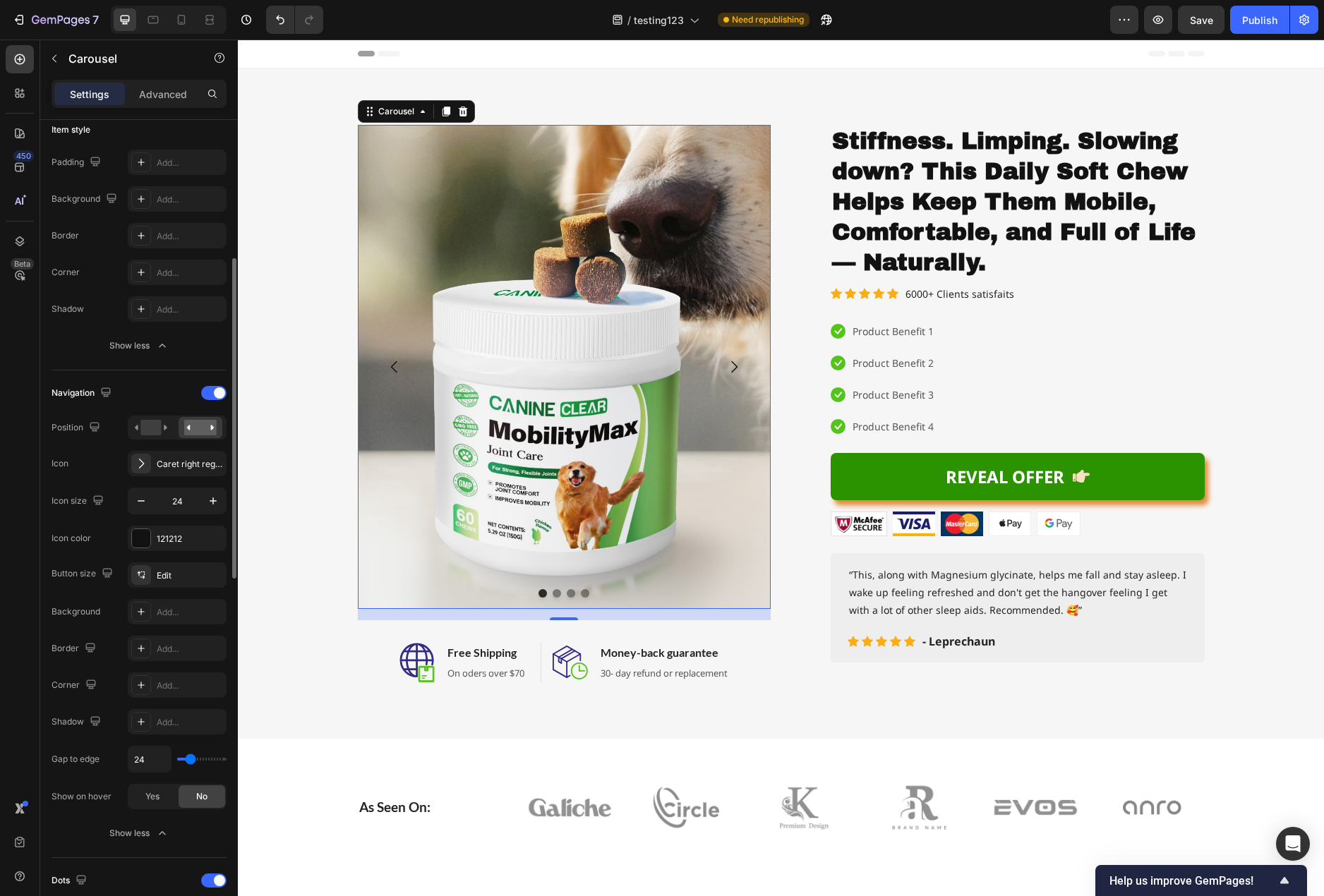
type input "27"
type input "38"
type input "40"
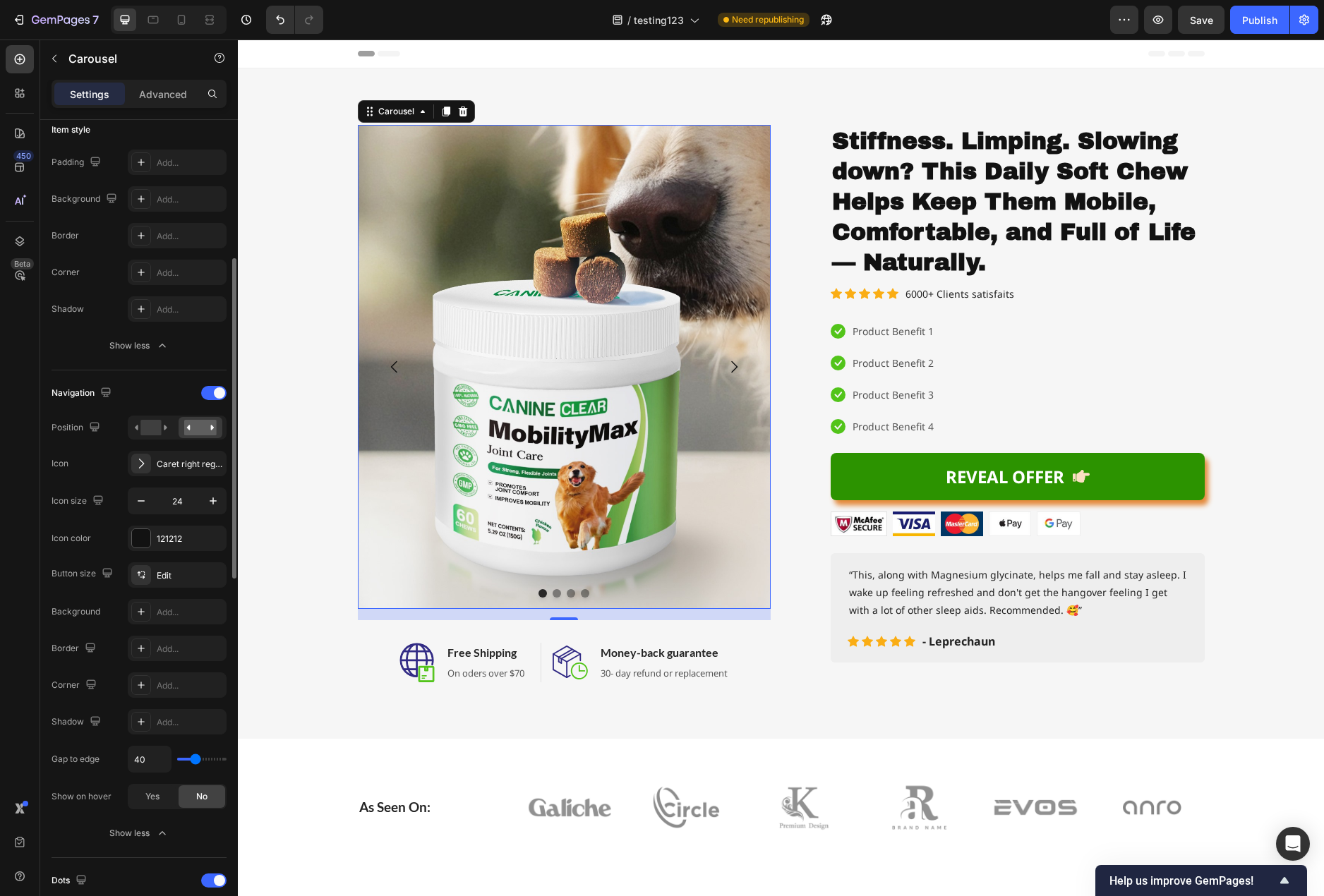
type input "42"
type input "20"
type input "7"
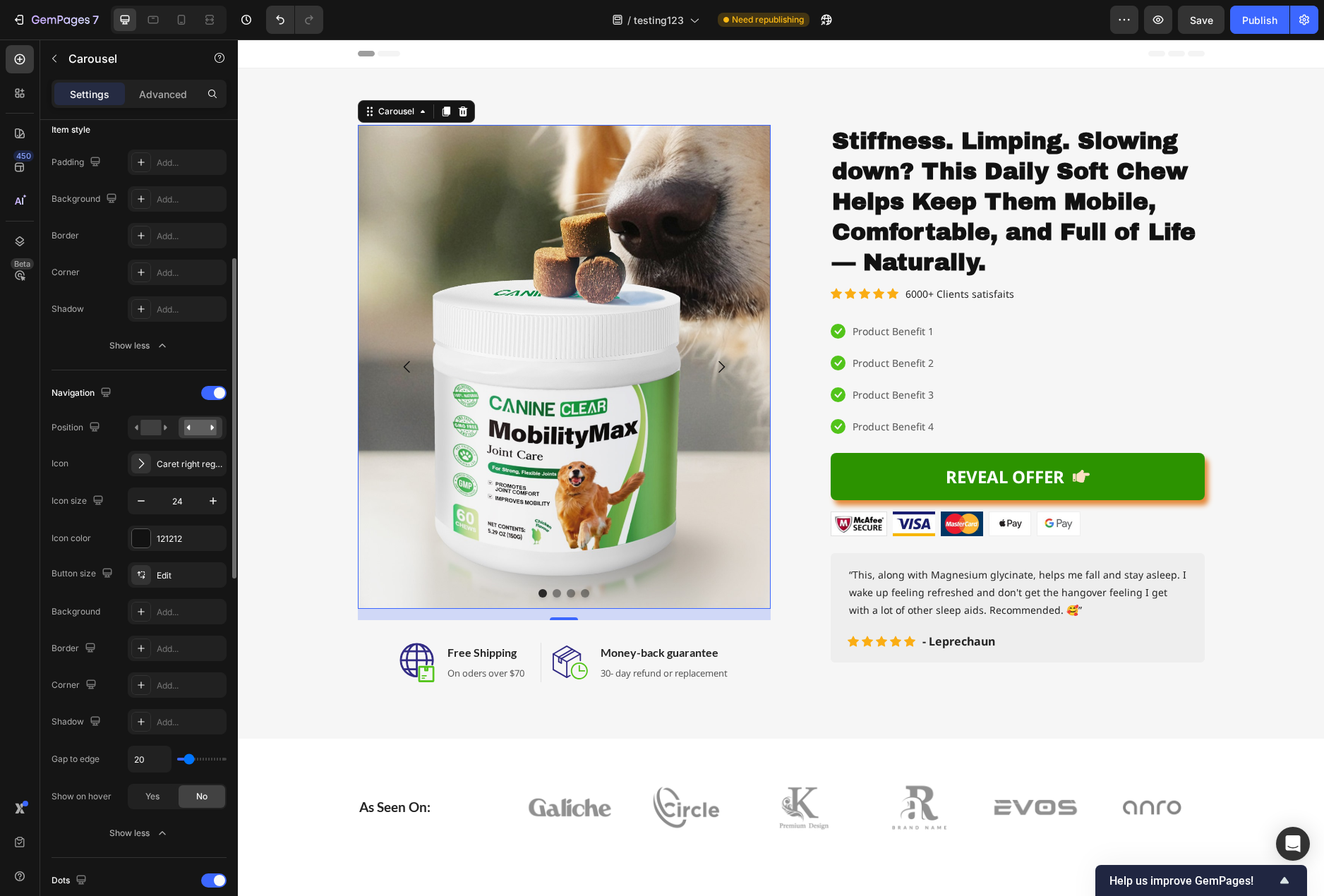
type input "7"
type input "0"
drag, startPoint x: 189, startPoint y: 759, endPoint x: 165, endPoint y: 757, distance: 24.1
type input "0"
click at [177, 757] on input "range" at bounding box center [202, 758] width 50 height 3
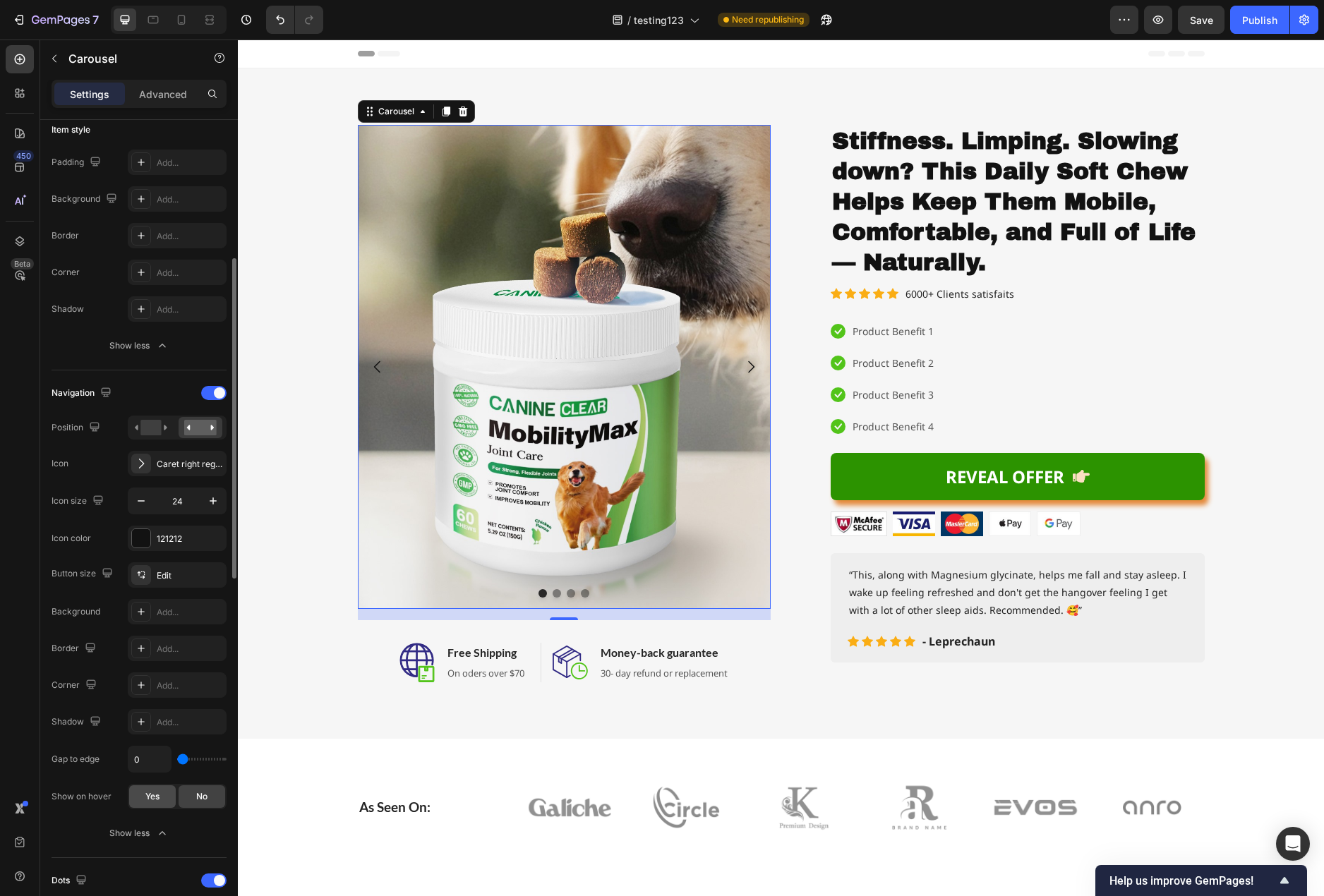
click at [152, 793] on span "Yes" at bounding box center [153, 796] width 14 height 13
click at [145, 612] on icon at bounding box center [141, 611] width 11 height 11
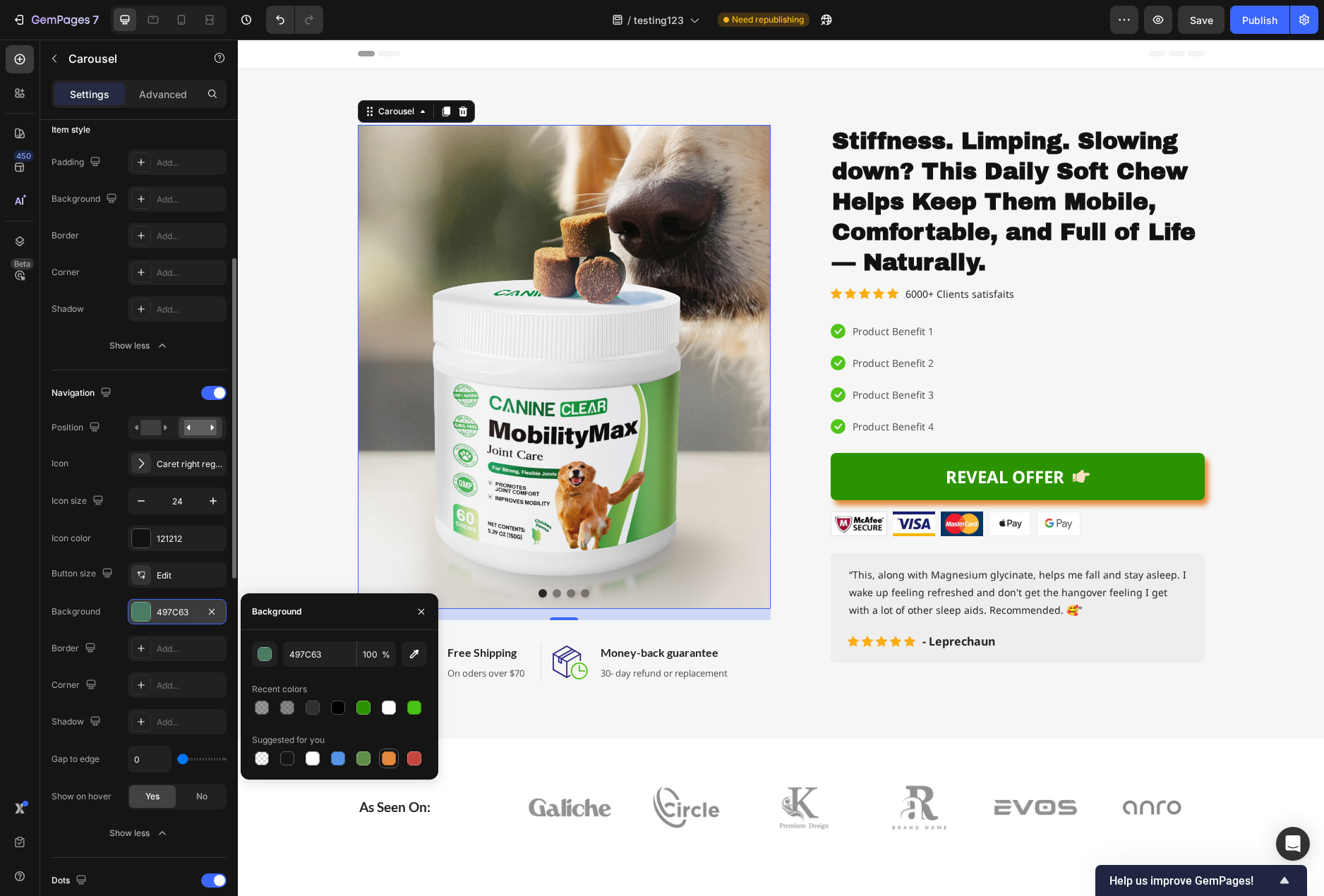
click at [384, 756] on div at bounding box center [388, 758] width 14 height 14
click at [313, 711] on div at bounding box center [313, 708] width 14 height 14
type input "000000"
click at [262, 657] on div "button" at bounding box center [265, 654] width 14 height 14
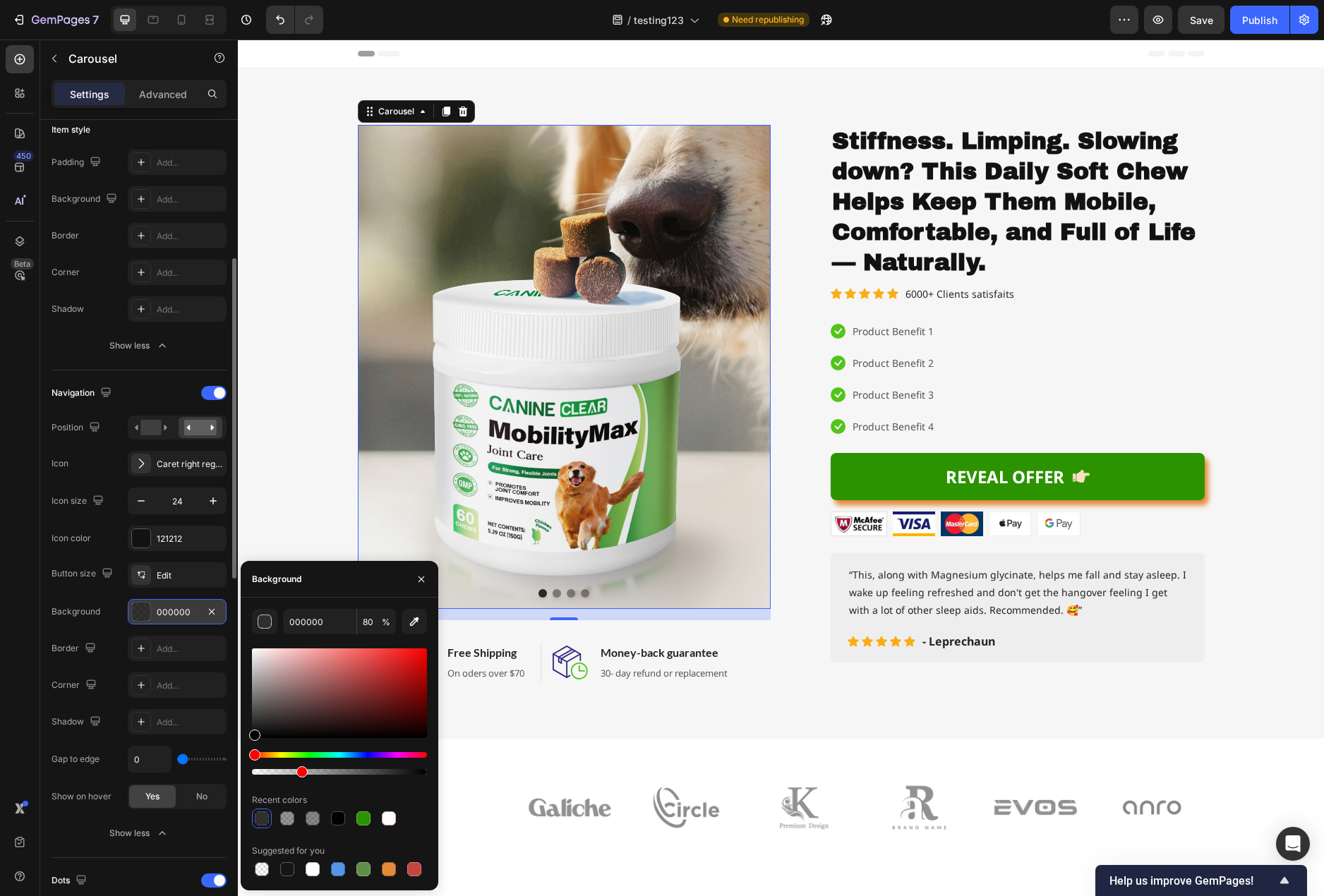
drag, startPoint x: 314, startPoint y: 770, endPoint x: 300, endPoint y: 772, distance: 14.1
click at [300, 772] on div at bounding box center [339, 772] width 175 height 6
click at [277, 774] on div at bounding box center [339, 711] width 175 height 132
click at [273, 772] on div at bounding box center [339, 772] width 175 height 6
type input "12"
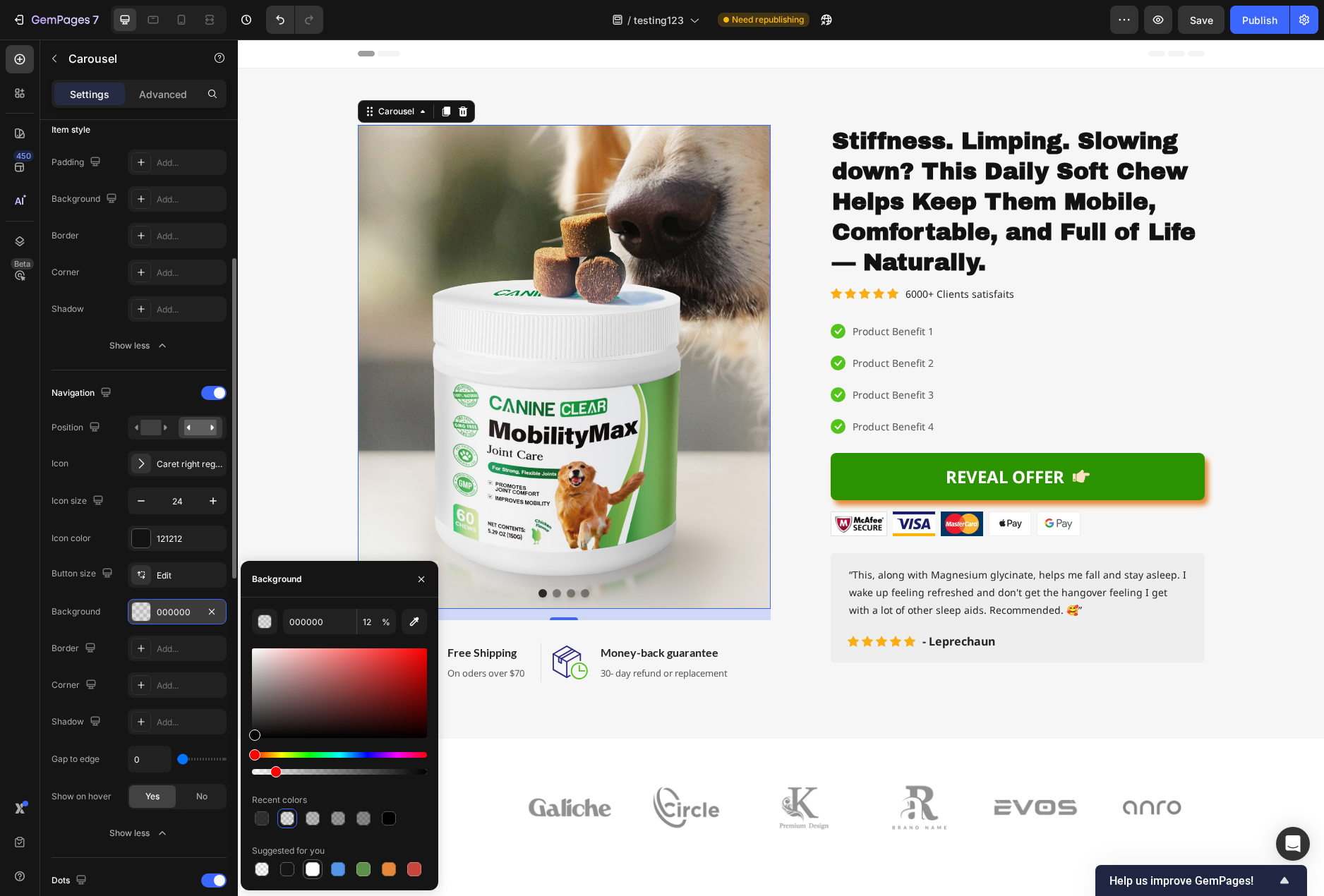
click at [314, 877] on div at bounding box center [313, 869] width 20 height 20
type input "FFFFFF"
drag, startPoint x: 408, startPoint y: 771, endPoint x: 399, endPoint y: 771, distance: 9.0
click at [399, 771] on div at bounding box center [339, 772] width 175 height 6
click at [391, 772] on div at bounding box center [339, 772] width 175 height 6
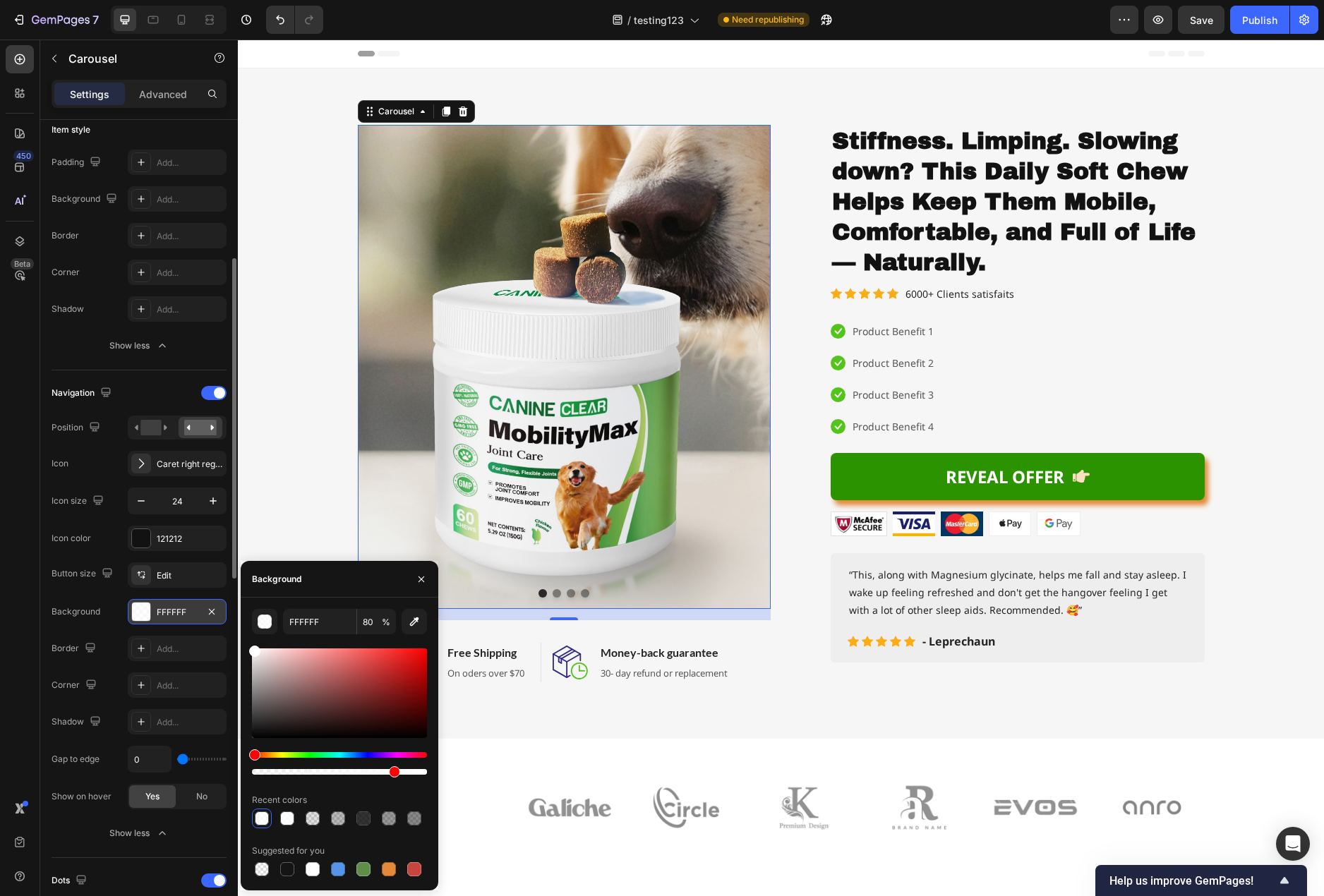
click at [379, 772] on div at bounding box center [339, 772] width 175 height 6
type input "73"
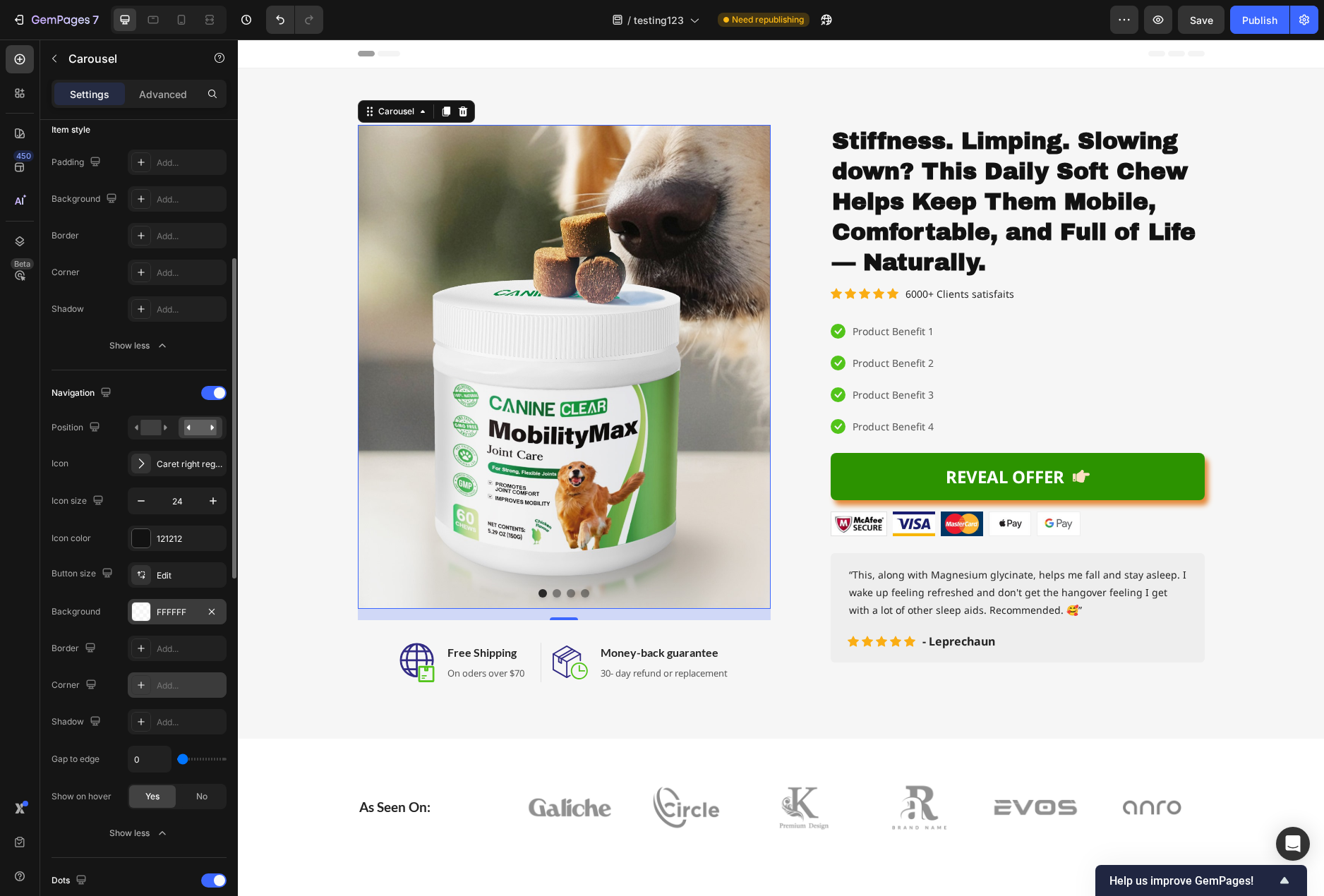
click at [171, 686] on div "Add..." at bounding box center [189, 685] width 66 height 13
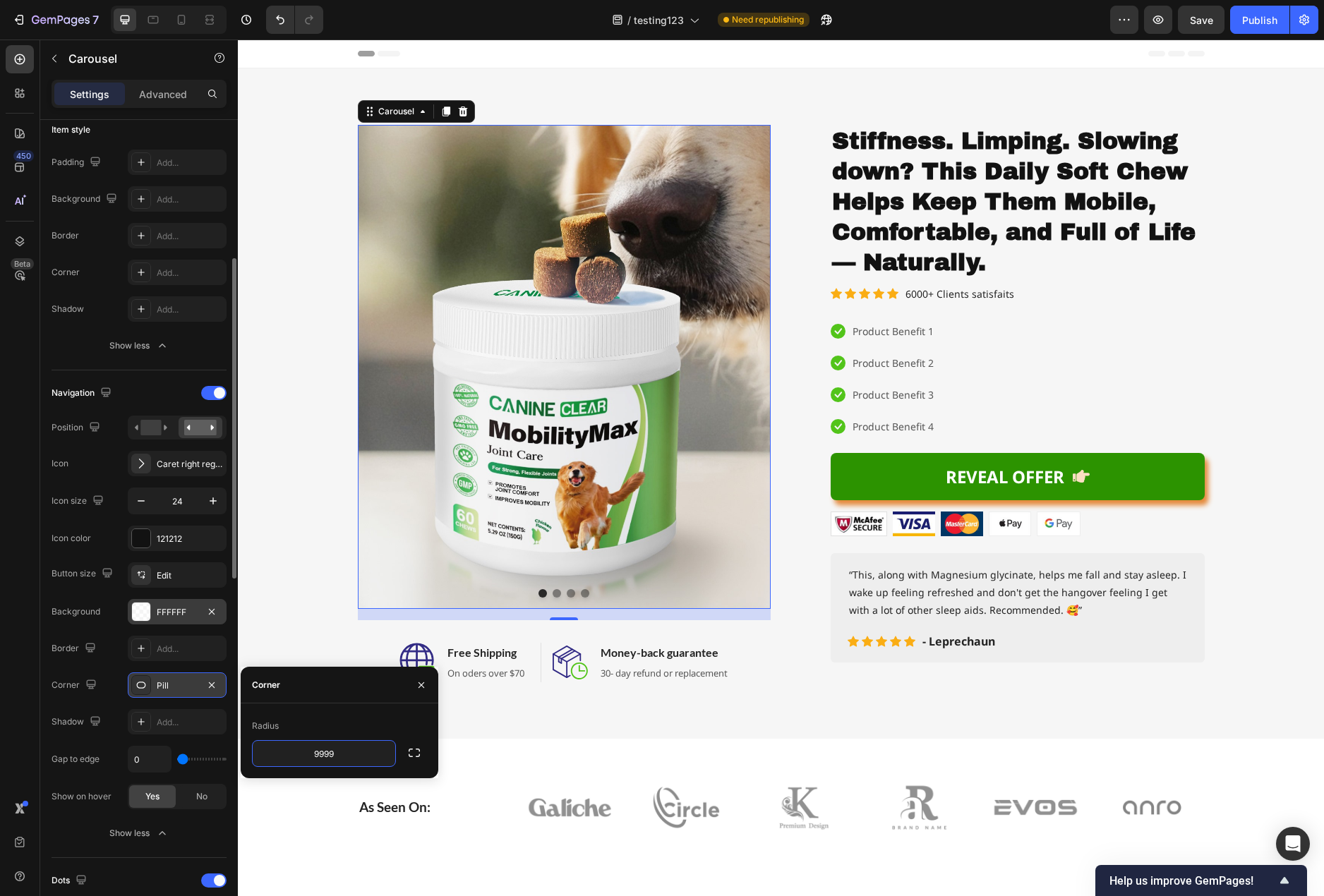
click at [146, 688] on icon at bounding box center [141, 684] width 11 height 11
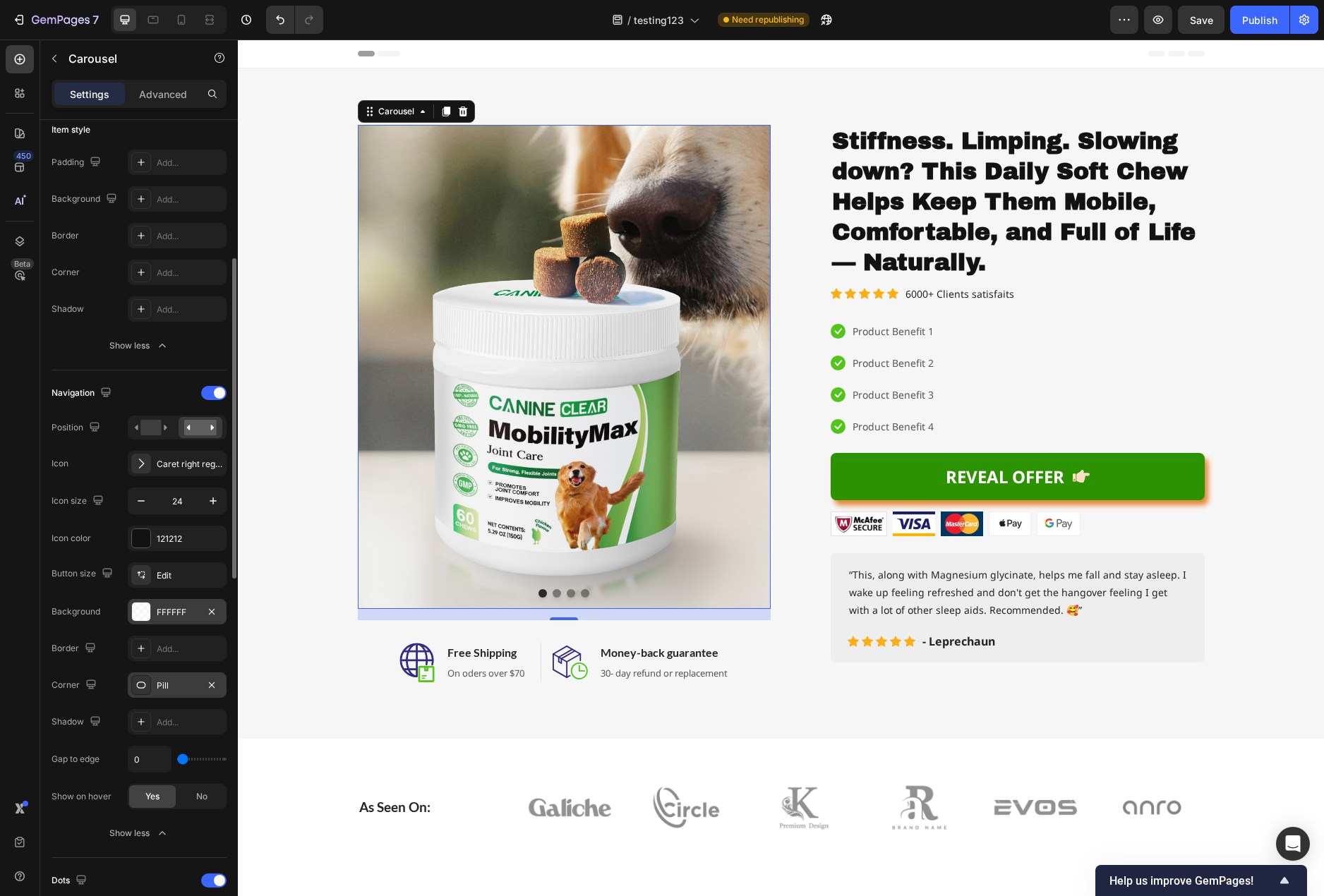
click at [146, 688] on icon at bounding box center [141, 684] width 11 height 11
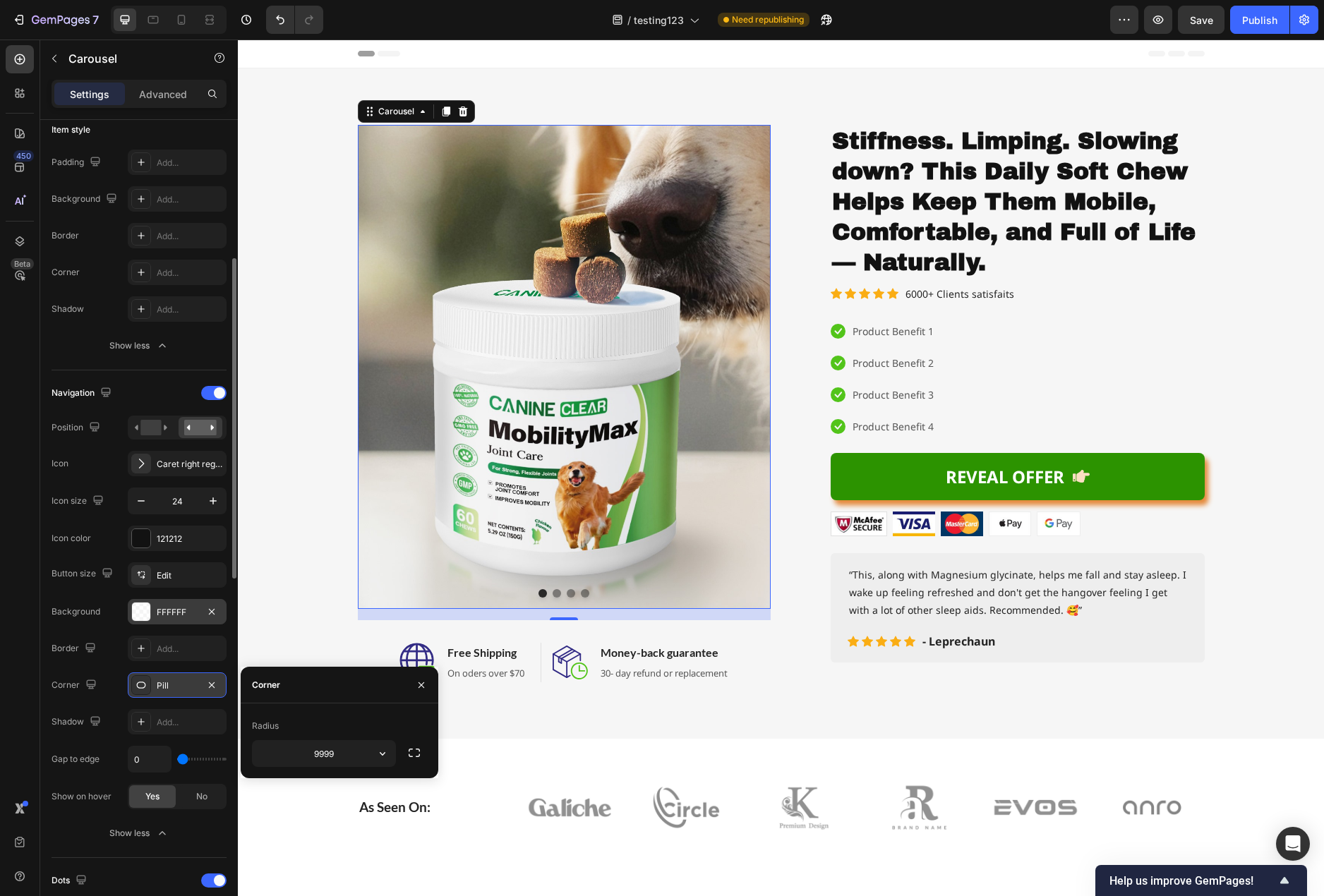
click at [190, 688] on div "Pill" at bounding box center [176, 685] width 41 height 13
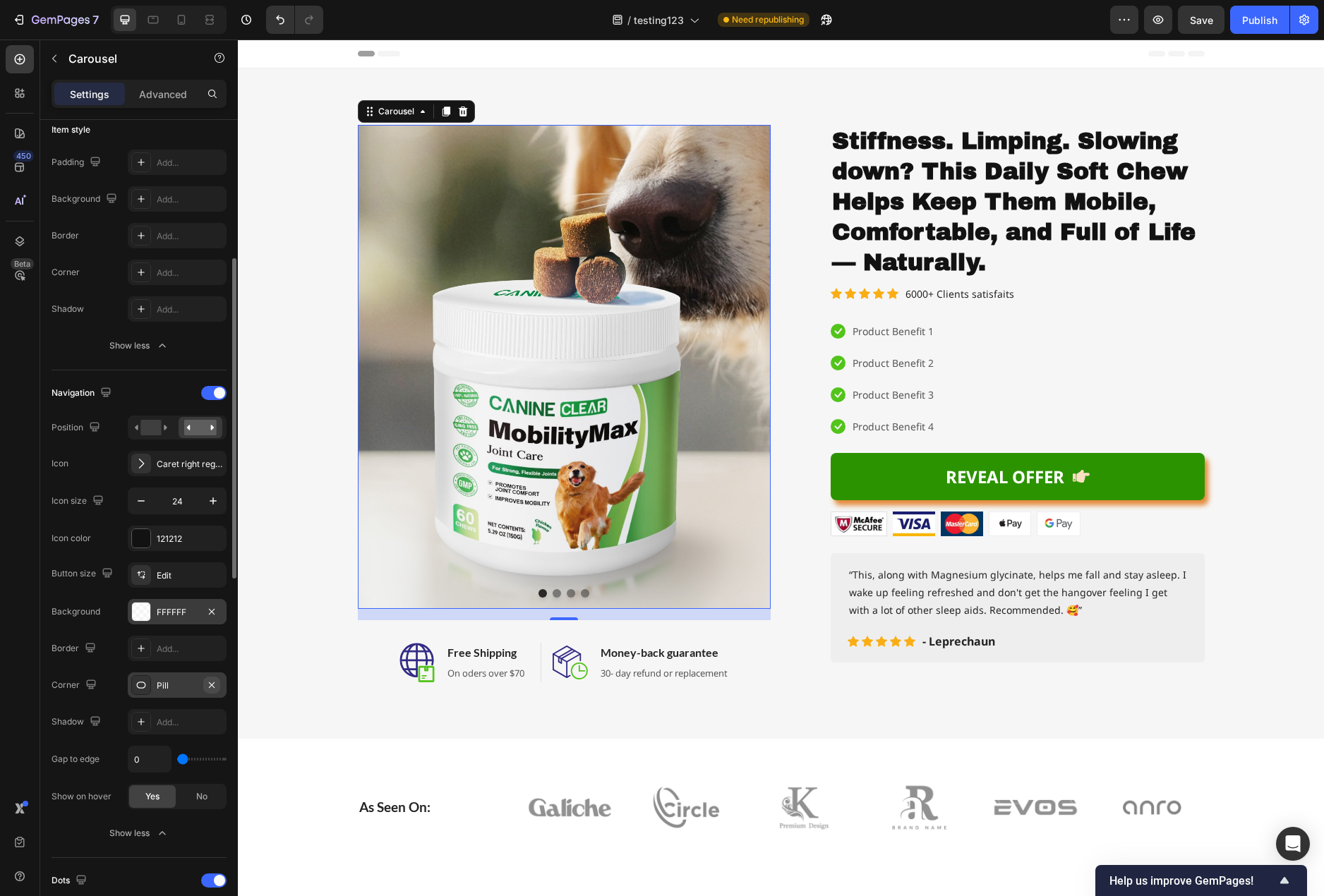
click at [217, 689] on icon "button" at bounding box center [211, 684] width 11 height 11
click at [138, 687] on icon at bounding box center [141, 684] width 11 height 11
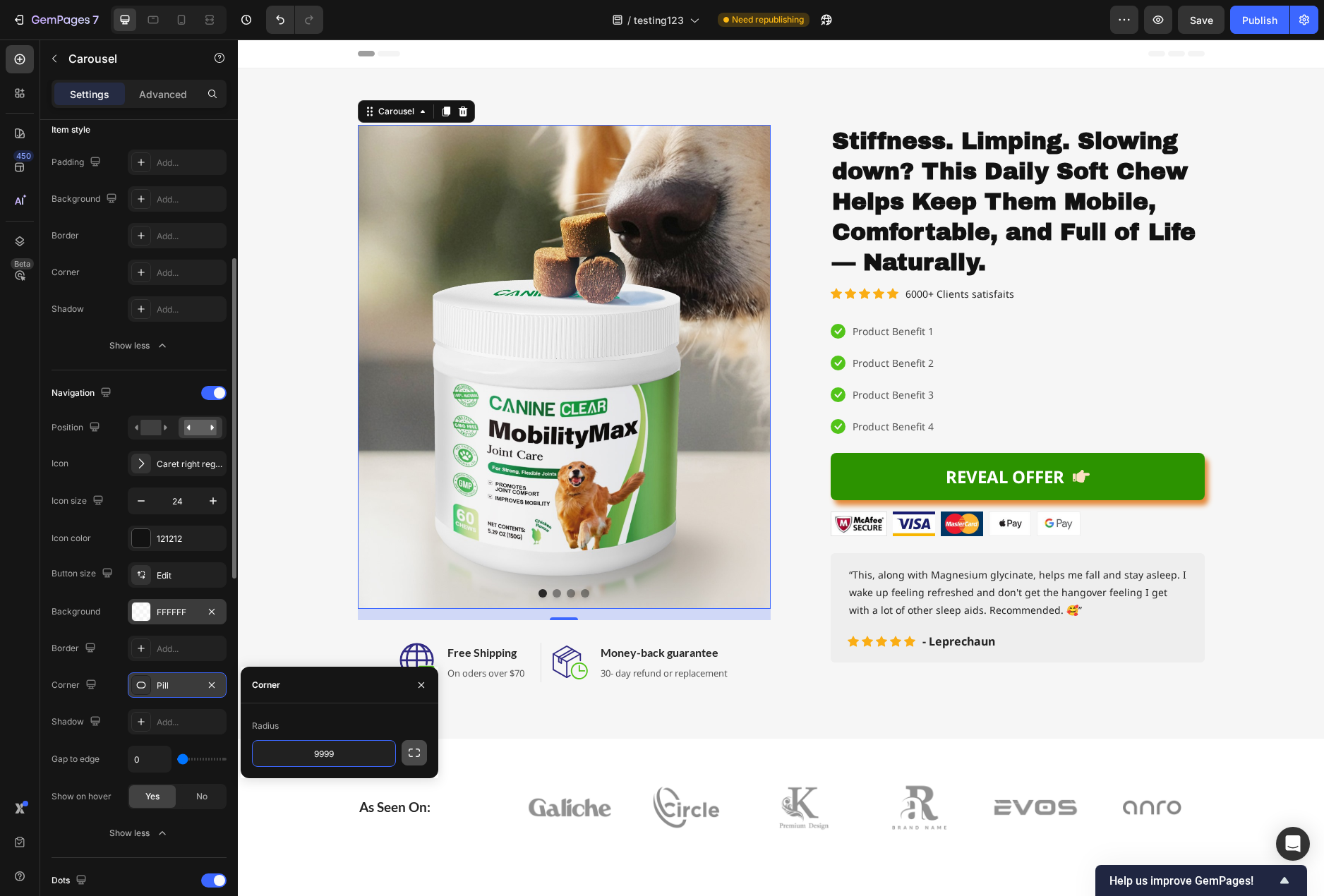
click at [412, 758] on button "button" at bounding box center [414, 752] width 26 height 26
click at [297, 752] on input "9999" at bounding box center [286, 753] width 67 height 26
click at [287, 753] on input "9999" at bounding box center [286, 753] width 67 height 26
type input "100"
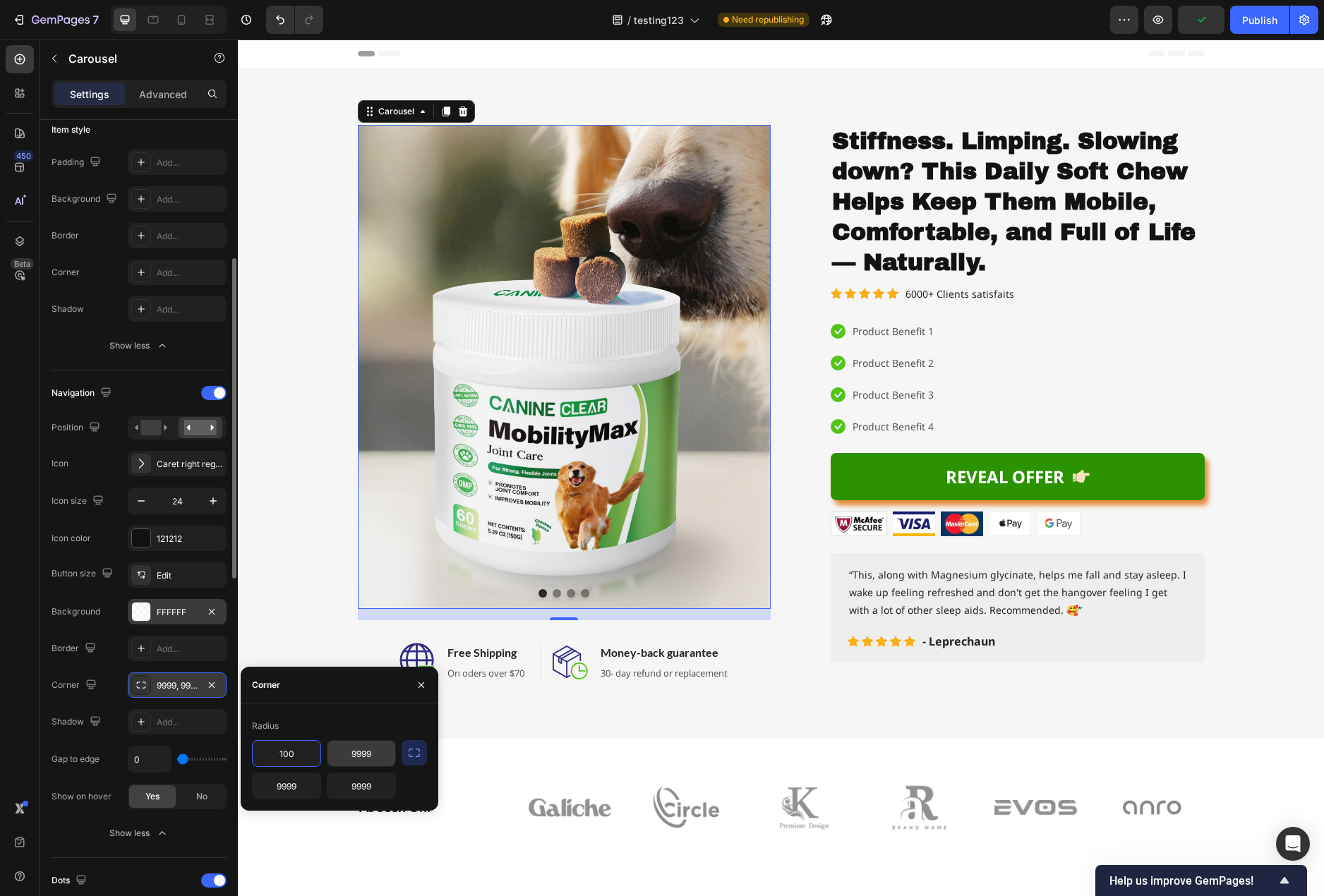
click at [360, 749] on input "9999" at bounding box center [361, 753] width 67 height 26
type input "100"
click at [281, 789] on input "9999" at bounding box center [286, 786] width 67 height 26
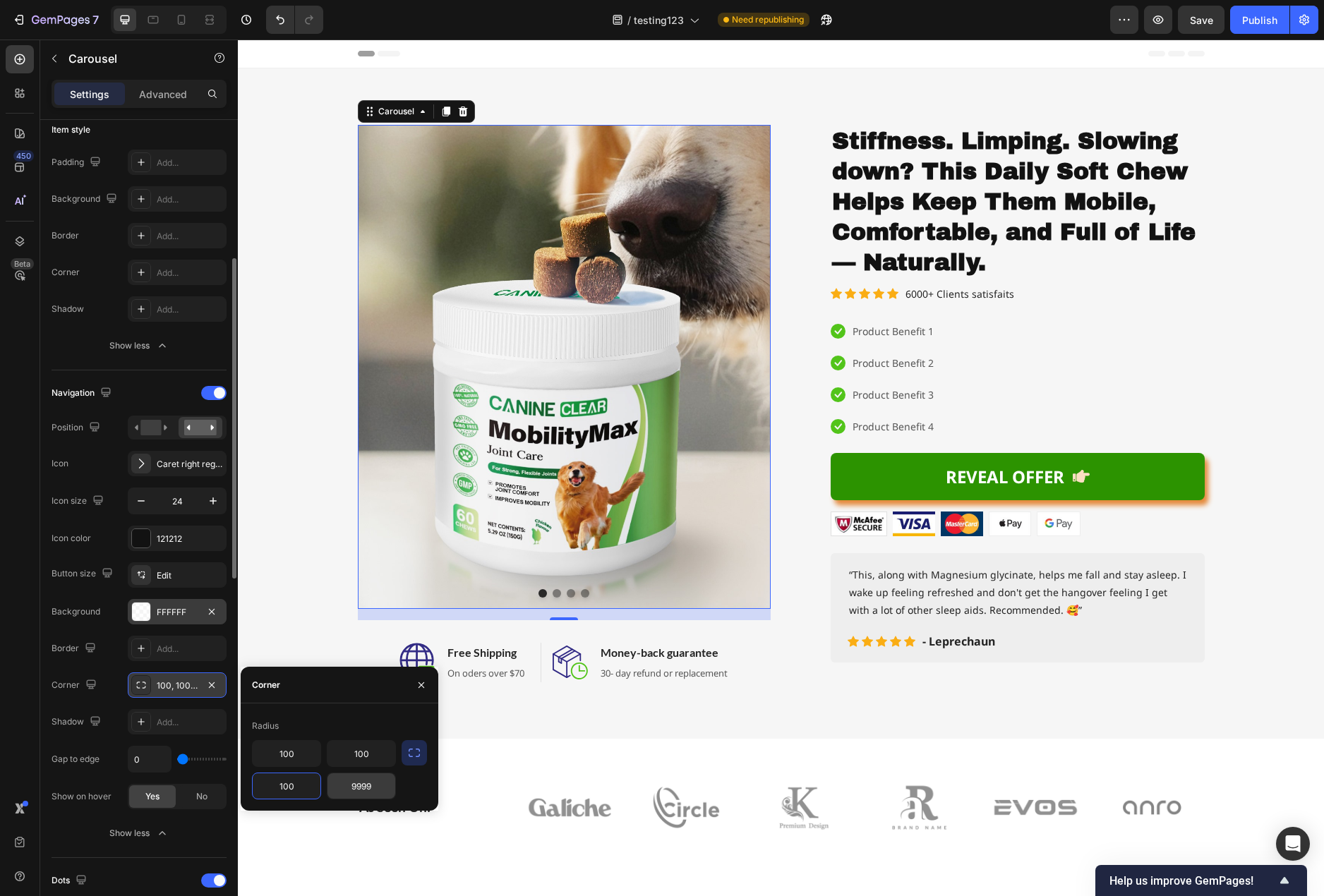
type input "100"
click at [361, 781] on input "9999" at bounding box center [361, 786] width 67 height 26
type input "100"
click at [296, 769] on div "100 100 100 100" at bounding box center [323, 769] width 144 height 59
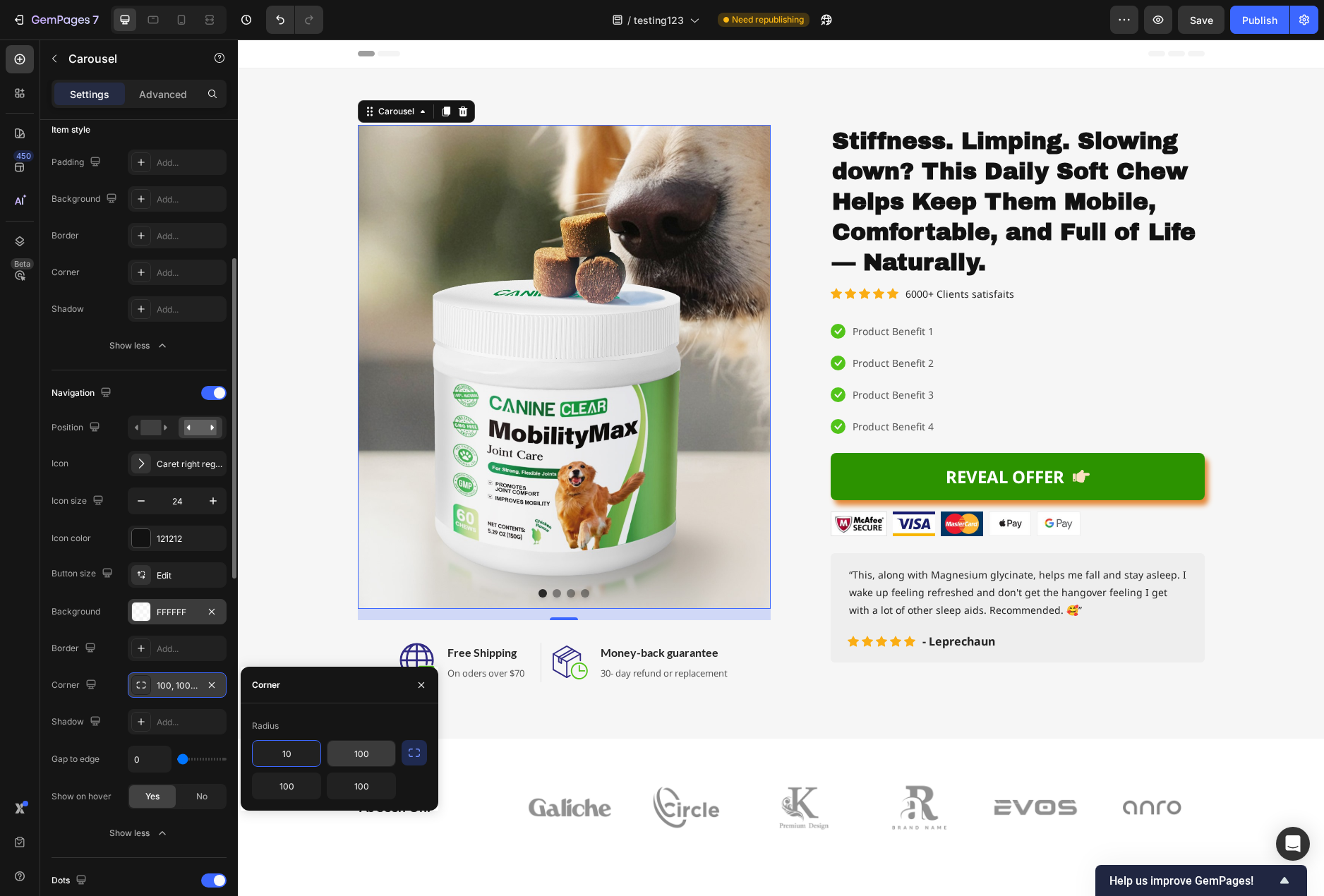
type input "10"
click at [362, 749] on input "100" at bounding box center [361, 753] width 67 height 26
type input "10"
click at [414, 755] on icon "button" at bounding box center [414, 752] width 14 height 14
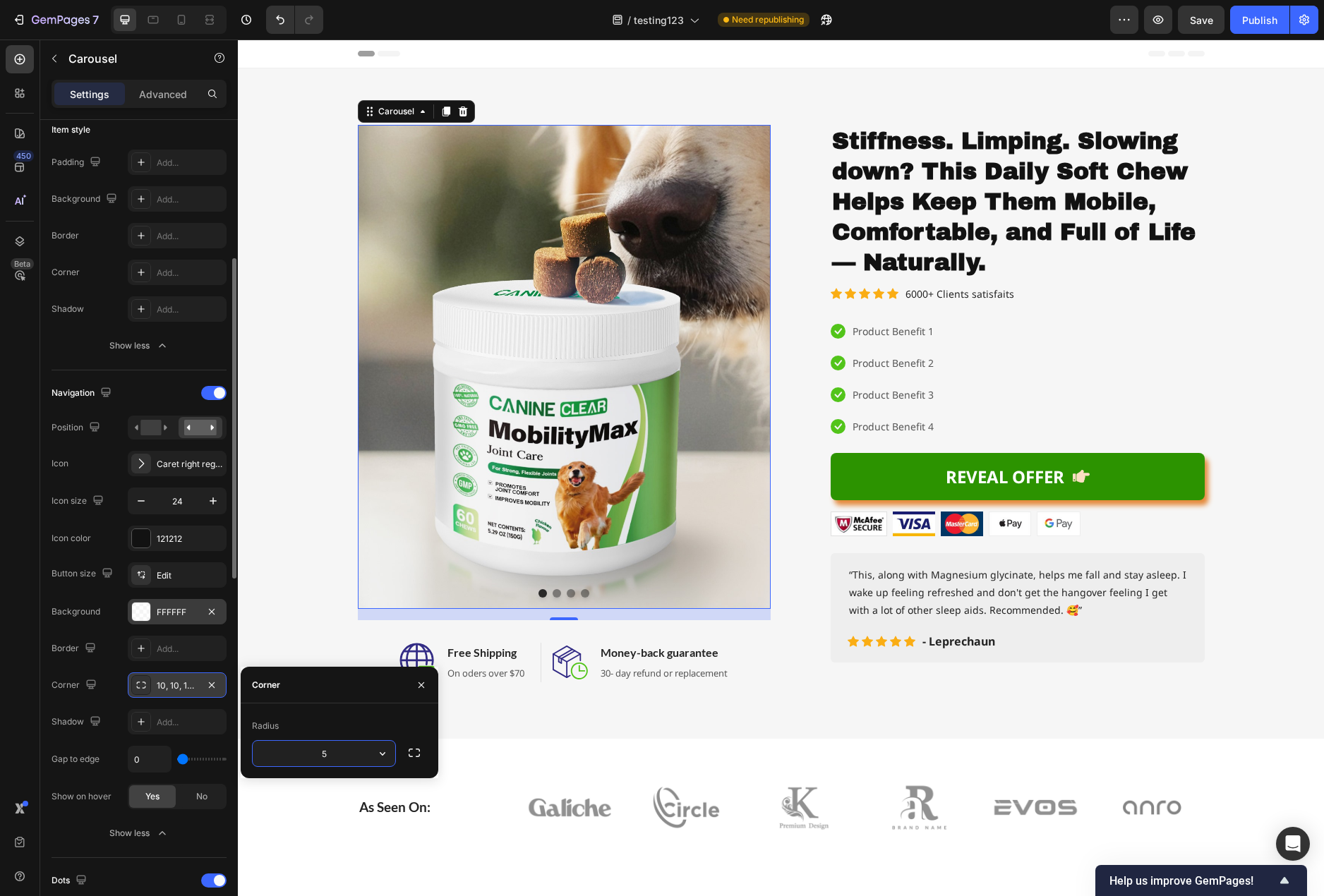
drag, startPoint x: 323, startPoint y: 754, endPoint x: 300, endPoint y: 759, distance: 23.5
click at [305, 758] on input "5" at bounding box center [324, 753] width 143 height 26
drag, startPoint x: 335, startPoint y: 754, endPoint x: 271, endPoint y: 759, distance: 64.2
click at [310, 756] on input "2" at bounding box center [324, 753] width 143 height 26
type input "3"
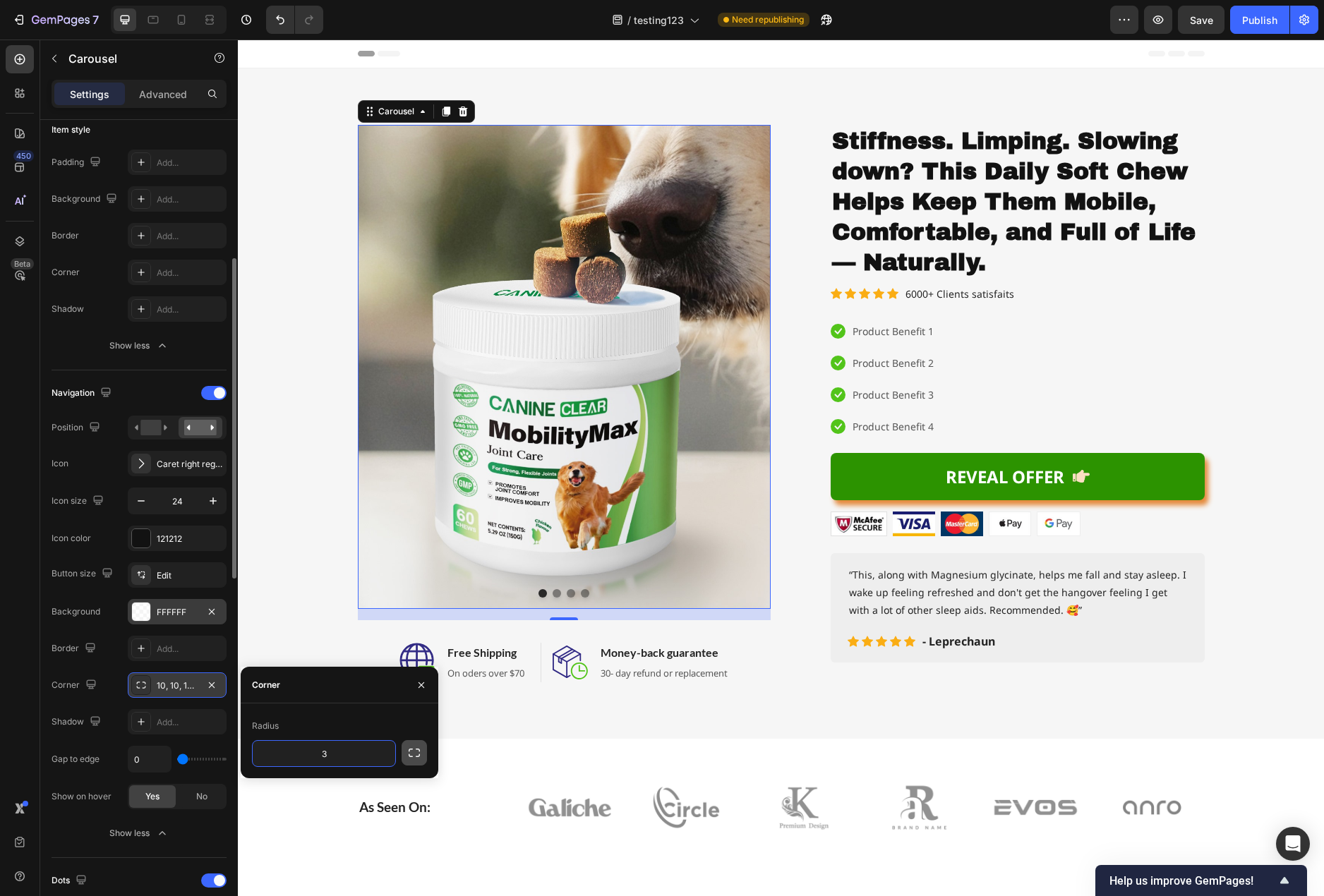
click at [415, 752] on icon "button" at bounding box center [414, 752] width 14 height 14
click at [416, 683] on icon "button" at bounding box center [421, 684] width 11 height 11
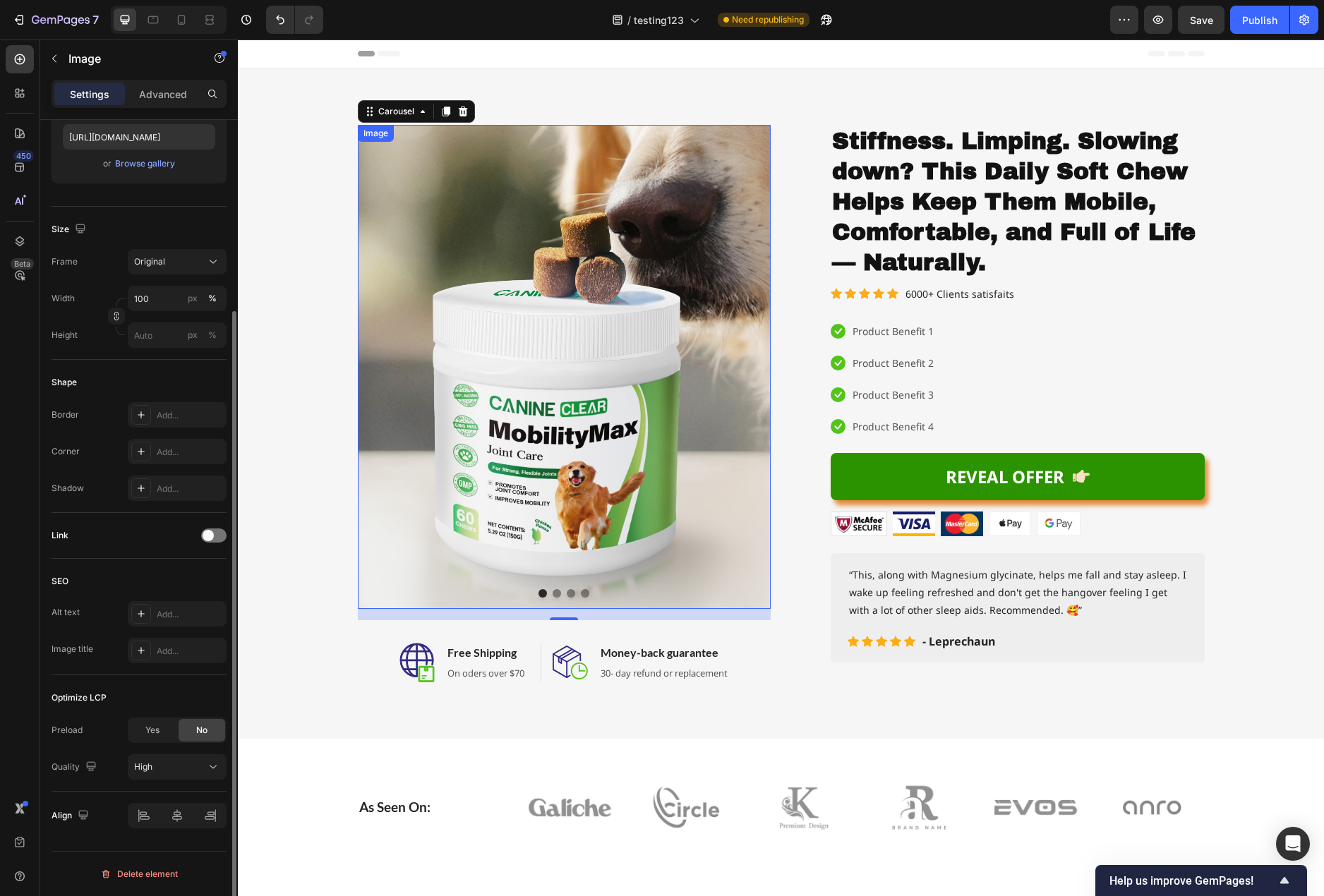
click at [449, 409] on img at bounding box center [563, 366] width 413 height 484
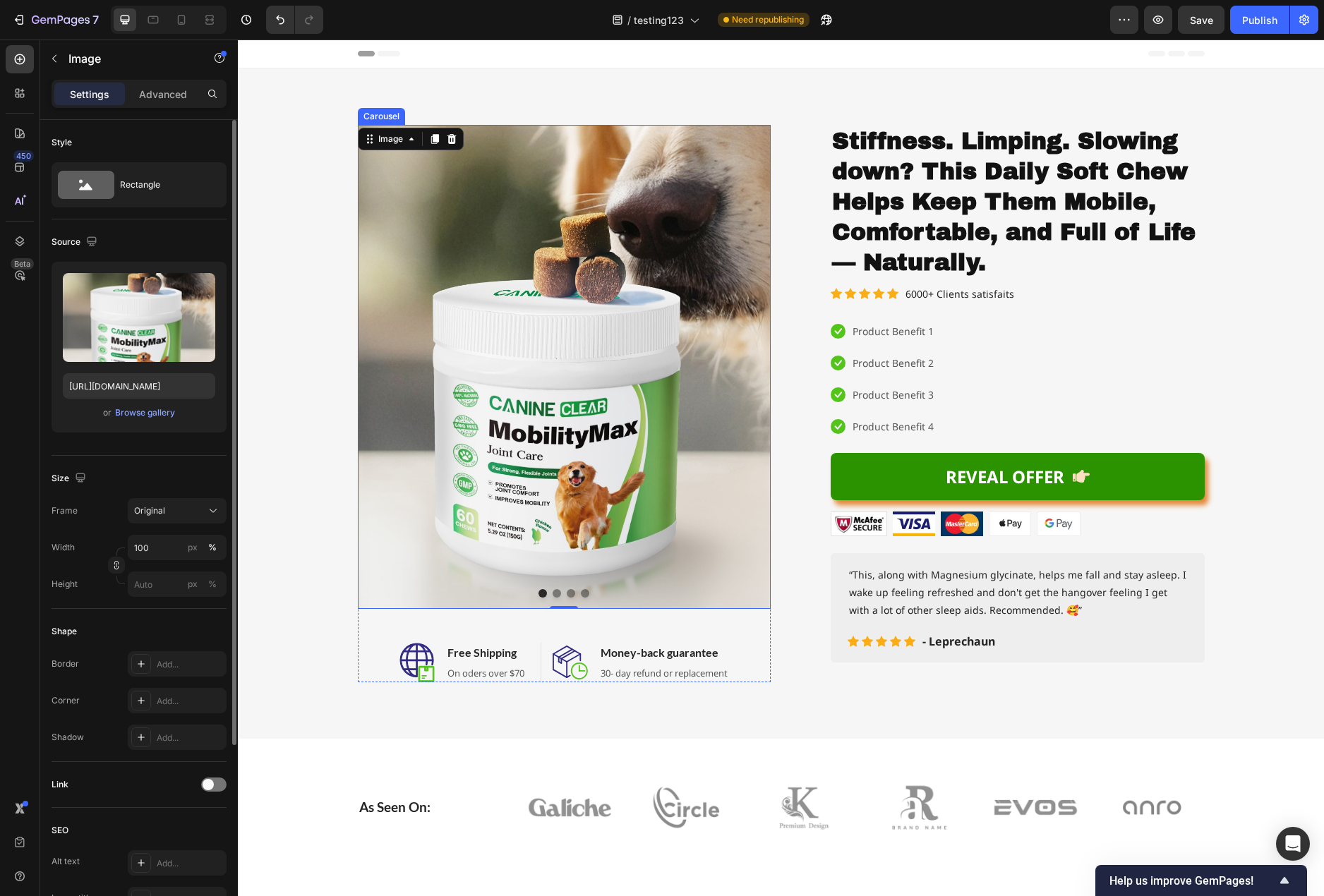
click at [369, 379] on button "Carousel Back Arrow" at bounding box center [377, 367] width 40 height 40
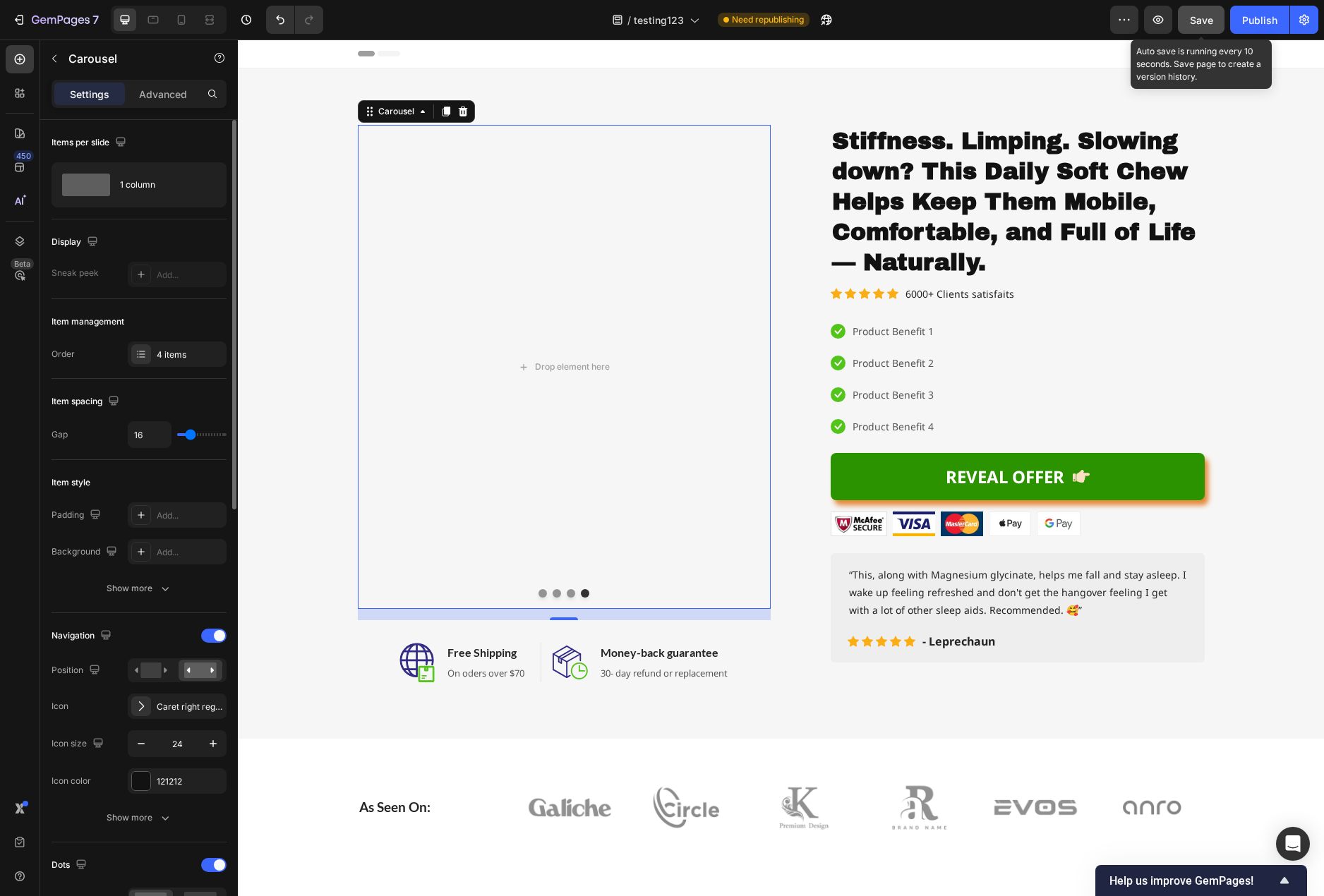
click at [1194, 19] on span "Save" at bounding box center [1201, 20] width 24 height 12
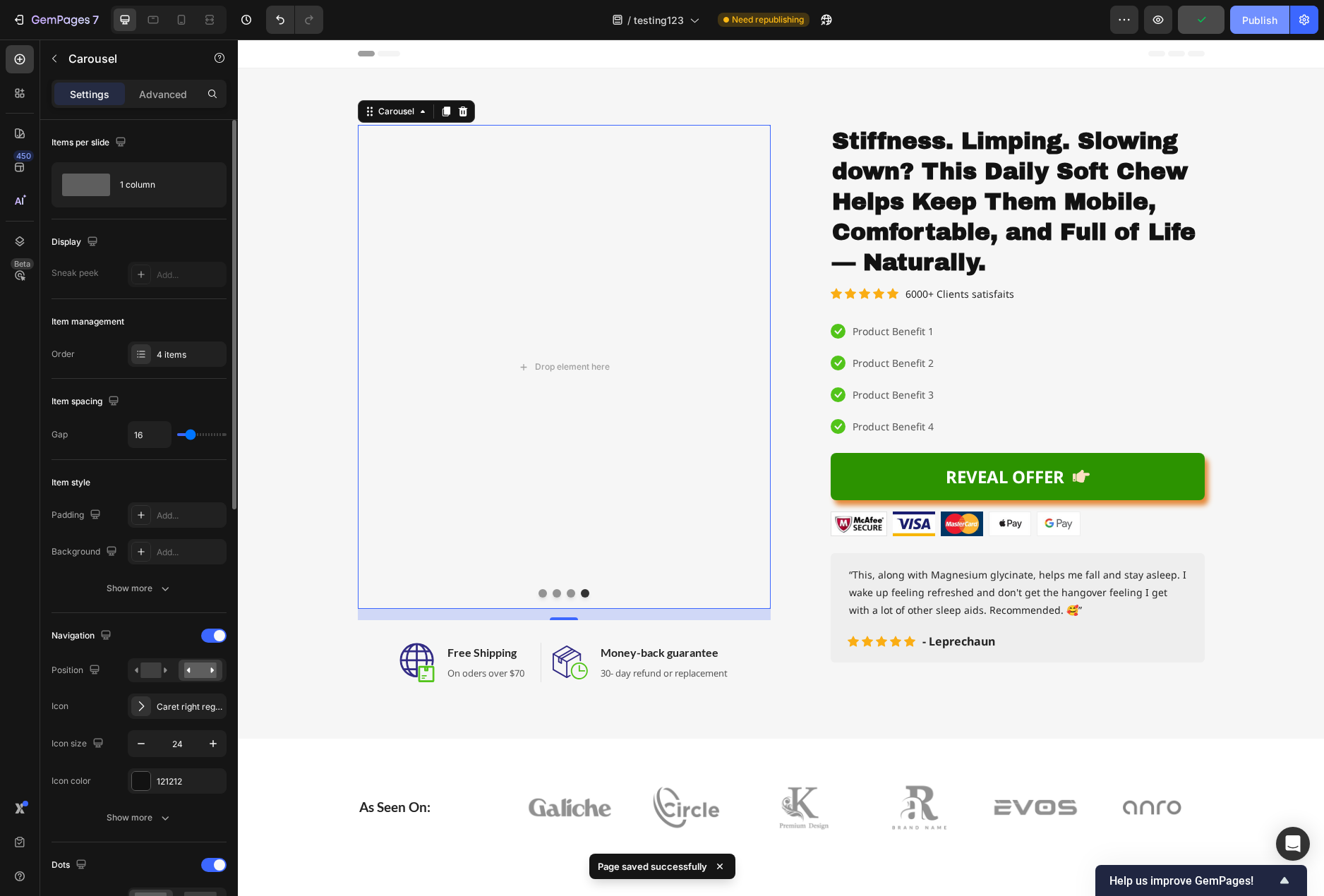
click at [1244, 19] on div "Publish" at bounding box center [1260, 20] width 36 height 15
